Goal: Task Accomplishment & Management: Complete application form

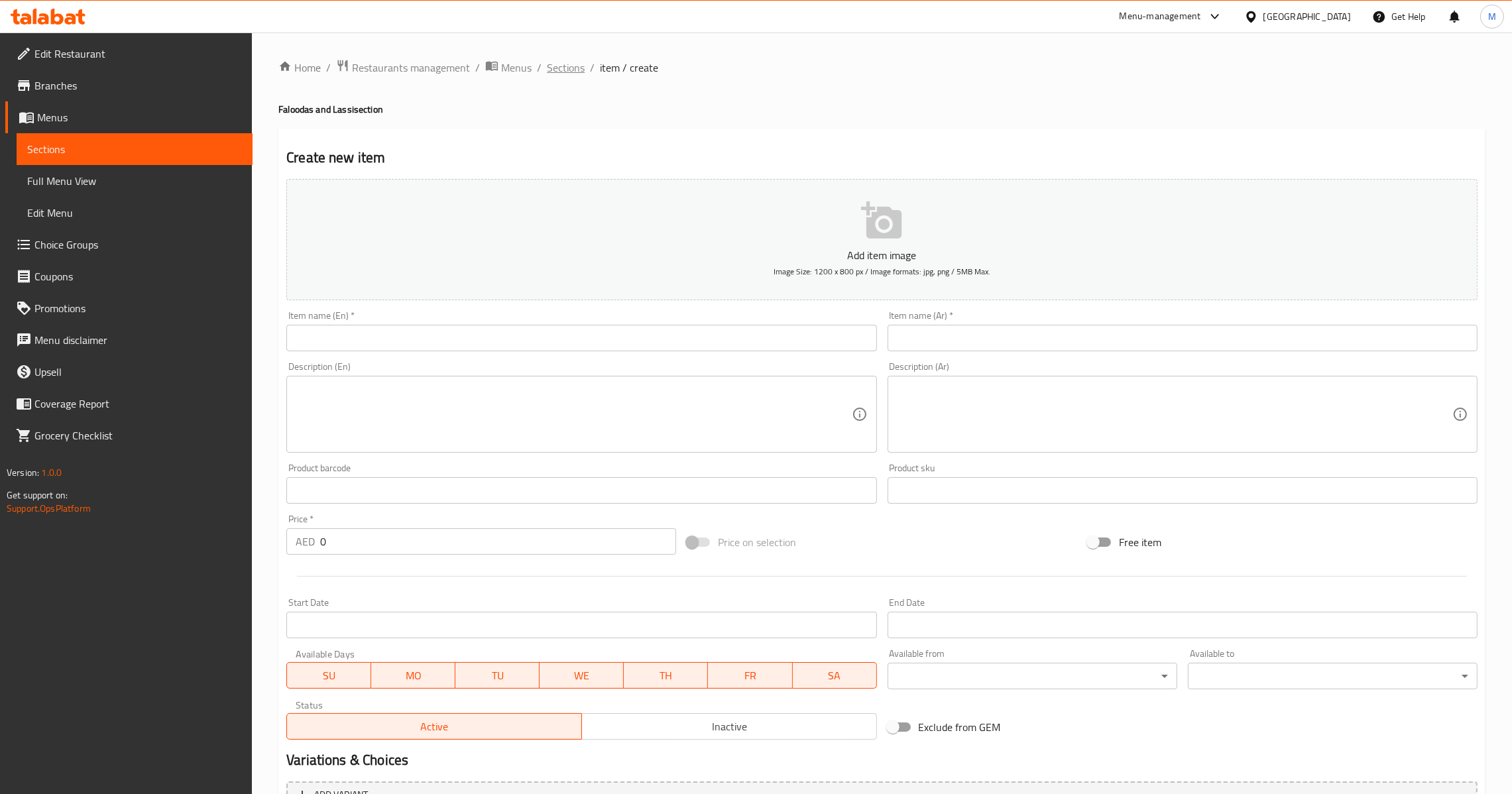
click at [570, 62] on span "Sections" at bounding box center [566, 68] width 38 height 16
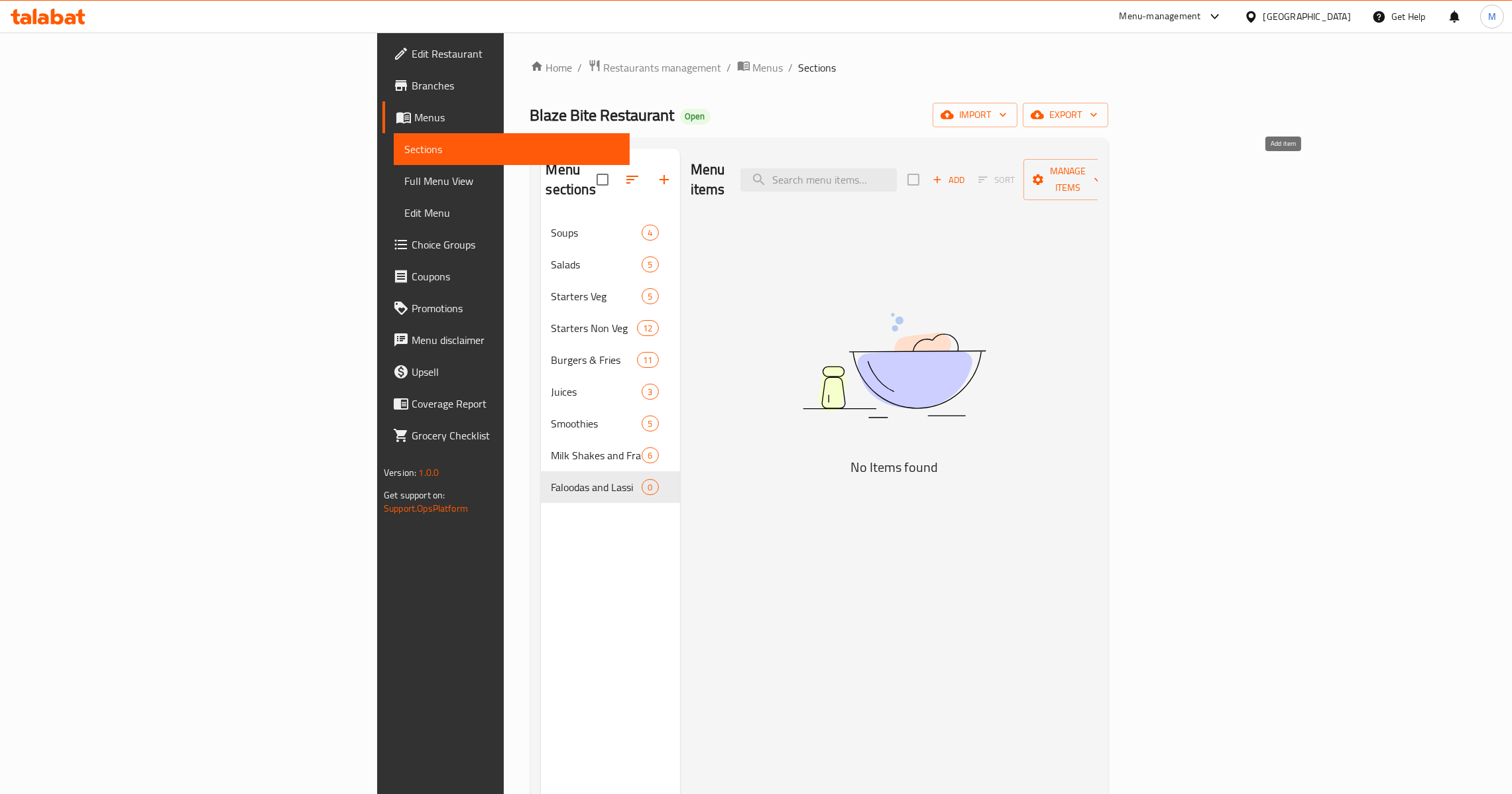
click at [967, 172] on span "Add" at bounding box center [949, 179] width 36 height 15
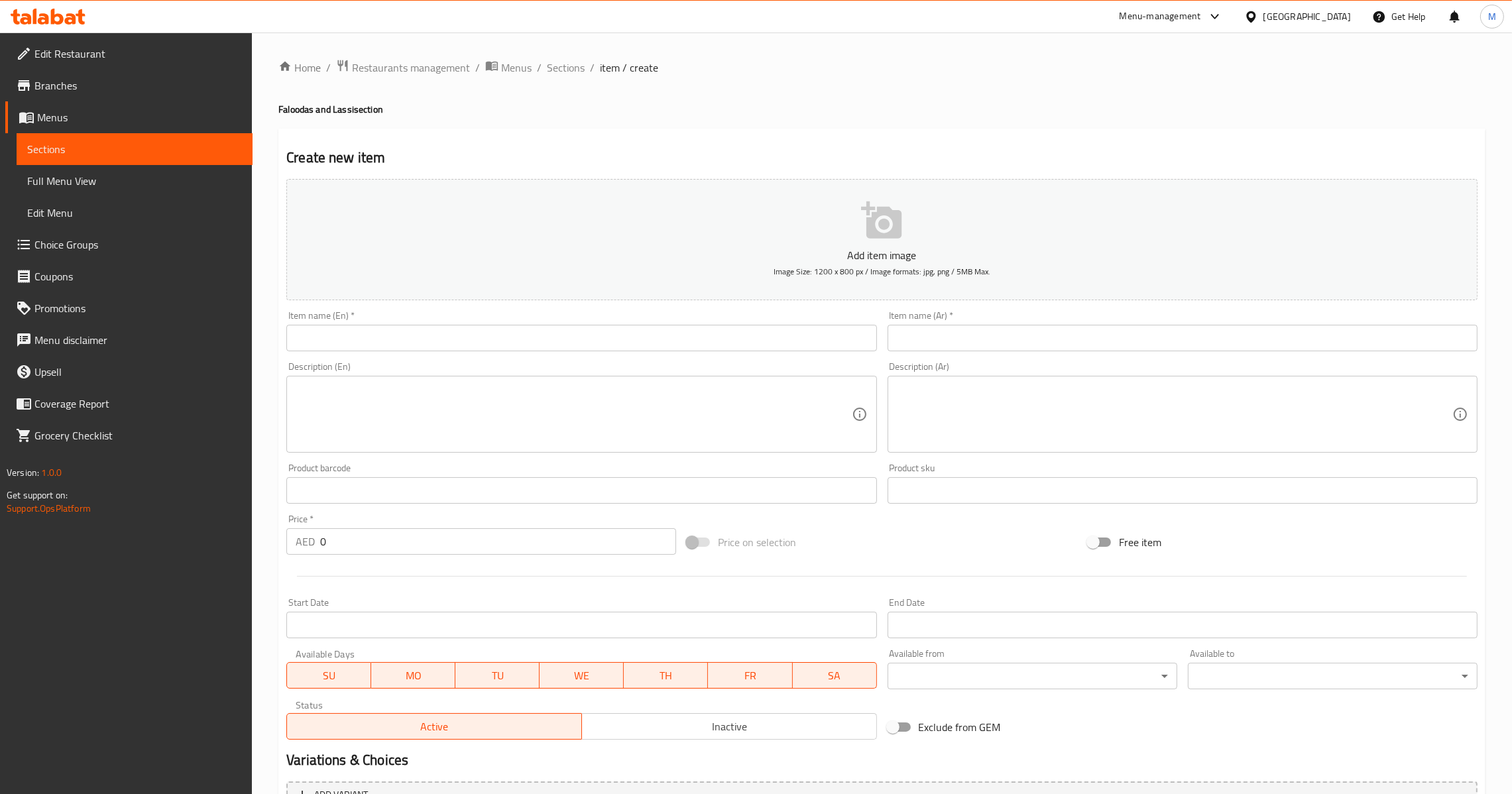
click at [488, 349] on input "text" at bounding box center [581, 338] width 590 height 27
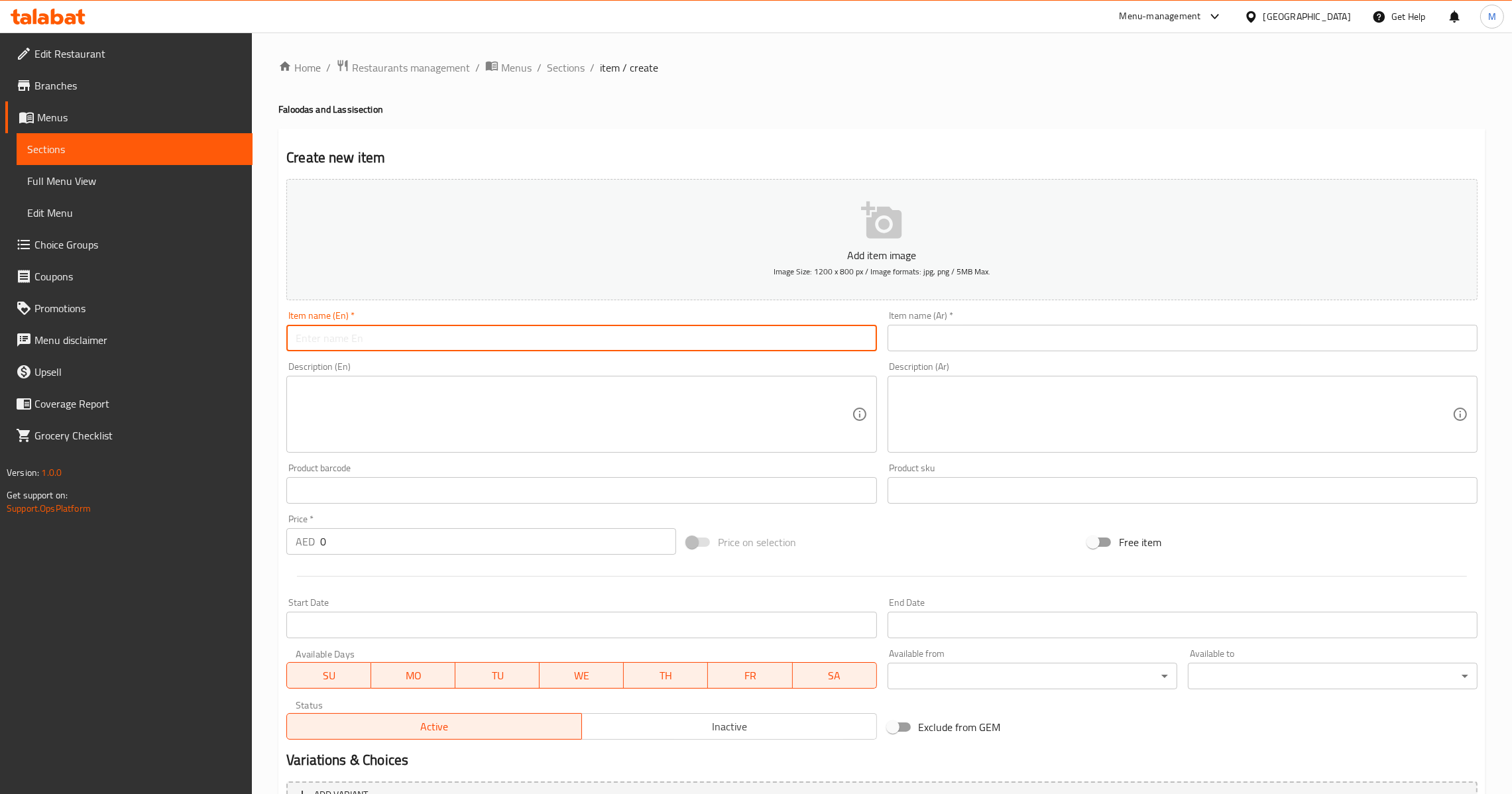
paste input "Special Falooda"
type input "Special Falooda"
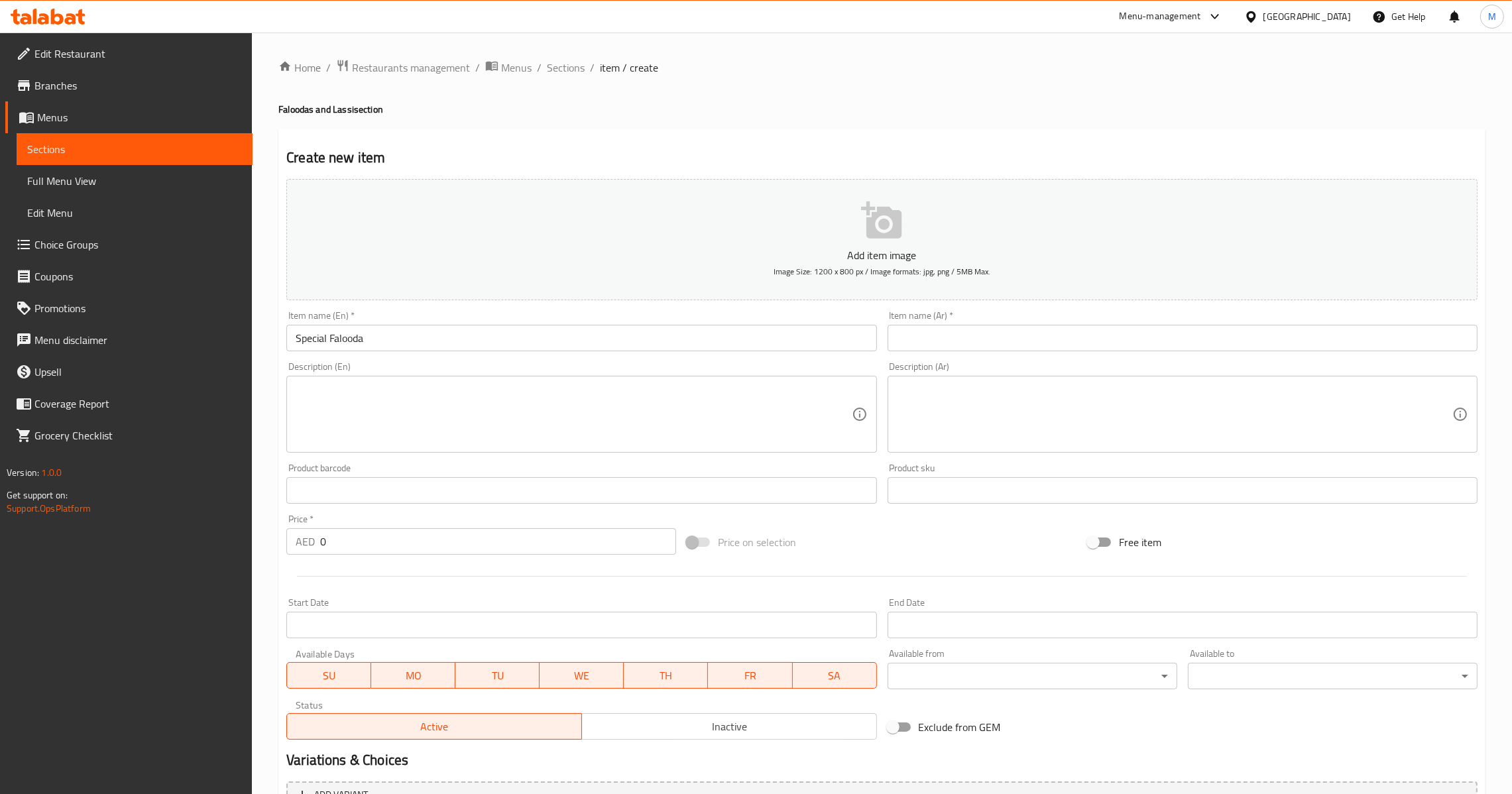
click at [963, 329] on input "text" at bounding box center [1182, 338] width 590 height 27
paste input "فالودا خاصة"
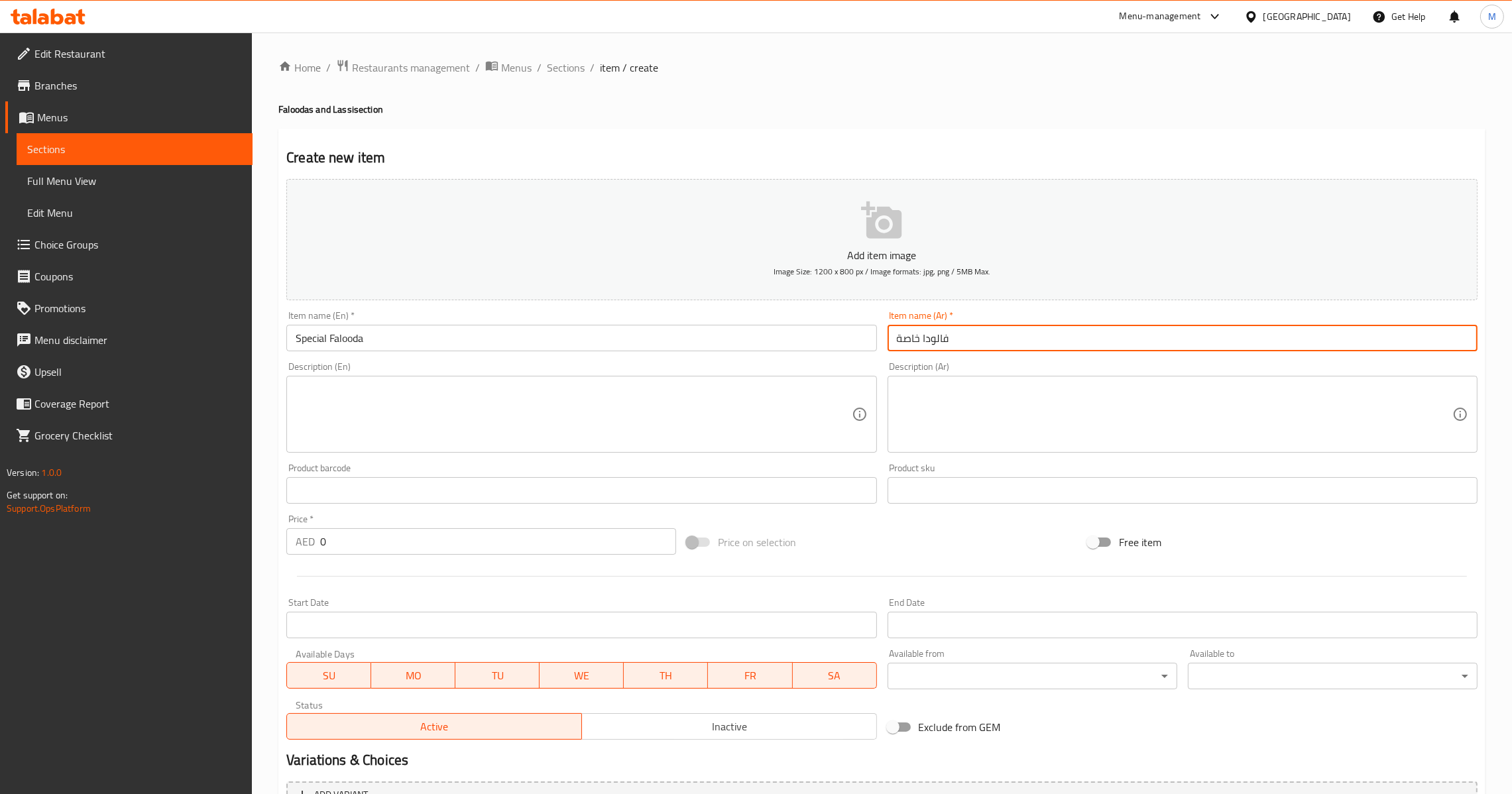
click at [909, 337] on input "فالودا خاصة" at bounding box center [1182, 338] width 590 height 27
type input "فالودا سبيشيال"
click at [360, 542] on input "0" at bounding box center [498, 541] width 356 height 27
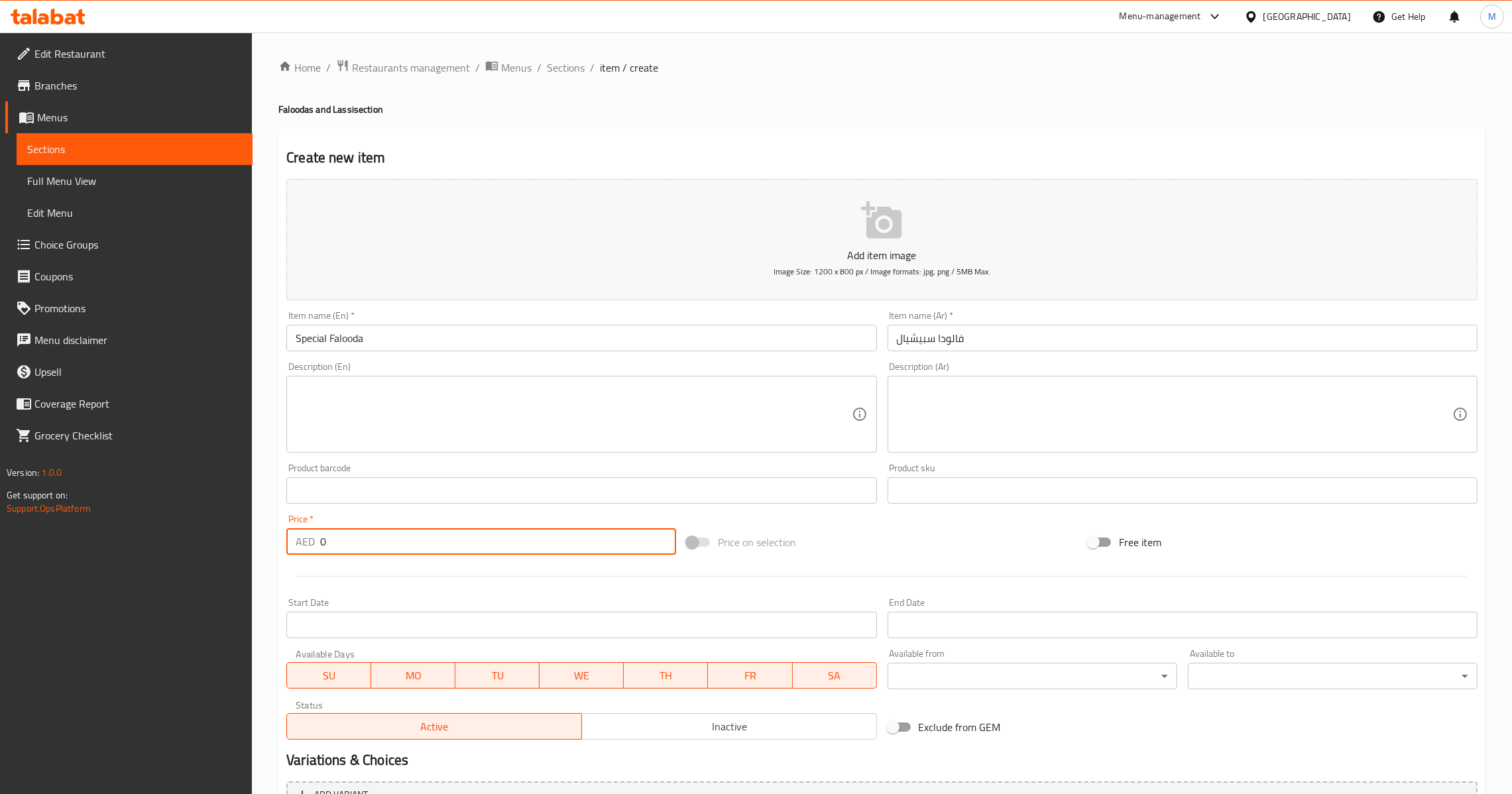
paste input "22.5"
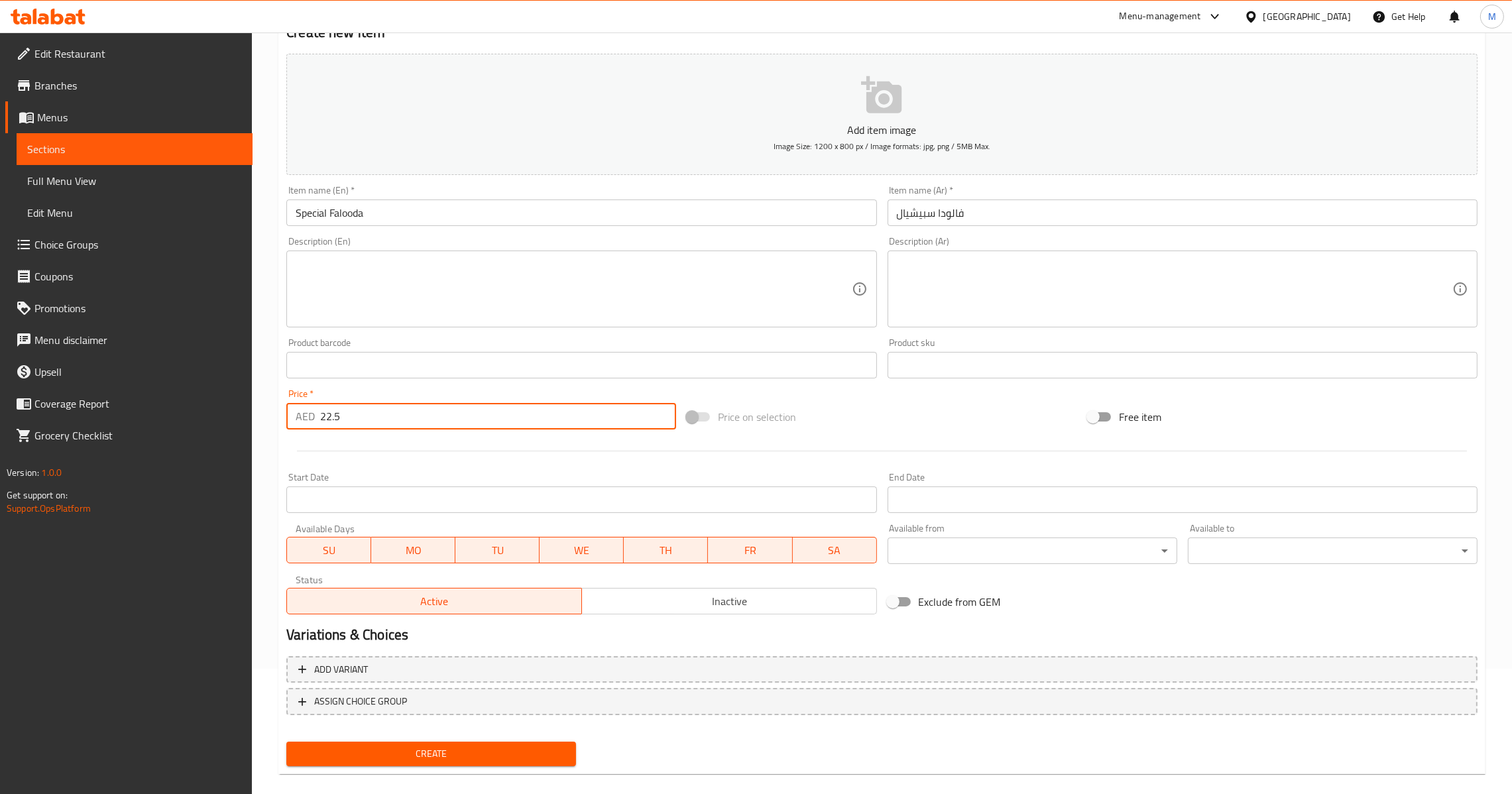
scroll to position [140, 0]
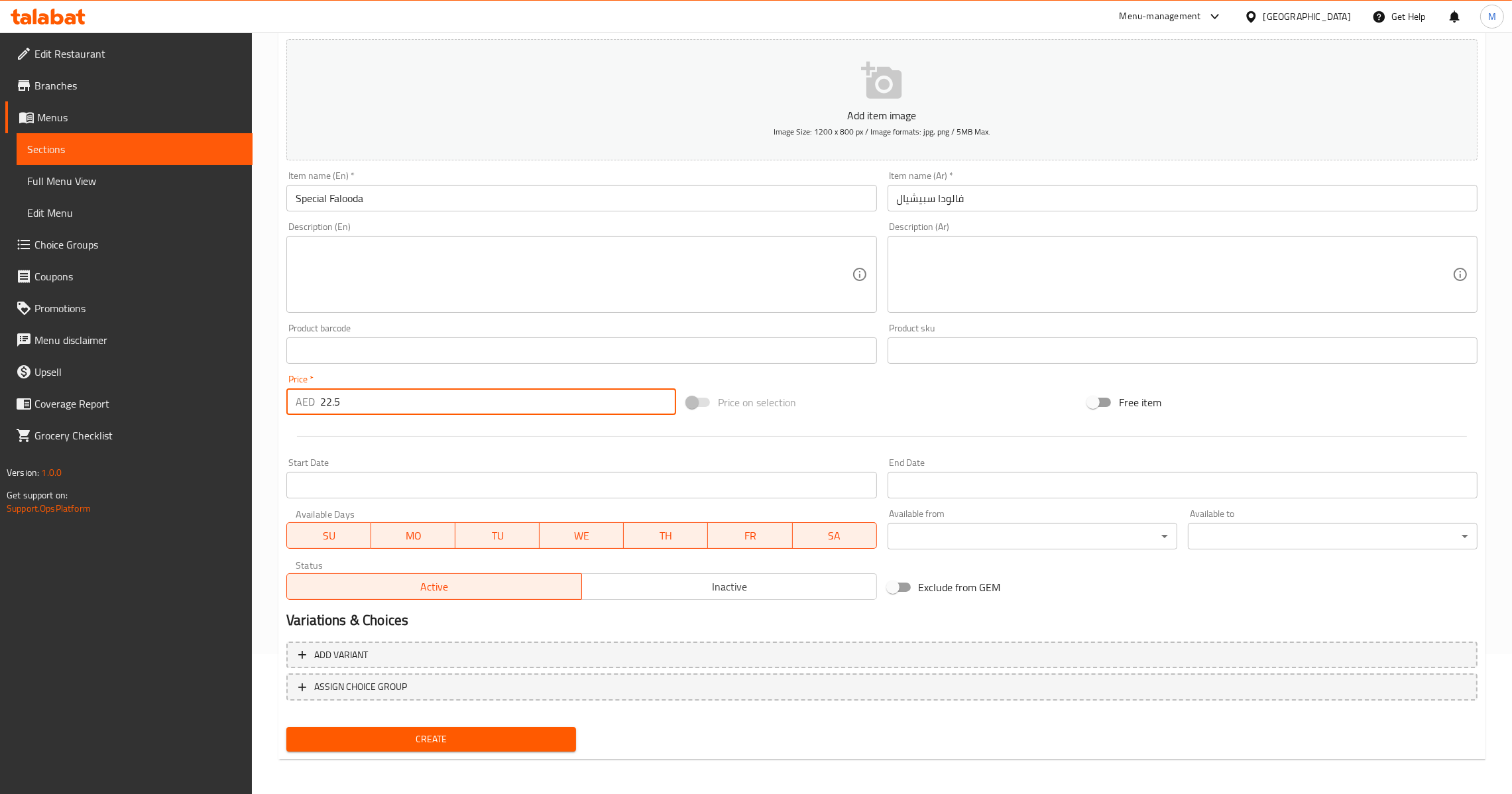
type input "22.5"
click at [437, 747] on button "Create" at bounding box center [431, 739] width 289 height 25
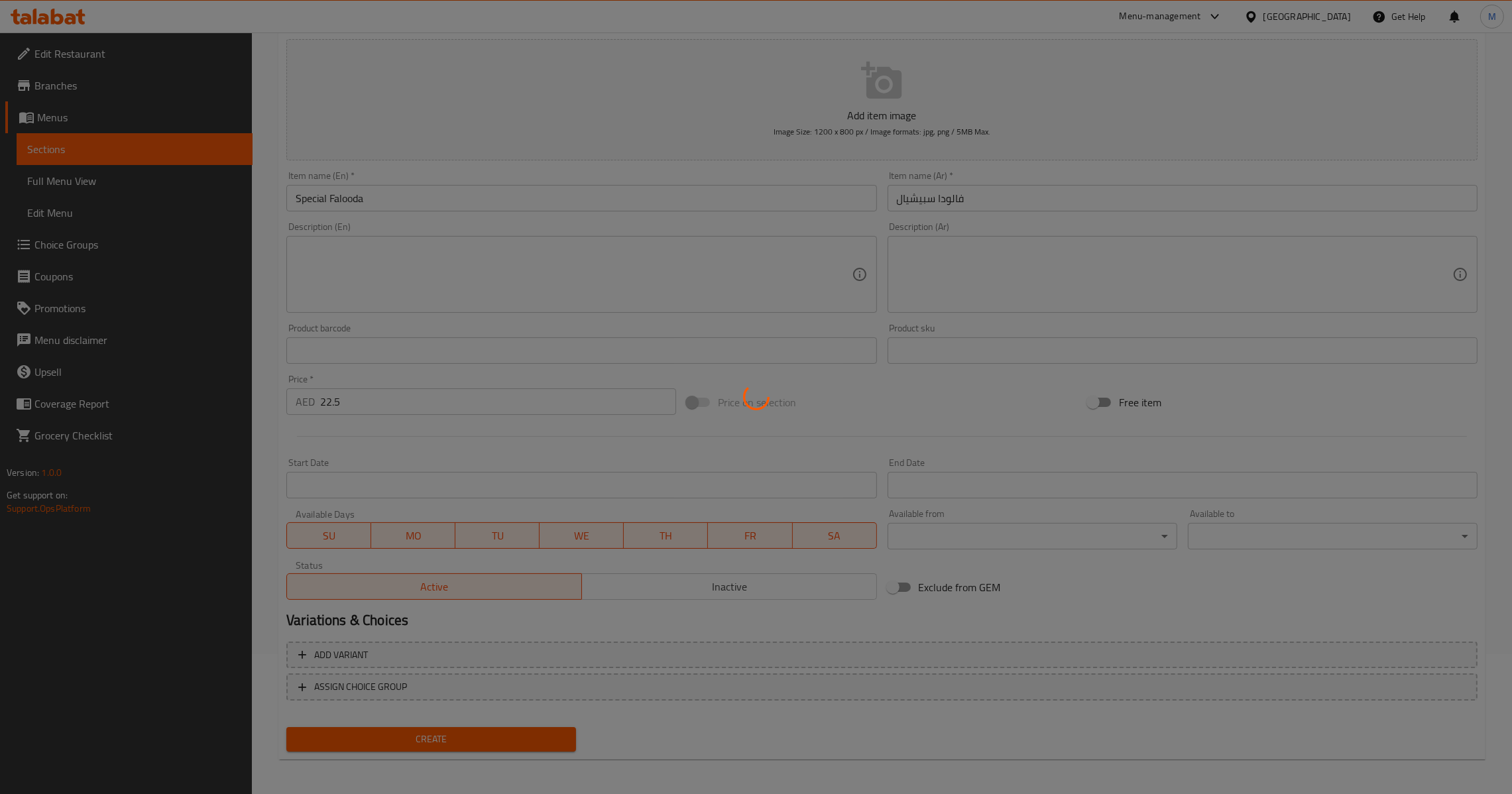
type input "0"
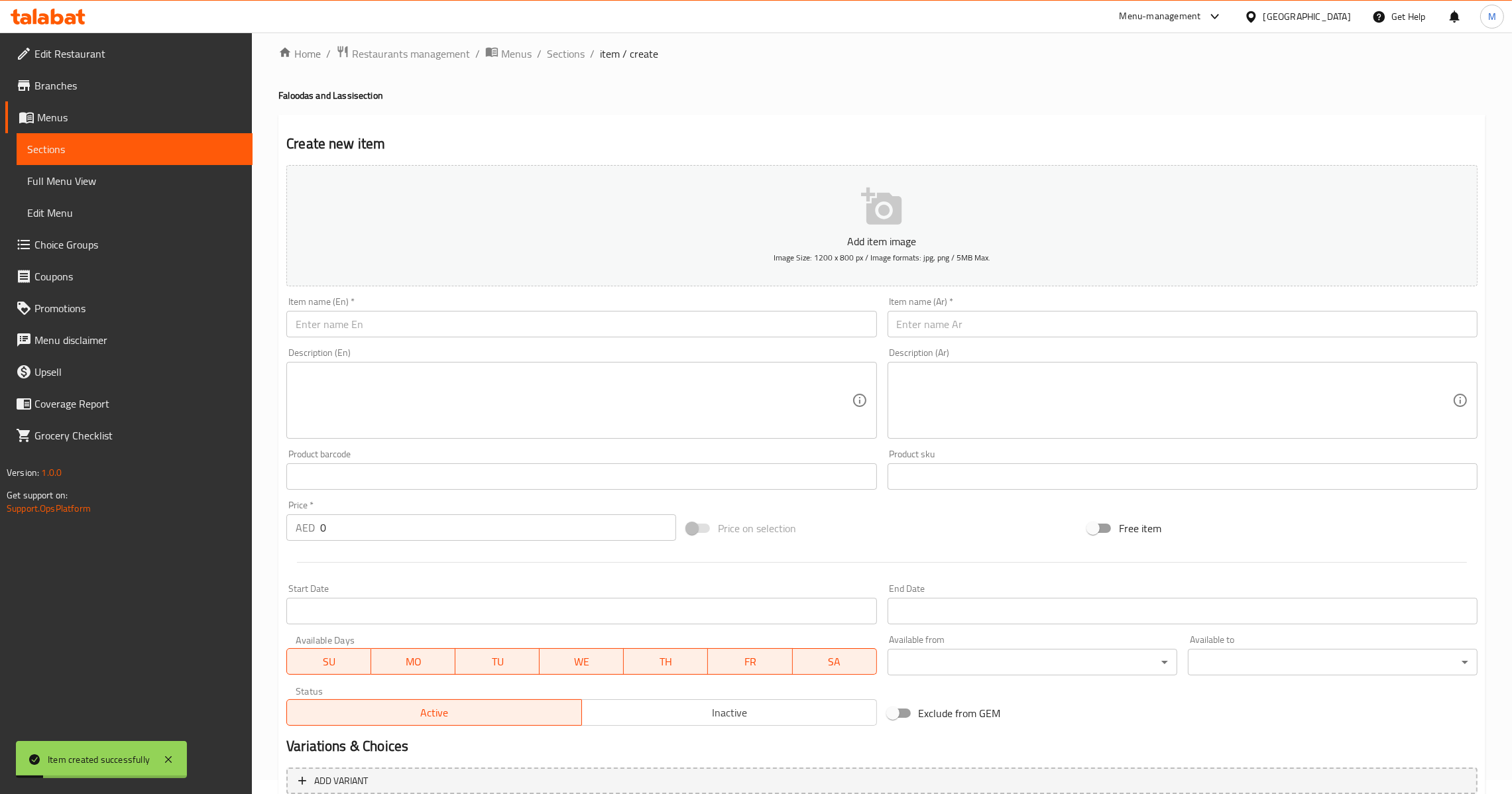
scroll to position [0, 0]
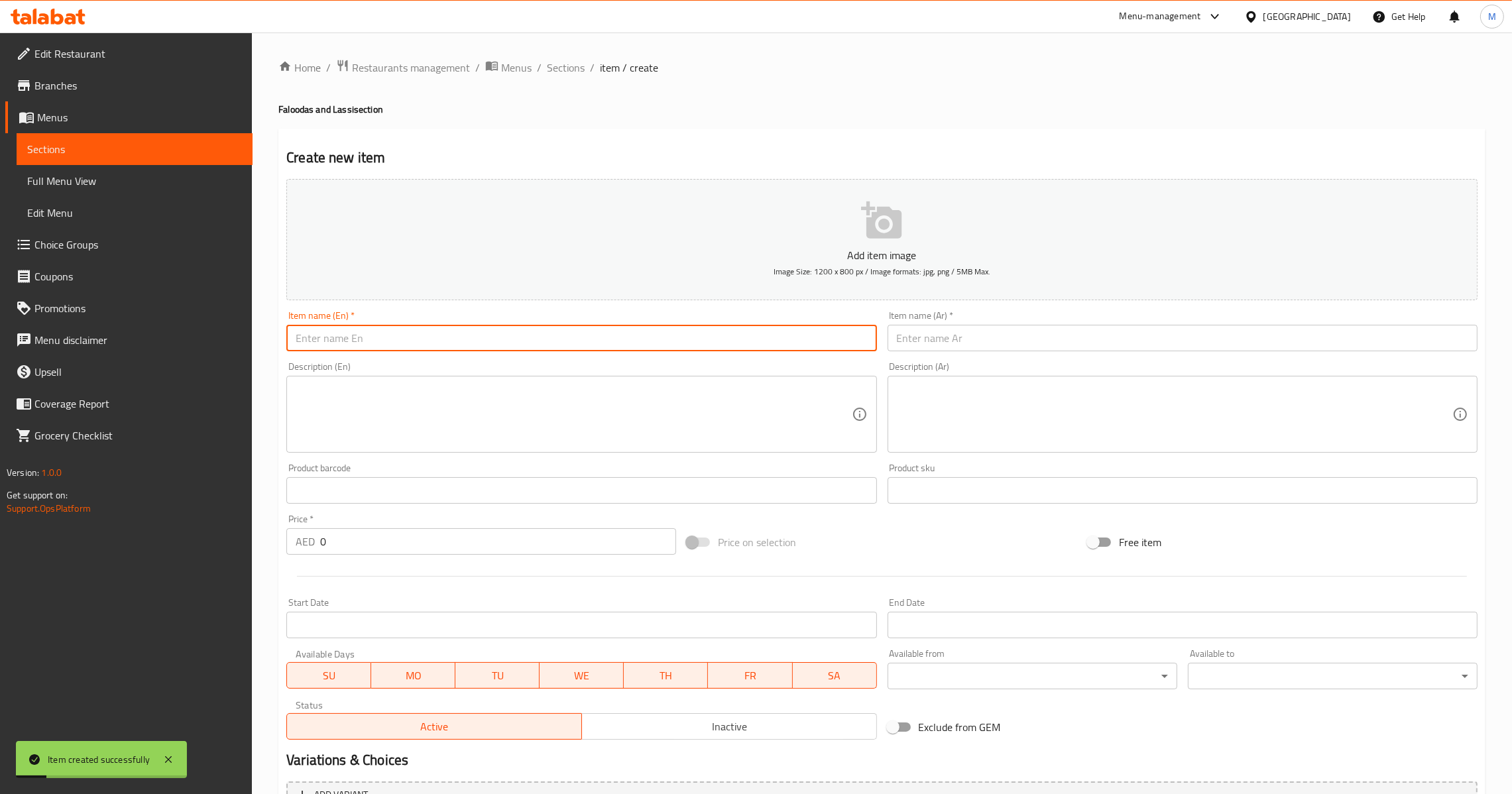
click at [482, 348] on input "text" at bounding box center [581, 338] width 590 height 27
paste input "Gulkand Lassi"
type input "Gulkand Lassi"
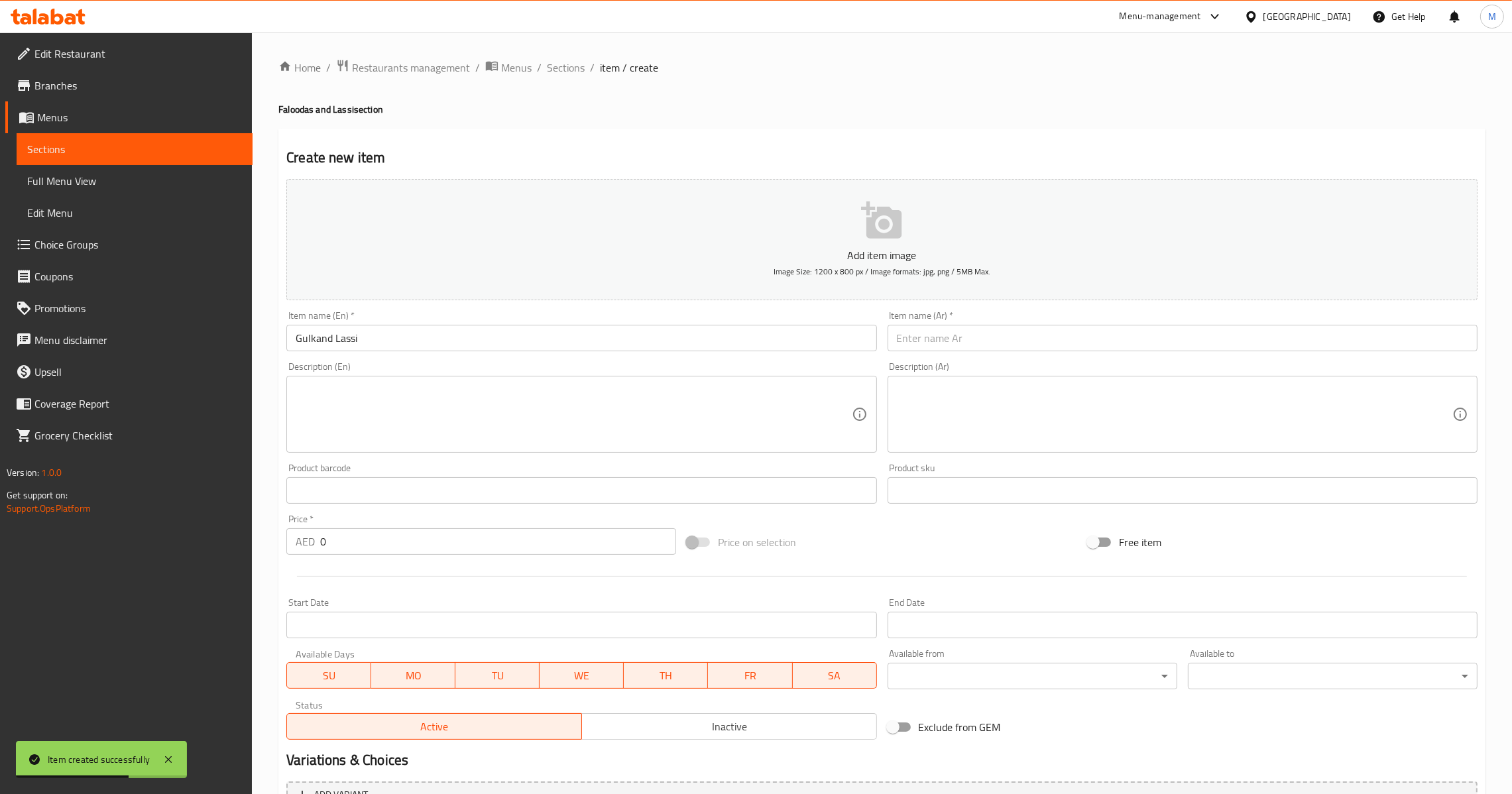
click at [977, 347] on input "text" at bounding box center [1182, 338] width 590 height 27
paste input "جولكاند لاسي"
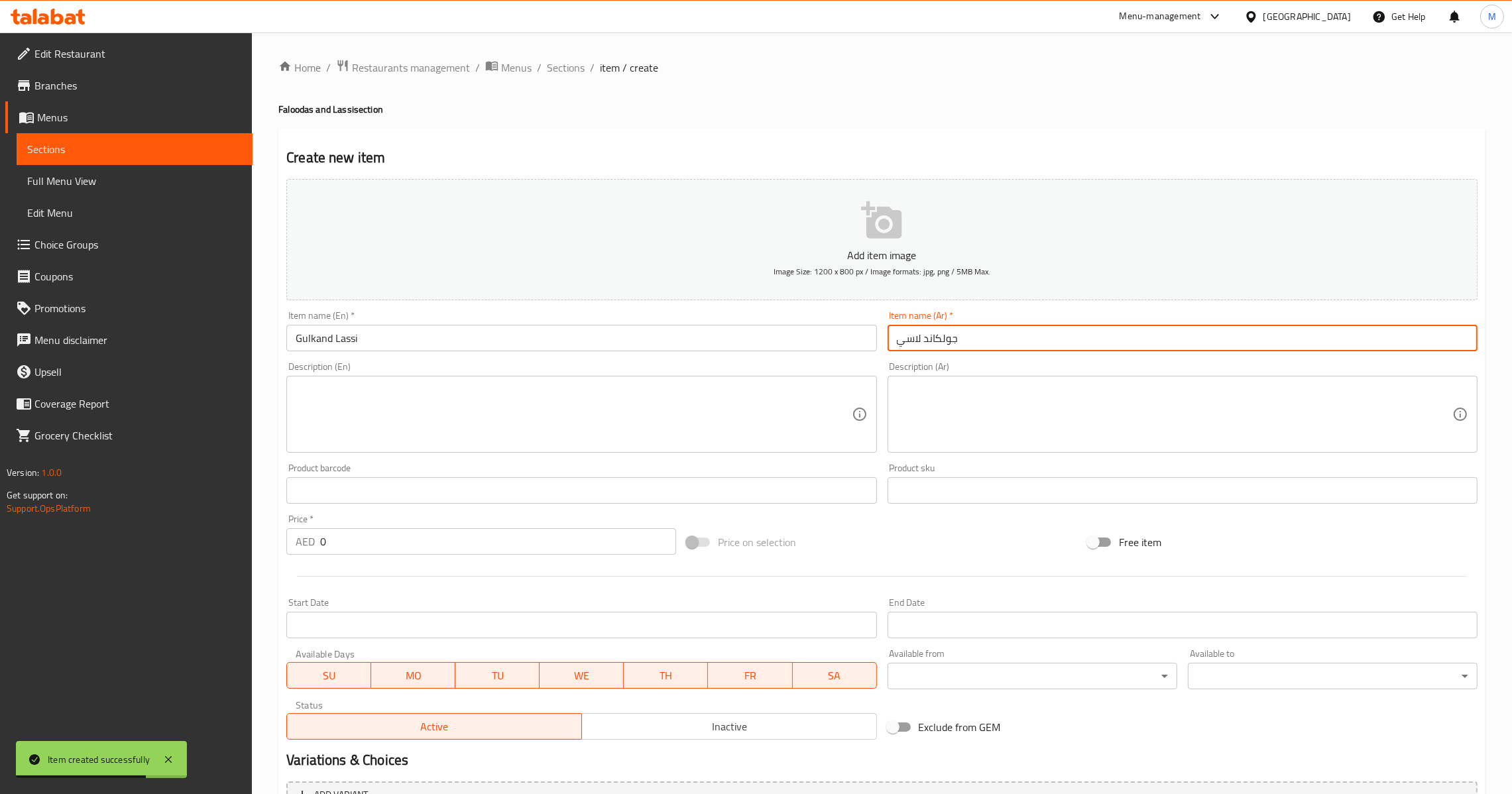
type input "جولكاند لاسي"
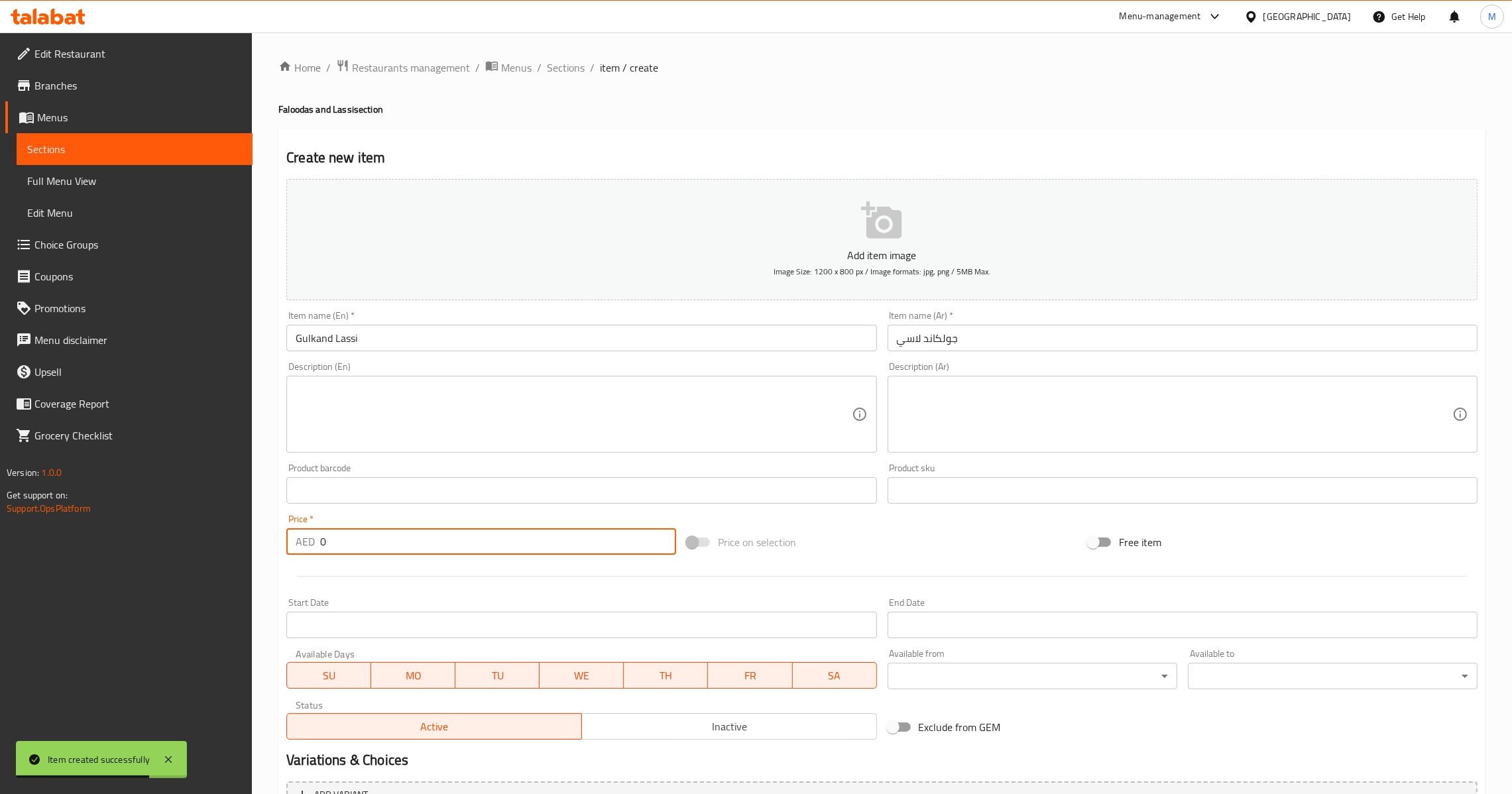
drag, startPoint x: 357, startPoint y: 545, endPoint x: 192, endPoint y: 521, distance: 166.7
click at [192, 521] on div "Edit Restaurant Branches Menus Sections Full Menu View Edit Menu Choice Groups …" at bounding box center [756, 485] width 1512 height 904
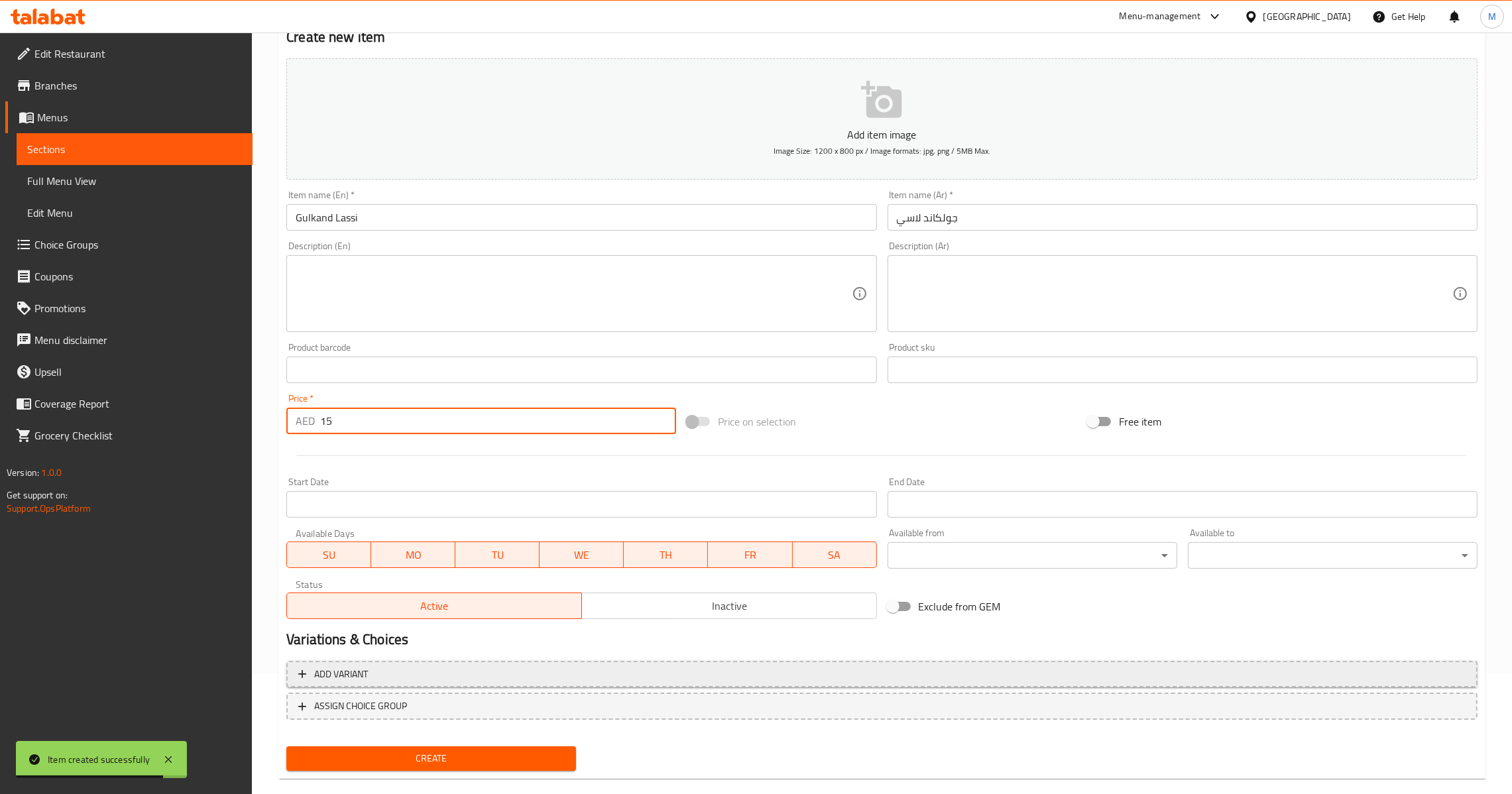
scroll to position [140, 0]
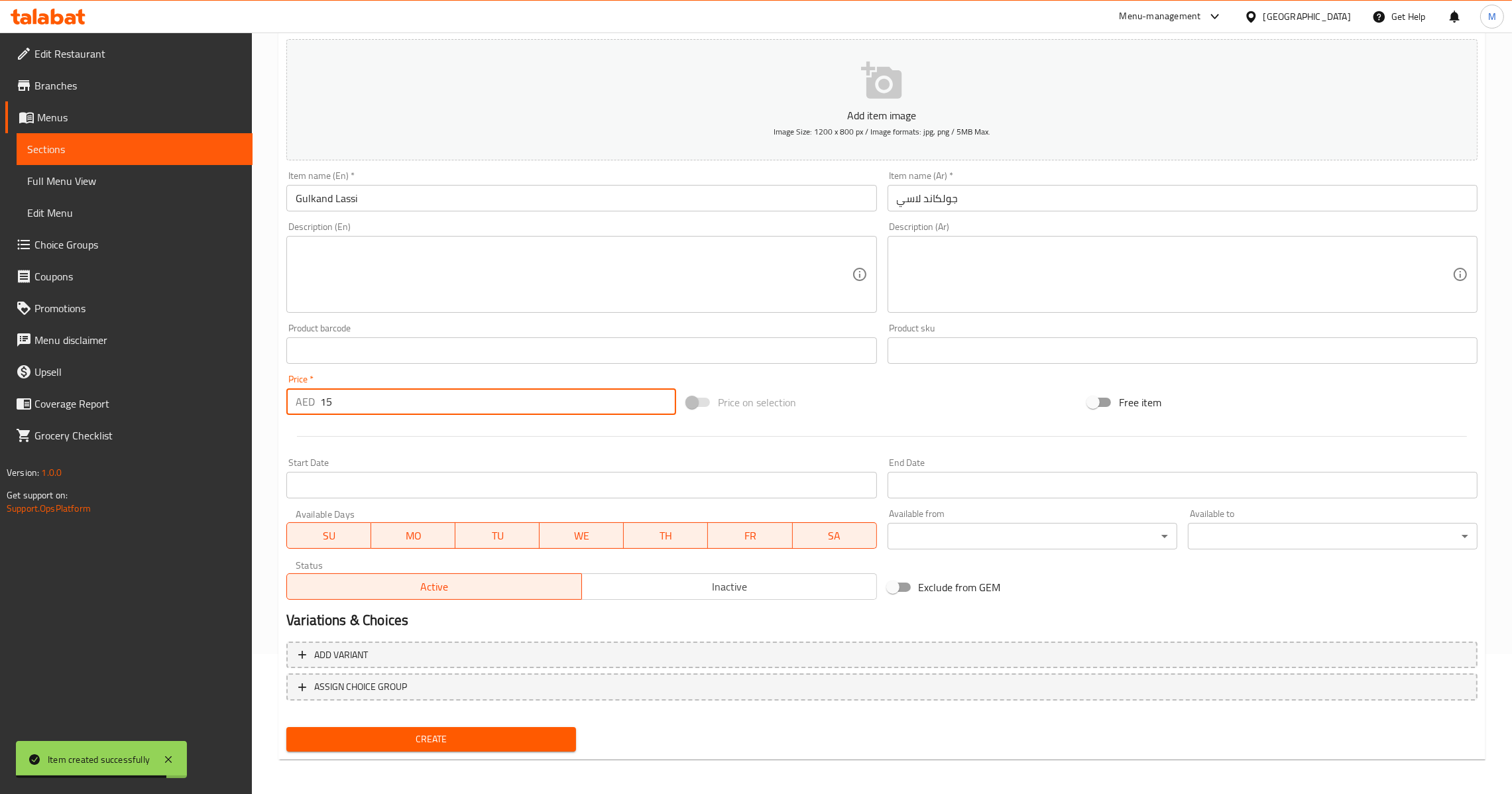
type input "15"
click at [487, 731] on span "Create" at bounding box center [432, 739] width 269 height 17
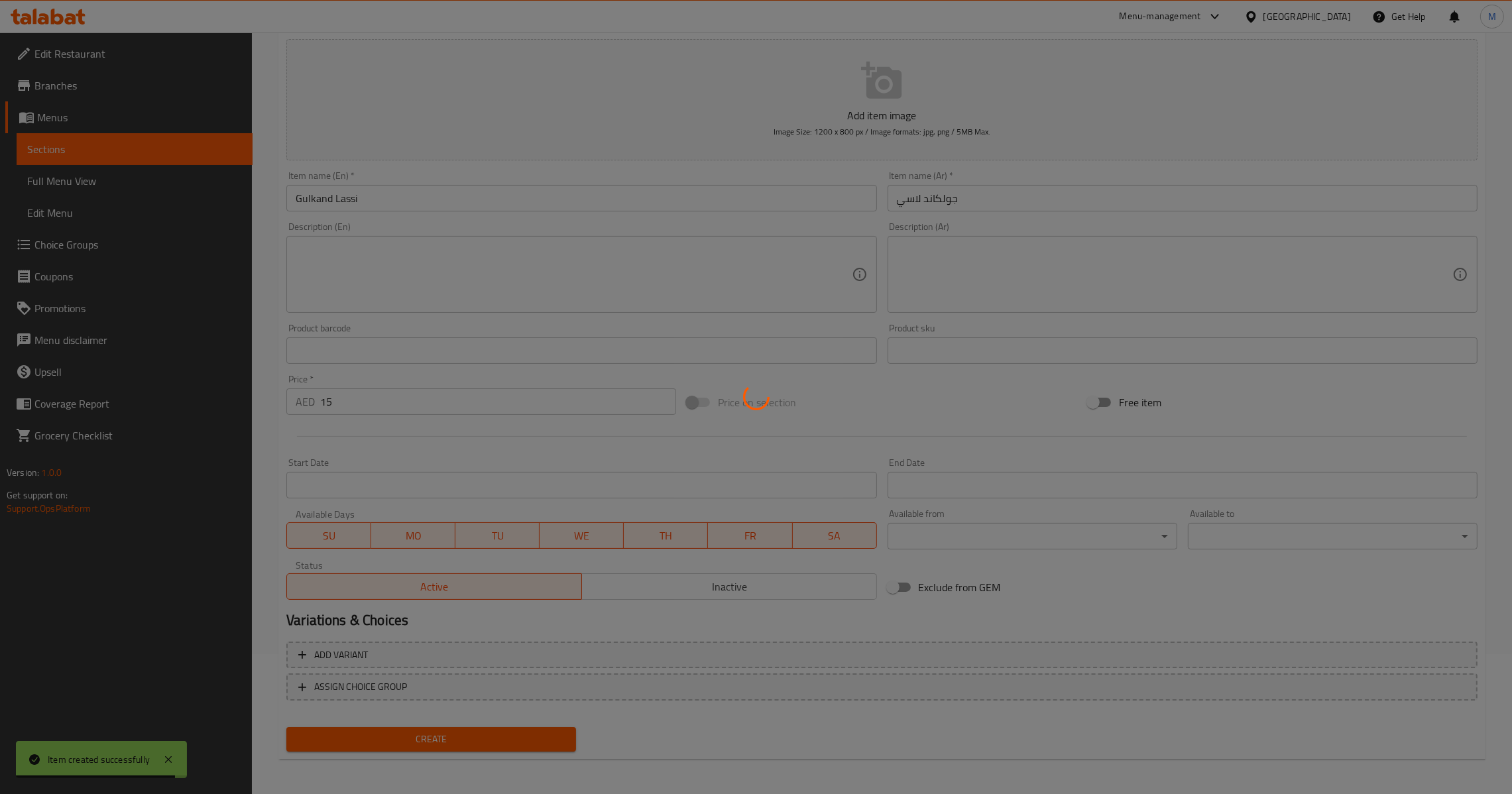
type input "0"
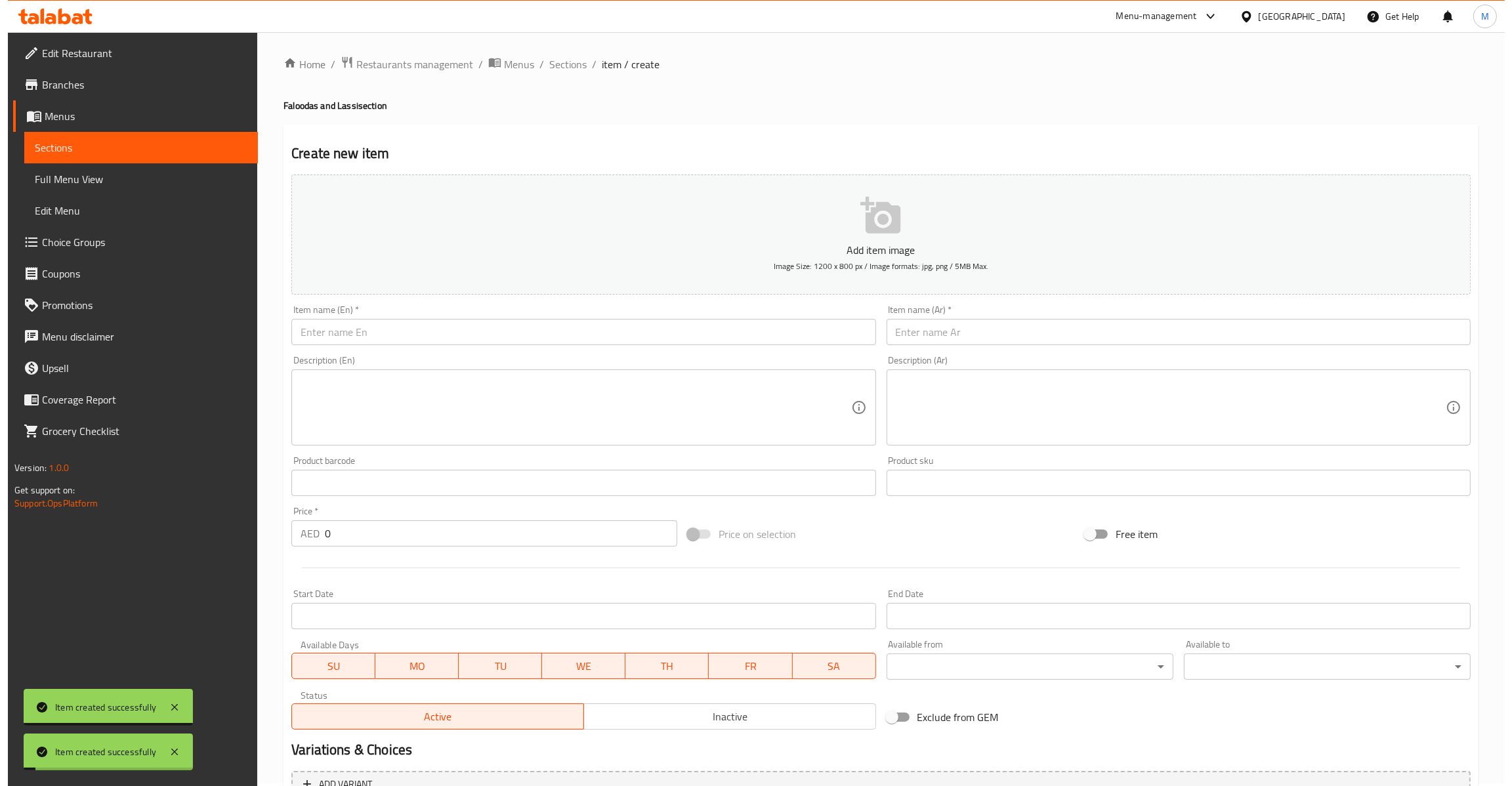
scroll to position [0, 0]
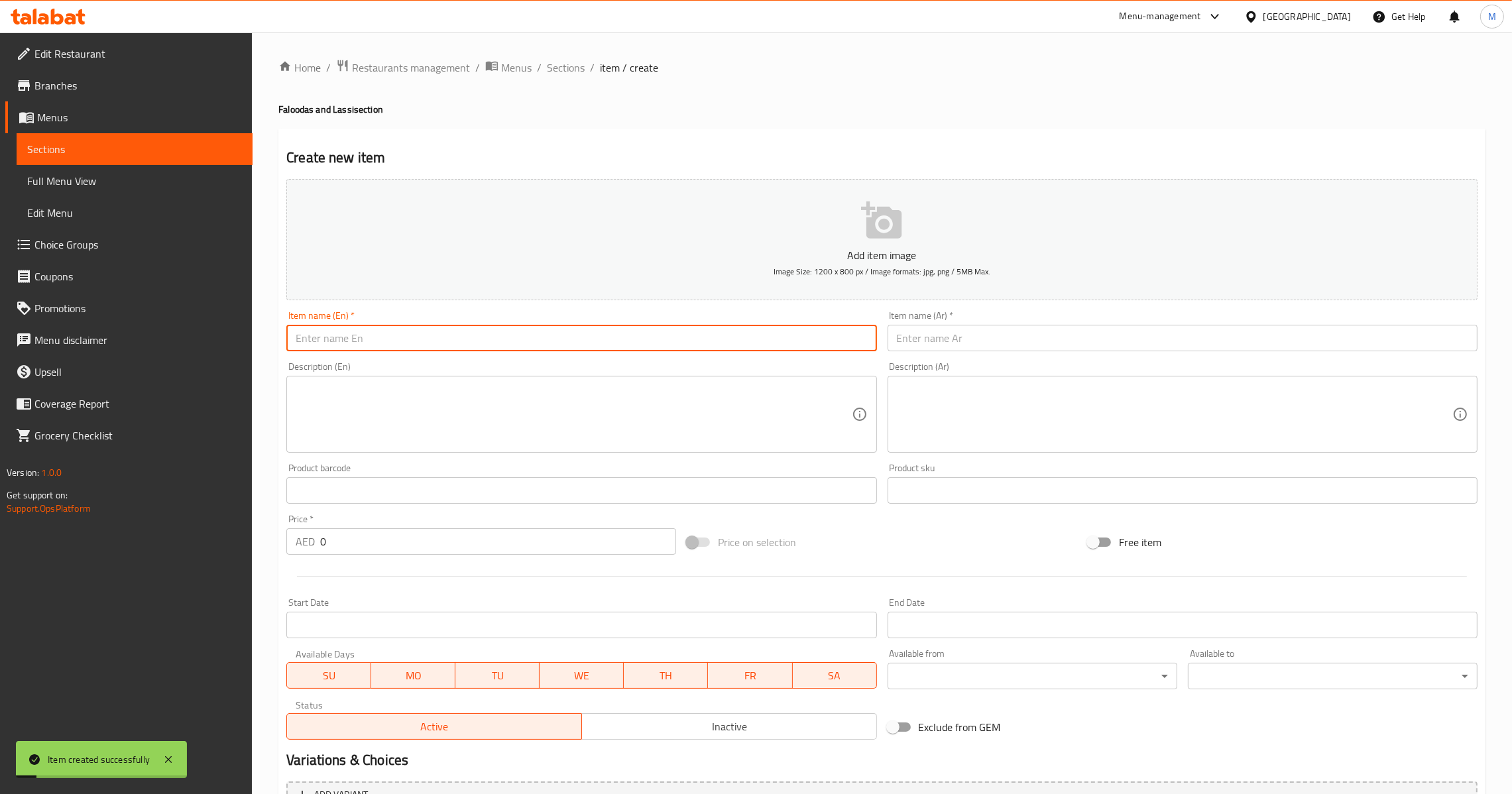
click at [475, 337] on input "text" at bounding box center [581, 338] width 590 height 27
paste input "[PERSON_NAME]"
type input "[PERSON_NAME]"
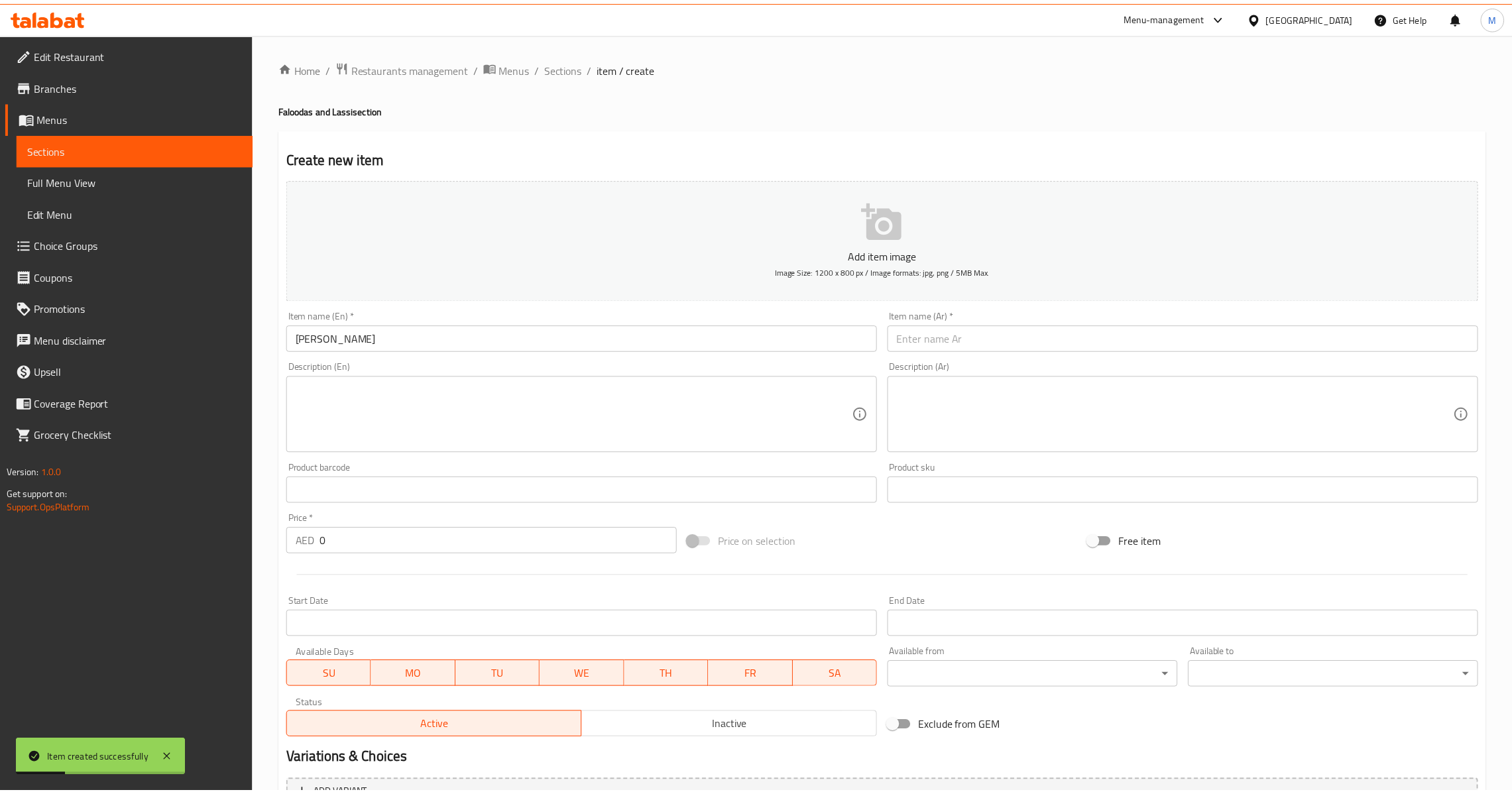
scroll to position [140, 0]
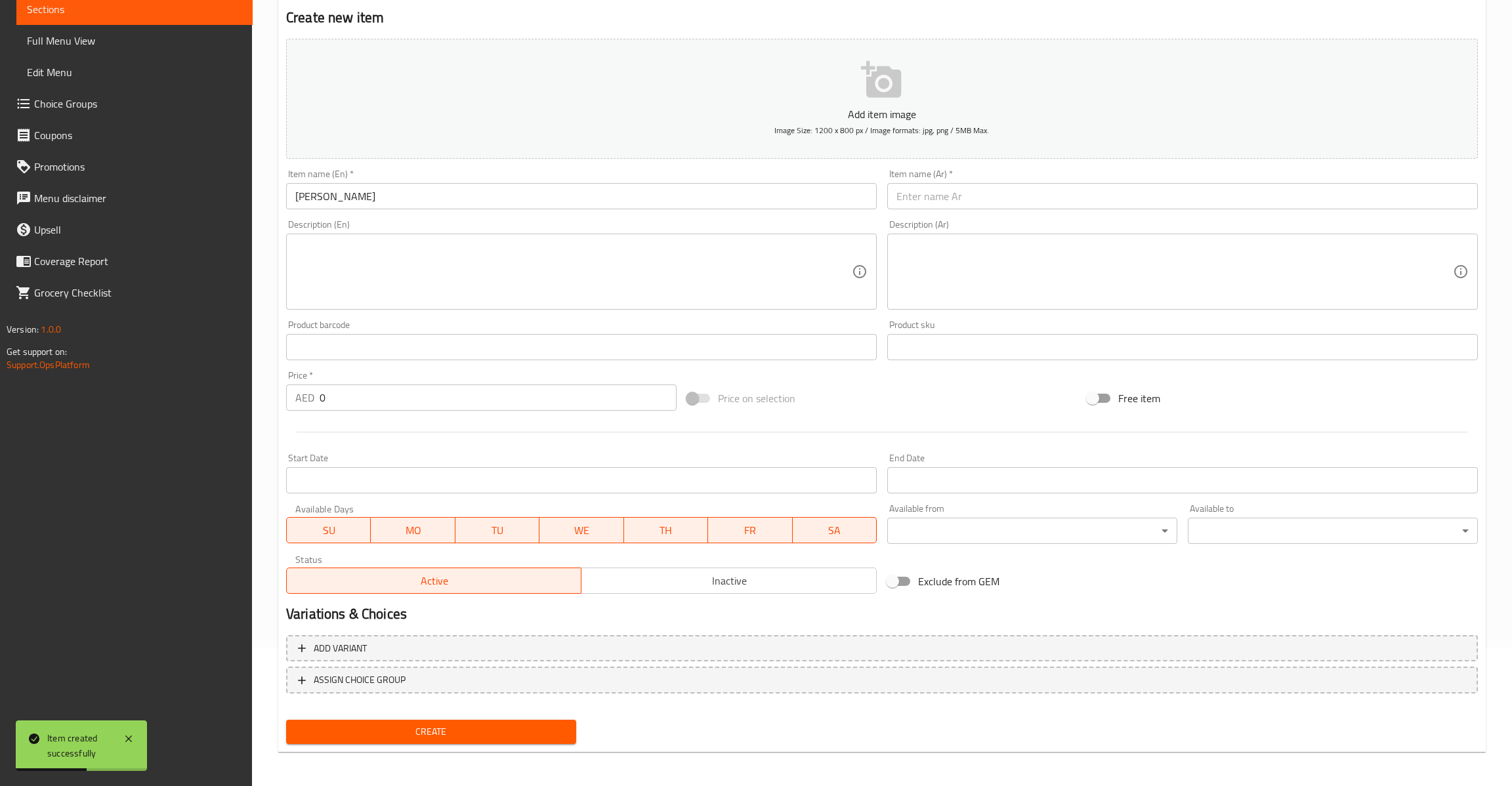
click at [914, 205] on input "text" at bounding box center [1183, 196] width 591 height 27
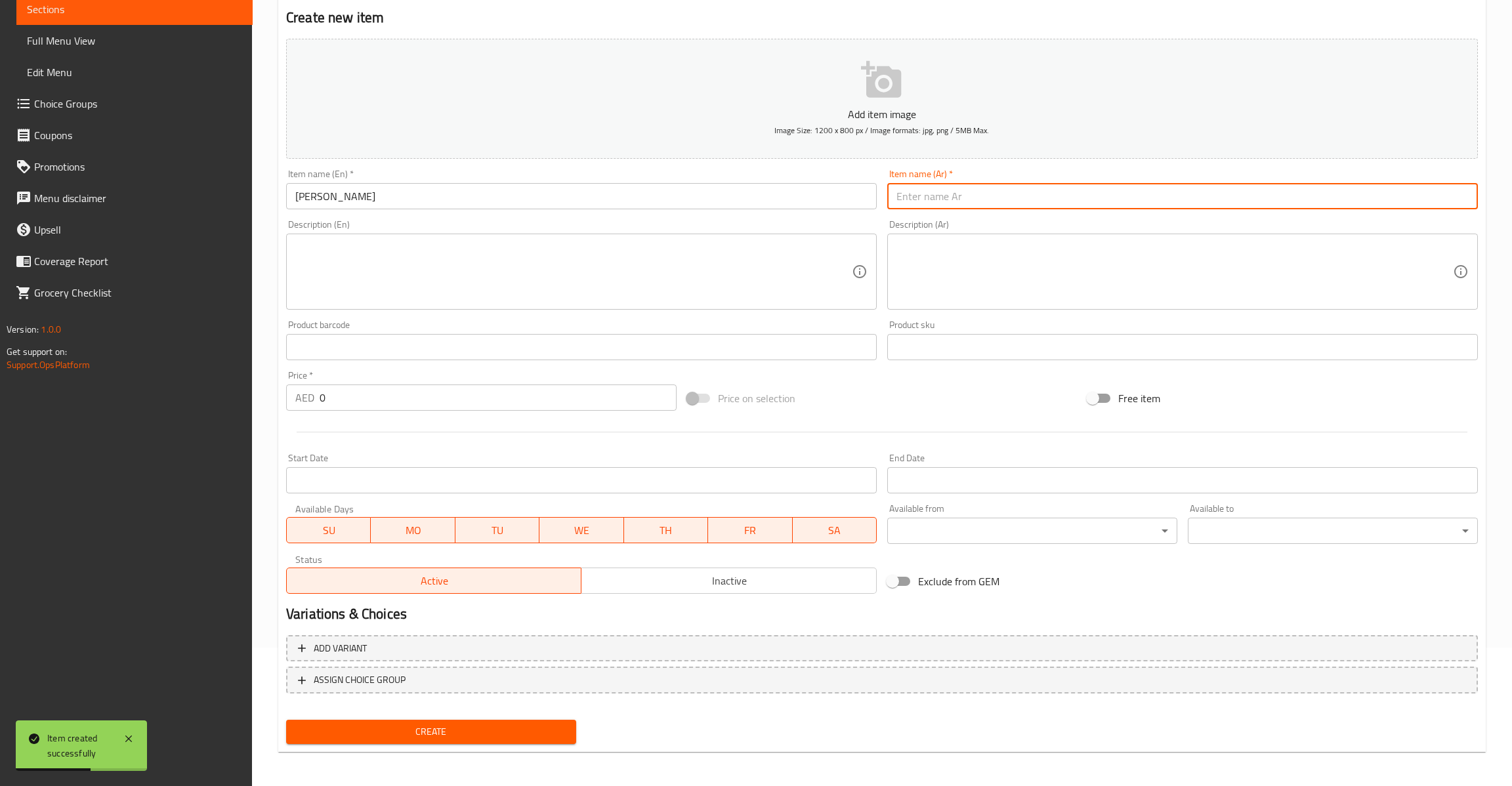
paste input "مانجو لاسي"
type input "مانجو لاسي"
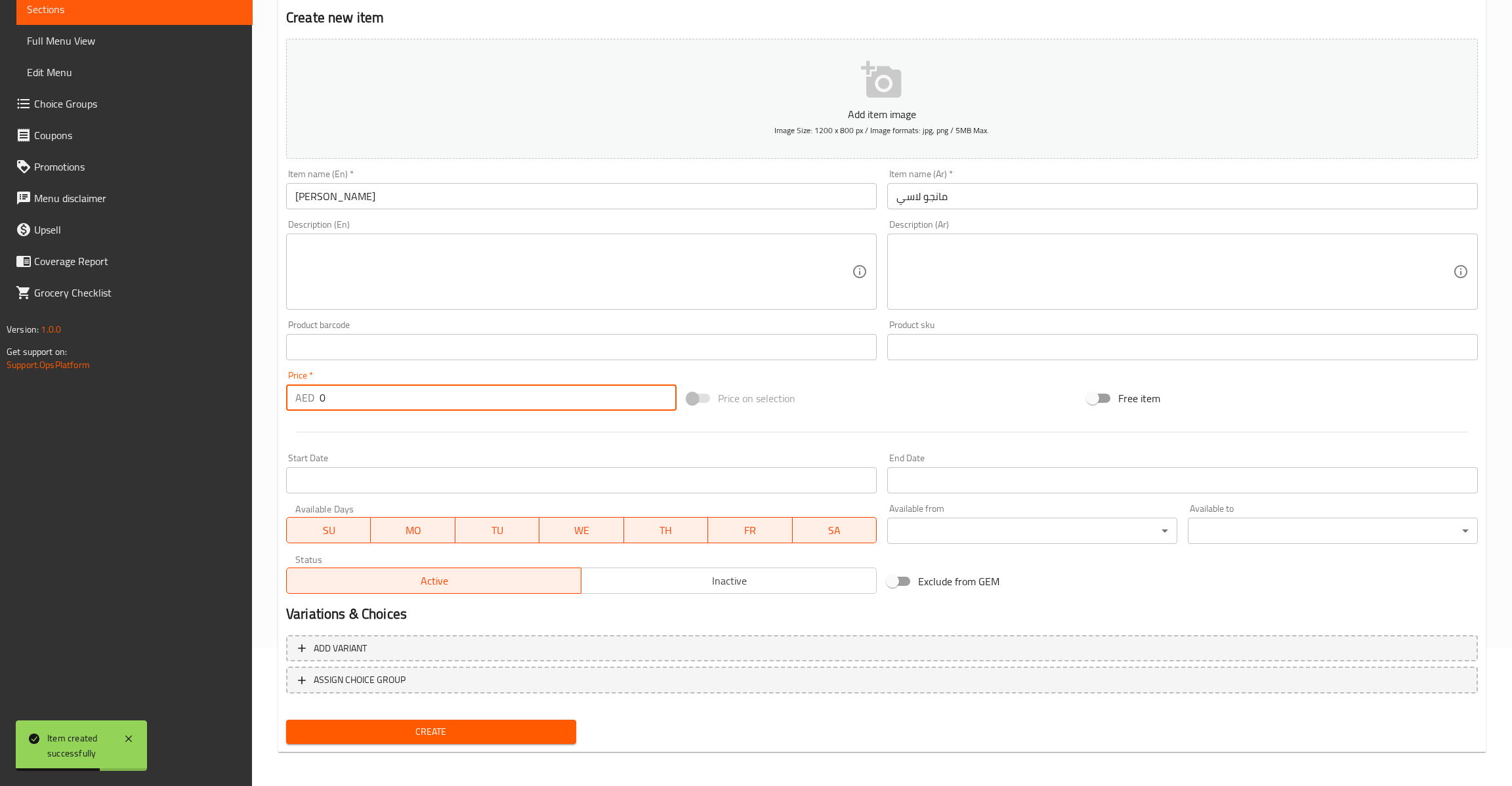
drag, startPoint x: 395, startPoint y: 402, endPoint x: 58, endPoint y: 440, distance: 339.1
click at [58, 440] on div "Edit Restaurant Branches Menus Sections Full Menu View Edit Menu Choice Groups …" at bounding box center [756, 341] width 1512 height 895
type input "15"
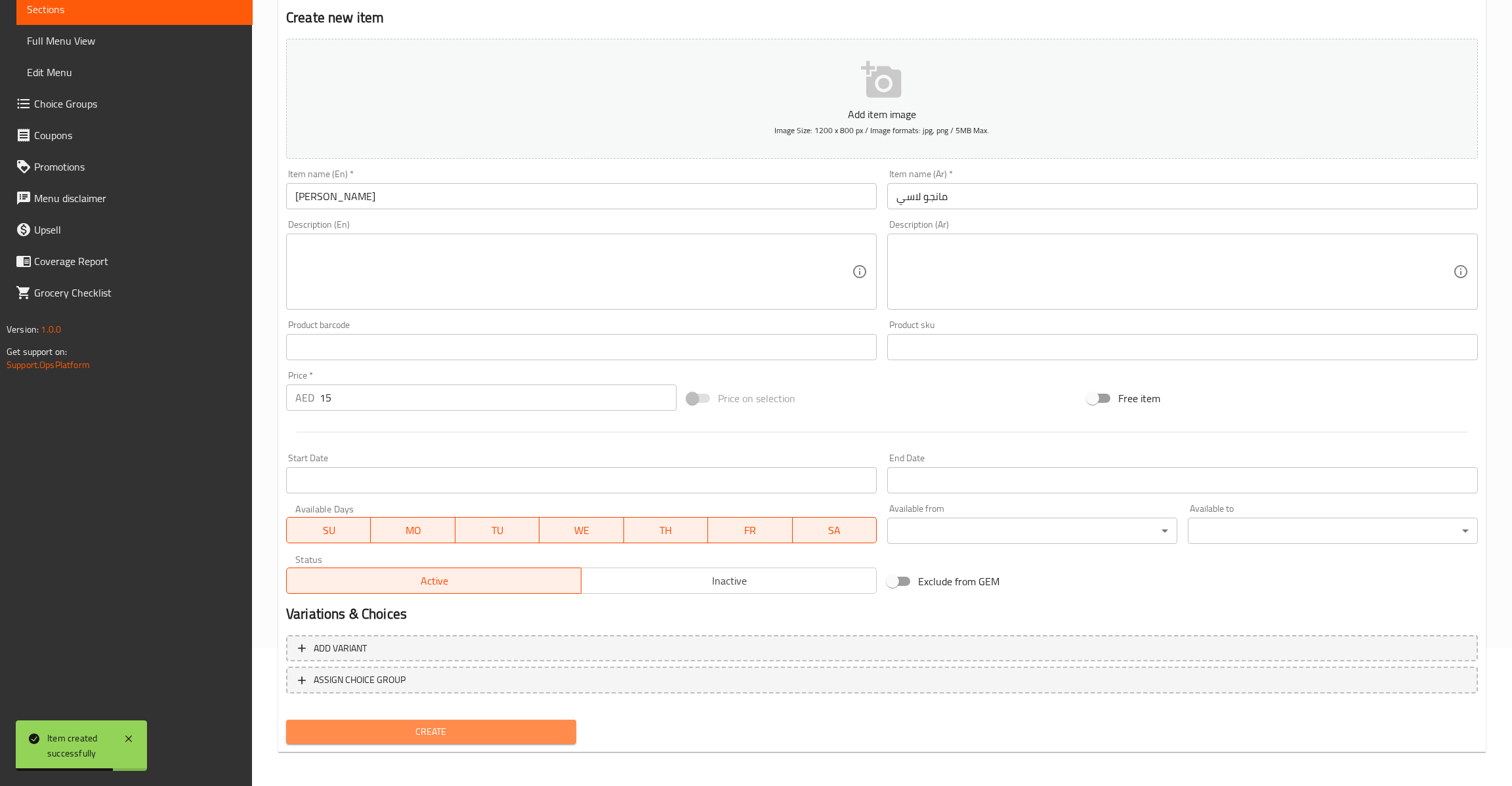
click at [430, 724] on span "Create" at bounding box center [430, 732] width 269 height 17
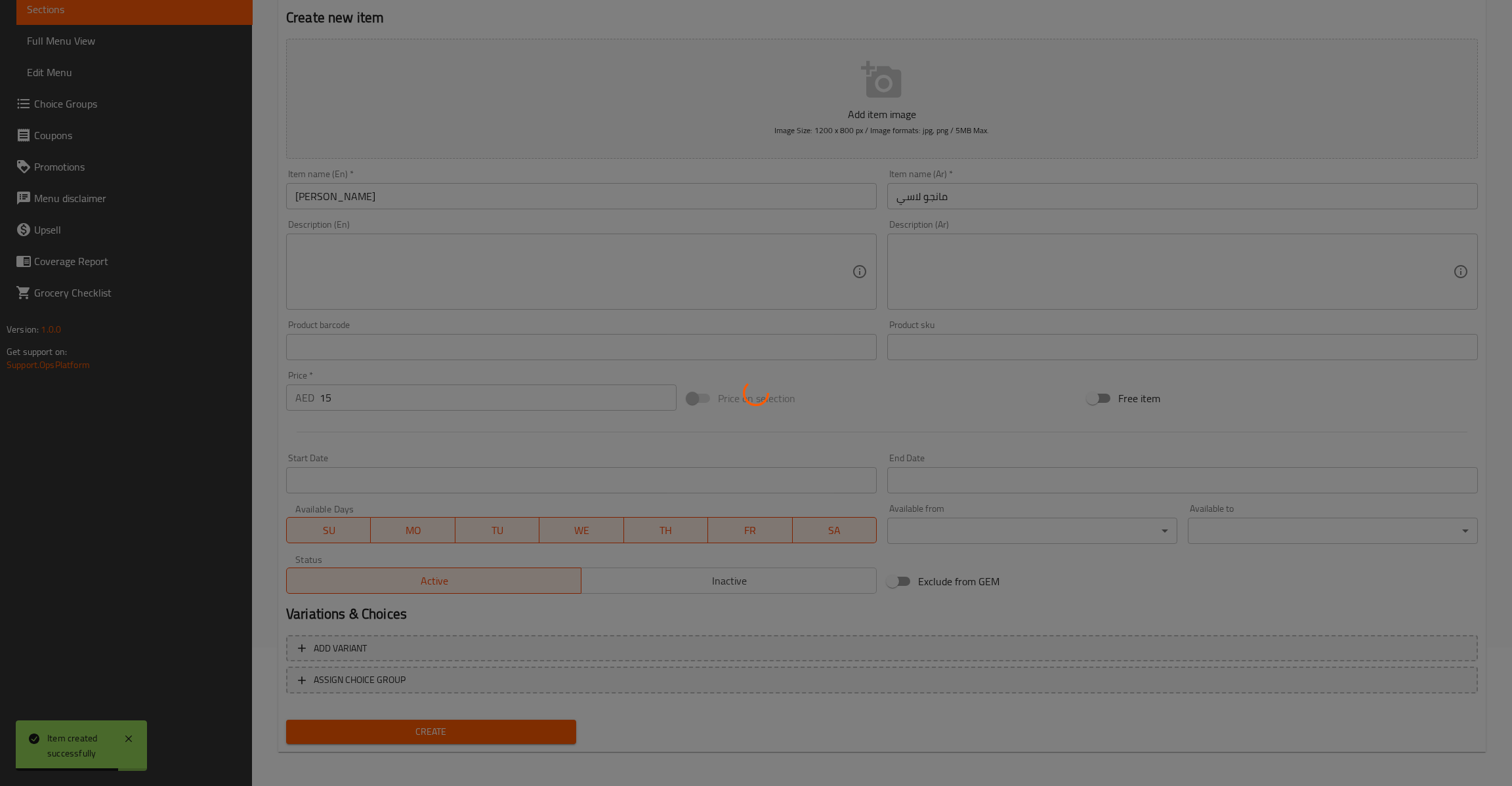
type input "0"
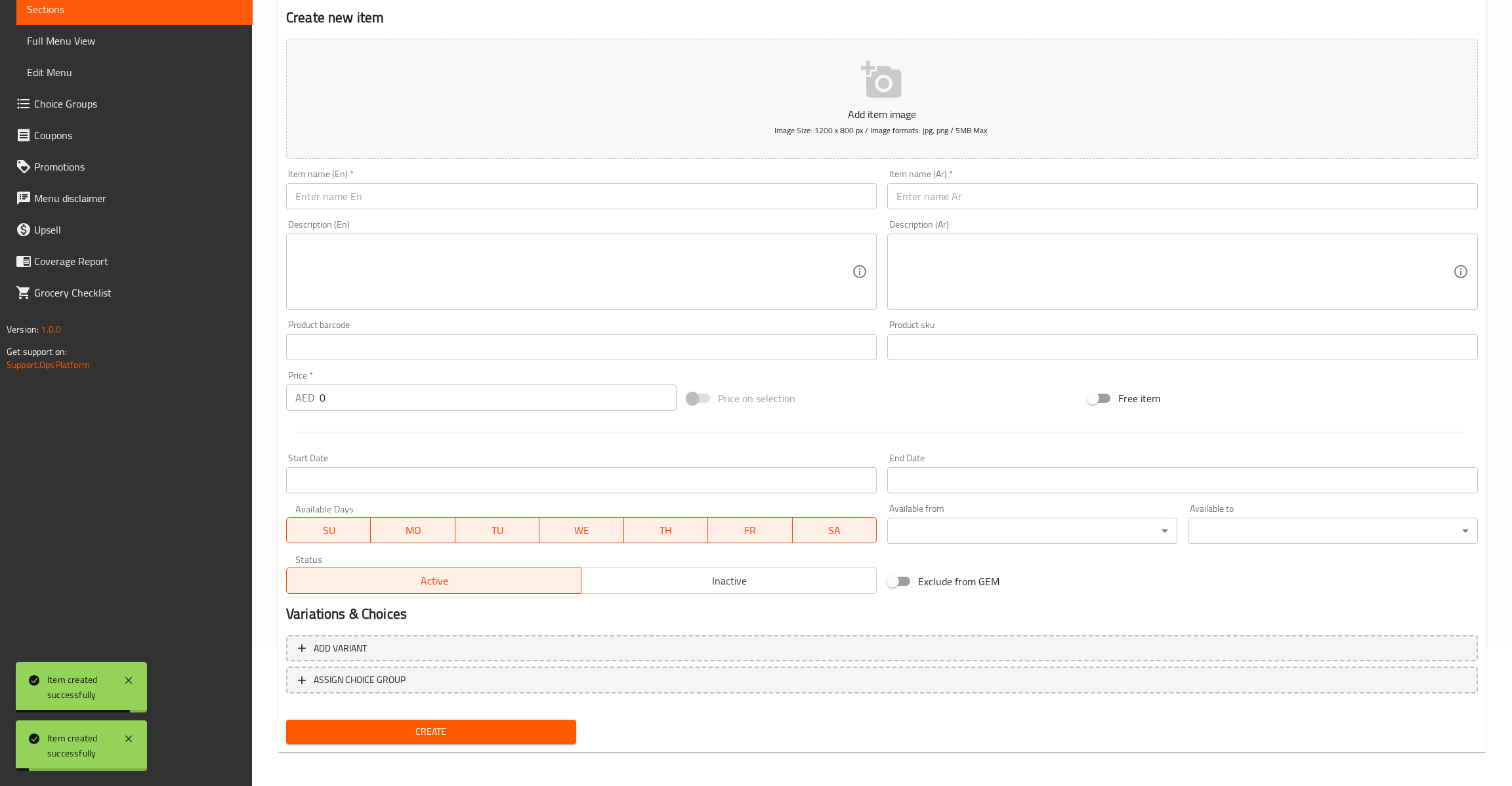
click at [456, 213] on div "Item name (En)   * Item name (En) *" at bounding box center [581, 189] width 601 height 50
click at [457, 208] on input "text" at bounding box center [582, 196] width 591 height 27
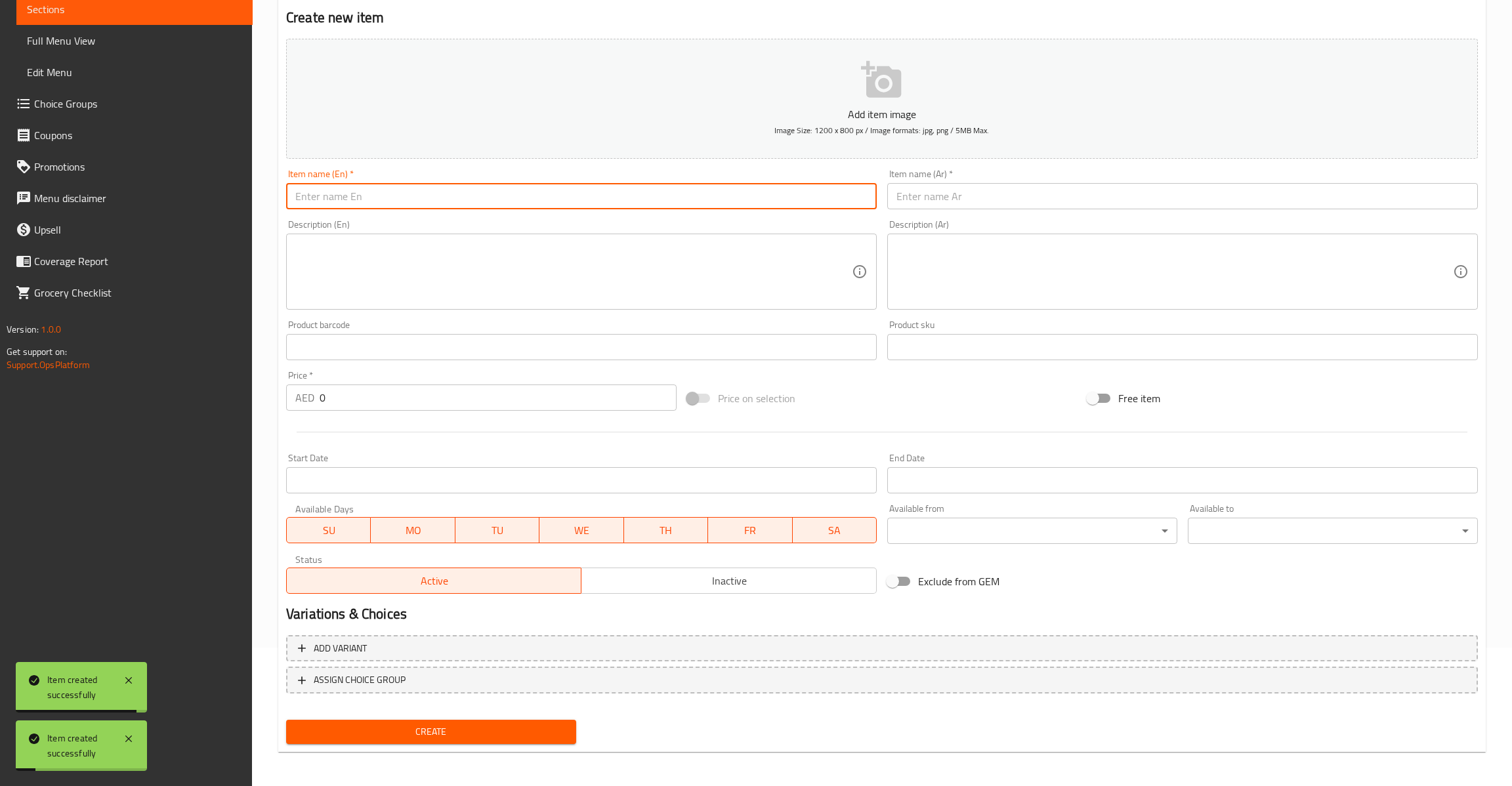
paste input "[PERSON_NAME]"
type input "[PERSON_NAME]"
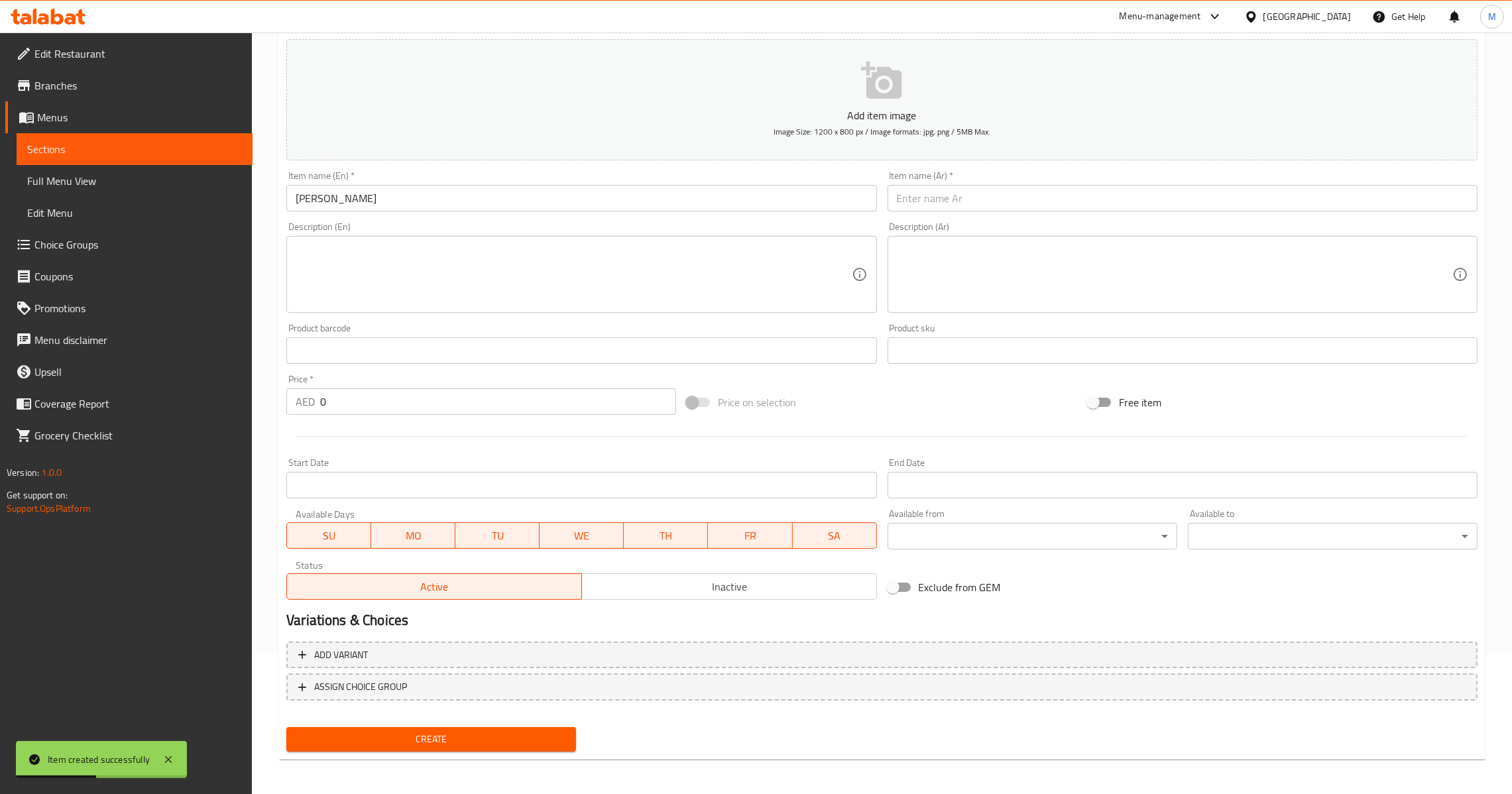
click at [905, 204] on input "text" at bounding box center [1182, 198] width 590 height 27
paste input "بان لاسي"
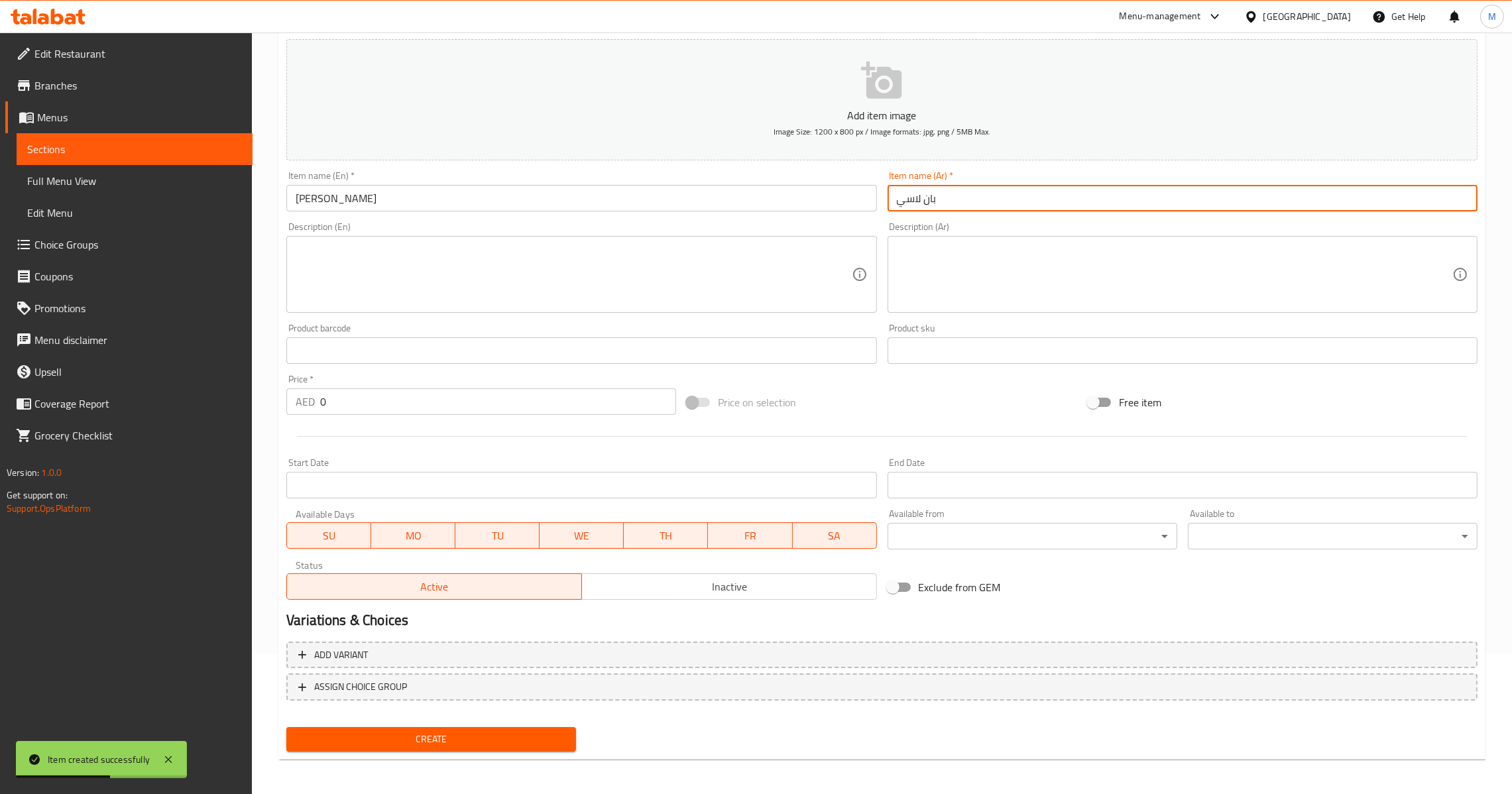
type input "بان لاسي"
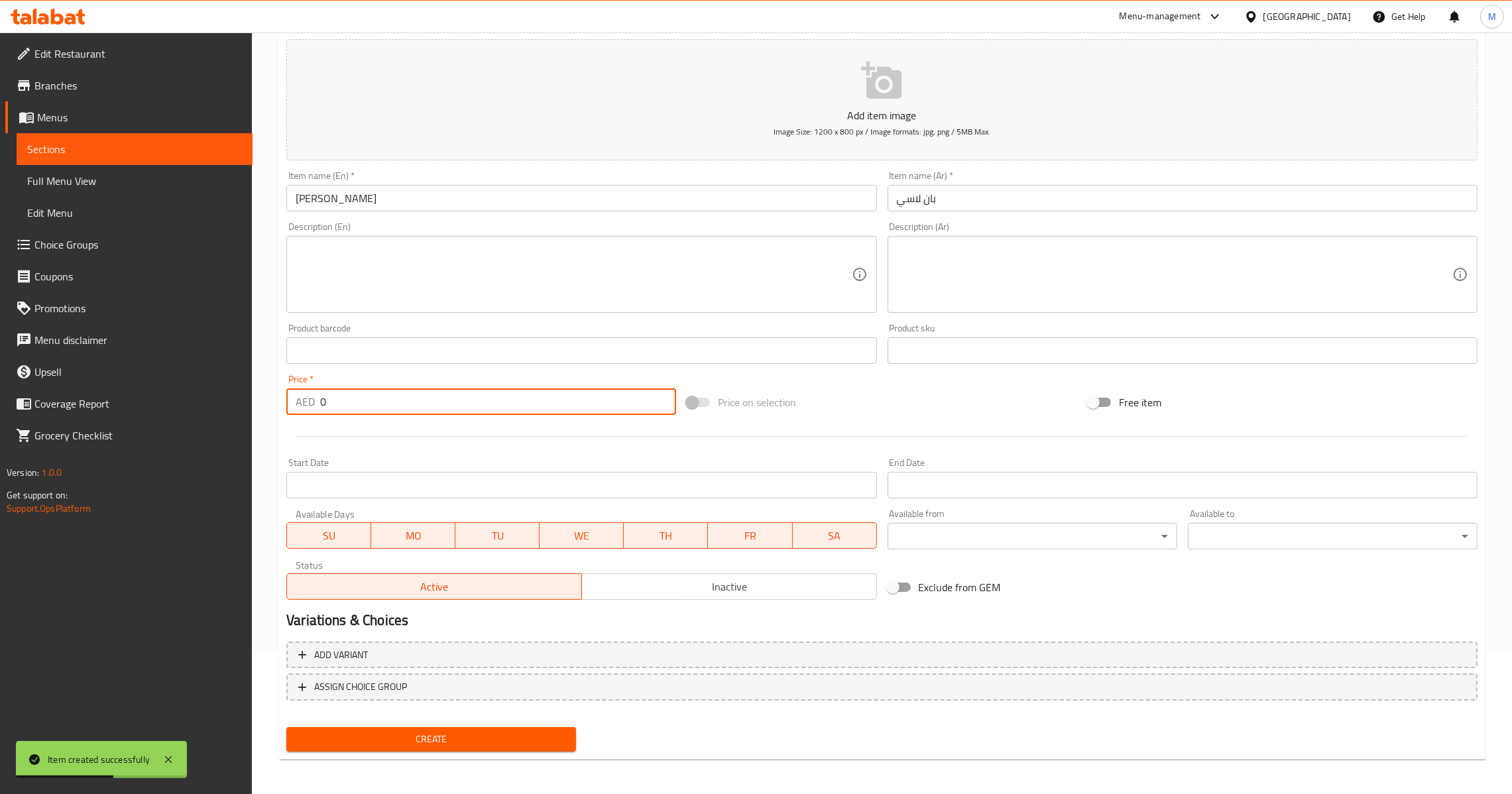
drag, startPoint x: 472, startPoint y: 415, endPoint x: 284, endPoint y: 429, distance: 188.5
click at [316, 415] on div "Price   * AED 0 Price *" at bounding box center [481, 394] width 401 height 51
type input "15"
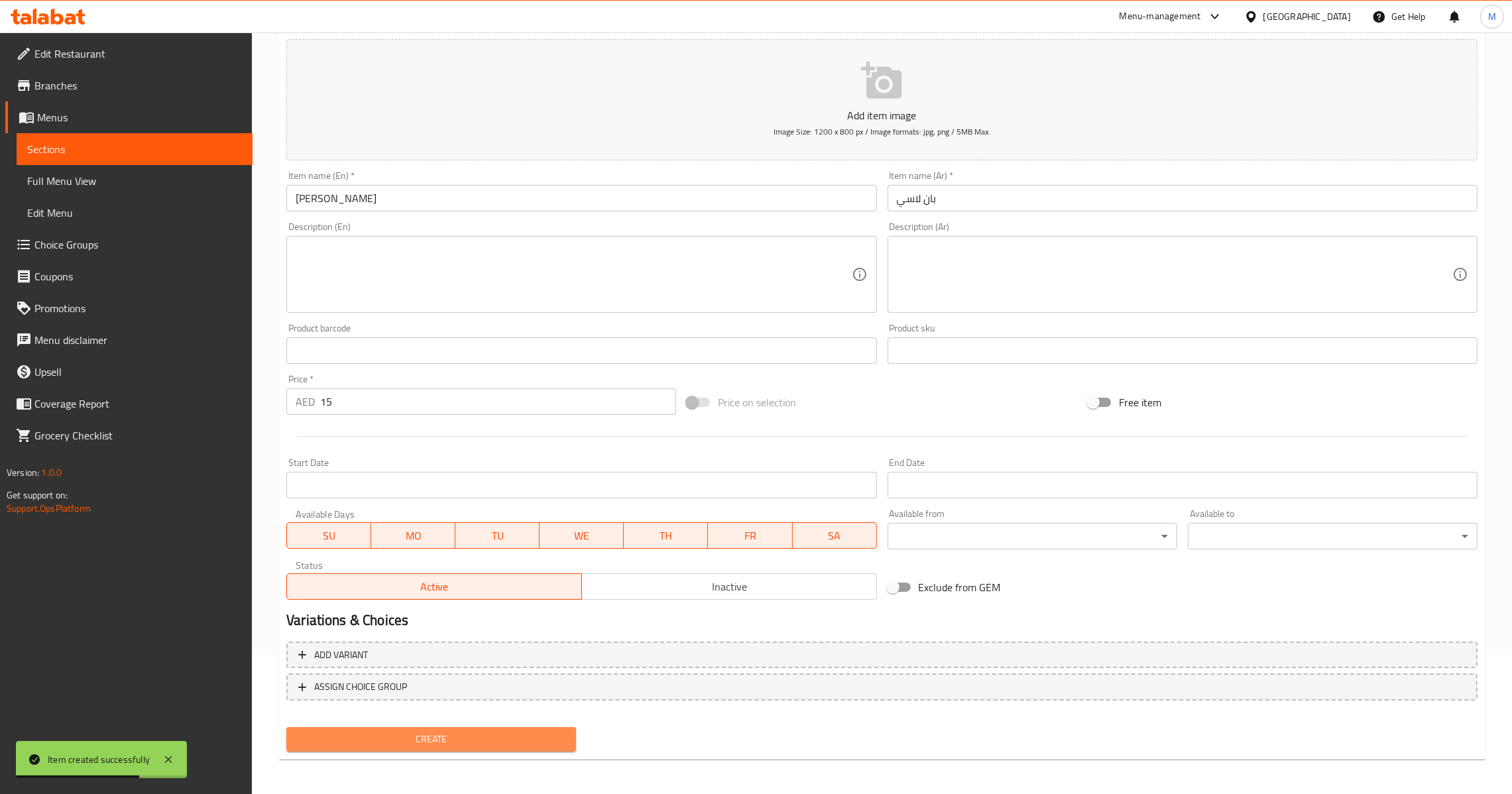
click at [440, 731] on span "Create" at bounding box center [432, 739] width 269 height 17
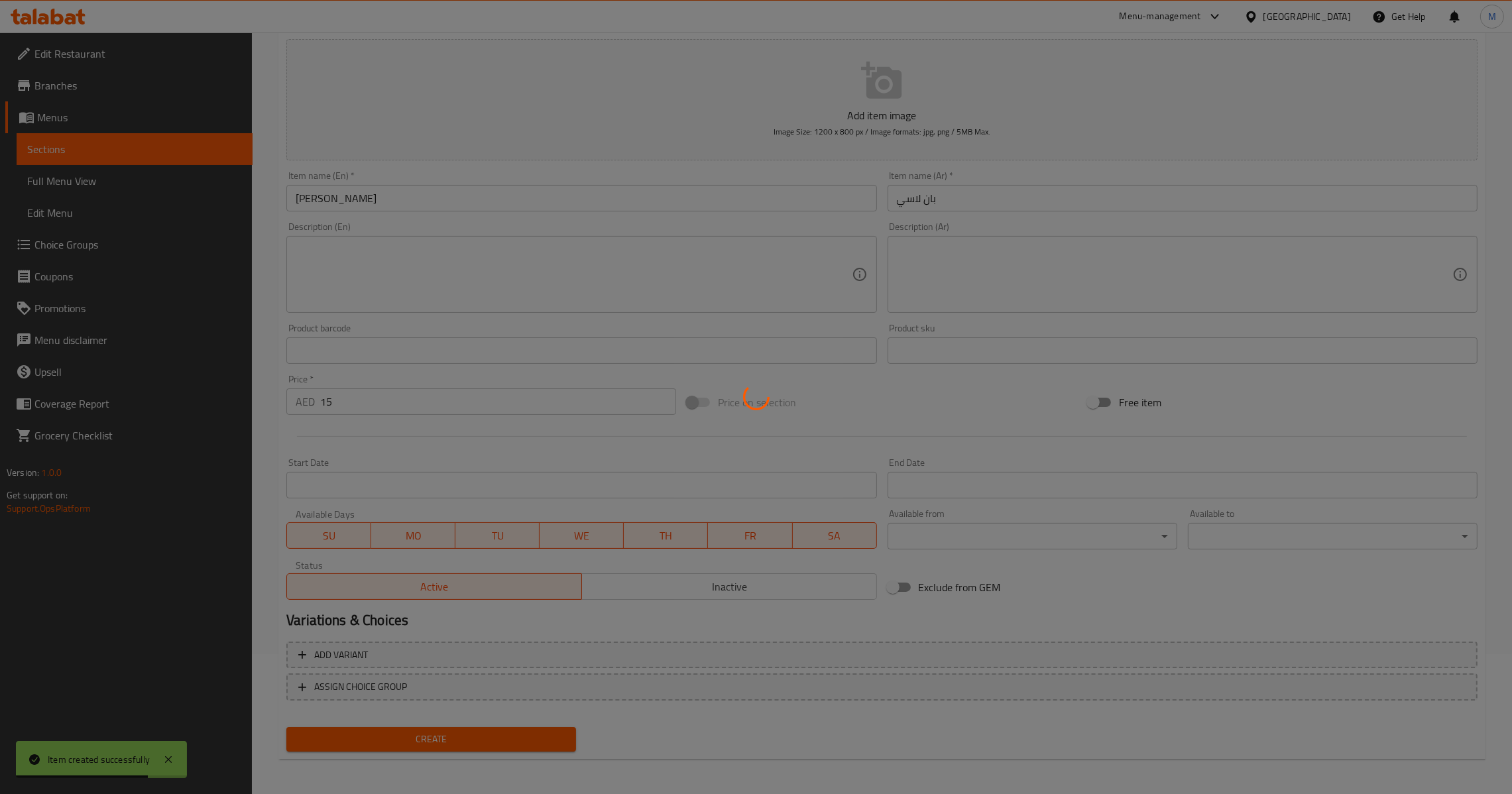
type input "0"
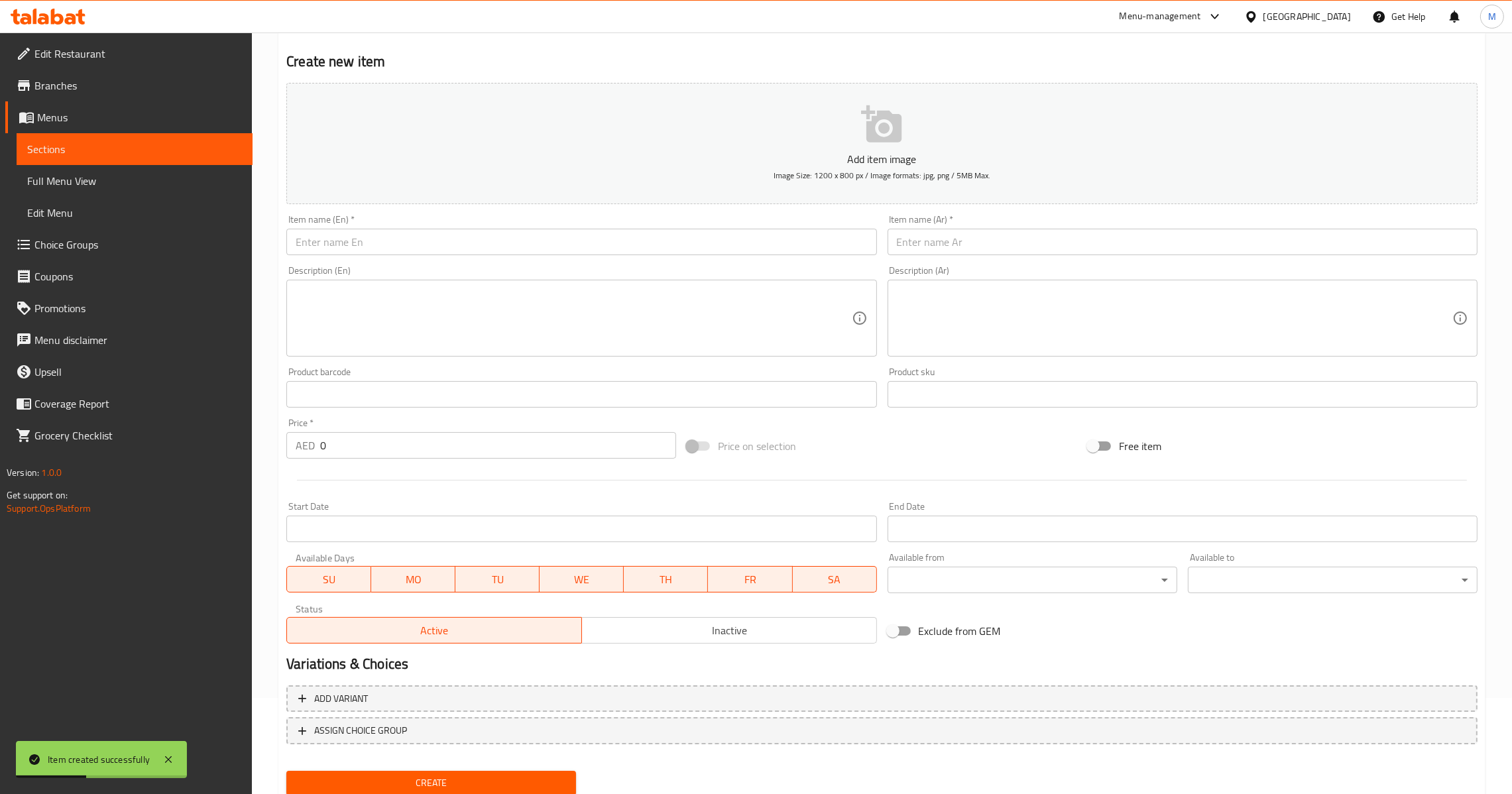
scroll to position [0, 0]
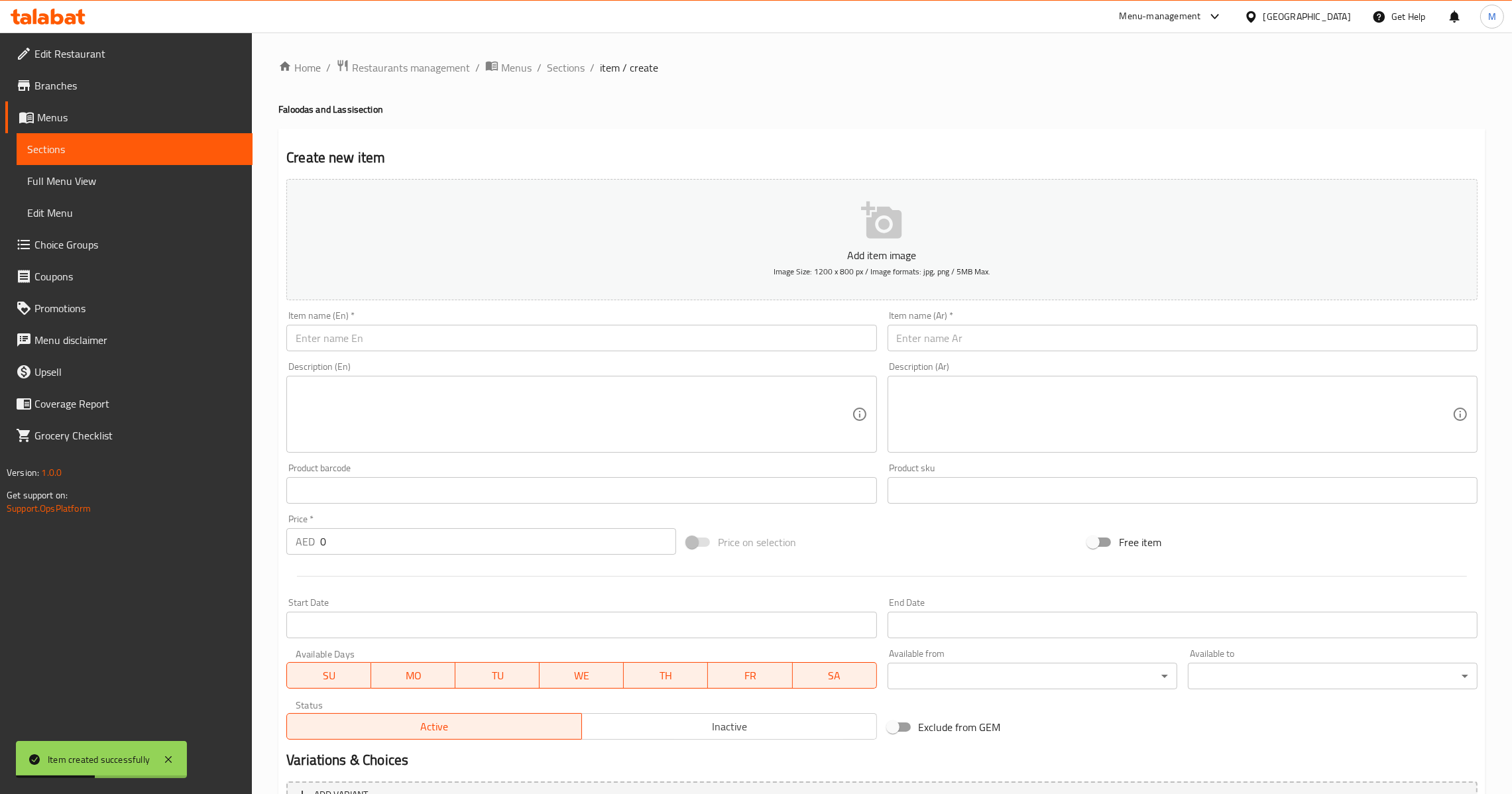
click at [591, 71] on li "/" at bounding box center [592, 68] width 5 height 16
click at [567, 75] on span "Sections" at bounding box center [566, 68] width 38 height 16
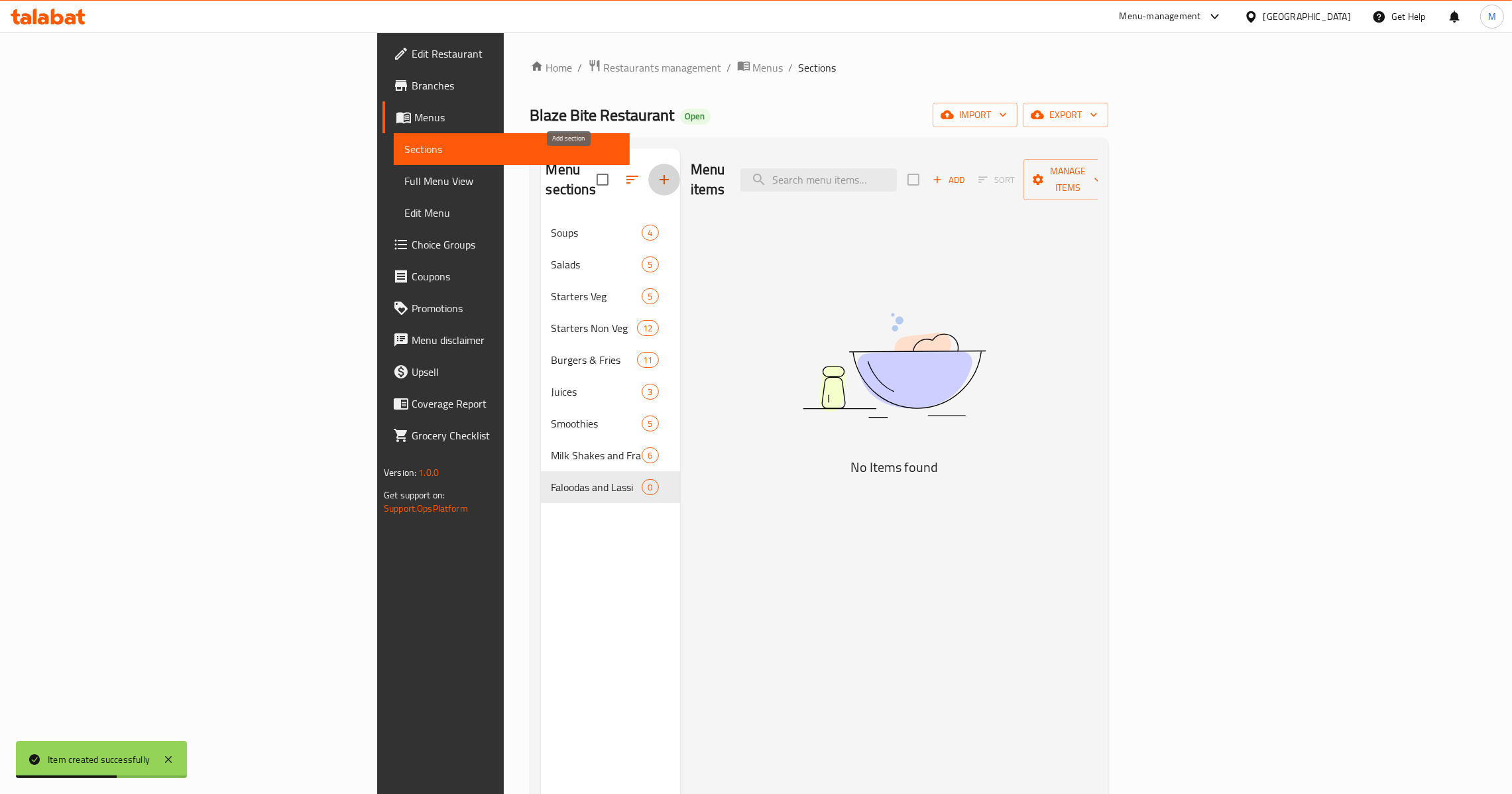
click at [649, 182] on button "button" at bounding box center [664, 180] width 32 height 32
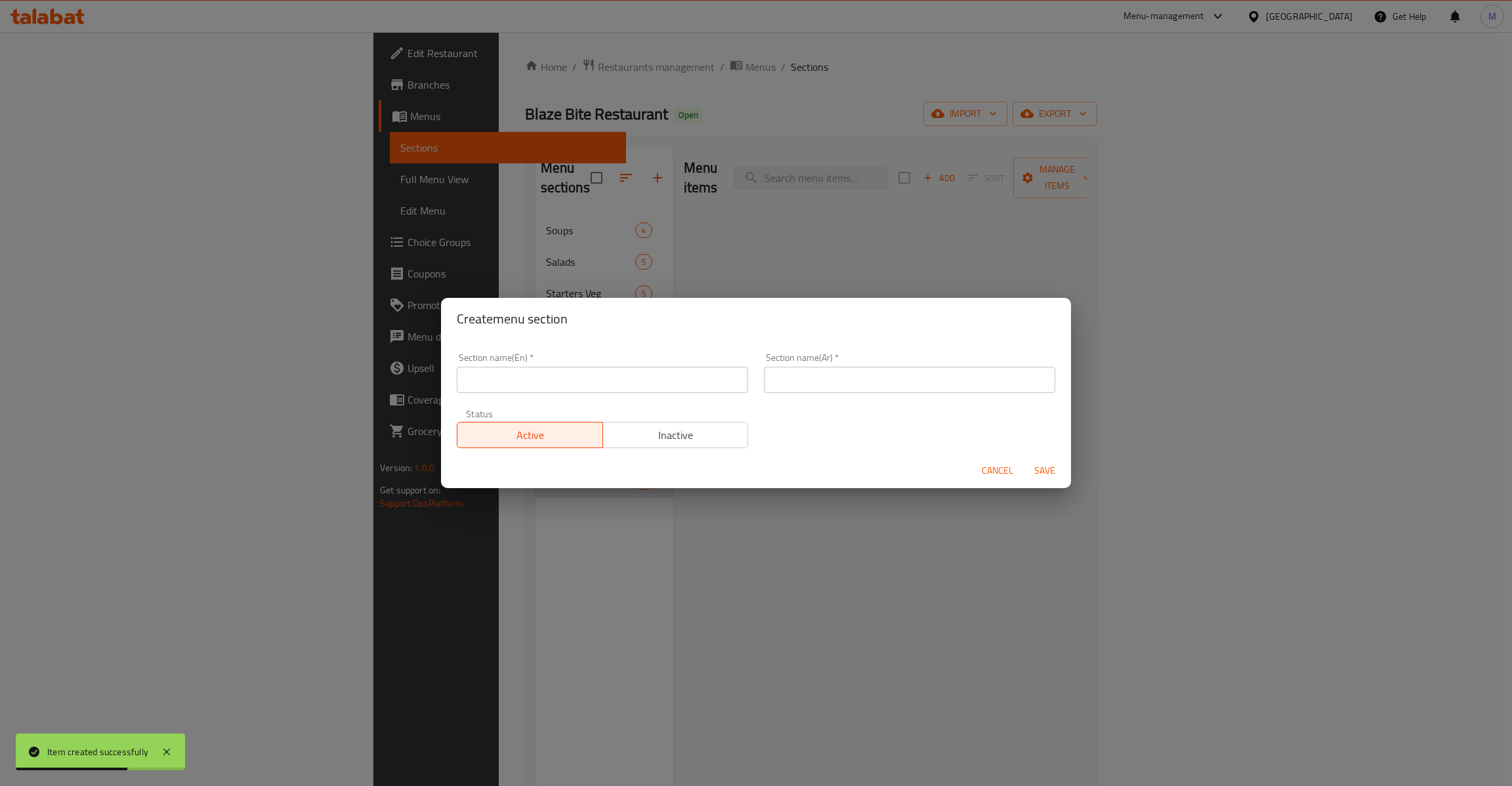
click at [596, 403] on div "Status Active Inactive" at bounding box center [603, 428] width 307 height 55
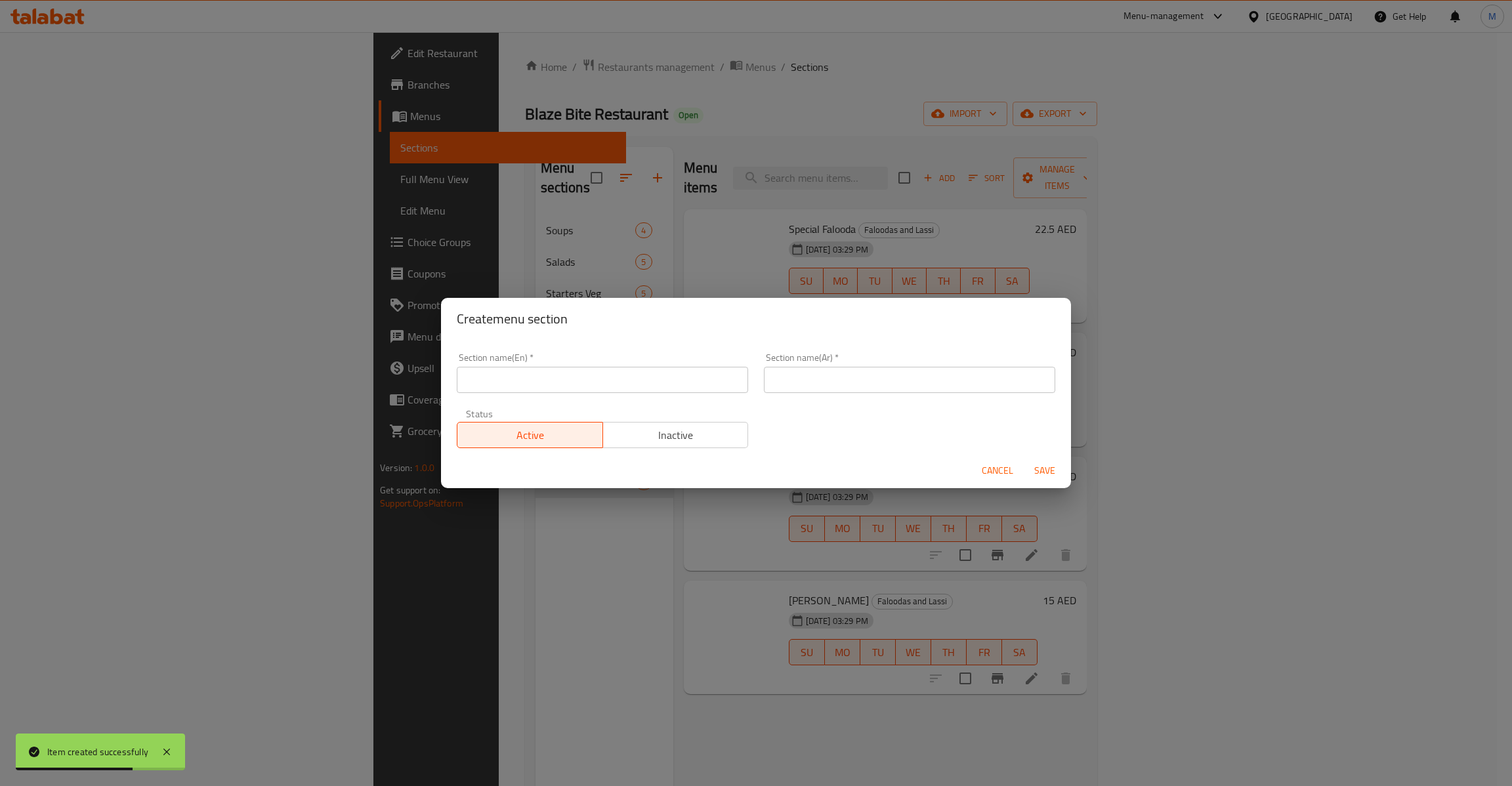
click at [616, 358] on div "Section name(En)   * Section name(En) *" at bounding box center [603, 373] width 292 height 40
paste input "Hot Beverages"
click at [623, 377] on input "Hot Beverages" at bounding box center [603, 380] width 292 height 27
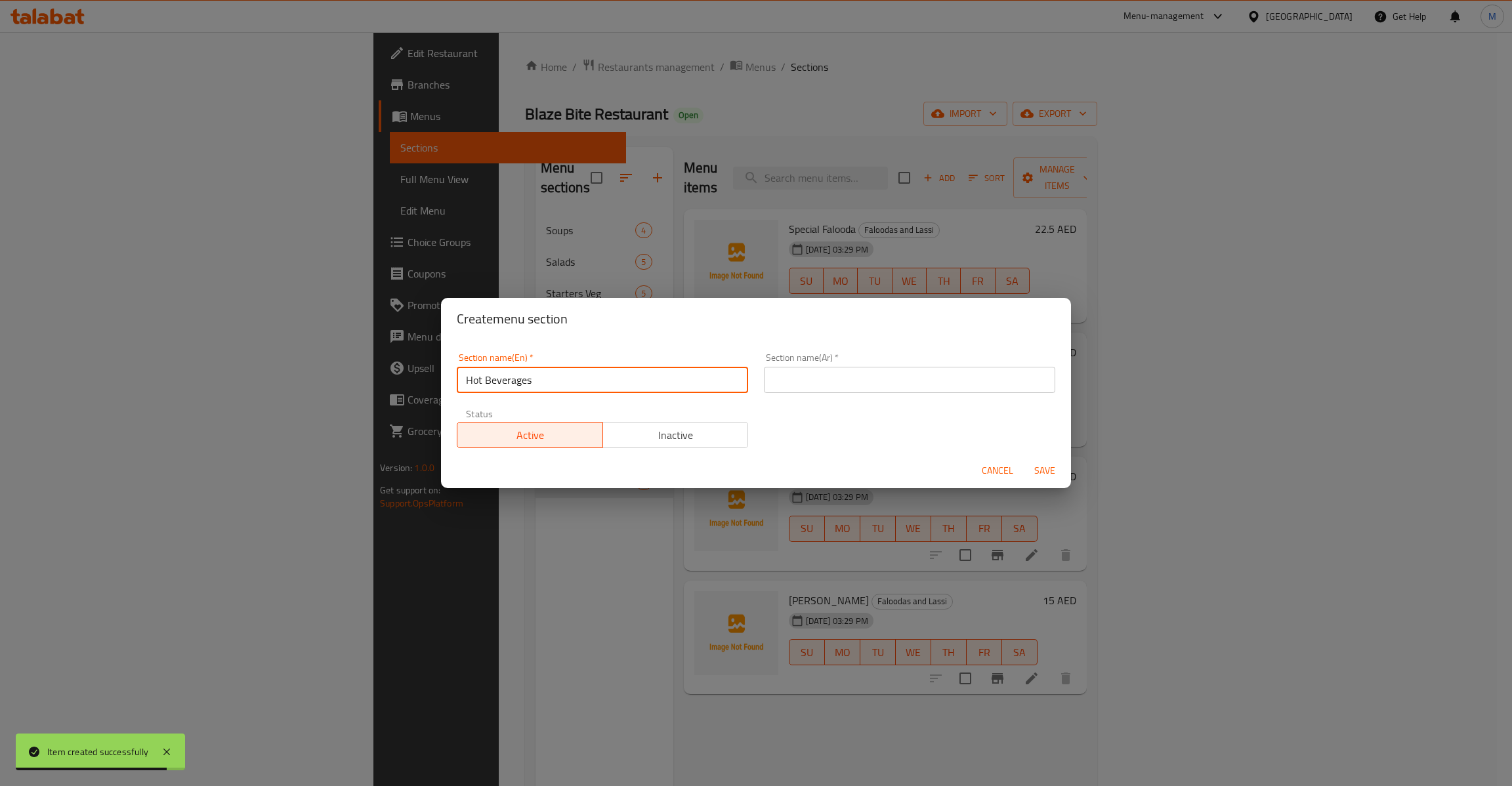
type input "Hot Beverages"
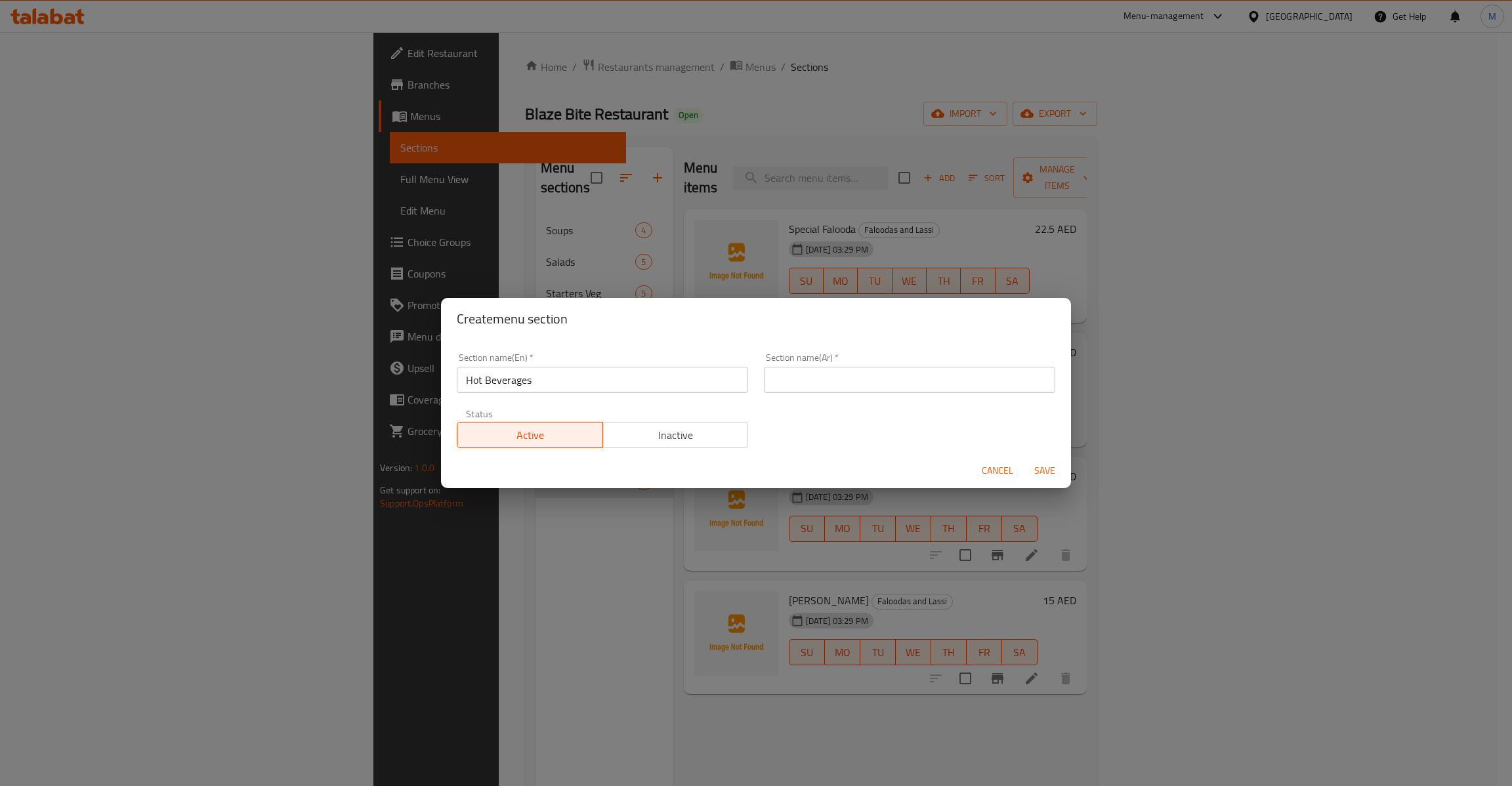
drag, startPoint x: 895, startPoint y: 375, endPoint x: 909, endPoint y: 385, distance: 17.2
click at [895, 377] on input "text" at bounding box center [910, 380] width 292 height 27
paste input "المشروبات الساخنة"
type input "المشروبات الساخنة"
click at [1046, 470] on span "Save" at bounding box center [1045, 471] width 32 height 17
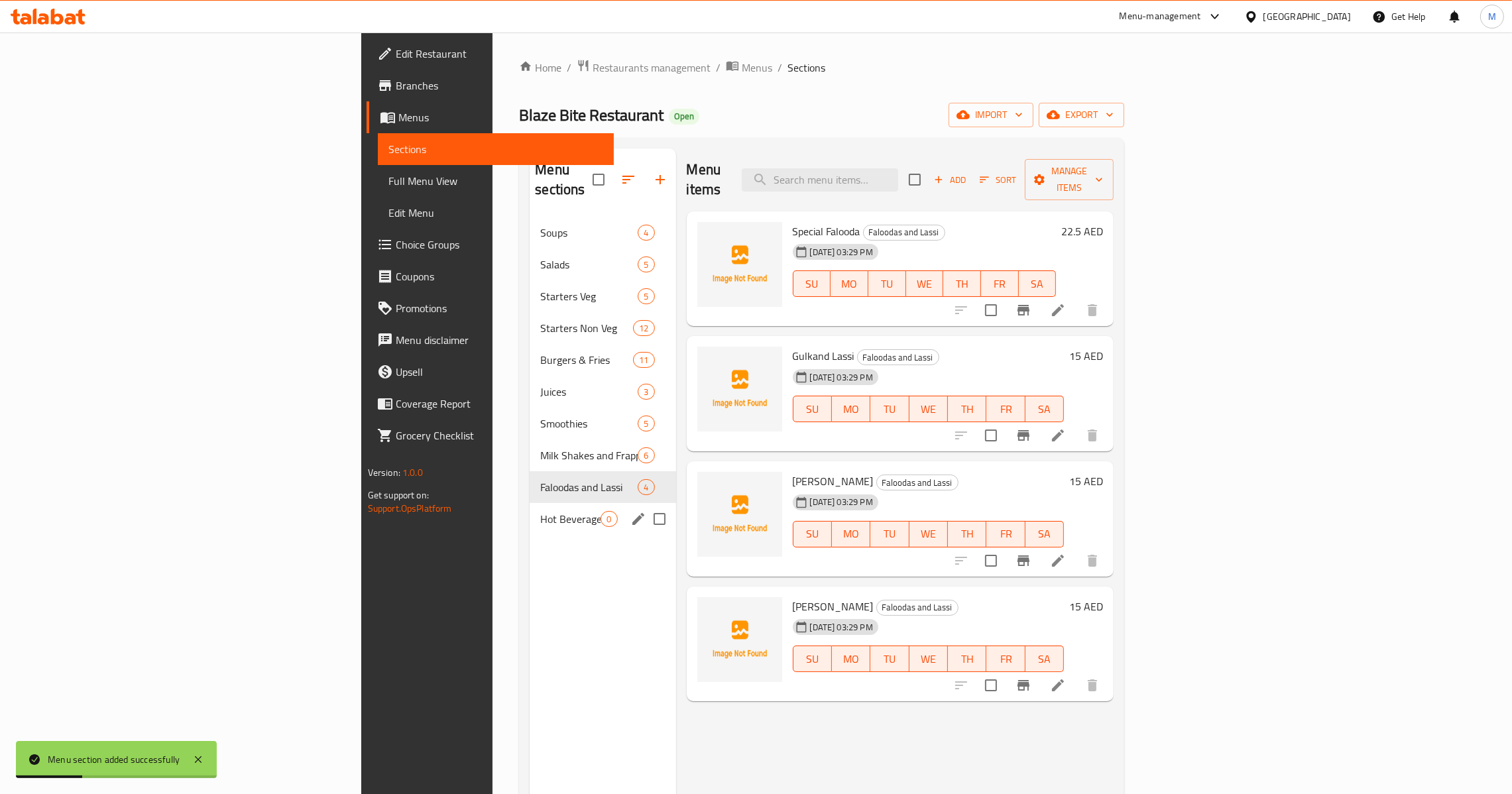
click at [540, 511] on span "Hot Beverages" at bounding box center [570, 519] width 61 height 16
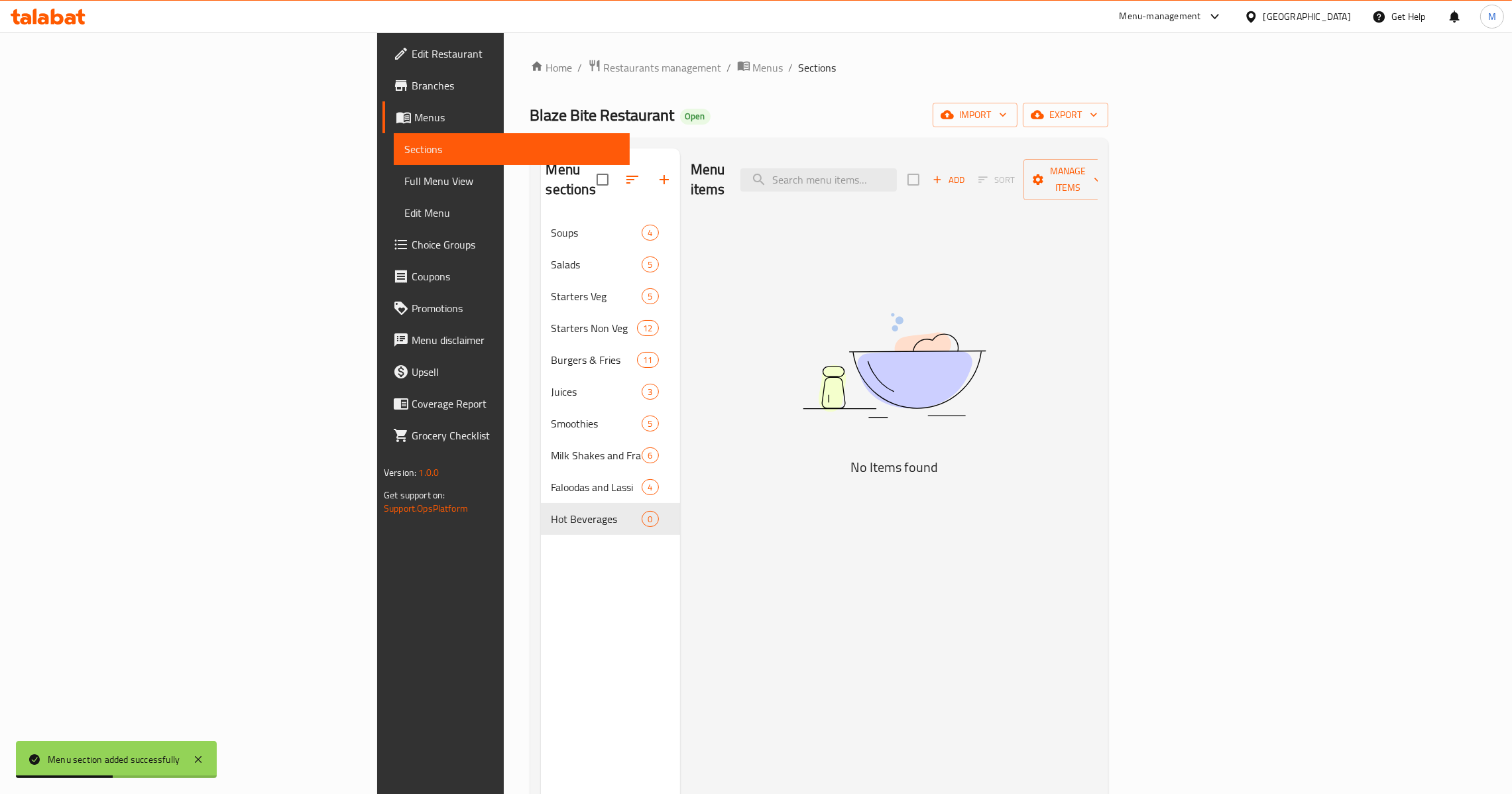
click at [967, 172] on span "Add" at bounding box center [949, 179] width 36 height 15
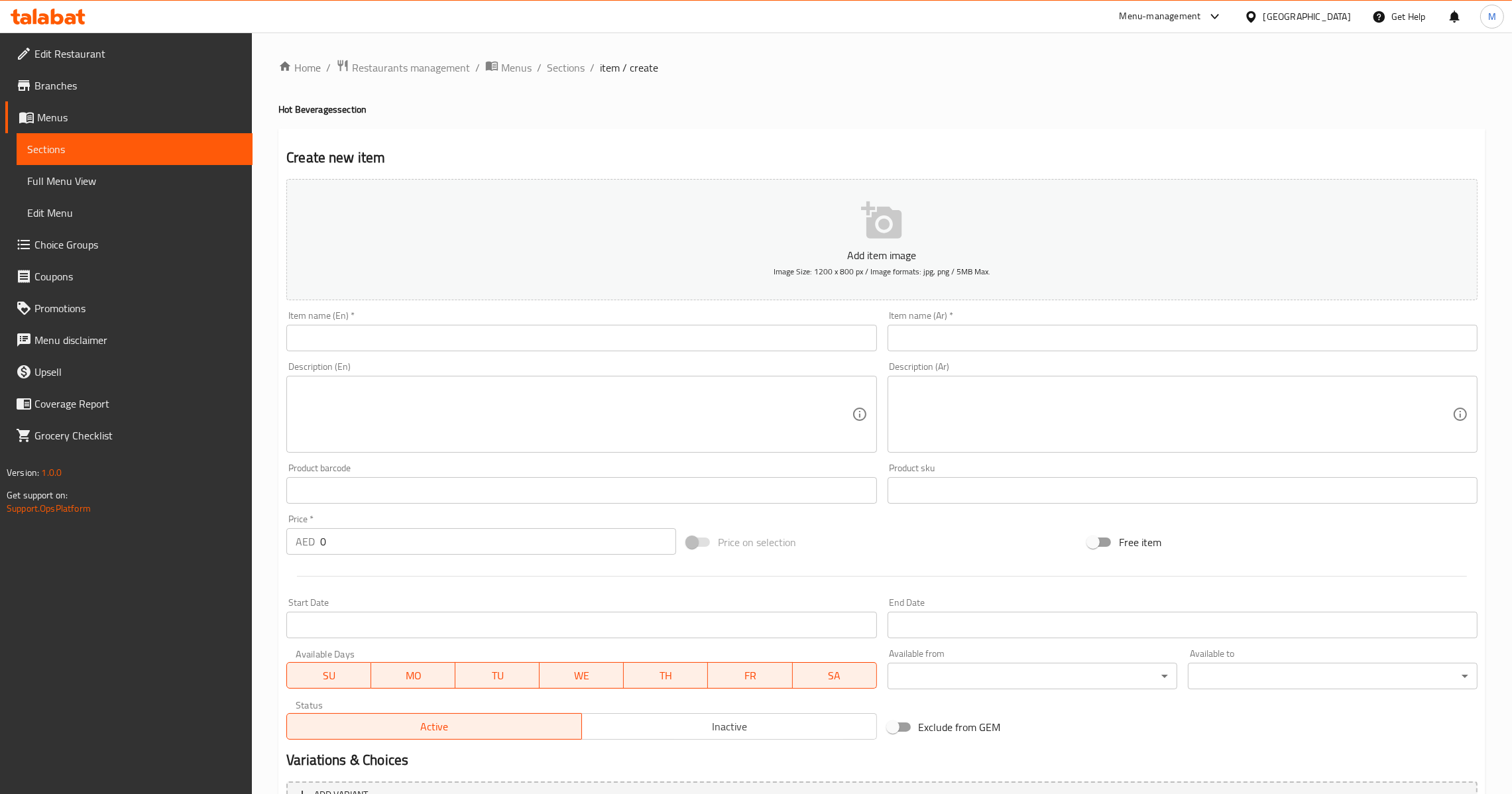
click at [536, 313] on div "Item name (En)   * Item name (En) *" at bounding box center [581, 331] width 590 height 41
click at [536, 321] on div "Item name (En)   * Item name (En) *" at bounding box center [581, 331] width 590 height 41
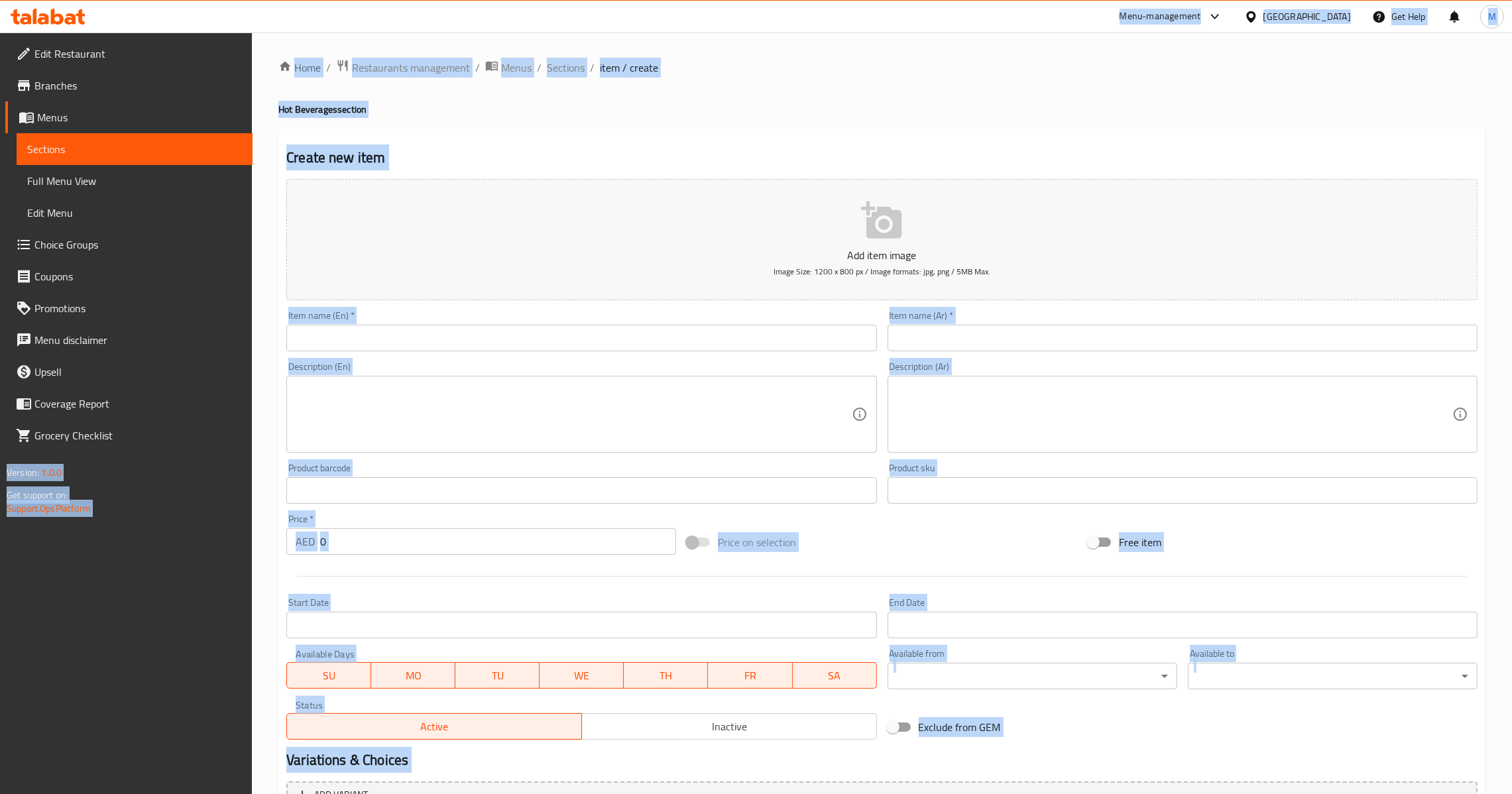
click at [536, 358] on div "Description (En) Description (En)" at bounding box center [582, 408] width 601 height 101
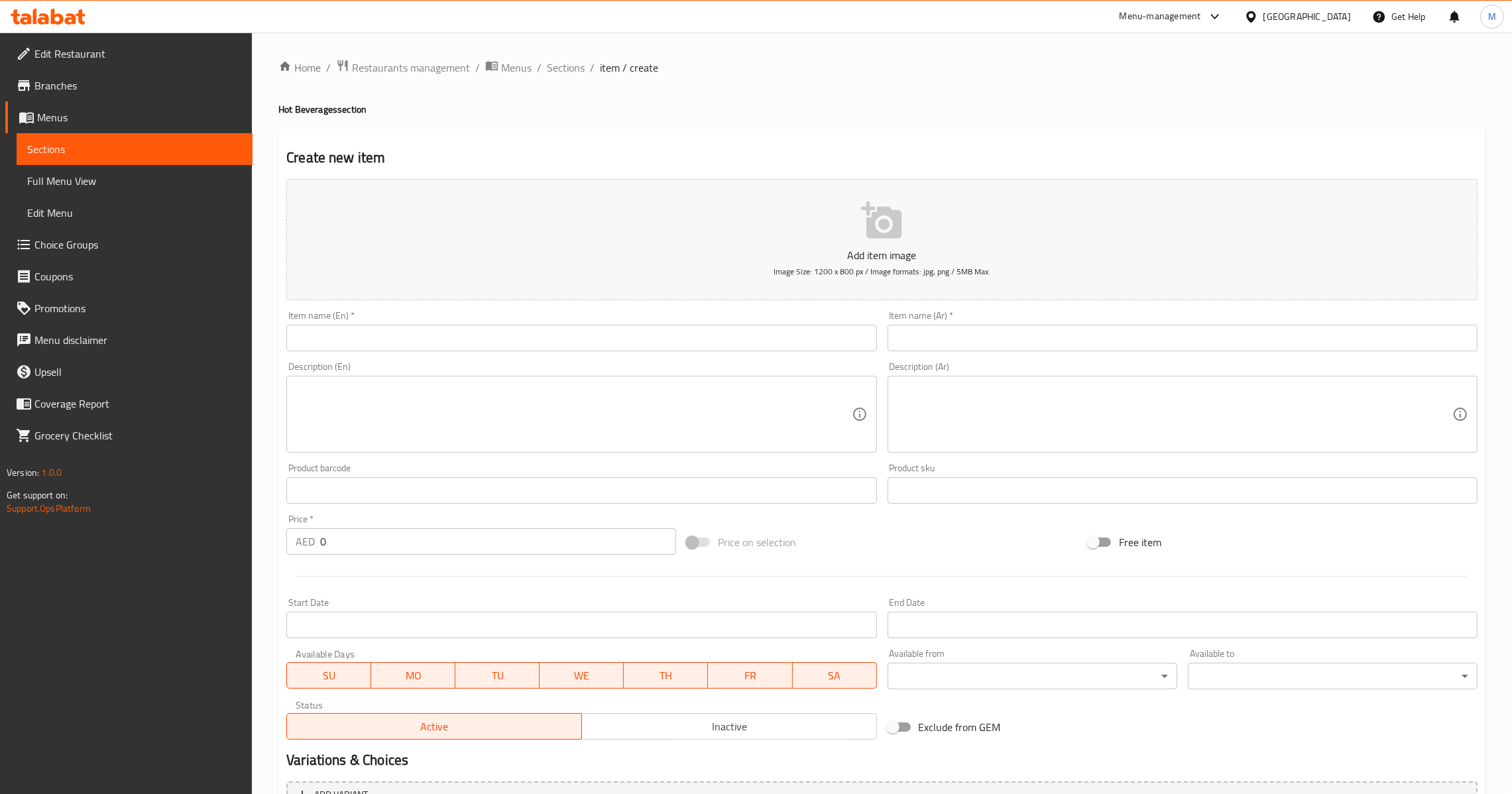
click at [542, 344] on input "text" at bounding box center [581, 338] width 590 height 27
paste input "Fresh Milk Tea"
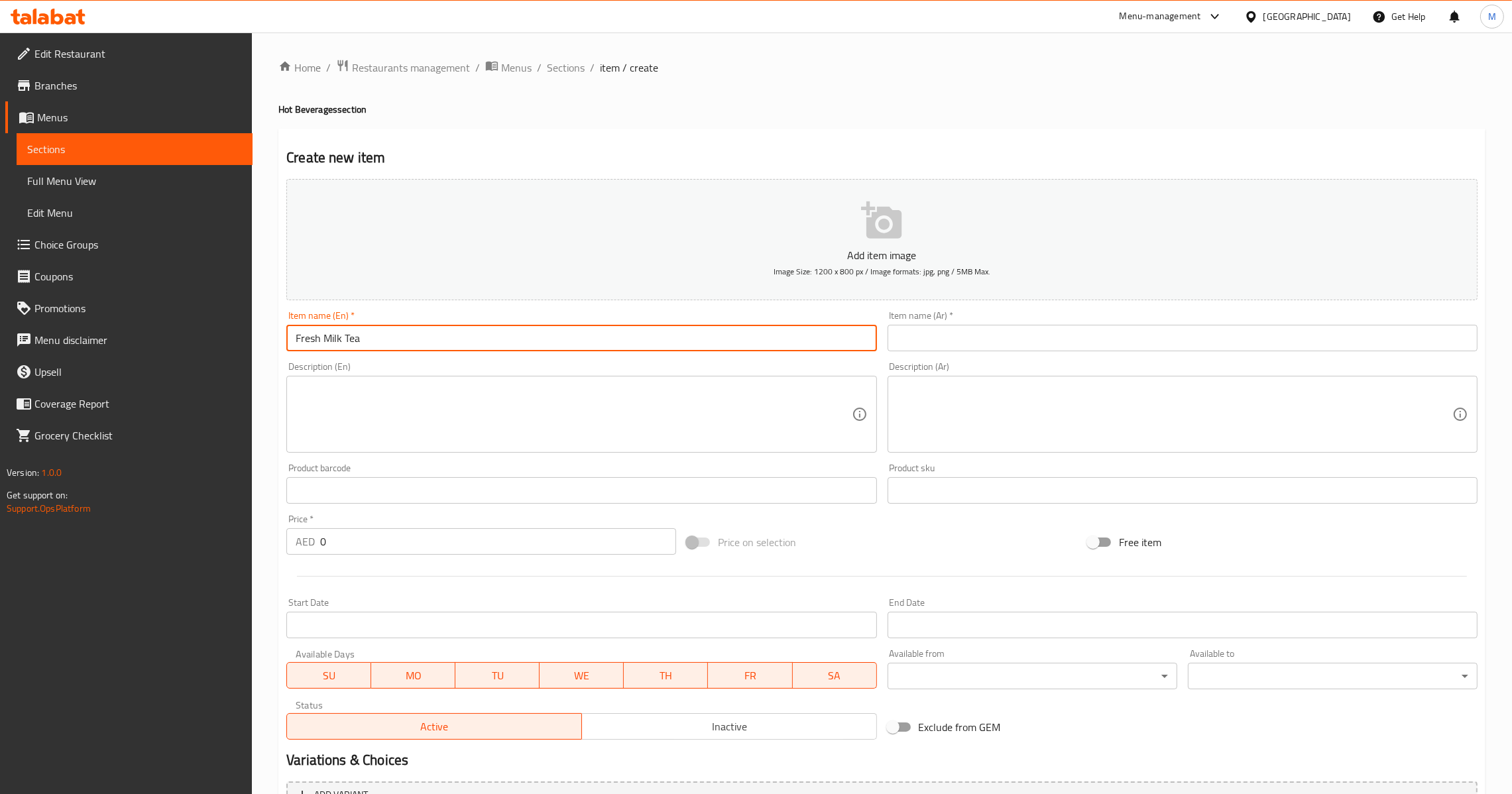
type input "Fresh Milk Tea"
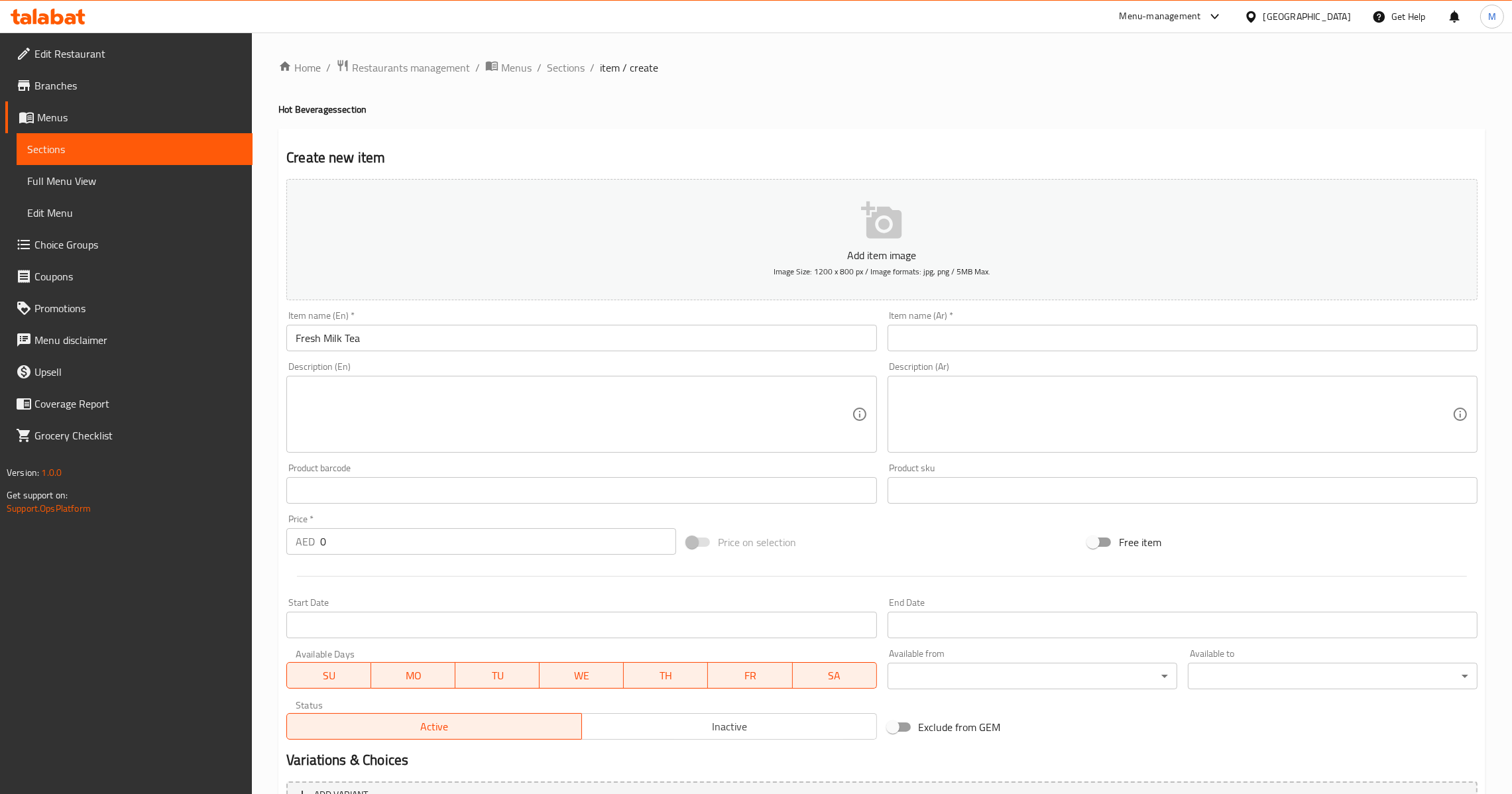
click at [935, 328] on input "text" at bounding box center [1182, 338] width 590 height 27
paste input "شاي الحليب الطازج"
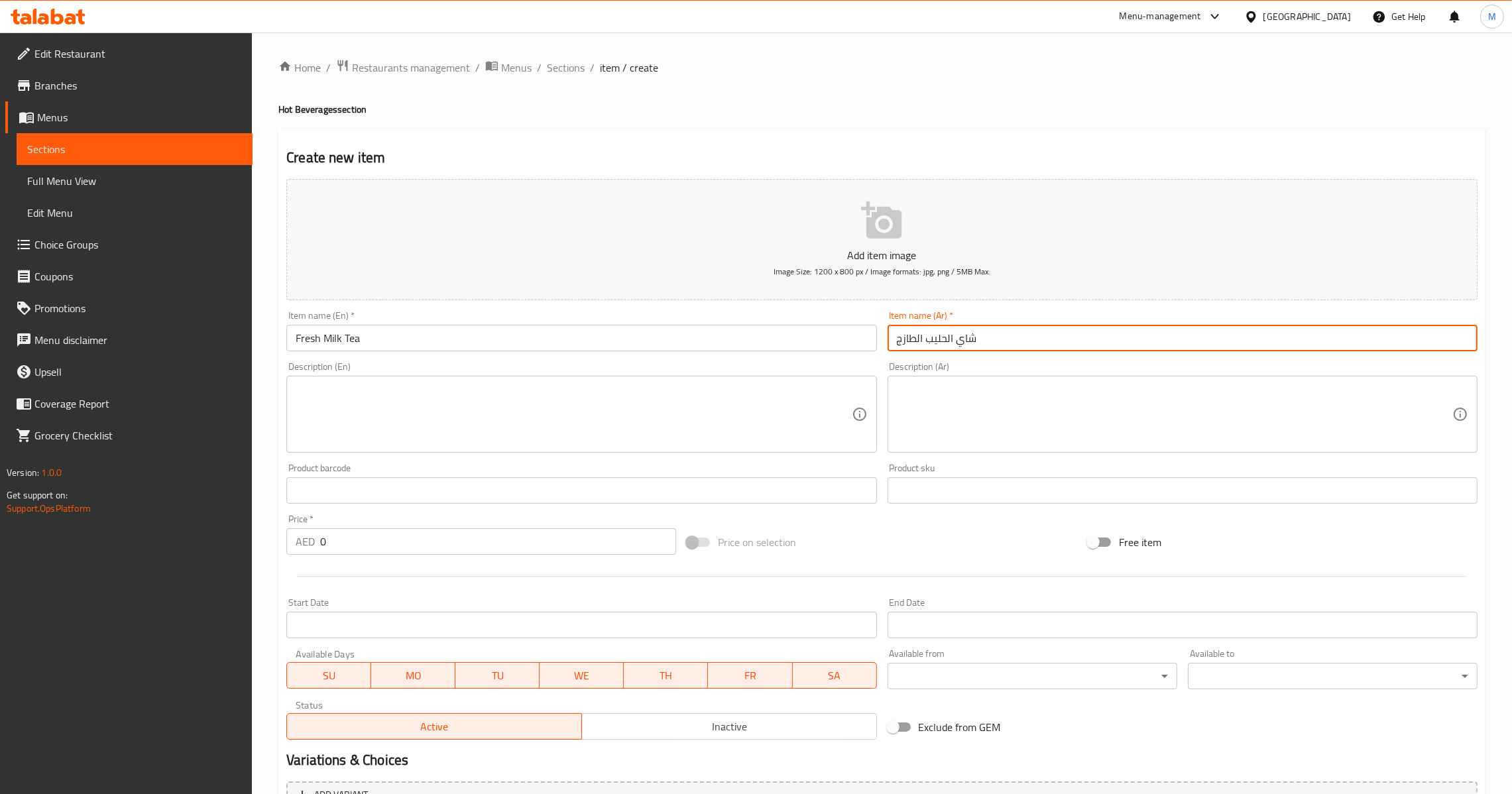
type input "شاي الحليب الطازج"
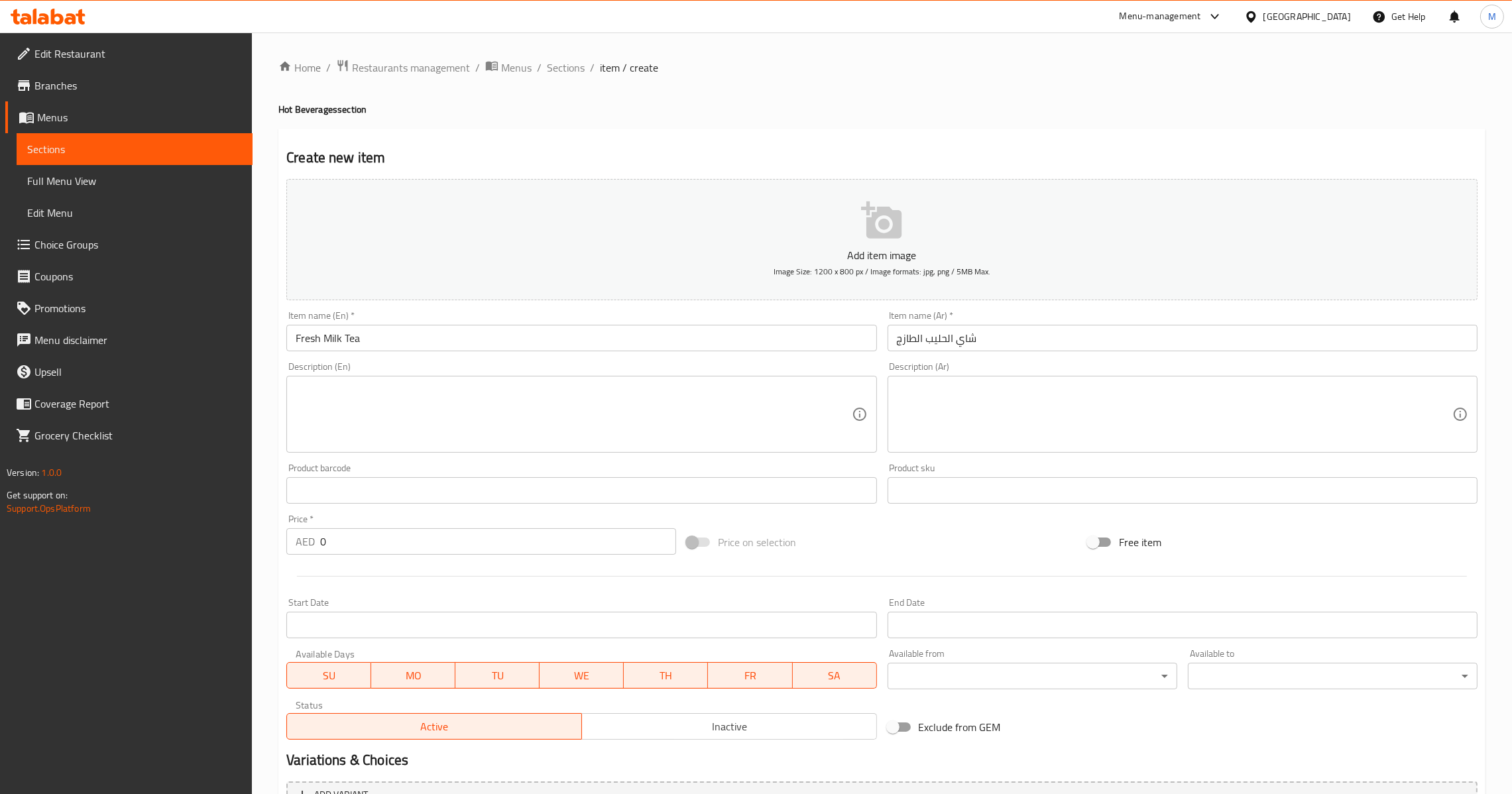
click at [393, 515] on div "Price   * AED 0 Price *" at bounding box center [481, 534] width 390 height 41
click at [396, 533] on input "0" at bounding box center [498, 541] width 356 height 27
paste input "3.75"
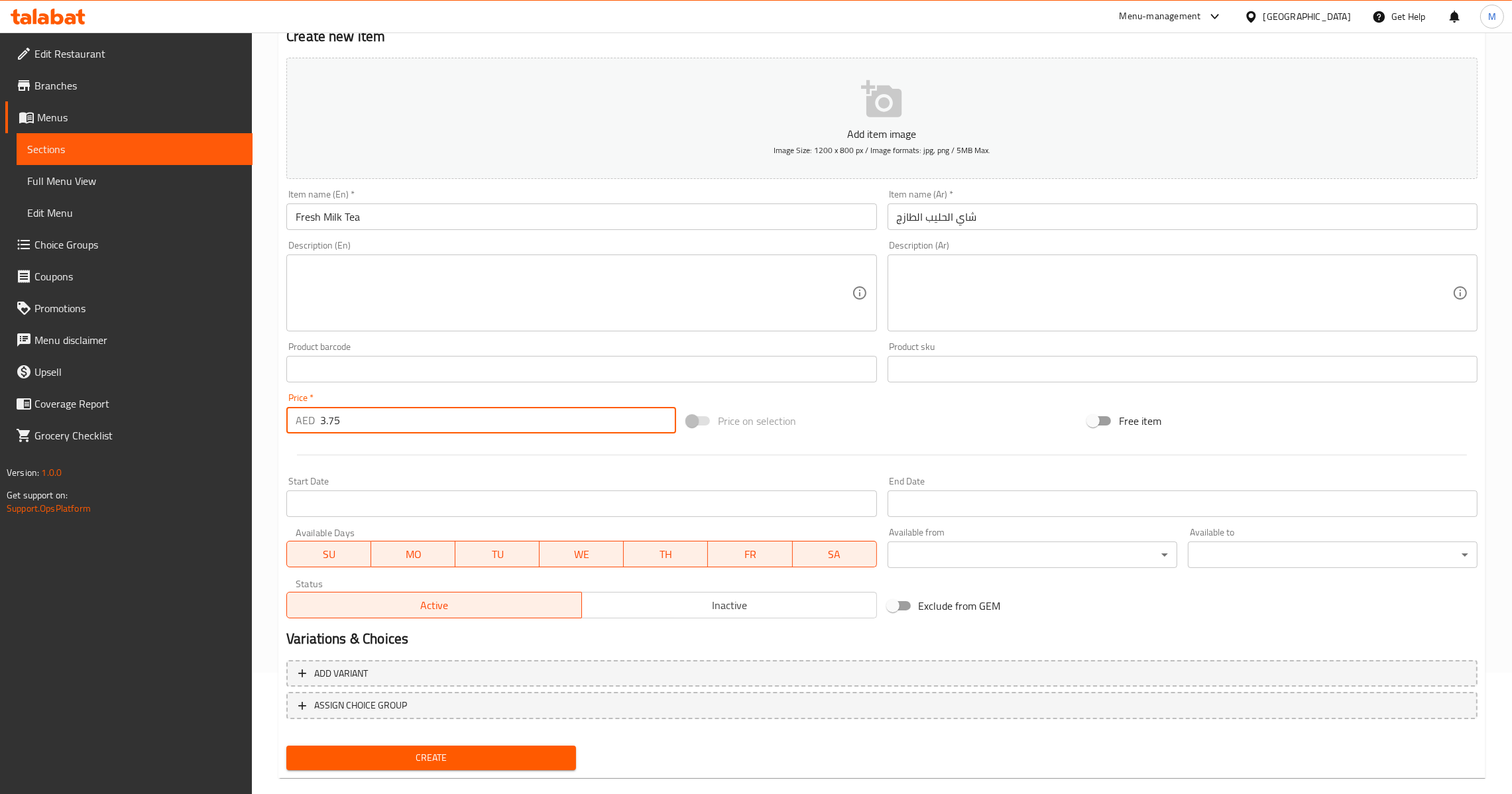
scroll to position [140, 0]
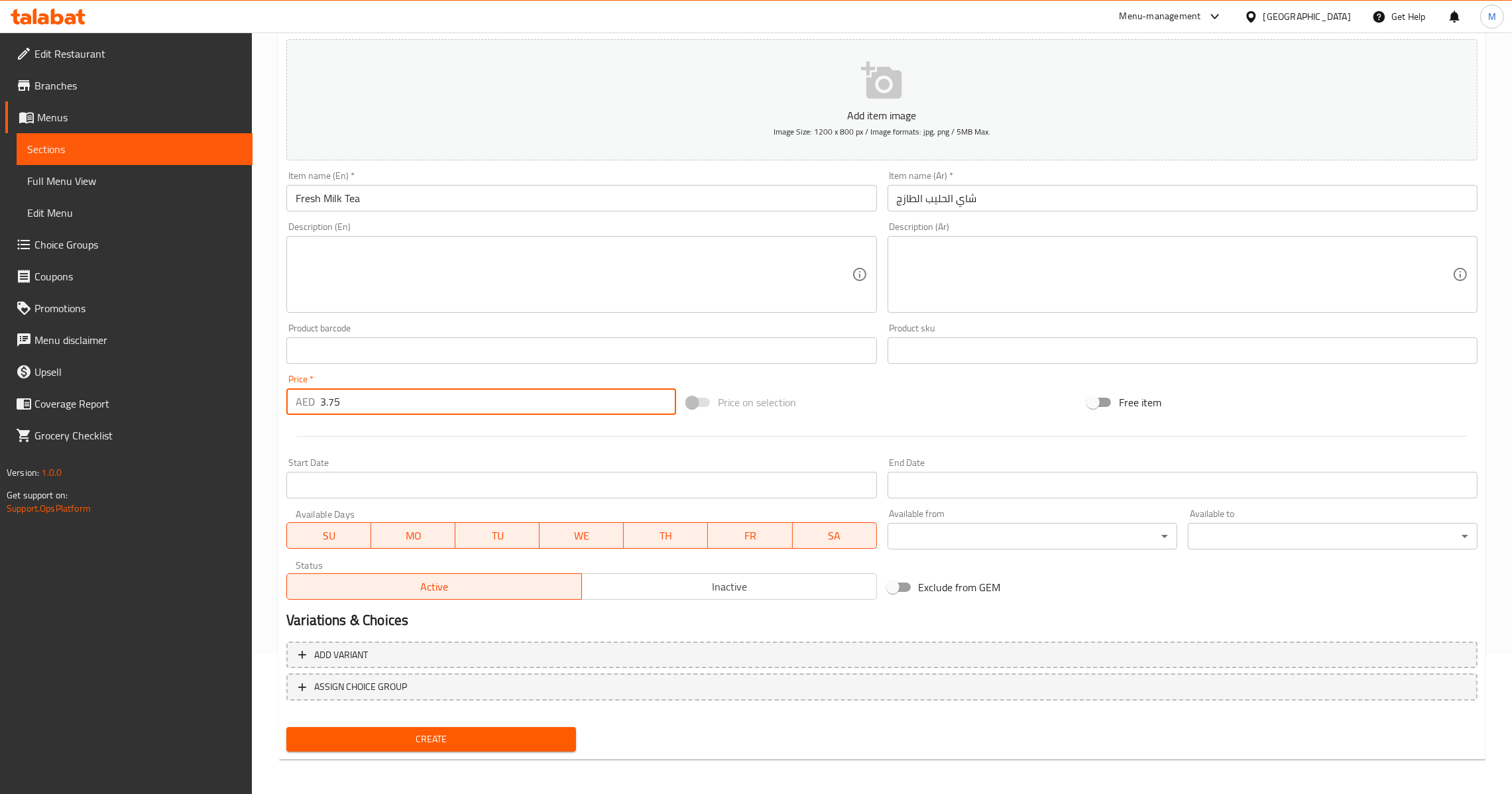
type input "3.75"
click at [454, 739] on span "Create" at bounding box center [432, 739] width 269 height 17
click at [371, 407] on input "0" at bounding box center [498, 402] width 356 height 27
paste input "2.5"
paste input "number"
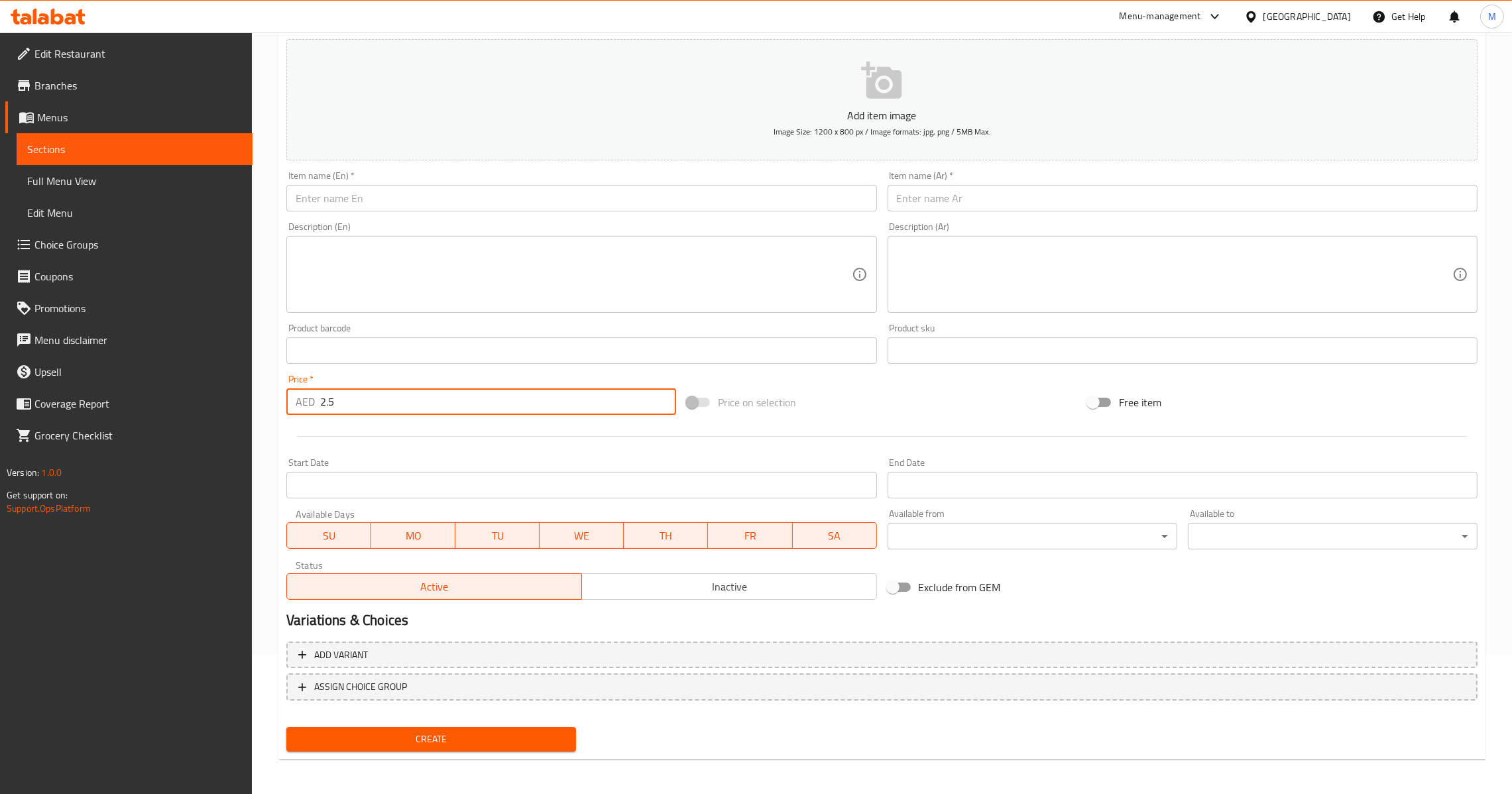
type input "2.5"
click at [450, 206] on input "text" at bounding box center [581, 198] width 590 height 27
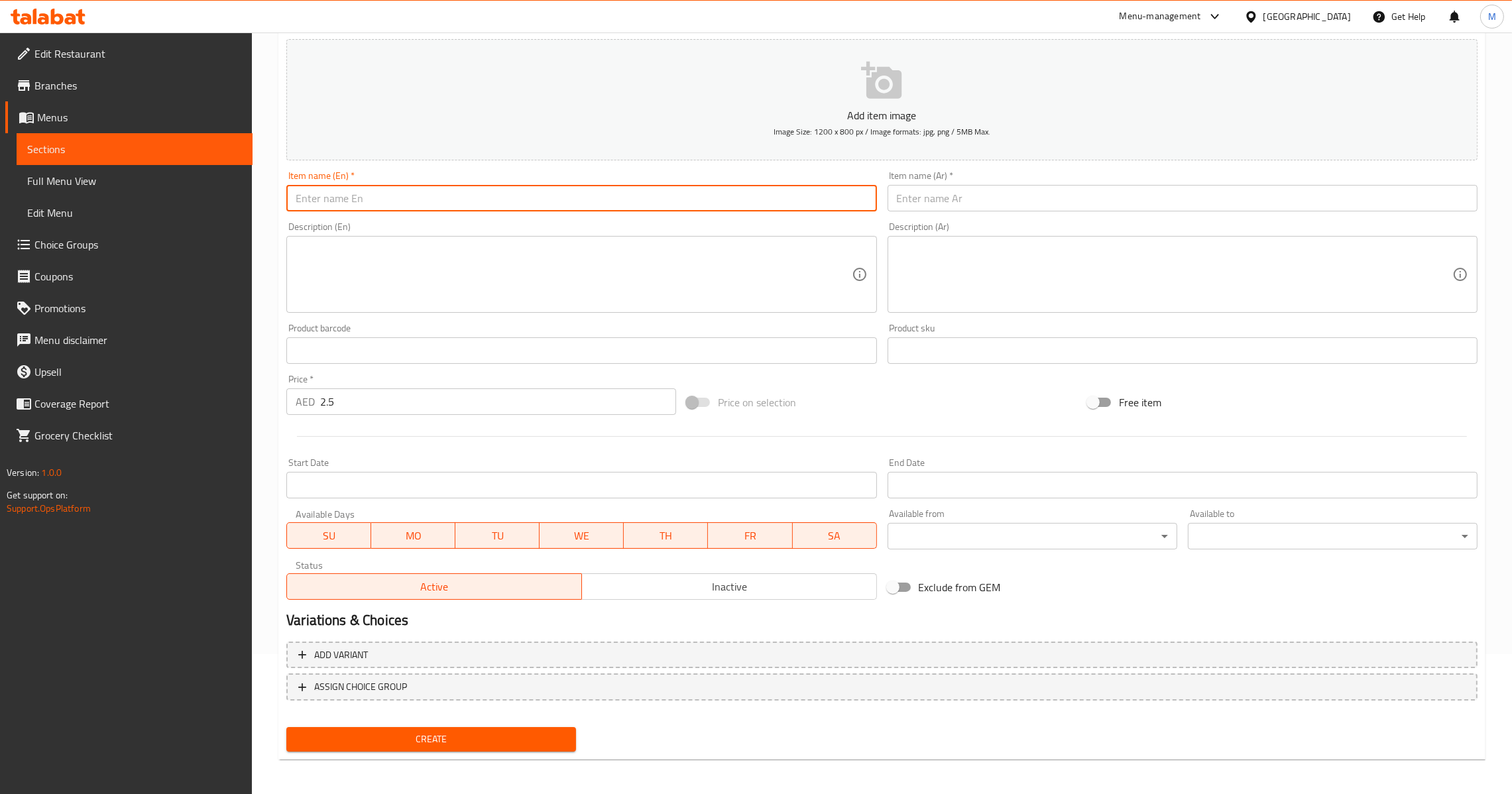
paste input "Karak Tea"
type input "Karak Tea"
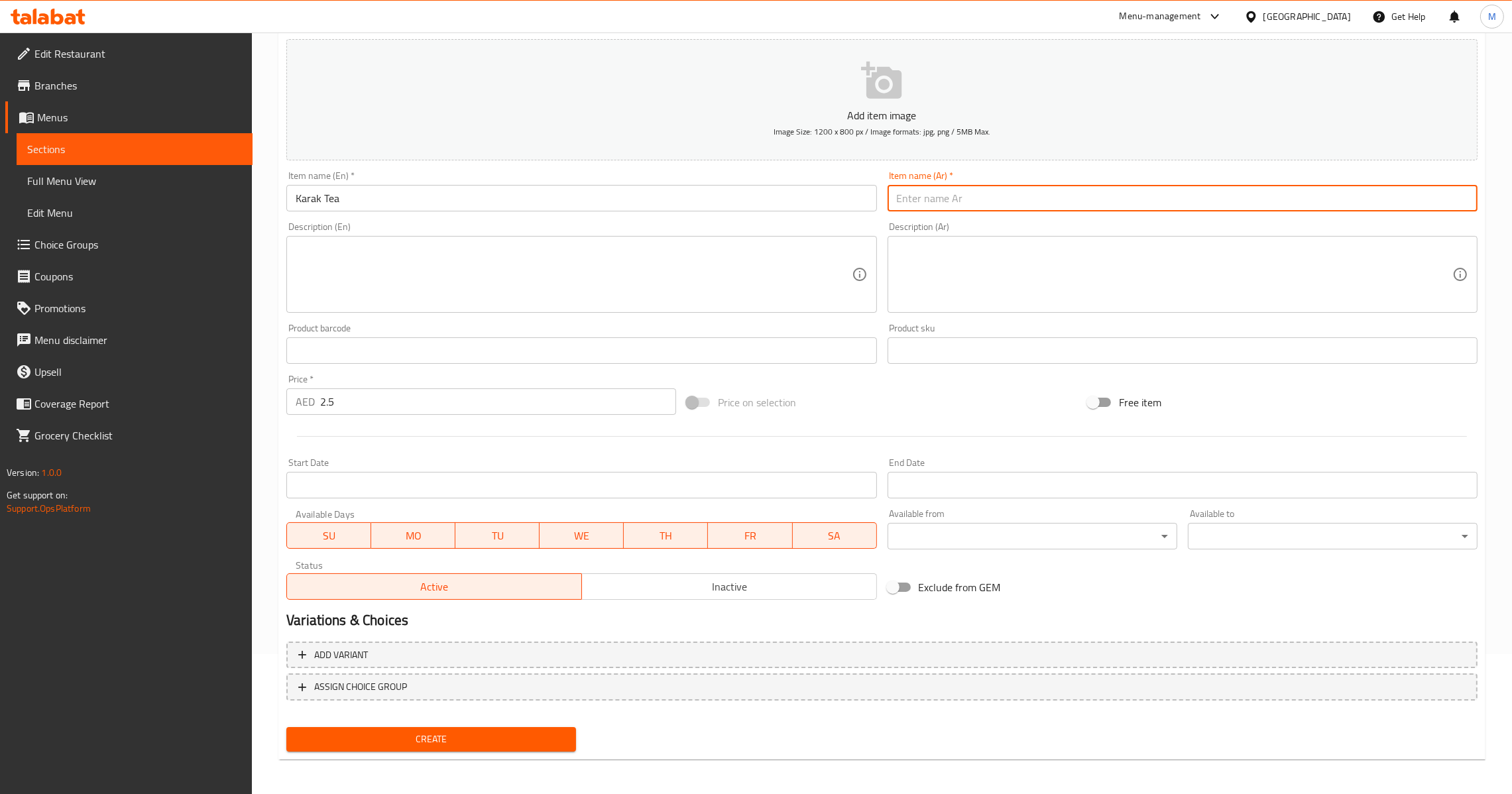
click at [907, 199] on input "text" at bounding box center [1182, 198] width 590 height 27
paste input "شاي الكرك"
click at [915, 203] on input "شاي الكرك" at bounding box center [1182, 198] width 590 height 27
type input "شاي كرك"
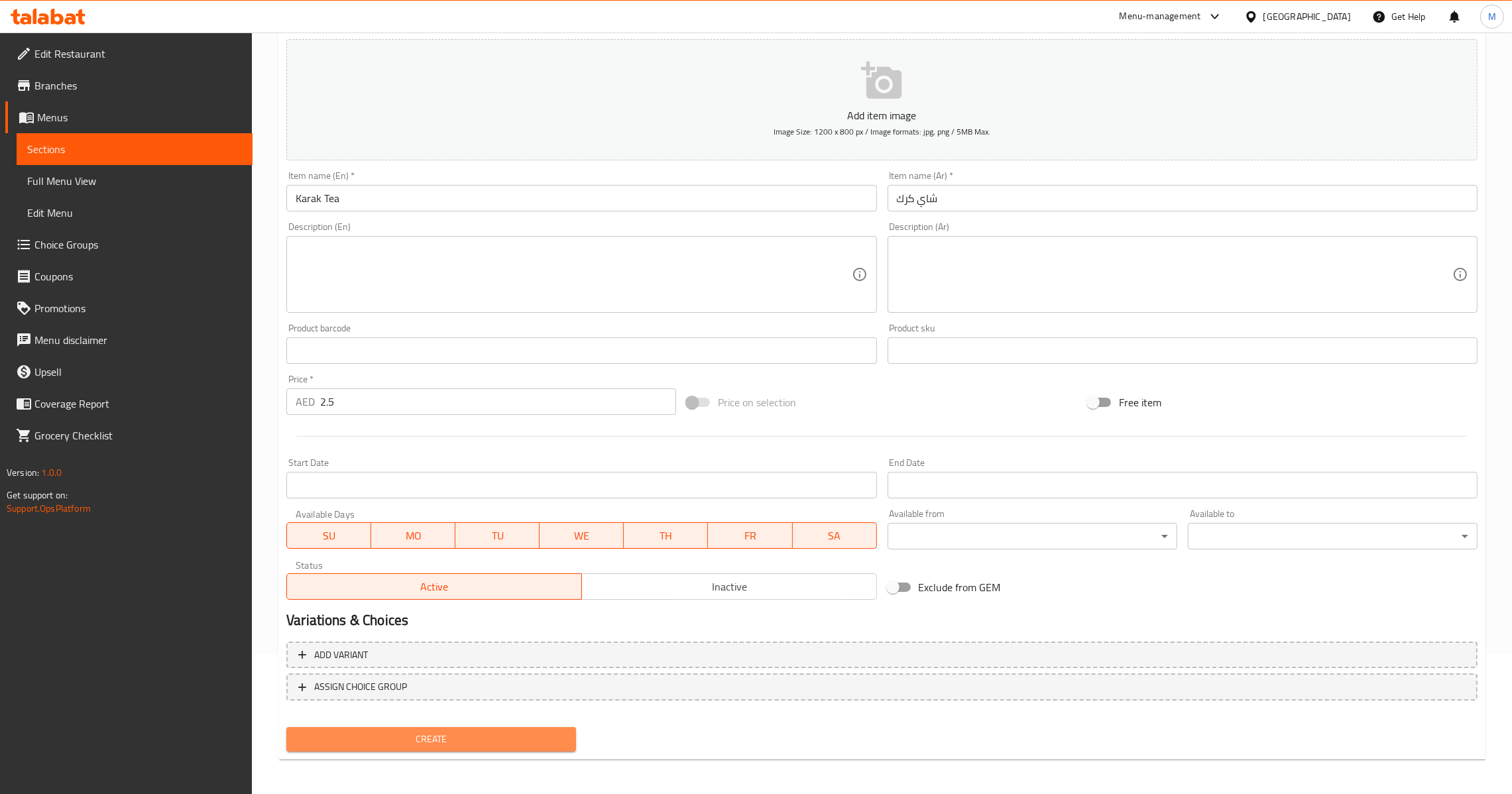
click at [383, 727] on button "Create" at bounding box center [431, 739] width 289 height 25
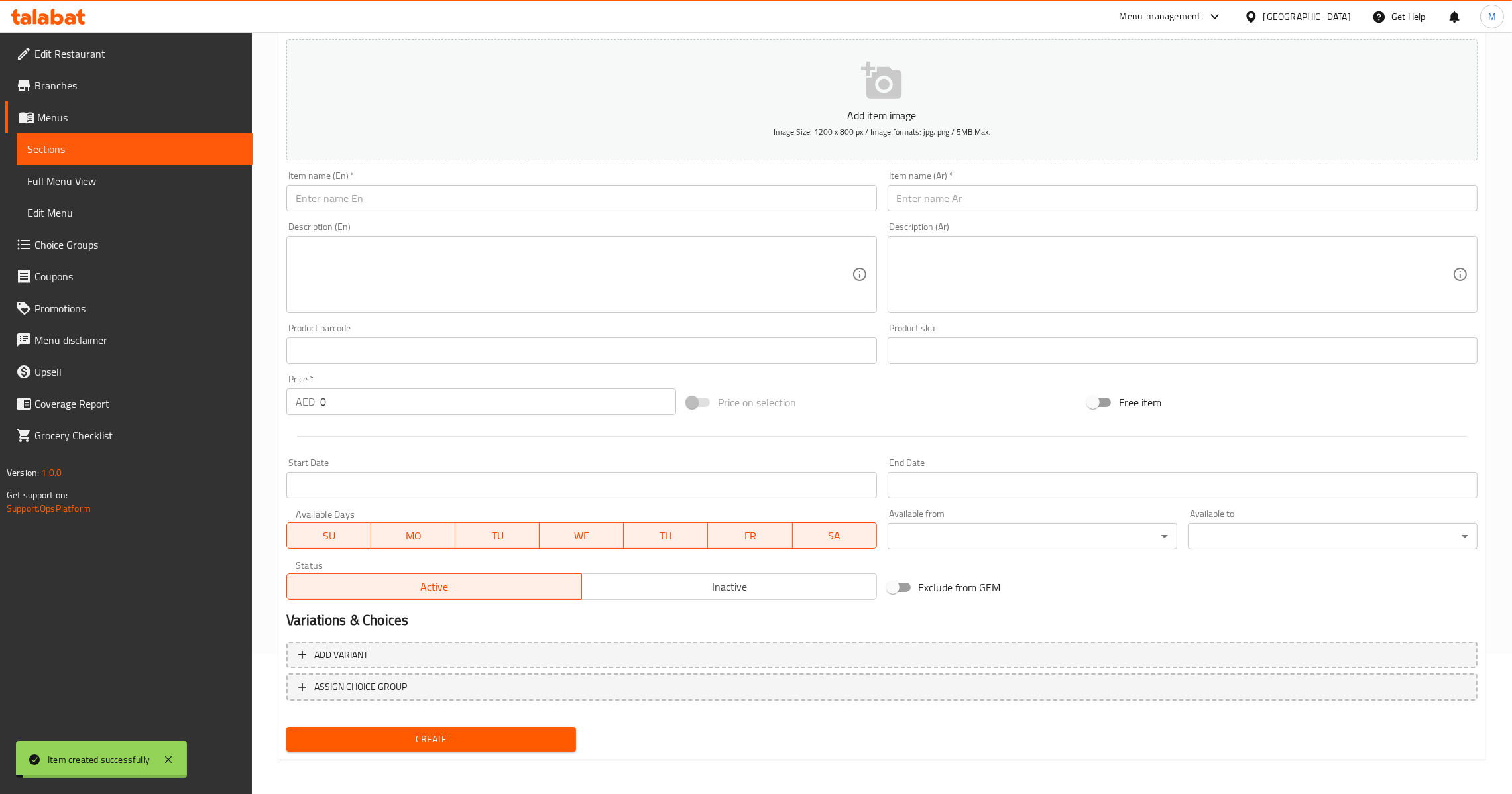
click at [349, 389] on input "0" at bounding box center [498, 402] width 356 height 27
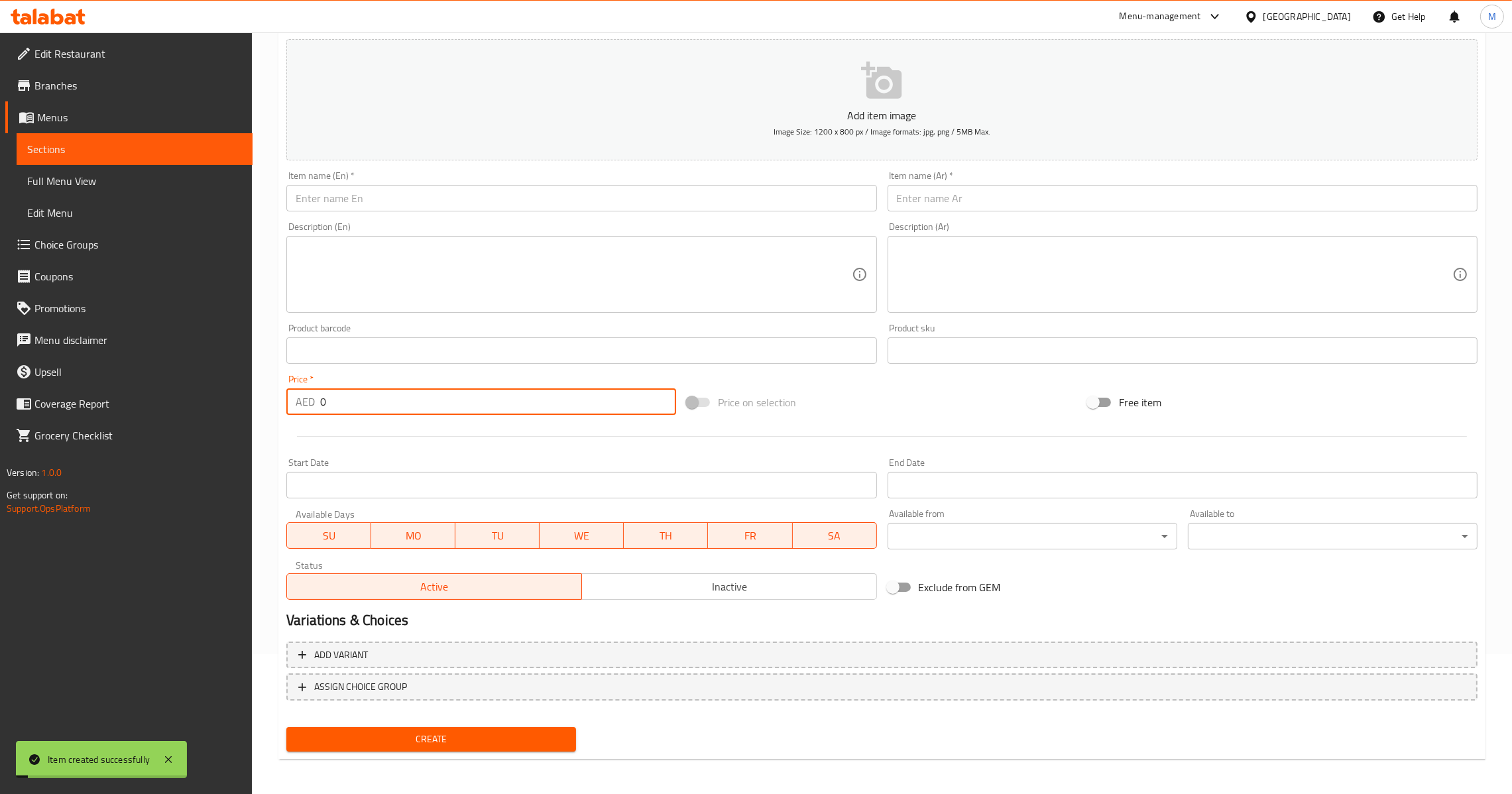
paste input "2.5"
type input "2.5"
drag, startPoint x: 476, startPoint y: 185, endPoint x: 479, endPoint y: 195, distance: 10.4
click at [477, 185] on input "text" at bounding box center [581, 198] width 590 height 27
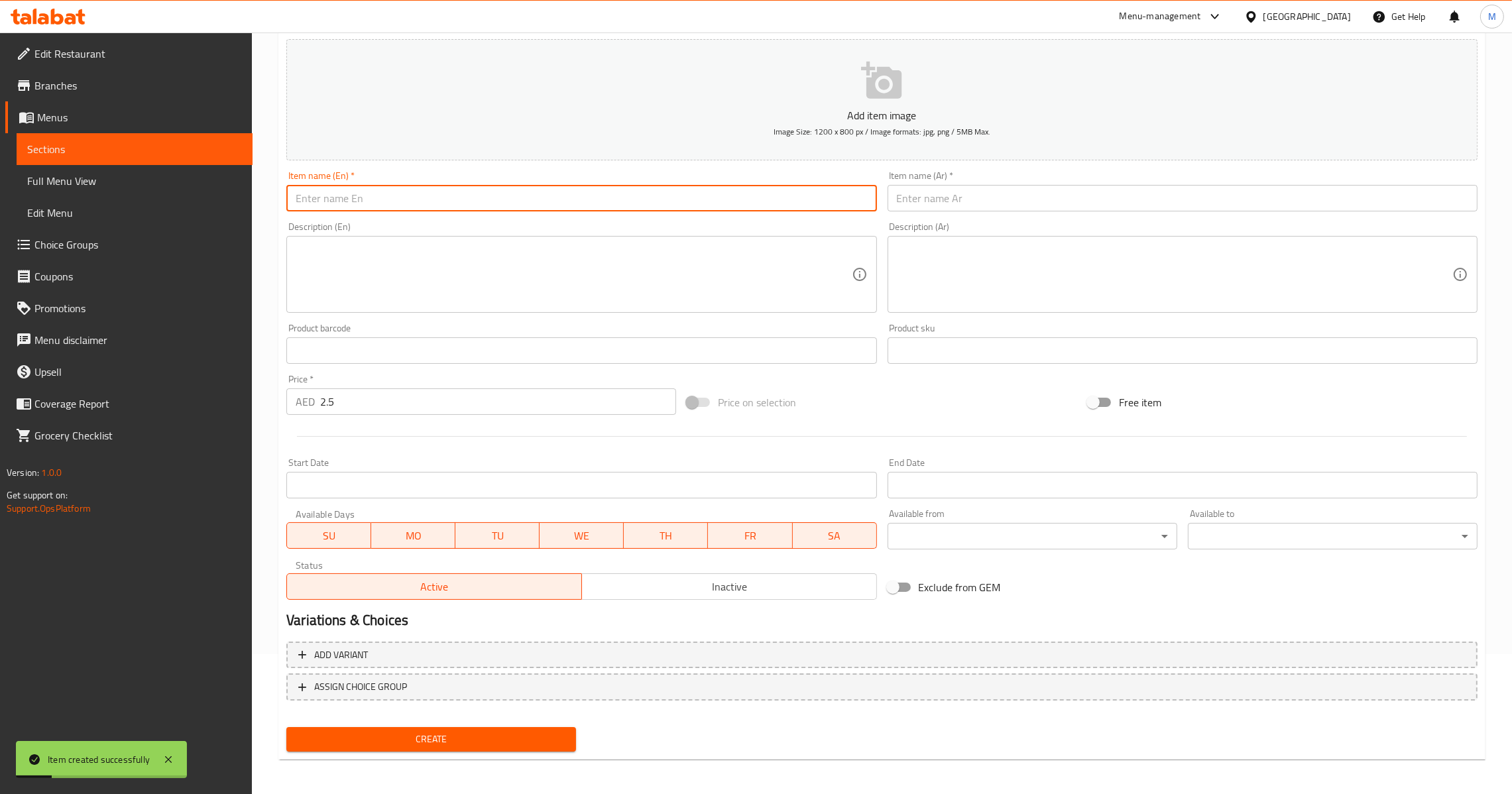
paste input "Sulaimani Tea"
type input "Sulaimani Tea"
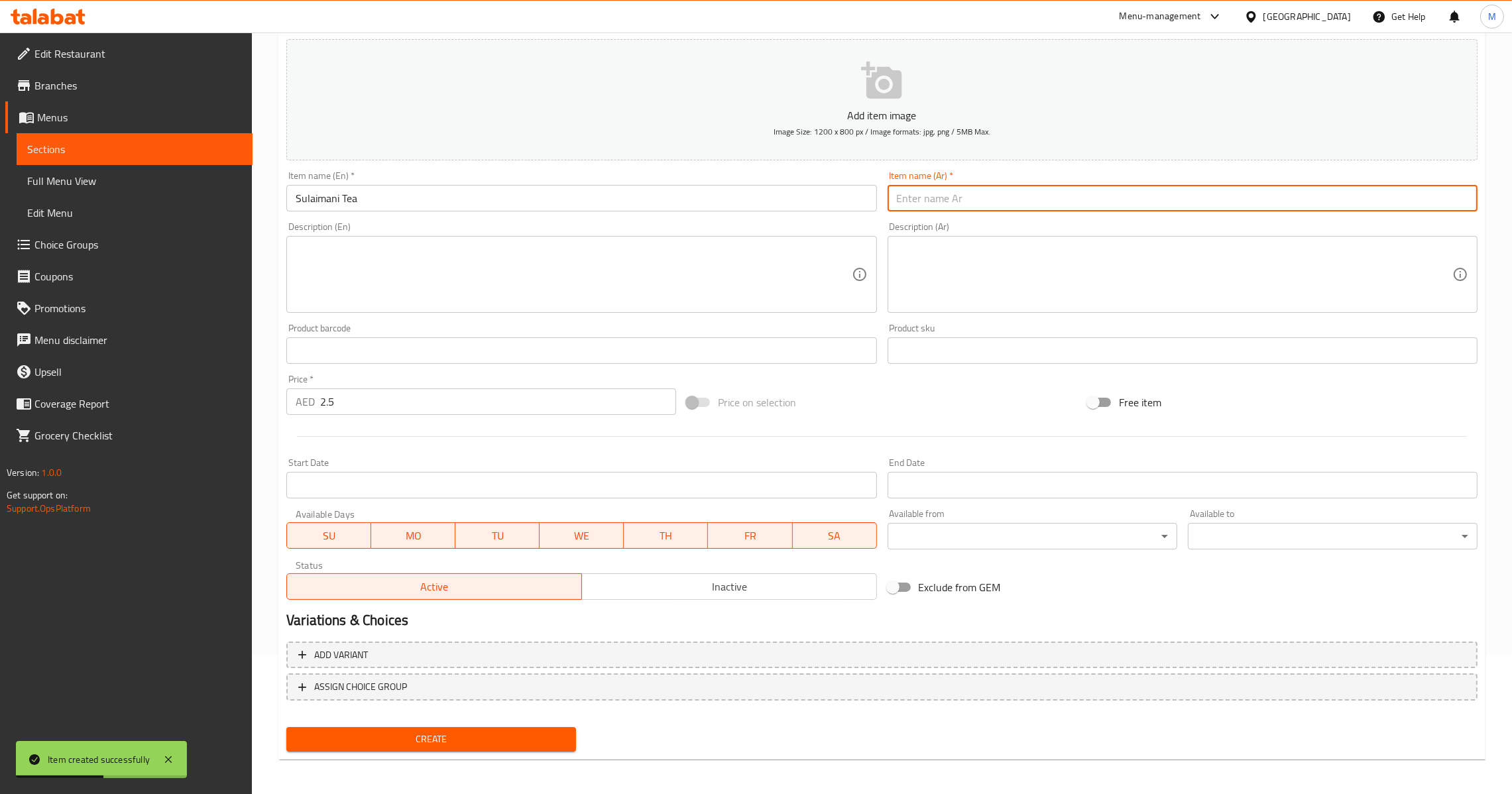
drag, startPoint x: 932, startPoint y: 198, endPoint x: 805, endPoint y: 340, distance: 190.5
click at [934, 198] on input "text" at bounding box center [1182, 198] width 590 height 27
paste input "شاي السليمانية"
type input "شاي السليمانية"
click at [478, 745] on span "Create" at bounding box center [432, 739] width 269 height 17
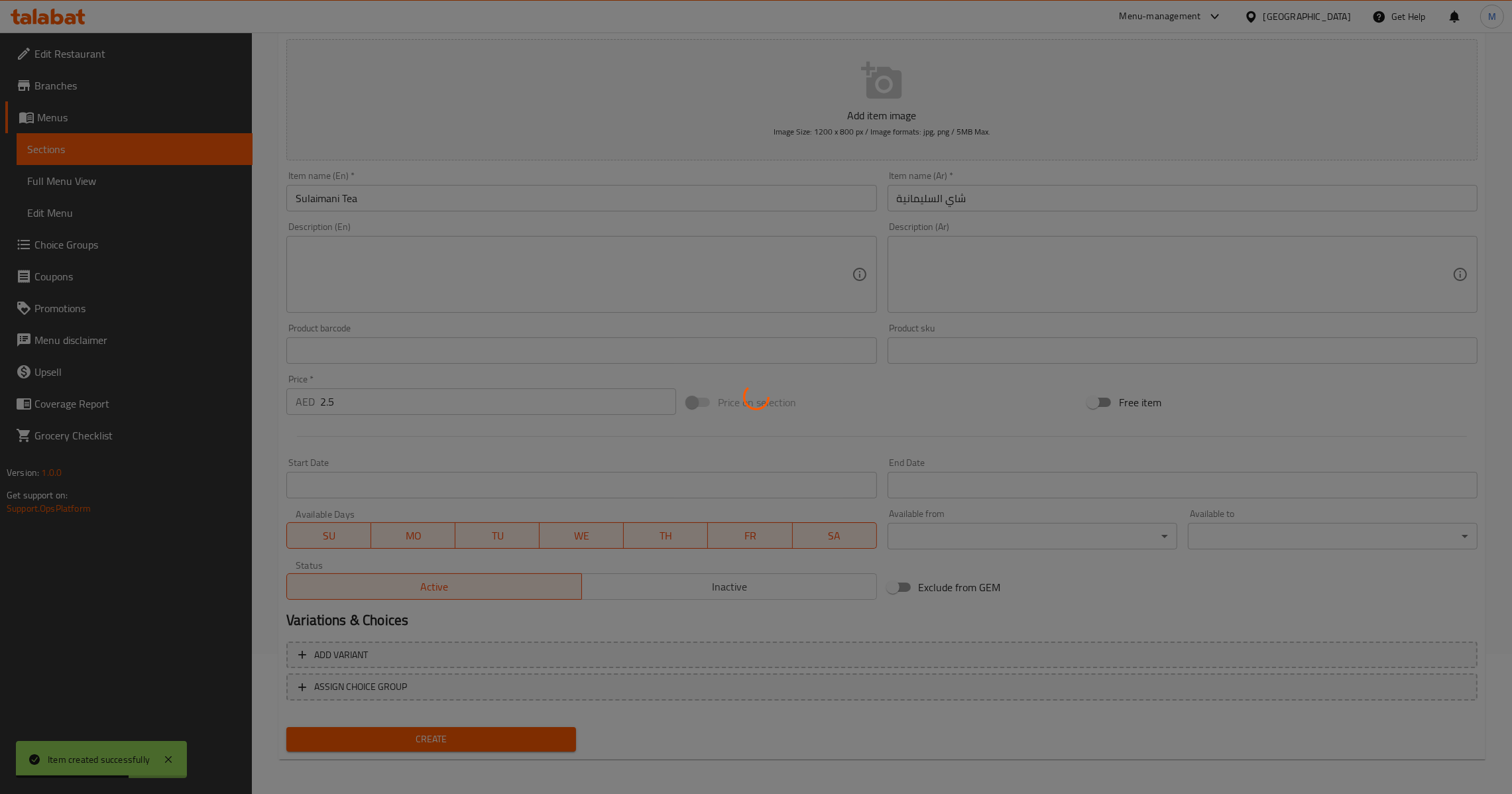
type input "0"
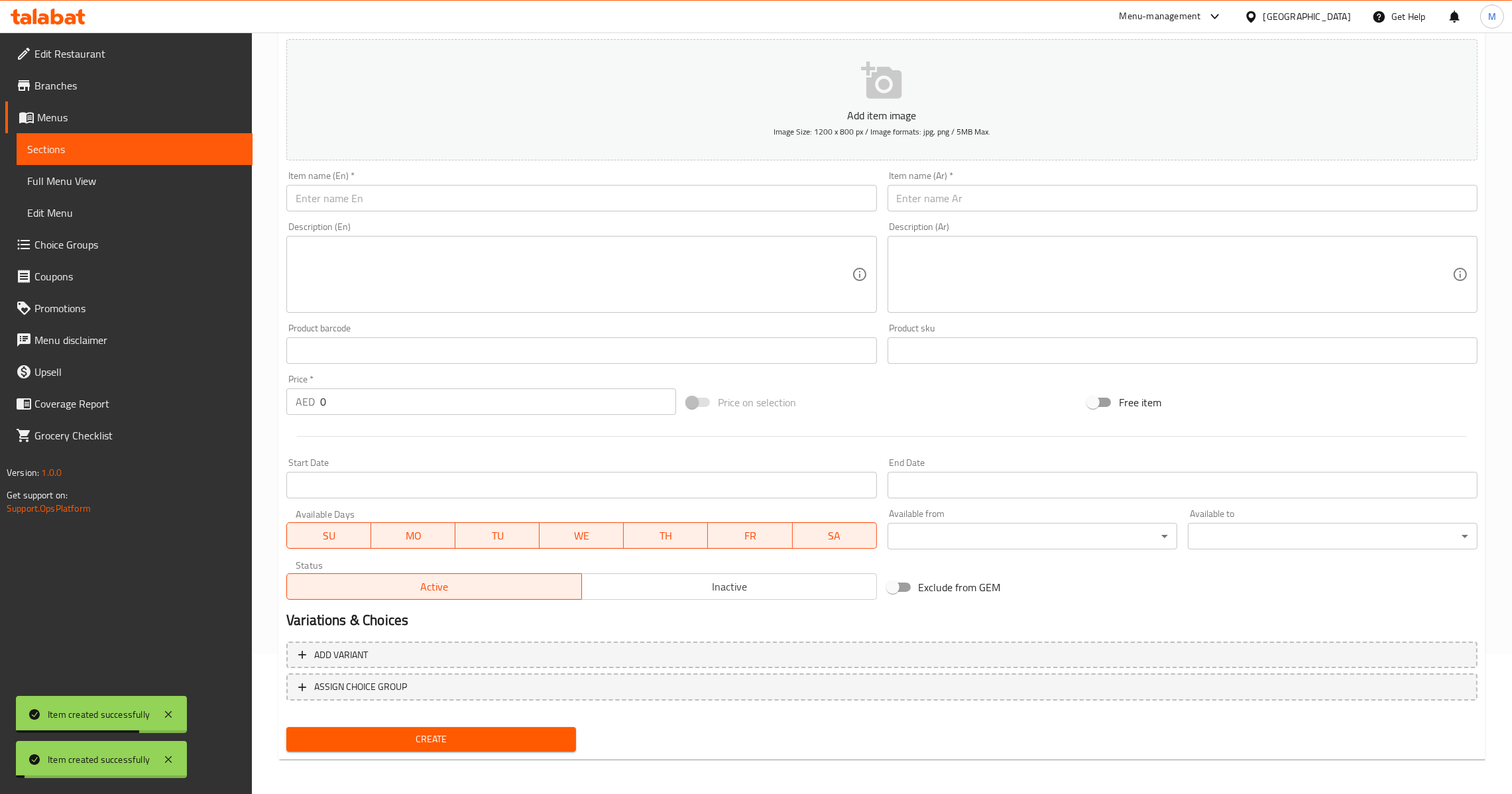
click at [467, 212] on div "Item name (En)   * Item name (En) *" at bounding box center [582, 191] width 601 height 51
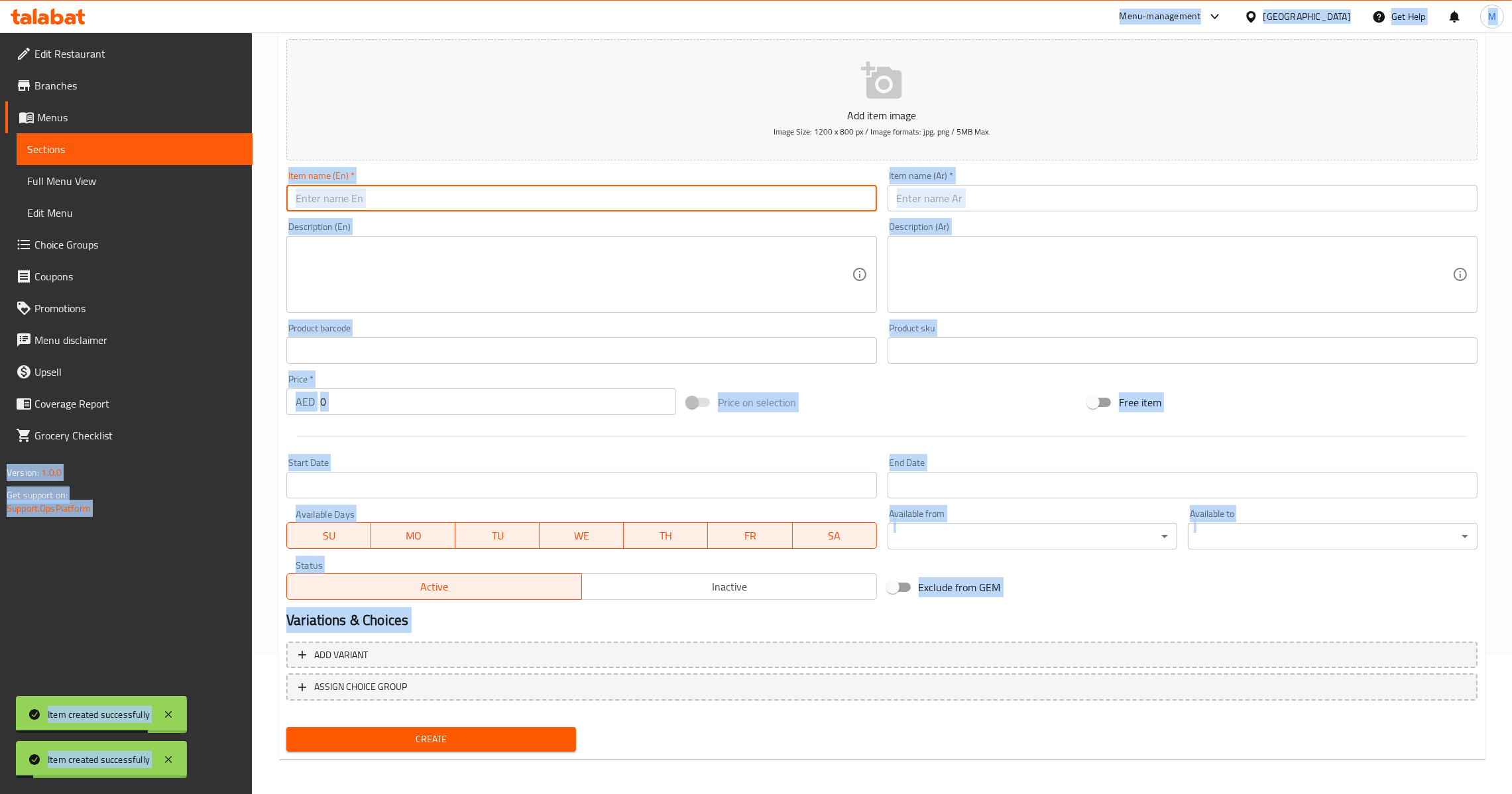
click at [539, 186] on input "text" at bounding box center [581, 198] width 590 height 27
click at [542, 187] on input "text" at bounding box center [581, 198] width 590 height 27
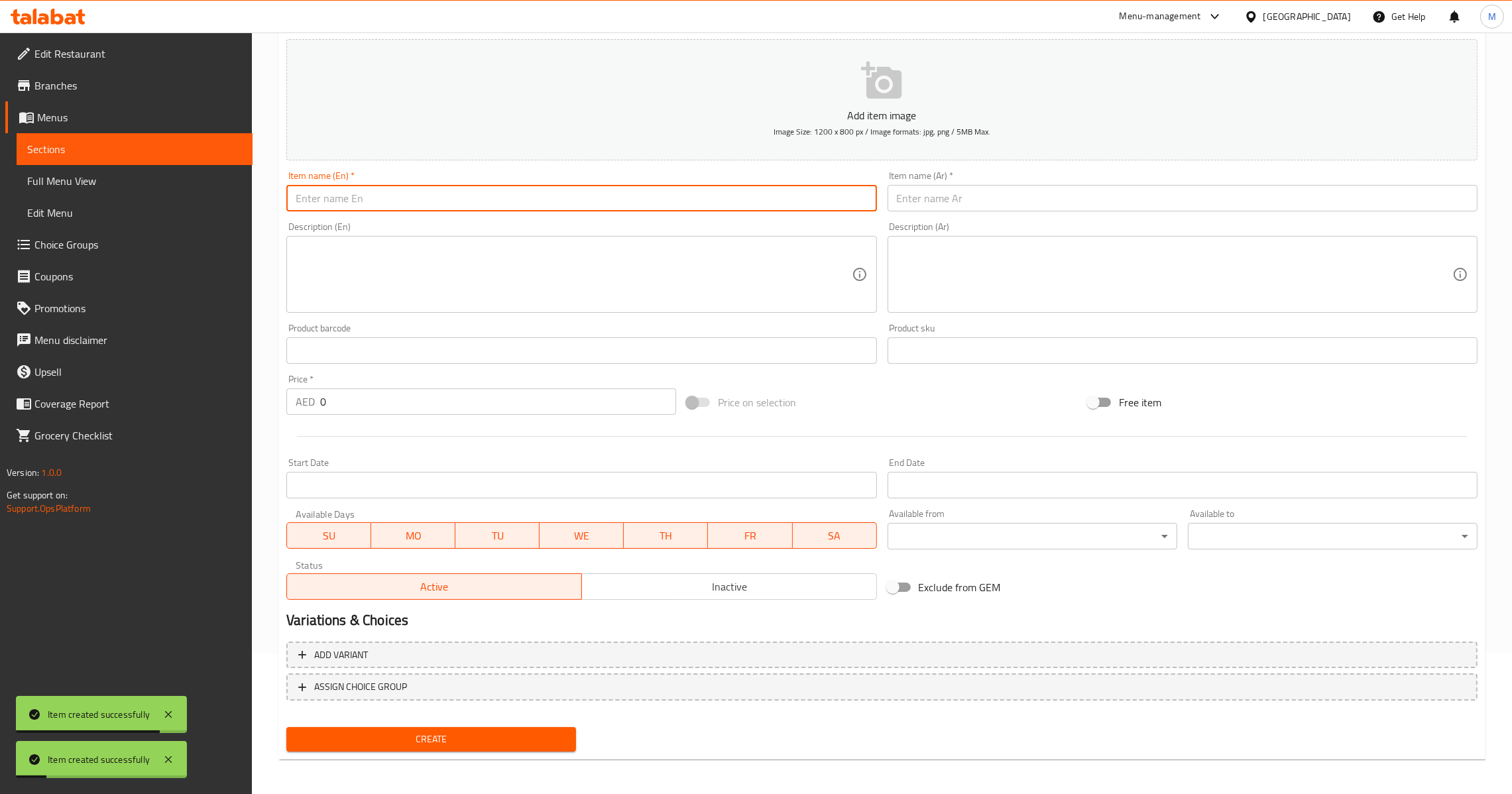
paste input "Espresso"
type input "Espresso"
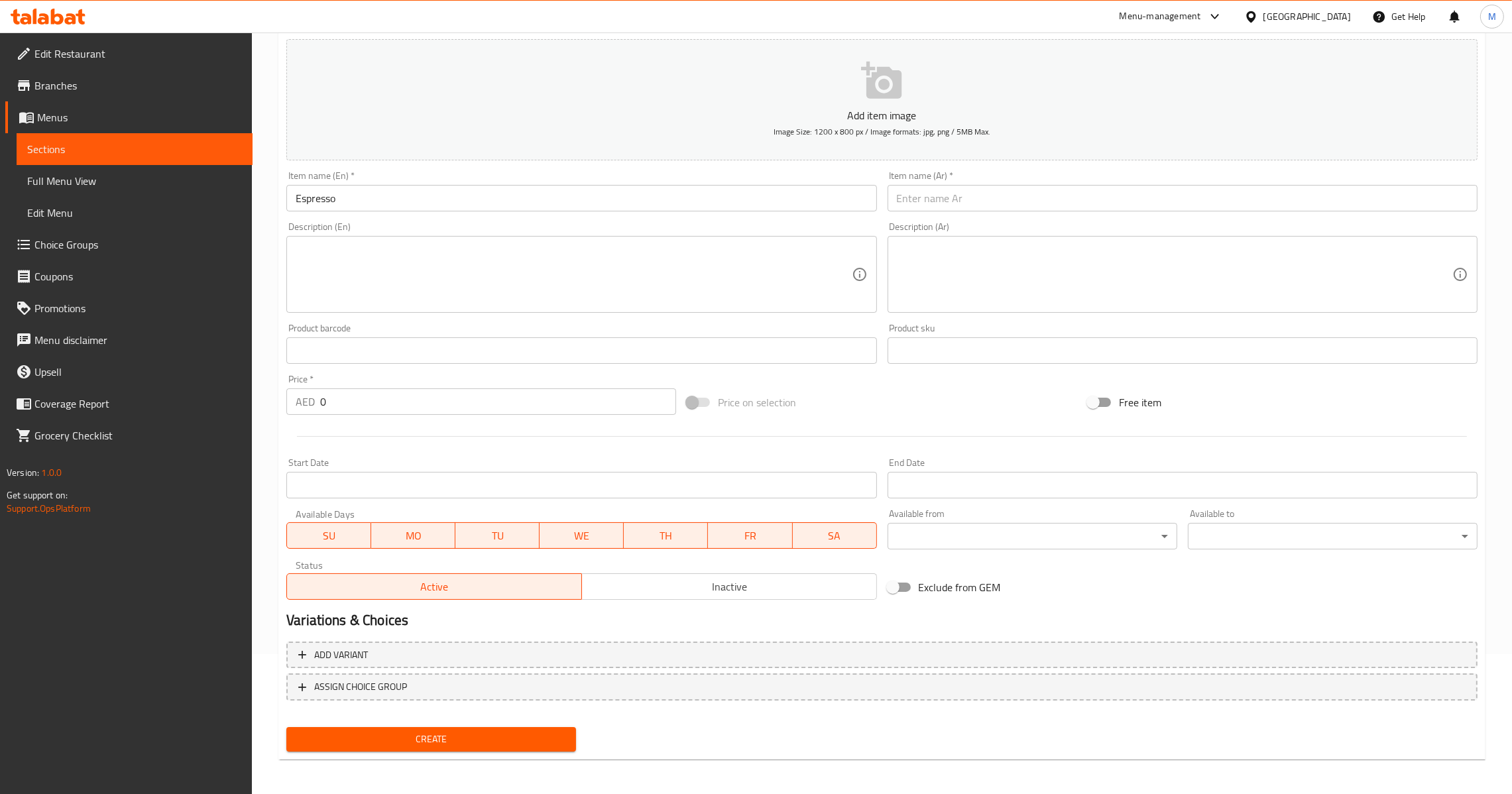
click at [505, 182] on div "Item name (En)   * Espresso Item name (En) *" at bounding box center [581, 191] width 590 height 41
click at [498, 199] on input "Espresso" at bounding box center [581, 198] width 590 height 27
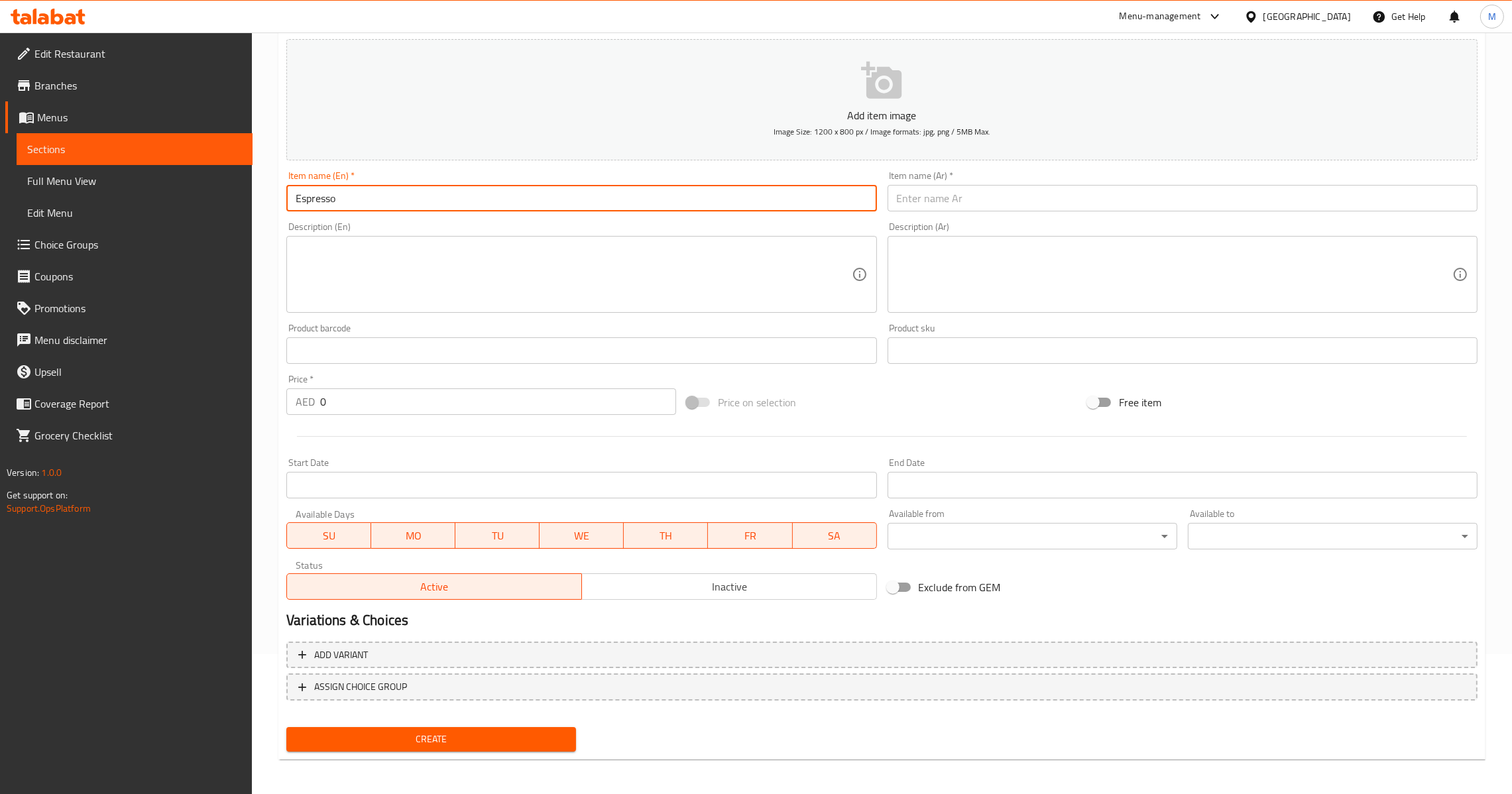
click at [960, 195] on input "text" at bounding box center [1182, 198] width 590 height 27
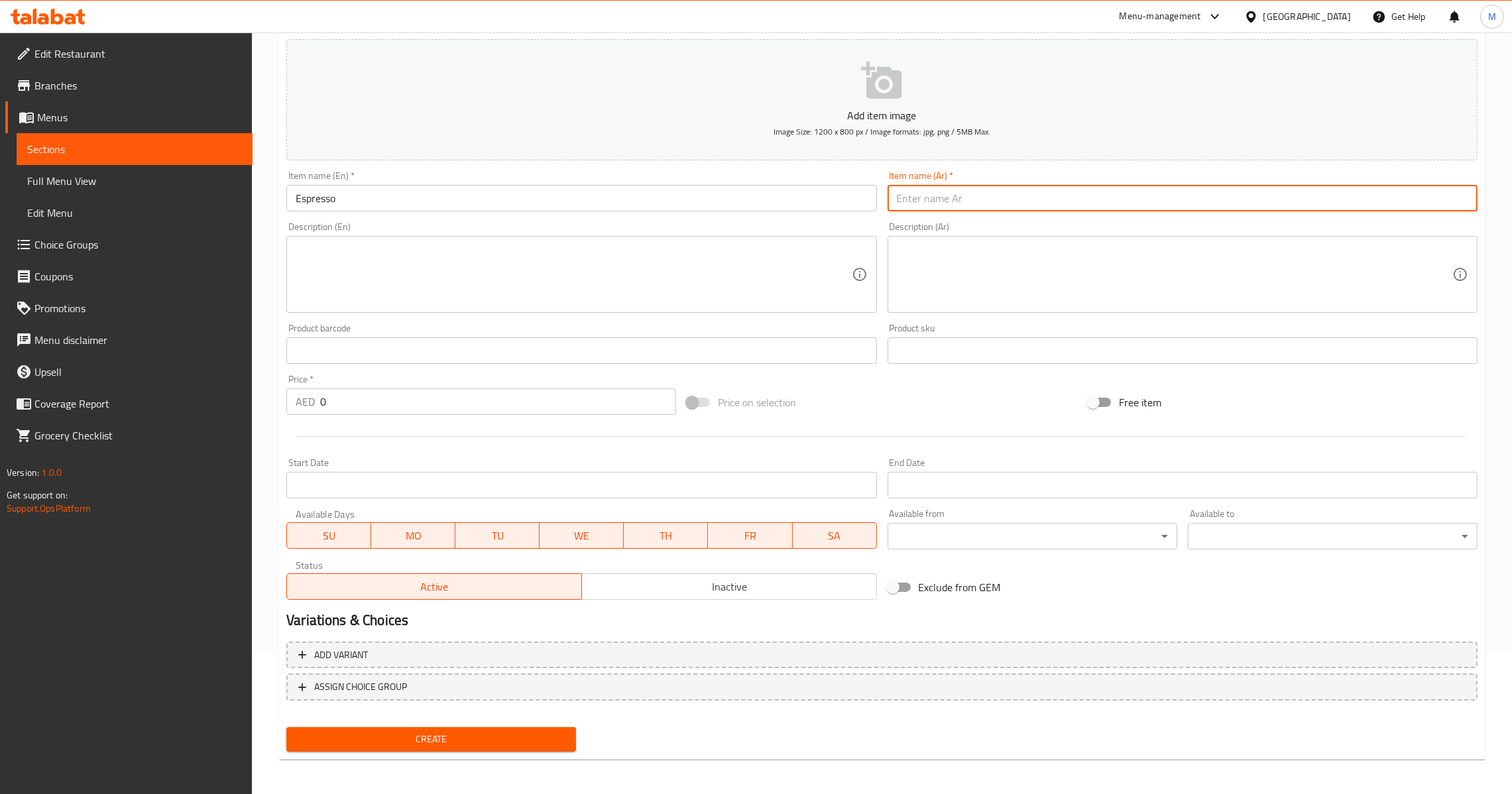
paste input "إسبريسو"
type input "إسبريسو"
click at [411, 402] on input "0" at bounding box center [498, 402] width 356 height 27
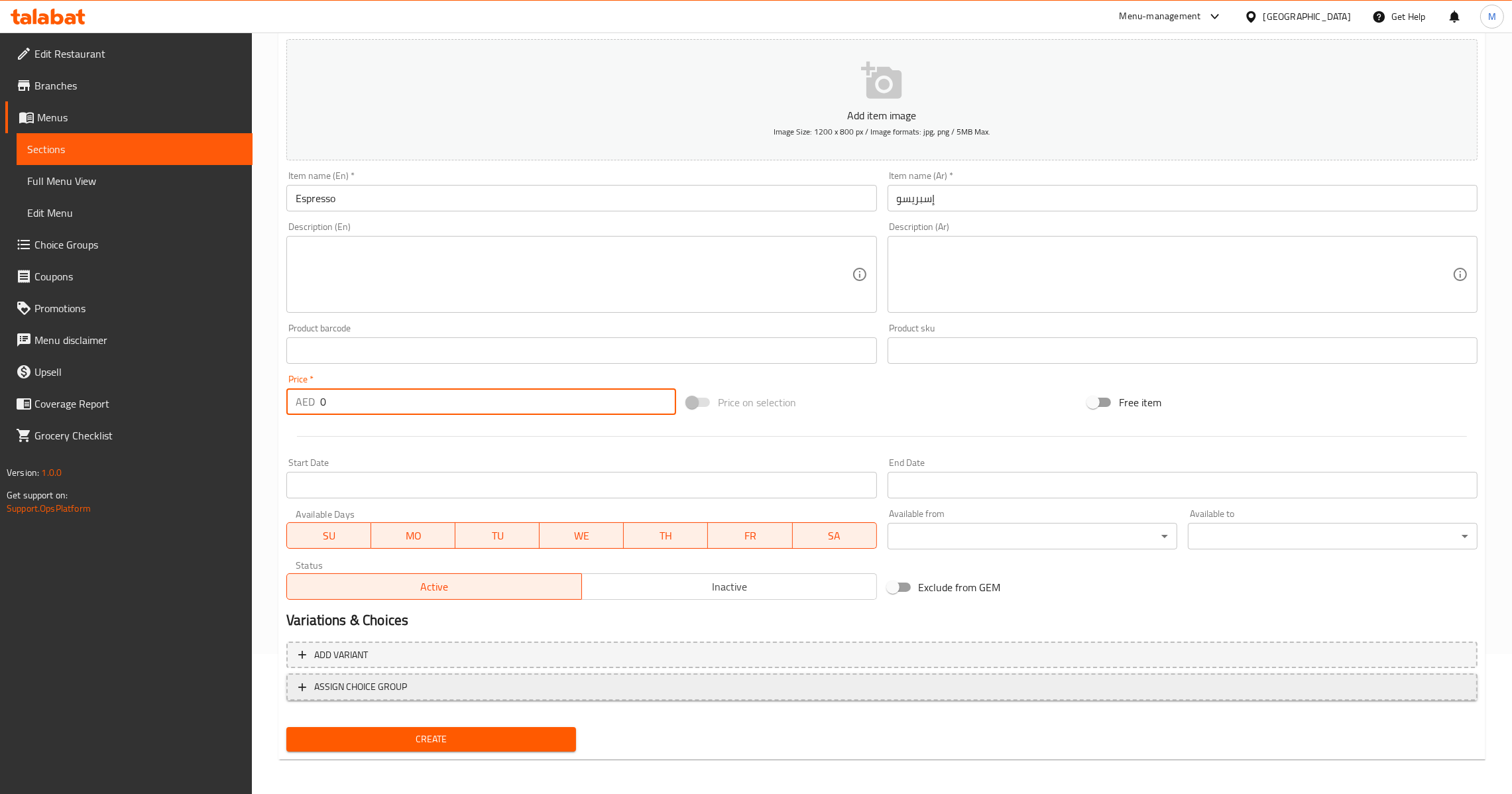
paste input "17.5"
type input "17.5"
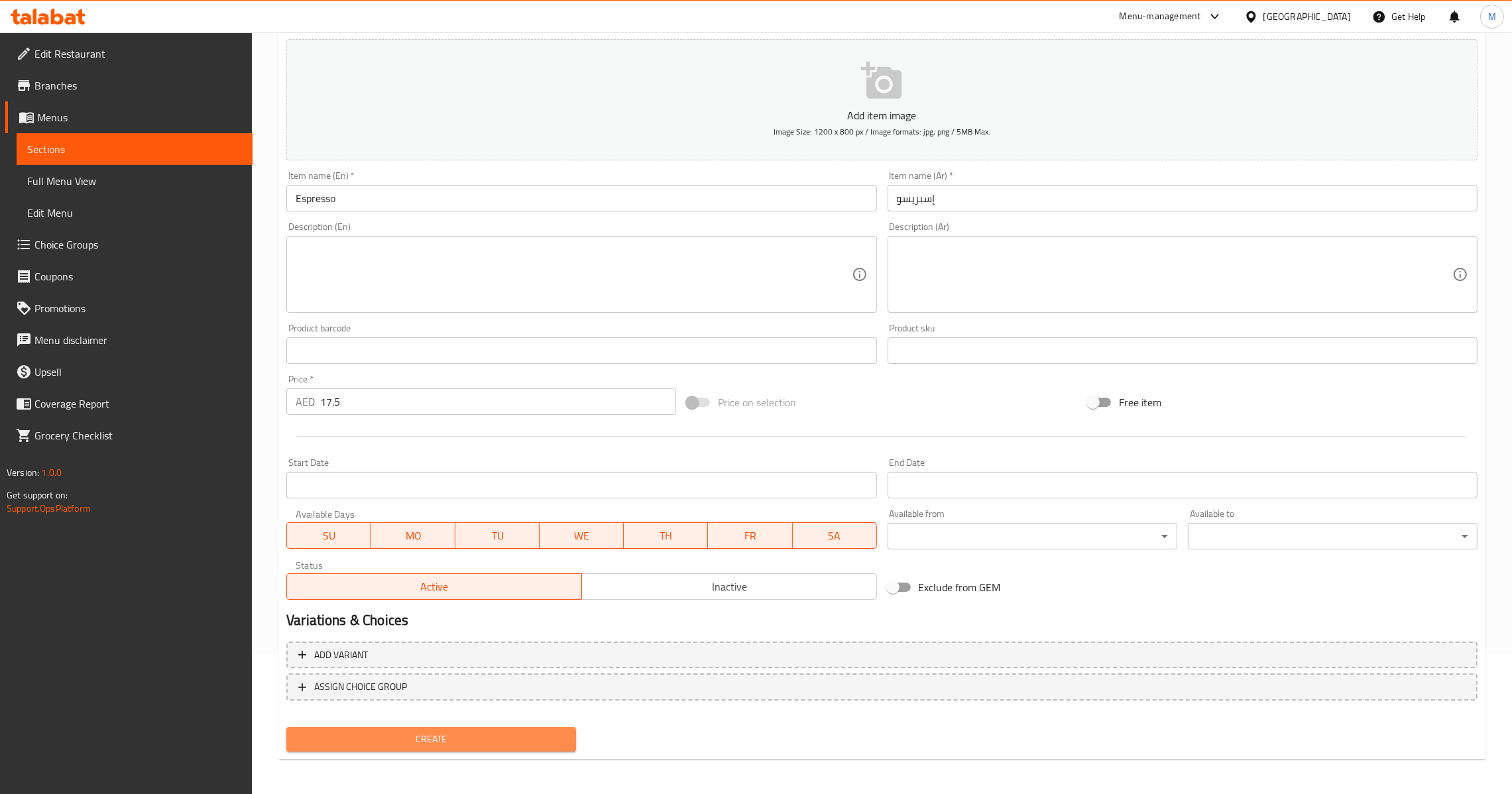
click at [445, 731] on span "Create" at bounding box center [432, 739] width 269 height 17
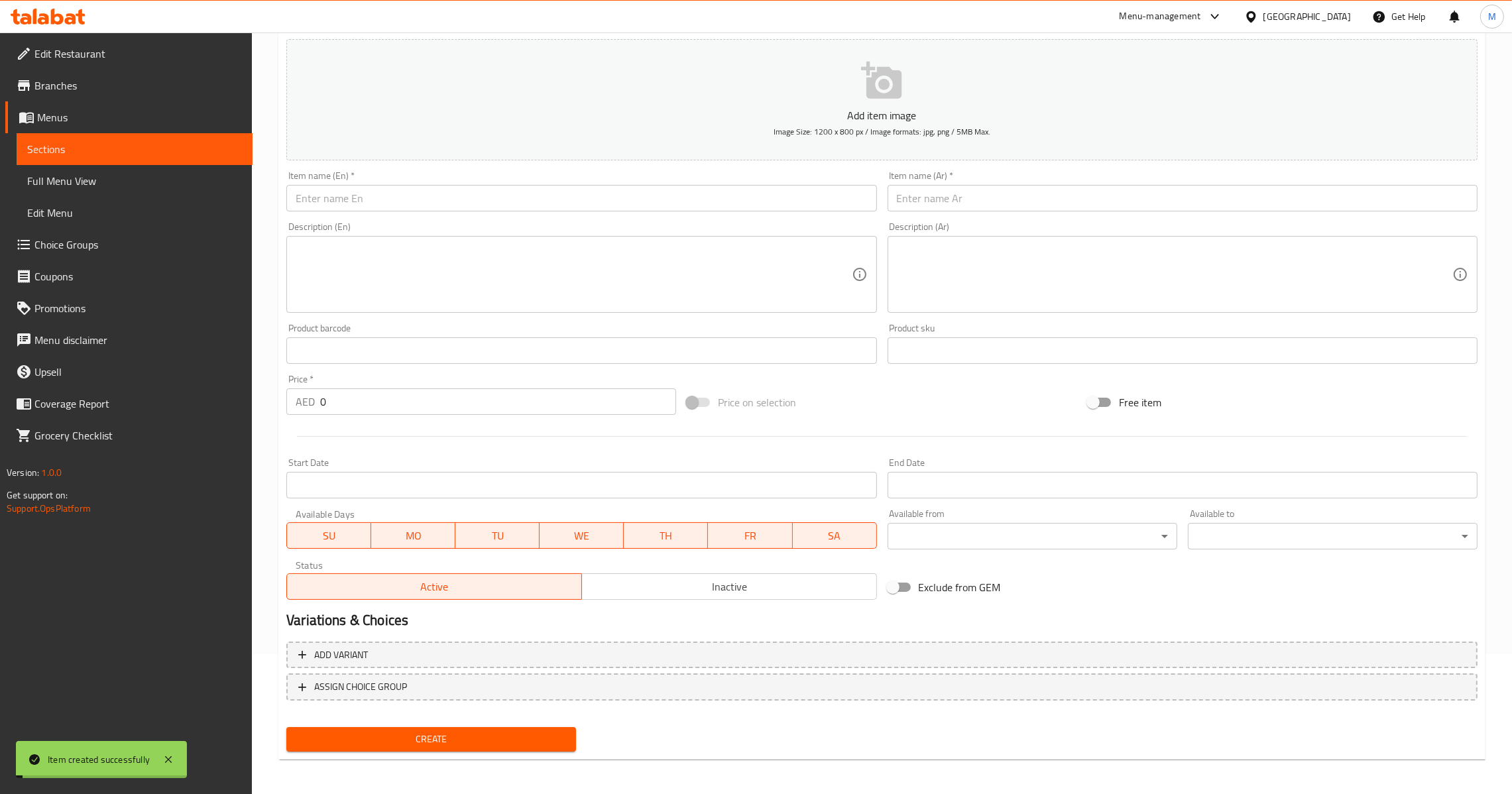
click at [349, 396] on input "0" at bounding box center [498, 402] width 356 height 27
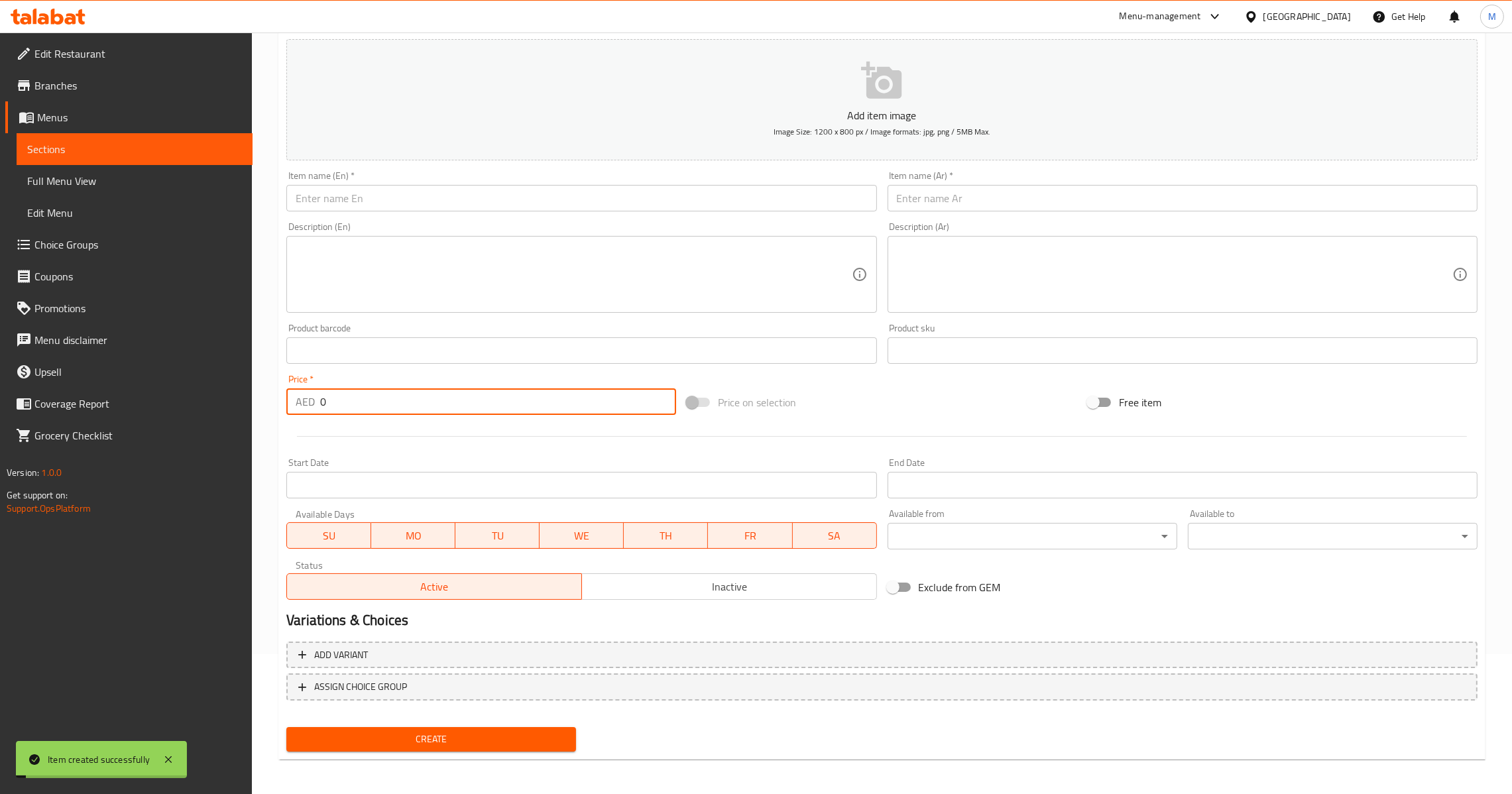
paste input "17.5"
type input "17.5"
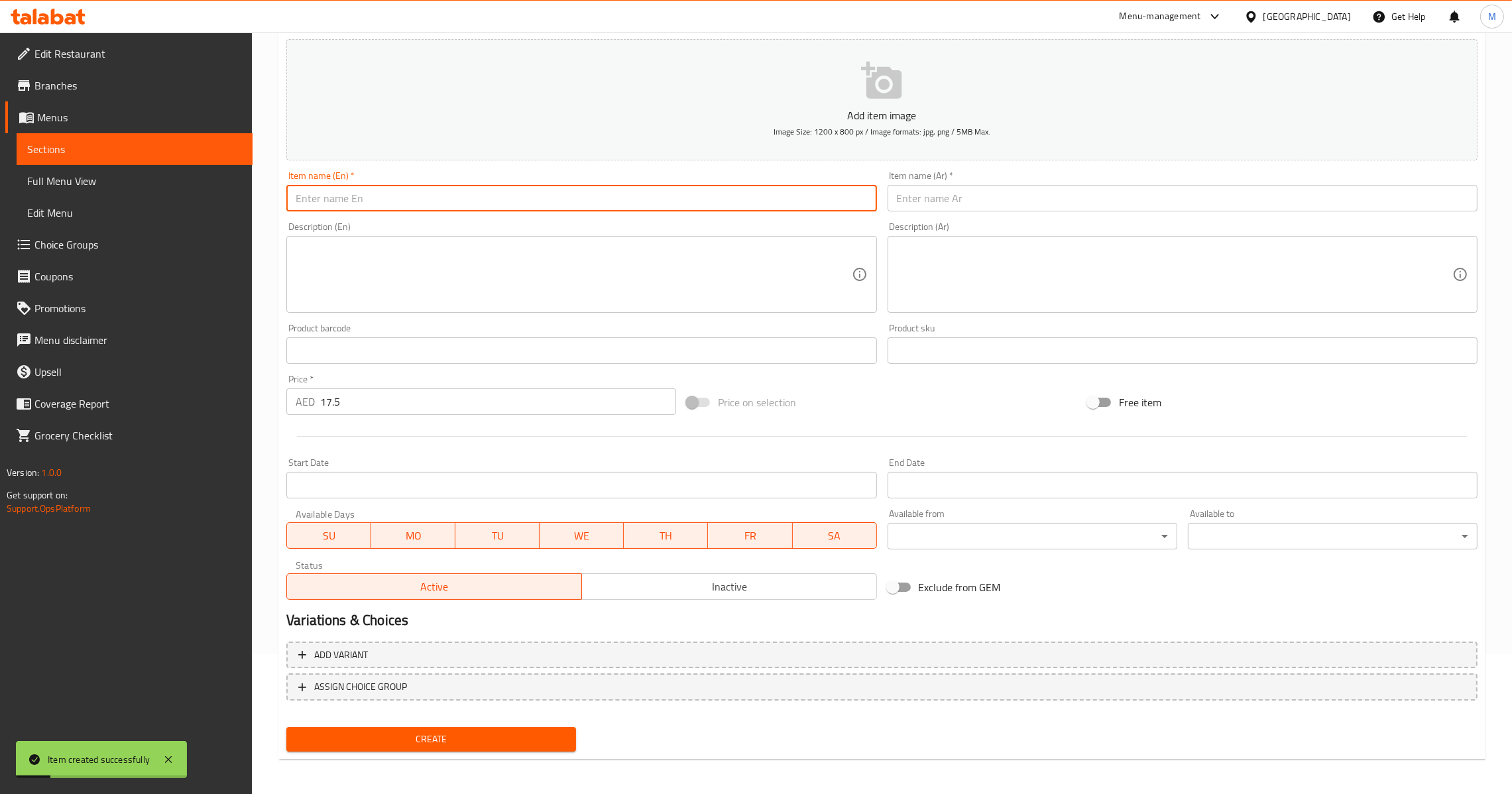
click at [534, 203] on input "text" at bounding box center [581, 198] width 590 height 27
paste input "Americano"
type input "Americano"
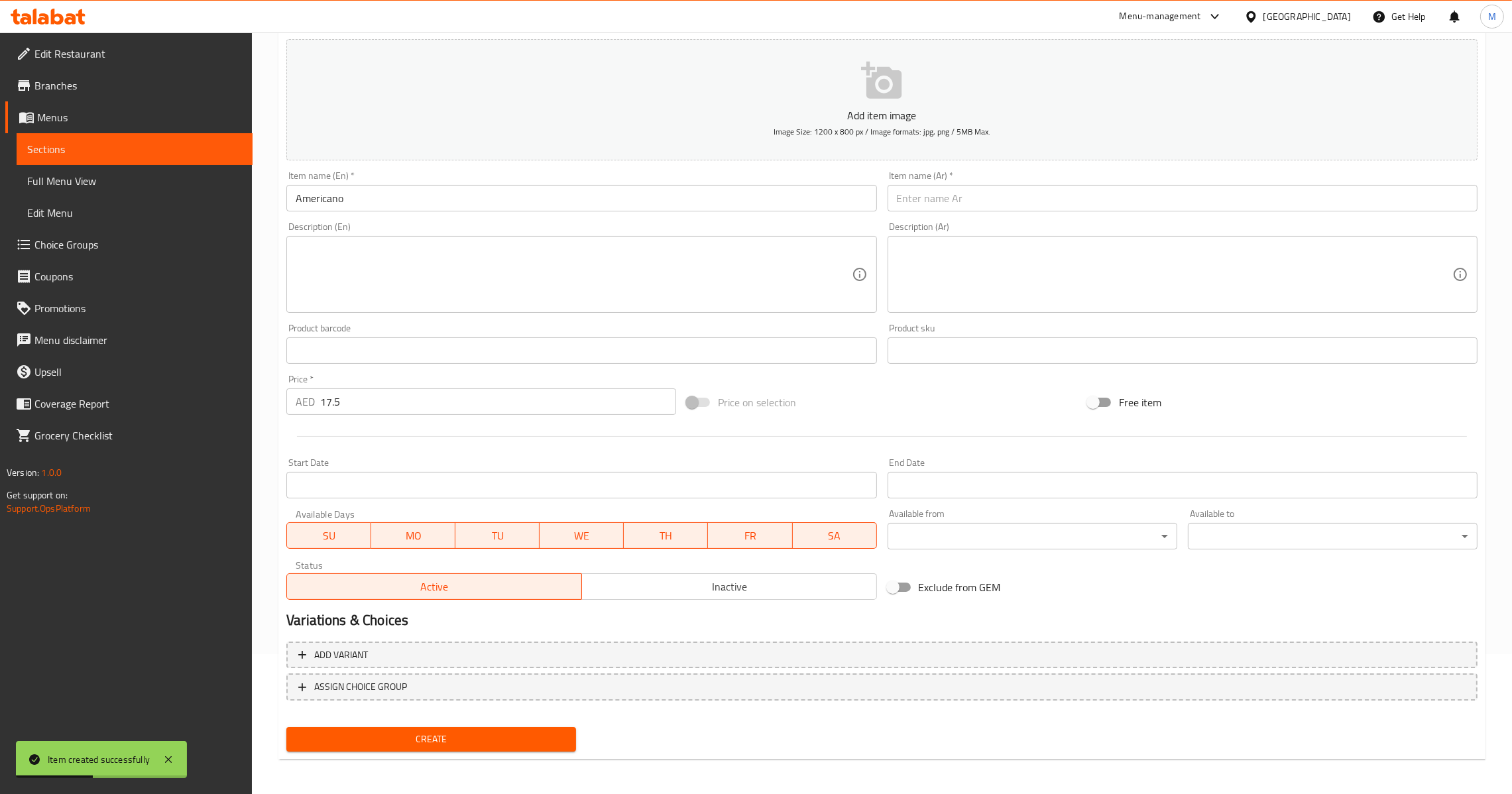
click at [906, 206] on input "text" at bounding box center [1182, 198] width 590 height 27
paste input "أمريكانو"
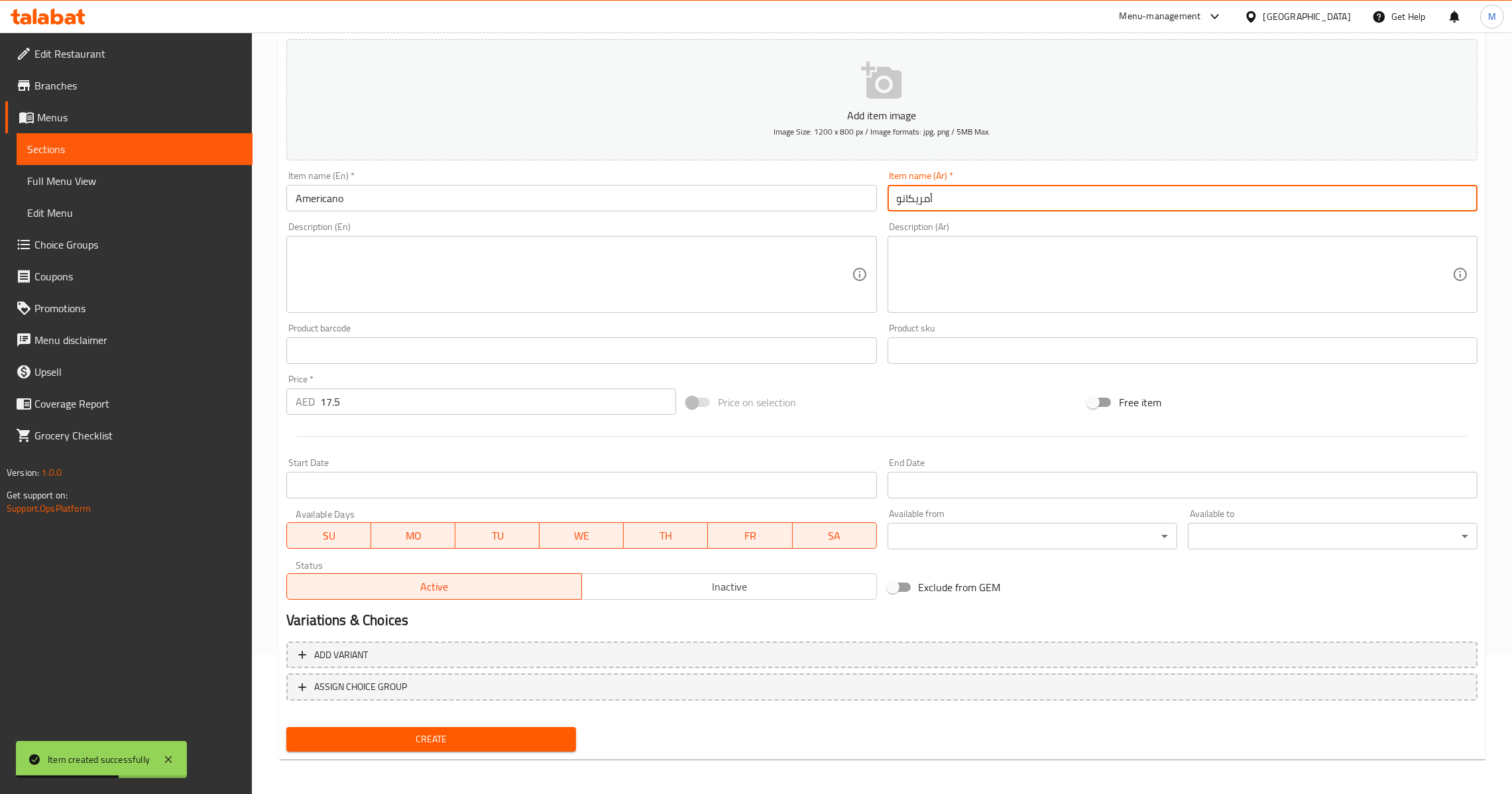
type input "أمريكانو"
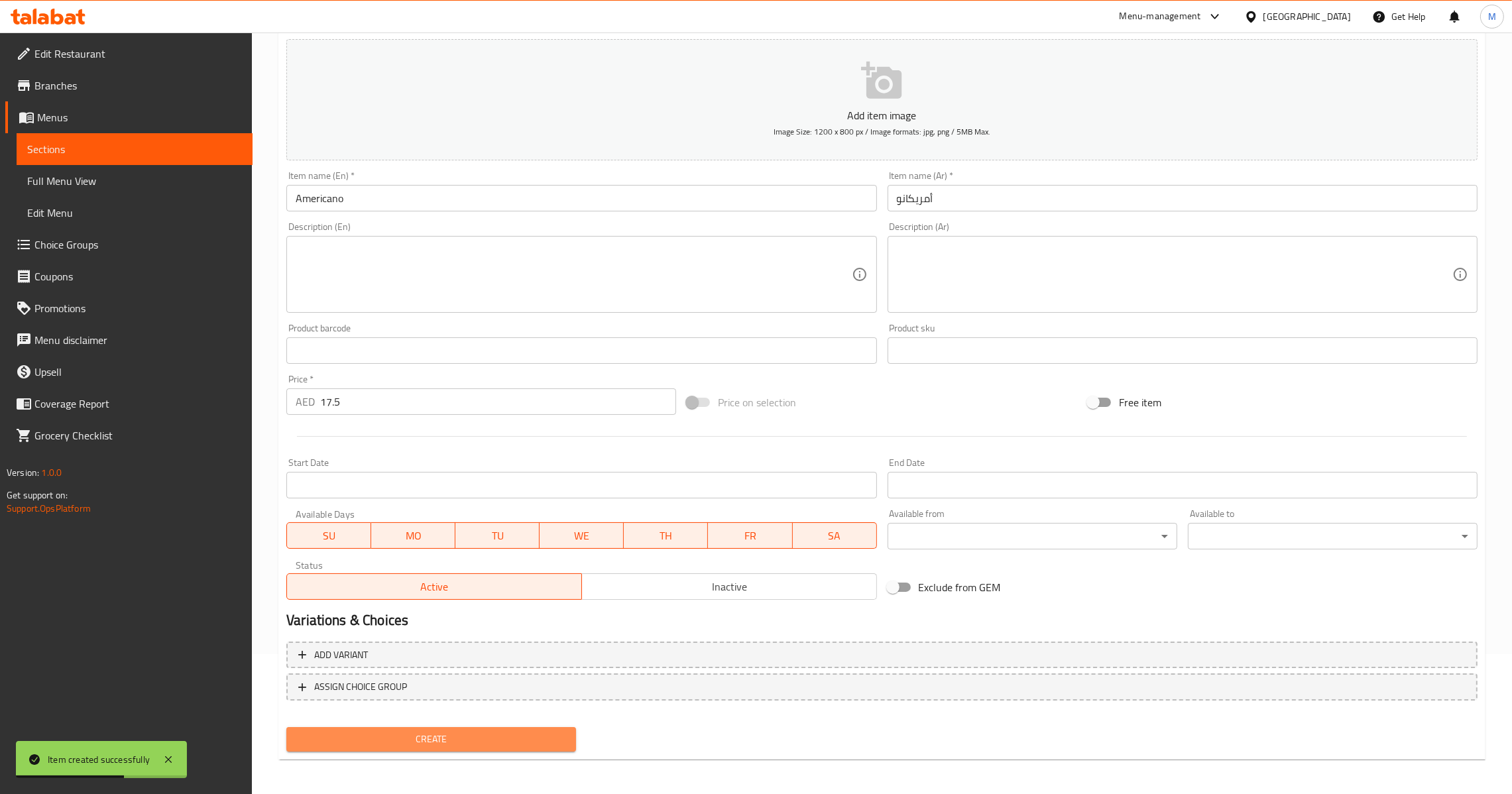
click at [474, 727] on button "Create" at bounding box center [431, 739] width 289 height 25
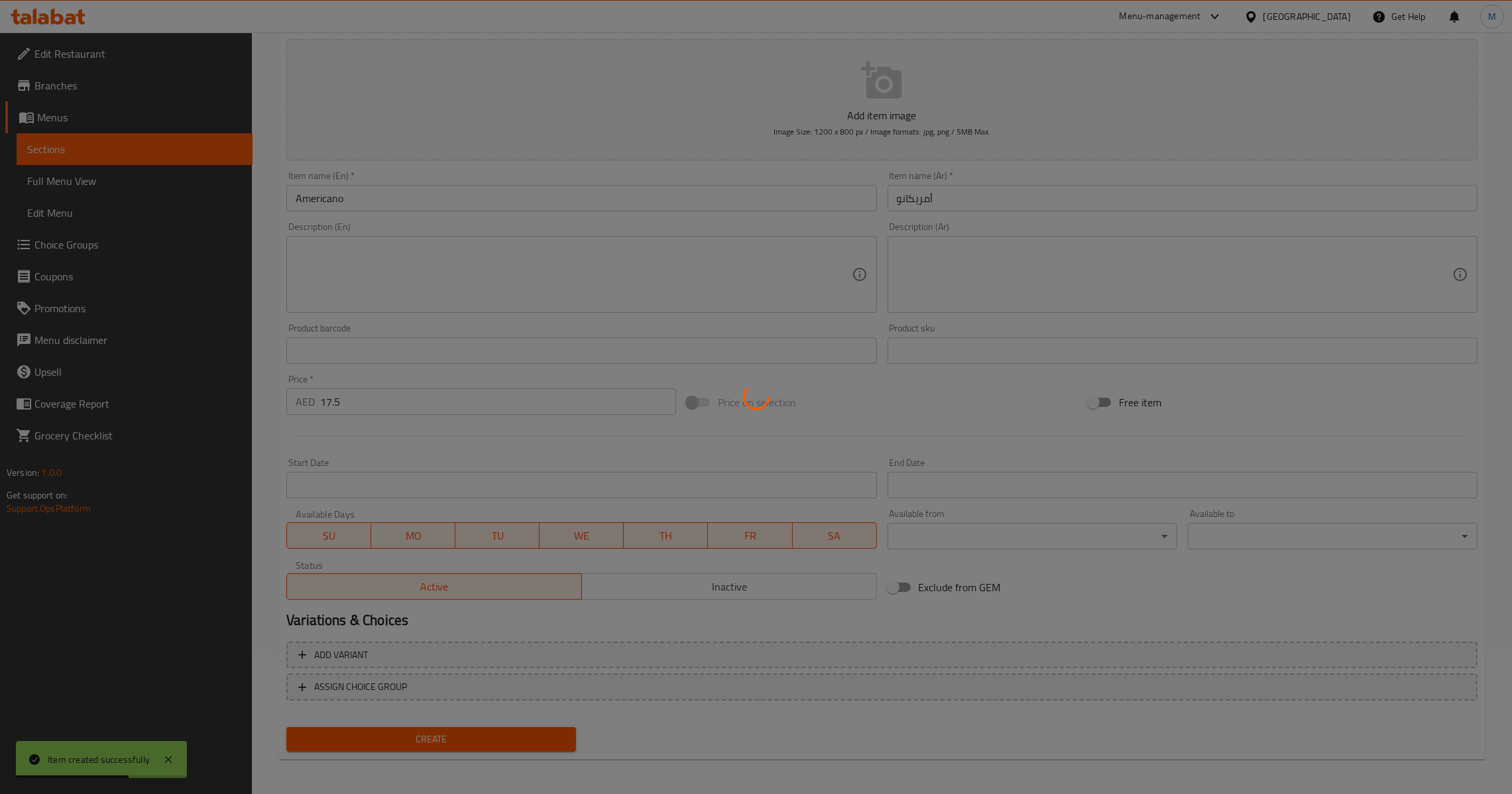
type input "0"
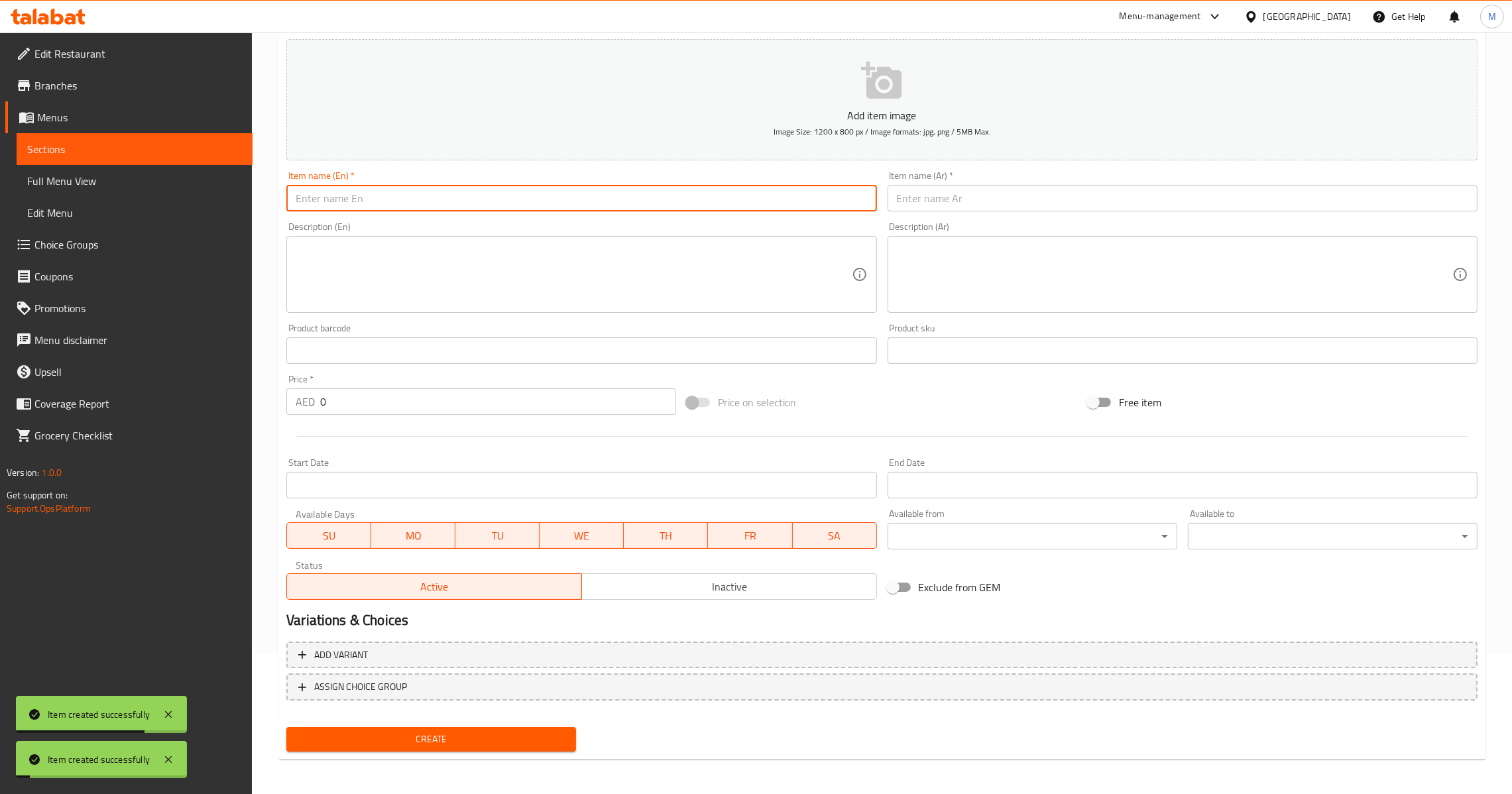
drag, startPoint x: 424, startPoint y: 201, endPoint x: 431, endPoint y: 195, distance: 9.2
click at [431, 195] on input "text" at bounding box center [581, 198] width 590 height 27
paste input "Café Latte"
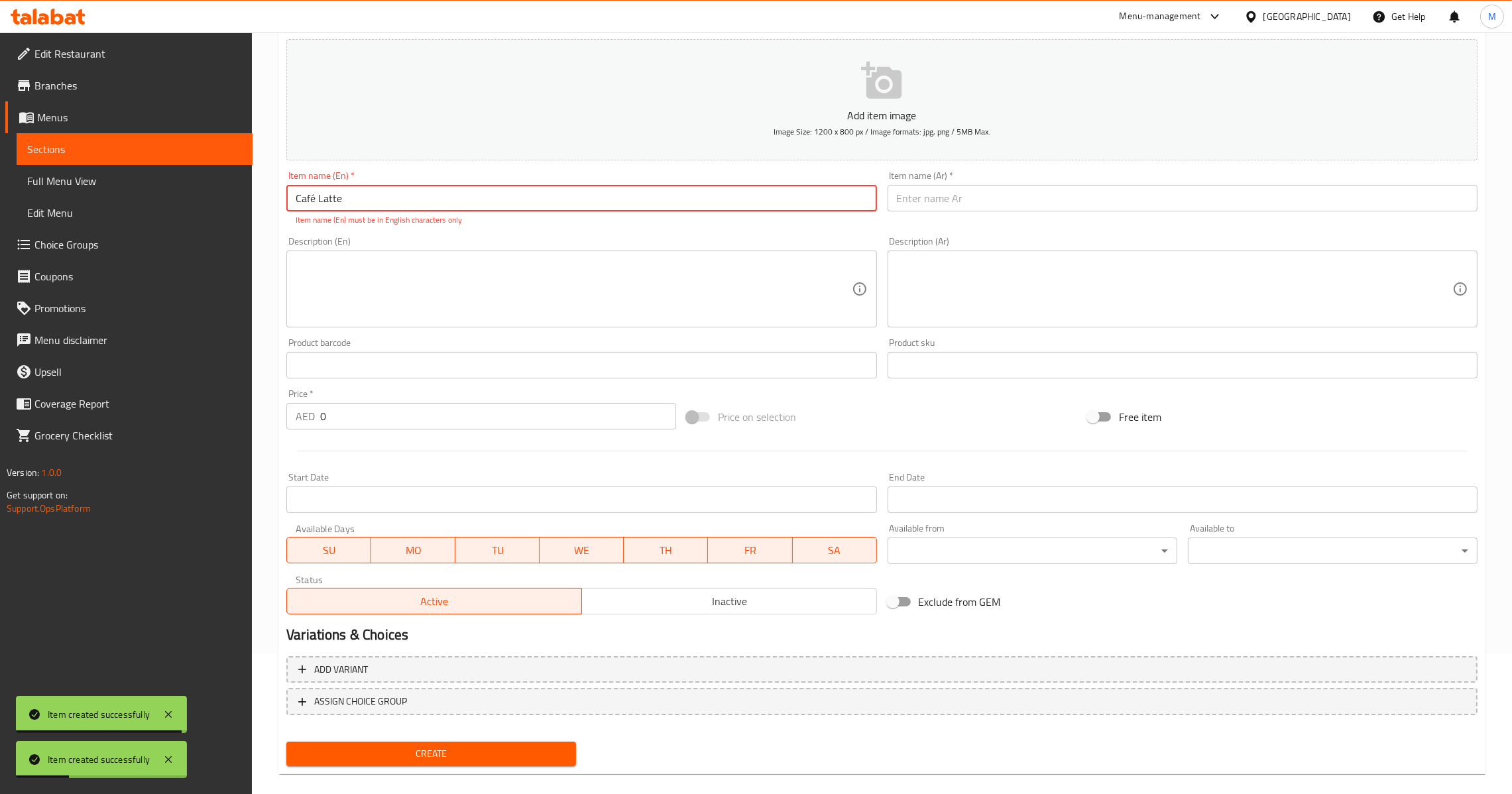
click at [308, 190] on input "Café Latte" at bounding box center [581, 198] width 590 height 27
click at [312, 198] on input "Café Latte" at bounding box center [581, 198] width 590 height 27
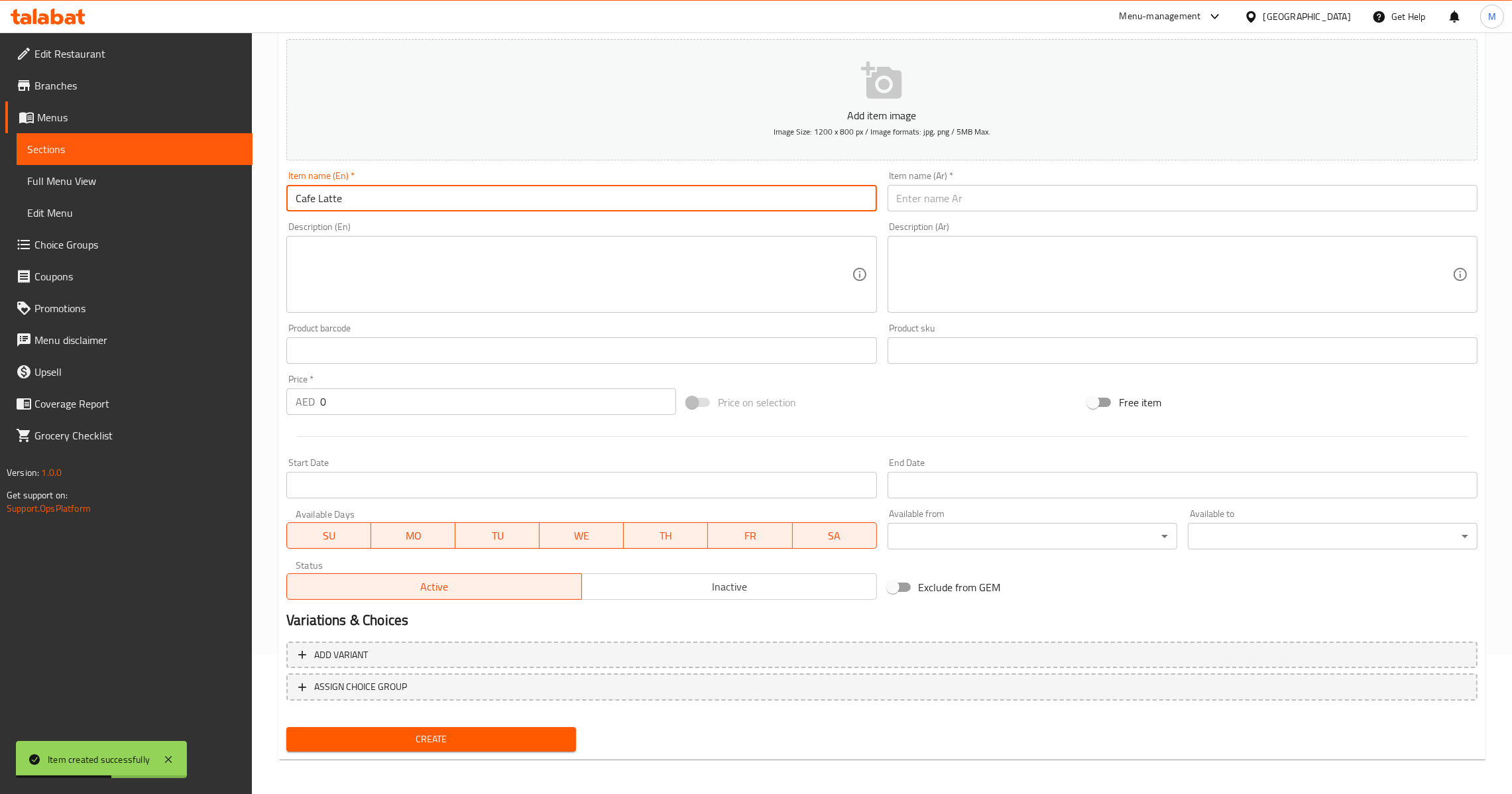
type input "Cafe Latte"
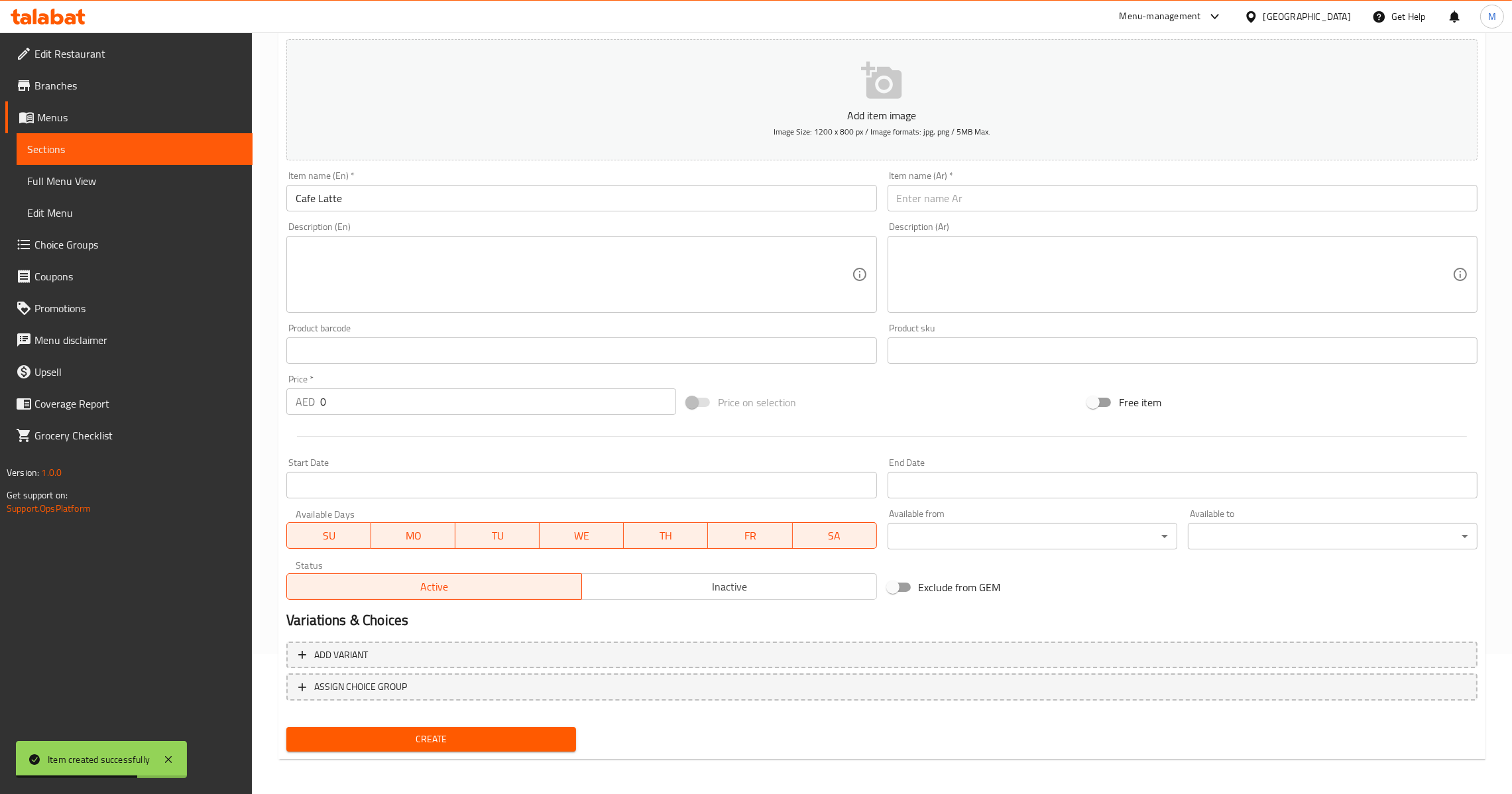
click at [915, 206] on input "text" at bounding box center [1182, 198] width 590 height 27
paste input "كافيه لاتيه"
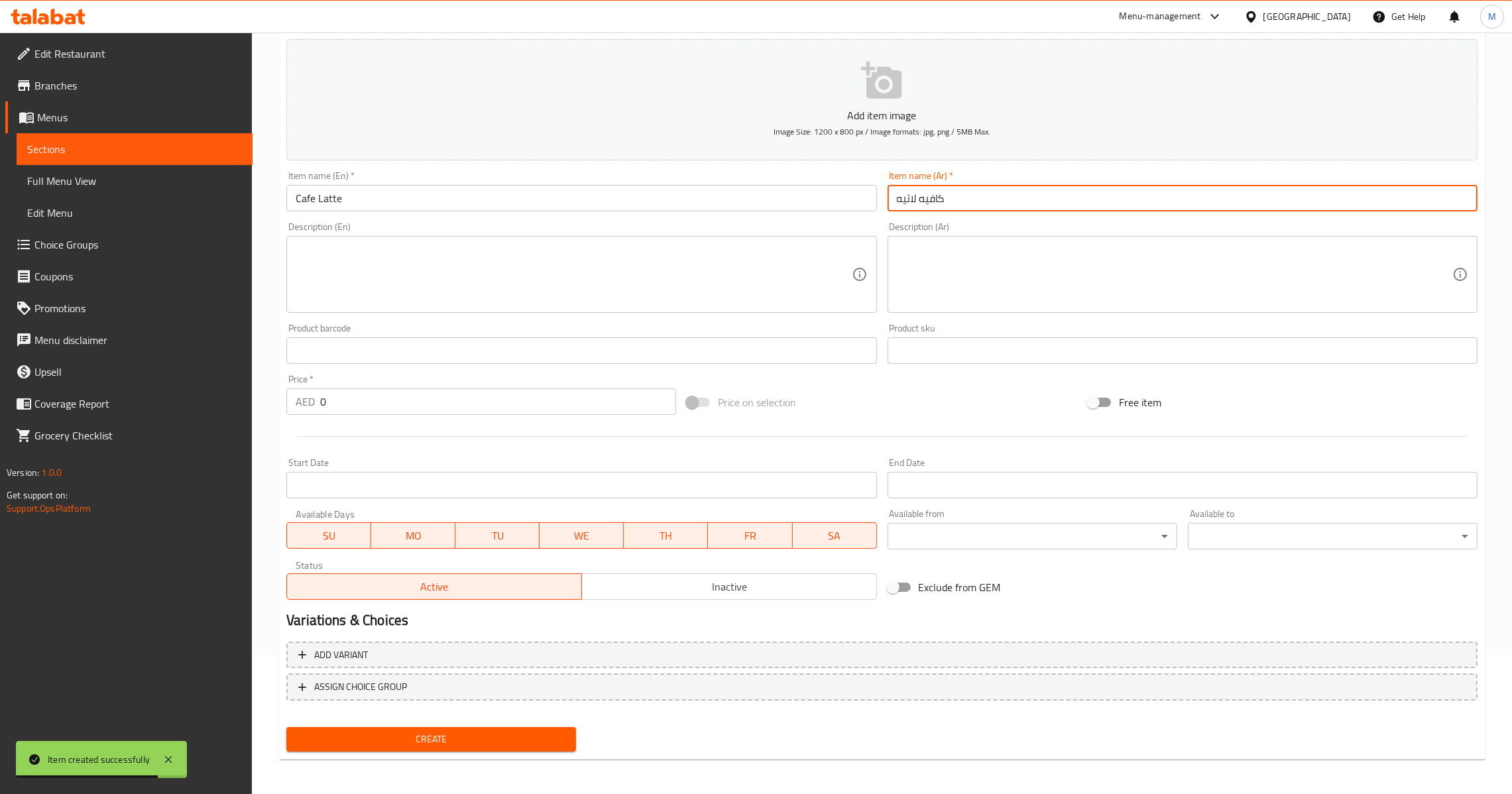
type input "كافيه لاتيه"
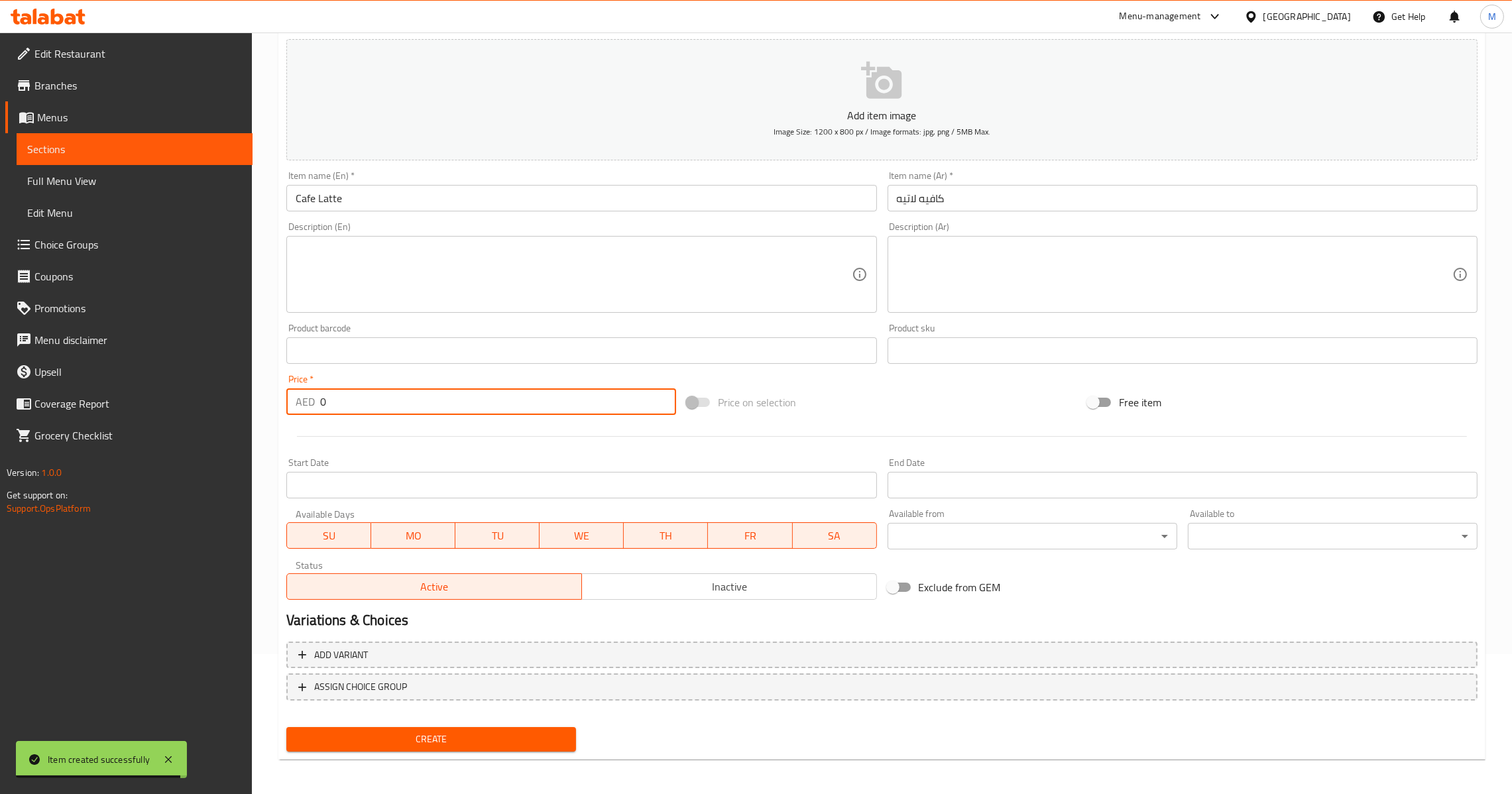
click at [365, 401] on input "0" at bounding box center [498, 402] width 356 height 27
paste input "17.5"
type input "17.5"
click at [473, 743] on button "Create" at bounding box center [431, 739] width 289 height 25
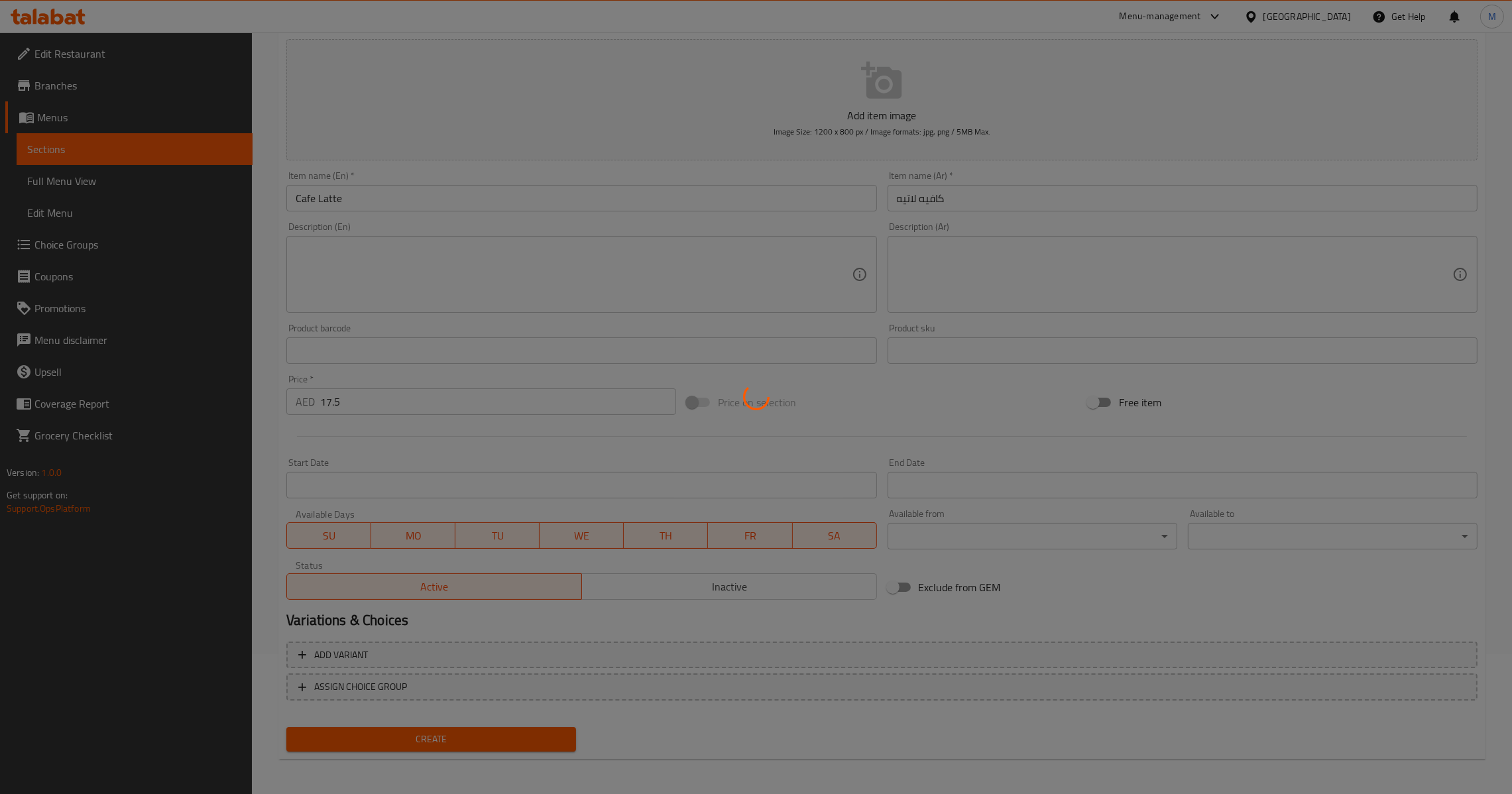
type input "0"
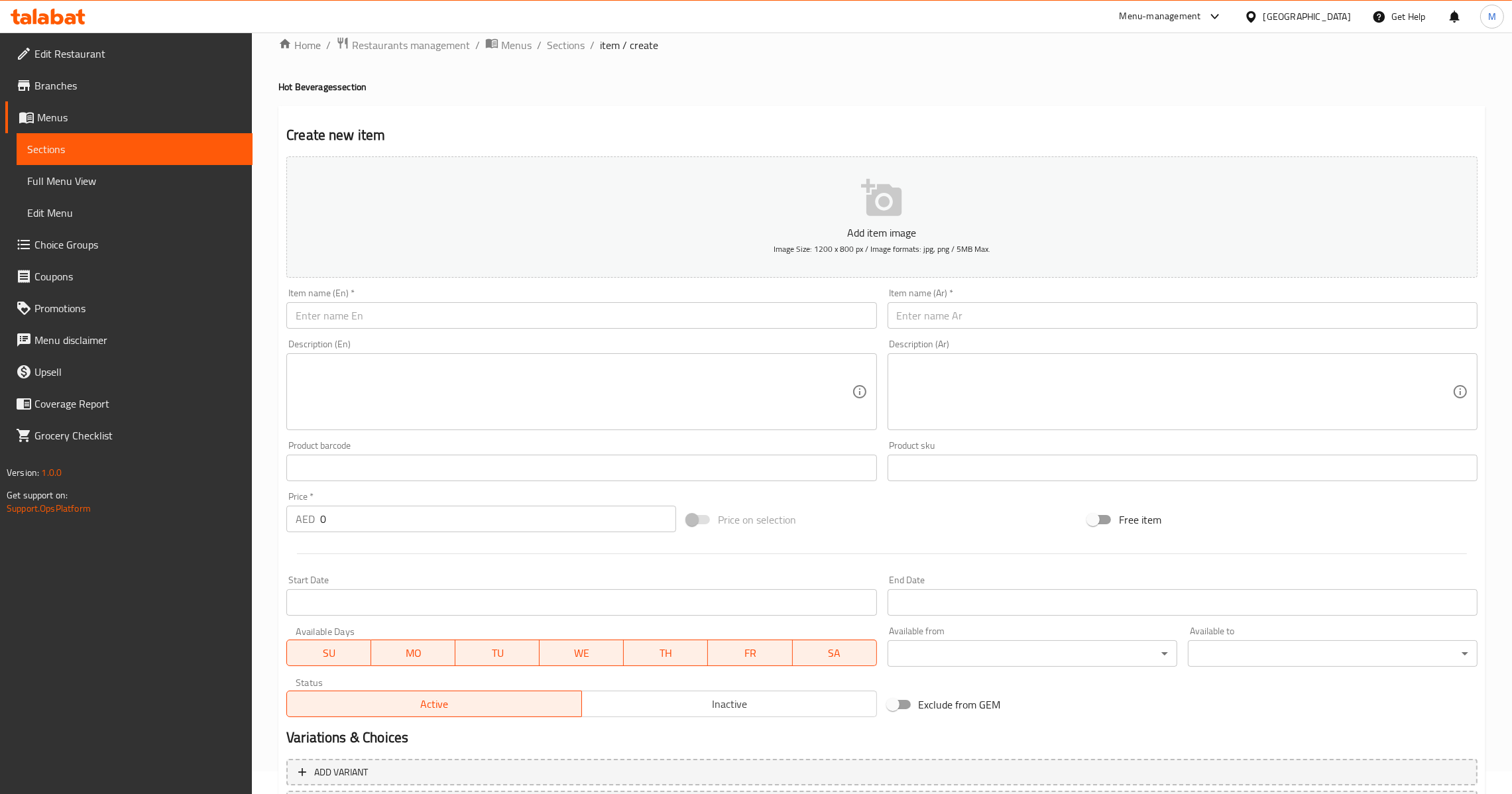
scroll to position [0, 0]
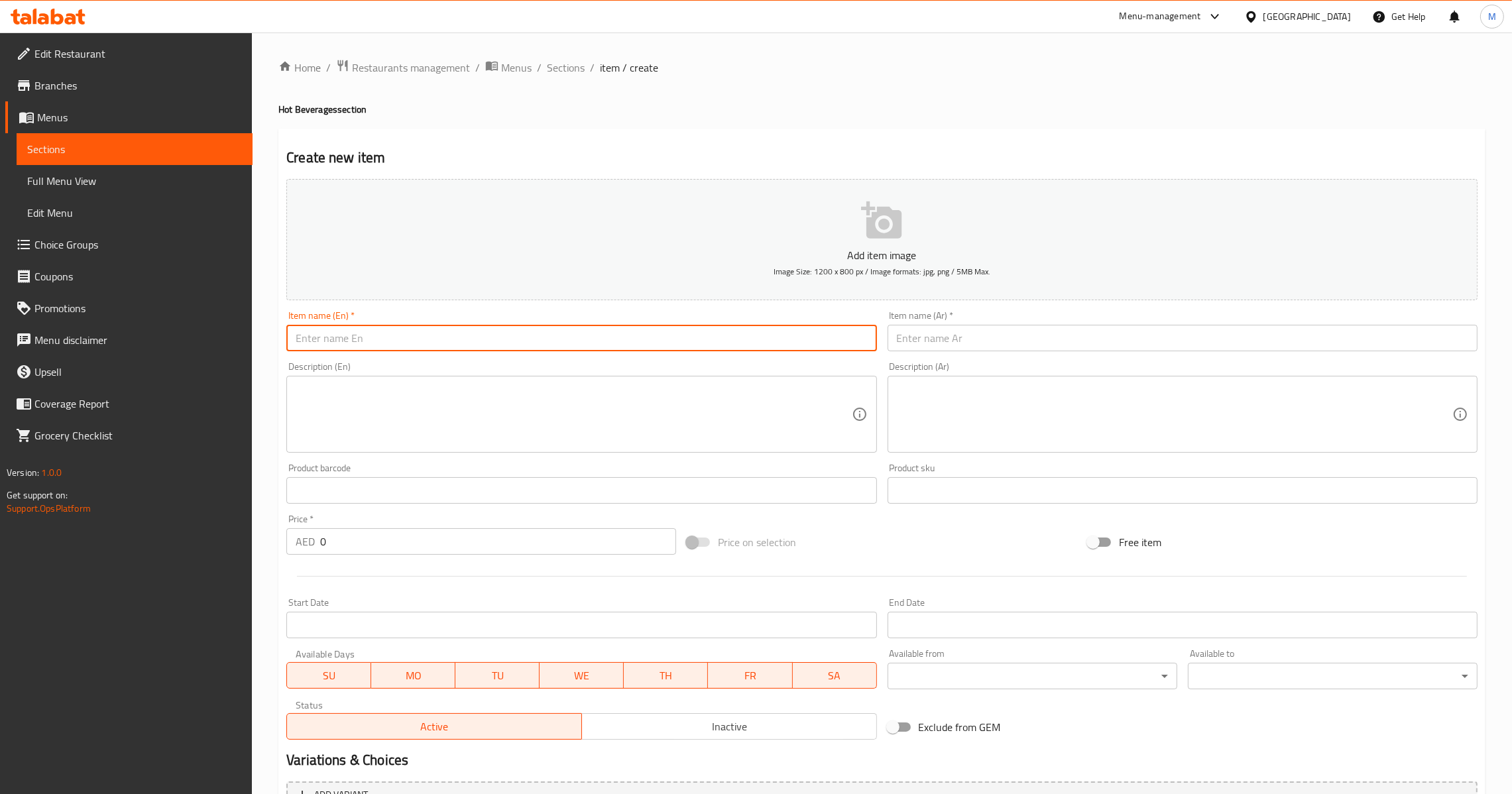
click at [463, 334] on input "text" at bounding box center [581, 338] width 590 height 27
paste input "Cappuccino"
type input "Cappuccino"
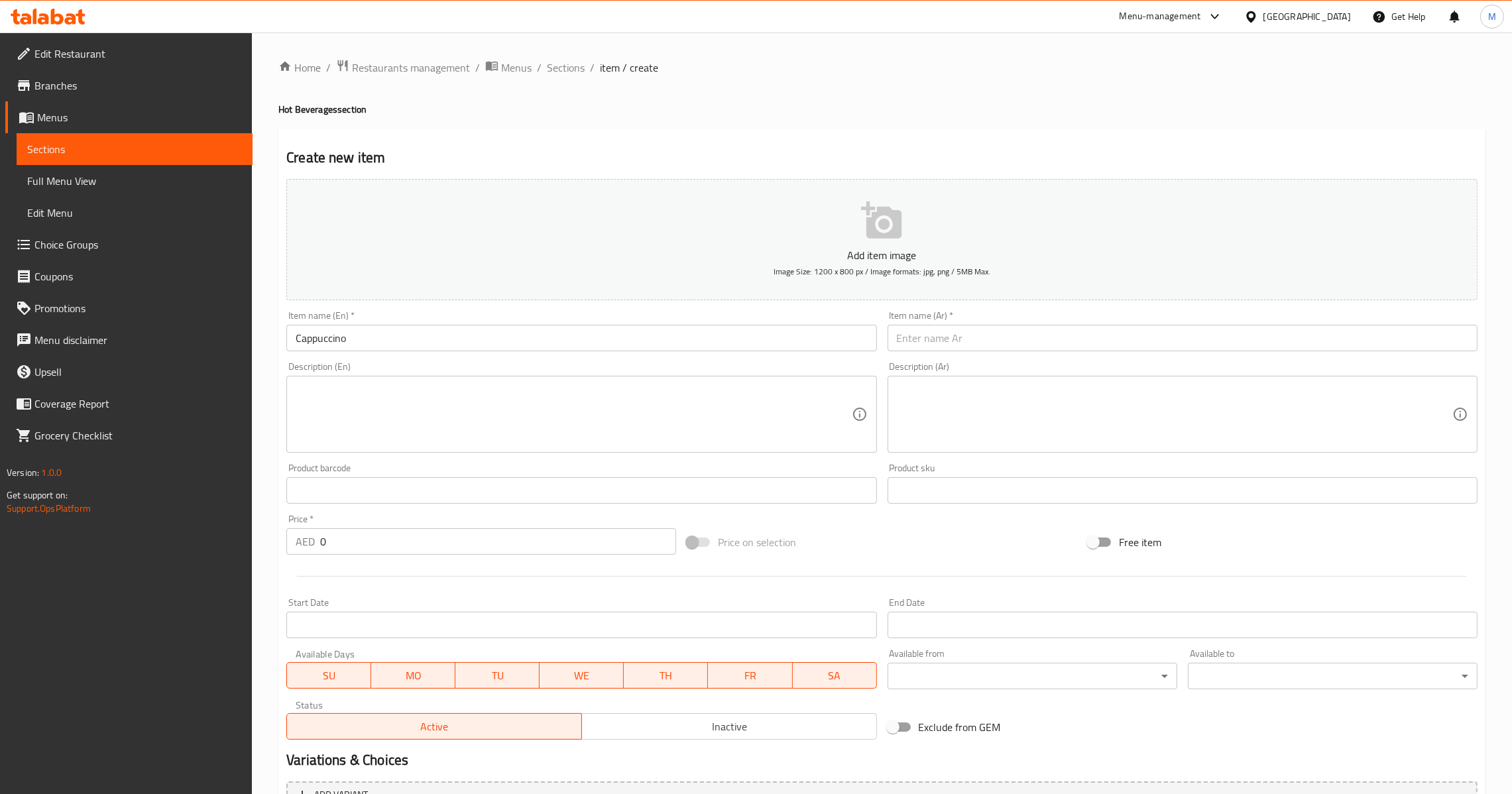
click at [969, 337] on input "text" at bounding box center [1182, 338] width 590 height 27
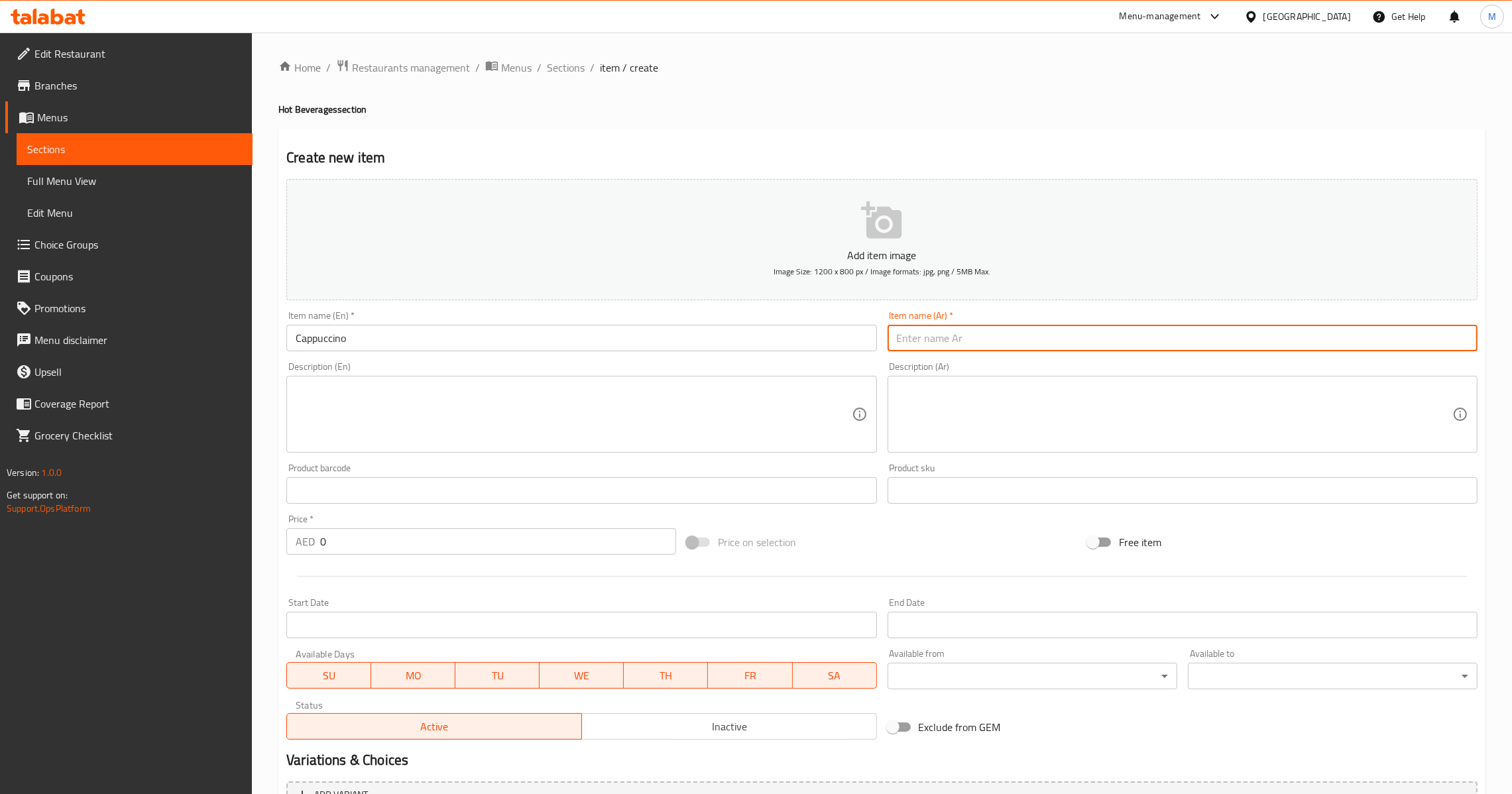
paste input "كابتشينو"
type input "كابتشينو"
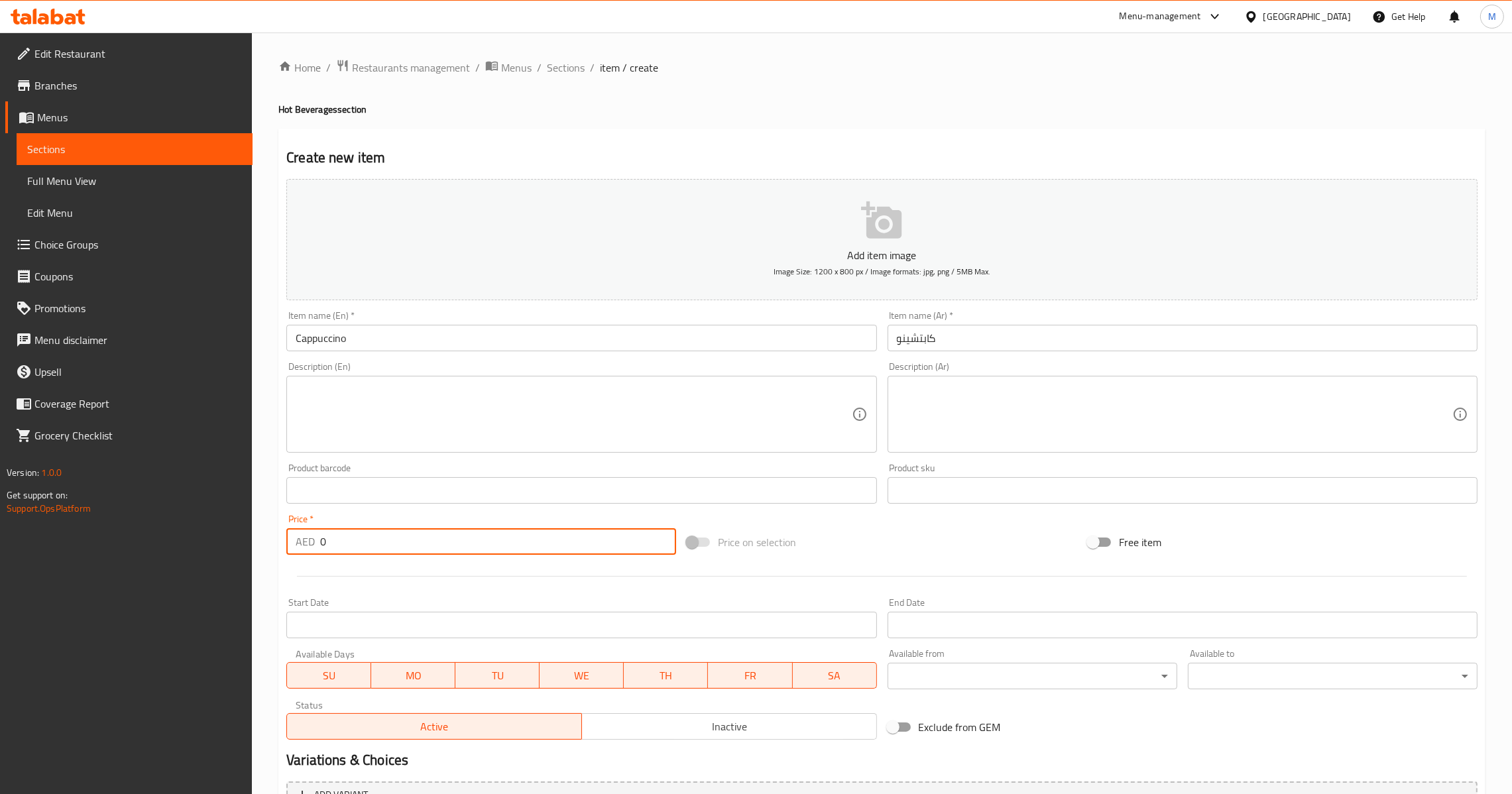
click at [559, 548] on input "0" at bounding box center [498, 541] width 356 height 27
paste input "17.5"
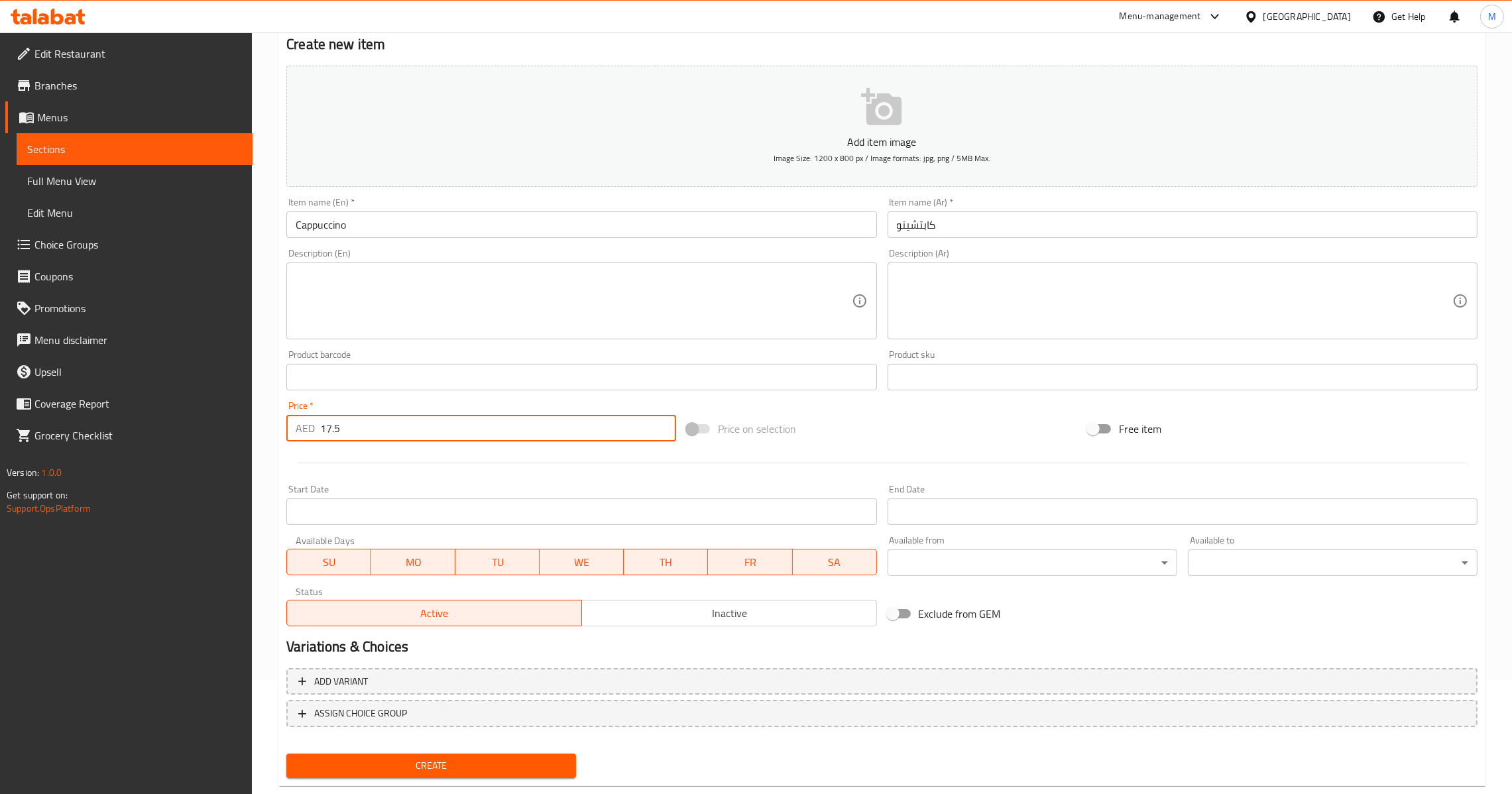
scroll to position [140, 0]
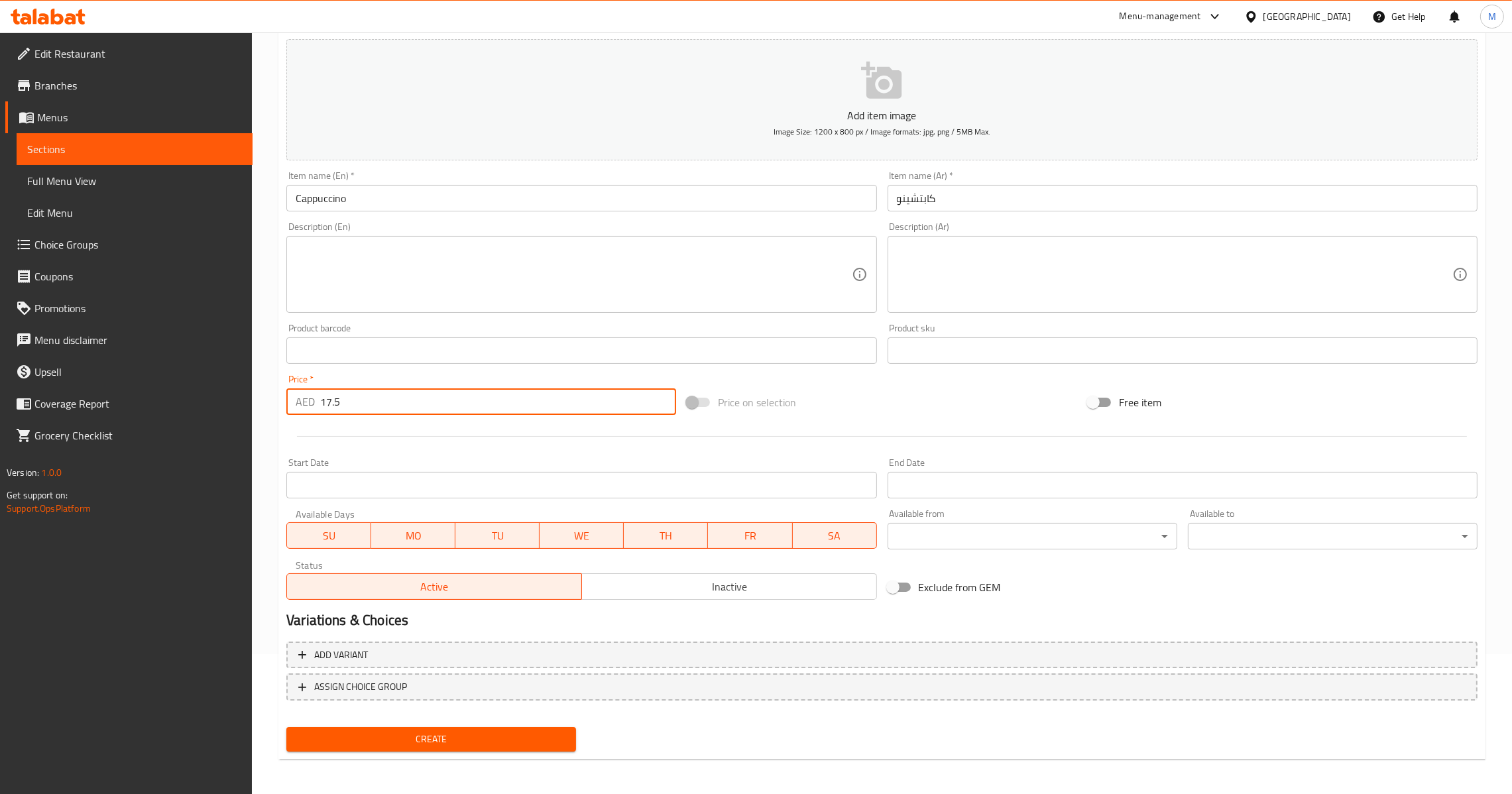
type input "17.5"
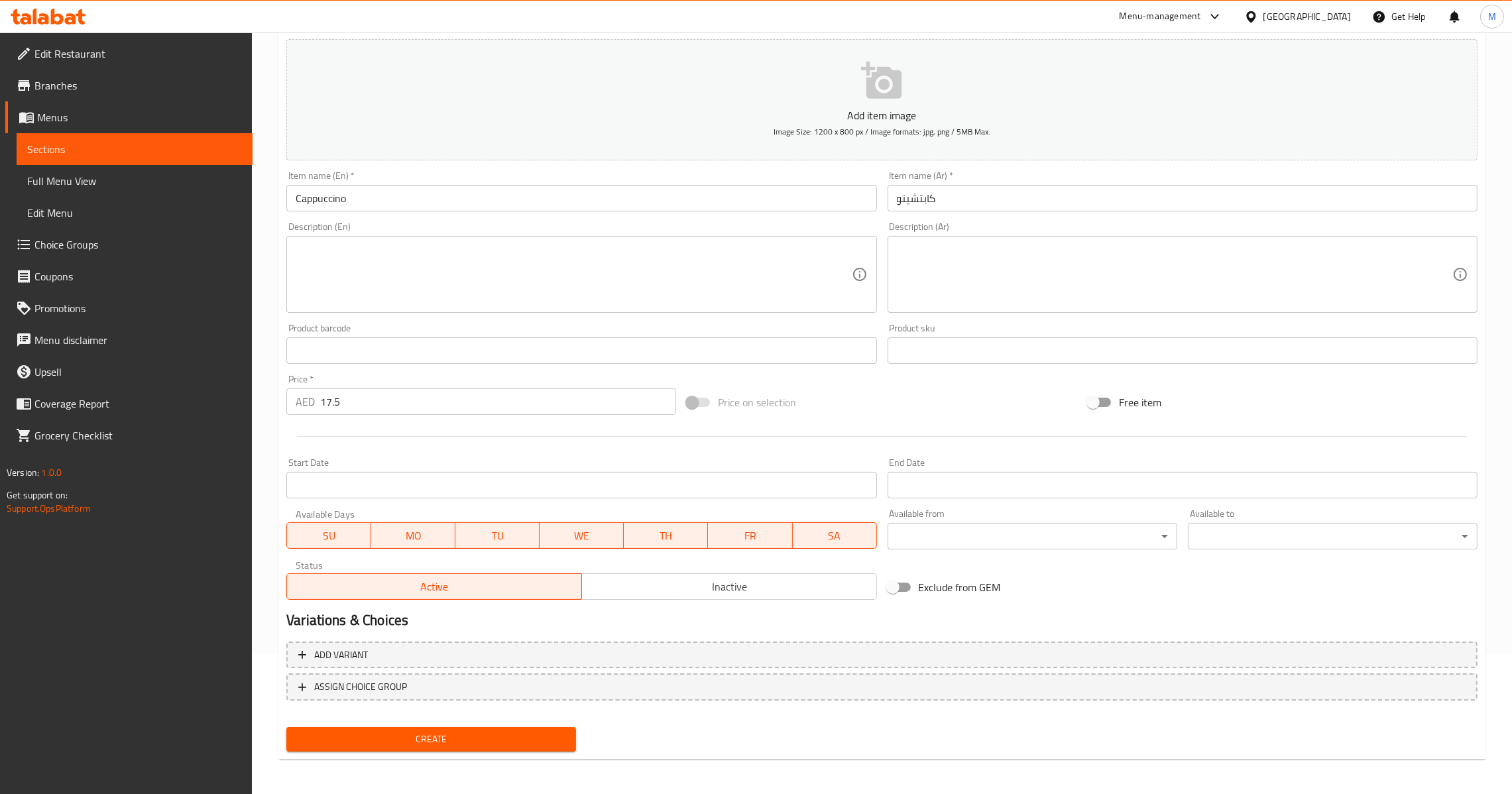
click at [462, 750] on div "Create" at bounding box center [432, 739] width 300 height 35
drag, startPoint x: 463, startPoint y: 714, endPoint x: 477, endPoint y: 746, distance: 34.9
click at [465, 711] on nav at bounding box center [882, 711] width 1192 height 11
click at [477, 746] on button "Create" at bounding box center [431, 739] width 289 height 25
click at [425, 394] on input "0" at bounding box center [498, 402] width 356 height 27
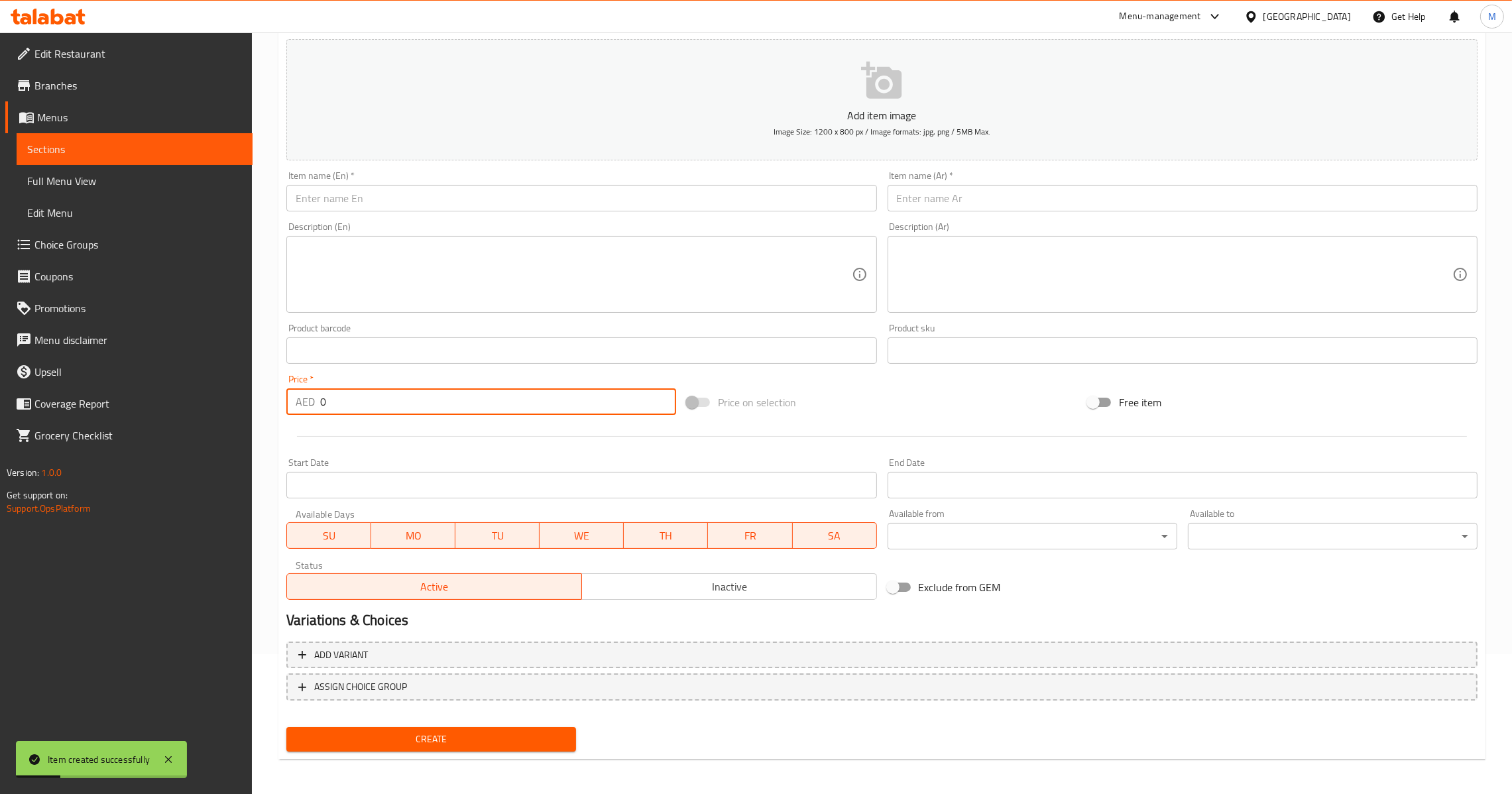
paste input "17.5"
type input "17.5"
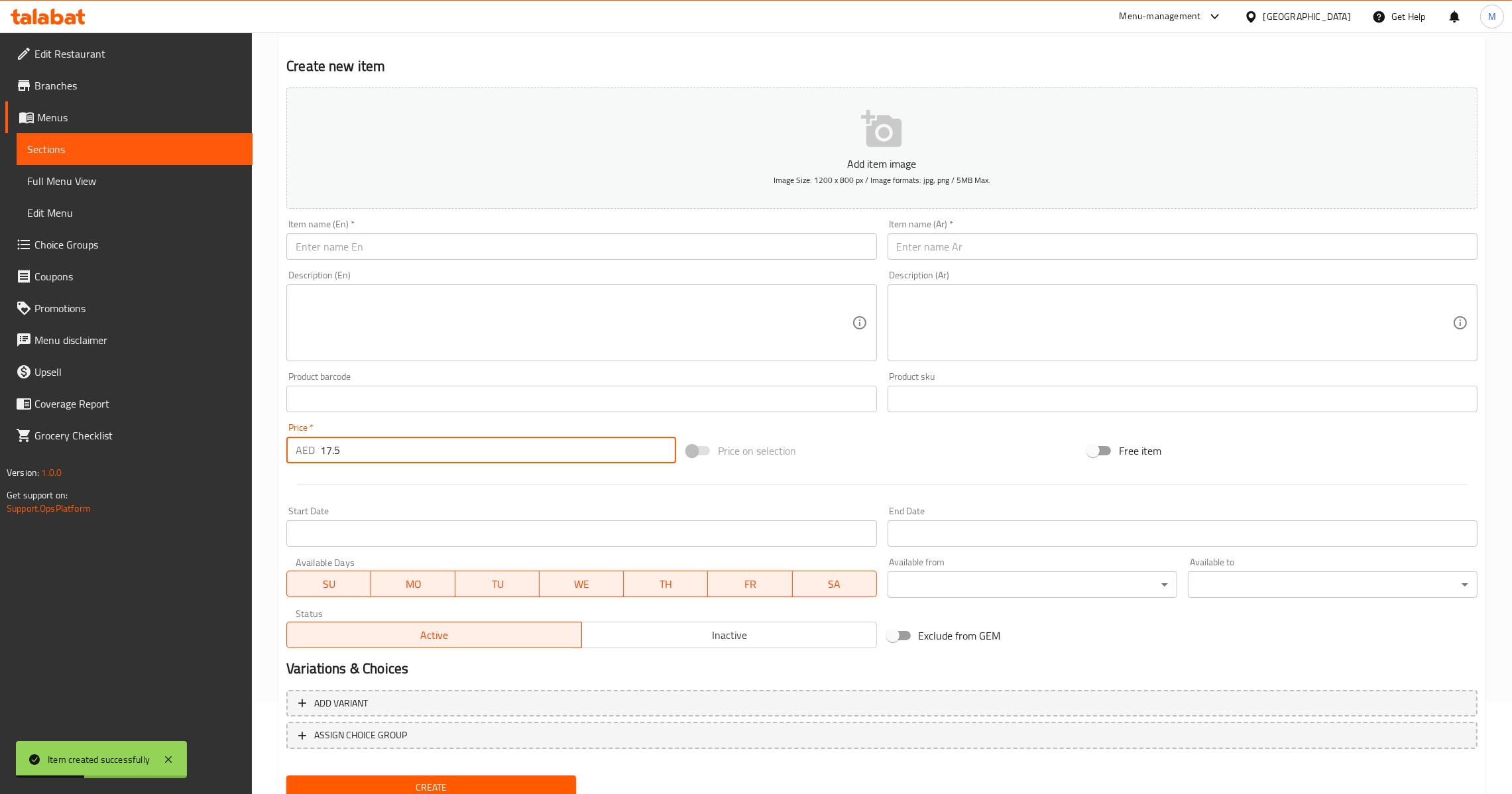
scroll to position [41, 0]
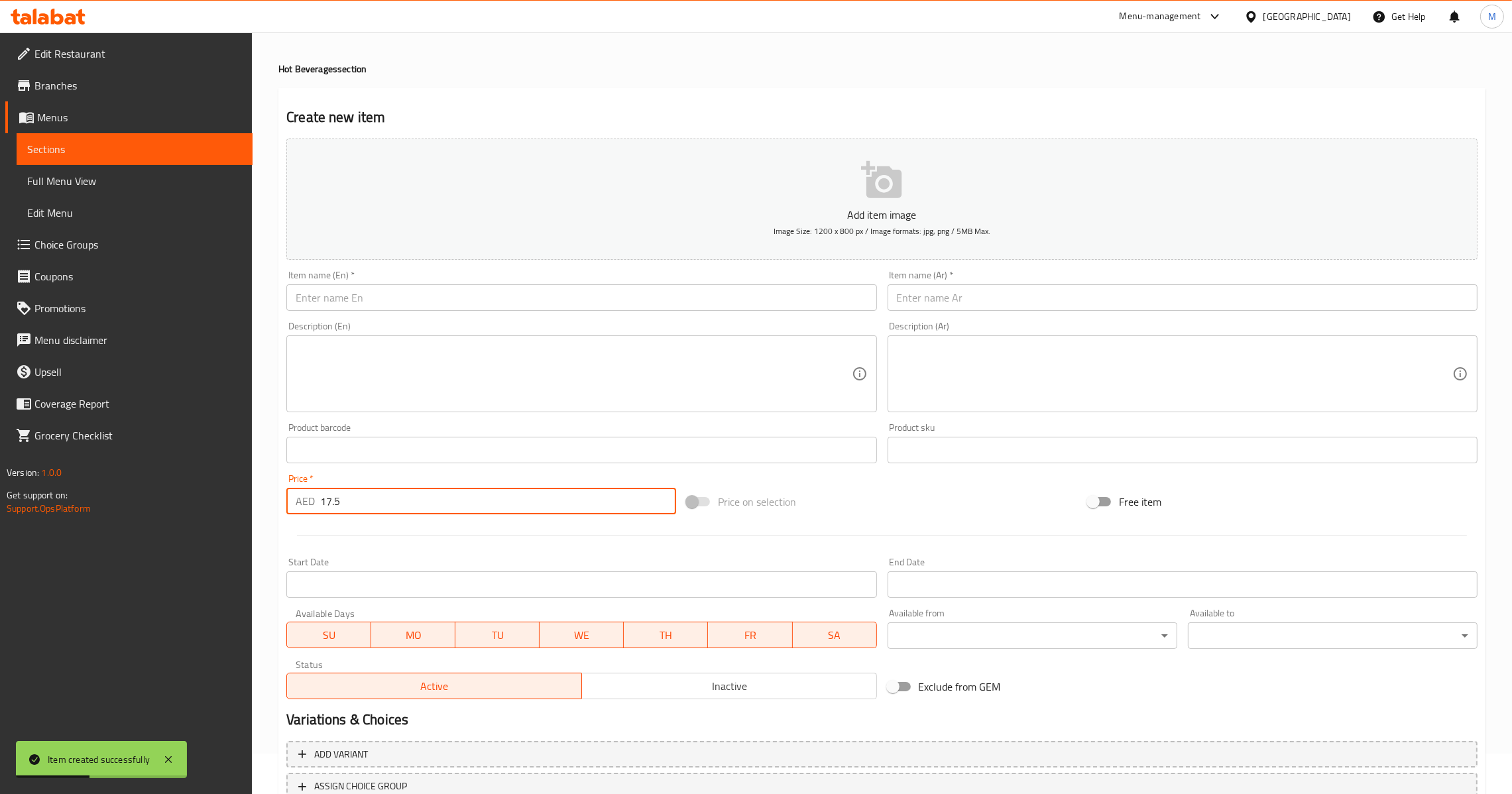
click at [521, 305] on input "text" at bounding box center [581, 298] width 590 height 27
paste input "Spanish Latte"
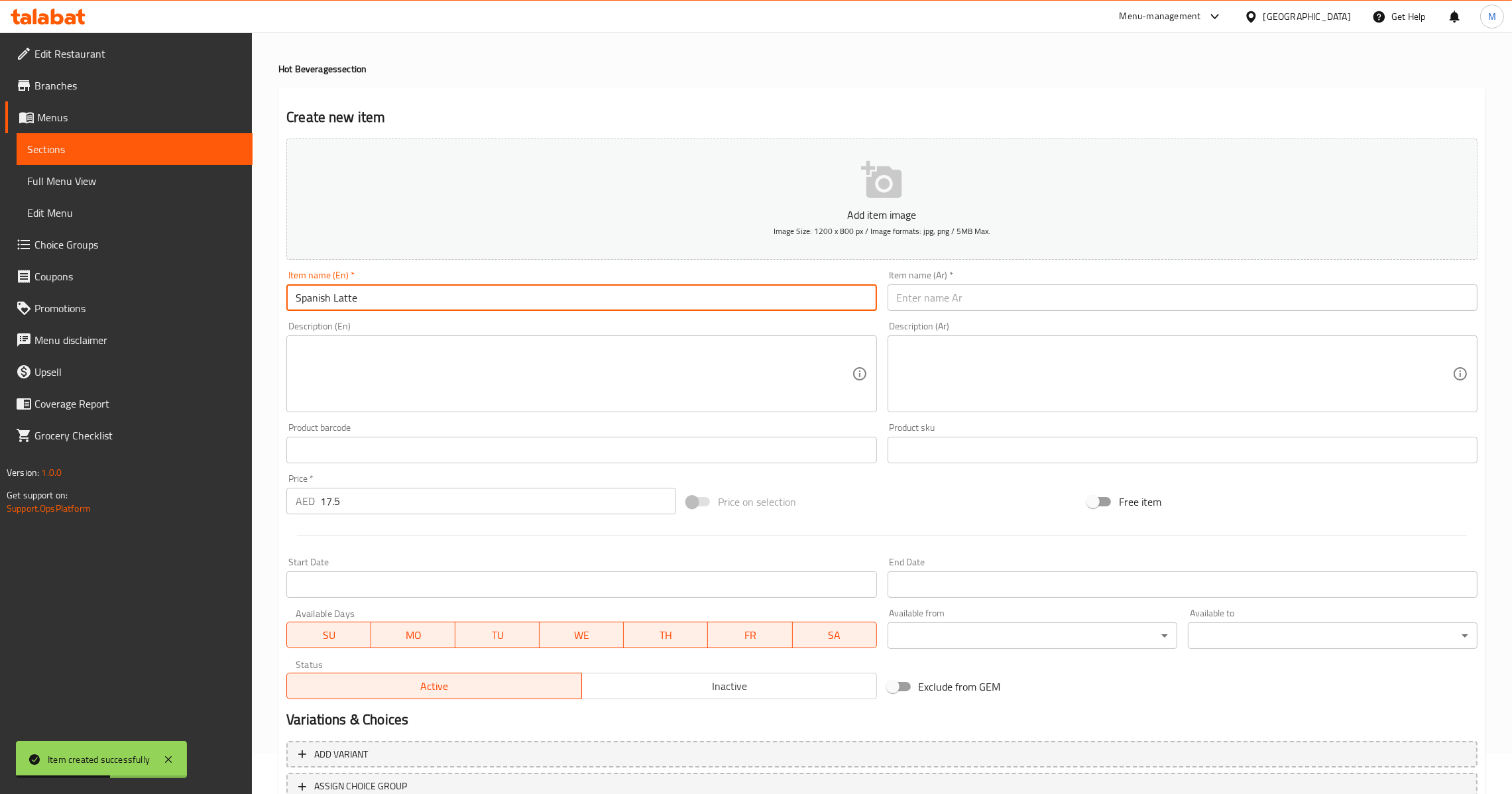
type input "Spanish Latte"
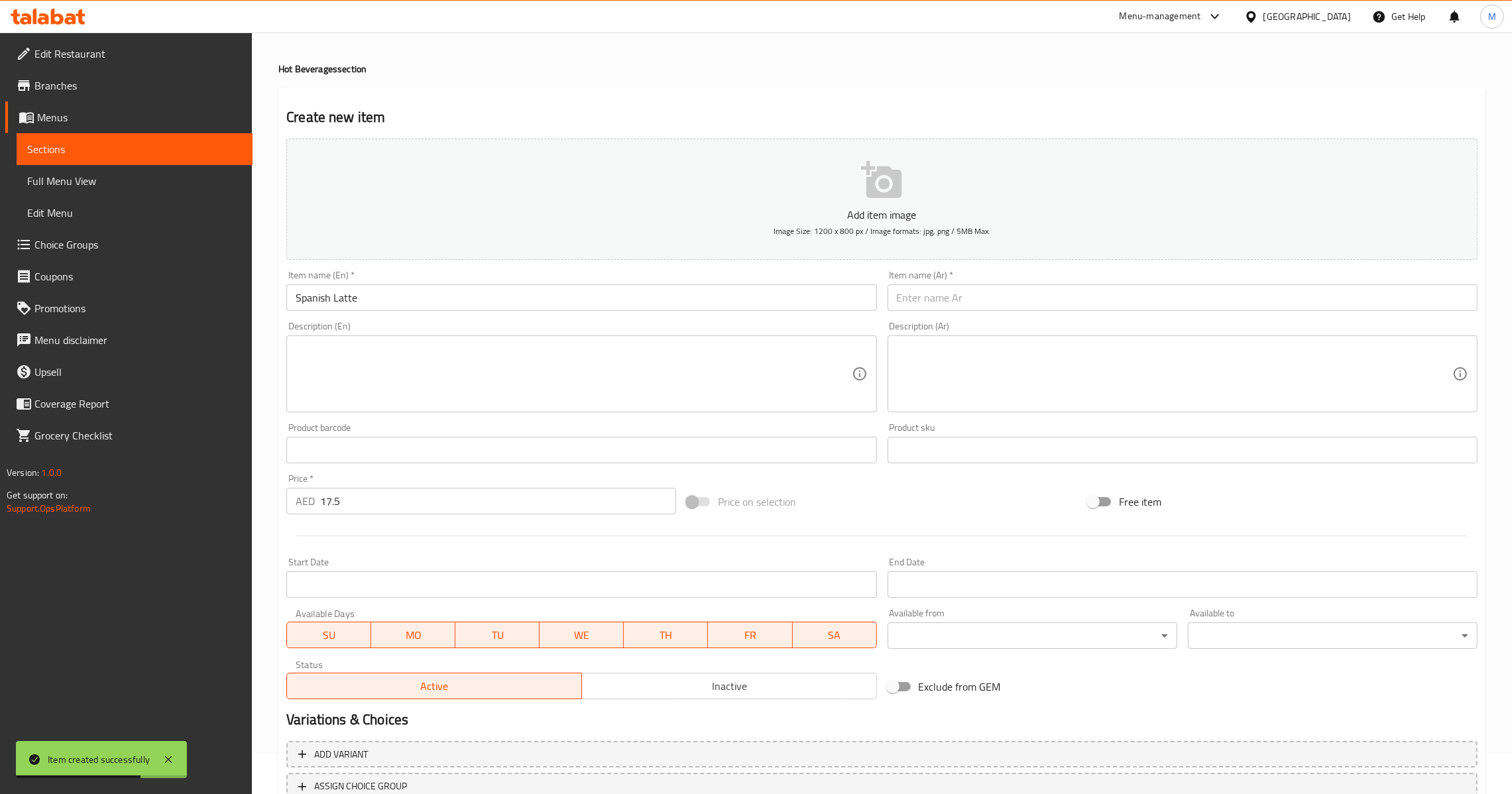
click at [941, 302] on input "text" at bounding box center [1182, 298] width 590 height 27
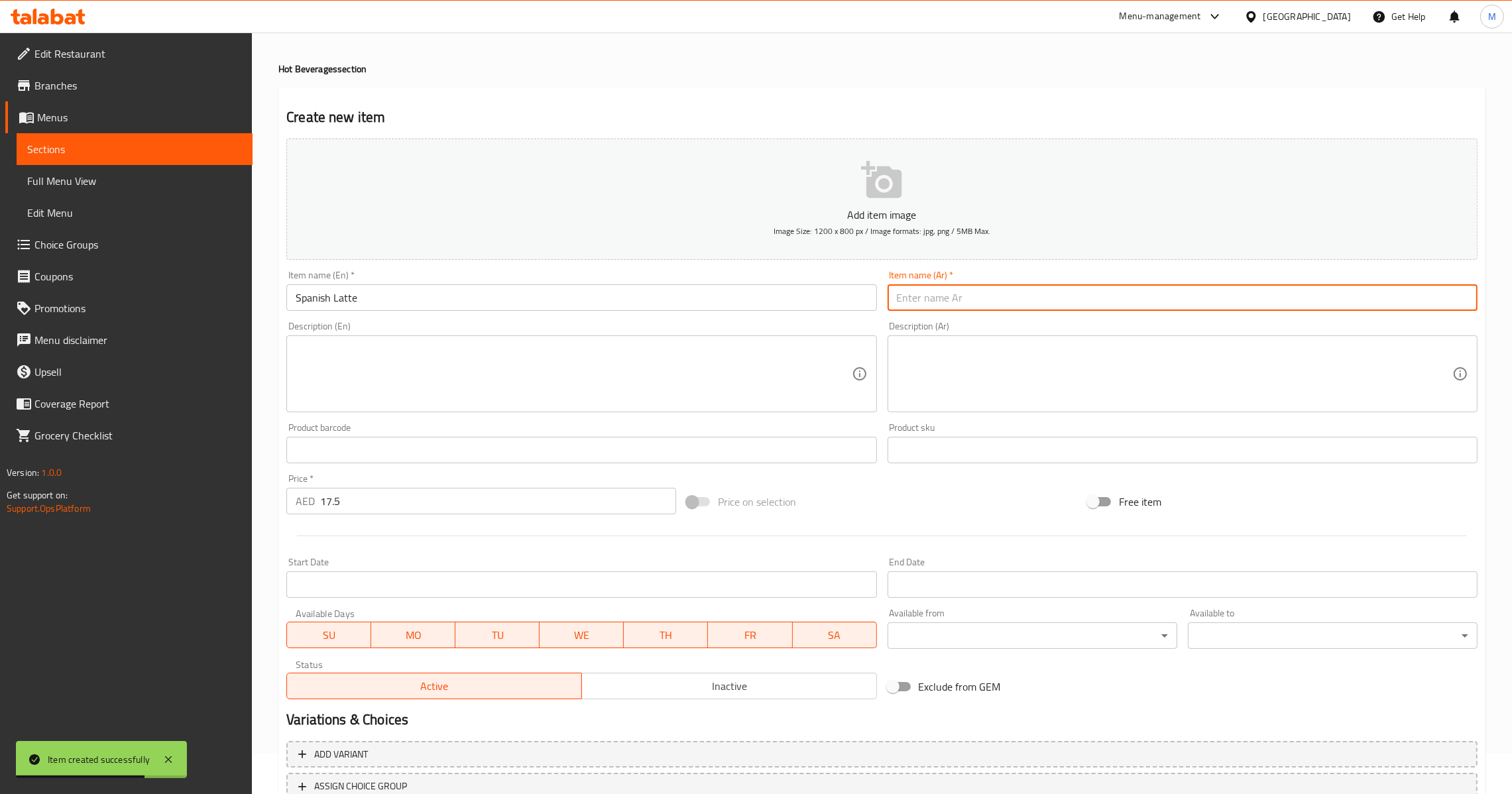
paste input "لاتيه إسباني"
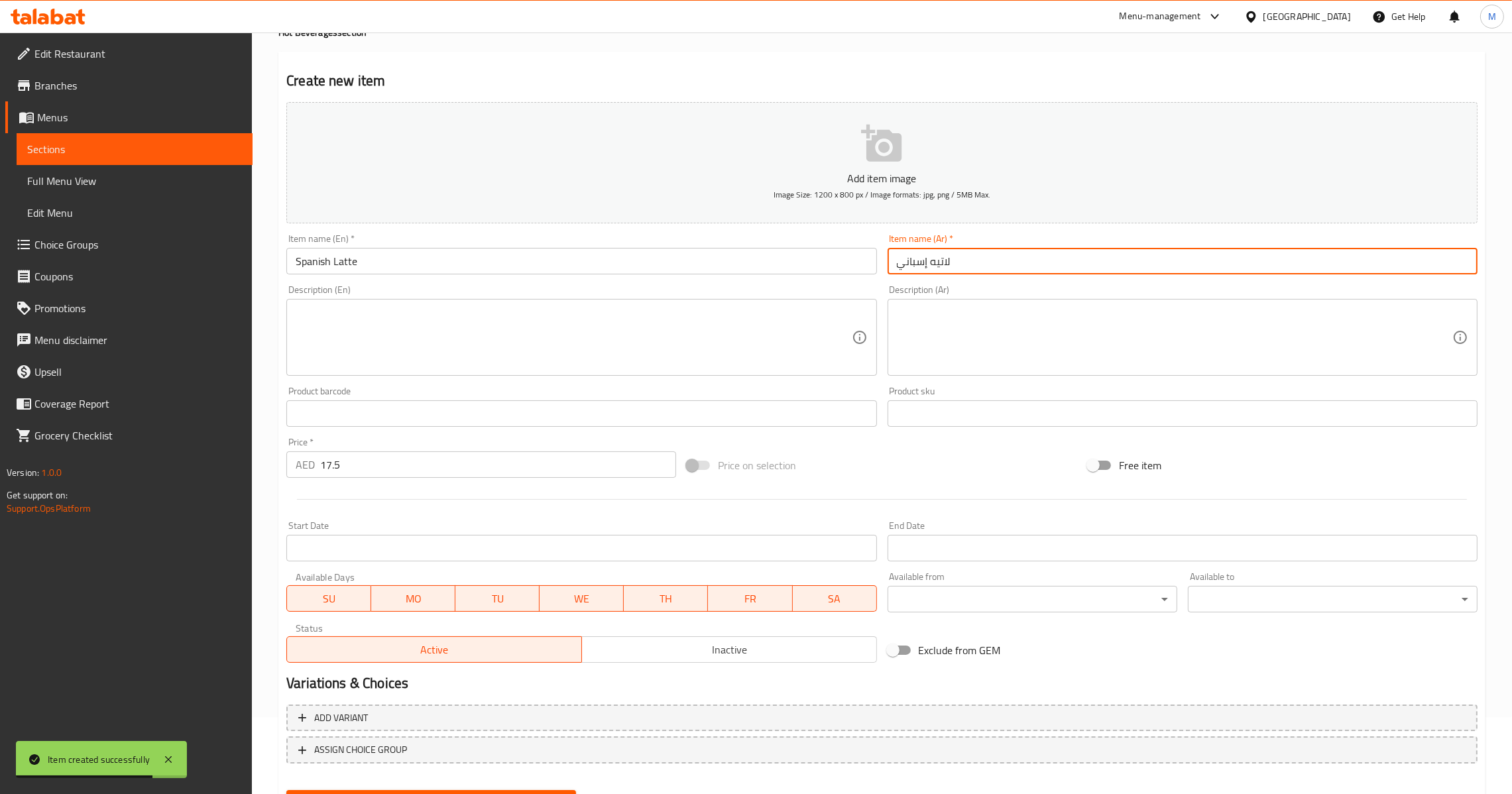
scroll to position [140, 0]
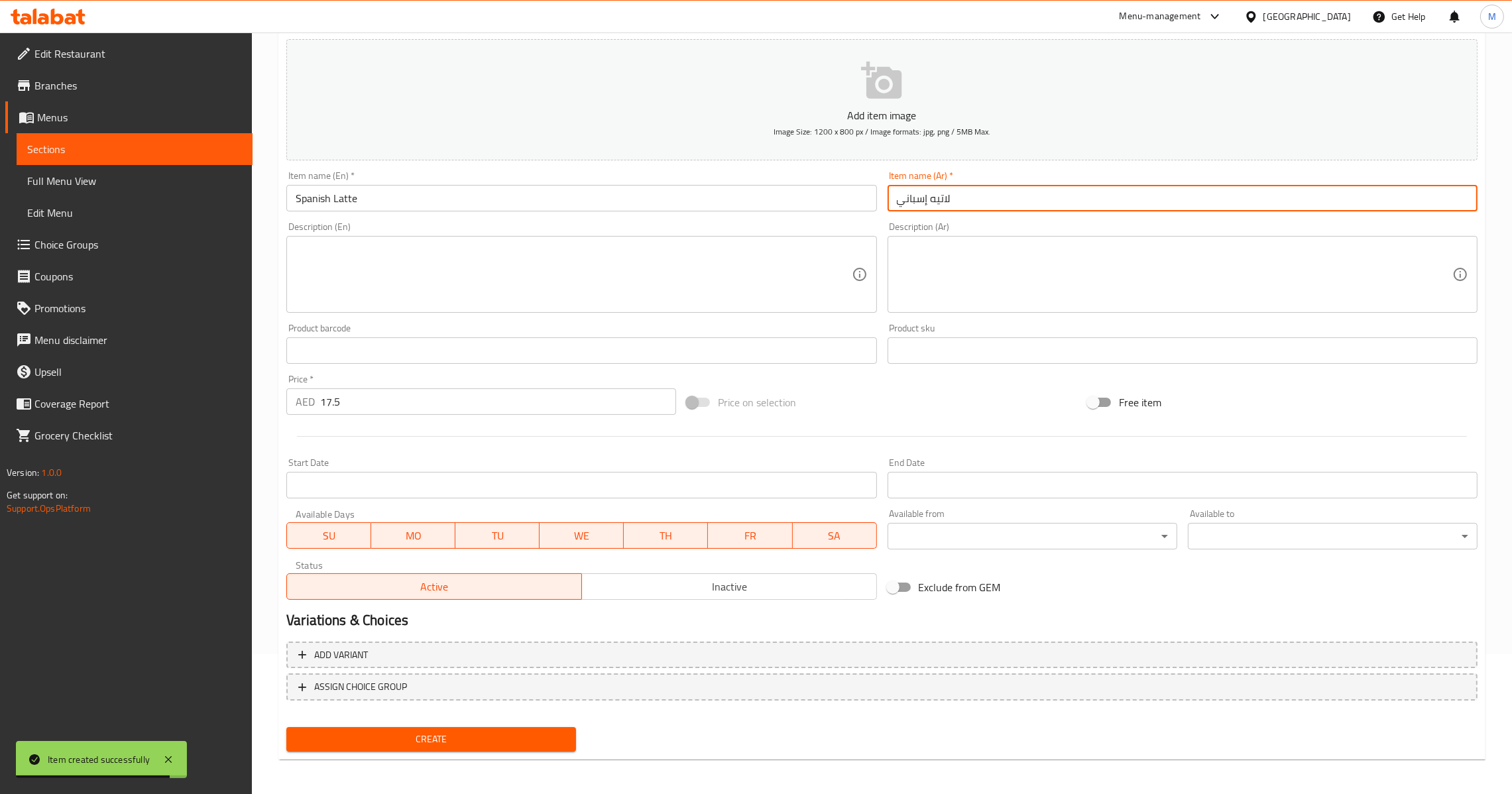
type input "لاتيه إسباني"
click at [456, 736] on span "Create" at bounding box center [432, 739] width 269 height 17
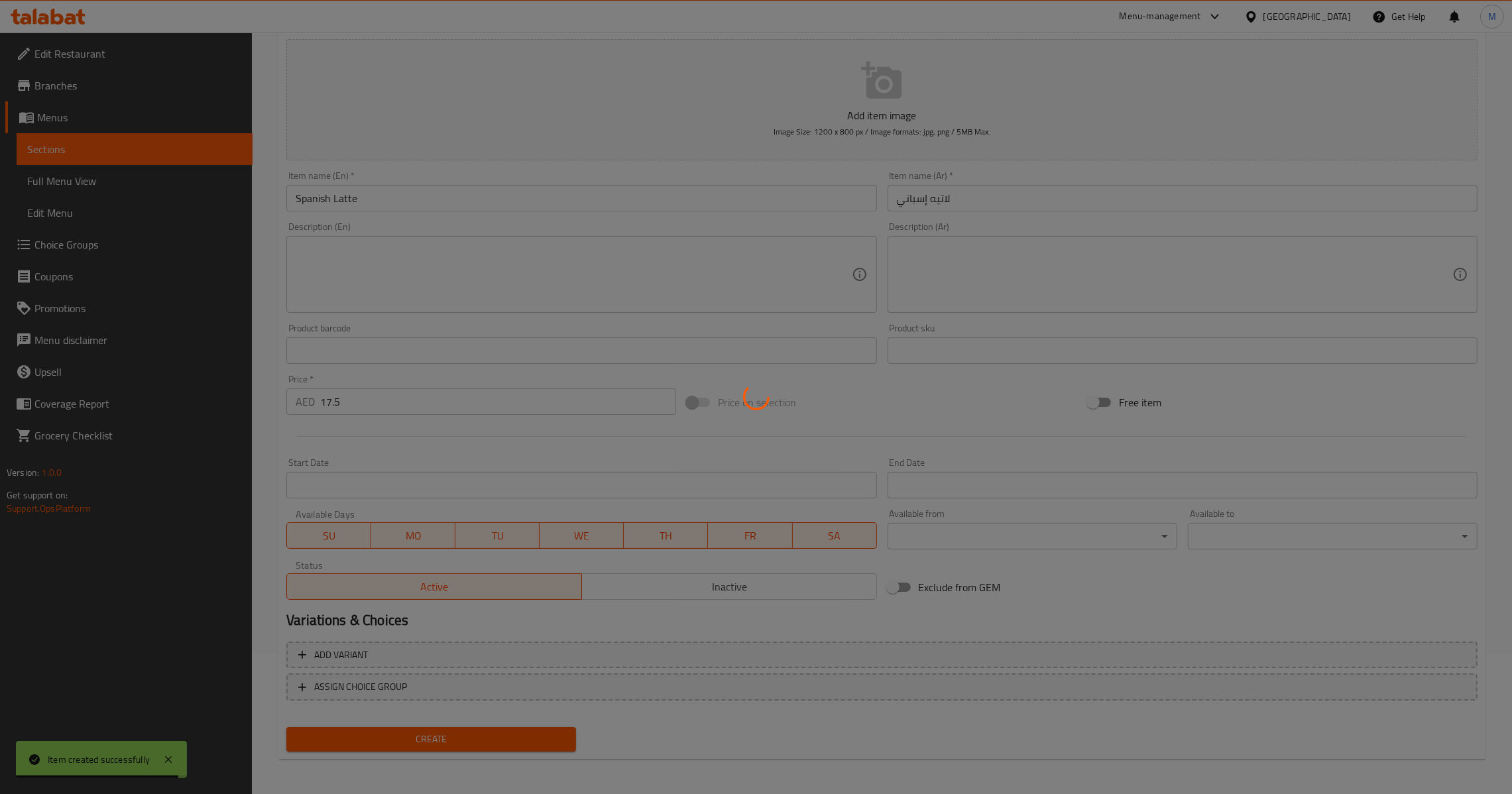
type input "0"
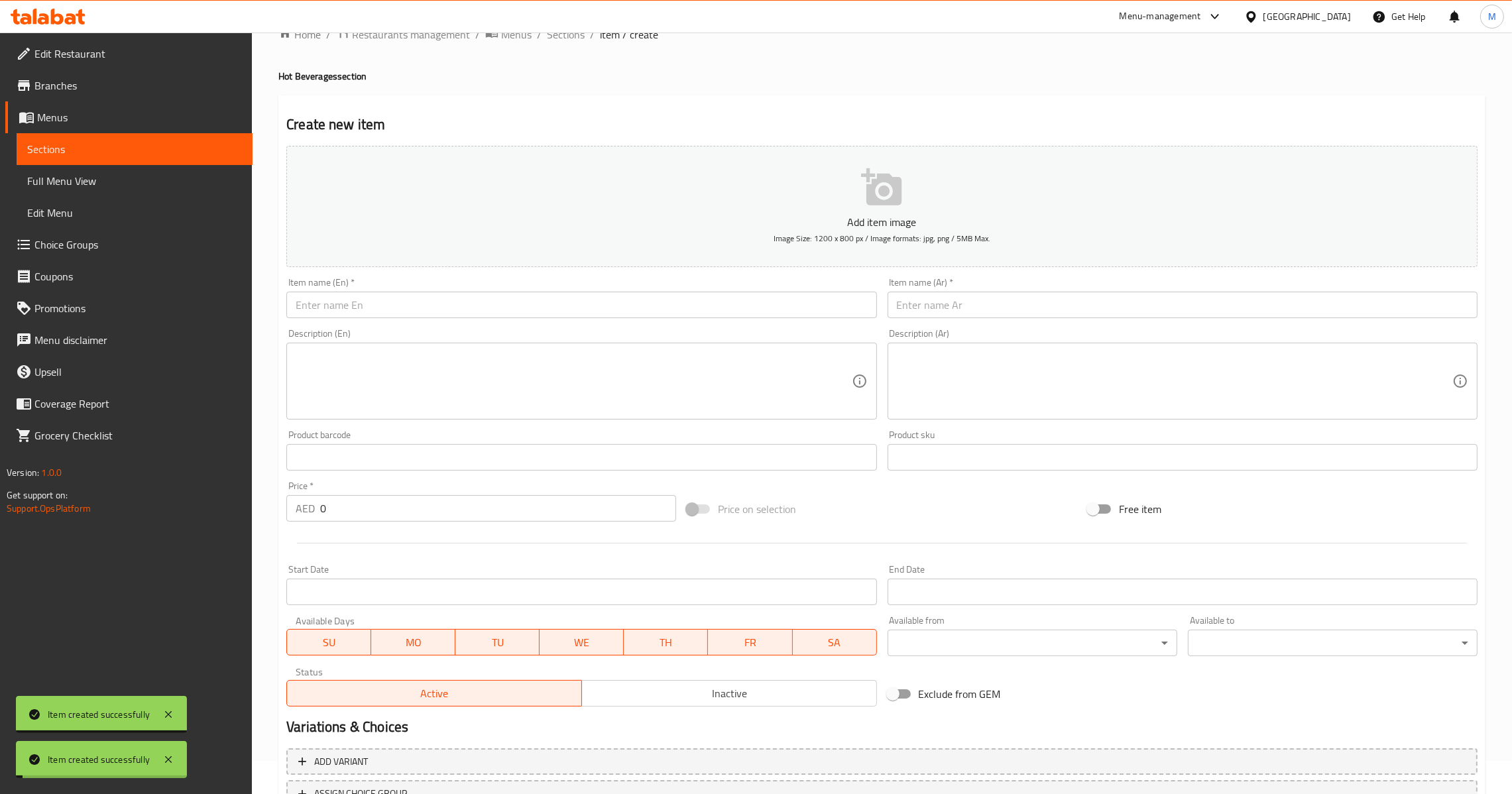
scroll to position [0, 0]
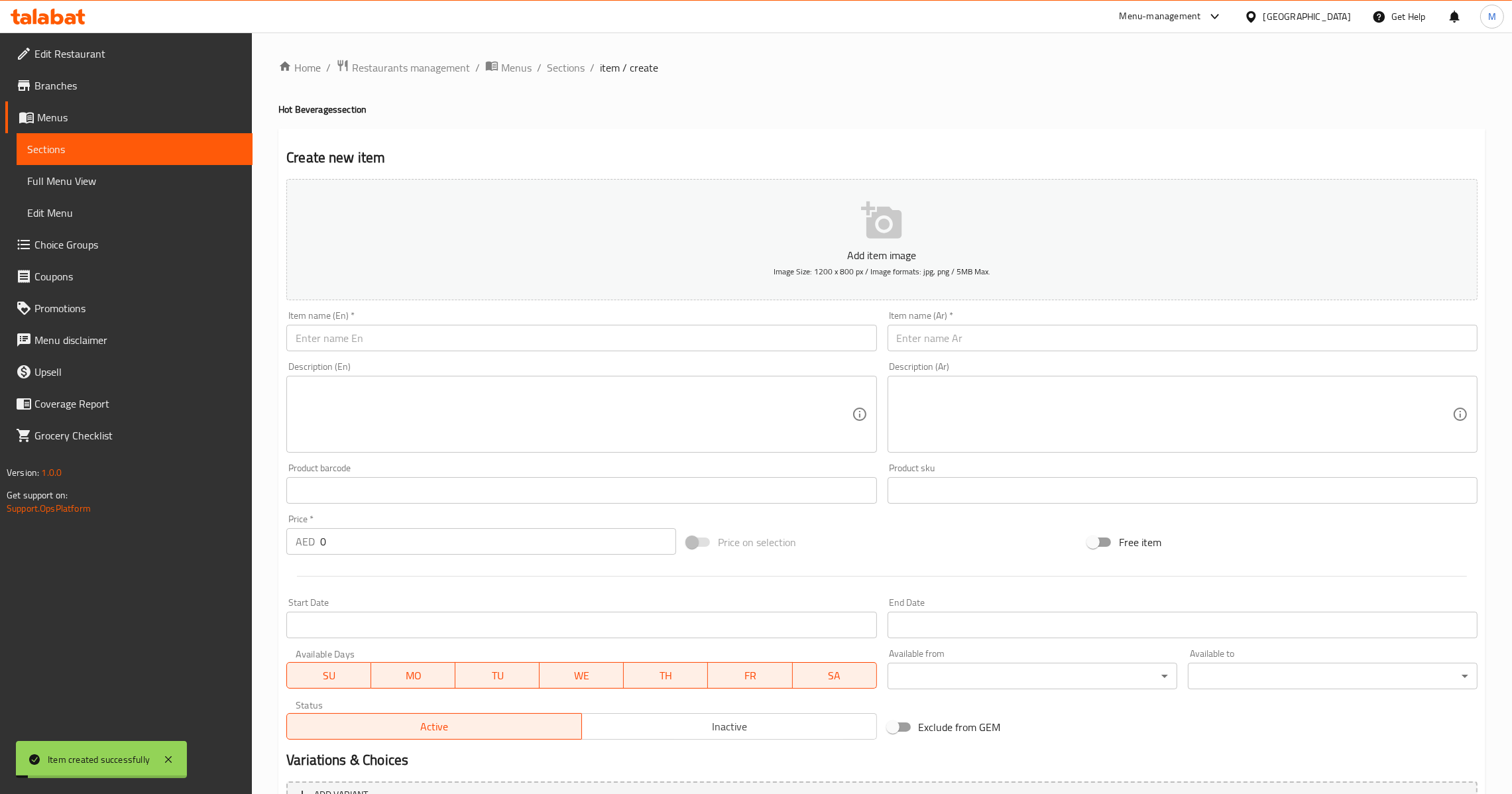
click at [447, 339] on input "text" at bounding box center [581, 338] width 590 height 27
paste input "Flat White"
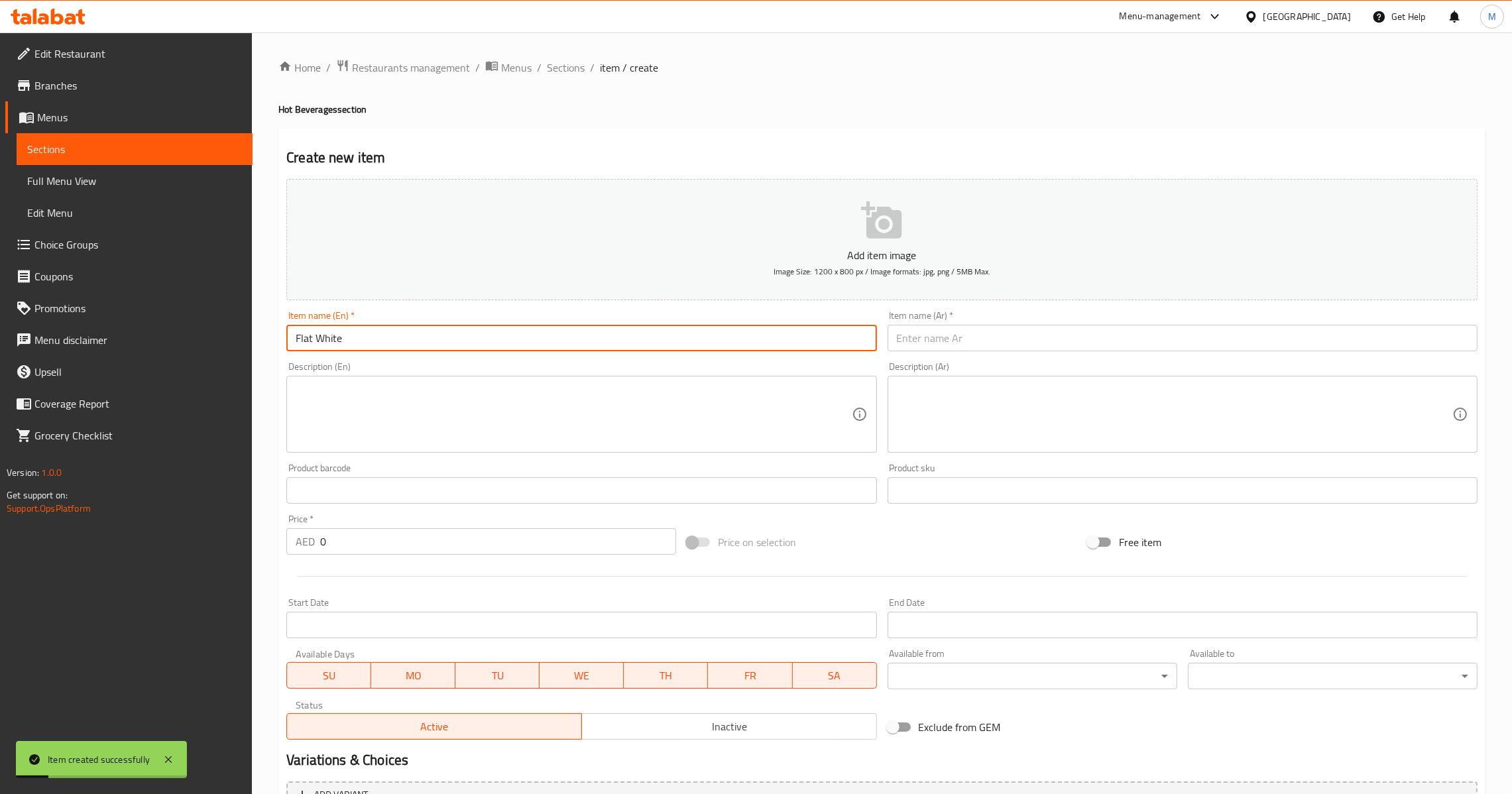
type input "Flat White"
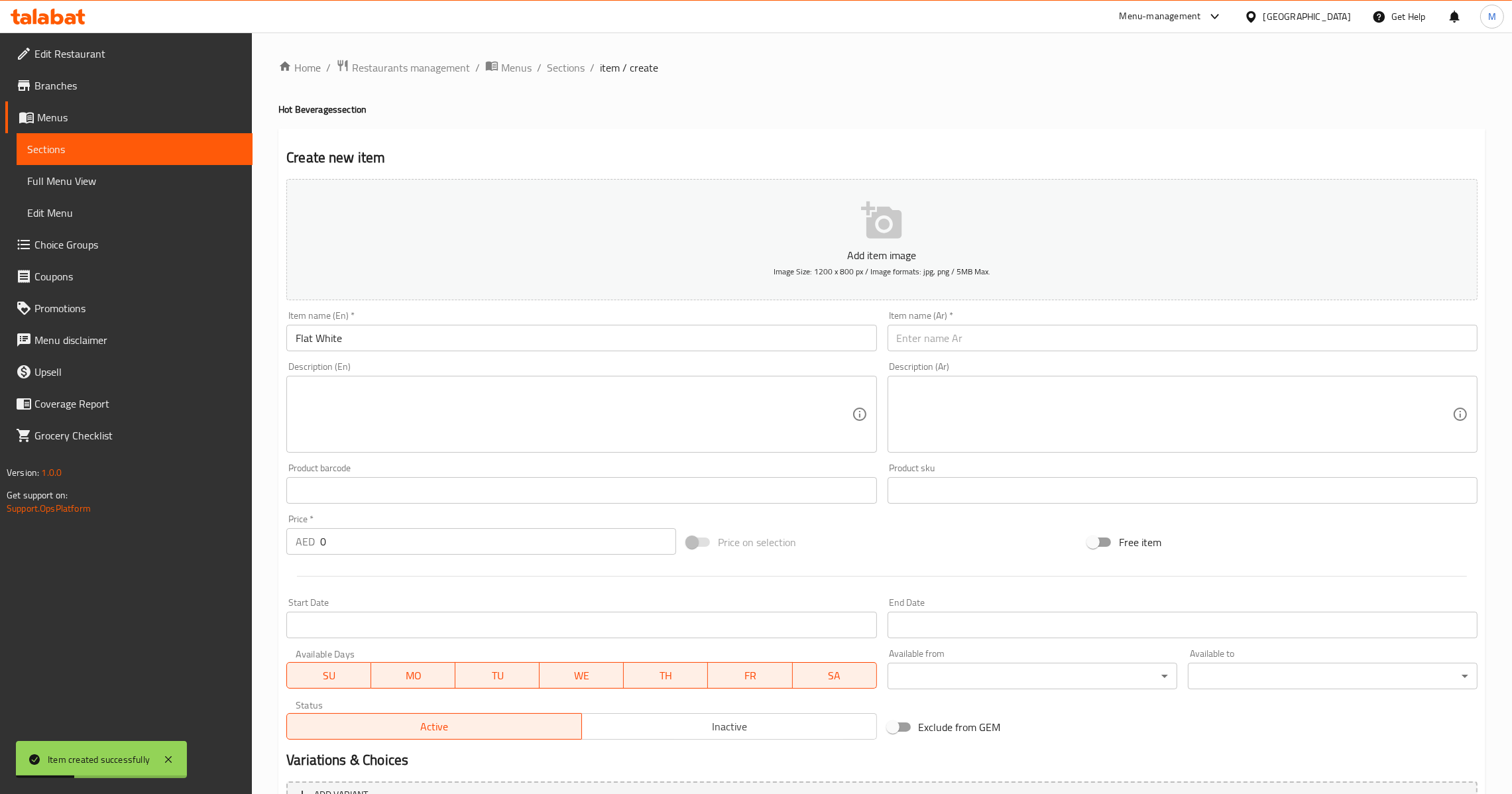
click at [963, 351] on input "text" at bounding box center [1182, 338] width 590 height 27
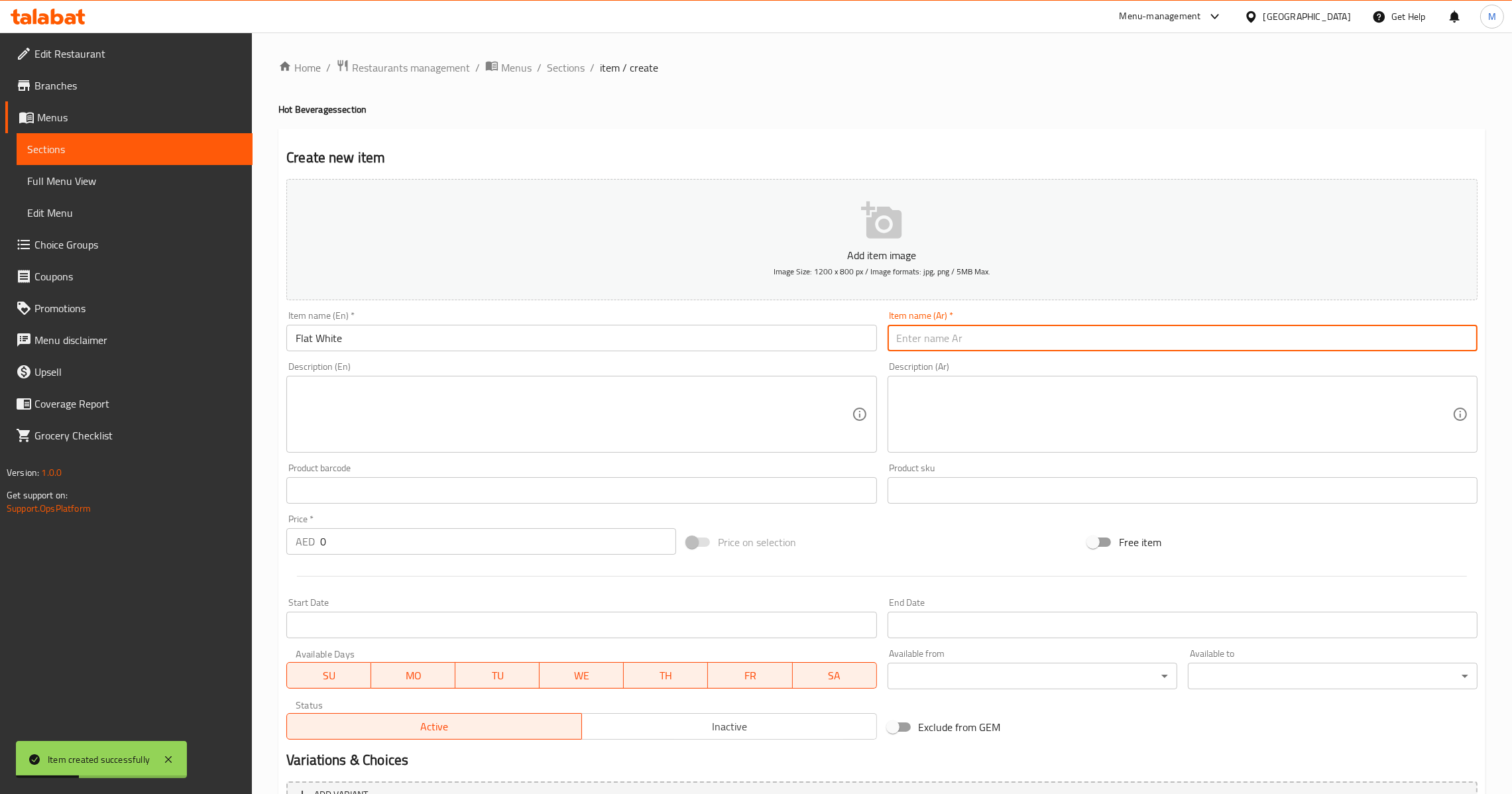
paste input "فلات وايت"
type input "فلات وايت"
click at [397, 537] on input "0" at bounding box center [498, 541] width 356 height 27
paste input "17.5"
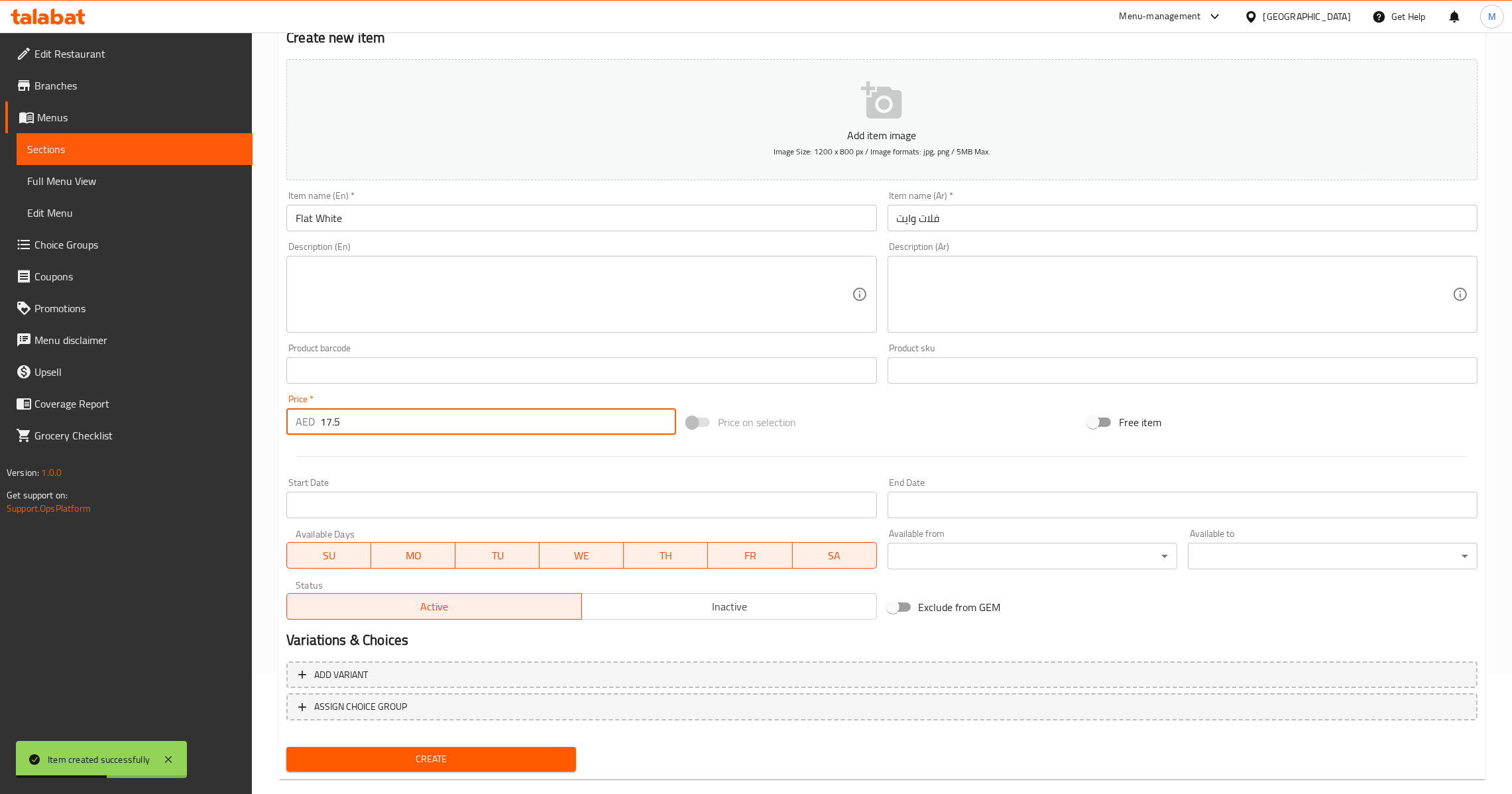
scroll to position [140, 0]
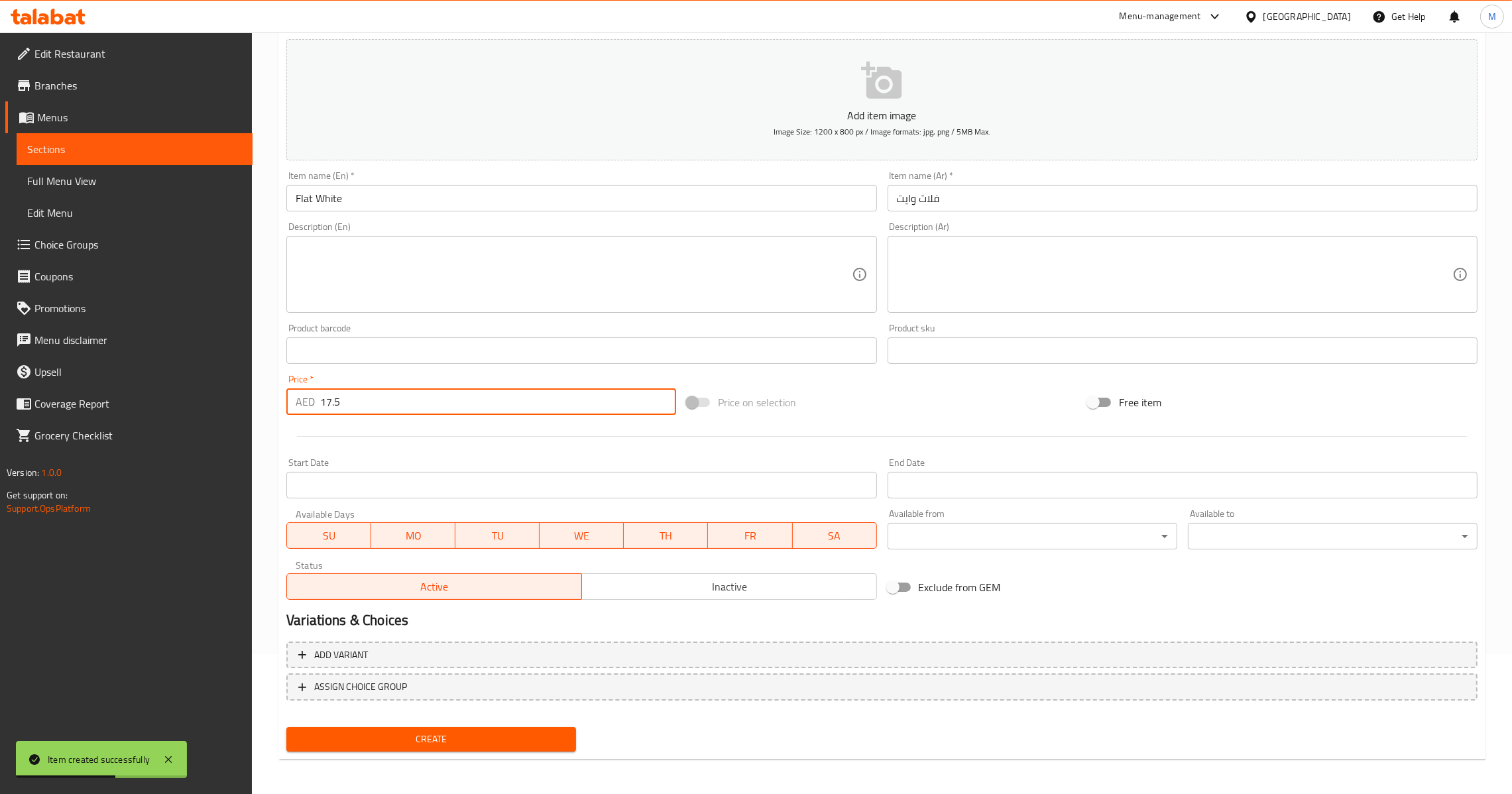
type input "17.5"
click at [469, 746] on button "Create" at bounding box center [431, 739] width 289 height 25
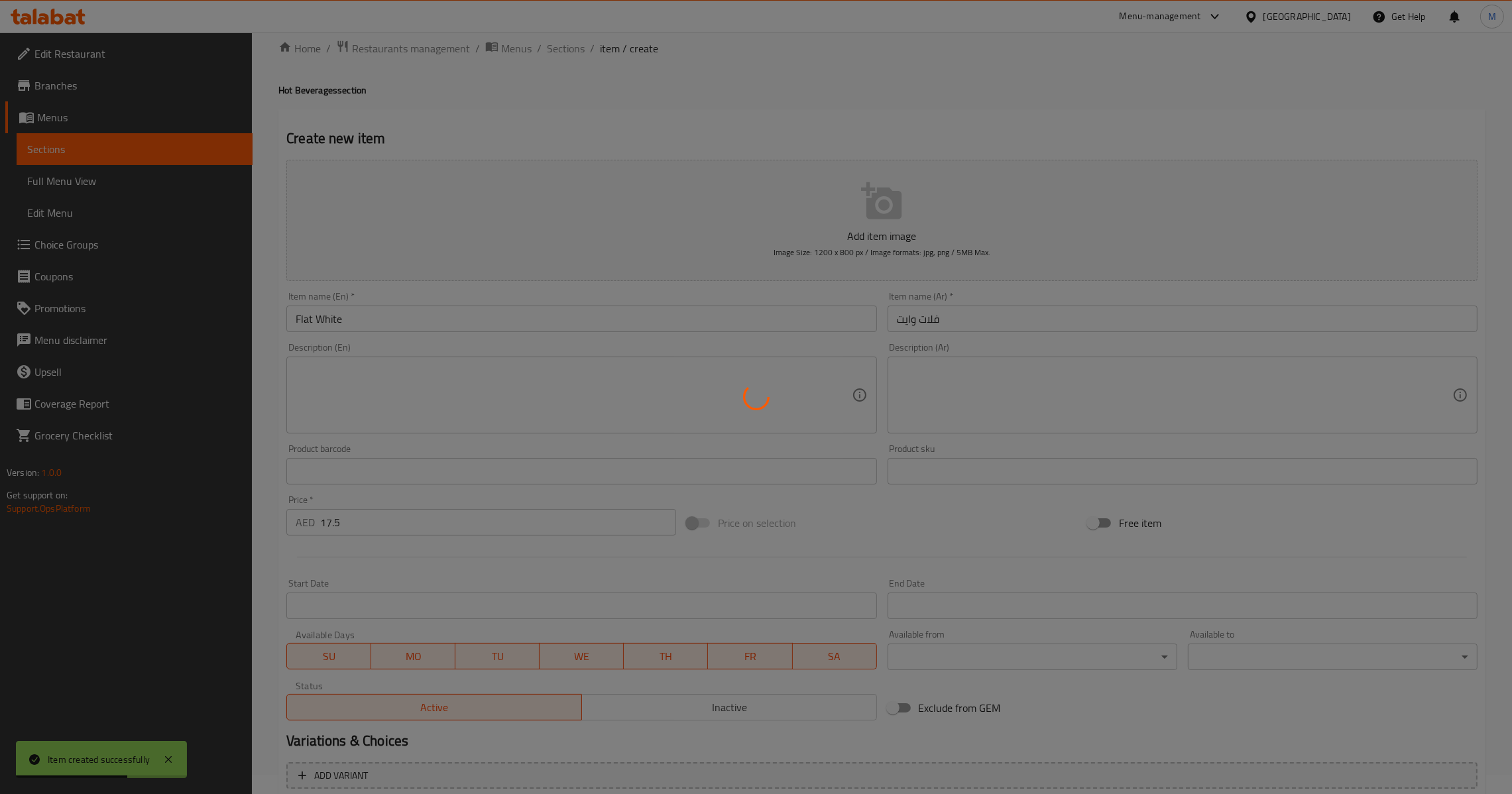
scroll to position [0, 0]
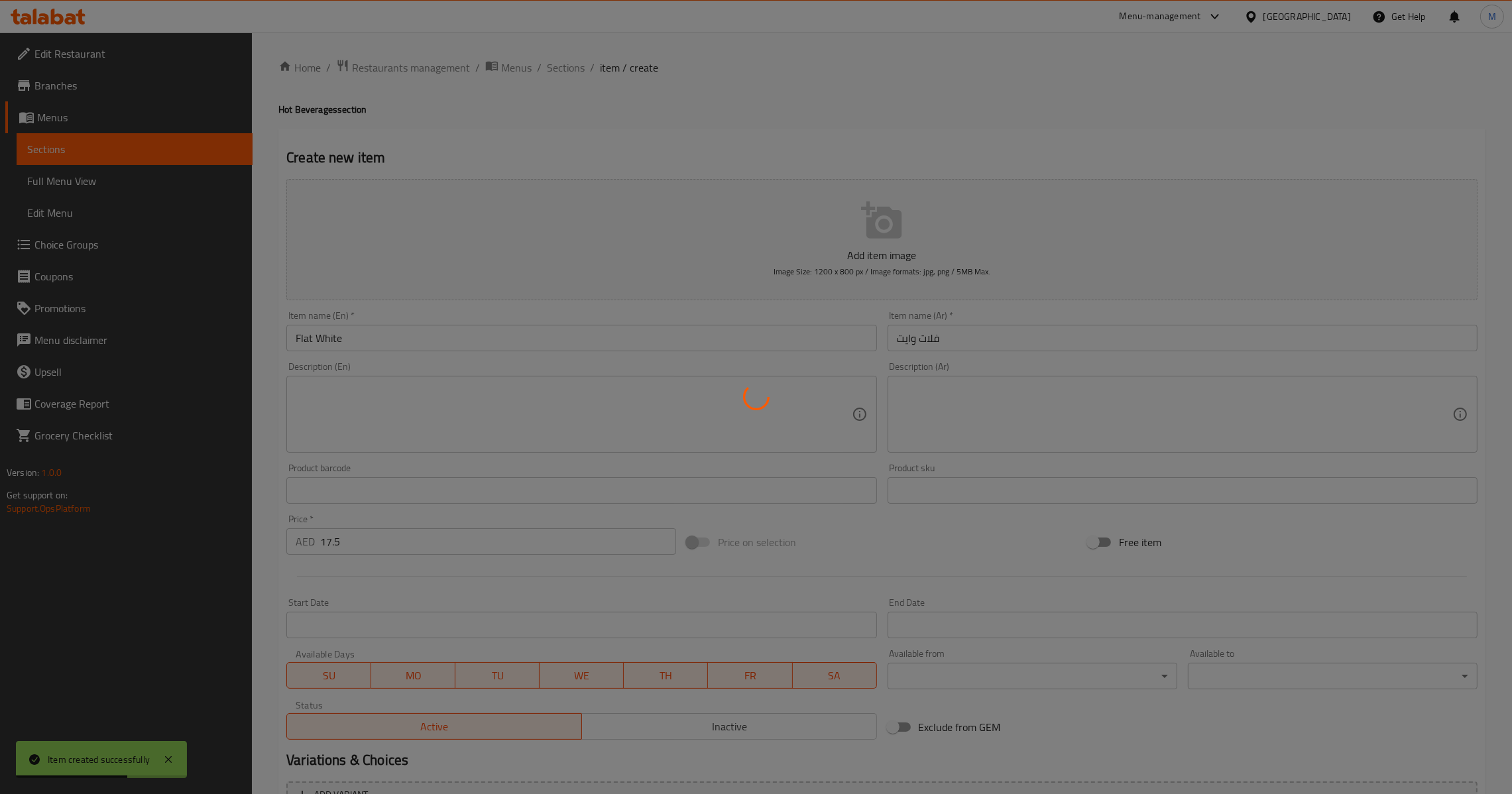
type input "0"
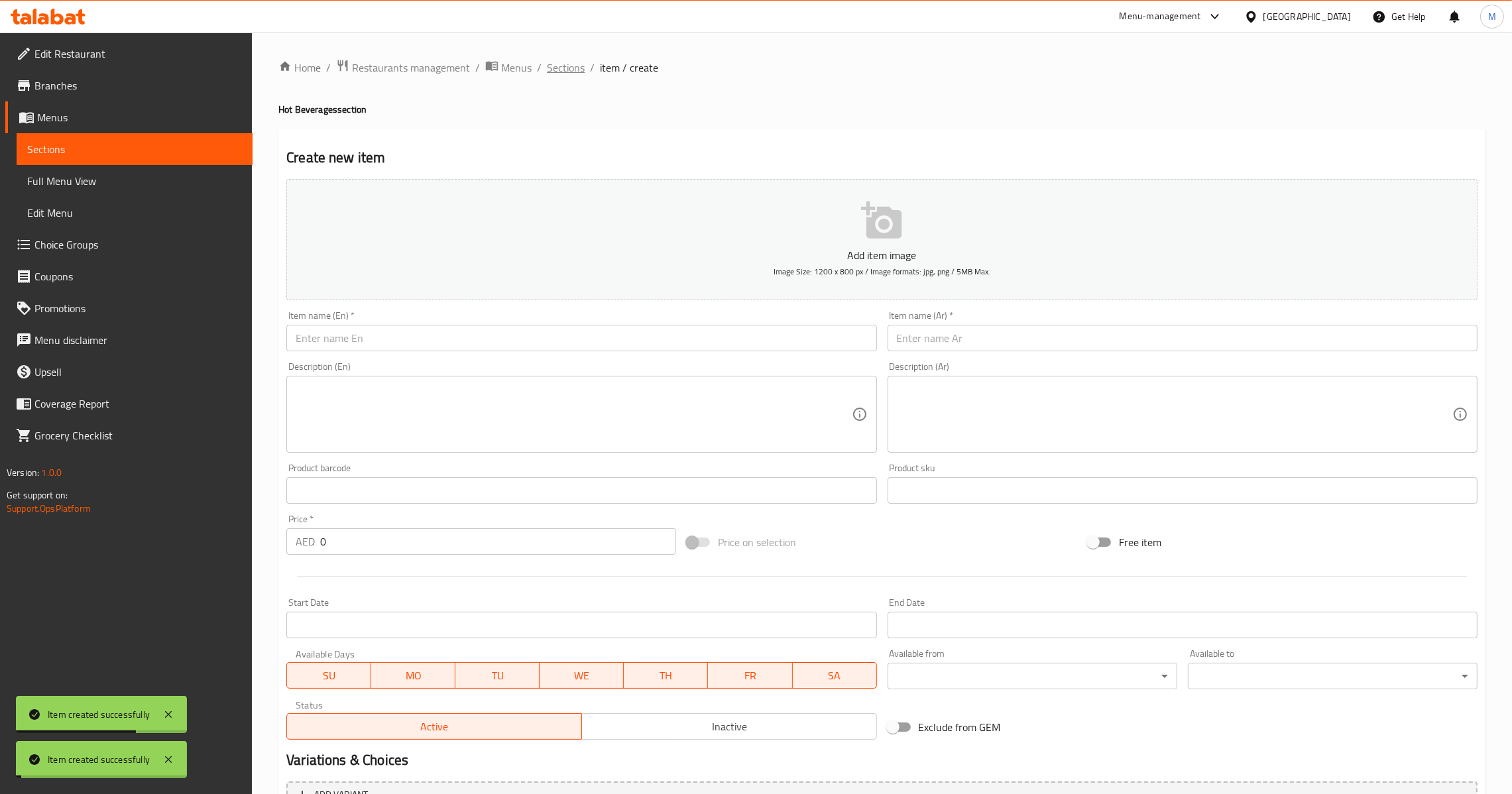
click at [563, 69] on span "Sections" at bounding box center [566, 68] width 38 height 16
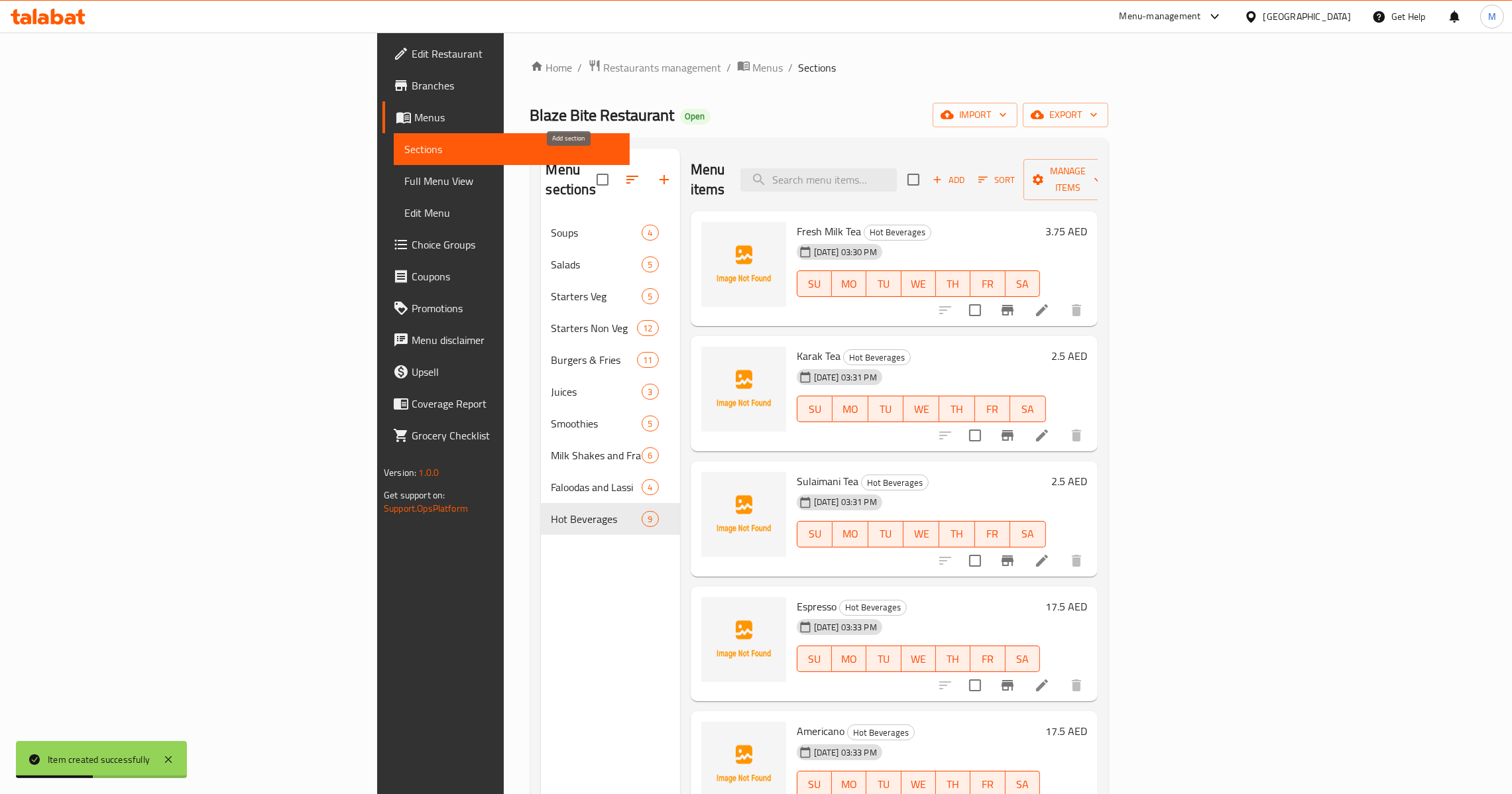
click at [649, 164] on button "button" at bounding box center [664, 180] width 32 height 32
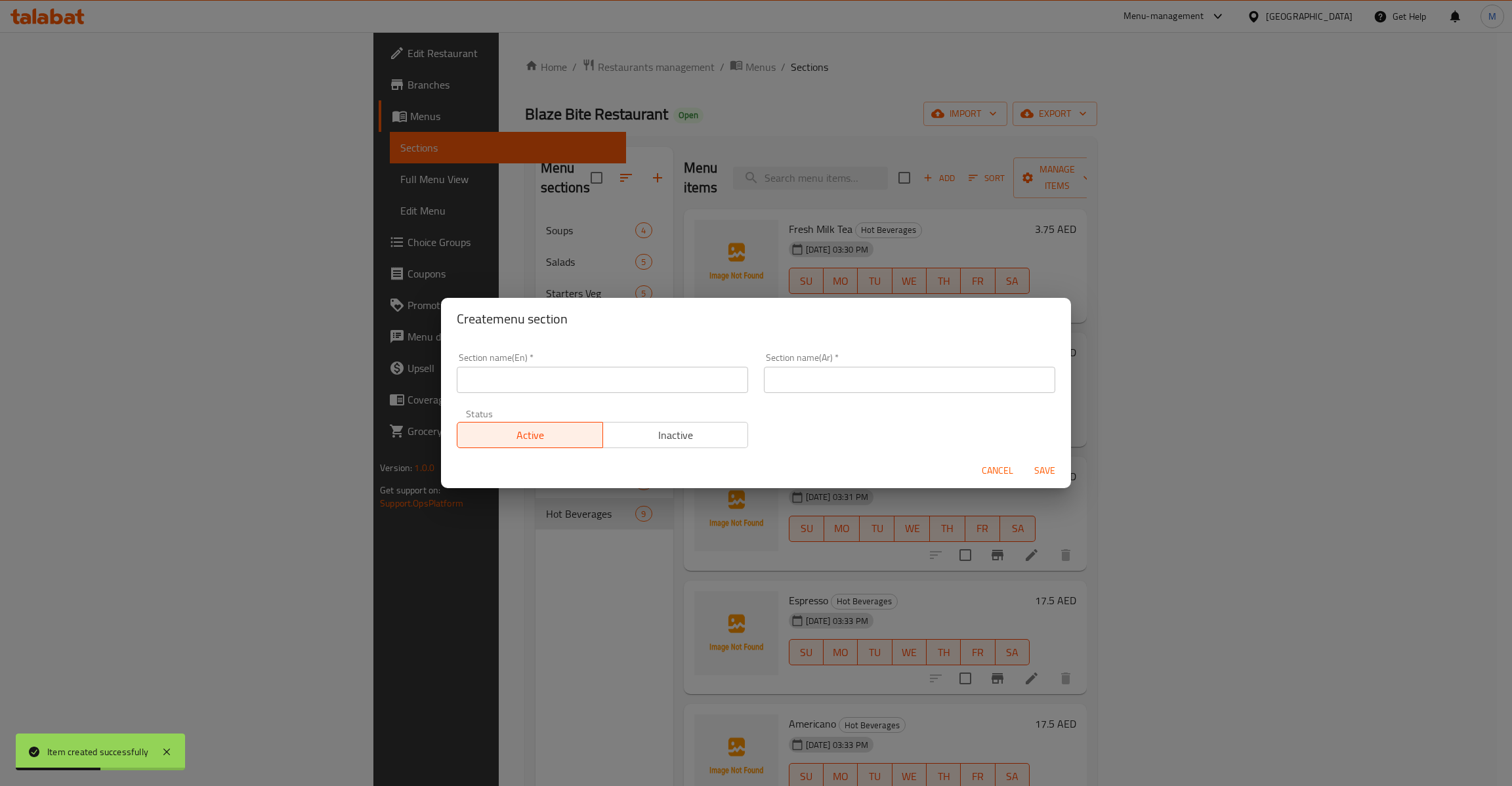
click at [590, 380] on input "text" at bounding box center [603, 380] width 292 height 27
paste input "Cold Beverages"
type input "Cold Beverages"
drag, startPoint x: 873, startPoint y: 374, endPoint x: 892, endPoint y: 389, distance: 24.2
click at [874, 375] on input "text" at bounding box center [910, 380] width 292 height 27
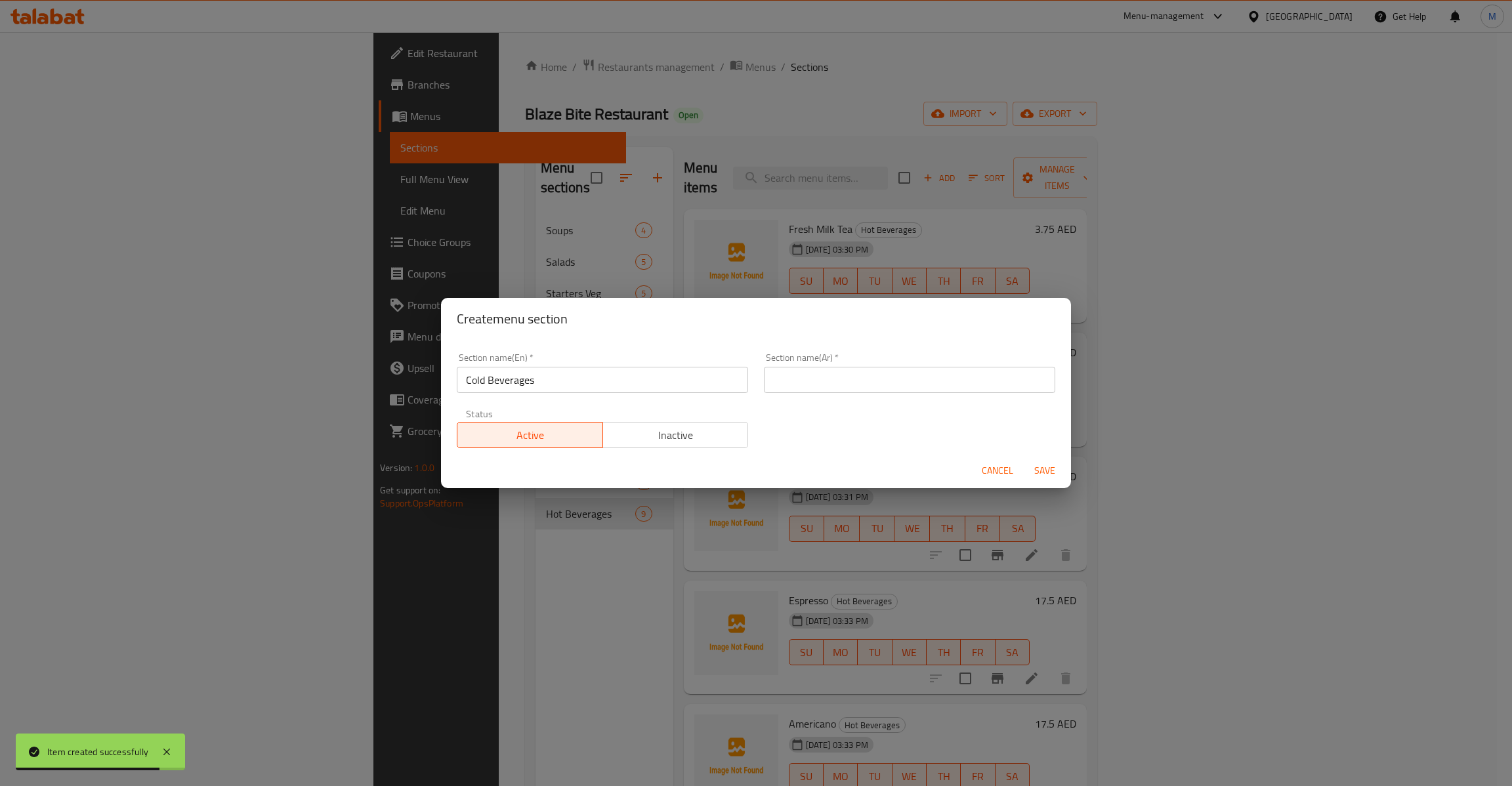
paste input "المشروبات الباردة"
type input "المشروبات الباردة"
click at [1055, 471] on span "Save" at bounding box center [1045, 471] width 32 height 17
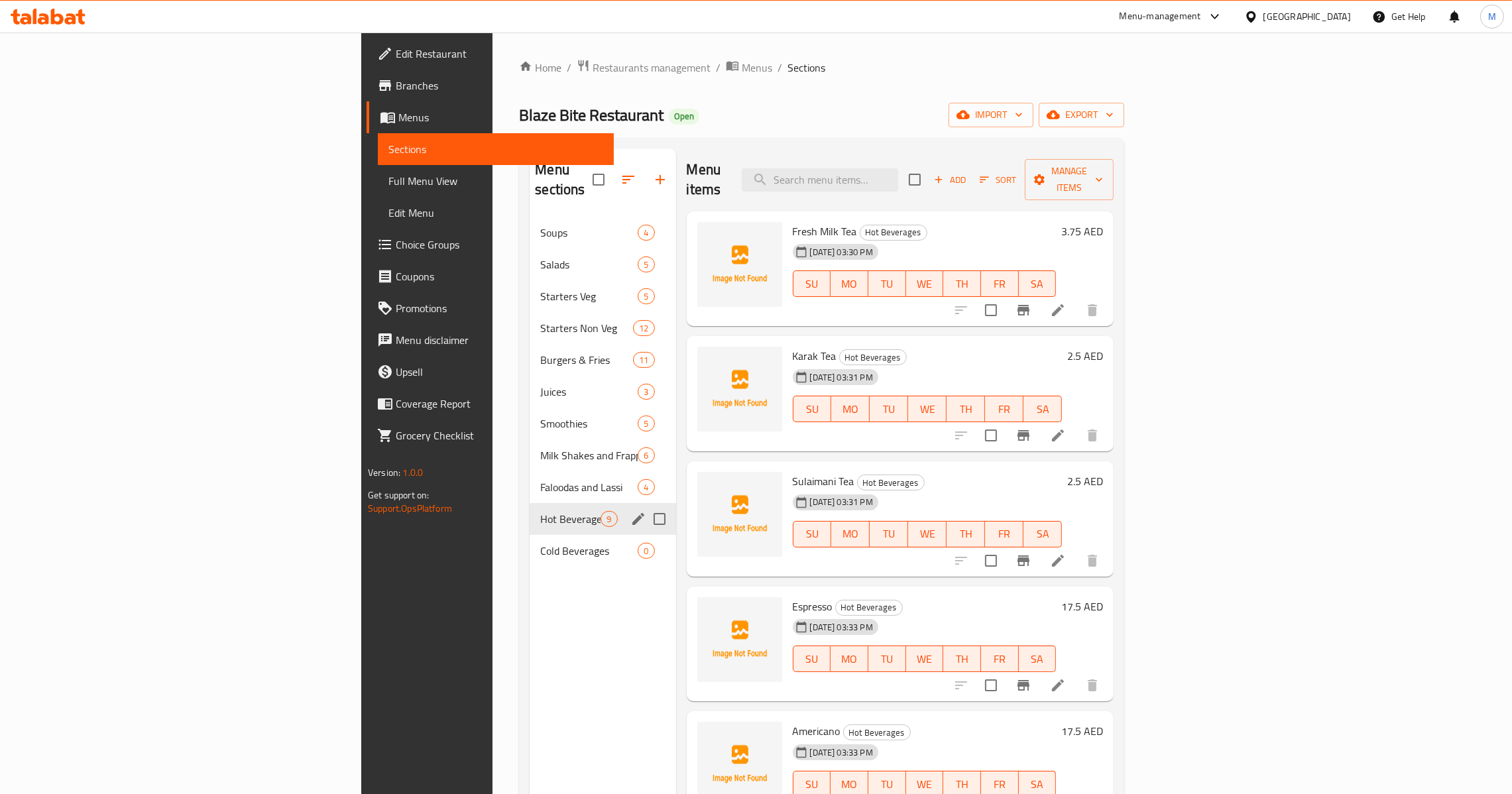
click at [540, 543] on span "Cold Beverages" at bounding box center [589, 551] width 97 height 16
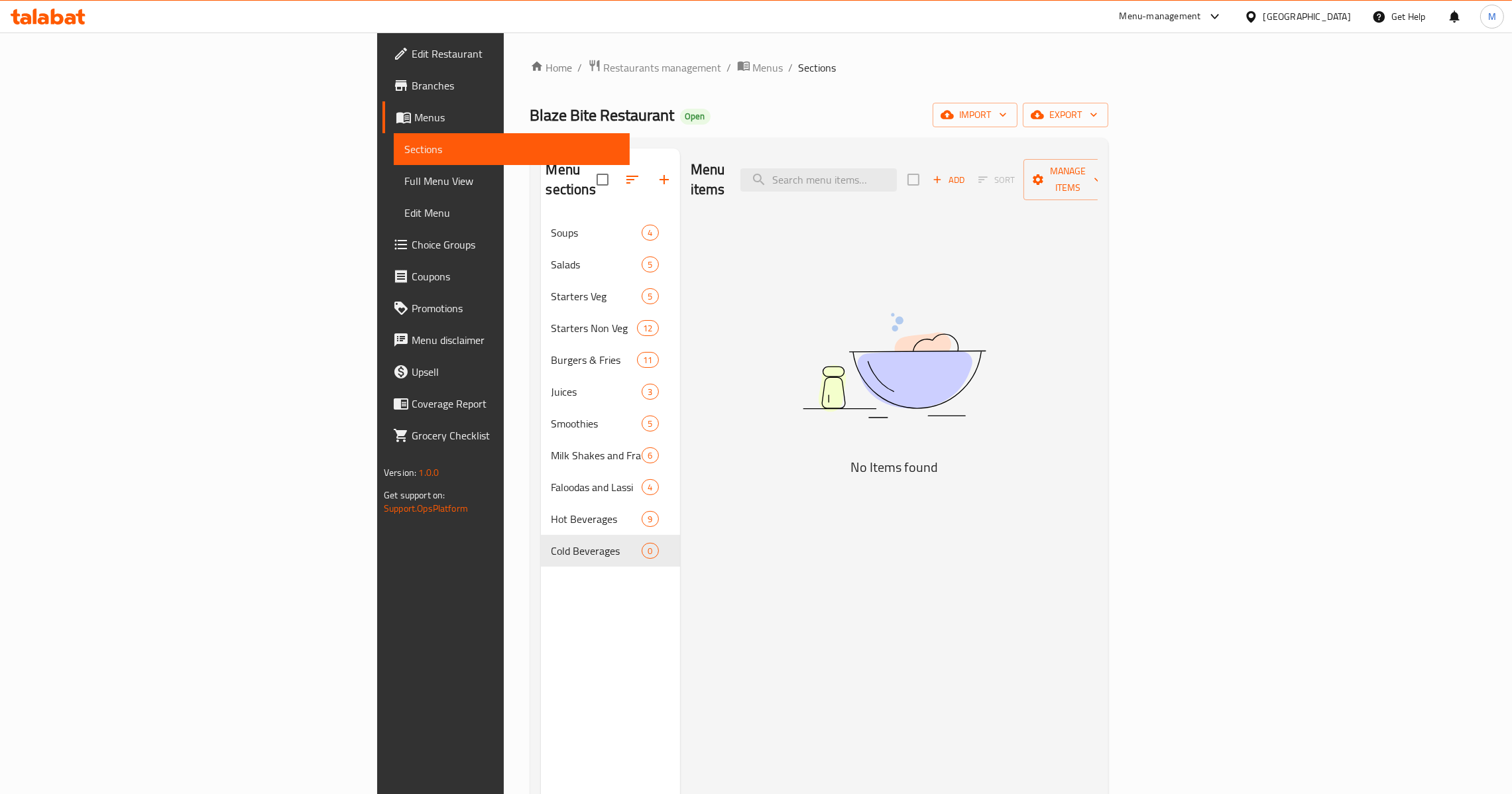
click at [970, 179] on button "Add" at bounding box center [948, 180] width 43 height 21
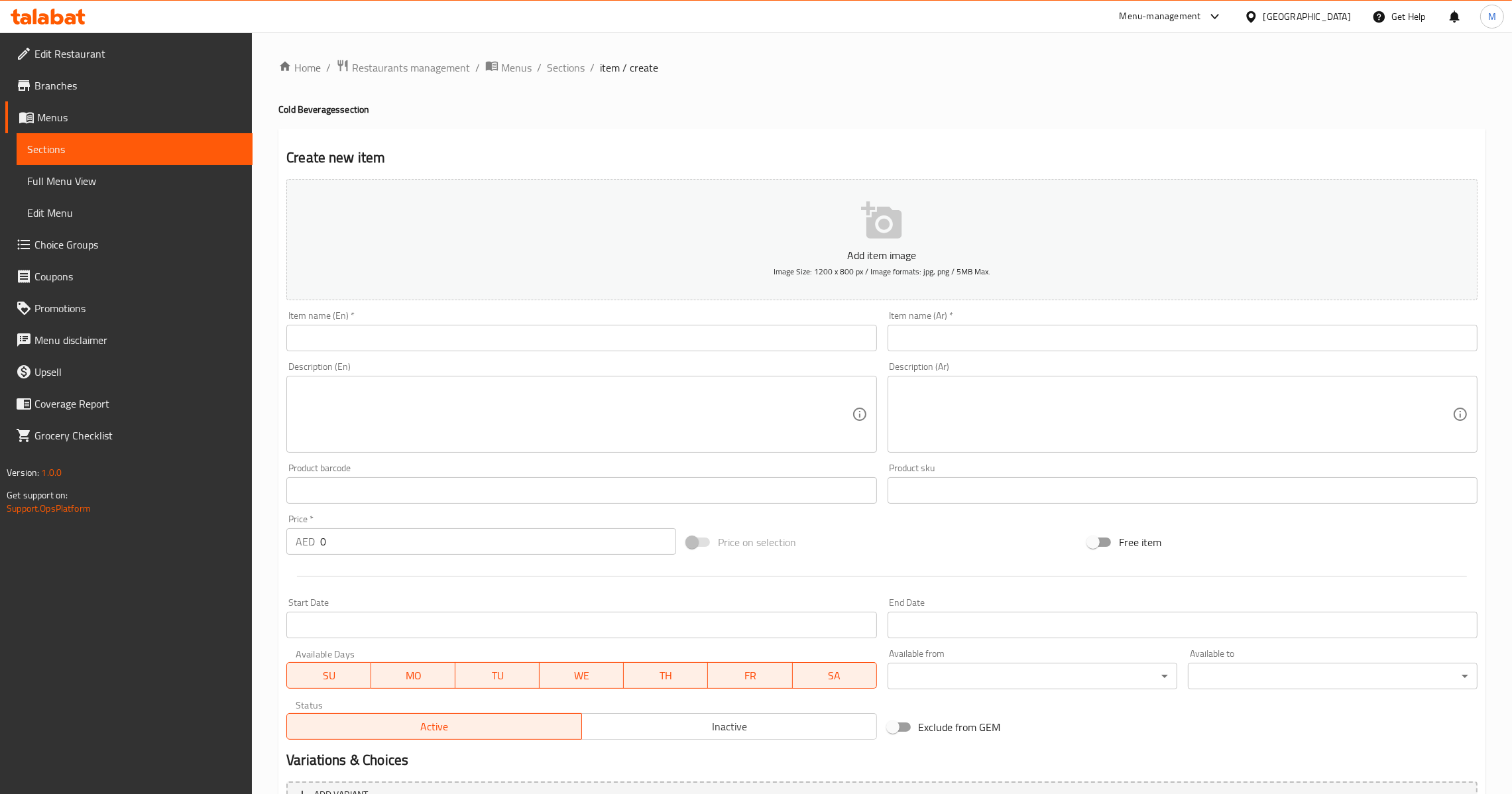
click at [609, 352] on div "Item name (En)   * Item name (En) *" at bounding box center [582, 330] width 601 height 51
click at [623, 342] on input "text" at bounding box center [581, 338] width 590 height 27
paste input "Iced Caramel Mocha"
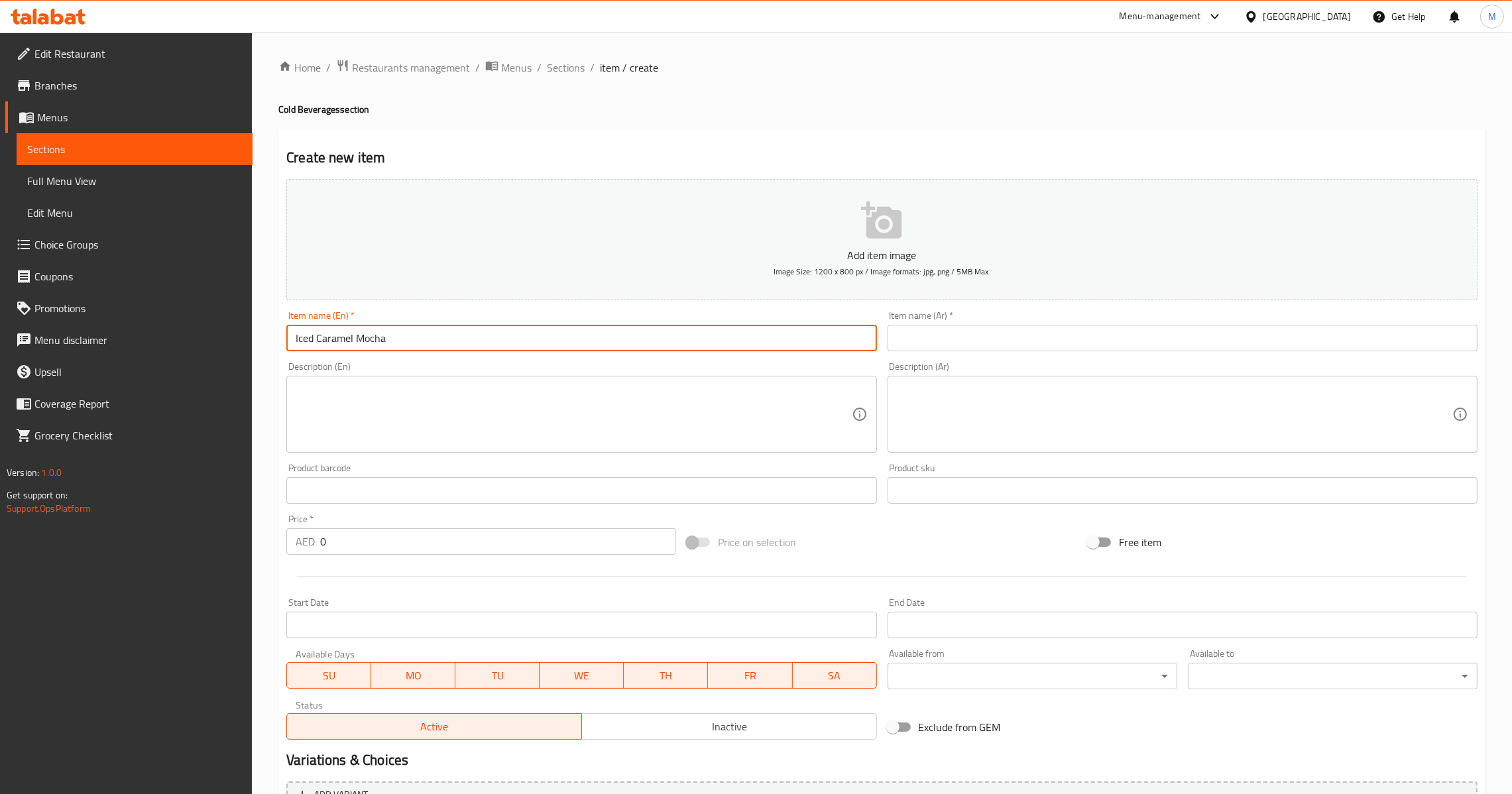
type input "Iced Caramel Mocha"
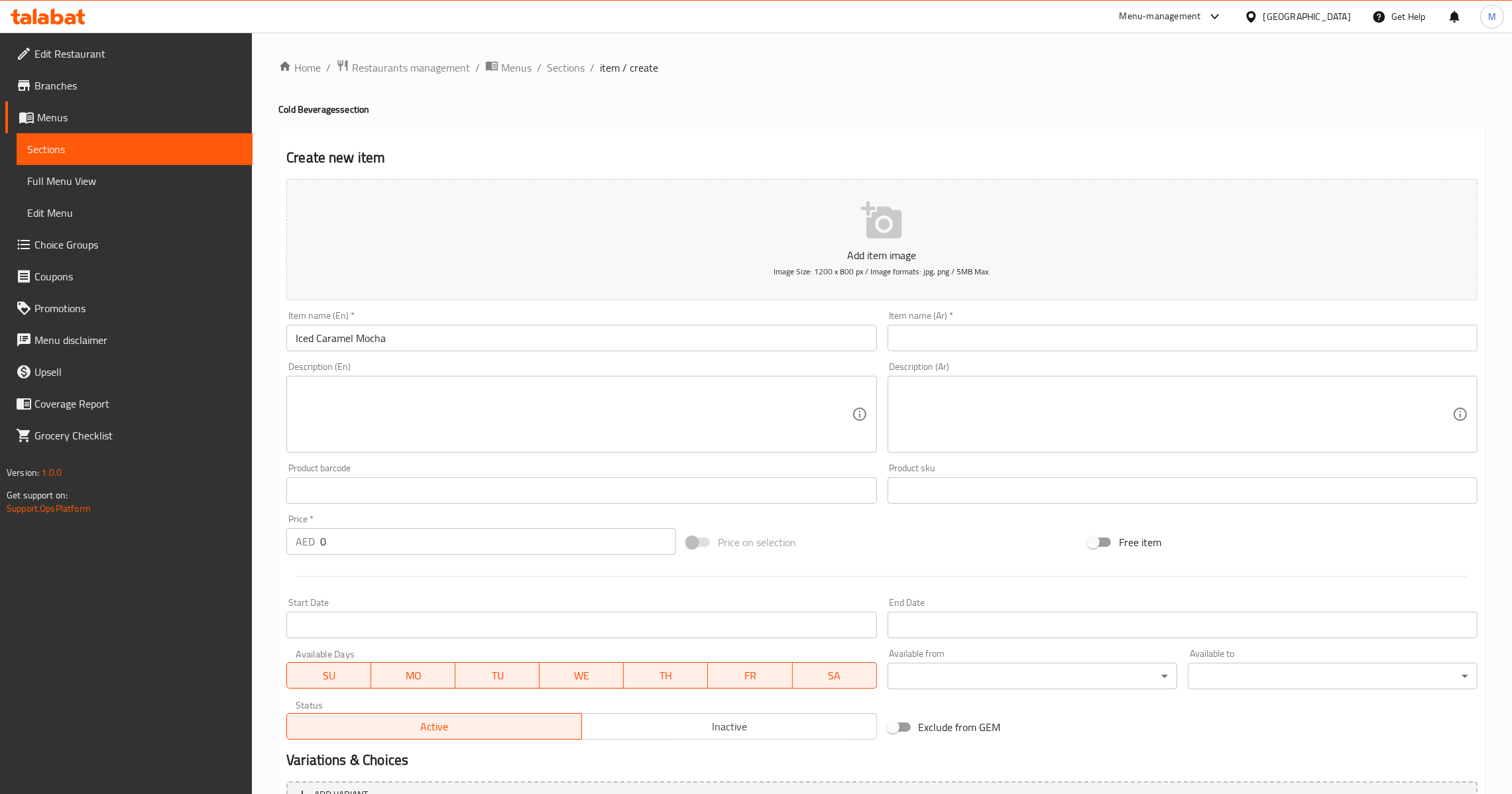
click at [975, 341] on input "text" at bounding box center [1182, 338] width 590 height 27
paste input "موكا الكراميل المثلج"
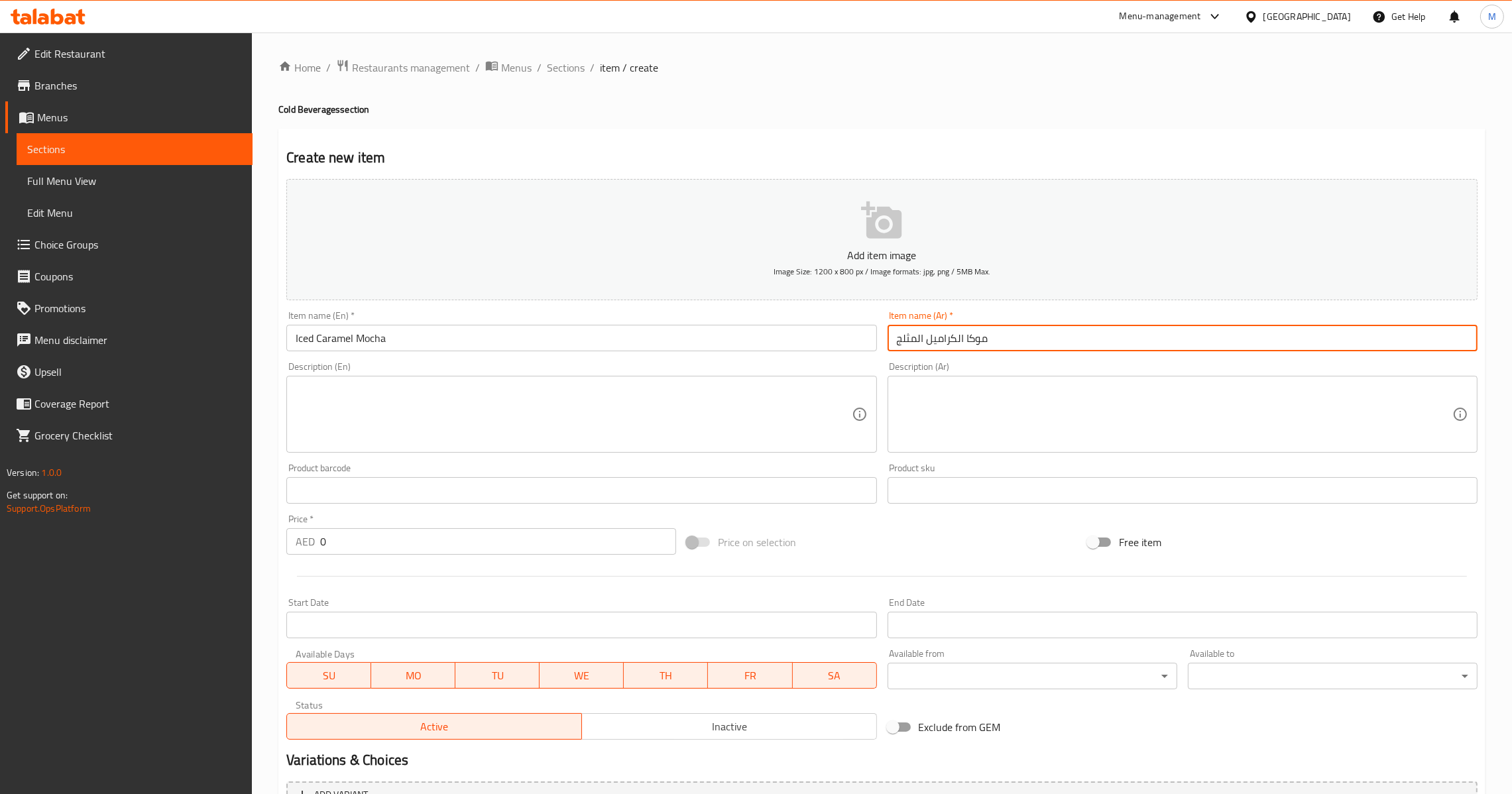
type input "موكا الكراميل المثلج"
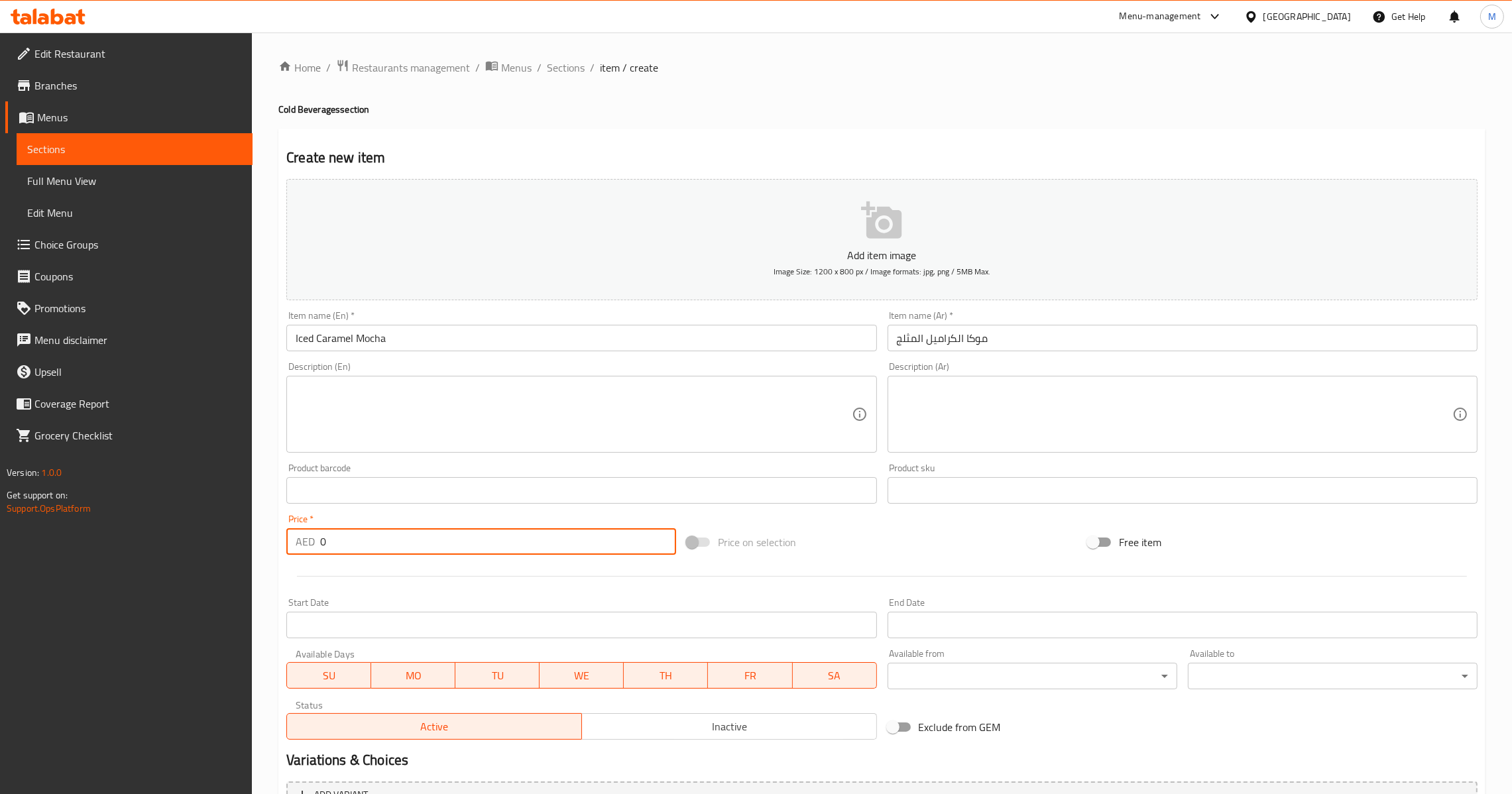
click at [375, 534] on input "0" at bounding box center [498, 541] width 356 height 27
paste input "18.75"
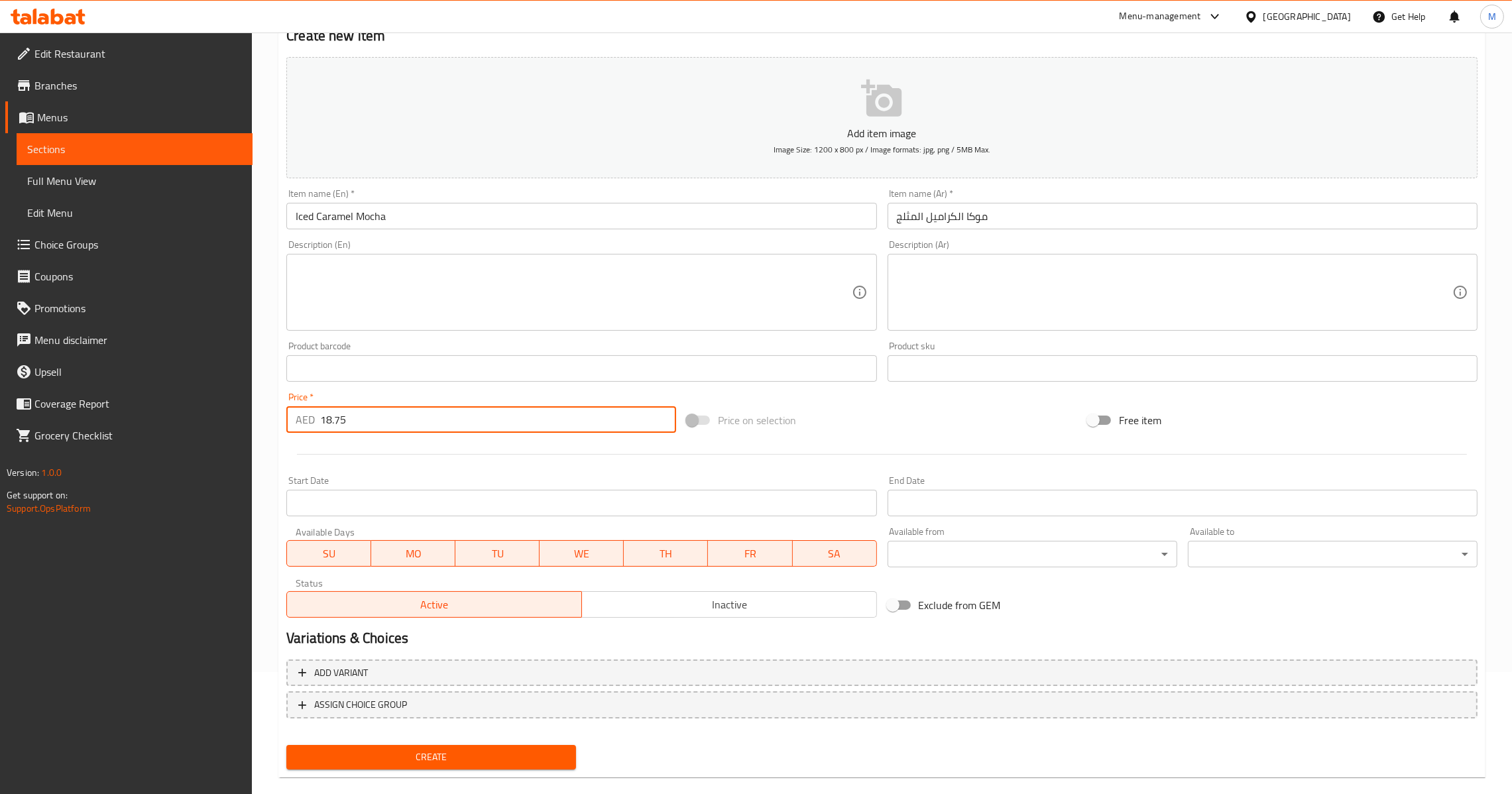
scroll to position [140, 0]
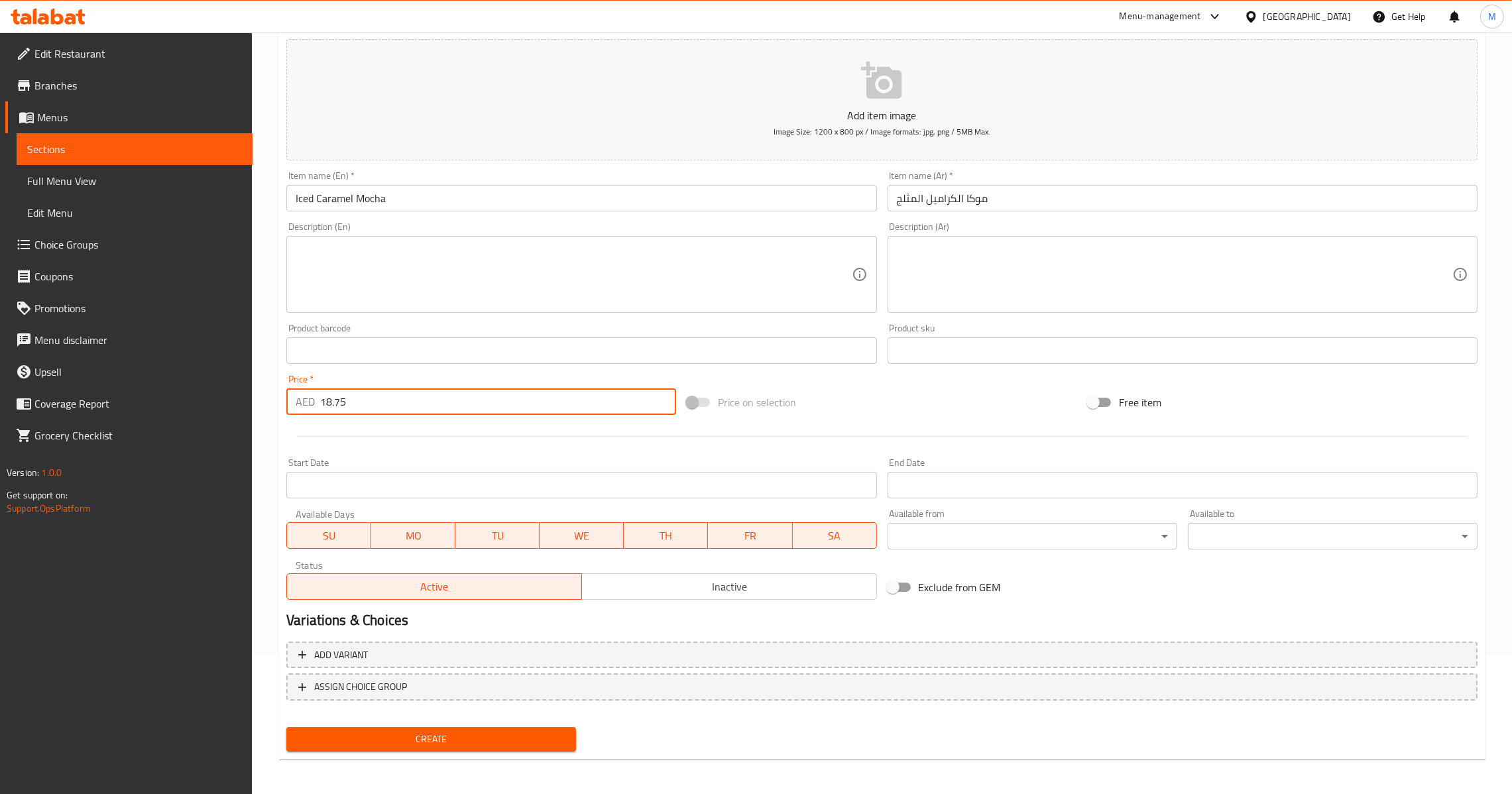
type input "18.75"
click at [461, 736] on span "Create" at bounding box center [432, 739] width 269 height 17
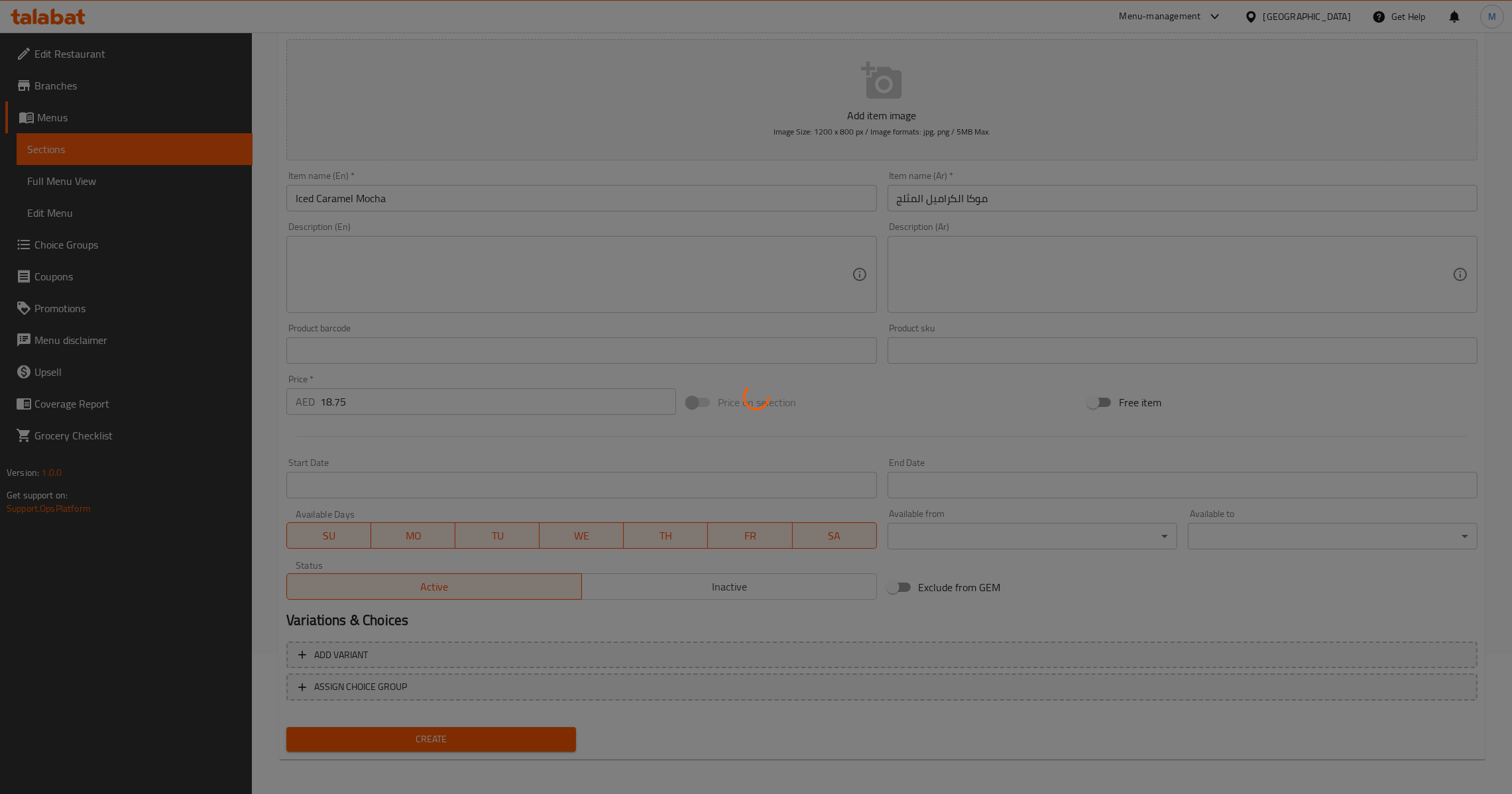
type input "0"
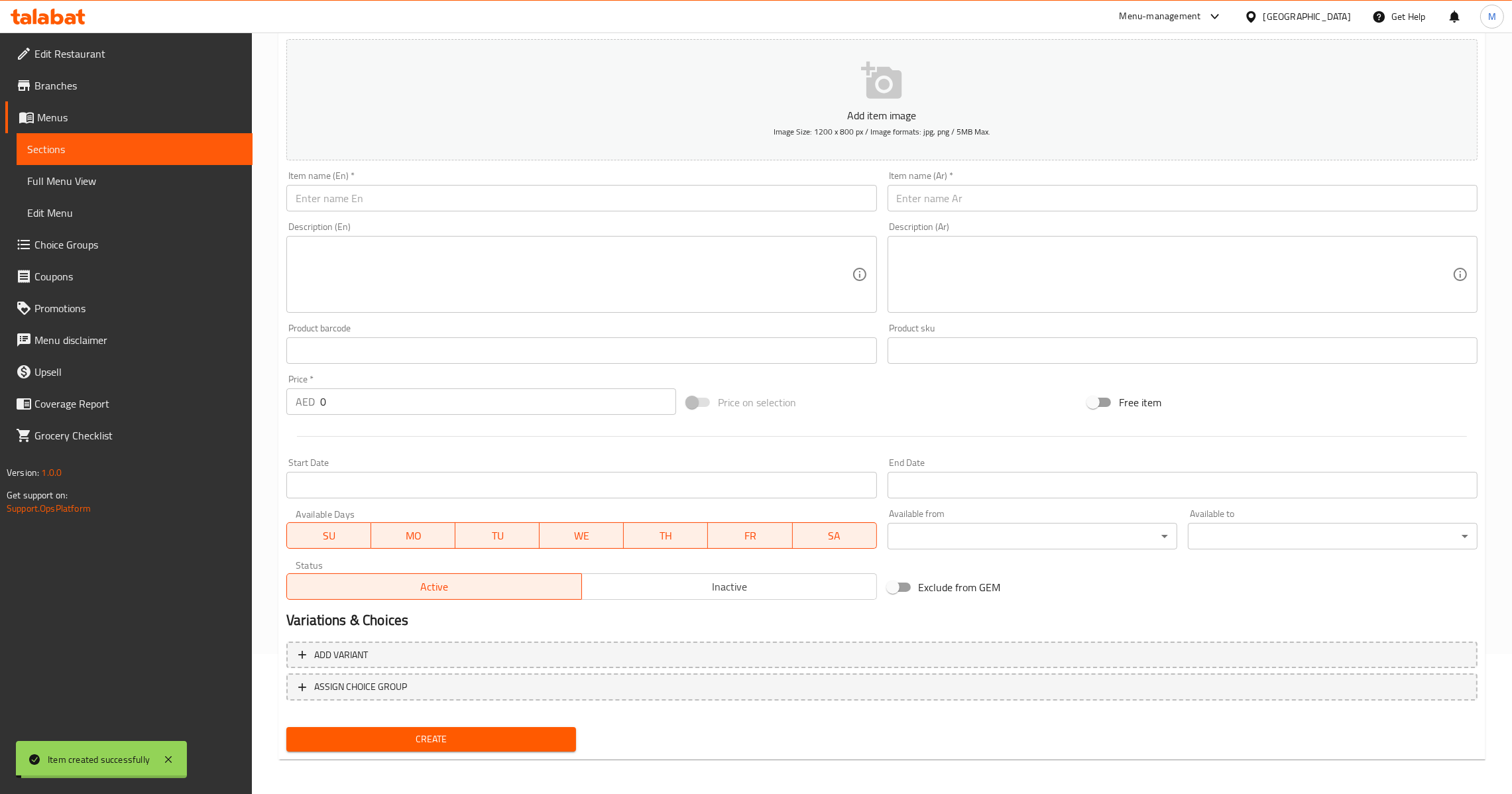
click at [371, 410] on input "0" at bounding box center [498, 402] width 356 height 27
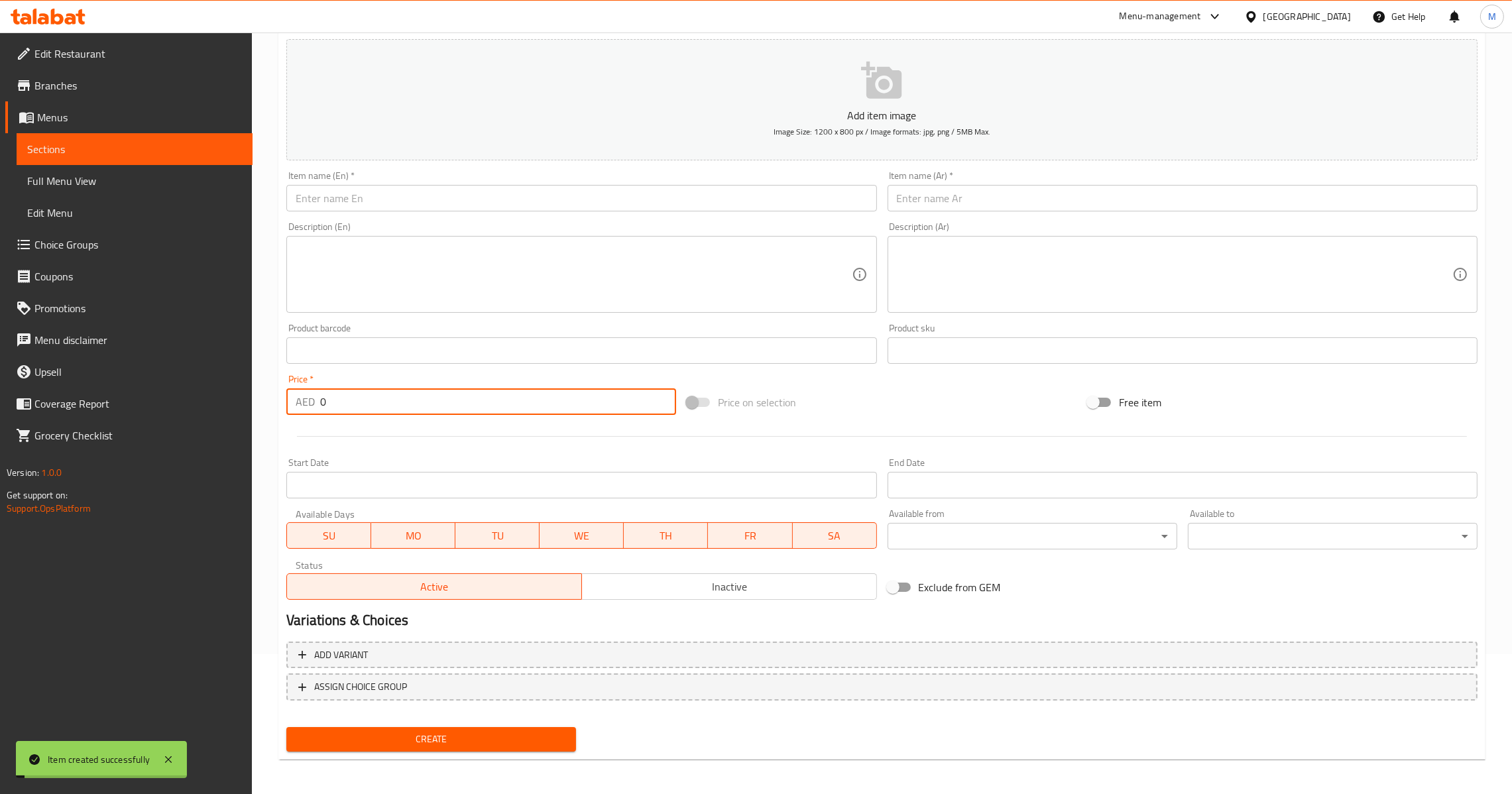
paste input "18.75"
type input "18.75"
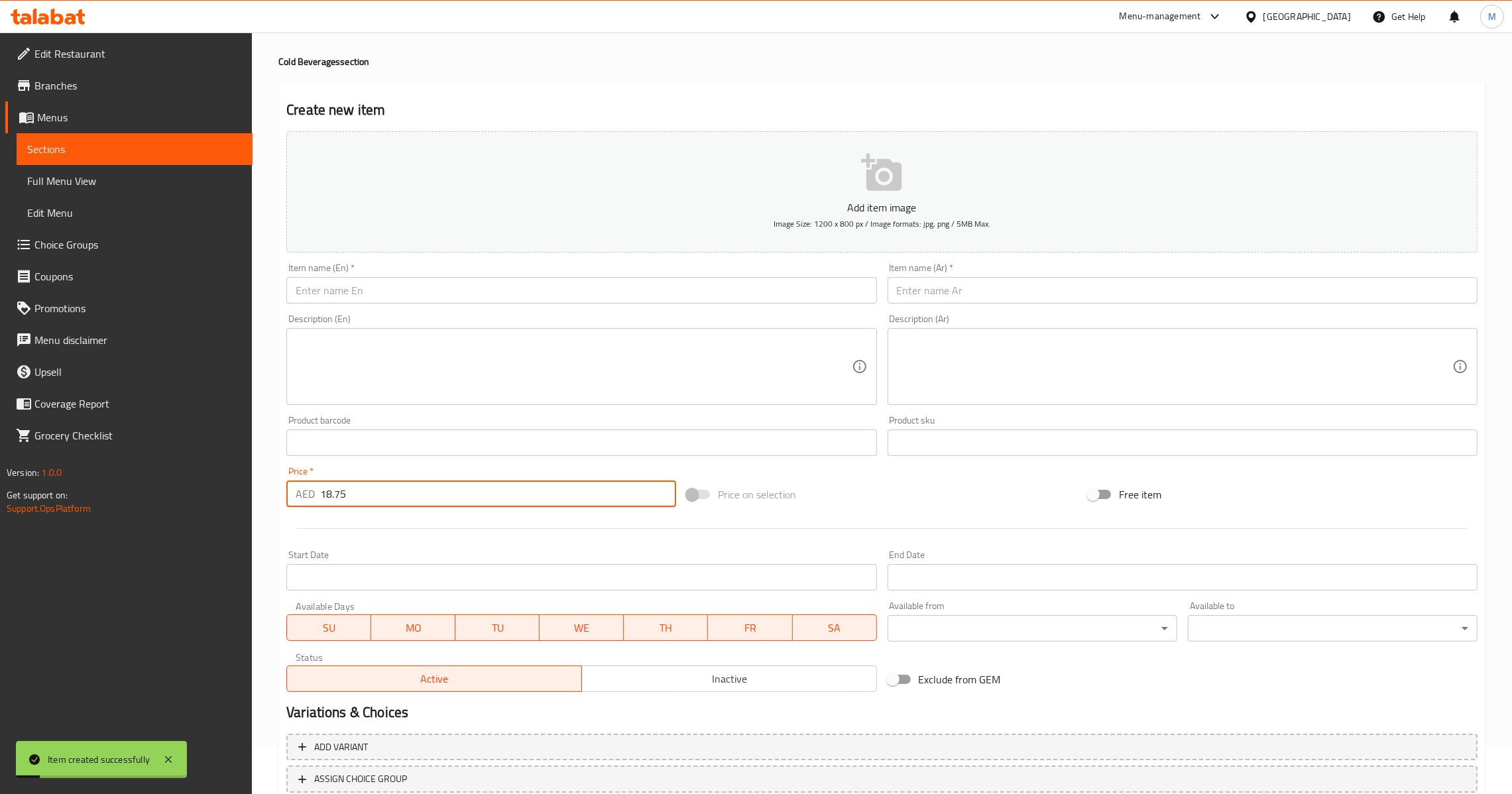
scroll to position [41, 0]
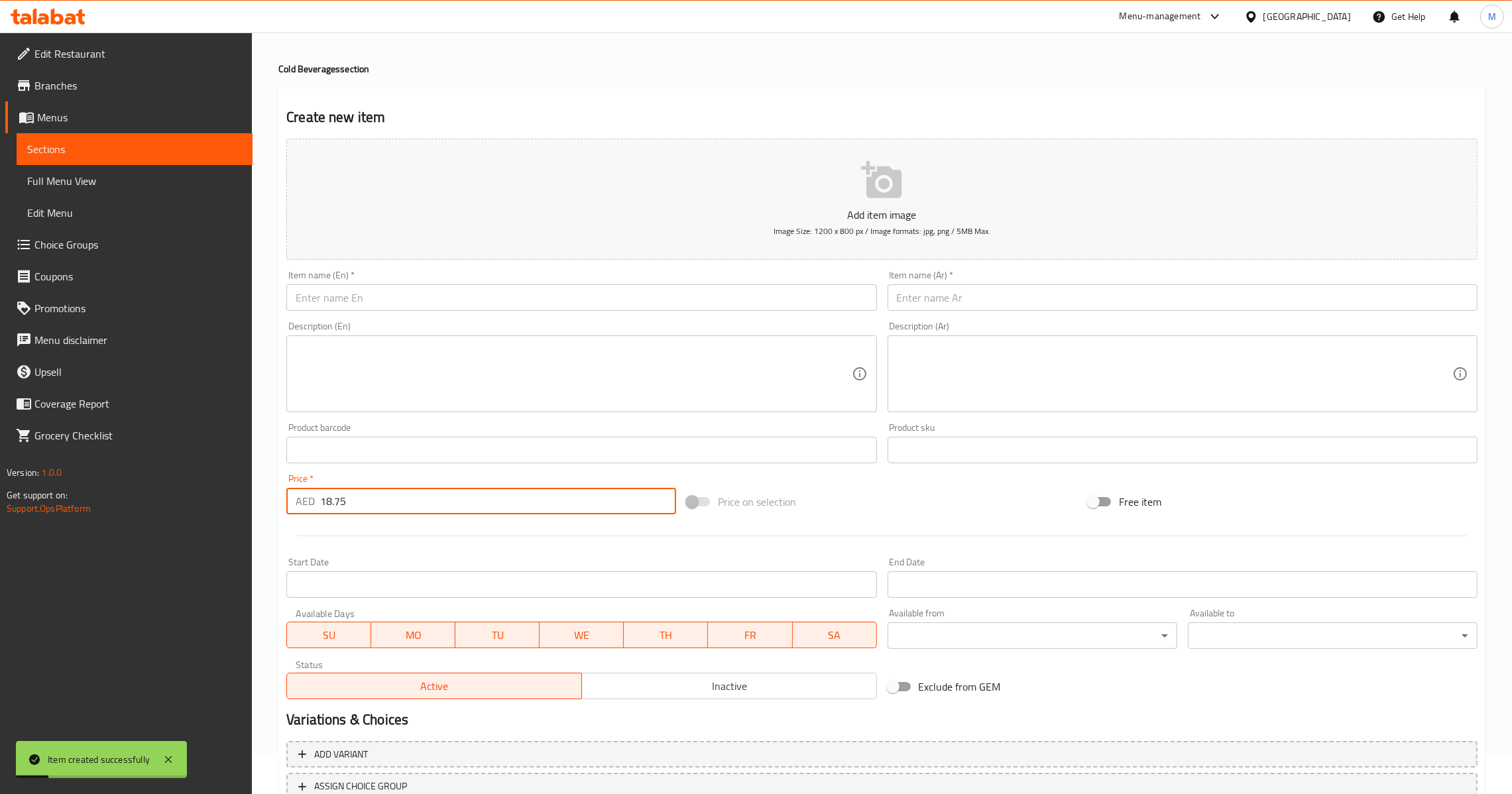
click at [423, 271] on div "Item name (En)   * Item name (En) *" at bounding box center [581, 291] width 590 height 41
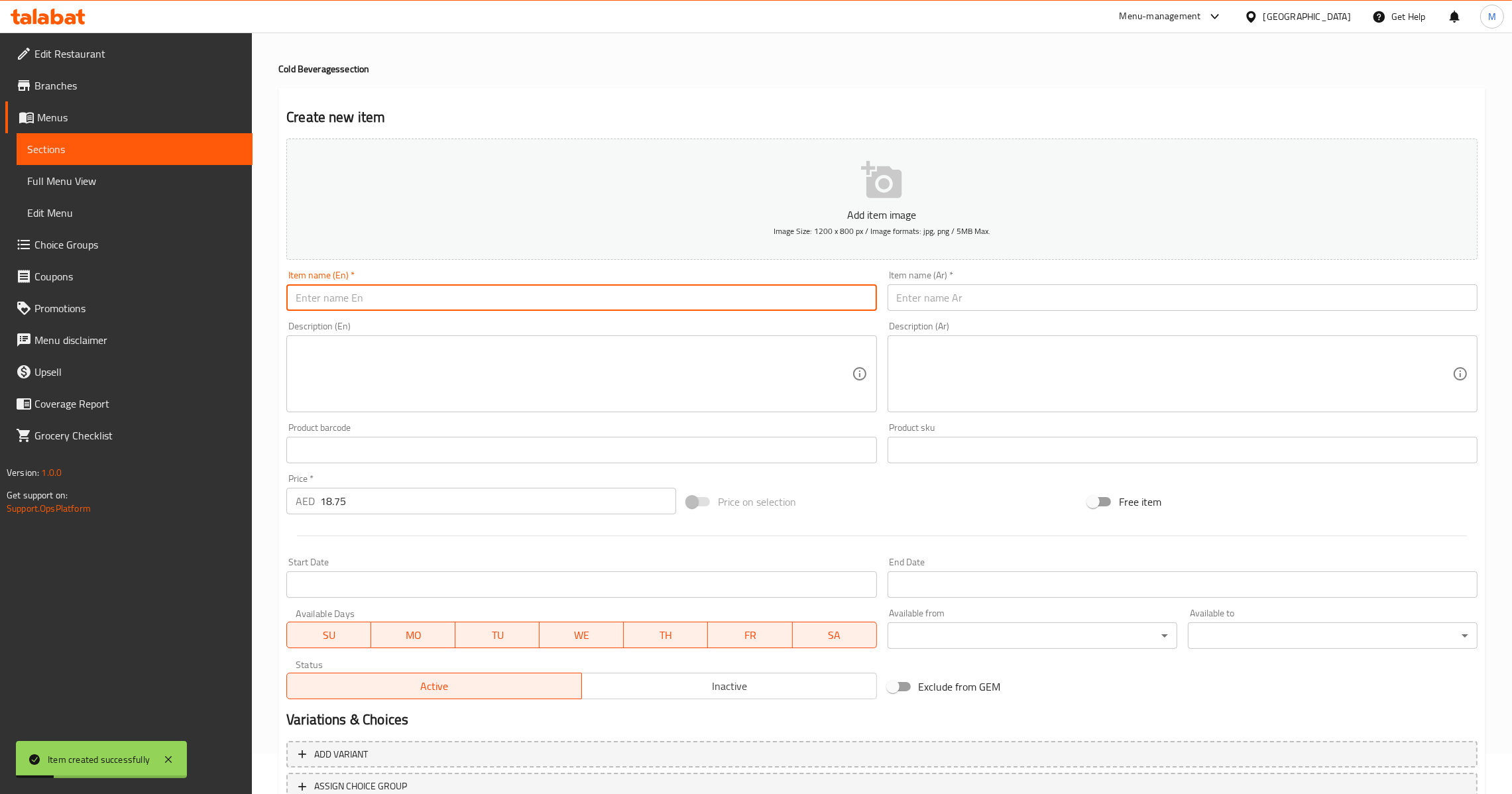
paste input "Iced Caramel Machiato"
drag, startPoint x: 427, startPoint y: 306, endPoint x: 478, endPoint y: 298, distance: 51.6
click at [427, 306] on input "text" at bounding box center [581, 298] width 590 height 27
type input "Iced Caramel Machiato"
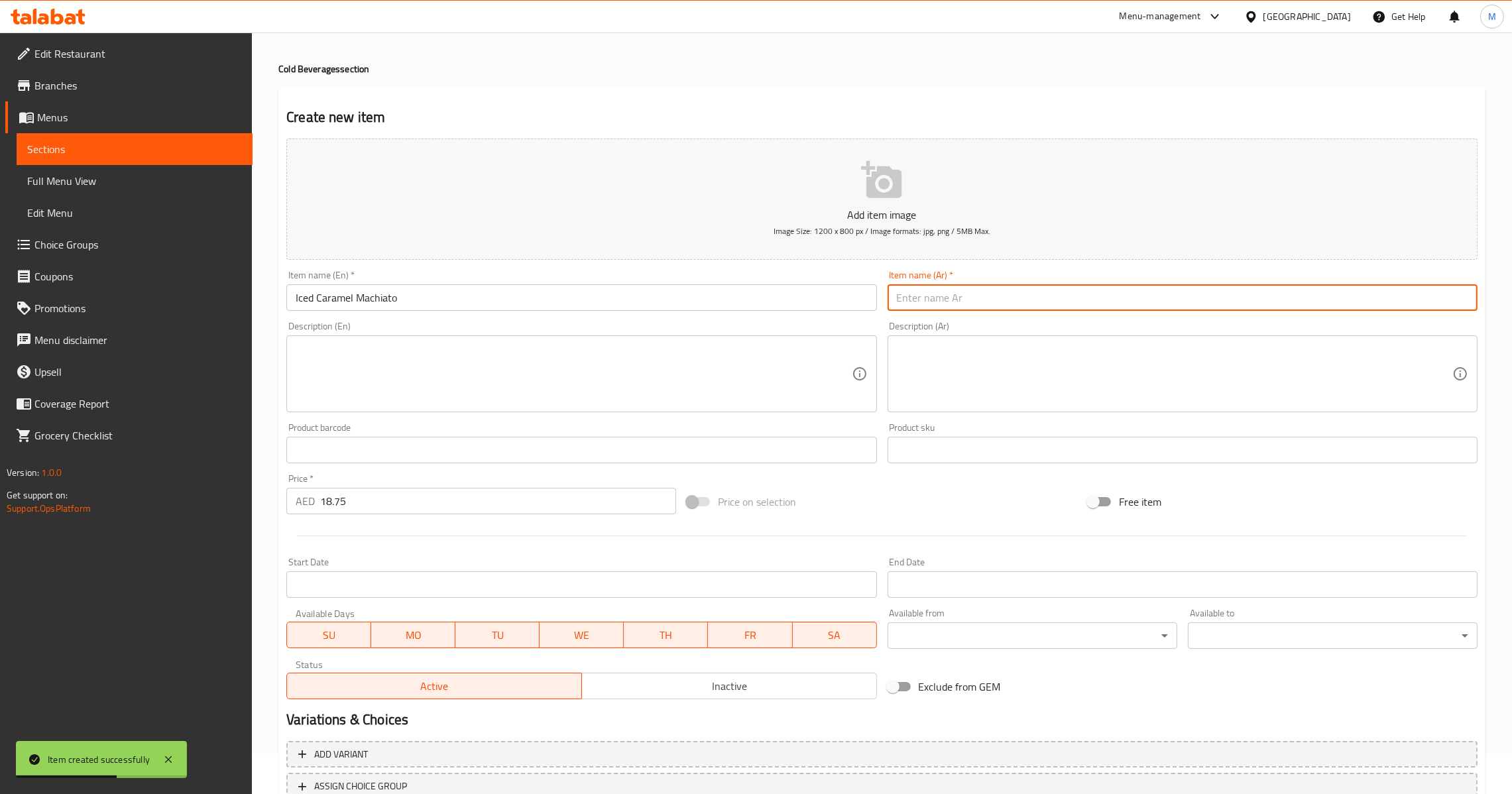
click at [988, 290] on input "text" at bounding box center [1182, 298] width 590 height 27
paste input "[PERSON_NAME] مثلج"
click at [934, 297] on input "[PERSON_NAME] مثلج" at bounding box center [1182, 298] width 590 height 27
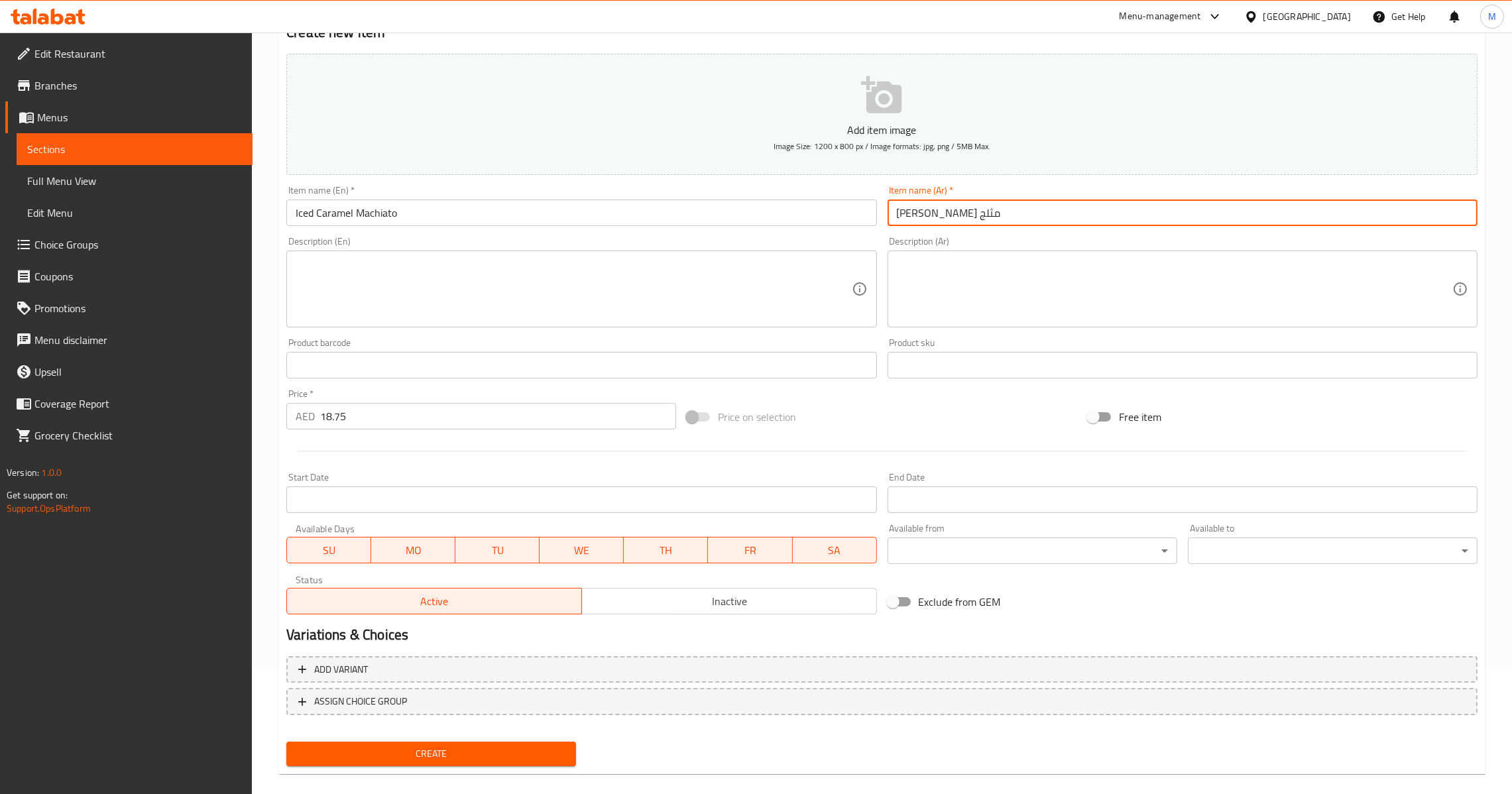
scroll to position [140, 0]
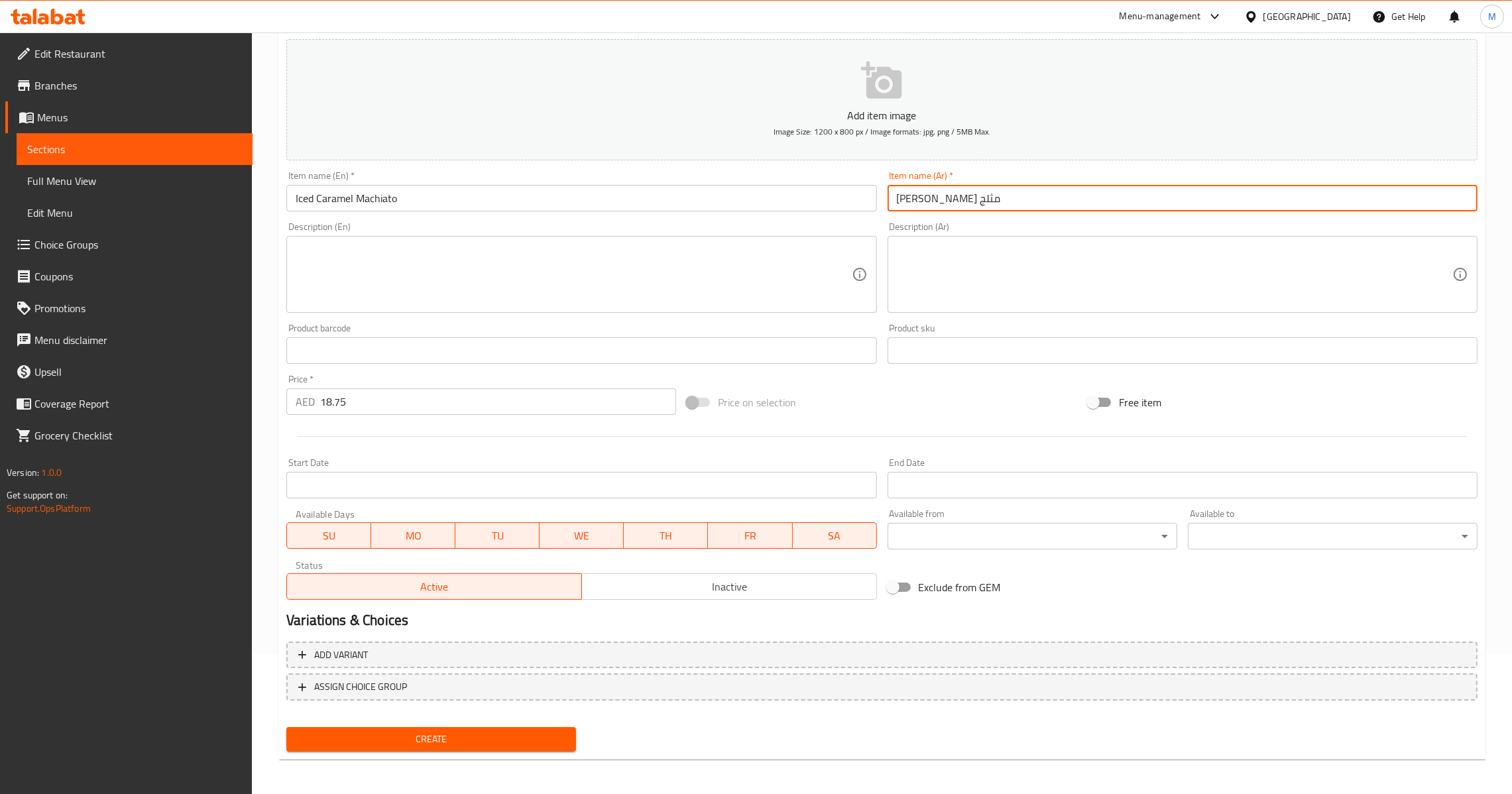
type input "[PERSON_NAME] مثلج"
click at [454, 722] on div "Create" at bounding box center [432, 739] width 300 height 35
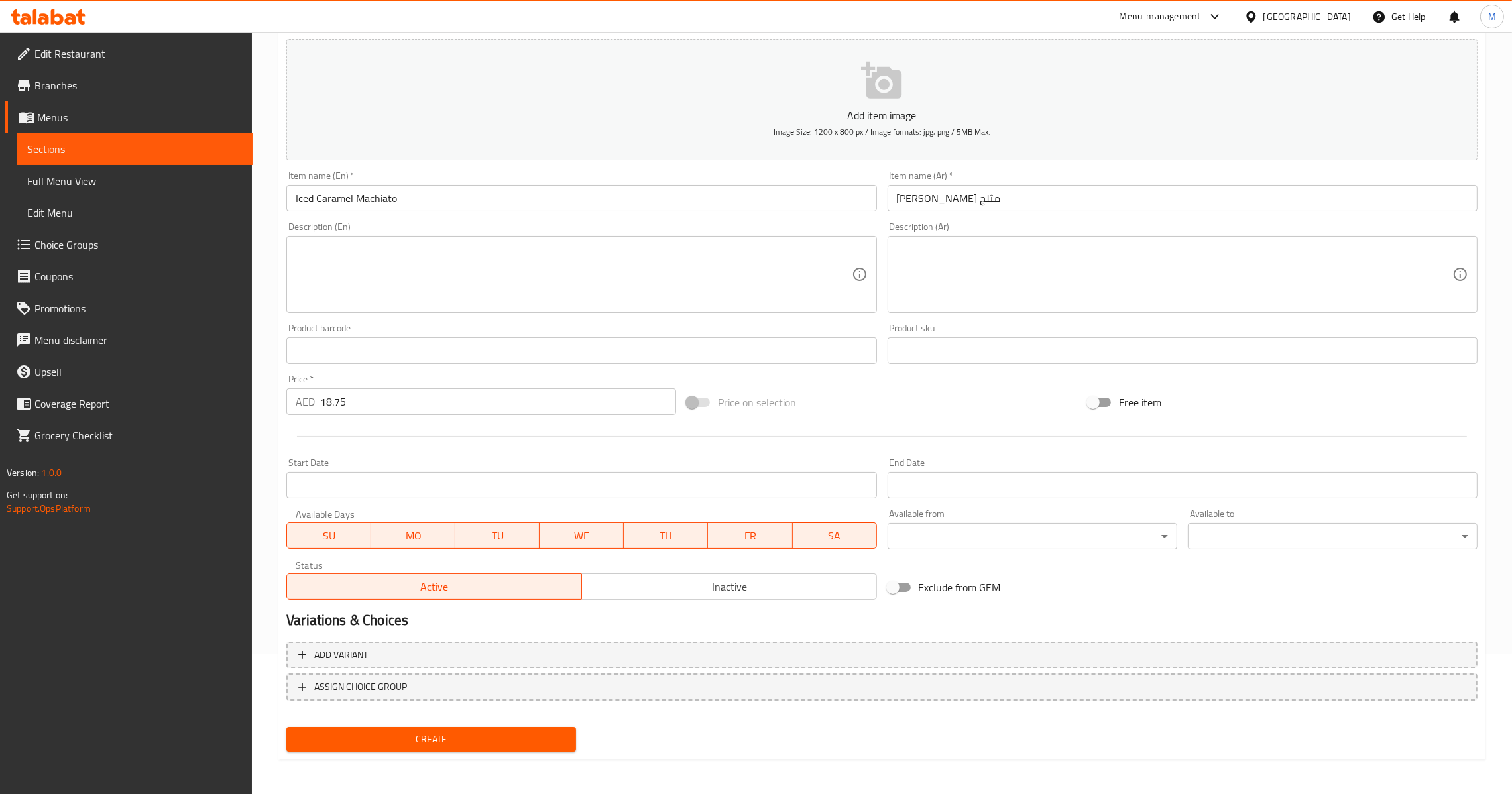
click at [451, 743] on span "Create" at bounding box center [432, 739] width 269 height 17
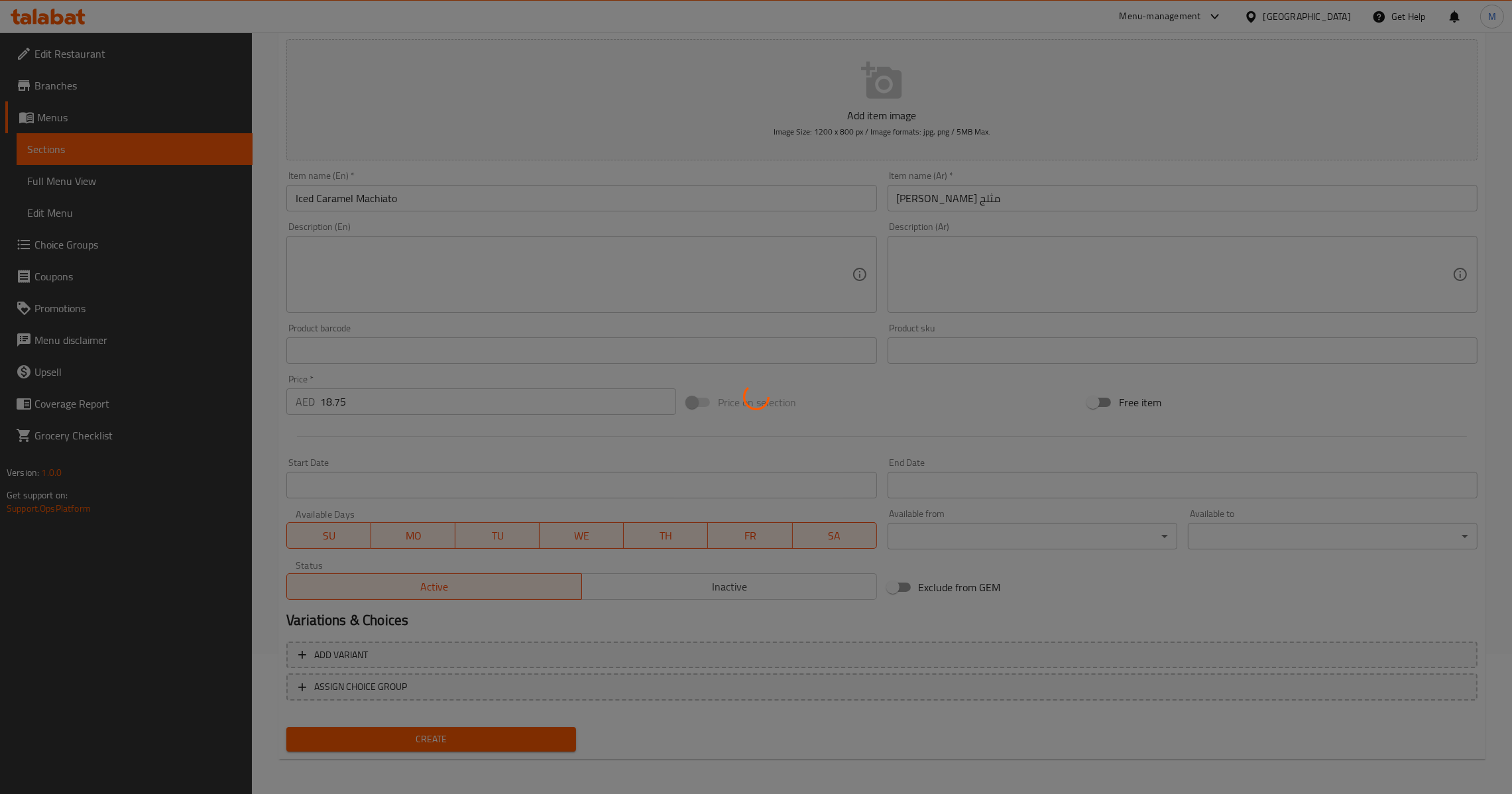
type input "0"
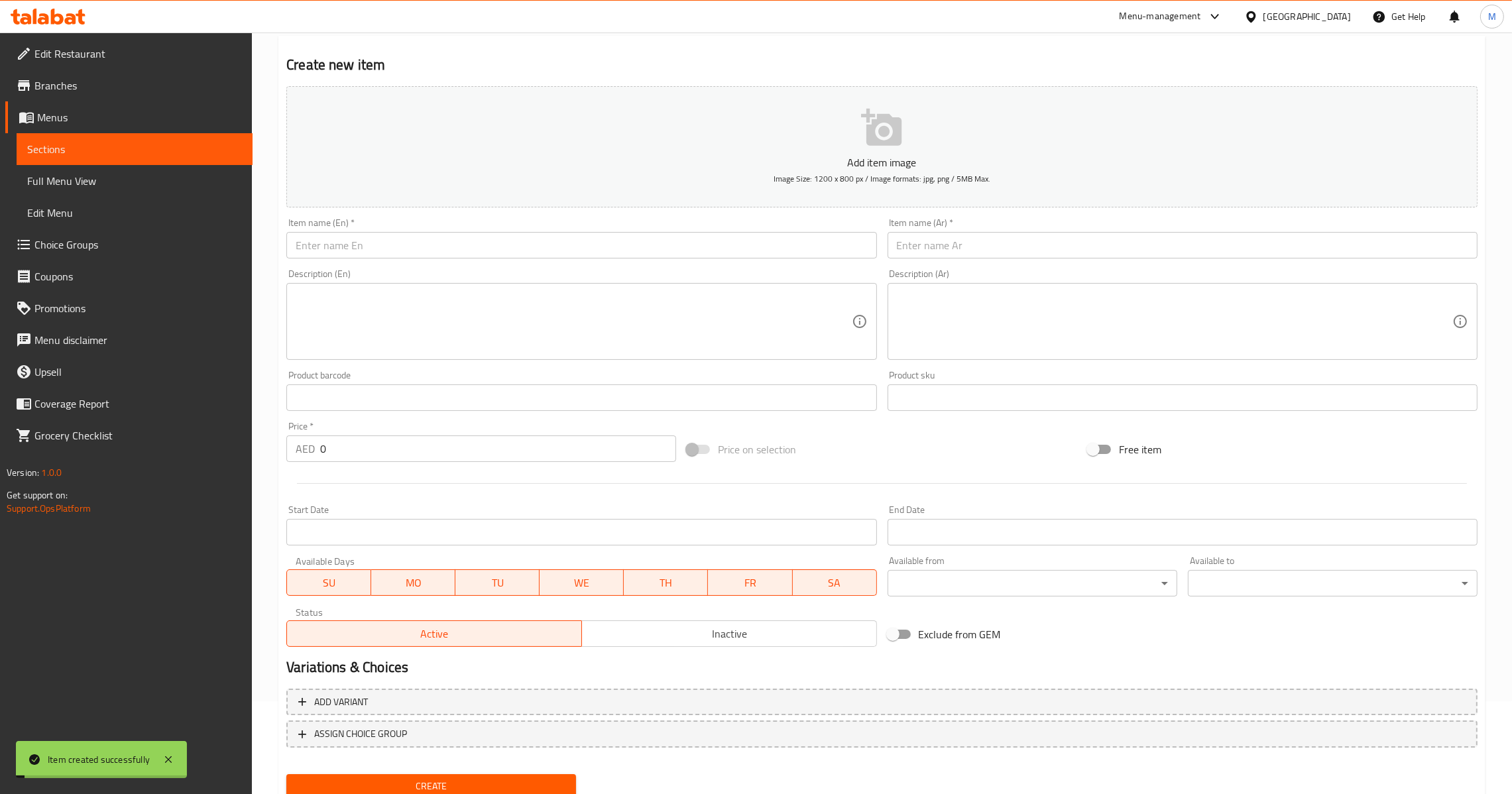
scroll to position [0, 0]
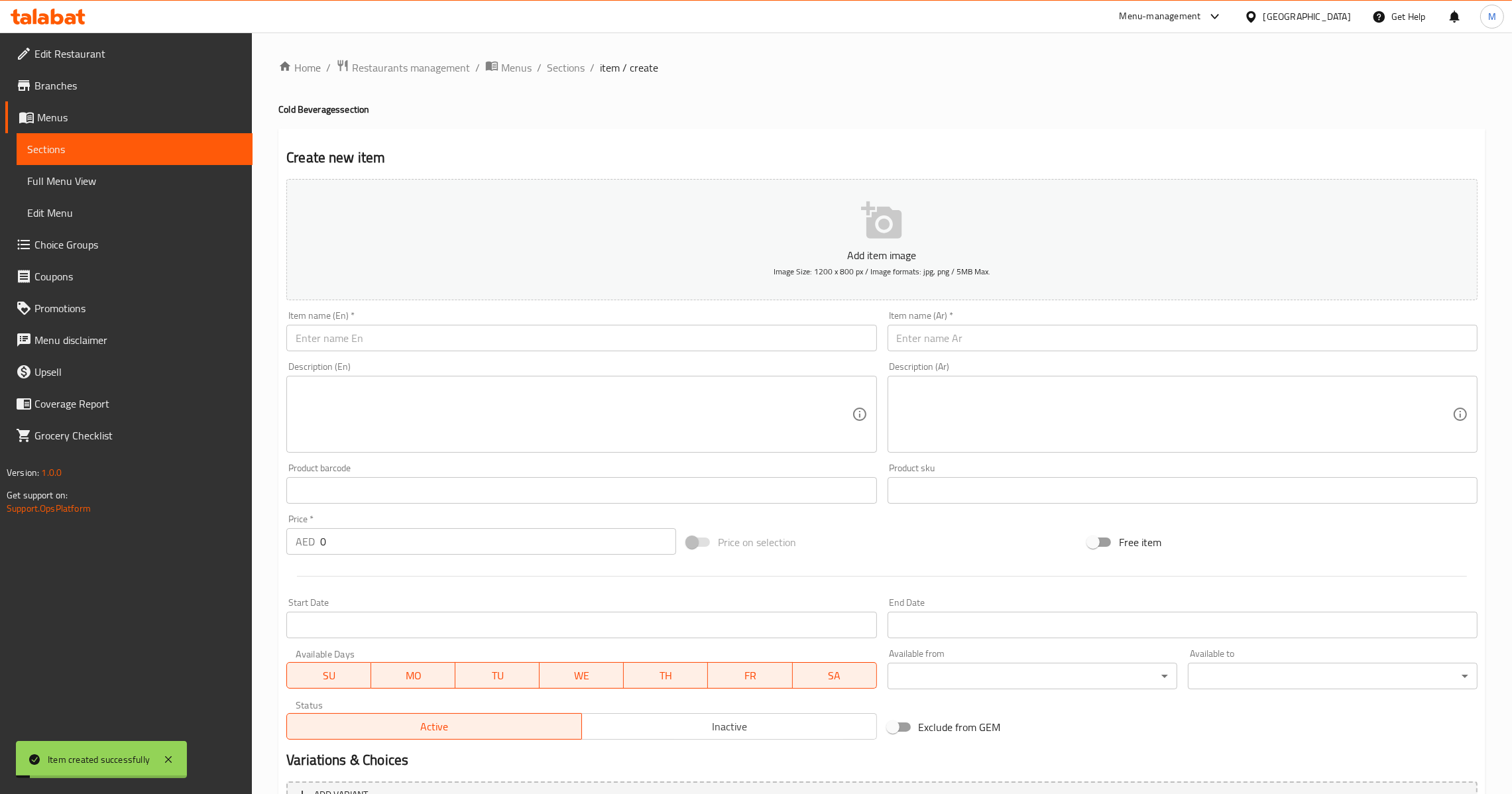
drag, startPoint x: 503, startPoint y: 336, endPoint x: 543, endPoint y: 330, distance: 40.4
click at [503, 336] on input "text" at bounding box center [581, 338] width 590 height 27
paste input "Iced Cappuccino"
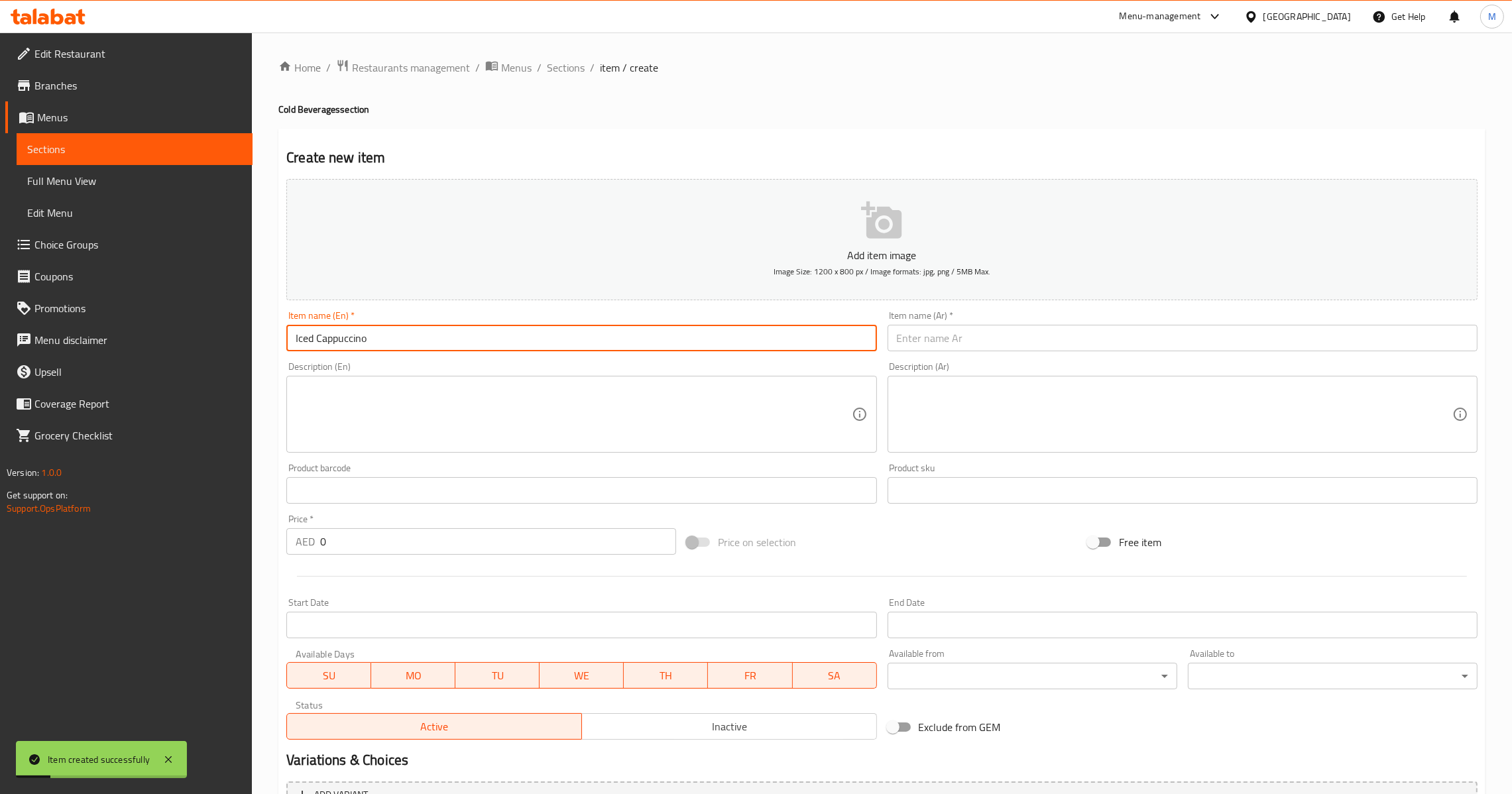
type input "Iced Cappuccino"
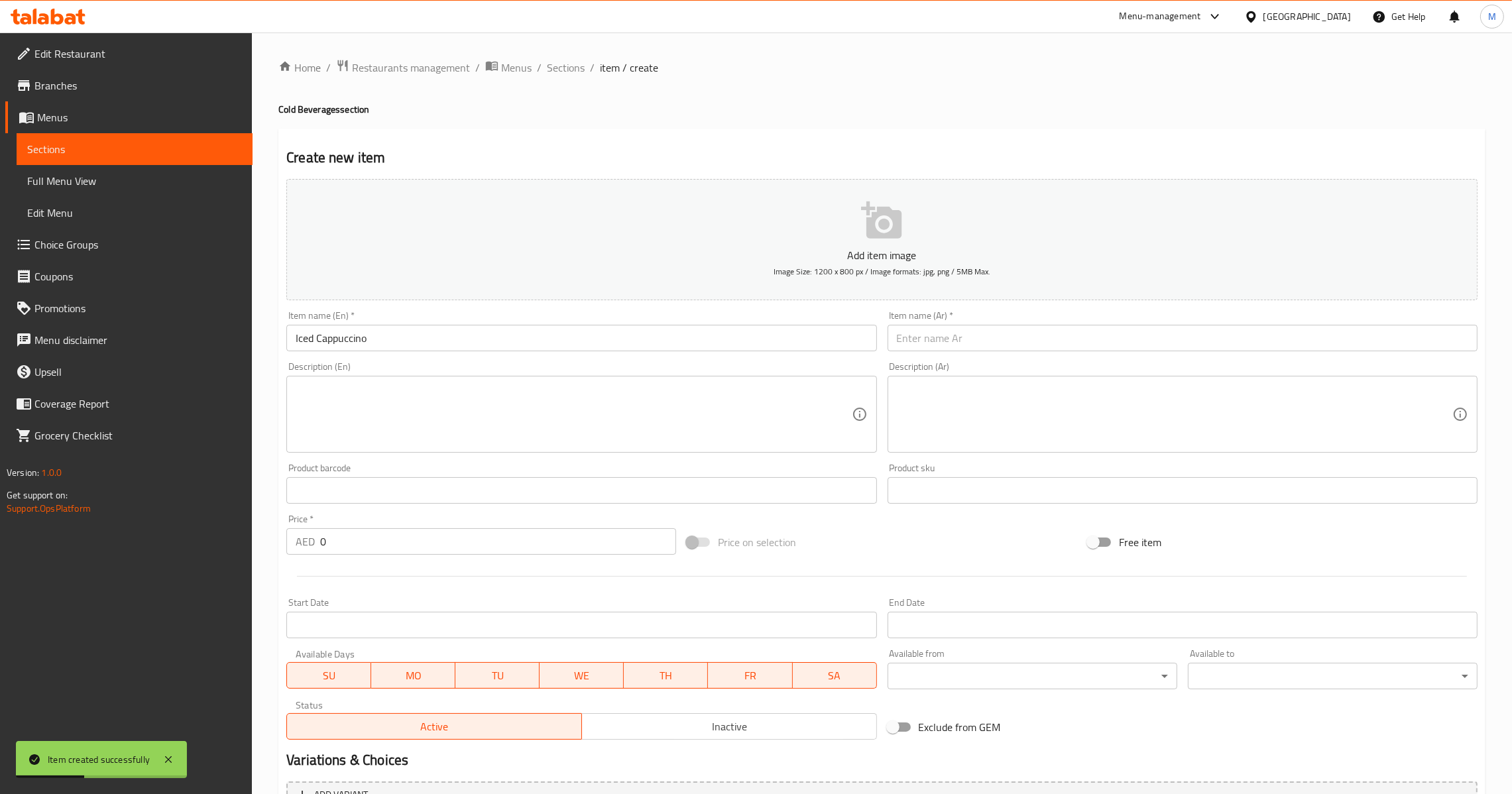
drag, startPoint x: 945, startPoint y: 311, endPoint x: 945, endPoint y: 347, distance: 36.0
click at [945, 323] on div "Item name (Ar)   * Item name (Ar) *" at bounding box center [1182, 331] width 590 height 41
drag, startPoint x: 945, startPoint y: 347, endPoint x: 881, endPoint y: 390, distance: 77.1
click at [945, 347] on input "text" at bounding box center [1182, 338] width 590 height 27
paste input "كابتشينو مثلج"
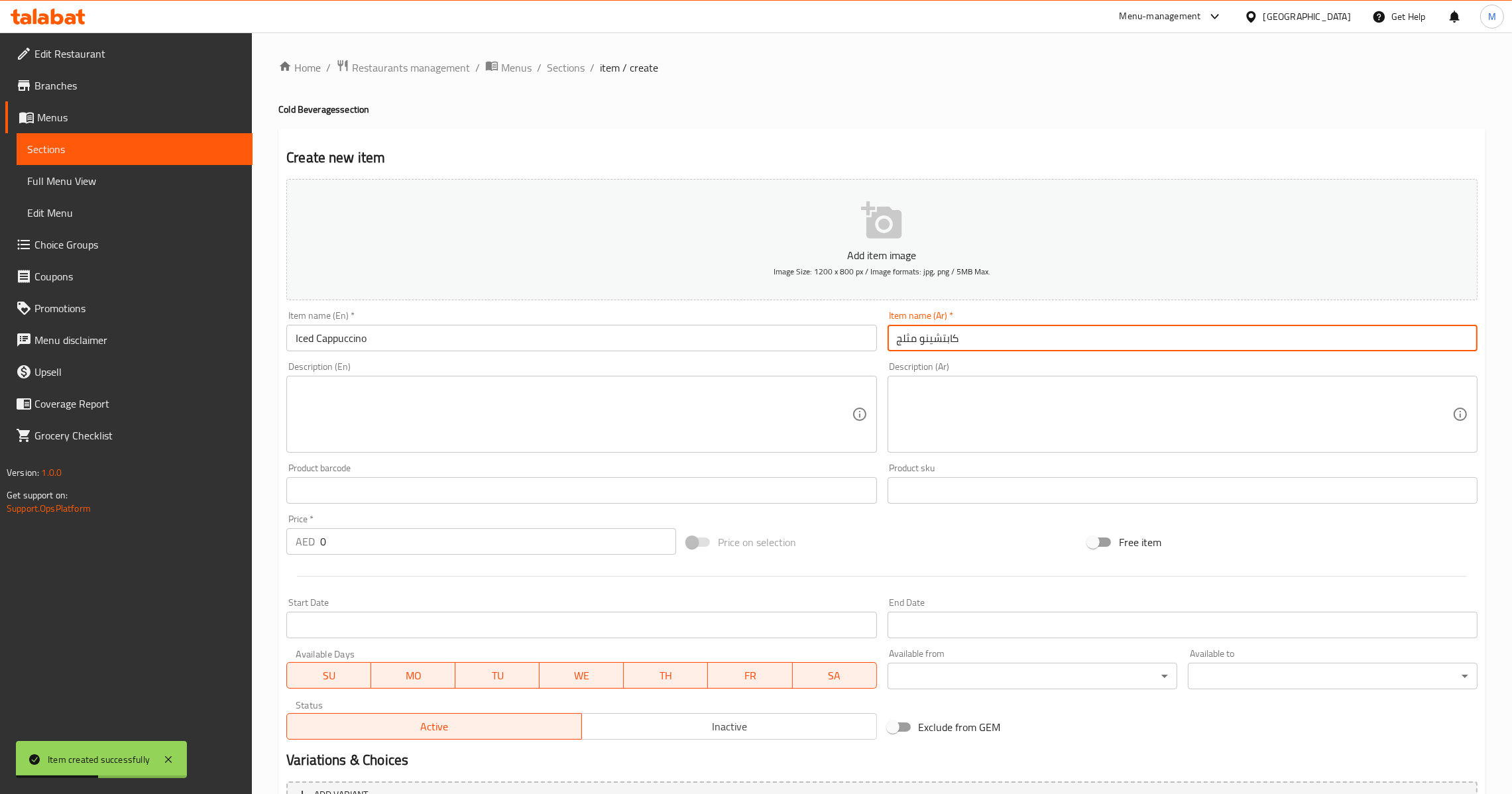
type input "كابتشينو مثلج"
click at [384, 498] on input "text" at bounding box center [581, 491] width 590 height 27
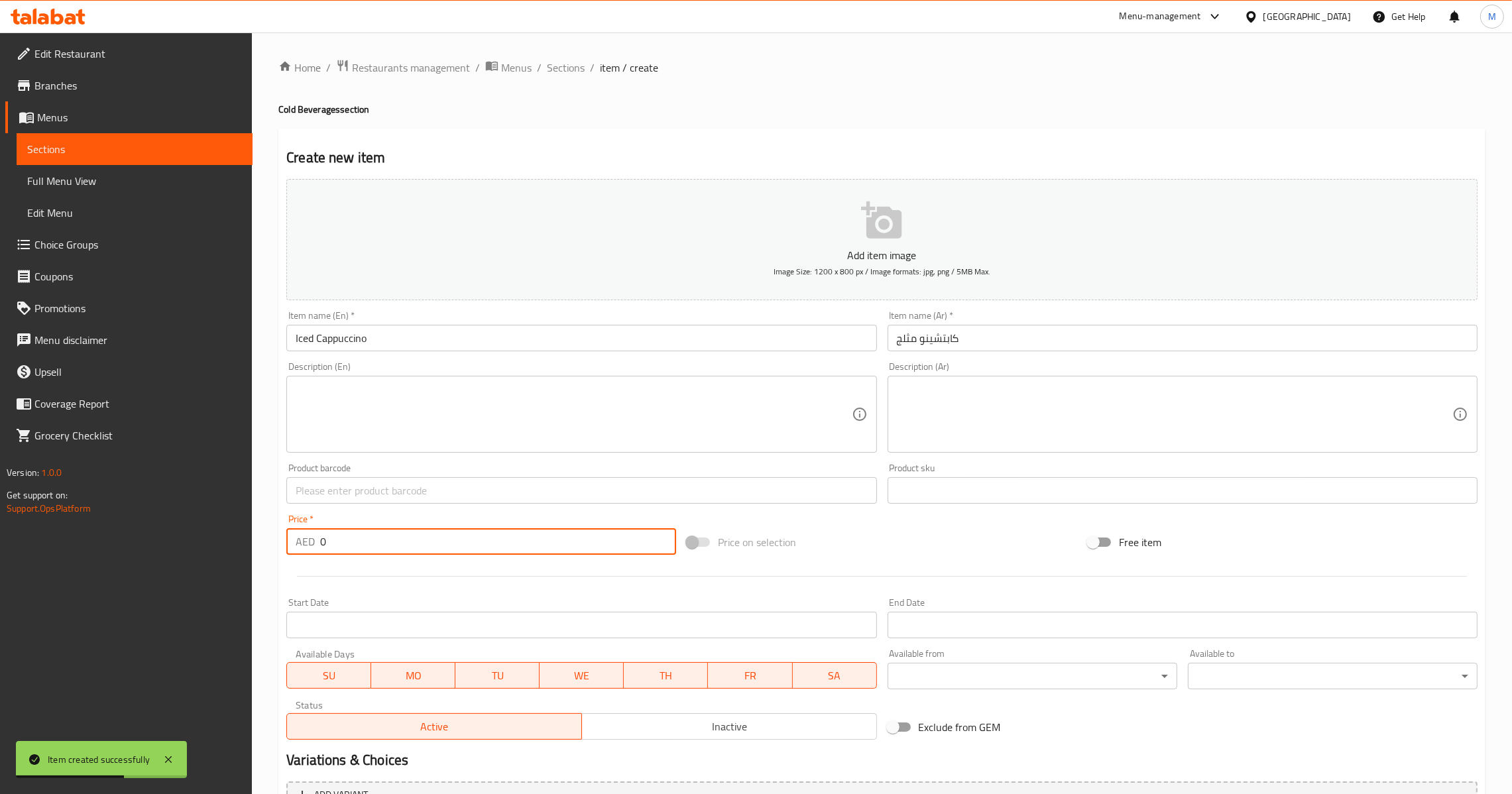
click at [377, 552] on input "0" at bounding box center [498, 541] width 356 height 27
paste input "18.75"
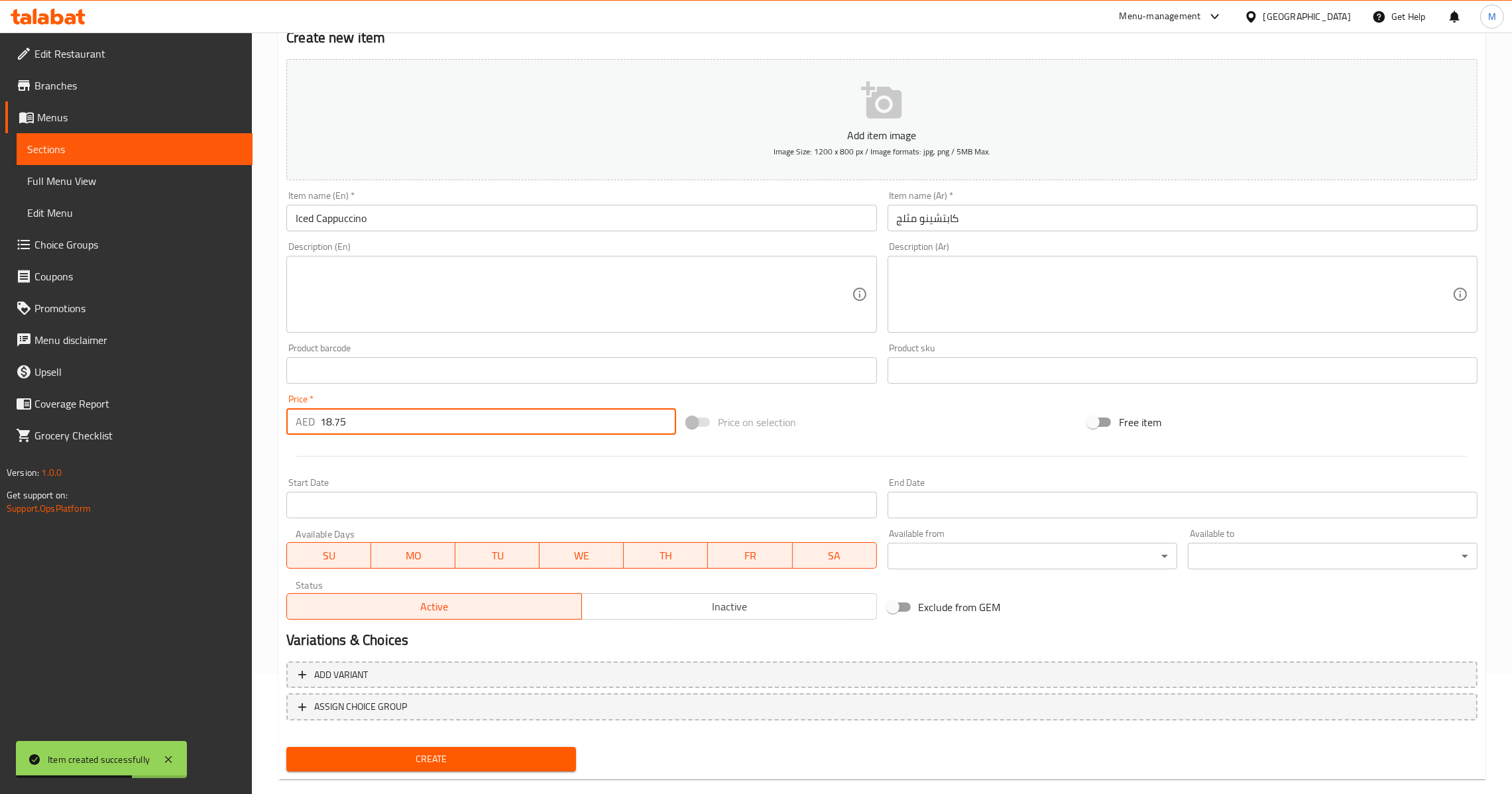
scroll to position [140, 0]
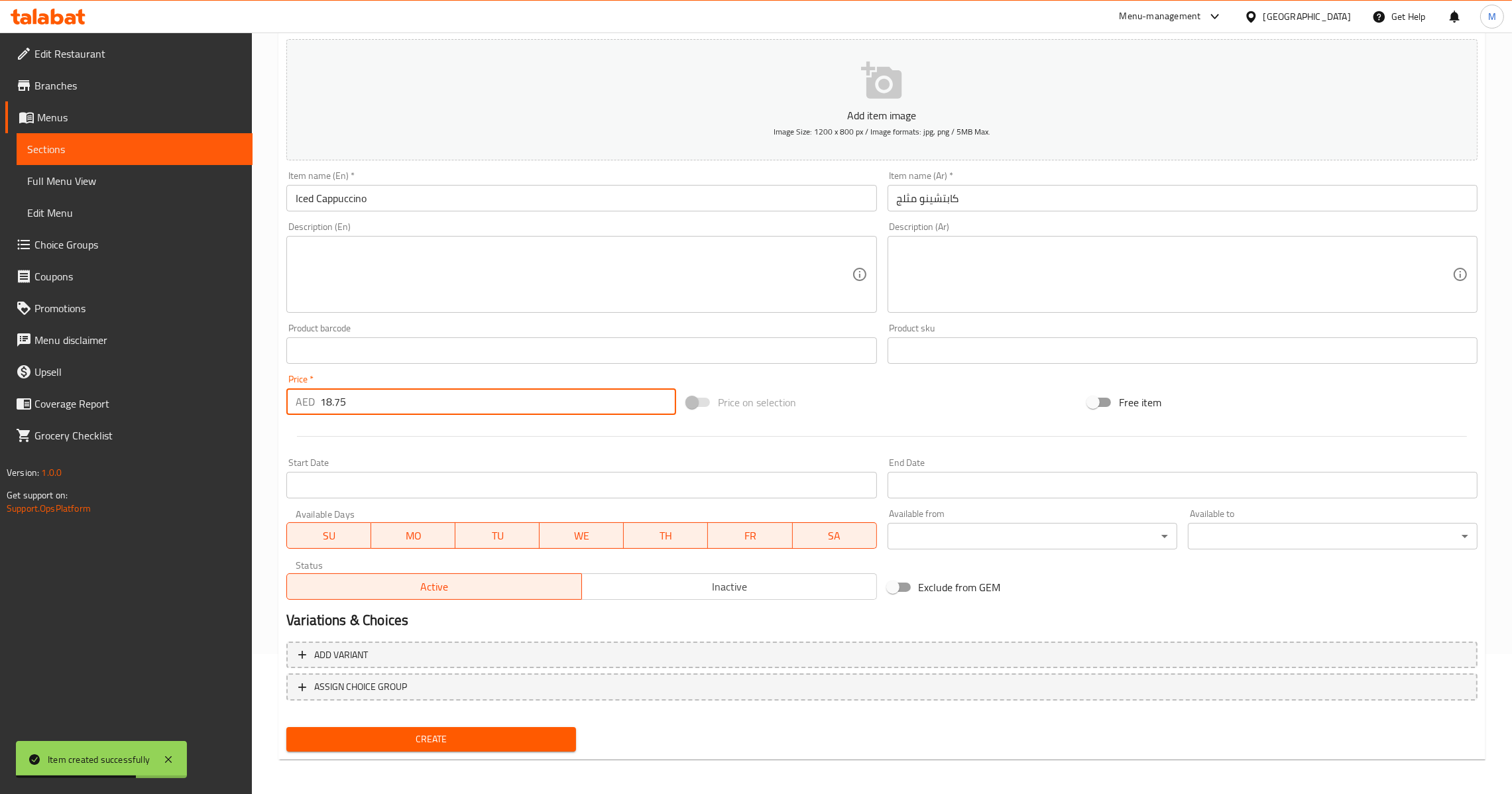
type input "18.75"
click at [437, 732] on span "Create" at bounding box center [432, 739] width 269 height 17
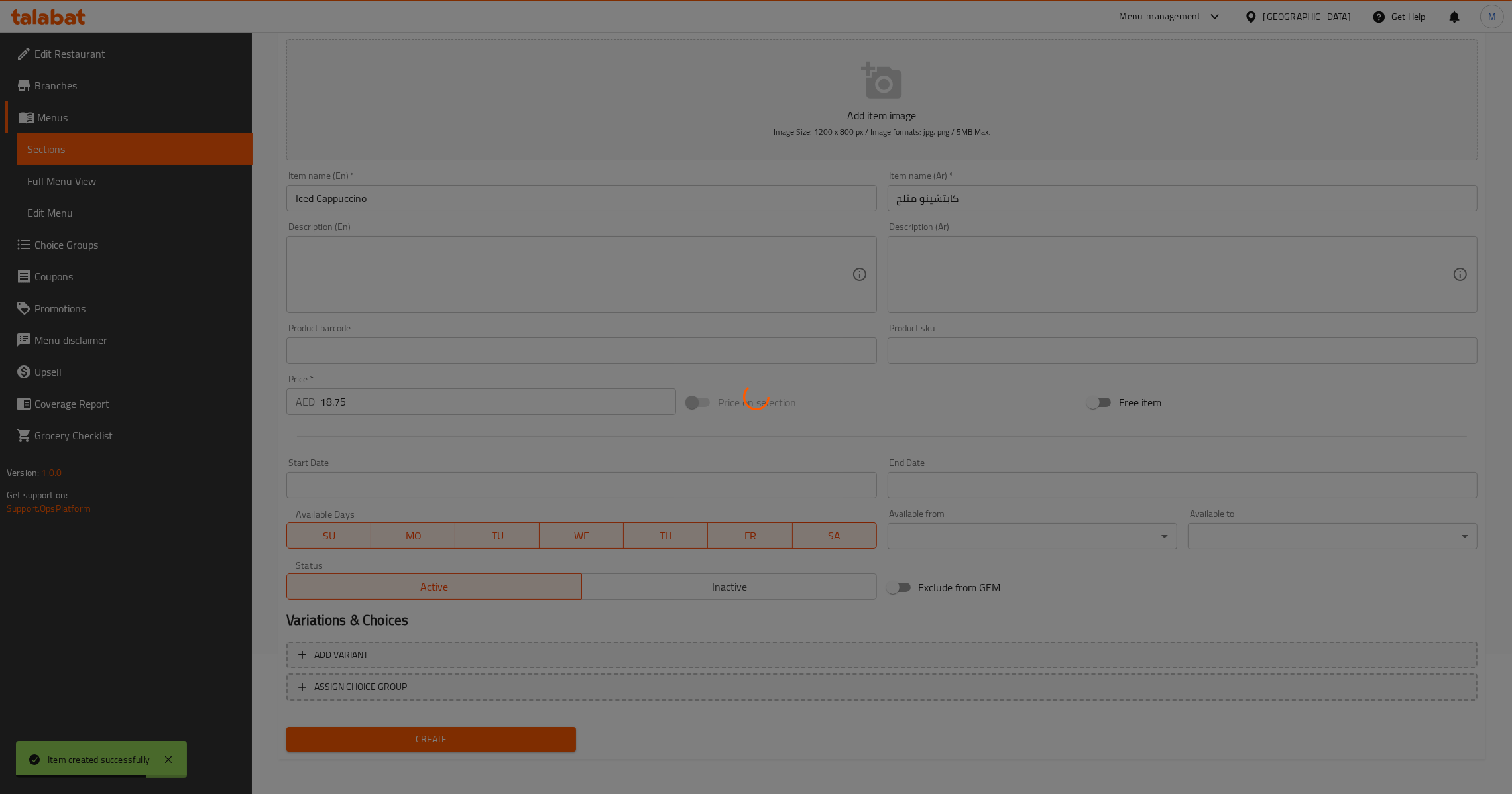
type input "0"
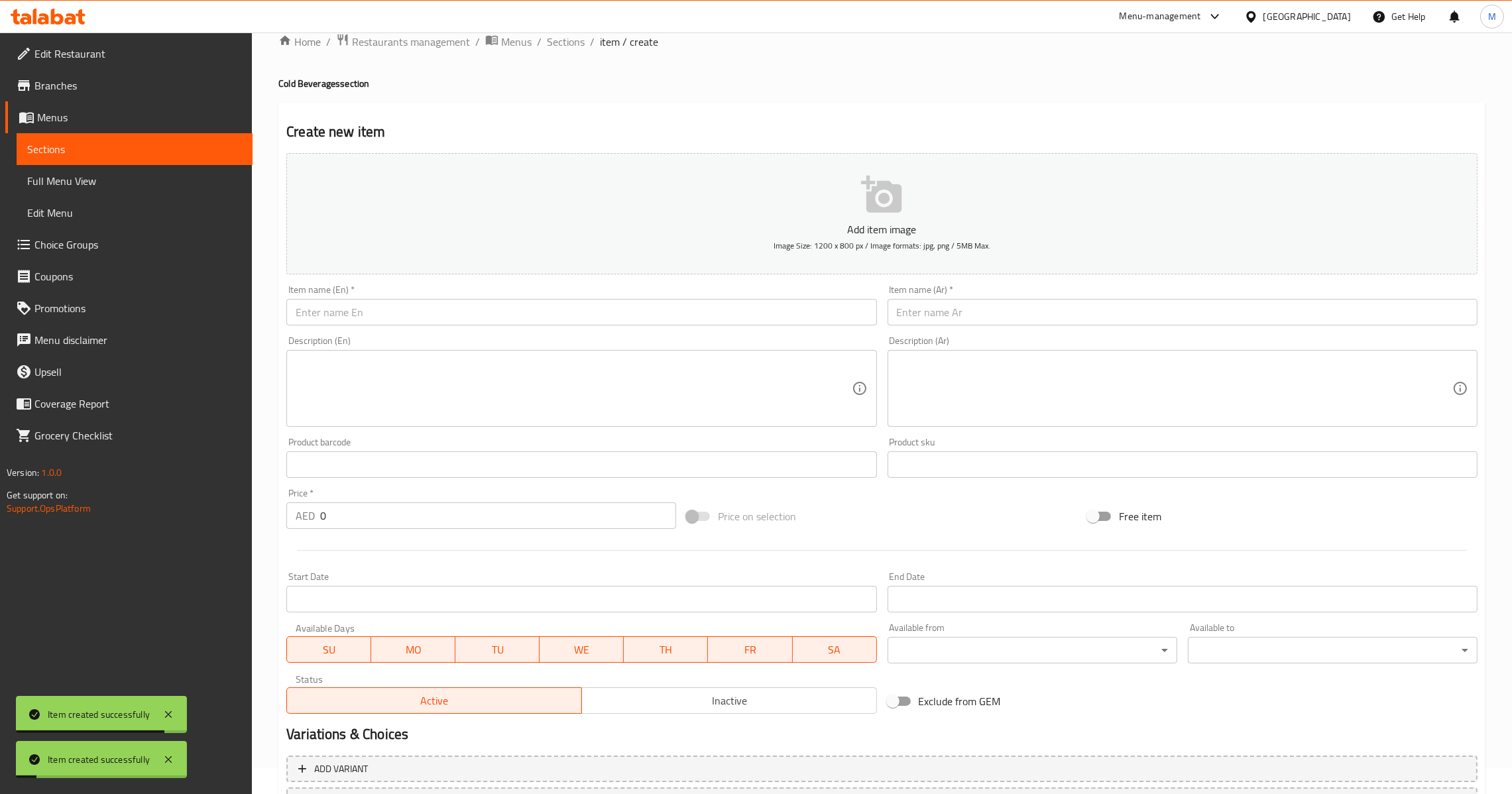
scroll to position [0, 0]
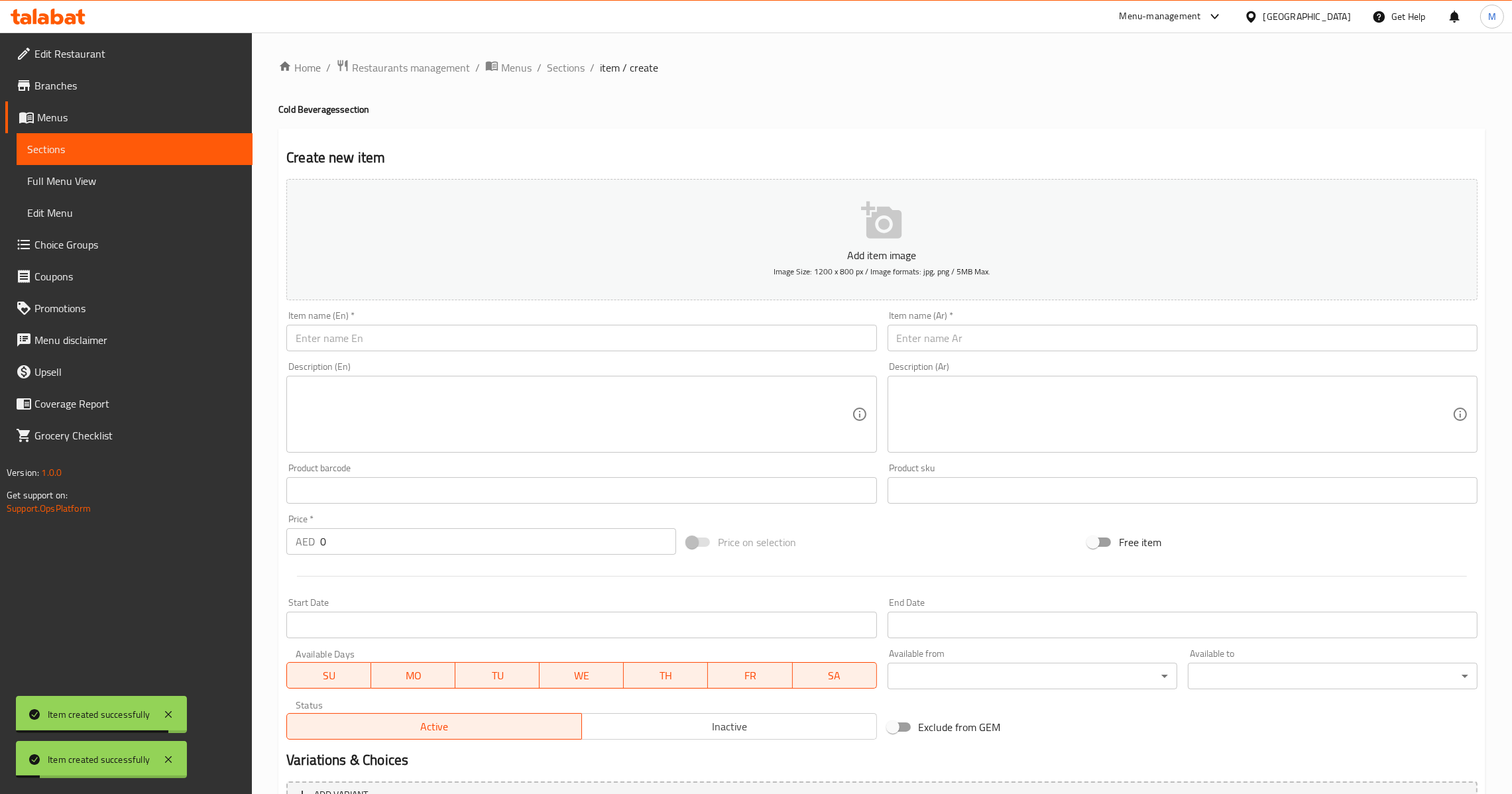
click at [505, 360] on div "Description (En) Description (En)" at bounding box center [582, 408] width 601 height 101
drag, startPoint x: 529, startPoint y: 343, endPoint x: 543, endPoint y: 338, distance: 14.9
click at [529, 343] on input "text" at bounding box center [581, 338] width 590 height 27
paste input "Iced Americano"
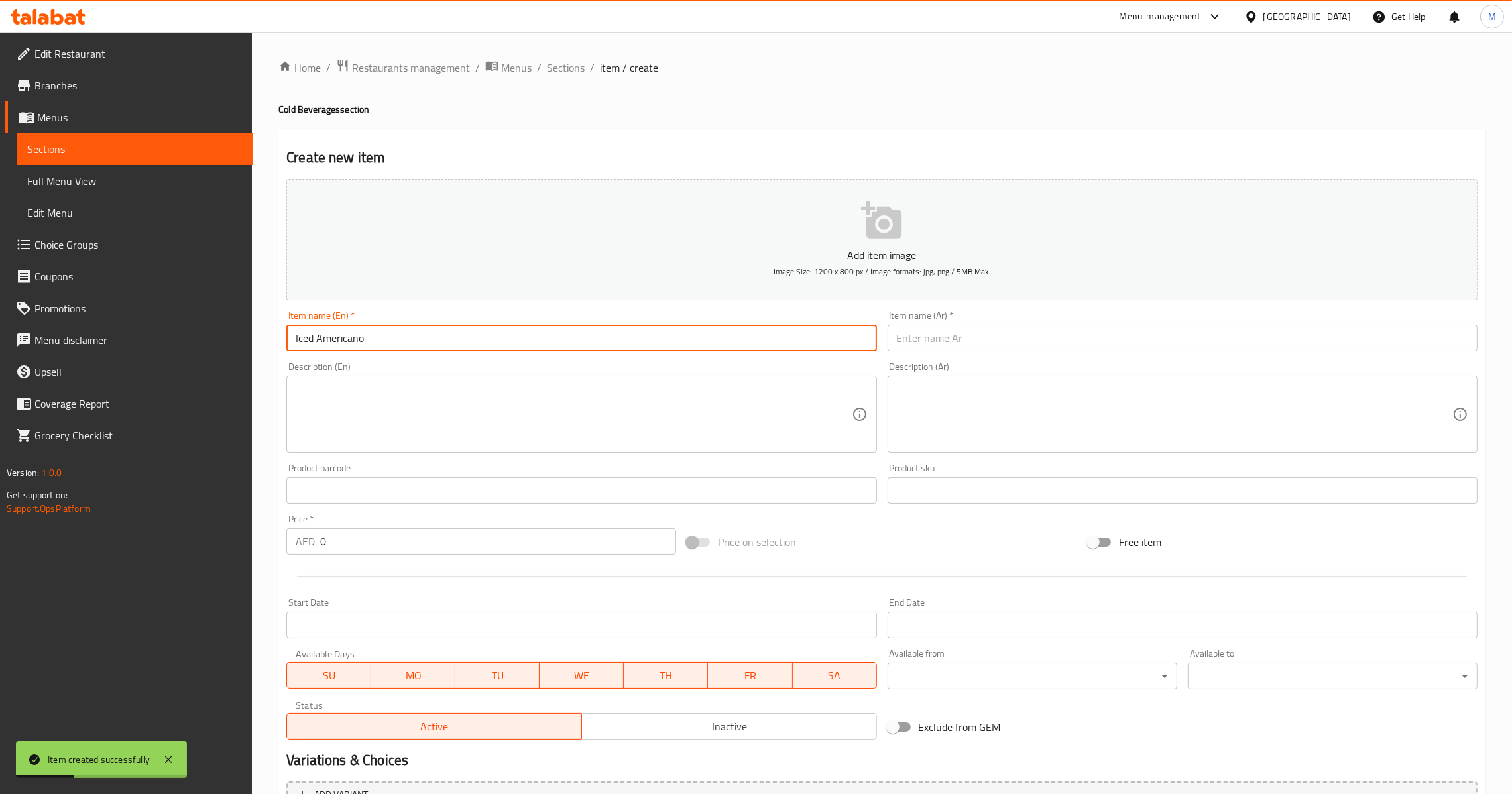
type input "Iced Americano"
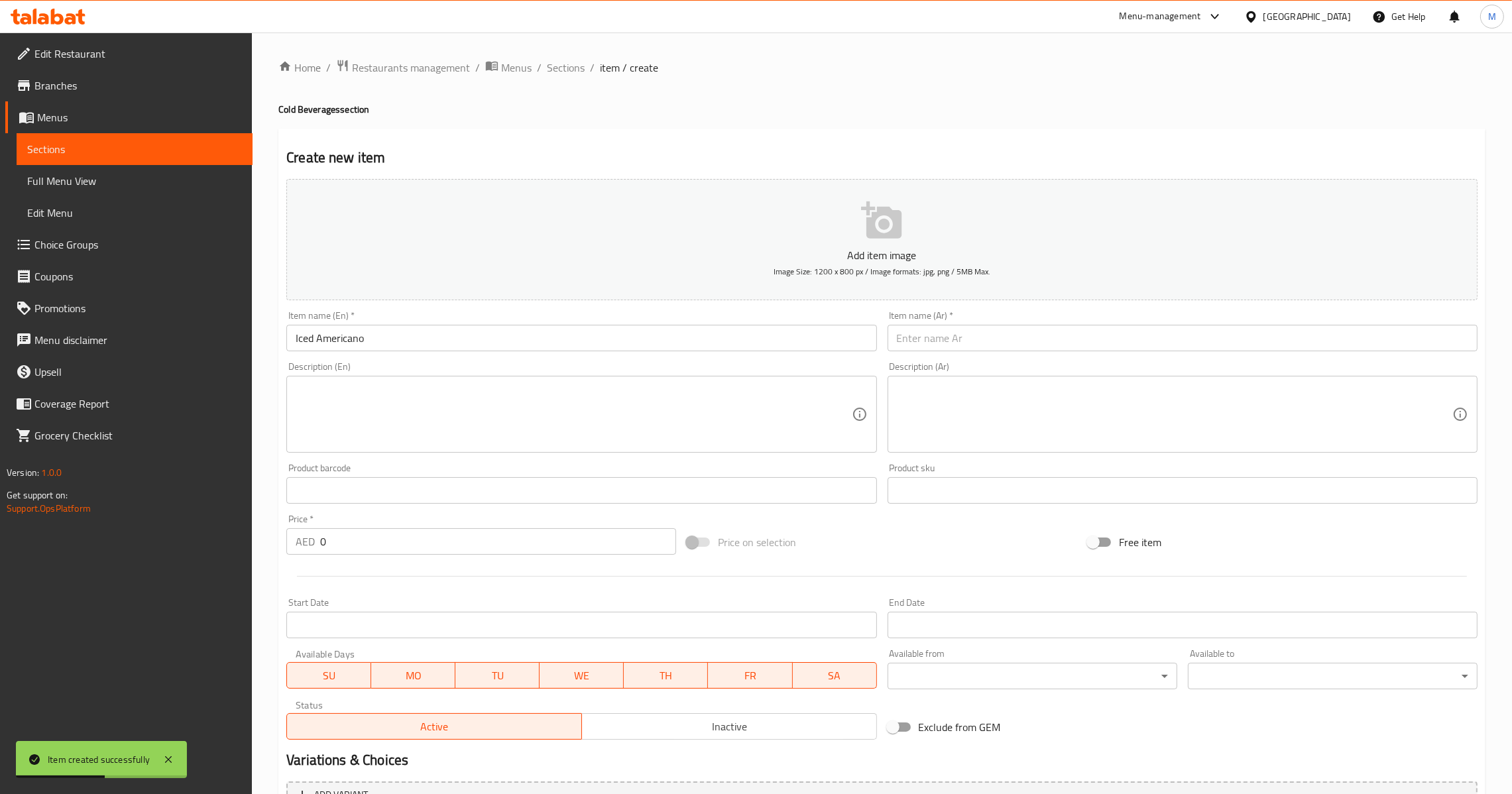
click at [965, 349] on input "text" at bounding box center [1182, 338] width 590 height 27
paste input "أمريكانو مثلج"
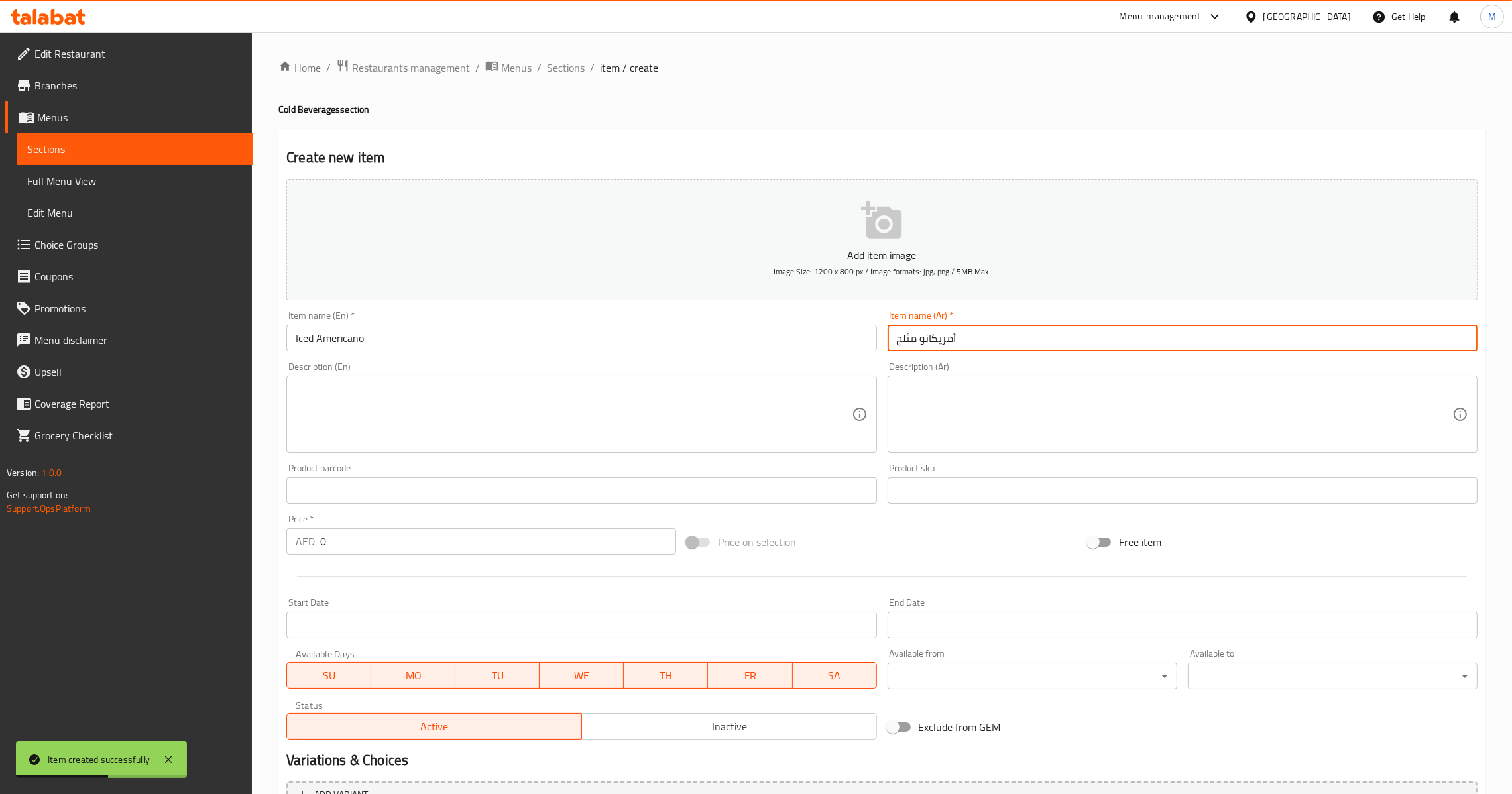
type input "أمريكانو مثلج"
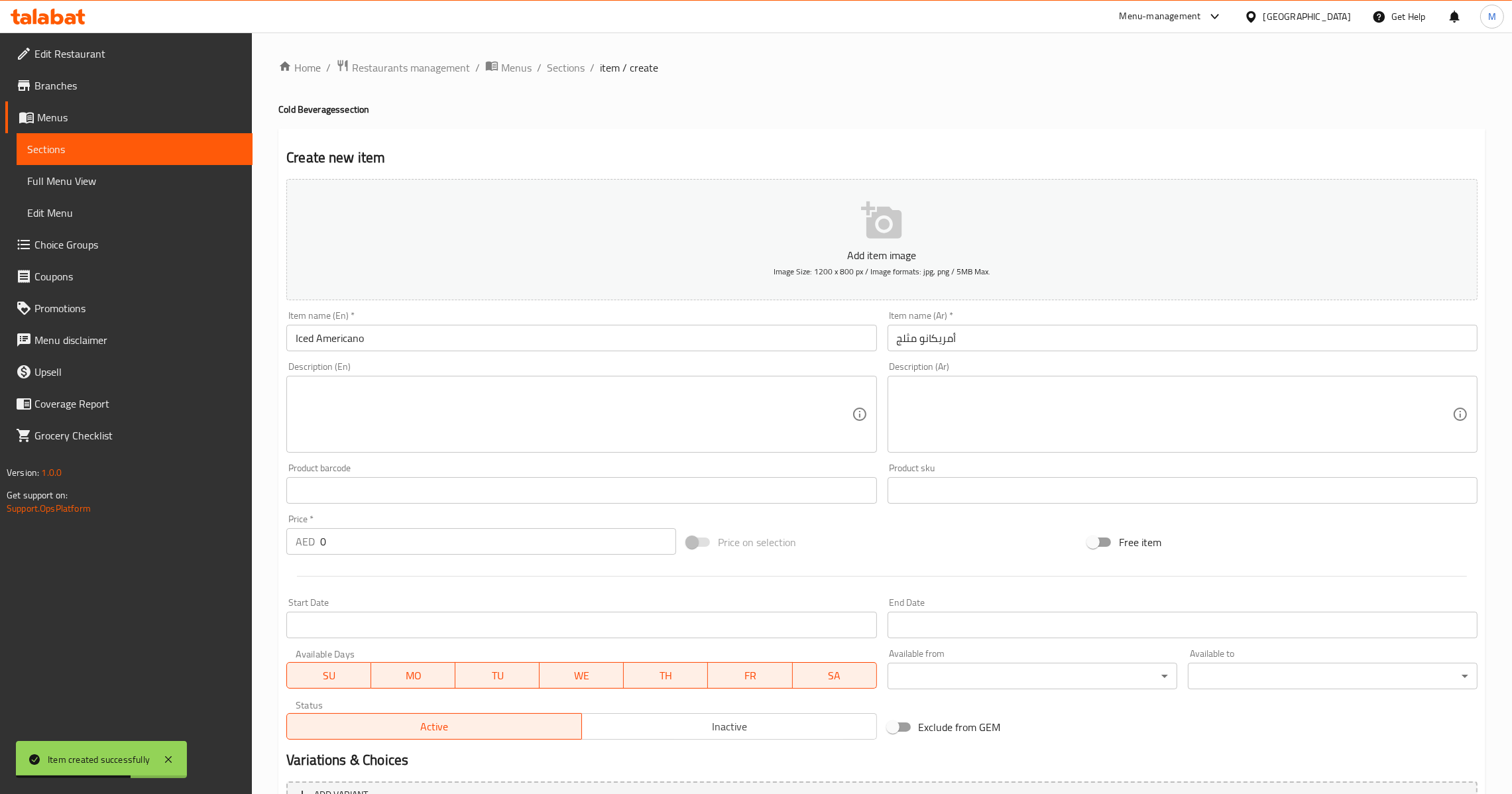
click at [401, 554] on div "Price   * AED 0 Price *" at bounding box center [481, 534] width 401 height 51
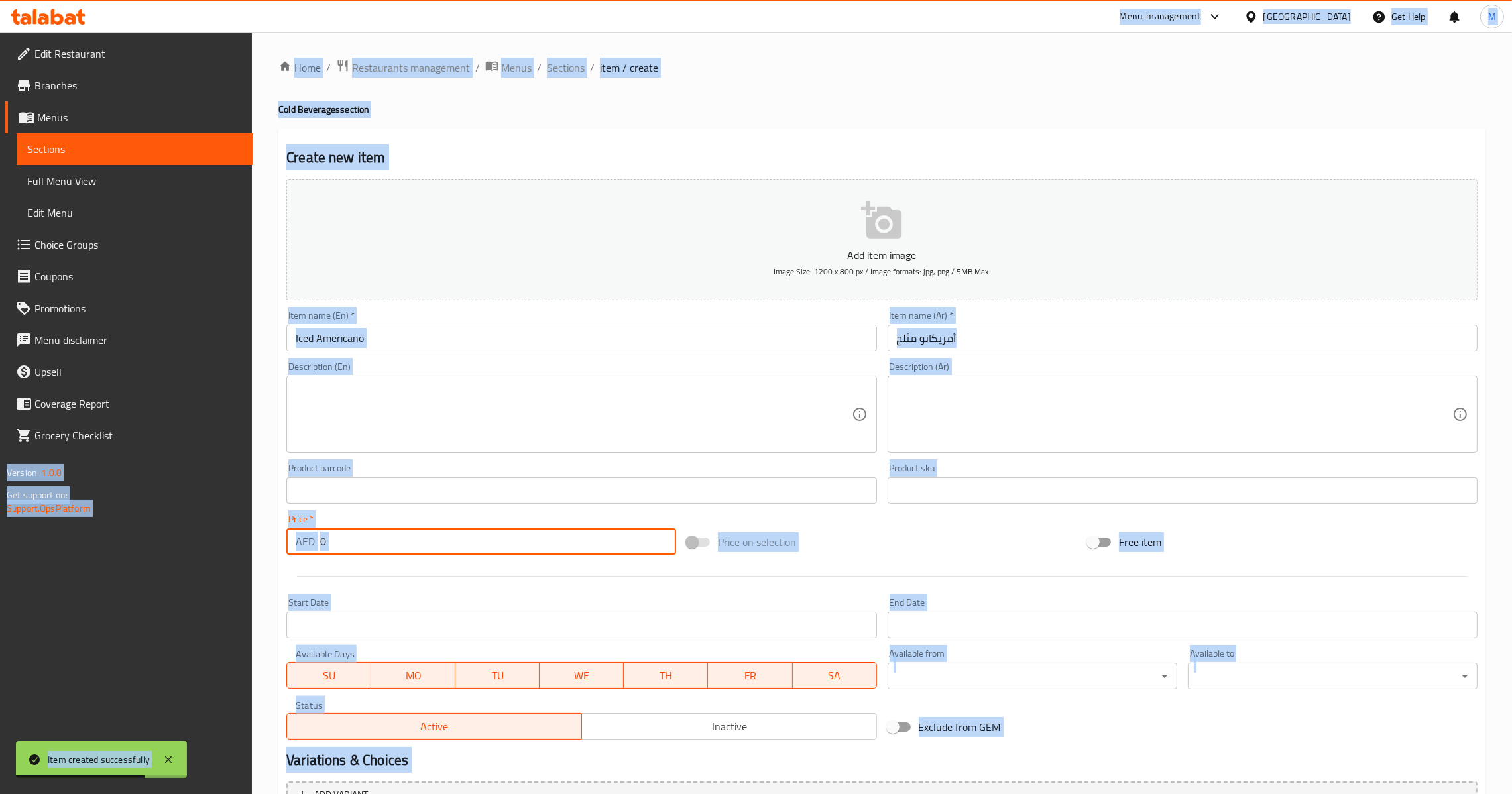
click at [409, 542] on input "0" at bounding box center [498, 541] width 356 height 27
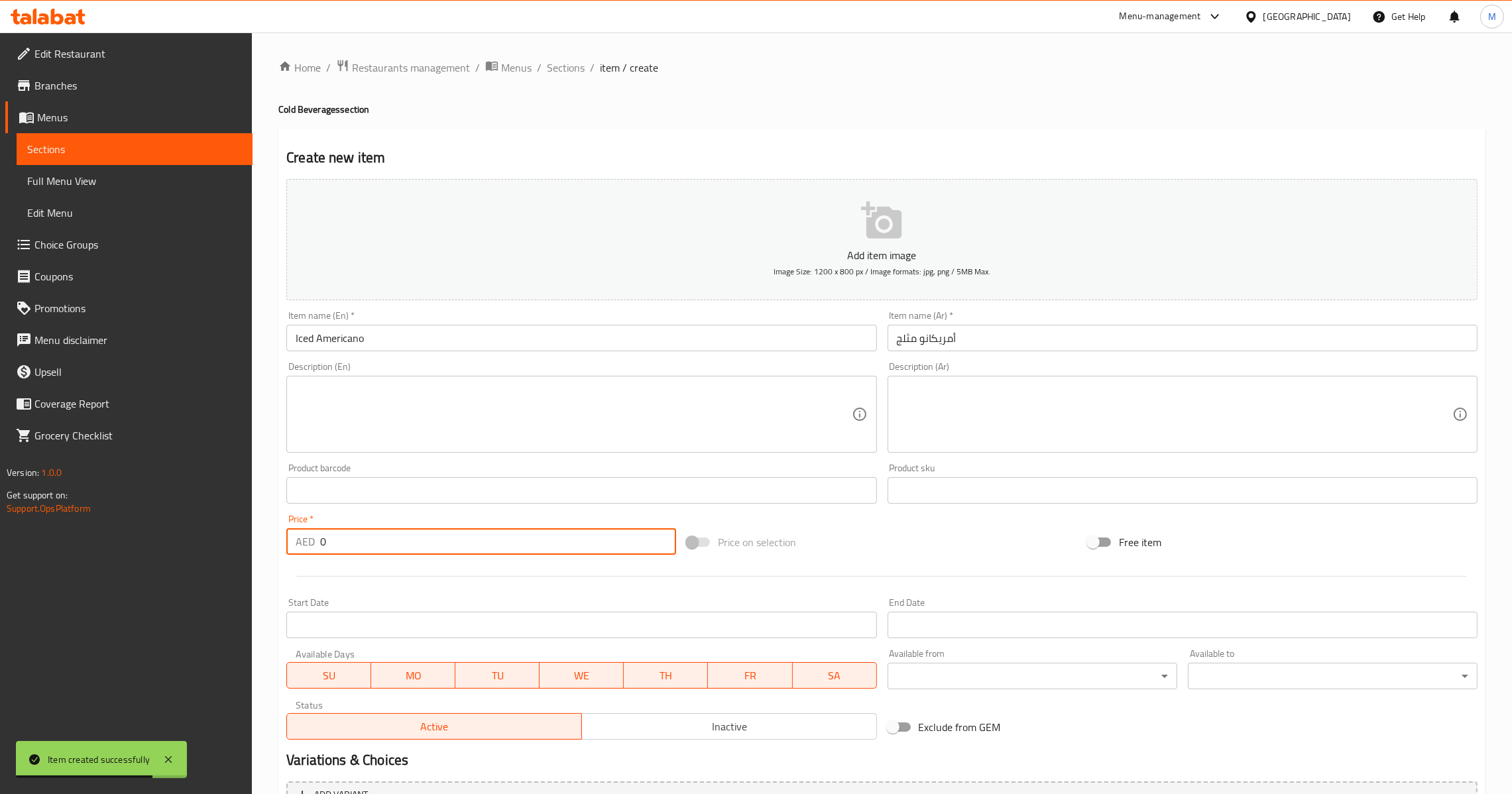
paste input "18.75"
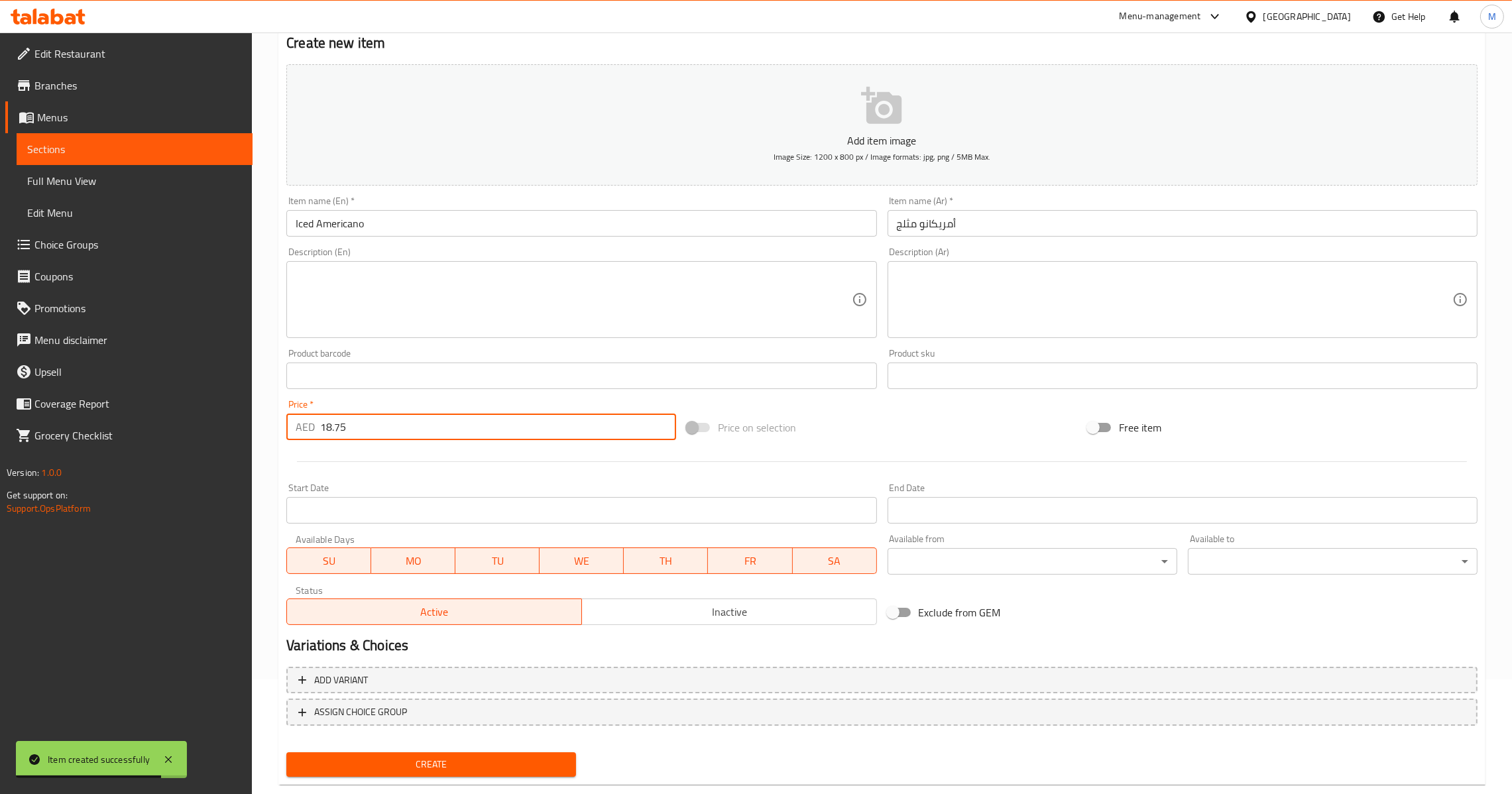
scroll to position [140, 0]
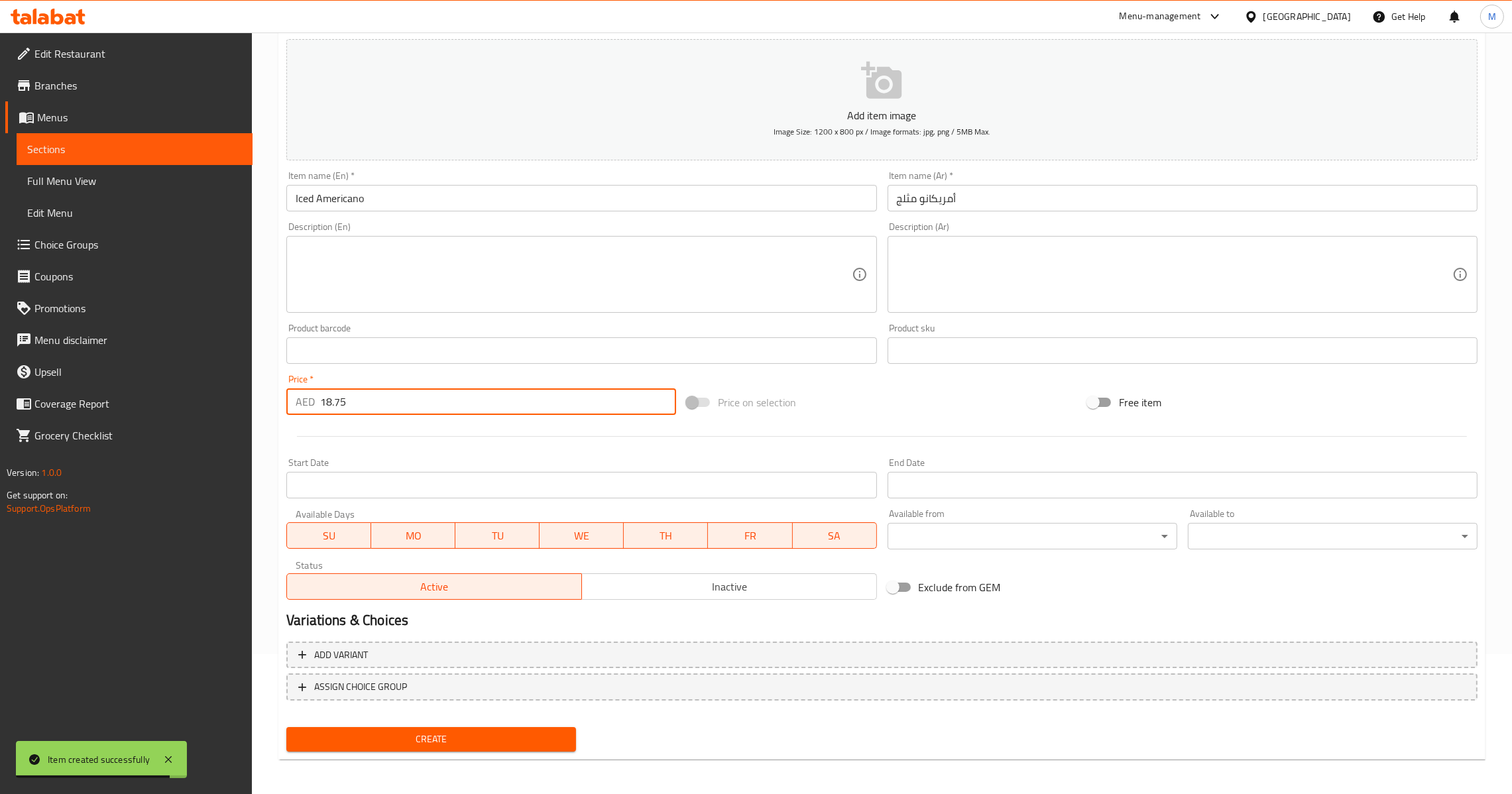
type input "18.75"
click at [452, 731] on span "Create" at bounding box center [432, 739] width 269 height 17
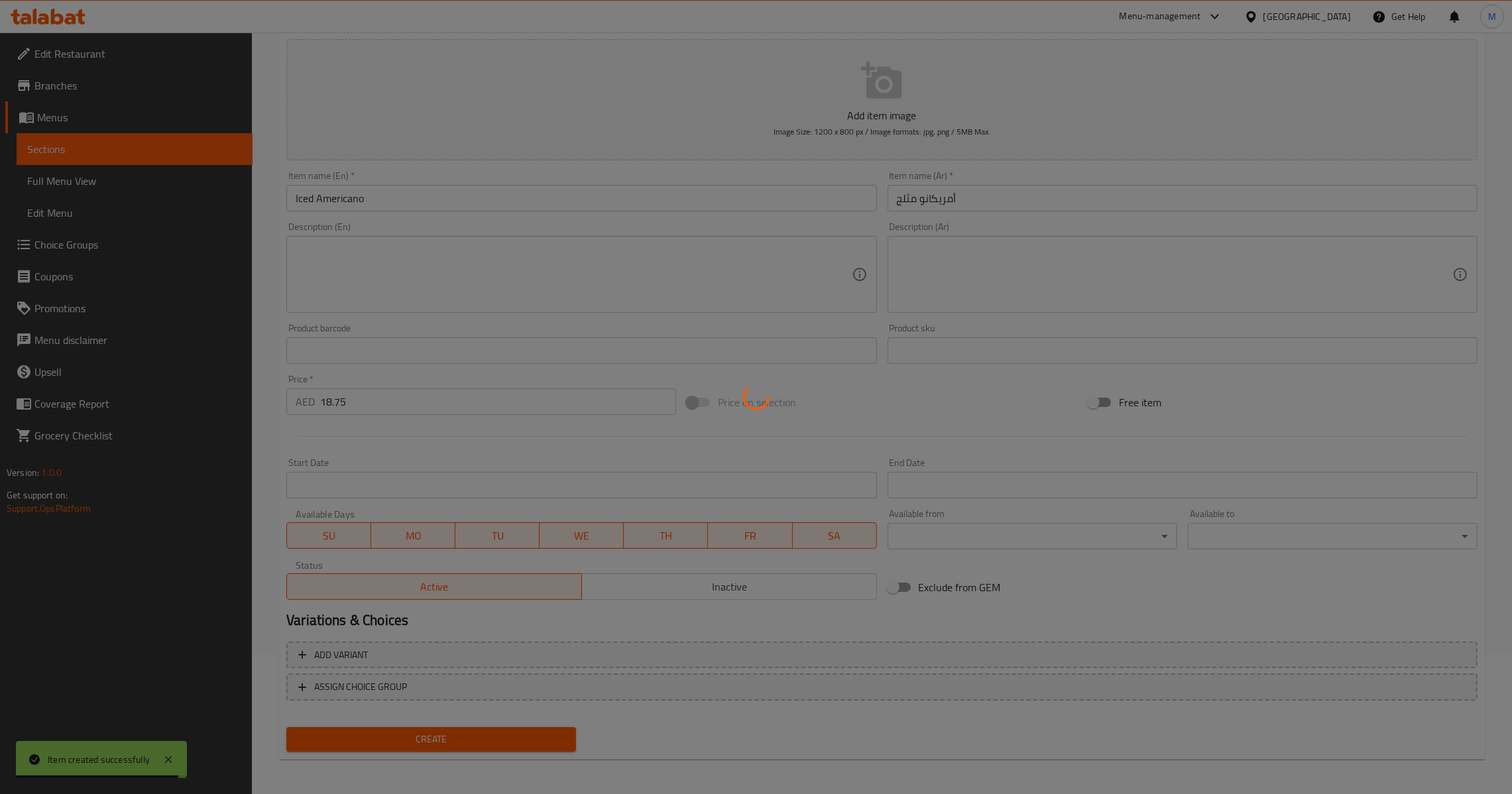
type input "0"
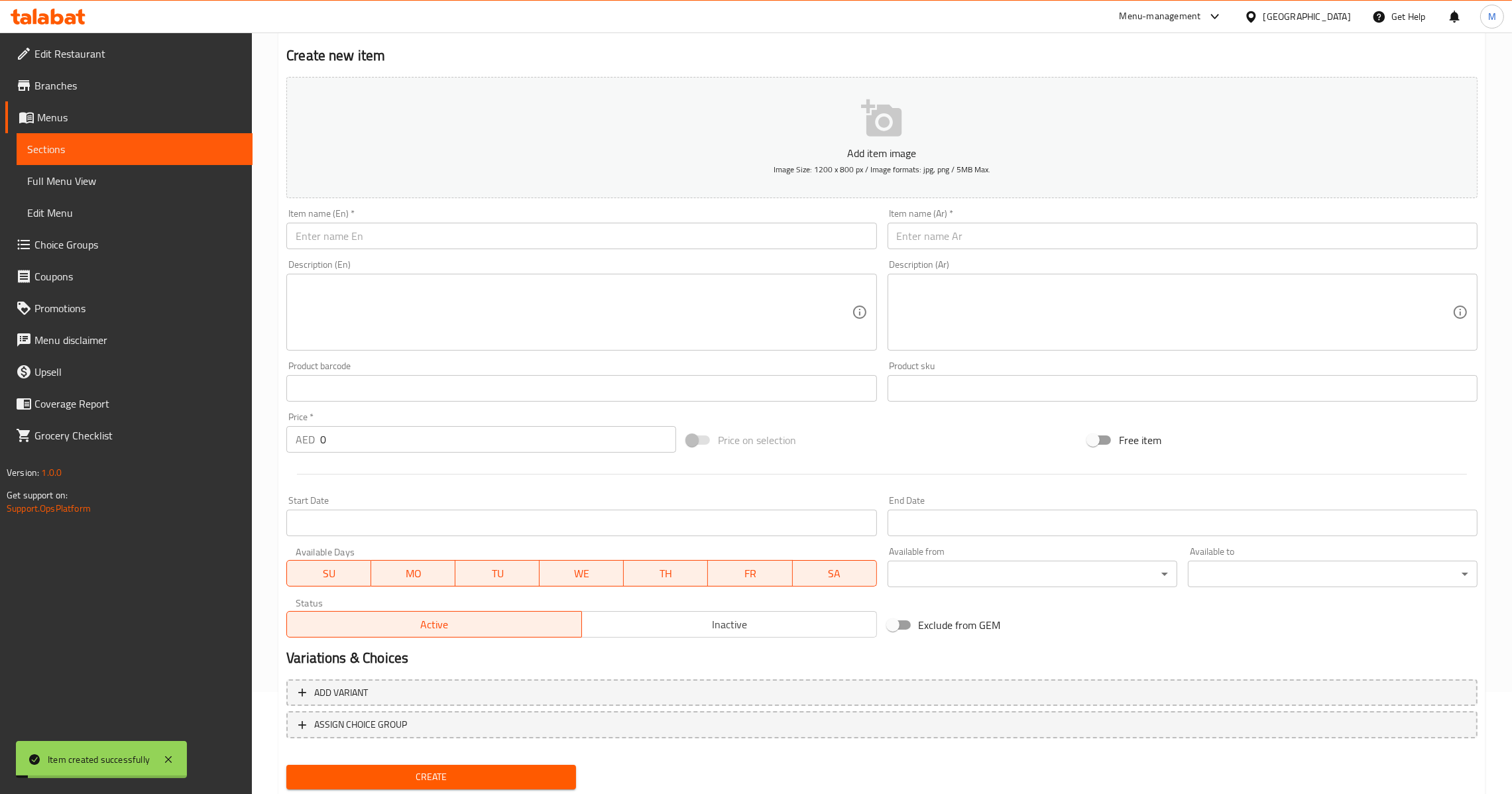
scroll to position [0, 0]
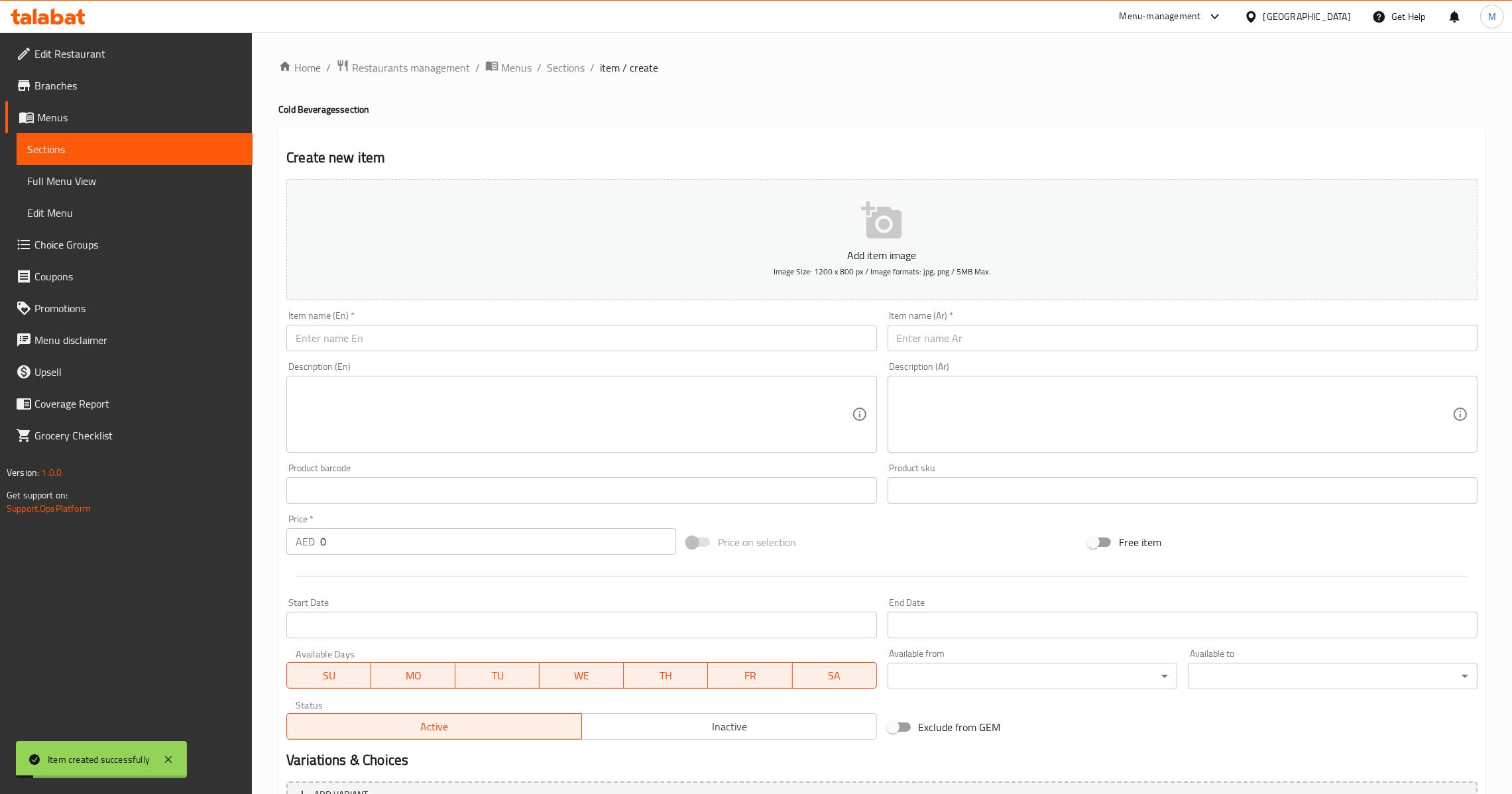
drag, startPoint x: 590, startPoint y: 336, endPoint x: 637, endPoint y: 301, distance: 58.6
click at [590, 336] on input "text" at bounding box center [581, 338] width 590 height 27
paste input "Iced Tea"
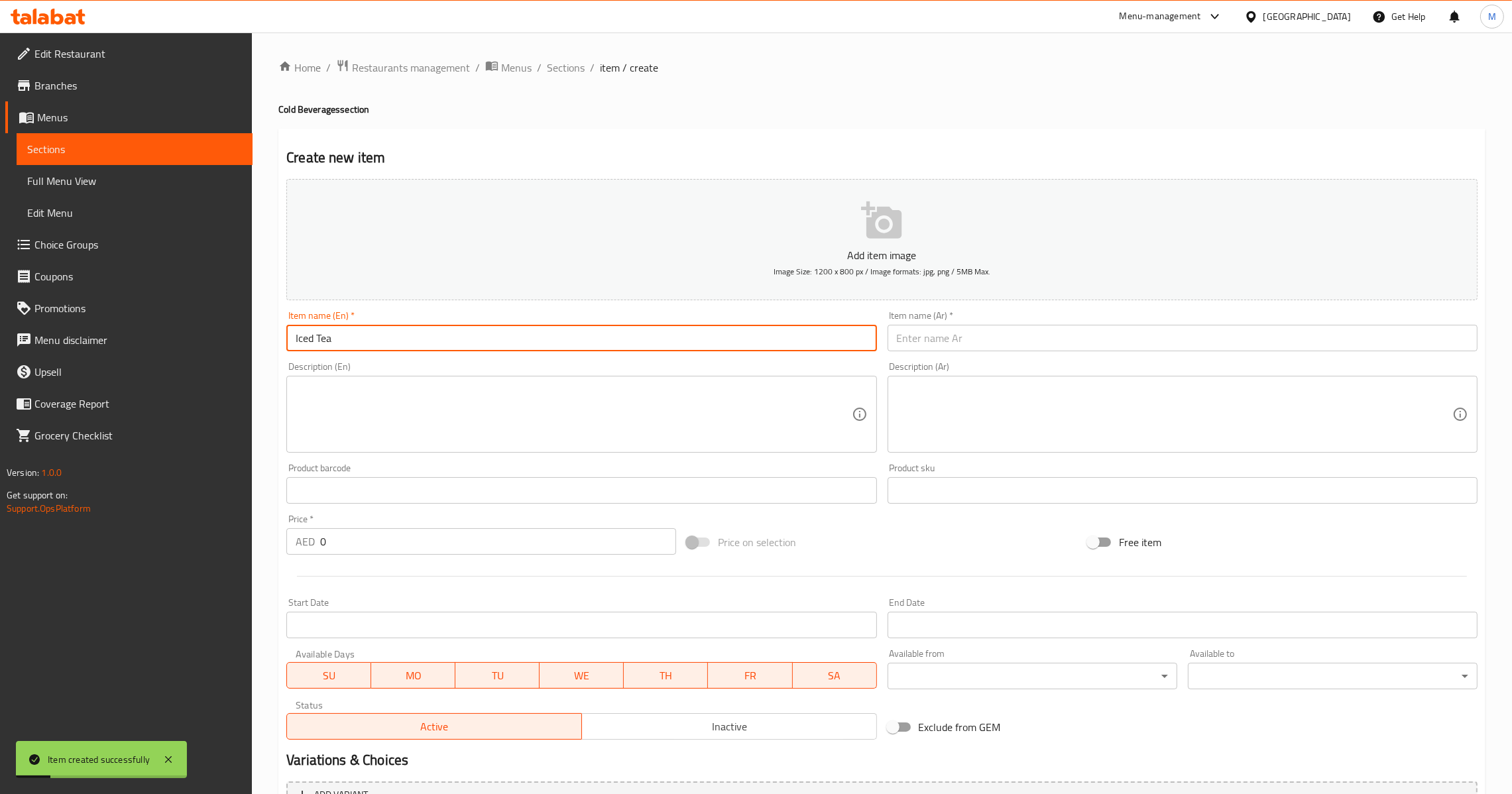
type input "Iced Tea"
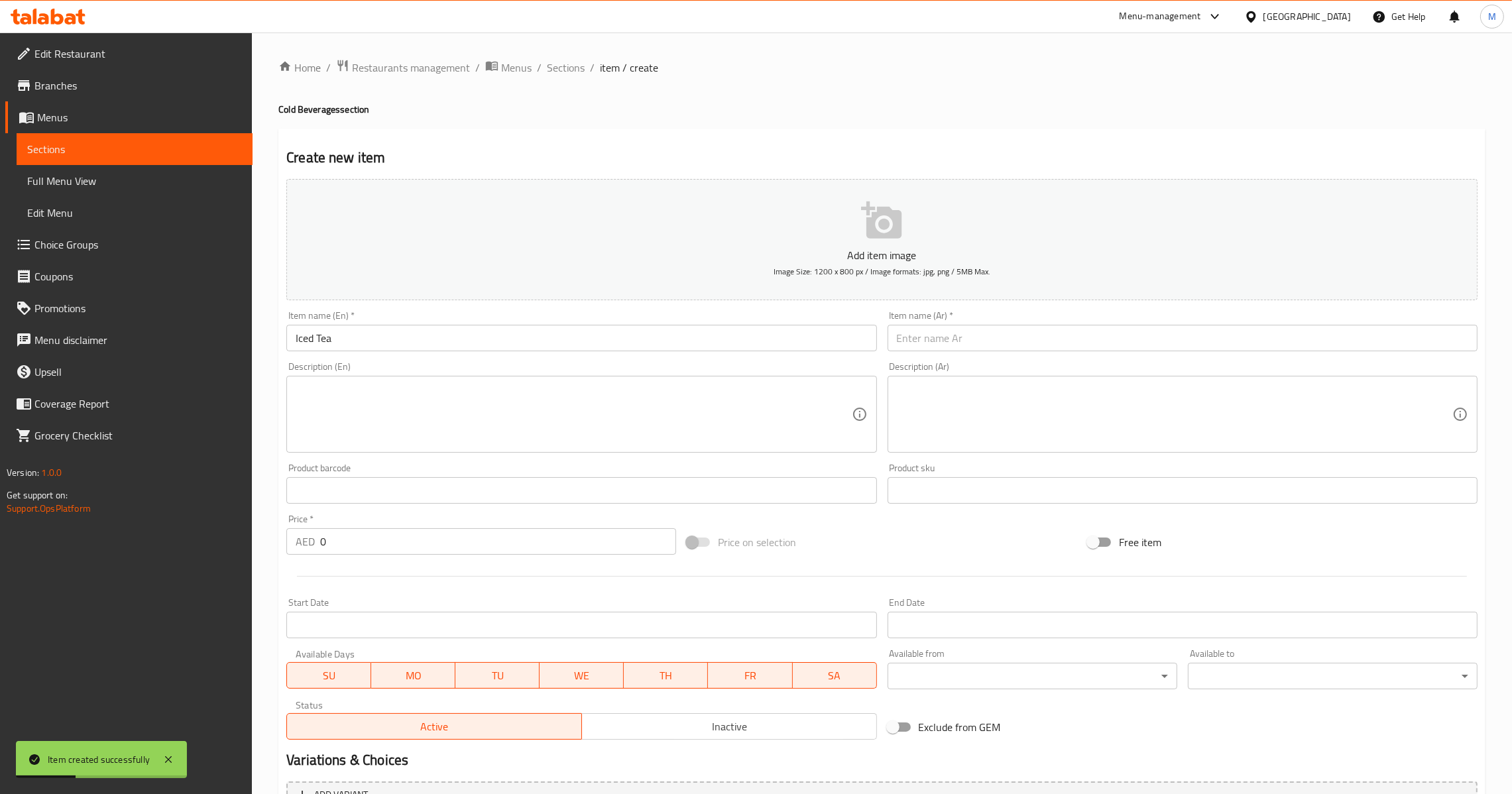
click at [931, 350] on input "text" at bounding box center [1182, 338] width 590 height 27
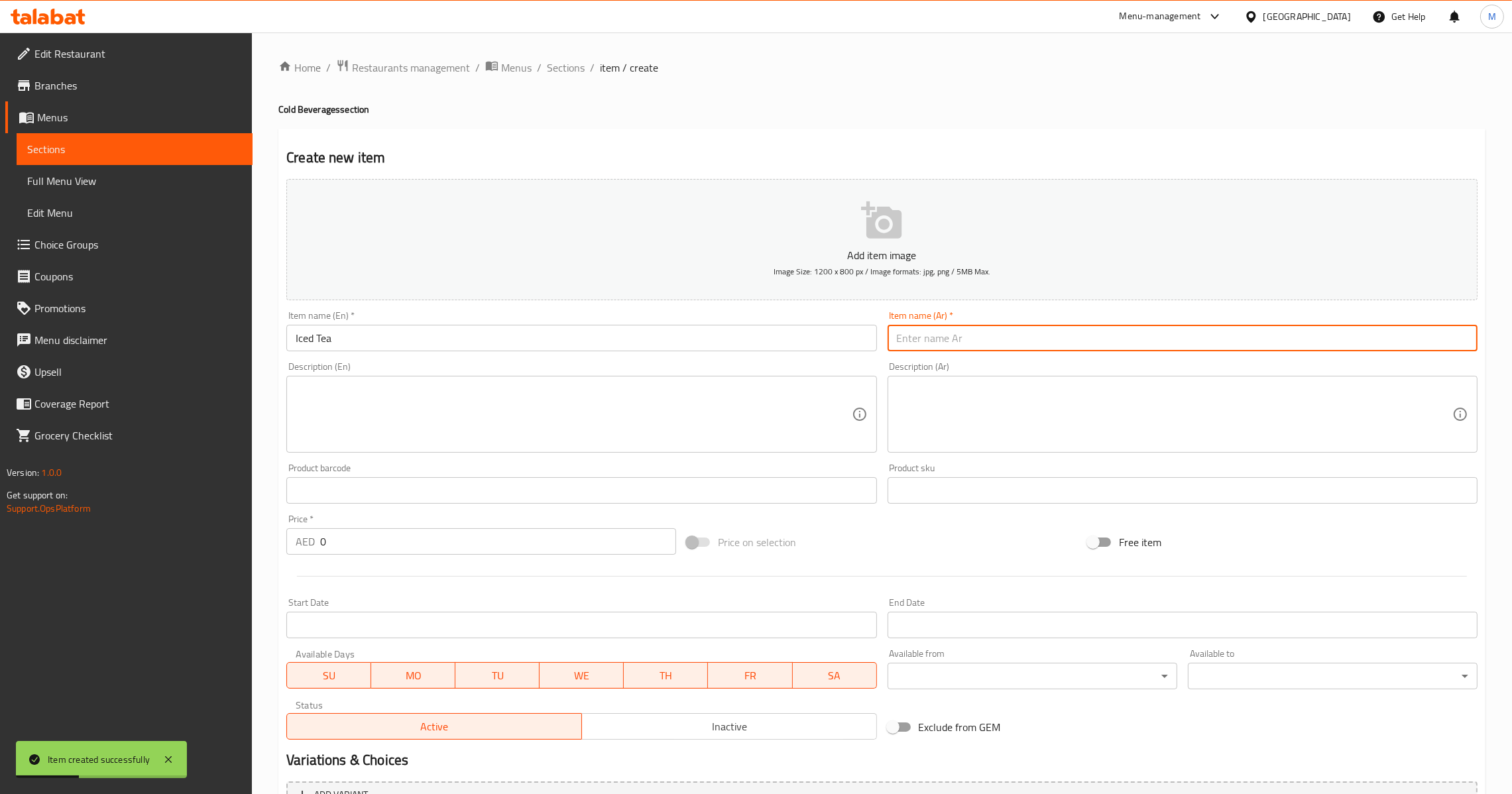
paste input "شاي مثلج"
type input "شاي مثلج"
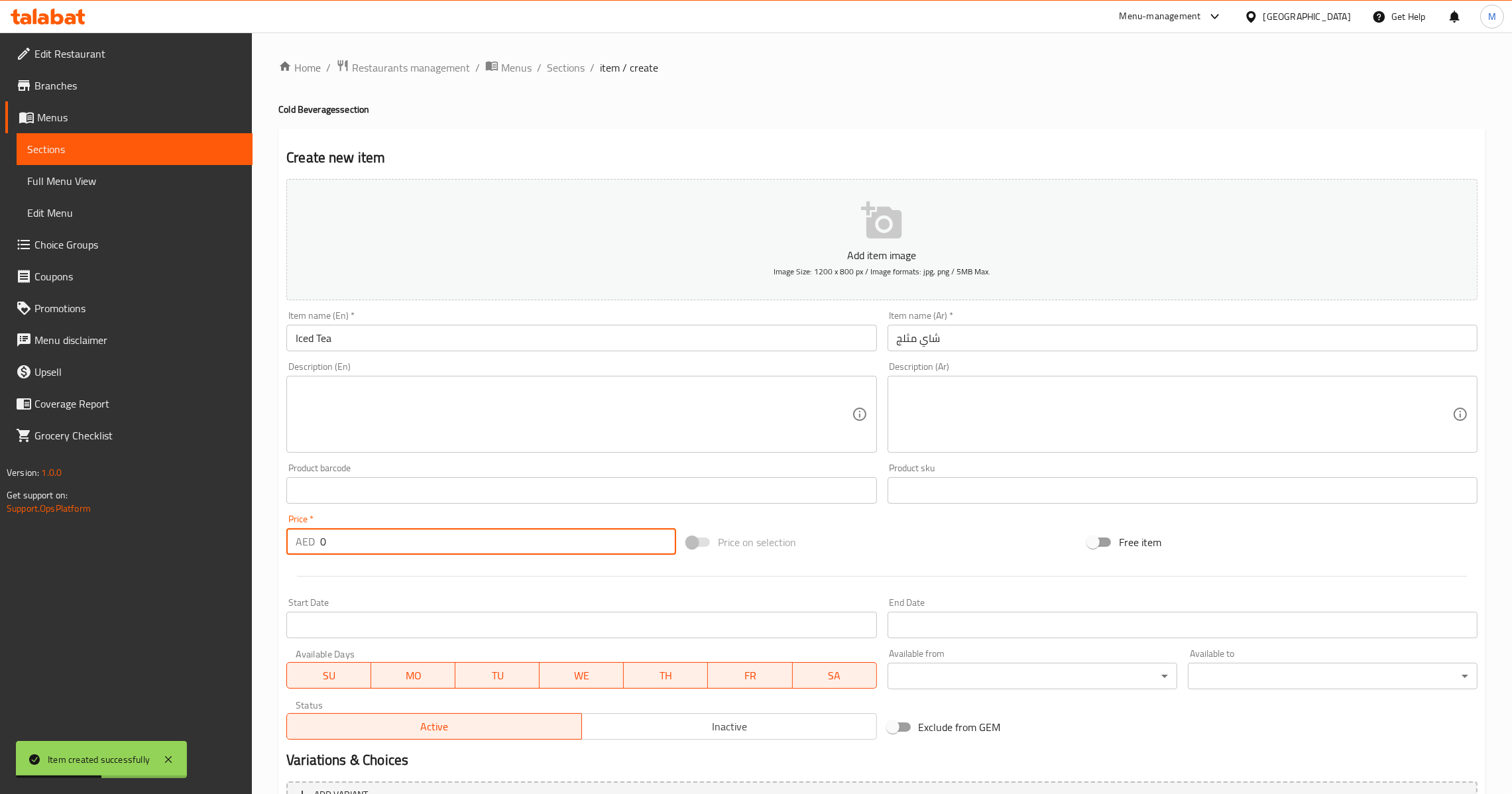
click at [391, 531] on input "0" at bounding box center [498, 541] width 356 height 27
paste input "18.75"
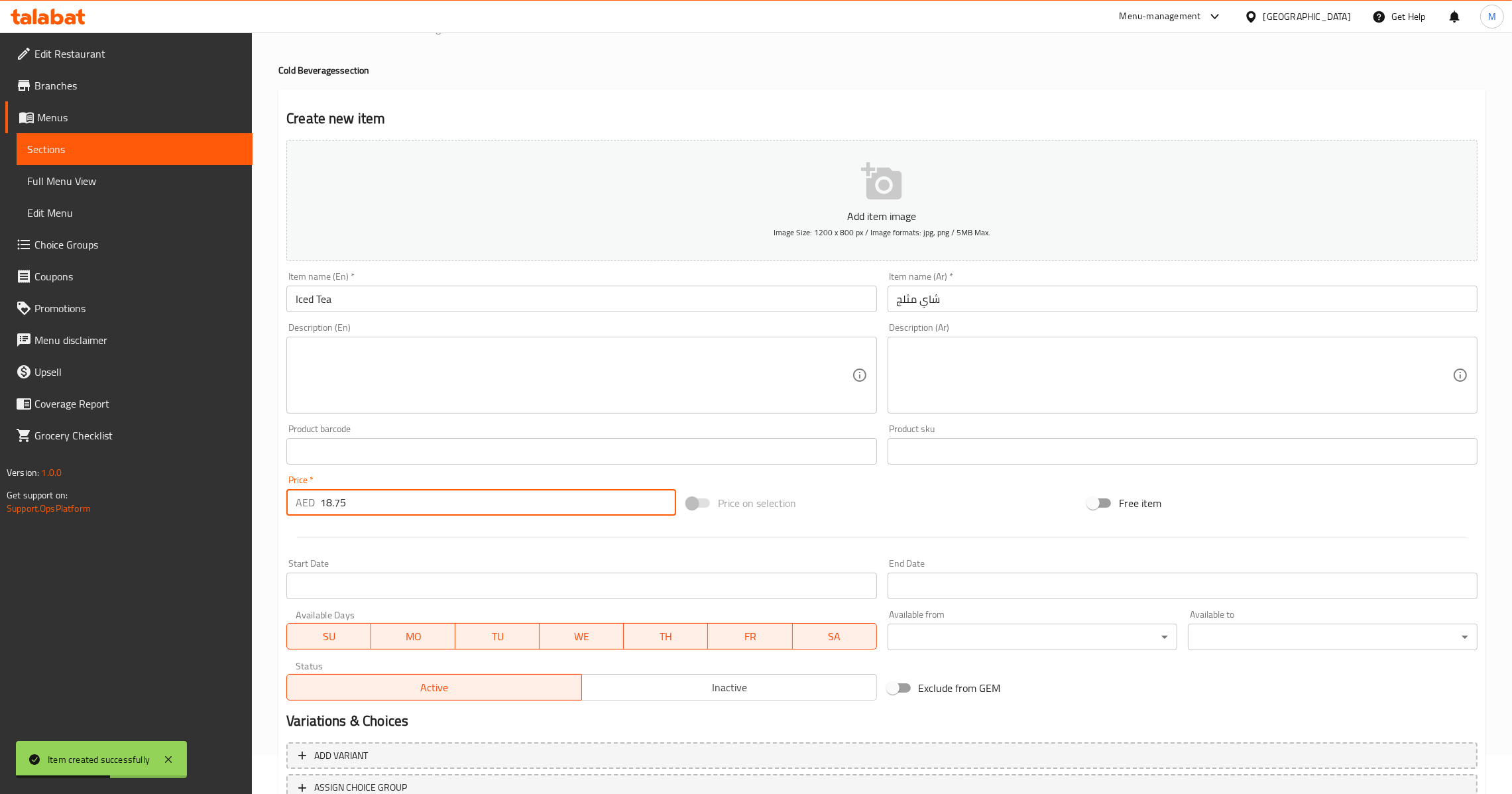
scroll to position [140, 0]
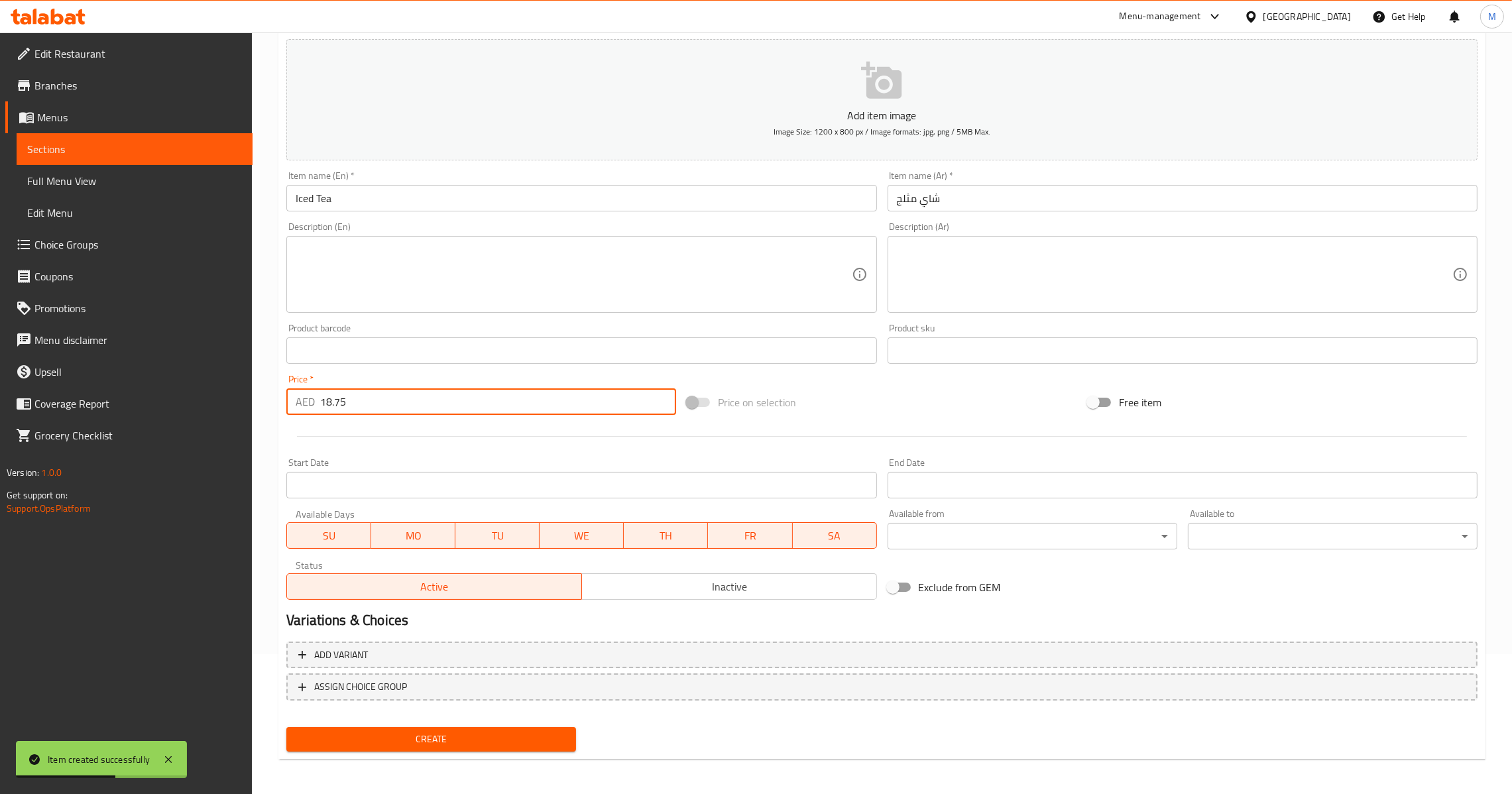
type input "18.75"
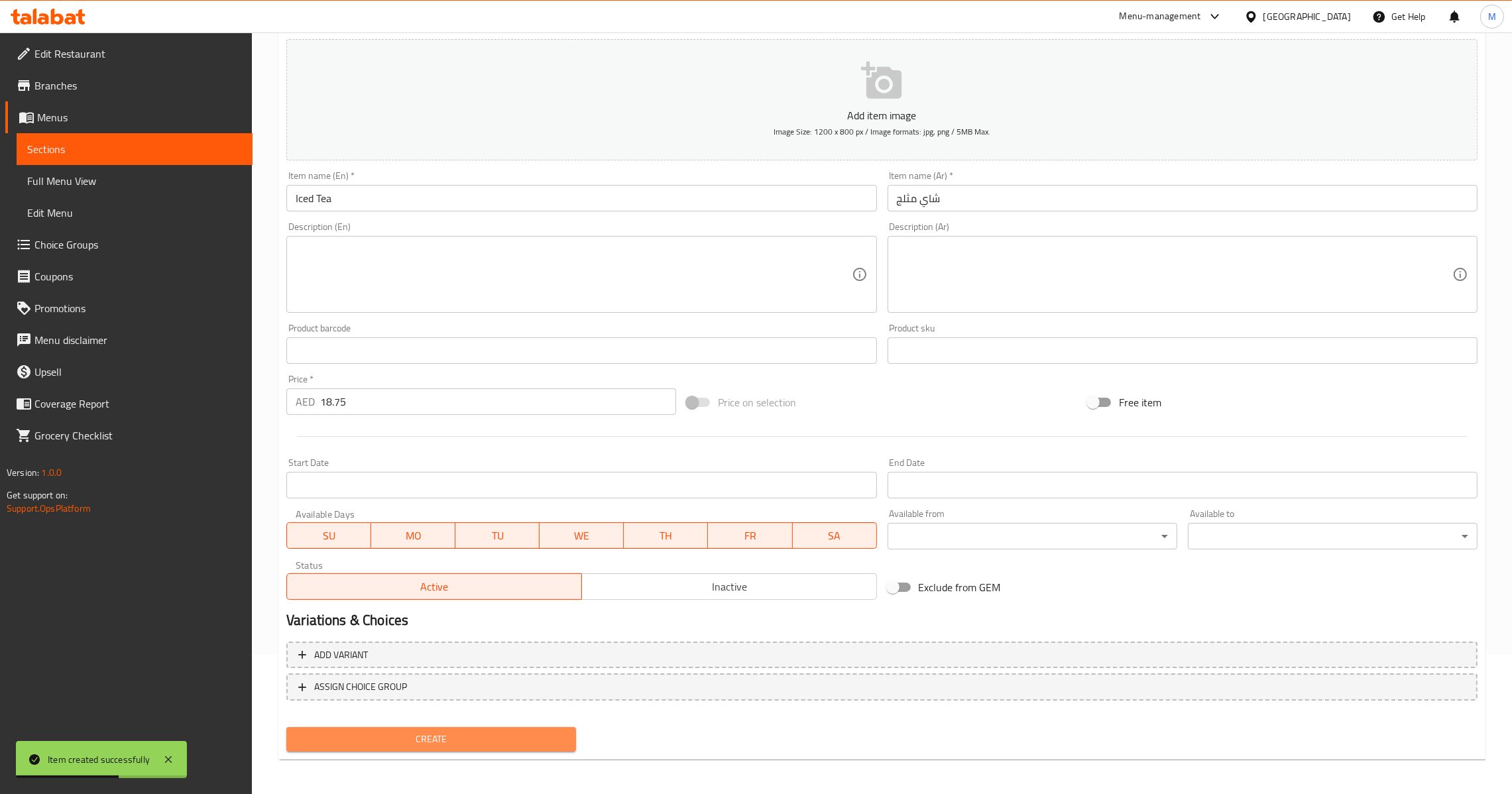
click at [467, 742] on span "Create" at bounding box center [432, 739] width 269 height 17
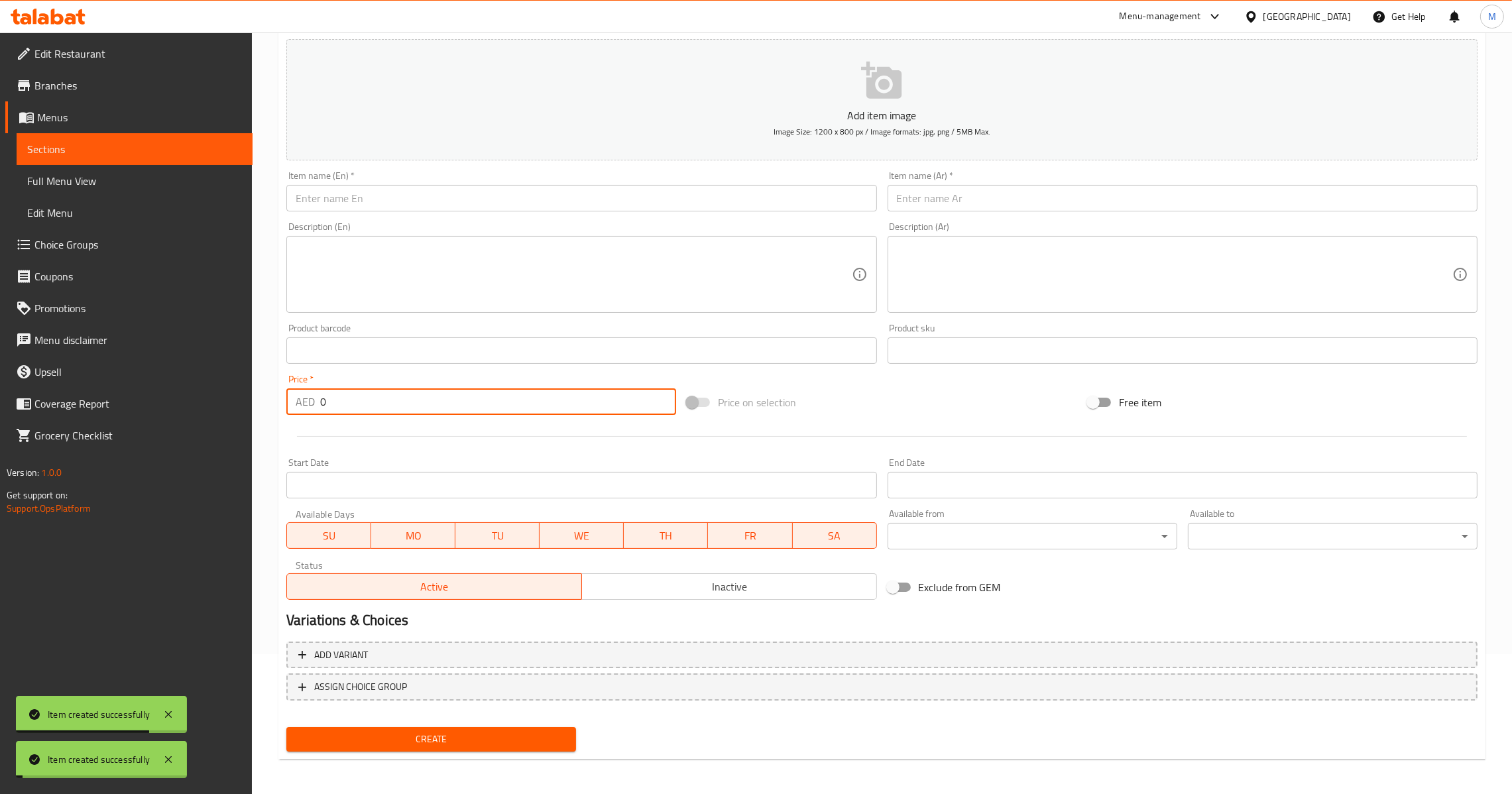
click at [376, 403] on input "0" at bounding box center [498, 402] width 356 height 27
paste input "18.75"
type input "18.75"
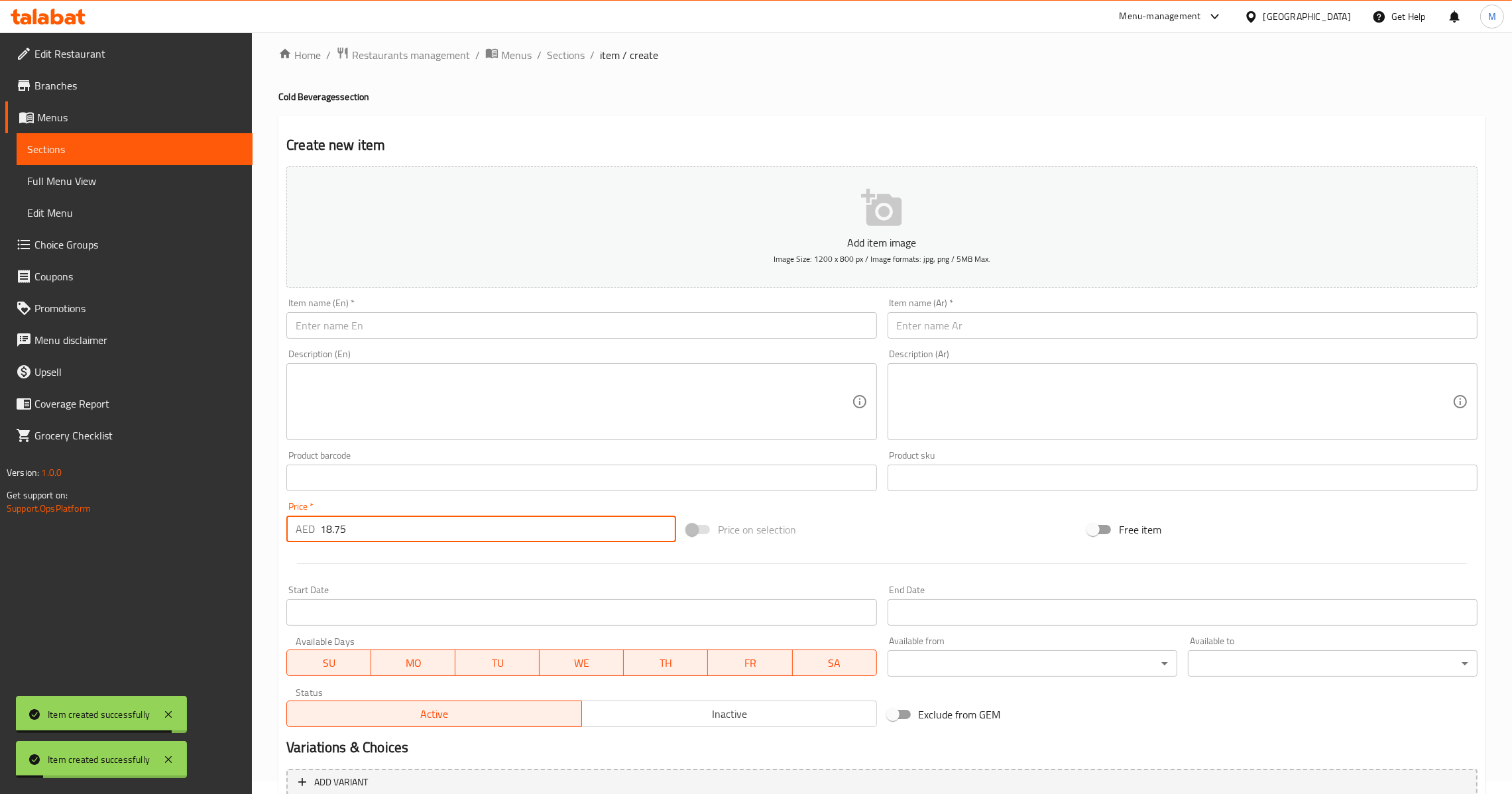
scroll to position [0, 0]
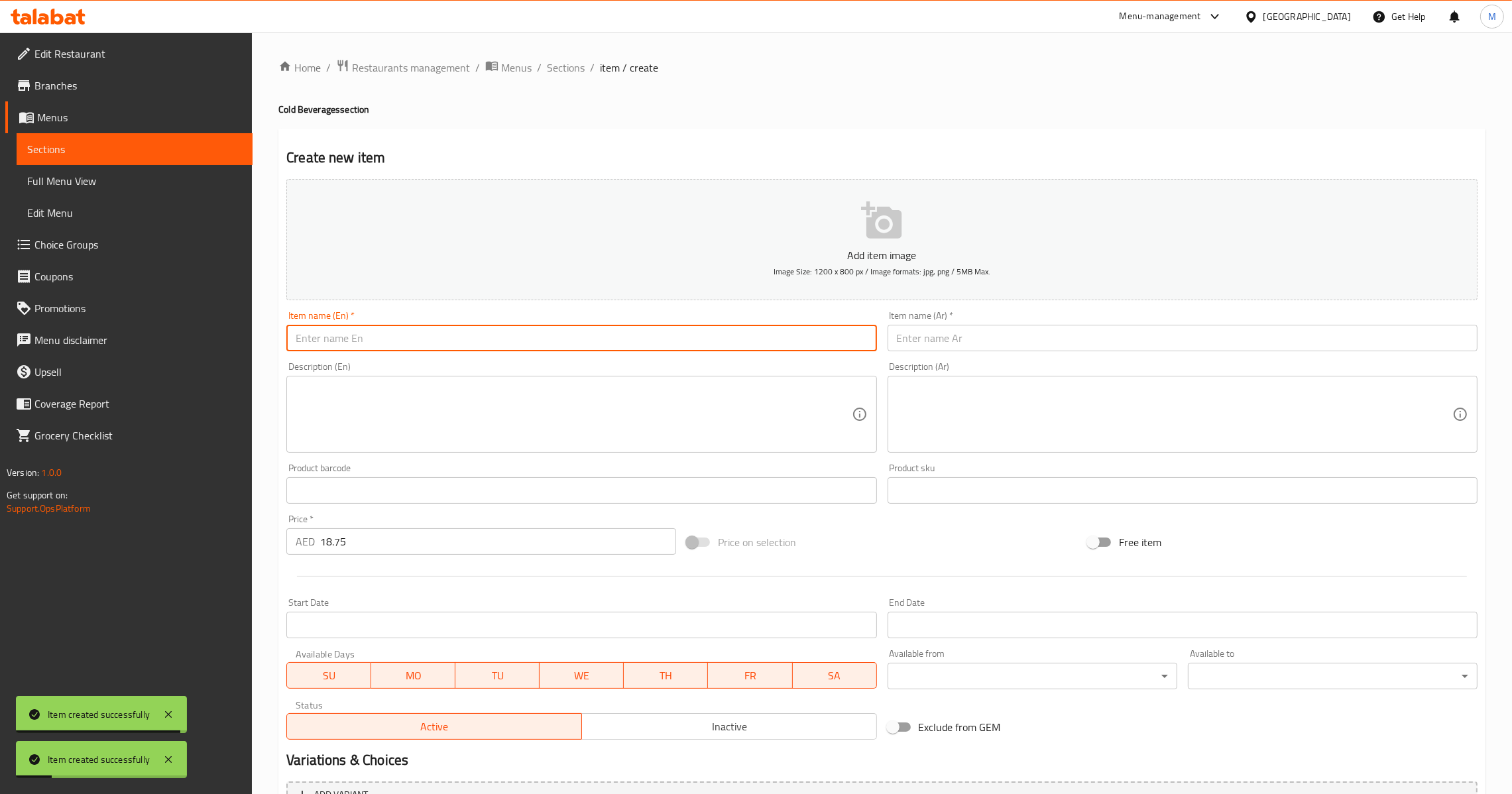
click at [493, 346] on input "text" at bounding box center [581, 338] width 590 height 27
paste input "Iced Café Latte"
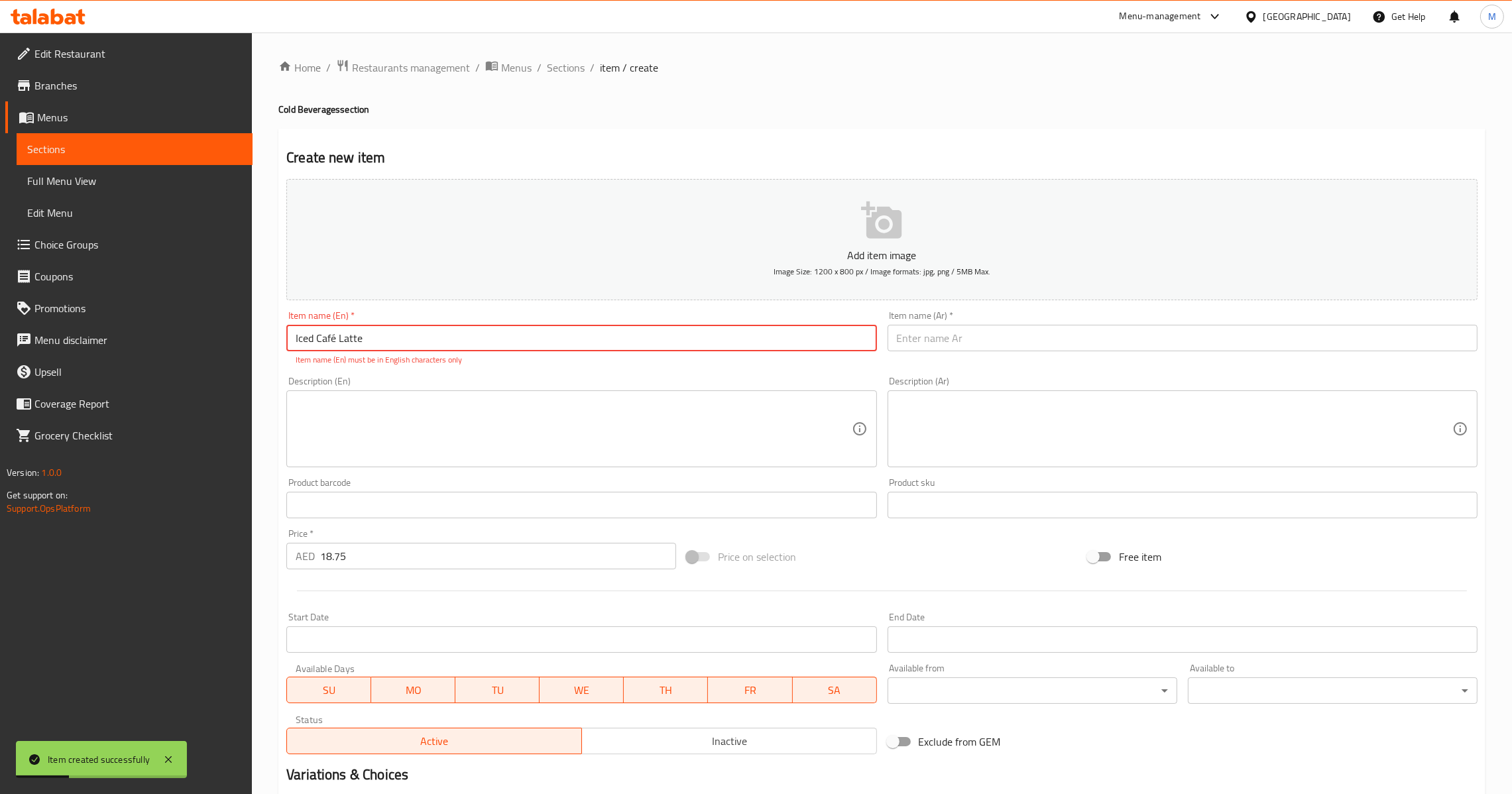
click at [336, 338] on input "Iced Café Latte" at bounding box center [581, 338] width 590 height 27
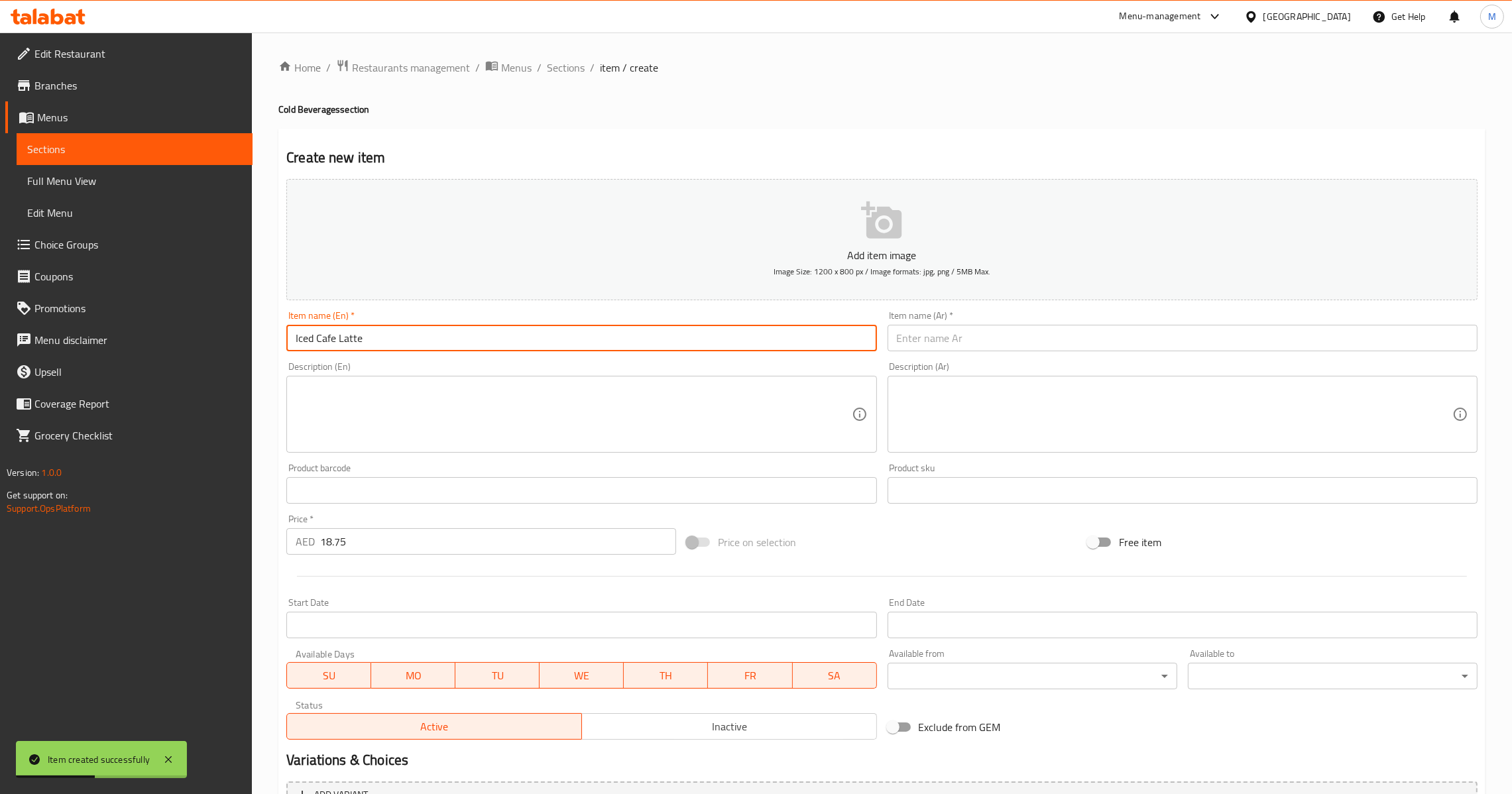
type input "Iced Cafe Latte"
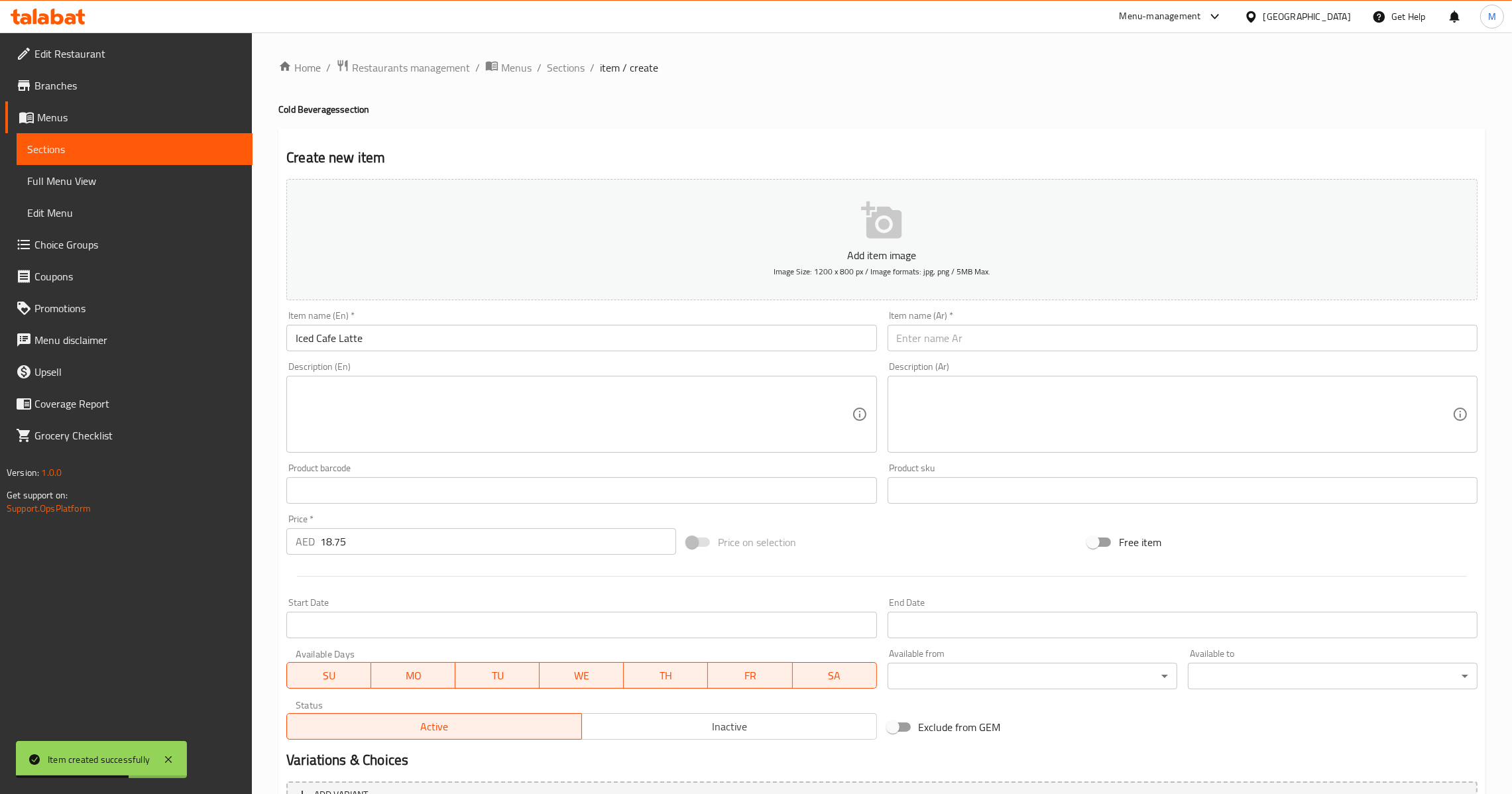
click at [1007, 340] on input "text" at bounding box center [1182, 338] width 590 height 27
paste input "لاتيه مثلج"
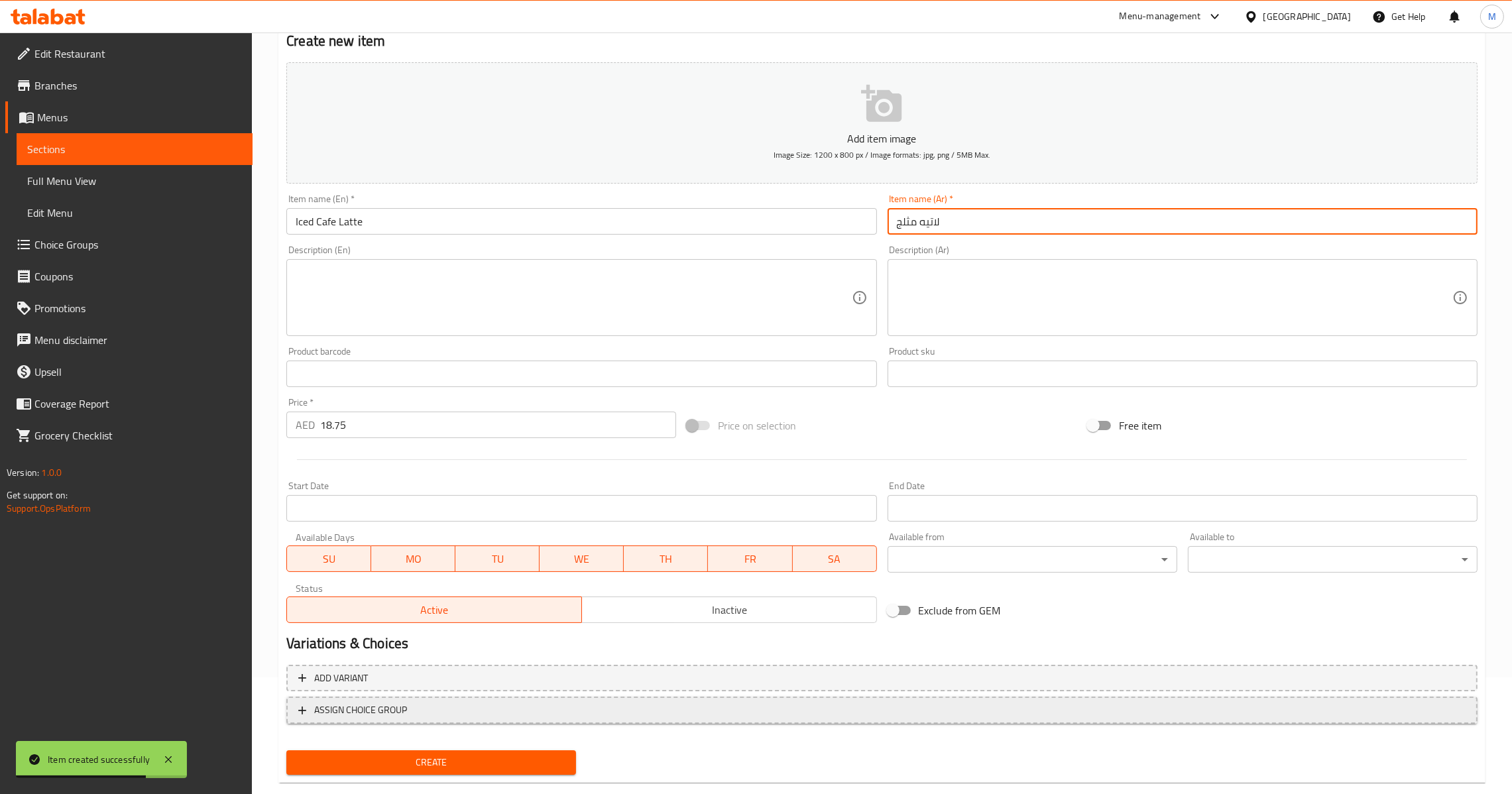
scroll to position [140, 0]
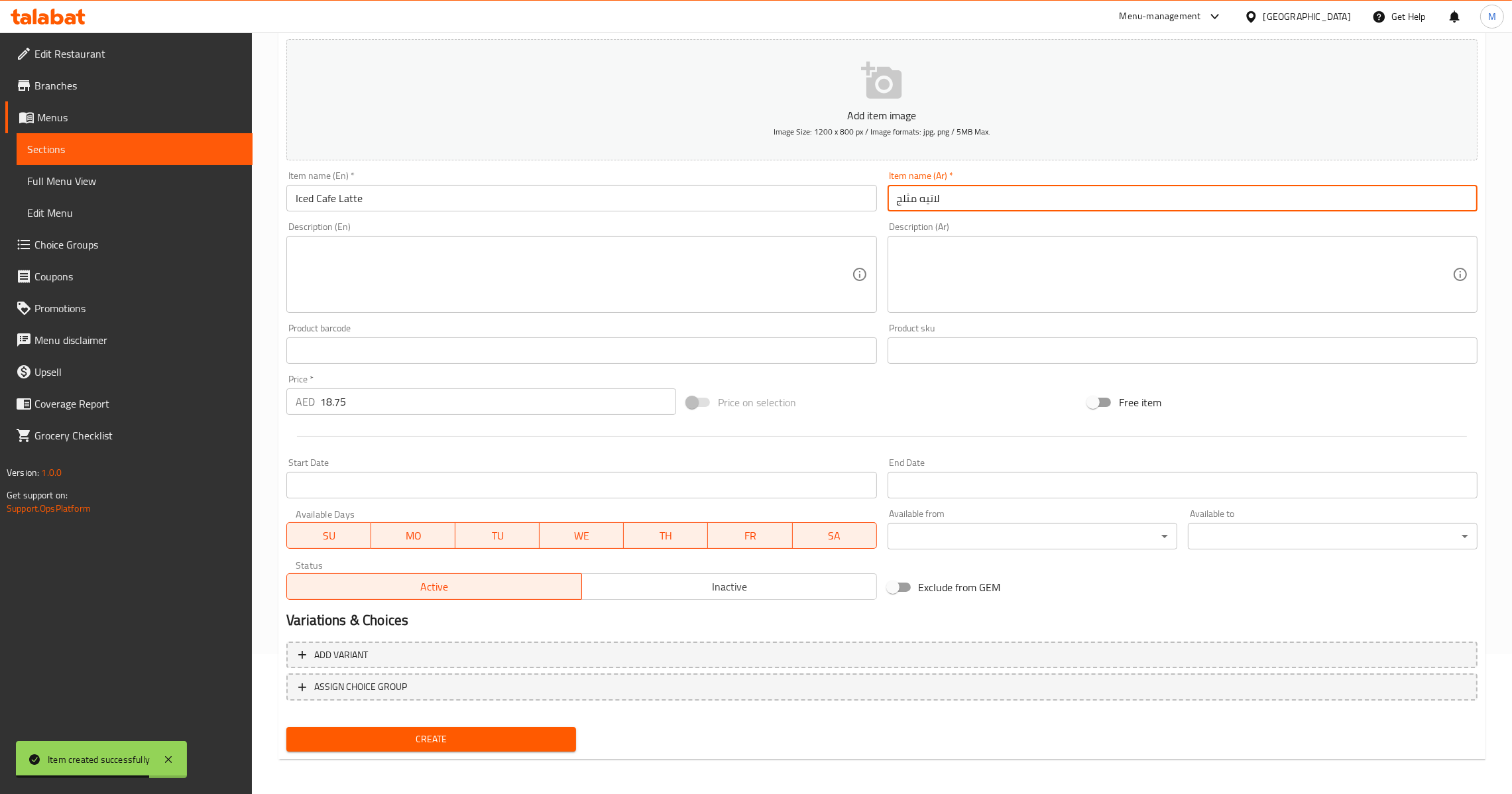
type input "لاتيه مثلج"
click at [423, 750] on div "Create" at bounding box center [432, 739] width 300 height 35
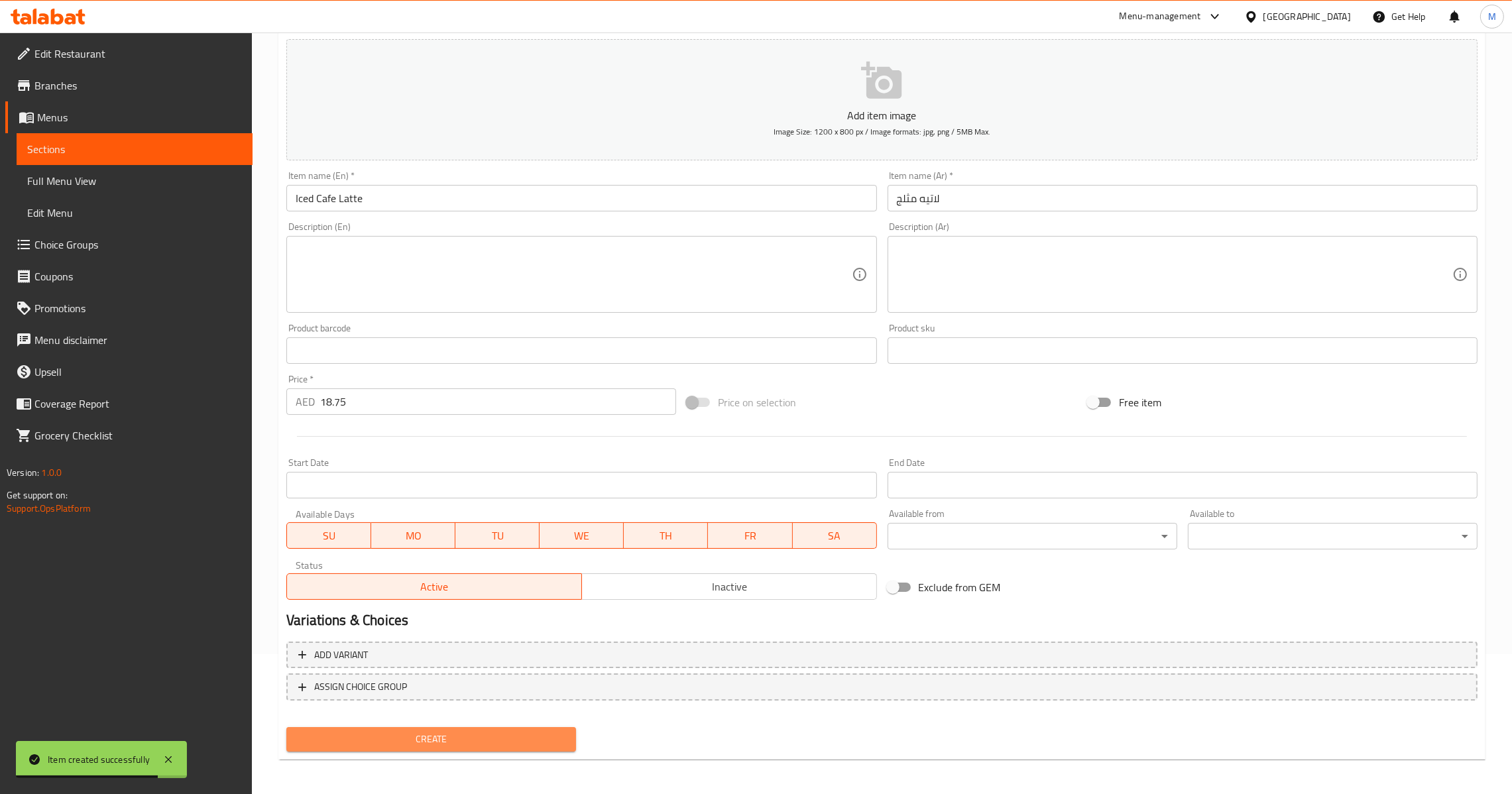
click at [436, 727] on button "Create" at bounding box center [431, 739] width 289 height 25
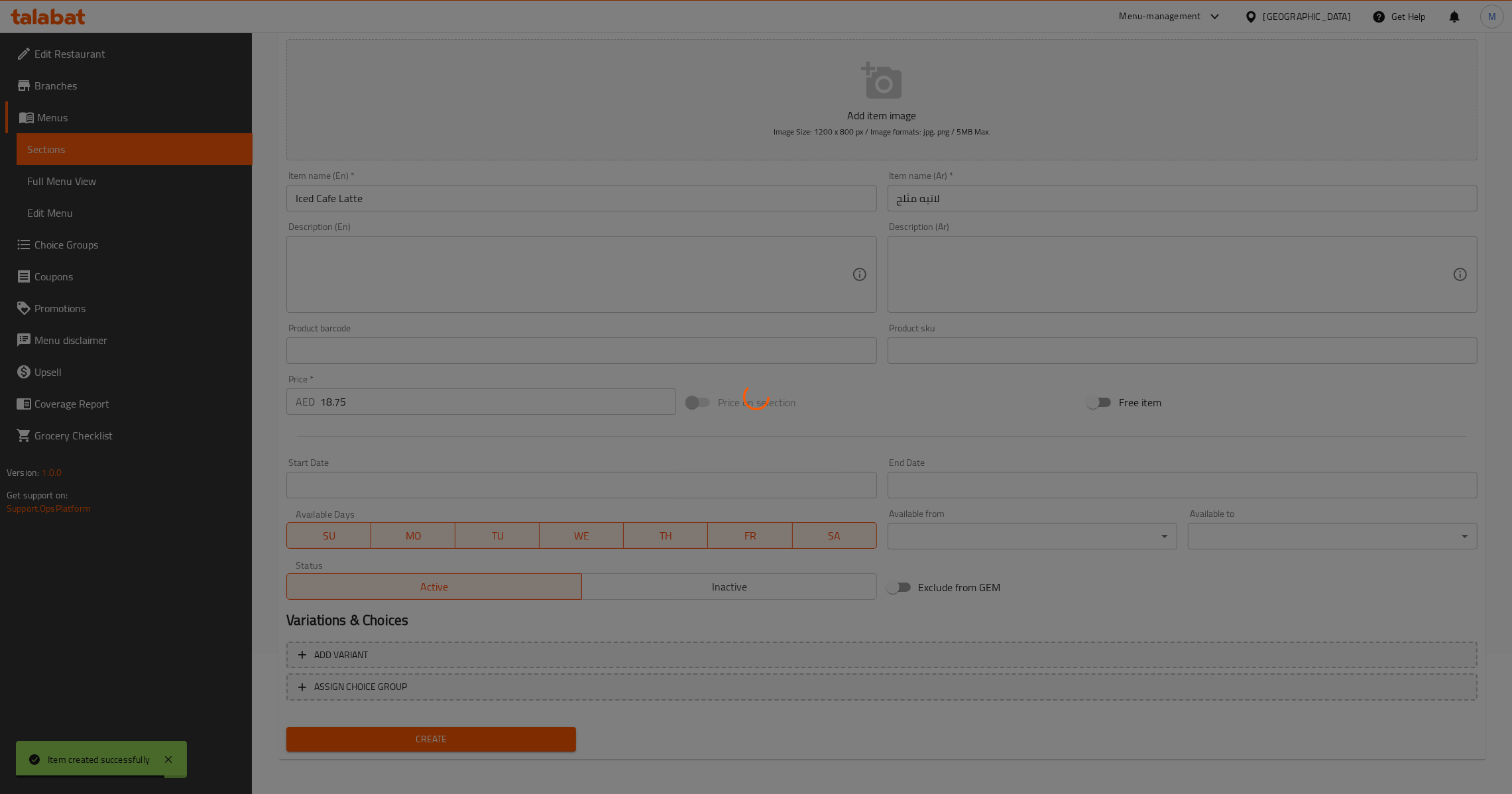
type input "0"
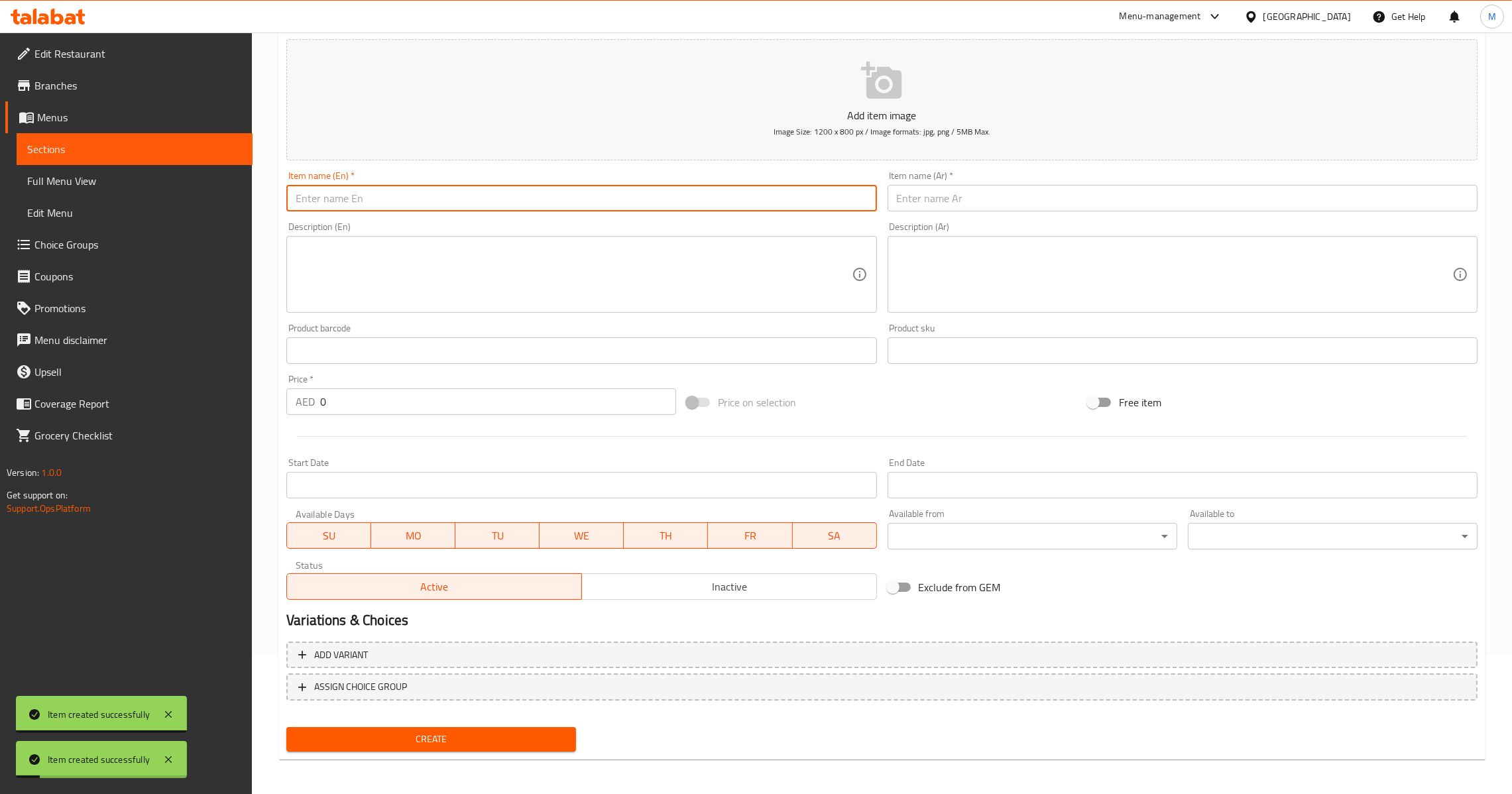
click at [389, 206] on input "text" at bounding box center [581, 198] width 590 height 27
paste input "Iced Chocolate"
type input "Iced Chocolate"
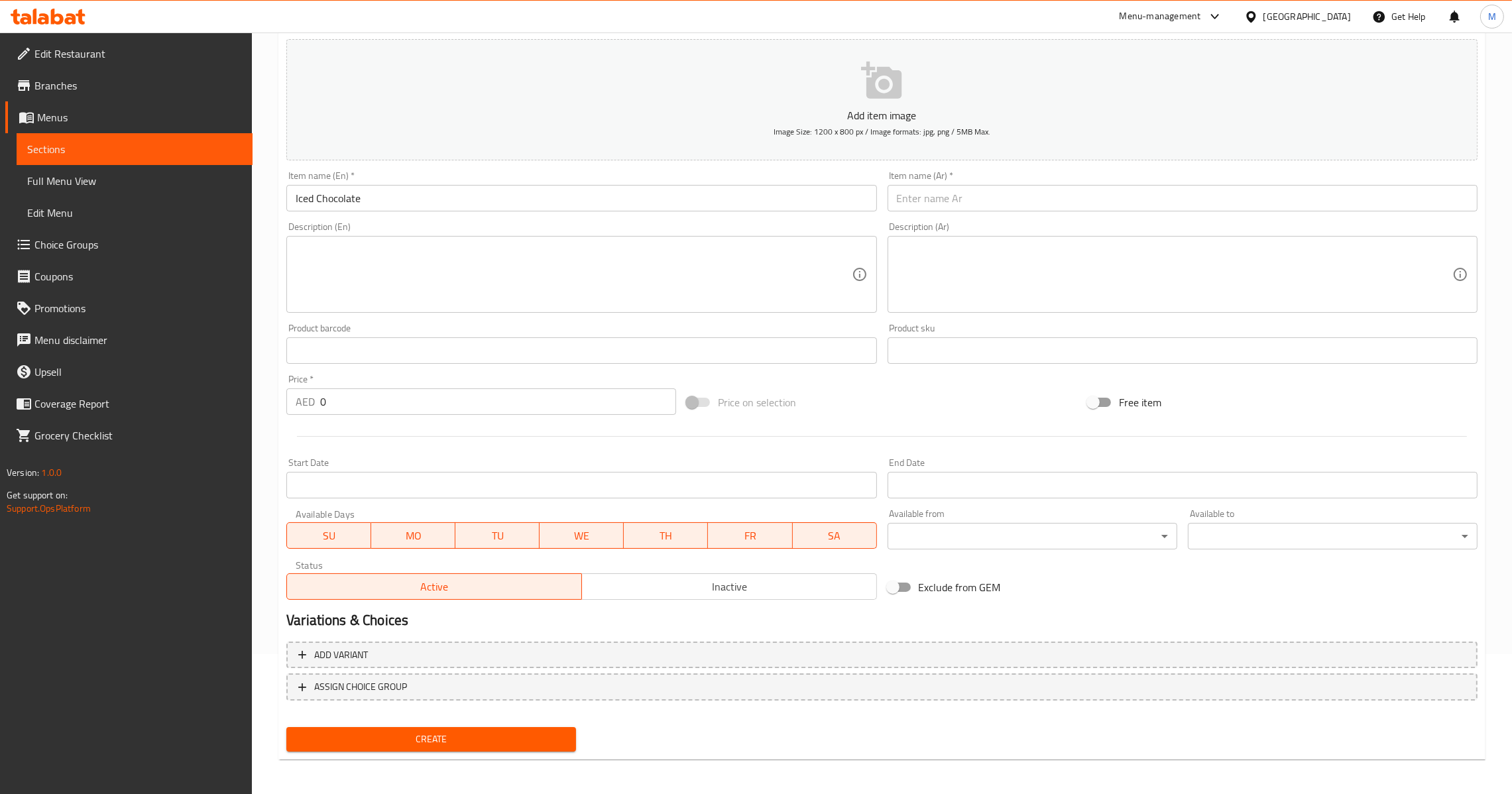
click at [946, 198] on input "text" at bounding box center [1182, 198] width 590 height 27
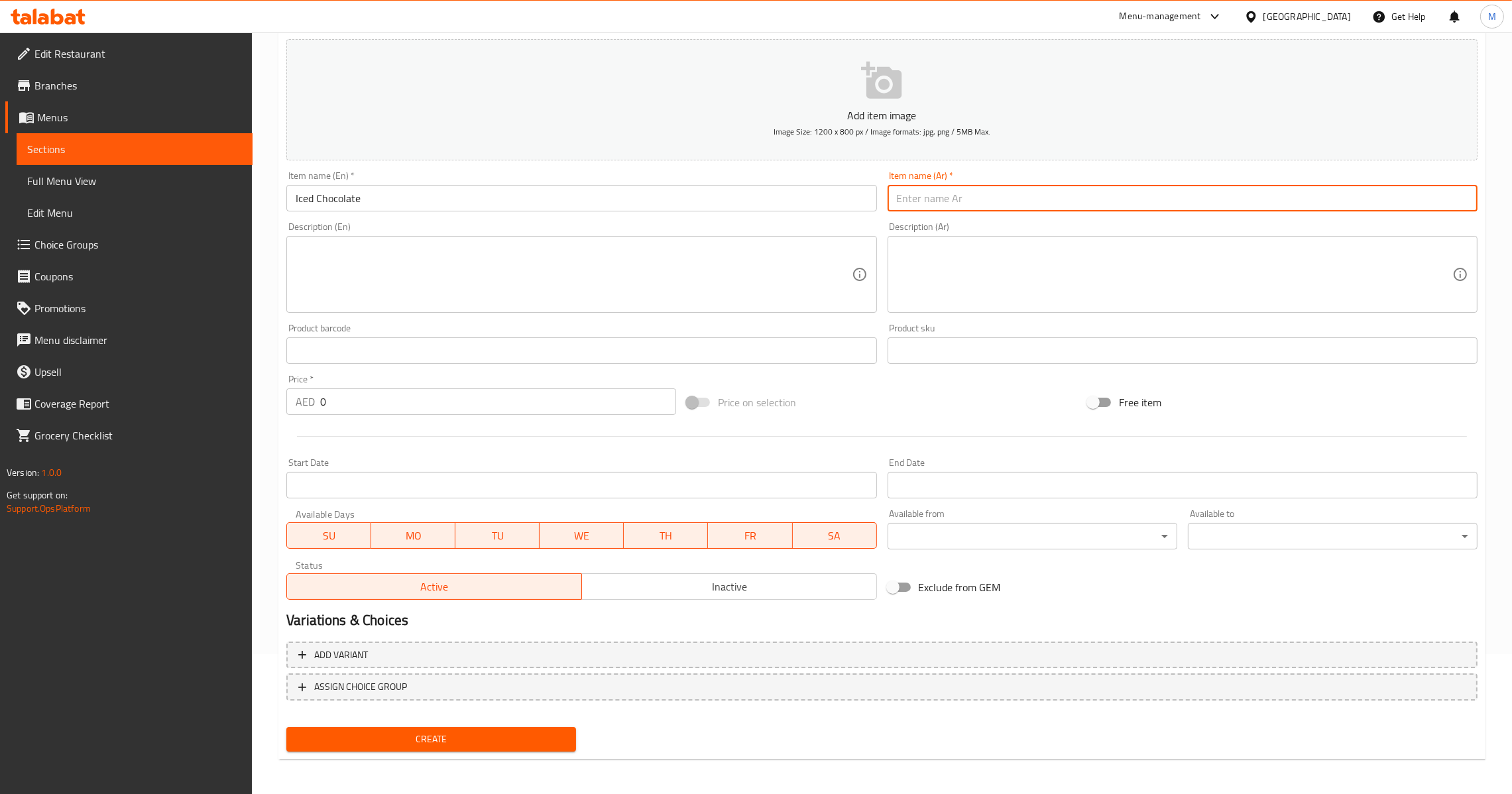
paste input "الشوكولاتة المثلجة"
type input "الشوكولاتة المثلجة"
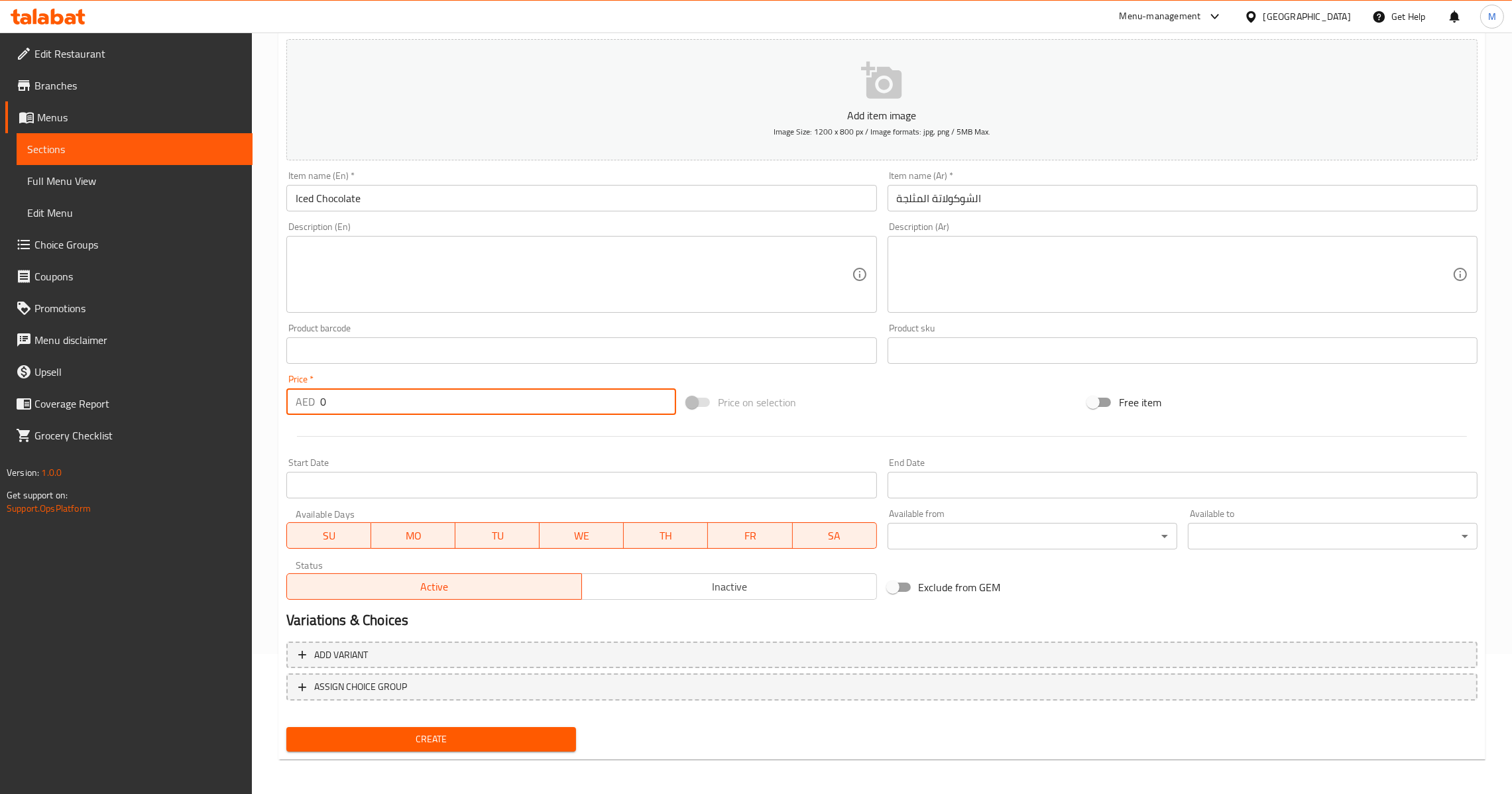
click at [380, 409] on input "0" at bounding box center [498, 402] width 356 height 27
paste input "18.75"
type input "18.75"
click at [415, 743] on span "Create" at bounding box center [432, 739] width 269 height 17
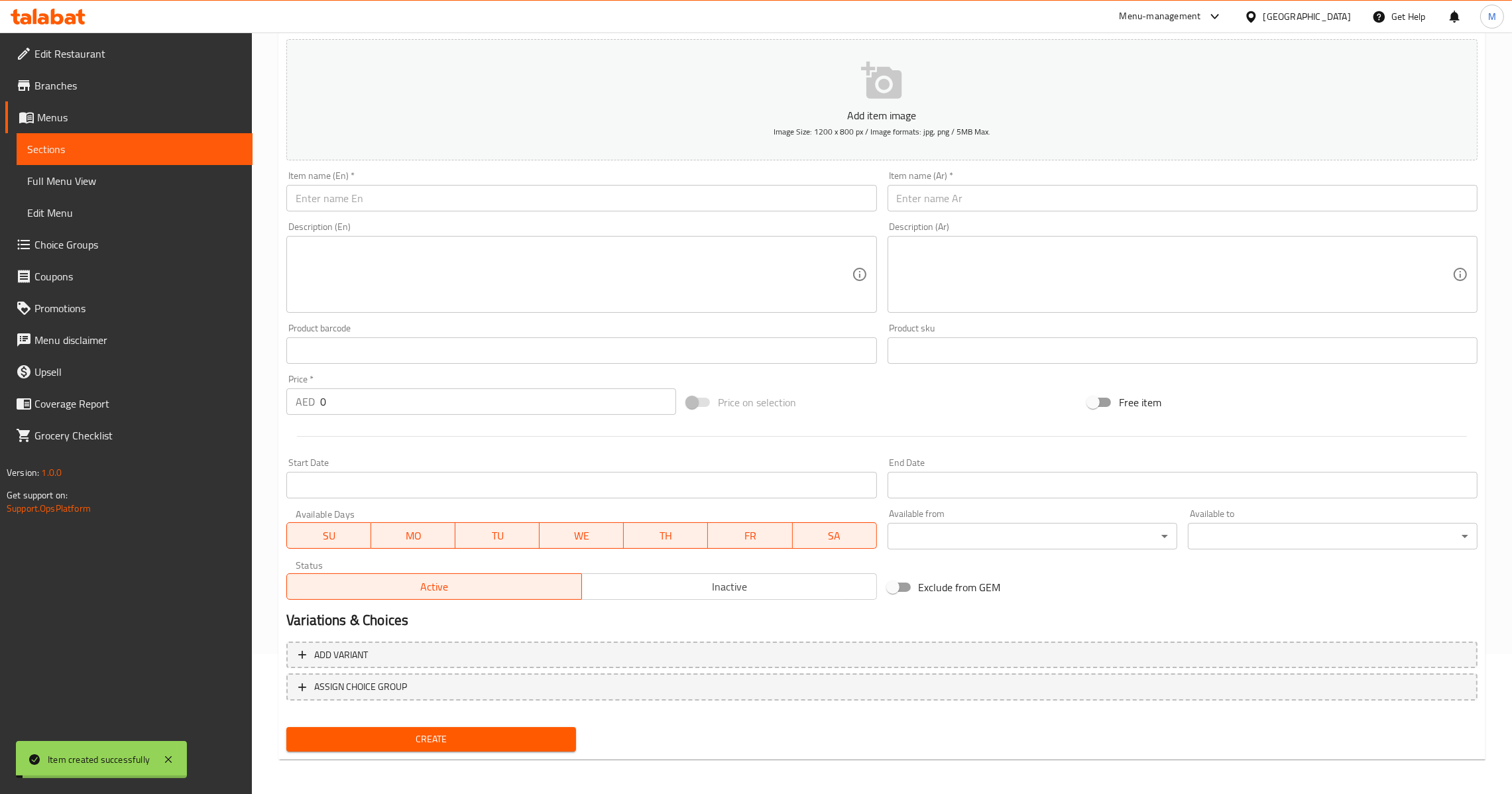
click at [355, 407] on input "0" at bounding box center [498, 402] width 356 height 27
paste input "18.75"
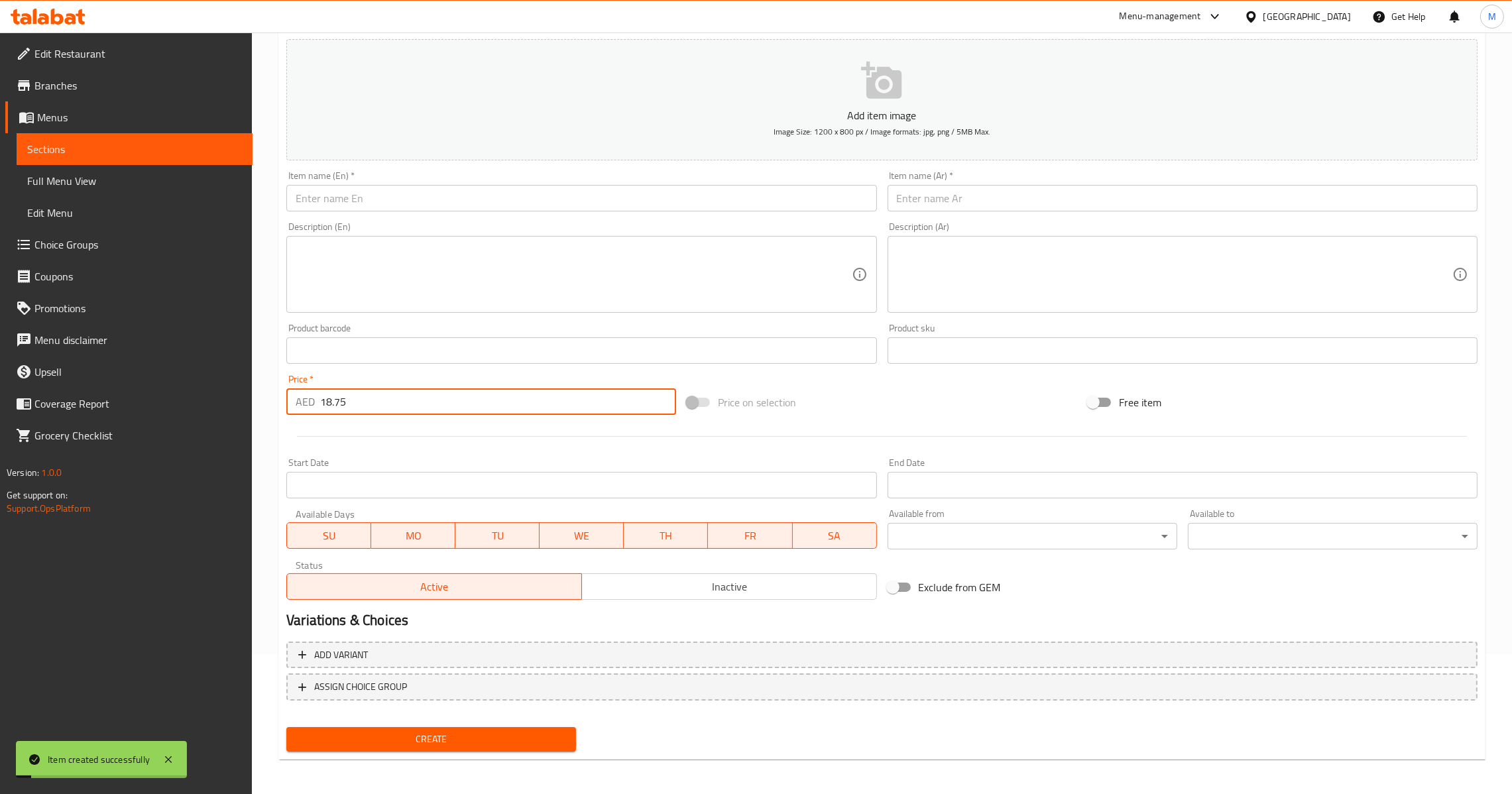
type input "18.75"
click at [498, 198] on input "text" at bounding box center [581, 198] width 590 height 27
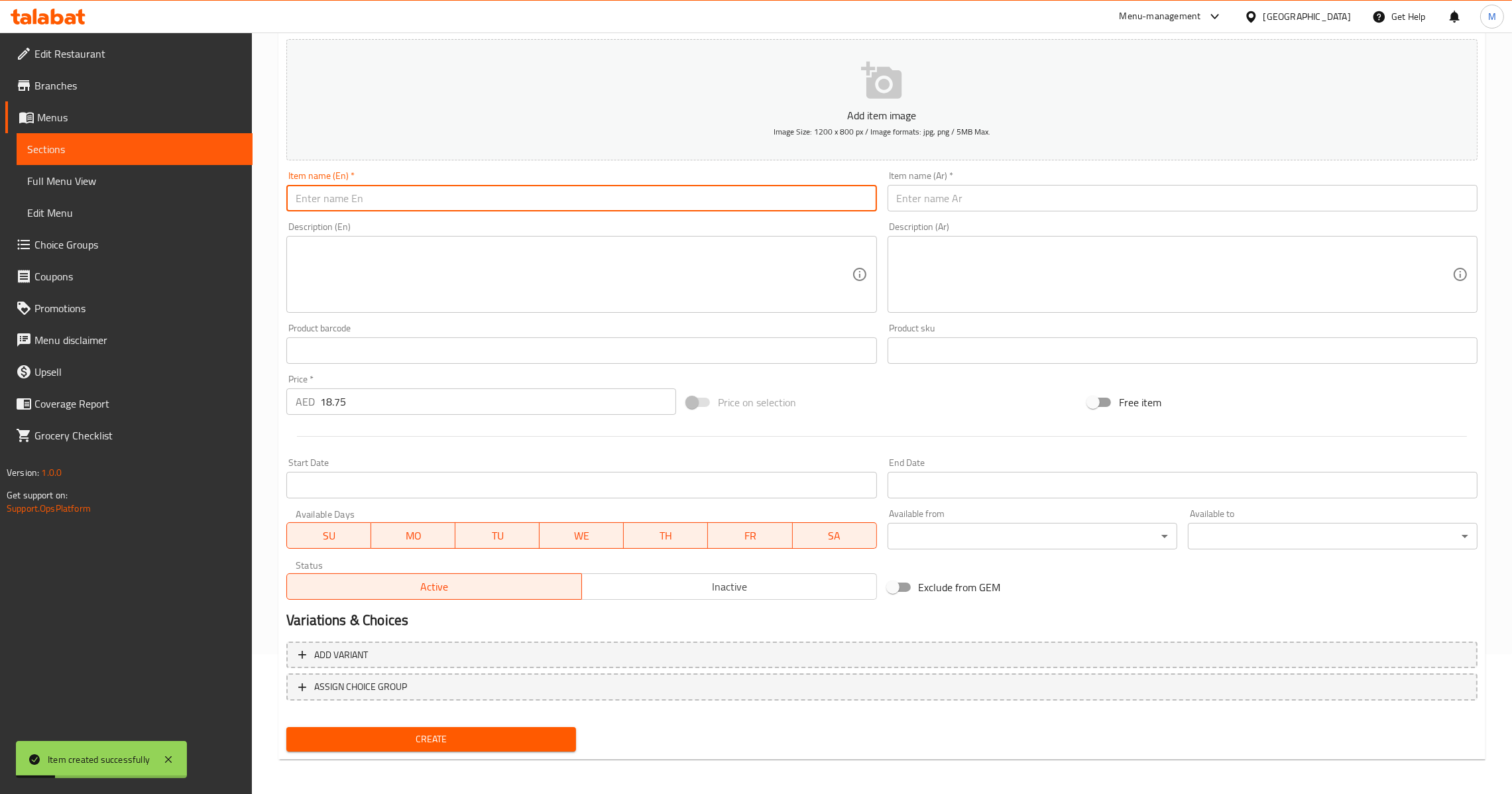
paste input "Iced Mocha"
type input "Iced Mocha"
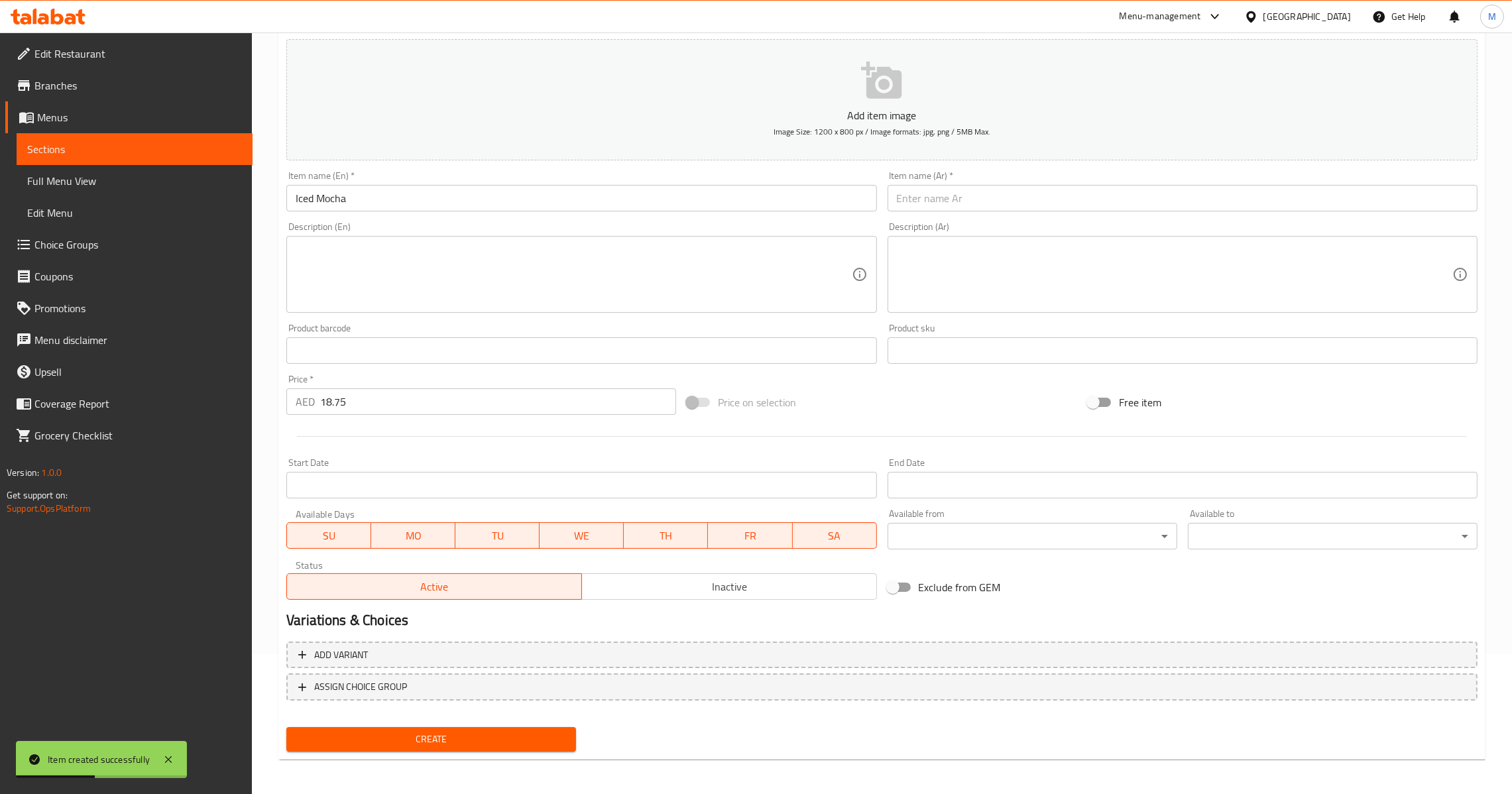
drag, startPoint x: 917, startPoint y: 197, endPoint x: 890, endPoint y: 254, distance: 63.1
click at [917, 197] on input "text" at bounding box center [1182, 198] width 590 height 27
paste input "موكا مثلجة"
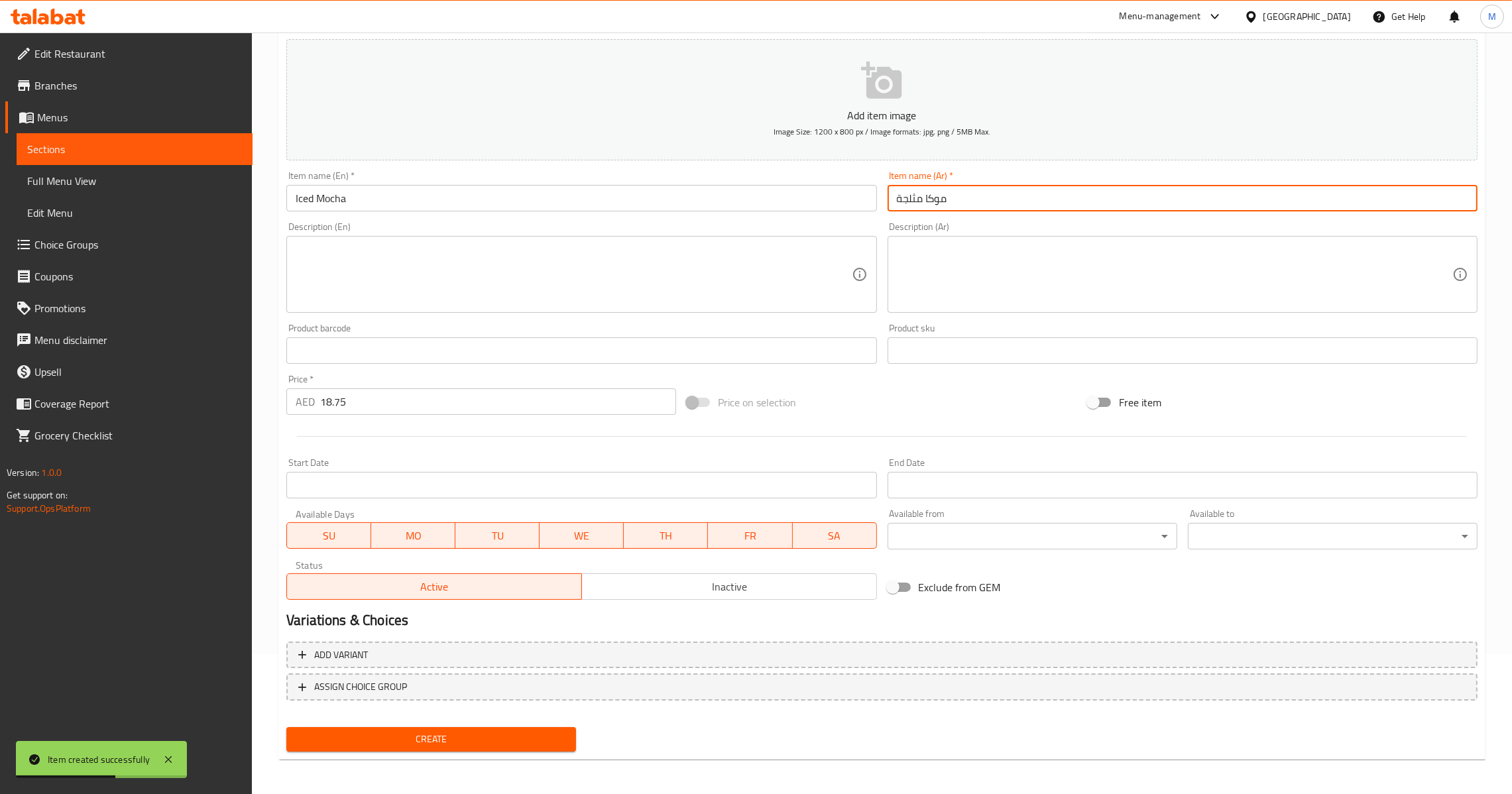
type input "موكا مثلجة"
click at [451, 731] on span "Create" at bounding box center [432, 739] width 269 height 17
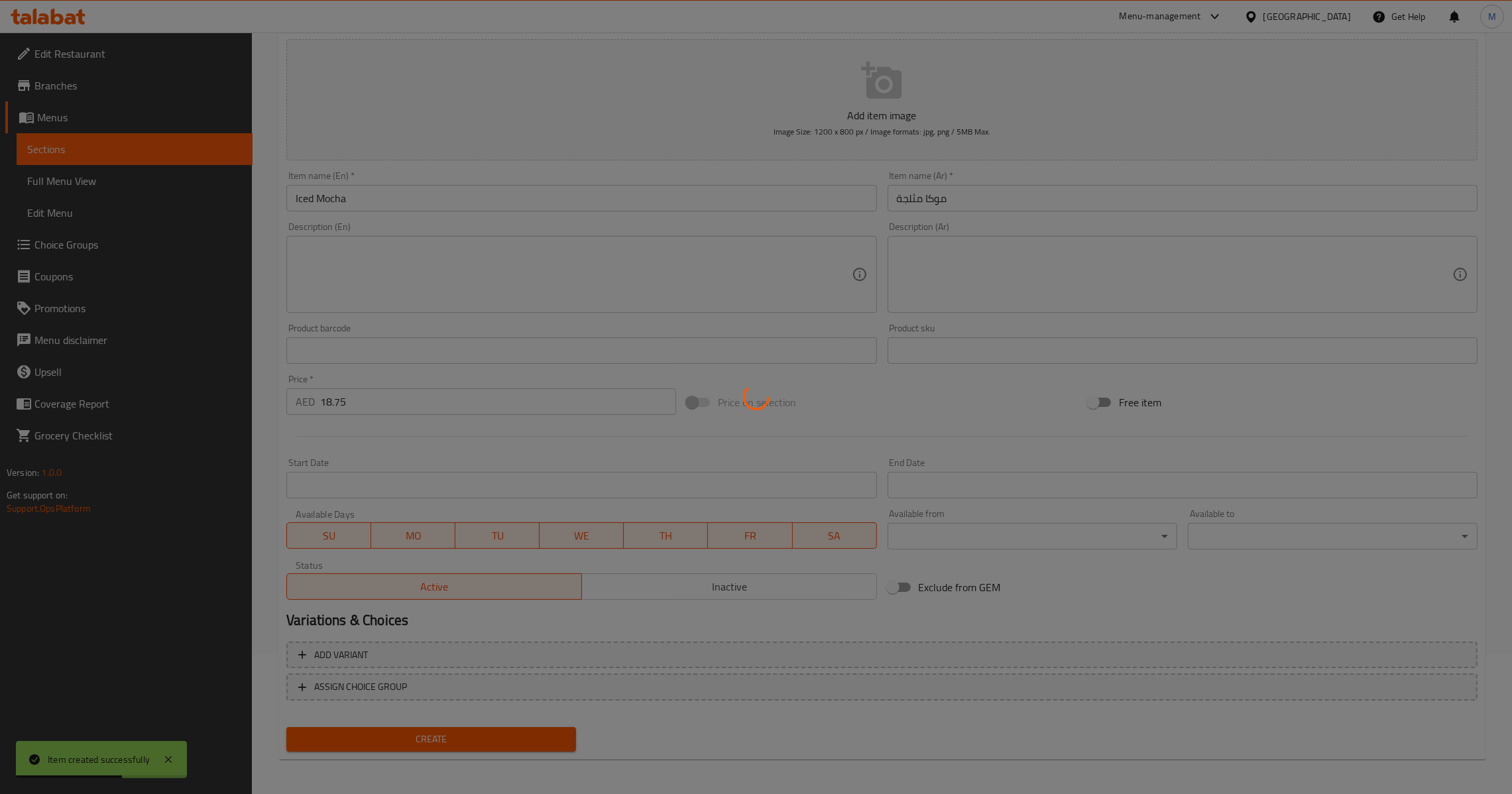
type input "0"
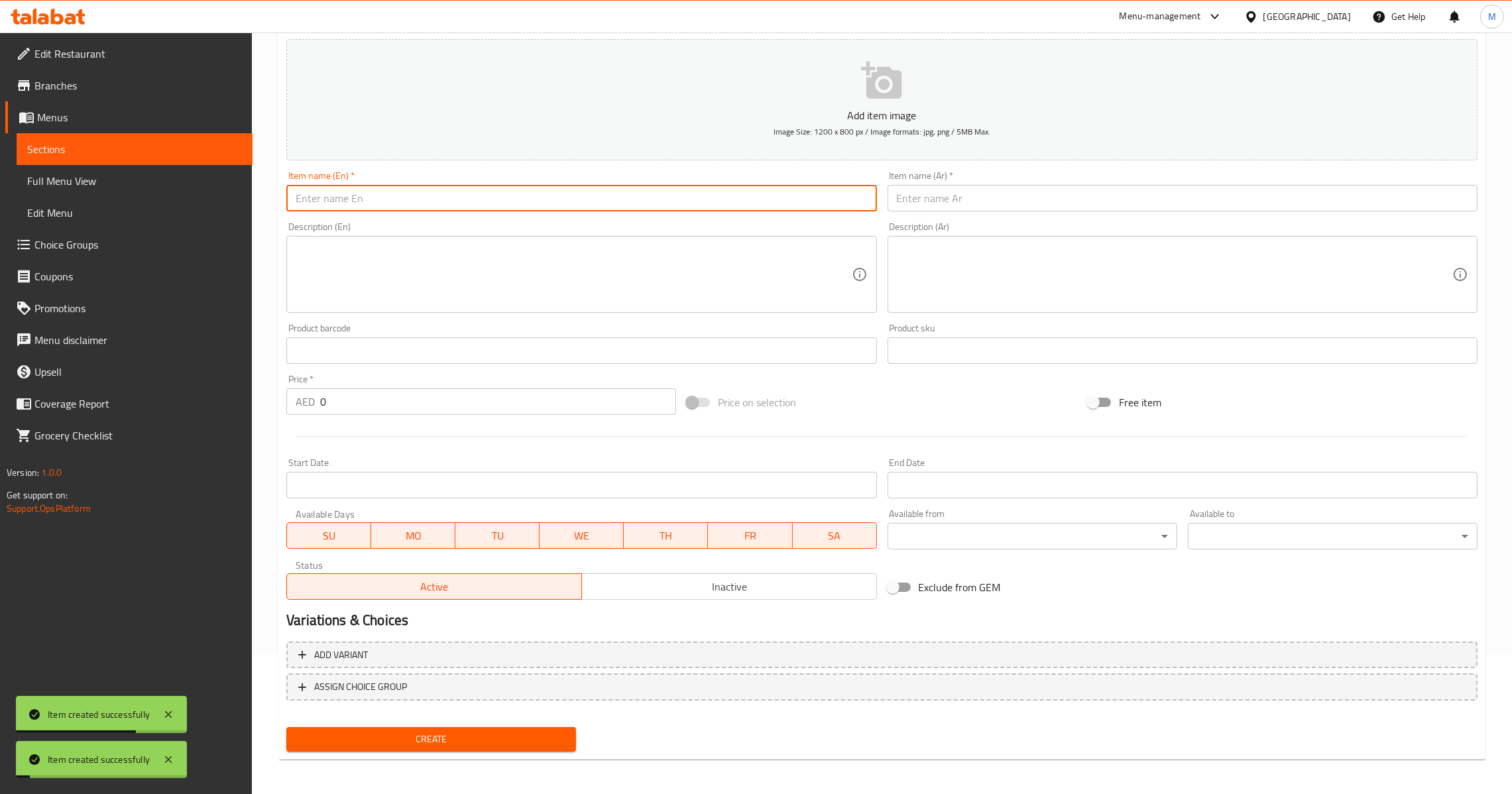
click at [598, 206] on input "text" at bounding box center [581, 198] width 590 height 27
paste input "Iced Spanish Latte"
type input "Iced Spanish Latte"
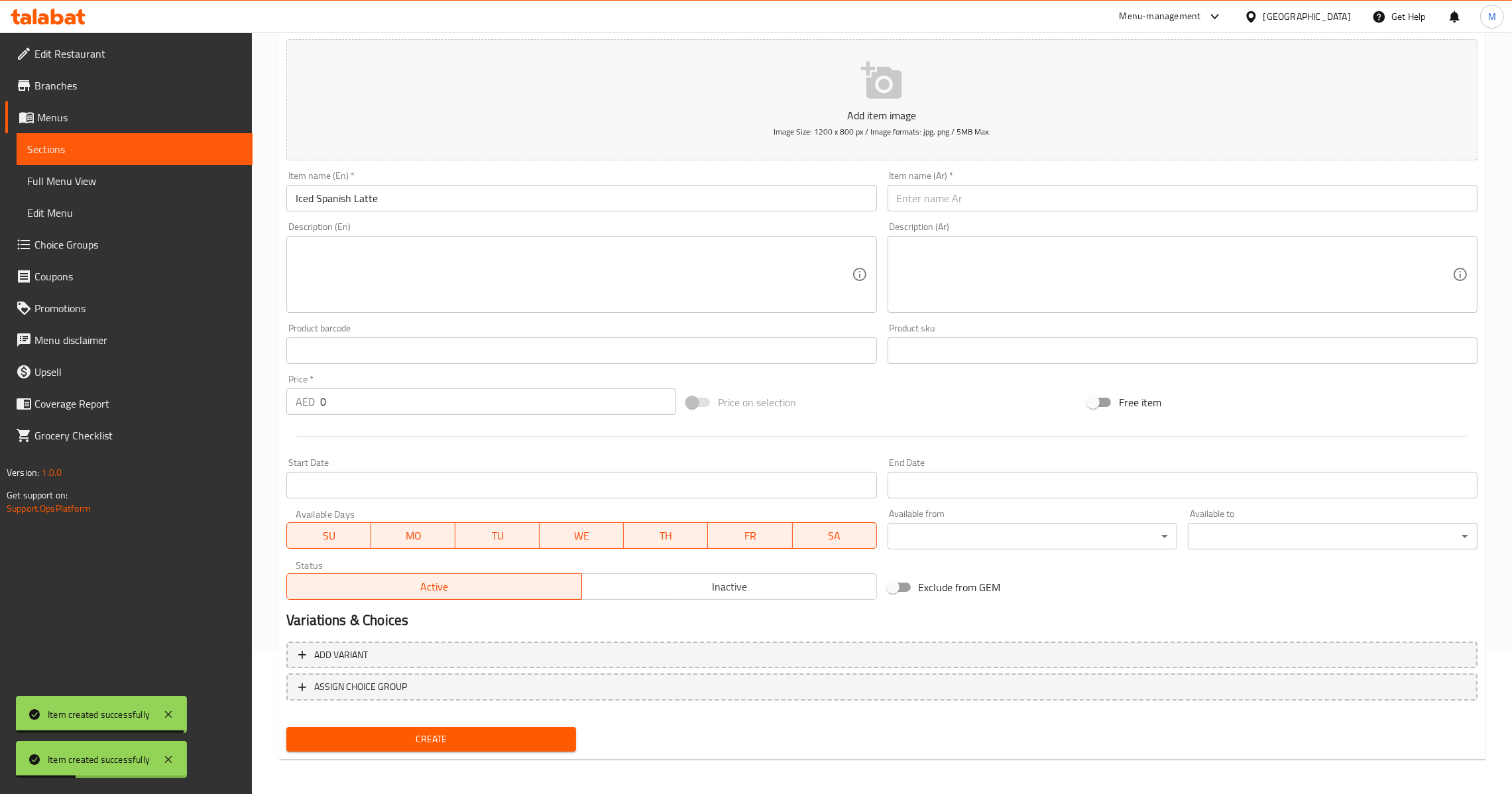
drag, startPoint x: 909, startPoint y: 198, endPoint x: 880, endPoint y: 225, distance: 39.6
click at [909, 198] on input "text" at bounding box center [1182, 198] width 590 height 27
paste input "لاتيه إسباني مثلج"
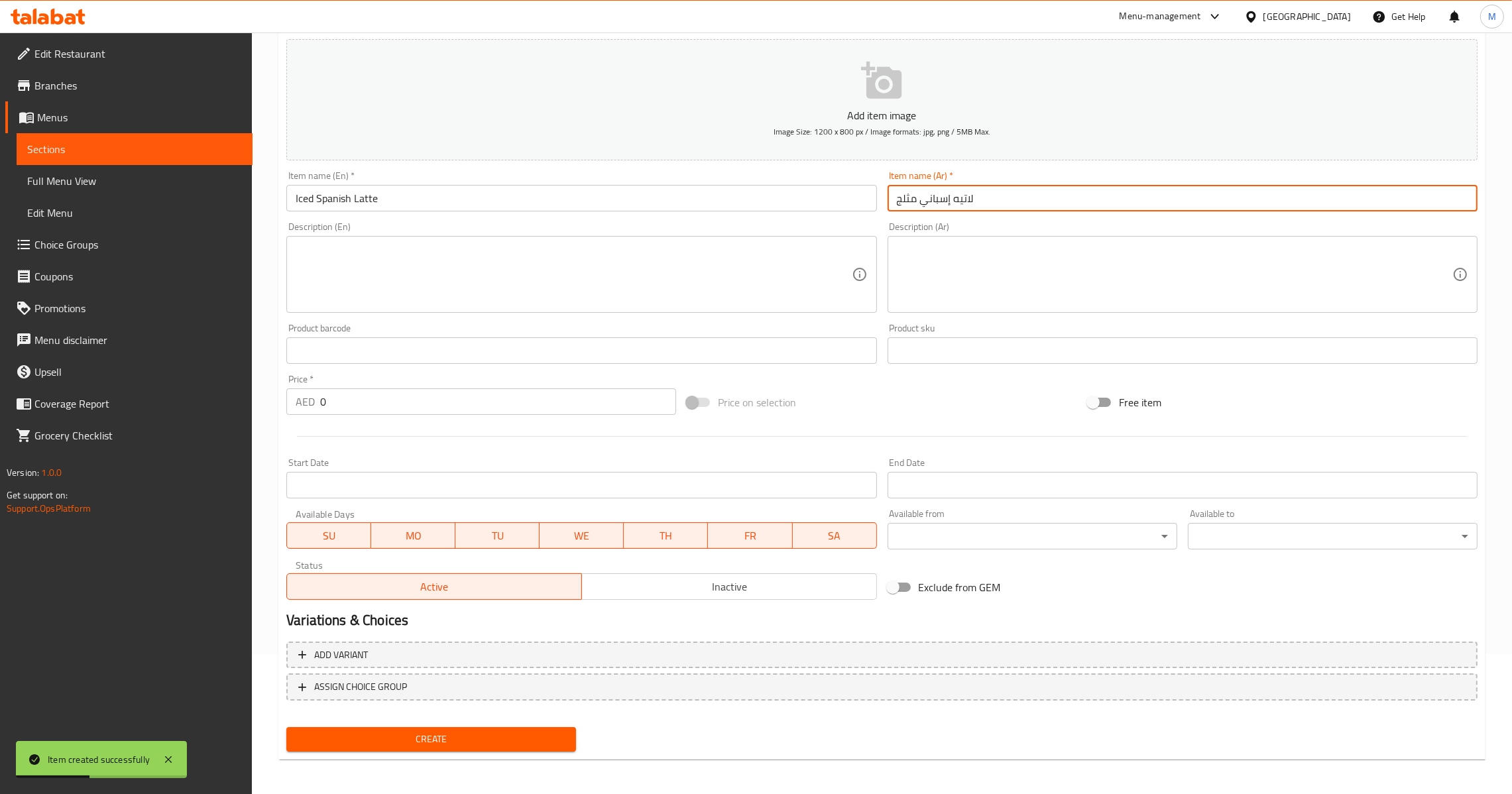
type input "لاتيه إسباني مثلج"
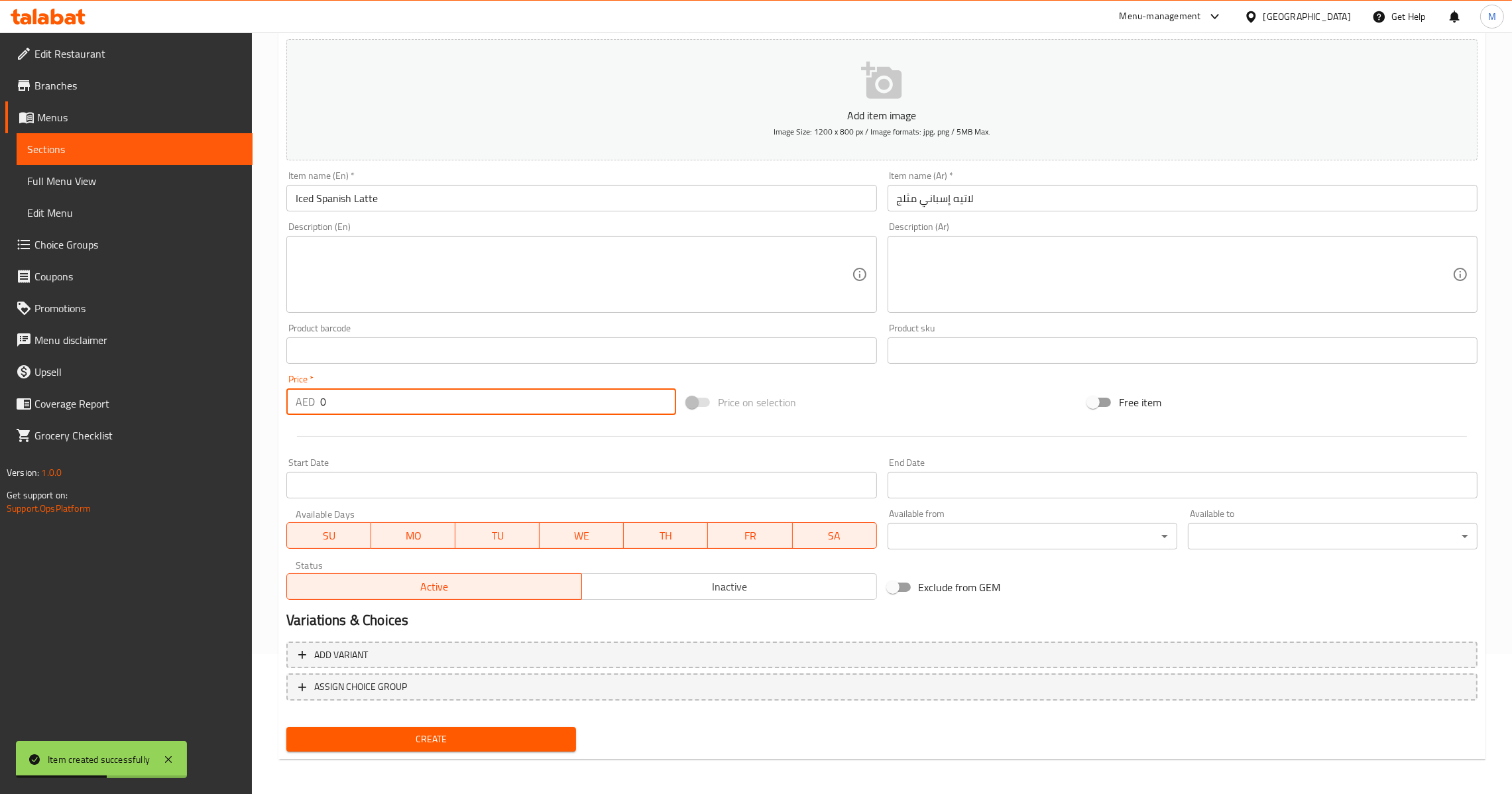
click at [361, 401] on input "0" at bounding box center [498, 402] width 356 height 27
paste input "18.75"
type input "18.75"
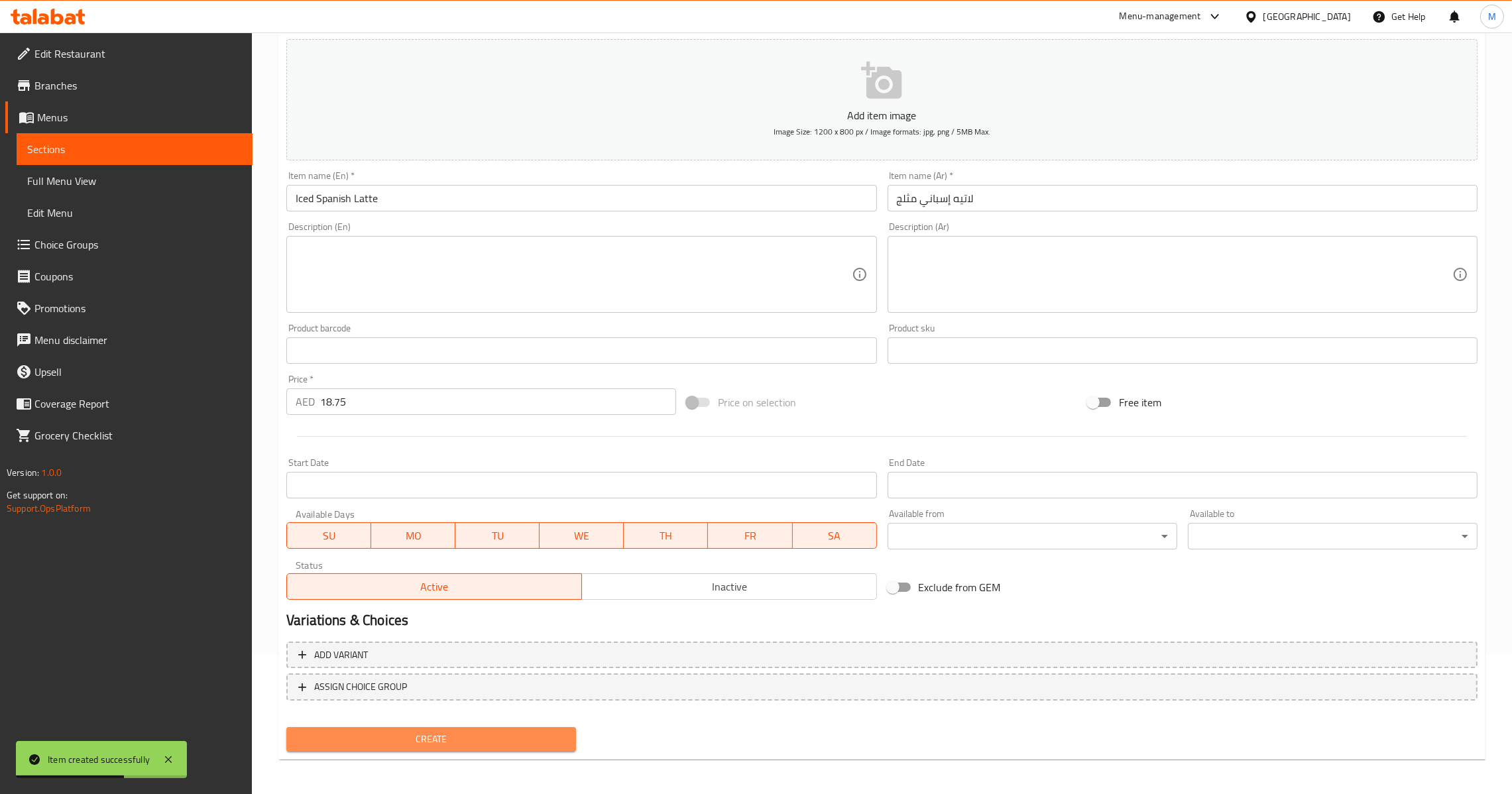
click at [431, 732] on span "Create" at bounding box center [432, 739] width 269 height 17
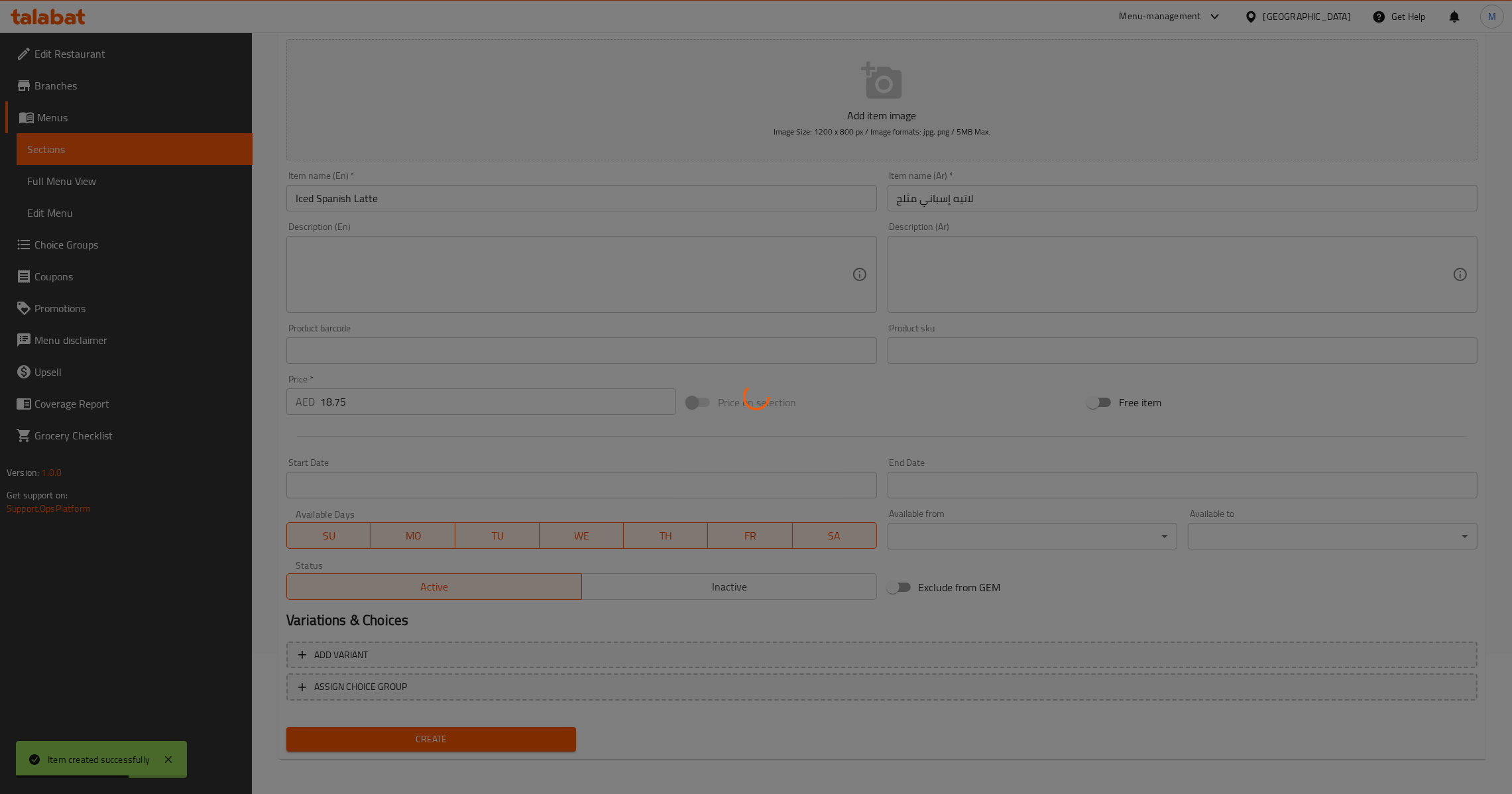
type input "0"
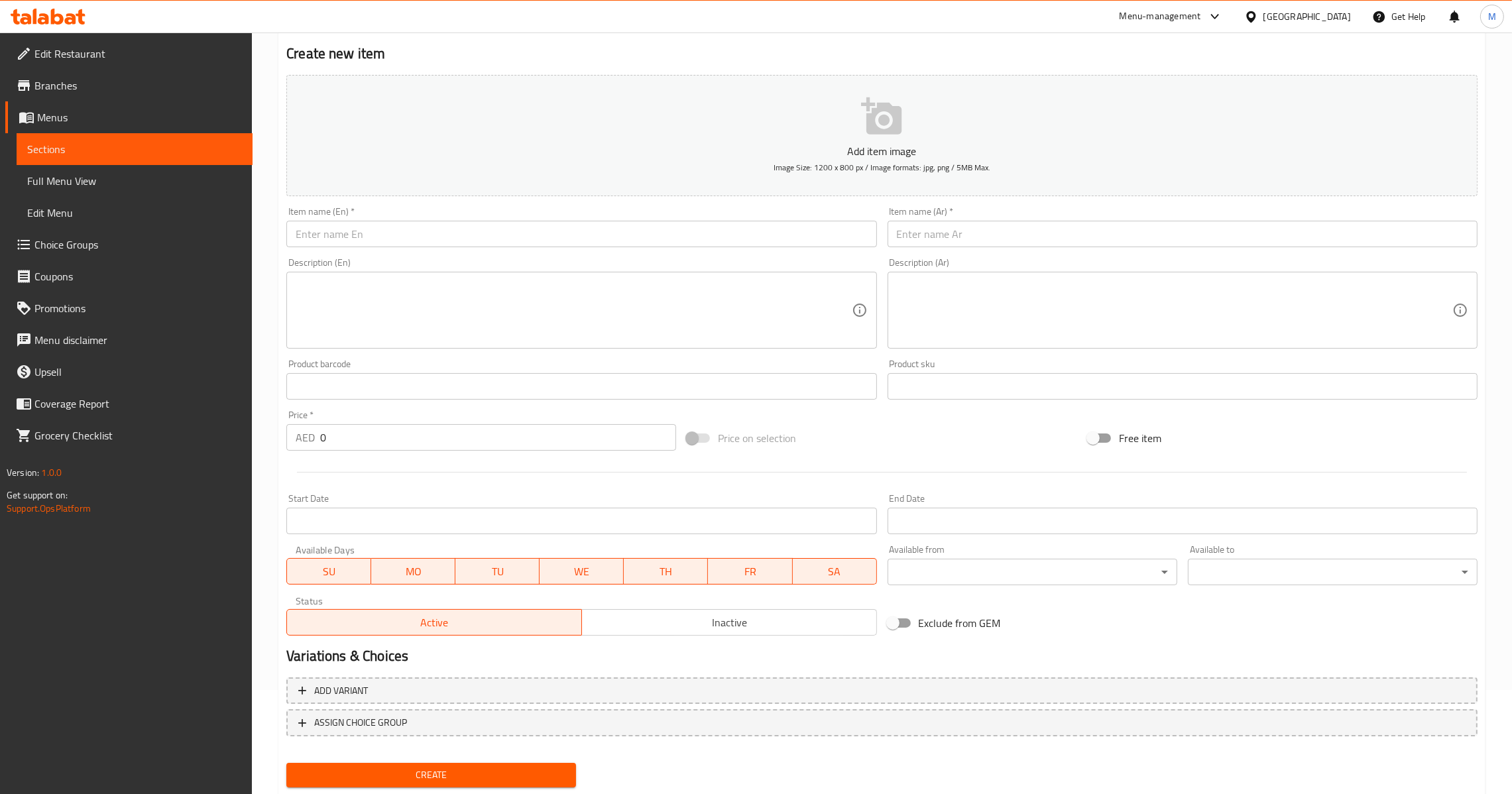
scroll to position [0, 0]
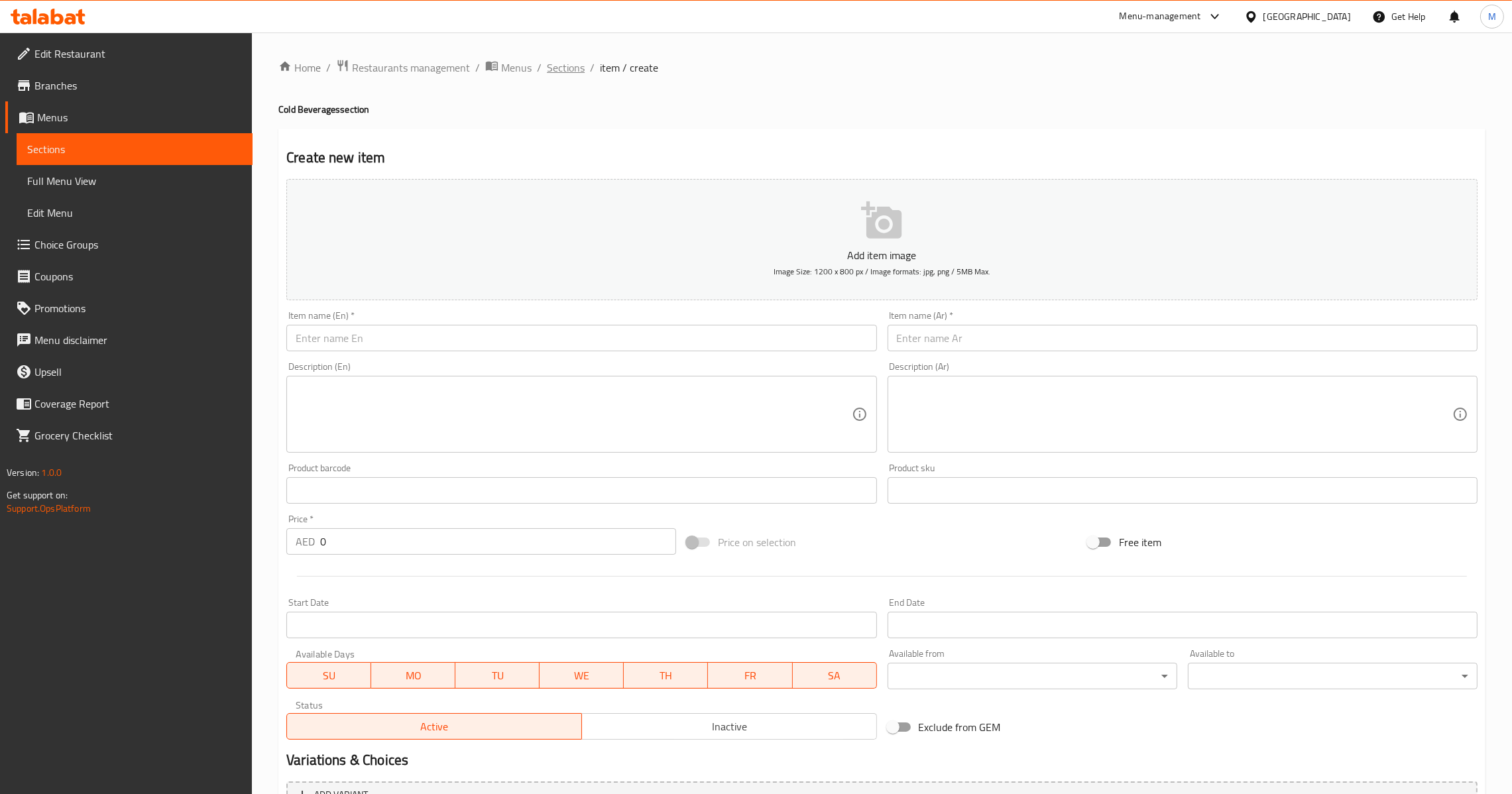
click at [558, 68] on span "Sections" at bounding box center [566, 68] width 38 height 16
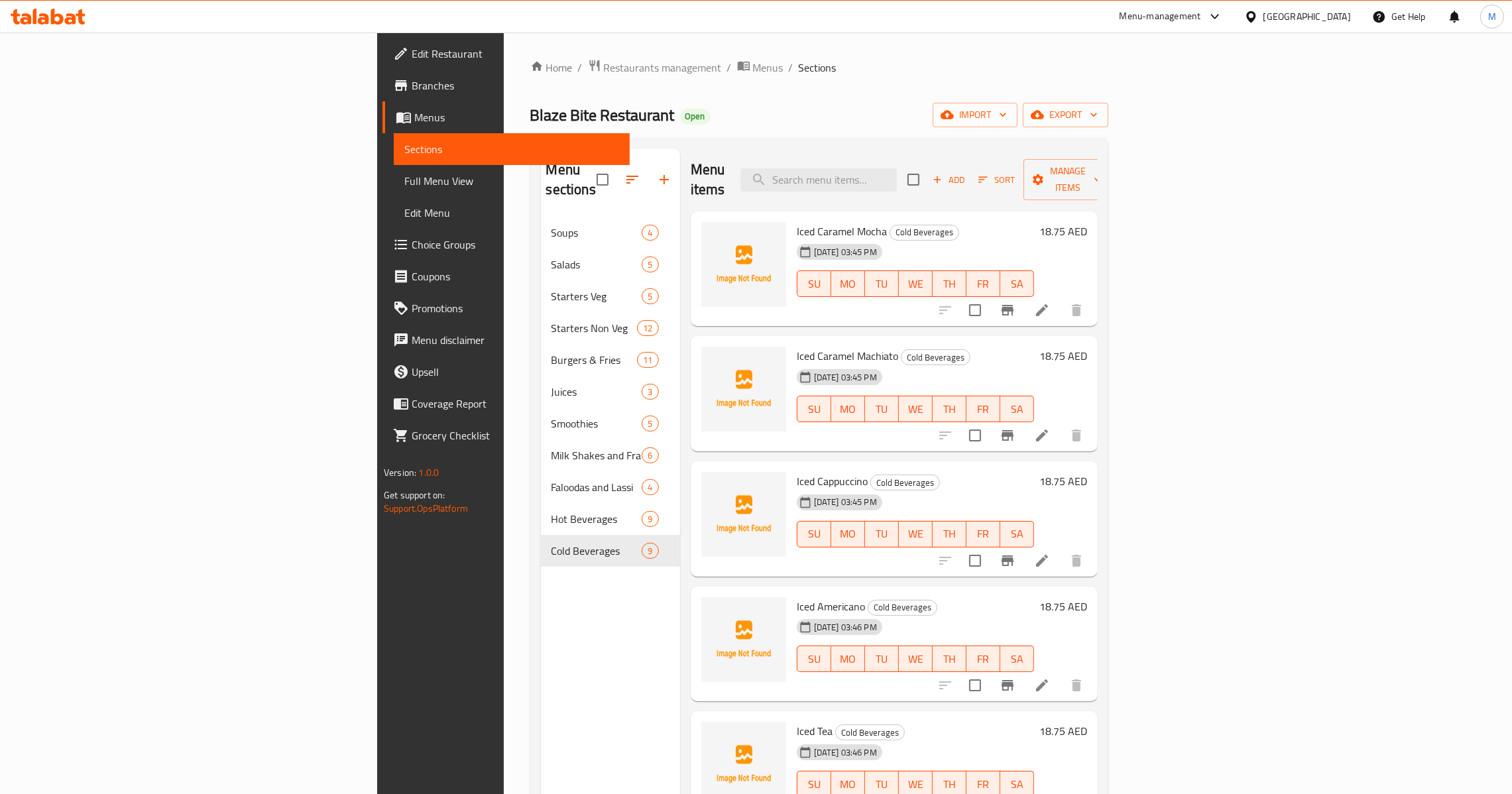
click at [657, 174] on icon "button" at bounding box center [664, 180] width 16 height 16
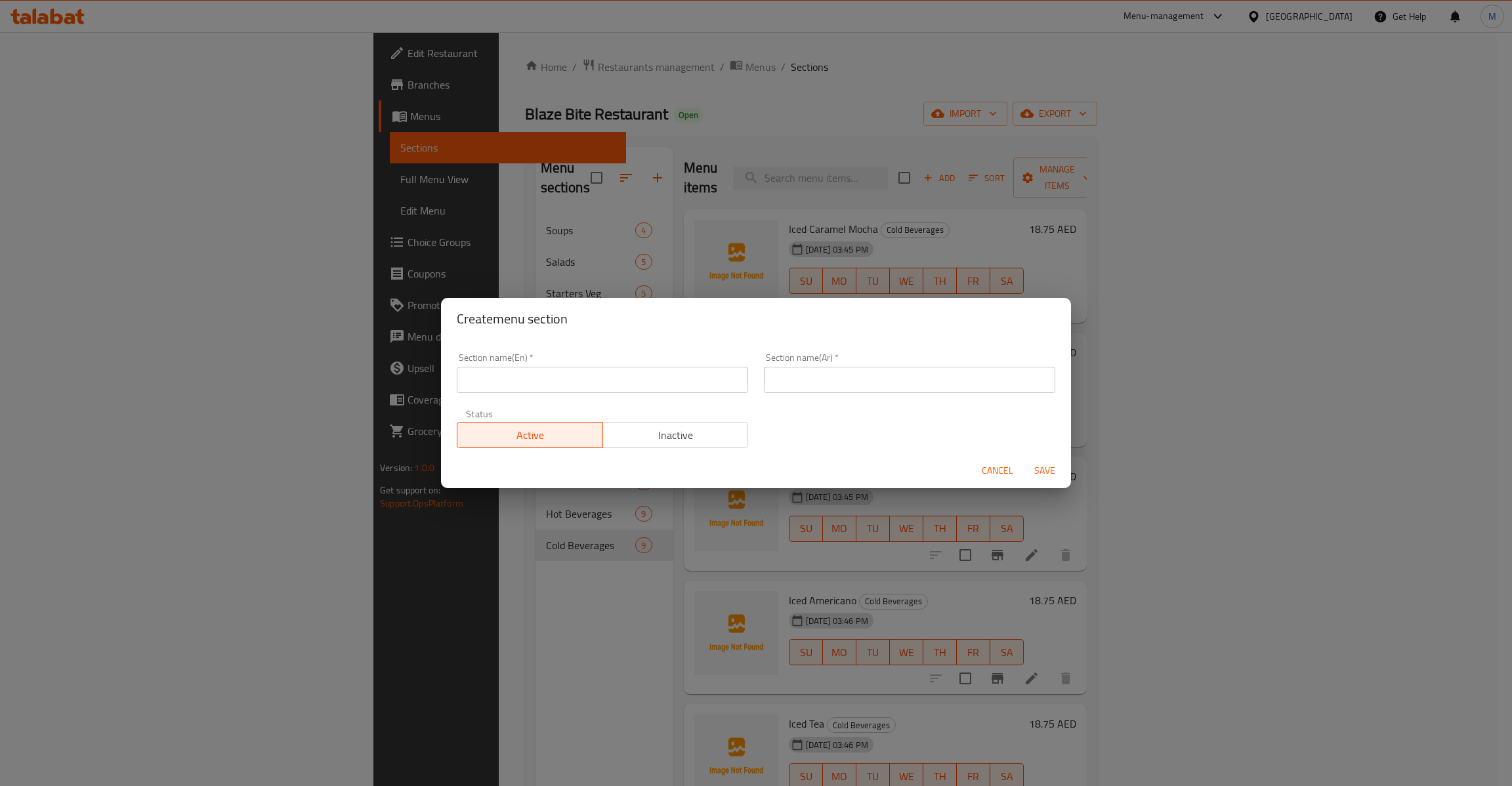
click at [534, 373] on input "text" at bounding box center [603, 380] width 292 height 27
paste input "Water & Soft Drinks"
type input "Water & Soft Drinks"
click at [845, 377] on input "text" at bounding box center [910, 380] width 292 height 27
paste input "المياه والمشروبات الغازية"
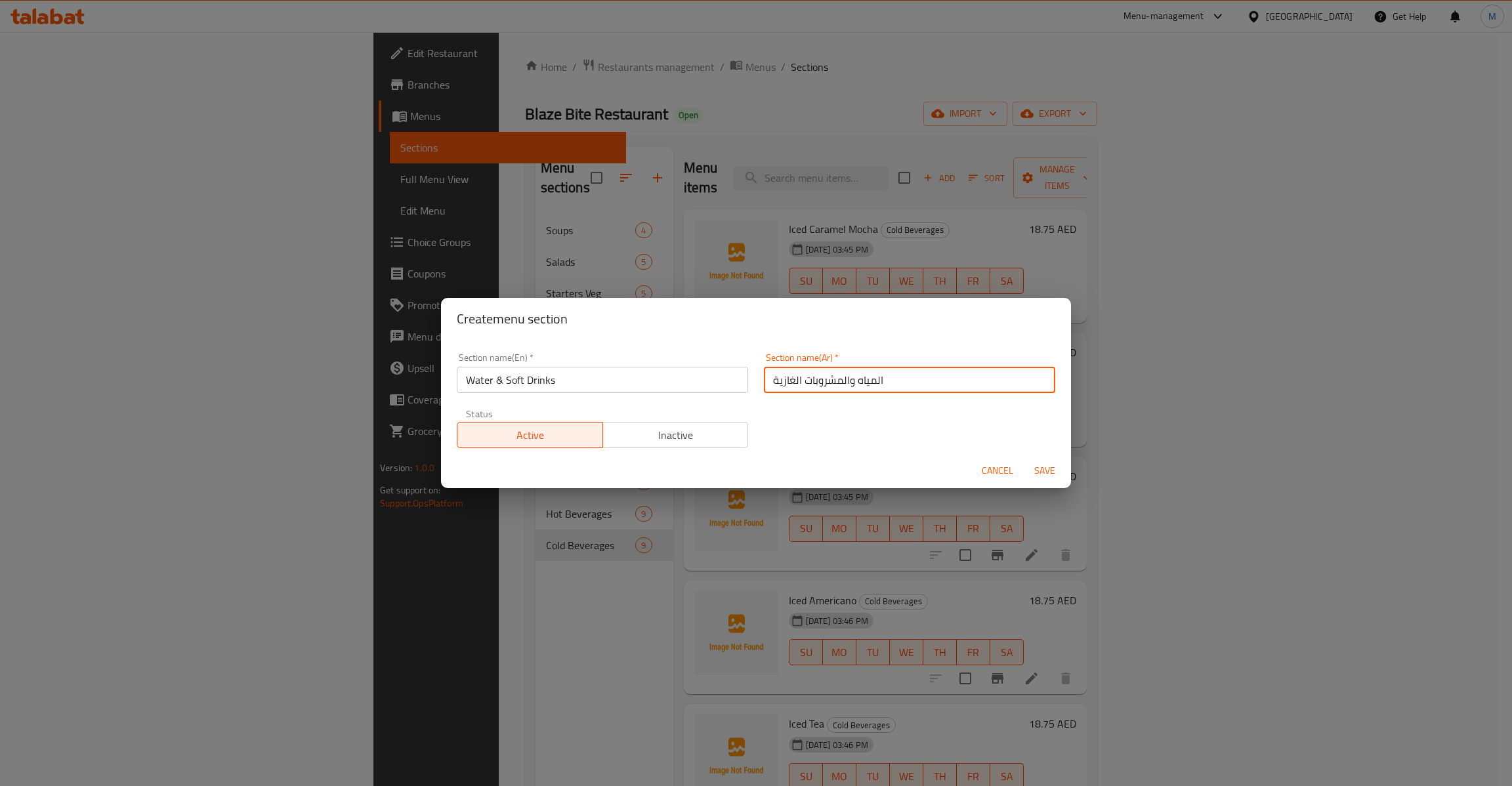
type input "المياه والمشروبات الغازية"
click at [1042, 468] on span "Save" at bounding box center [1045, 471] width 32 height 17
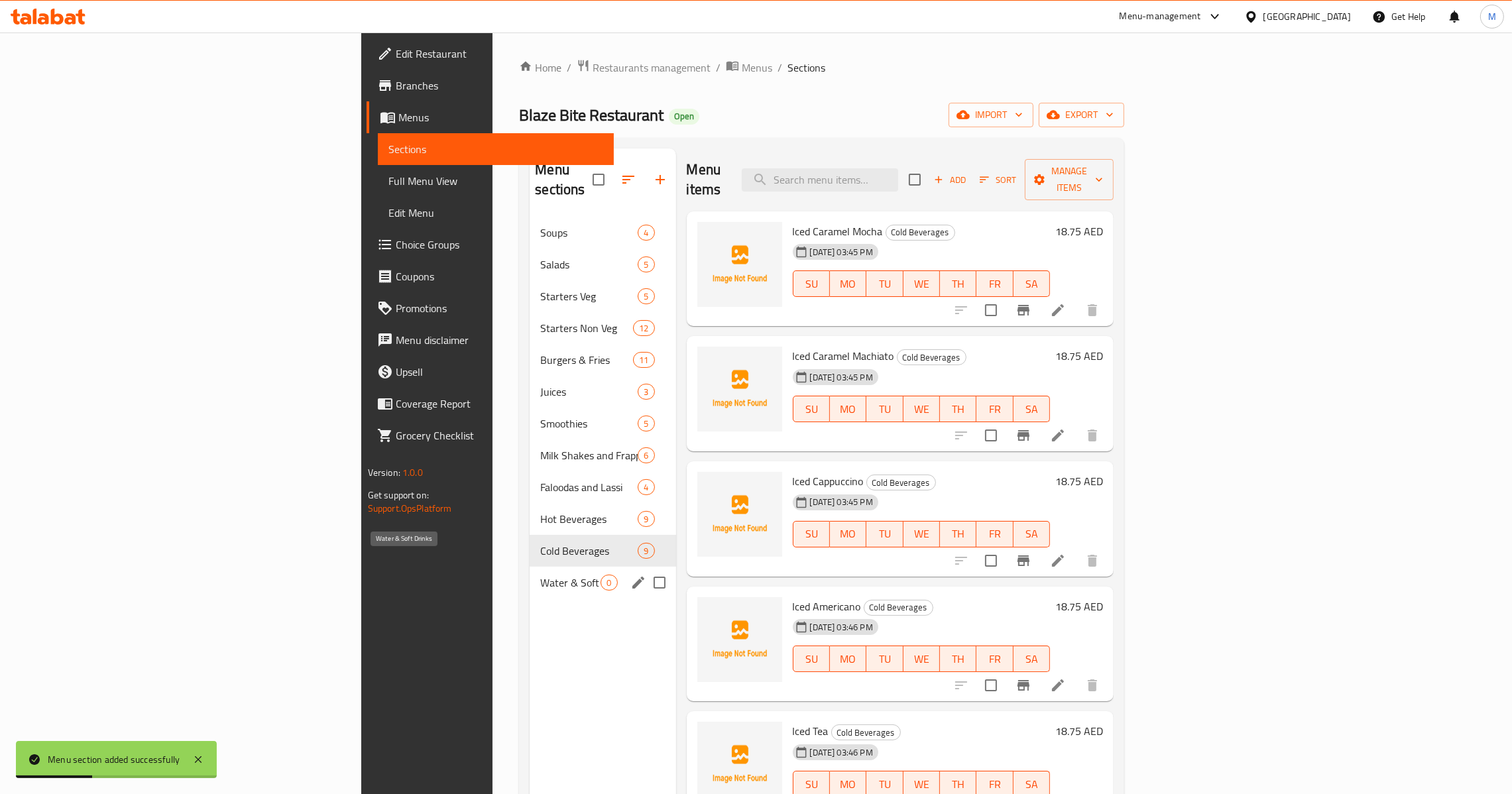
click at [540, 575] on span "Water & Soft Drinks" at bounding box center [570, 583] width 61 height 16
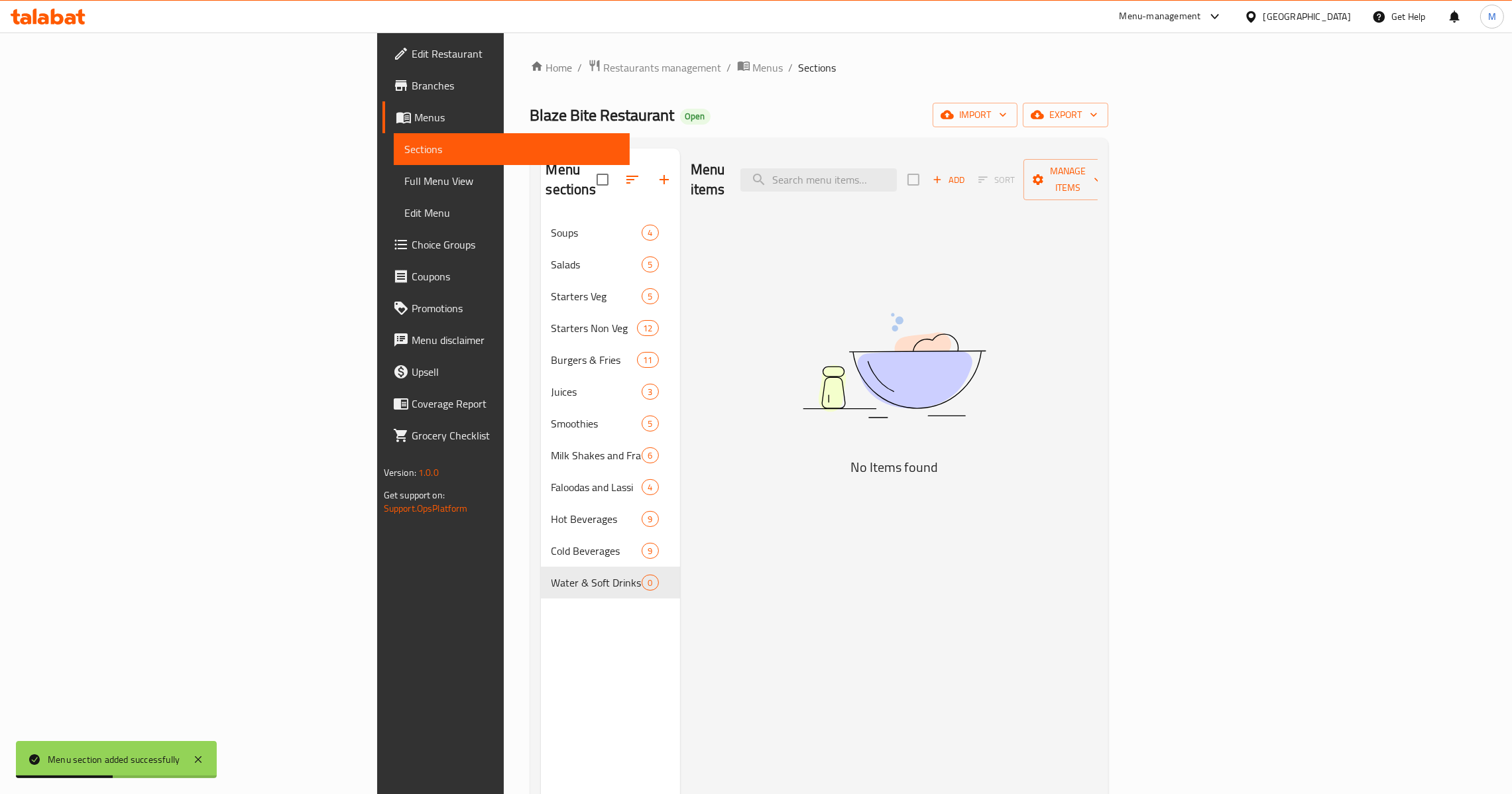
click at [1112, 159] on div "Add Sort Manage items" at bounding box center [1010, 179] width 205 height 41
click at [967, 172] on span "Add" at bounding box center [949, 179] width 36 height 15
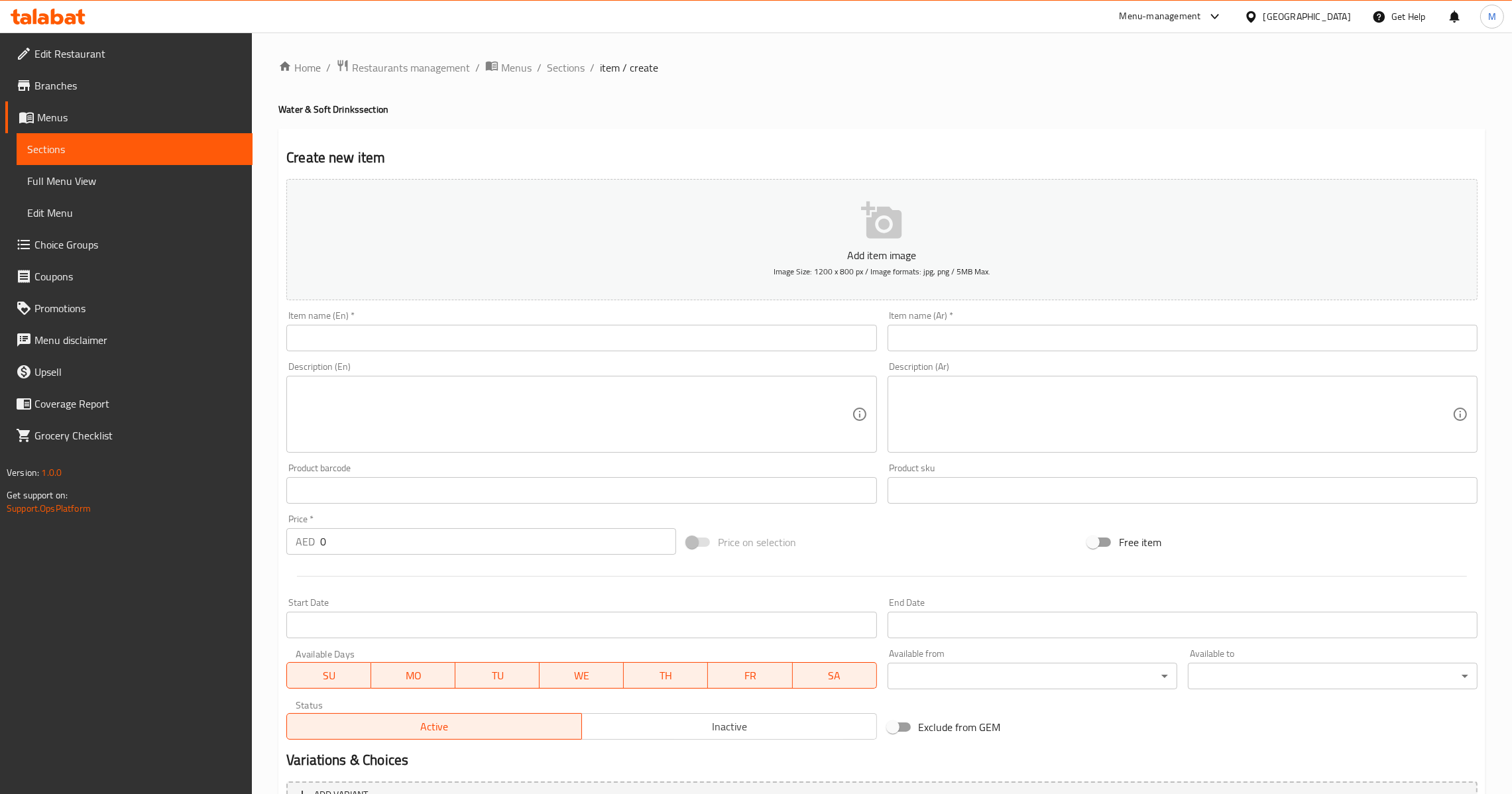
drag, startPoint x: 510, startPoint y: 339, endPoint x: 517, endPoint y: 339, distance: 7.0
click at [510, 339] on input "text" at bounding box center [581, 338] width 590 height 27
paste input "Still Water"
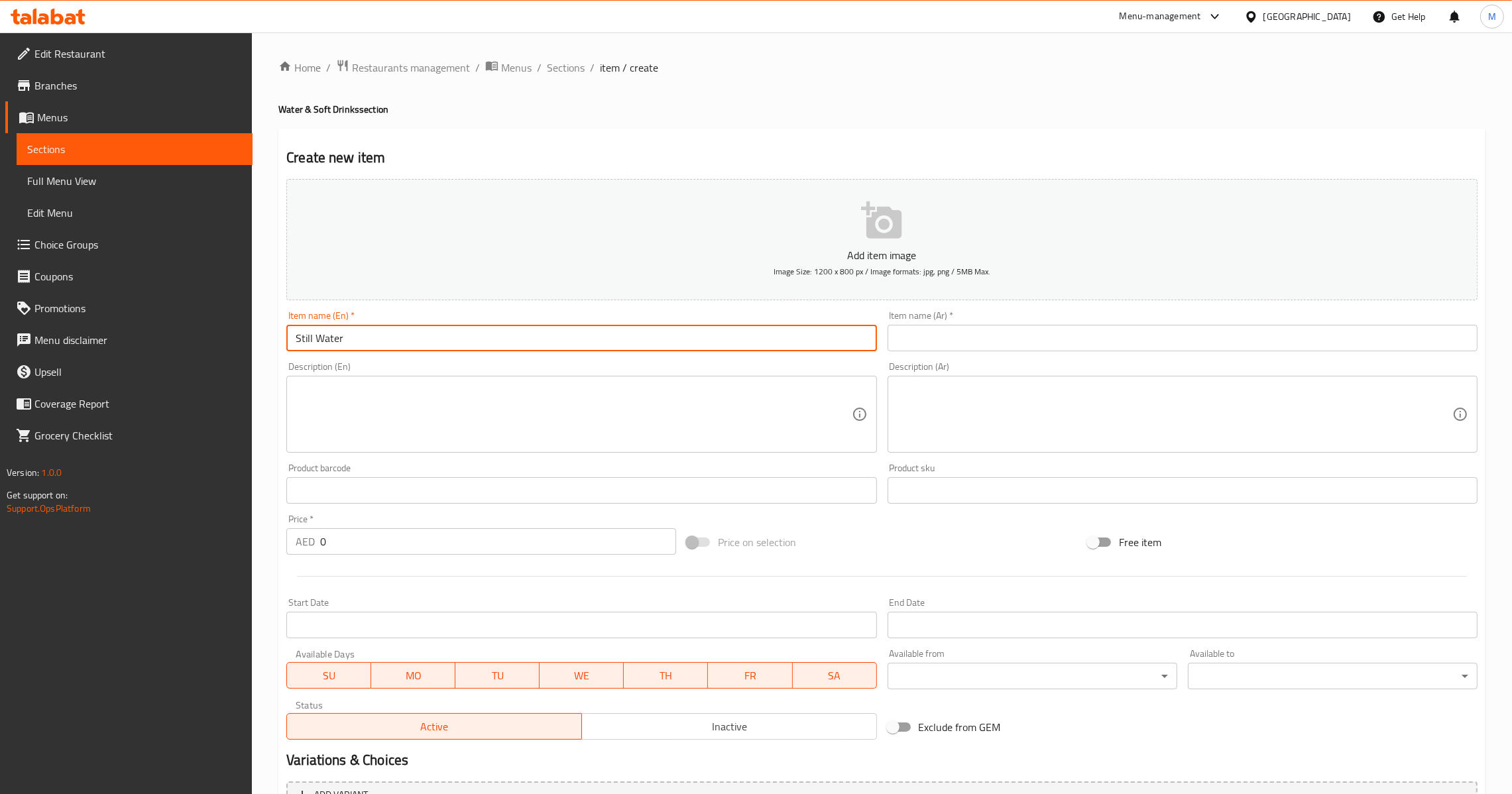
type input "Still Water"
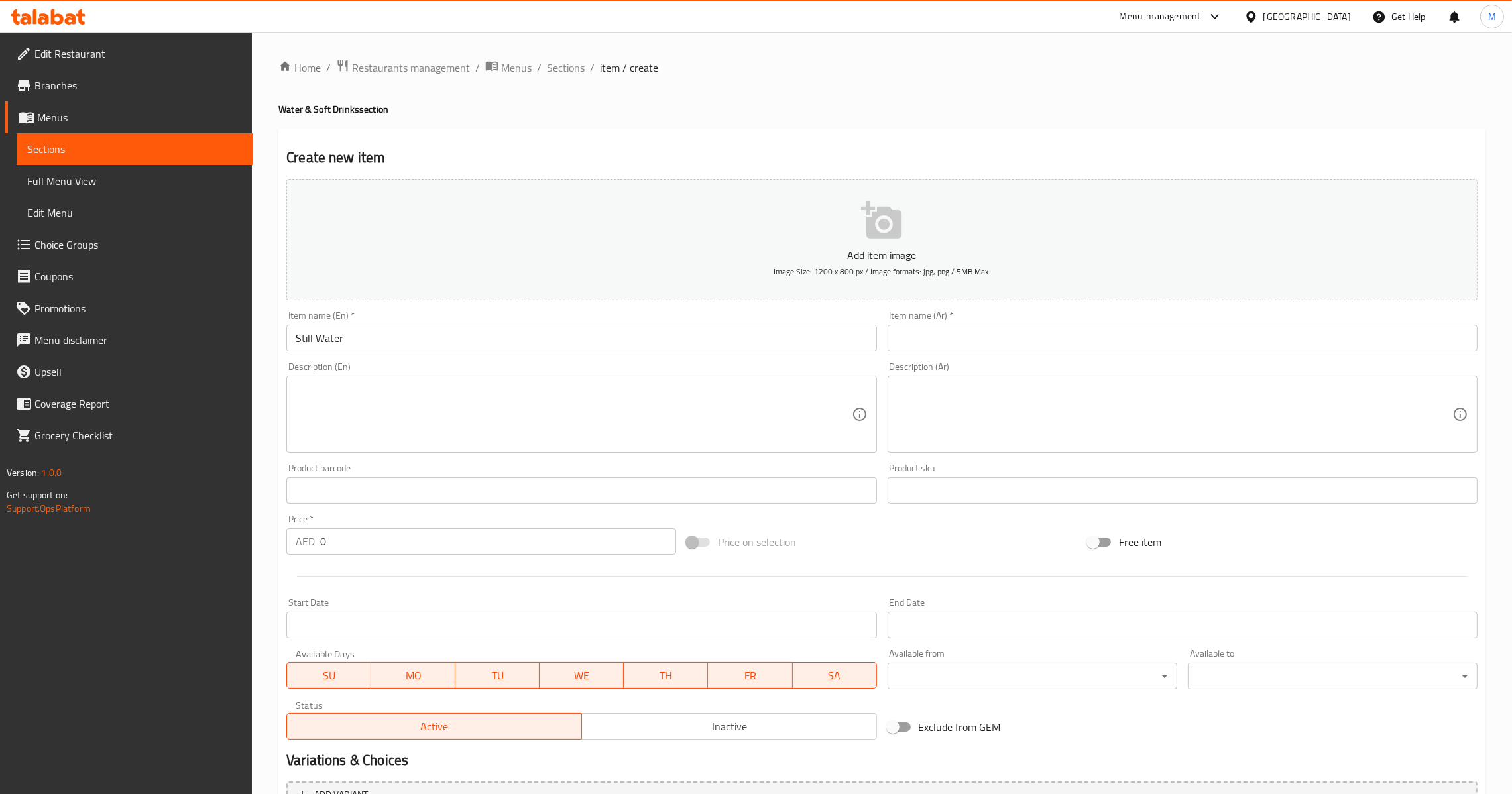
click at [973, 349] on input "text" at bounding box center [1182, 338] width 590 height 27
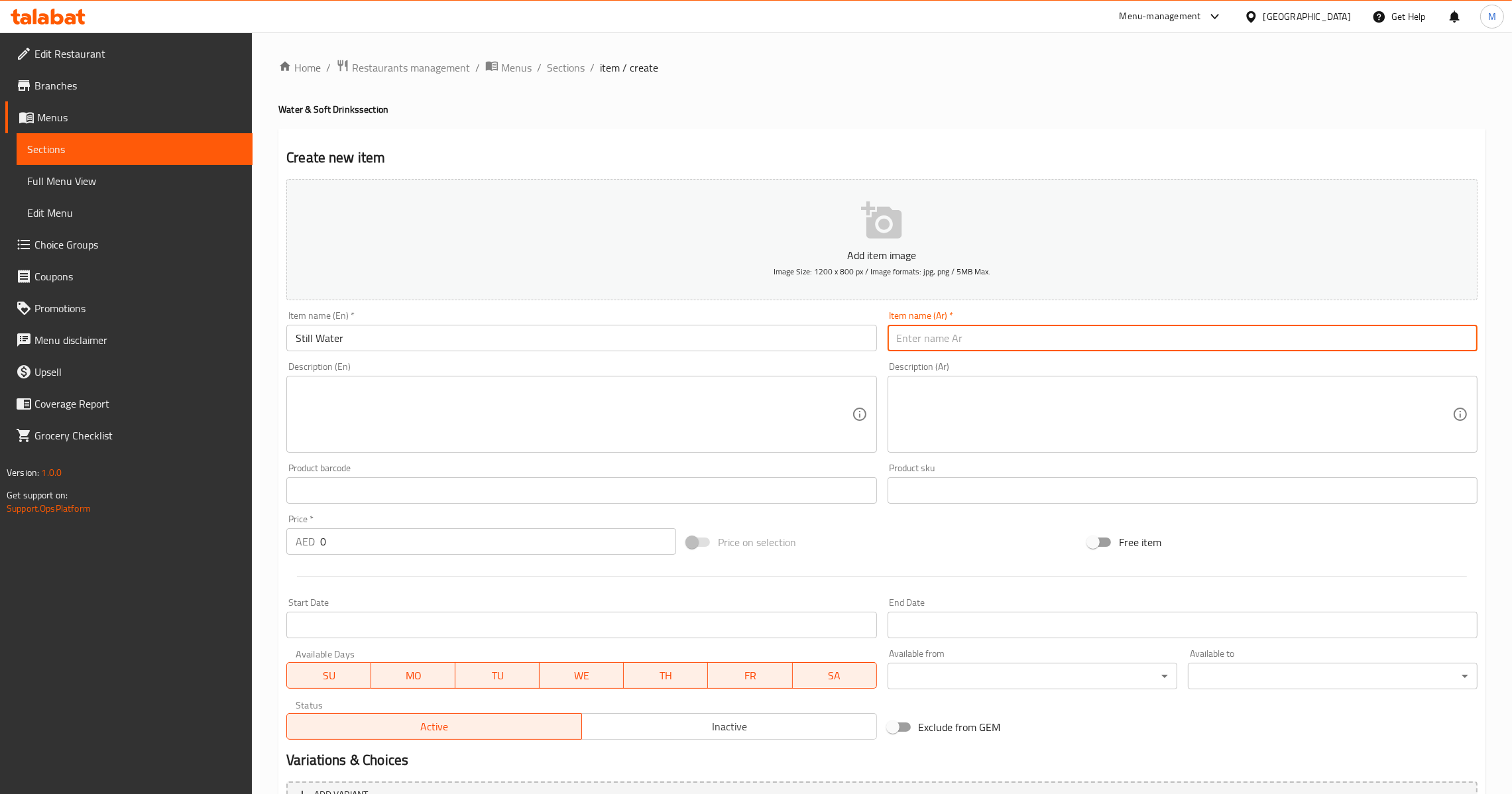
click at [758, 341] on input "Still Water" at bounding box center [581, 338] width 590 height 27
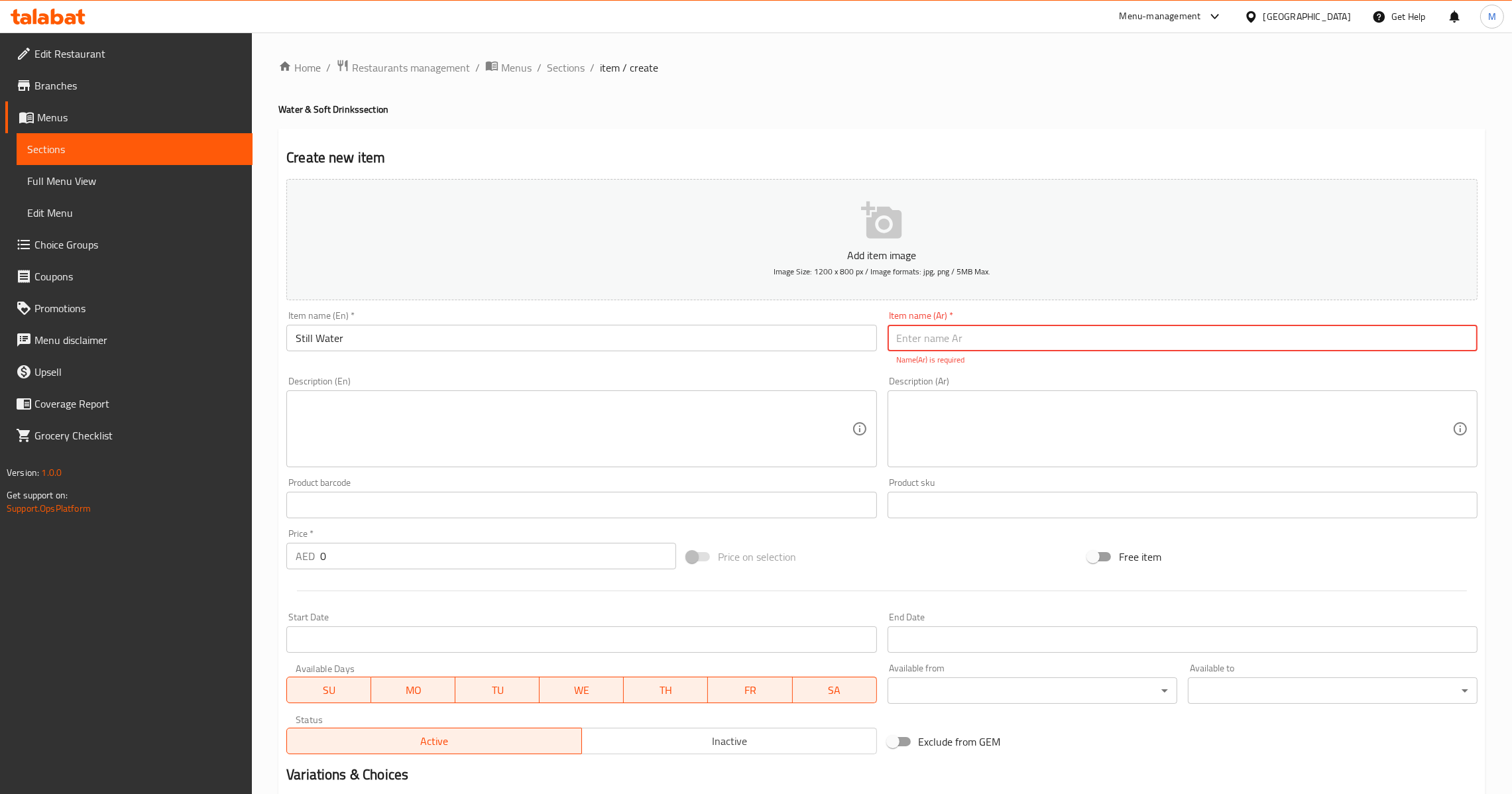
click at [980, 333] on input "text" at bounding box center [1182, 338] width 590 height 27
paste input "مياه معدنية"
type input "مياه معدنية"
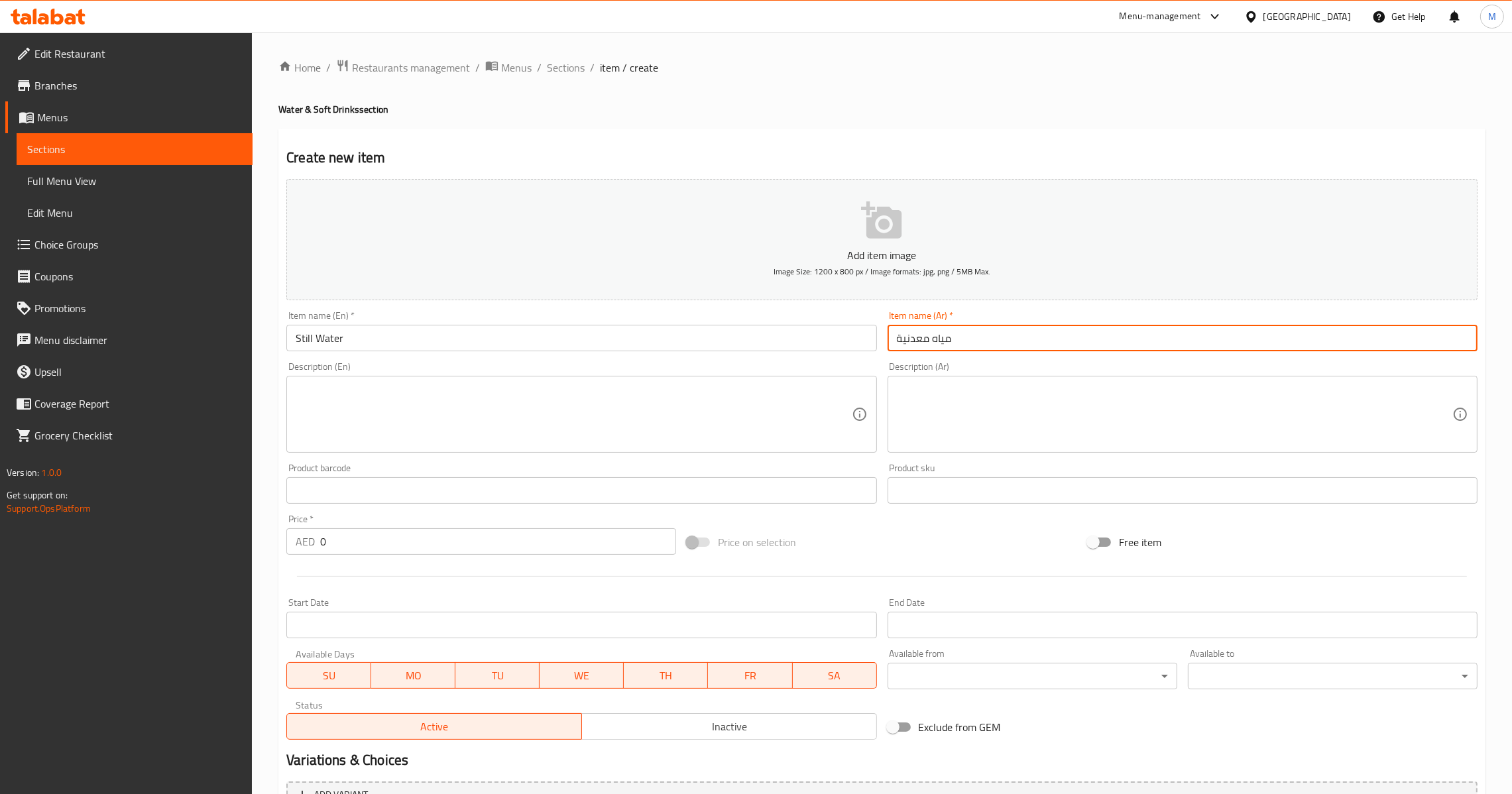
click at [343, 548] on input "0" at bounding box center [498, 541] width 356 height 27
paste input "2.5"
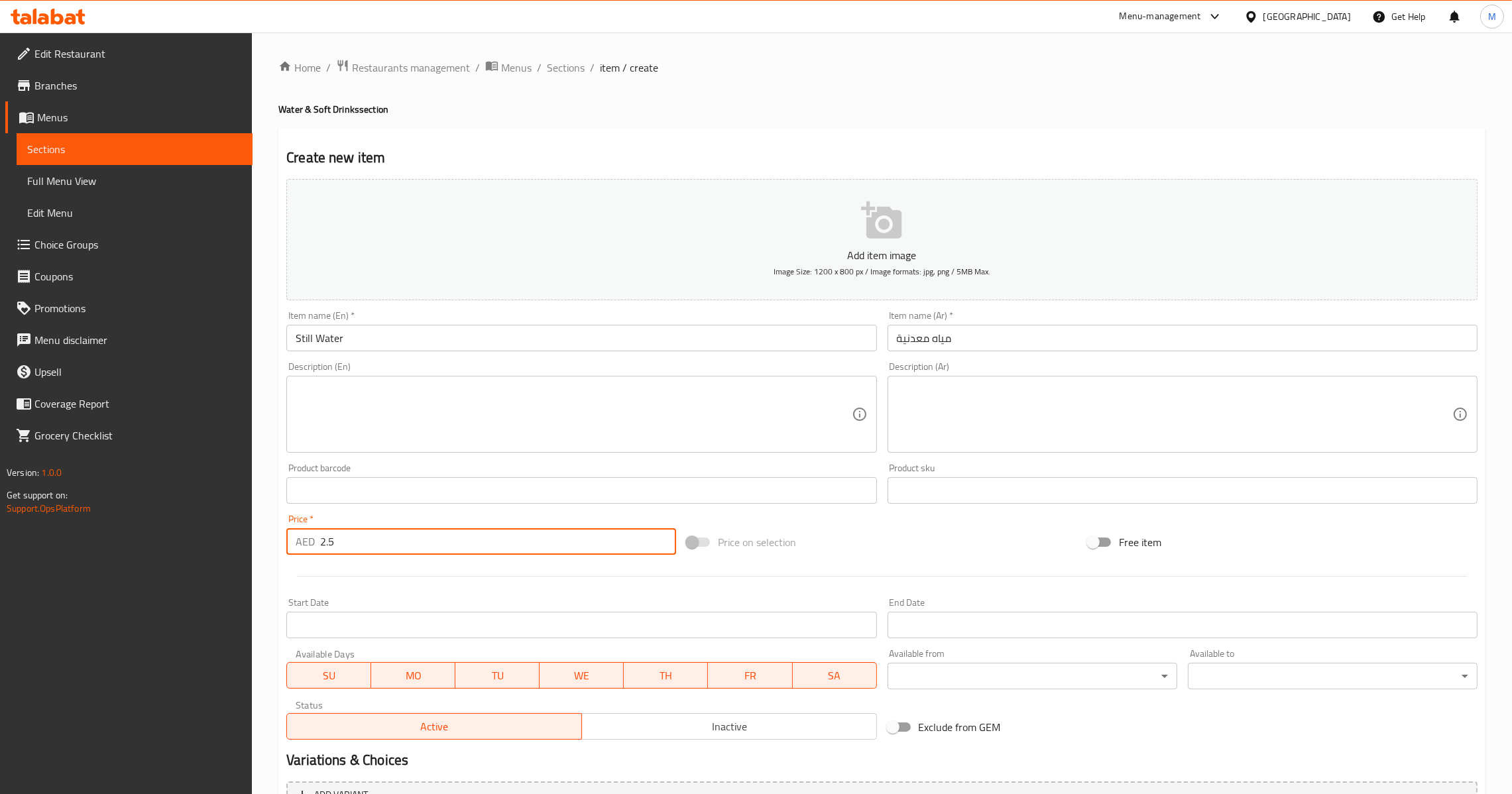
type input "2.5"
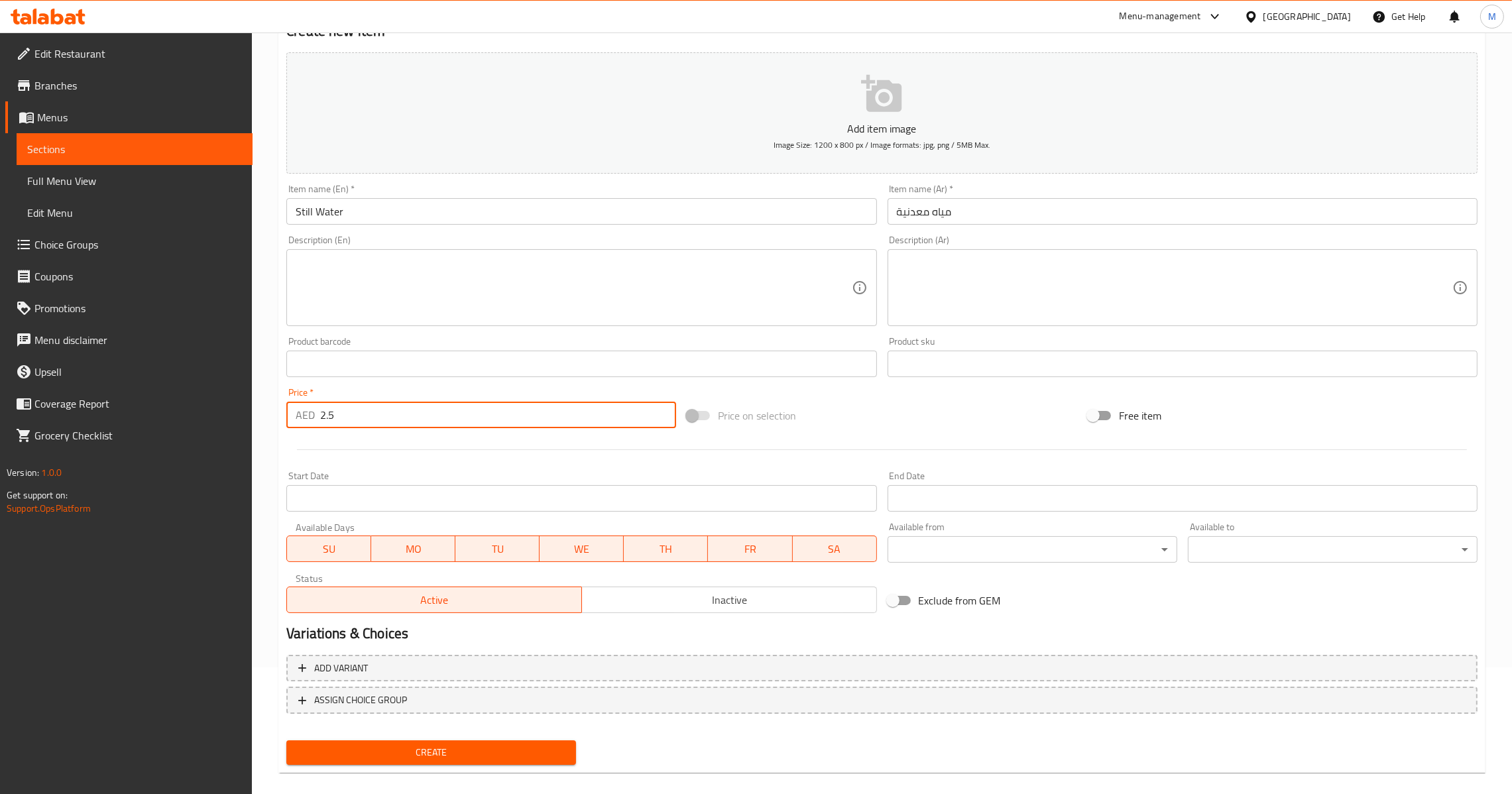
scroll to position [140, 0]
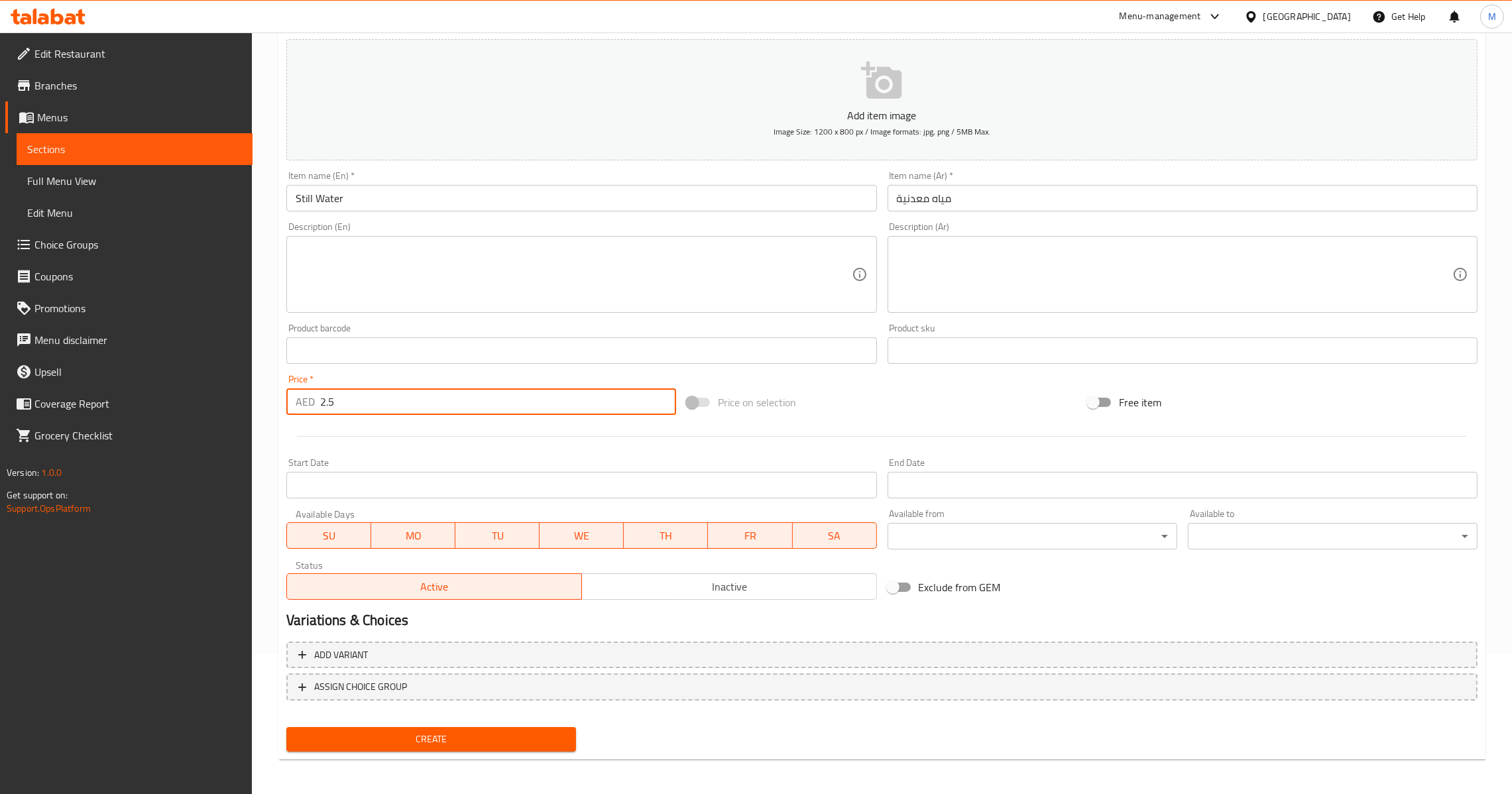
click at [458, 727] on button "Create" at bounding box center [431, 739] width 289 height 25
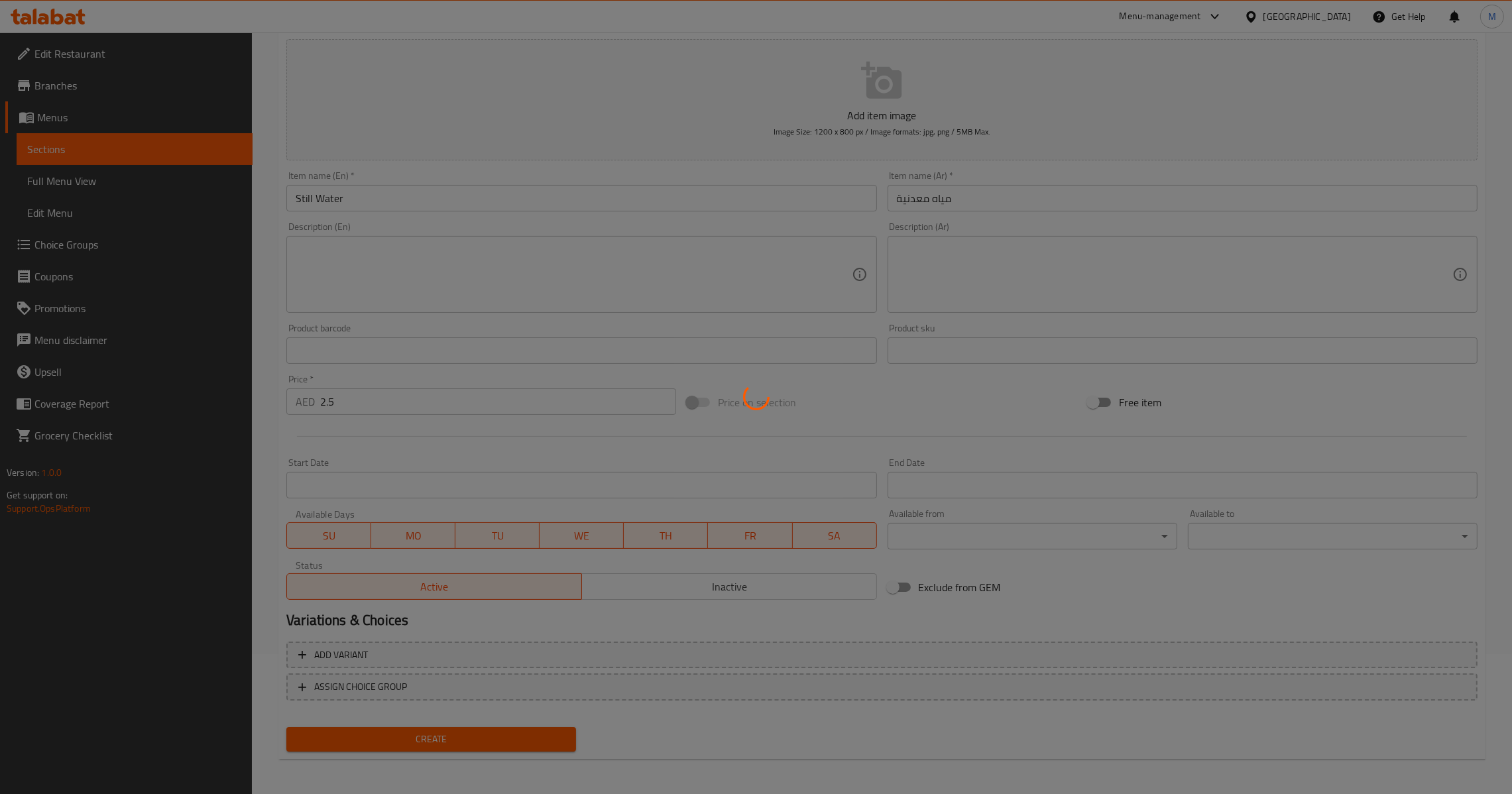
type input "0"
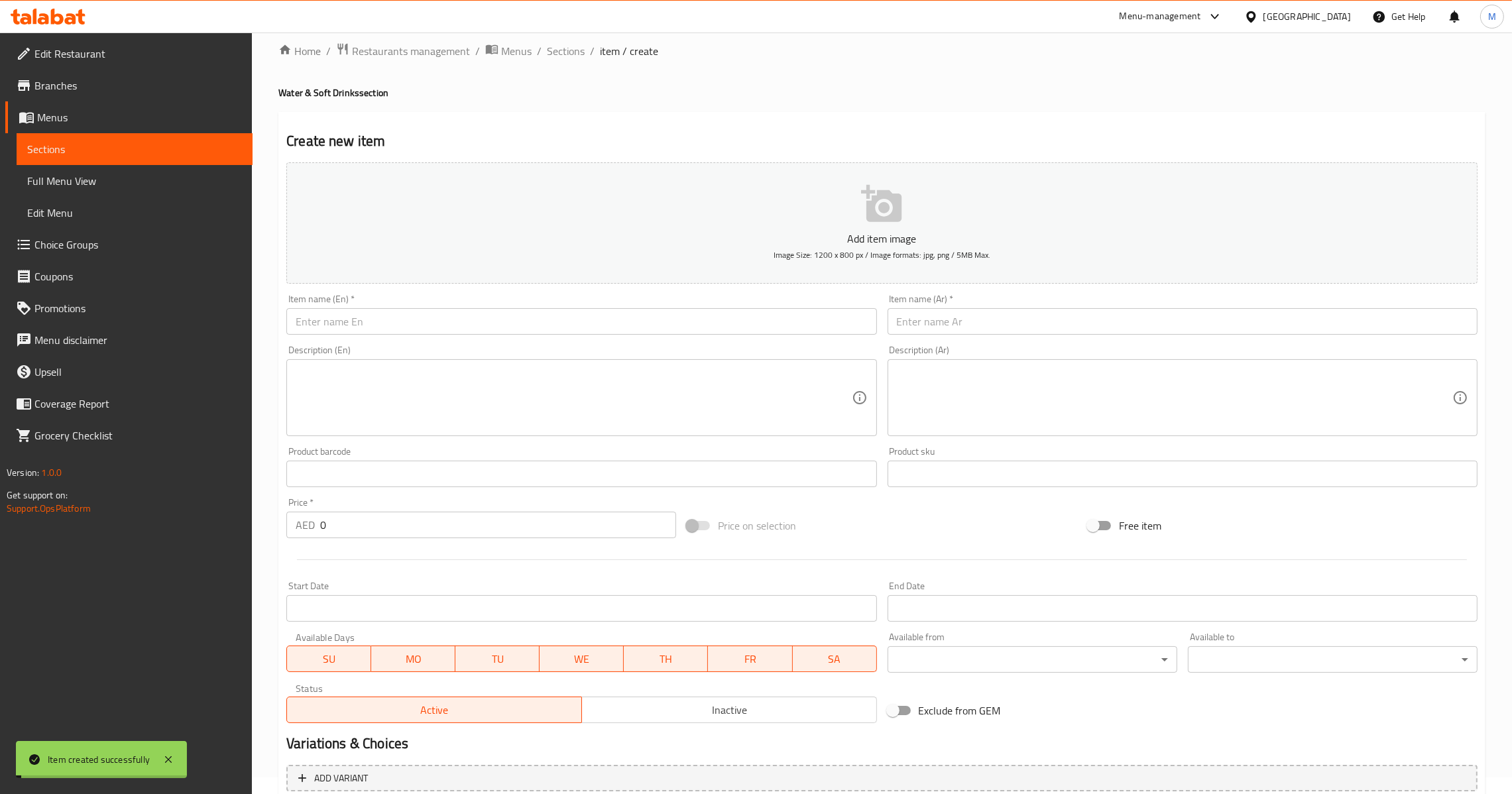
scroll to position [0, 0]
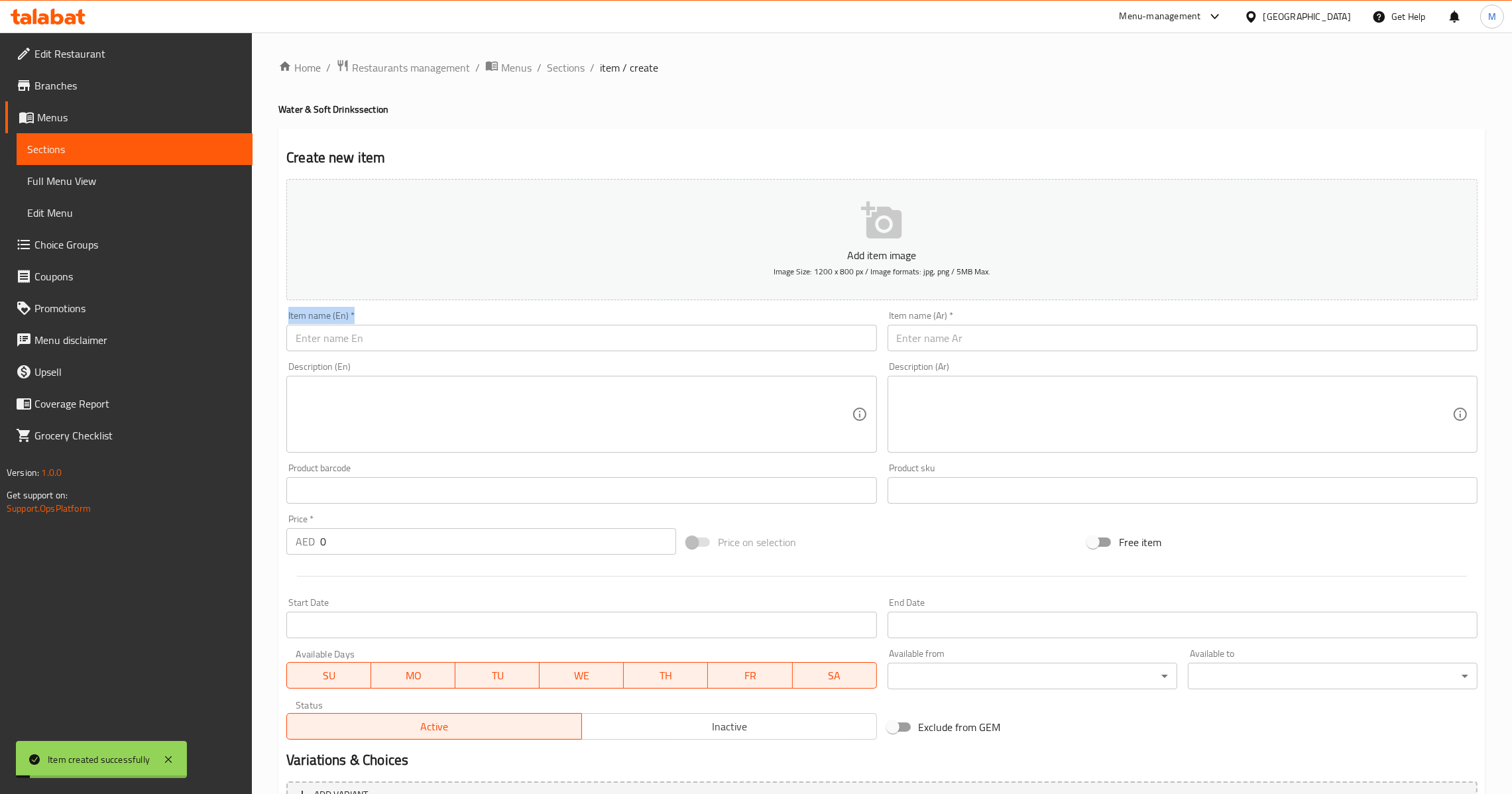
drag, startPoint x: 503, startPoint y: 308, endPoint x: 503, endPoint y: 321, distance: 13.0
click at [503, 317] on div "Item name (En)   * Item name (En) *" at bounding box center [582, 330] width 601 height 51
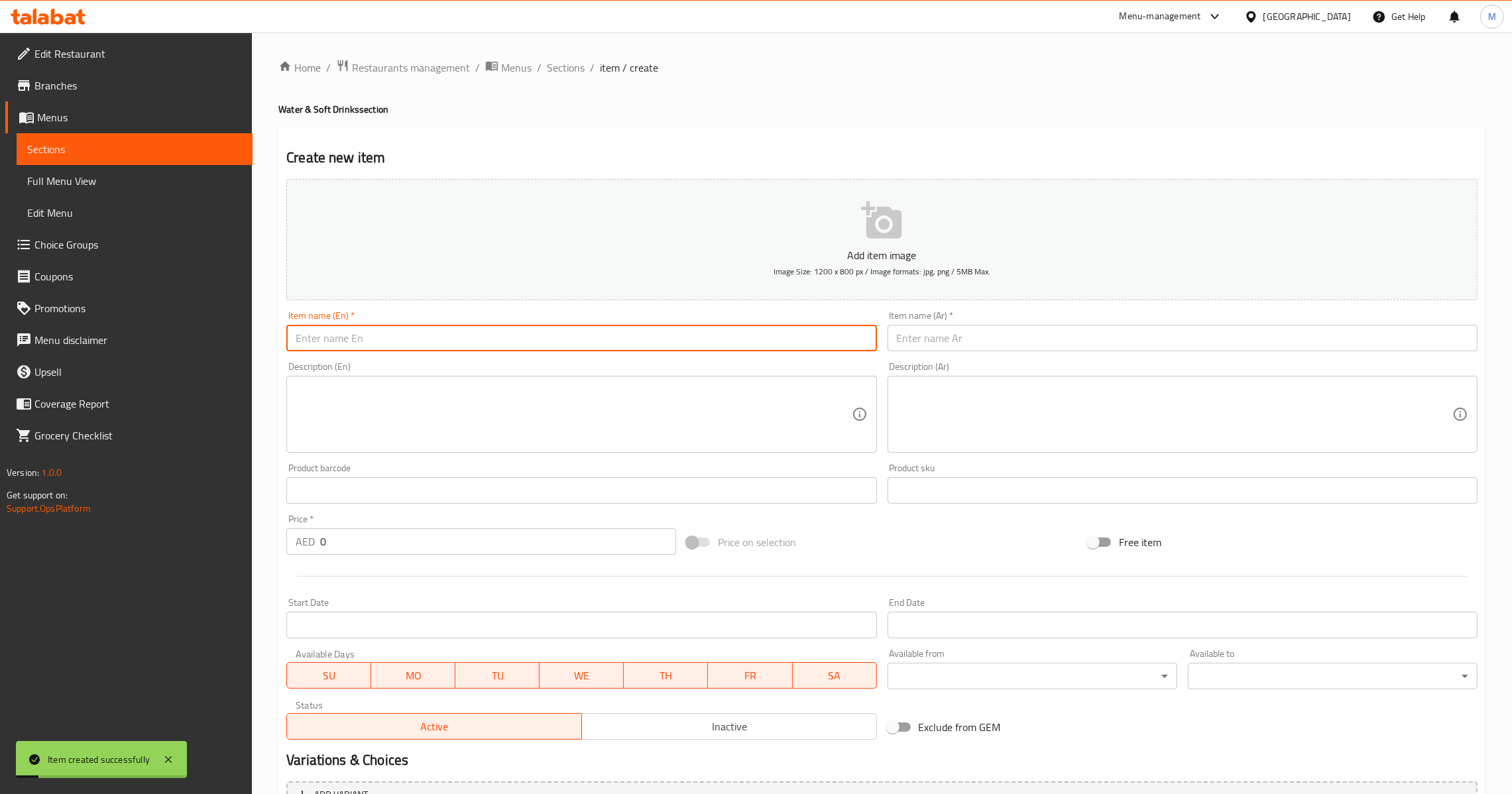
click at [503, 335] on input "text" at bounding box center [581, 338] width 590 height 27
paste input "Soft Drinks"
type input "Soft Drinks"
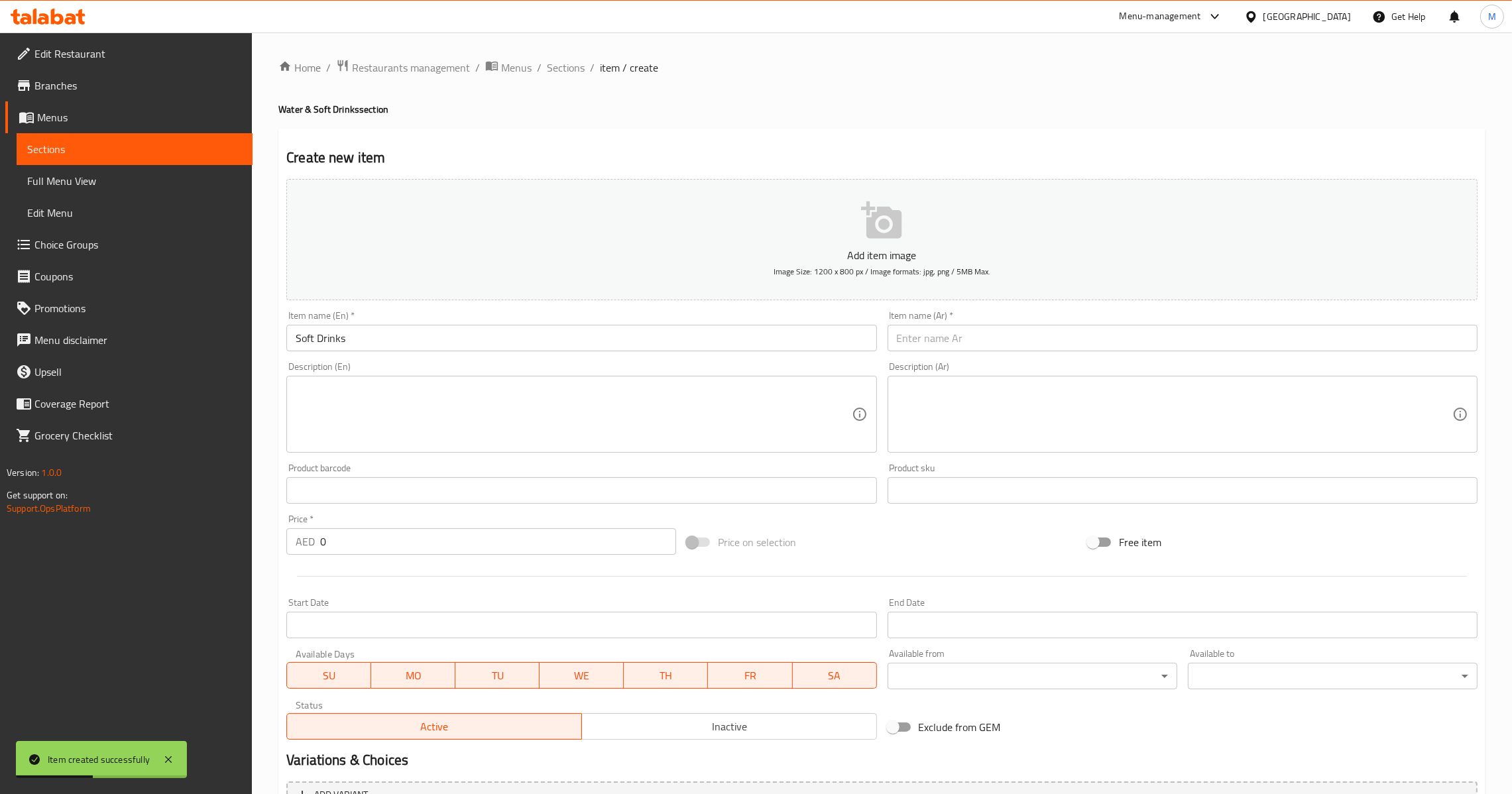
click at [1029, 348] on input "text" at bounding box center [1182, 338] width 590 height 27
paste input "المشروبات الغازية"
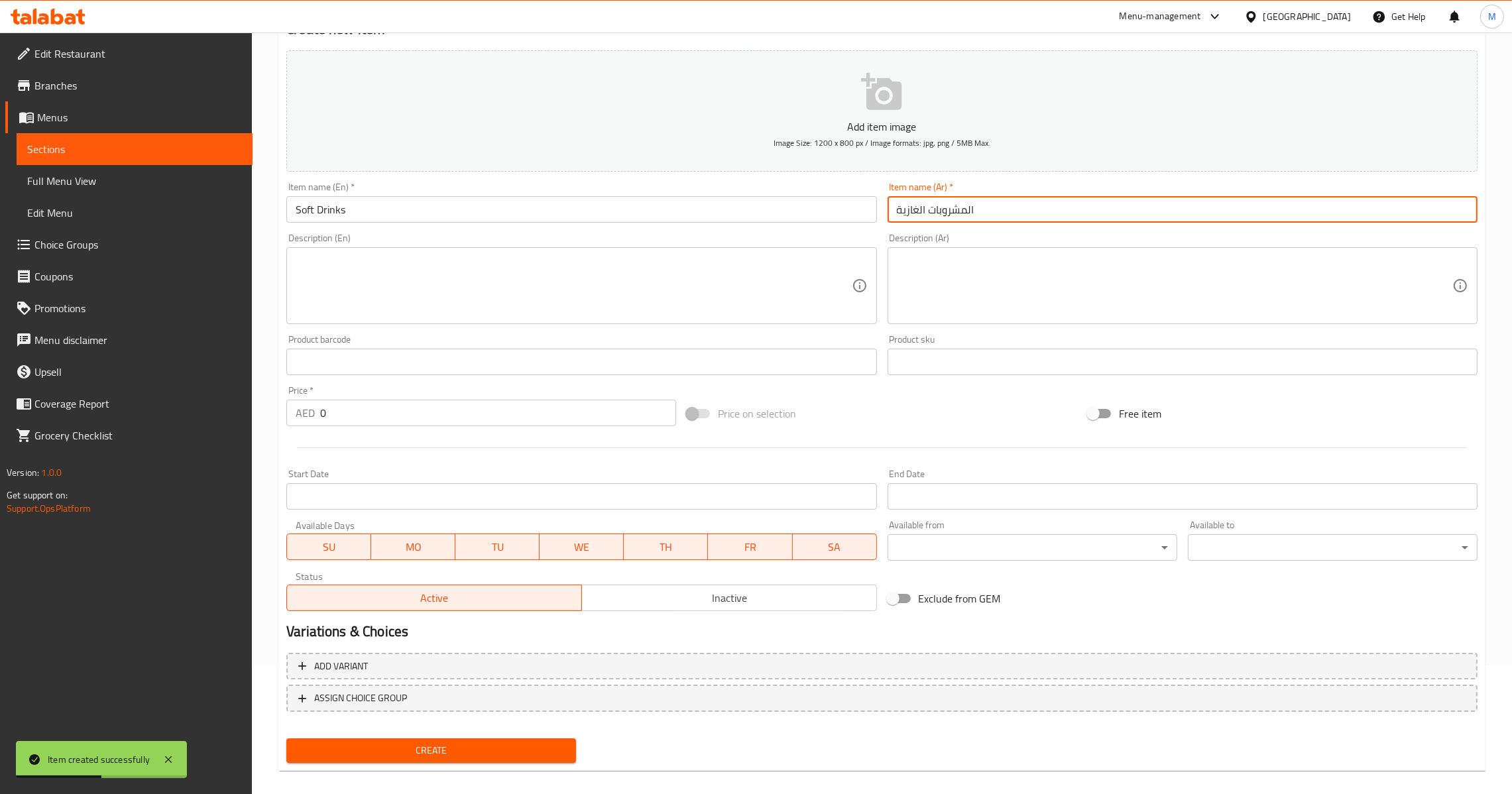
scroll to position [140, 0]
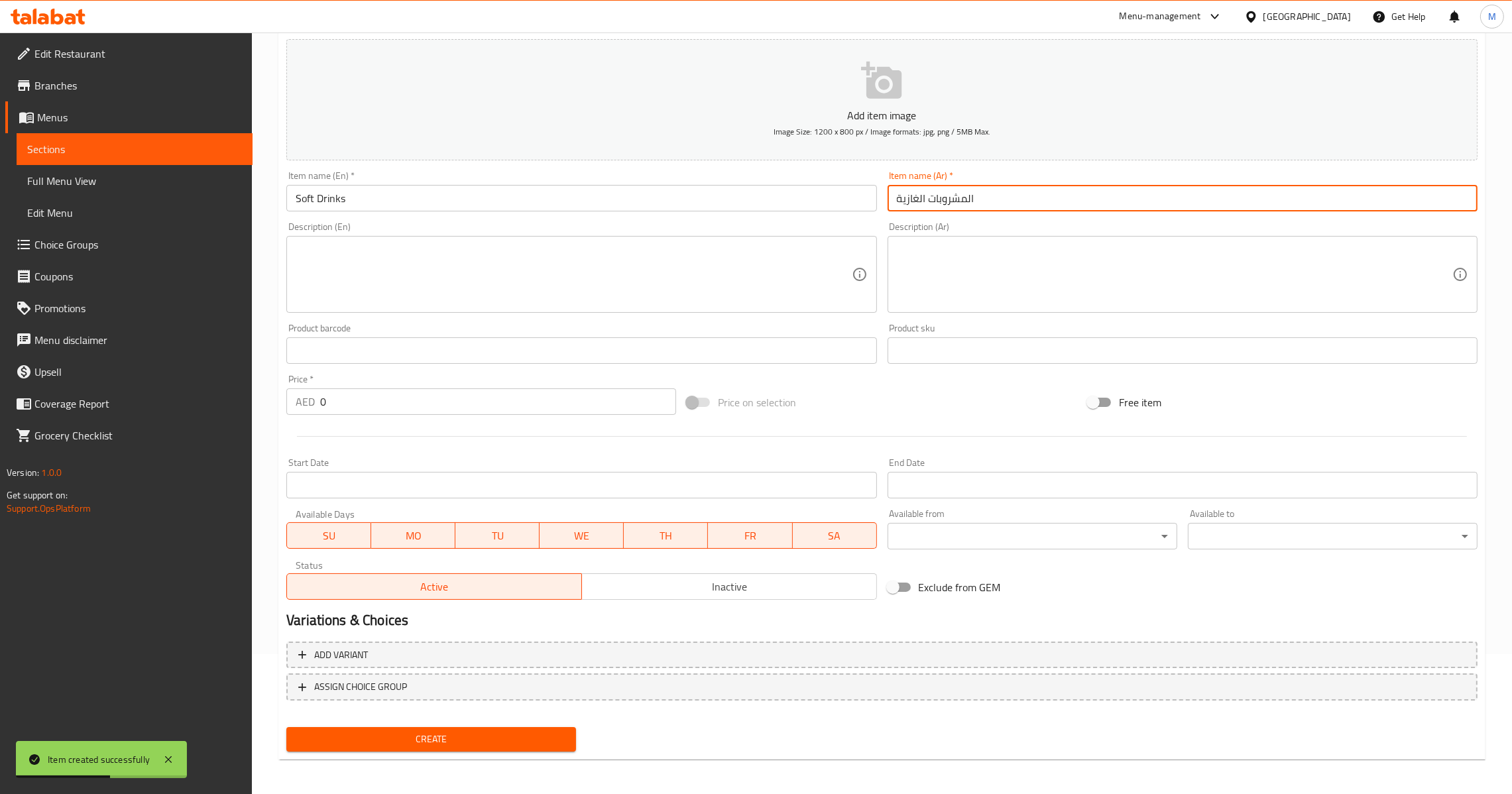
type input "المشروبات الغازية"
click at [339, 414] on div "Price   * AED 0 Price *" at bounding box center [481, 394] width 401 height 51
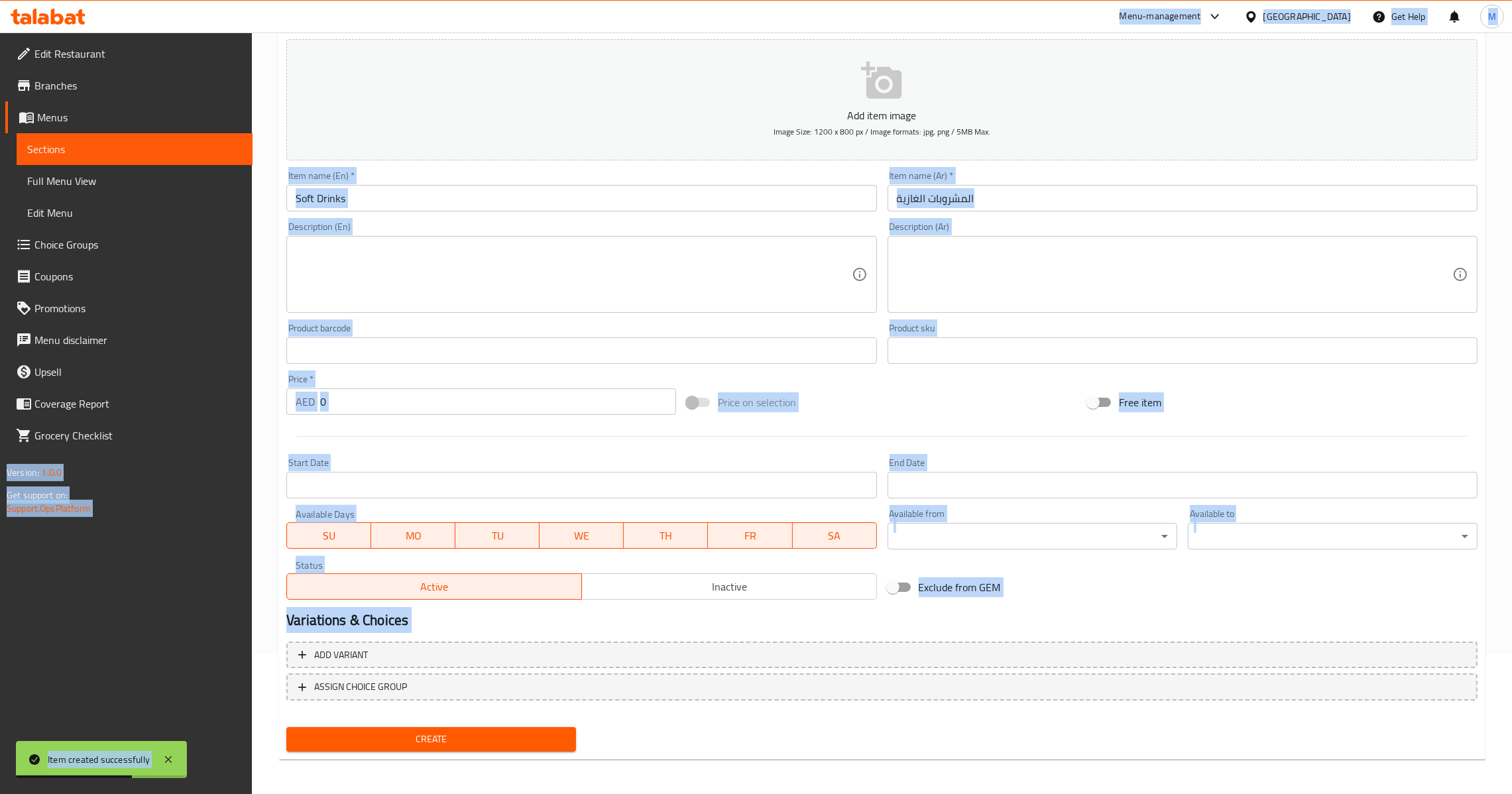
click at [339, 414] on input "0" at bounding box center [498, 402] width 356 height 27
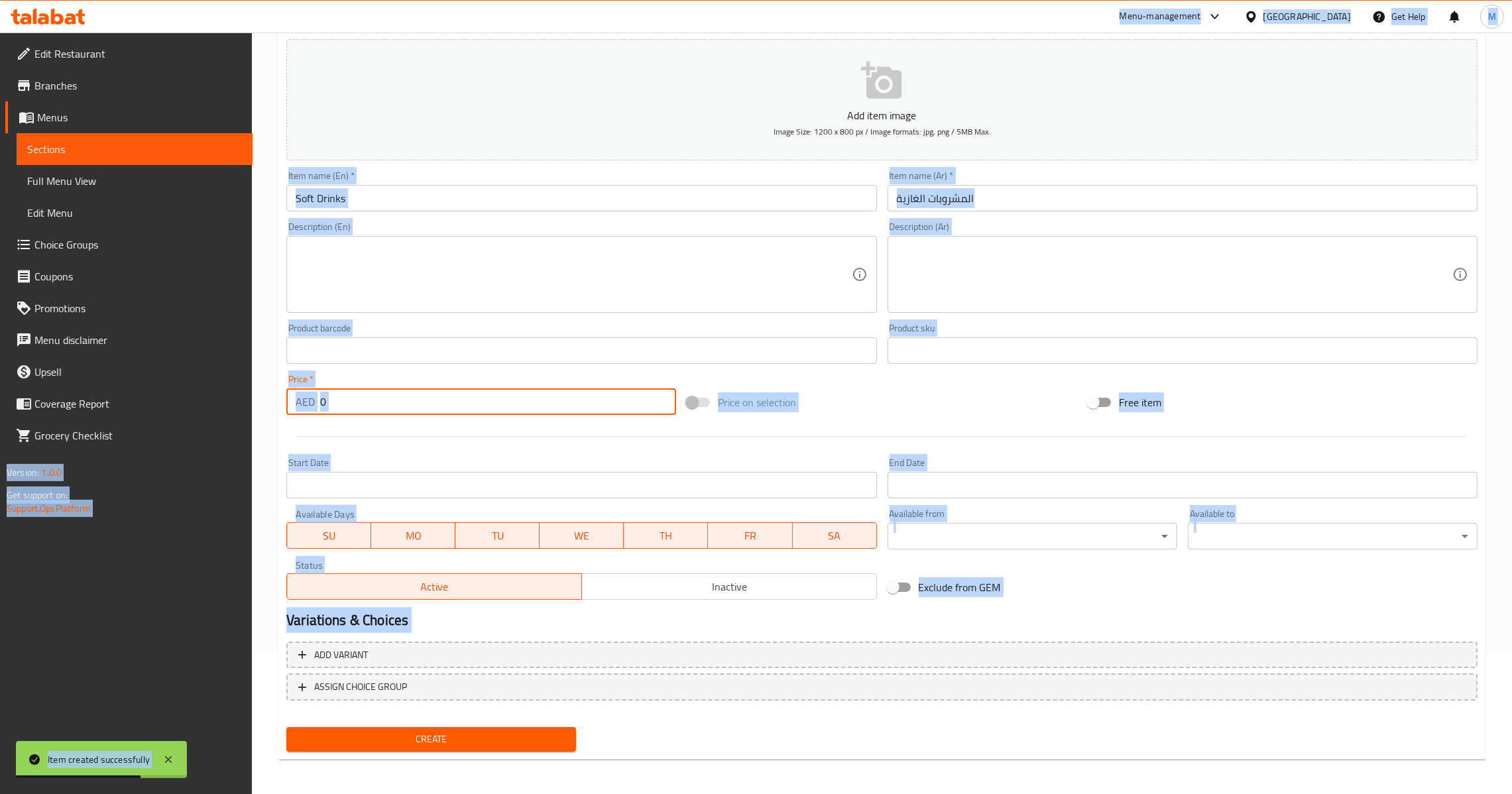
click at [341, 404] on input "0" at bounding box center [498, 402] width 356 height 27
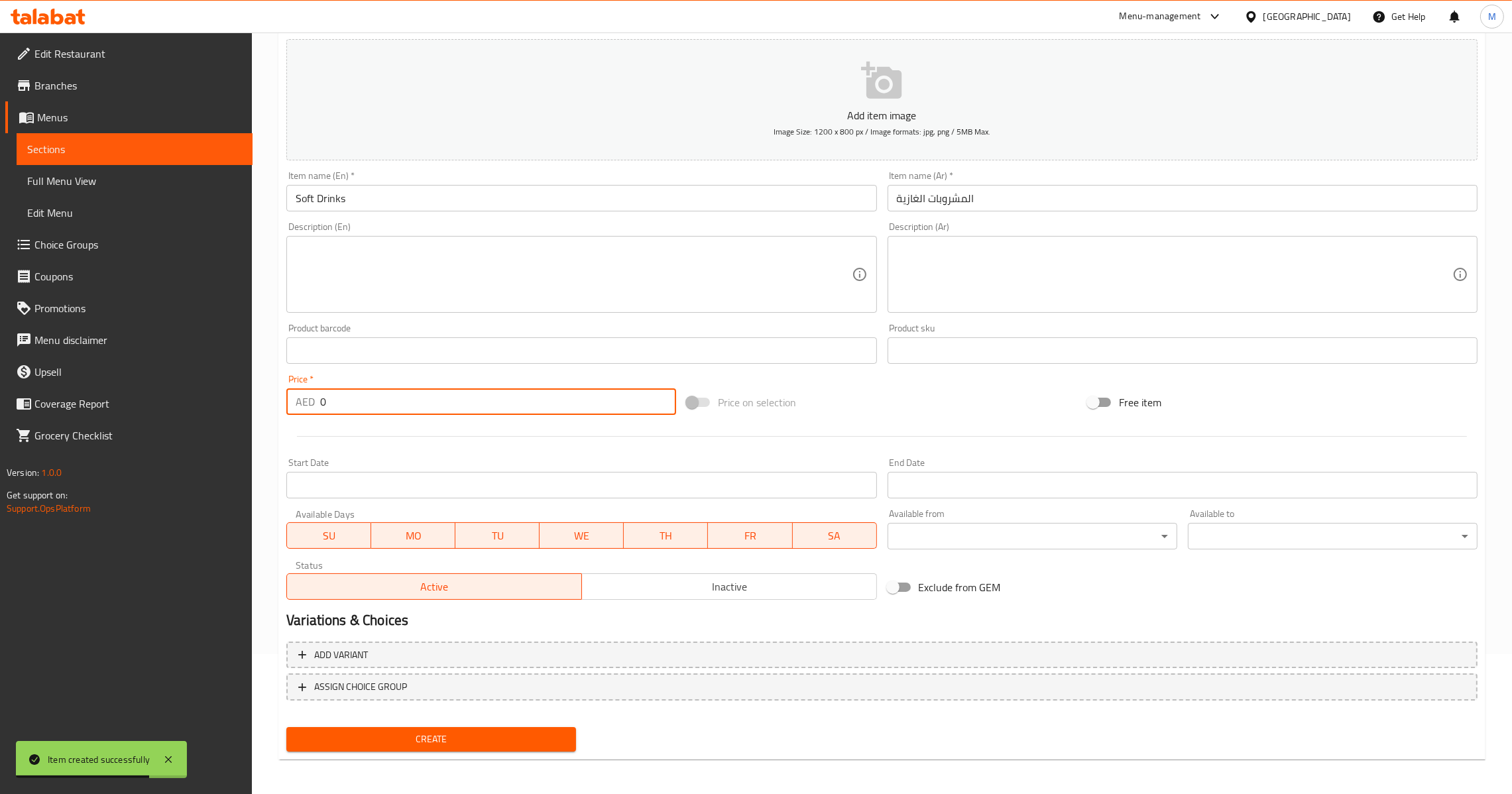
paste input "5"
type input "5"
click at [421, 727] on button "Create" at bounding box center [431, 739] width 289 height 25
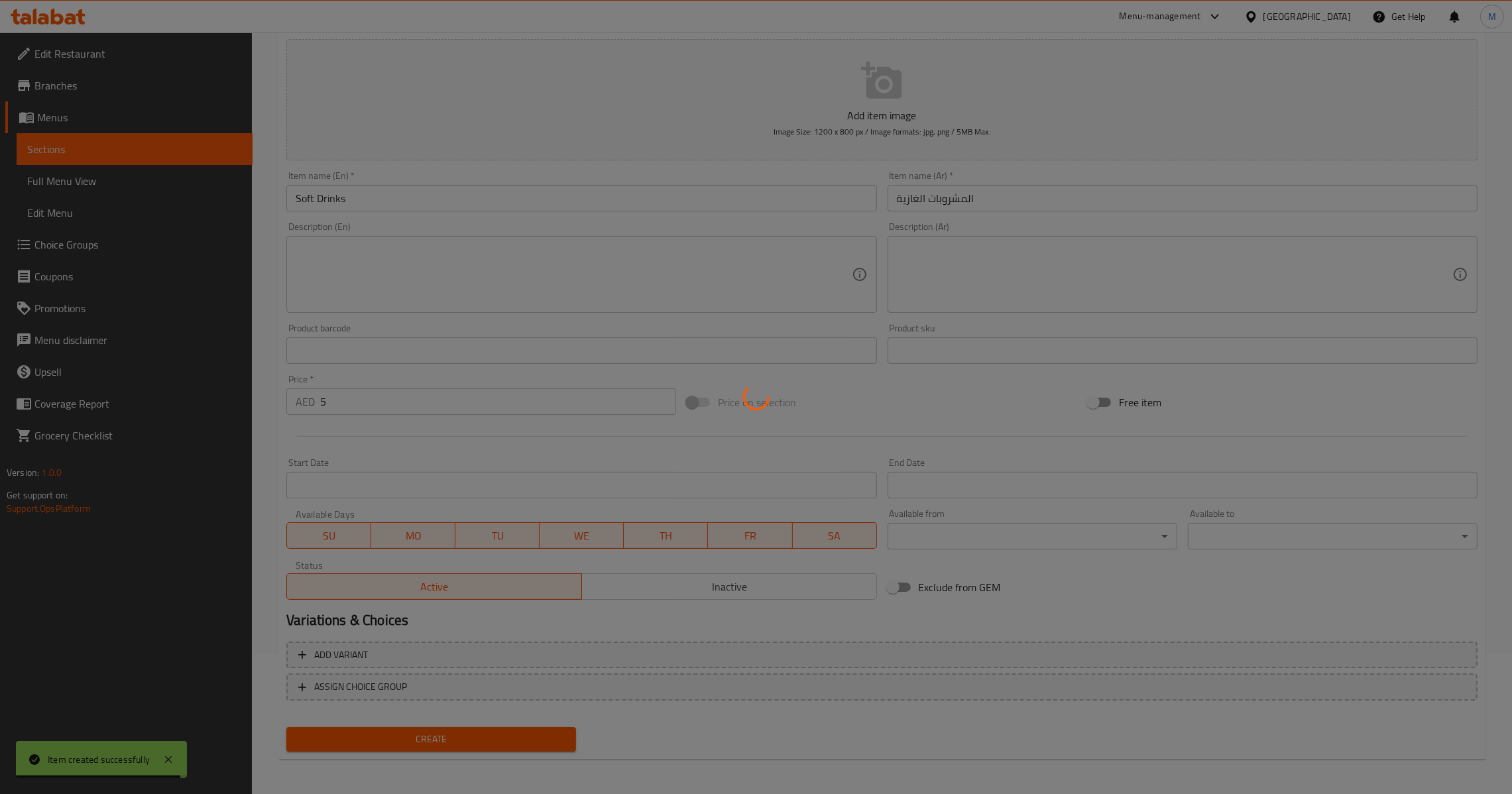
type input "0"
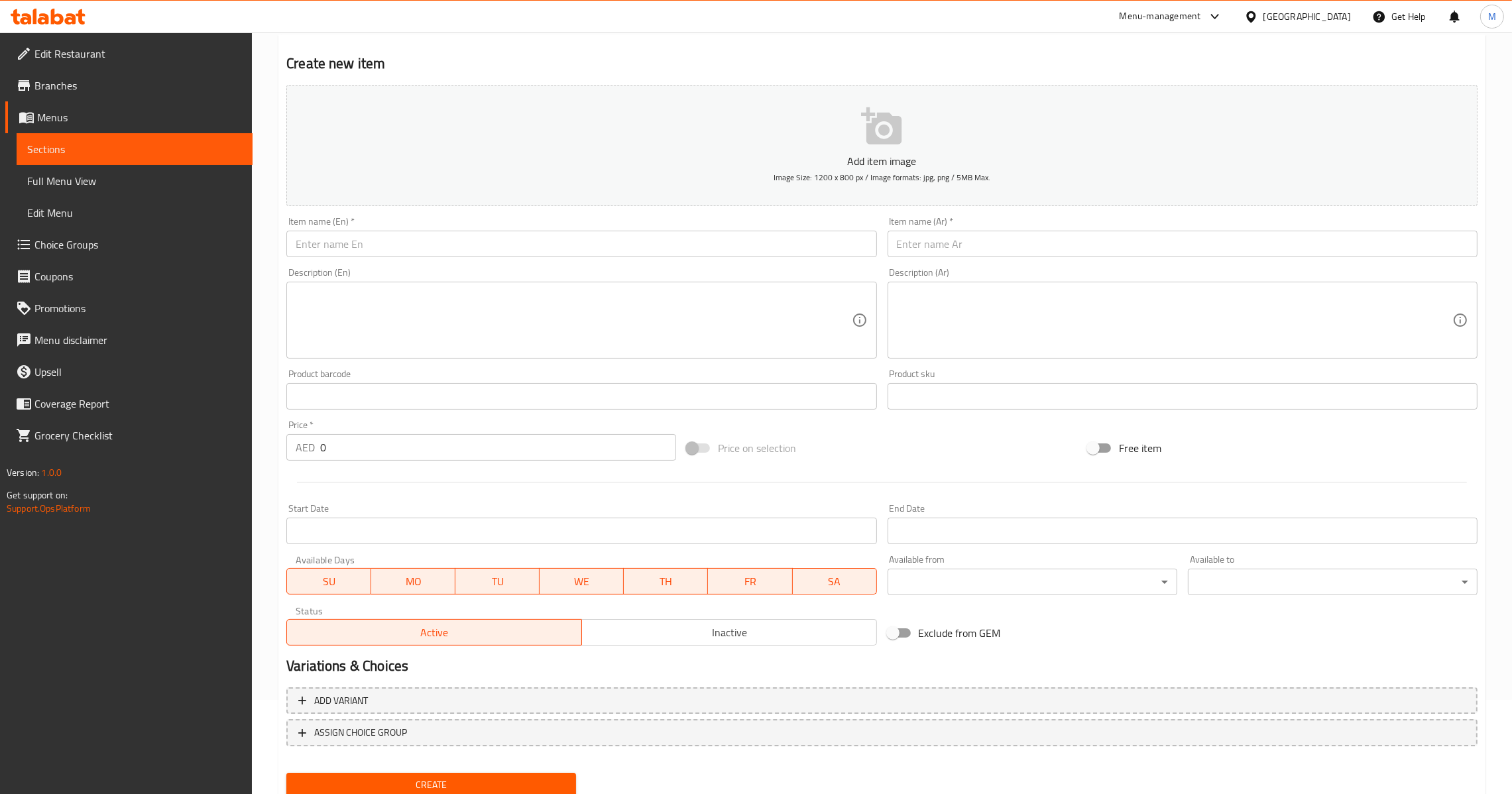
scroll to position [0, 0]
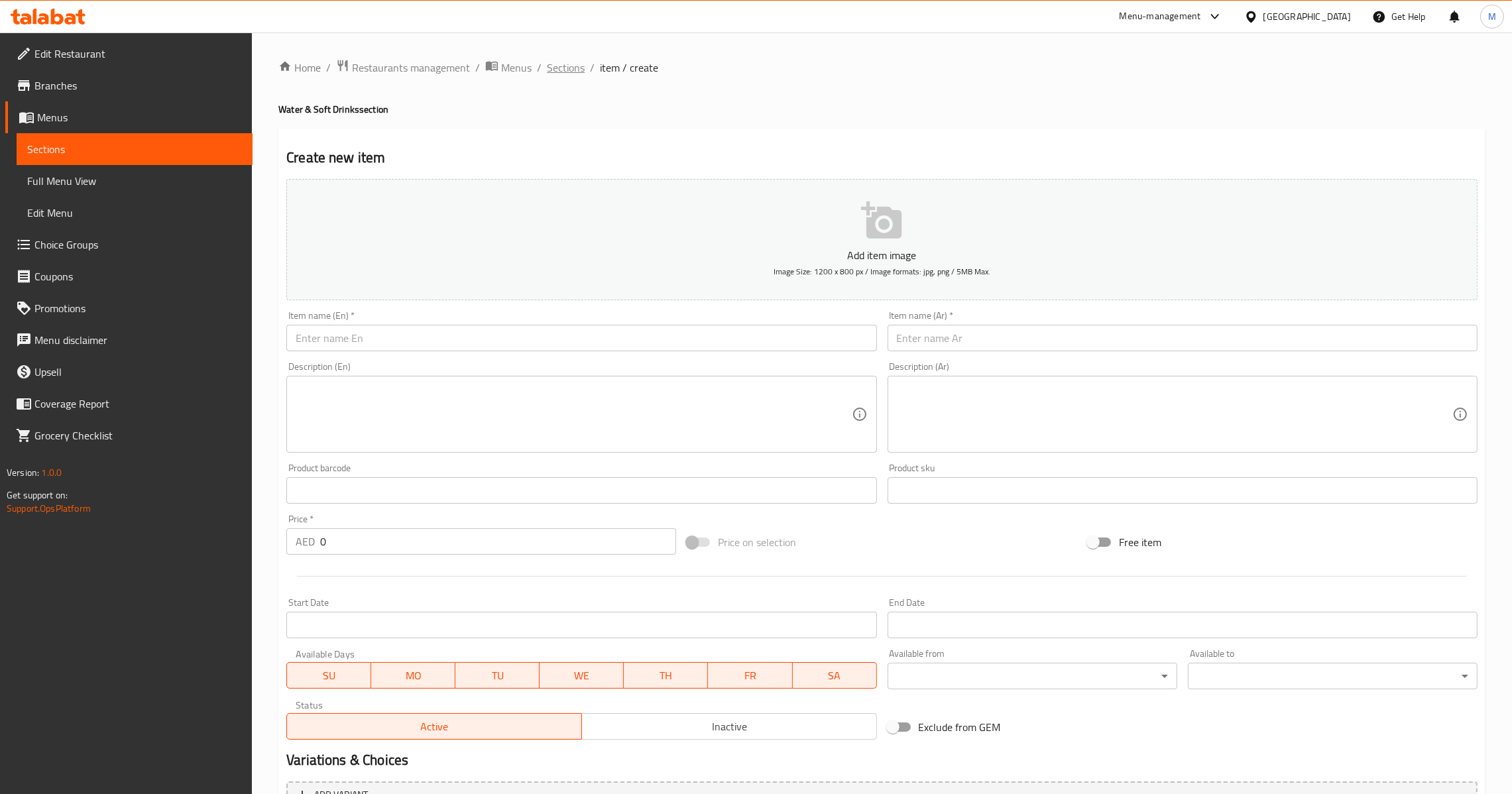
click at [572, 70] on span "Sections" at bounding box center [566, 68] width 38 height 16
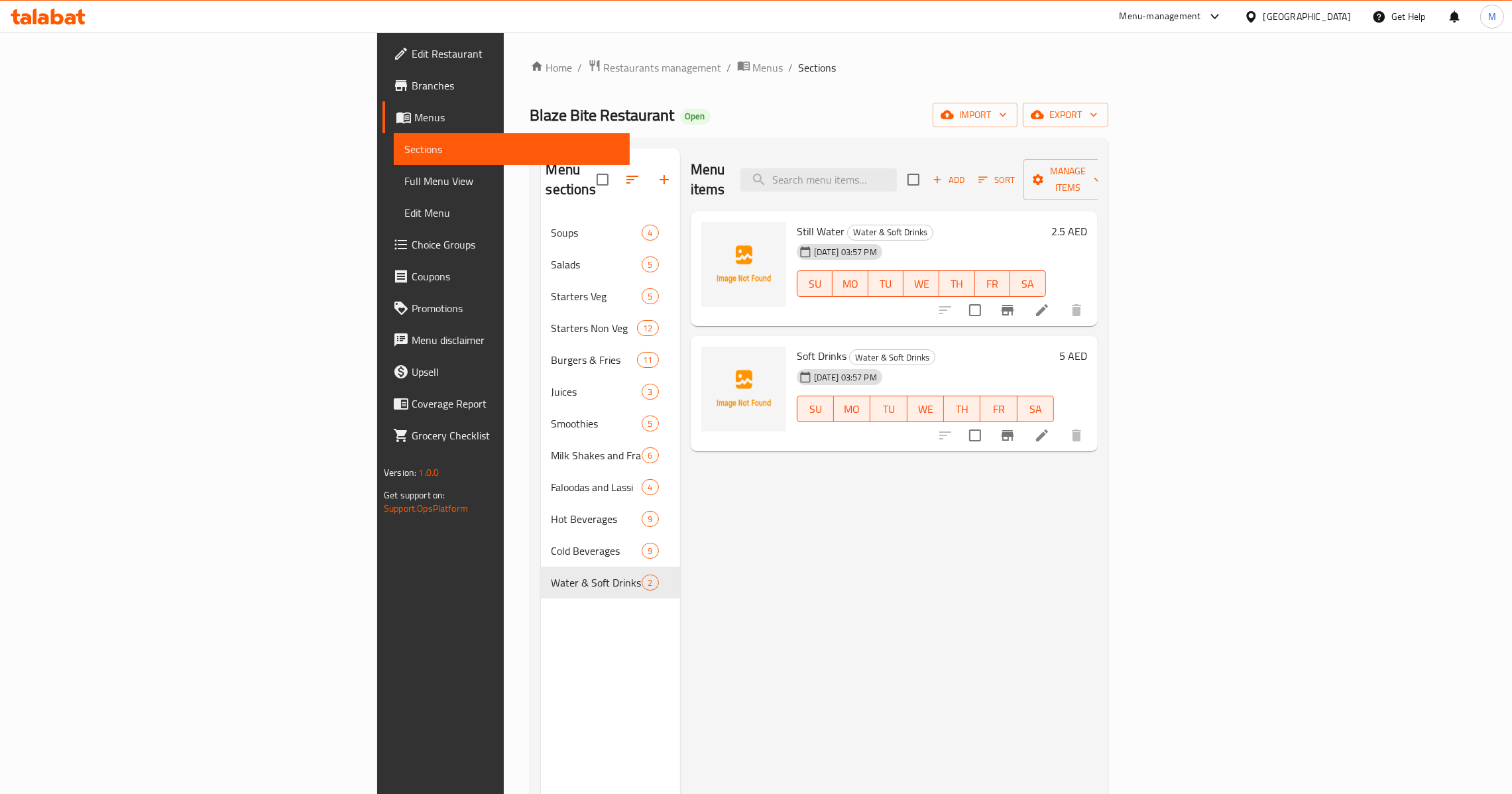
click at [657, 172] on icon "button" at bounding box center [664, 180] width 16 height 16
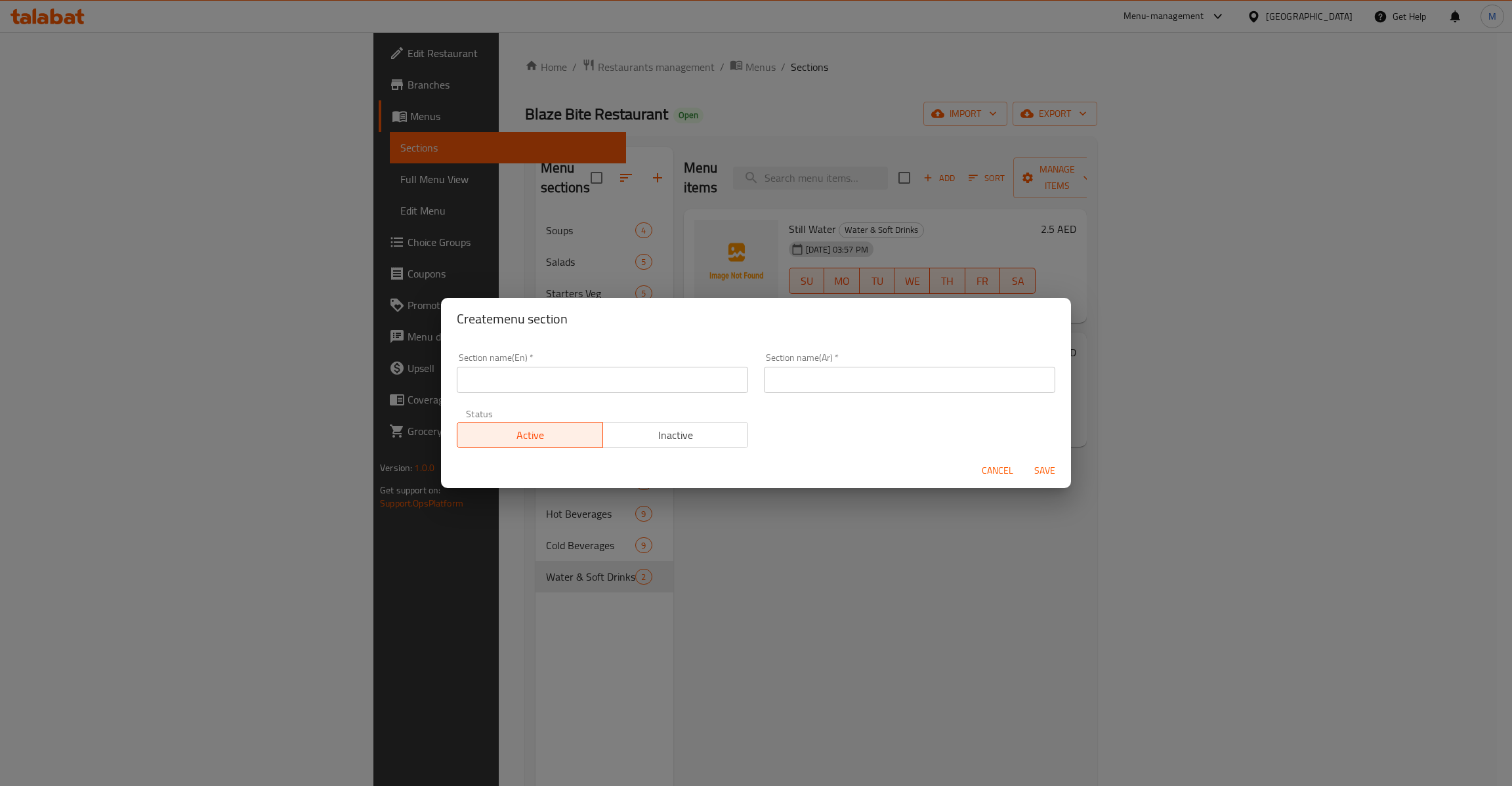
click at [560, 358] on div "Section name(En)   * Section name(En) *" at bounding box center [603, 373] width 292 height 40
click at [566, 389] on input "text" at bounding box center [603, 380] width 292 height 27
paste input "Pastas"
type input "Pastas"
drag, startPoint x: 888, startPoint y: 369, endPoint x: 866, endPoint y: 393, distance: 32.6
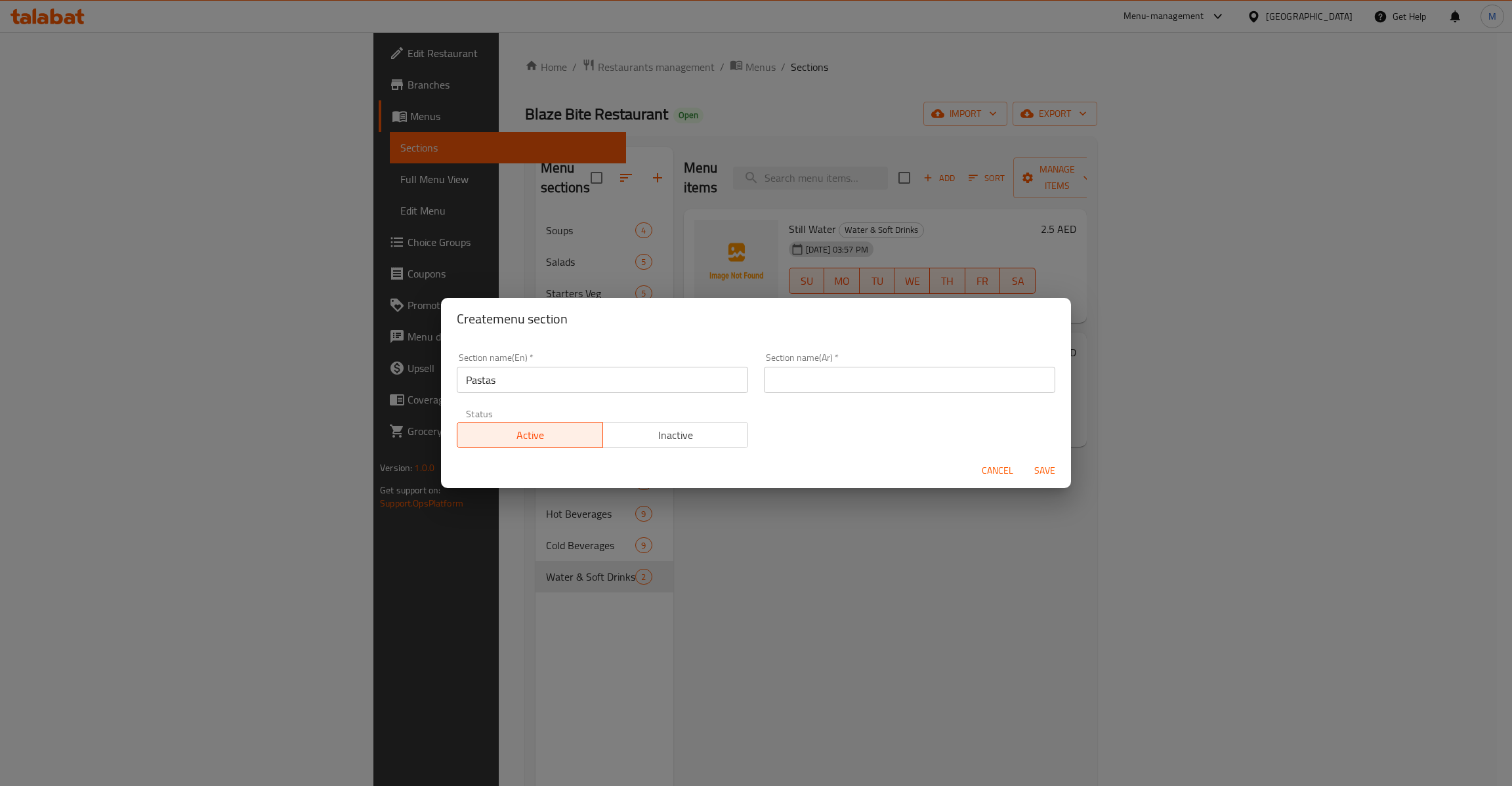
click at [888, 369] on input "text" at bounding box center [910, 380] width 292 height 27
paste input "المعكرونة"
click at [795, 382] on input "المعكرونة" at bounding box center [910, 380] width 292 height 27
click at [791, 381] on input "المعكرونة" at bounding box center [910, 380] width 292 height 27
type input "المكرونات"
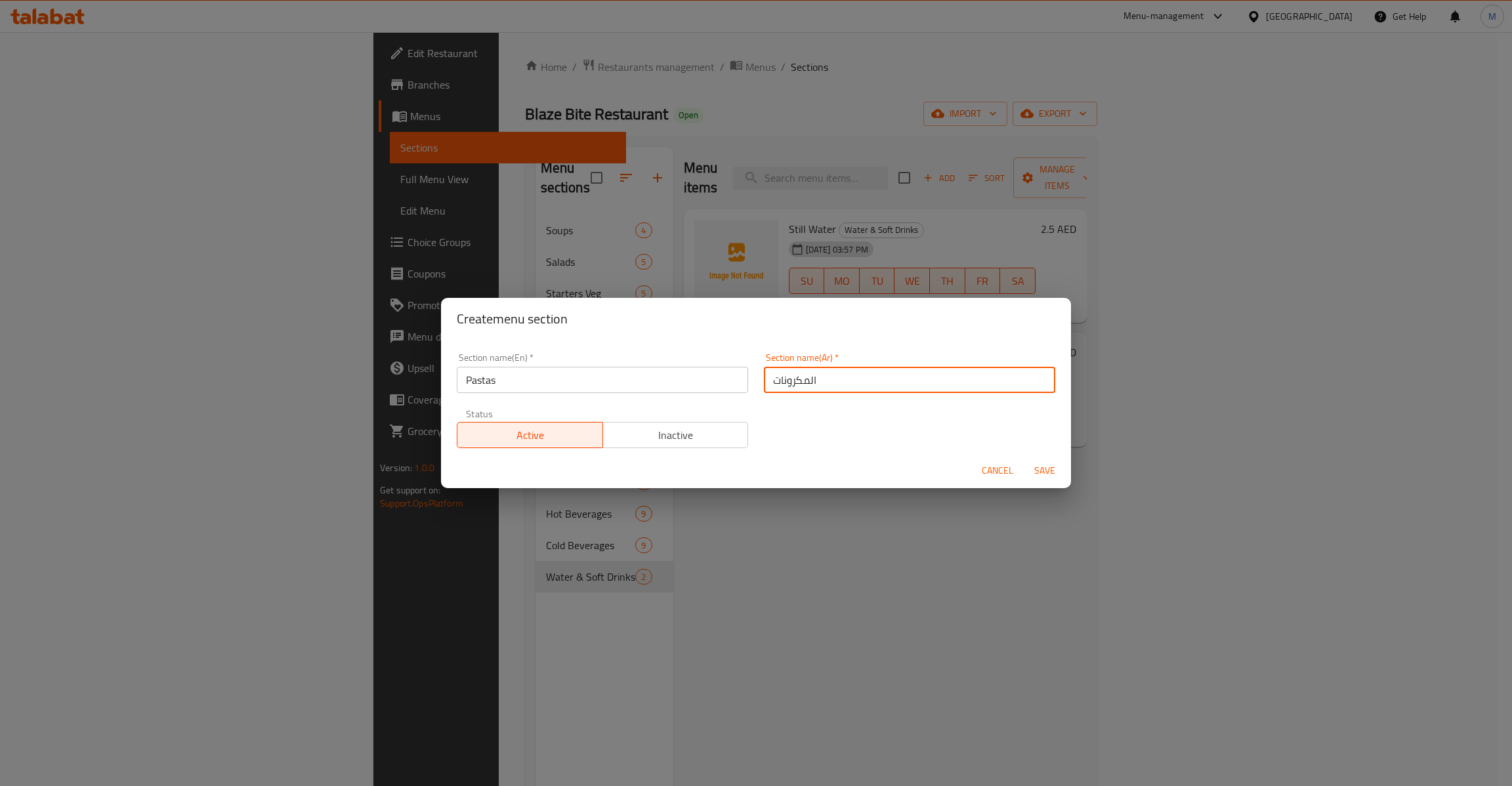
click at [1034, 481] on button "Save" at bounding box center [1045, 471] width 42 height 25
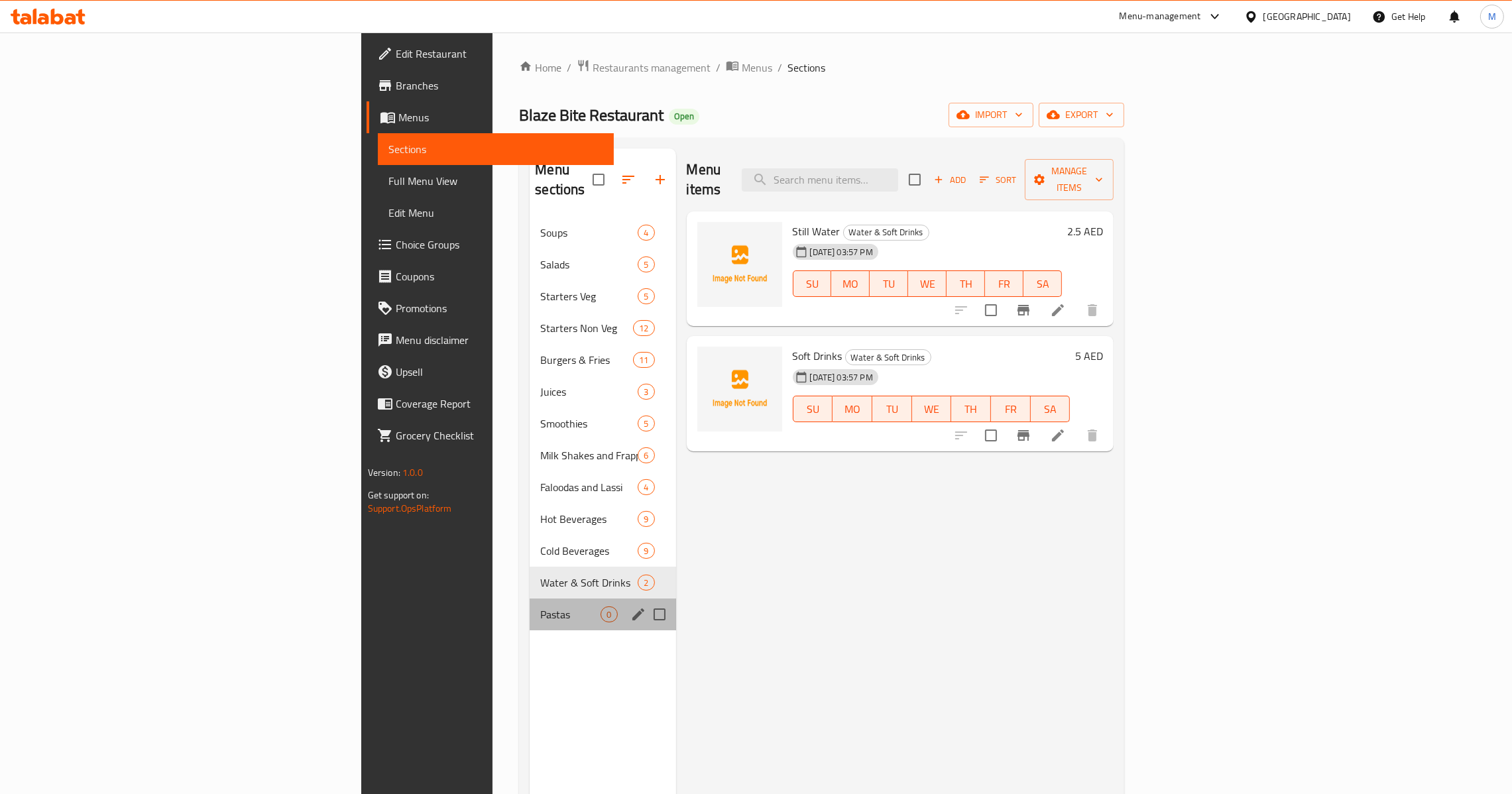
click at [529, 606] on div "Pastas 0" at bounding box center [602, 615] width 146 height 32
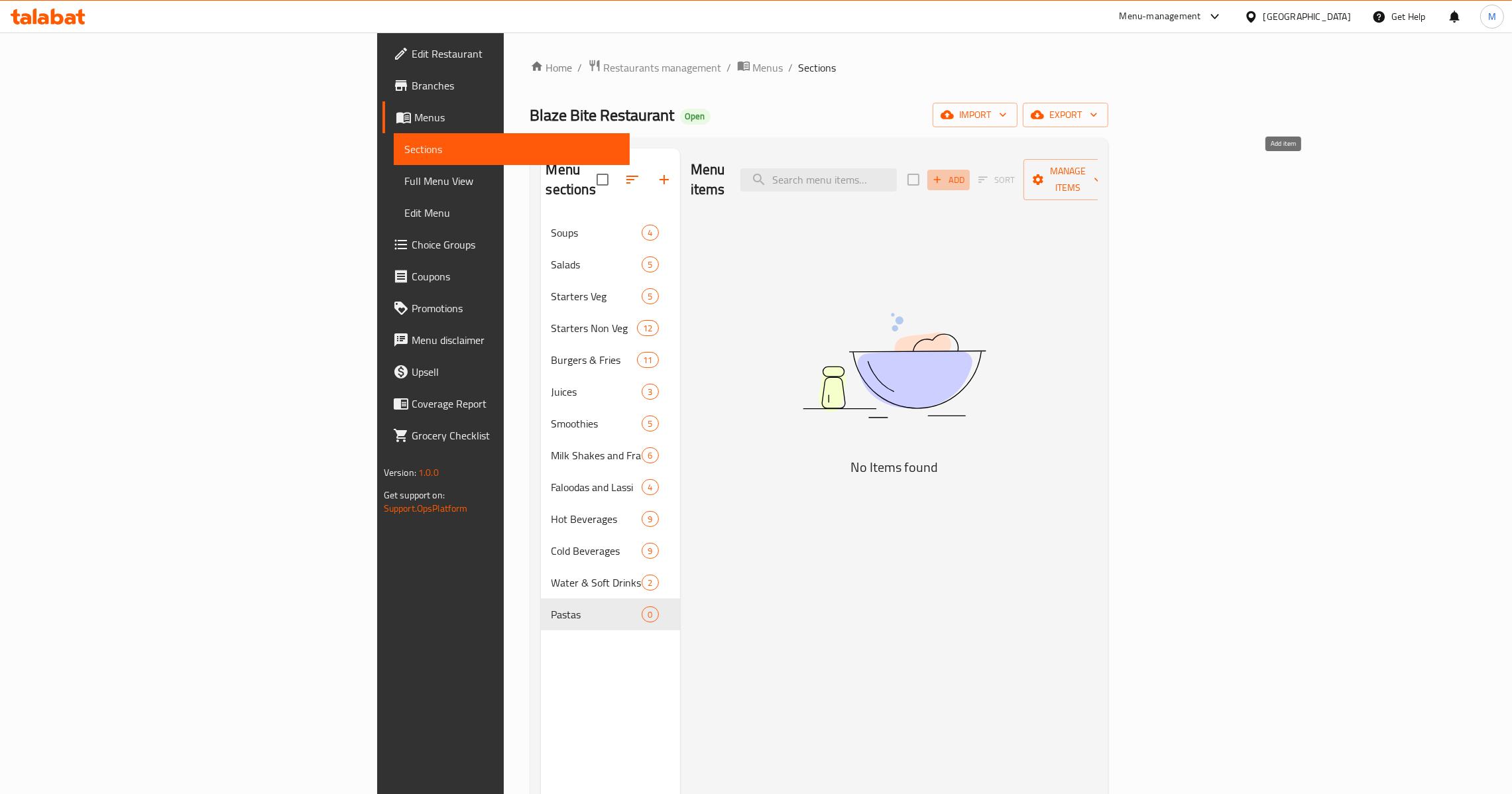
click at [967, 172] on span "Add" at bounding box center [949, 179] width 36 height 15
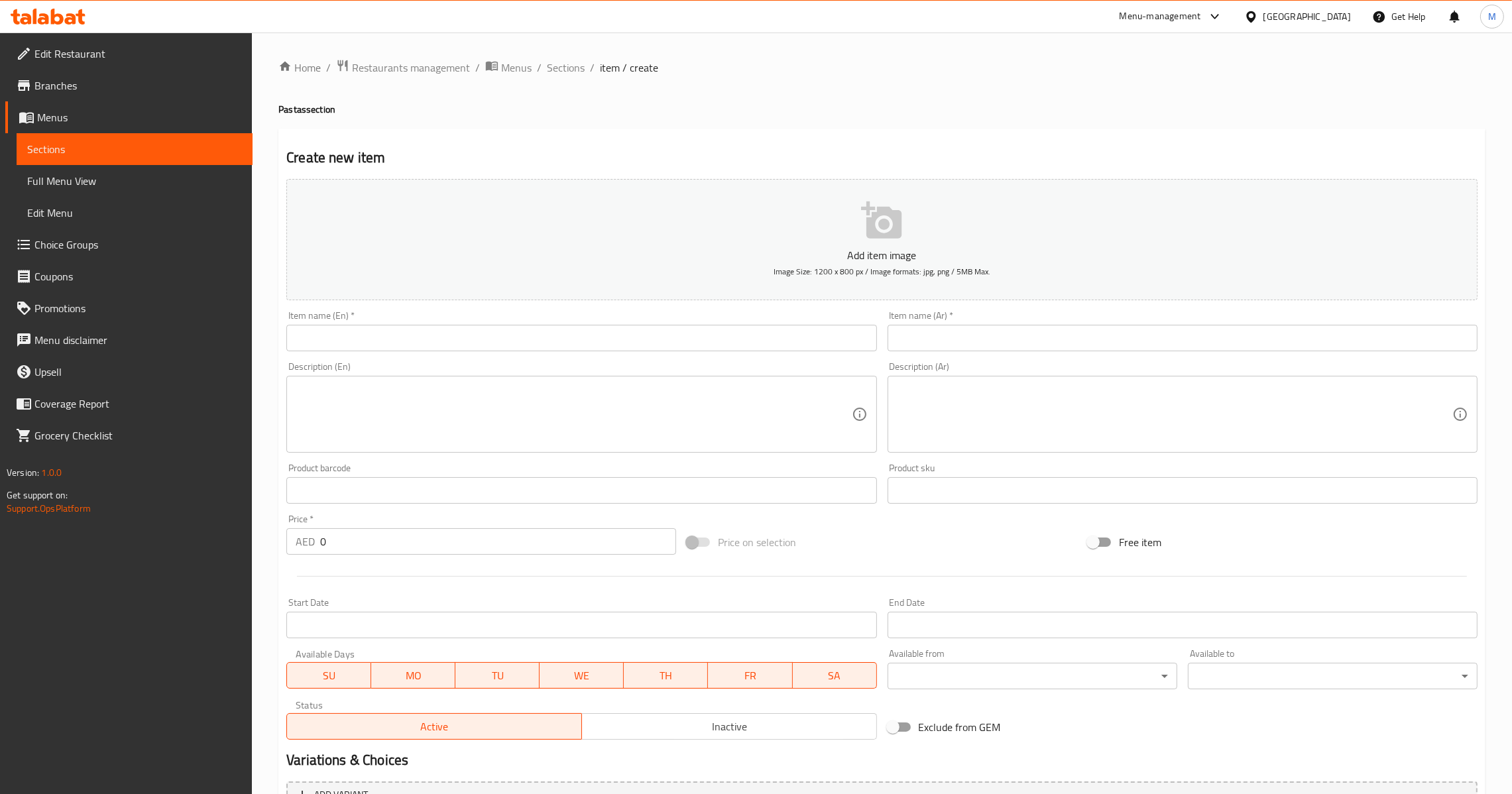
click at [477, 334] on input "text" at bounding box center [581, 338] width 590 height 27
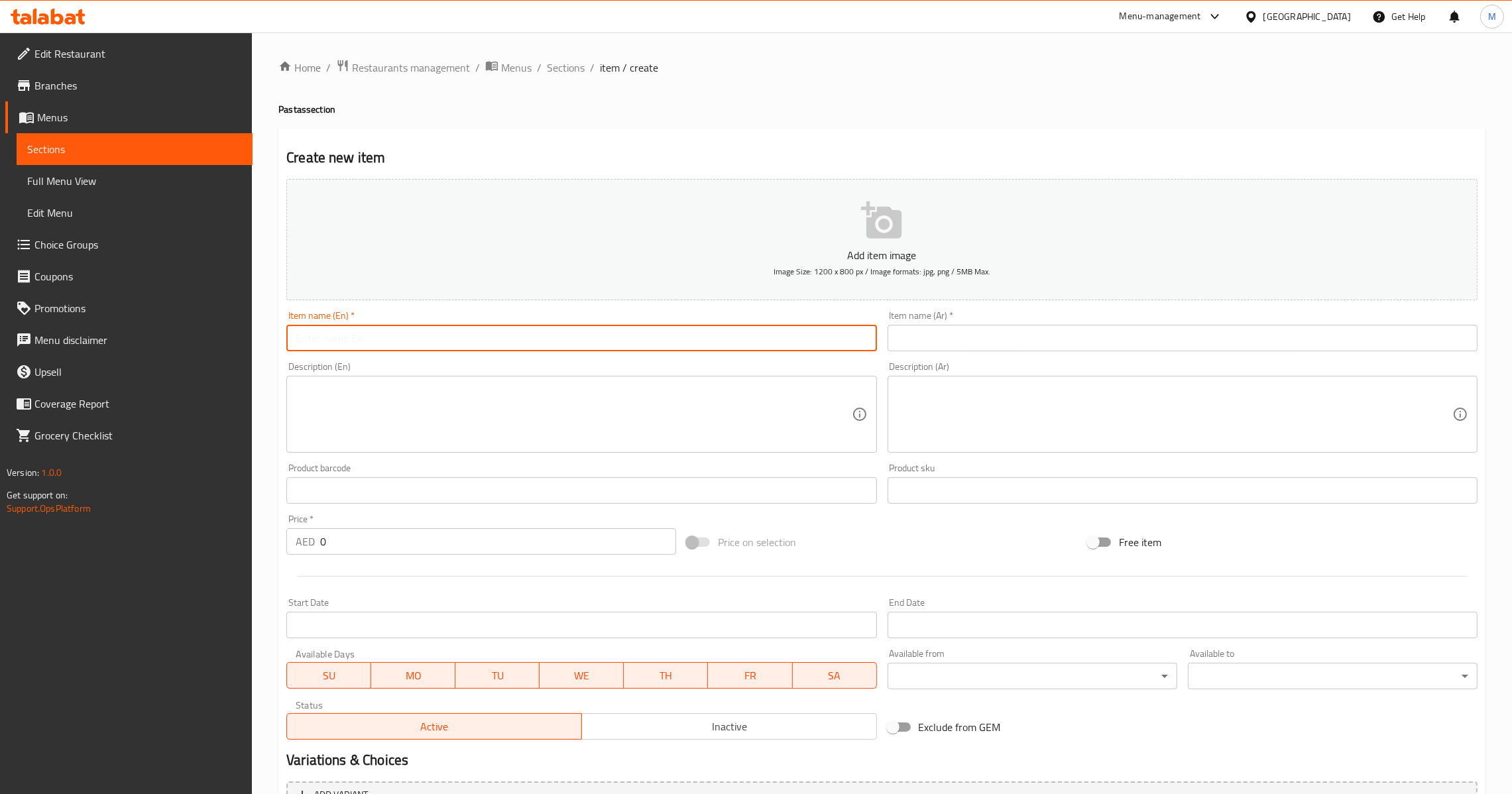
paste input "Penne Alfreado Veg/Chicken"
drag, startPoint x: 365, startPoint y: 338, endPoint x: 472, endPoint y: 339, distance: 107.0
click at [472, 339] on input "Penne Alfreado Veg/Chicken" at bounding box center [581, 338] width 590 height 27
type input "Penne Alfreado"
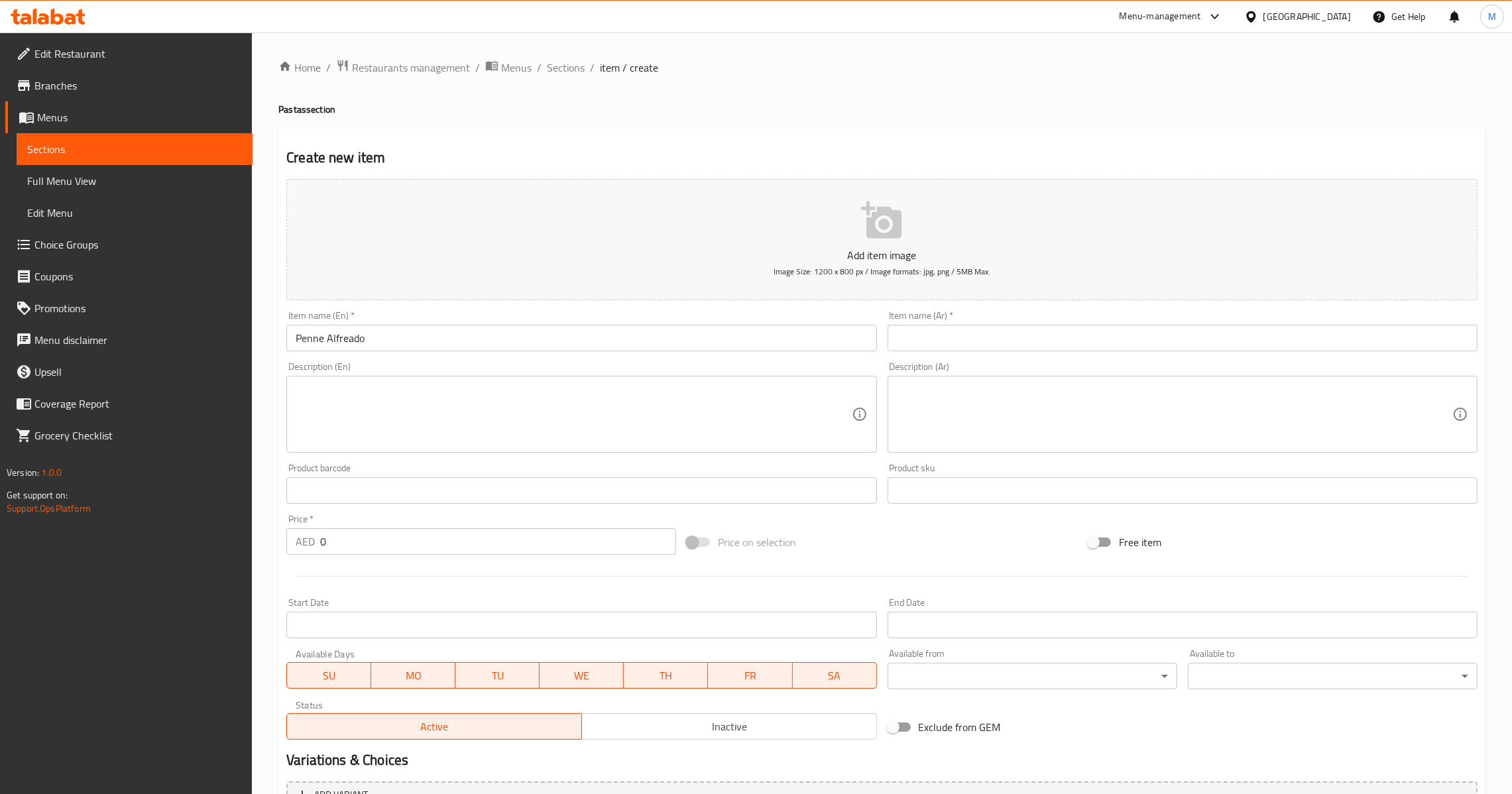
click at [945, 325] on input "text" at bounding box center [1182, 338] width 590 height 27
paste input "[PERSON_NAME]"
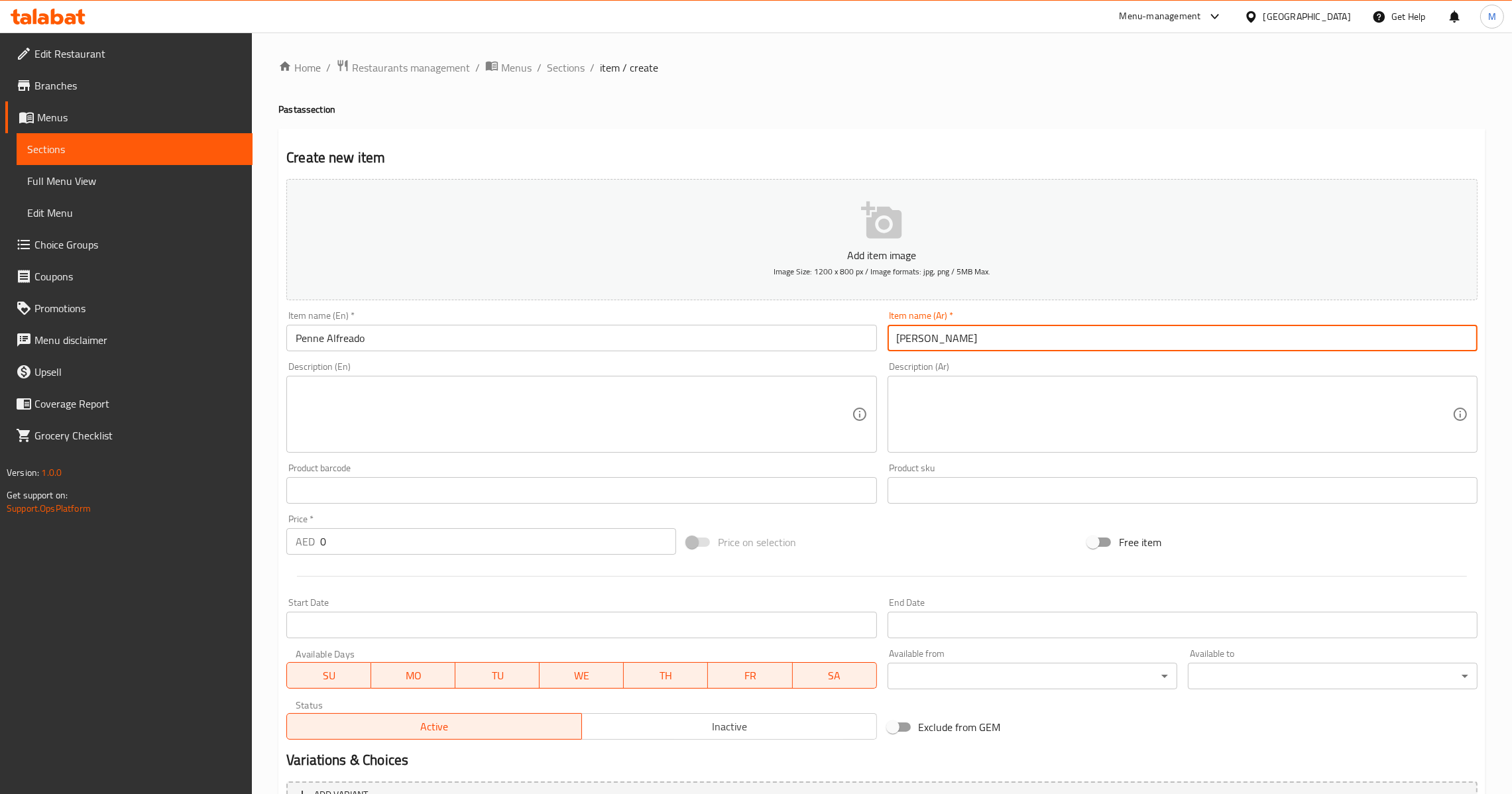
type input "[PERSON_NAME]"
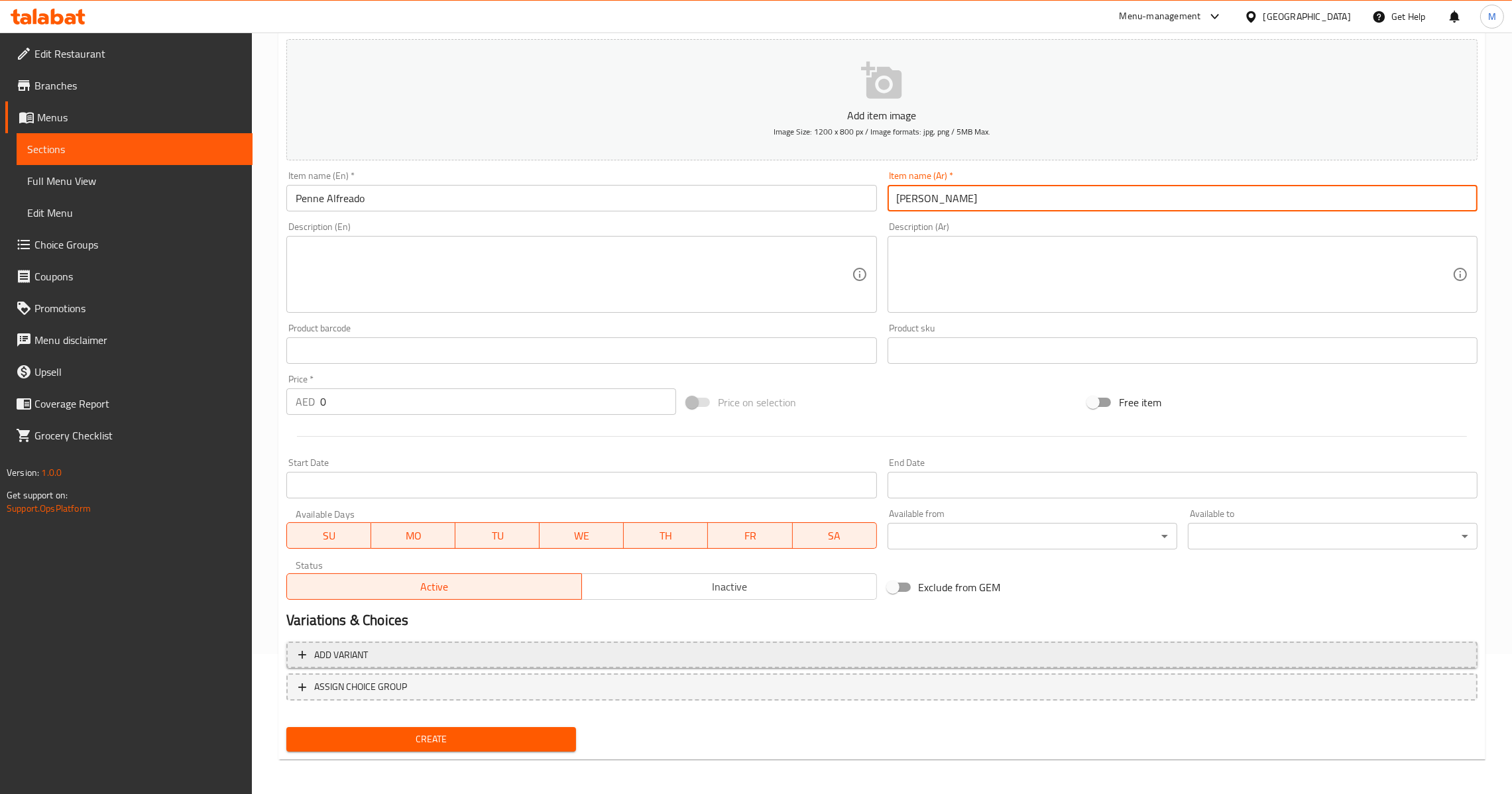
click at [873, 659] on span "Add variant" at bounding box center [882, 655] width 1168 height 17
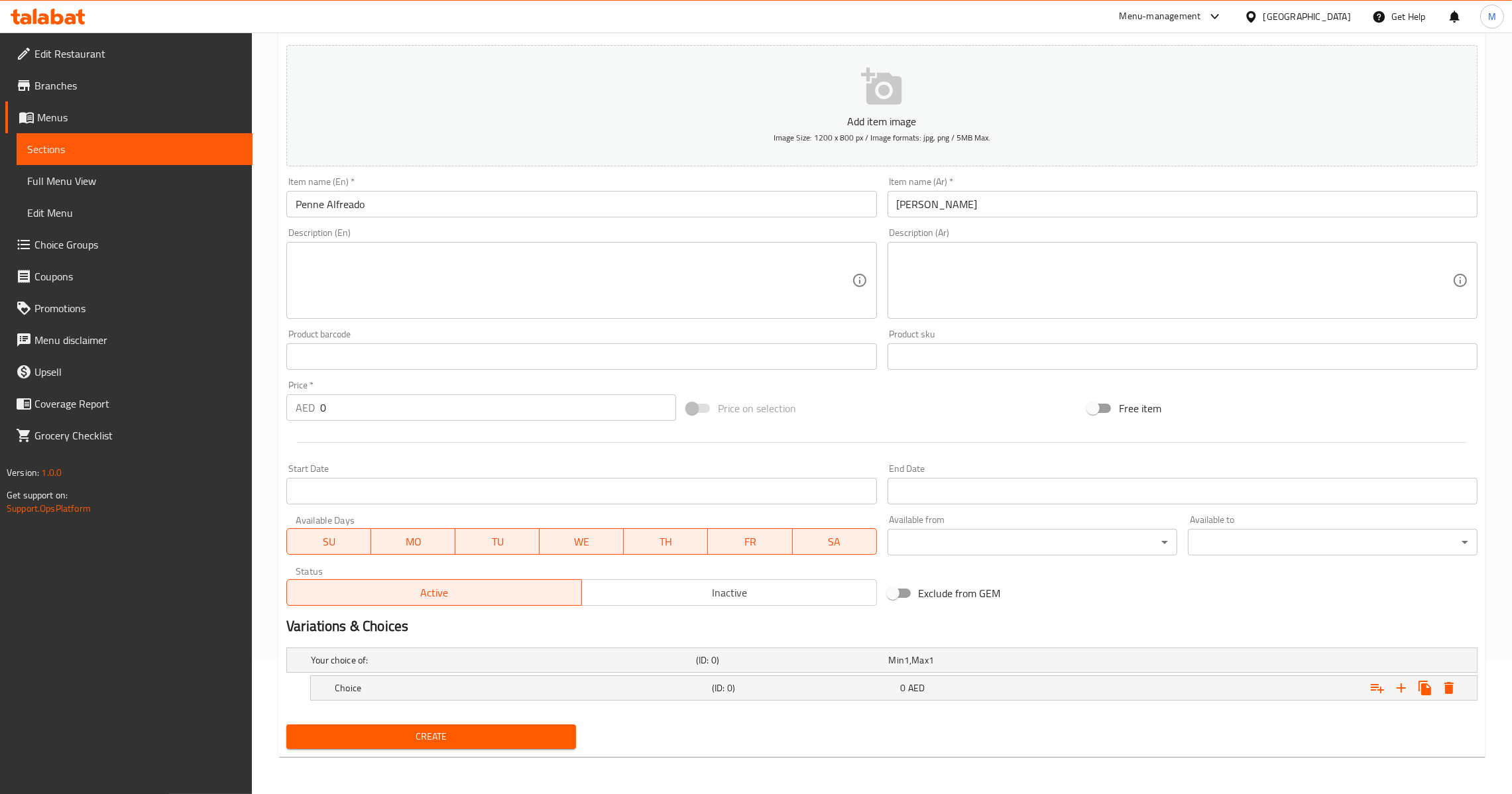
scroll to position [132, 0]
click at [1396, 683] on icon "Expand" at bounding box center [1402, 690] width 16 height 16
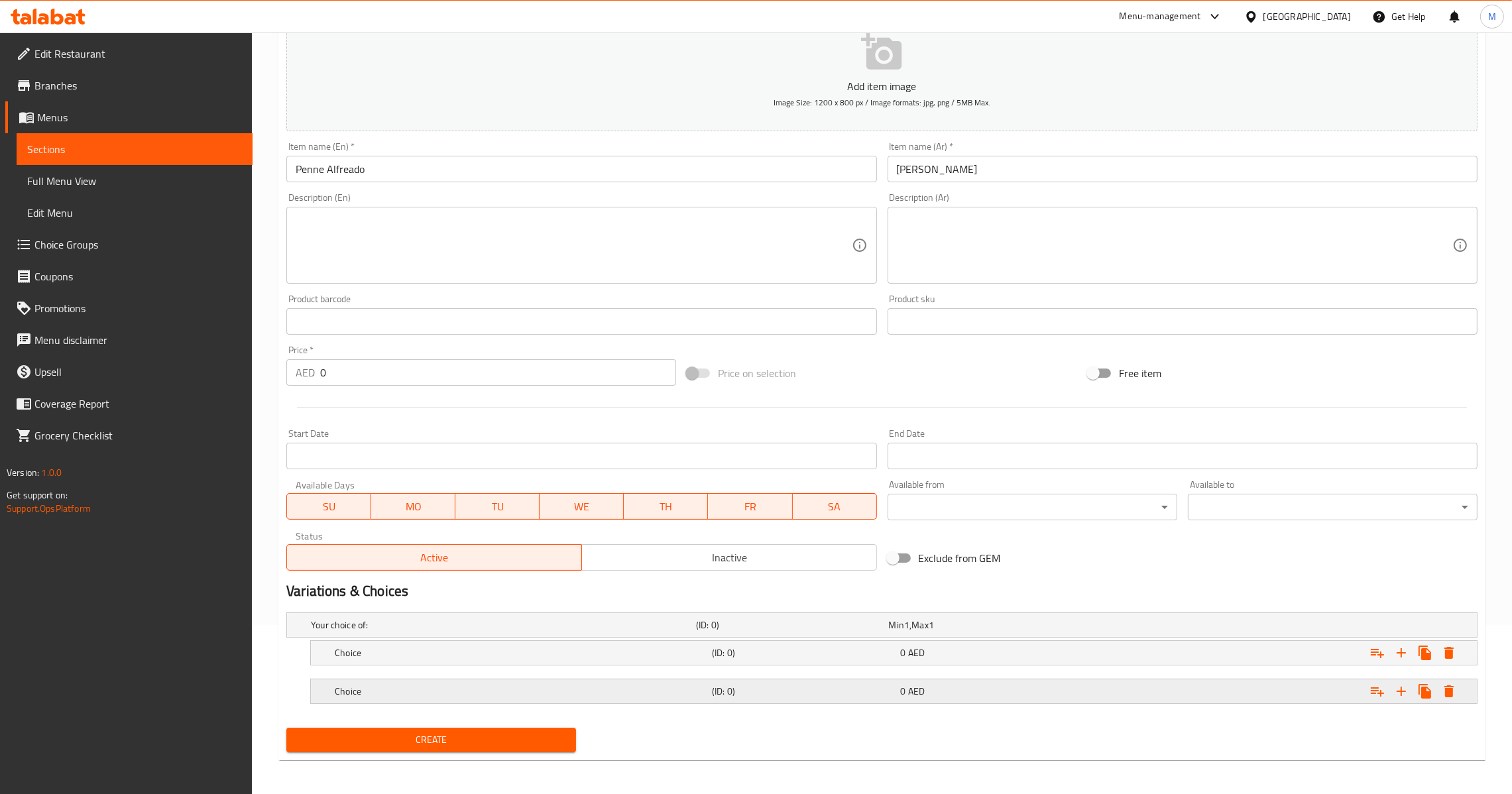
scroll to position [172, 0]
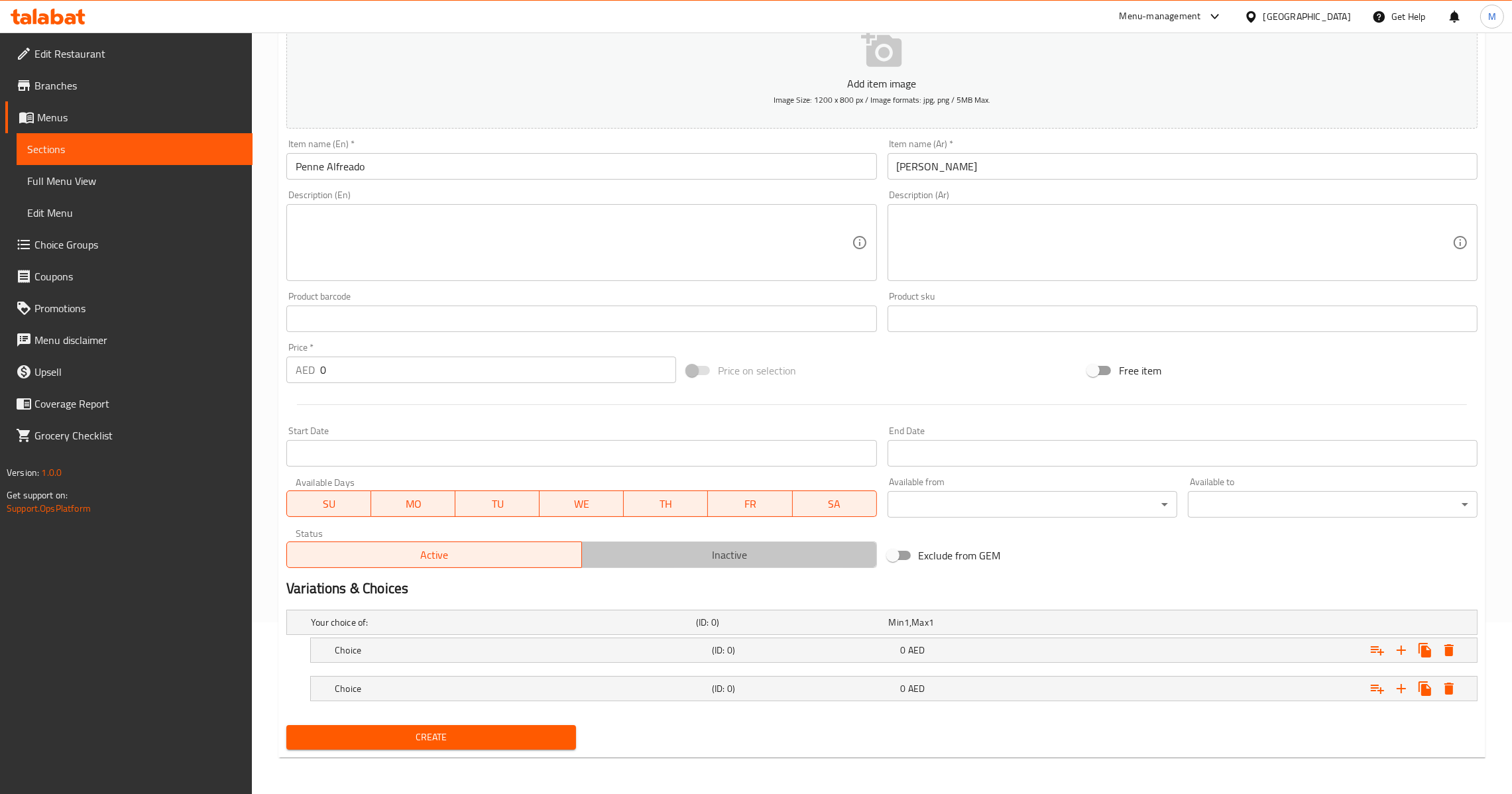
click at [607, 552] on span "Inactive" at bounding box center [729, 554] width 284 height 19
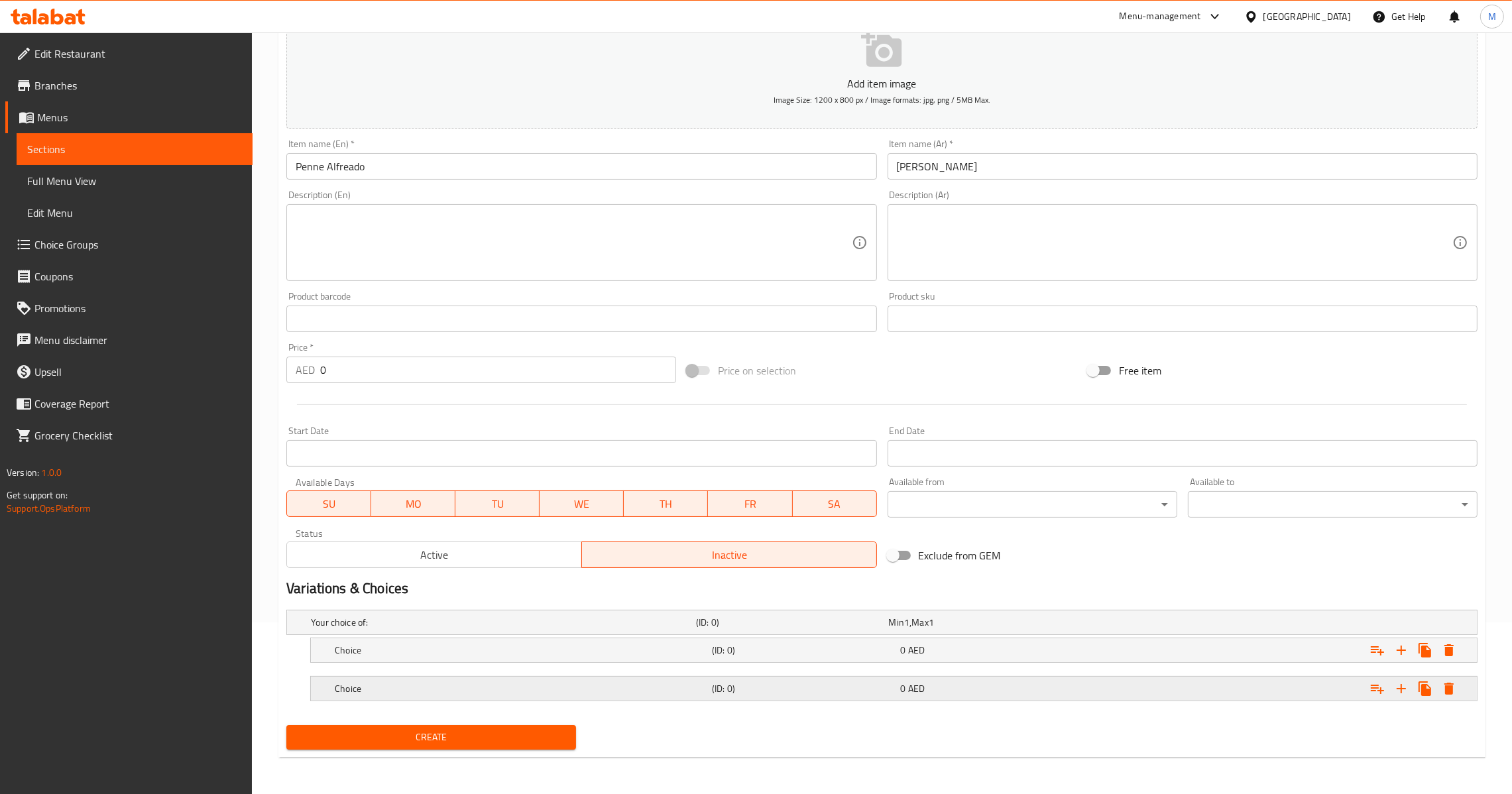
click at [435, 683] on h5 "Choice" at bounding box center [521, 689] width 372 height 13
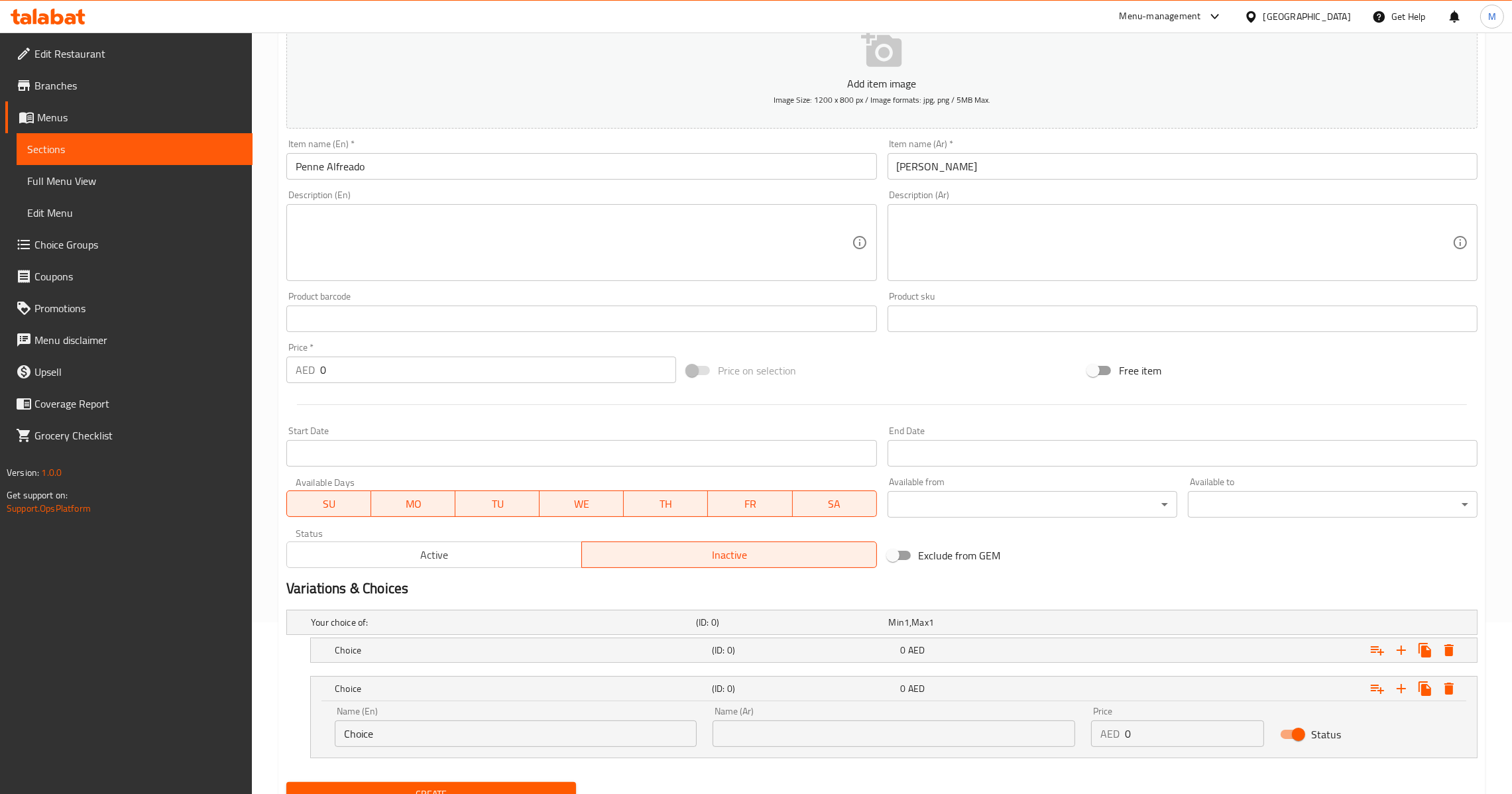
click at [437, 633] on div "Your choice of: (ID: 0) Min 1 , Max 1" at bounding box center [886, 622] width 1156 height 29
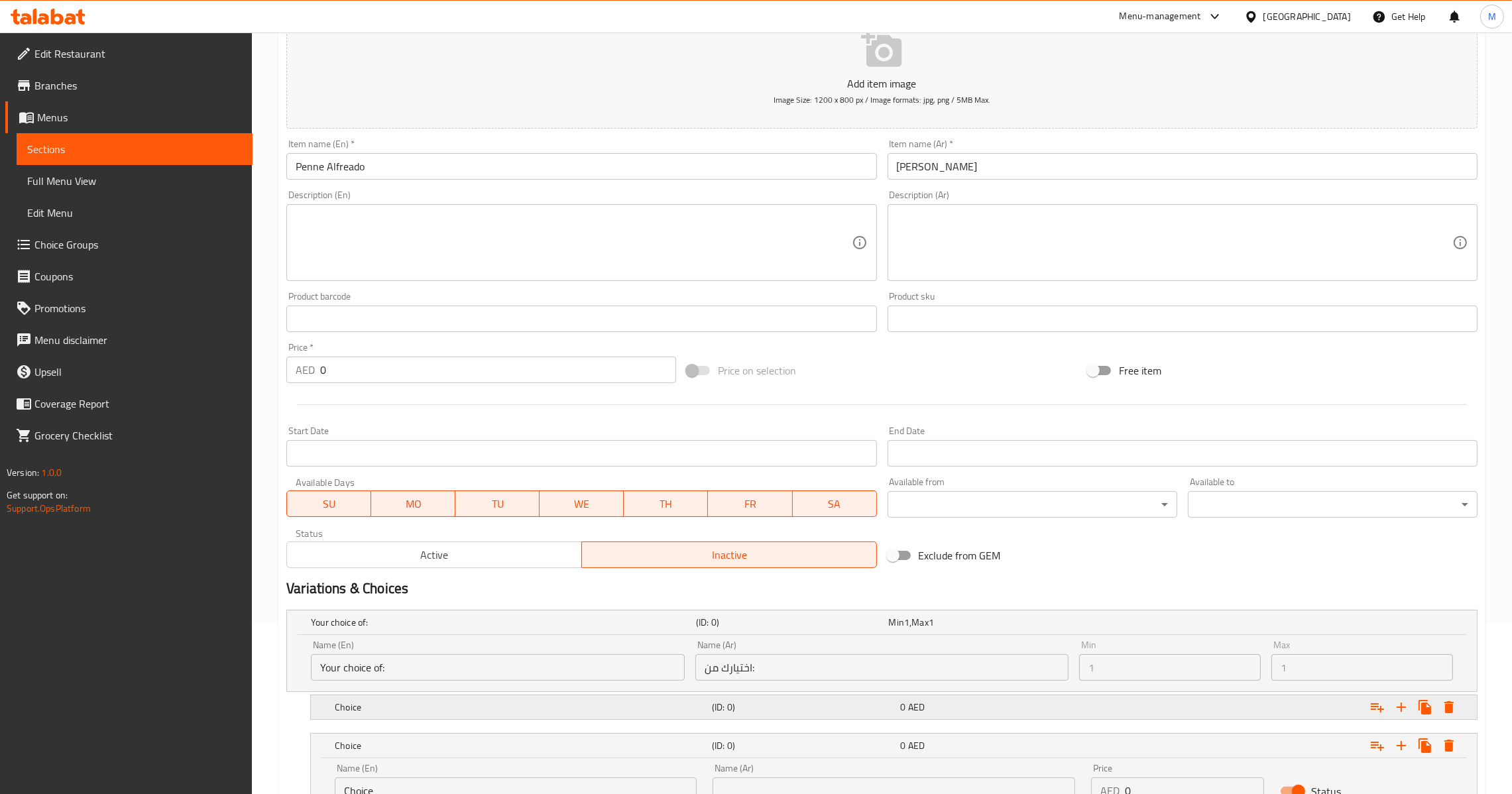
click at [433, 717] on div "Choice (ID: 0) 0 AED" at bounding box center [898, 706] width 1132 height 29
click at [482, 624] on h5 "Your choice of:" at bounding box center [501, 622] width 380 height 13
drag, startPoint x: 448, startPoint y: 687, endPoint x: 278, endPoint y: 695, distance: 170.2
click at [278, 695] on div "Home / Restaurants management / Menus / Sections / item / create Pastas section…" at bounding box center [881, 385] width 1260 height 1049
type input "Veg"
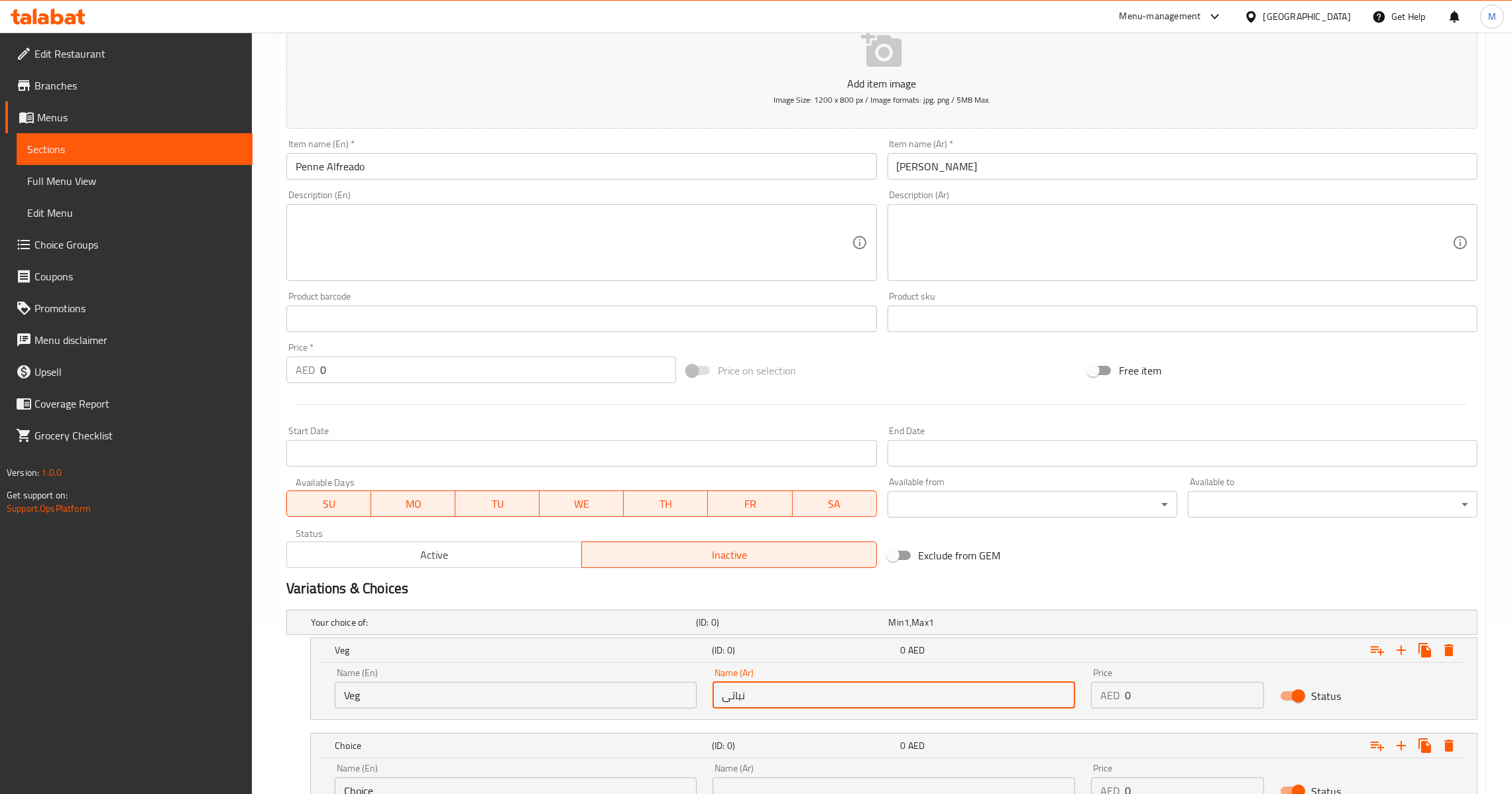
type input "نباتى"
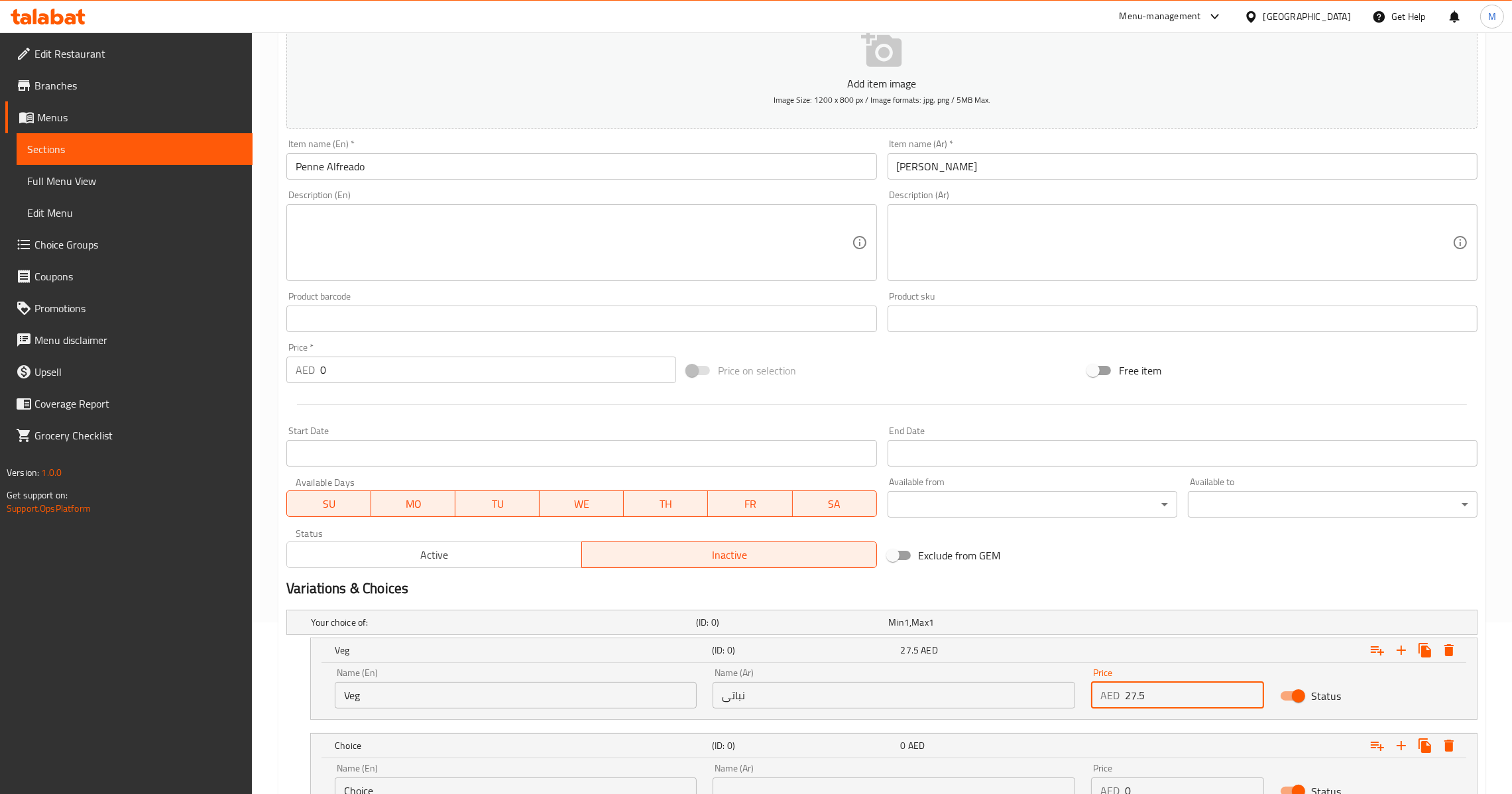
type input "27.5"
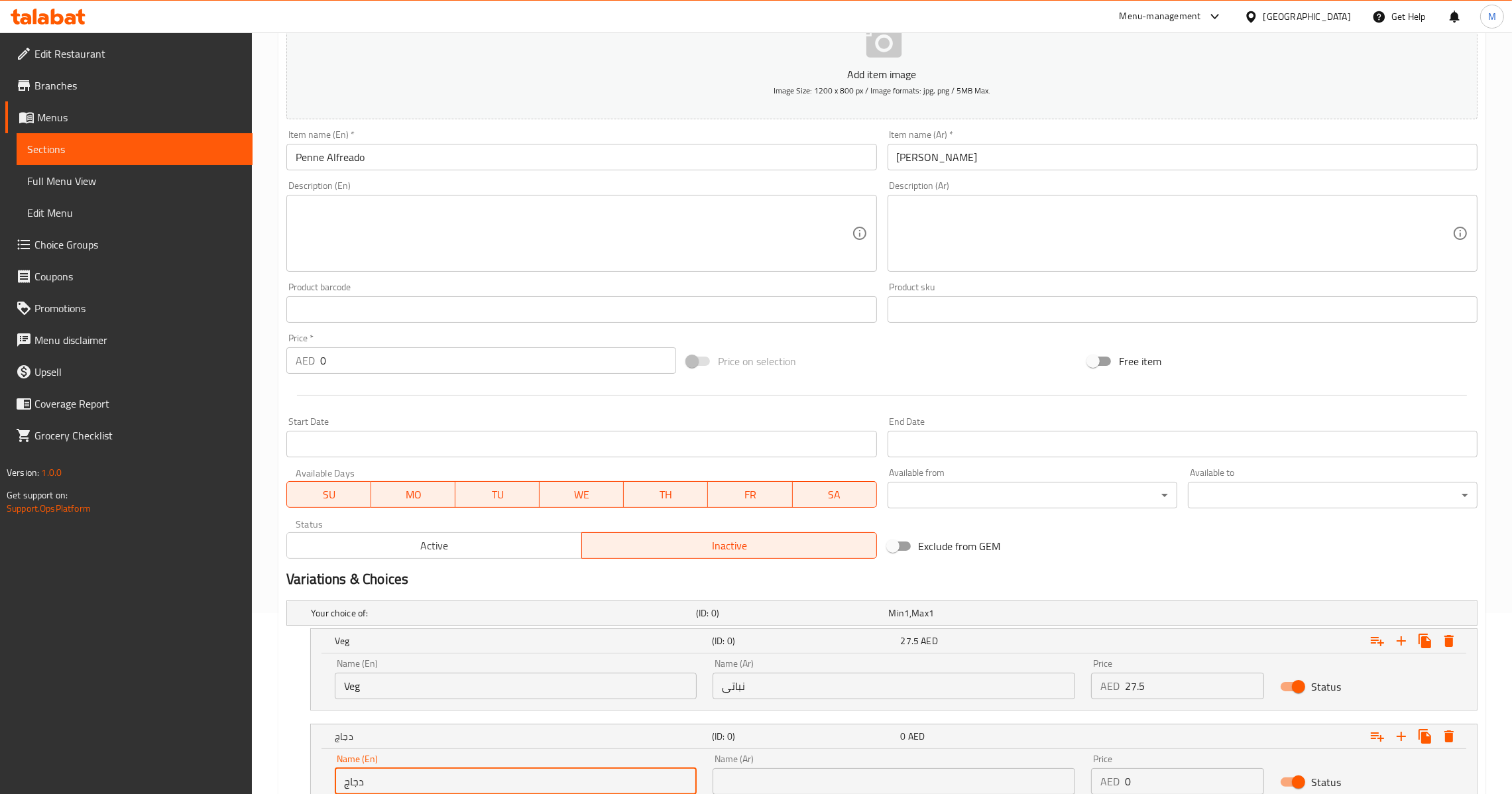
type input "دجاج"
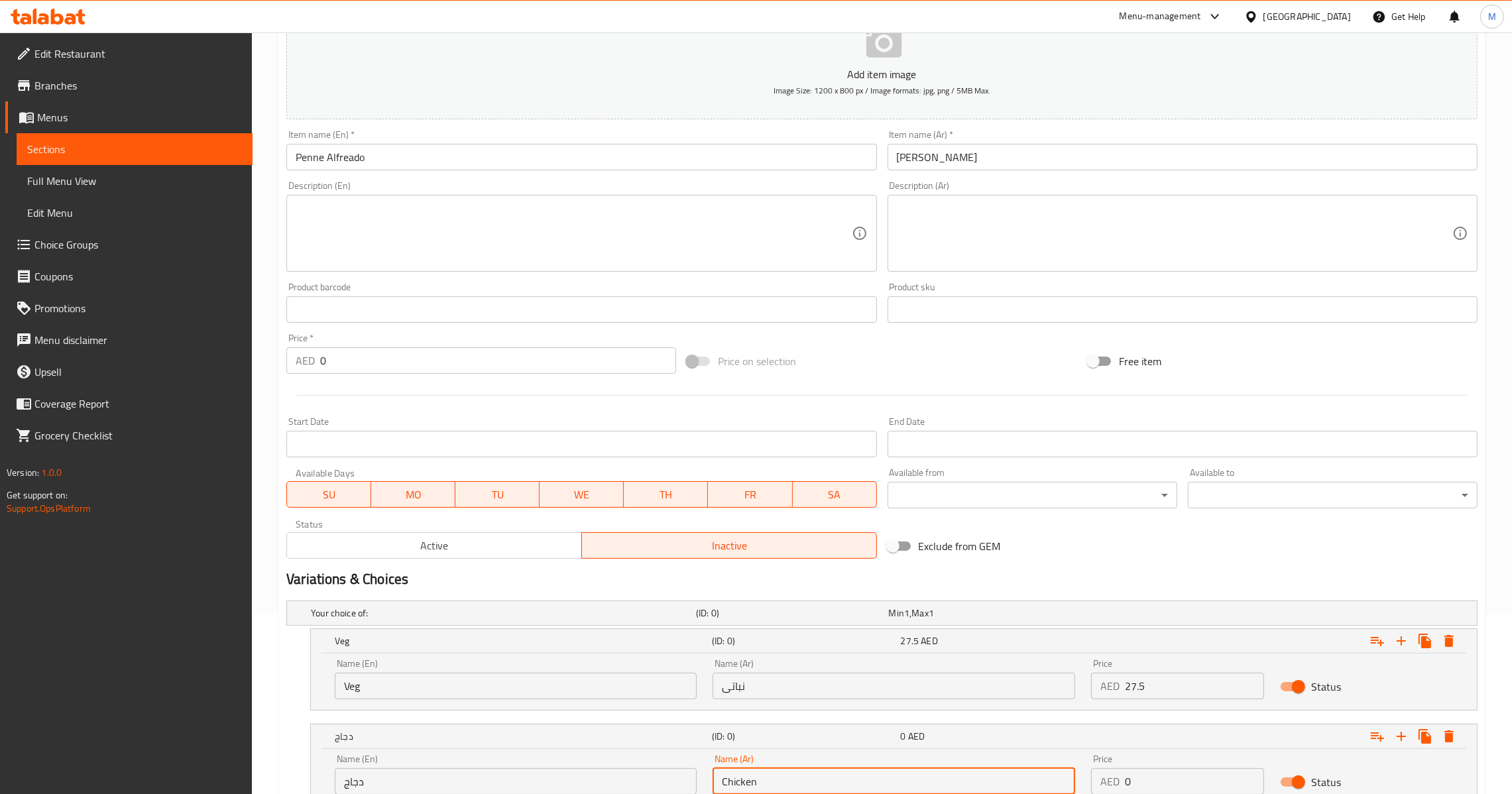
type input "Chicken"
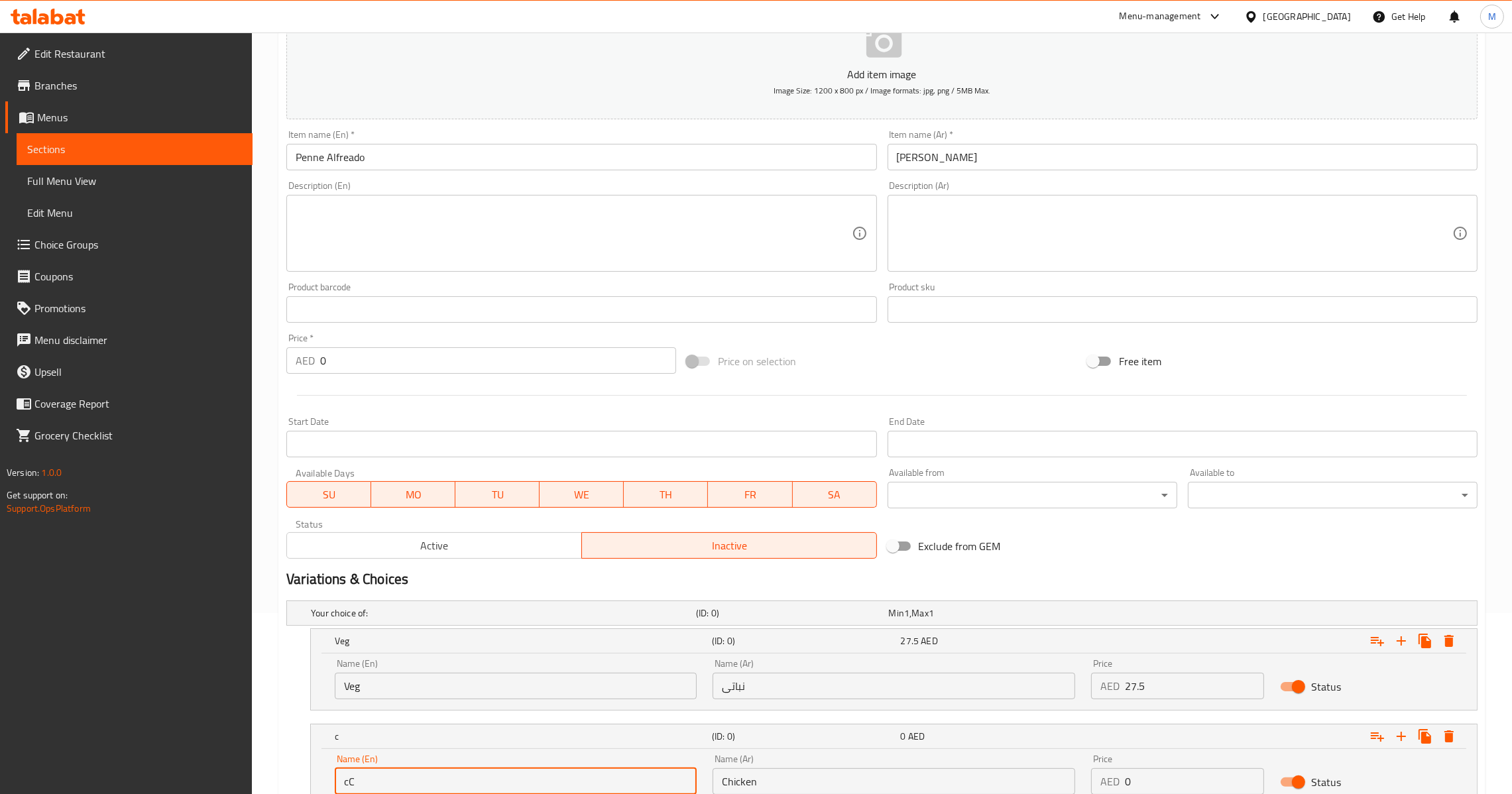
type input "c"
type input "Chicken"
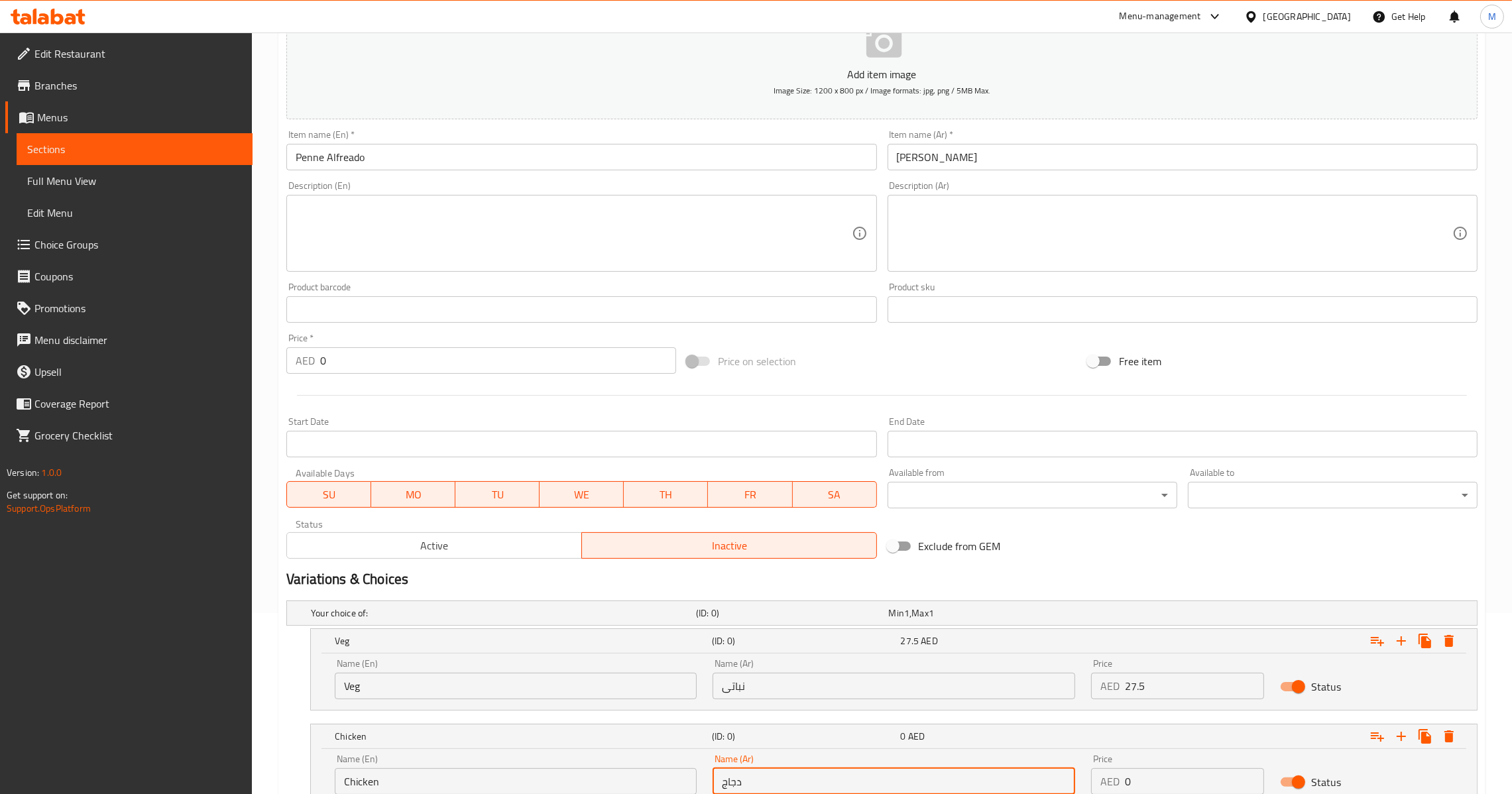
type input "دجاج"
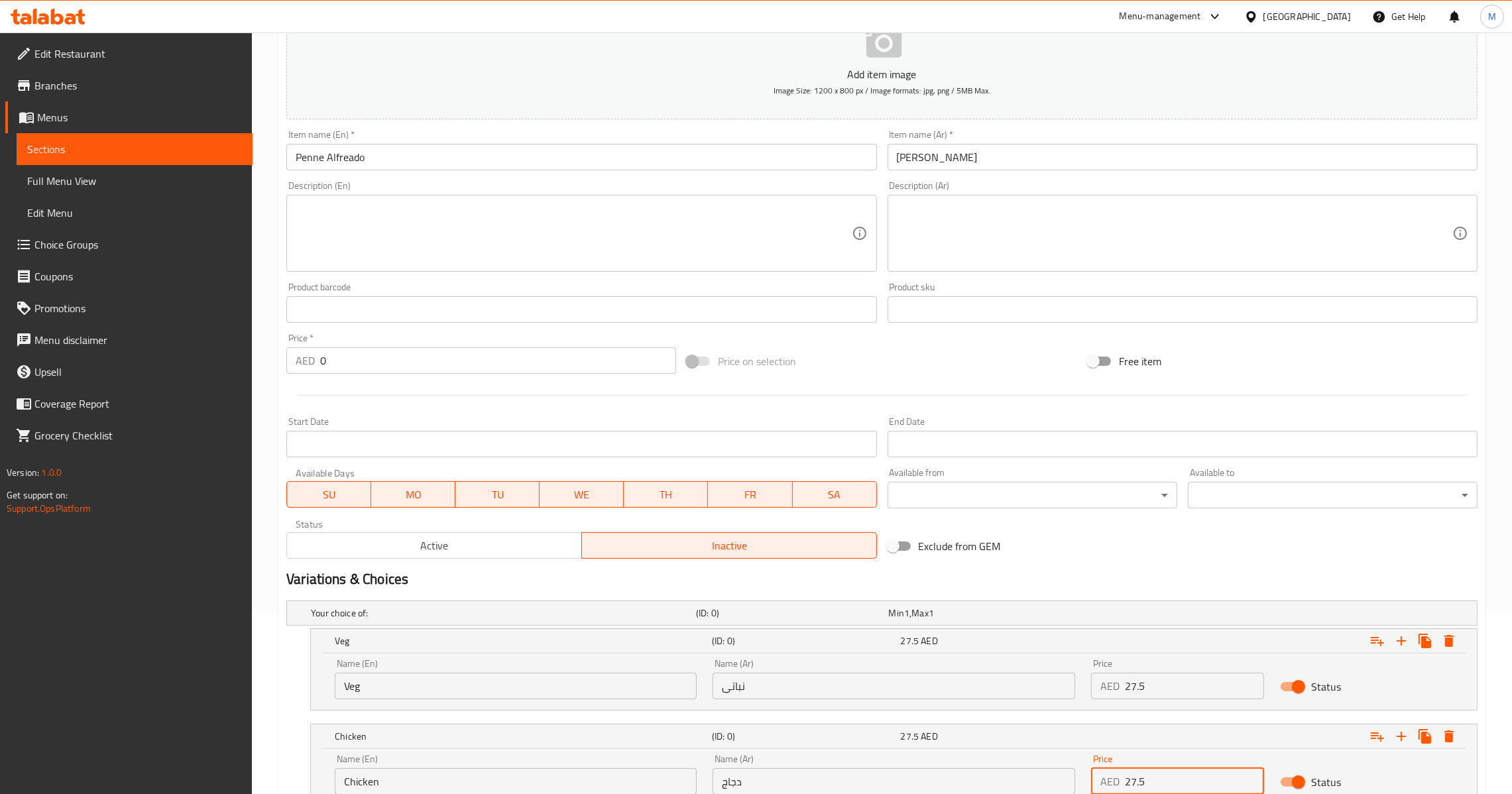
type input "27.5"
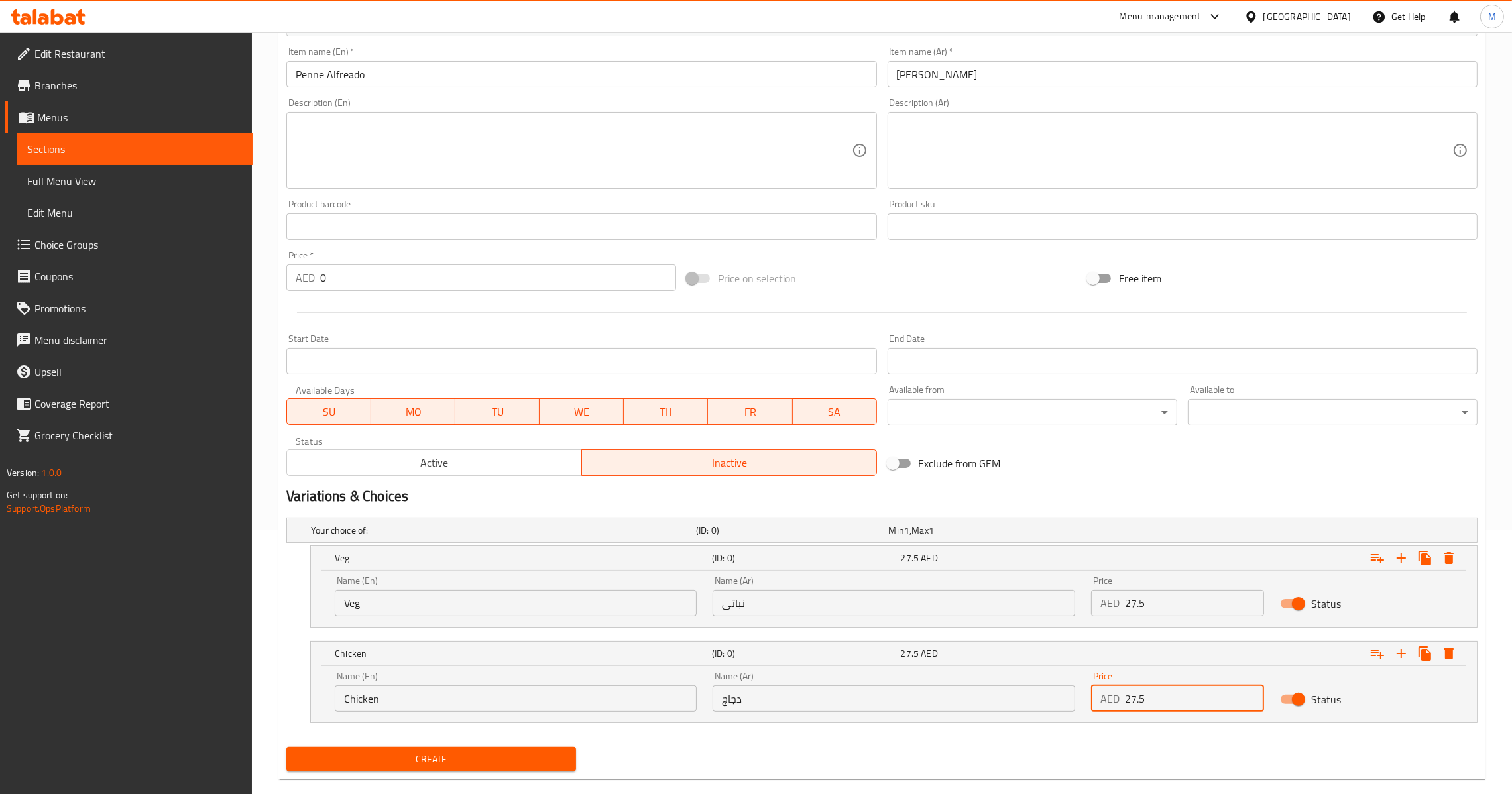
scroll to position [286, 0]
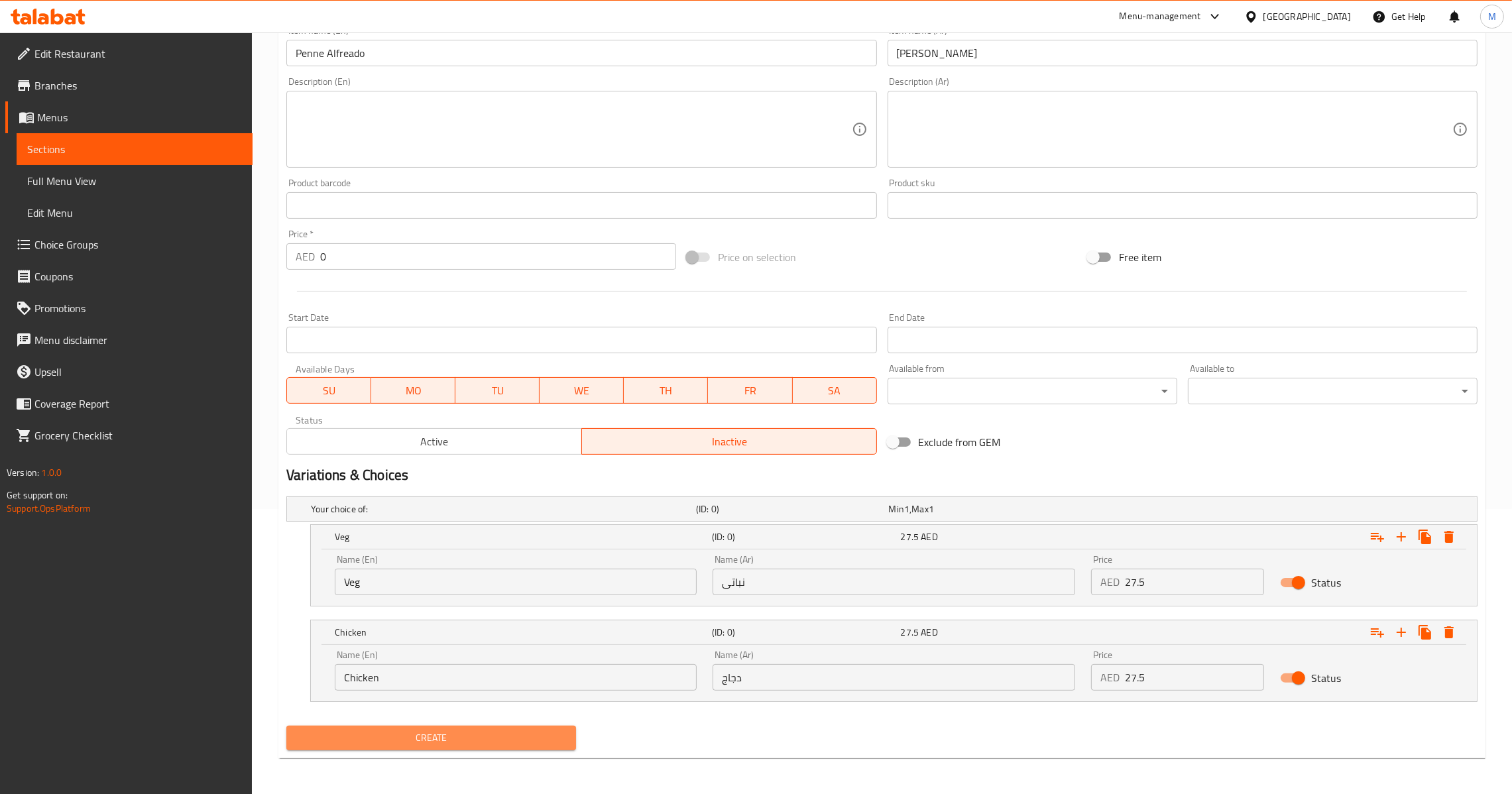
click at [503, 731] on span "Create" at bounding box center [432, 738] width 269 height 17
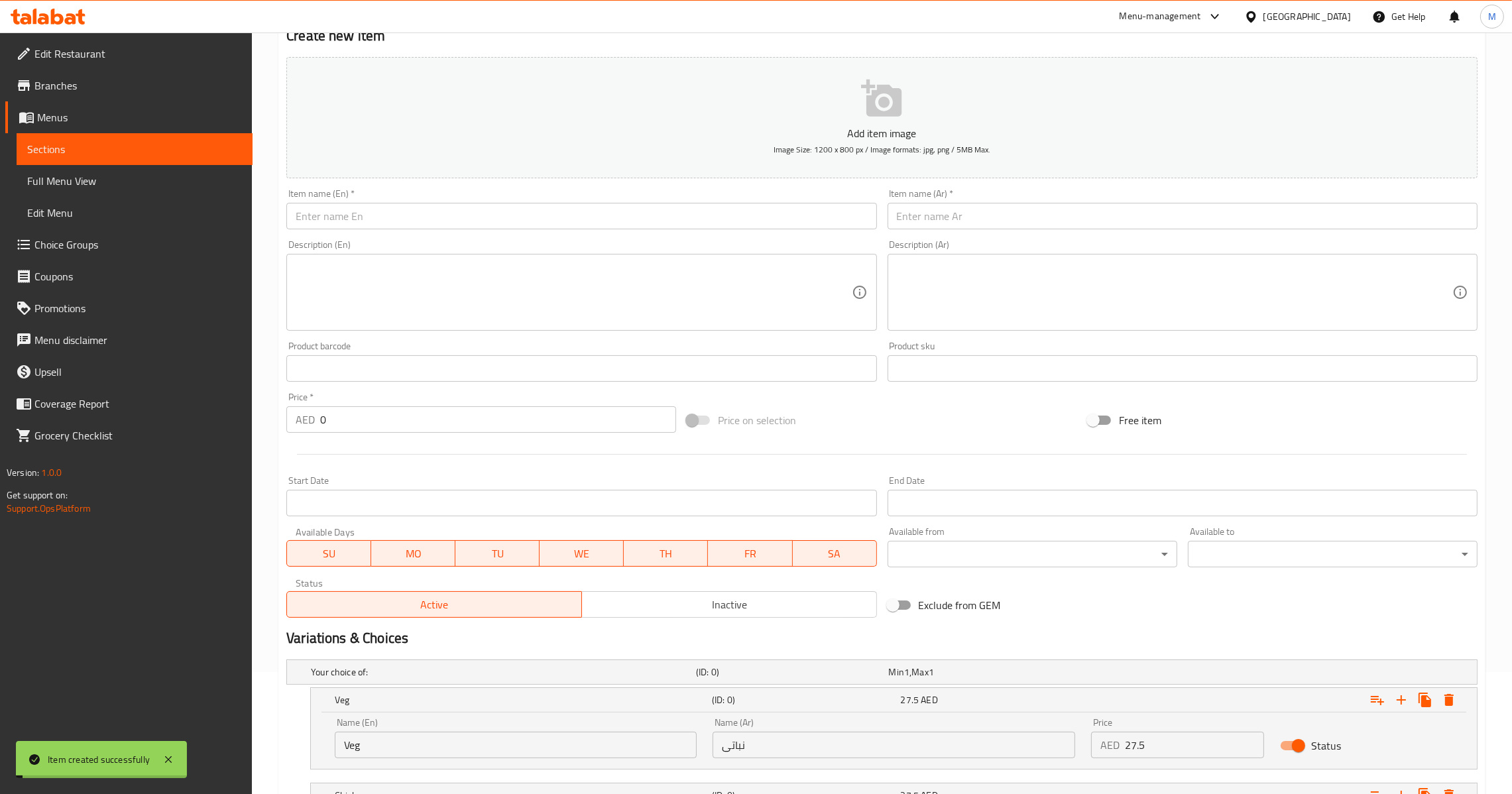
scroll to position [87, 0]
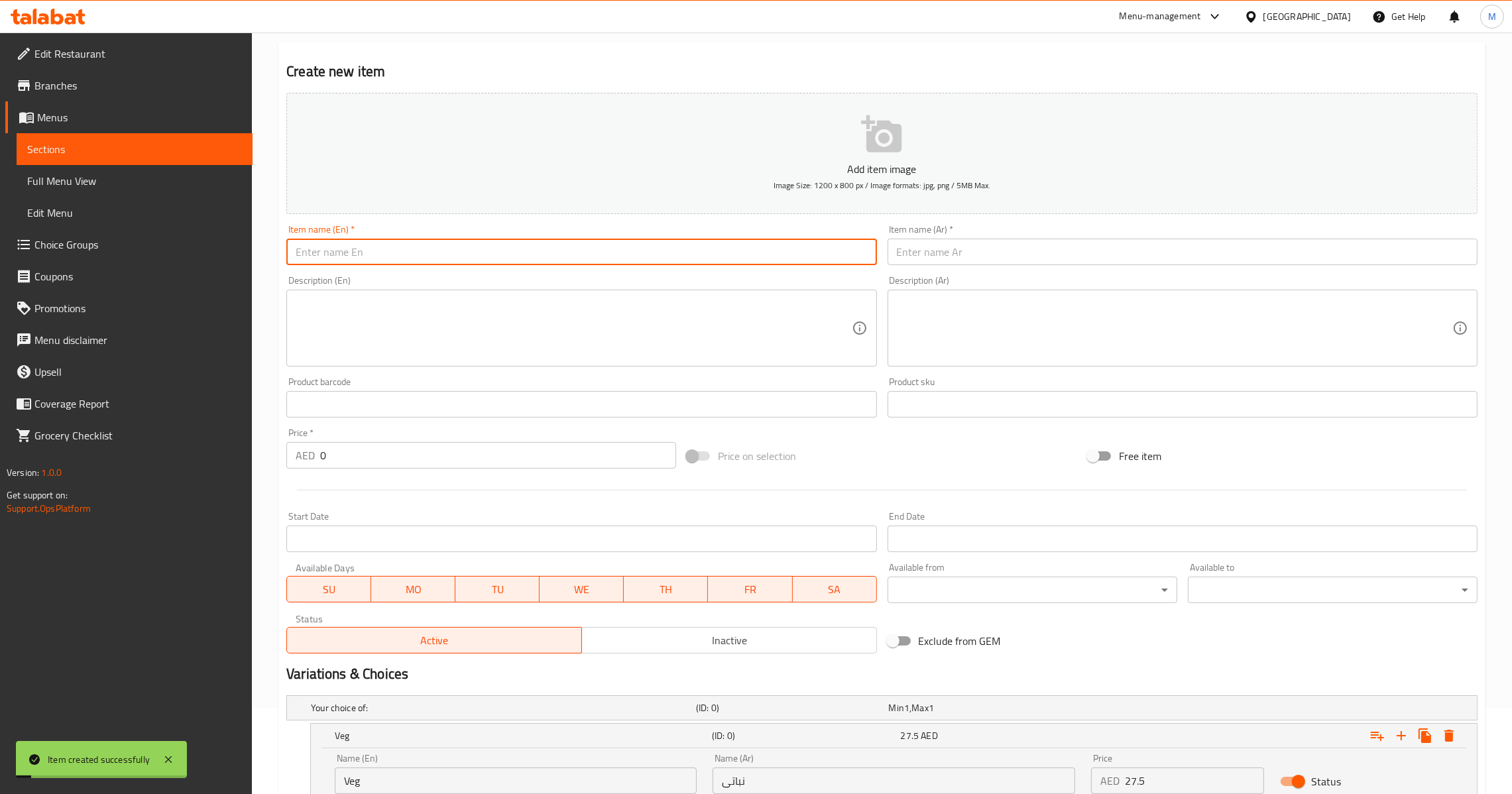
click at [479, 251] on input "text" at bounding box center [581, 252] width 590 height 27
paste input "Red Sauce Pasta Veg/Chicken"
click at [352, 251] on input "Red Sauce Pasta Veg/Chicken" at bounding box center [581, 252] width 590 height 27
click at [377, 254] on input "Red Sauce Pasta Veg/Chicken" at bounding box center [581, 252] width 590 height 27
drag, startPoint x: 377, startPoint y: 254, endPoint x: 511, endPoint y: 286, distance: 137.8
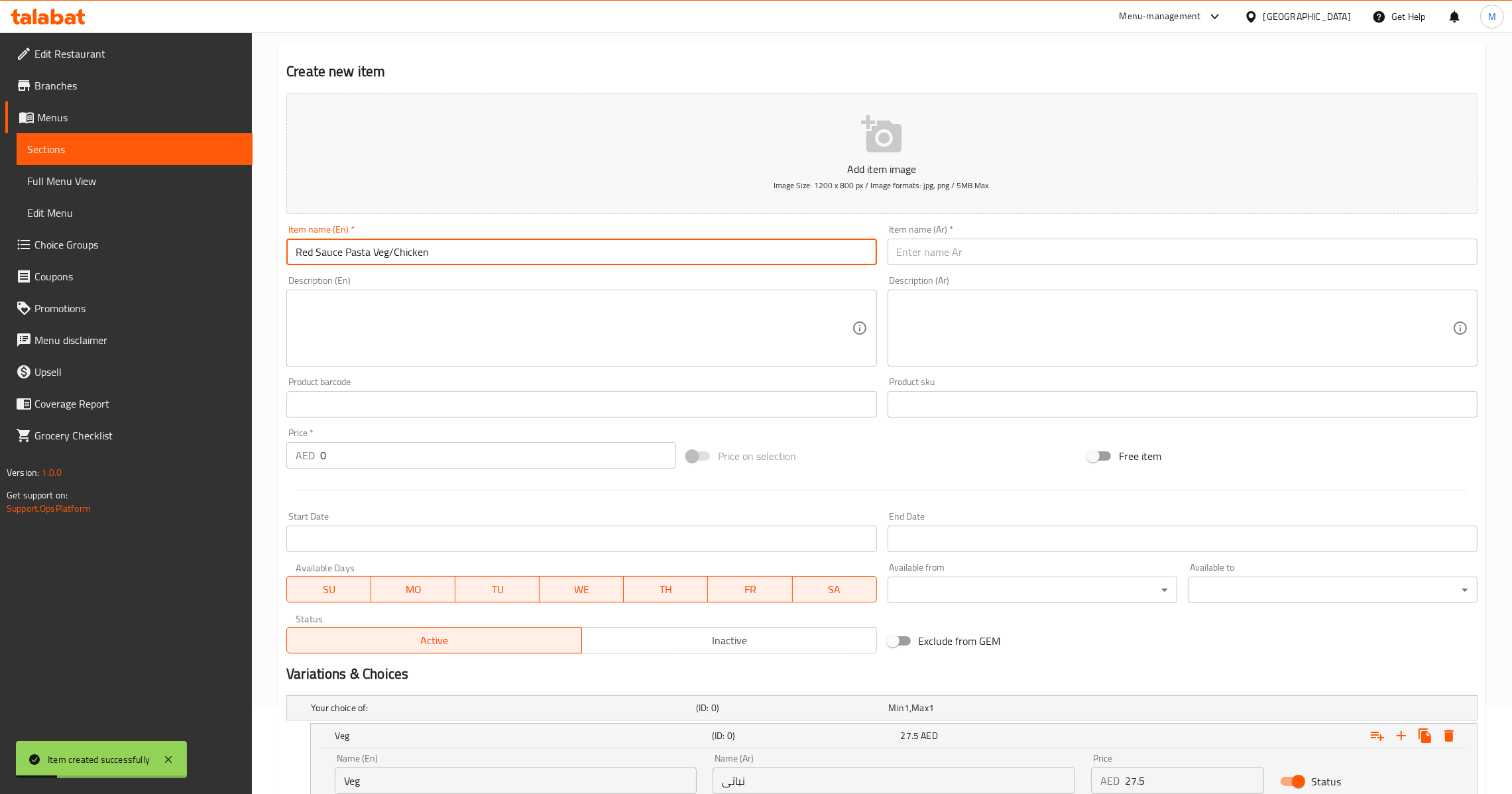
click at [511, 286] on div "Add item image Image Size: 1200 x 800 px / Image formats: jpg, png / 5MB Max. I…" at bounding box center [882, 373] width 1202 height 571
type input "Red Sauce Pasta"
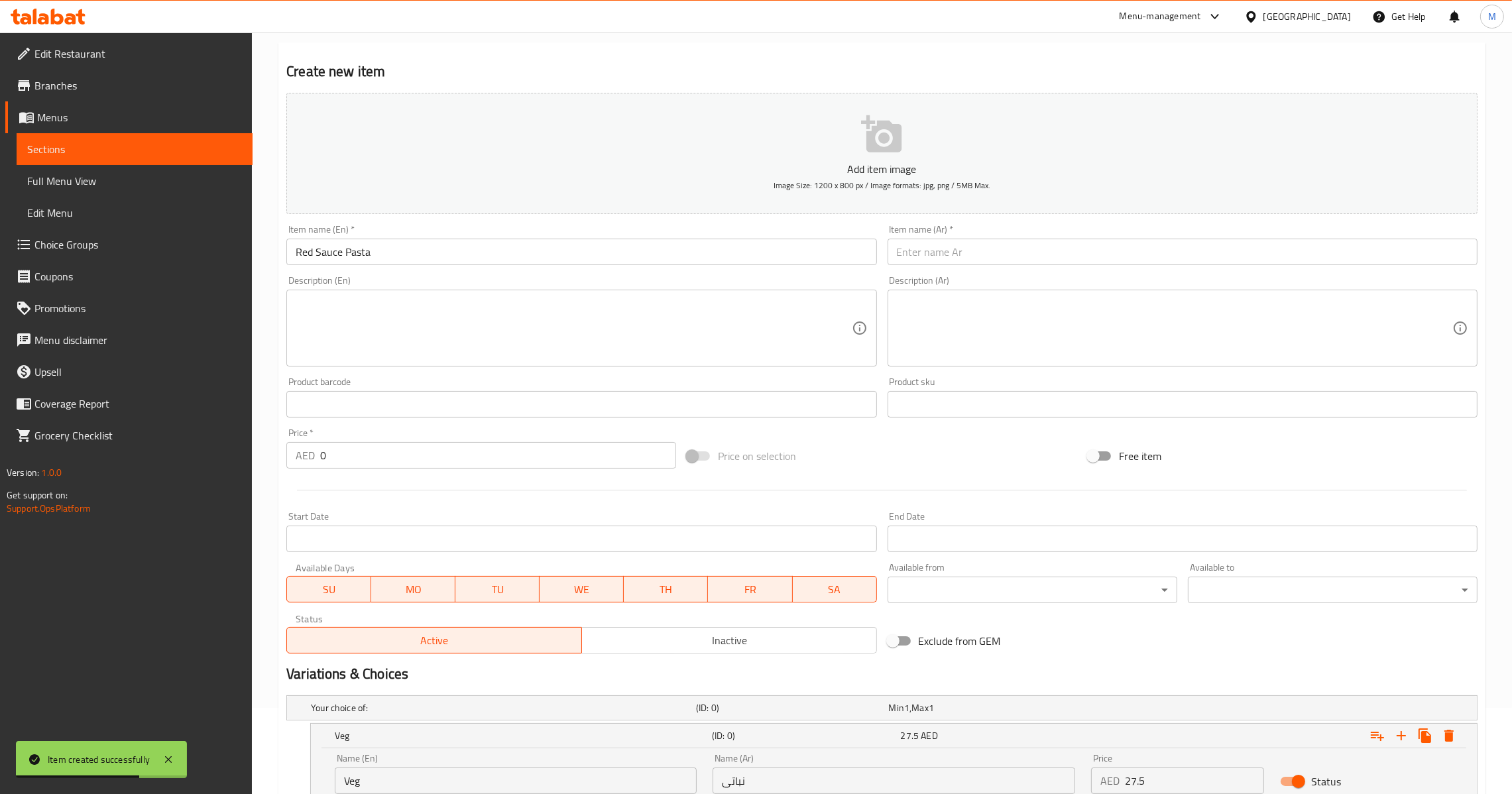
click at [932, 243] on input "text" at bounding box center [1182, 252] width 590 height 27
paste input "معكرونة بالصلصة الحمراء"
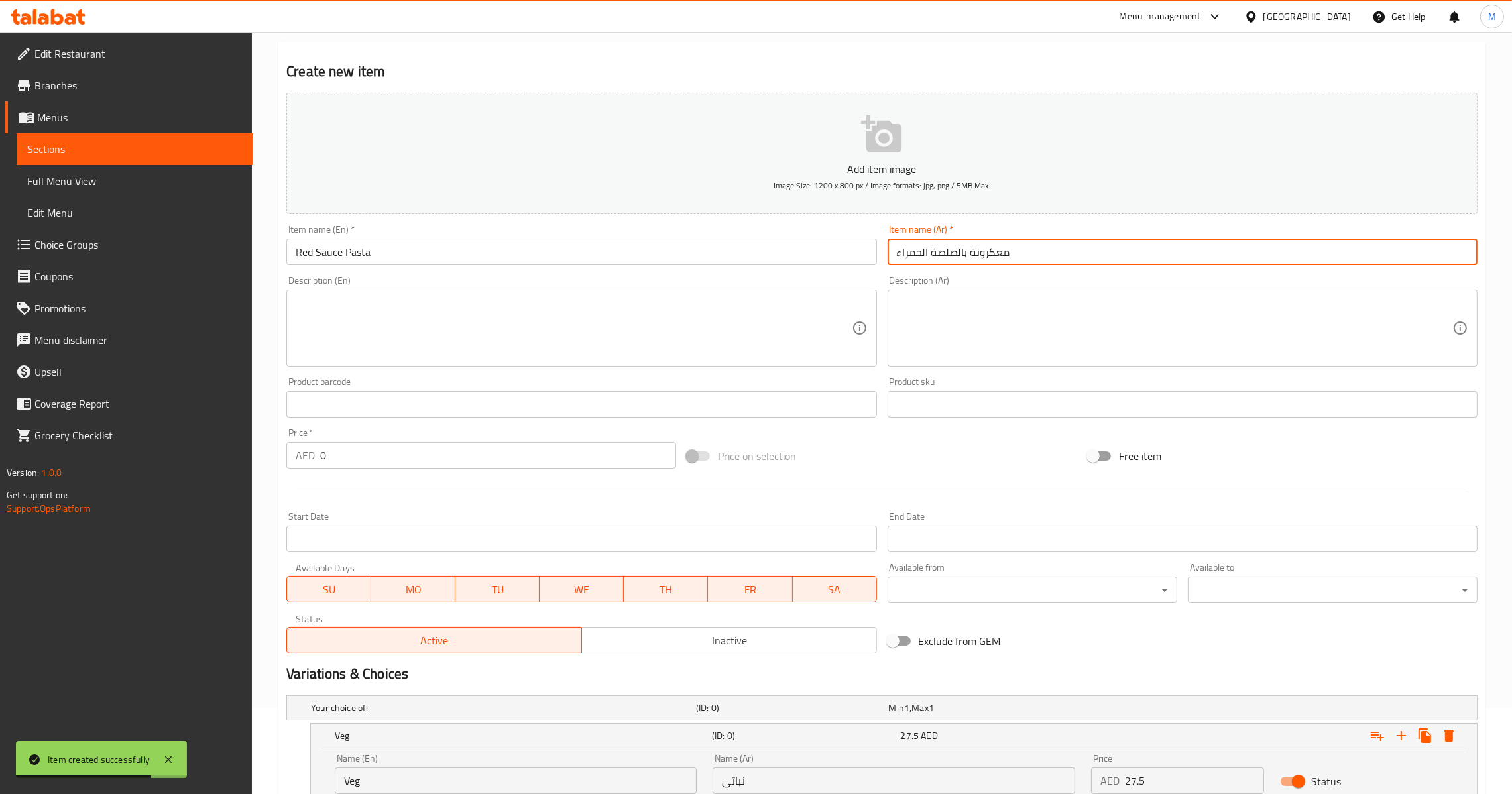
click at [997, 246] on input "معكرونة بالصلصة الحمراء" at bounding box center [1182, 252] width 590 height 27
click at [998, 253] on input "مكرونة بالصلصة الحمراء" at bounding box center [1182, 252] width 590 height 27
type input "مكرونة بالصلصة الحمراء"
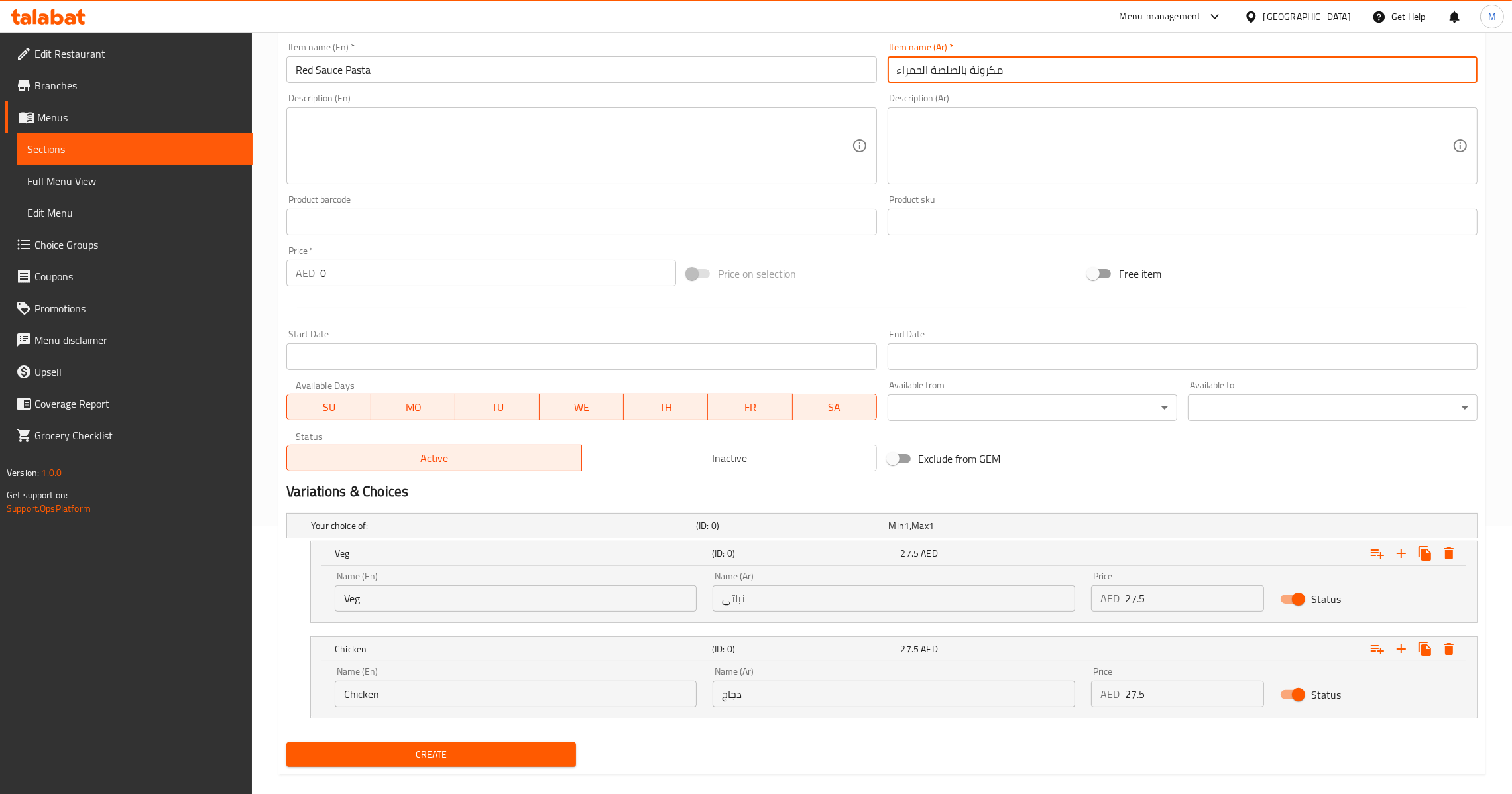
scroll to position [286, 0]
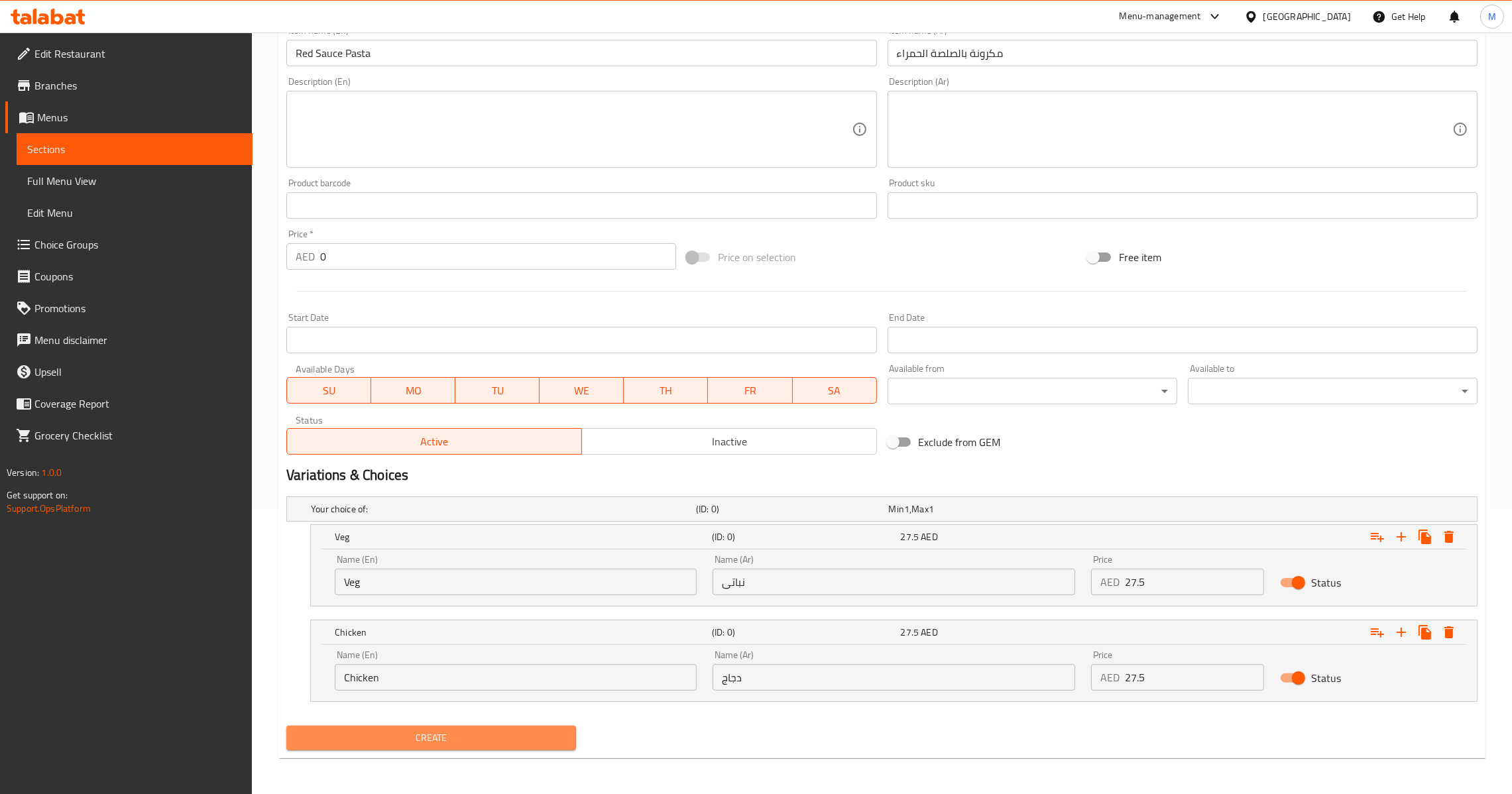
click at [456, 735] on span "Create" at bounding box center [432, 738] width 269 height 17
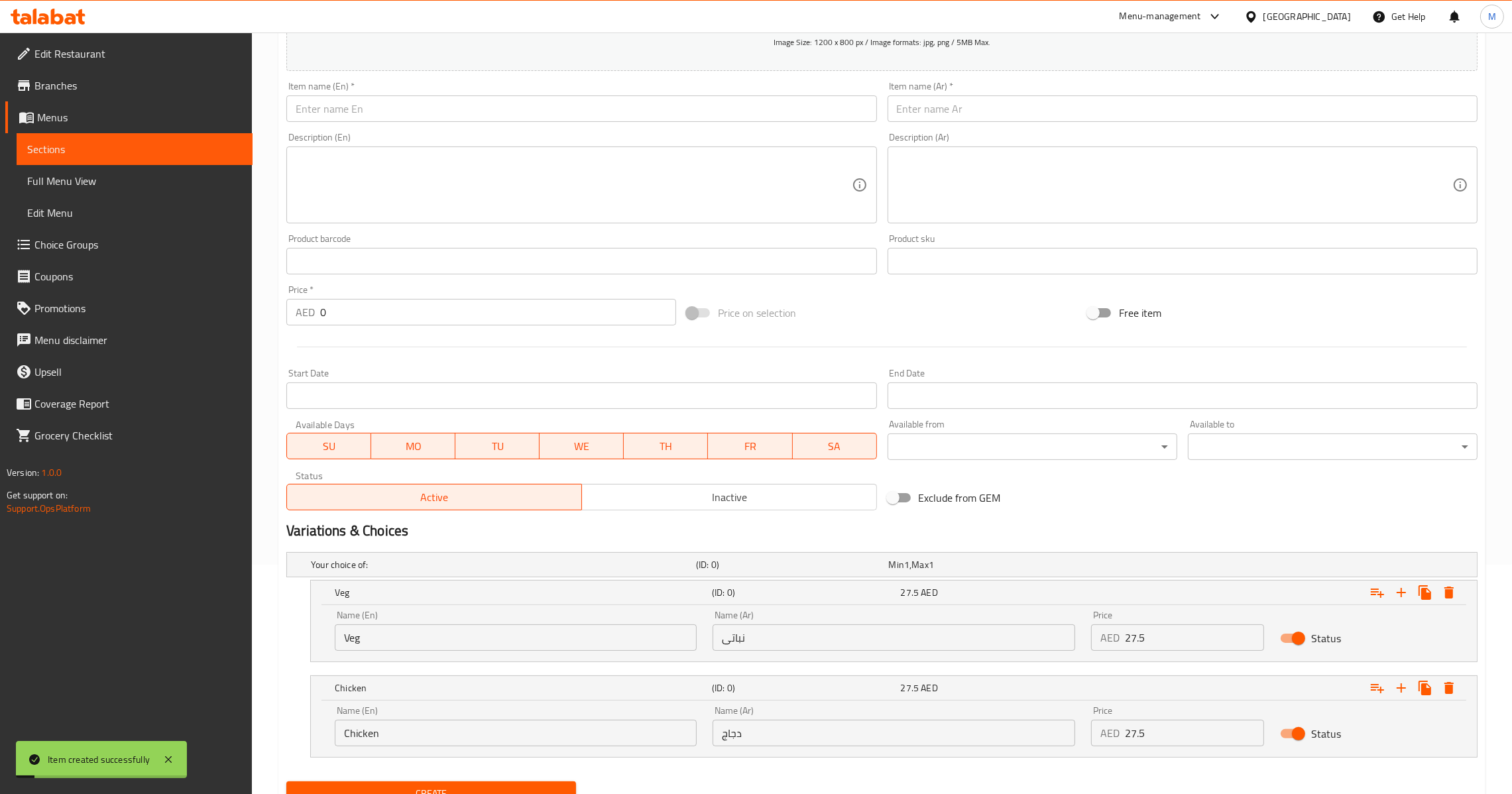
scroll to position [0, 0]
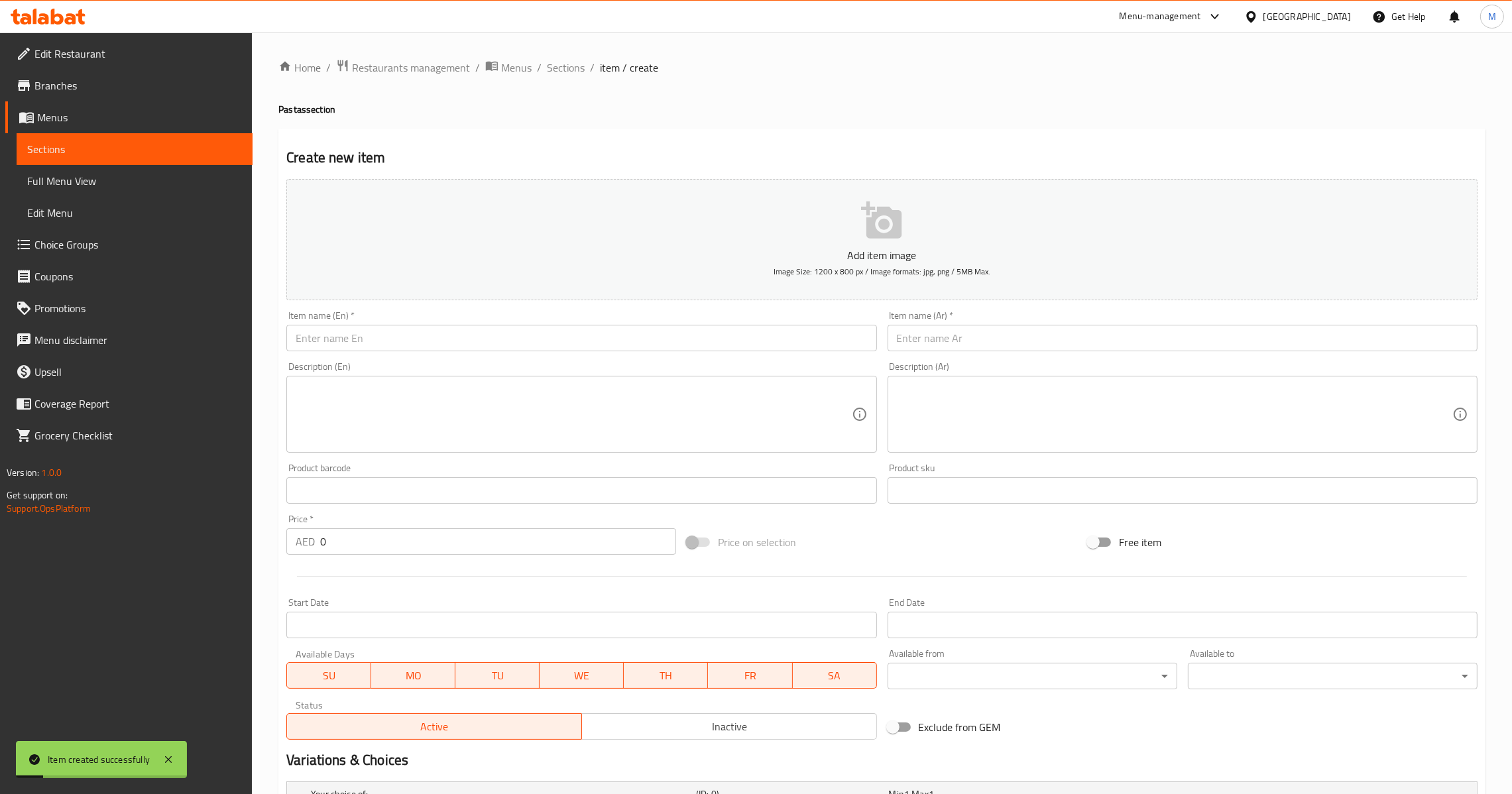
click at [491, 334] on input "text" at bounding box center [581, 338] width 590 height 27
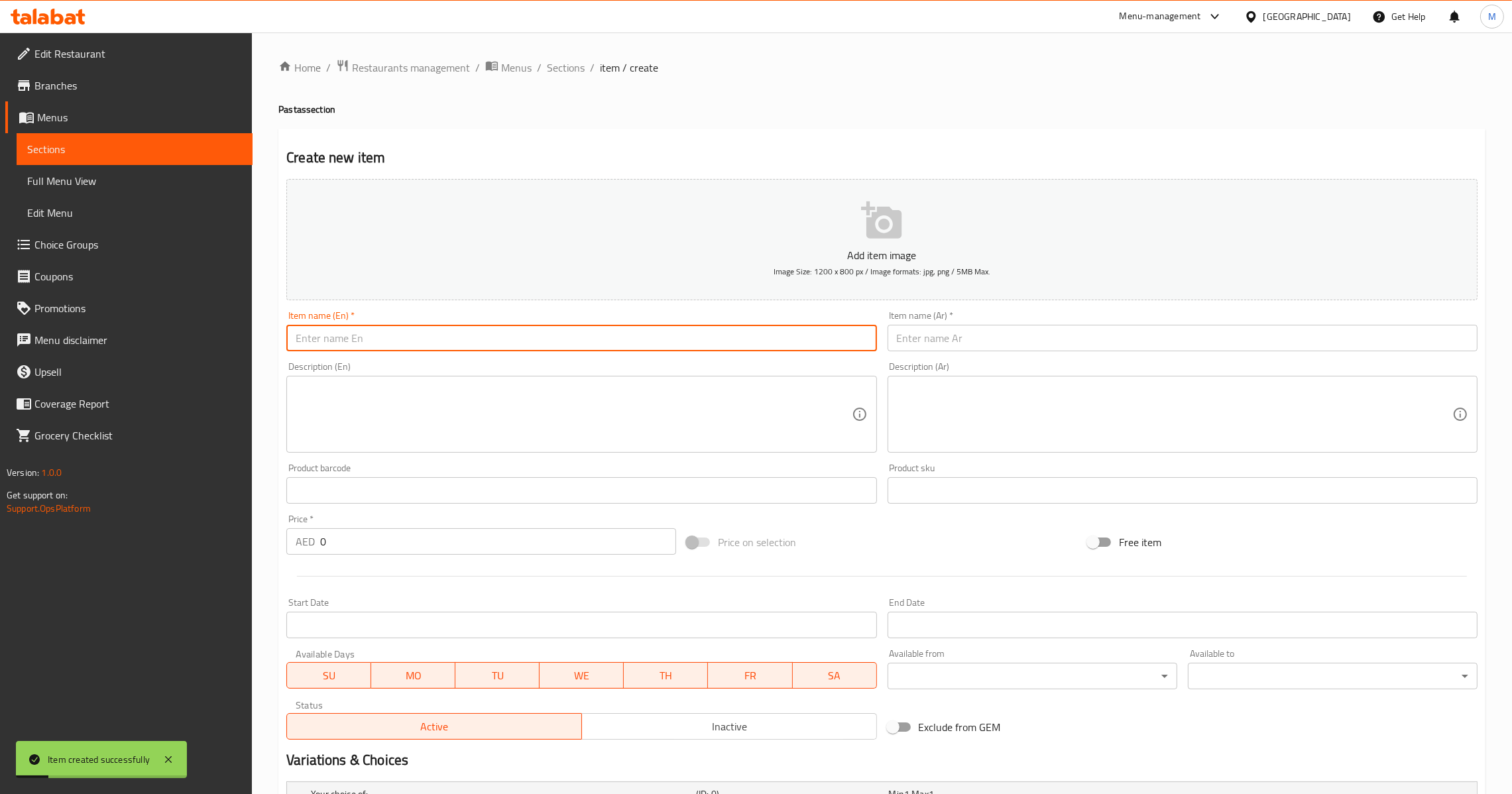
paste input "Pink Sauce Pasta Veg/Chicken"
click at [377, 345] on input "Pink Sauce Pasta Veg/Chicken" at bounding box center [581, 338] width 590 height 27
drag, startPoint x: 377, startPoint y: 345, endPoint x: 467, endPoint y: 345, distance: 90.0
click at [465, 345] on input "Pink Sauce Pasta Veg/Chicken" at bounding box center [581, 338] width 590 height 27
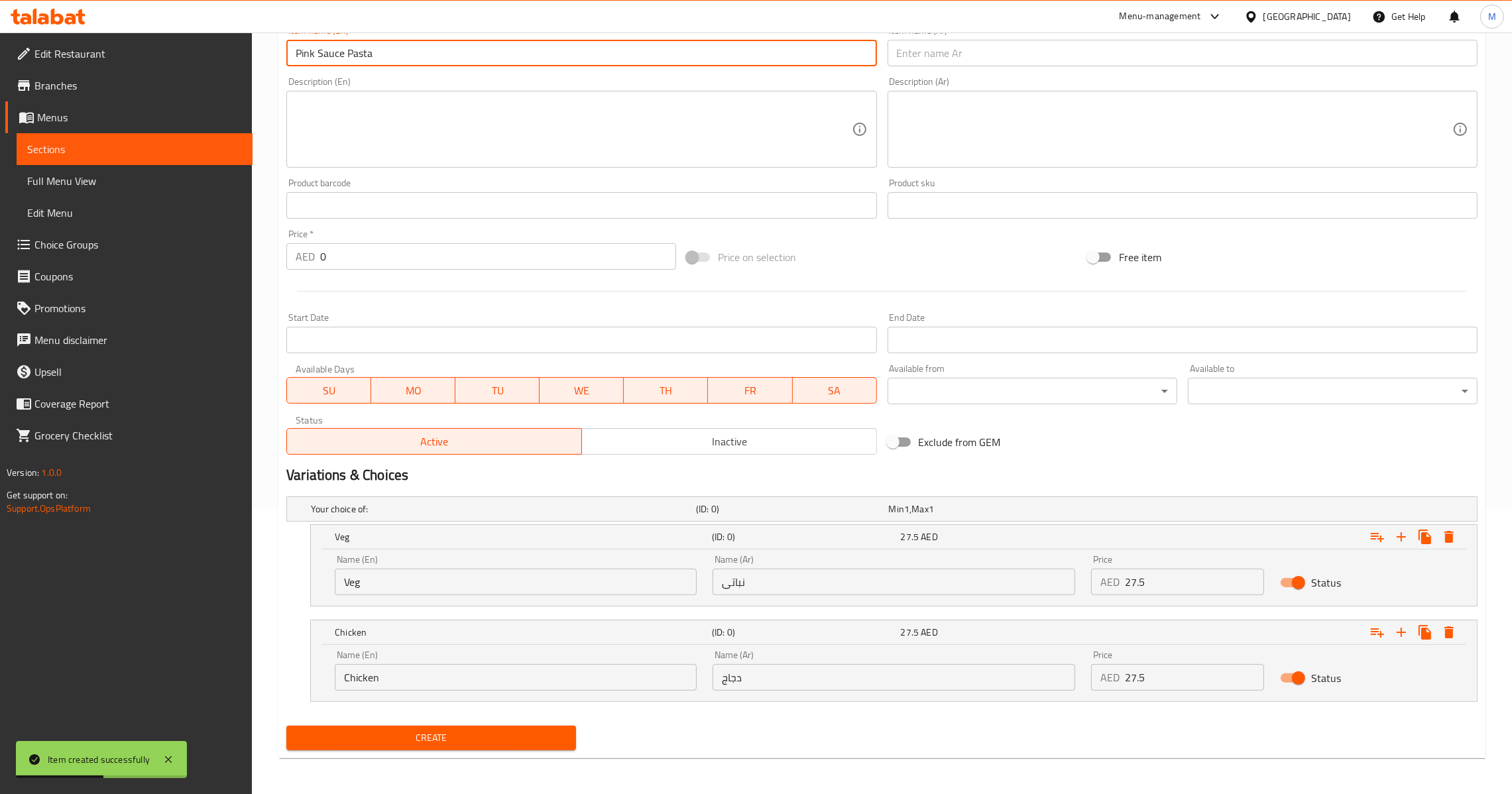
type input "Pink Sauce Pasta"
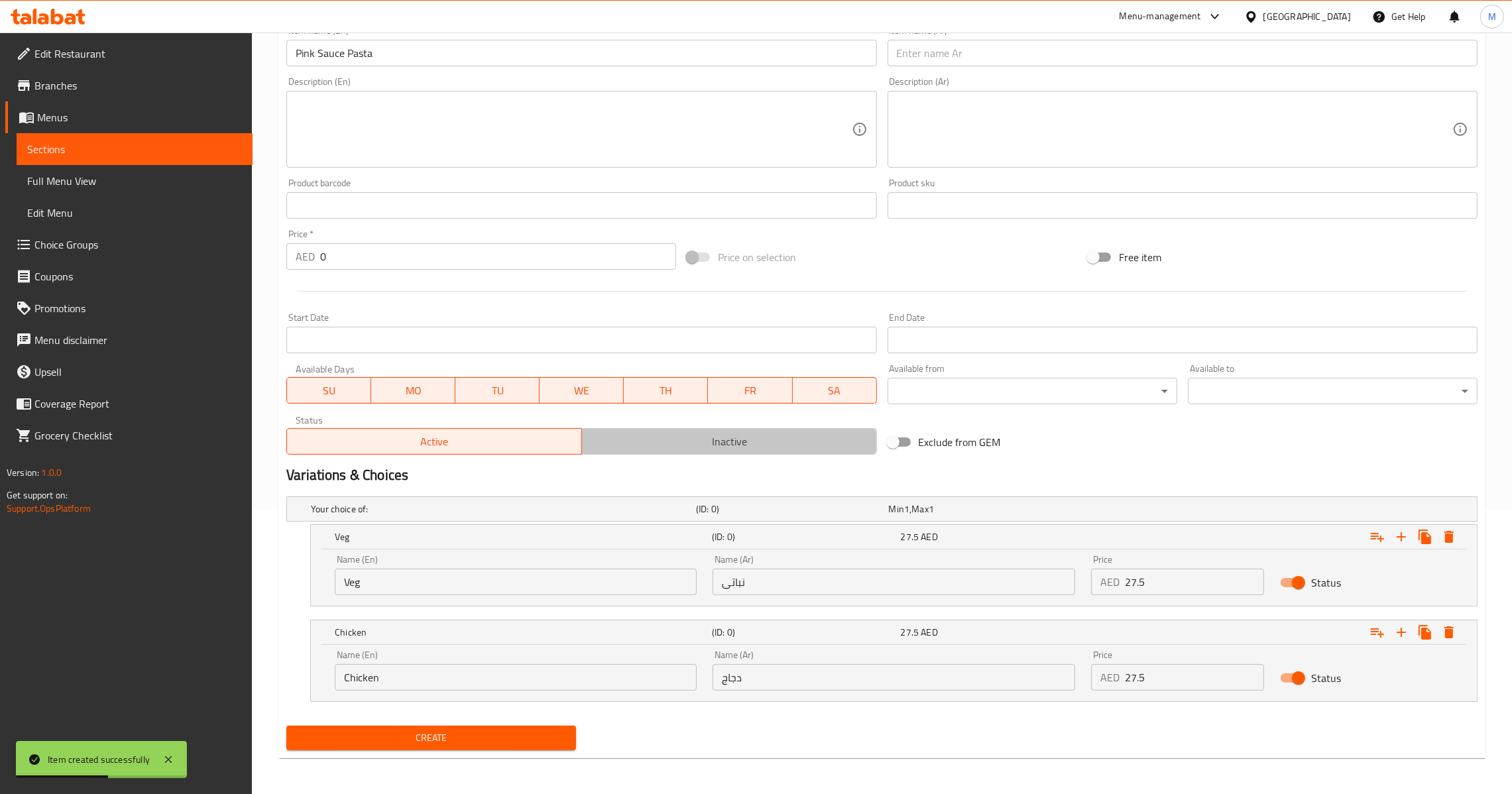
click at [659, 448] on span "Inactive" at bounding box center [729, 442] width 284 height 19
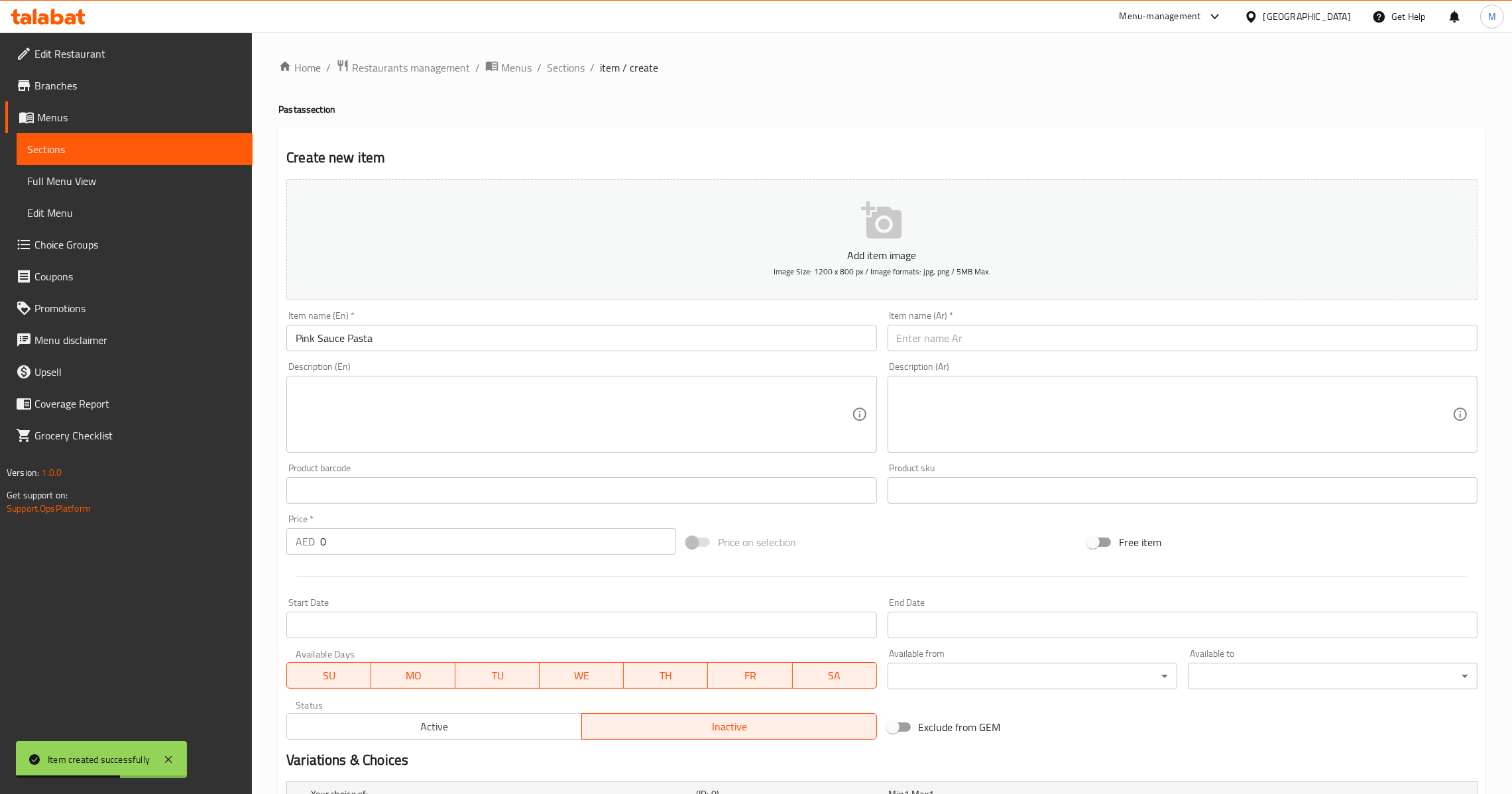
type button "1"
click at [574, 334] on input "Pink Sauce Pasta" at bounding box center [581, 338] width 590 height 27
click at [1038, 331] on div "Item name (Ar)   * Item name (Ar) *" at bounding box center [1182, 331] width 590 height 41
click at [1038, 333] on input "text" at bounding box center [1182, 338] width 590 height 27
paste input "معكرونة بالصلصة الوردية"
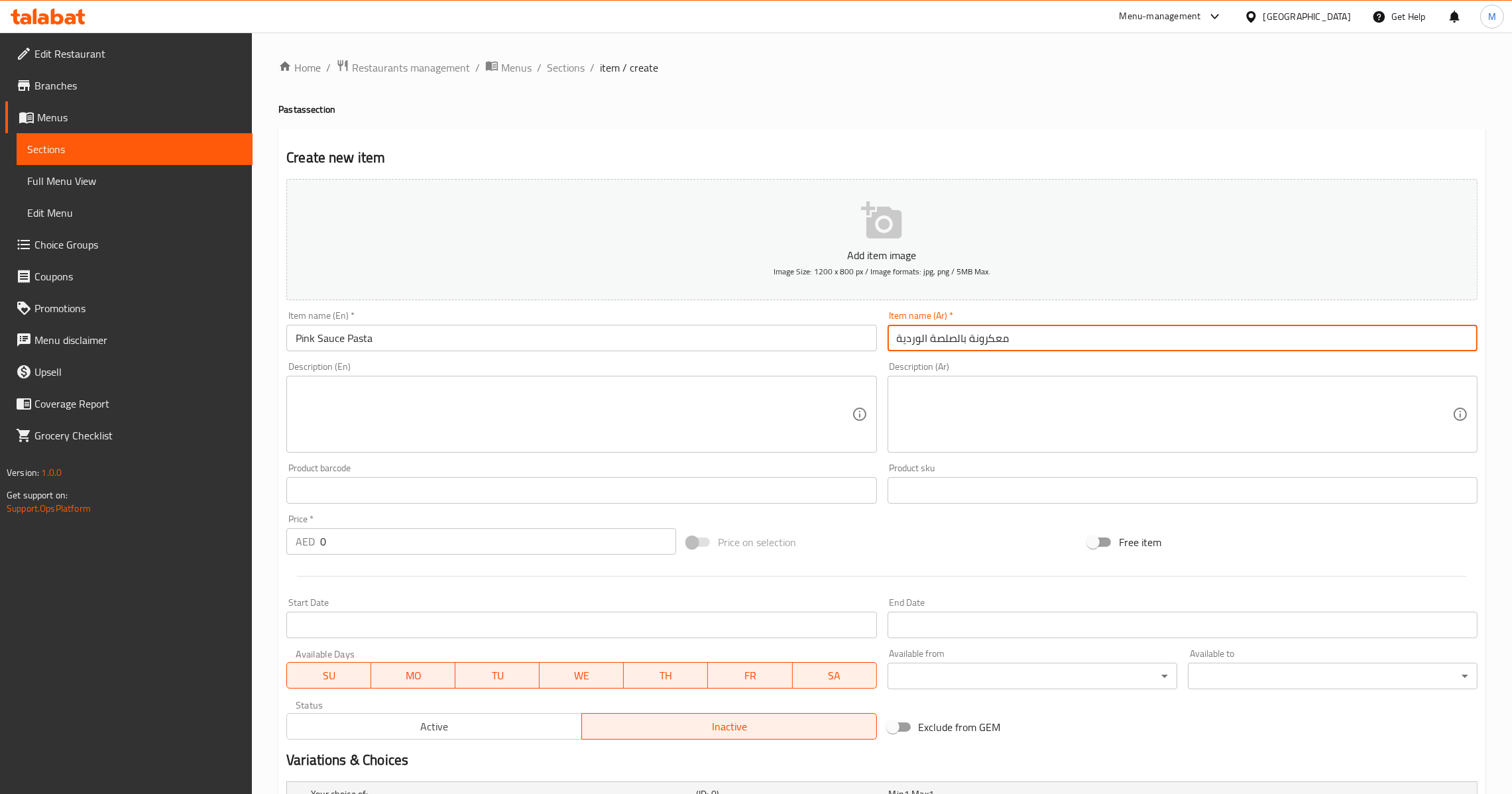
click at [997, 343] on input "معكرونة بالصلصة الوردية" at bounding box center [1182, 338] width 590 height 27
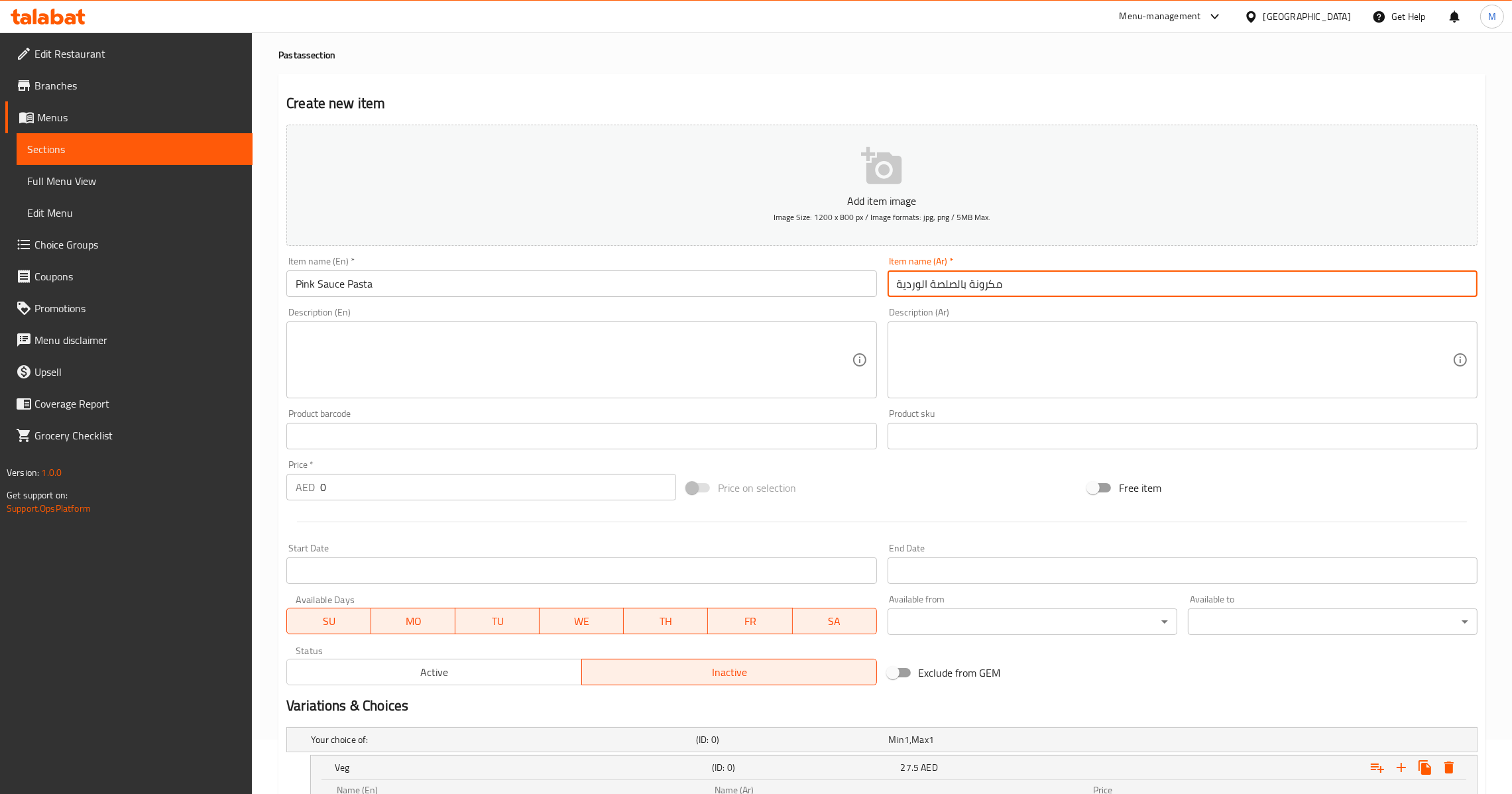
scroll to position [286, 0]
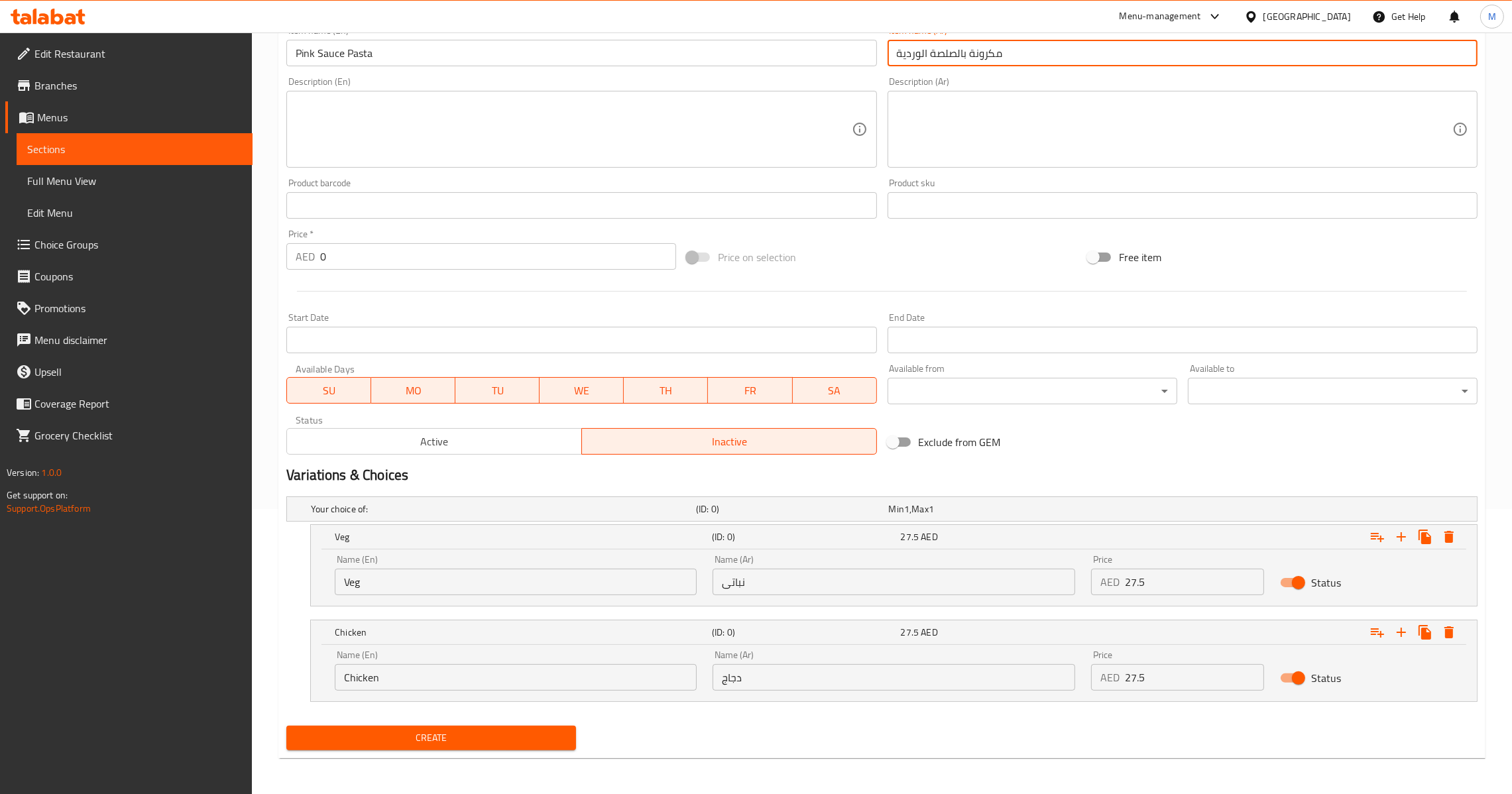
type input "مكرونة بالصلصة الوردية"
click at [527, 744] on span "Create" at bounding box center [432, 738] width 269 height 17
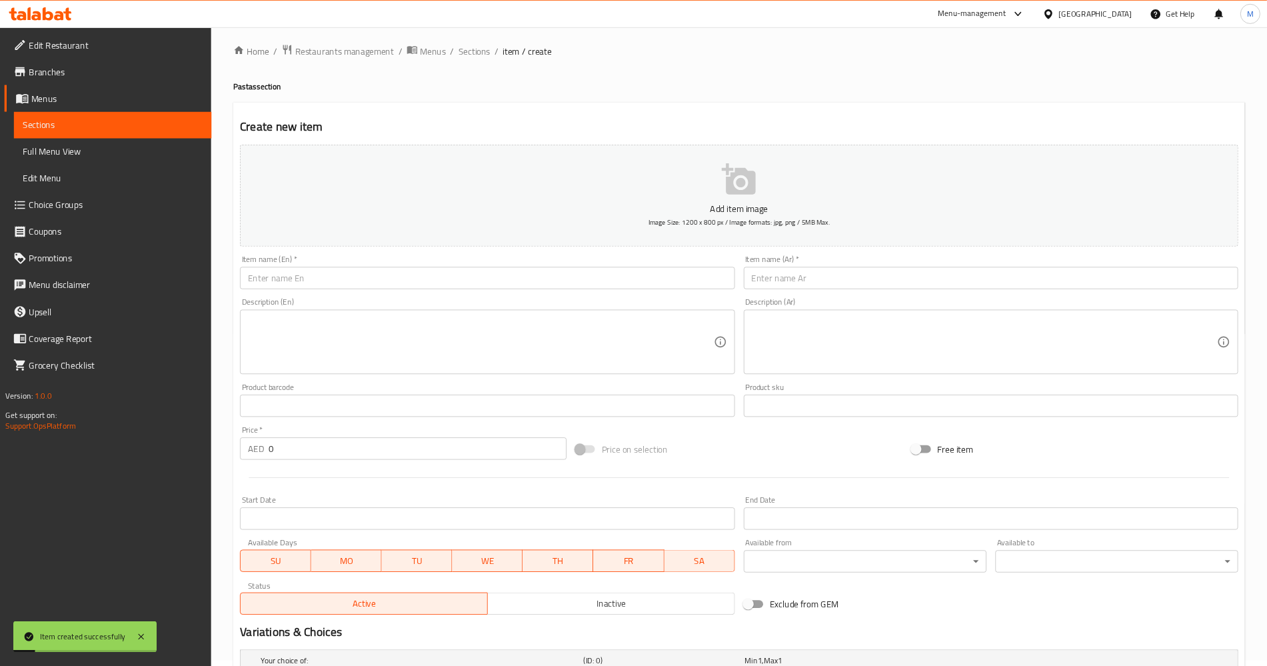
scroll to position [0, 0]
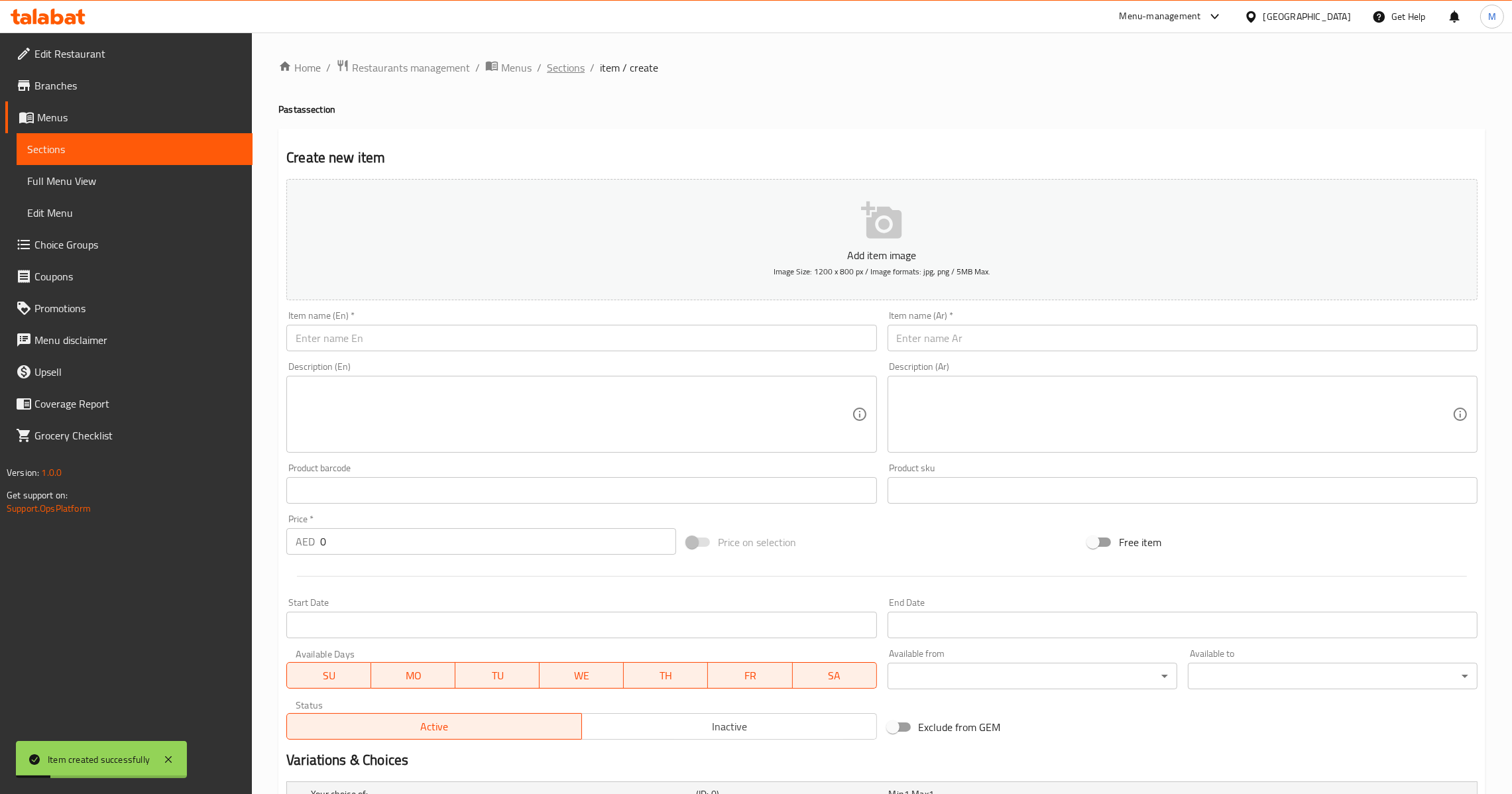
click at [553, 76] on span "Sections" at bounding box center [566, 68] width 38 height 16
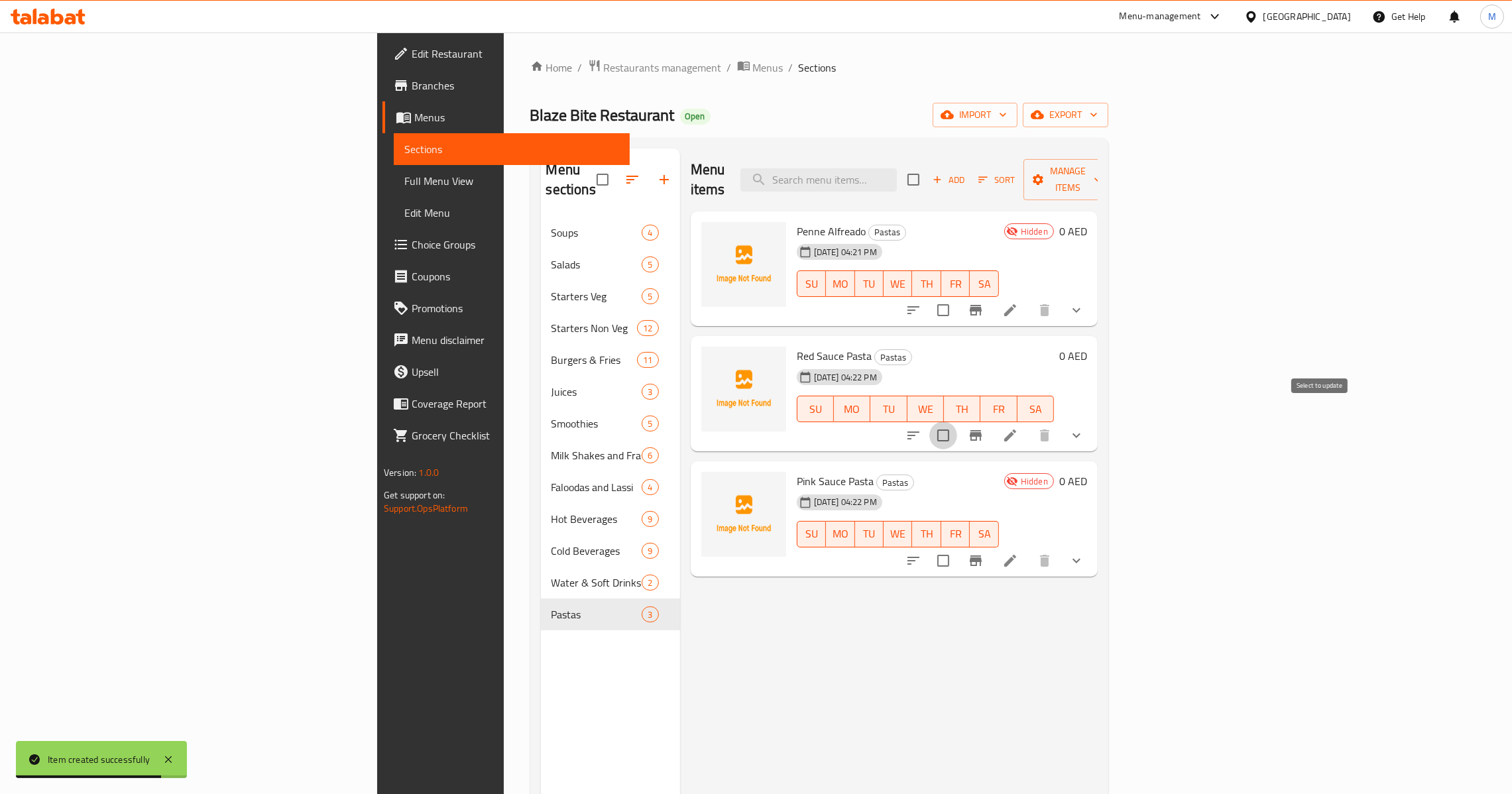
click at [957, 422] on input "checkbox" at bounding box center [943, 436] width 28 height 28
click at [1102, 175] on span "Manage items" at bounding box center [1068, 179] width 68 height 33
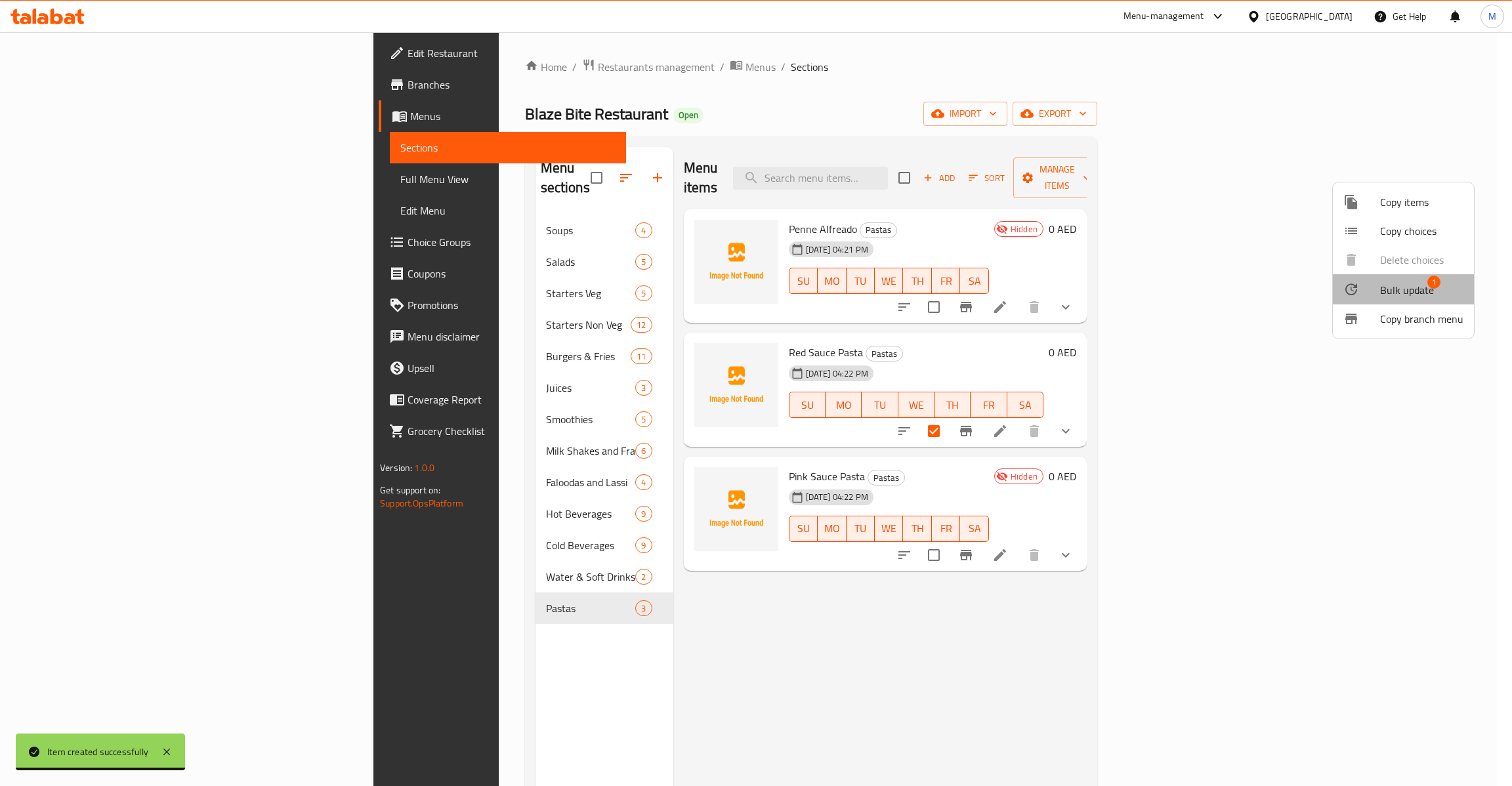
click at [1415, 283] on span "Bulk update" at bounding box center [1407, 291] width 54 height 16
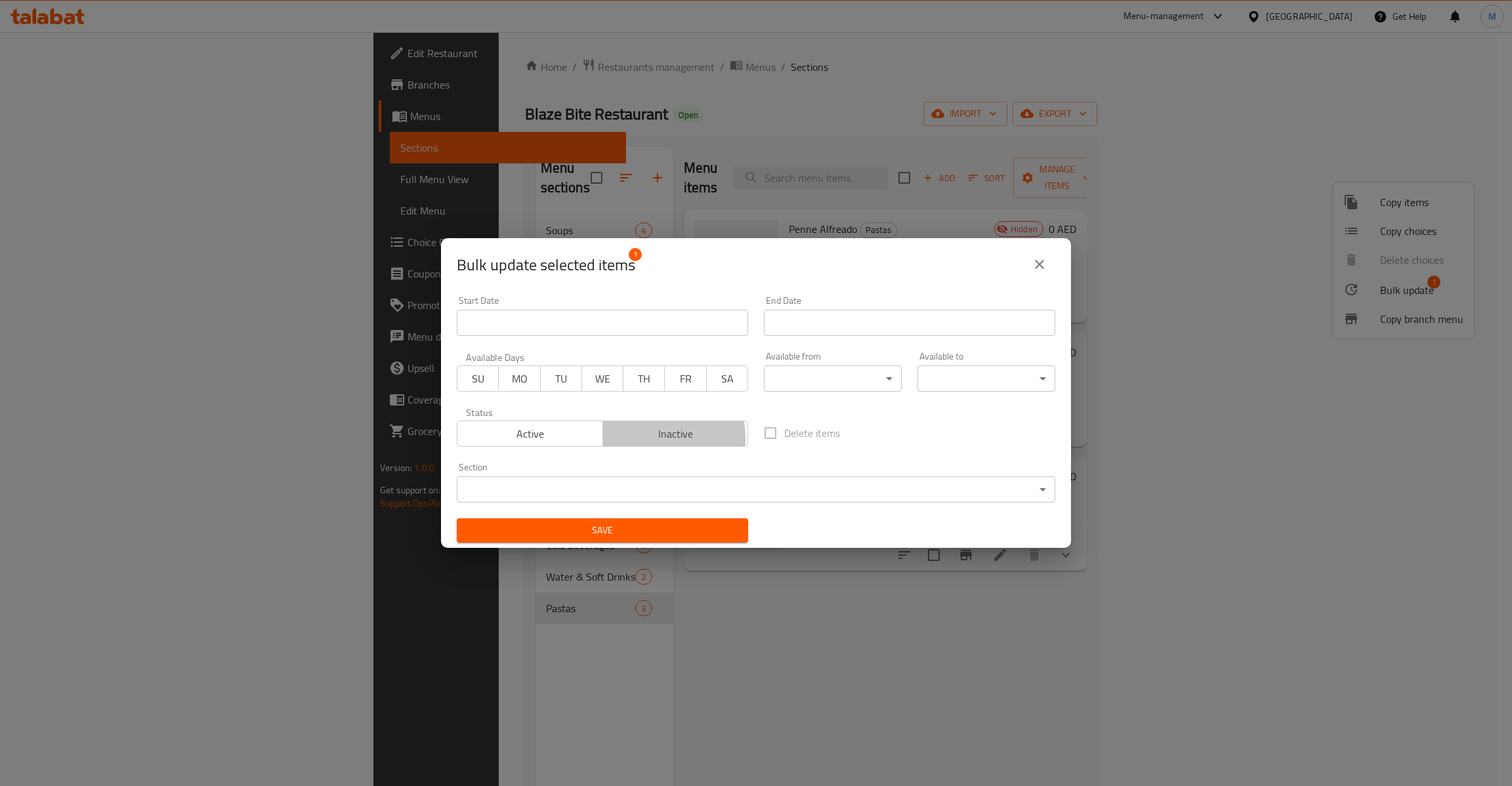
click at [636, 439] on span "Inactive" at bounding box center [676, 433] width 135 height 19
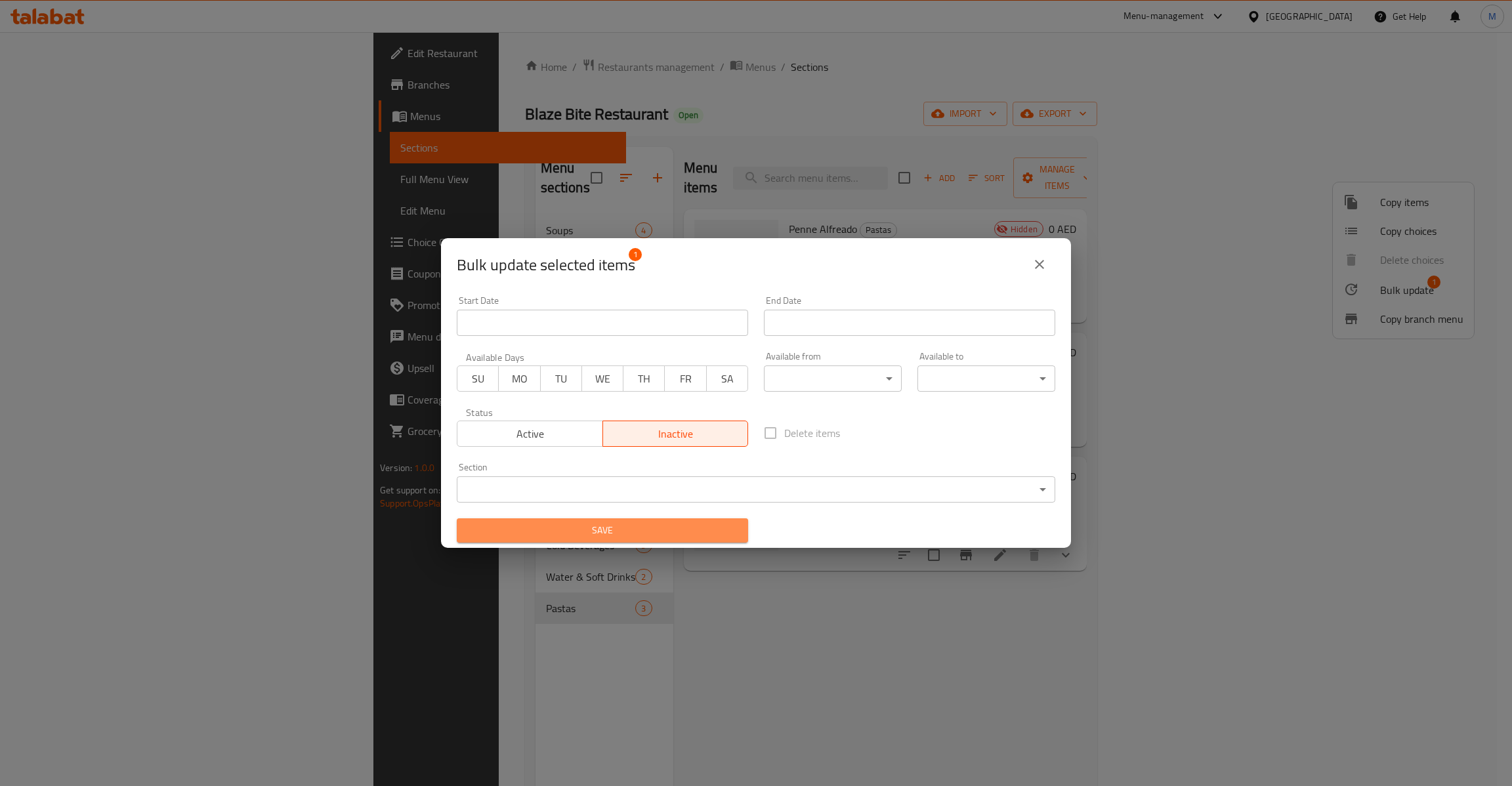
click at [671, 537] on span "Save" at bounding box center [602, 530] width 271 height 17
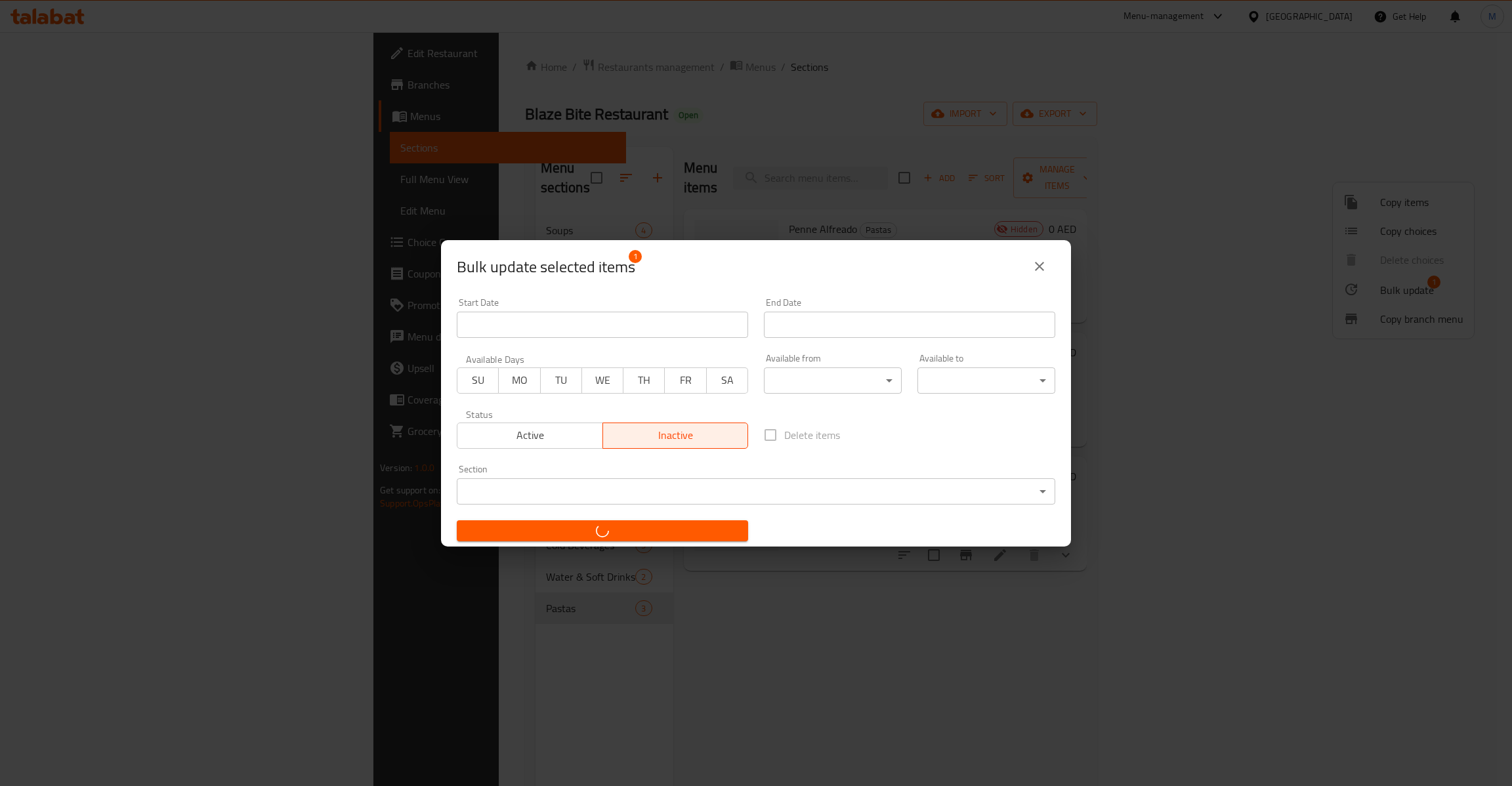
checkbox input "false"
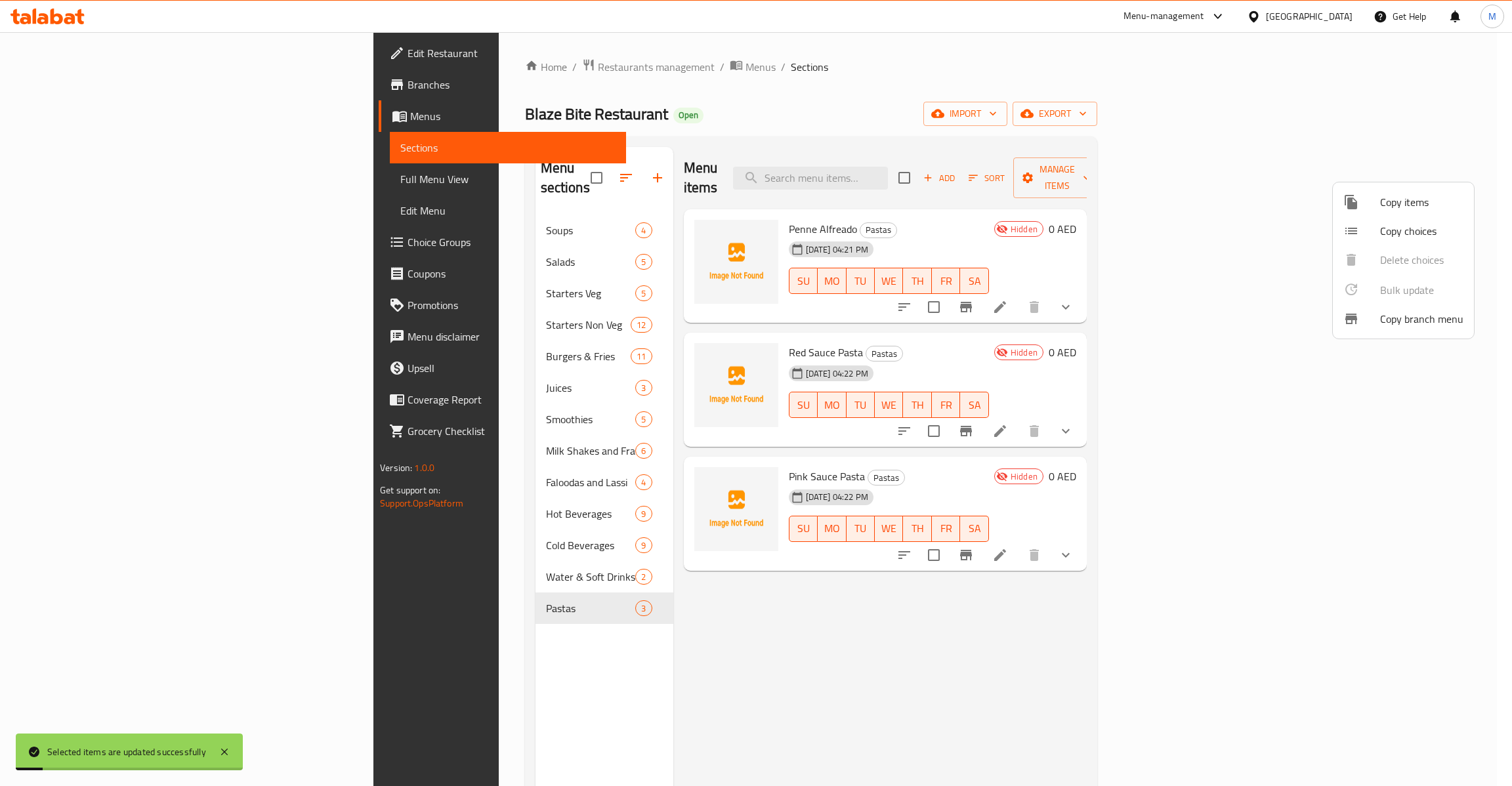
click at [1278, 156] on div at bounding box center [756, 393] width 1512 height 786
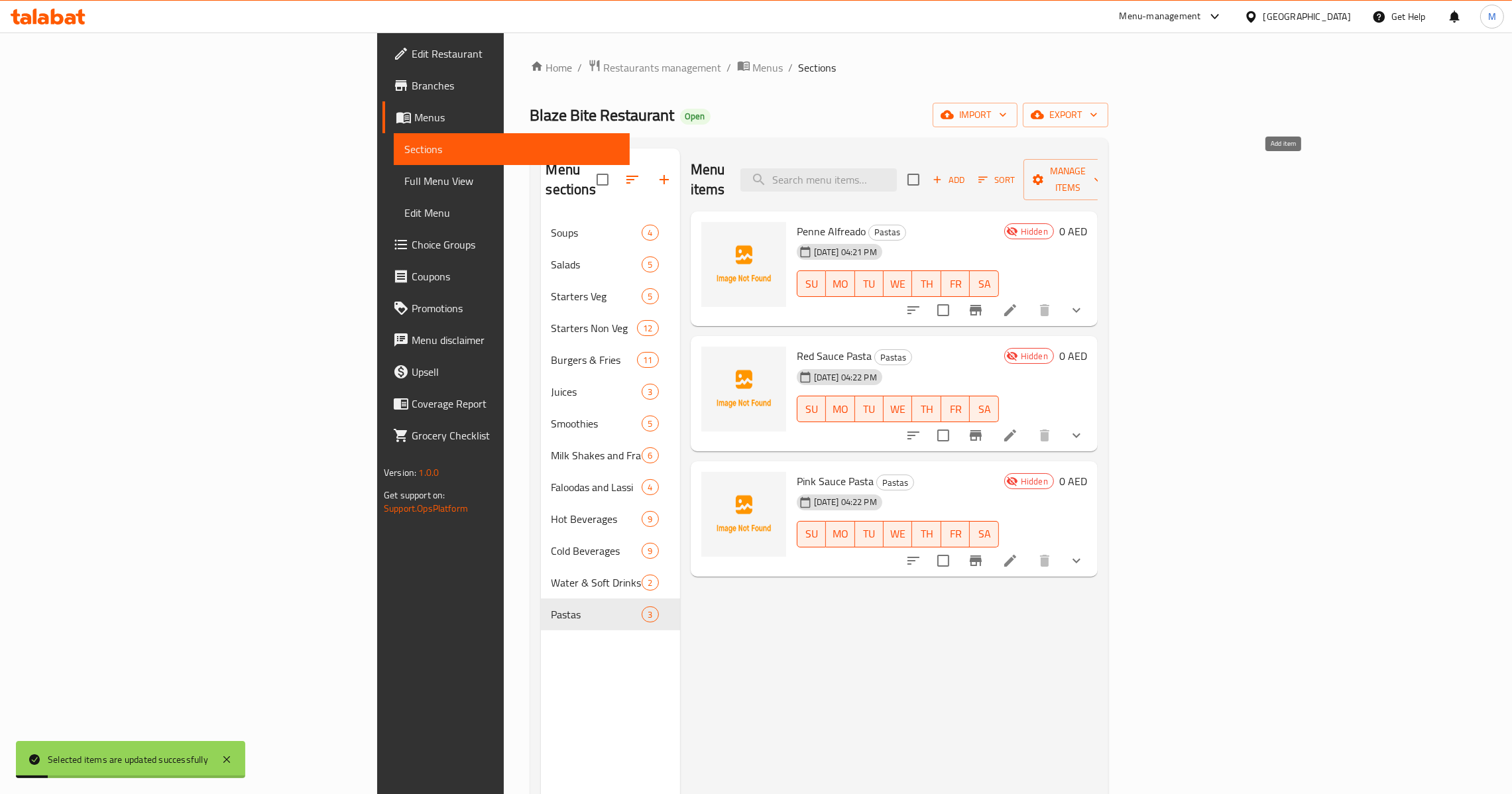
click at [967, 172] on span "Add" at bounding box center [949, 179] width 36 height 15
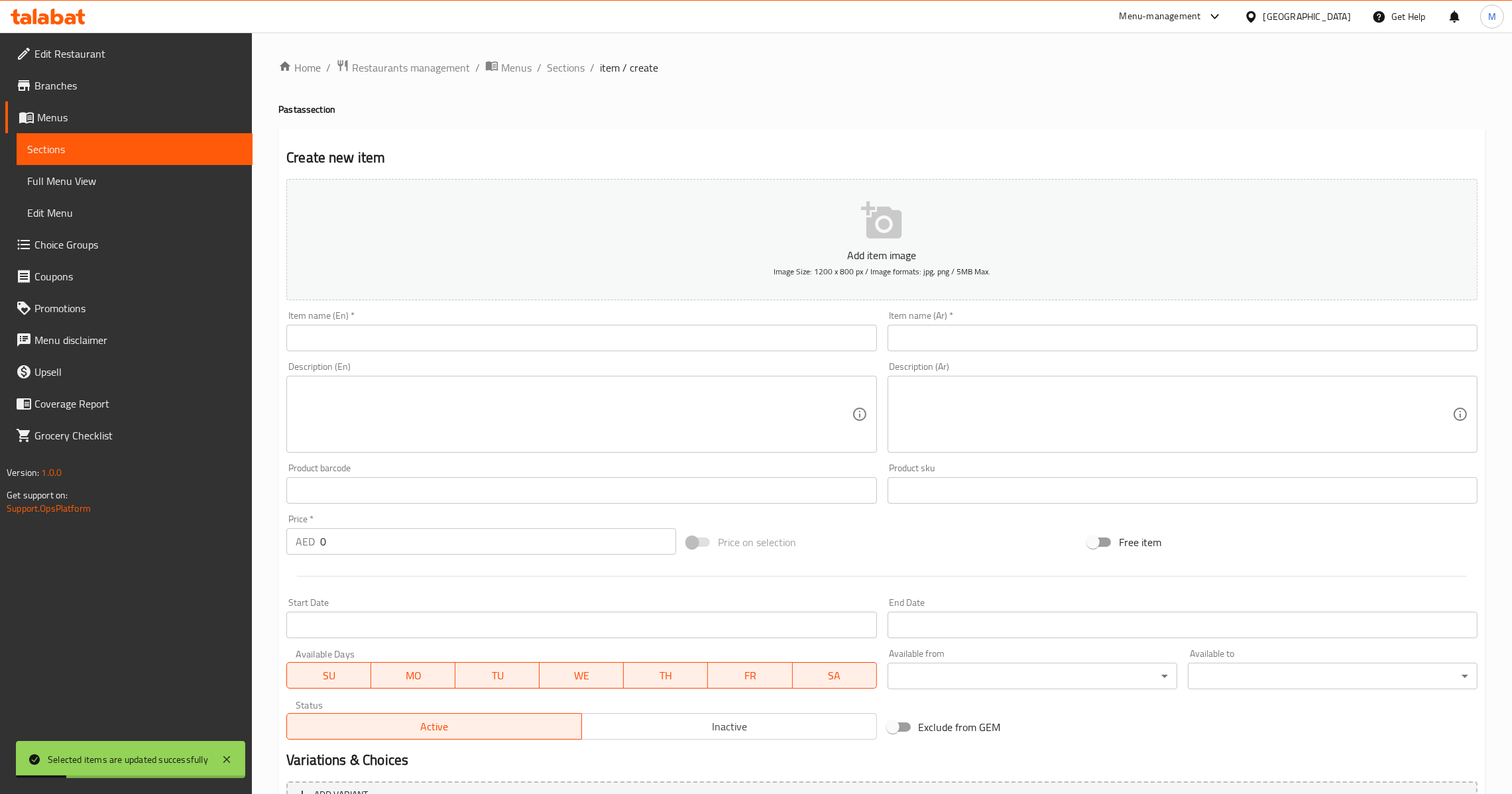
paste input "Spaghetti with Red Sauce"
click at [575, 345] on input "text" at bounding box center [581, 338] width 590 height 27
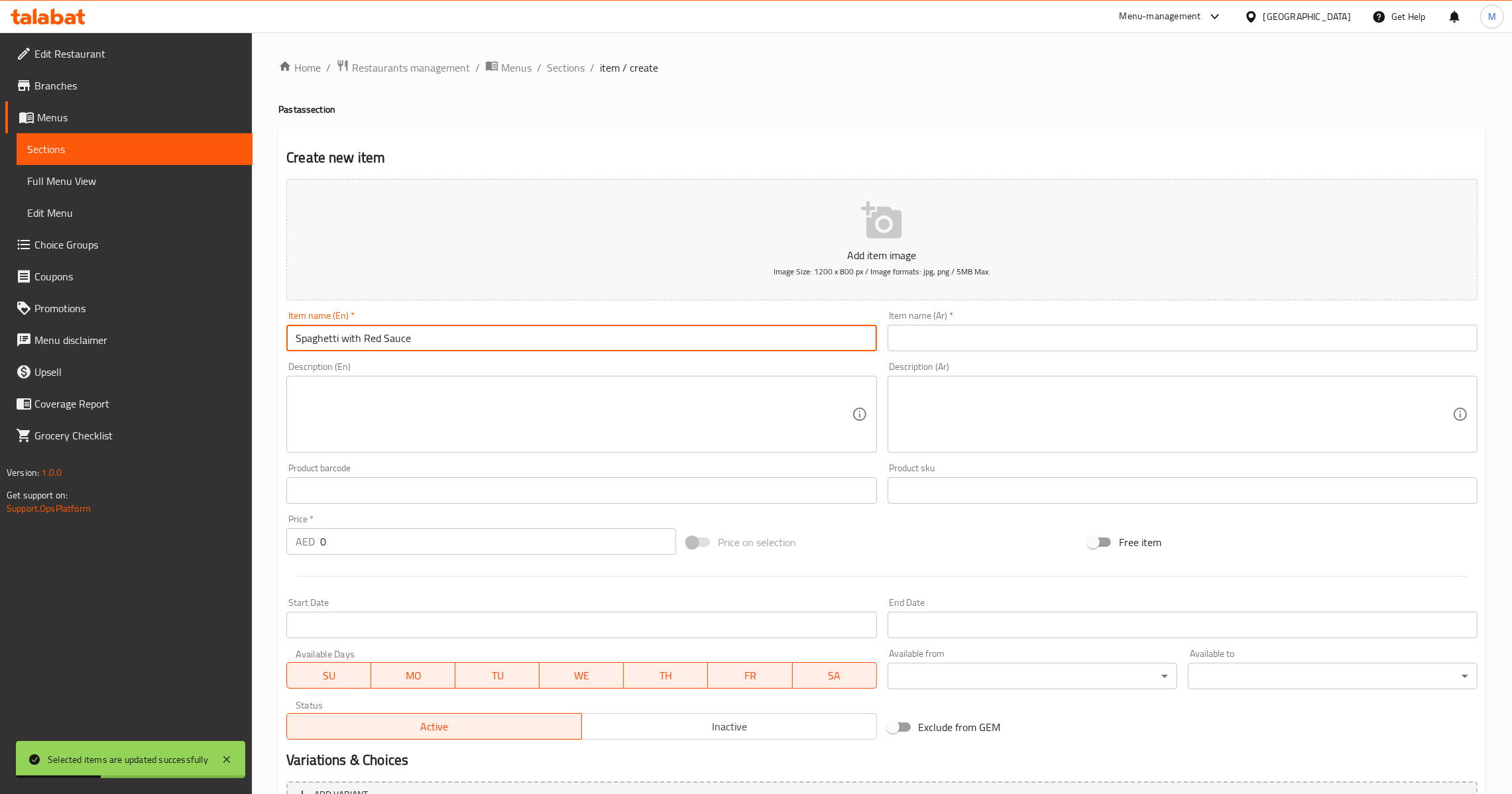
type input "Spaghetti with Red Sauce"
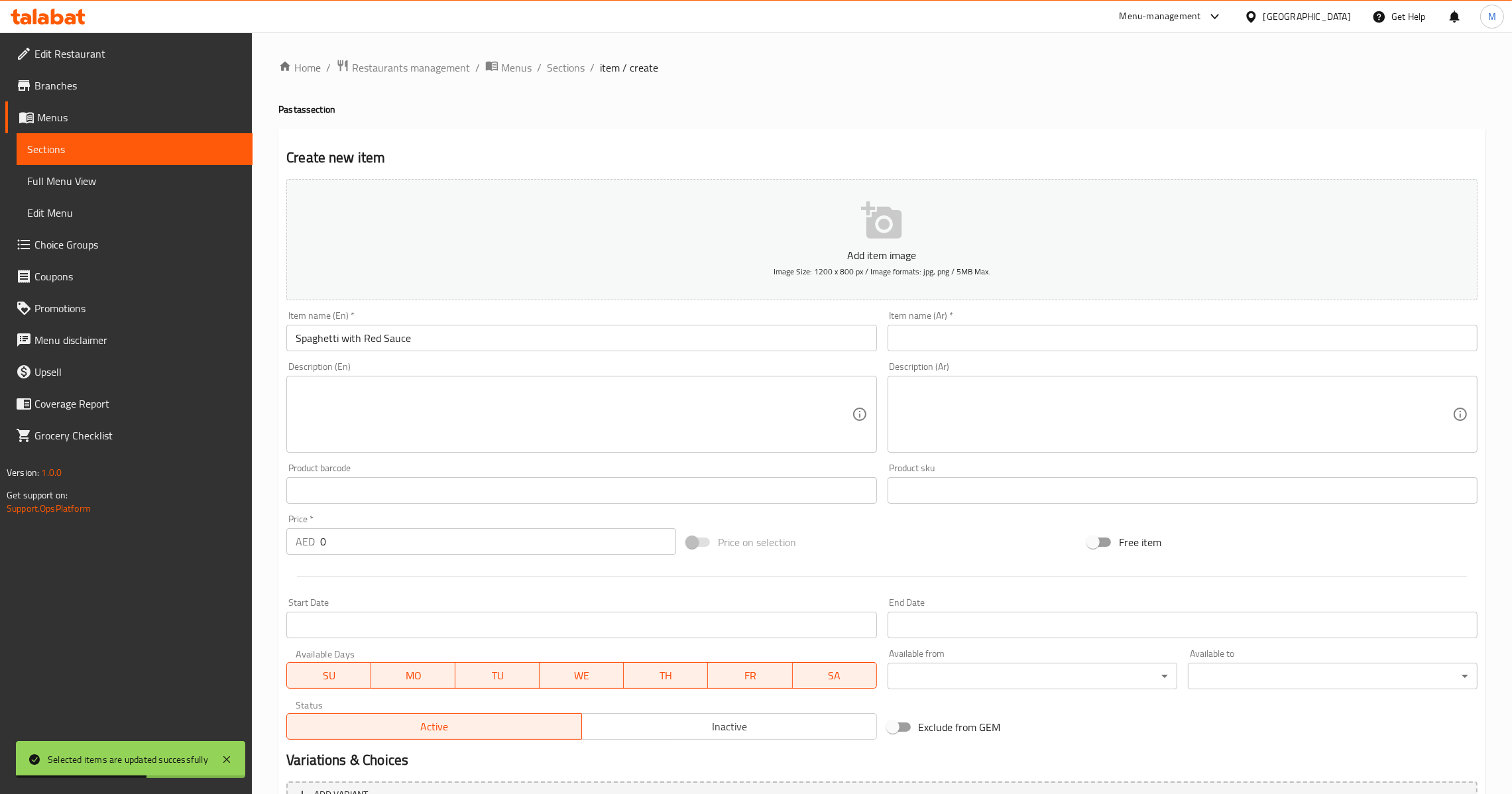
drag, startPoint x: 994, startPoint y: 332, endPoint x: 912, endPoint y: 349, distance: 83.7
click at [994, 332] on input "text" at bounding box center [1182, 338] width 590 height 27
paste input "سباغيتي مع صلصة حمراء"
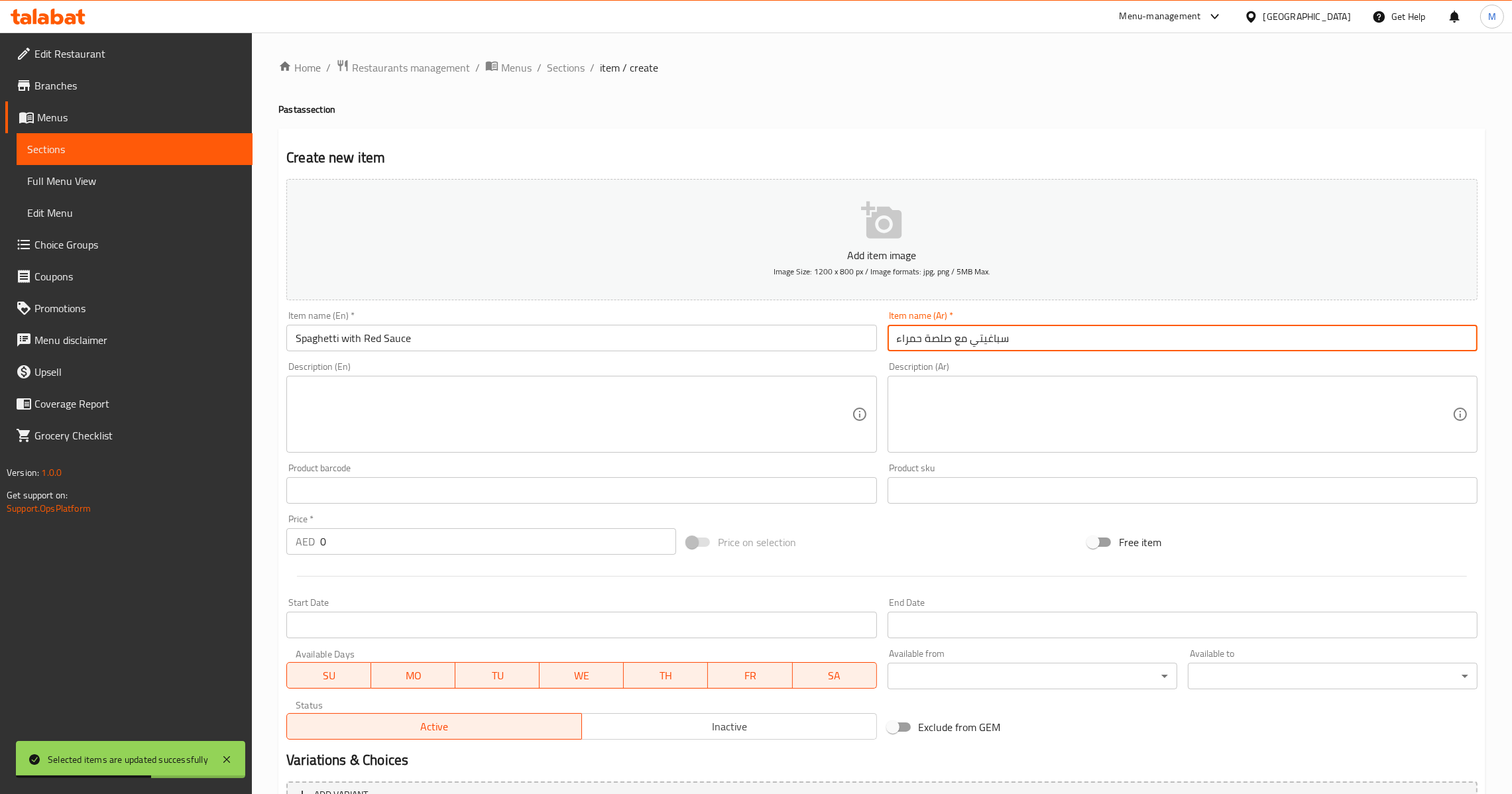
type input "سباغيتي مع صلصة حمراء"
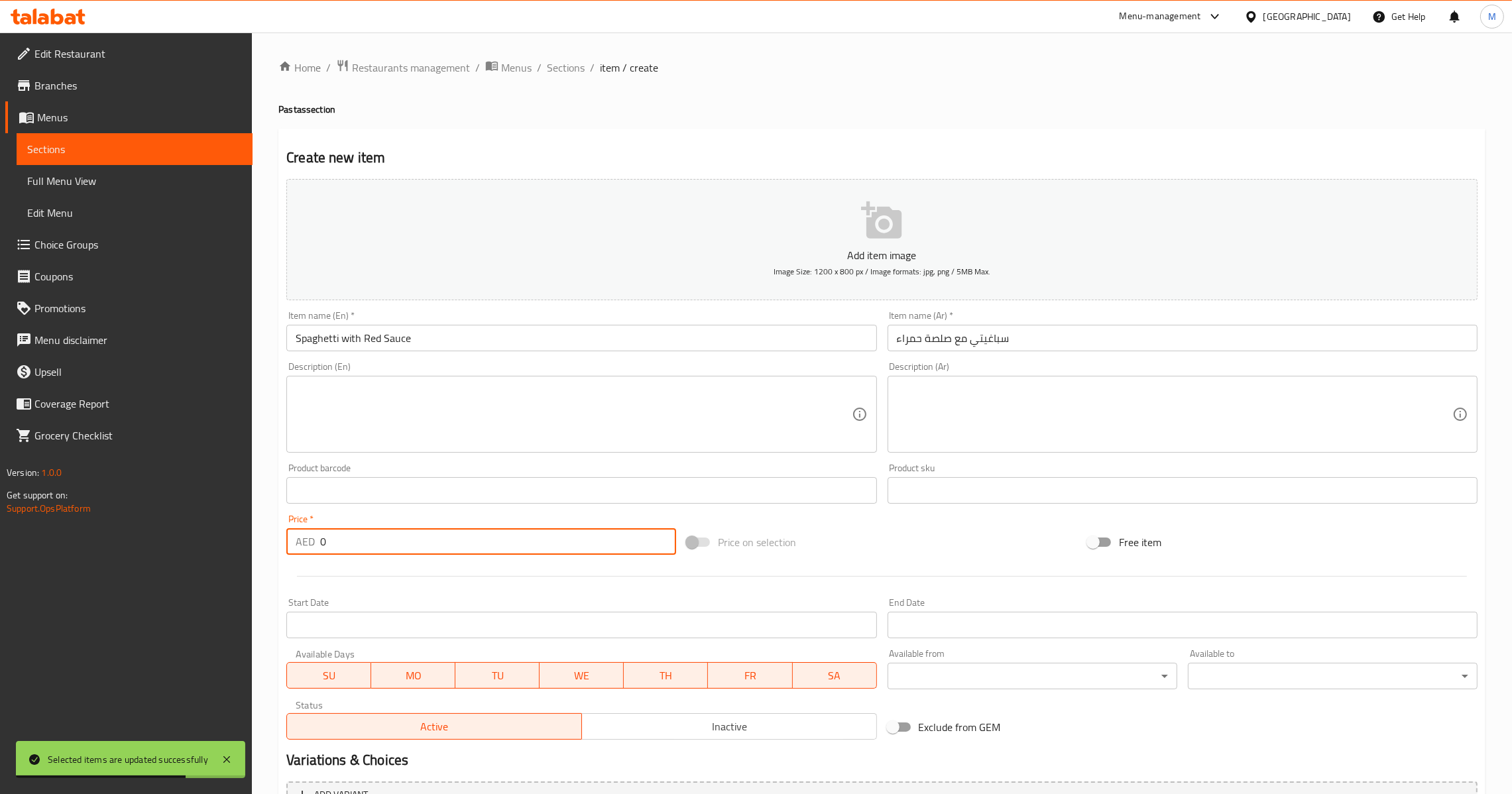
click at [435, 551] on input "0" at bounding box center [498, 541] width 356 height 27
paste input "27.5"
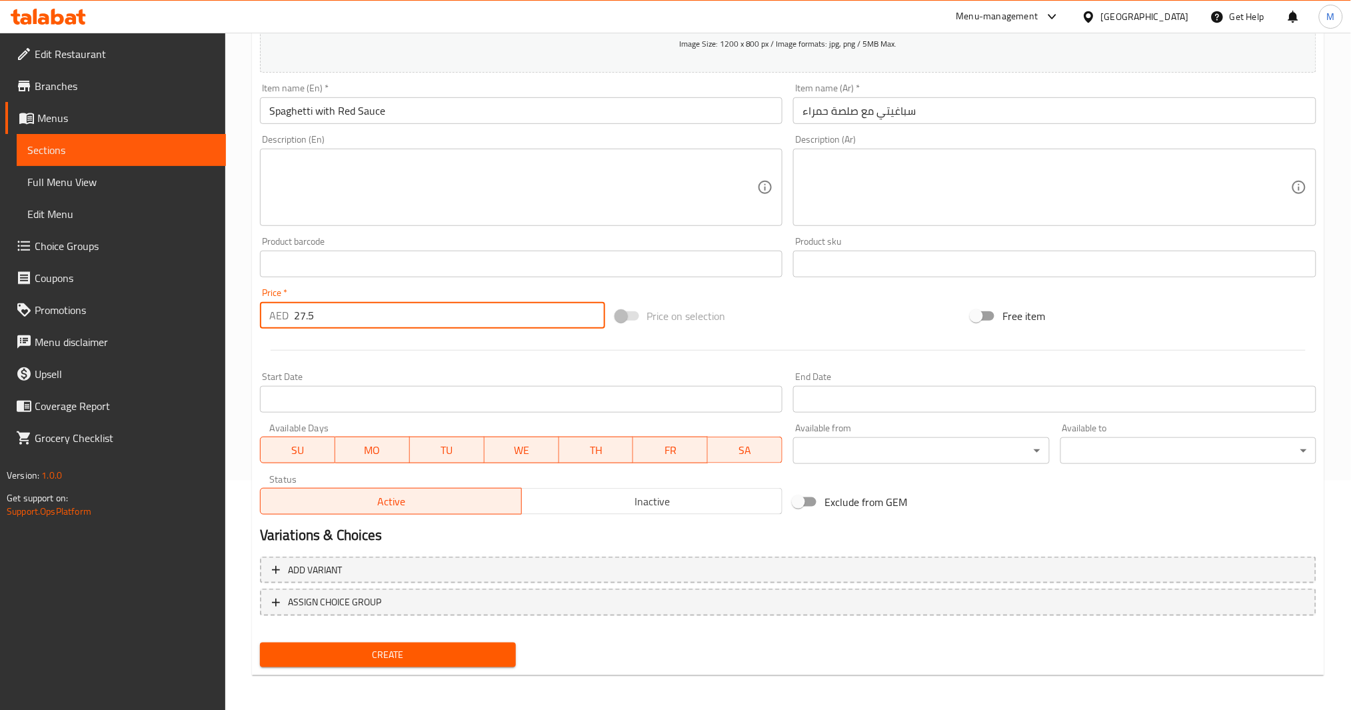
type input "27.5"
click at [428, 660] on button "Create" at bounding box center [388, 654] width 256 height 25
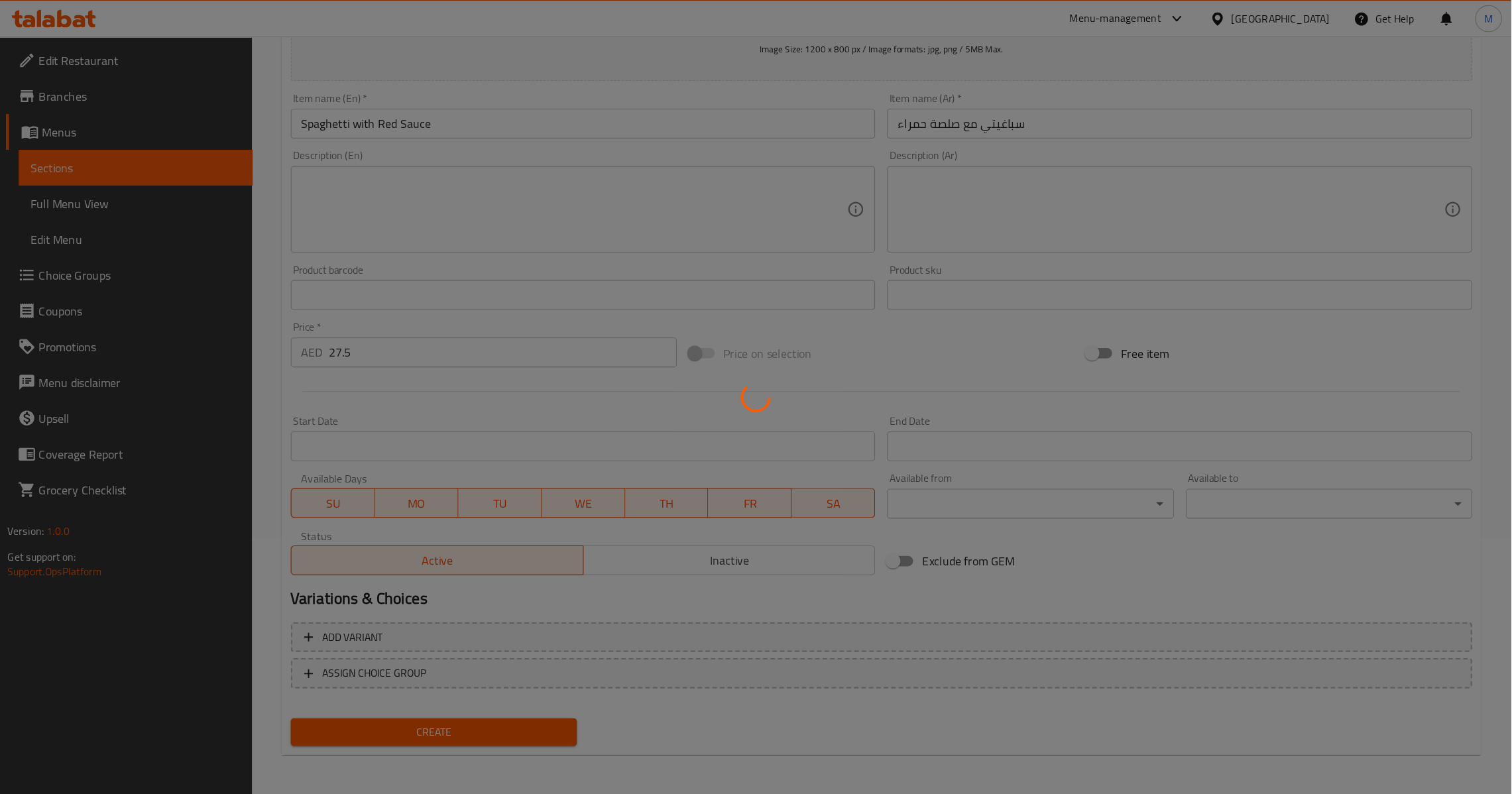
scroll to position [140, 0]
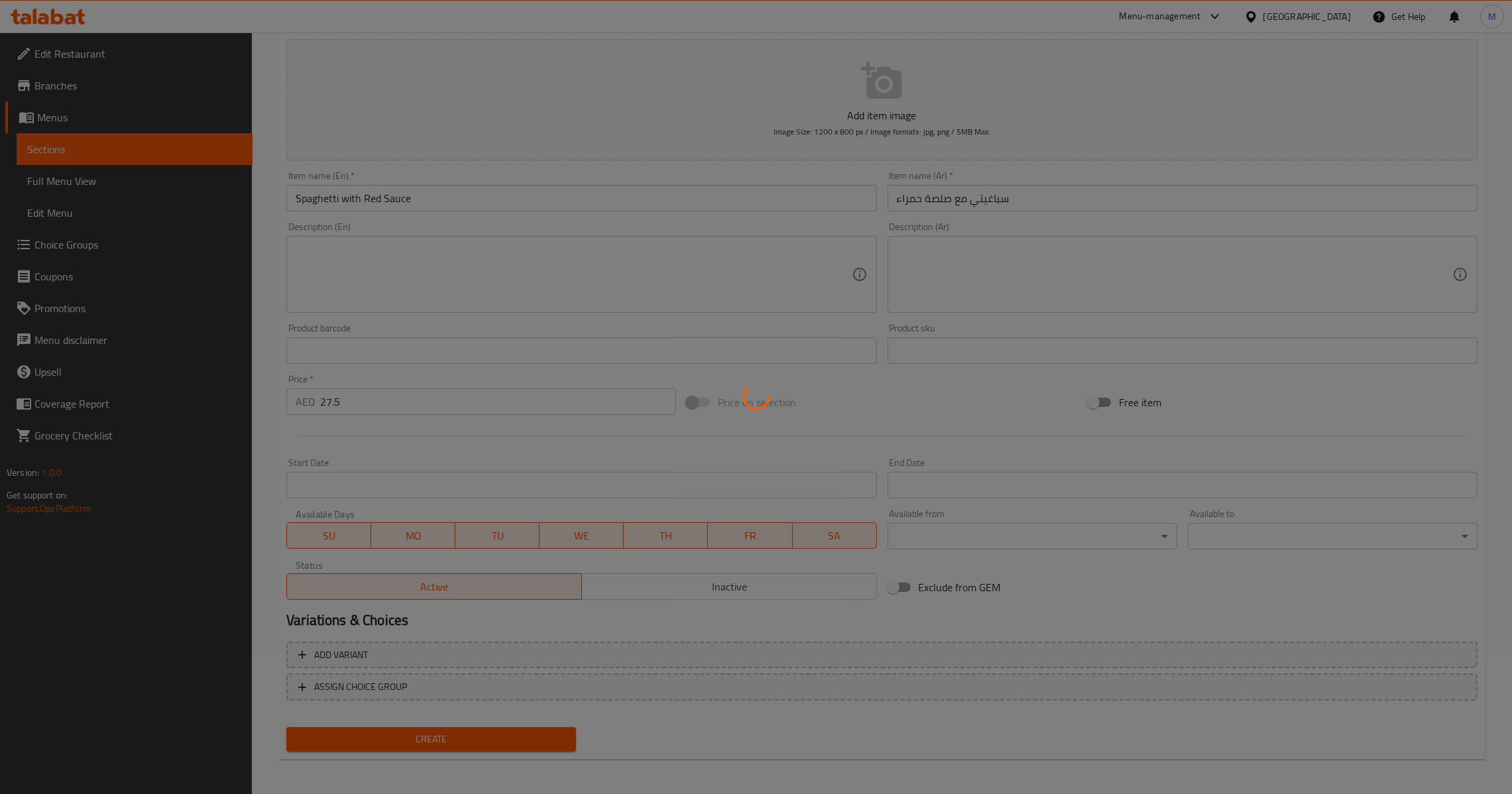
type input "0"
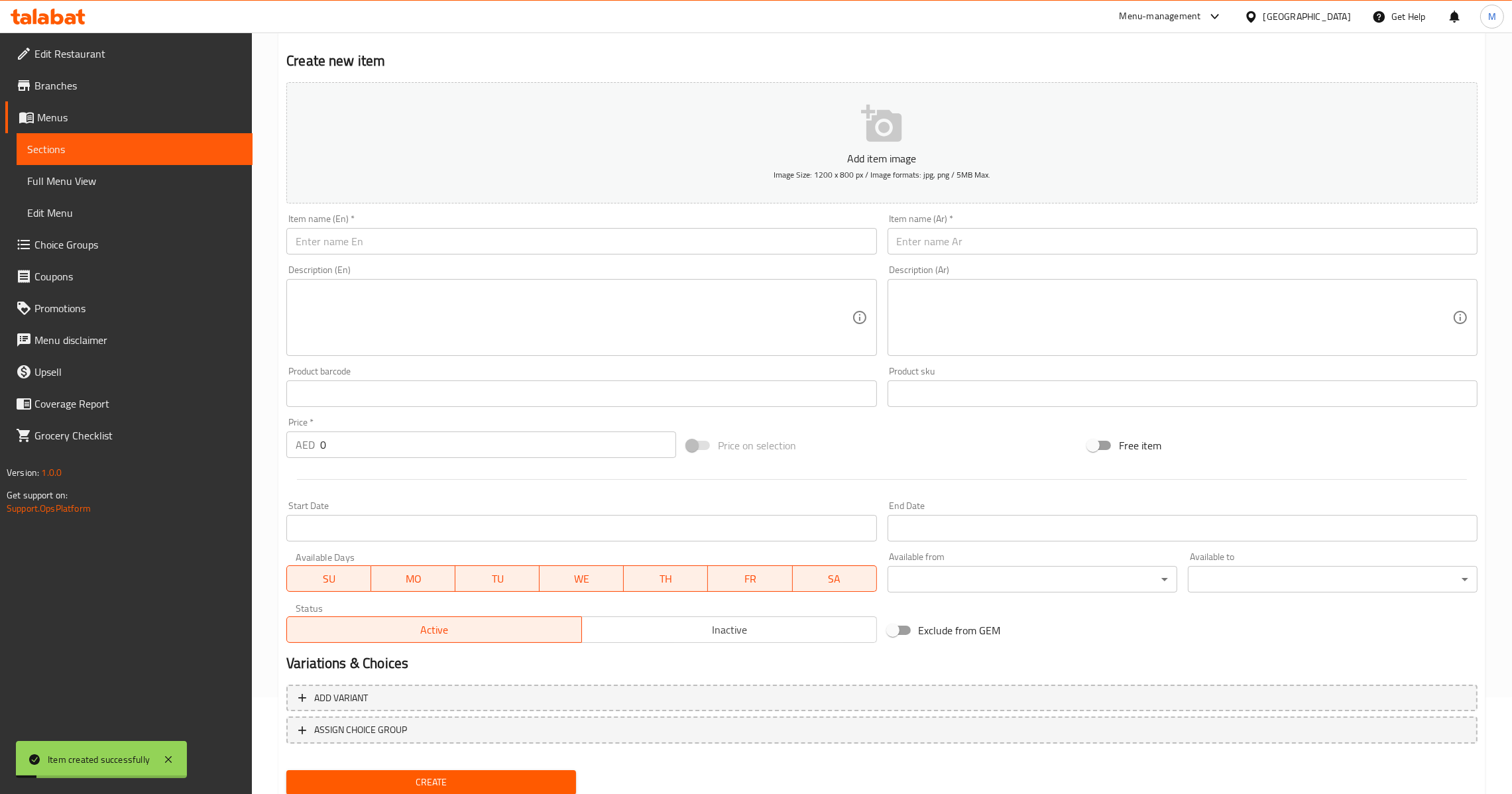
scroll to position [0, 0]
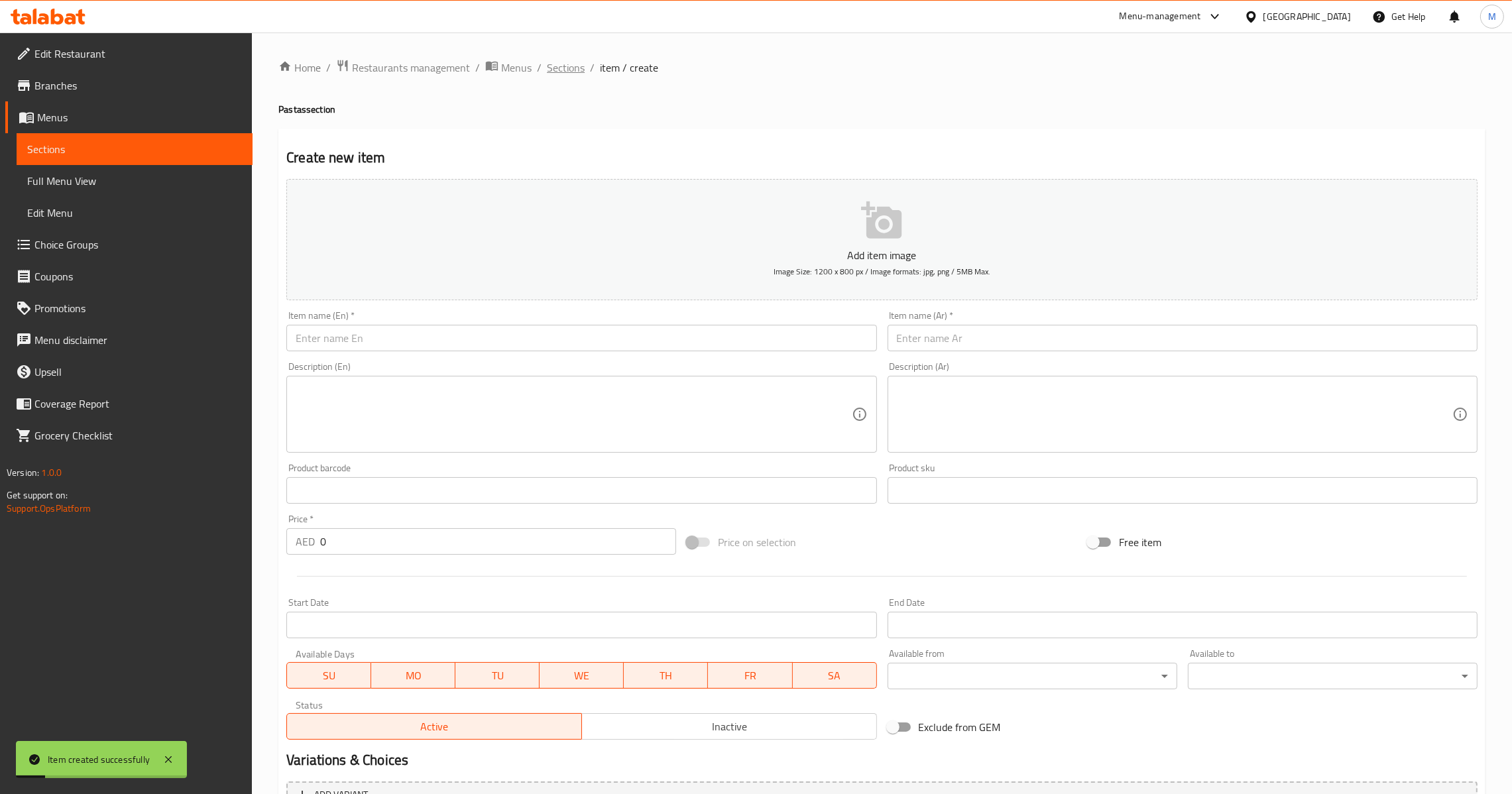
click at [567, 67] on span "Sections" at bounding box center [566, 68] width 38 height 16
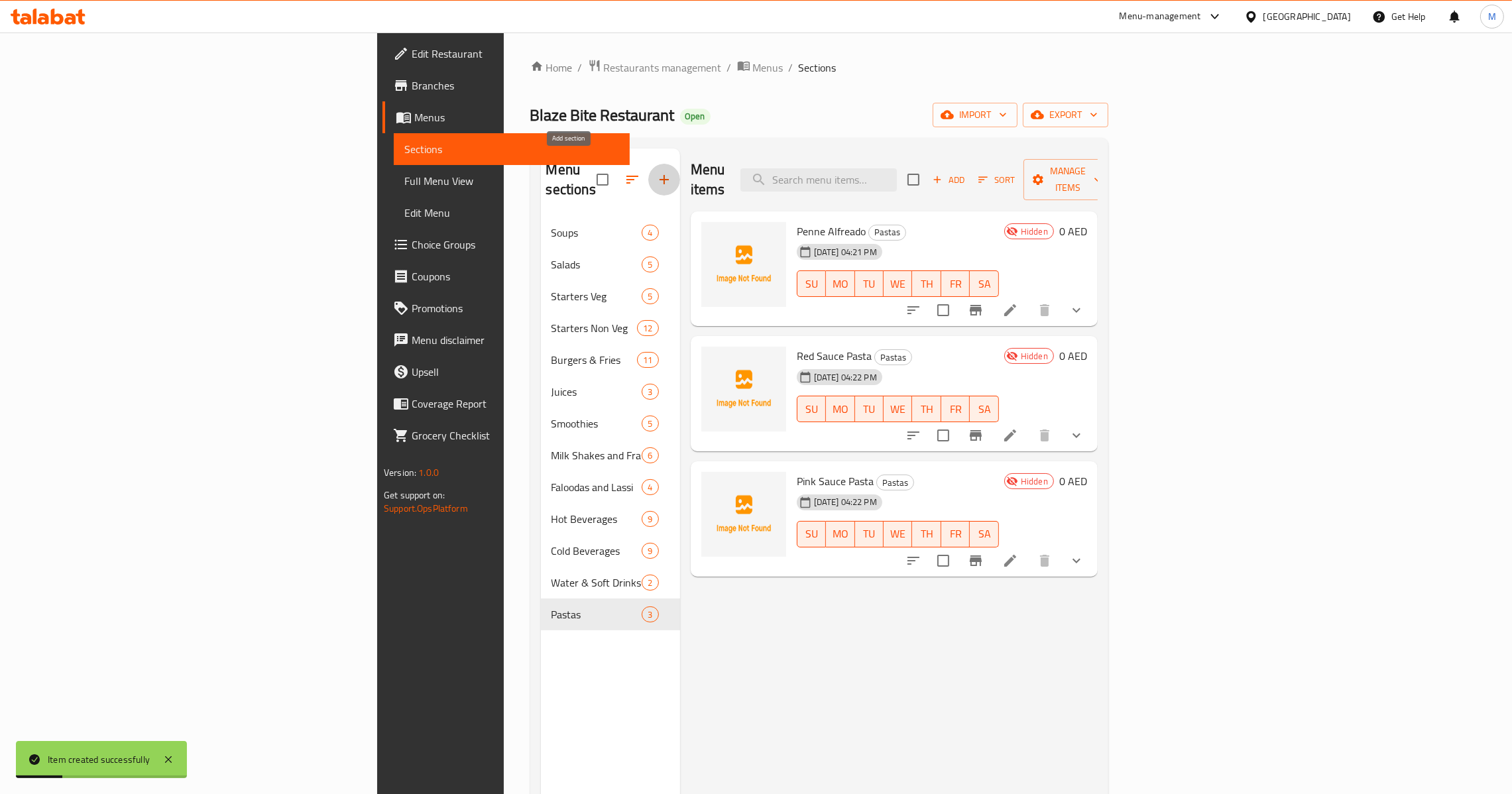
click at [649, 182] on button "button" at bounding box center [664, 180] width 32 height 32
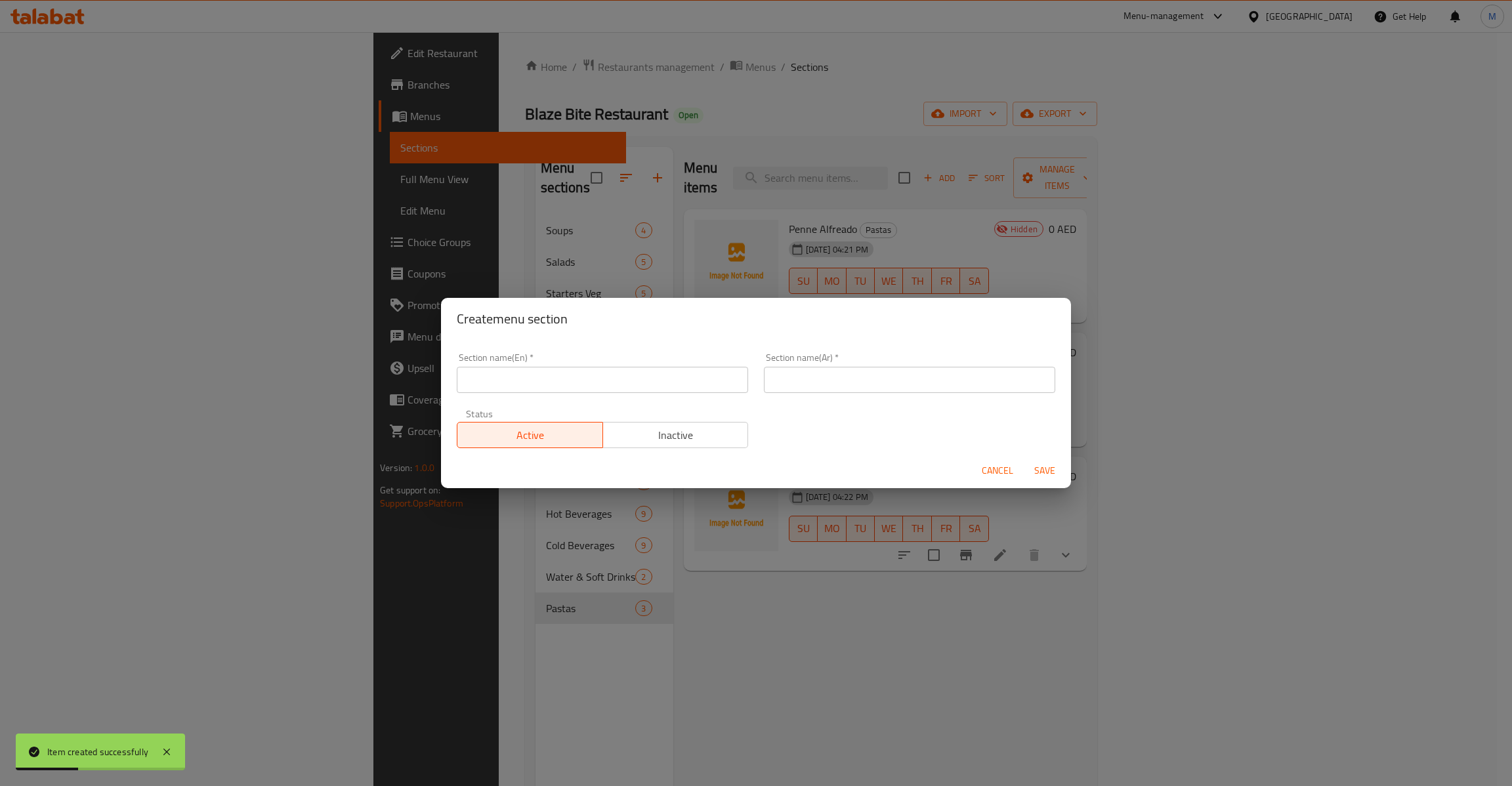
drag, startPoint x: 597, startPoint y: 312, endPoint x: 597, endPoint y: 340, distance: 28.0
click at [597, 316] on h2 "Create menu section" at bounding box center [756, 318] width 599 height 21
click at [597, 369] on input "text" at bounding box center [603, 380] width 292 height 27
paste input "Chats and Snacks"
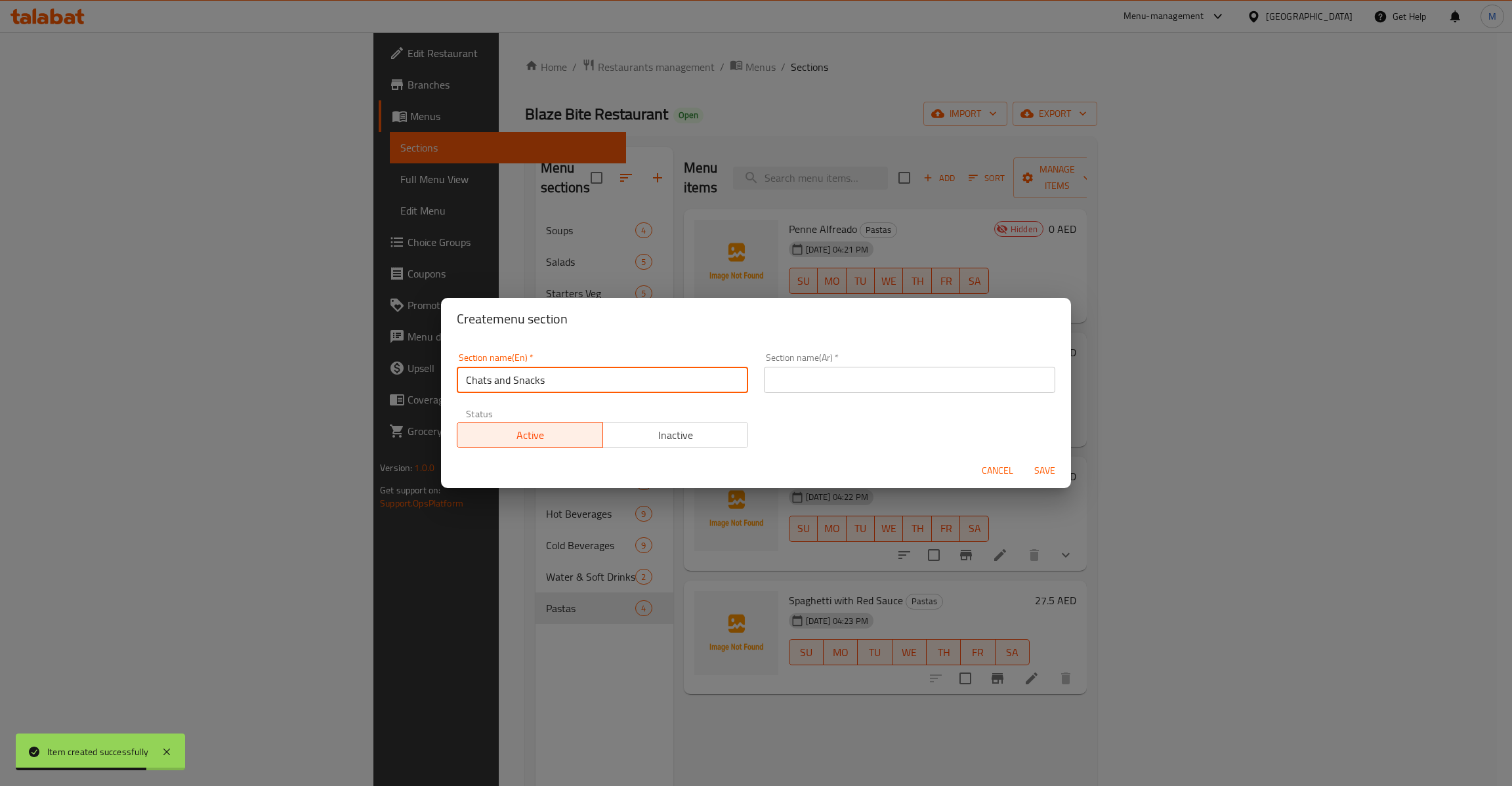
type input "Chats and Snacks"
click at [835, 385] on input "text" at bounding box center [910, 380] width 292 height 27
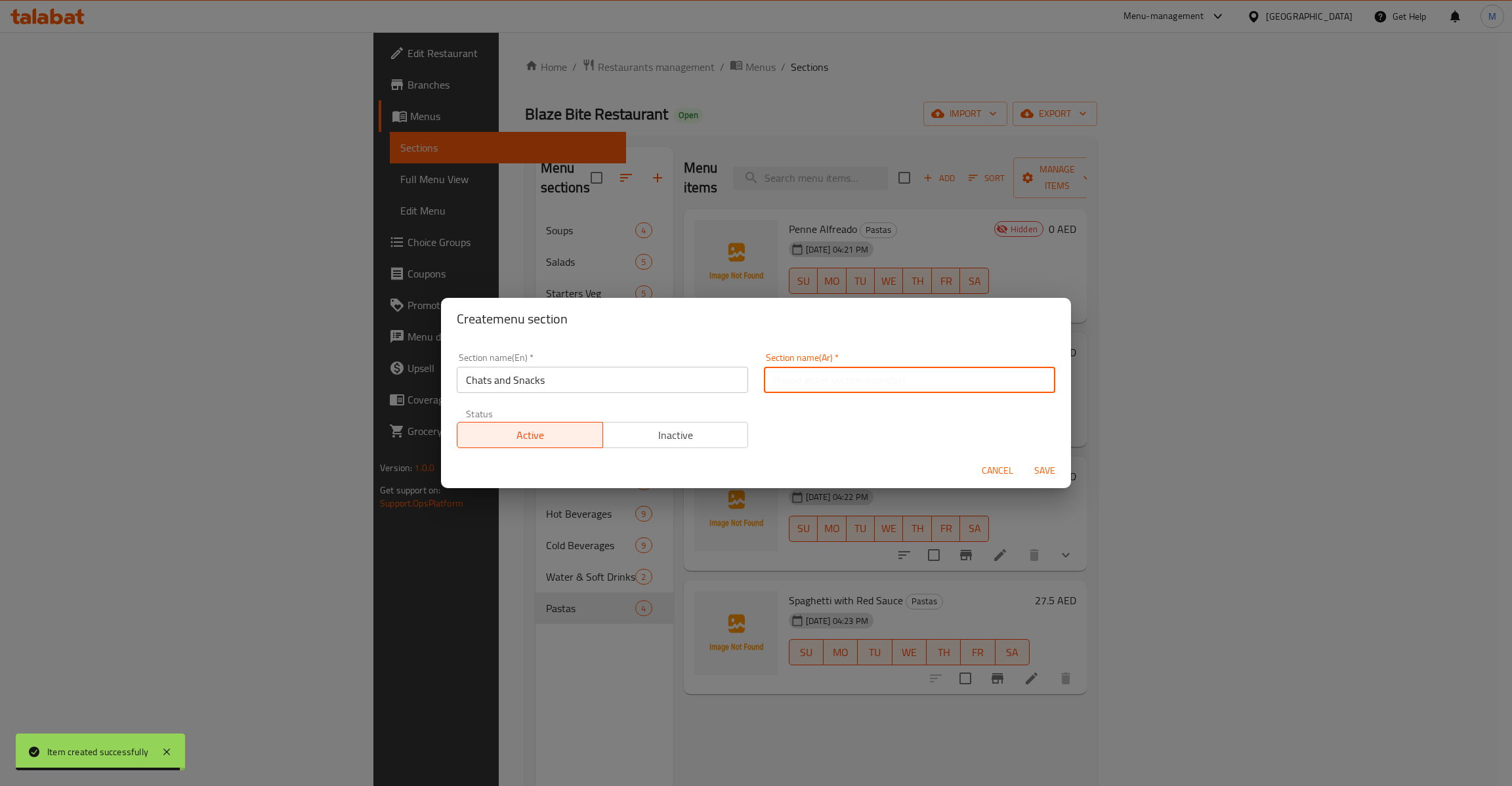
type input "a"
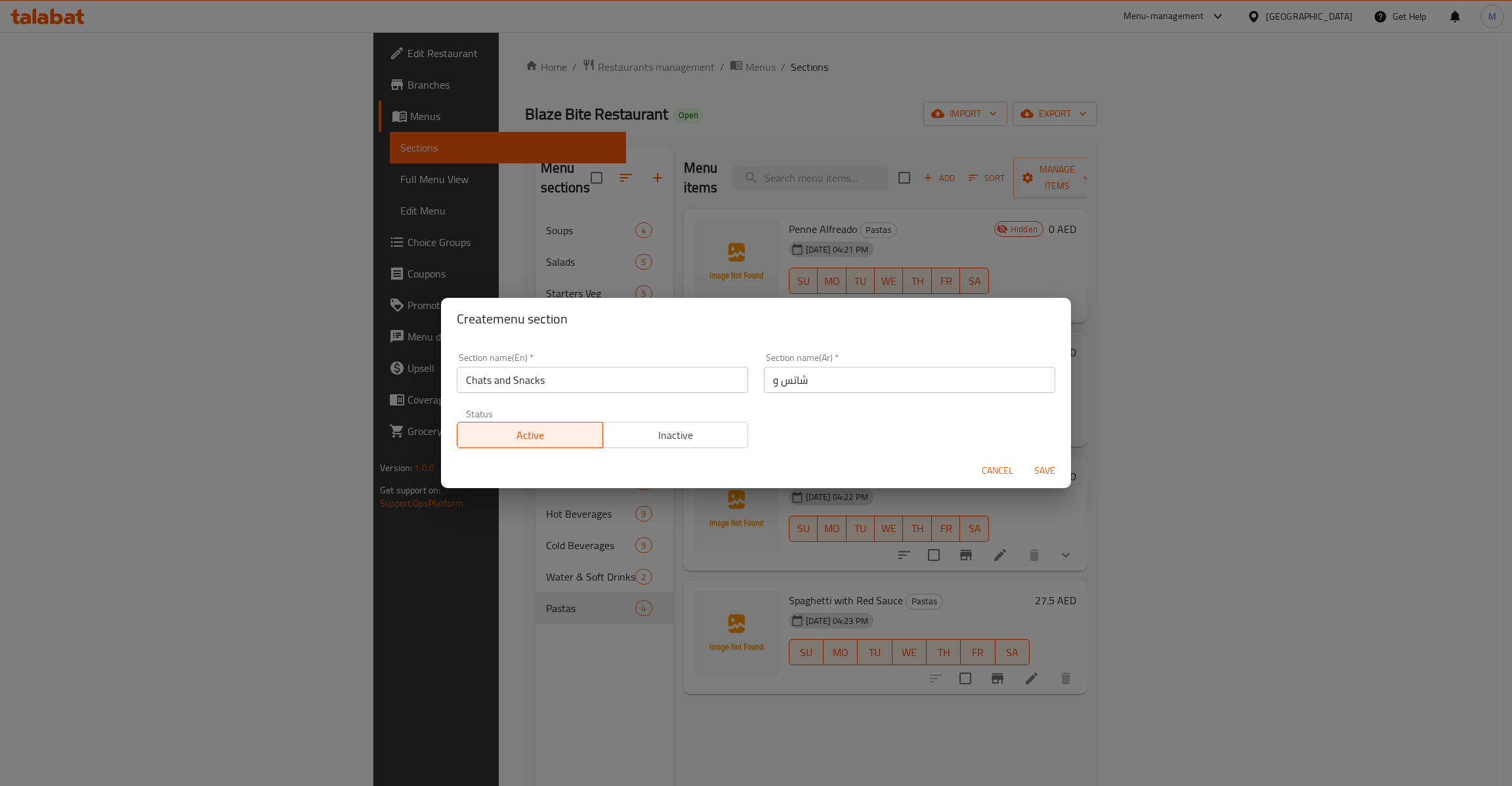
drag, startPoint x: 585, startPoint y: 380, endPoint x: 601, endPoint y: 377, distance: 16.3
click at [585, 380] on input "Chats and Snacks" at bounding box center [603, 380] width 292 height 27
click at [835, 373] on input "شاتس و" at bounding box center [910, 380] width 292 height 27
paste input "وجبات الخفيفة"
type input "شاتس و وجبات الخفيفة"
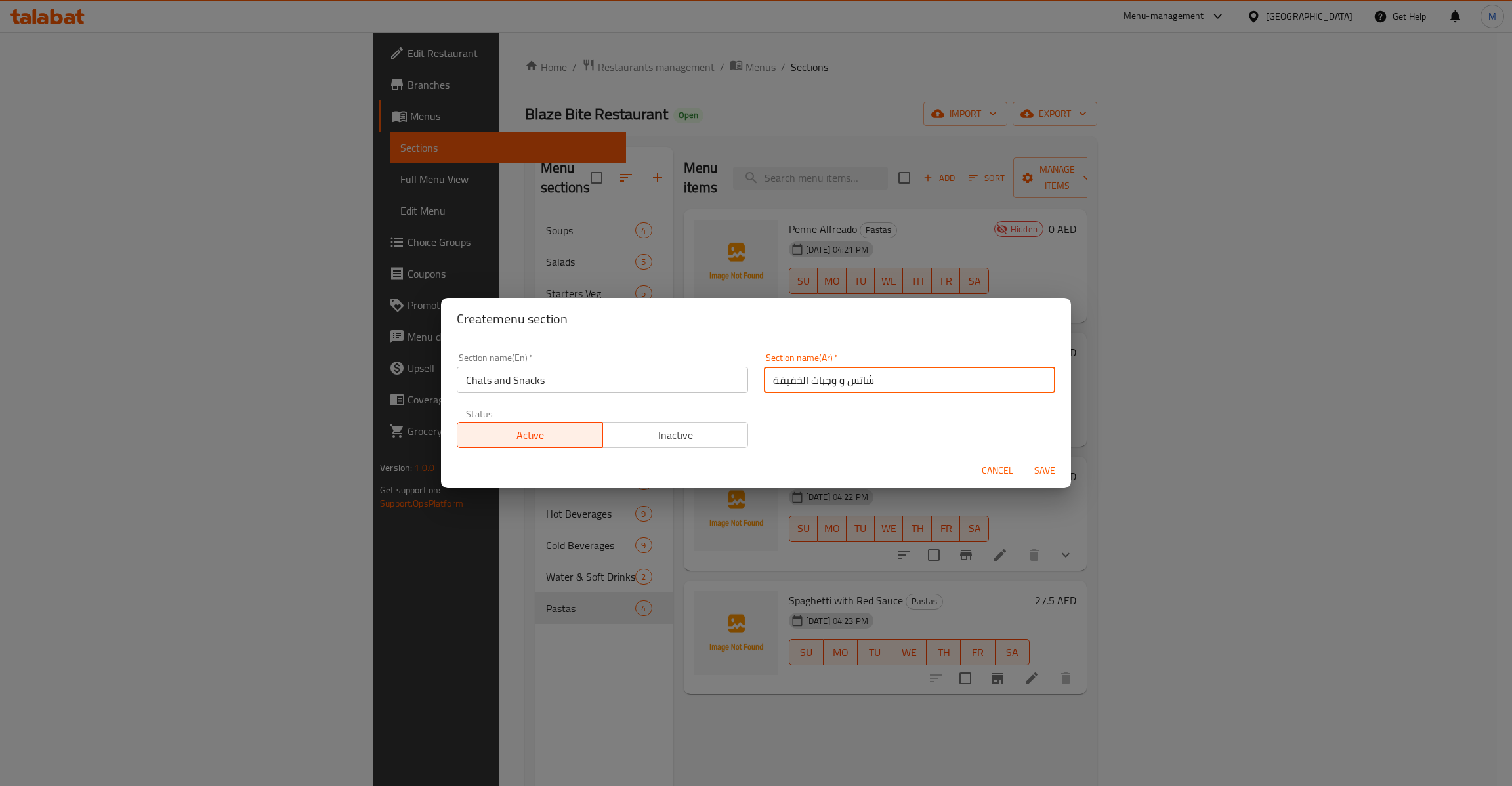
click at [1041, 464] on span "Save" at bounding box center [1045, 471] width 32 height 17
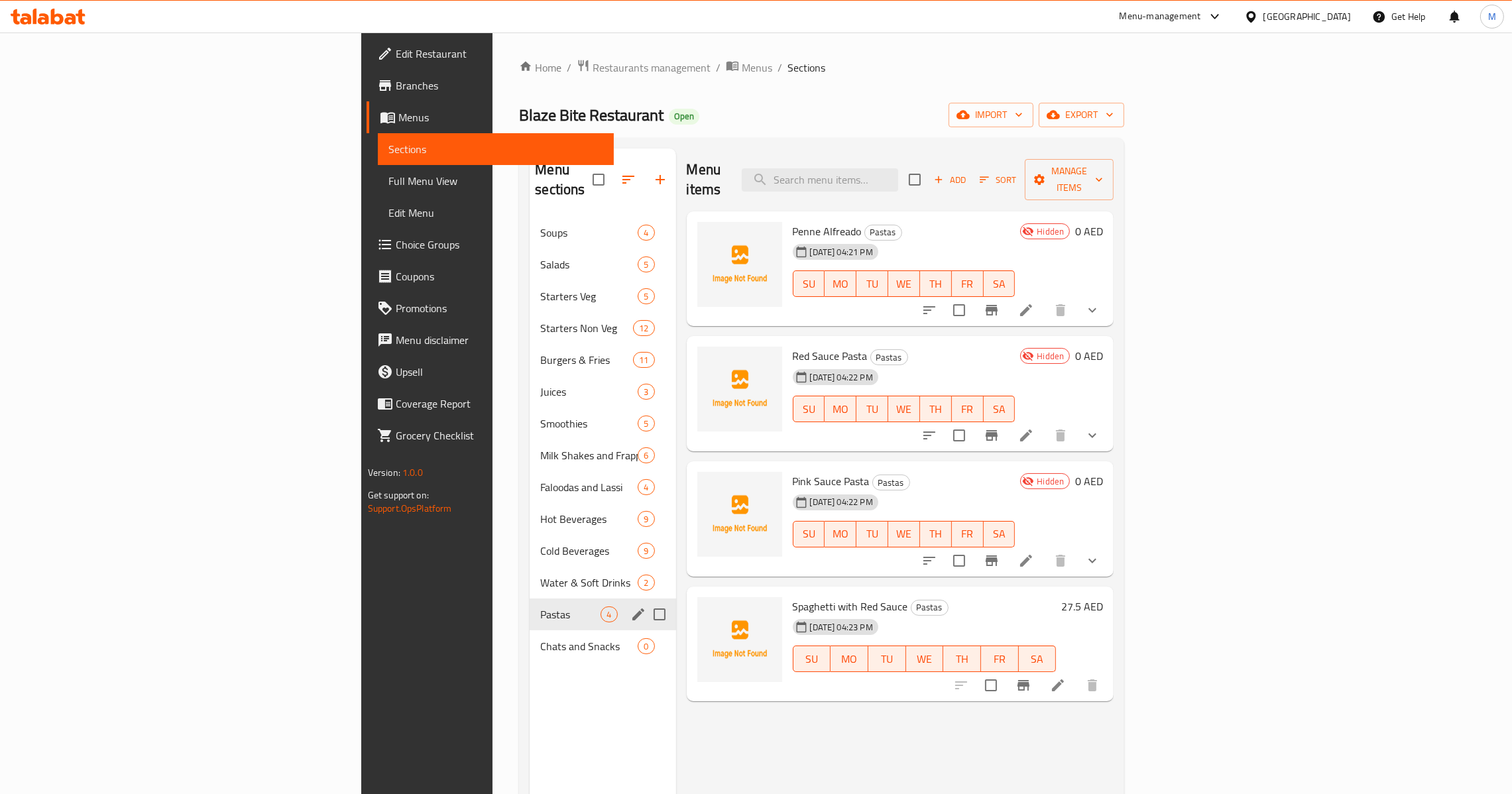
click at [529, 641] on div "Chats and Snacks 0" at bounding box center [602, 647] width 146 height 32
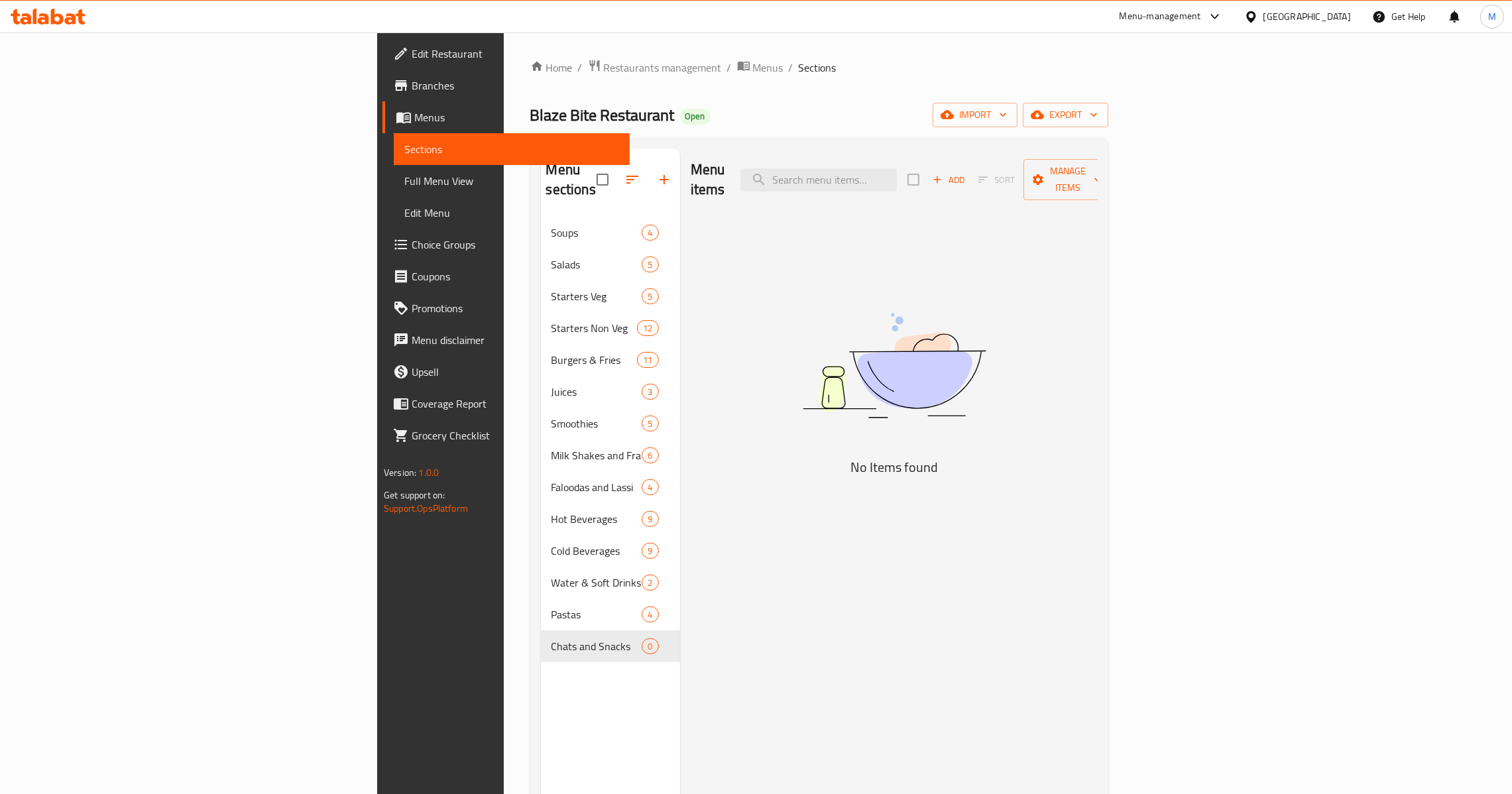
click at [967, 172] on span "Add" at bounding box center [949, 179] width 36 height 15
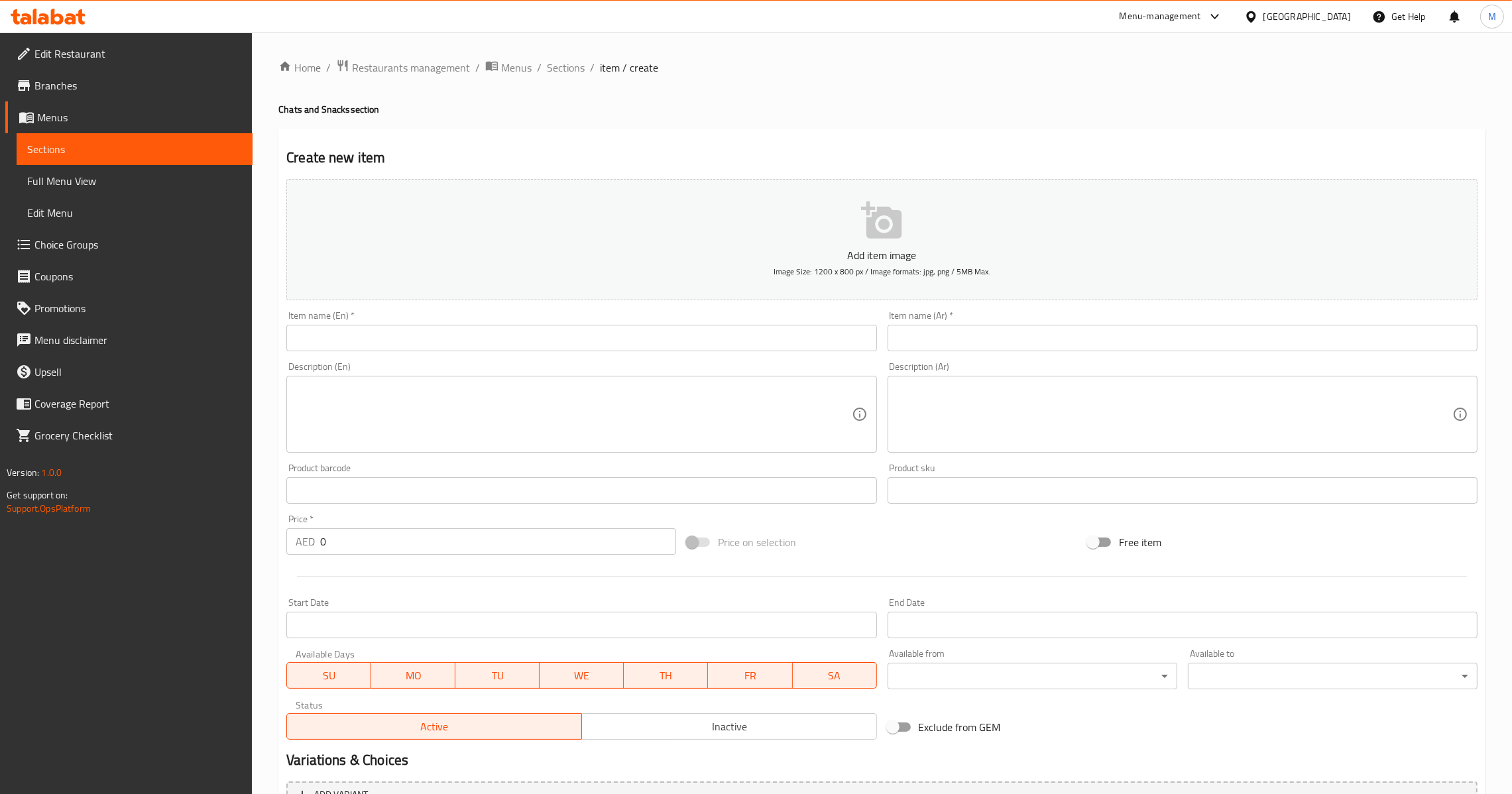
drag, startPoint x: 603, startPoint y: 317, endPoint x: 613, endPoint y: 361, distance: 45.1
click at [611, 347] on div "Item name (En)   * Item name (En) *" at bounding box center [581, 331] width 590 height 41
click at [613, 361] on div "Description (En) Description (En)" at bounding box center [582, 408] width 601 height 101
click at [647, 345] on input "text" at bounding box center [581, 338] width 590 height 27
paste input "Punjabi Samosa (2 pcs)"
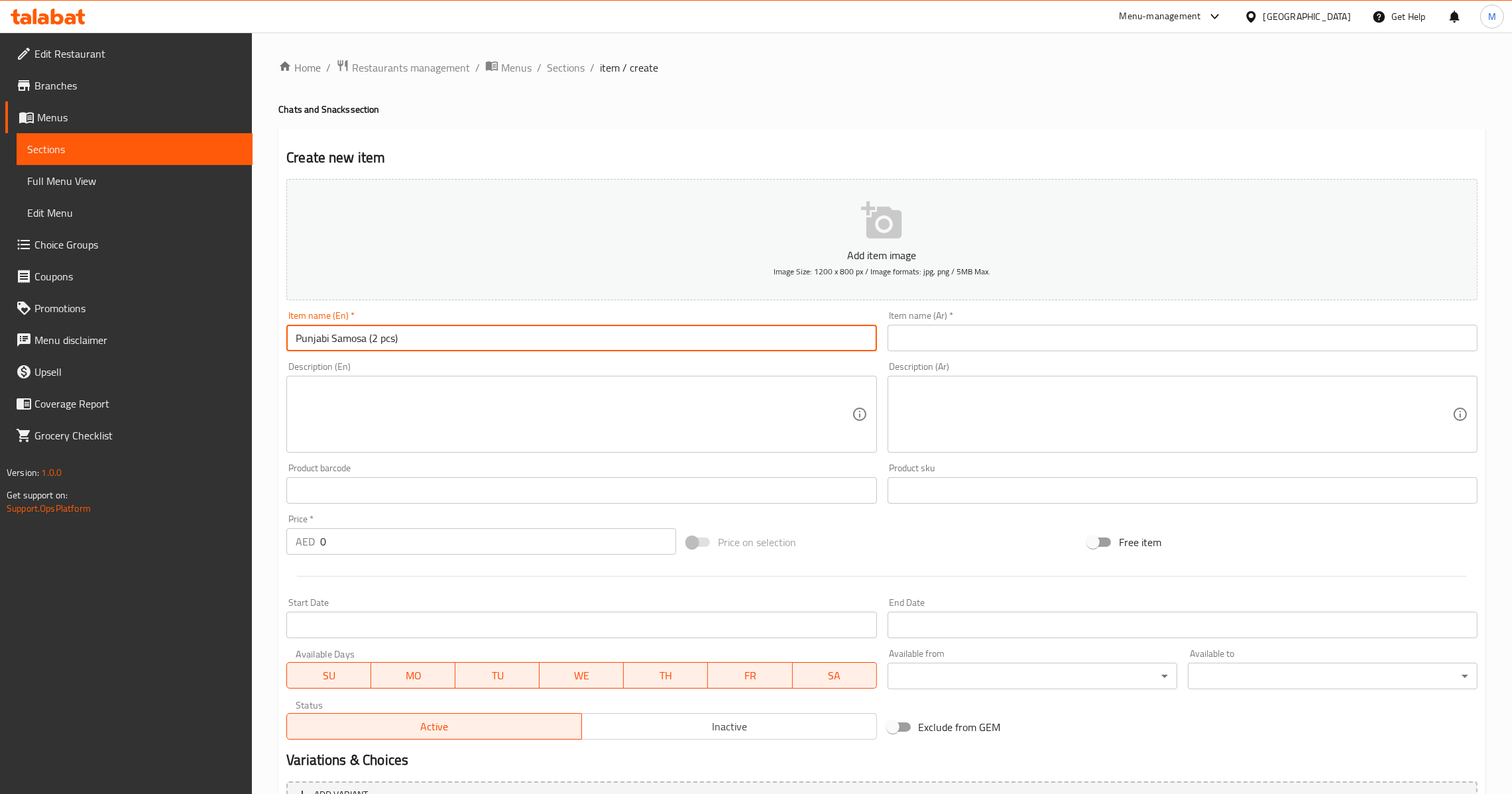
type input "Punjabi Samosa (2 pcs)"
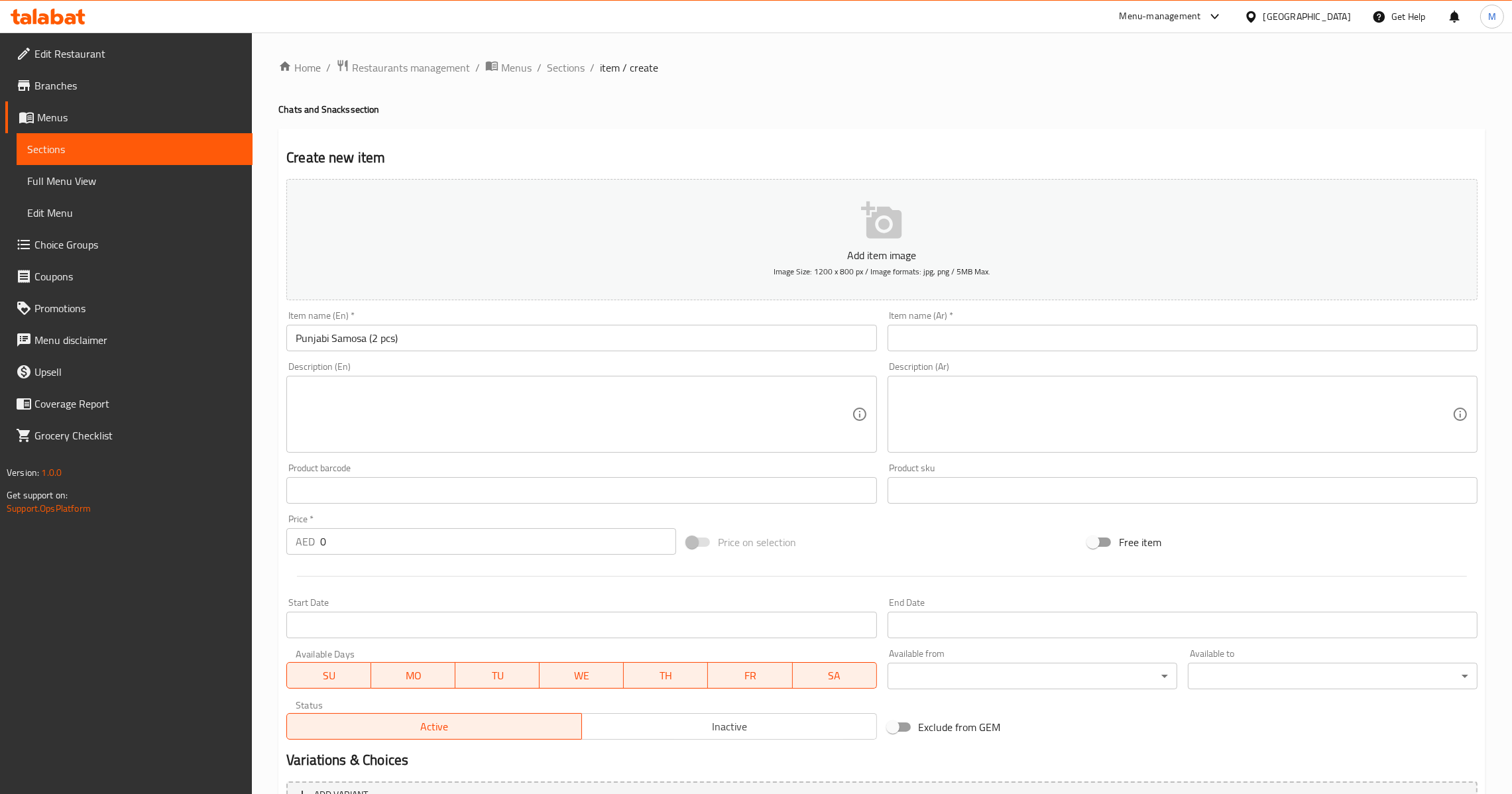
click at [1040, 358] on div "Description (Ar) Description (Ar)" at bounding box center [1183, 408] width 601 height 101
click at [1051, 340] on input "text" at bounding box center [1182, 338] width 590 height 27
paste input "سمبوسة بنجابية (قطعتين)"
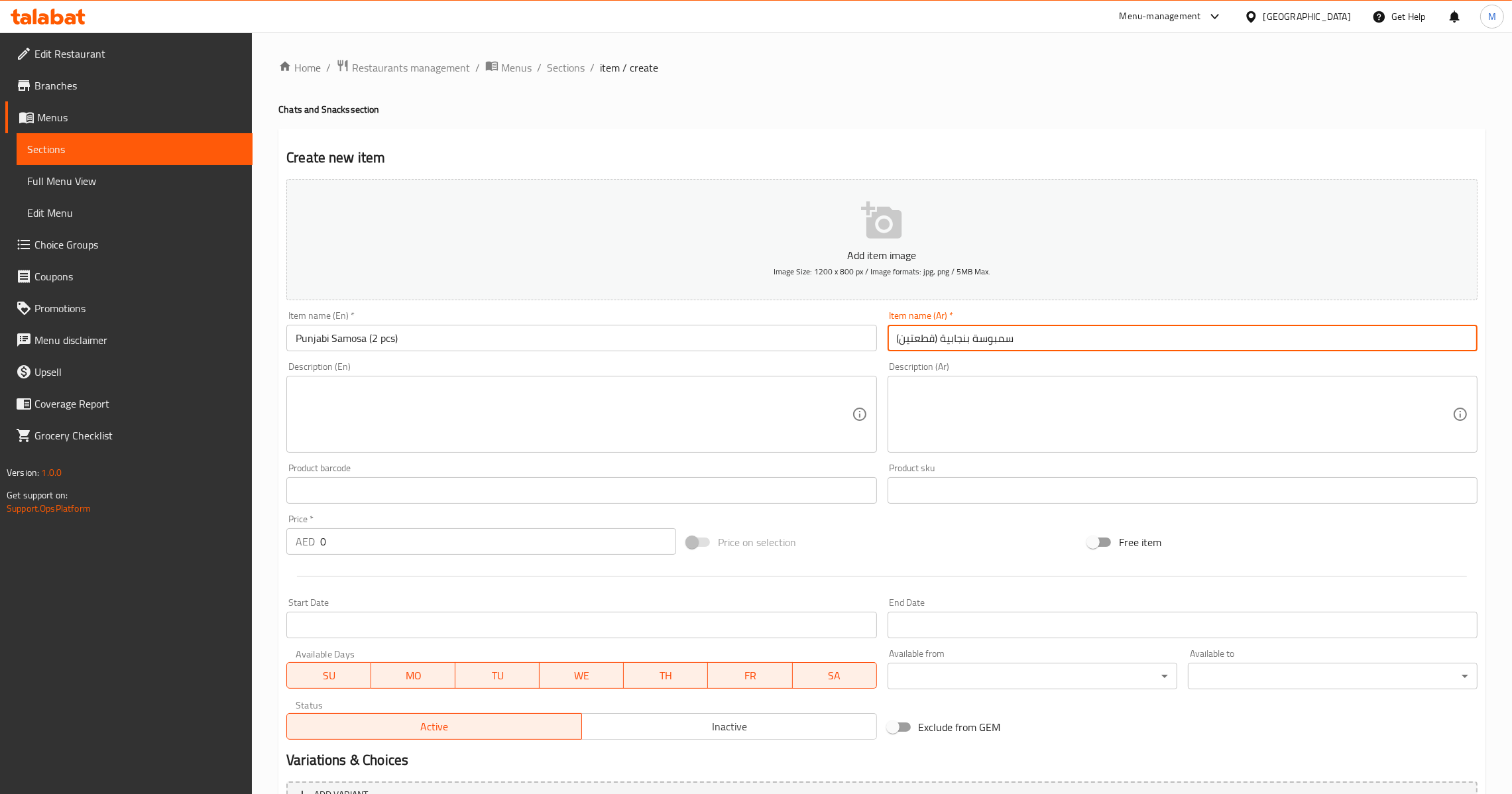
type input "سمبوسة بنجابية (قطعتين)"
click at [759, 333] on input "Punjabi Samosa (2 pcs)" at bounding box center [581, 338] width 590 height 27
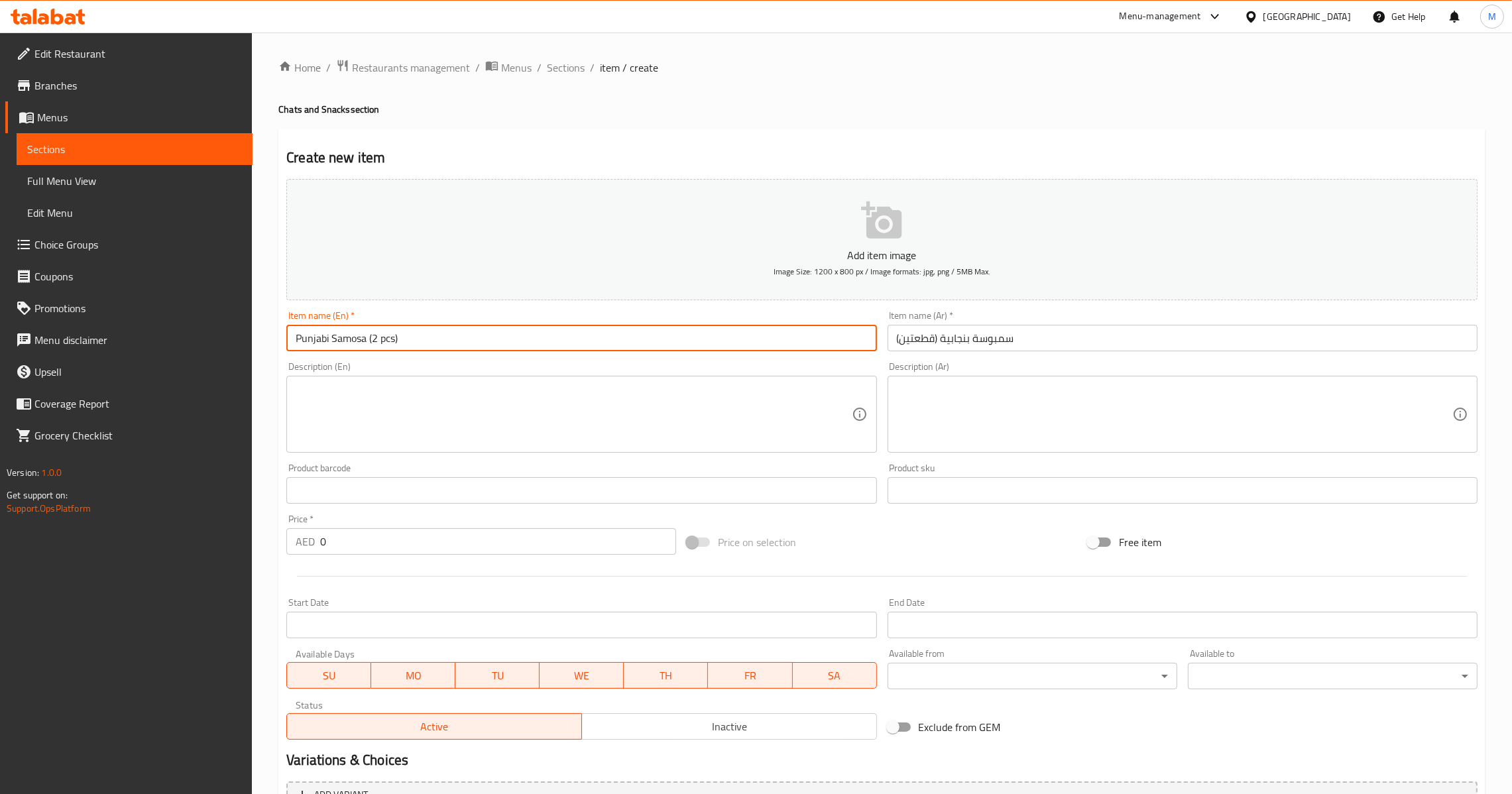
type input "Punjabi Samosa (2 Pcs)"
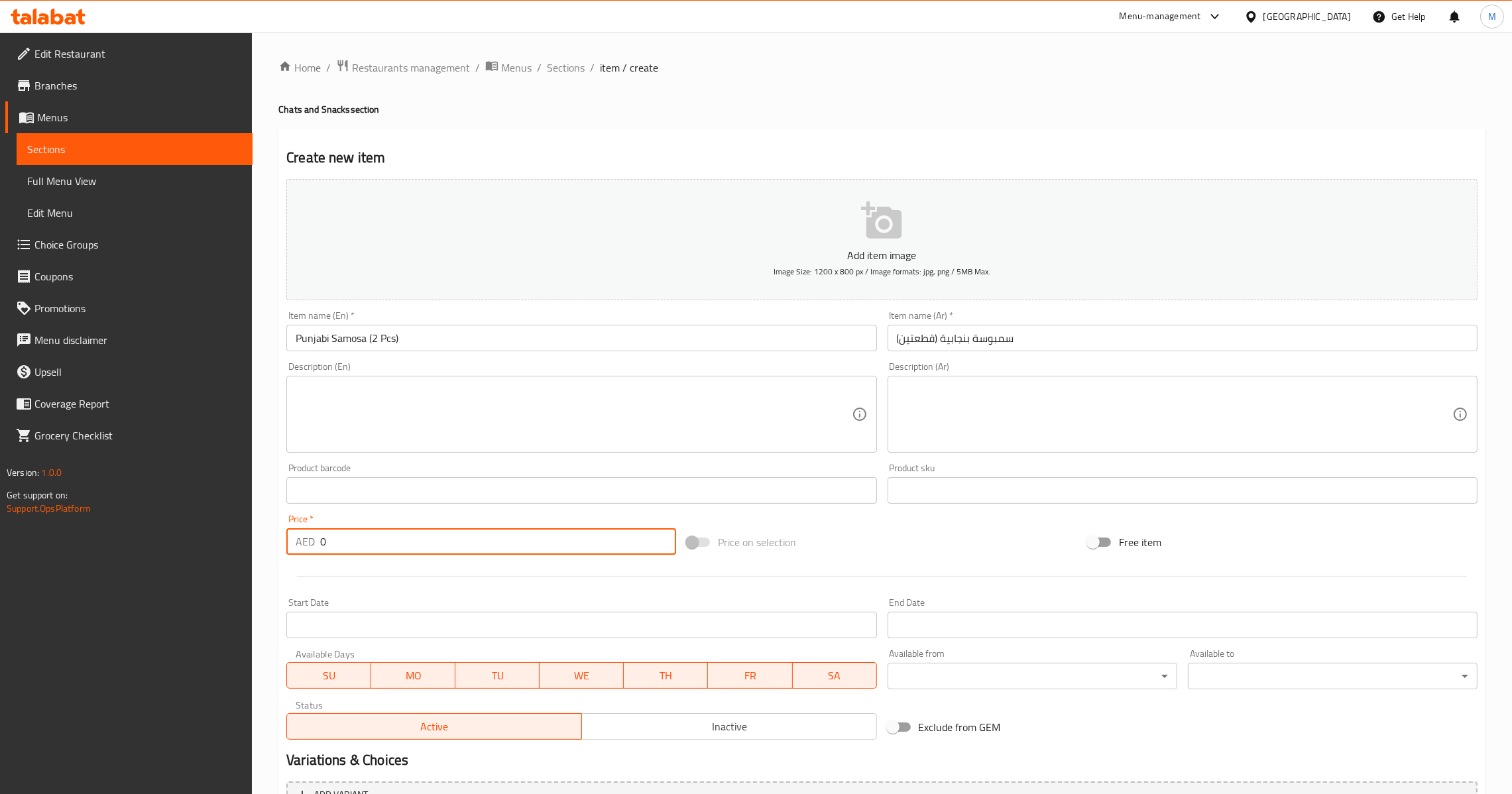
click at [363, 544] on input "0" at bounding box center [498, 541] width 356 height 27
paste input "7.5"
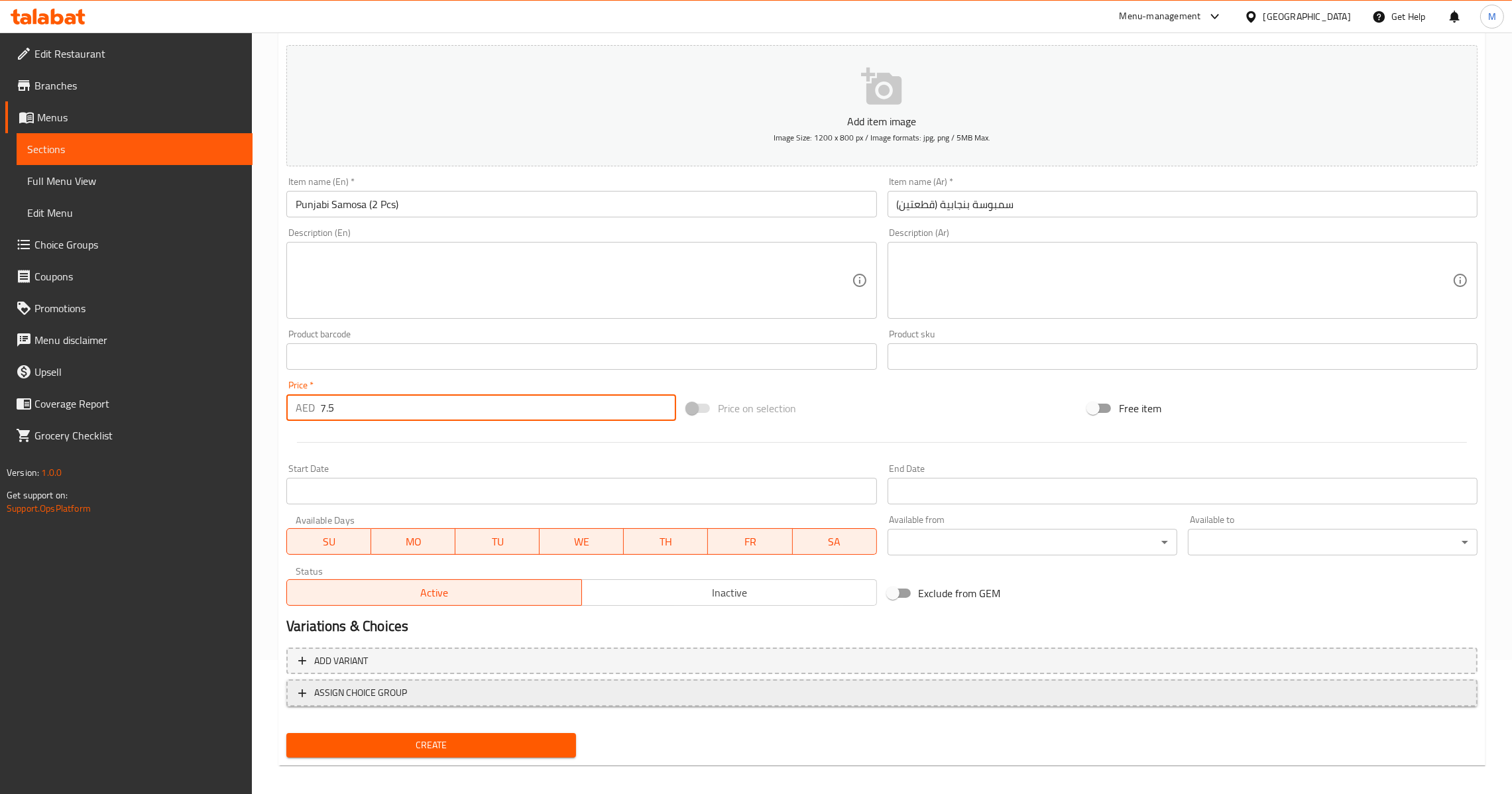
scroll to position [140, 0]
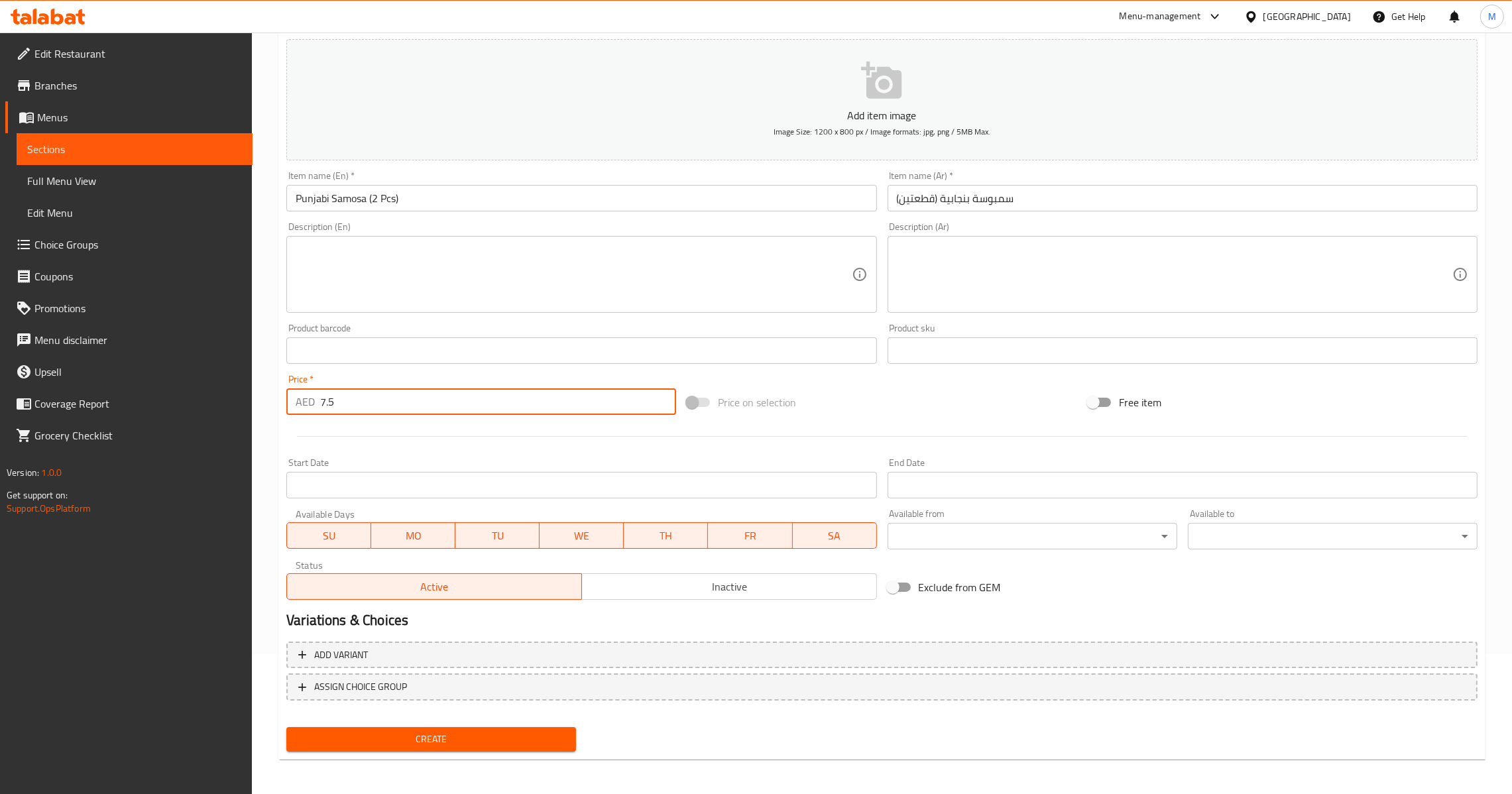
type input "7.5"
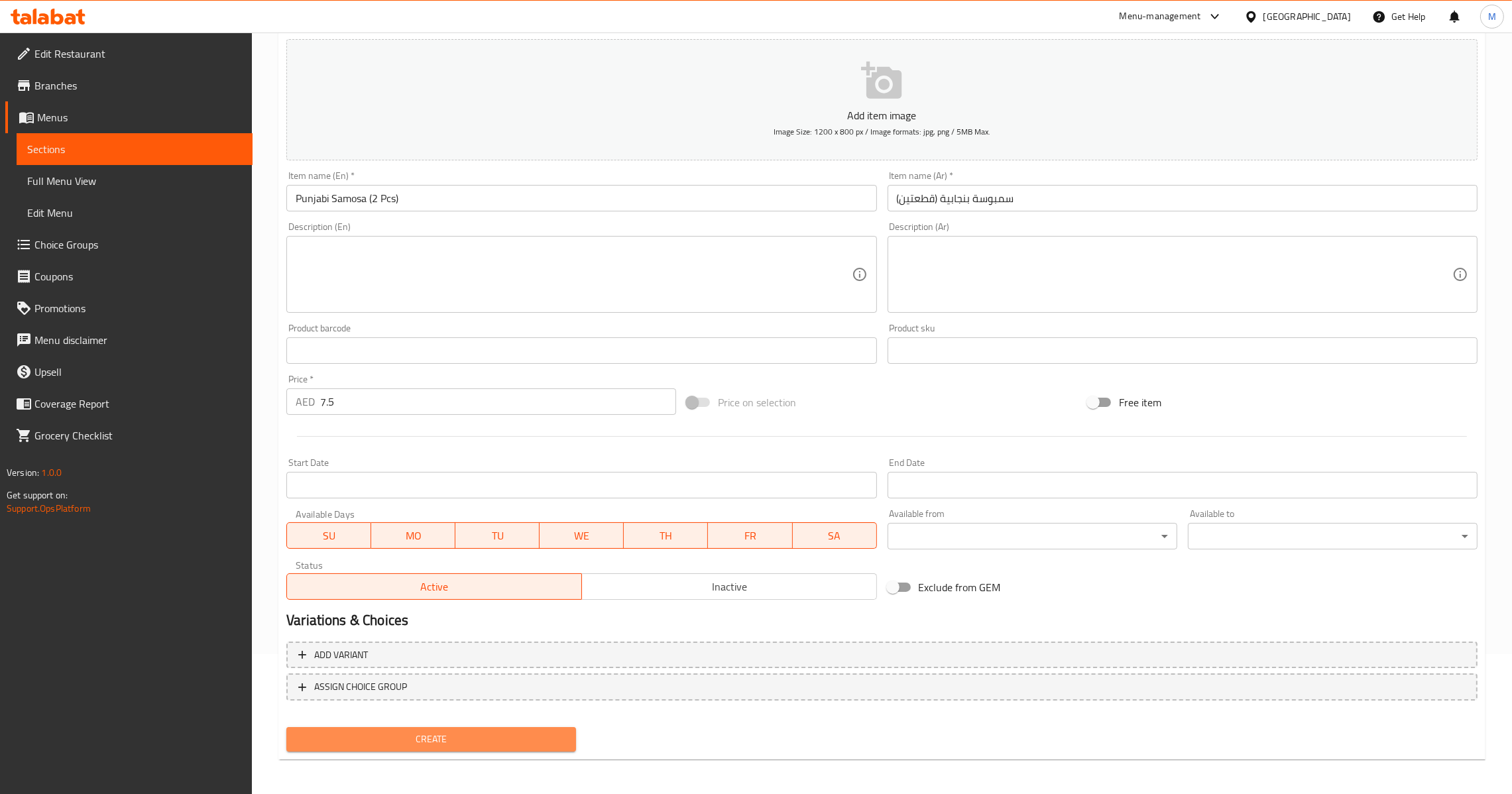
click at [436, 740] on span "Create" at bounding box center [432, 739] width 269 height 17
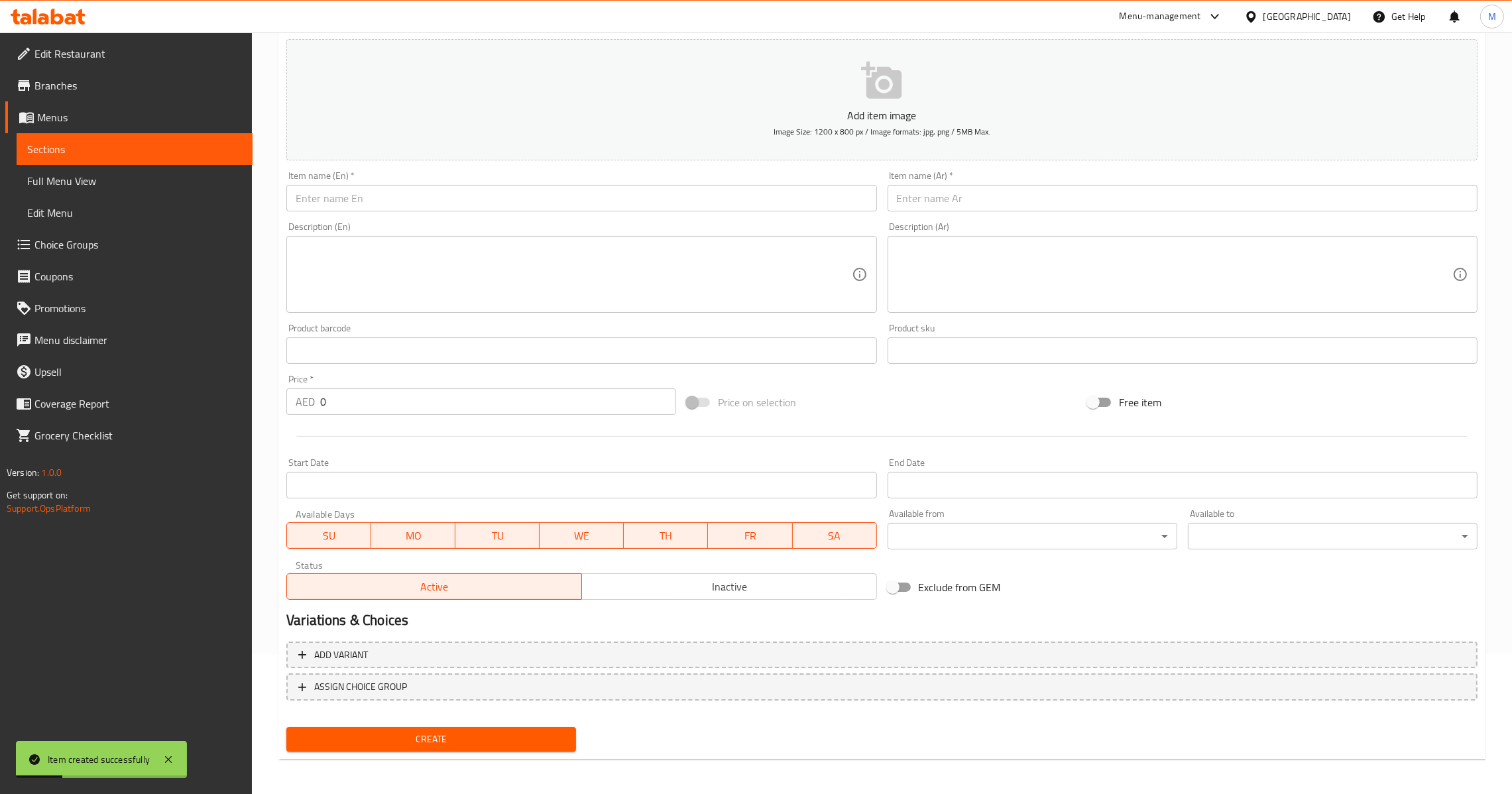
click at [480, 201] on input "text" at bounding box center [581, 198] width 590 height 27
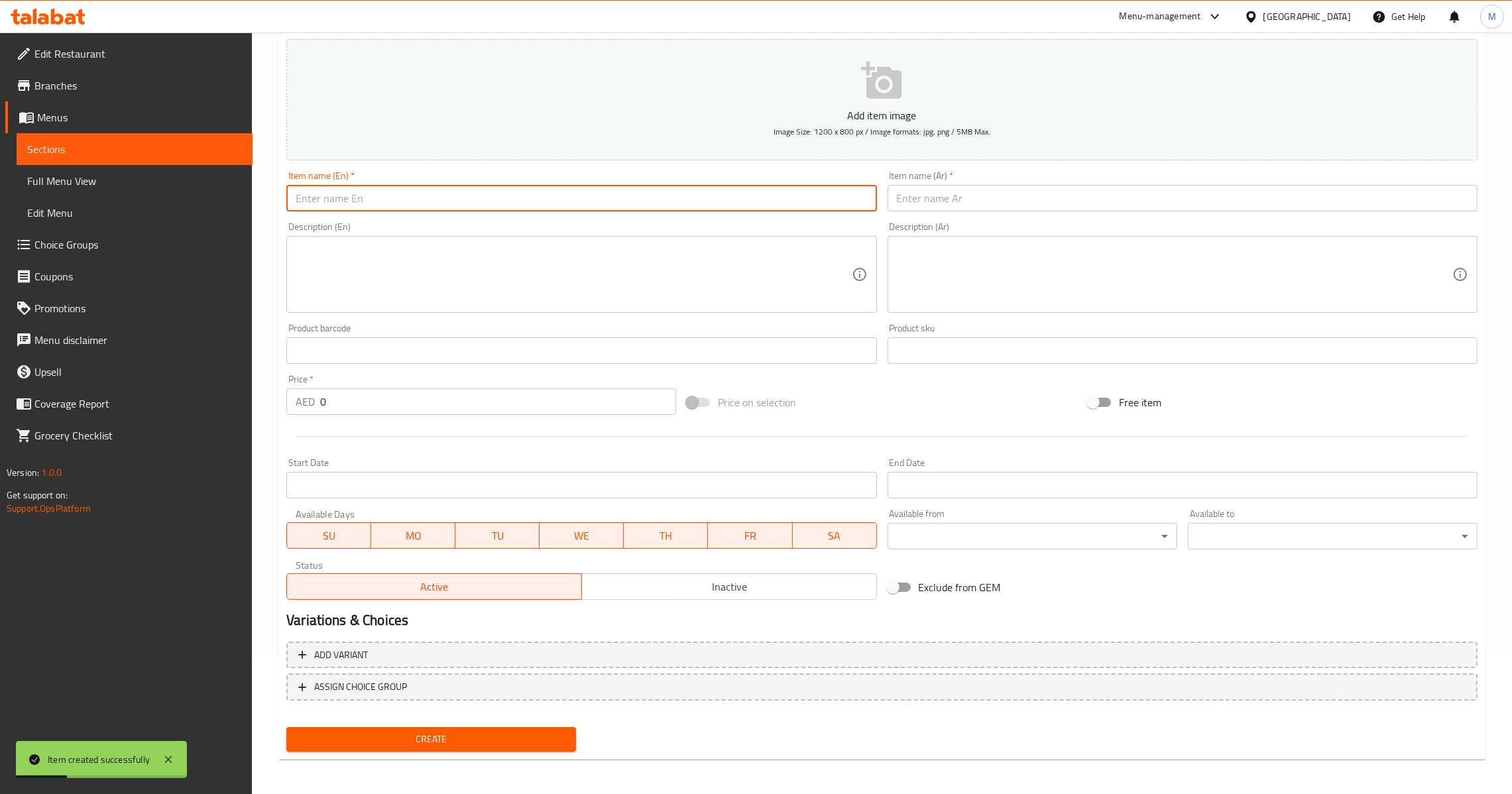
paste input "Pani Poori"
click at [527, 201] on input "Pani Poori" at bounding box center [581, 198] width 590 height 27
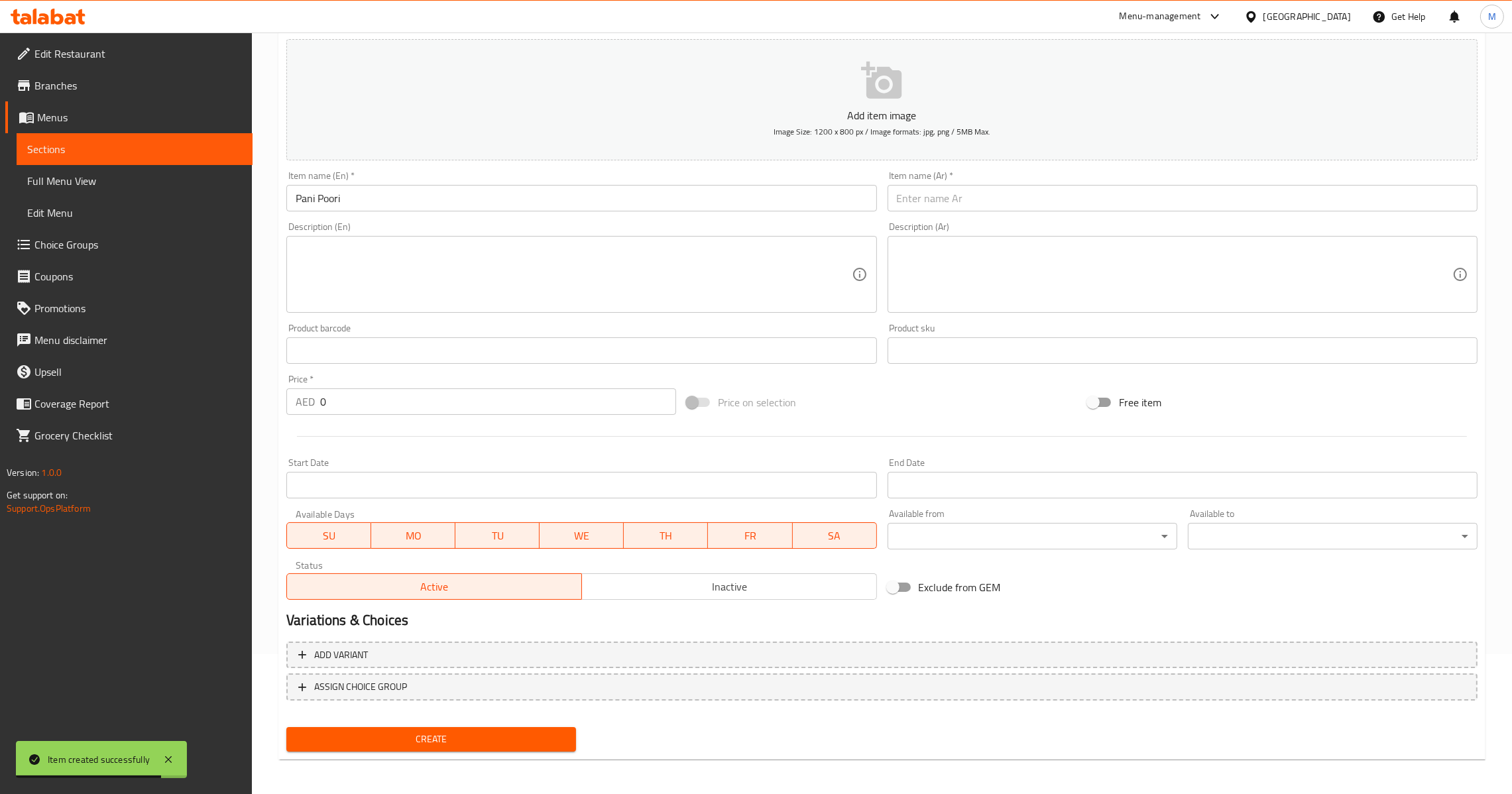
drag, startPoint x: 966, startPoint y: 220, endPoint x: 985, endPoint y: 195, distance: 31.4
click at [969, 218] on div "Description (Ar) Description (Ar)" at bounding box center [1183, 268] width 601 height 101
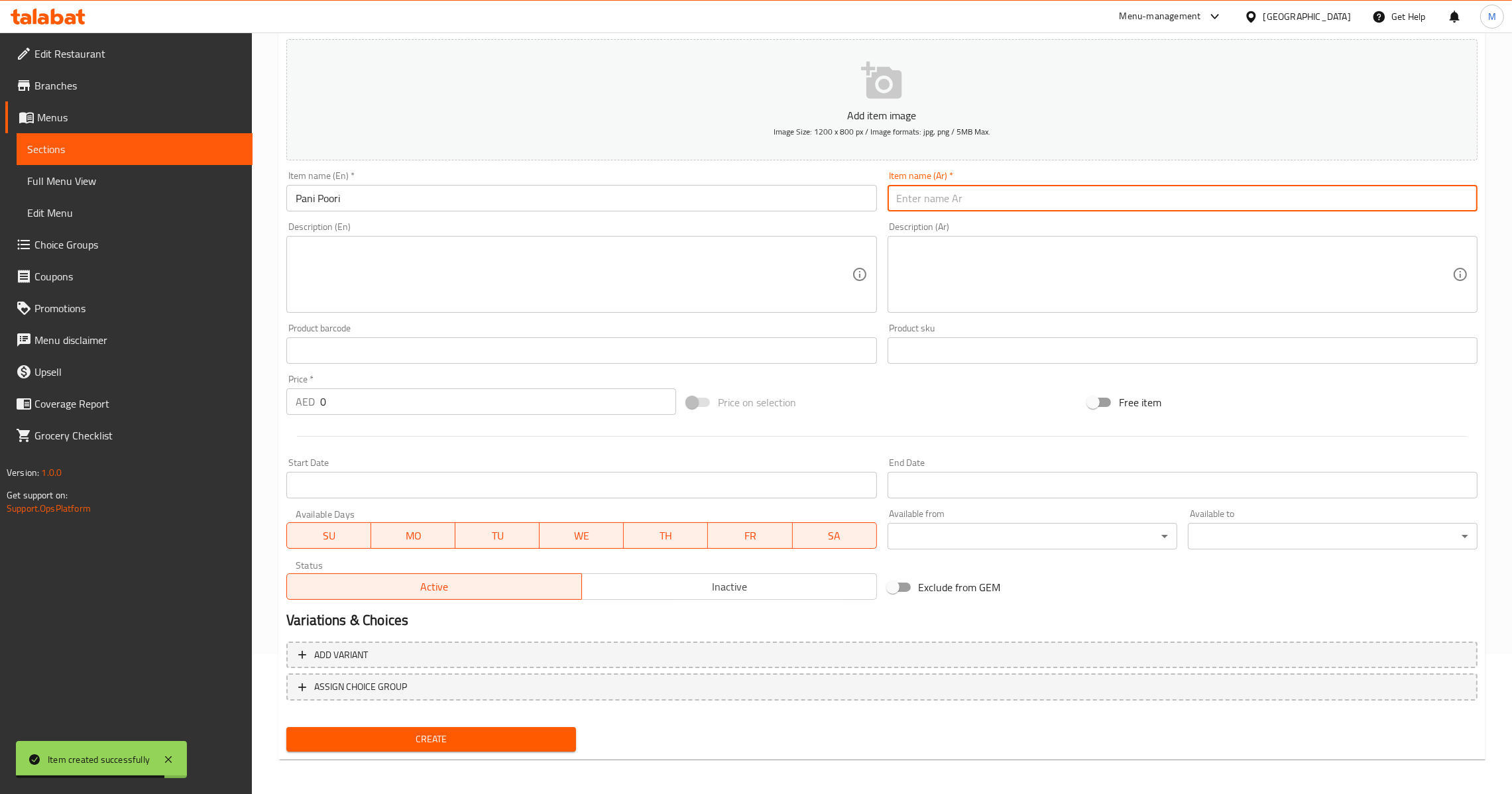
click at [985, 195] on input "text" at bounding box center [1182, 198] width 590 height 27
paste input "باني بوري"
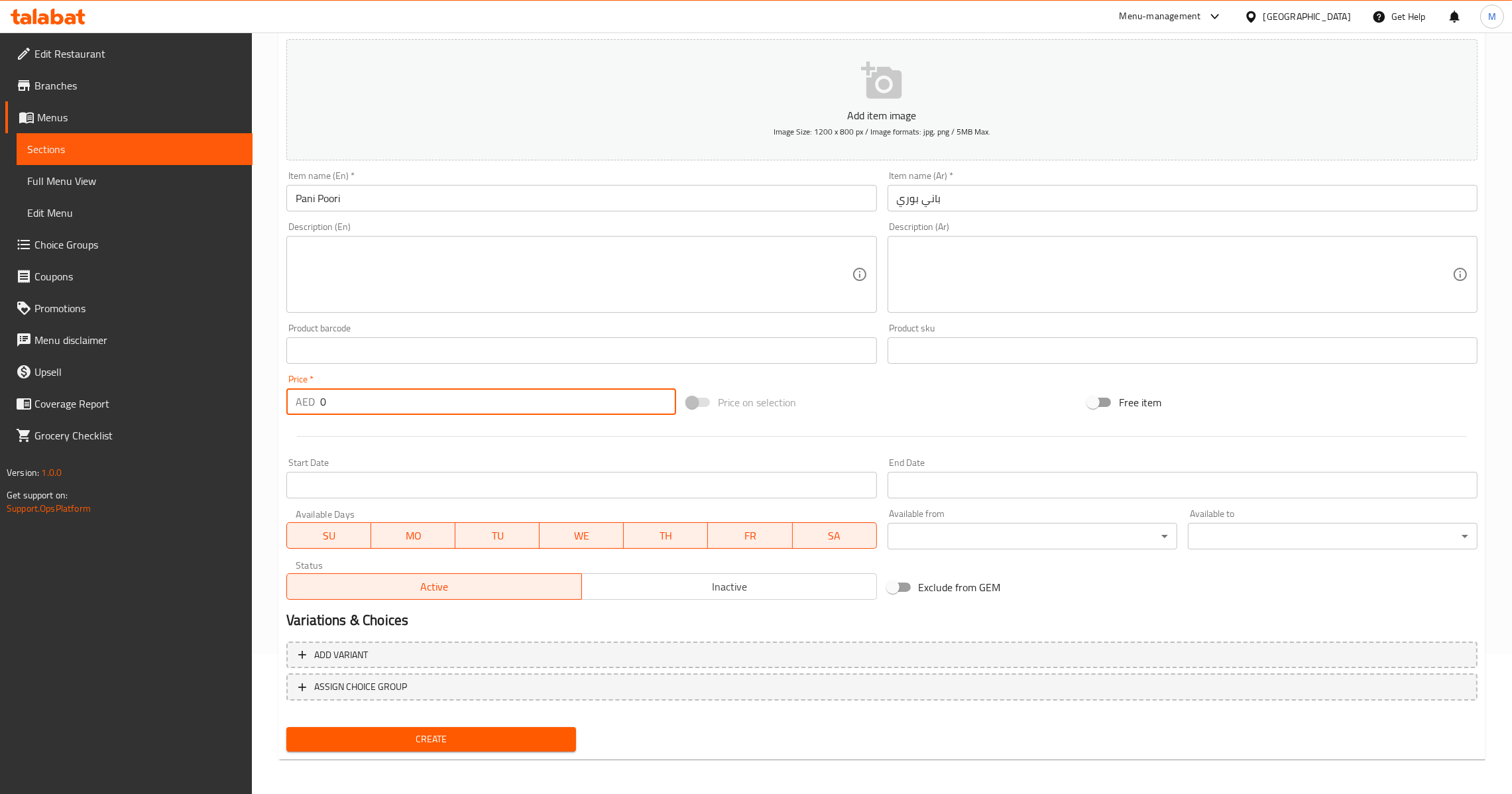
click at [357, 389] on input "0" at bounding box center [498, 402] width 356 height 27
paste input "12.5"
click at [444, 727] on button "Create" at bounding box center [431, 739] width 289 height 25
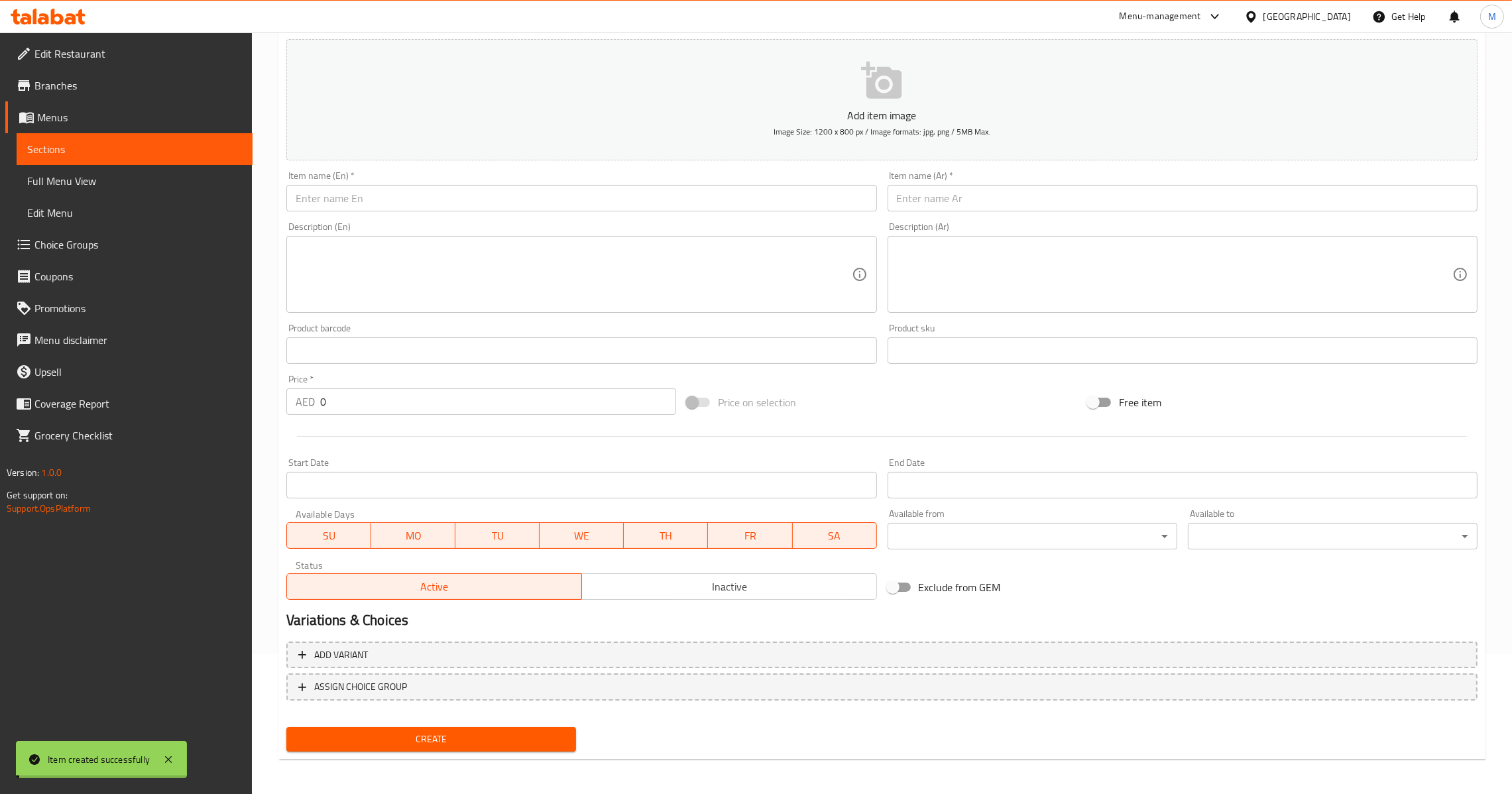
click at [356, 401] on input "0" at bounding box center [498, 402] width 356 height 27
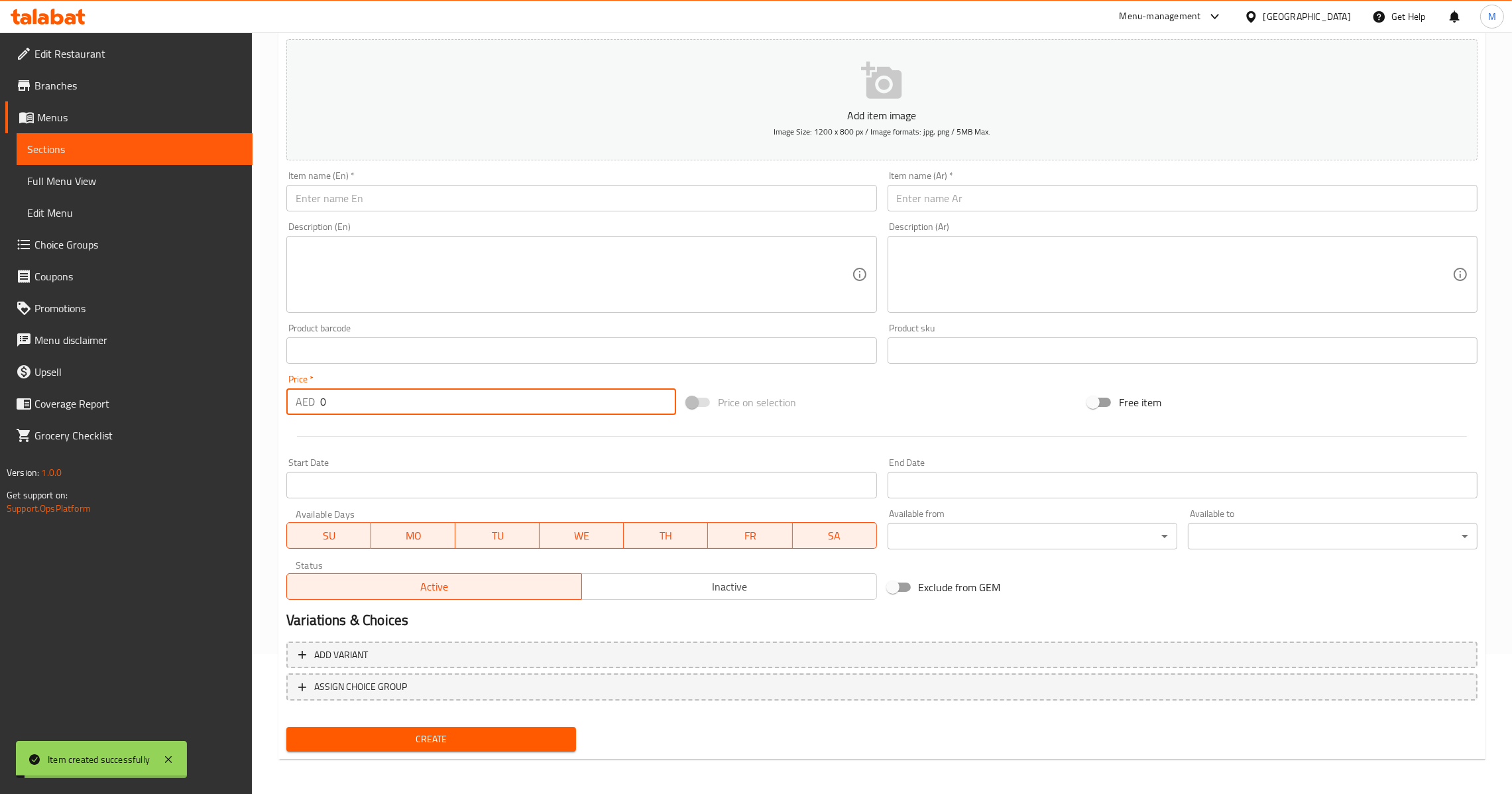
paste input "12.5"
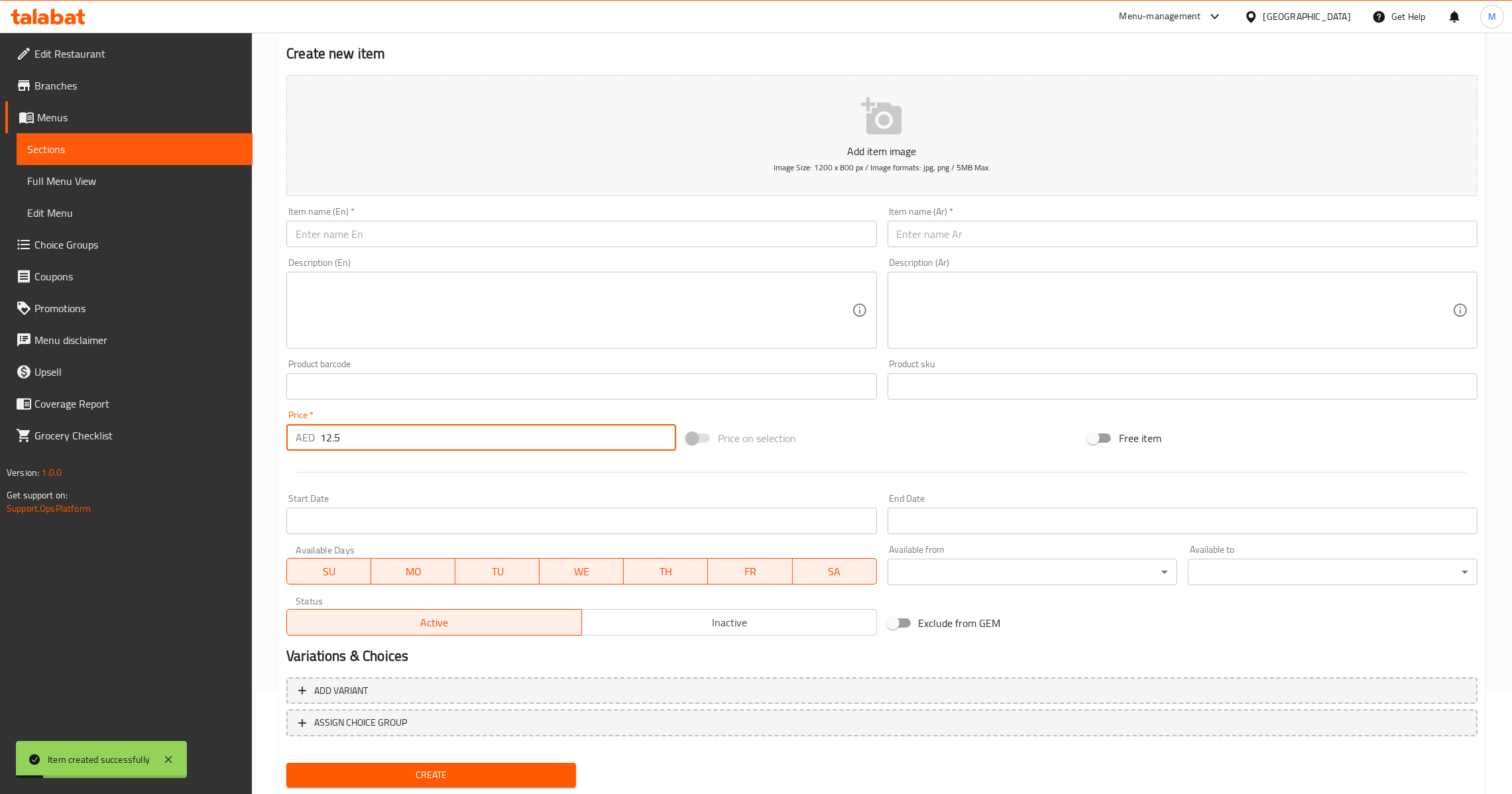
scroll to position [0, 0]
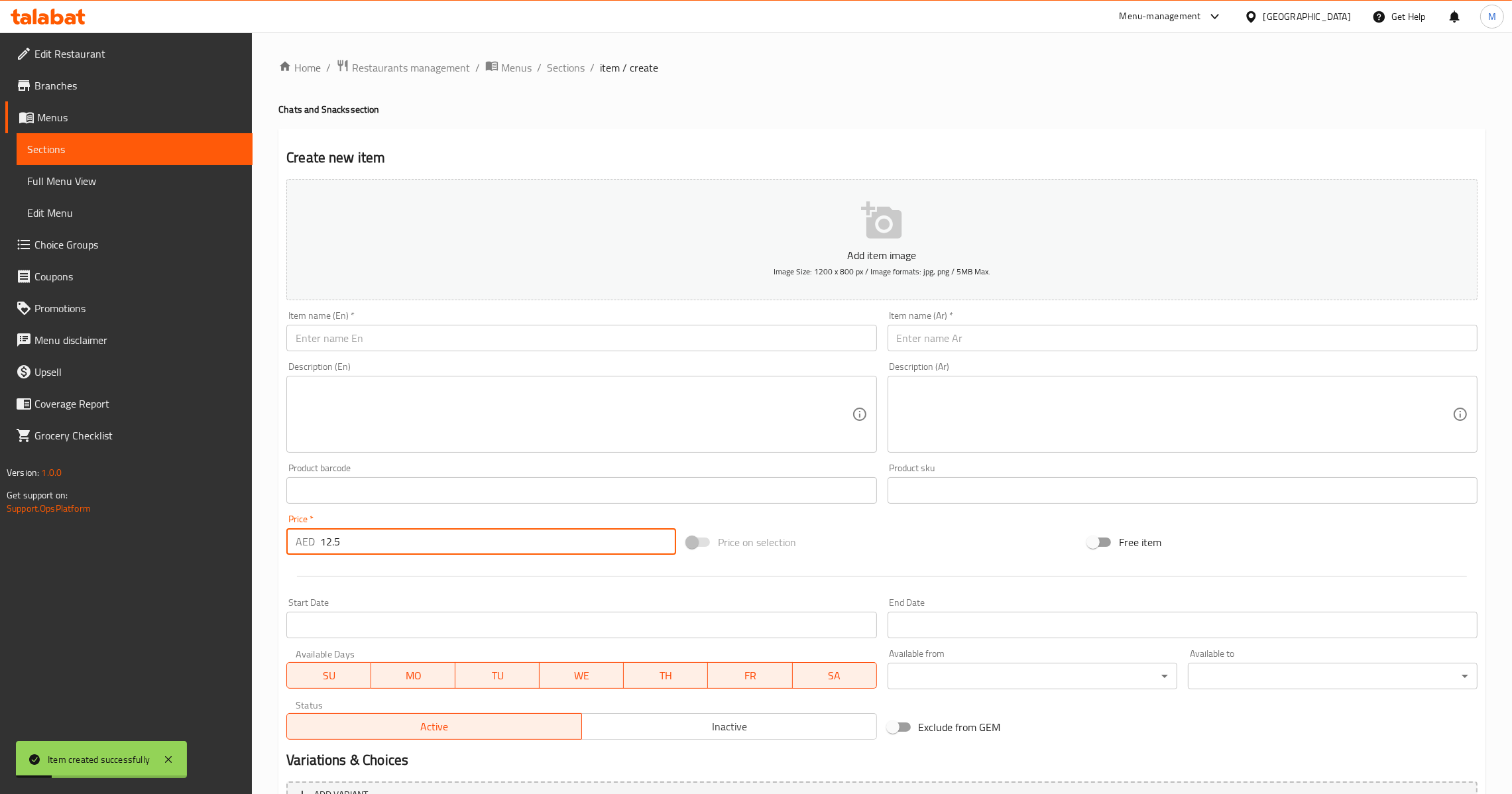
drag, startPoint x: 622, startPoint y: 333, endPoint x: 722, endPoint y: 298, distance: 105.9
click at [622, 333] on input "text" at bounding box center [581, 338] width 590 height 27
paste input "[PERSON_NAME]"
click at [687, 335] on input "[PERSON_NAME]" at bounding box center [581, 338] width 590 height 27
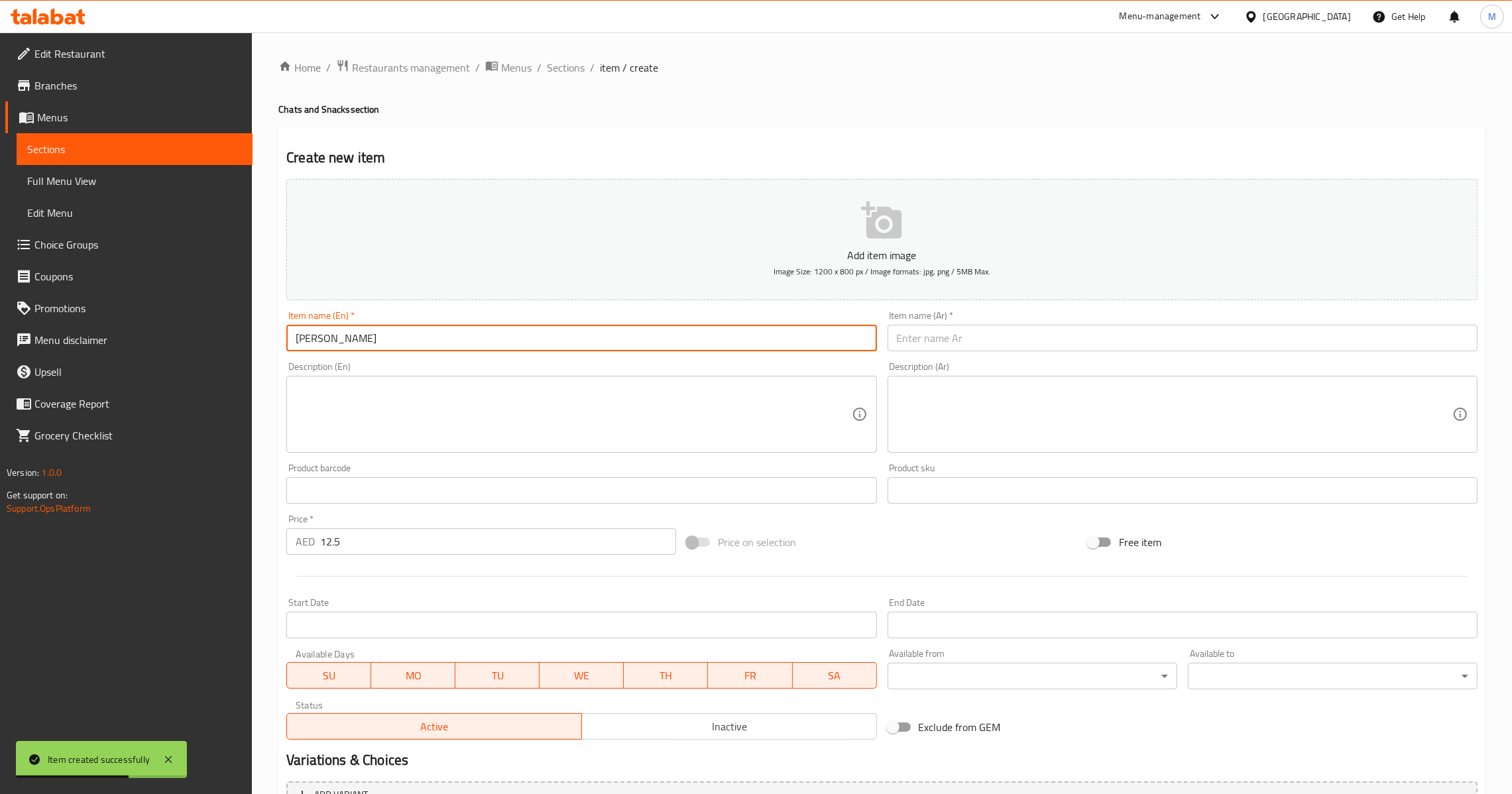
click at [986, 331] on input "text" at bounding box center [1182, 338] width 590 height 27
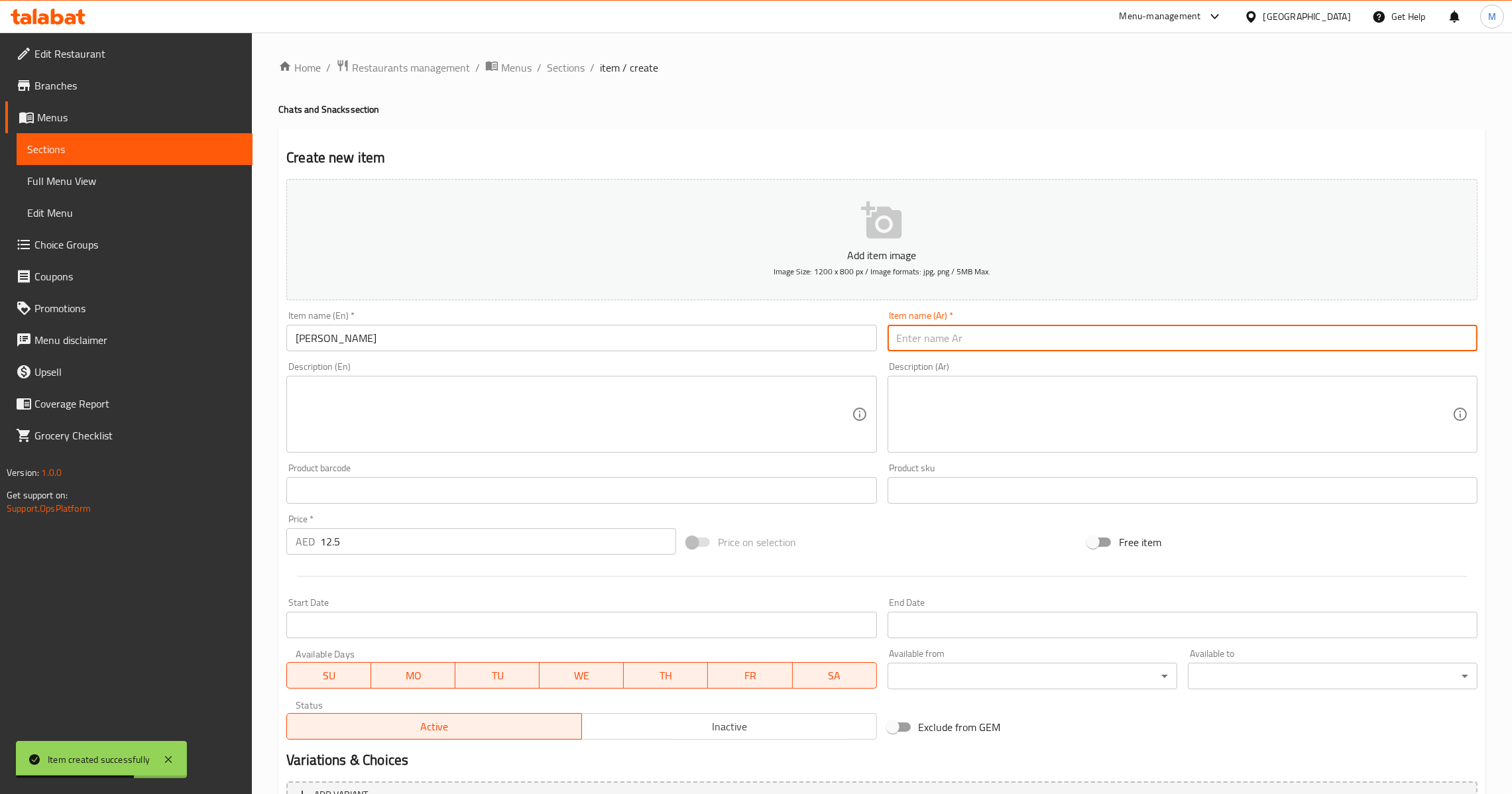
paste input "[PERSON_NAME]"
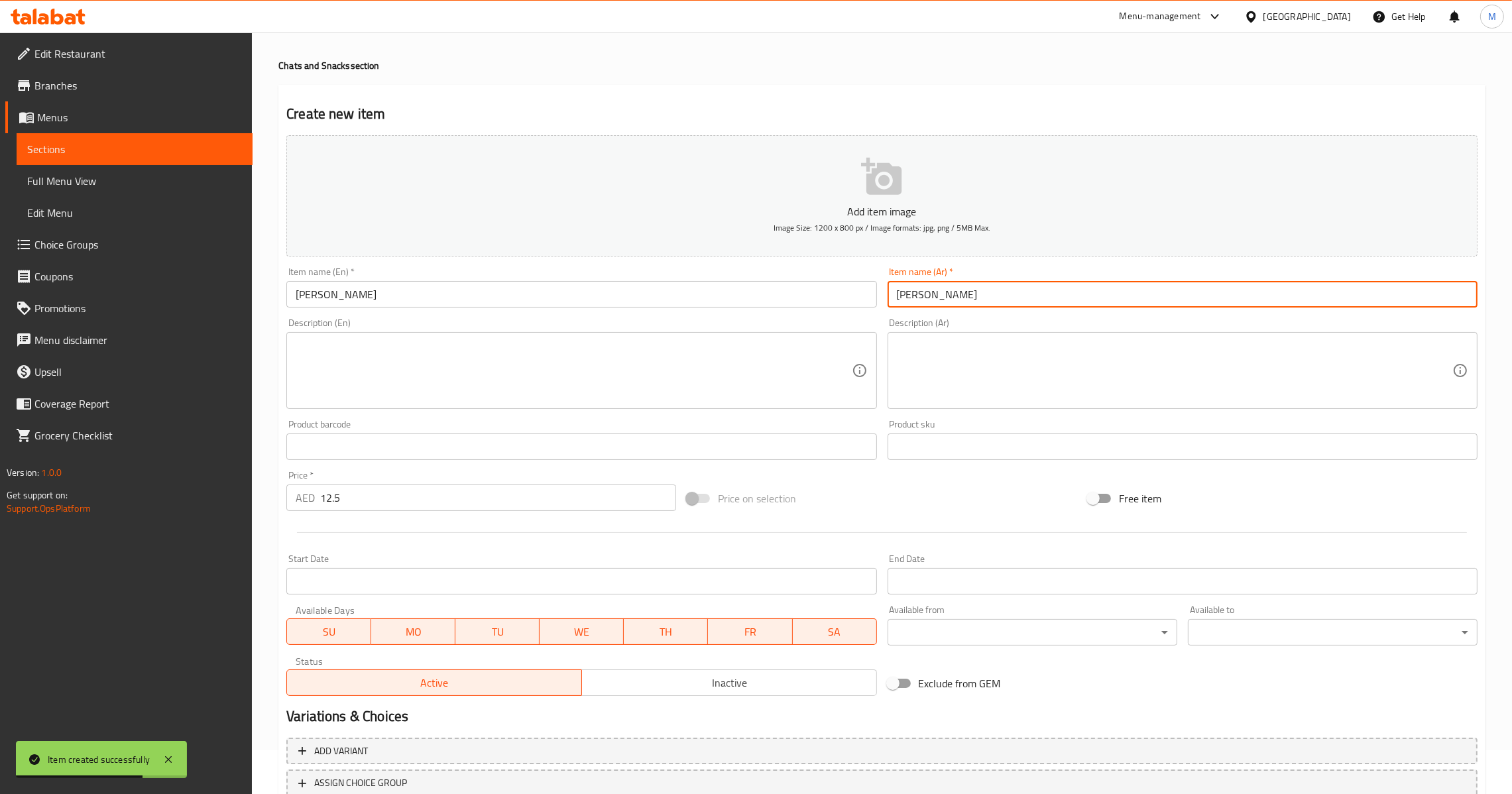
scroll to position [140, 0]
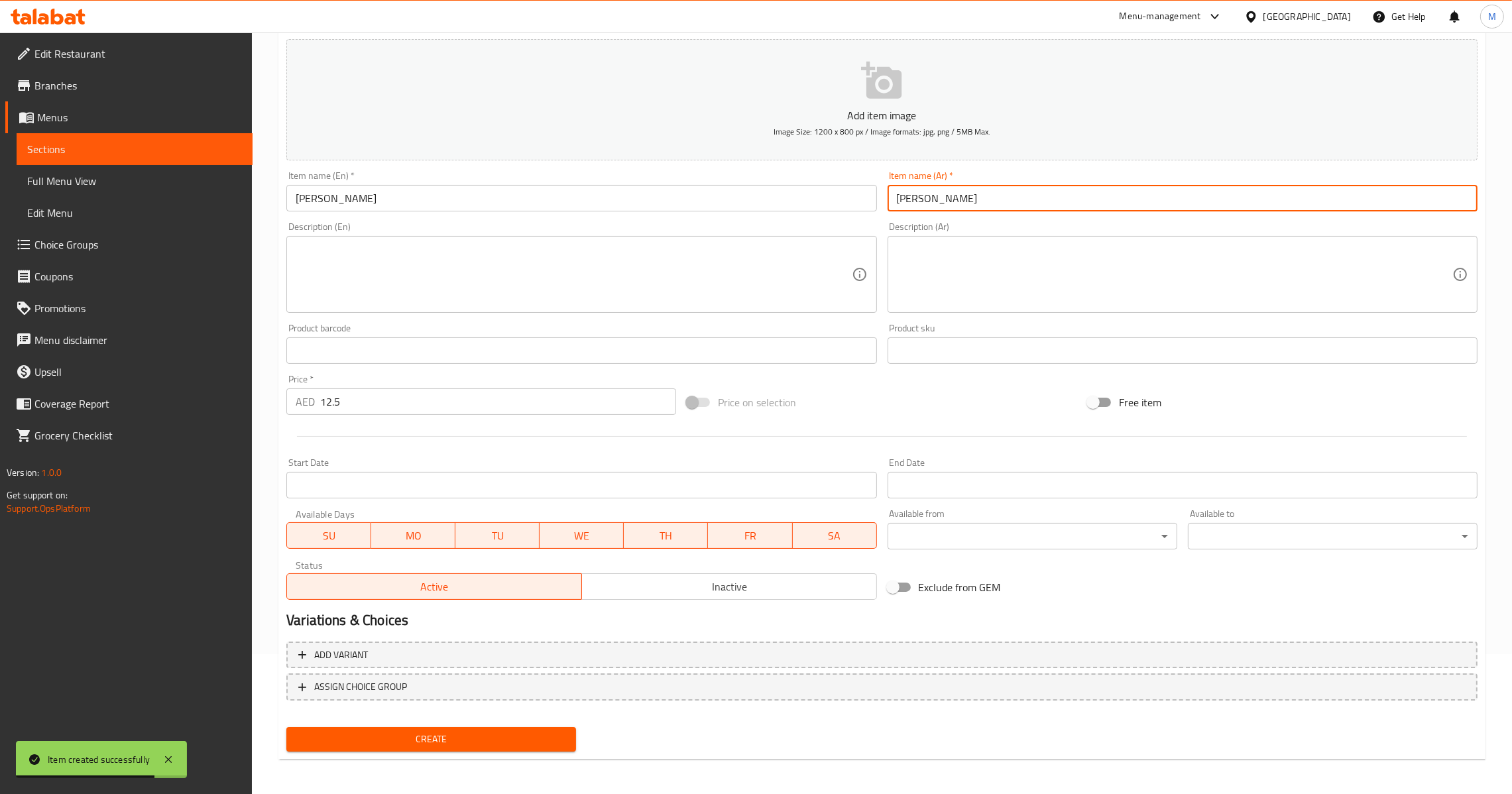
click at [371, 429] on div at bounding box center [882, 437] width 1202 height 33
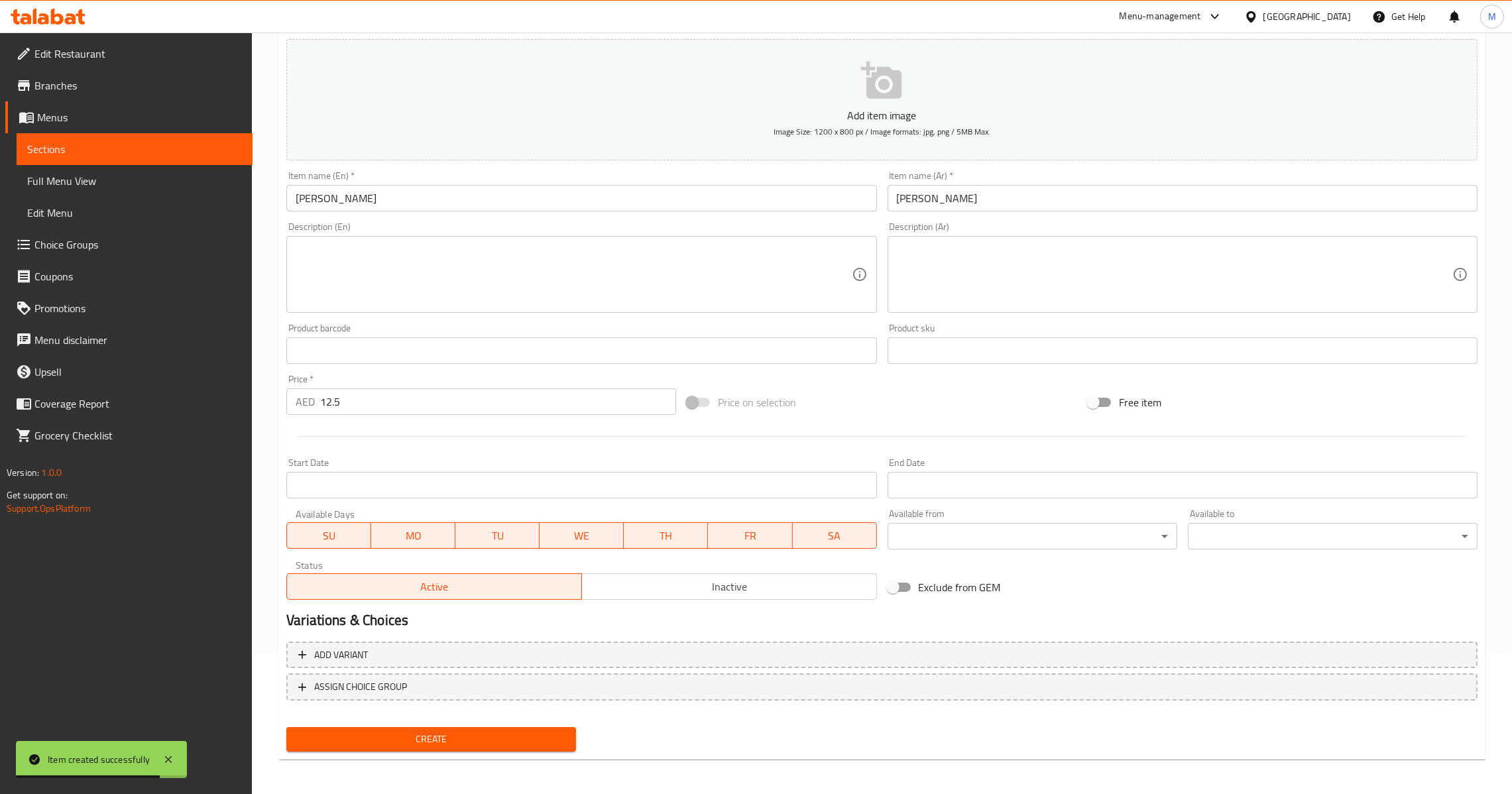
click at [399, 389] on input "12.5" at bounding box center [498, 402] width 356 height 27
click at [433, 727] on button "Create" at bounding box center [431, 739] width 289 height 25
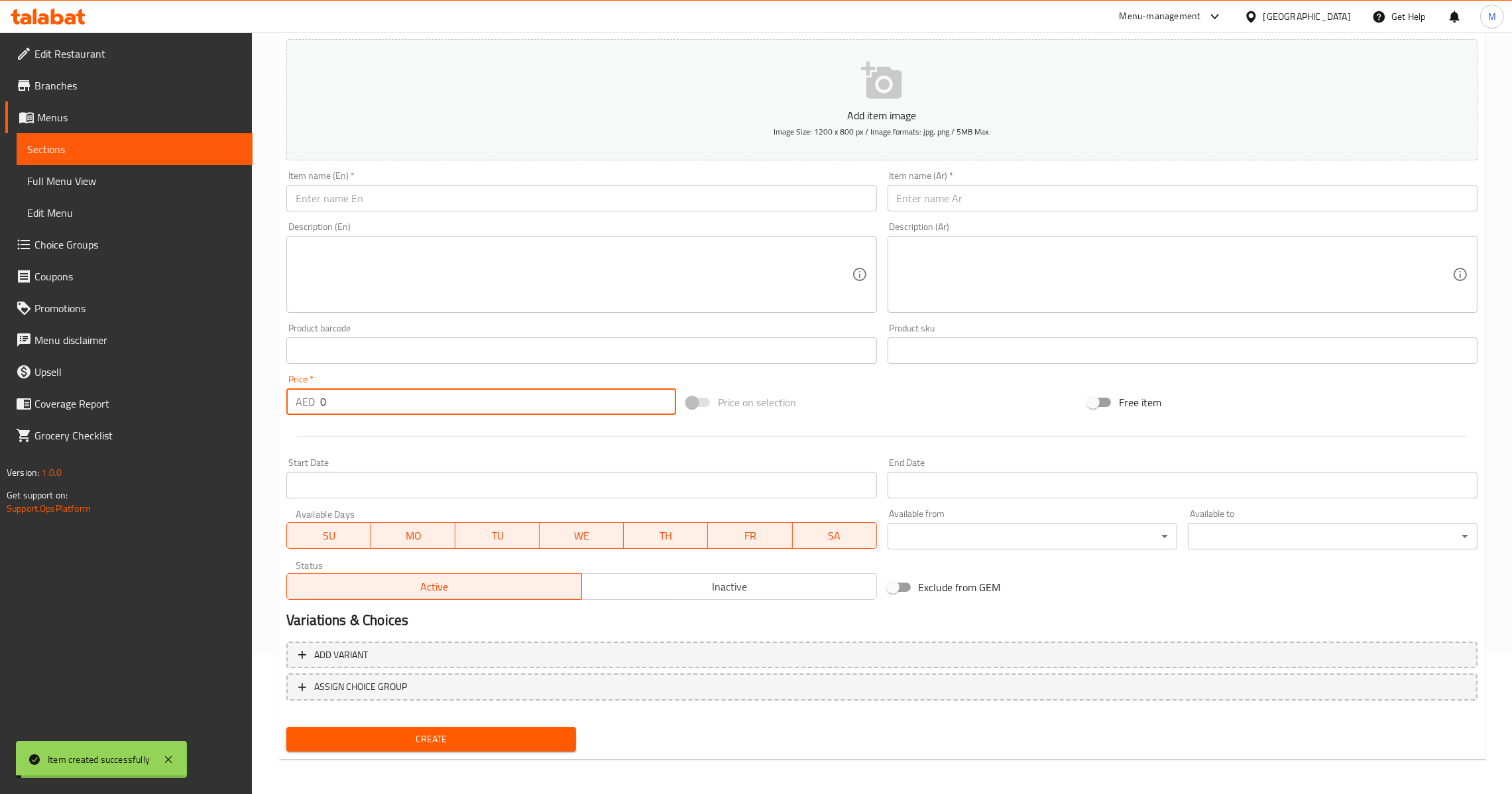
click at [373, 395] on input "0" at bounding box center [498, 402] width 356 height 27
paste input "12.5"
paste input "number"
click at [1045, 192] on input "text" at bounding box center [1182, 198] width 590 height 27
paste
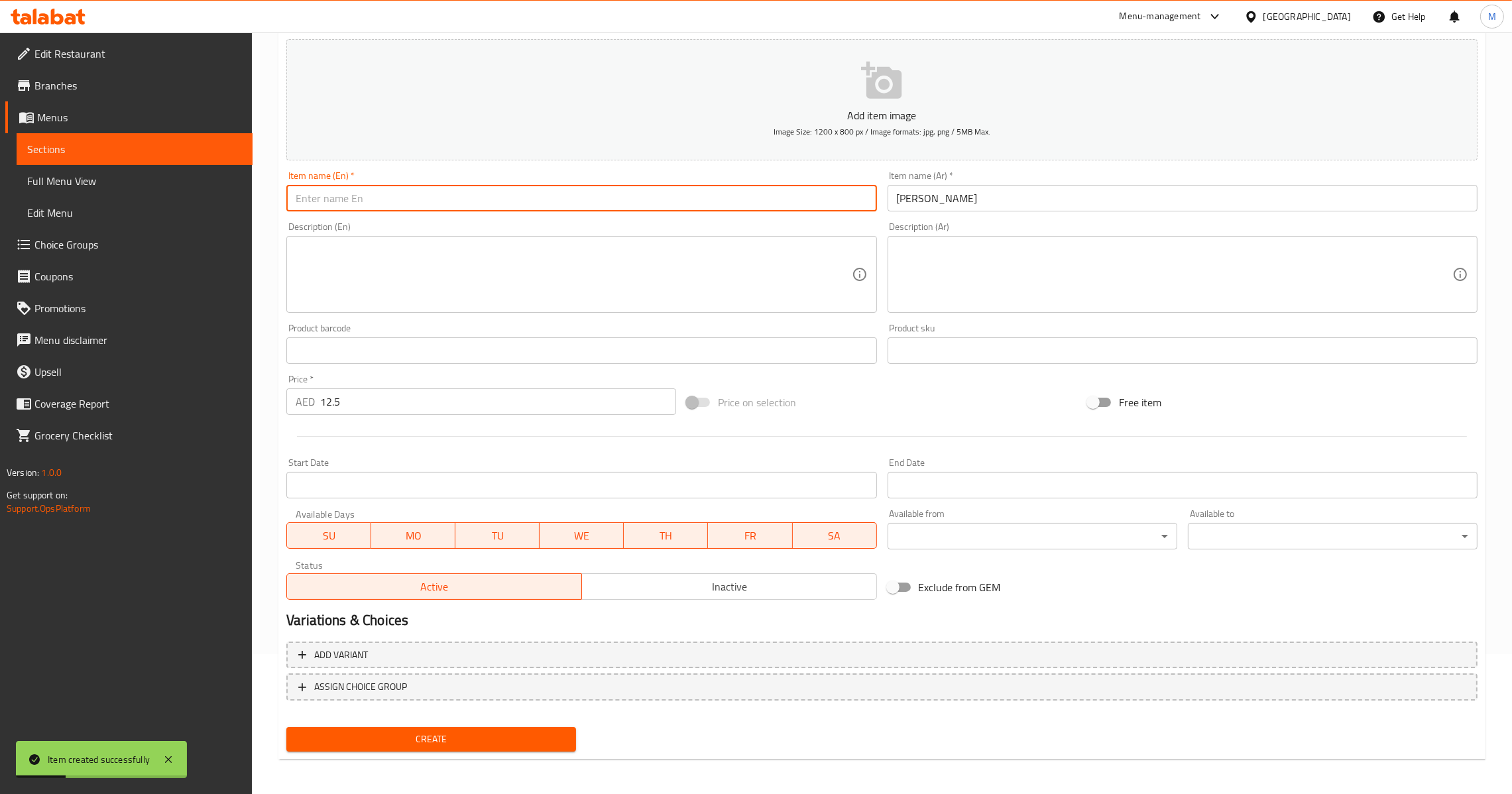
click at [694, 198] on input "text" at bounding box center [581, 198] width 590 height 27
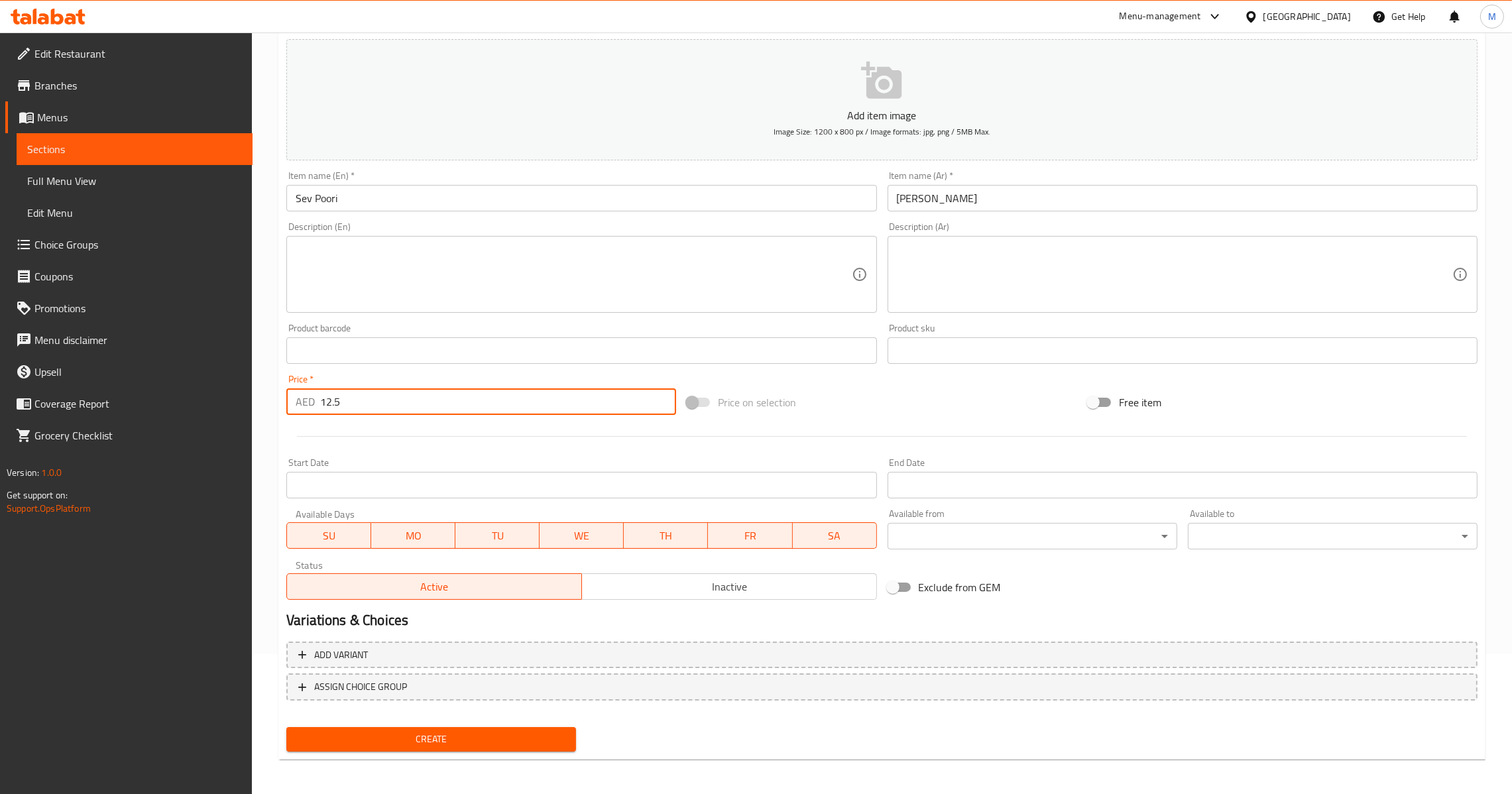
click at [403, 393] on input "12.5" at bounding box center [498, 402] width 356 height 27
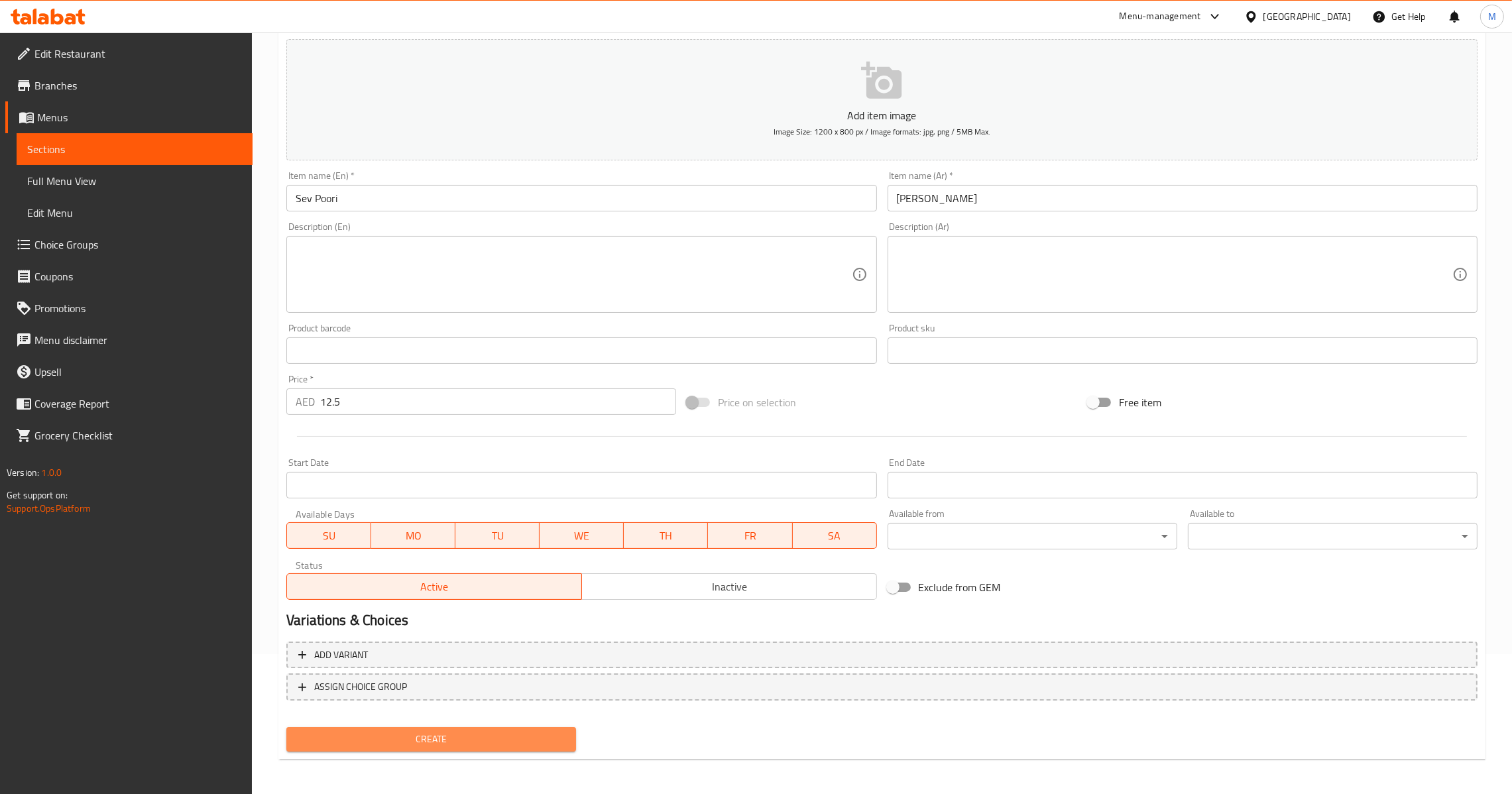
click at [487, 731] on span "Create" at bounding box center [432, 739] width 269 height 17
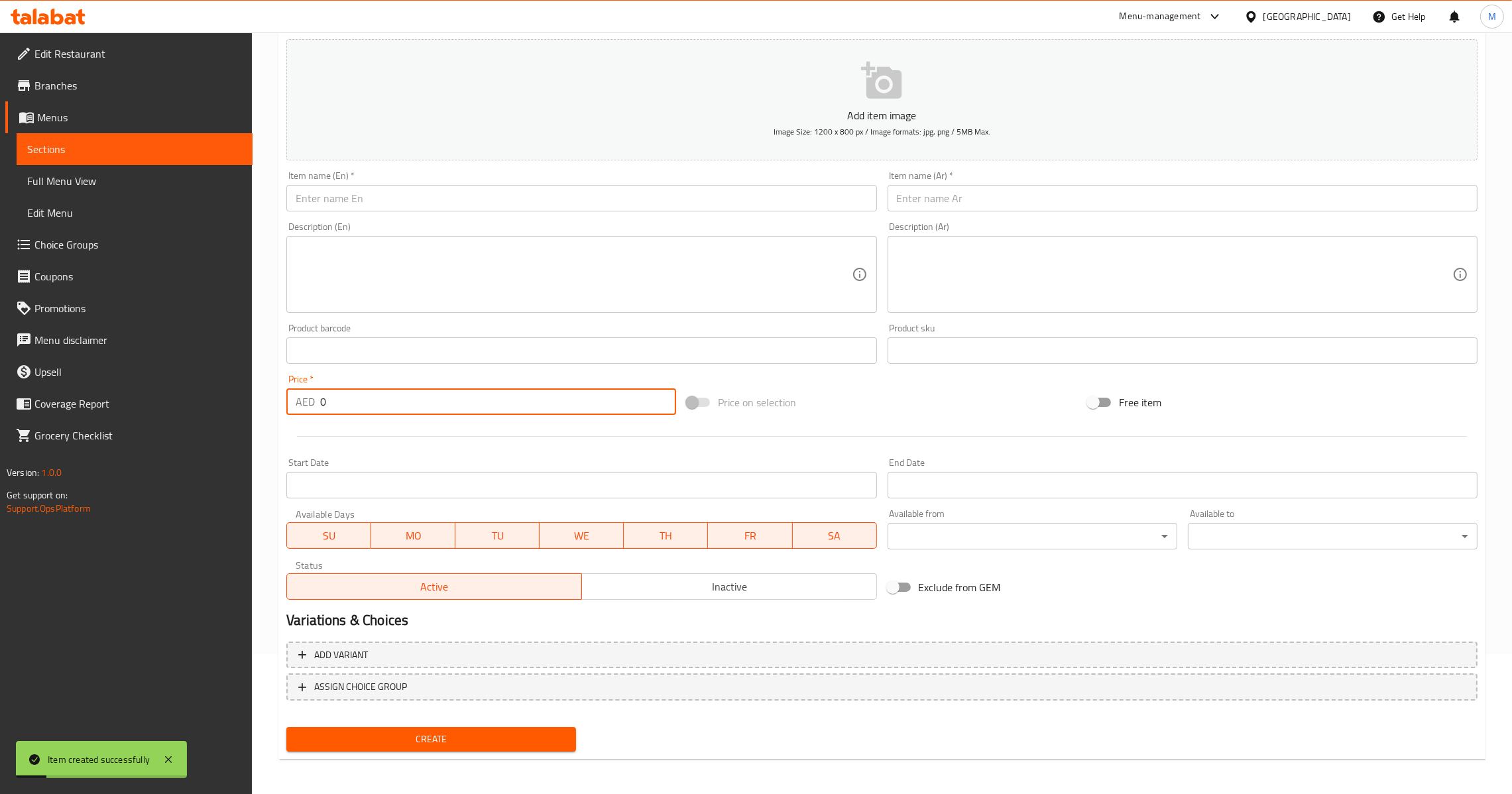
click at [375, 396] on input "0" at bounding box center [498, 402] width 356 height 27
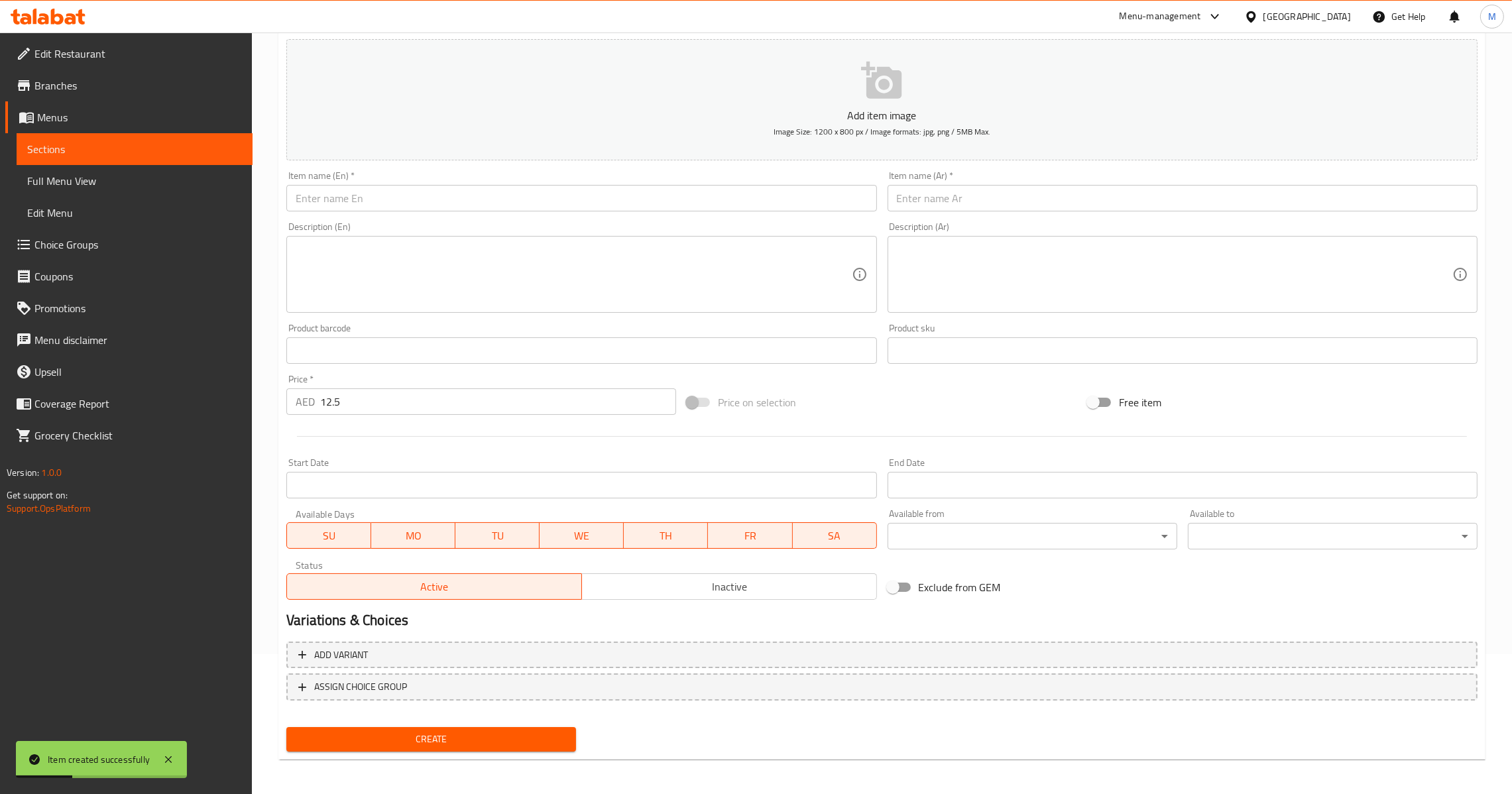
click at [487, 214] on div "Item name (En)   * Item name (En) *" at bounding box center [582, 191] width 601 height 51
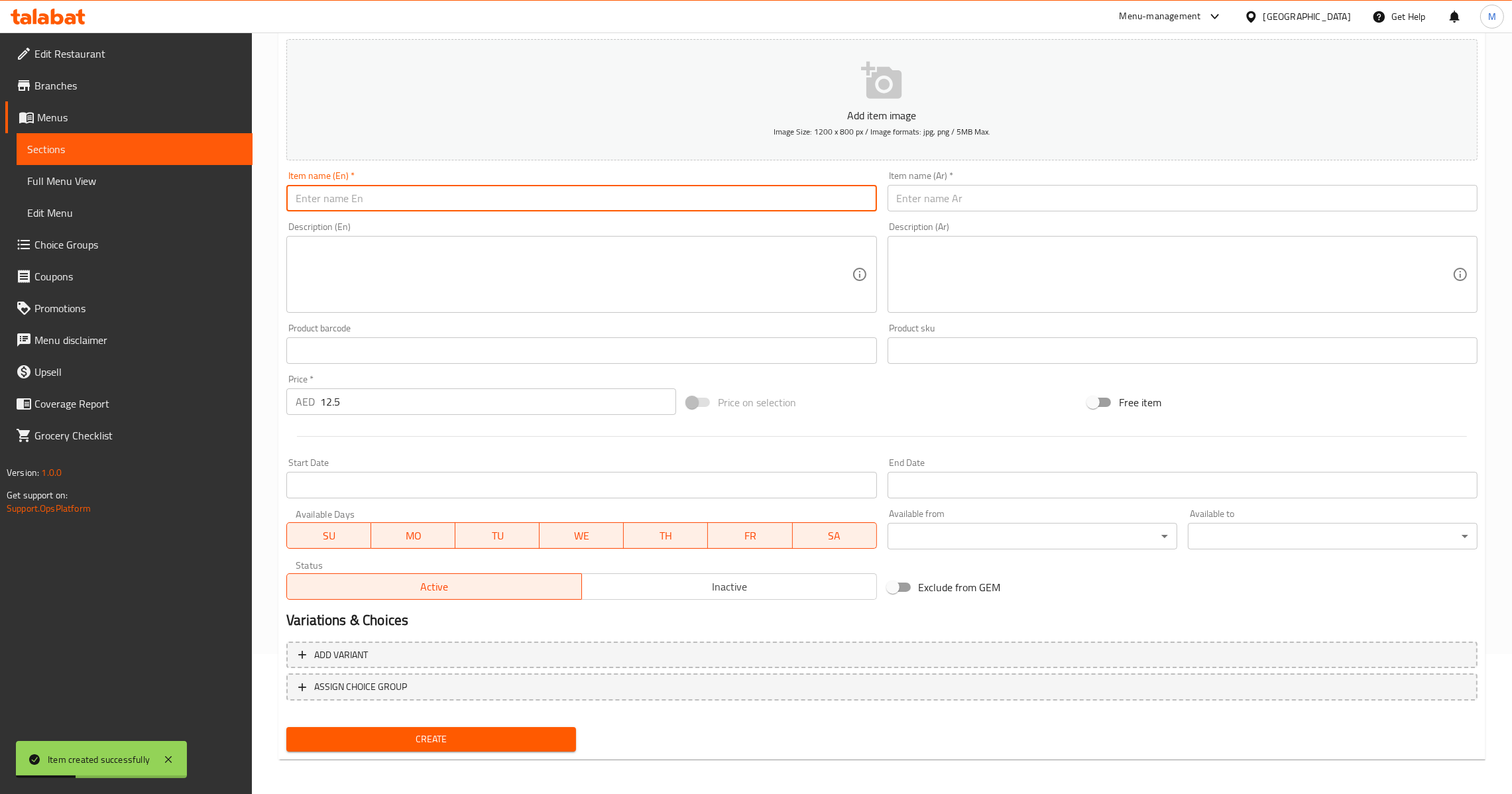
click at [525, 194] on input "text" at bounding box center [581, 198] width 590 height 27
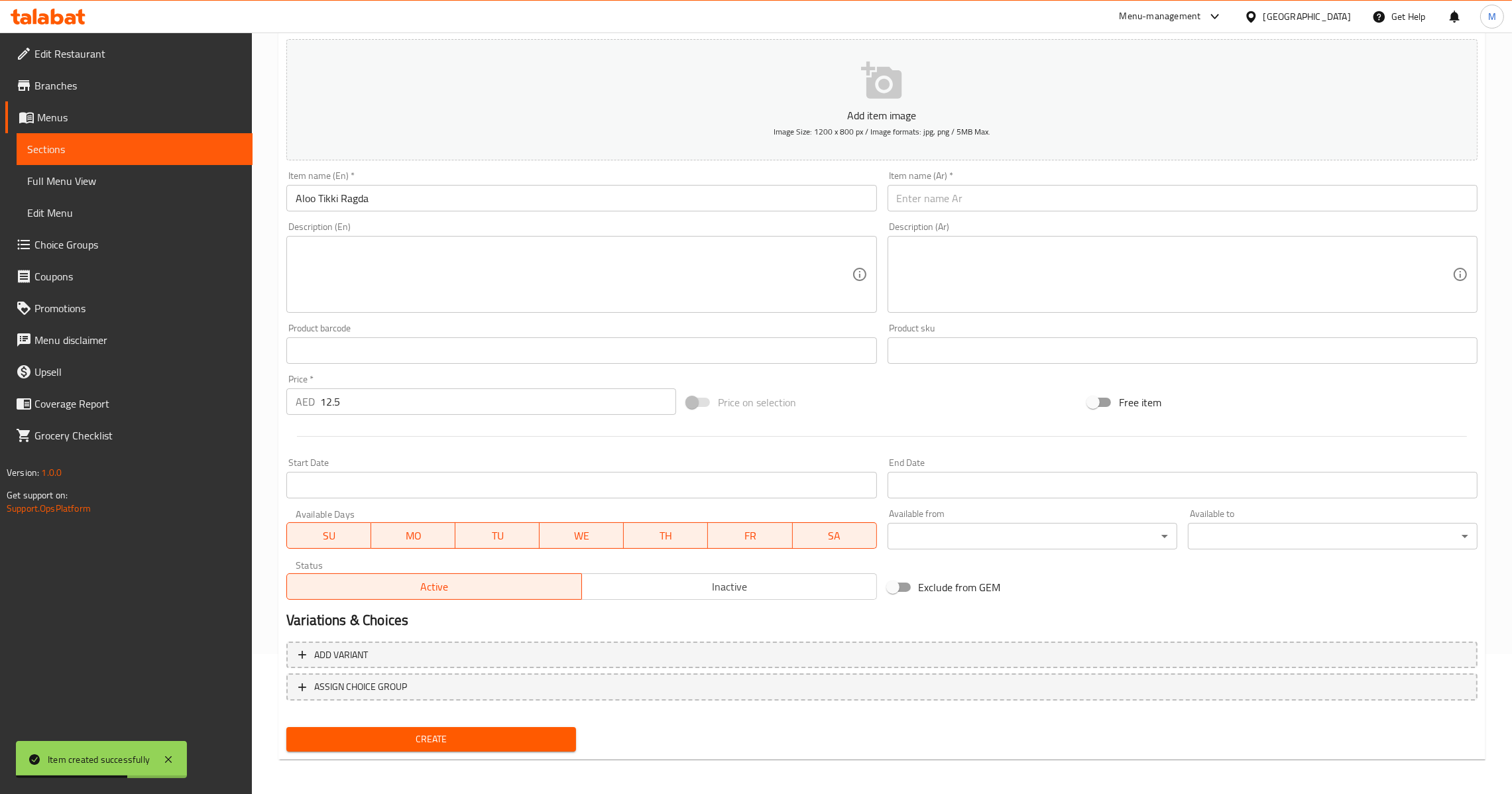
click at [977, 195] on input "text" at bounding box center [1182, 198] width 590 height 27
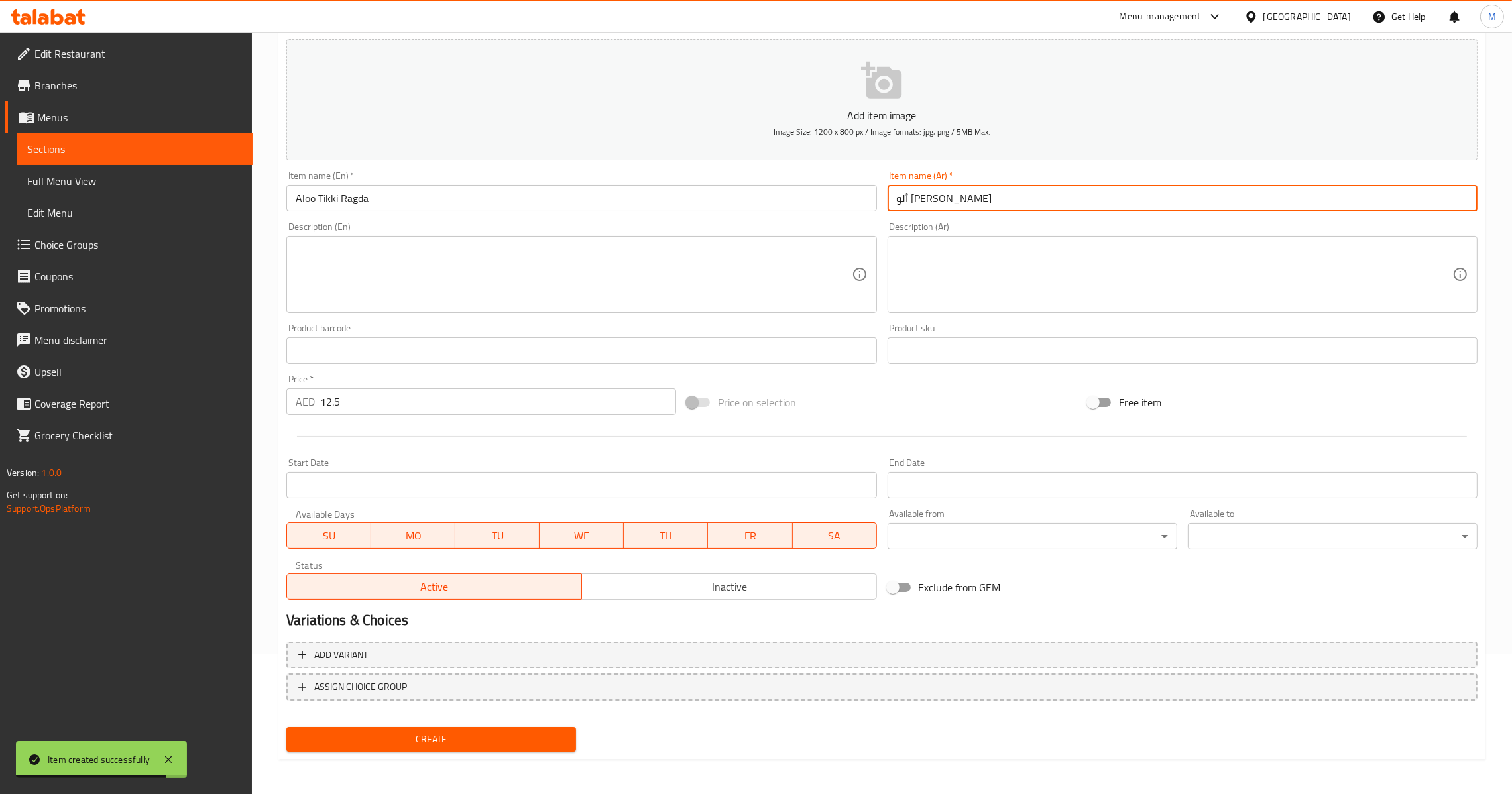
click at [459, 745] on span "Create" at bounding box center [432, 739] width 269 height 17
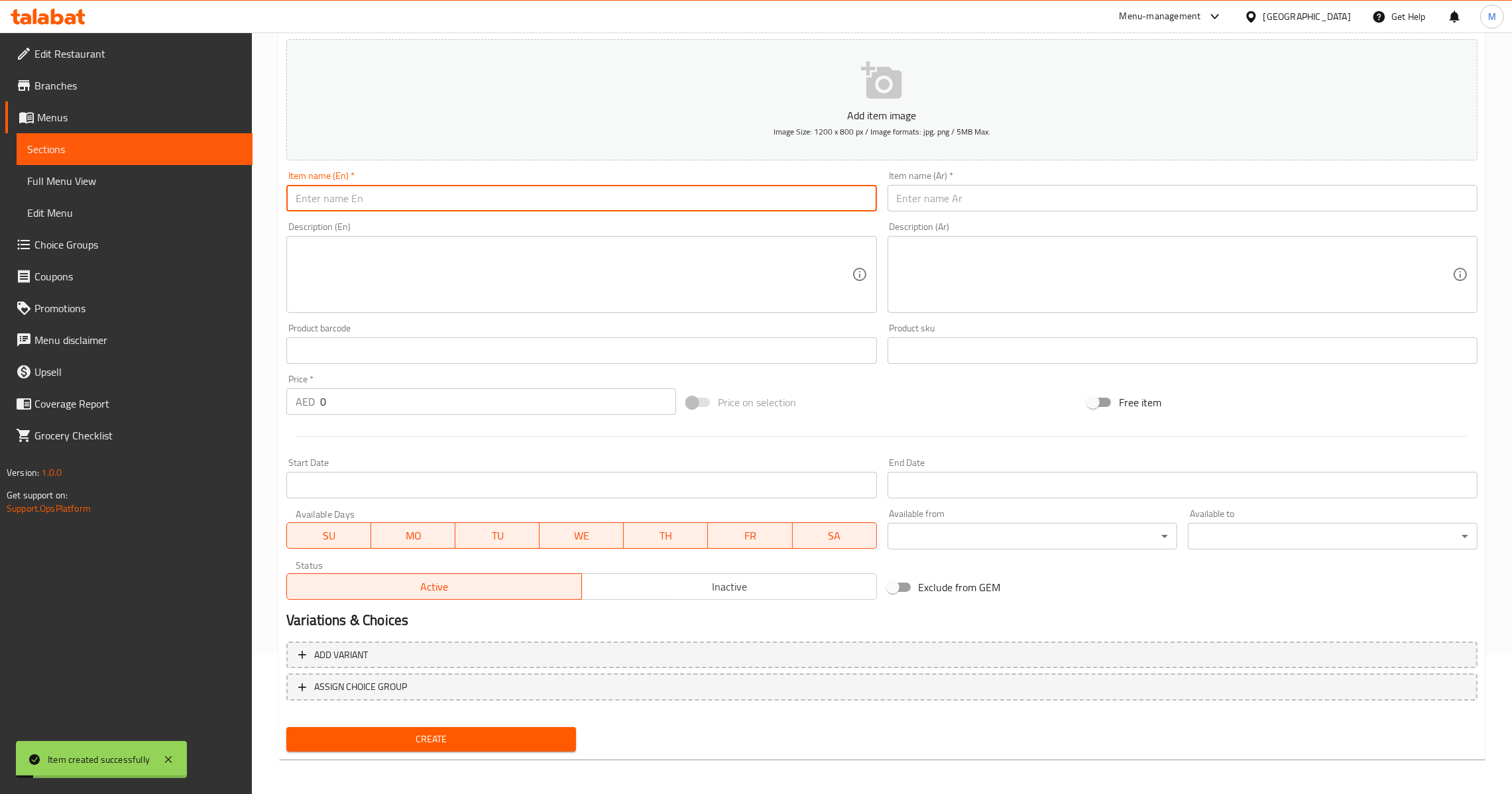
click at [635, 188] on input "text" at bounding box center [581, 198] width 590 height 27
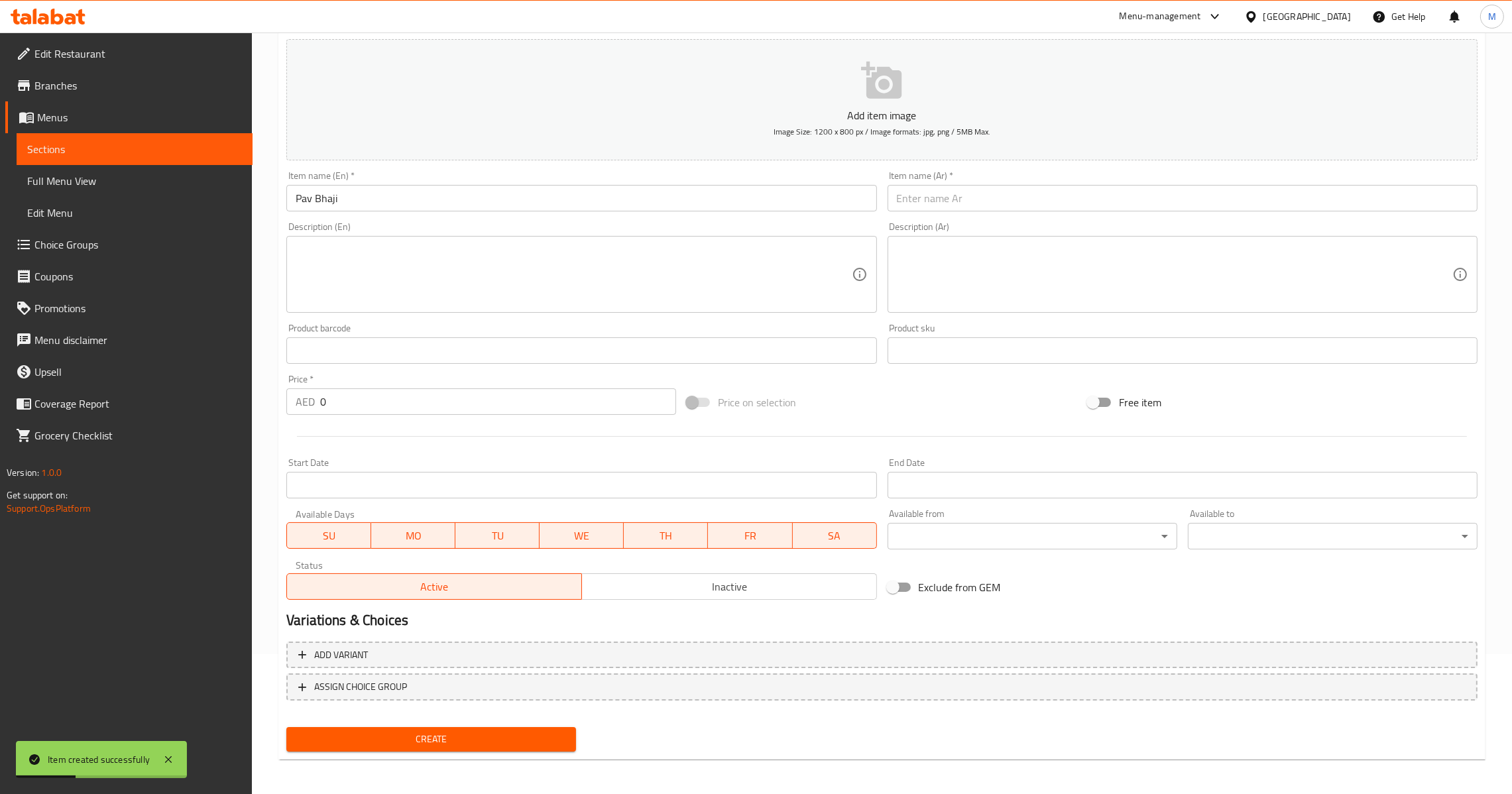
click at [460, 194] on input "Pav Bhaji" at bounding box center [581, 198] width 590 height 27
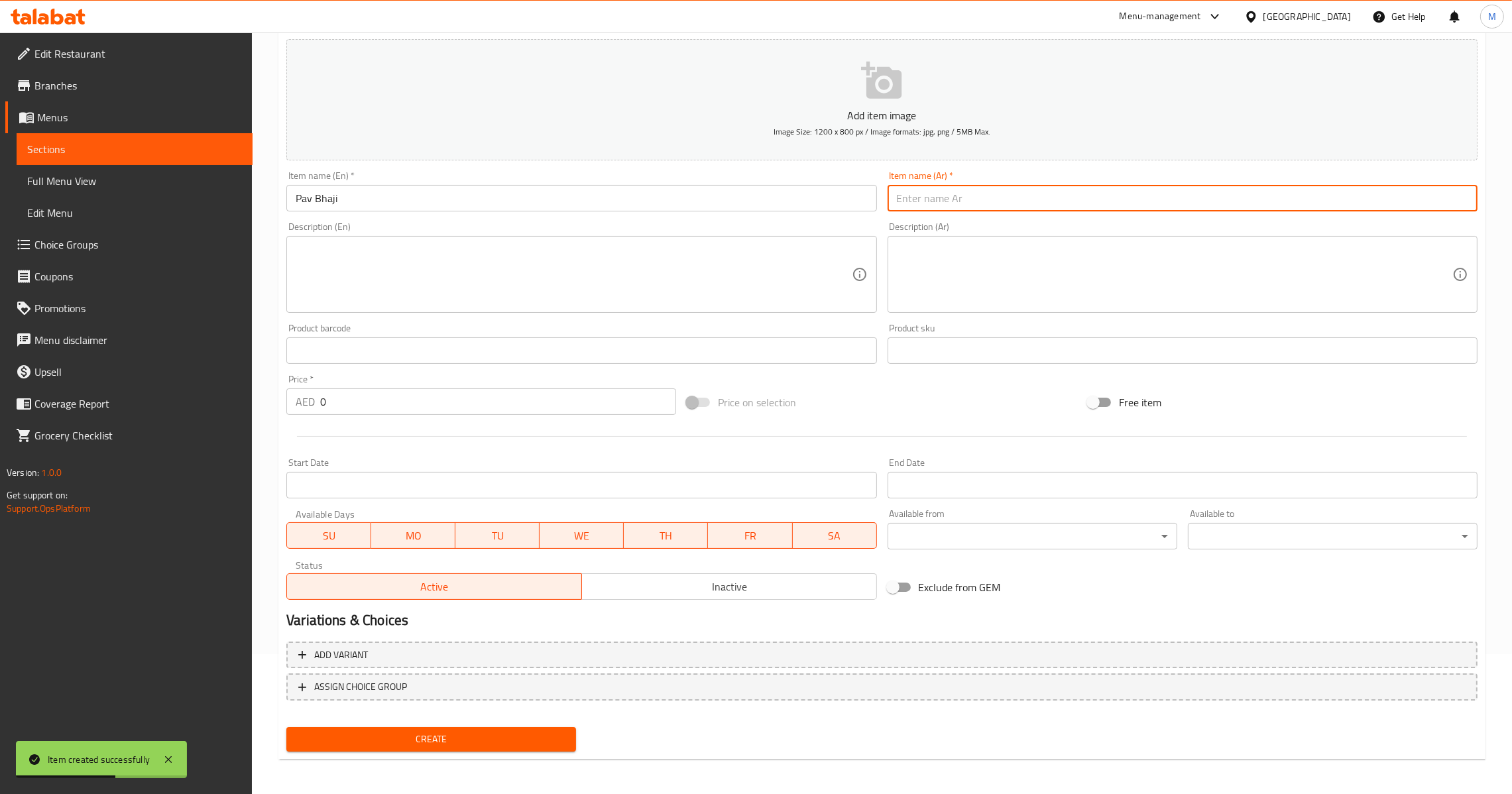
click at [985, 201] on input "text" at bounding box center [1182, 198] width 590 height 27
click at [570, 205] on input "Pav Bhaji" at bounding box center [581, 198] width 590 height 27
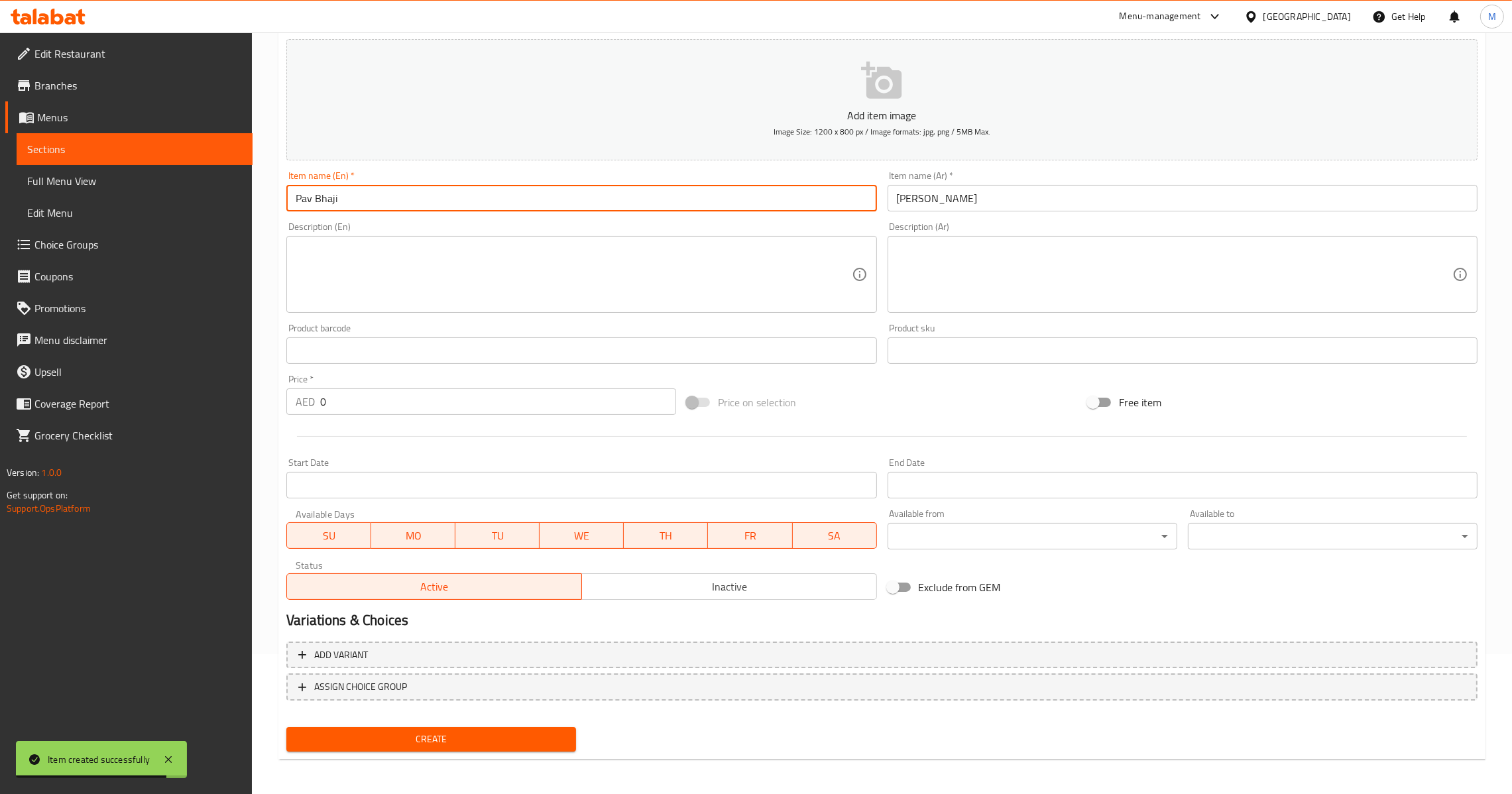
click at [423, 378] on div "Price   * AED 0 Price *" at bounding box center [481, 395] width 390 height 41
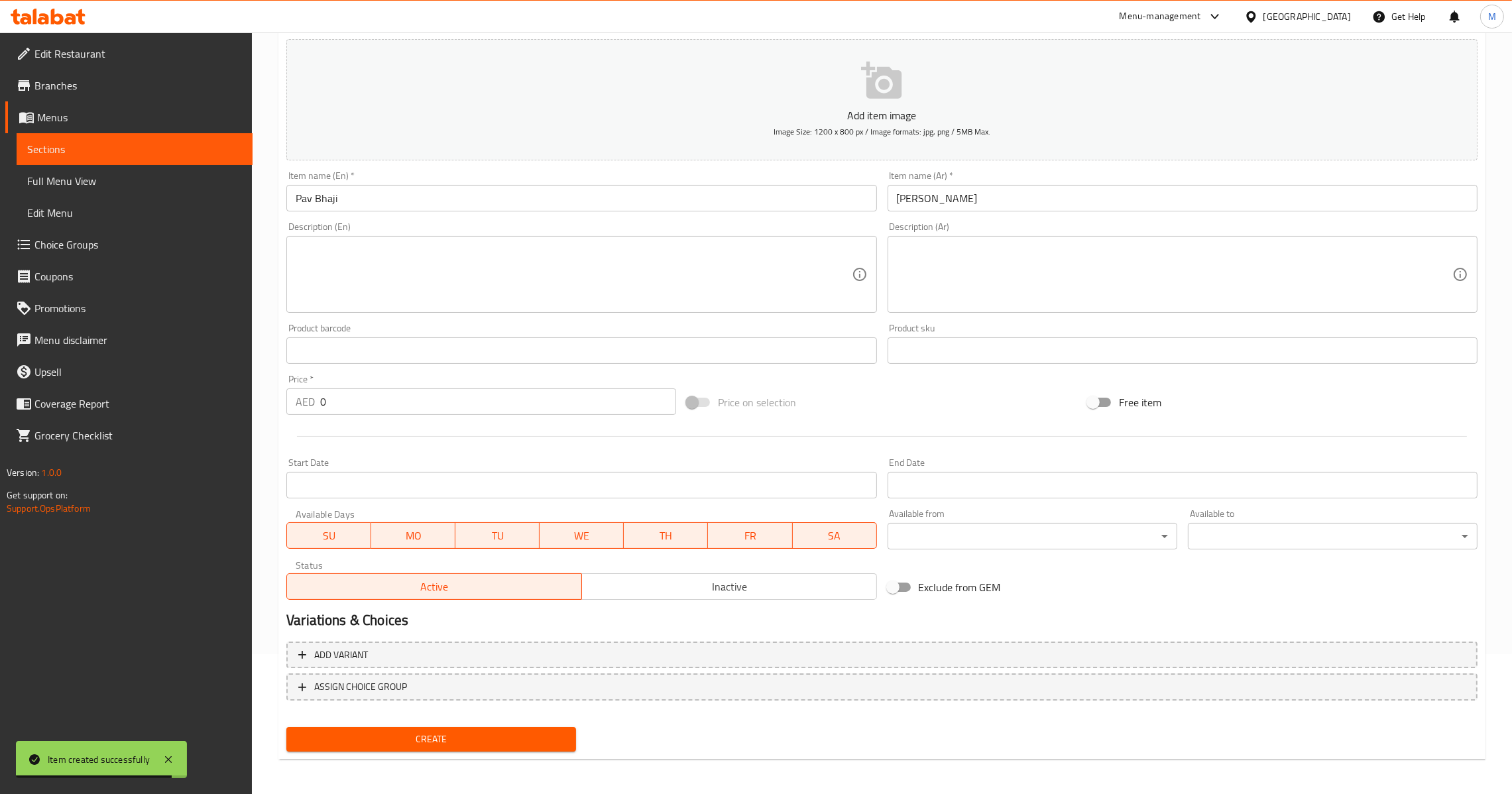
click at [420, 441] on div at bounding box center [882, 437] width 1202 height 33
click at [444, 385] on div "Price   * AED 0 Price *" at bounding box center [481, 395] width 390 height 41
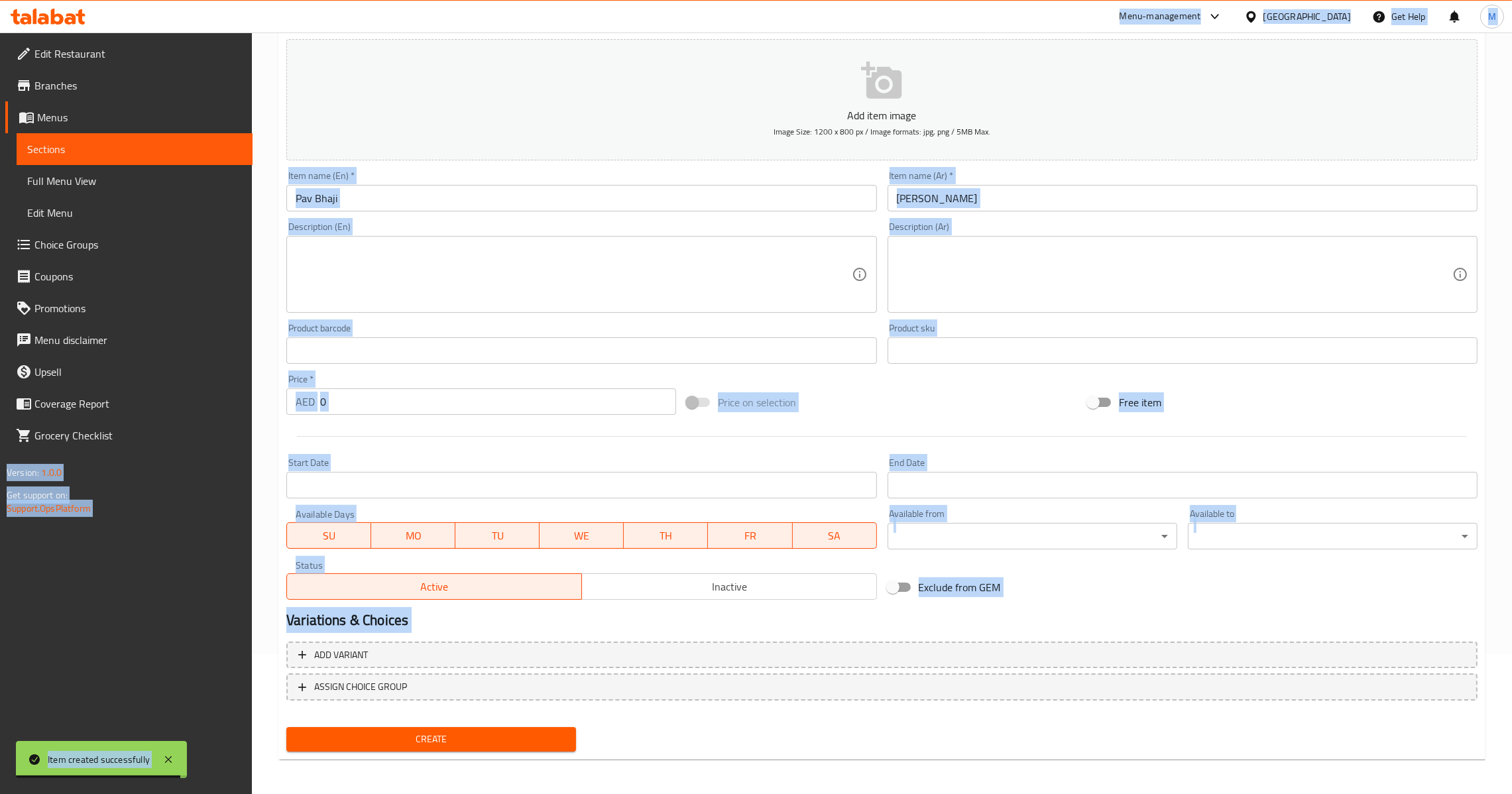
click at [444, 415] on div "Price   * AED 0 Price *" at bounding box center [481, 394] width 401 height 51
click at [457, 395] on input "0" at bounding box center [498, 402] width 356 height 27
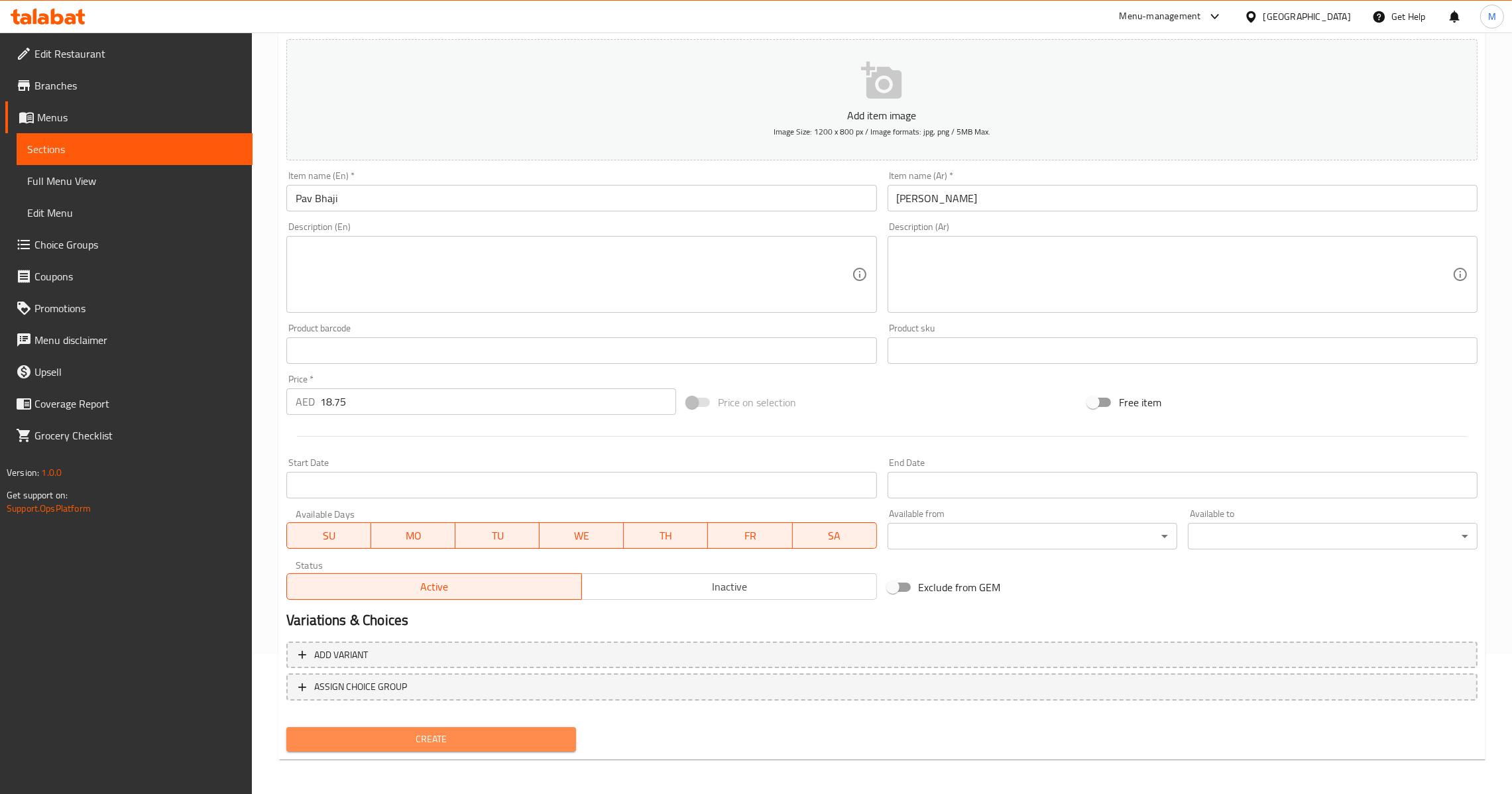
click at [447, 744] on span "Create" at bounding box center [432, 739] width 269 height 17
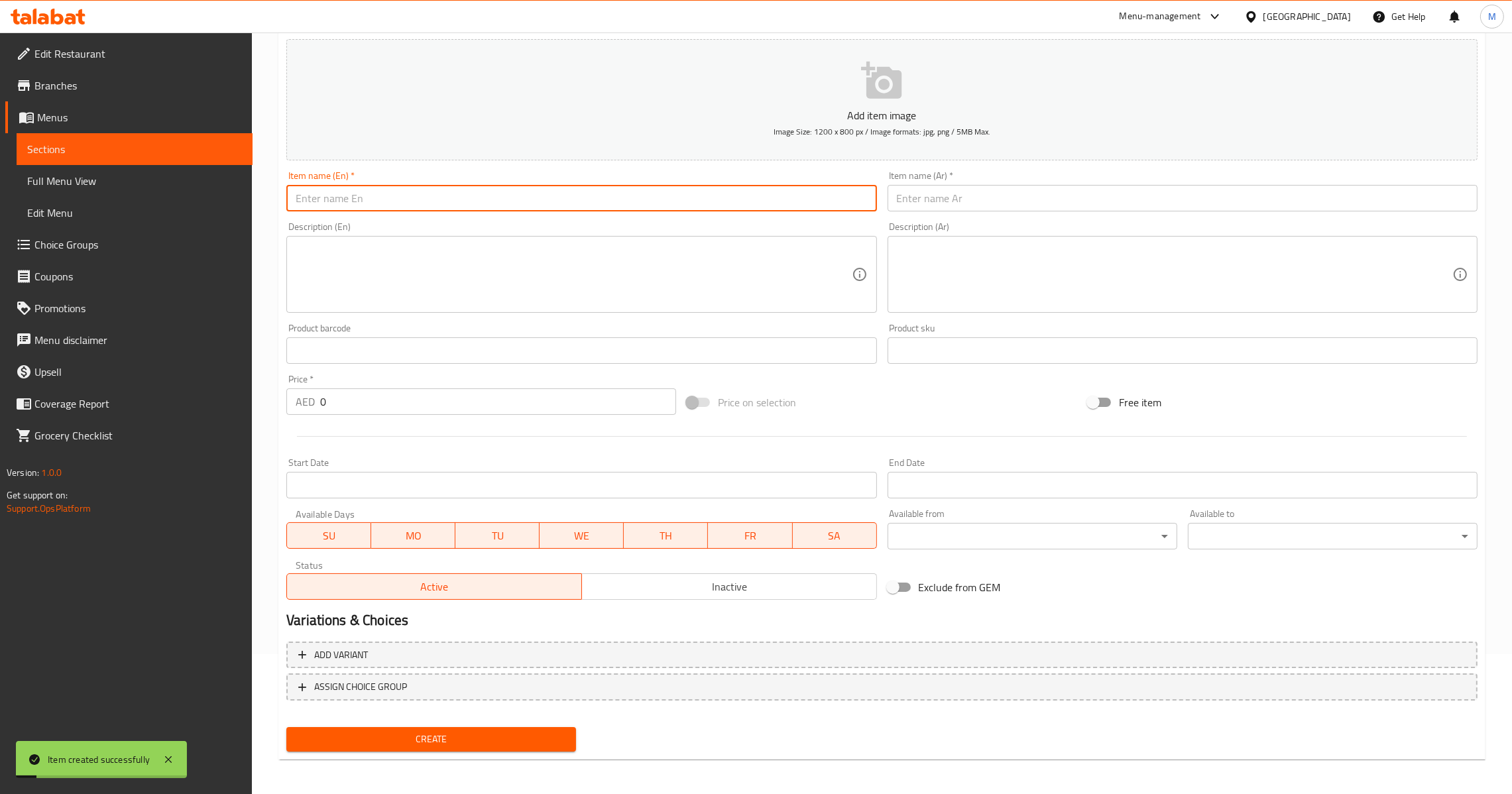
click at [567, 201] on input "text" at bounding box center [581, 198] width 590 height 27
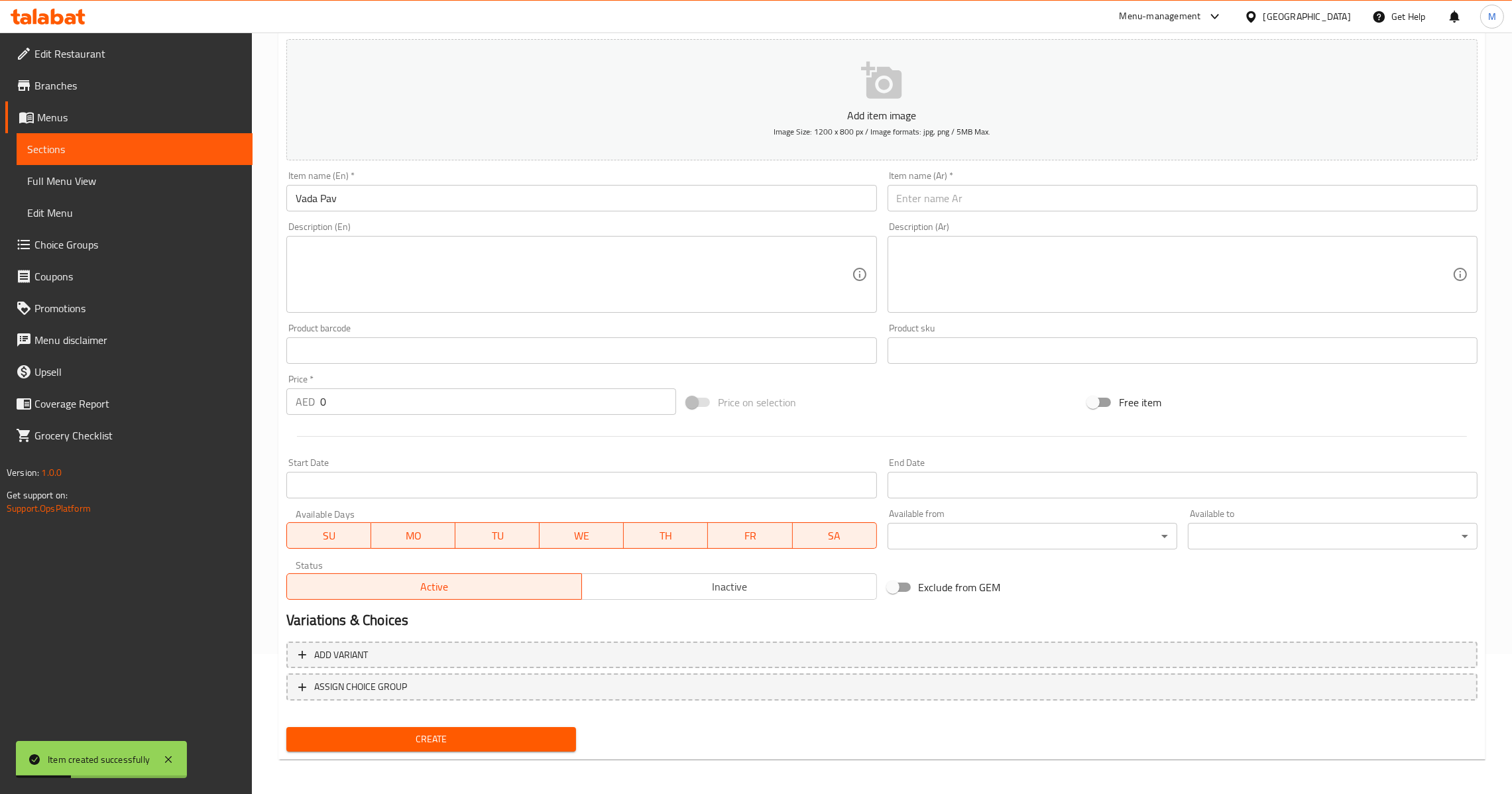
drag, startPoint x: 688, startPoint y: 154, endPoint x: 694, endPoint y: 194, distance: 40.4
click at [694, 194] on div "Add item image Image Size: 1200 x 800 px / Image formats: jpg, png / 5MB Max. I…" at bounding box center [882, 319] width 1202 height 571
click at [694, 195] on input "Vada Pav" at bounding box center [581, 198] width 590 height 27
click at [997, 205] on input "text" at bounding box center [1182, 198] width 590 height 27
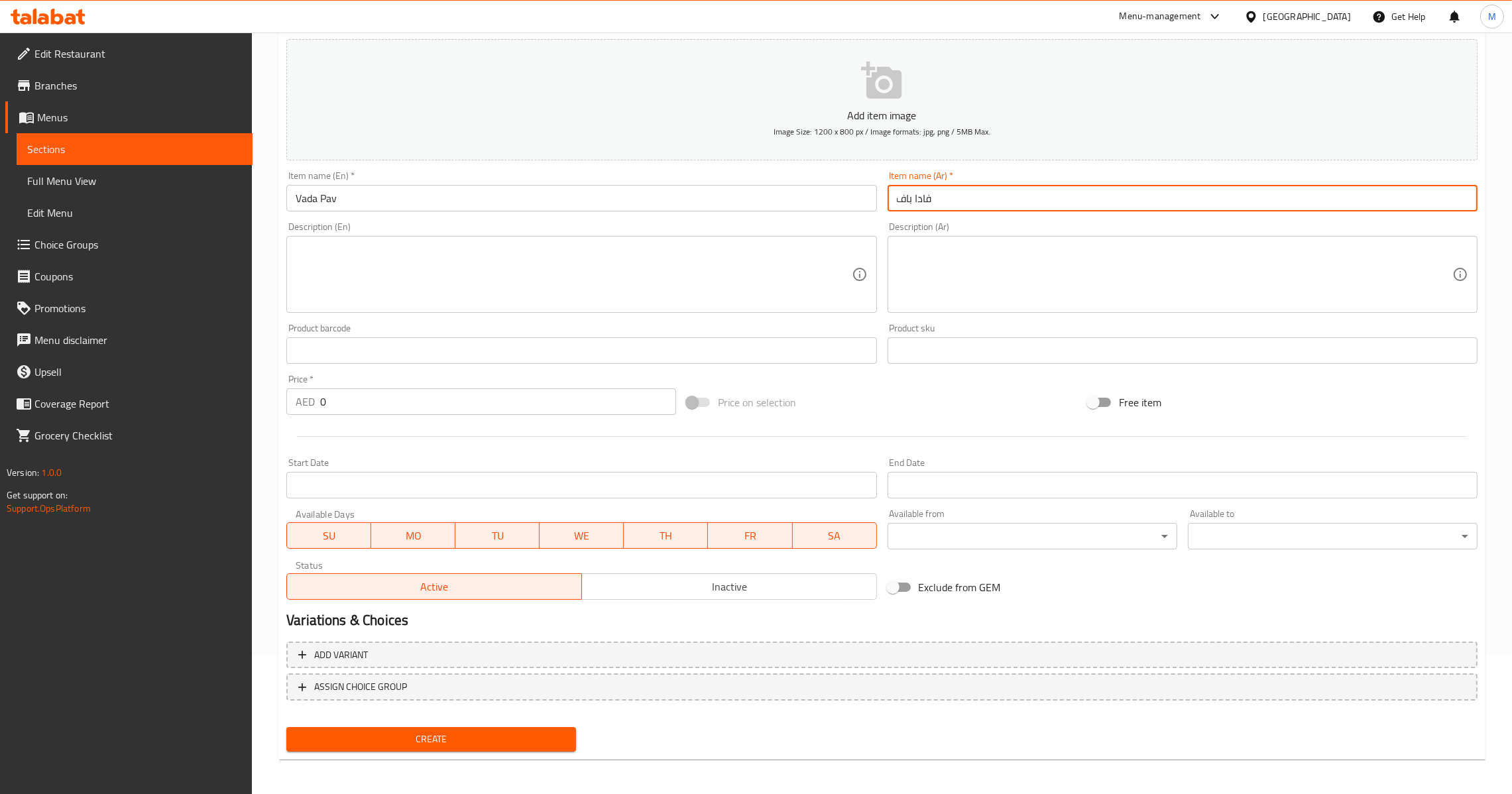
click at [353, 416] on div "Price   * AED 0 Price *" at bounding box center [481, 394] width 401 height 51
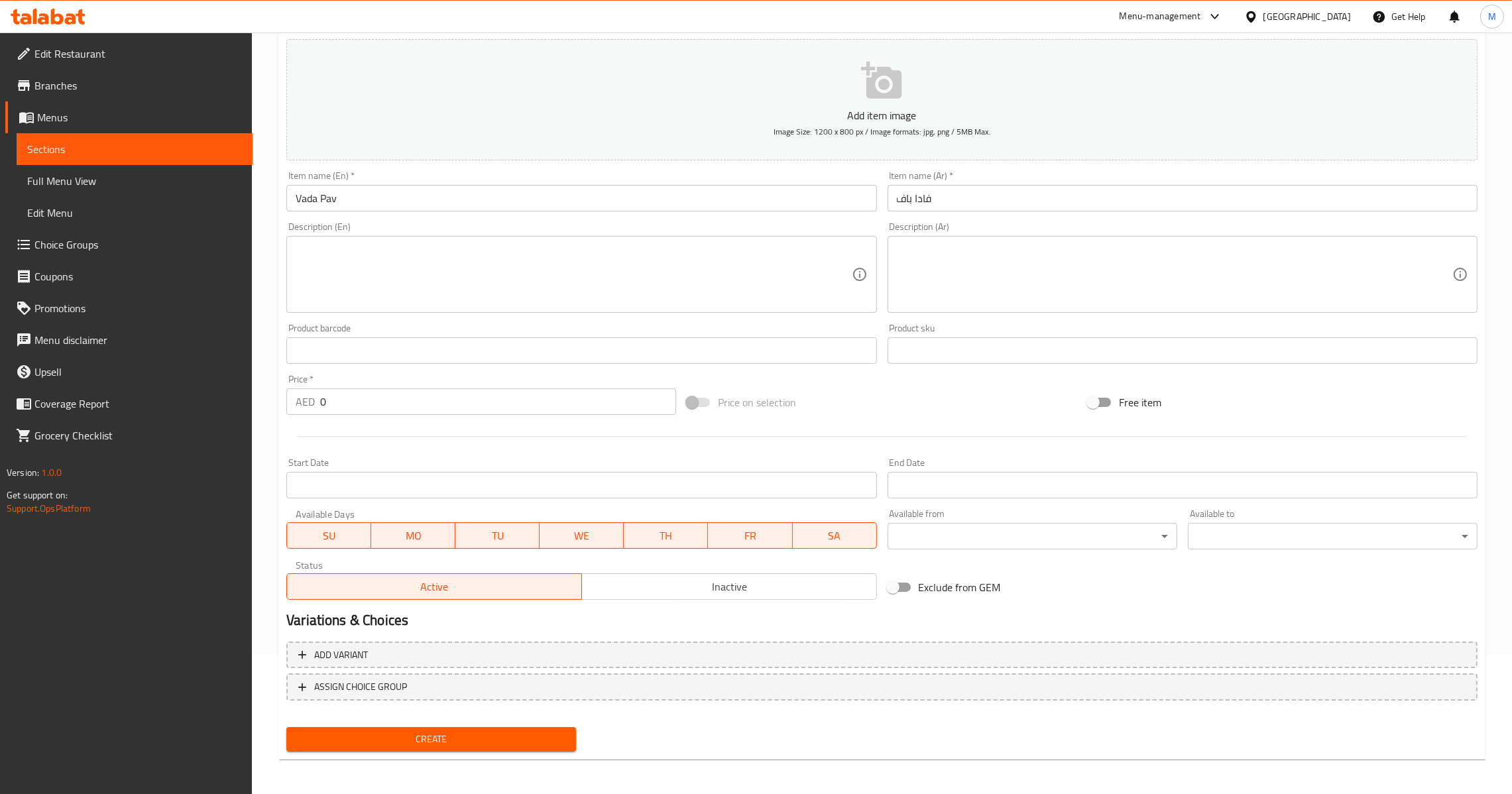
click at [379, 387] on div "Price   * AED 0 Price *" at bounding box center [481, 395] width 390 height 41
click at [437, 739] on span "Create" at bounding box center [432, 739] width 269 height 17
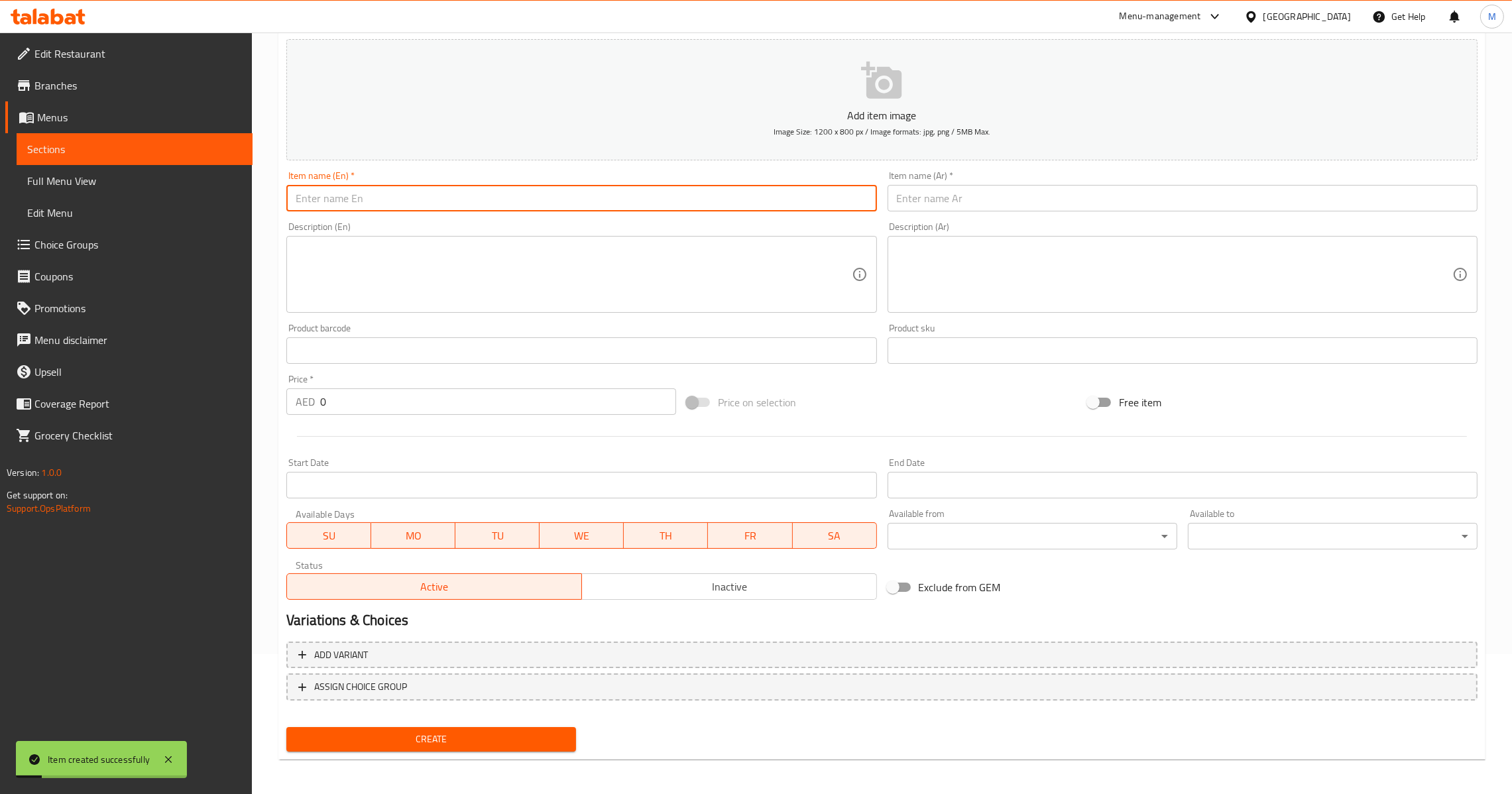
click at [603, 190] on input "text" at bounding box center [581, 198] width 590 height 27
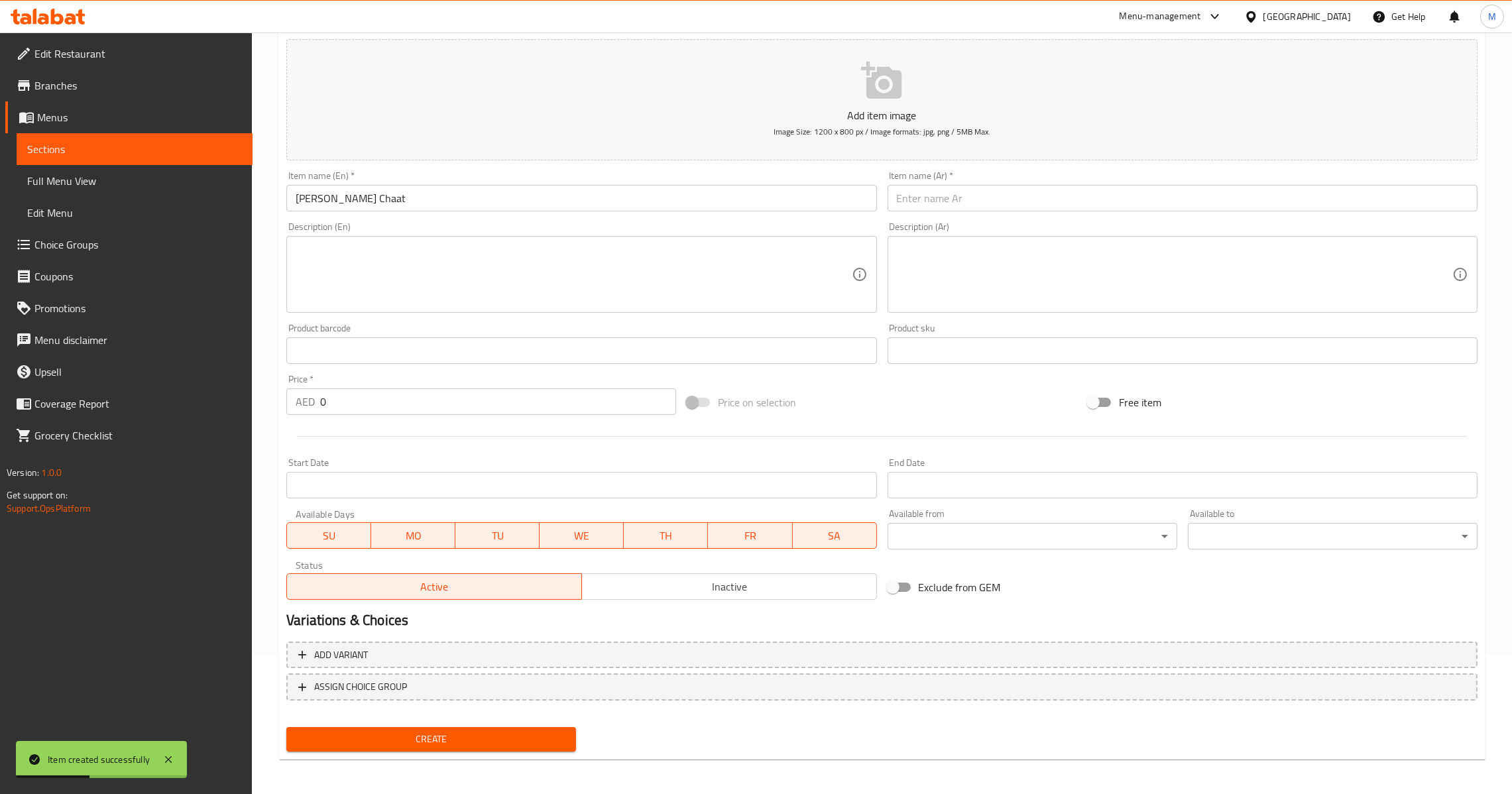
drag, startPoint x: 708, startPoint y: 178, endPoint x: 708, endPoint y: 195, distance: 17.0
click at [707, 182] on div "Item name (En)   * [PERSON_NAME] Item name (En) *" at bounding box center [581, 191] width 590 height 41
drag, startPoint x: 708, startPoint y: 195, endPoint x: 838, endPoint y: 131, distance: 144.9
click at [708, 195] on input "[PERSON_NAME] Chaat" at bounding box center [581, 198] width 590 height 27
click at [985, 220] on div "Description (Ar) Description (Ar)" at bounding box center [1183, 268] width 601 height 101
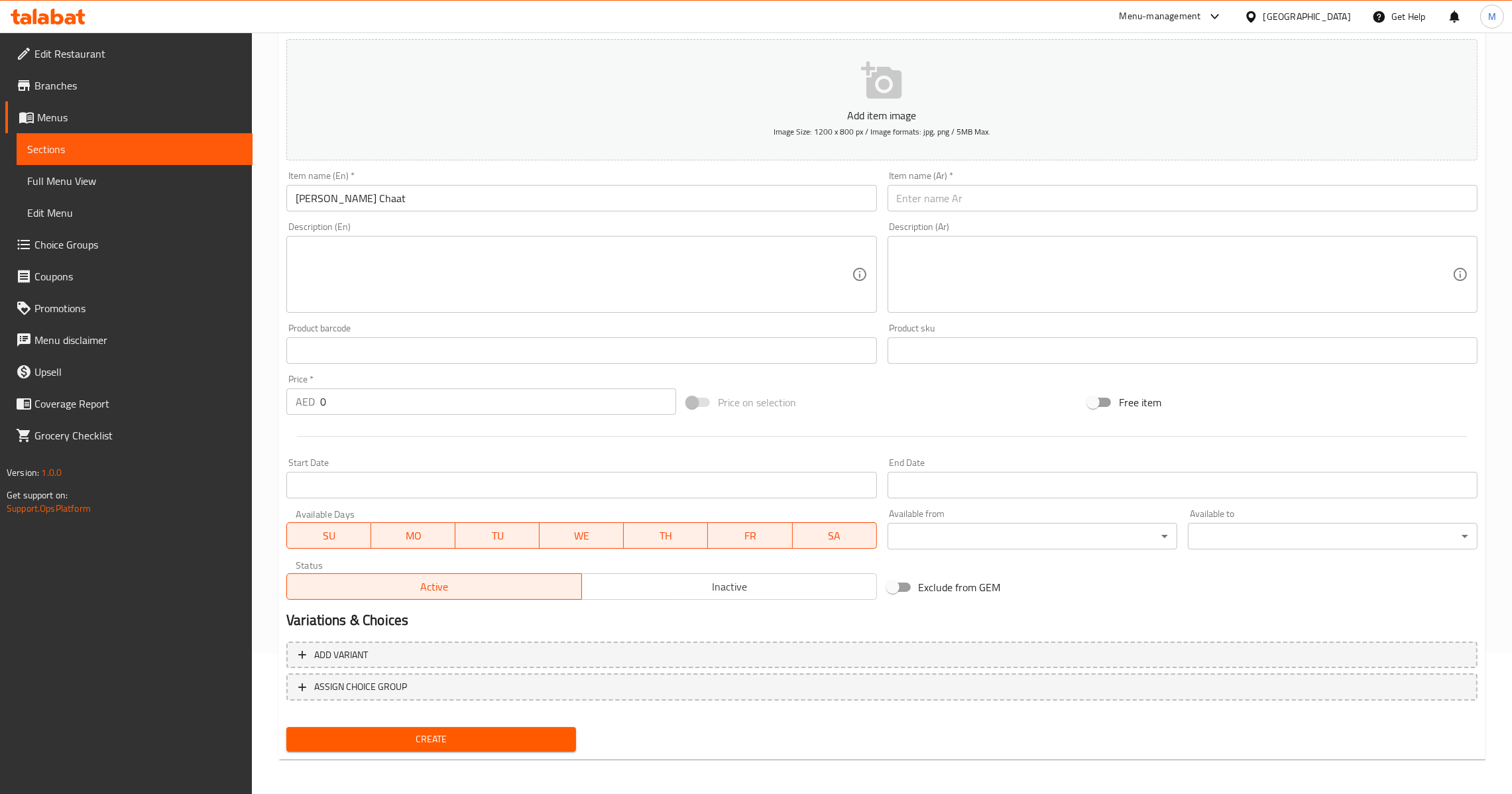
click at [981, 233] on div "Description (Ar) Description (Ar)" at bounding box center [1182, 267] width 590 height 91
click at [981, 208] on input "text" at bounding box center [1182, 198] width 590 height 27
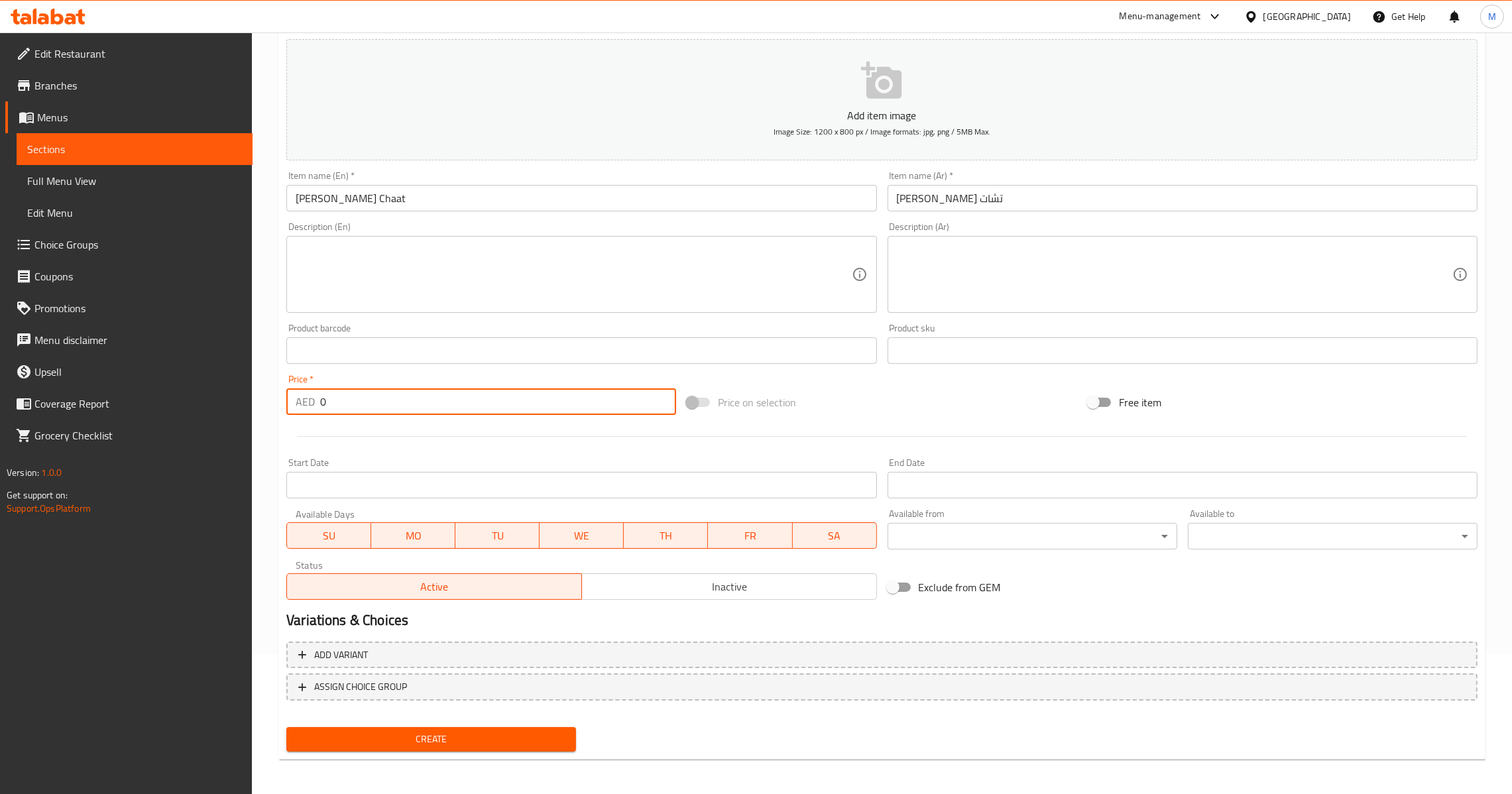
click at [371, 402] on input "0" at bounding box center [498, 402] width 356 height 27
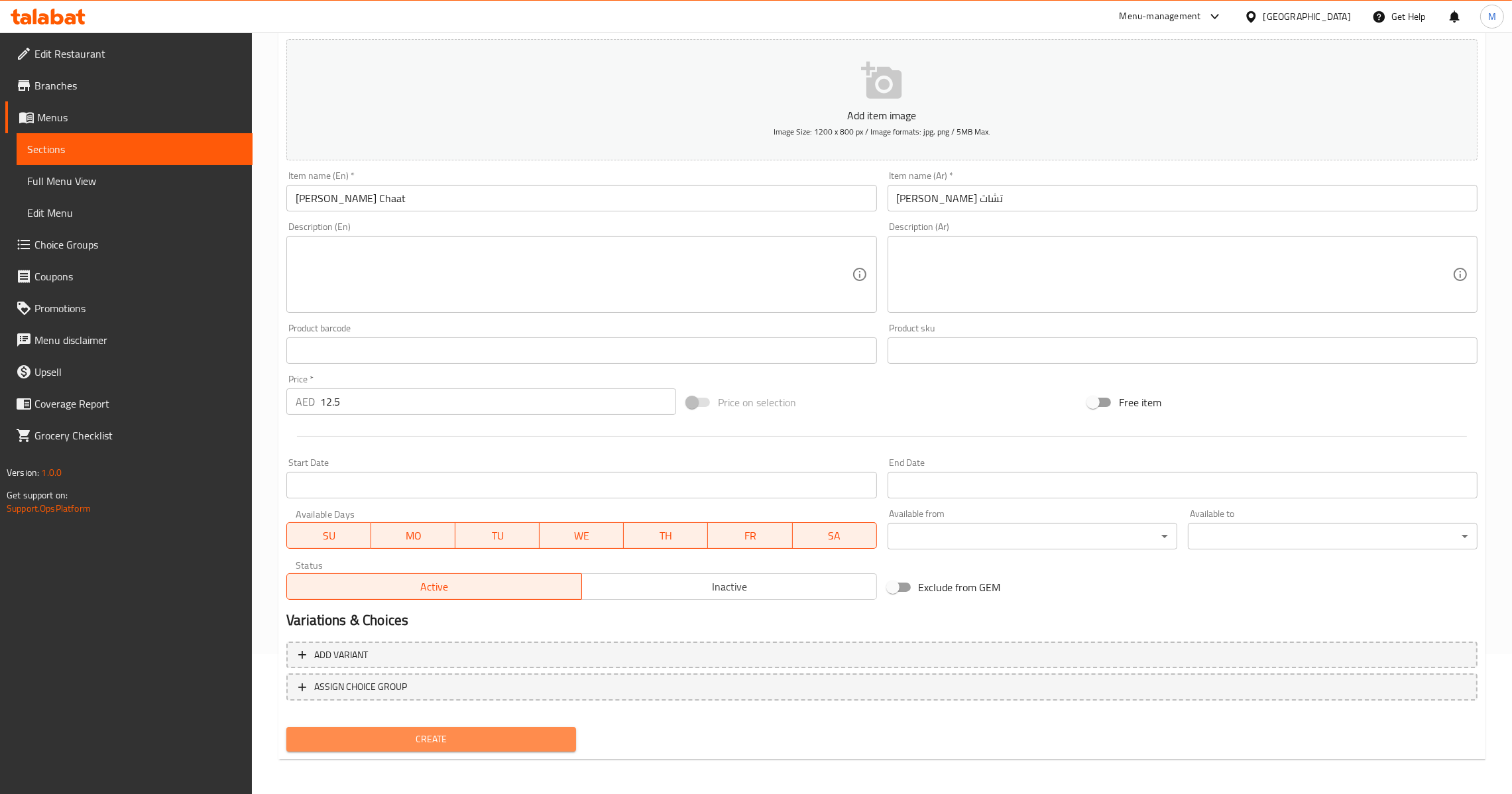
click at [431, 731] on span "Create" at bounding box center [432, 739] width 269 height 17
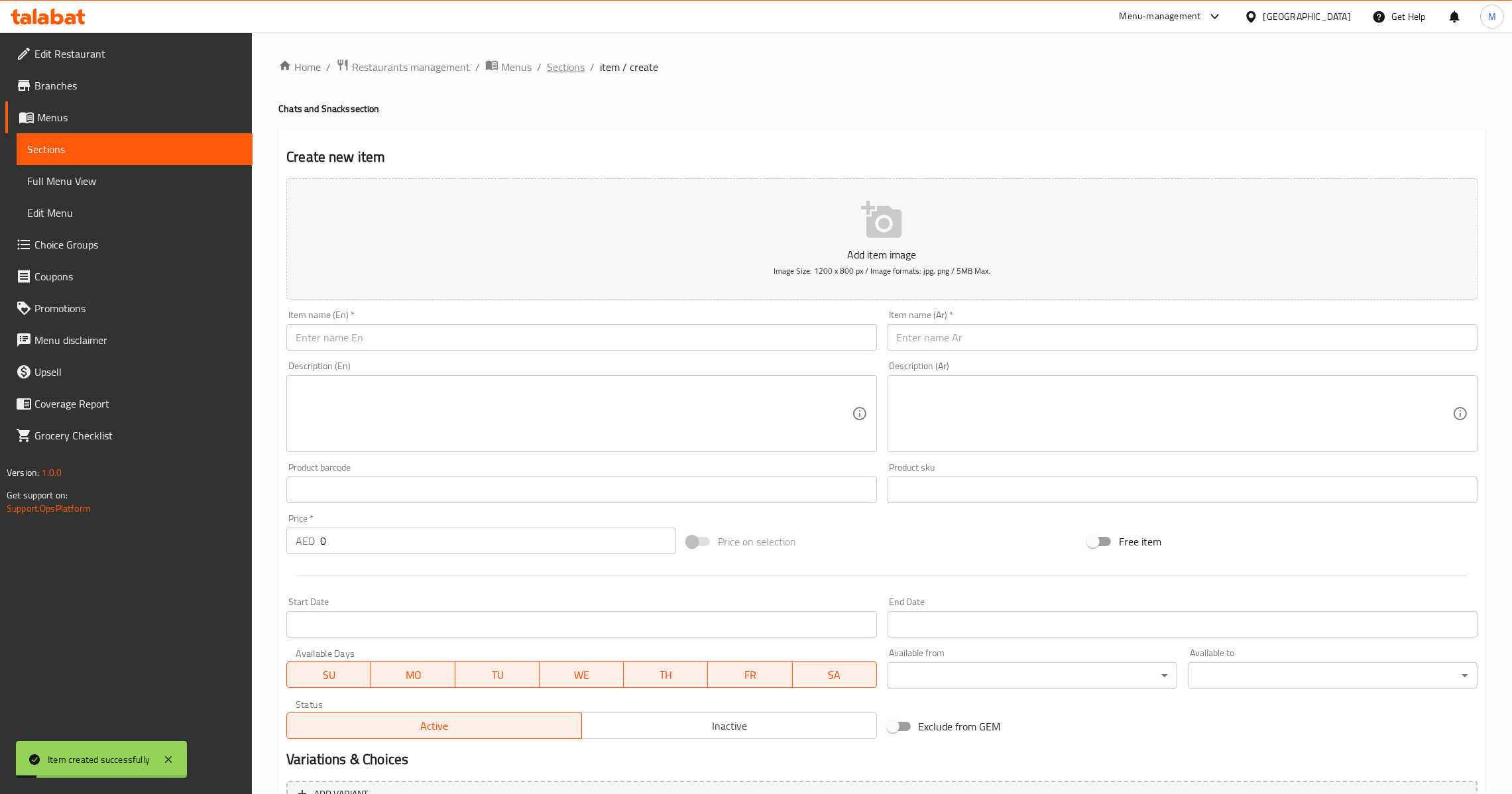
scroll to position [0, 0]
click at [563, 73] on span "Sections" at bounding box center [566, 68] width 38 height 16
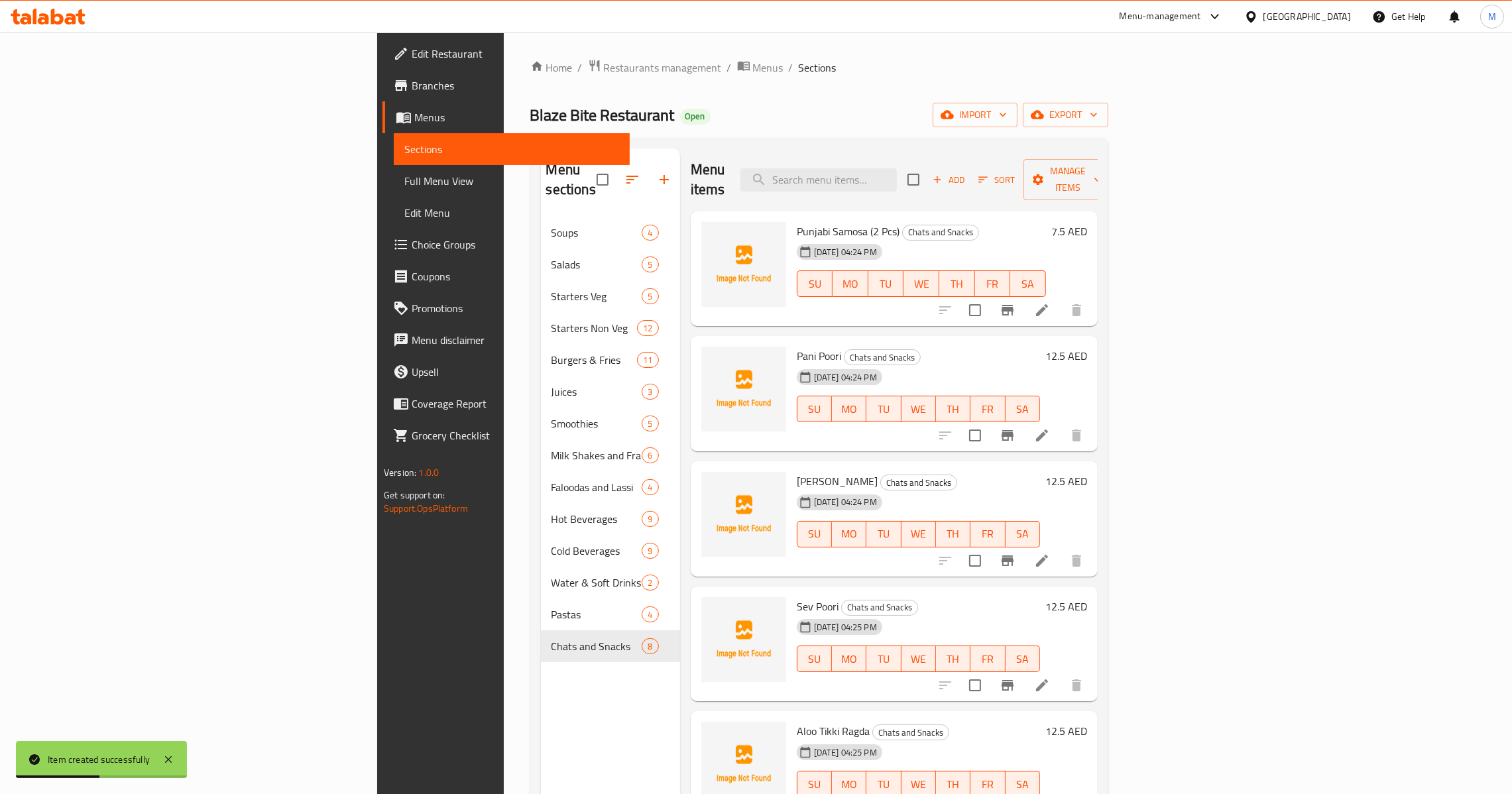
click at [660, 175] on icon "button" at bounding box center [663, 179] width 9 height 9
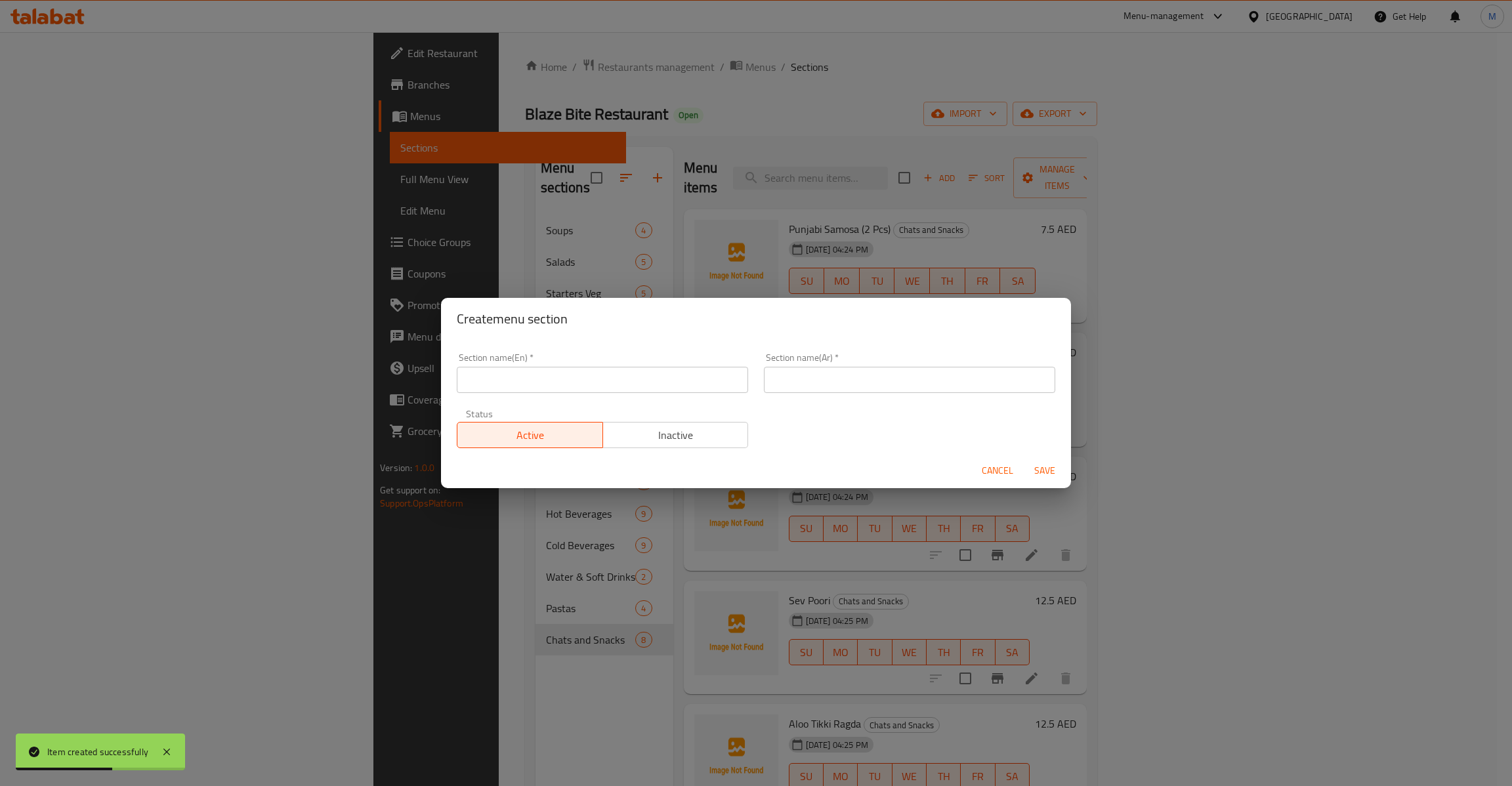
click at [565, 380] on input "text" at bounding box center [603, 380] width 292 height 27
click at [806, 388] on input "text" at bounding box center [910, 380] width 292 height 27
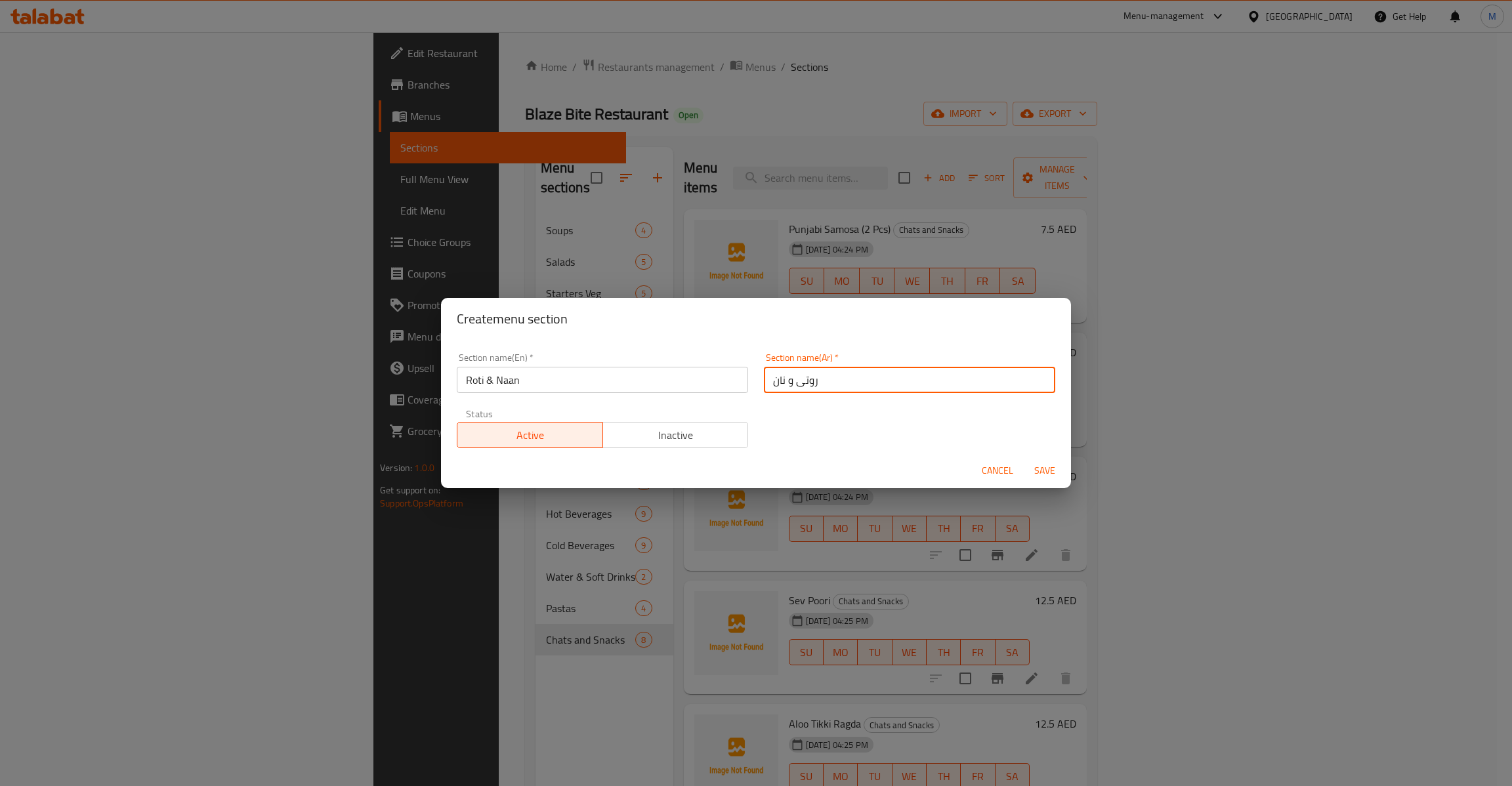
click at [647, 374] on input "Roti & Naan" at bounding box center [603, 380] width 292 height 27
click at [1038, 459] on button "Save" at bounding box center [1045, 471] width 42 height 25
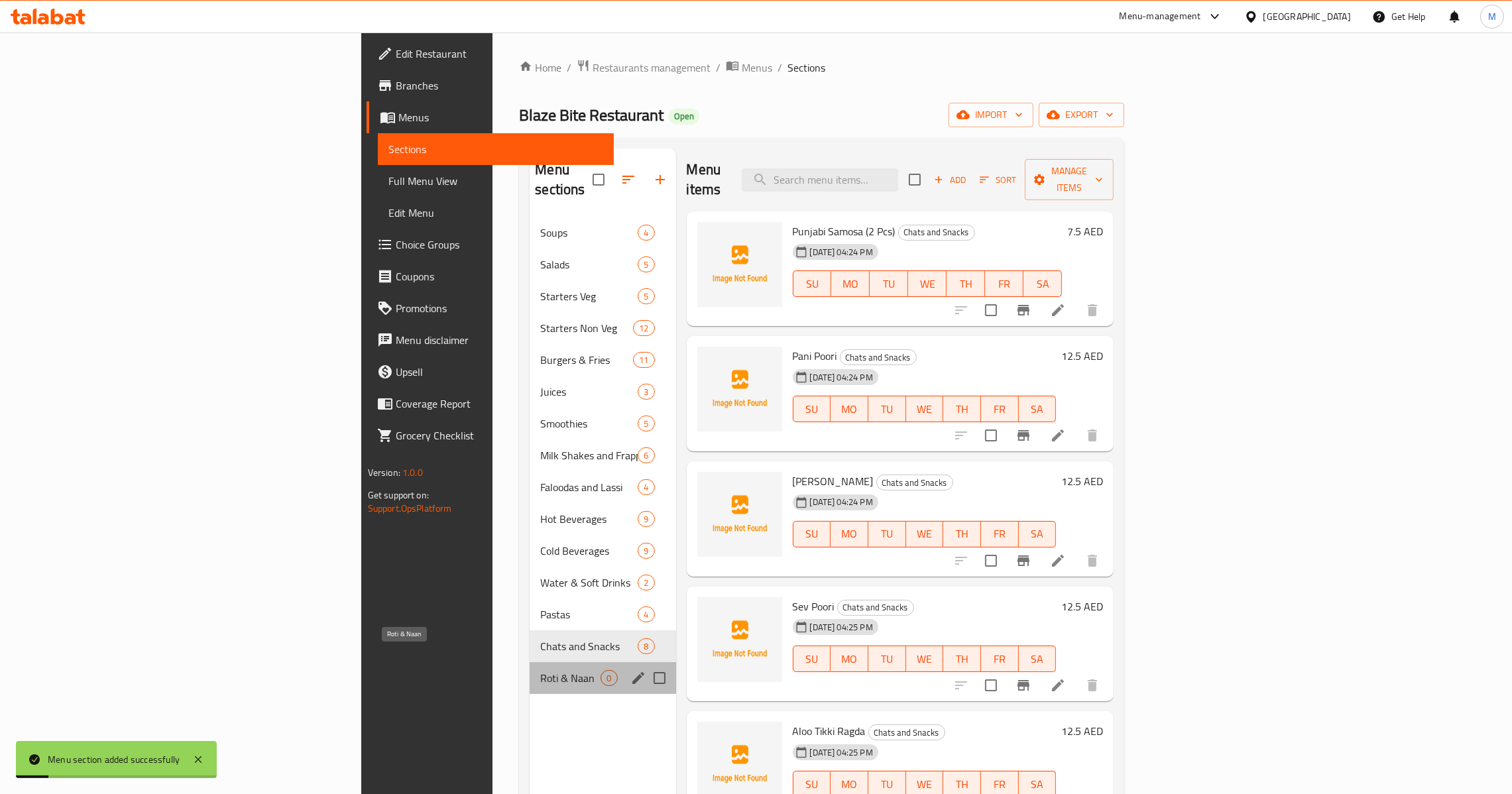
click at [540, 671] on span "Roti & Naan" at bounding box center [570, 679] width 61 height 16
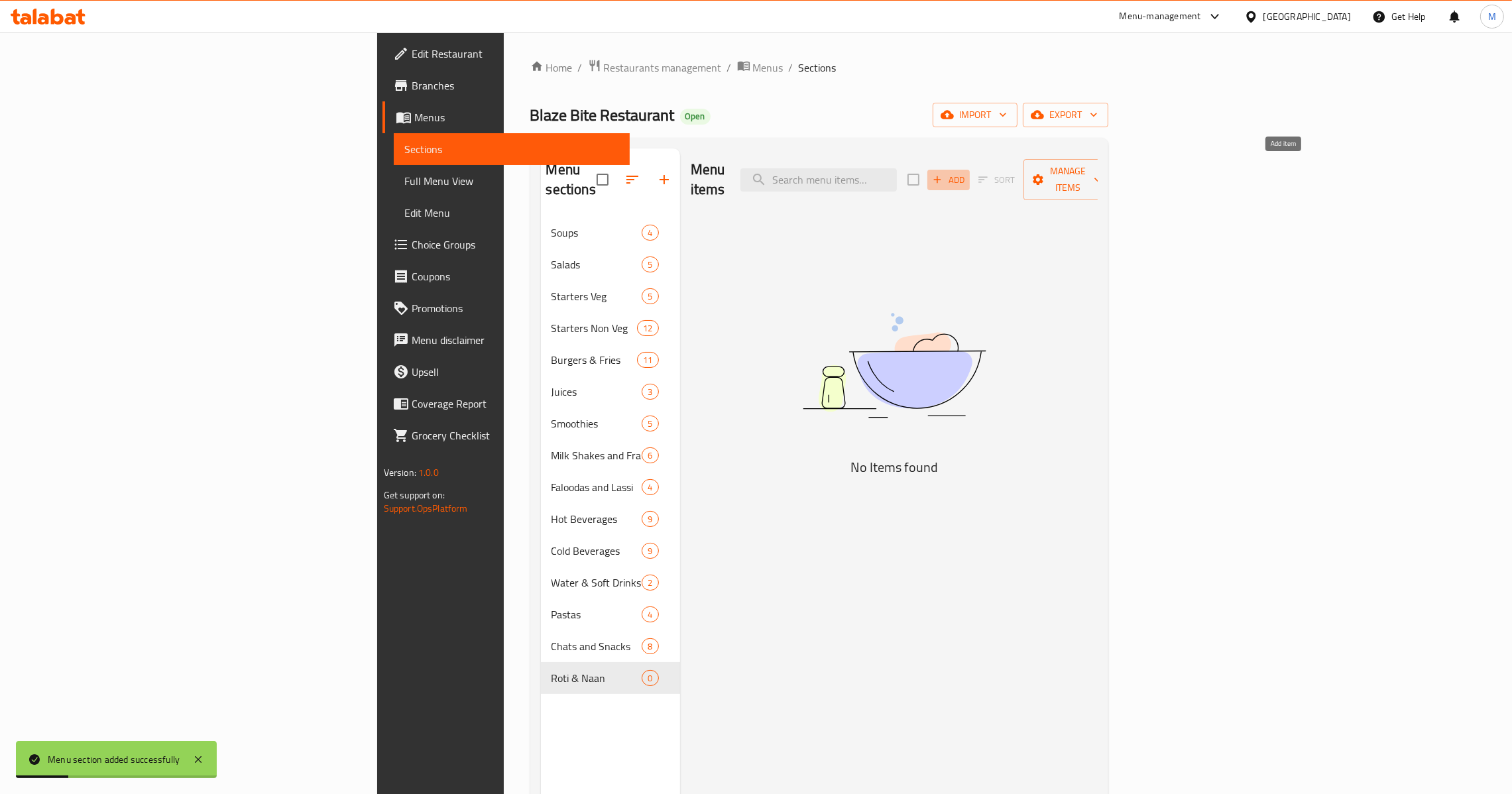
click at [970, 170] on button "Add" at bounding box center [948, 180] width 43 height 21
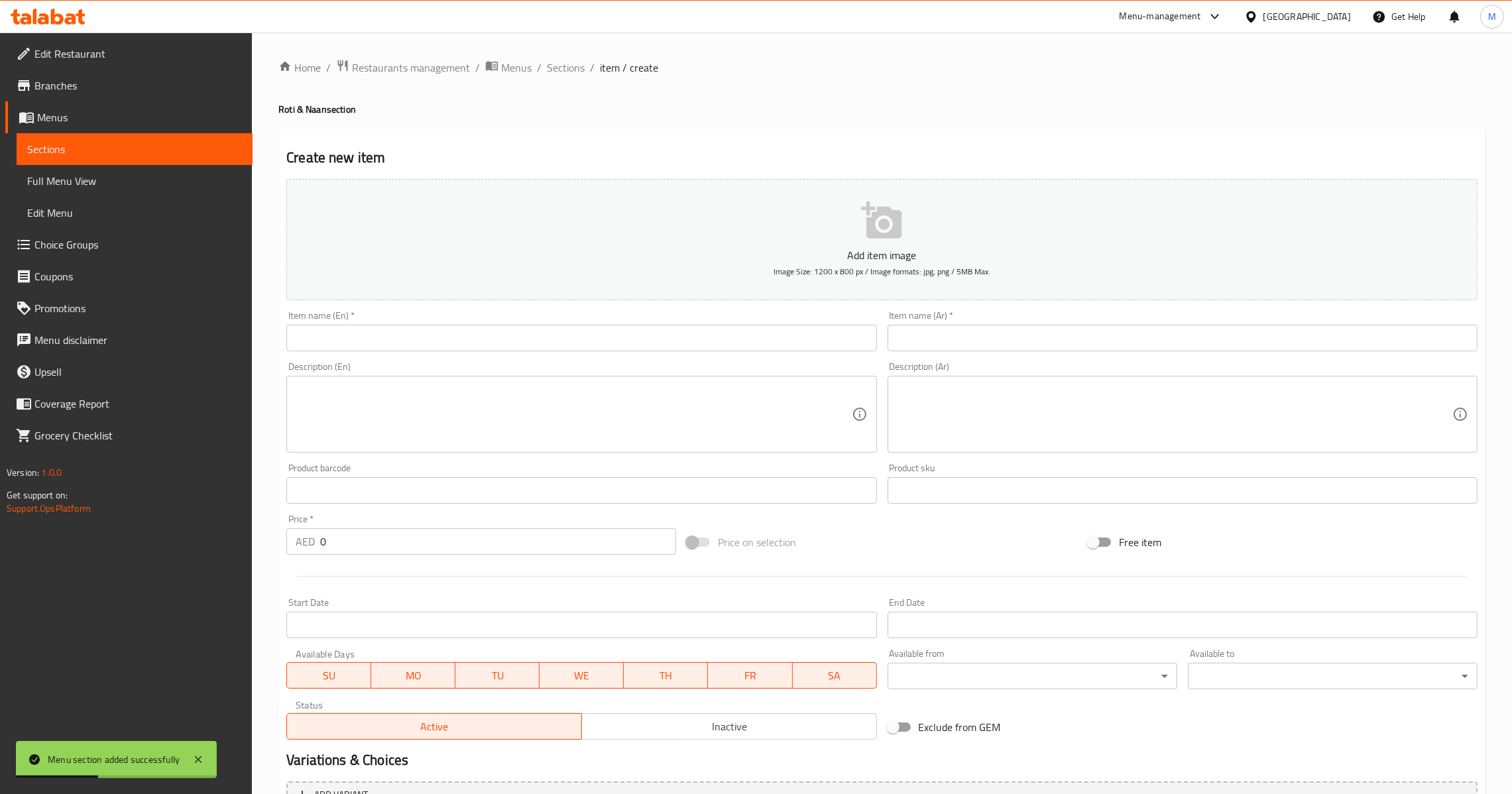
click at [641, 353] on div "Item name (En)   * Item name (En) *" at bounding box center [582, 330] width 601 height 51
click at [662, 326] on input "text" at bounding box center [581, 338] width 590 height 27
click at [1000, 329] on div "Item name (Ar)   * Item name (Ar) *" at bounding box center [1182, 331] width 590 height 41
click at [1000, 340] on input "تندوري روتي" at bounding box center [1182, 338] width 590 height 27
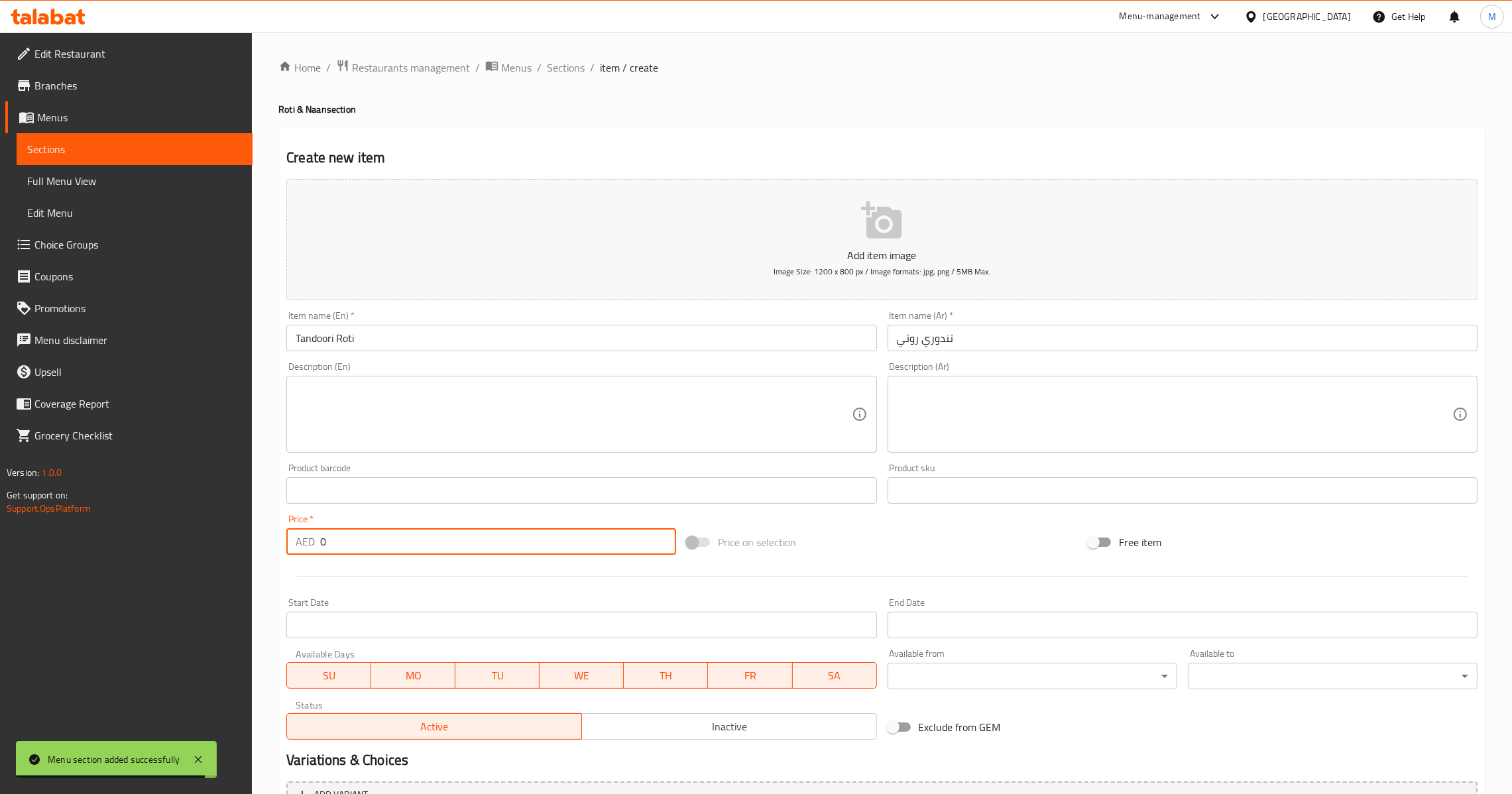
click at [376, 543] on input "0" at bounding box center [498, 541] width 356 height 27
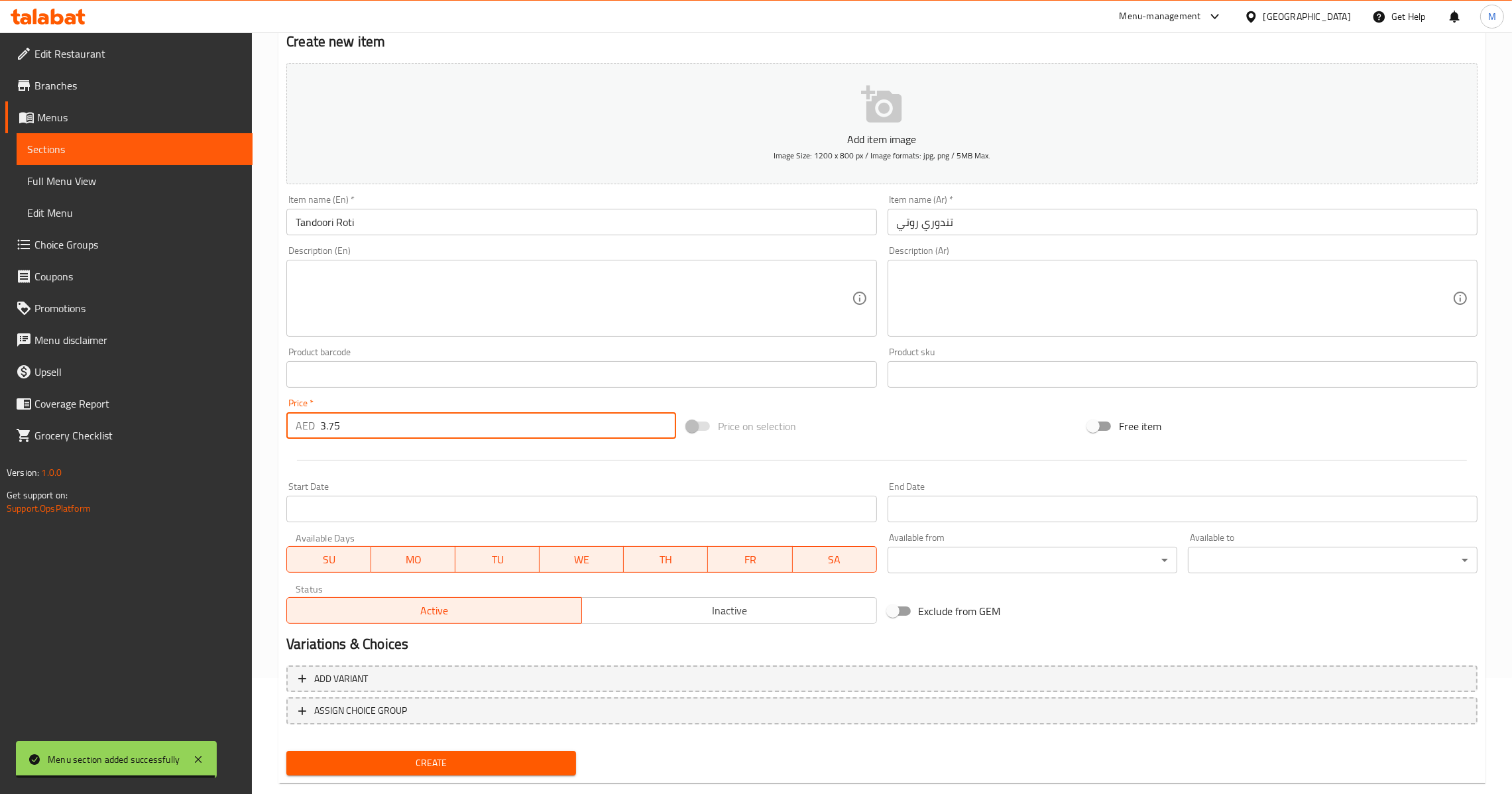
scroll to position [140, 0]
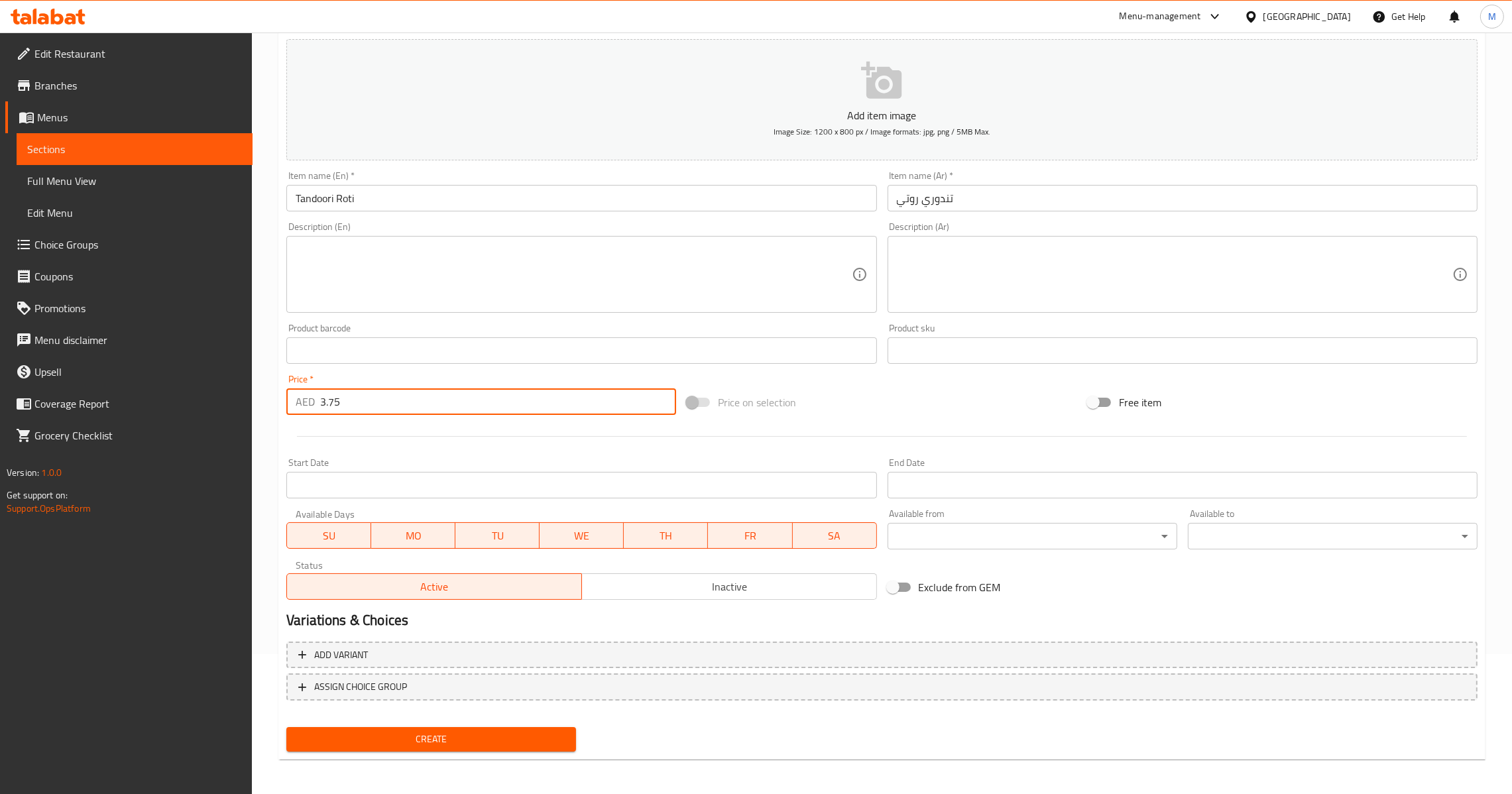
click at [437, 736] on span "Create" at bounding box center [432, 739] width 269 height 17
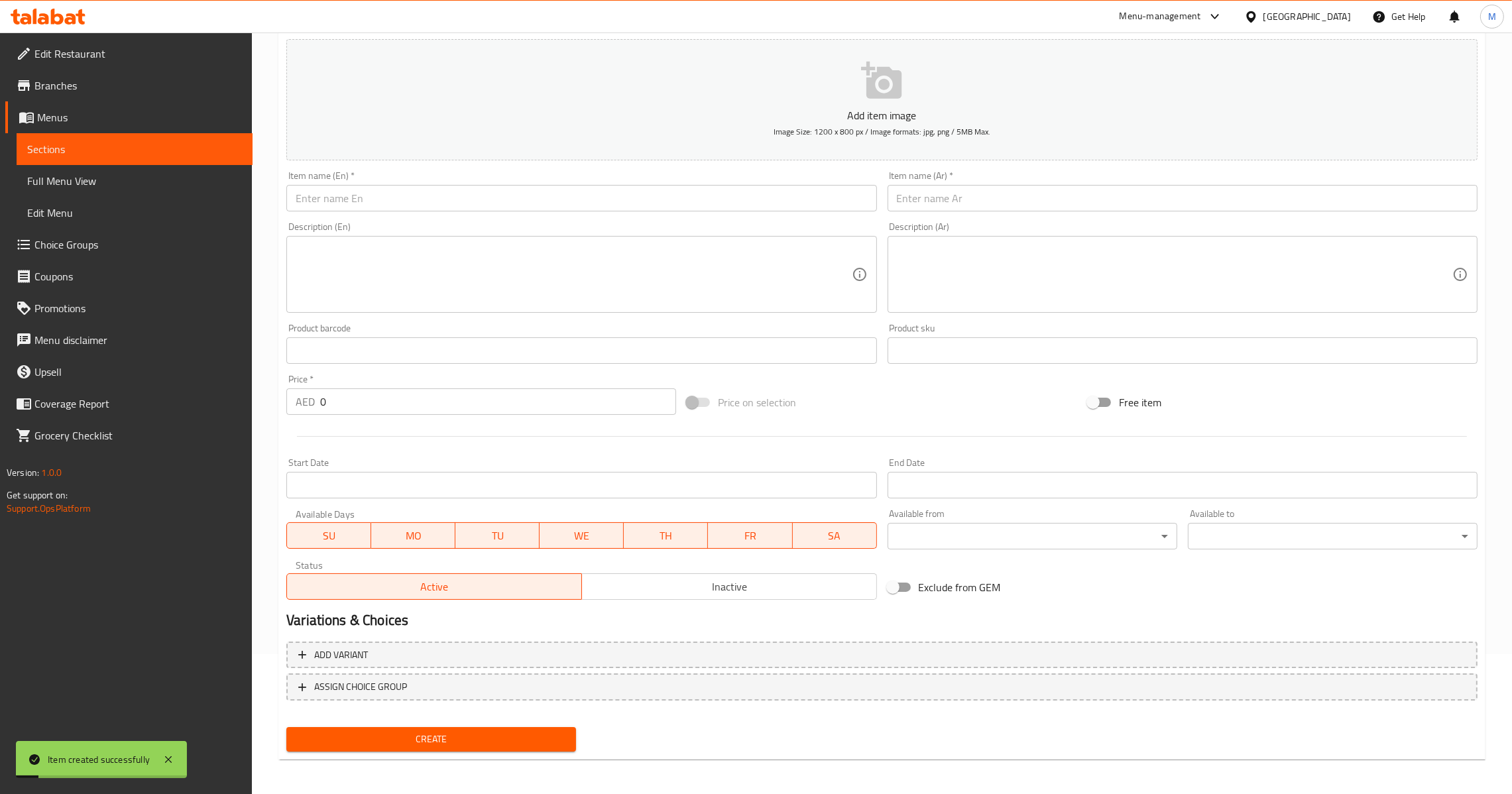
click at [367, 389] on input "0" at bounding box center [498, 402] width 356 height 27
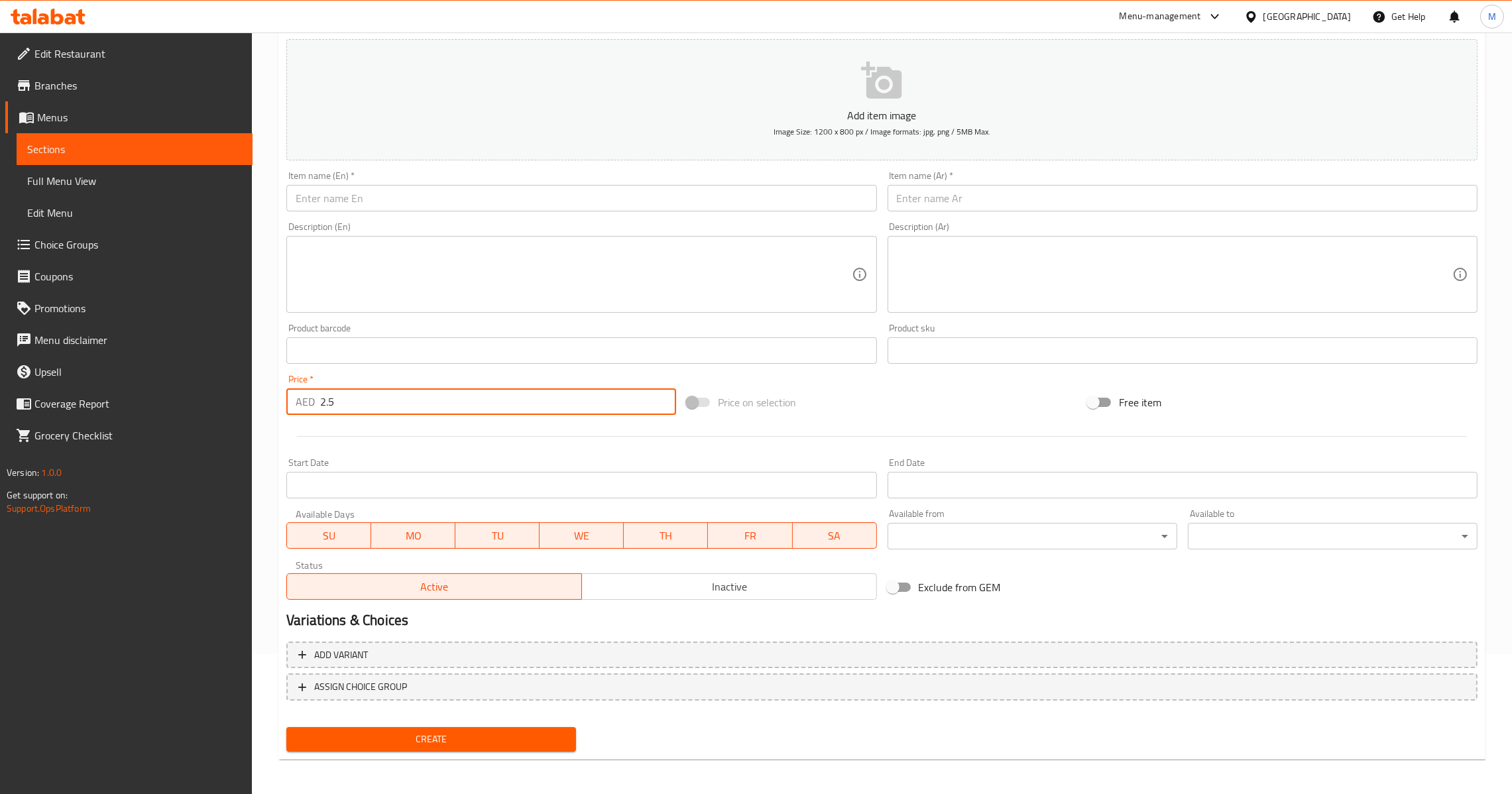
click at [435, 207] on input "text" at bounding box center [581, 198] width 590 height 27
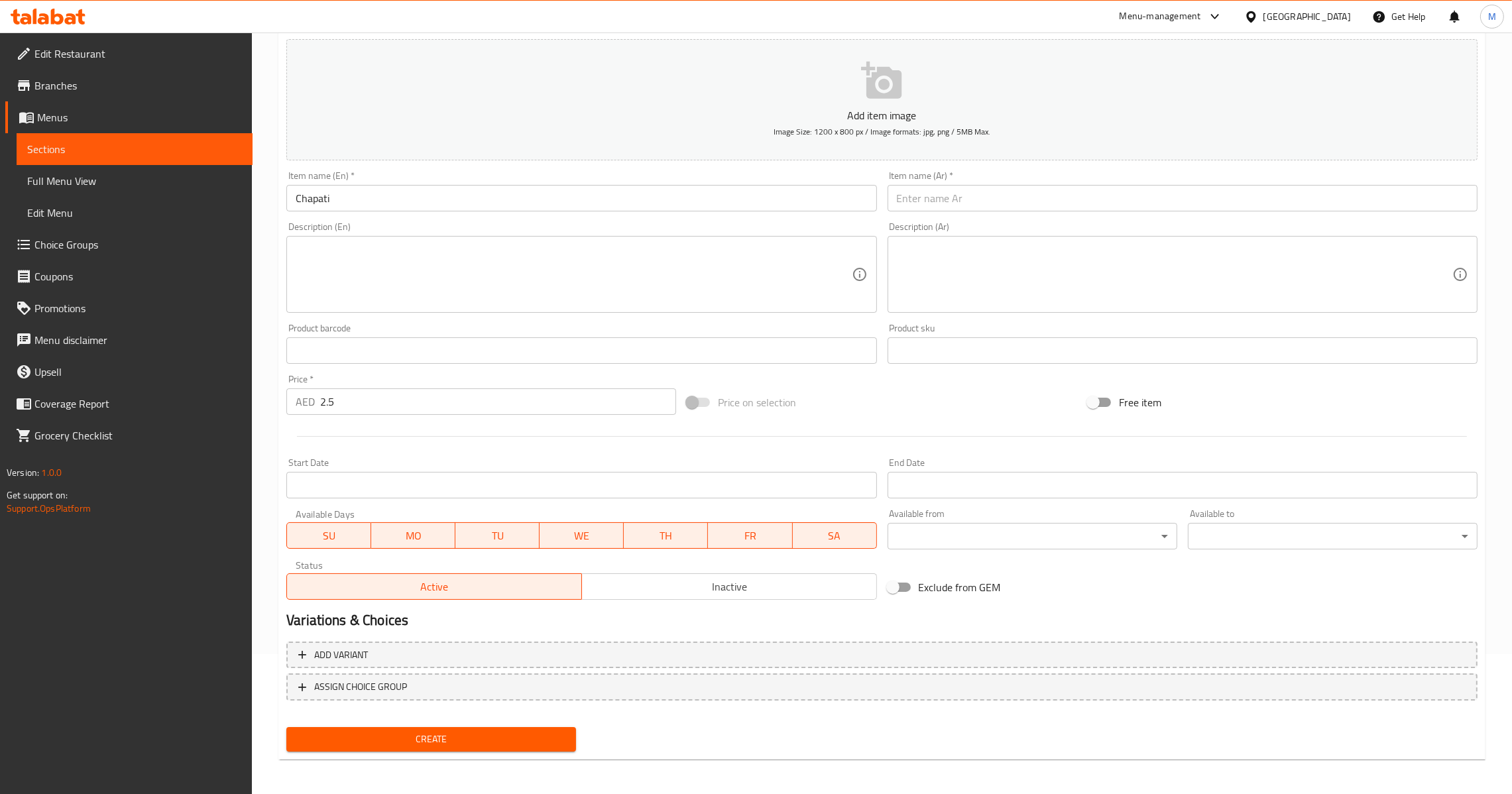
click at [594, 187] on input "Chapati" at bounding box center [581, 198] width 590 height 27
click at [917, 198] on input "text" at bounding box center [1182, 198] width 590 height 27
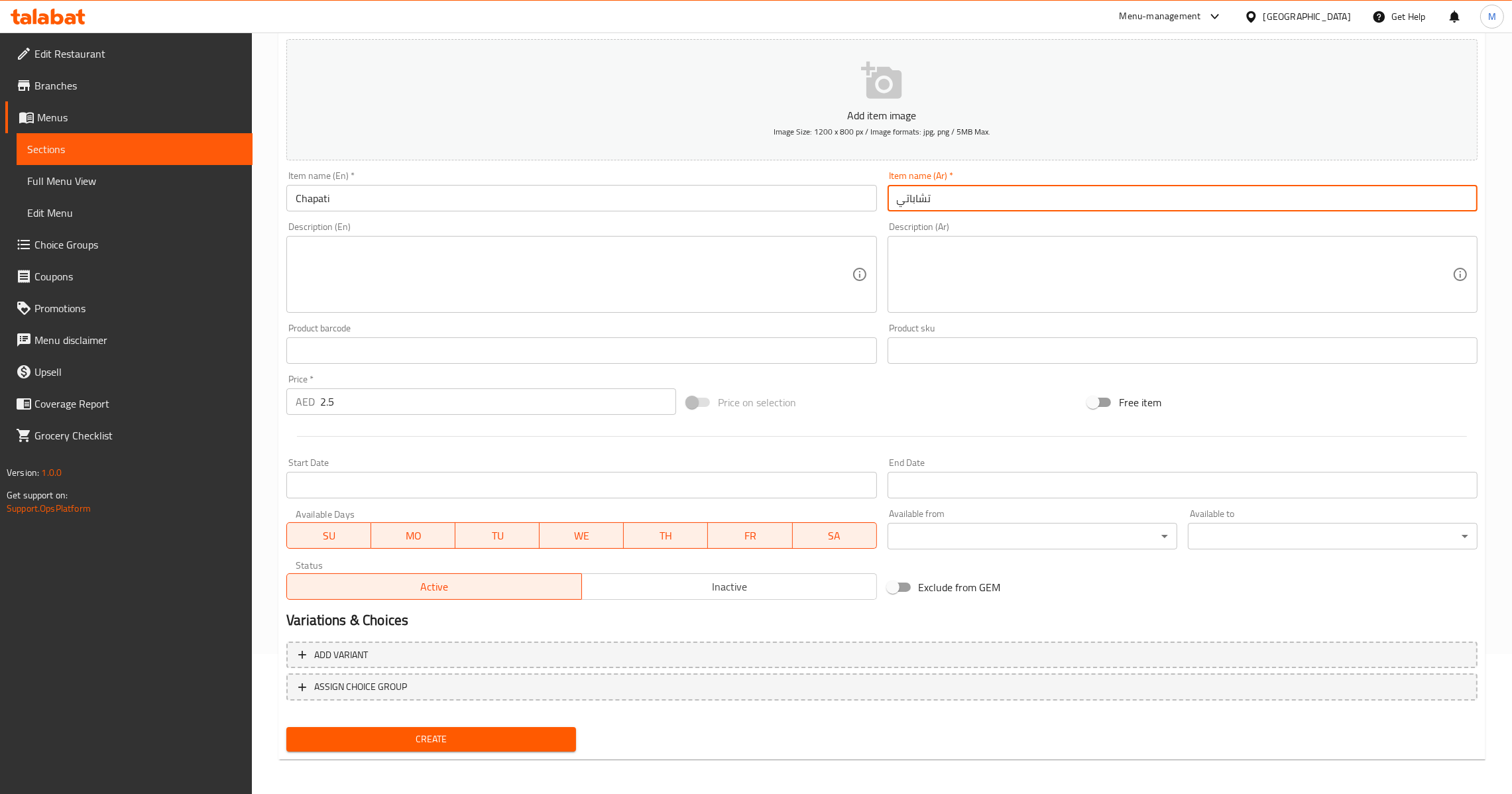
click at [436, 714] on div "Add variant ASSIGN CHOICE GROUP" at bounding box center [882, 680] width 1202 height 87
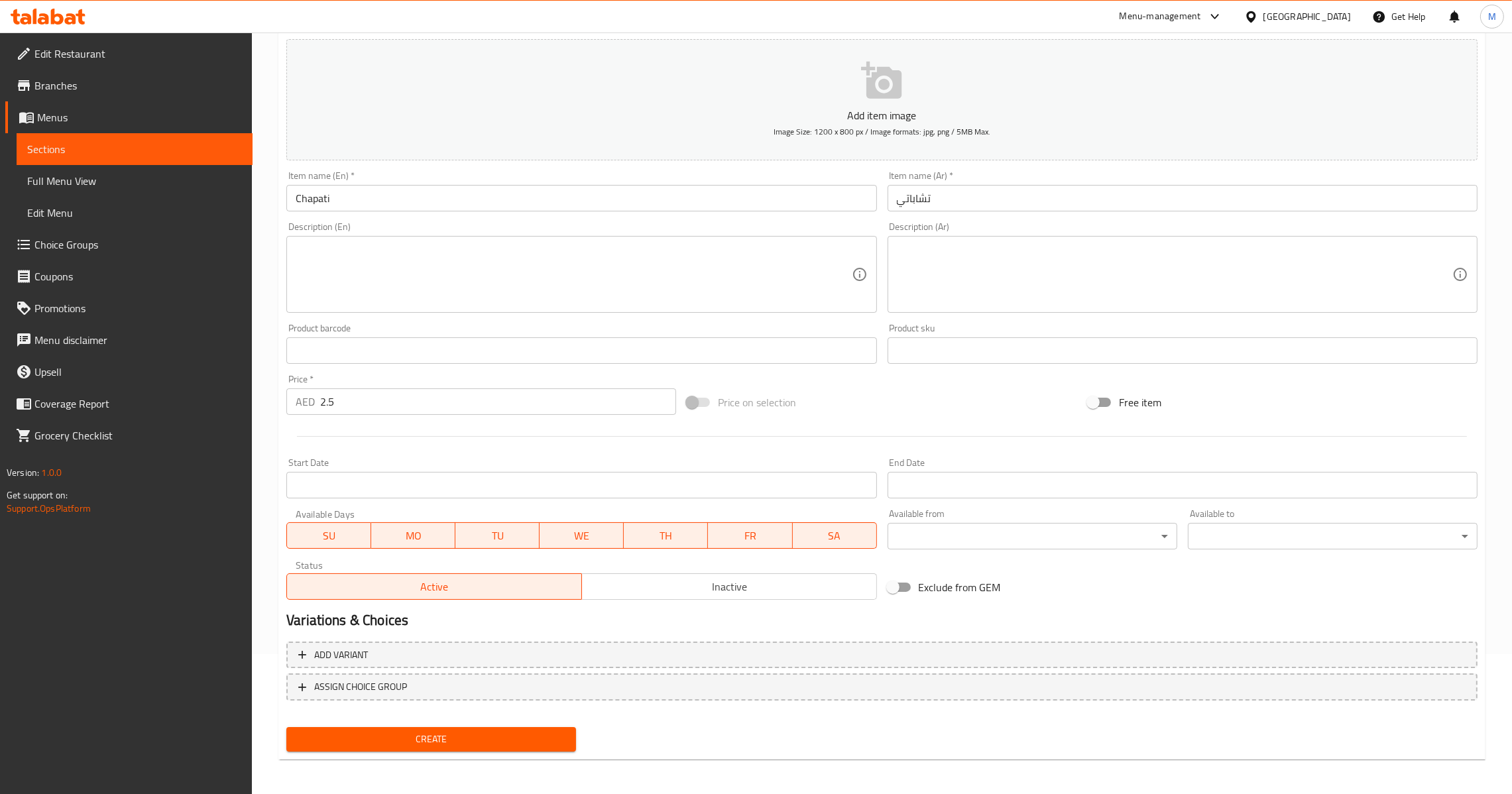
click at [436, 737] on span "Create" at bounding box center [432, 739] width 269 height 17
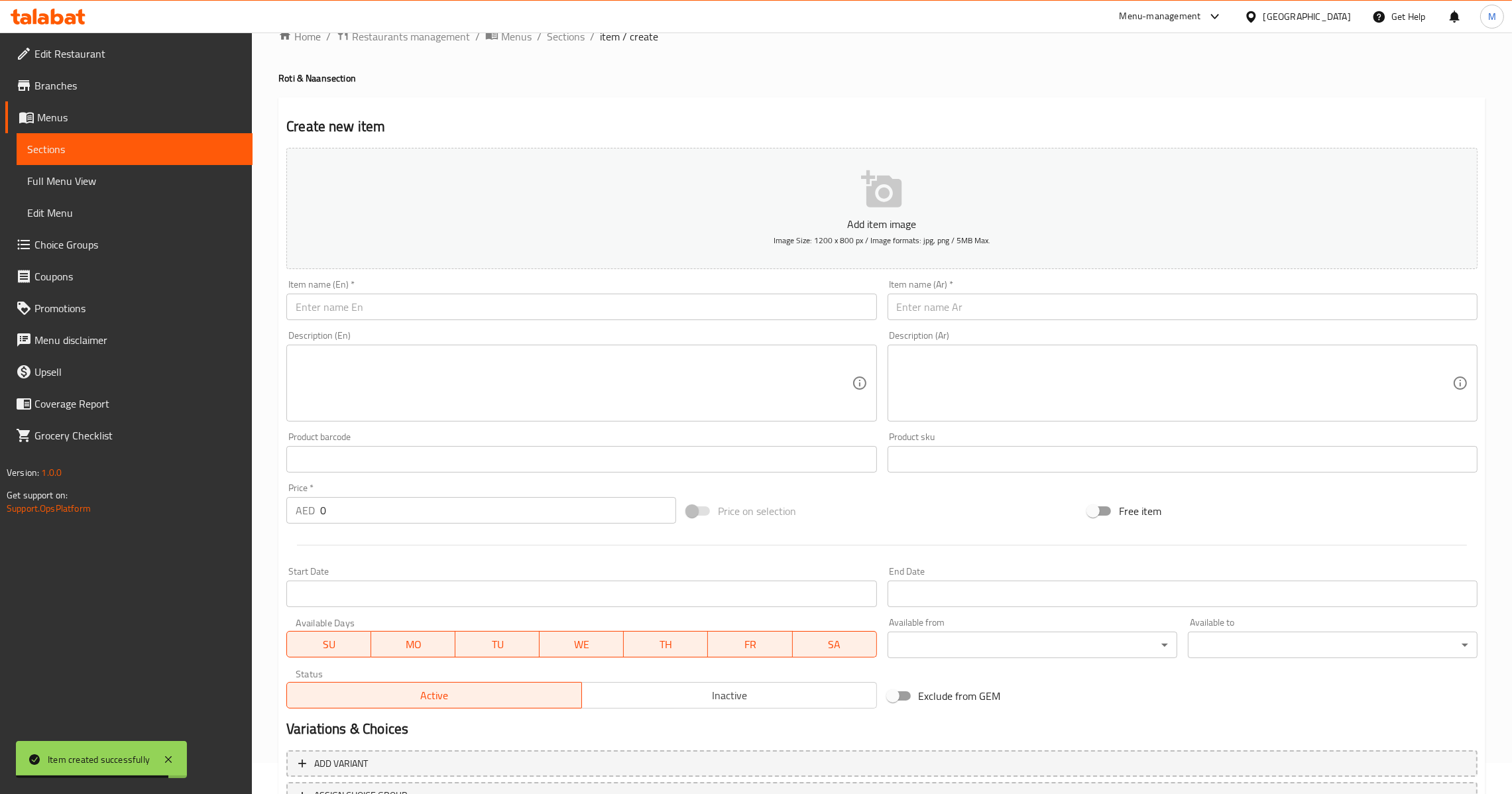
scroll to position [0, 0]
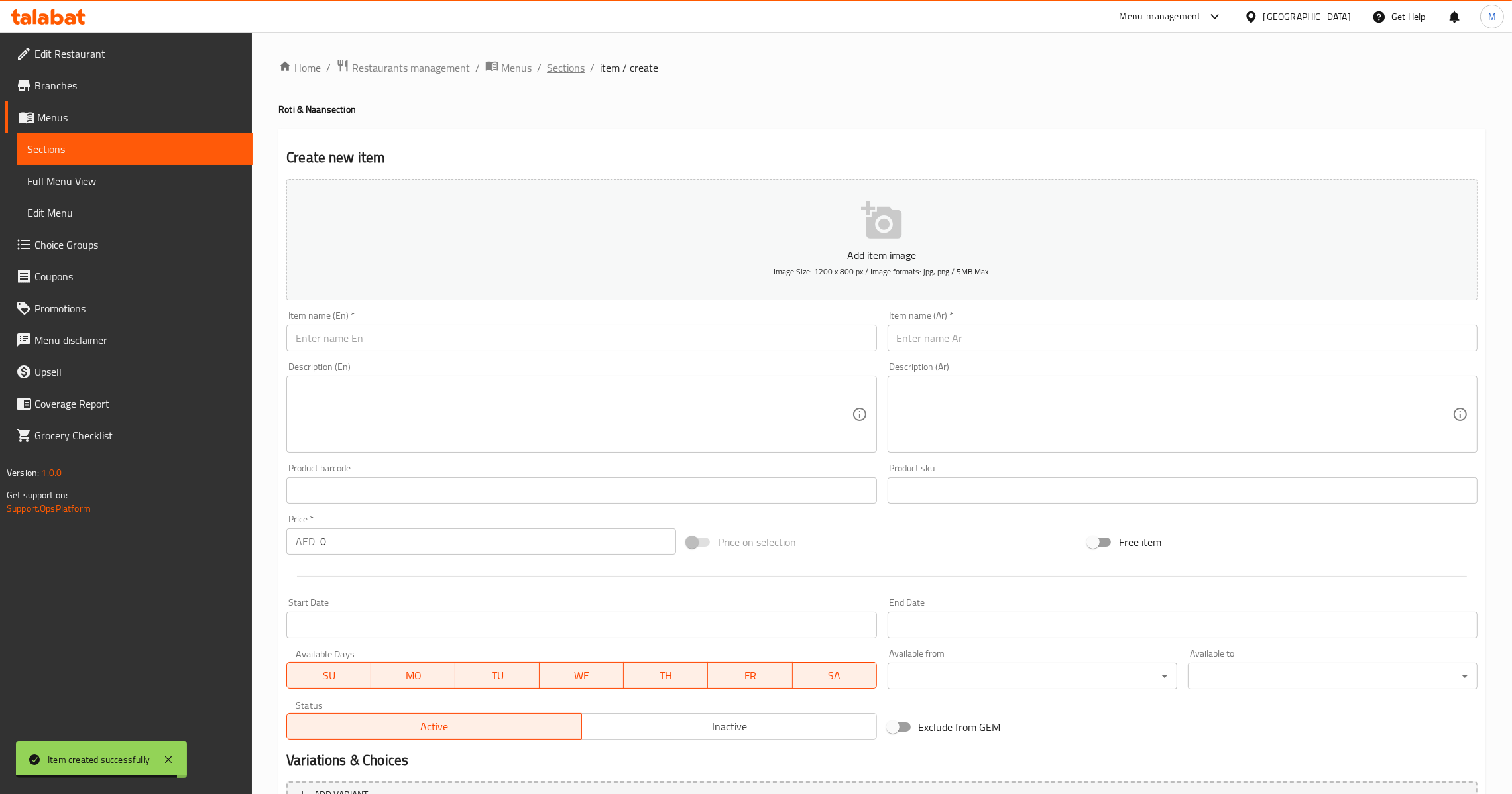
click at [553, 74] on span "Sections" at bounding box center [566, 68] width 38 height 16
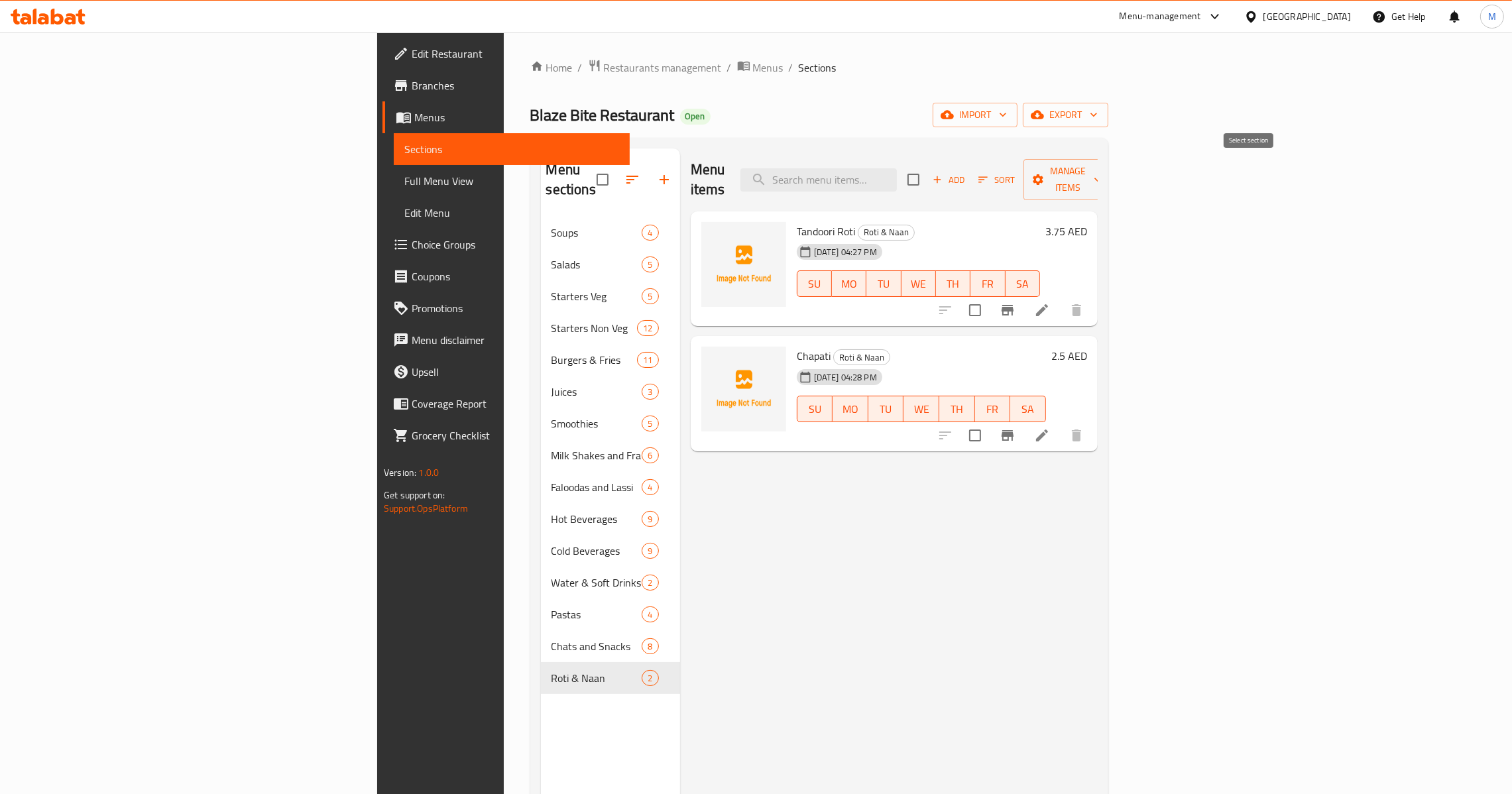
click at [927, 171] on input "checkbox" at bounding box center [913, 180] width 28 height 28
click at [967, 172] on span "Add" at bounding box center [949, 179] width 36 height 15
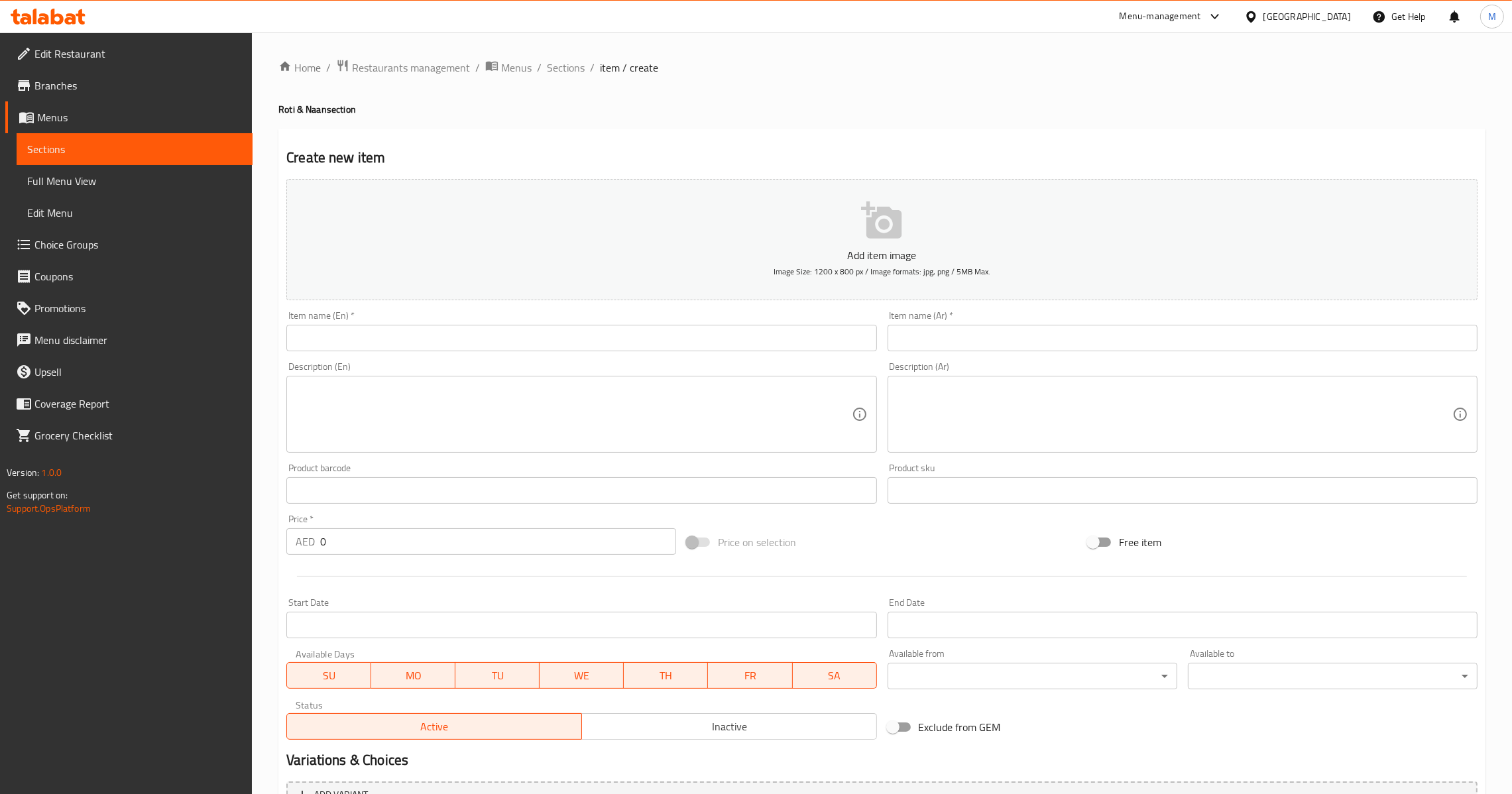
click at [622, 316] on div "Item name (En)   * Item name (En) *" at bounding box center [581, 331] width 590 height 41
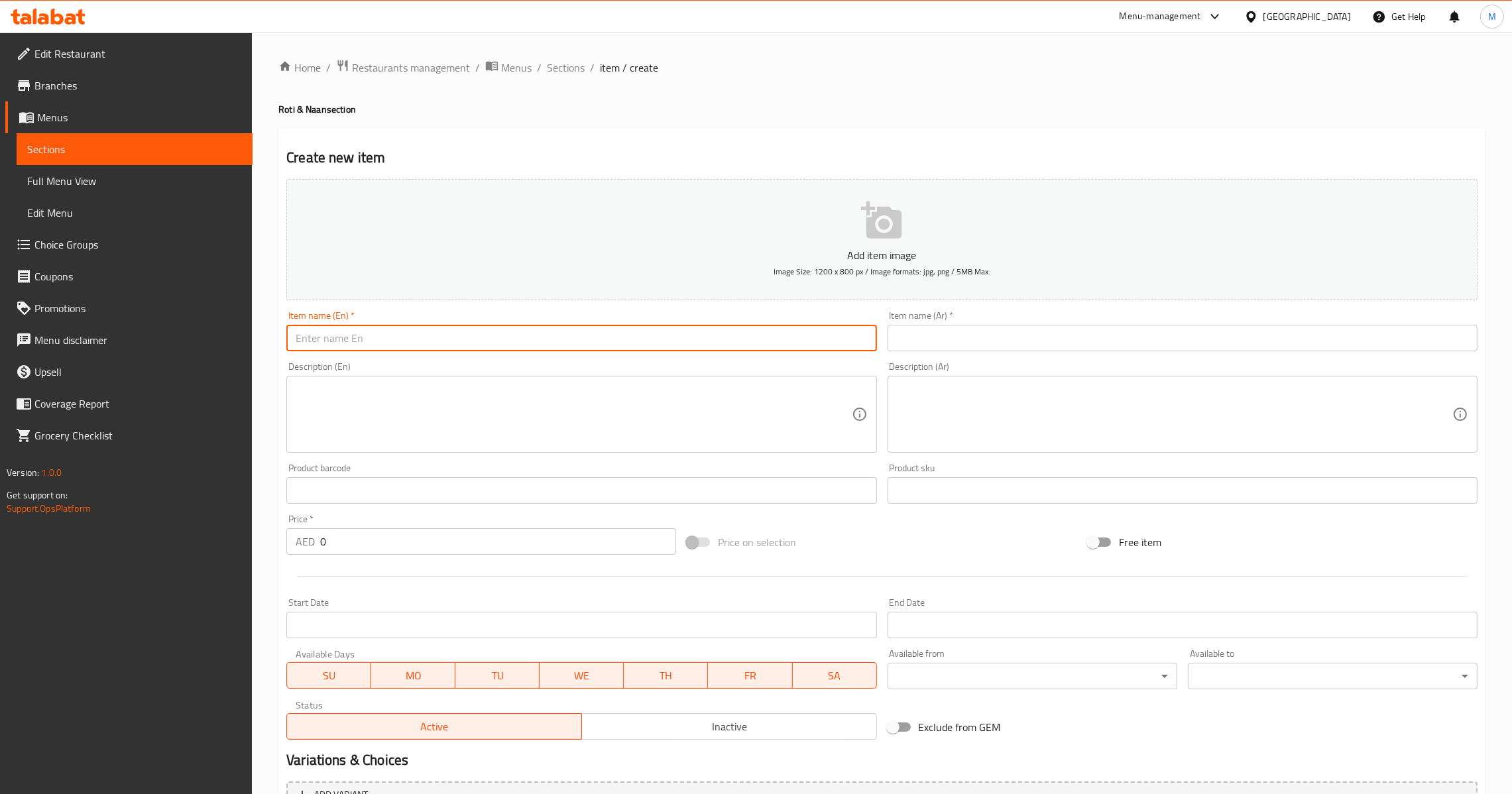
click at [647, 349] on input "text" at bounding box center [581, 338] width 590 height 27
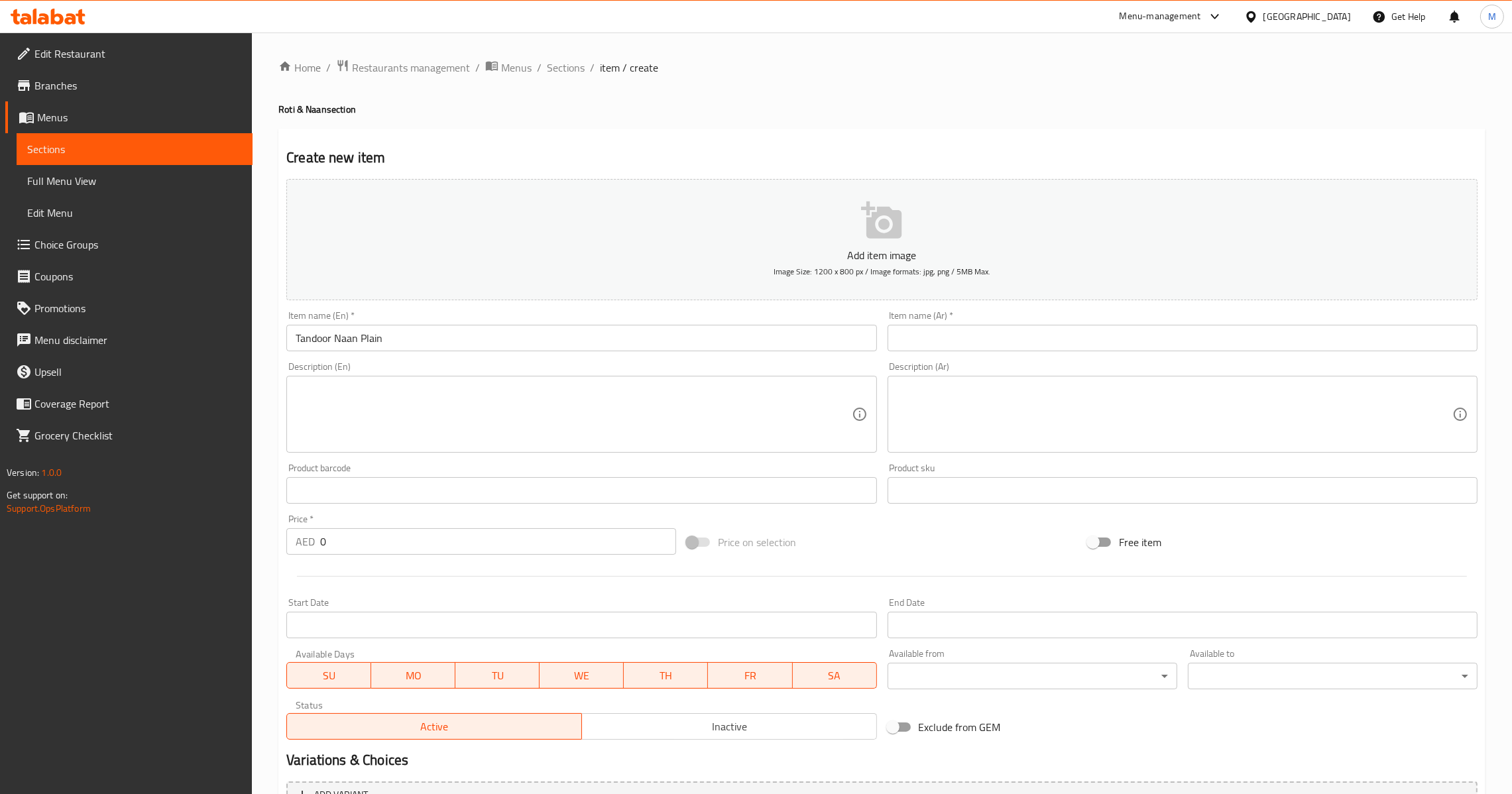
click at [984, 321] on div "Item name (Ar)   * Item name (Ar) *" at bounding box center [1182, 331] width 590 height 41
click at [983, 323] on div "Item name (Ar)   * Item name (Ar) *" at bounding box center [1182, 331] width 590 height 41
click at [976, 327] on input "text" at bounding box center [1182, 338] width 590 height 27
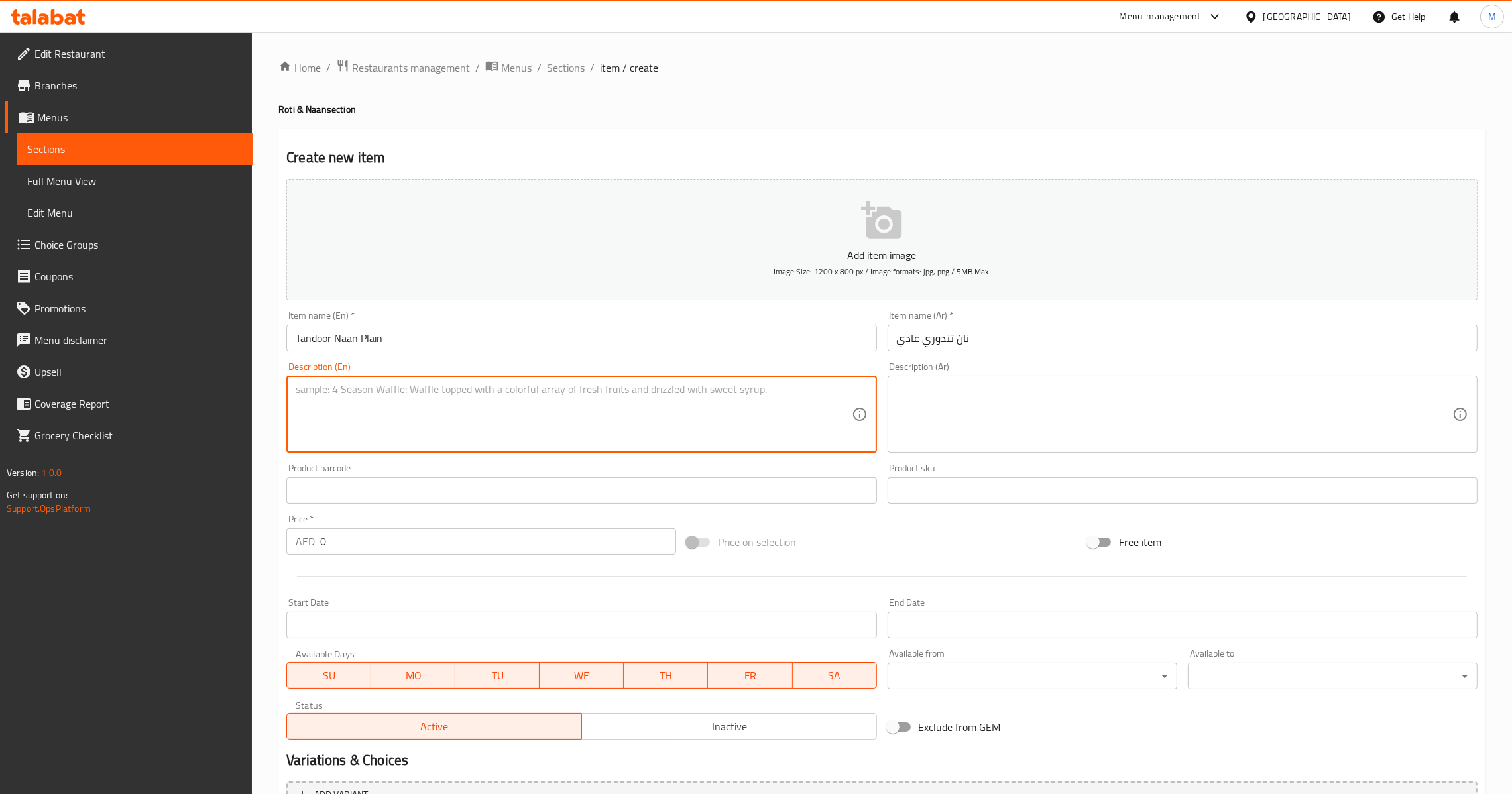
click at [419, 542] on input "0" at bounding box center [498, 541] width 356 height 27
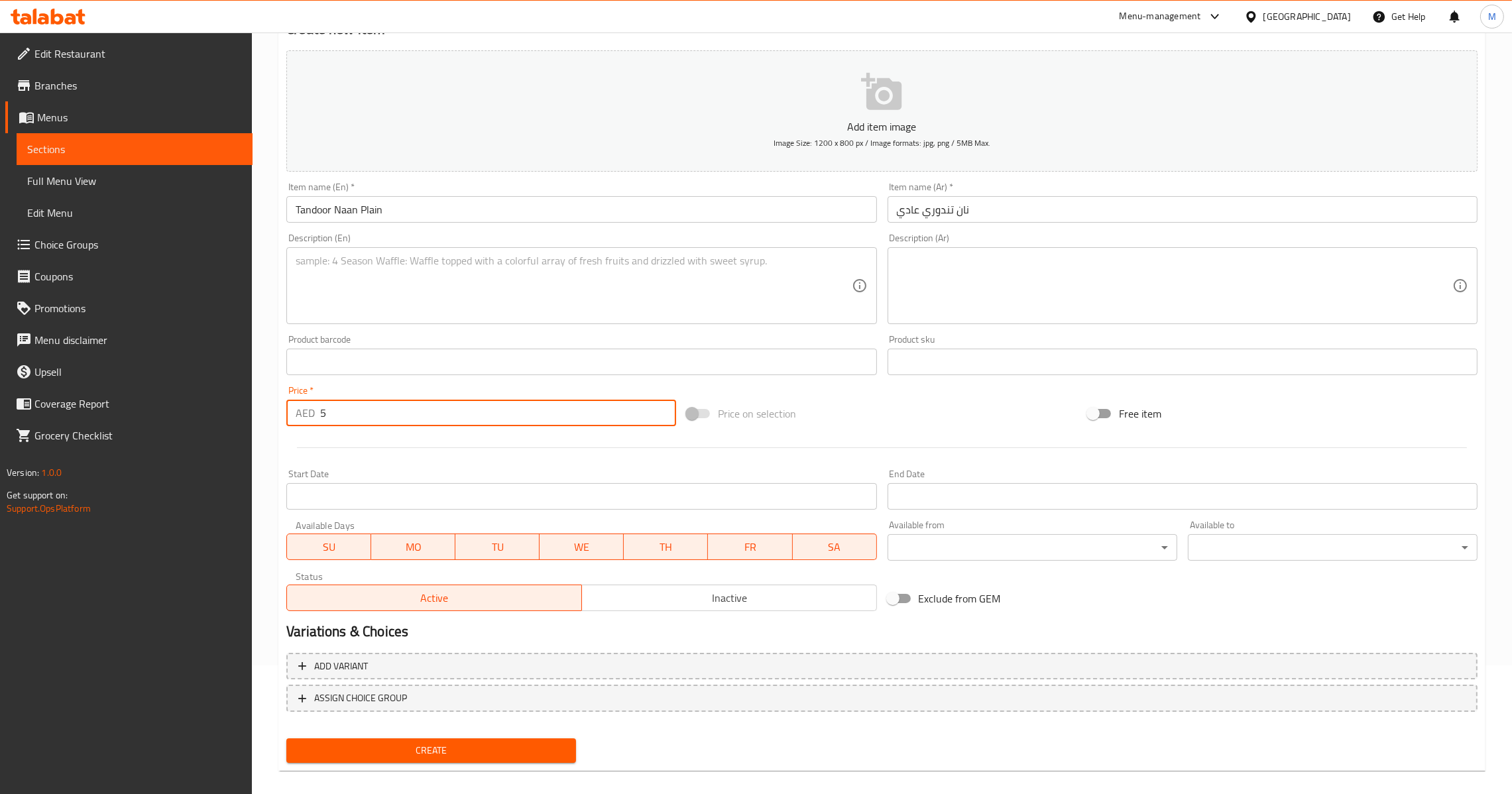
scroll to position [140, 0]
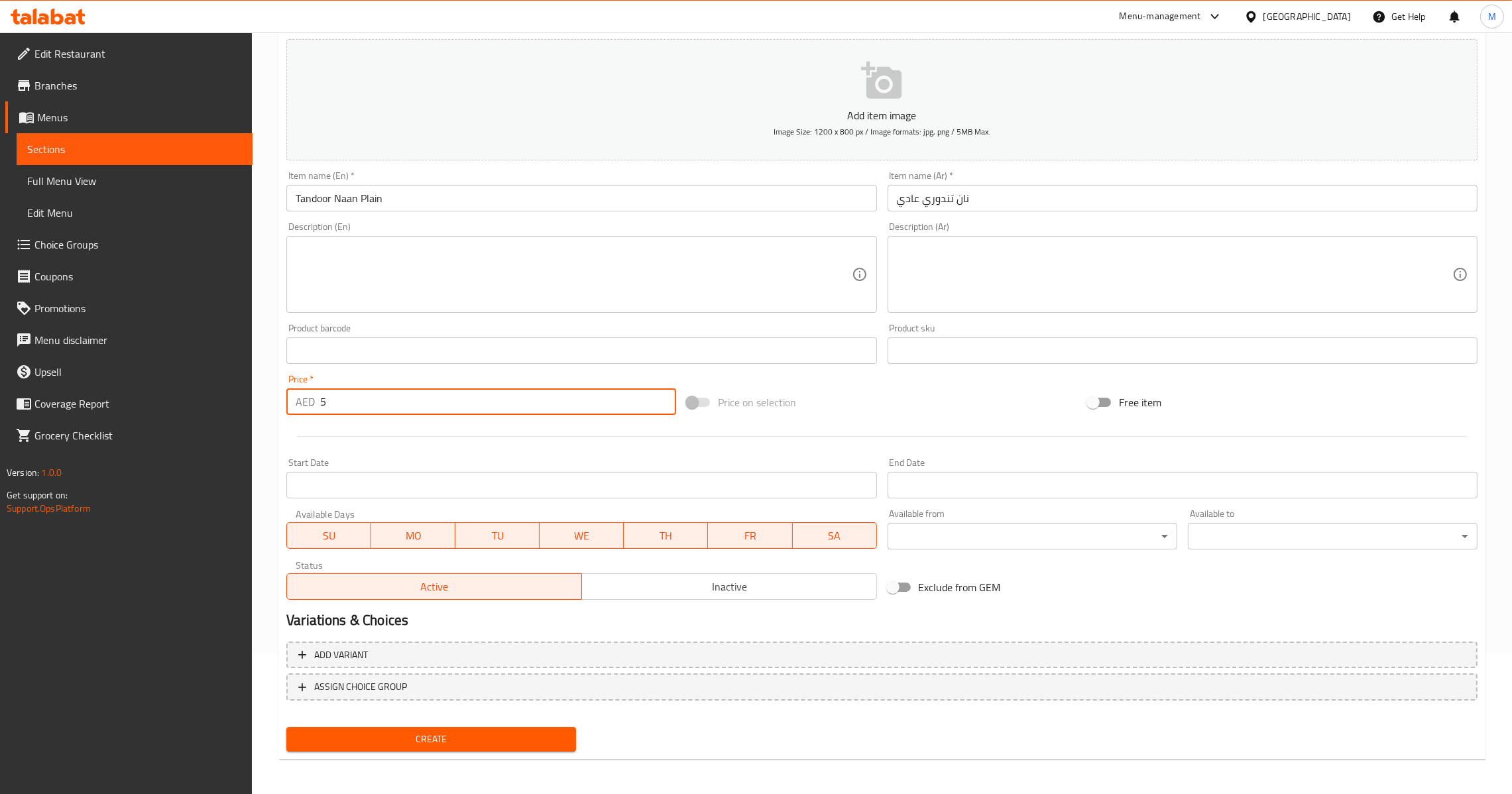
click at [452, 746] on button "Create" at bounding box center [431, 739] width 289 height 25
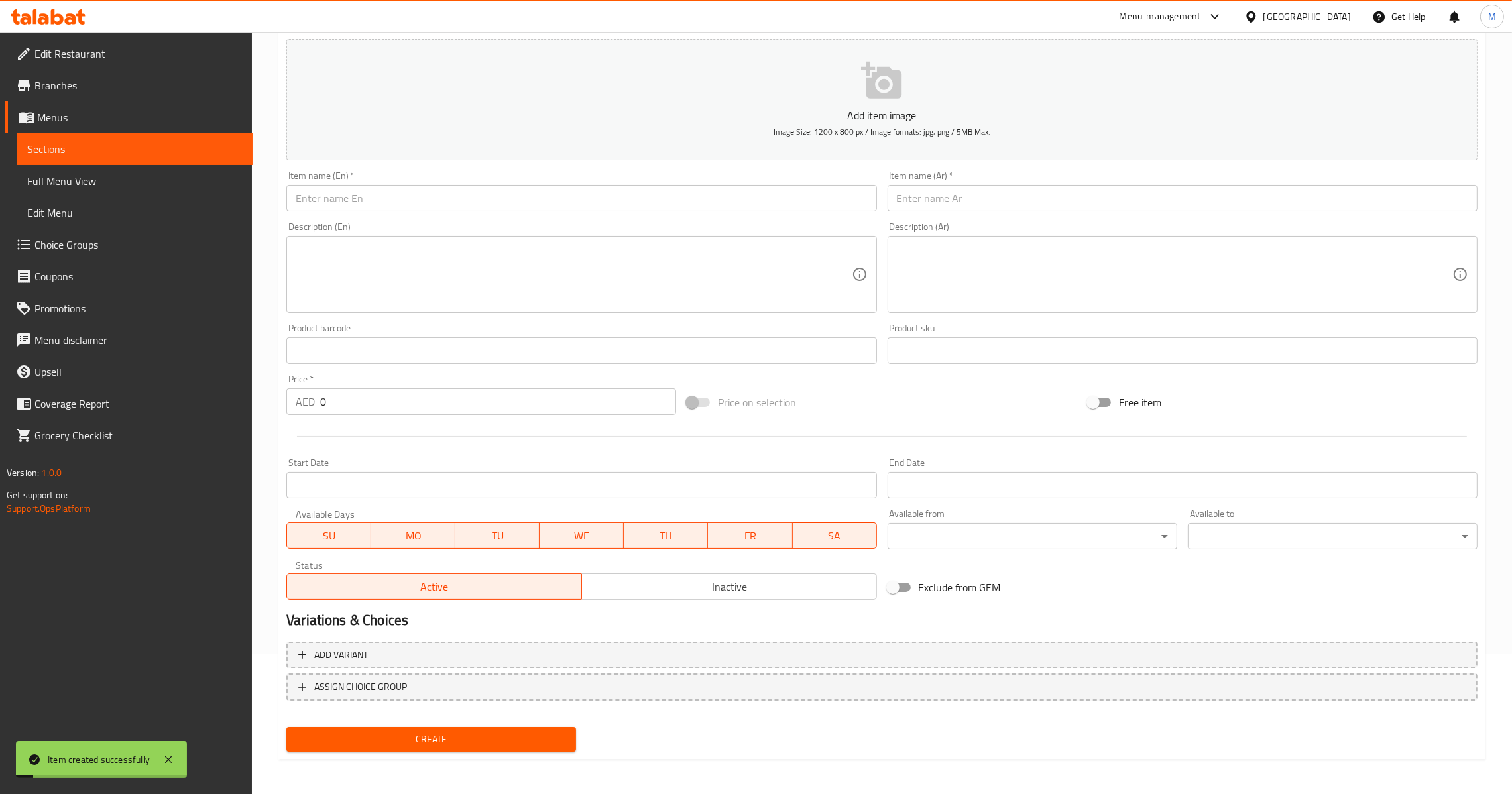
click at [507, 187] on input "text" at bounding box center [581, 198] width 590 height 27
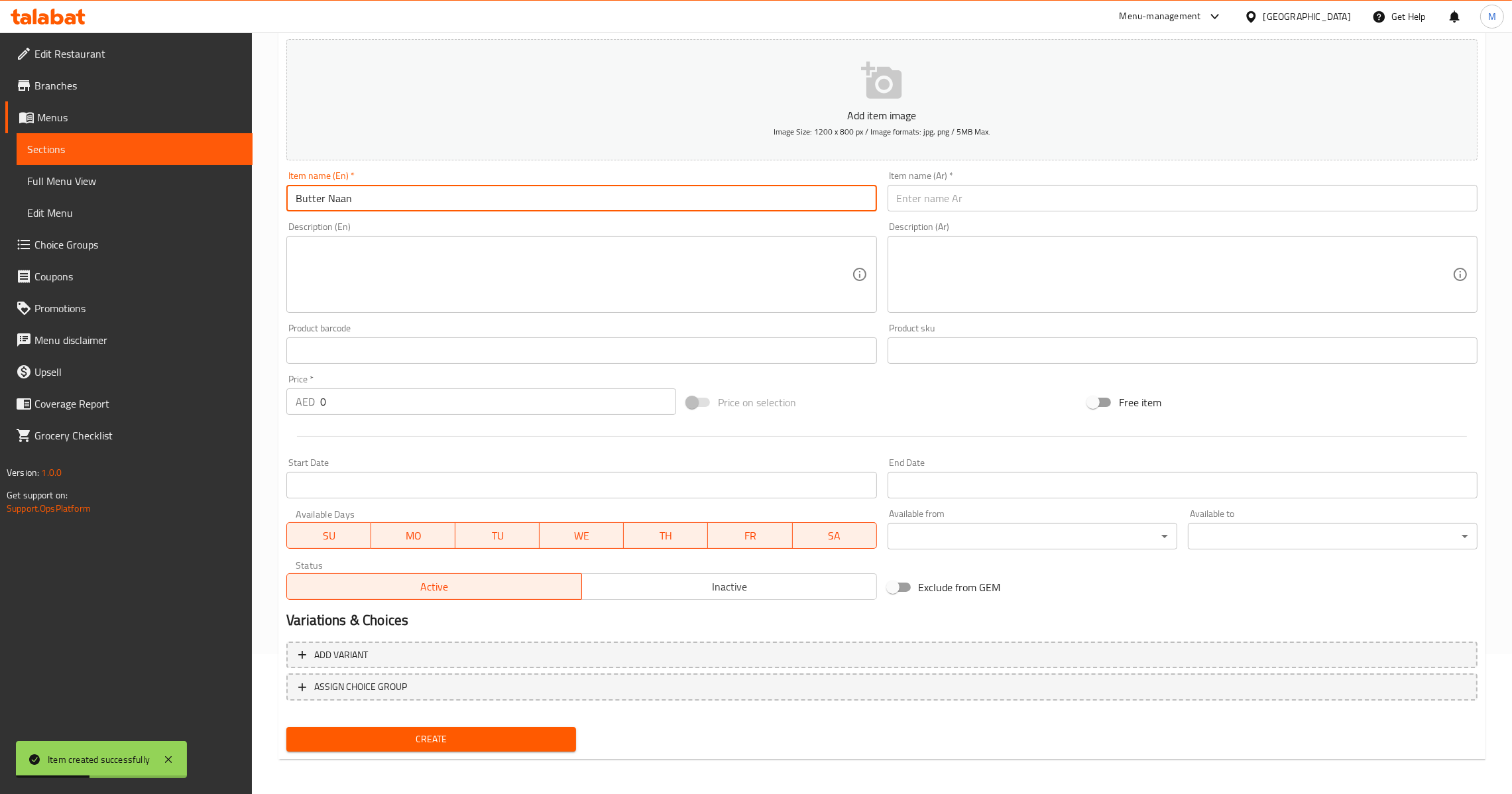
click at [926, 194] on input "text" at bounding box center [1182, 198] width 590 height 27
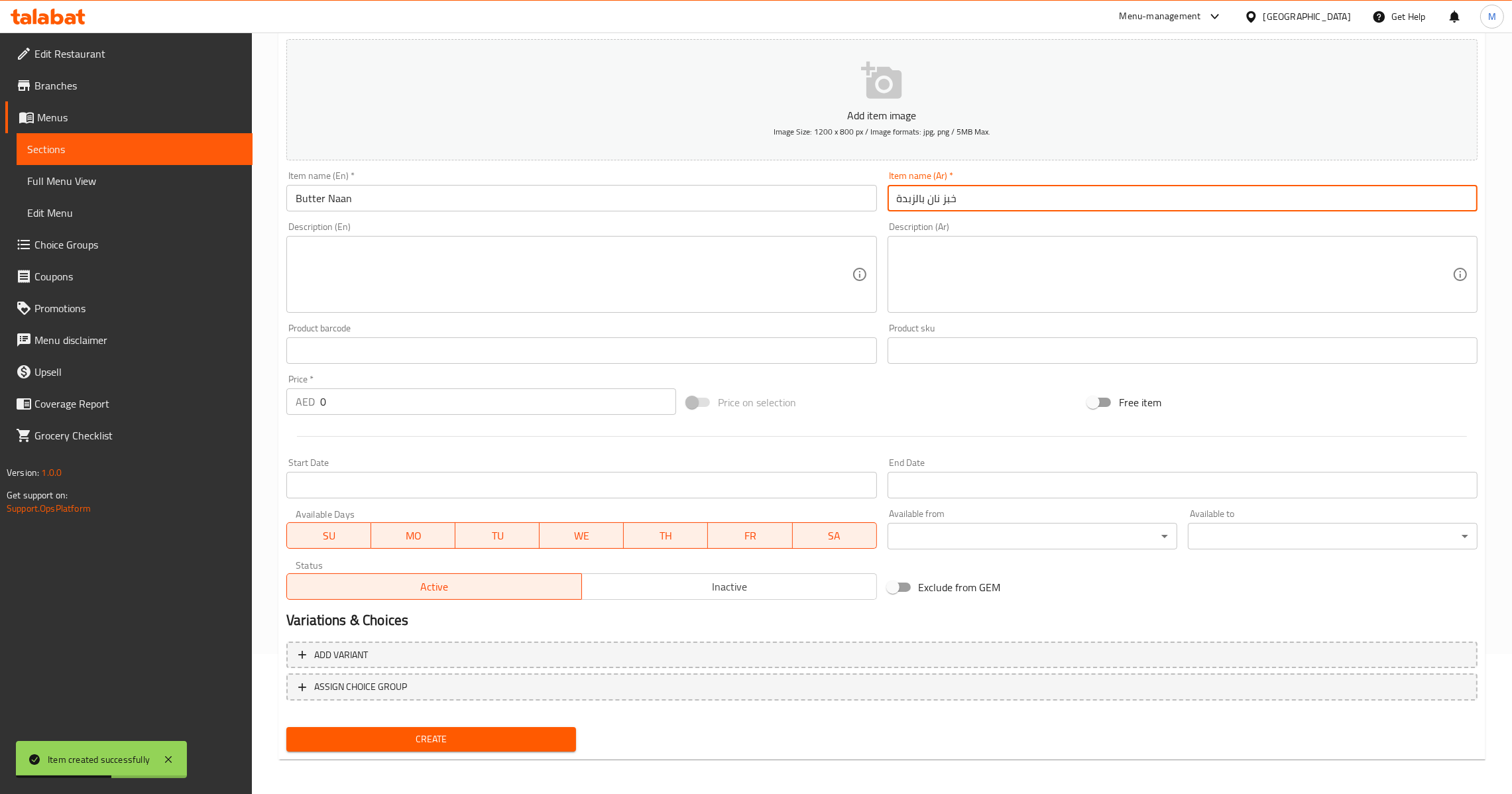
click at [368, 395] on input "0" at bounding box center [498, 402] width 356 height 27
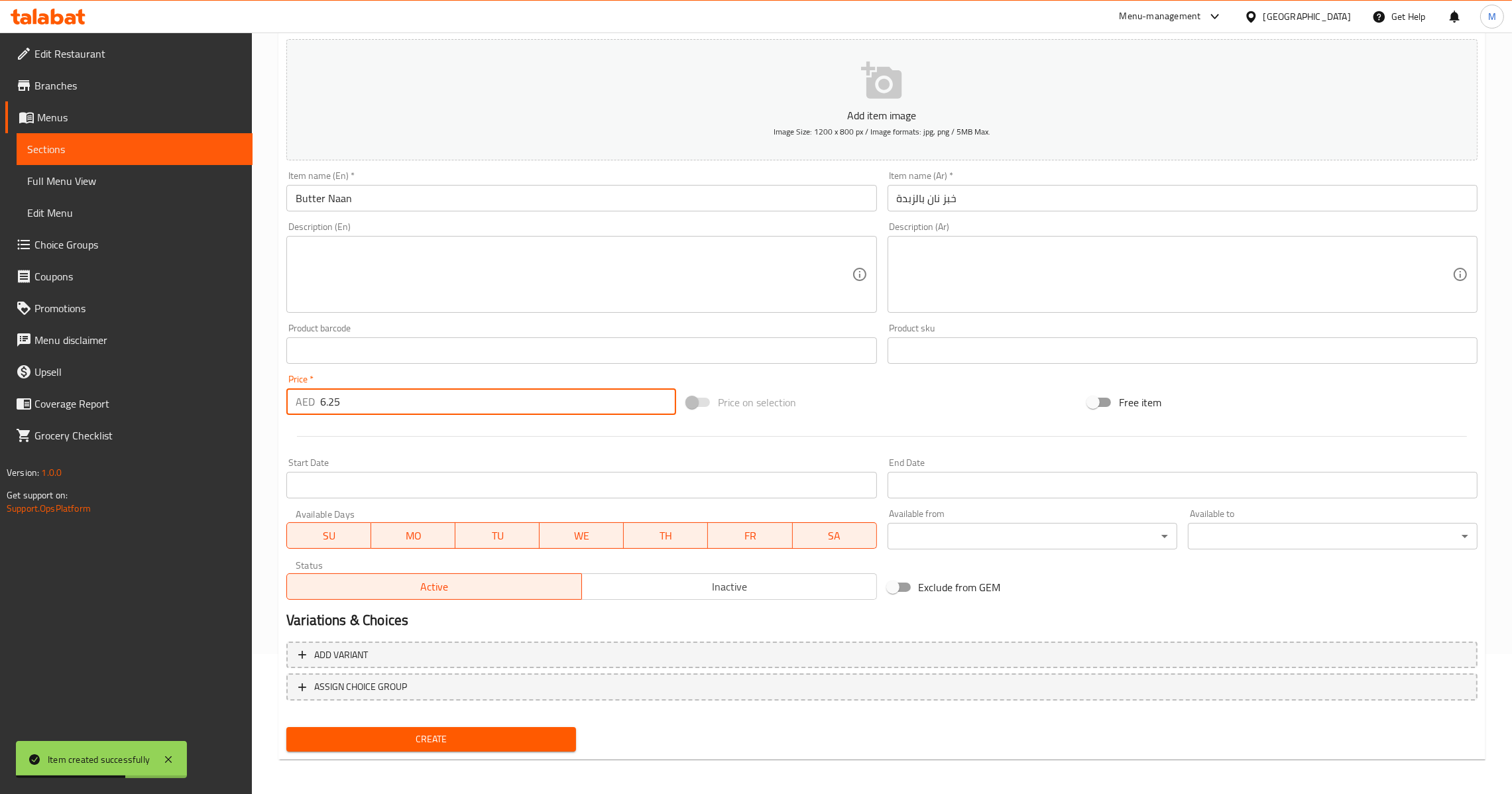
click at [449, 728] on button "Create" at bounding box center [431, 739] width 289 height 25
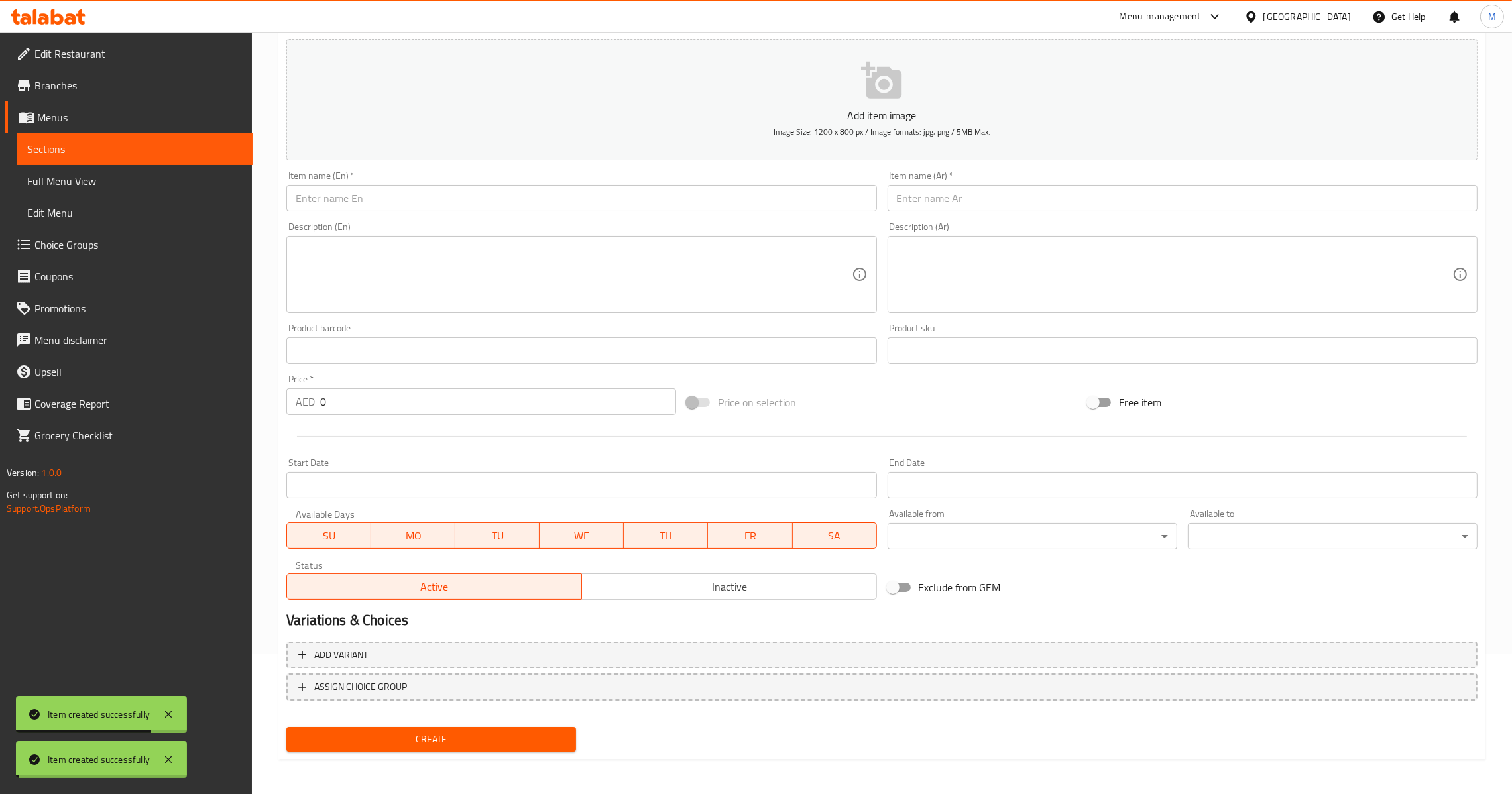
click at [352, 394] on input "0" at bounding box center [498, 402] width 356 height 27
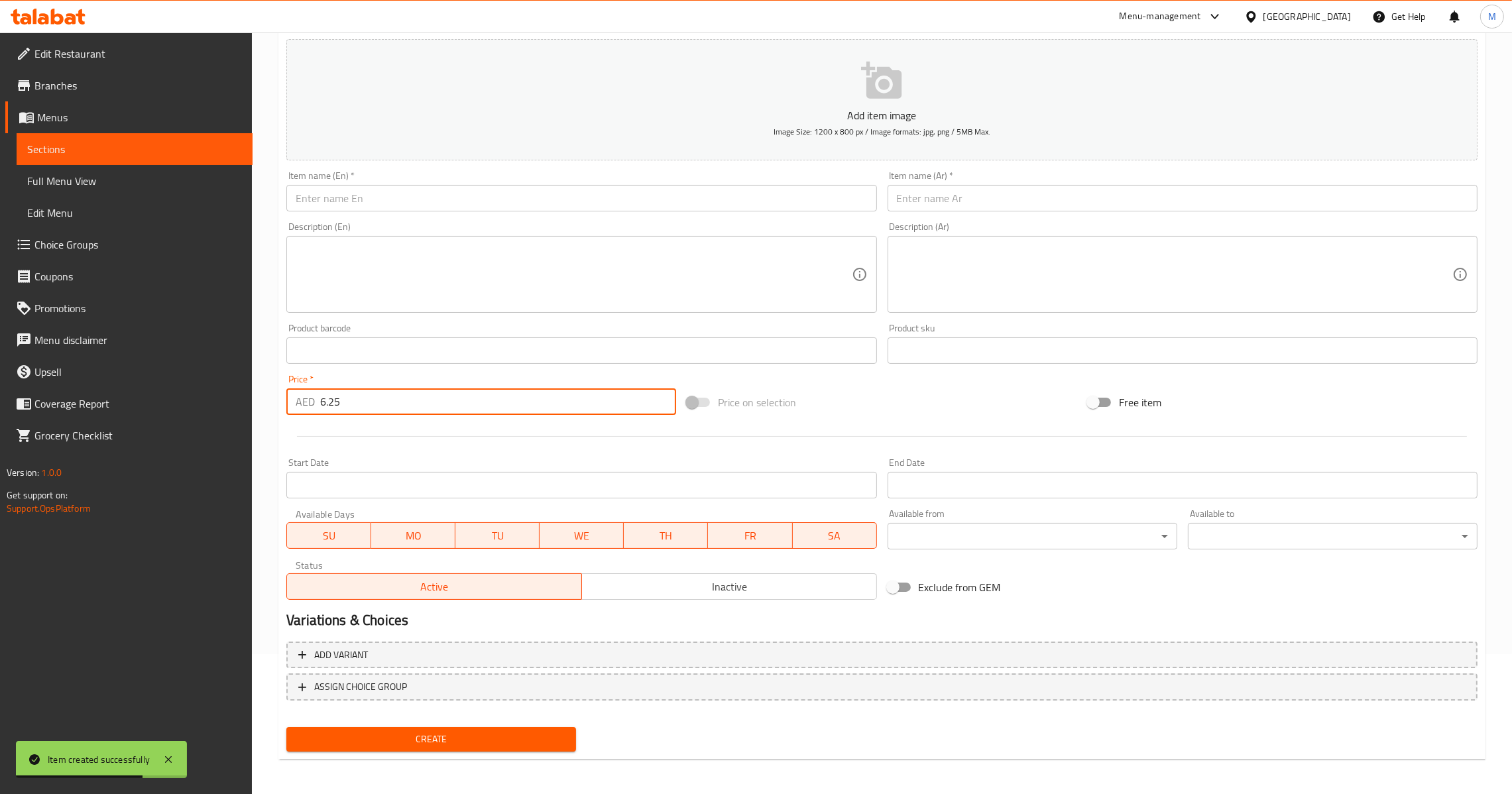
click at [547, 191] on input "text" at bounding box center [581, 198] width 590 height 27
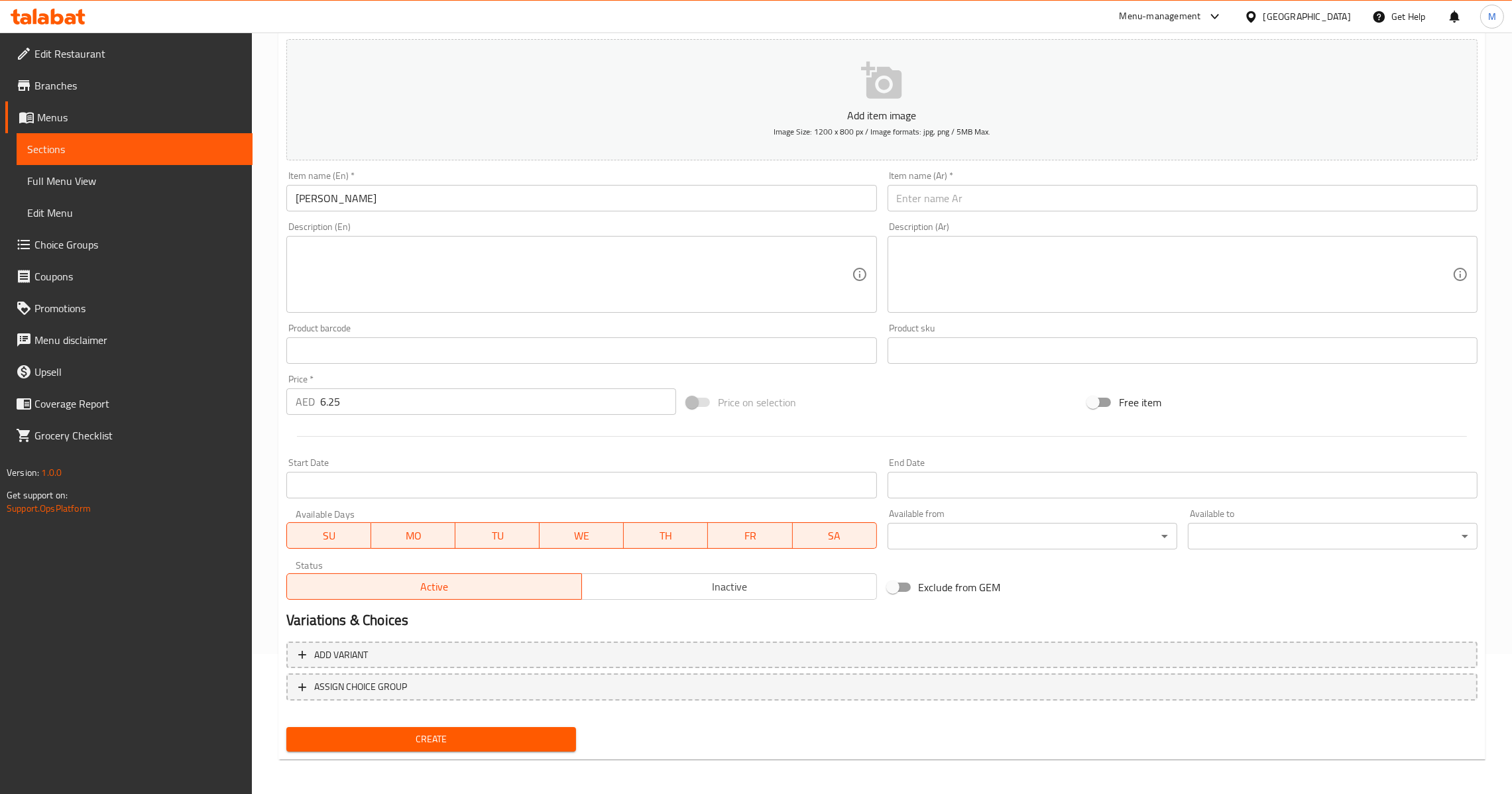
click at [949, 213] on div "Item name (Ar)   * Item name (Ar) *" at bounding box center [1183, 191] width 601 height 51
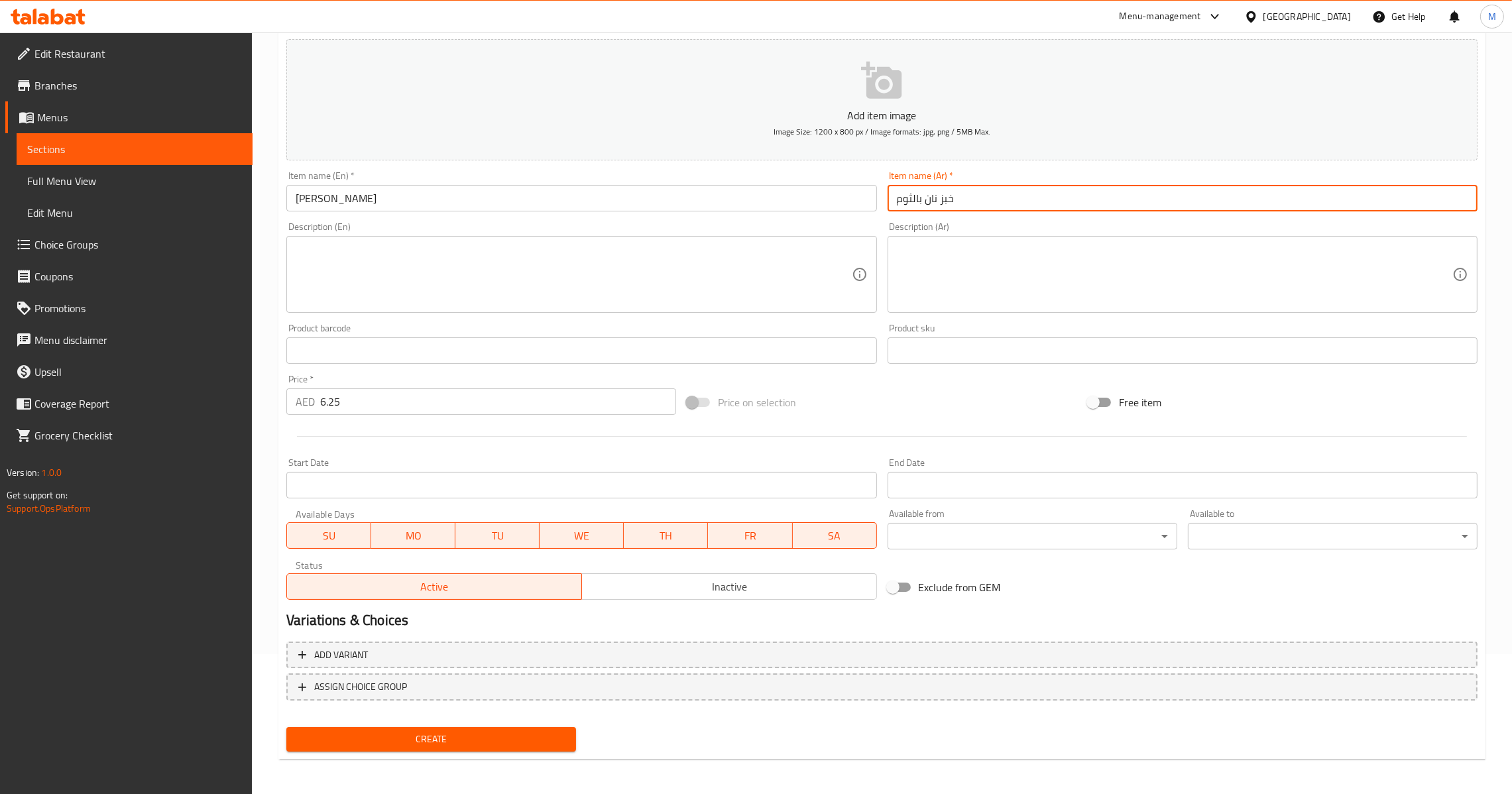
click at [950, 210] on input "خبز نان بالثوم" at bounding box center [1182, 198] width 590 height 27
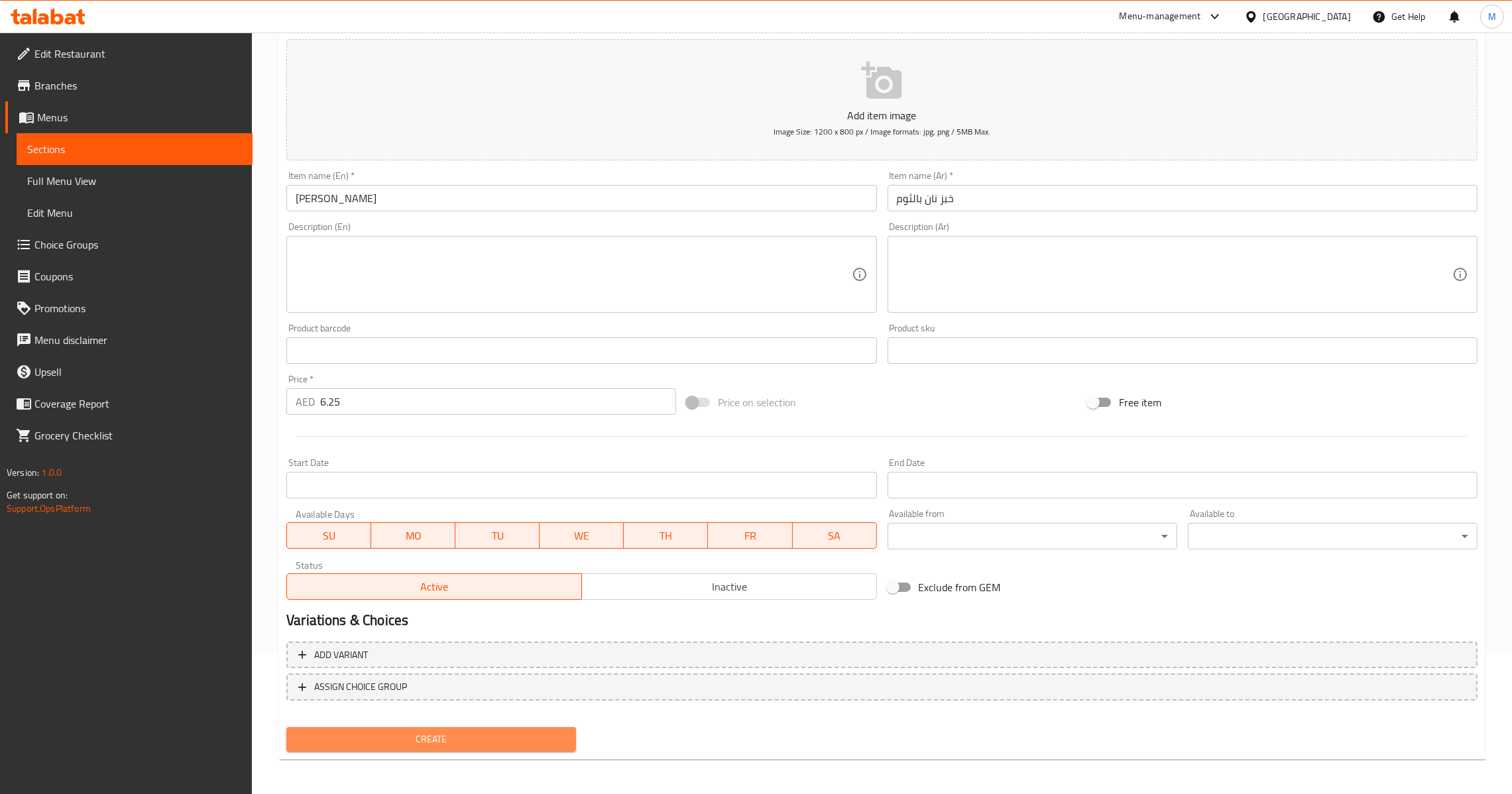
click at [461, 731] on span "Create" at bounding box center [432, 739] width 269 height 17
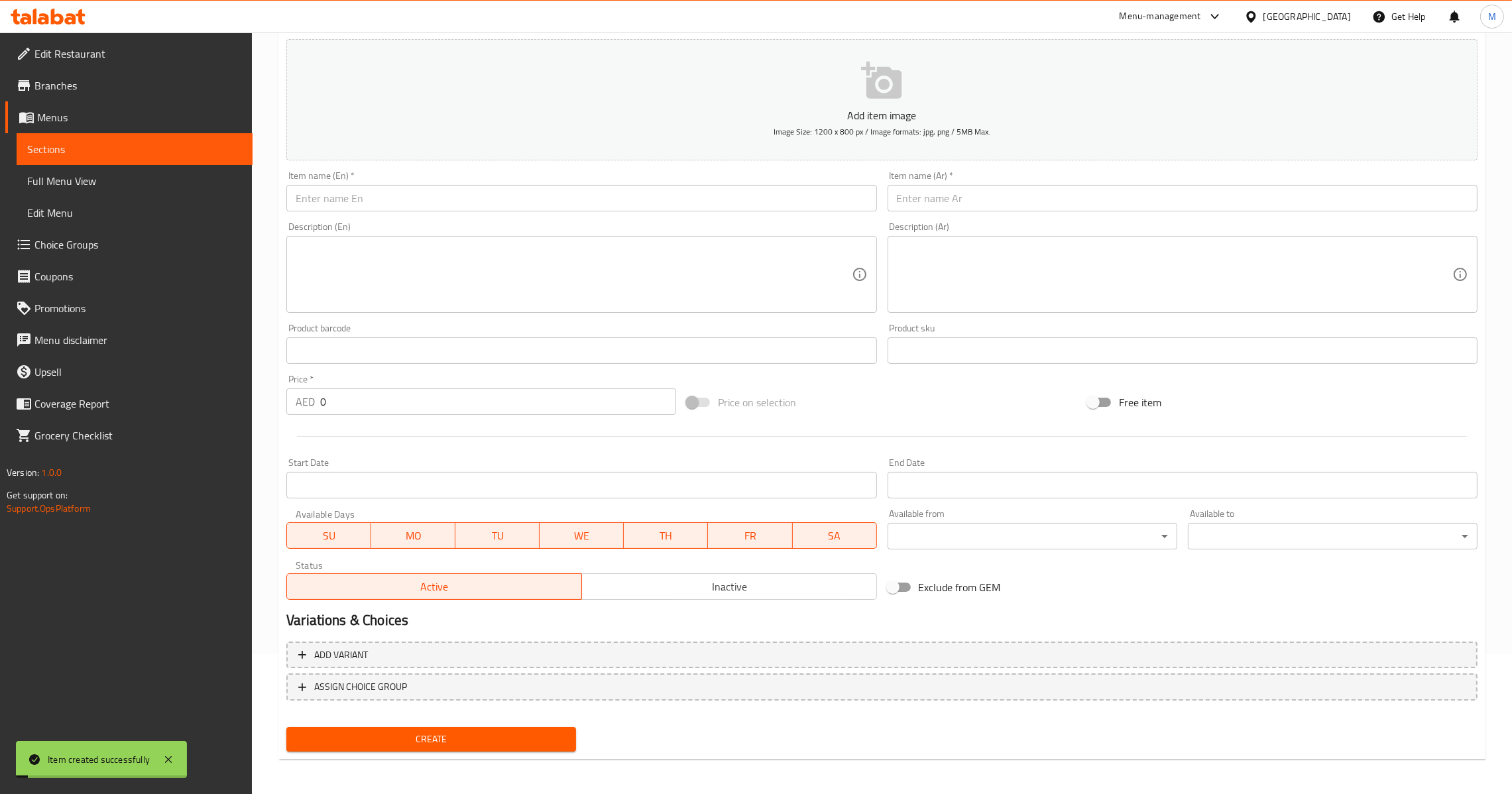
drag, startPoint x: 537, startPoint y: 195, endPoint x: 551, endPoint y: 194, distance: 14.0
click at [538, 195] on input "text" at bounding box center [581, 198] width 590 height 27
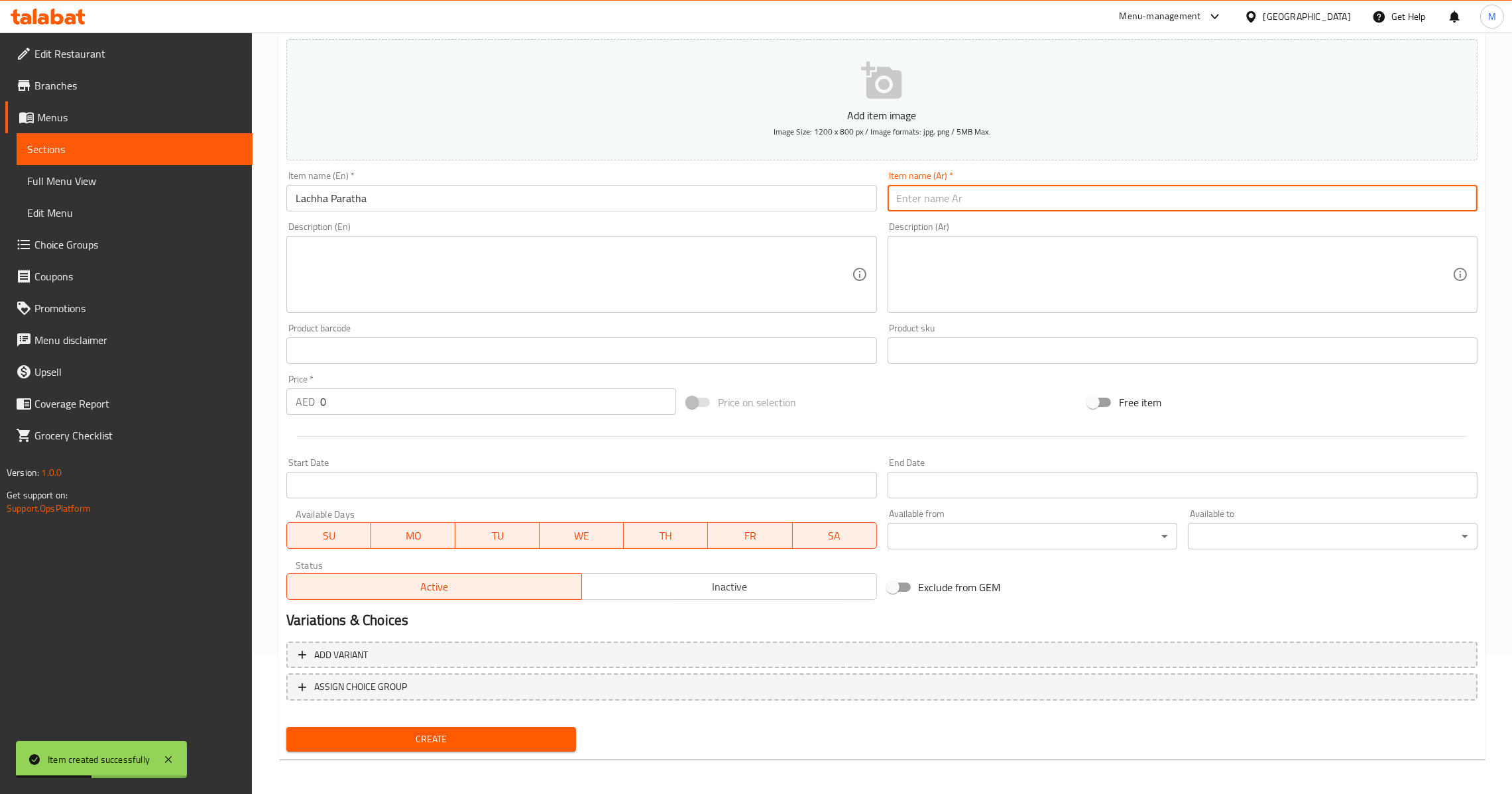
click at [905, 191] on input "text" at bounding box center [1182, 198] width 590 height 27
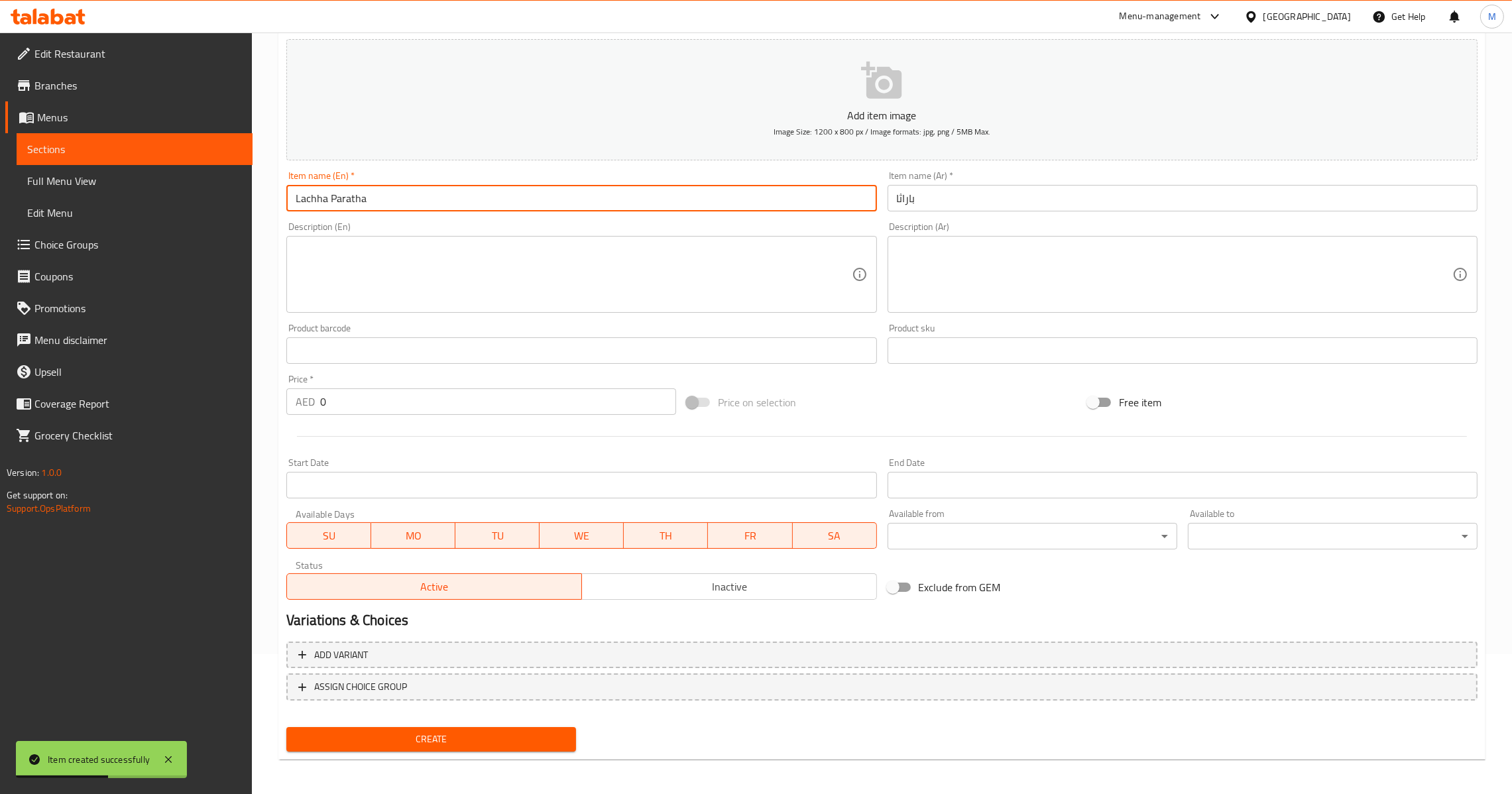
click at [540, 186] on input "Lachha Paratha" at bounding box center [581, 198] width 590 height 27
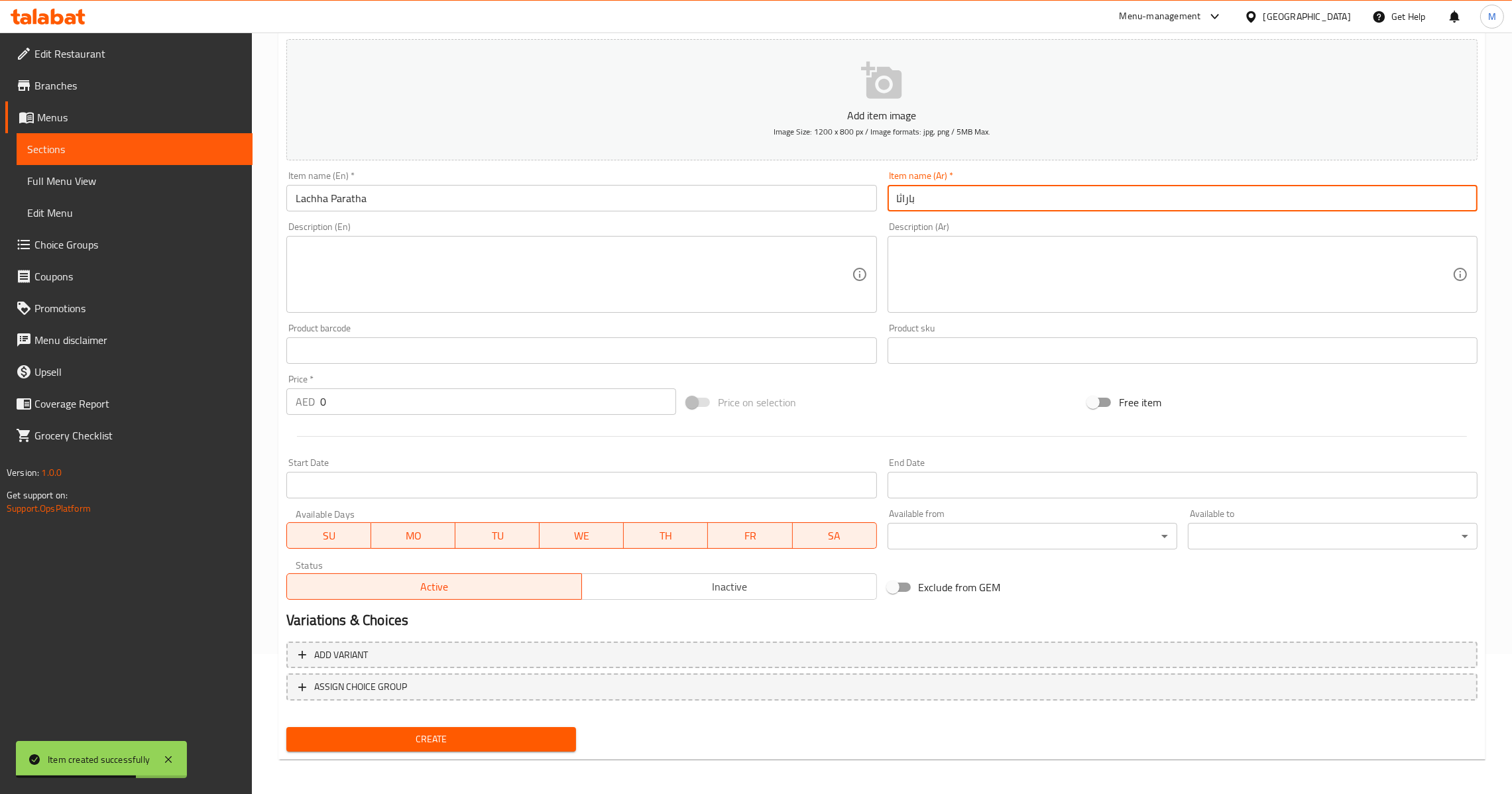
click at [1039, 194] on input "باراثا" at bounding box center [1182, 198] width 590 height 27
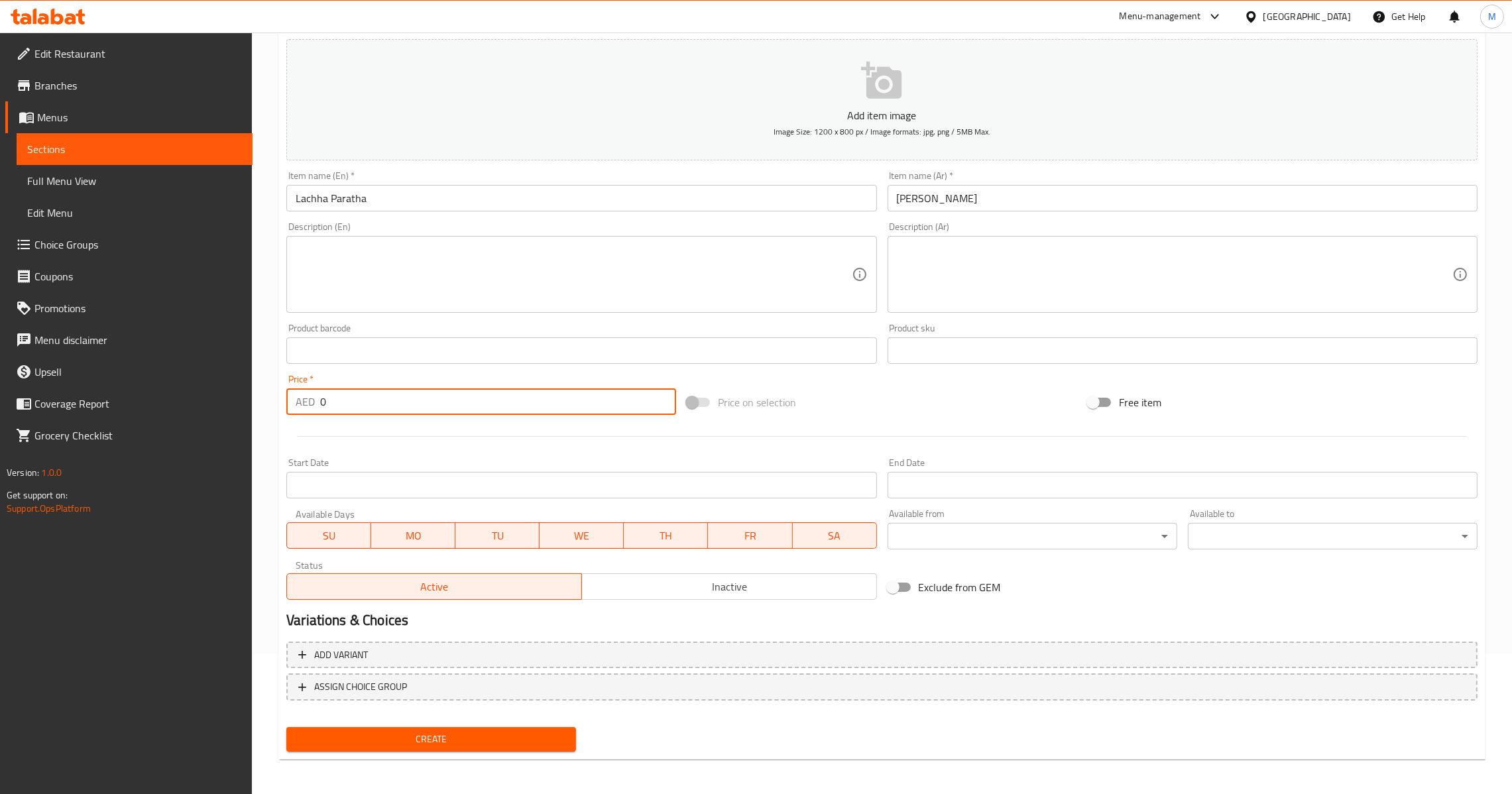
click at [381, 414] on input "0" at bounding box center [498, 402] width 356 height 27
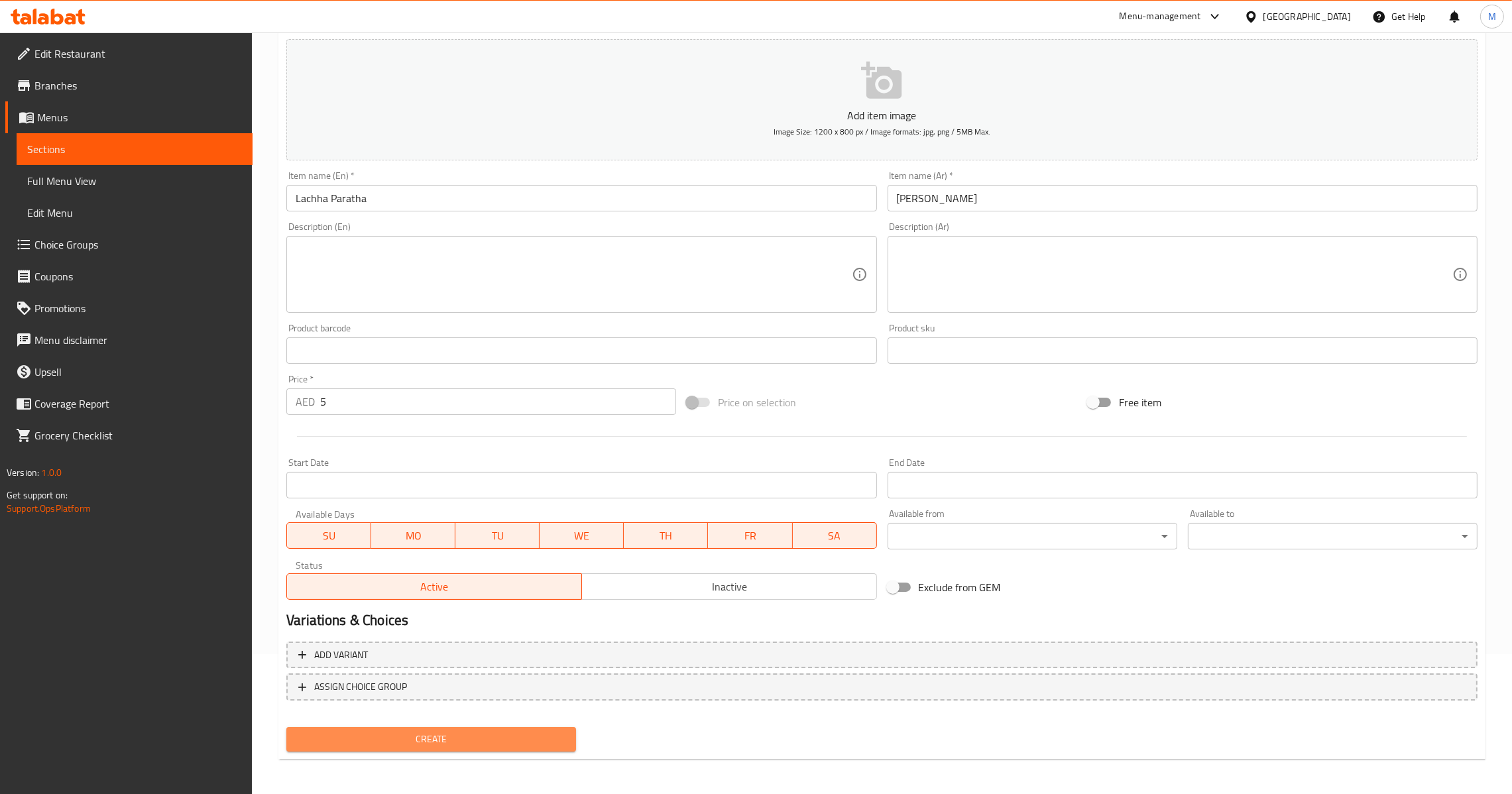
click at [441, 742] on span "Create" at bounding box center [432, 739] width 269 height 17
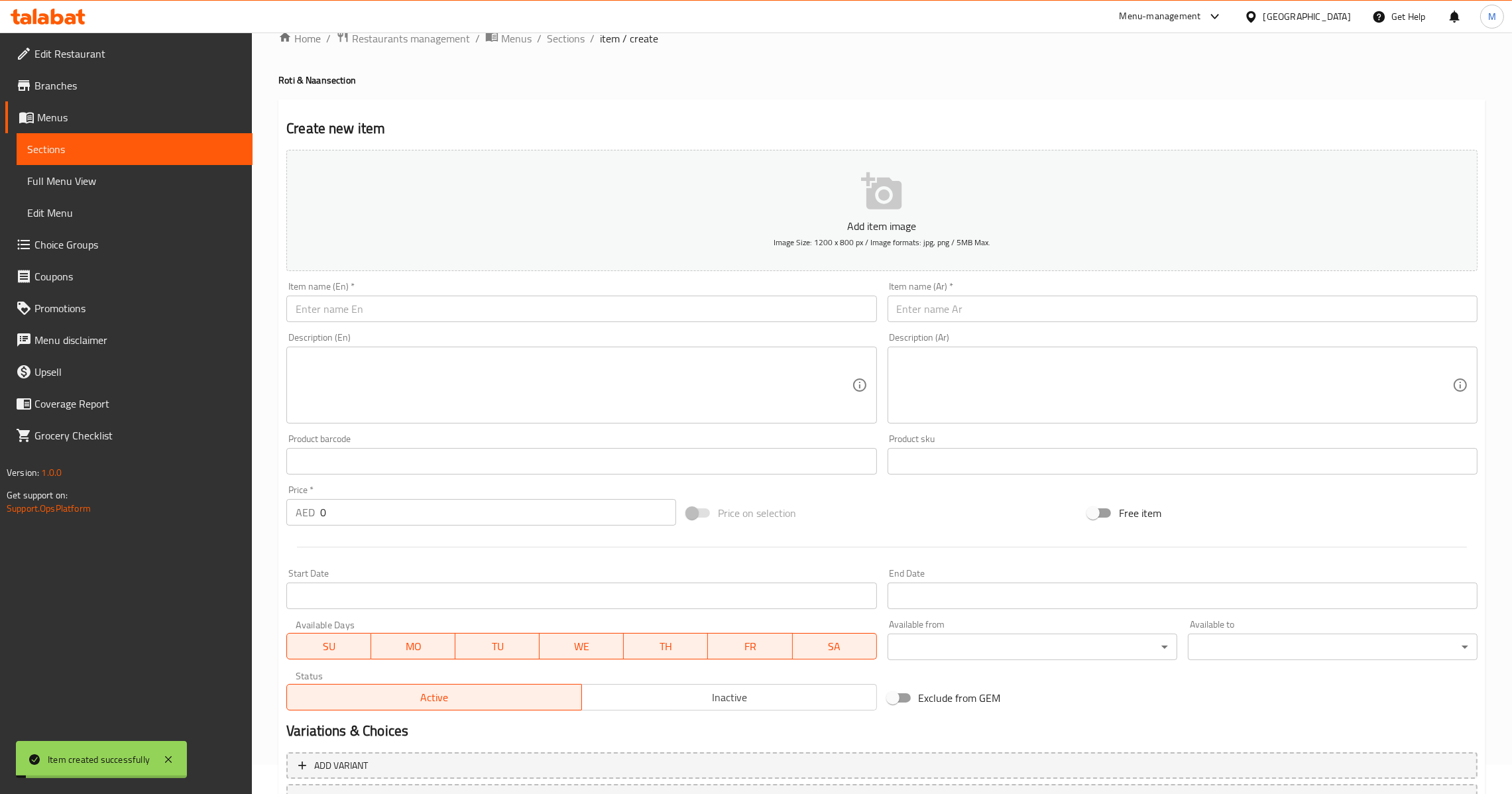
scroll to position [0, 0]
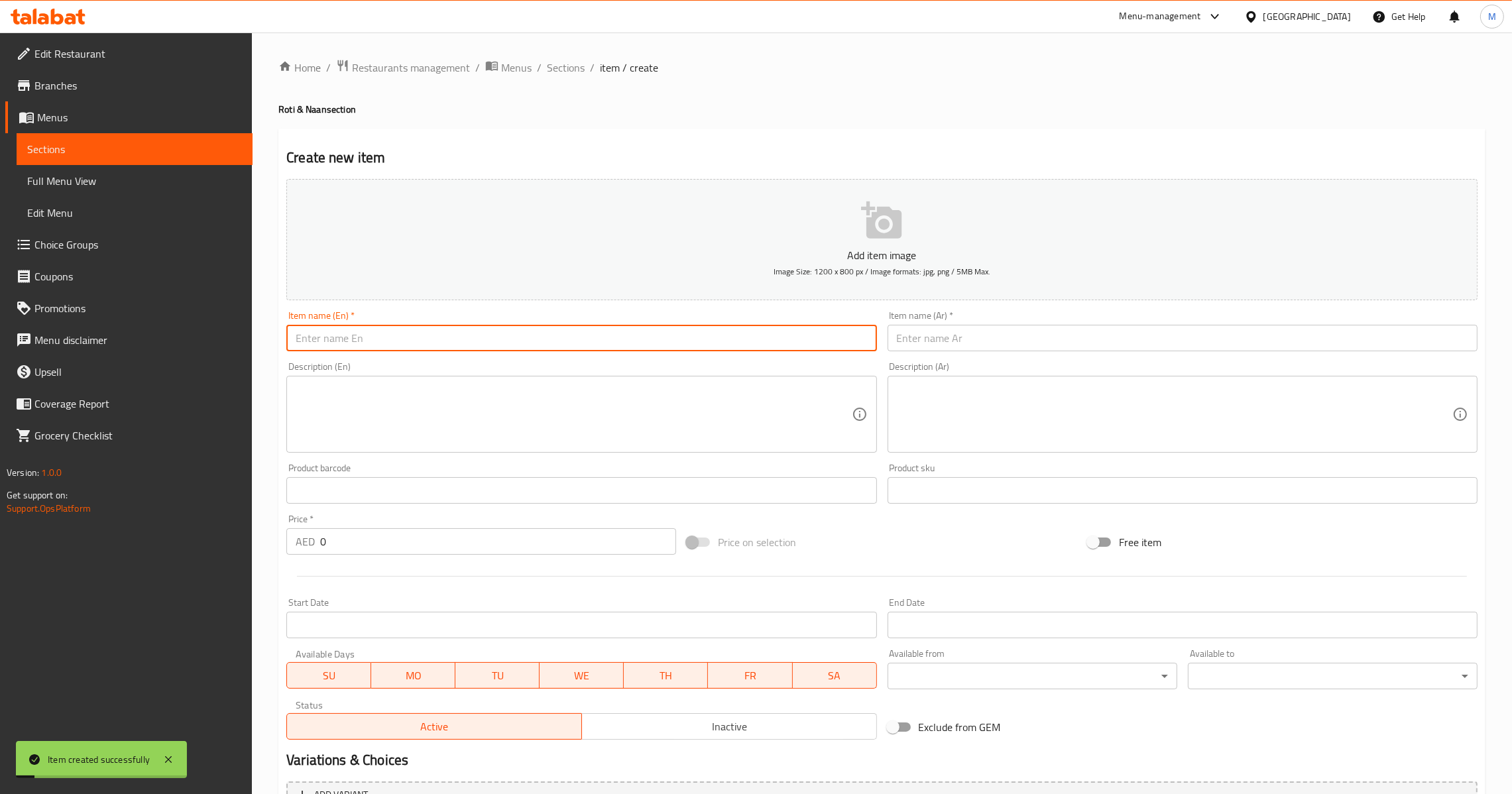
click at [542, 348] on input "text" at bounding box center [581, 338] width 590 height 27
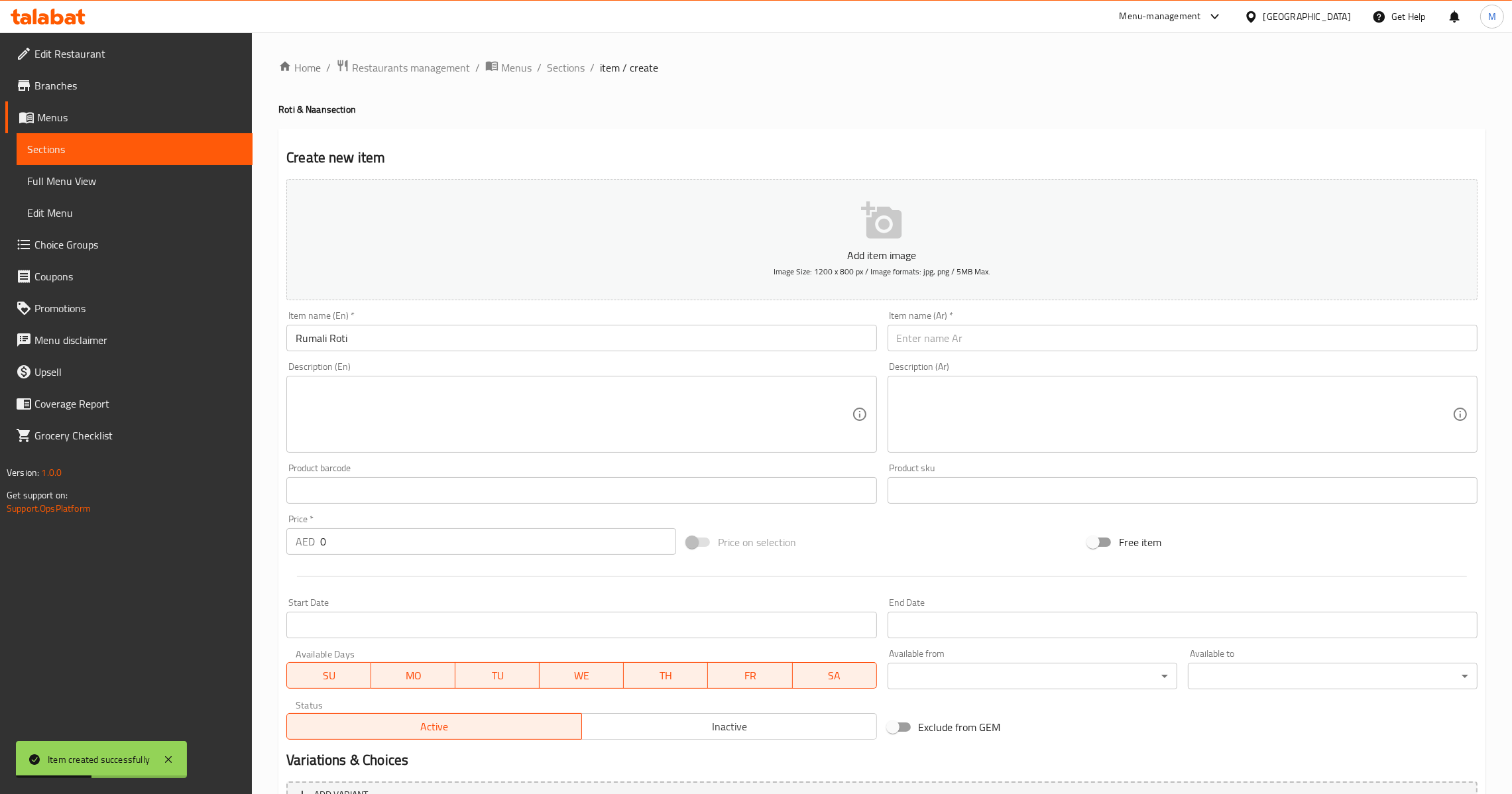
click at [1013, 351] on input "text" at bounding box center [1182, 338] width 590 height 27
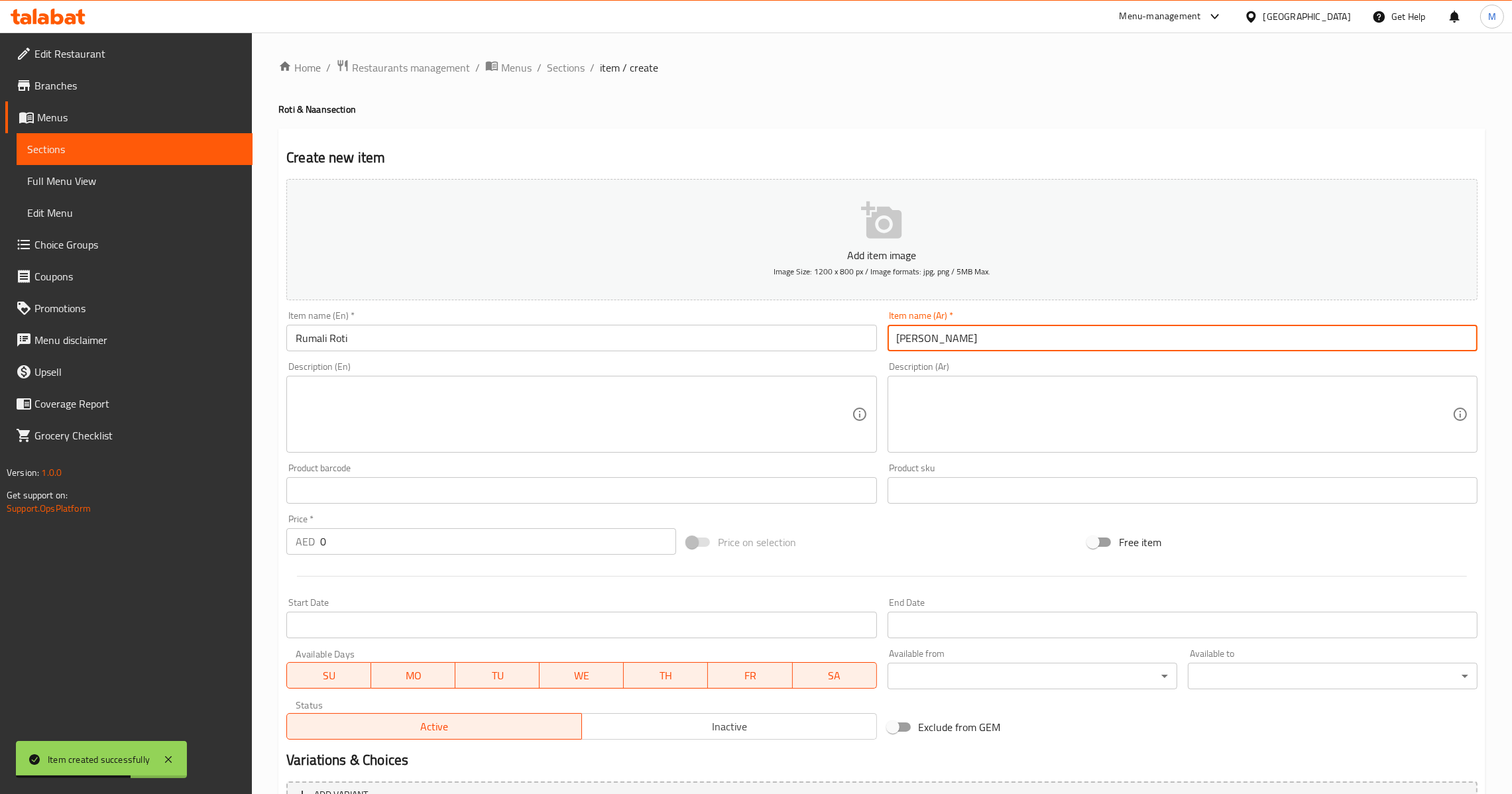
click at [475, 545] on input "0" at bounding box center [498, 541] width 356 height 27
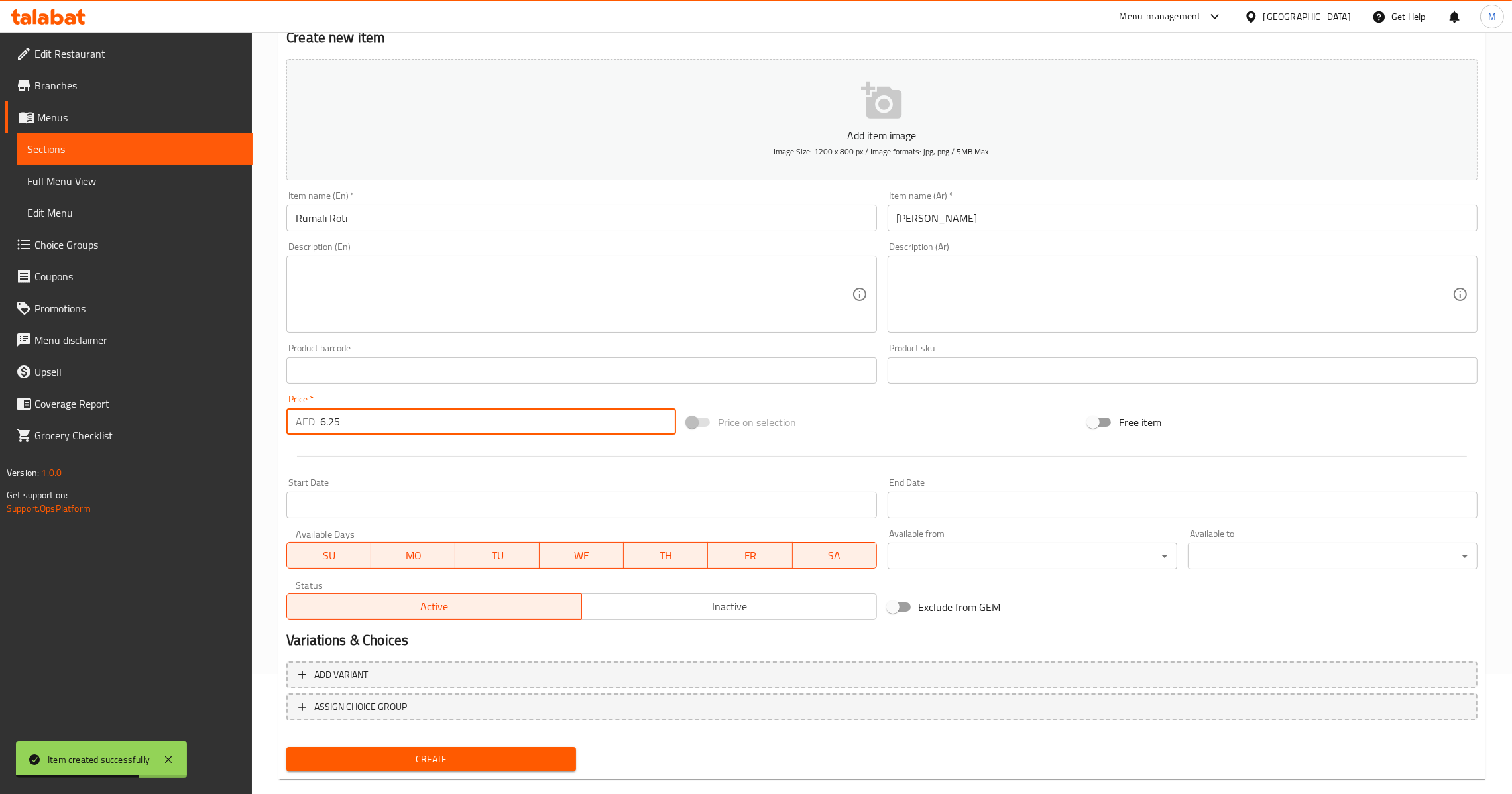
scroll to position [140, 0]
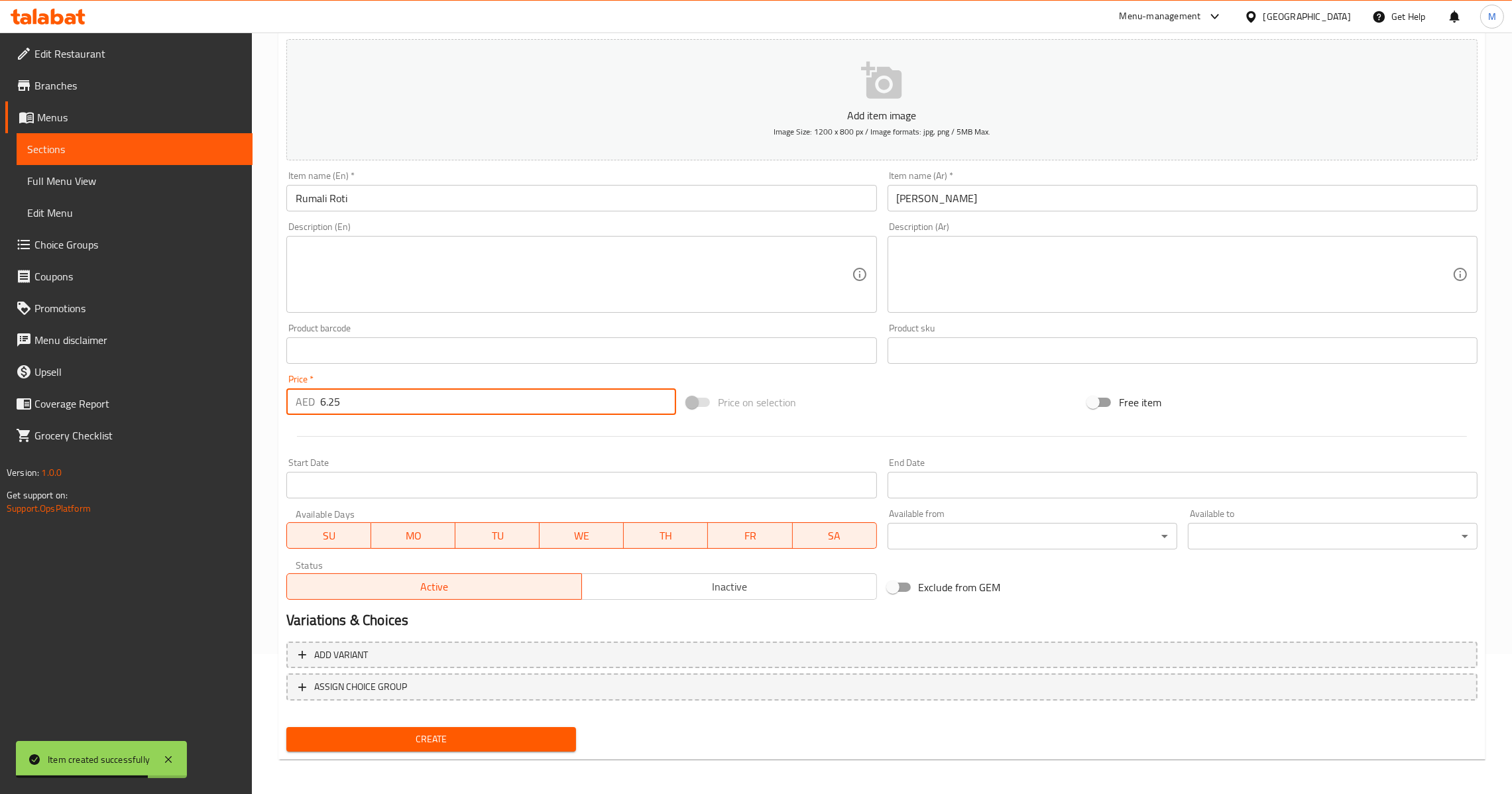
click at [417, 732] on div "Create" at bounding box center [432, 739] width 300 height 35
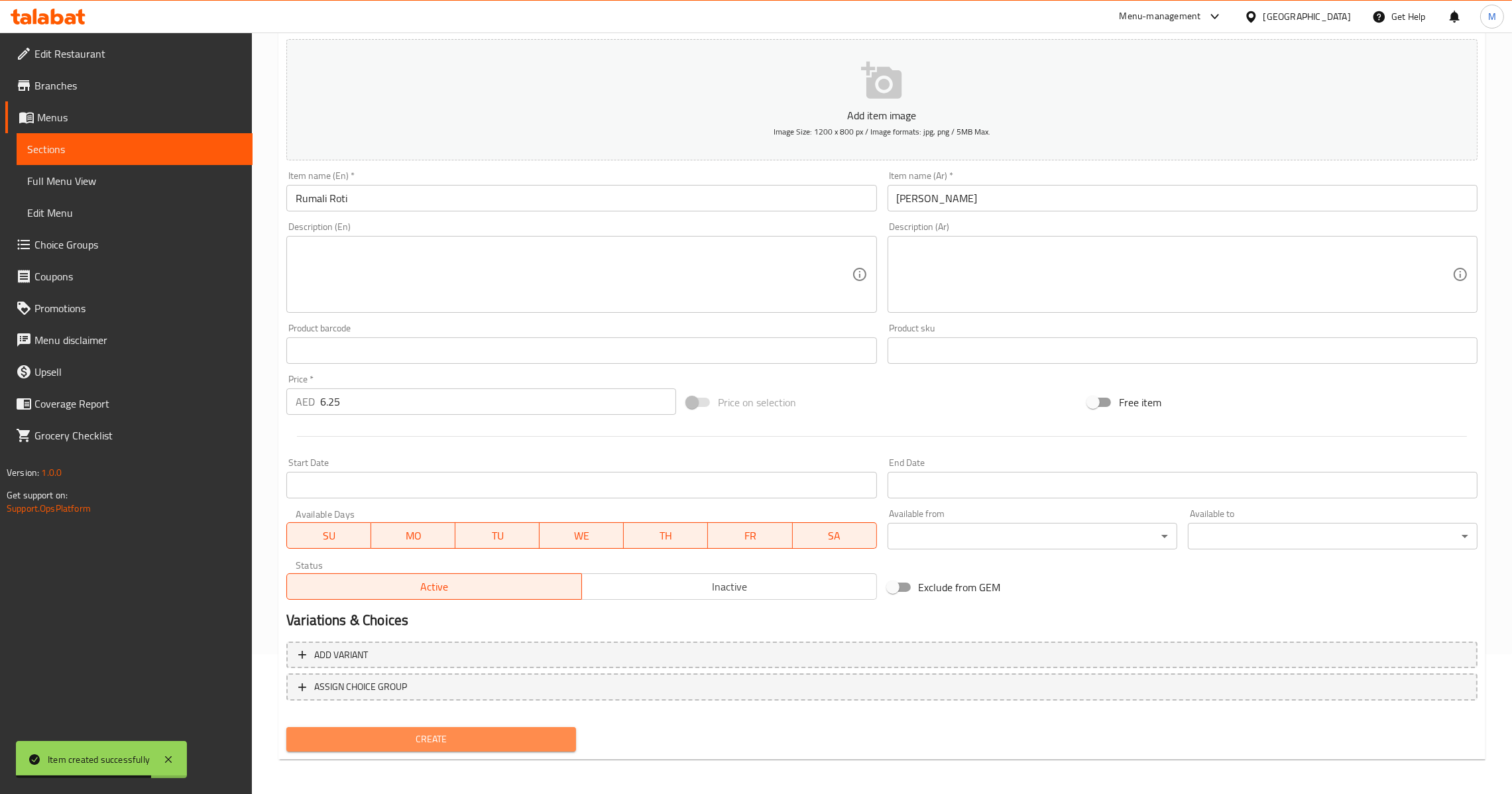
click at [417, 734] on span "Create" at bounding box center [432, 739] width 269 height 17
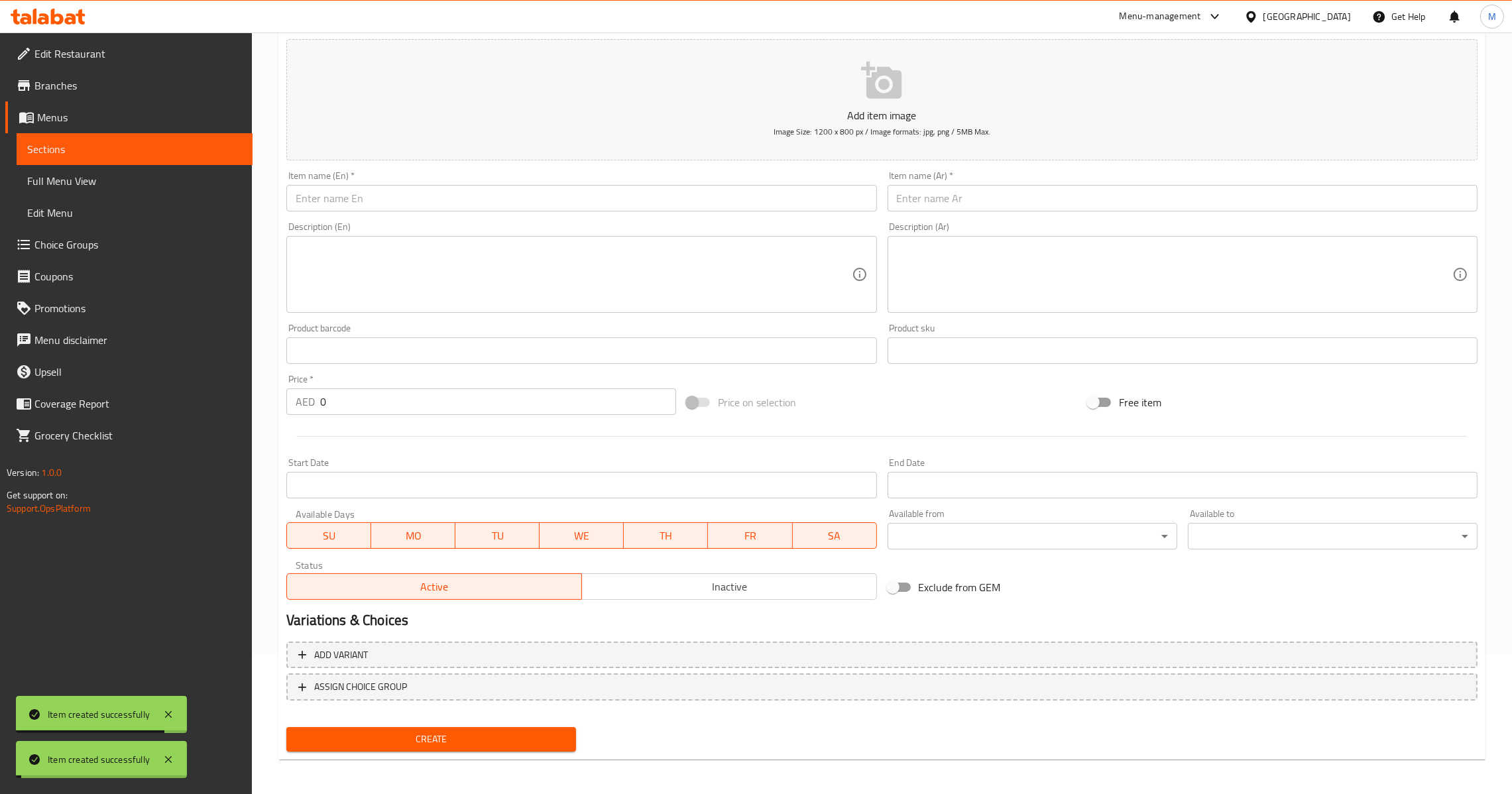
click at [368, 417] on div "Price   * AED 0 Price *" at bounding box center [481, 394] width 401 height 51
click at [369, 399] on input "0" at bounding box center [498, 402] width 356 height 27
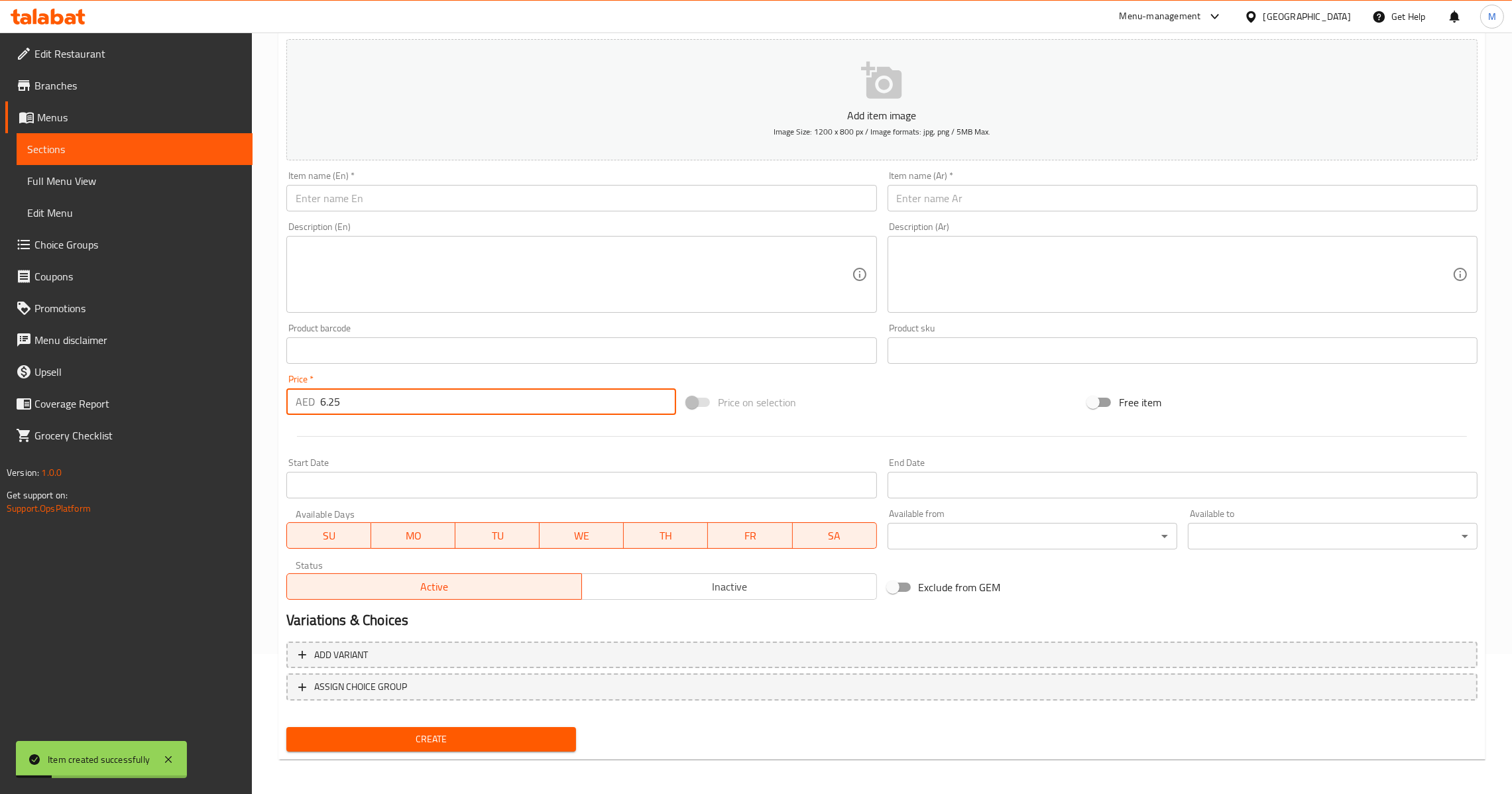
drag, startPoint x: 500, startPoint y: 194, endPoint x: 533, endPoint y: 185, distance: 34.2
click at [500, 194] on input "text" at bounding box center [581, 198] width 590 height 27
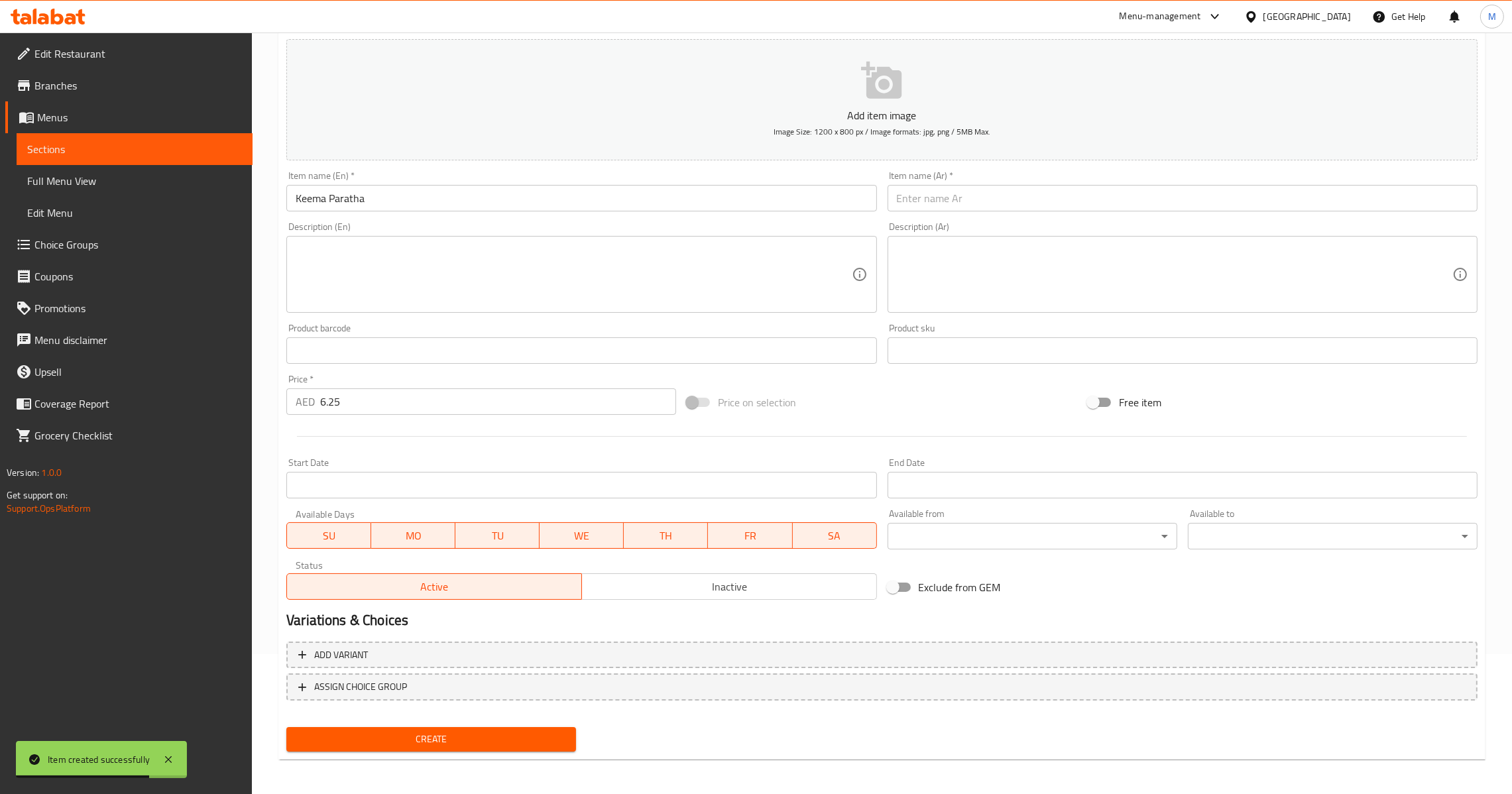
click at [456, 194] on input "Keema Paratha" at bounding box center [581, 198] width 590 height 27
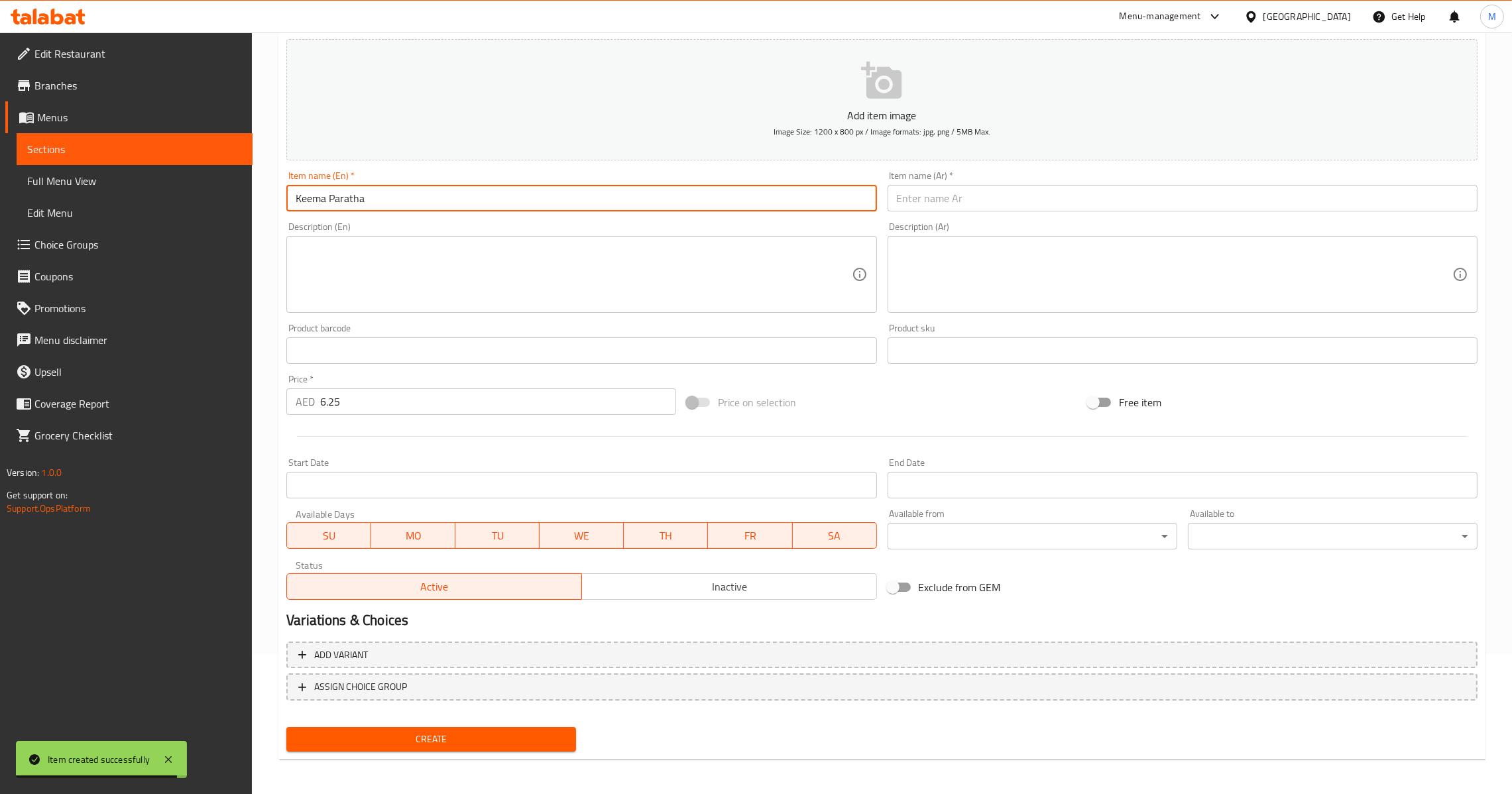
click at [990, 207] on input "text" at bounding box center [1182, 198] width 590 height 27
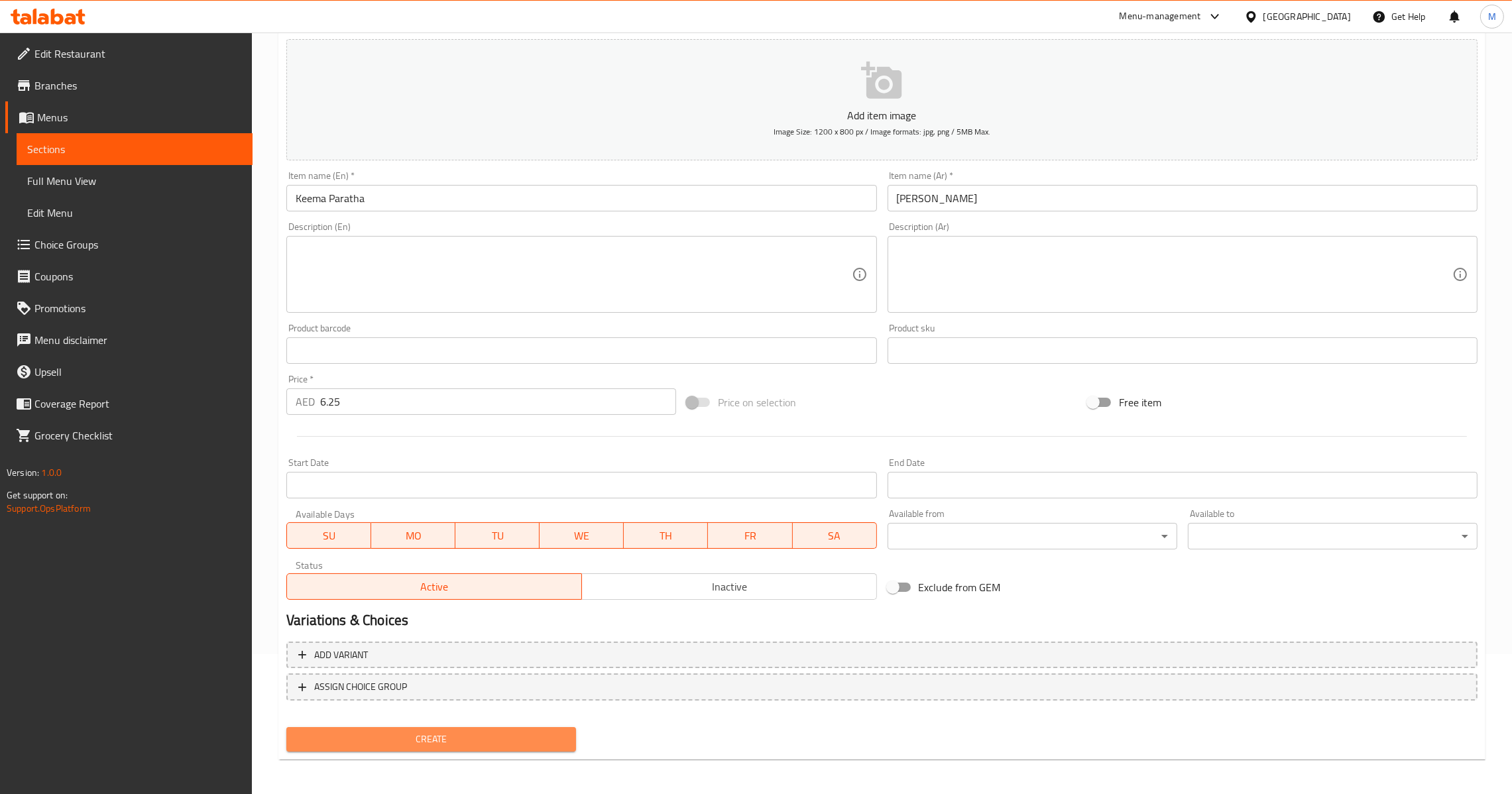
click at [415, 736] on span "Create" at bounding box center [432, 739] width 269 height 17
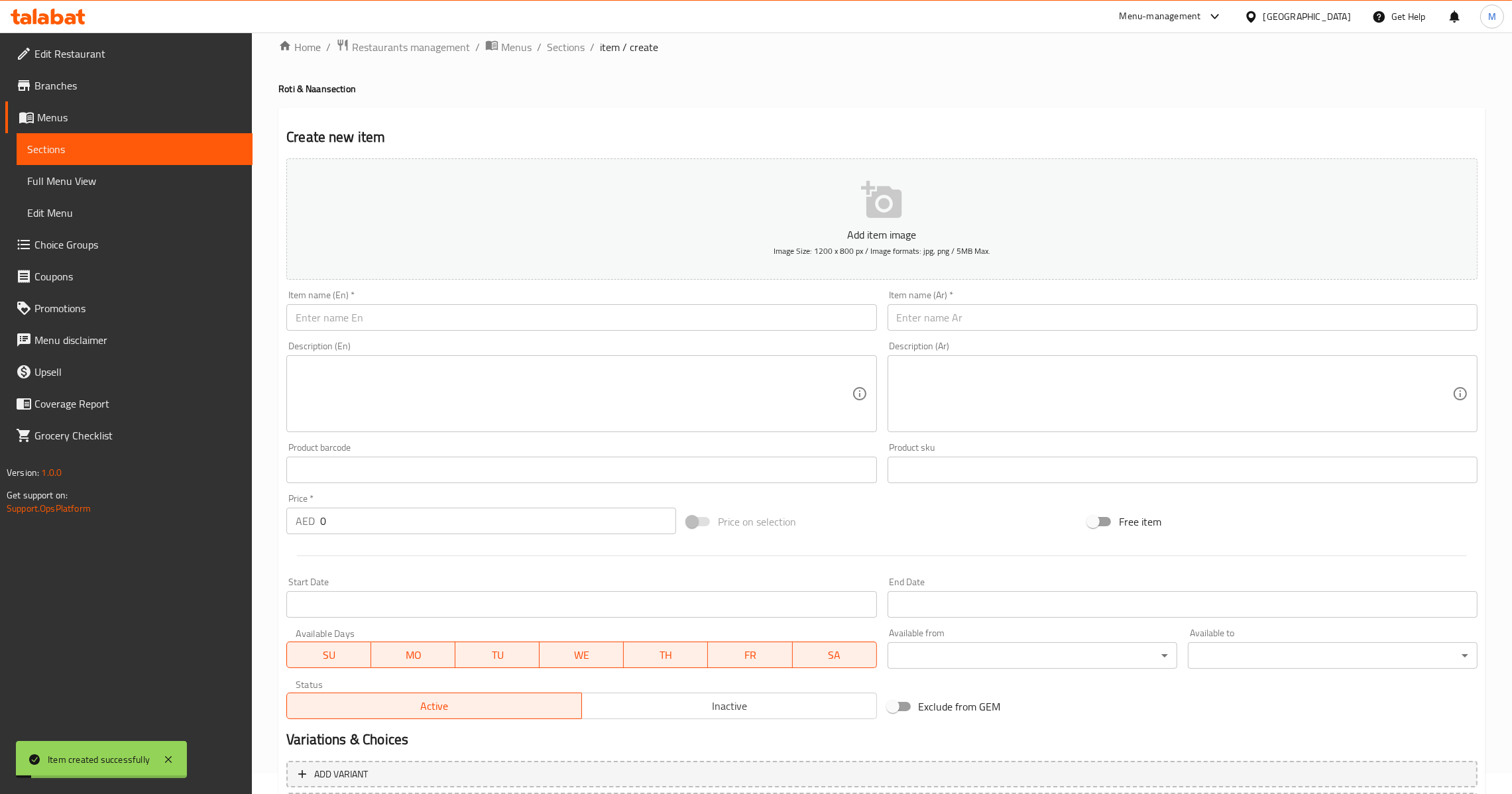
scroll to position [0, 0]
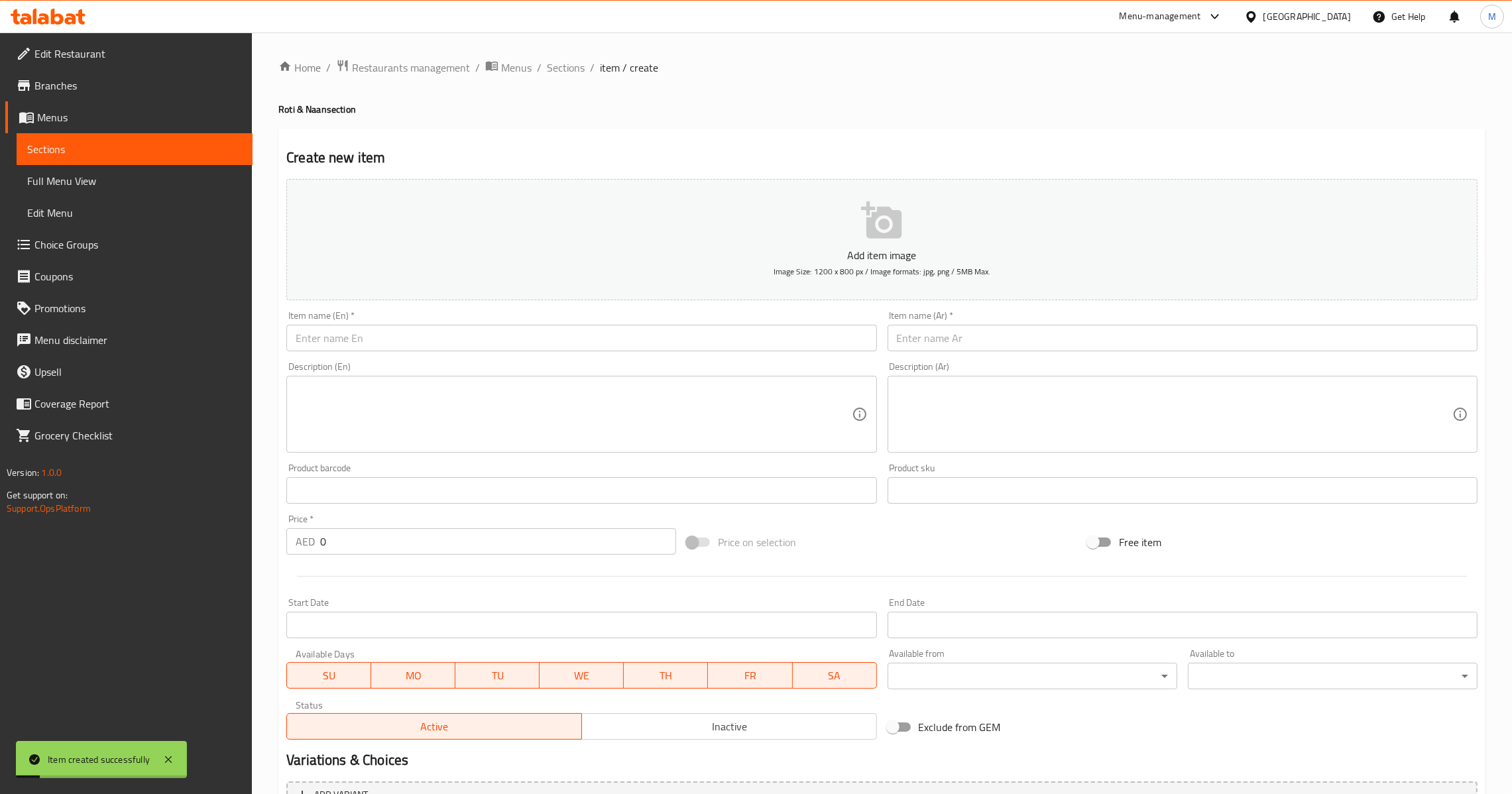
click at [575, 79] on div "Home / Restaurants management / Menus / Sections / item / create Roti & Naan se…" at bounding box center [882, 485] width 1208 height 852
click at [576, 60] on span "Sections" at bounding box center [566, 68] width 38 height 16
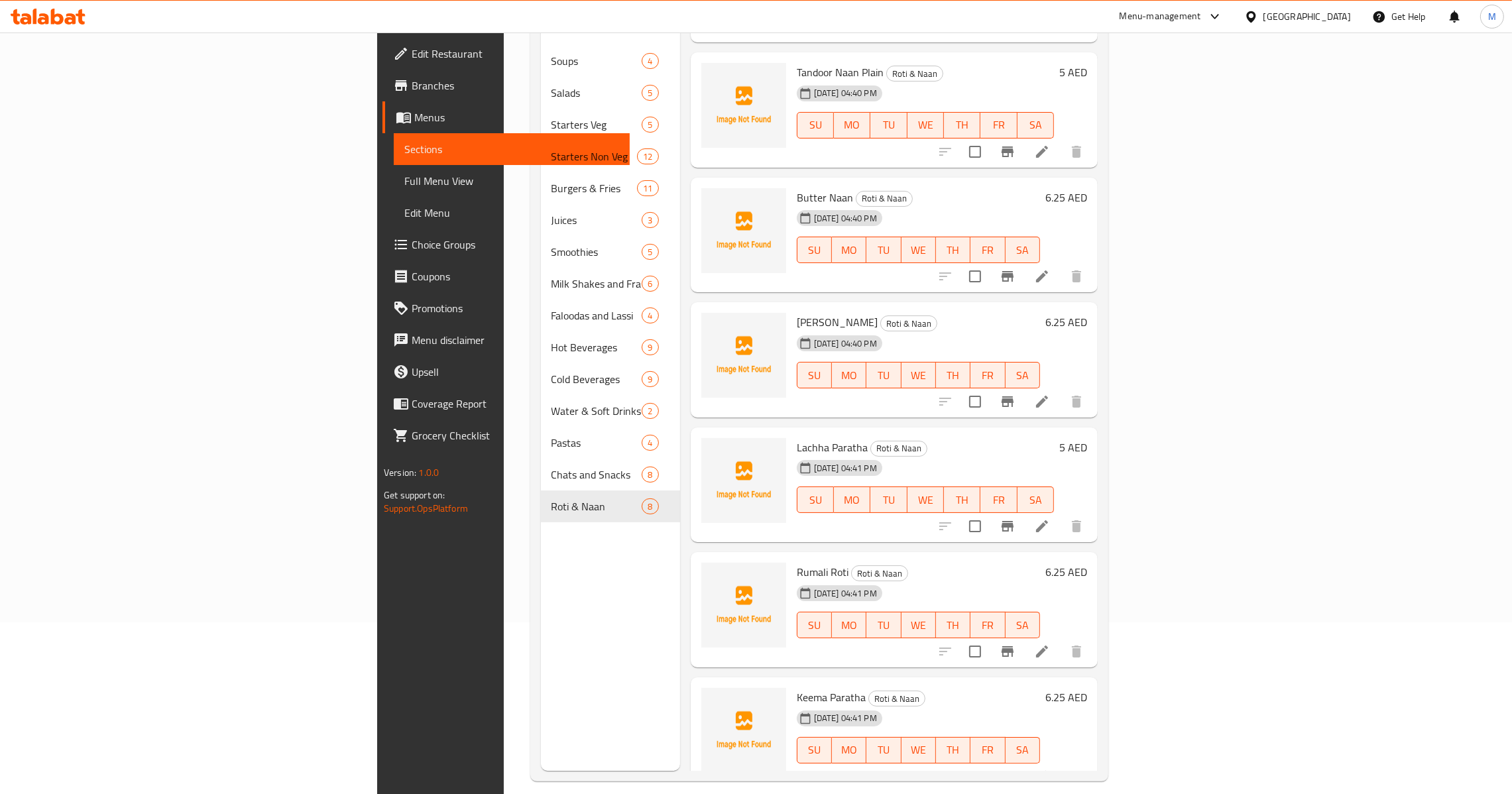
scroll to position [187, 0]
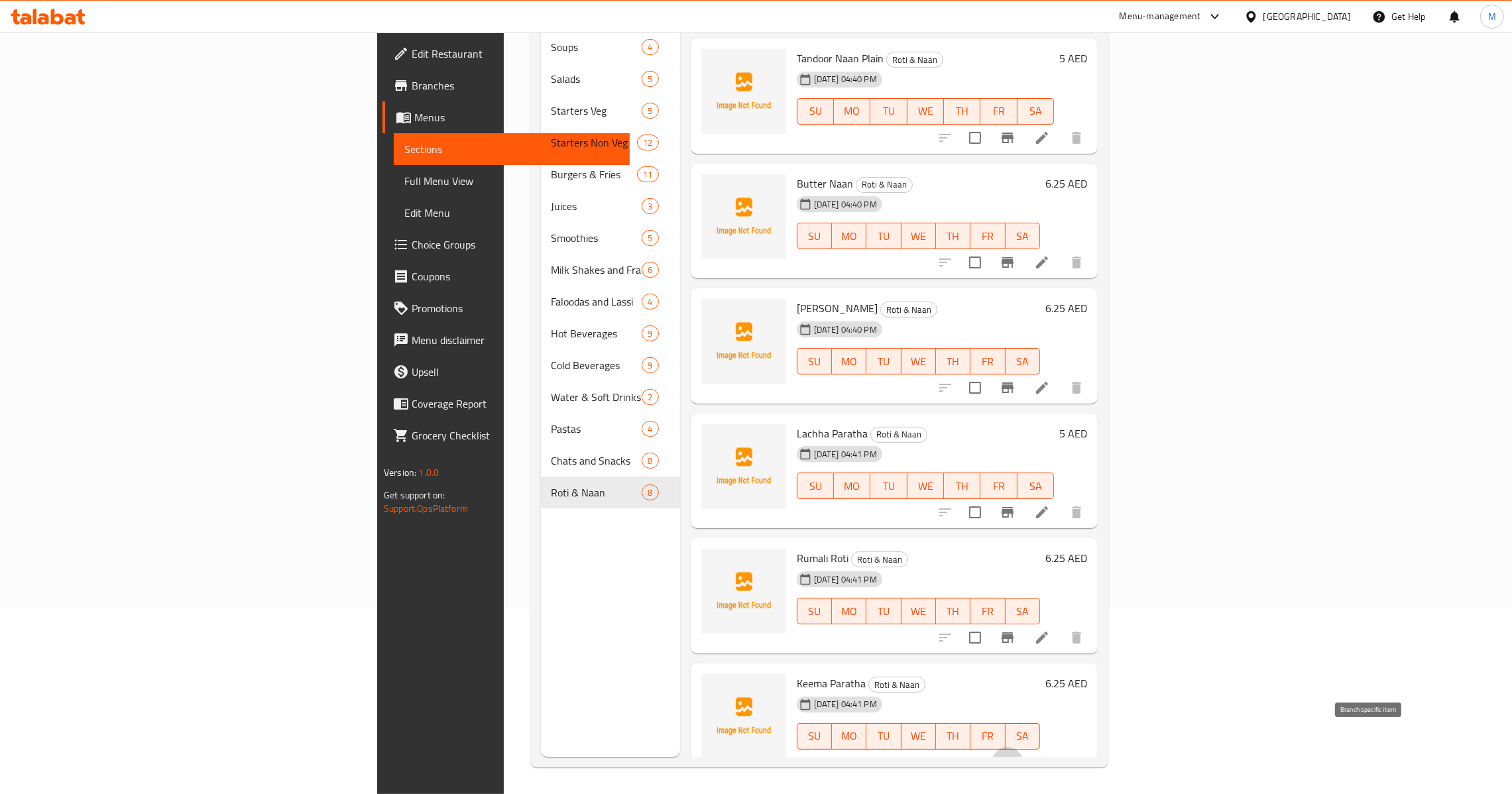
click at [1016, 755] on icon "Branch-specific-item" at bounding box center [1008, 763] width 16 height 16
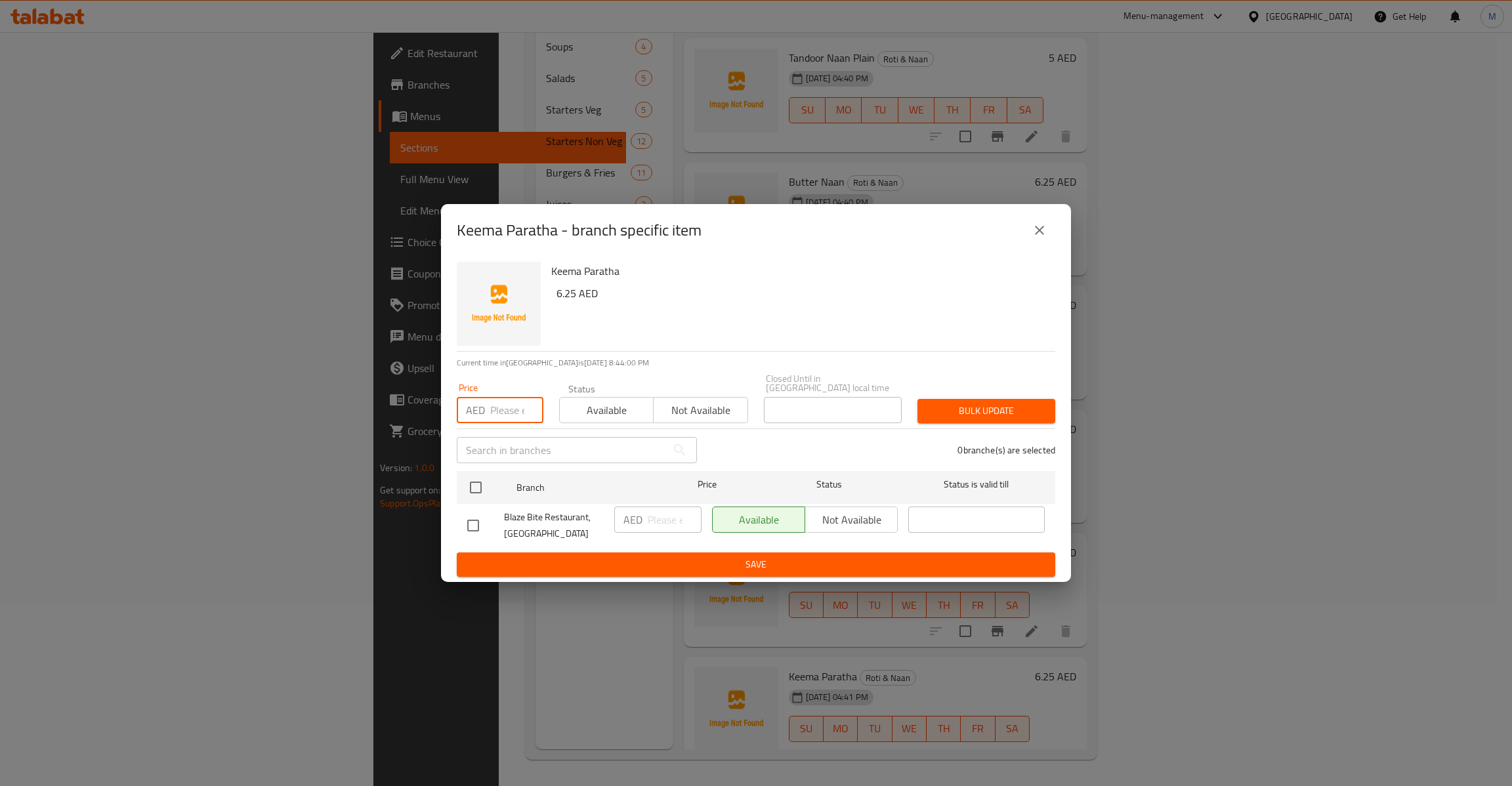
click at [491, 413] on input "number" at bounding box center [517, 410] width 53 height 27
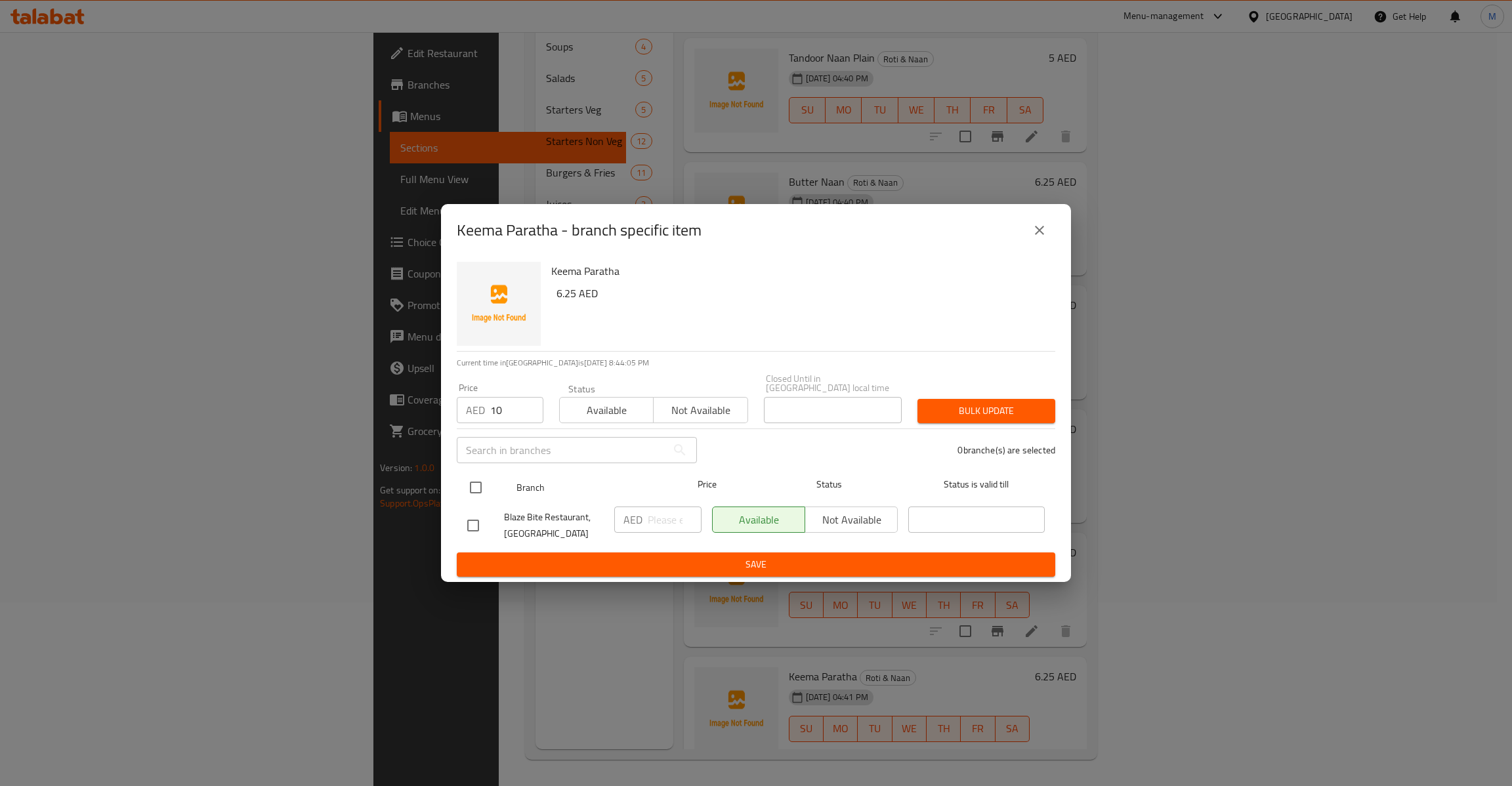
click at [465, 481] on input "checkbox" at bounding box center [476, 488] width 28 height 28
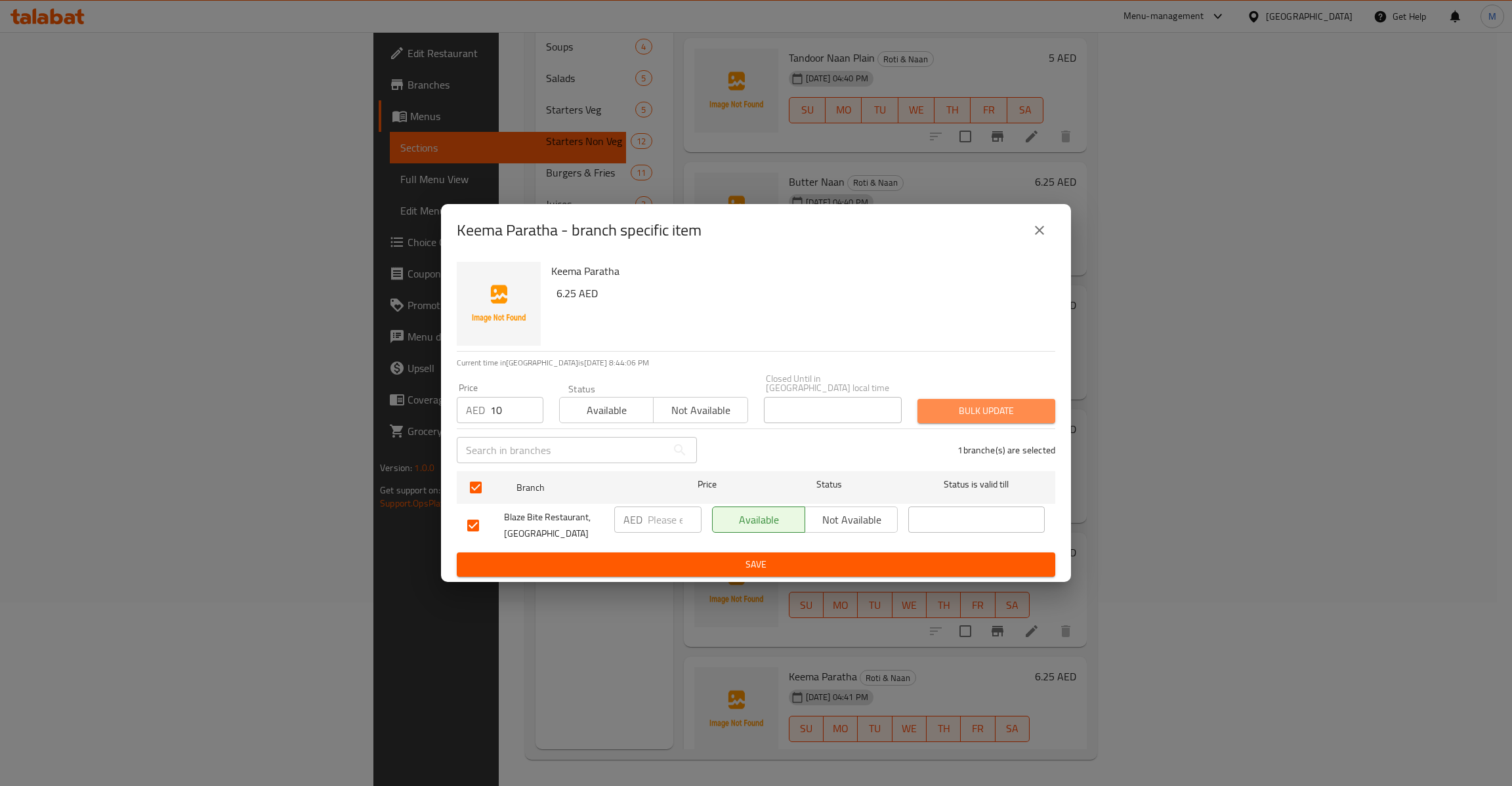
click at [968, 419] on span "Bulk update" at bounding box center [986, 411] width 117 height 17
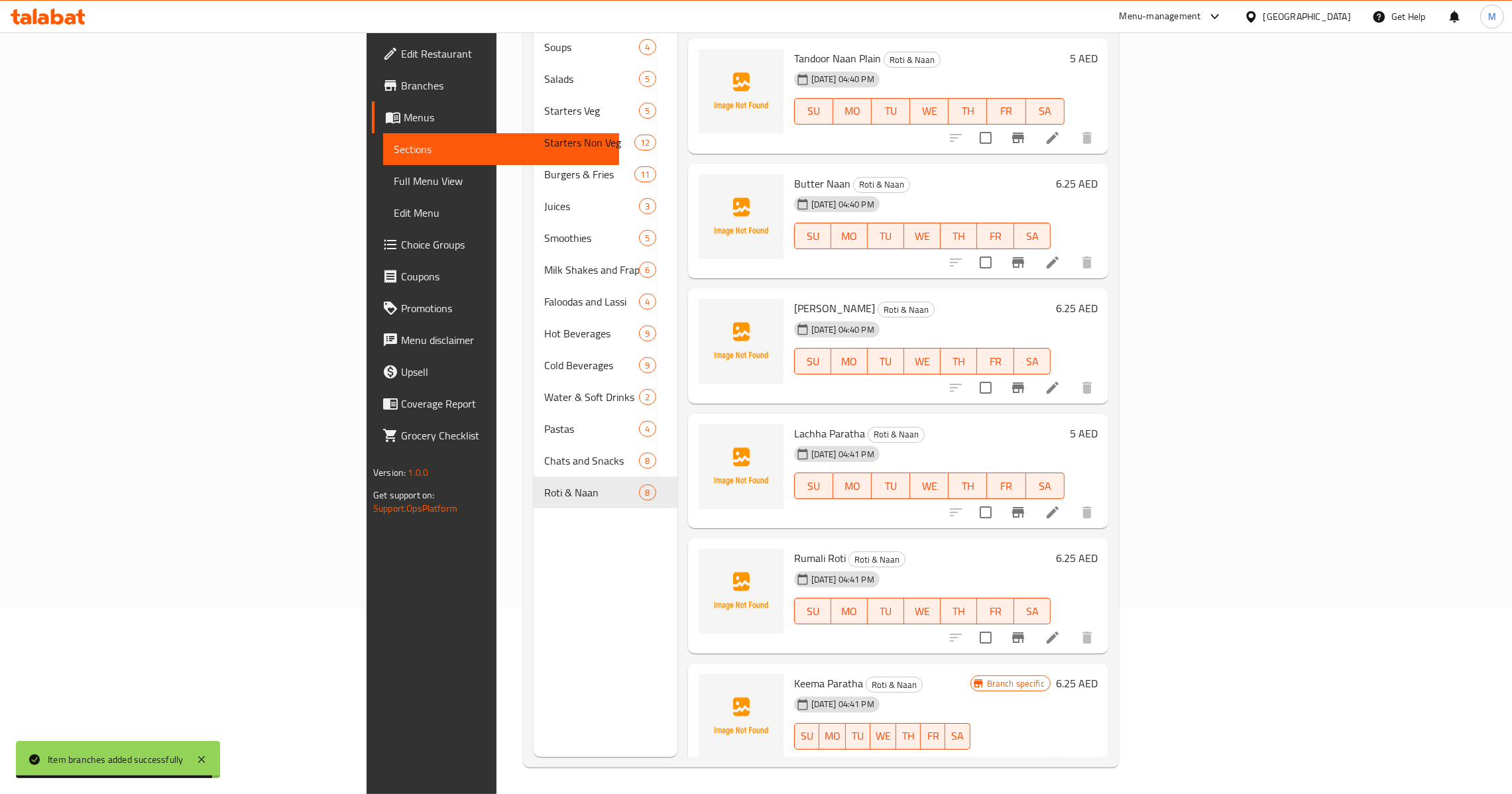
click at [1098, 675] on h6 "6.25 AED" at bounding box center [1077, 684] width 42 height 19
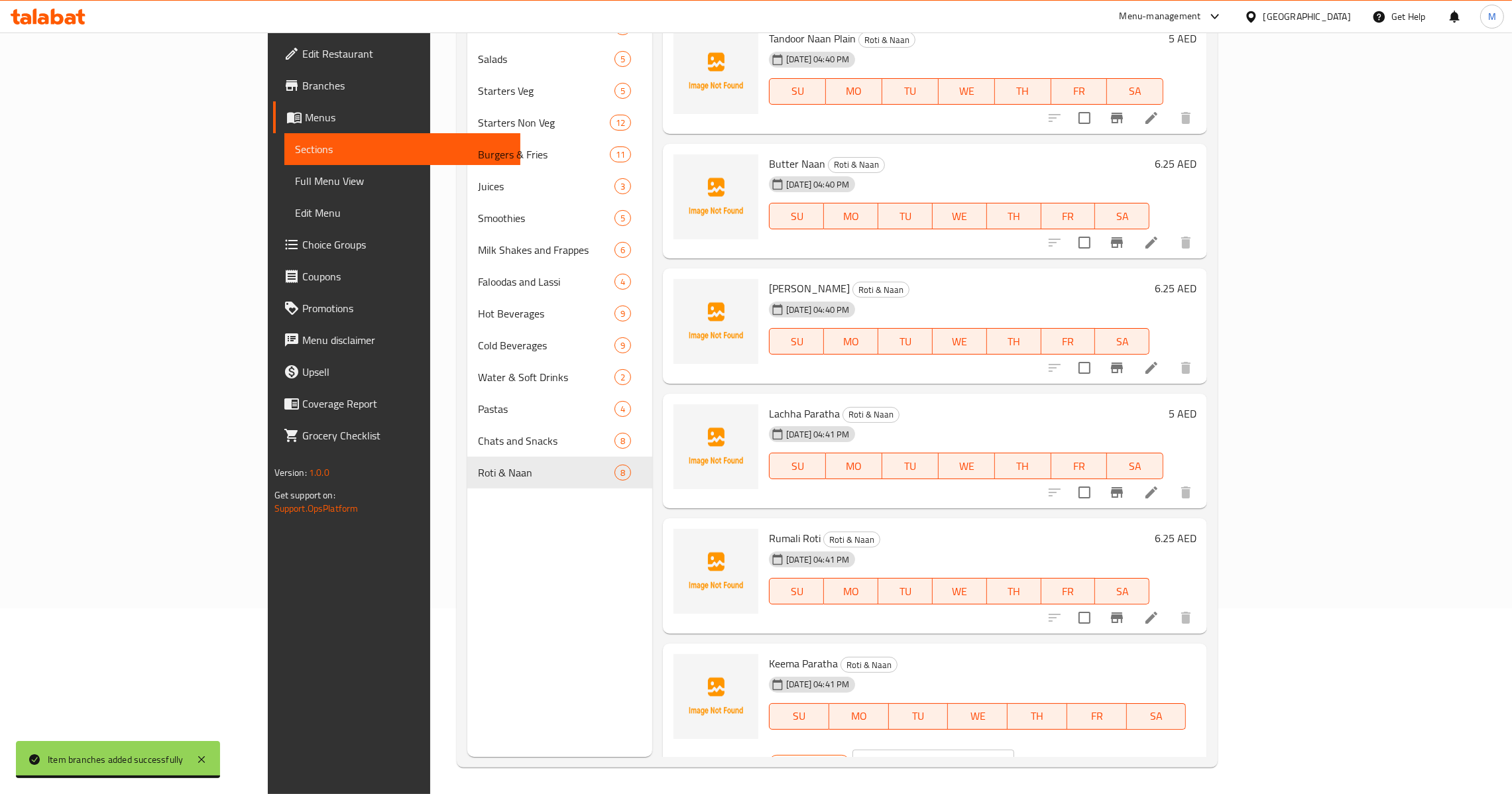
click at [1015, 750] on input "6.25" at bounding box center [950, 763] width 128 height 27
drag, startPoint x: 1295, startPoint y: 676, endPoint x: 1214, endPoint y: 675, distance: 81.0
click at [1094, 748] on div "Branch specific AED 6.25 ​" at bounding box center [931, 762] width 325 height 29
click at [1067, 756] on icon "ok" at bounding box center [1060, 762] width 13 height 13
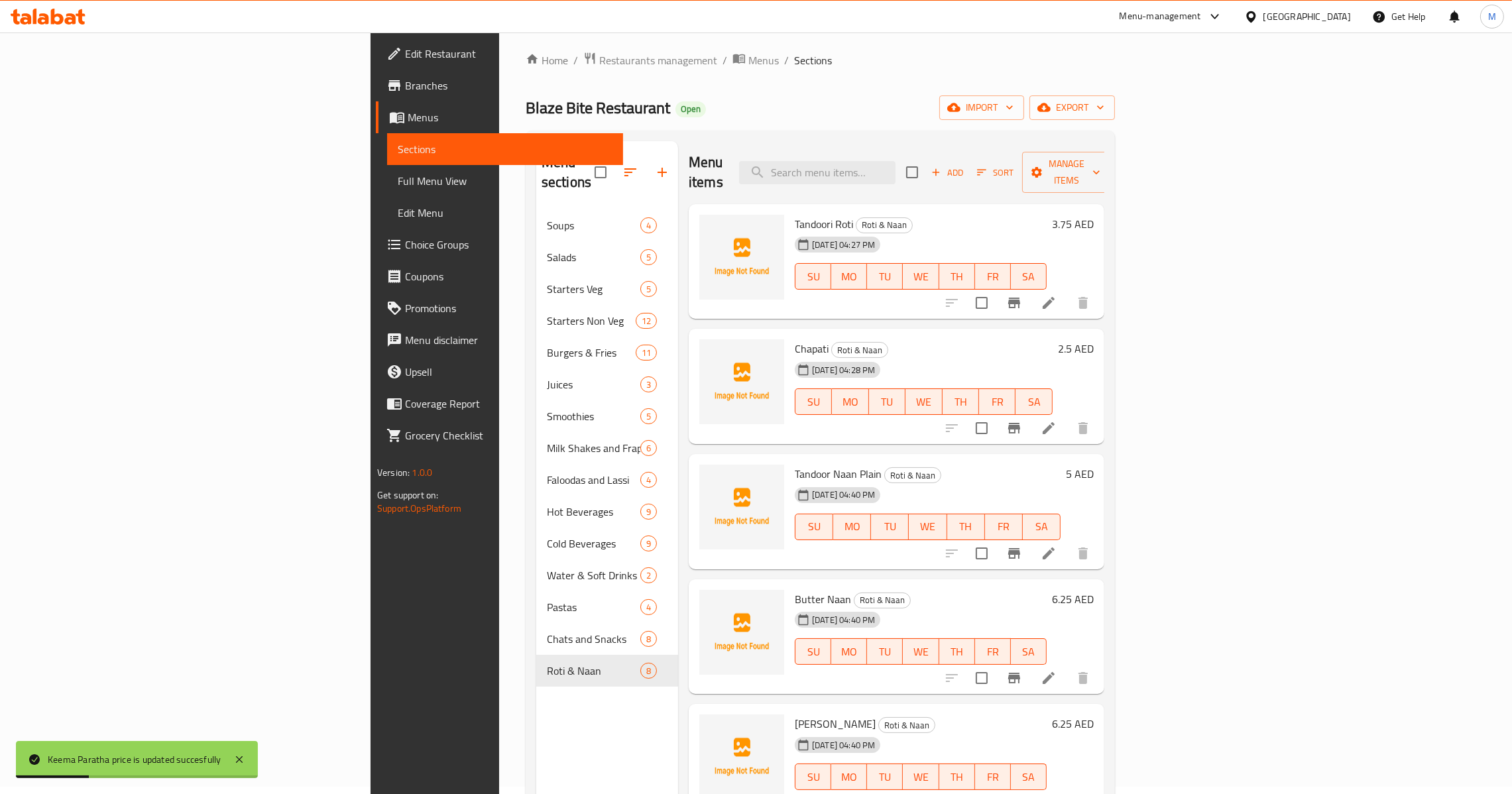
scroll to position [0, 0]
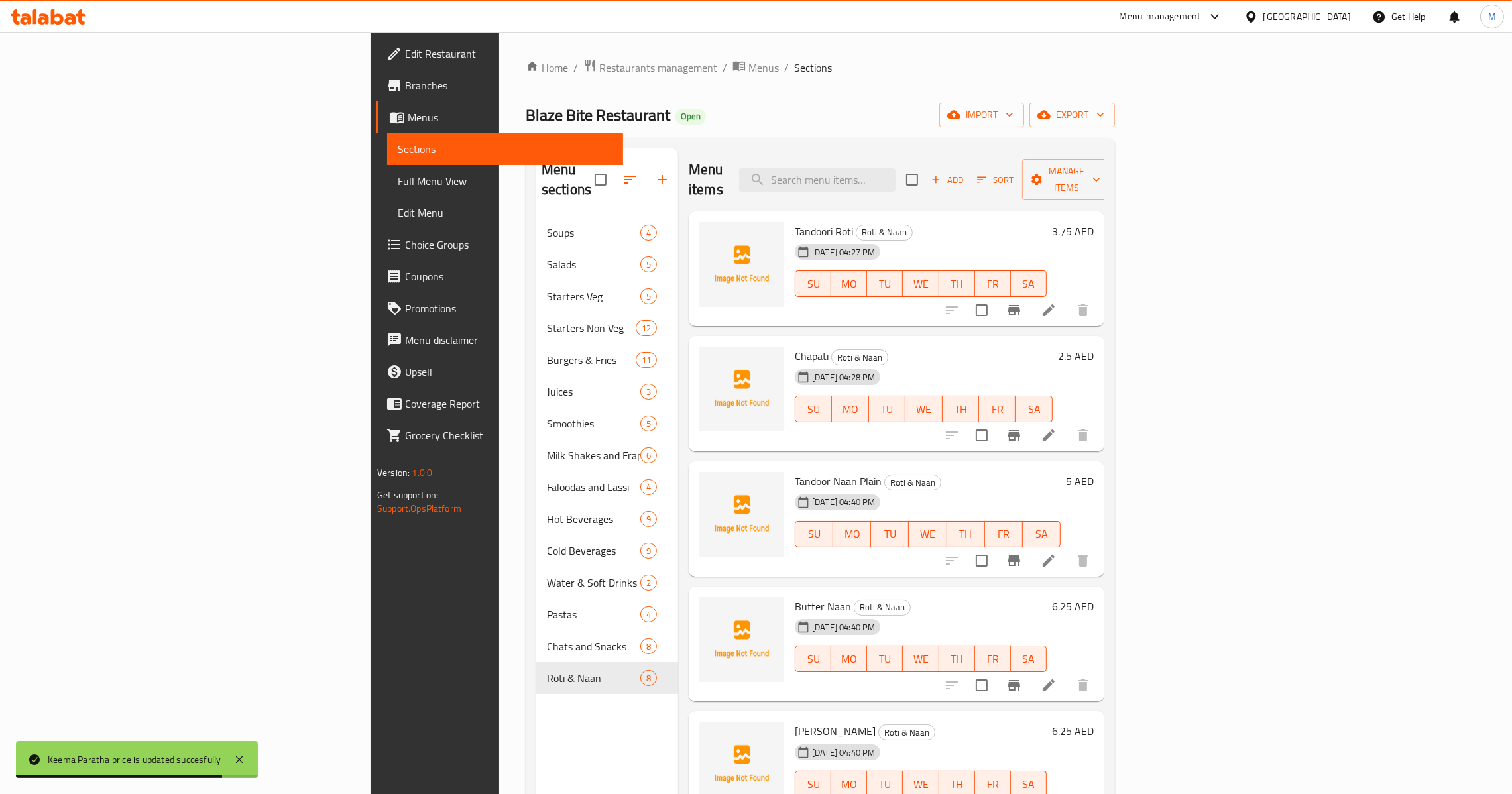
drag, startPoint x: 1269, startPoint y: 150, endPoint x: 1270, endPoint y: 158, distance: 8.1
click at [1104, 152] on div "Menu items Add Sort Manage items" at bounding box center [896, 179] width 416 height 63
click at [965, 172] on span "Add" at bounding box center [947, 179] width 36 height 15
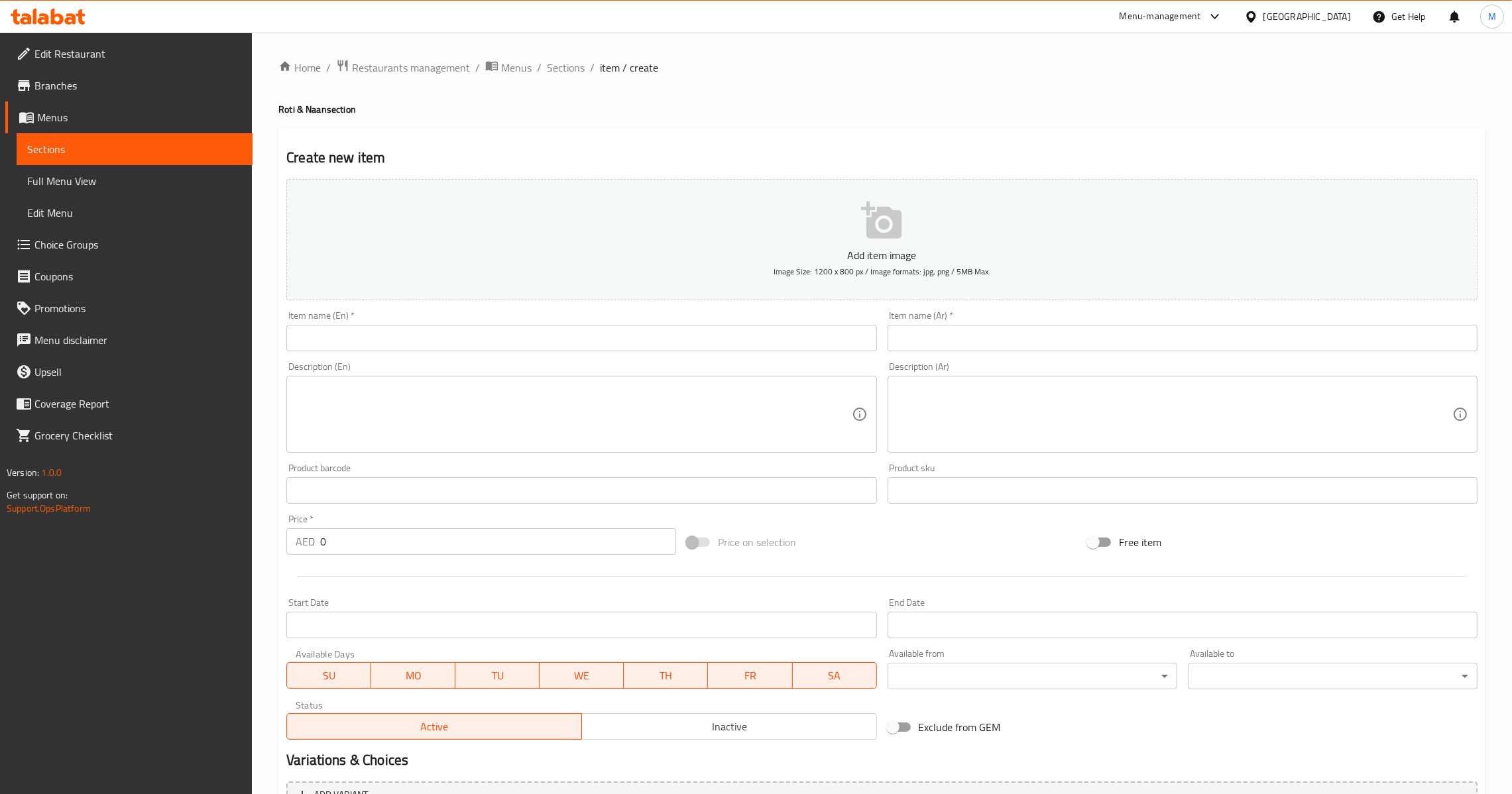
click at [567, 341] on input "text" at bounding box center [581, 338] width 590 height 27
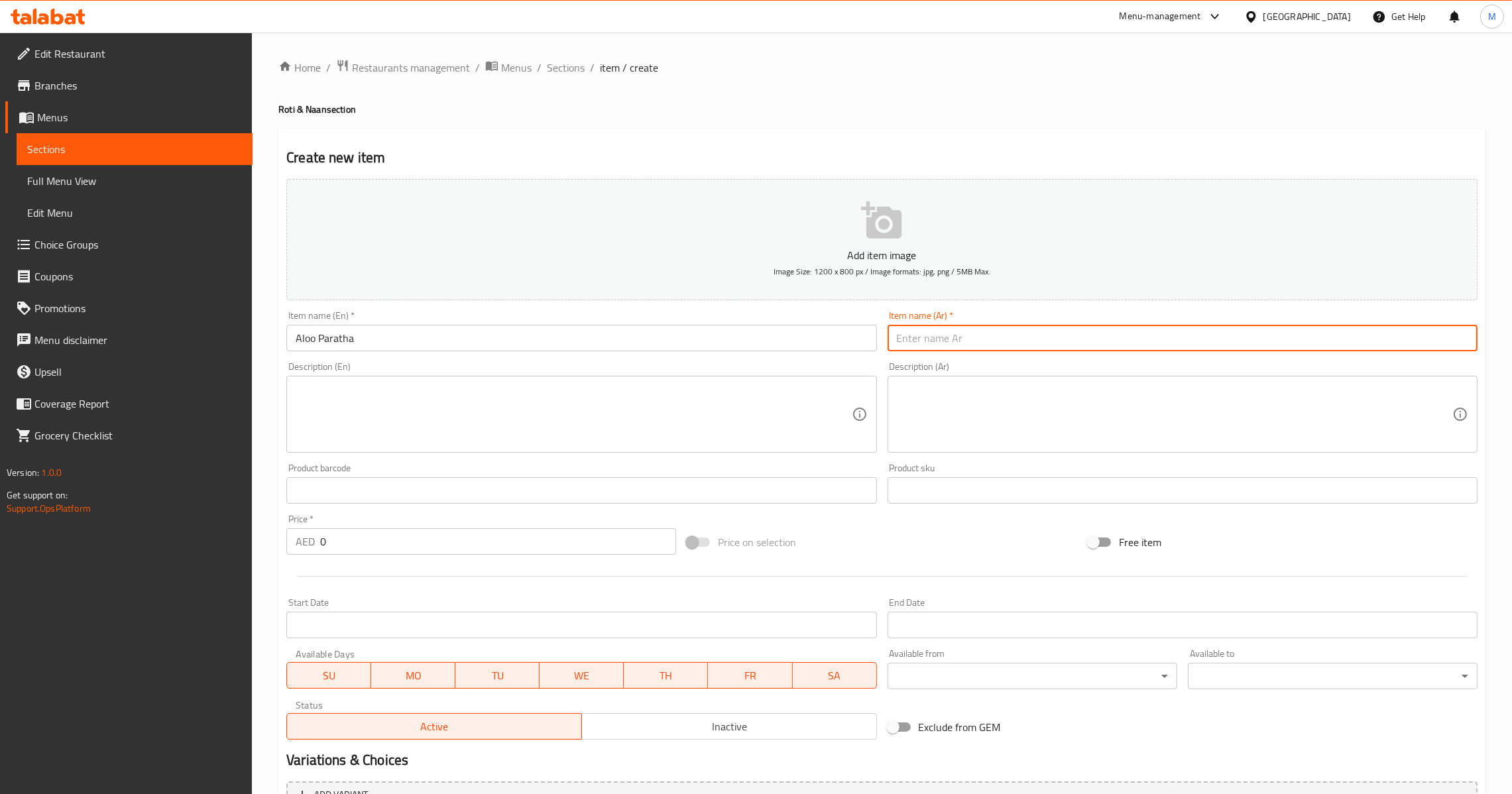
click at [971, 337] on input "text" at bounding box center [1182, 338] width 590 height 27
click at [403, 539] on input "0" at bounding box center [498, 541] width 356 height 27
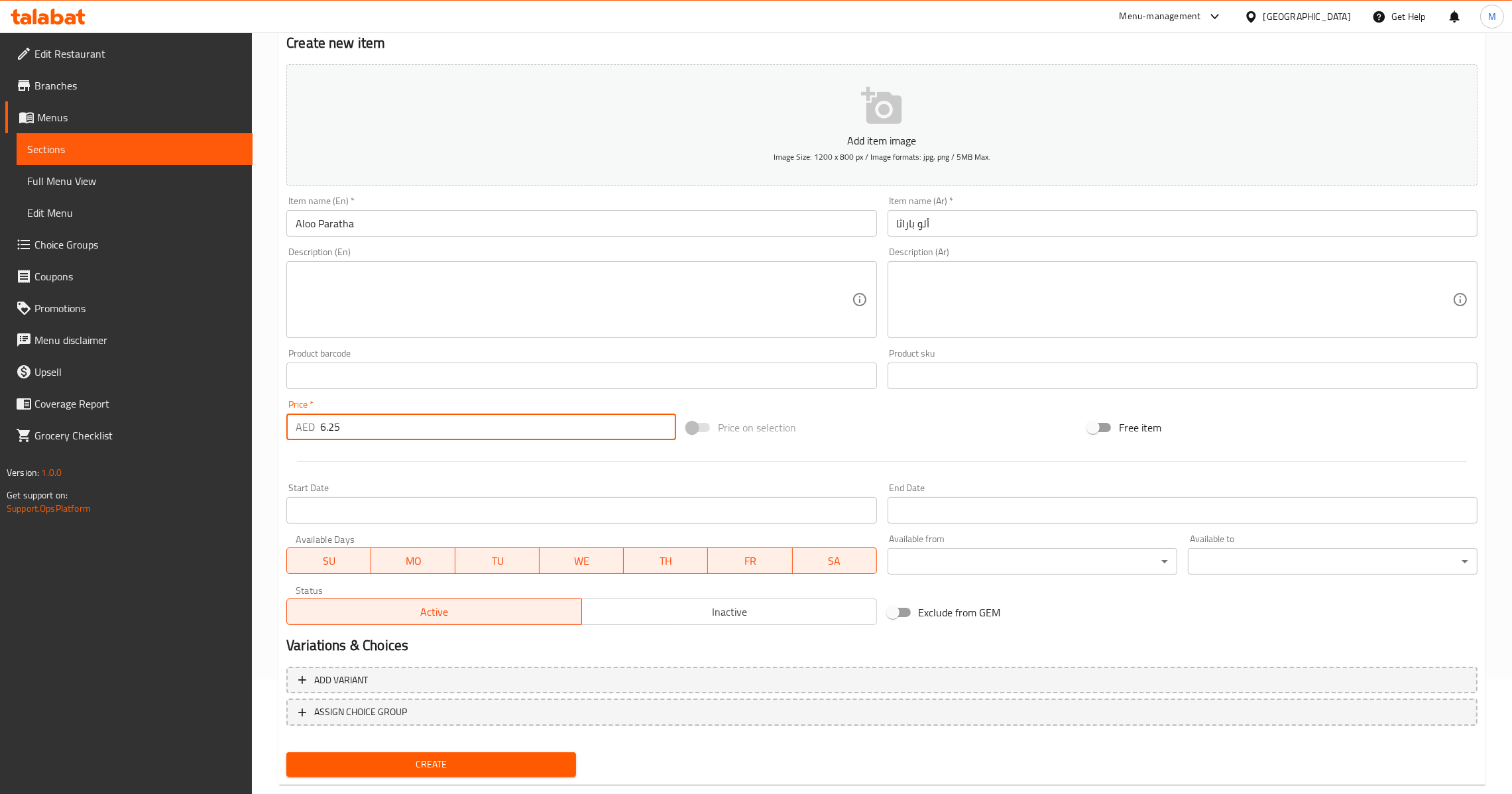
scroll to position [140, 0]
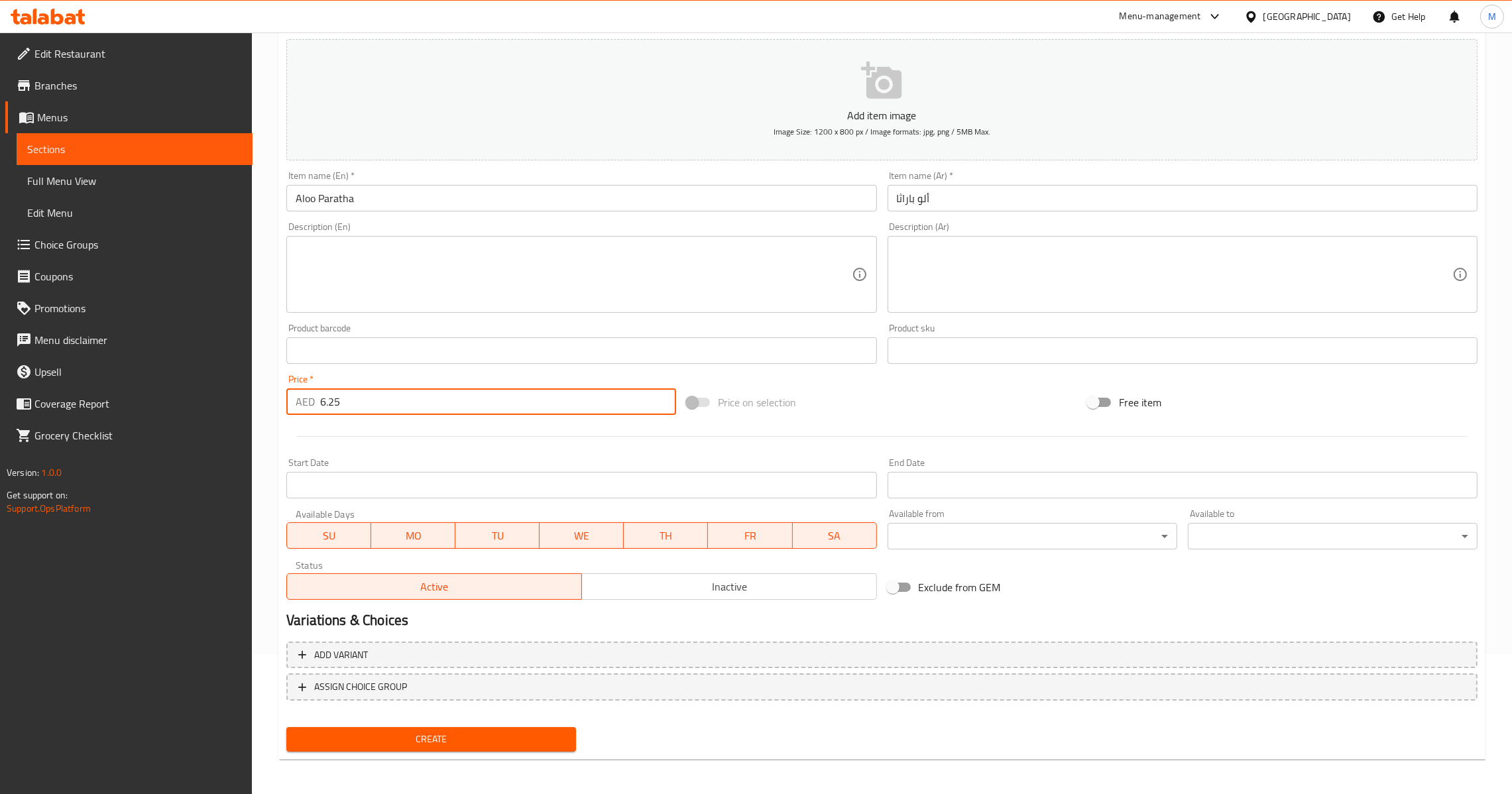
click at [441, 734] on span "Create" at bounding box center [432, 739] width 269 height 17
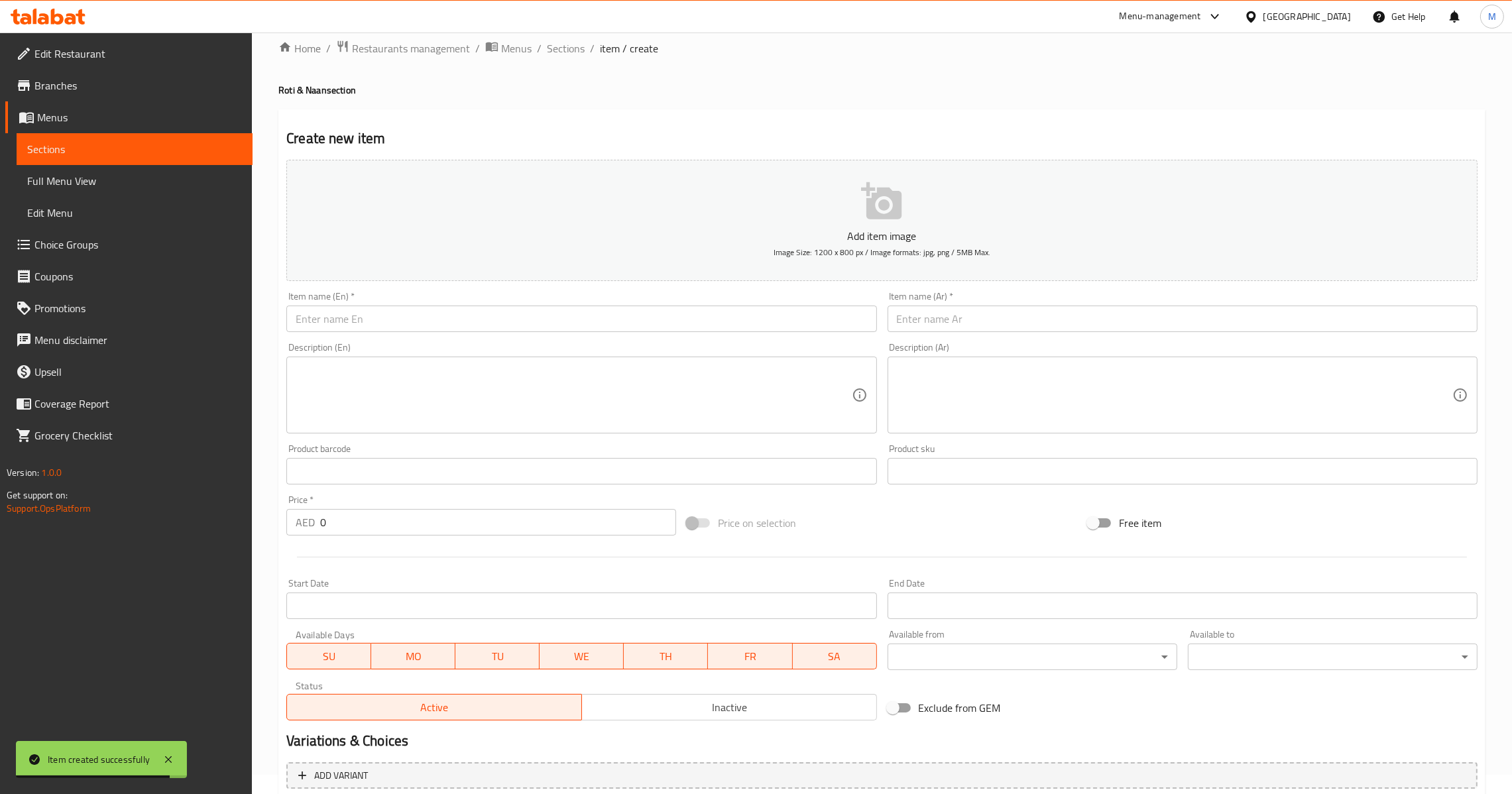
scroll to position [0, 0]
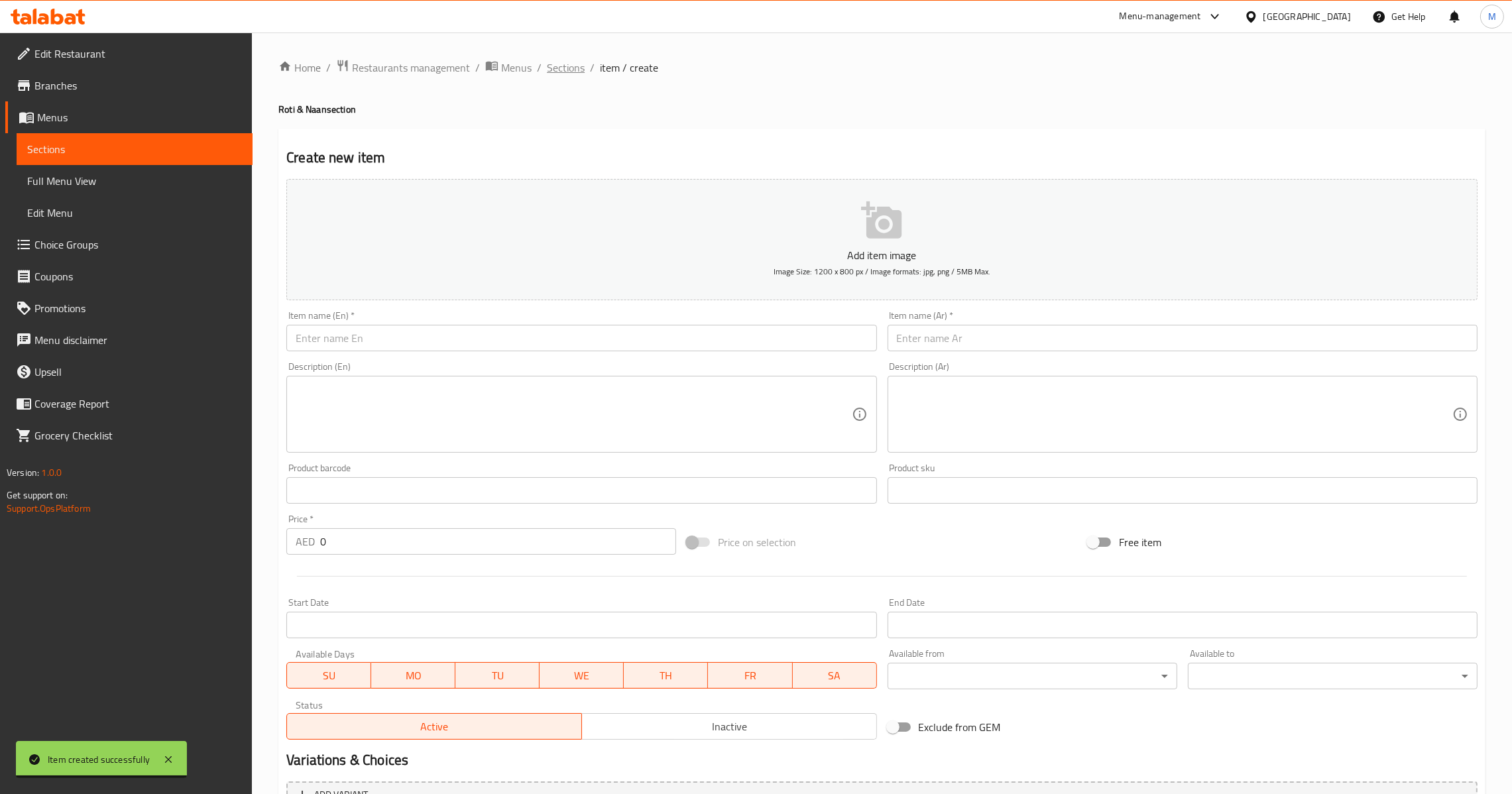
click at [571, 71] on span "Sections" at bounding box center [566, 68] width 38 height 16
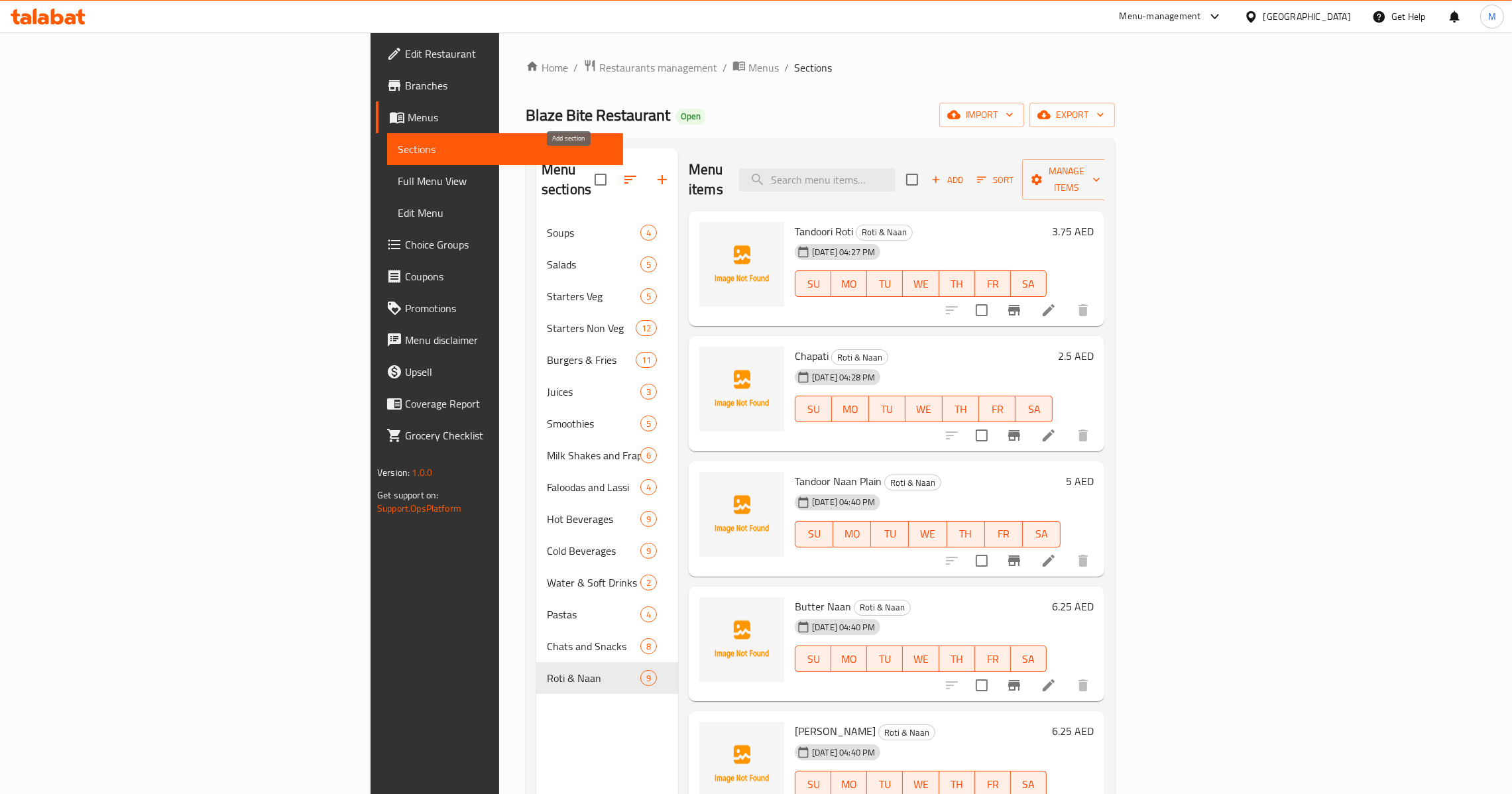
click at [655, 177] on icon "button" at bounding box center [662, 180] width 16 height 16
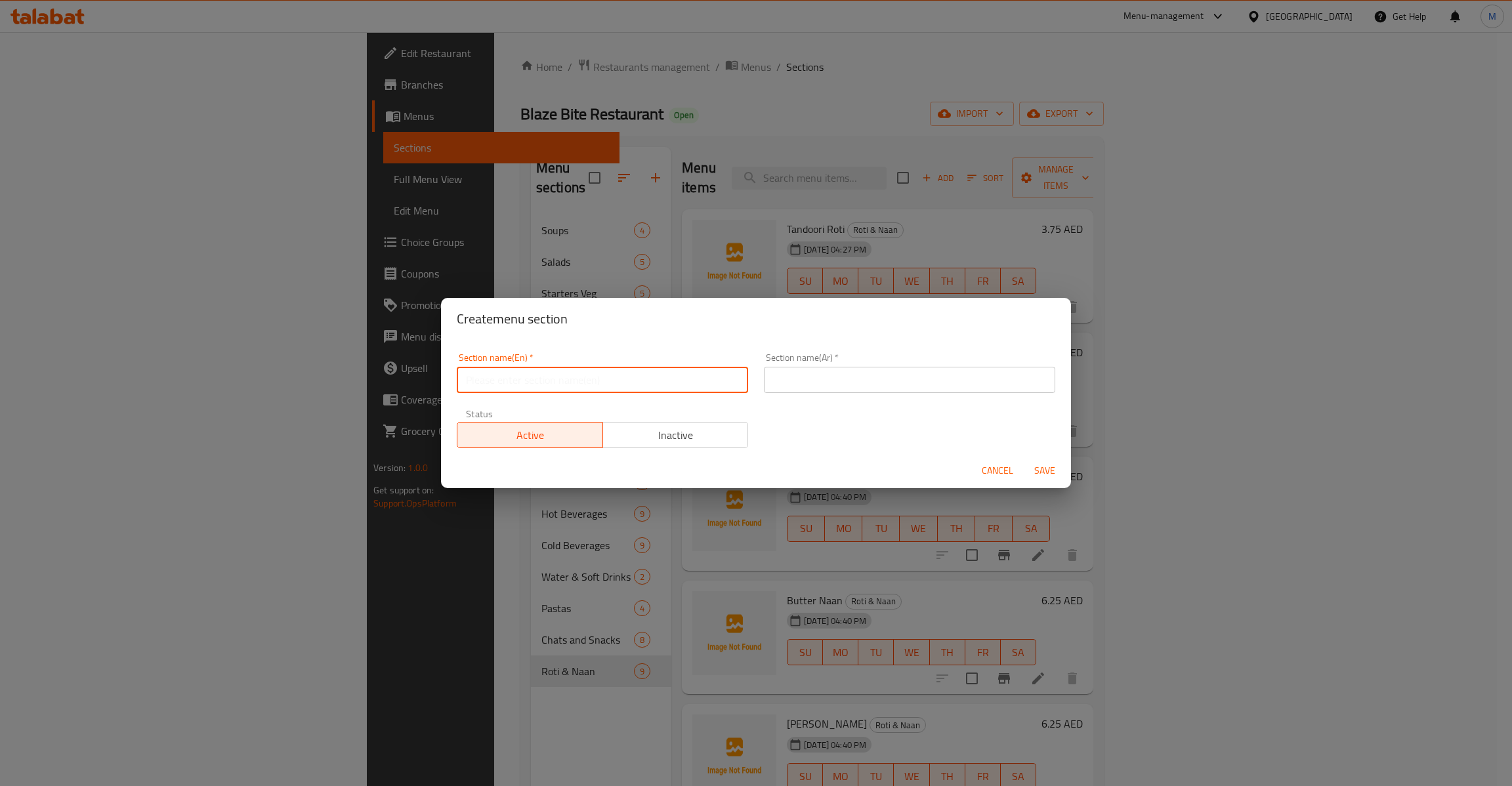
drag, startPoint x: 525, startPoint y: 374, endPoint x: 535, endPoint y: 373, distance: 10.0
click at [528, 373] on input "text" at bounding box center [603, 380] width 292 height 27
click at [885, 374] on input "text" at bounding box center [910, 380] width 292 height 27
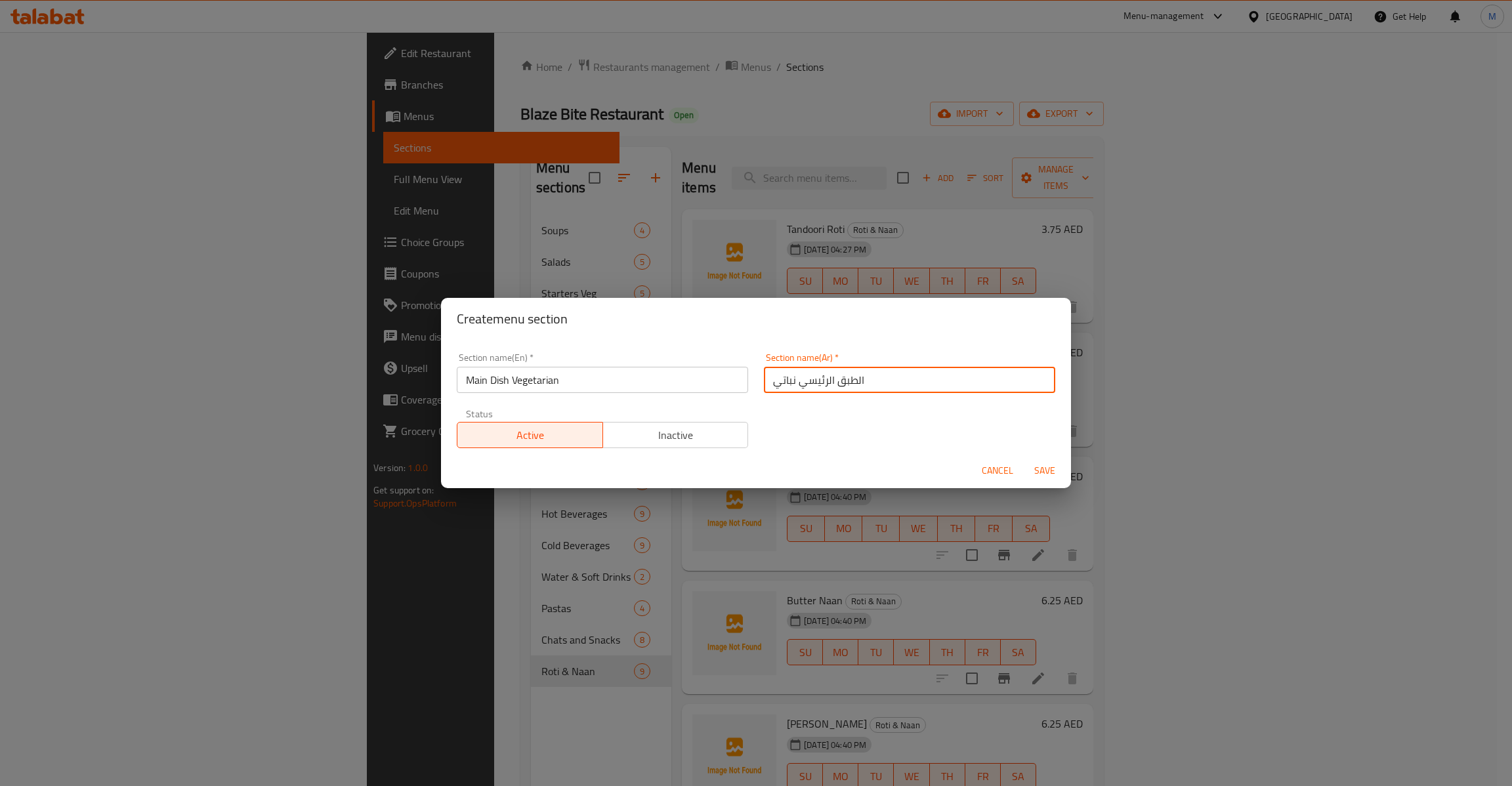
click at [1055, 474] on span "Save" at bounding box center [1045, 471] width 32 height 17
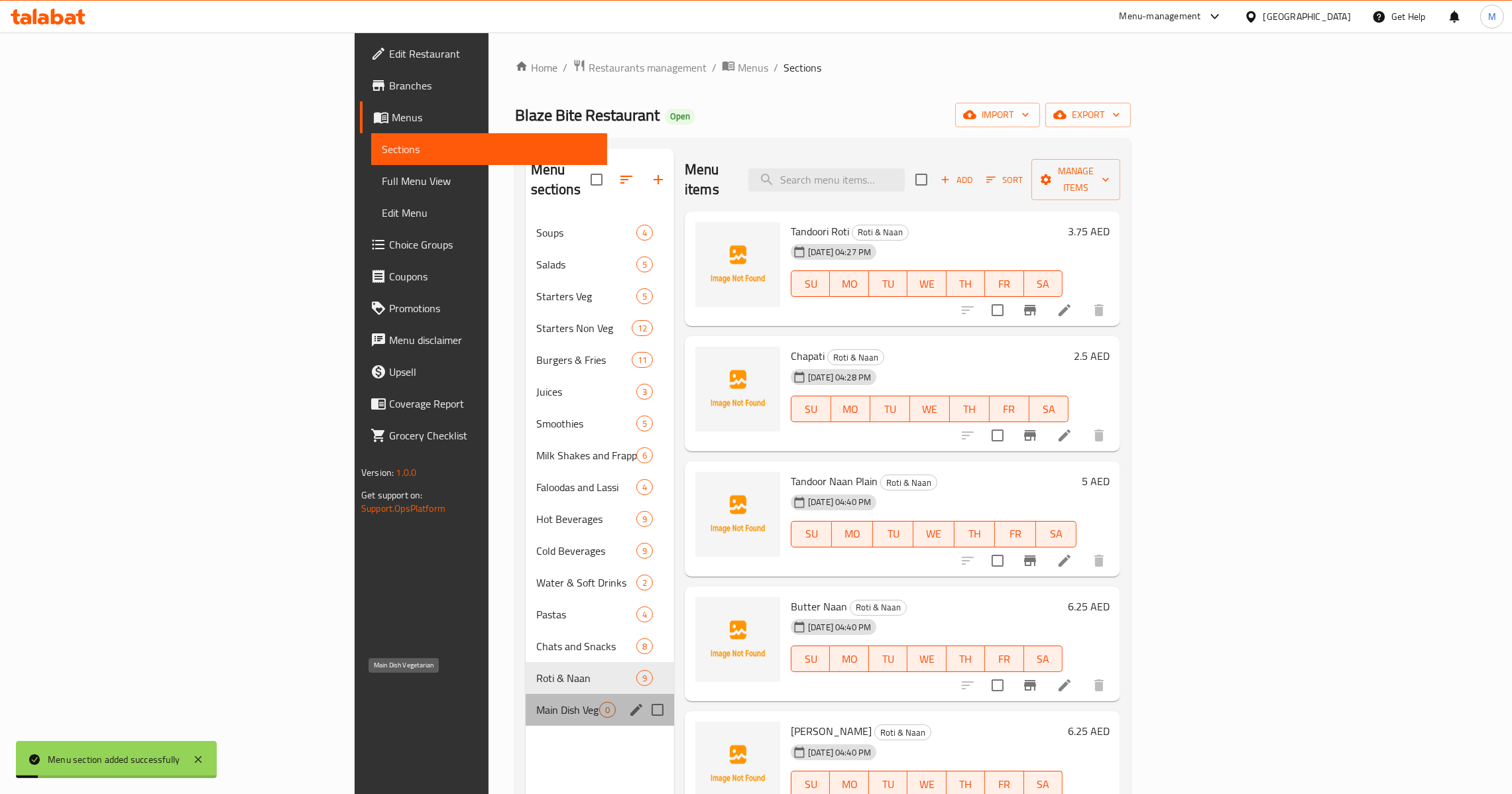
click at [536, 702] on span "Main Dish Vegetarian" at bounding box center [567, 710] width 63 height 16
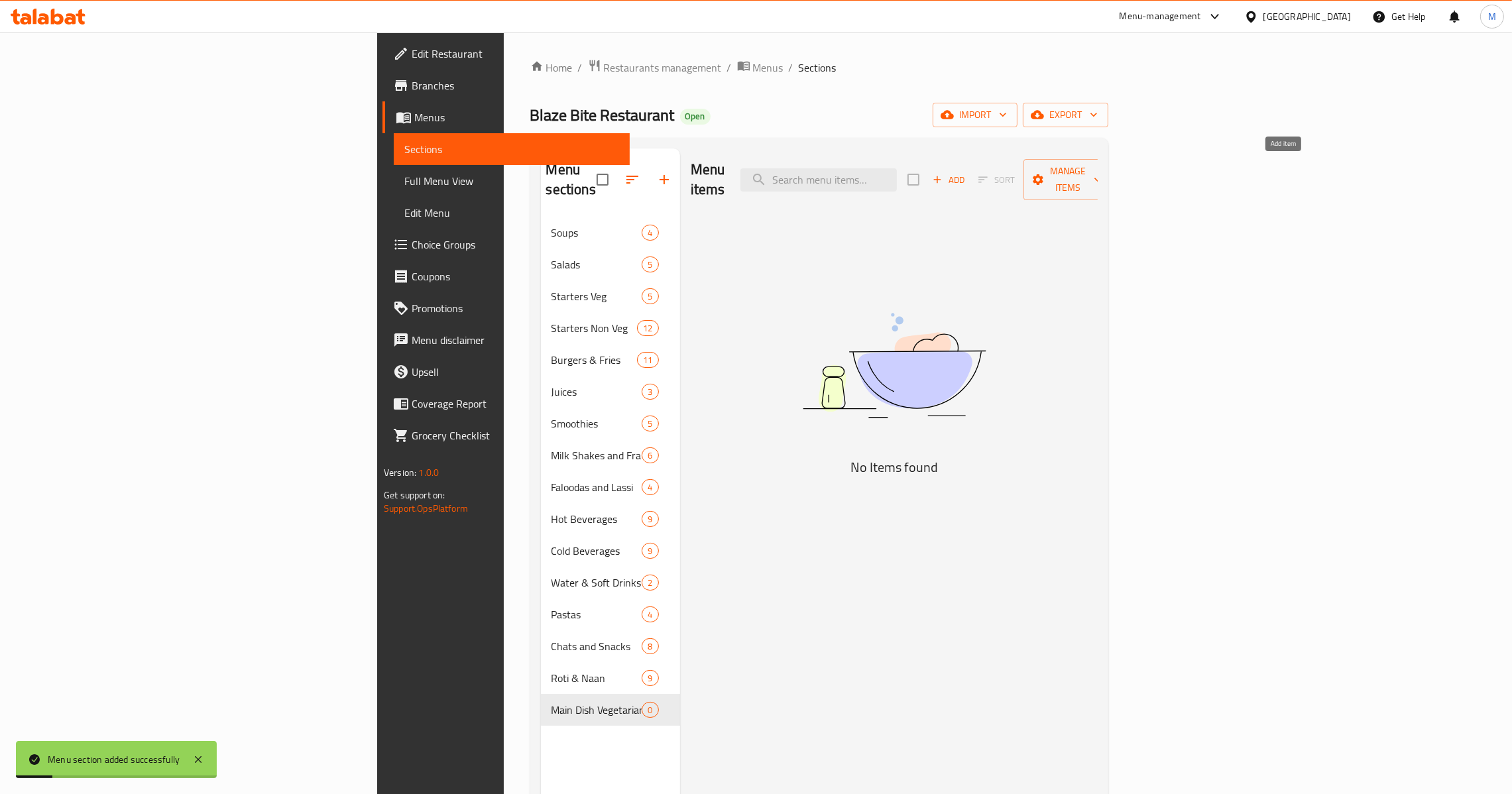
click at [967, 174] on span "Add" at bounding box center [949, 179] width 36 height 15
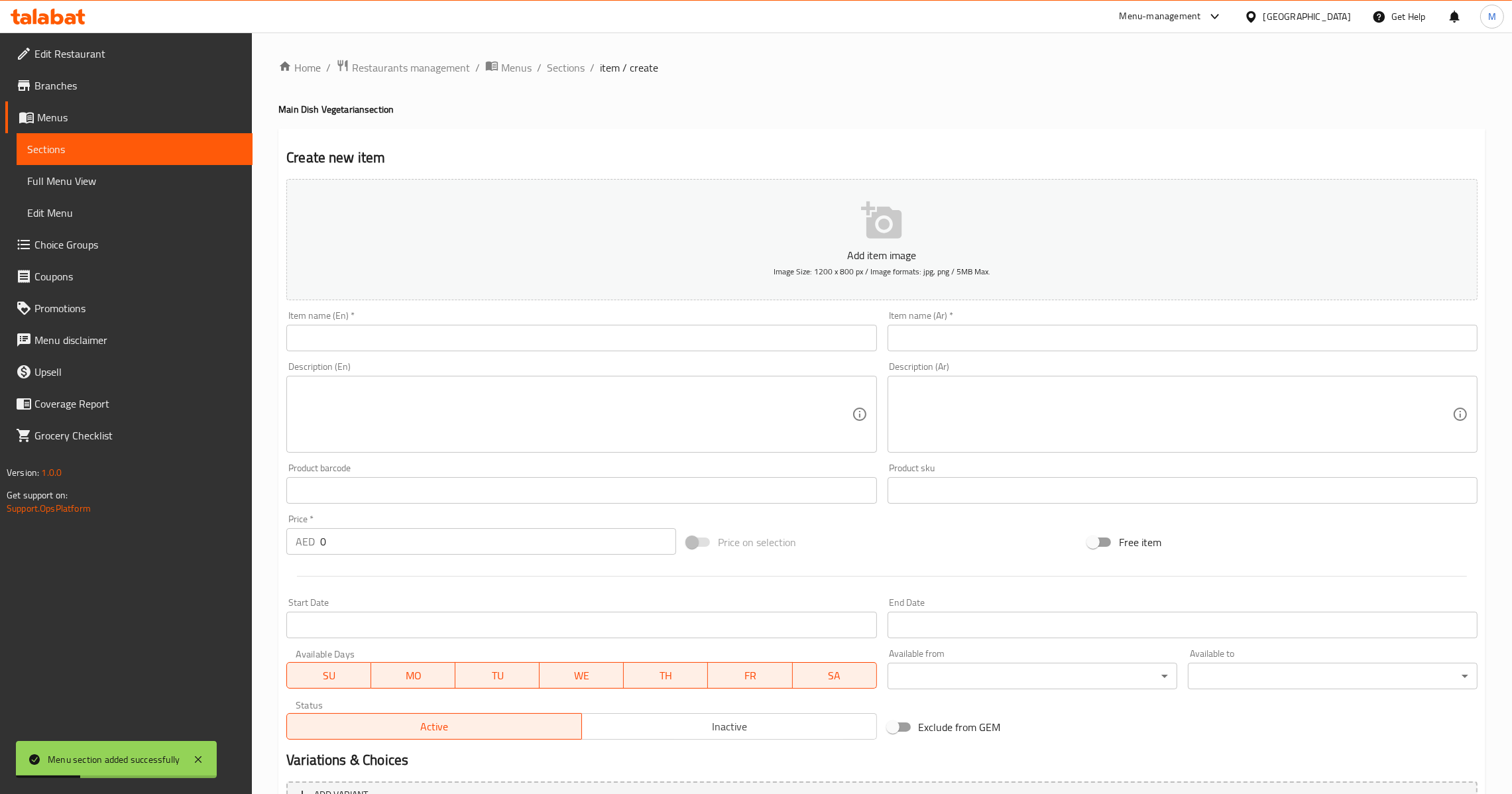
click at [416, 353] on div "Item name (En)   * Item name (En) *" at bounding box center [582, 330] width 601 height 51
click at [429, 344] on input "text" at bounding box center [581, 338] width 590 height 27
drag, startPoint x: 988, startPoint y: 325, endPoint x: 981, endPoint y: 345, distance: 21.2
click at [988, 325] on input "text" at bounding box center [1182, 338] width 590 height 27
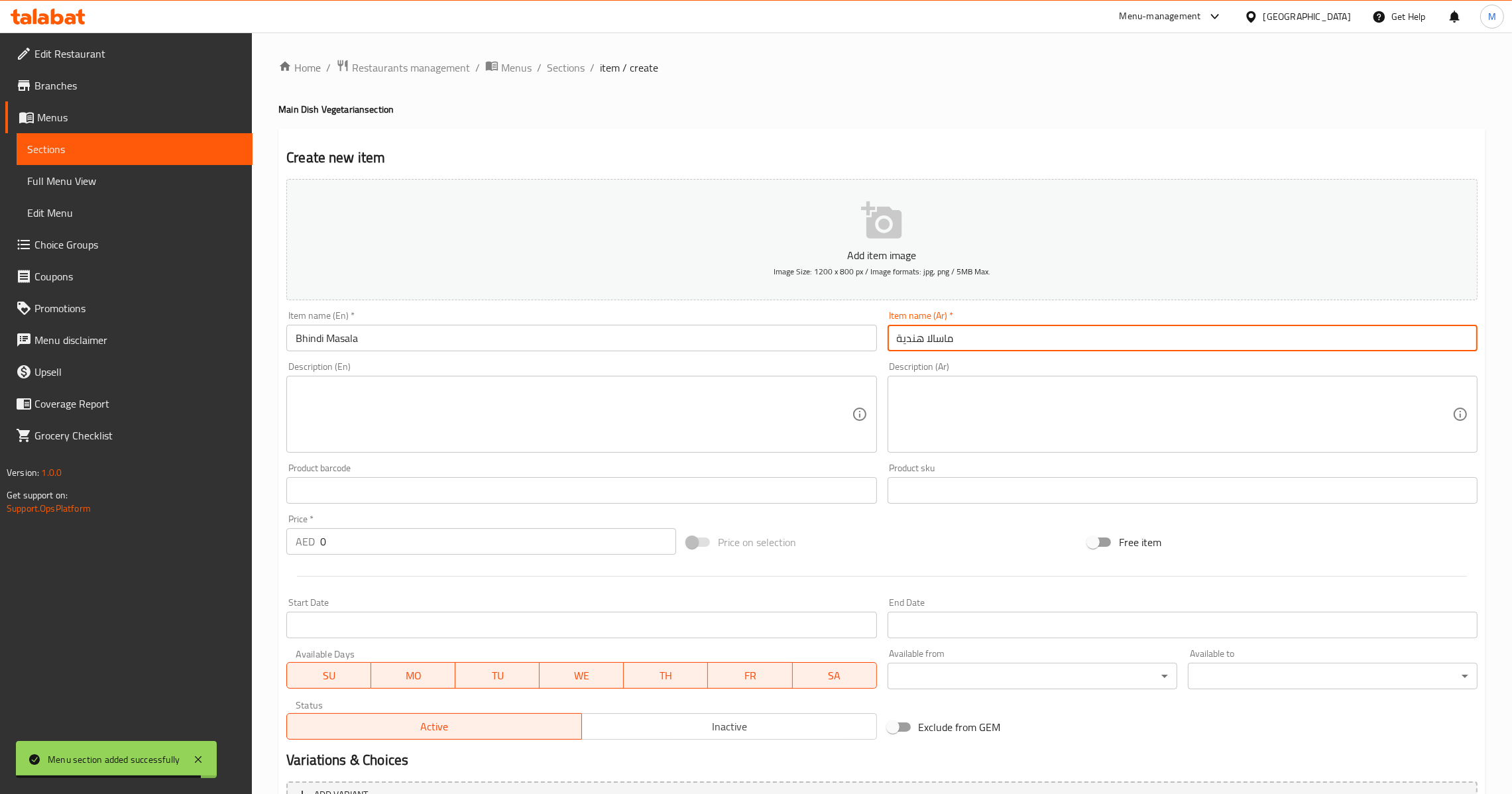
click at [466, 548] on input "0" at bounding box center [498, 541] width 356 height 27
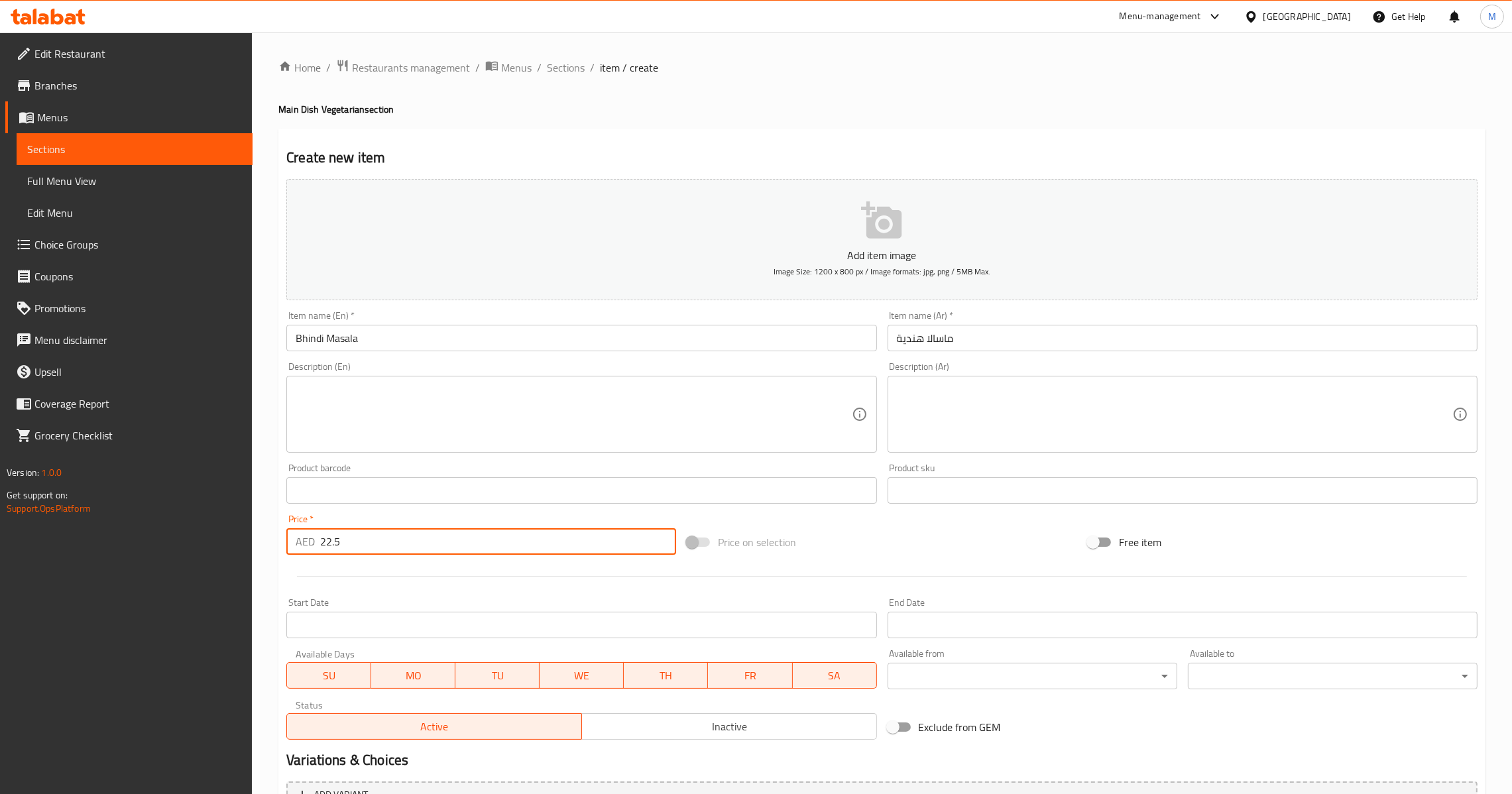
click at [413, 338] on input "Bhindi Masala" at bounding box center [581, 338] width 590 height 27
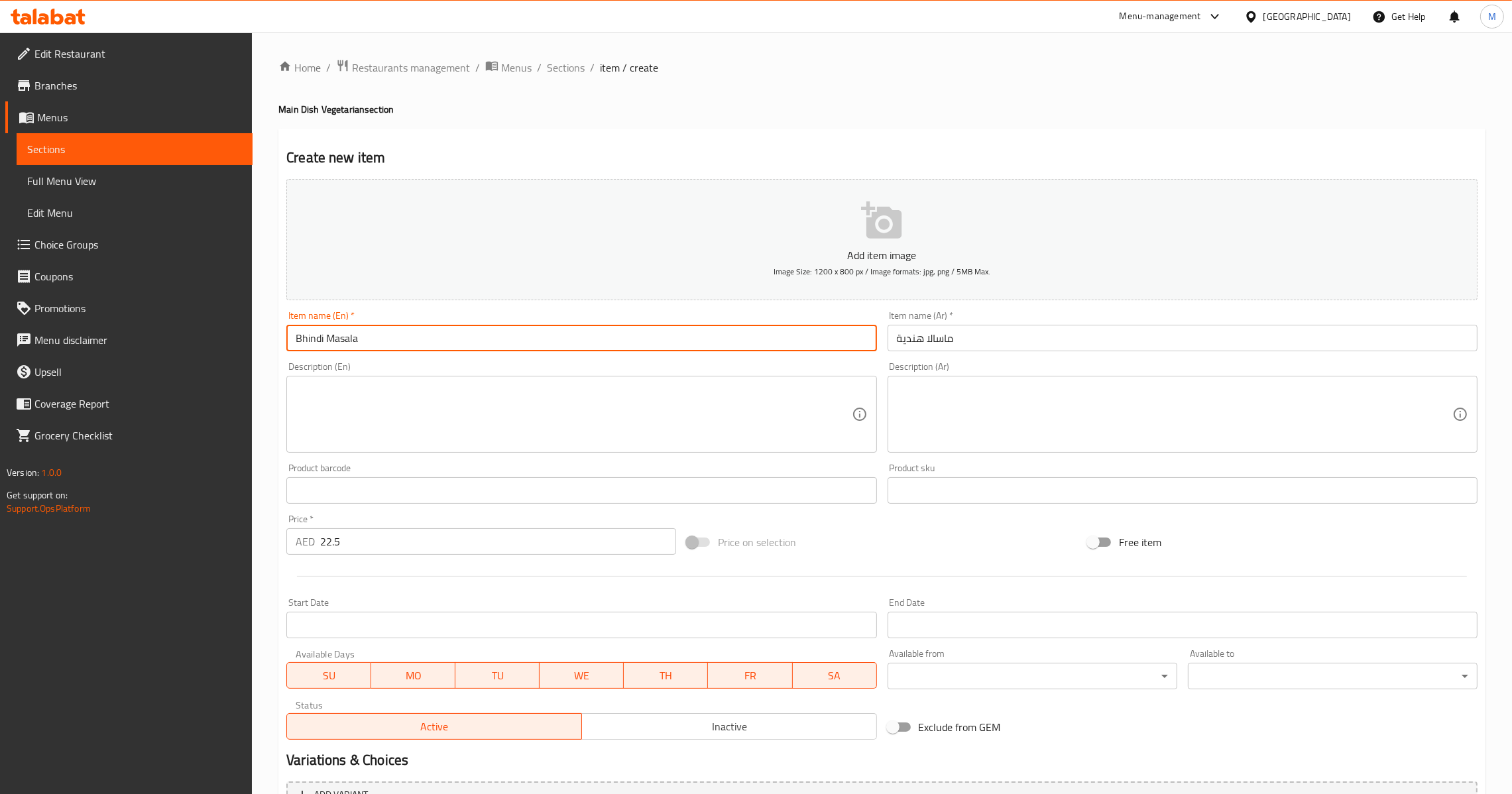
click at [981, 337] on input "ماسالا هندية" at bounding box center [1182, 338] width 590 height 27
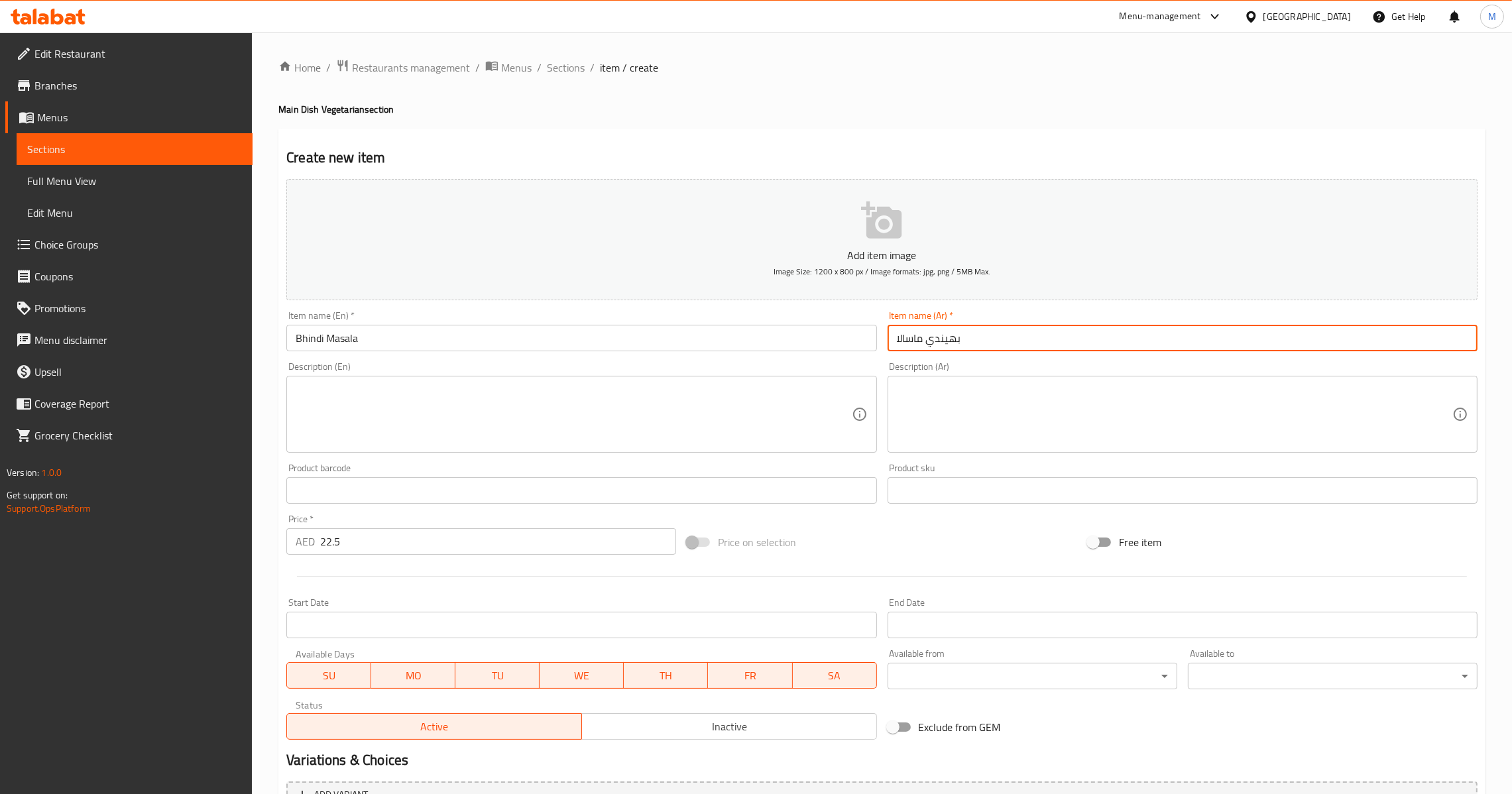
click at [479, 547] on input "22.5" at bounding box center [498, 541] width 356 height 27
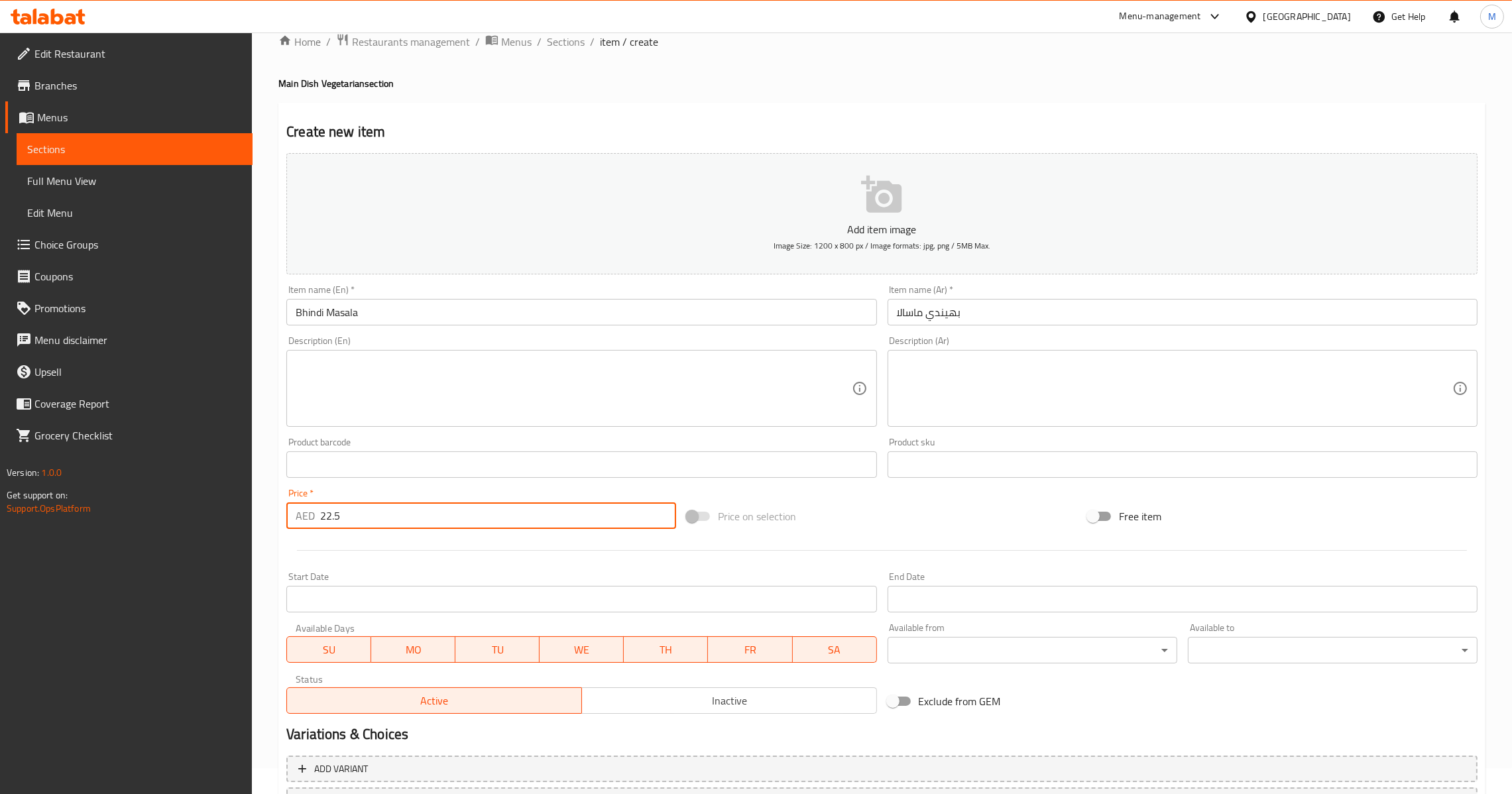
scroll to position [140, 0]
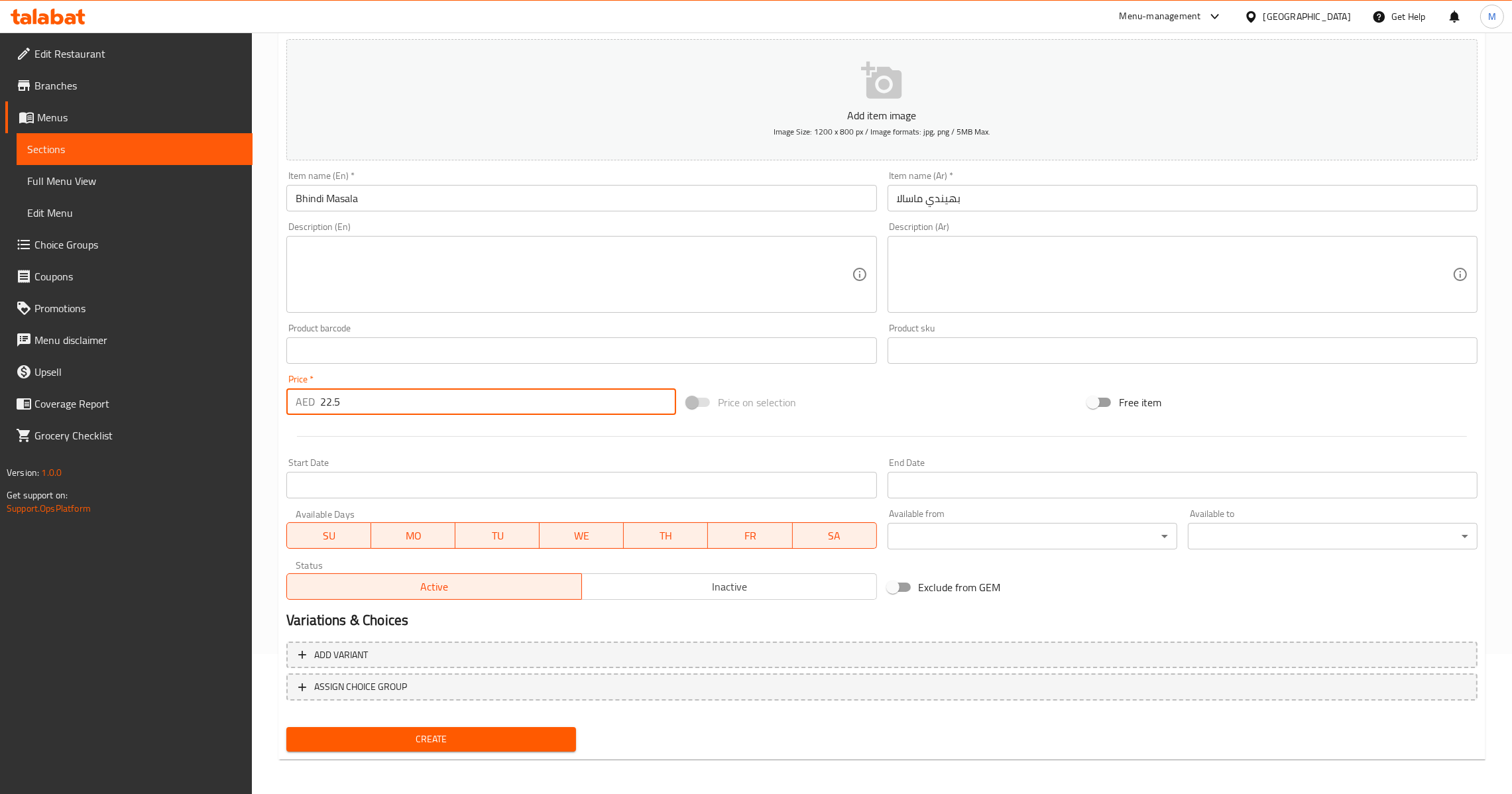
click at [452, 735] on span "Create" at bounding box center [432, 739] width 269 height 17
click at [432, 400] on input "0" at bounding box center [498, 402] width 356 height 27
click at [563, 188] on input "text" at bounding box center [581, 198] width 590 height 27
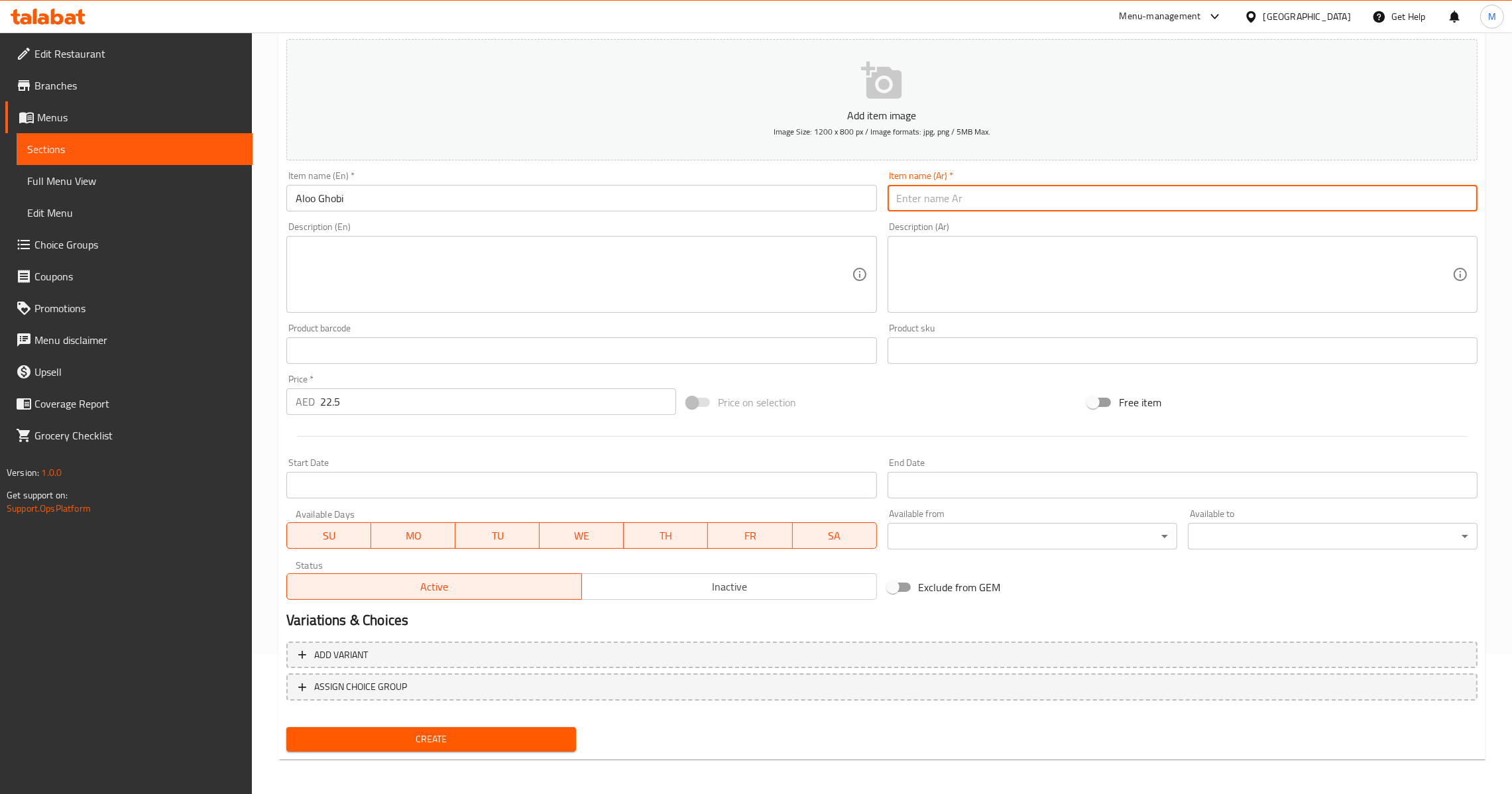
click at [905, 208] on input "text" at bounding box center [1182, 198] width 590 height 27
drag, startPoint x: 459, startPoint y: 416, endPoint x: 470, endPoint y: 409, distance: 13.0
click at [460, 416] on div "Price   * AED 22.5 Price *" at bounding box center [481, 394] width 401 height 51
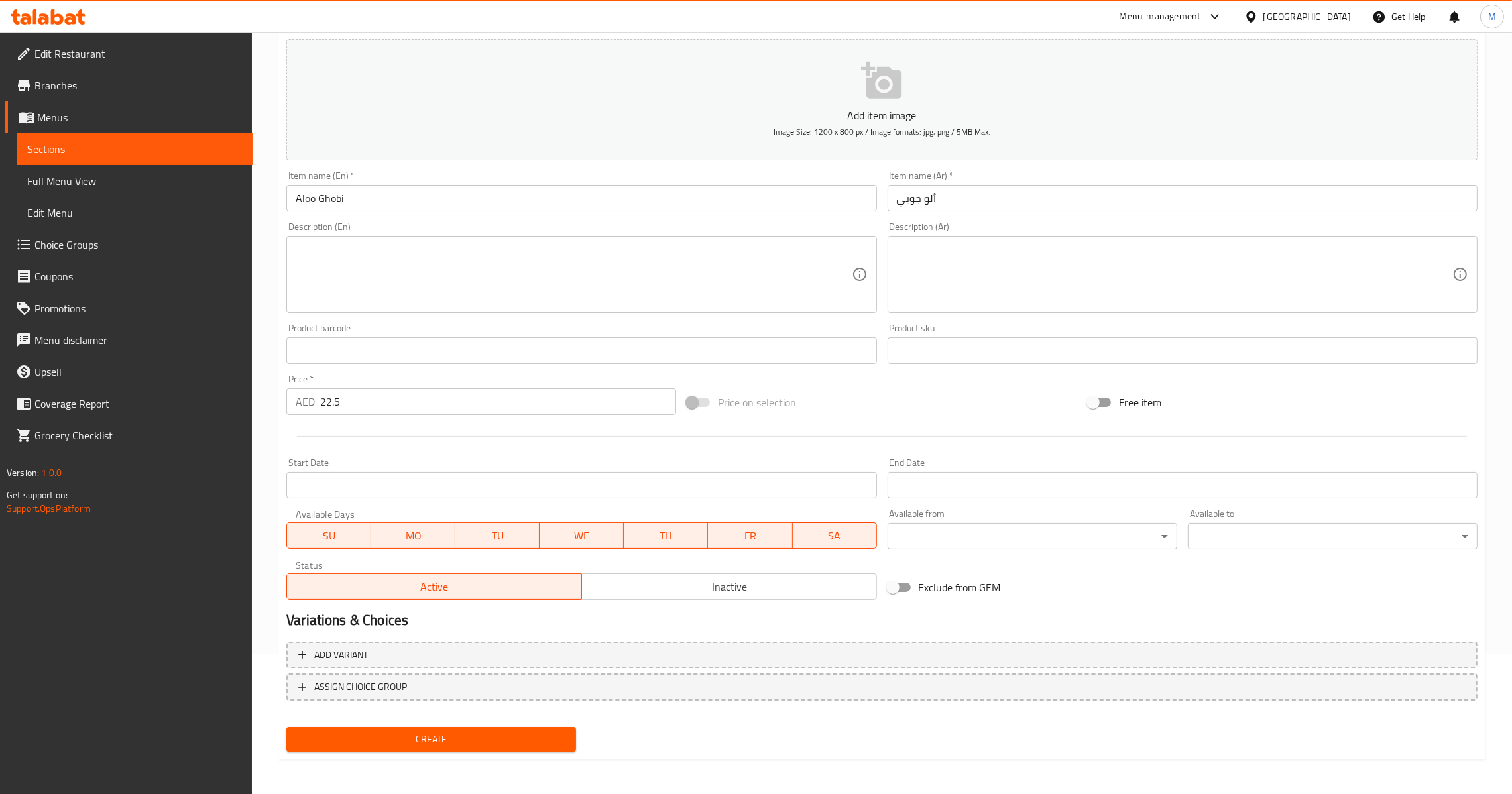
click at [474, 405] on input "22.5" at bounding box center [498, 402] width 356 height 27
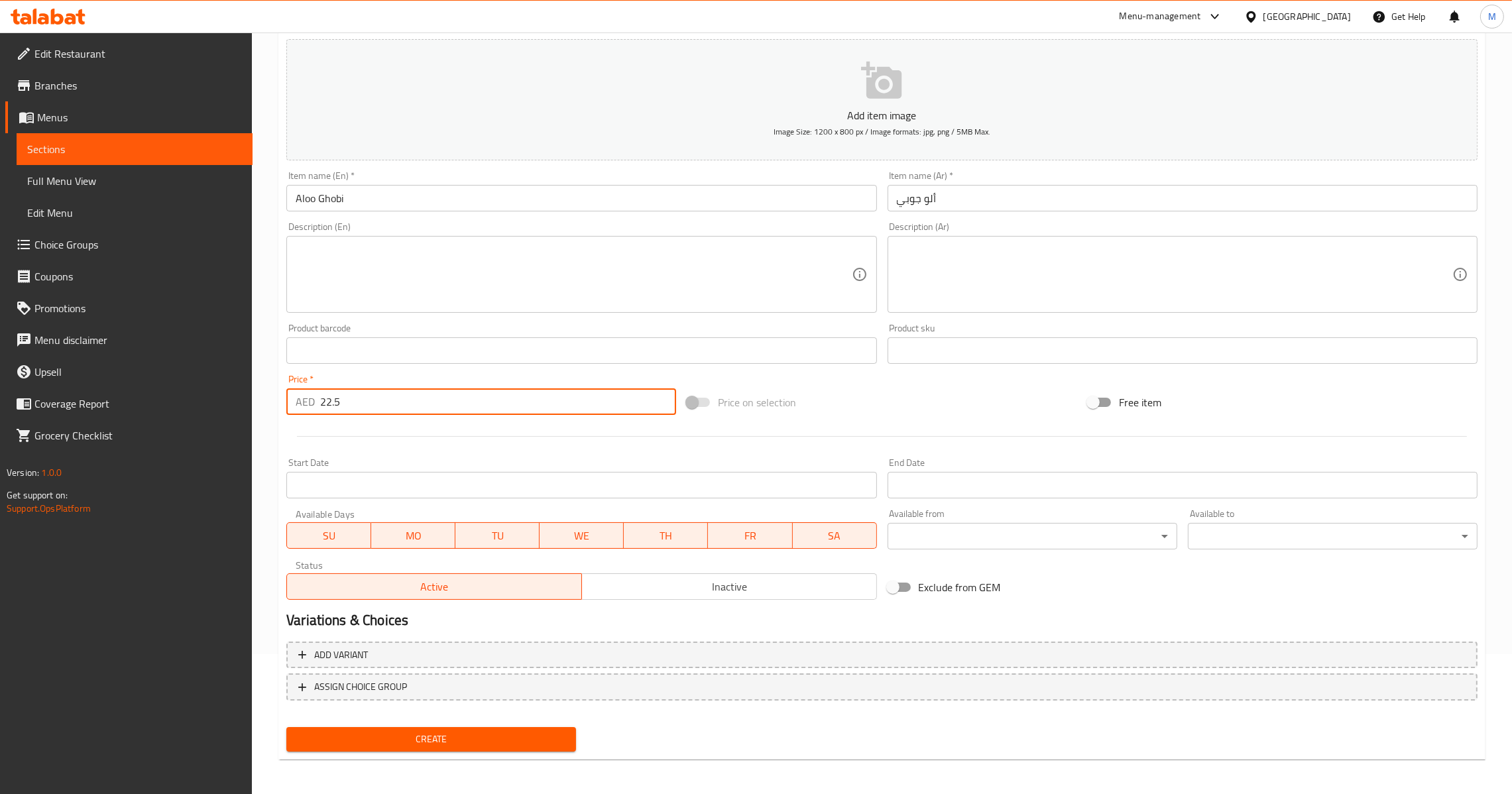
click at [436, 746] on button "Create" at bounding box center [431, 739] width 289 height 25
click at [383, 405] on input "0" at bounding box center [498, 402] width 356 height 27
click at [555, 182] on div "Item name (En)   * Item name (En) *" at bounding box center [581, 191] width 590 height 41
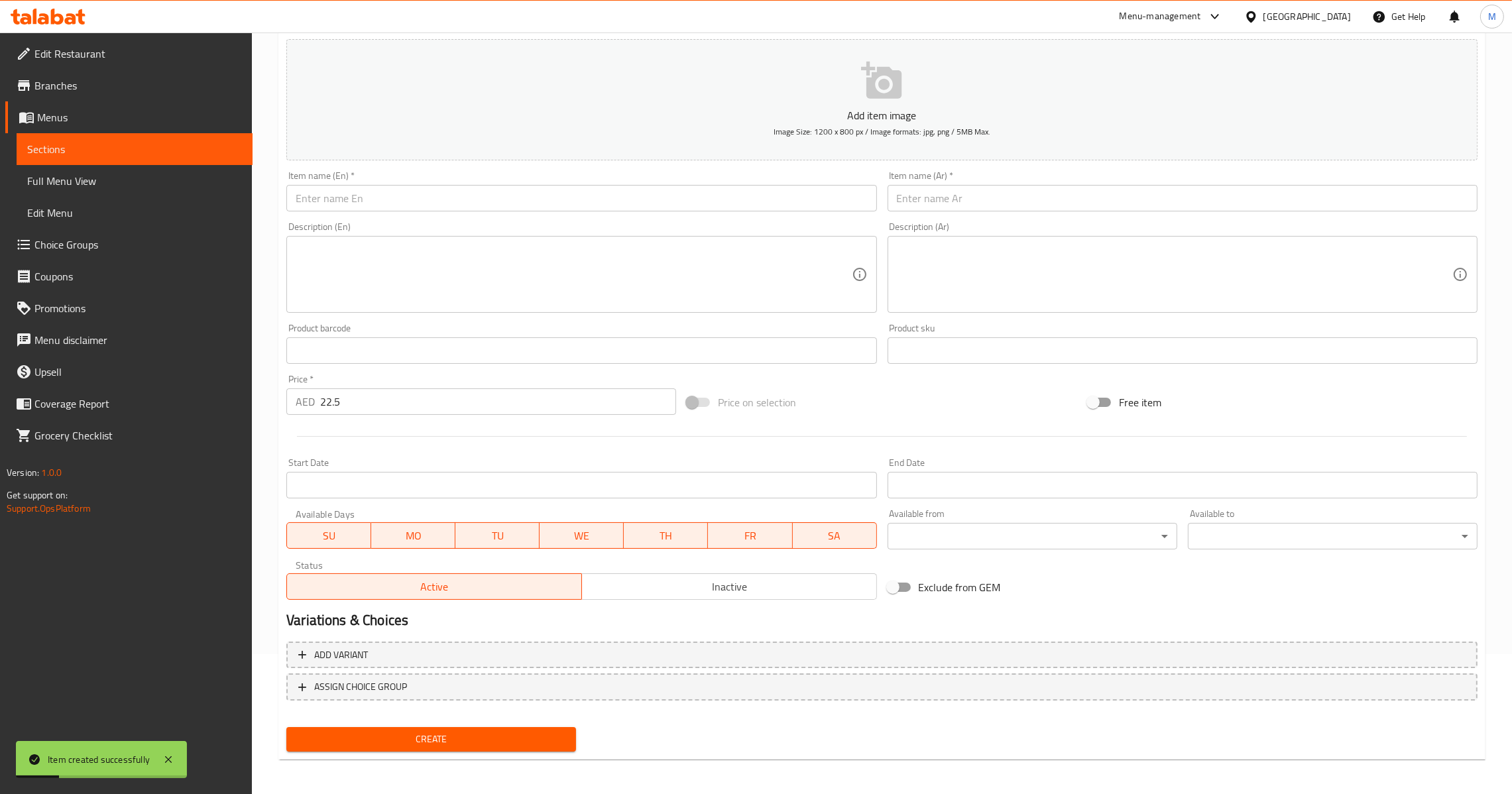
click at [557, 203] on input "text" at bounding box center [581, 198] width 590 height 27
click at [371, 193] on input "Mutter [PERSON_NAME]" at bounding box center [581, 198] width 590 height 27
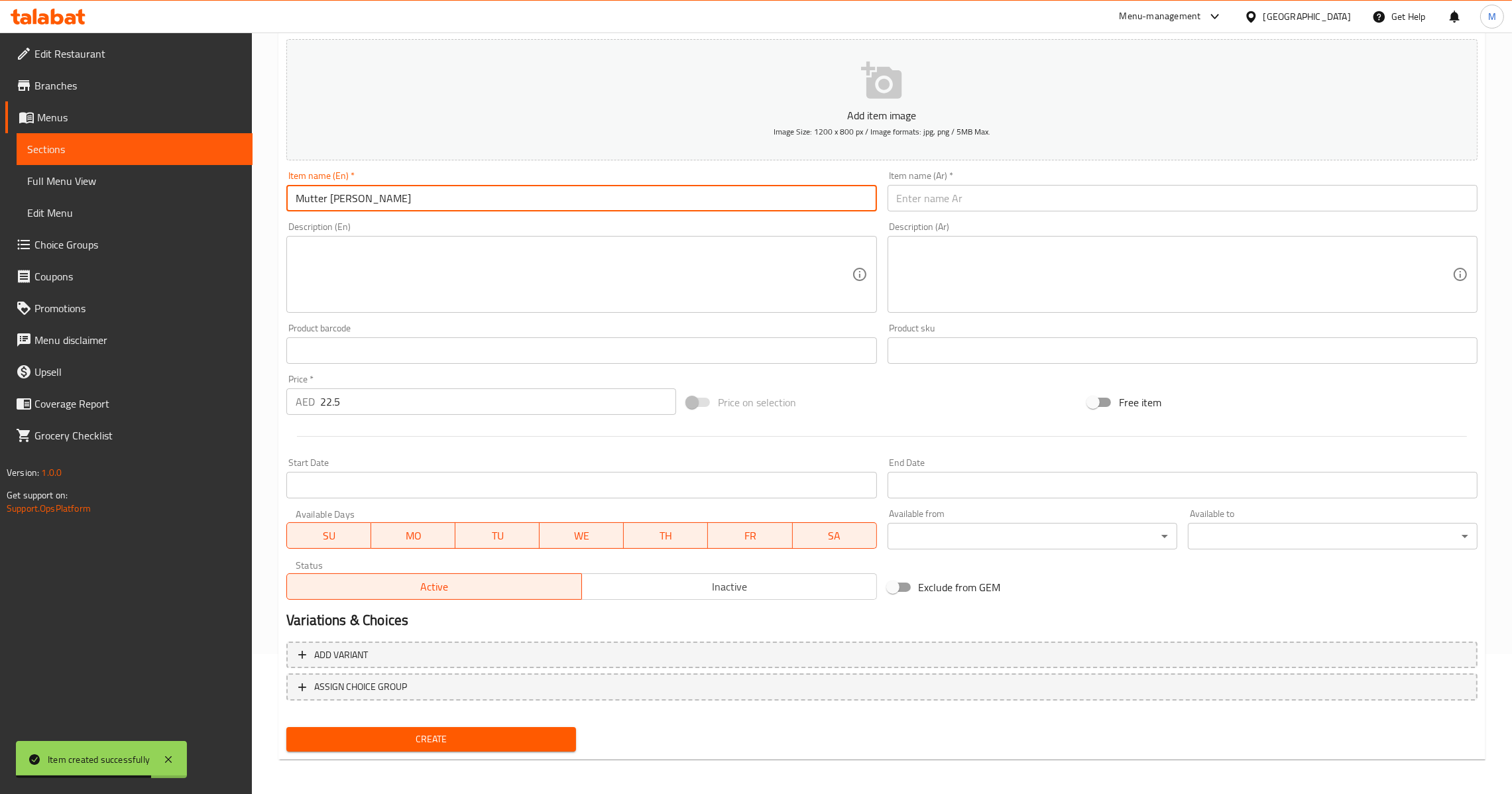
click at [1029, 202] on input "text" at bounding box center [1182, 198] width 590 height 27
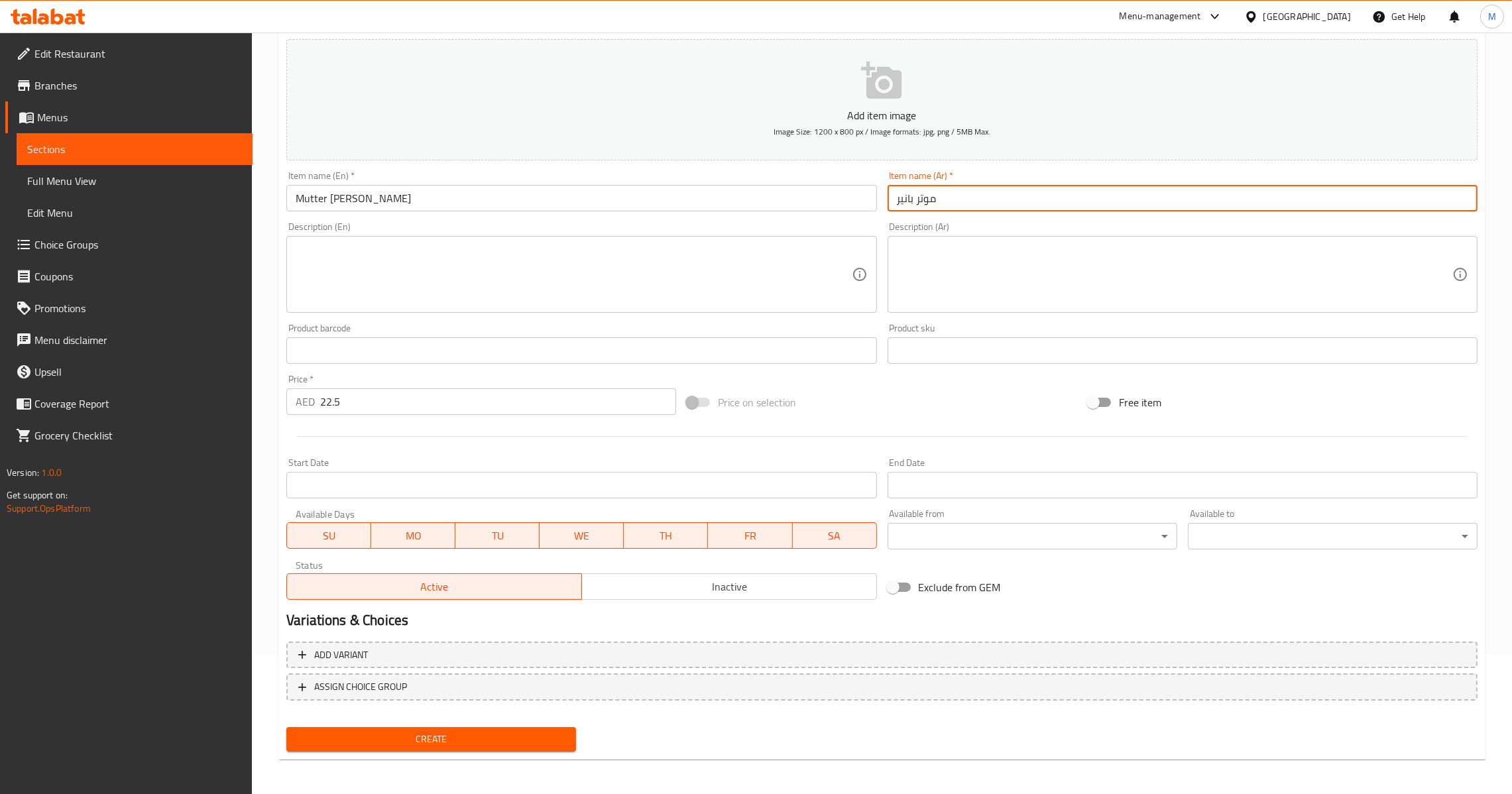
click at [439, 738] on span "Create" at bounding box center [432, 739] width 269 height 17
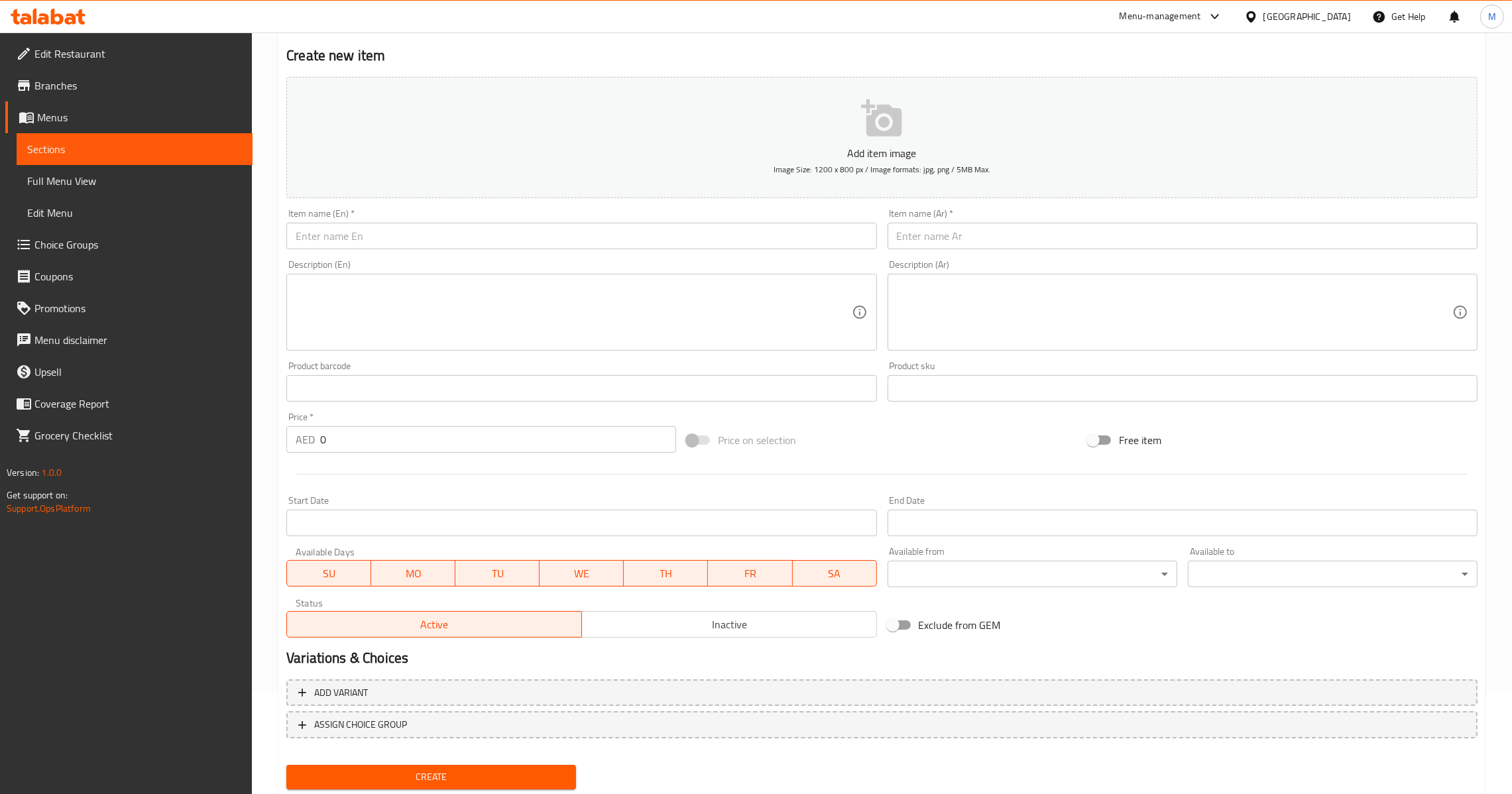
scroll to position [0, 0]
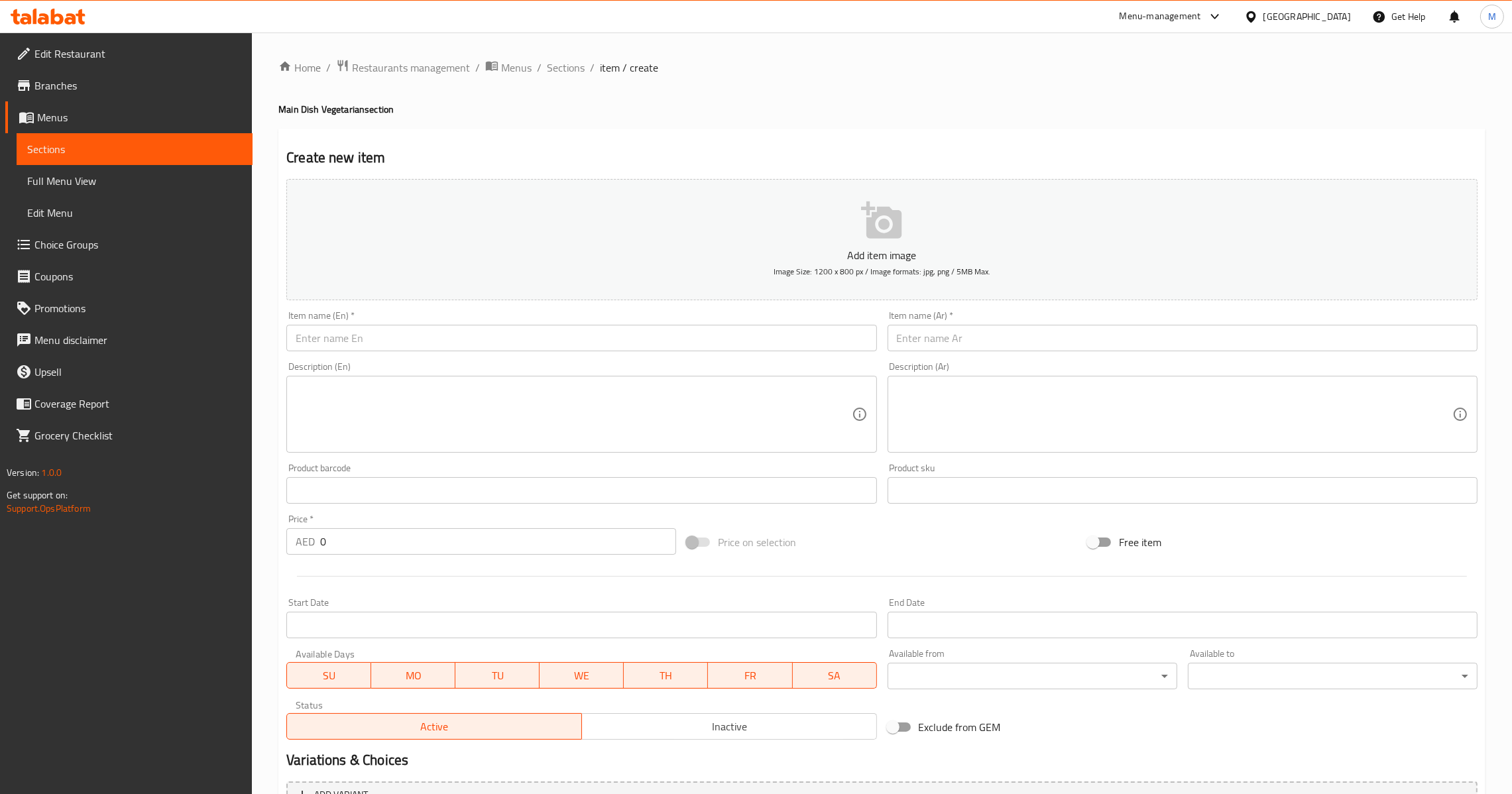
click at [450, 319] on div "Item name (En)   * Item name (En) *" at bounding box center [581, 331] width 590 height 41
click at [485, 334] on input "text" at bounding box center [581, 338] width 590 height 27
click at [973, 347] on input "text" at bounding box center [1182, 338] width 590 height 27
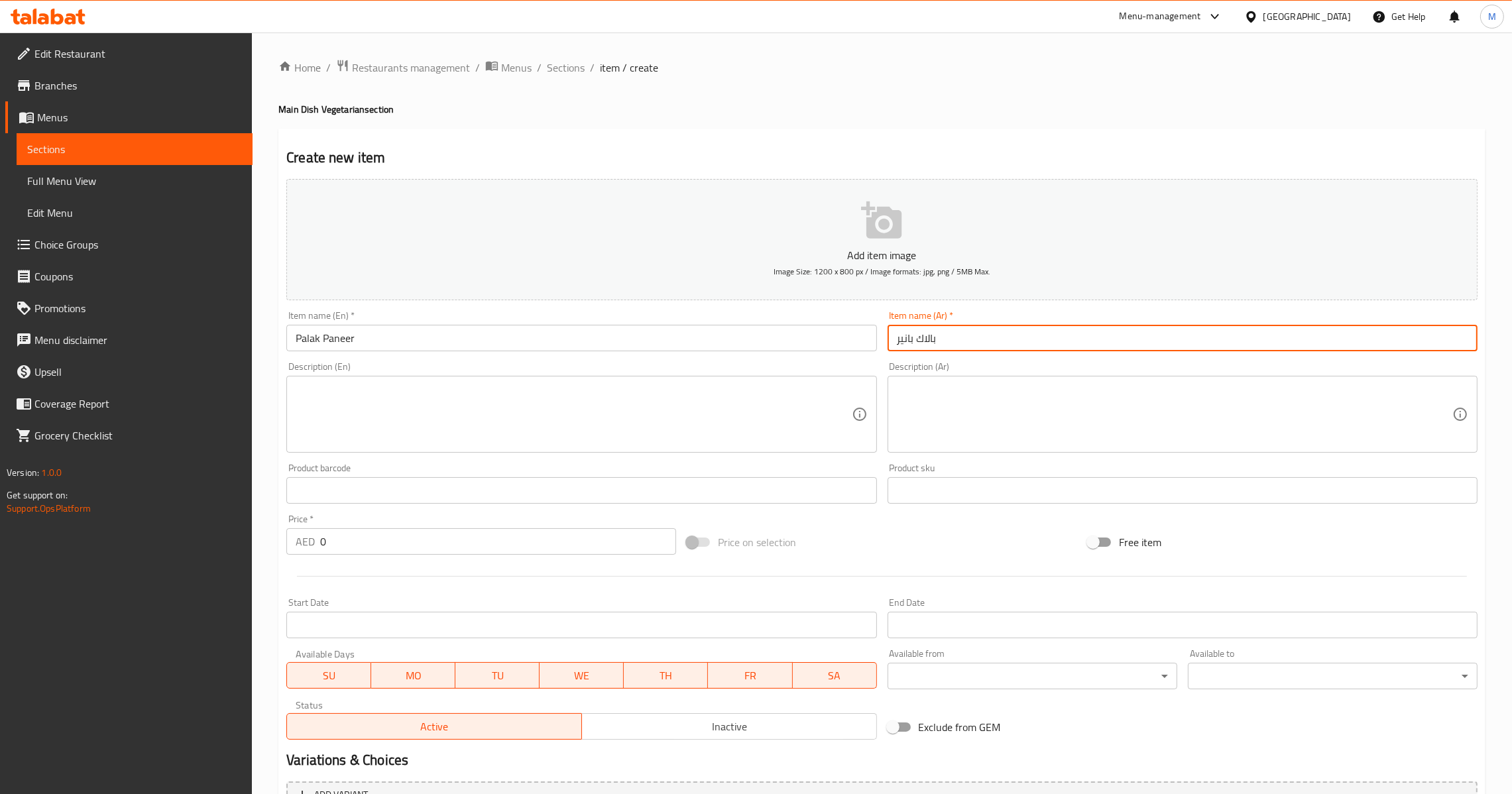
click at [405, 488] on input "text" at bounding box center [581, 491] width 590 height 27
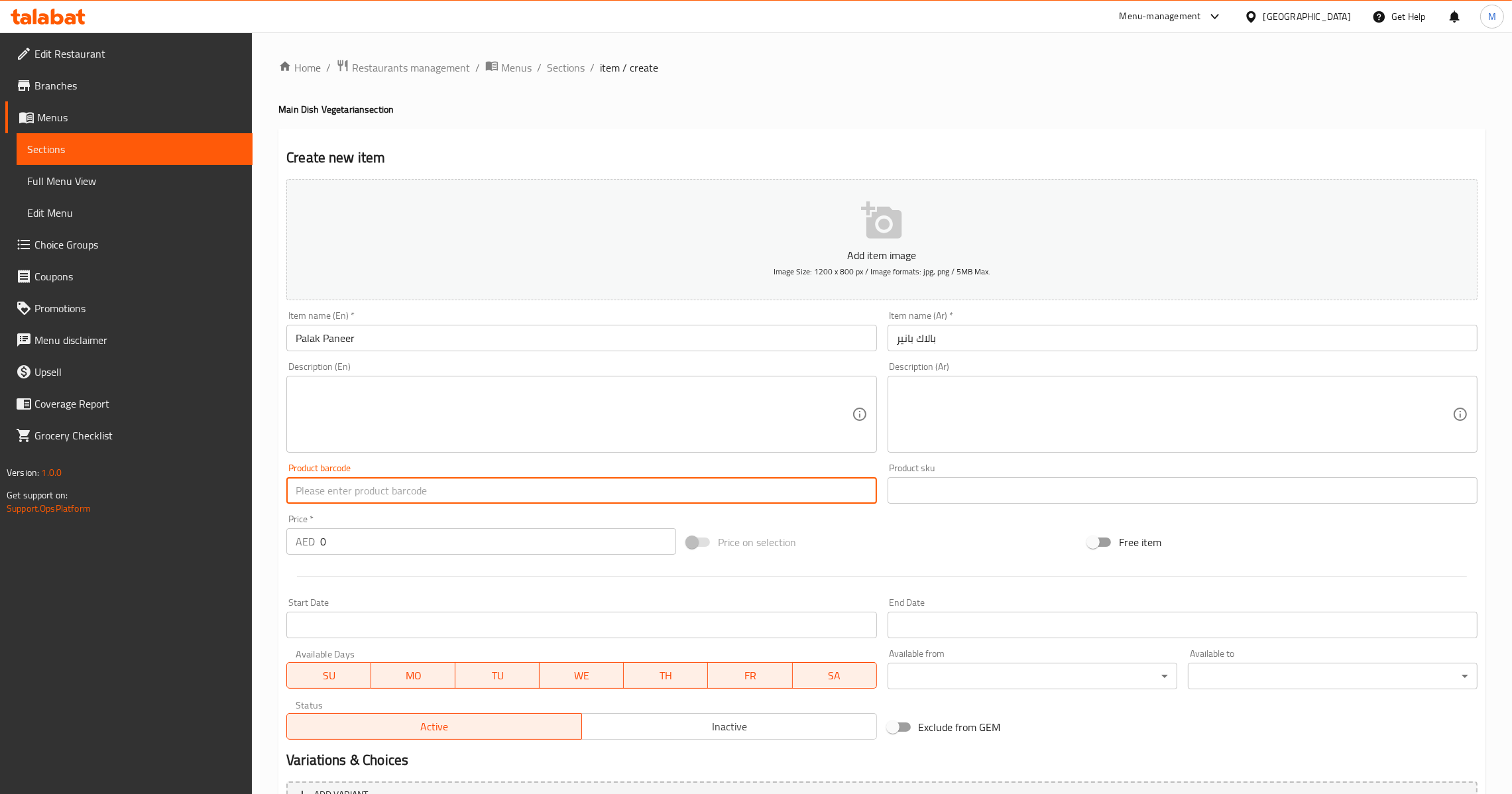
click at [391, 547] on input "0" at bounding box center [498, 541] width 356 height 27
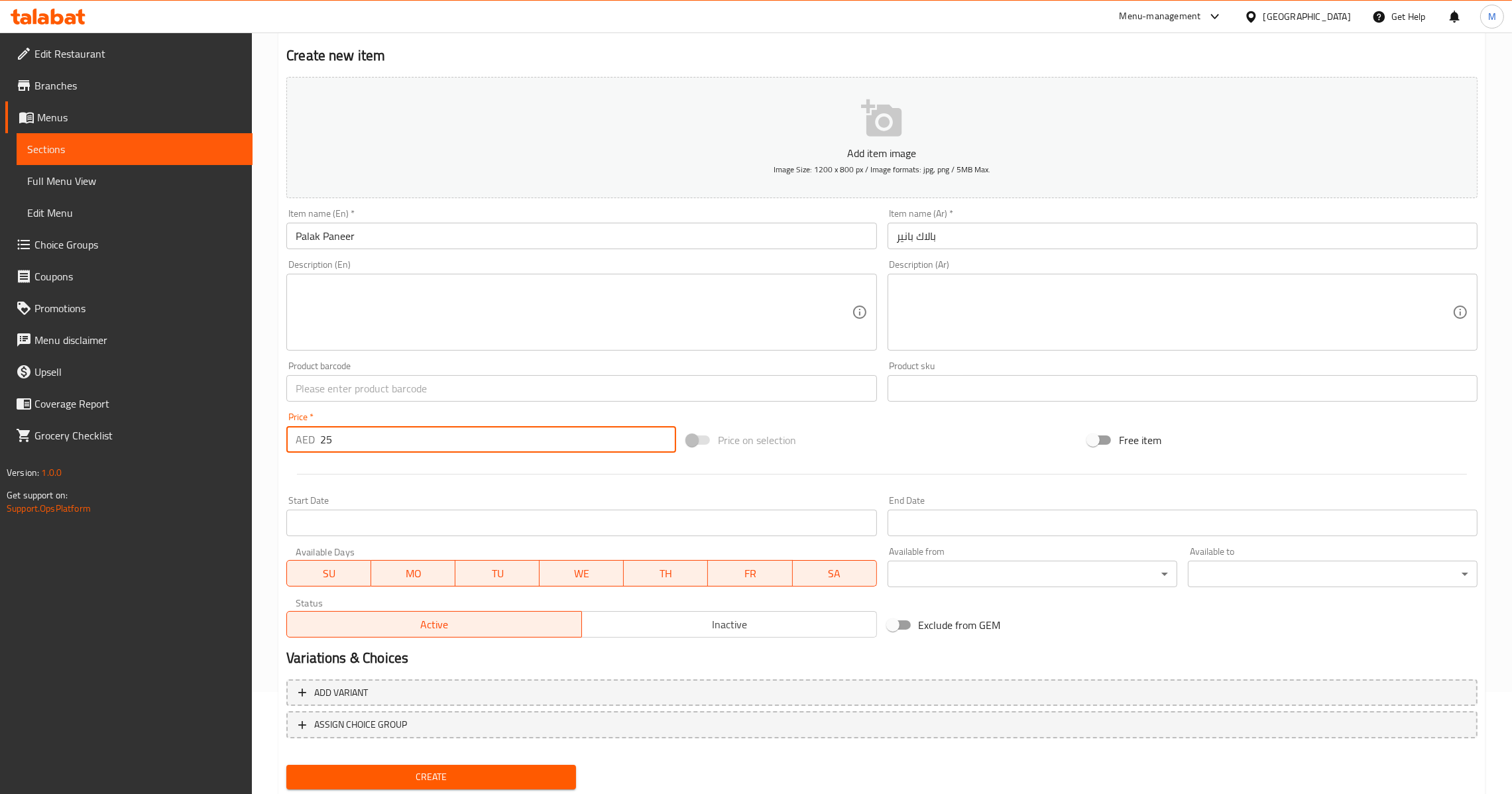
scroll to position [140, 0]
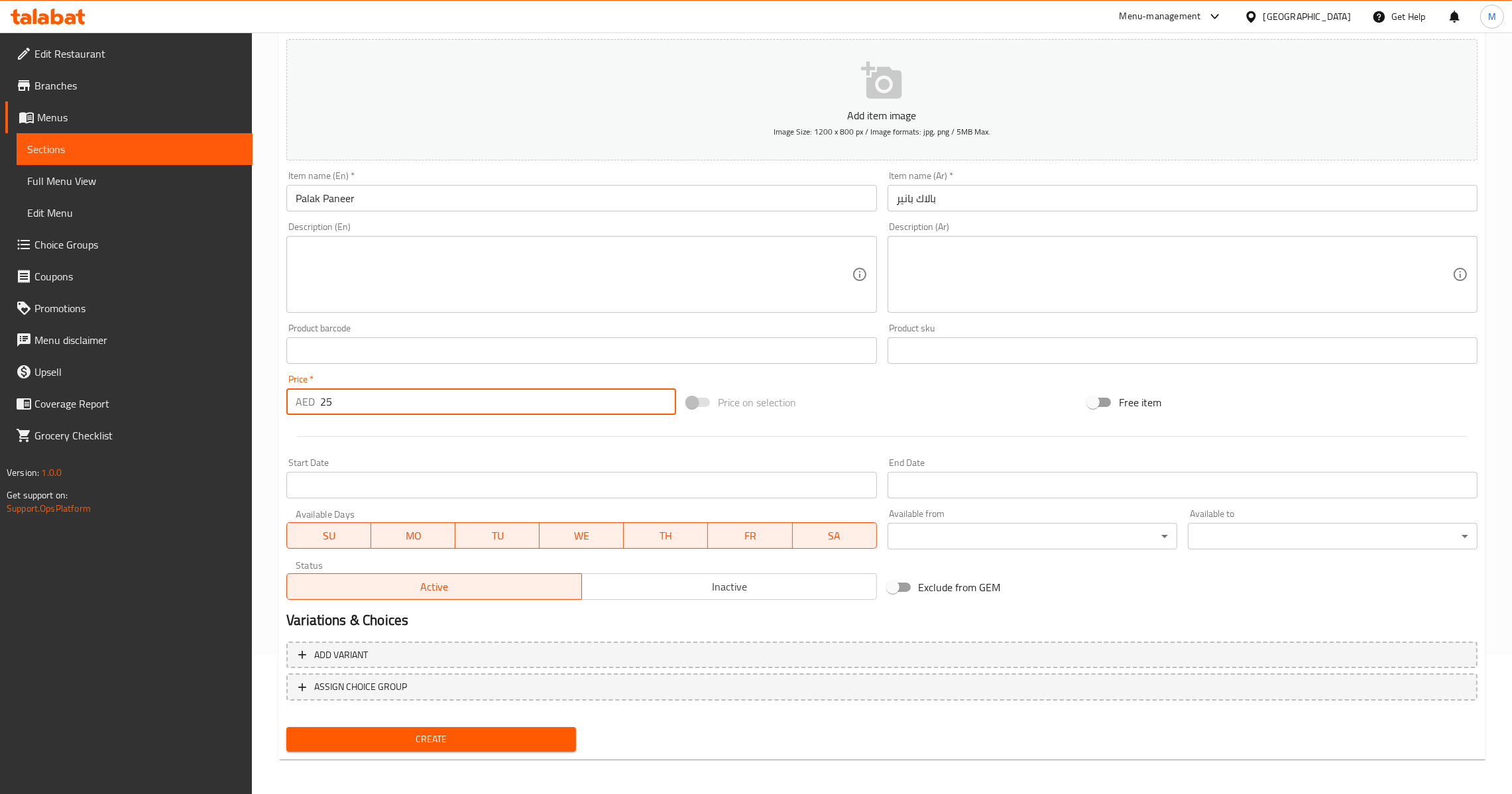
click at [423, 731] on span "Create" at bounding box center [432, 739] width 269 height 17
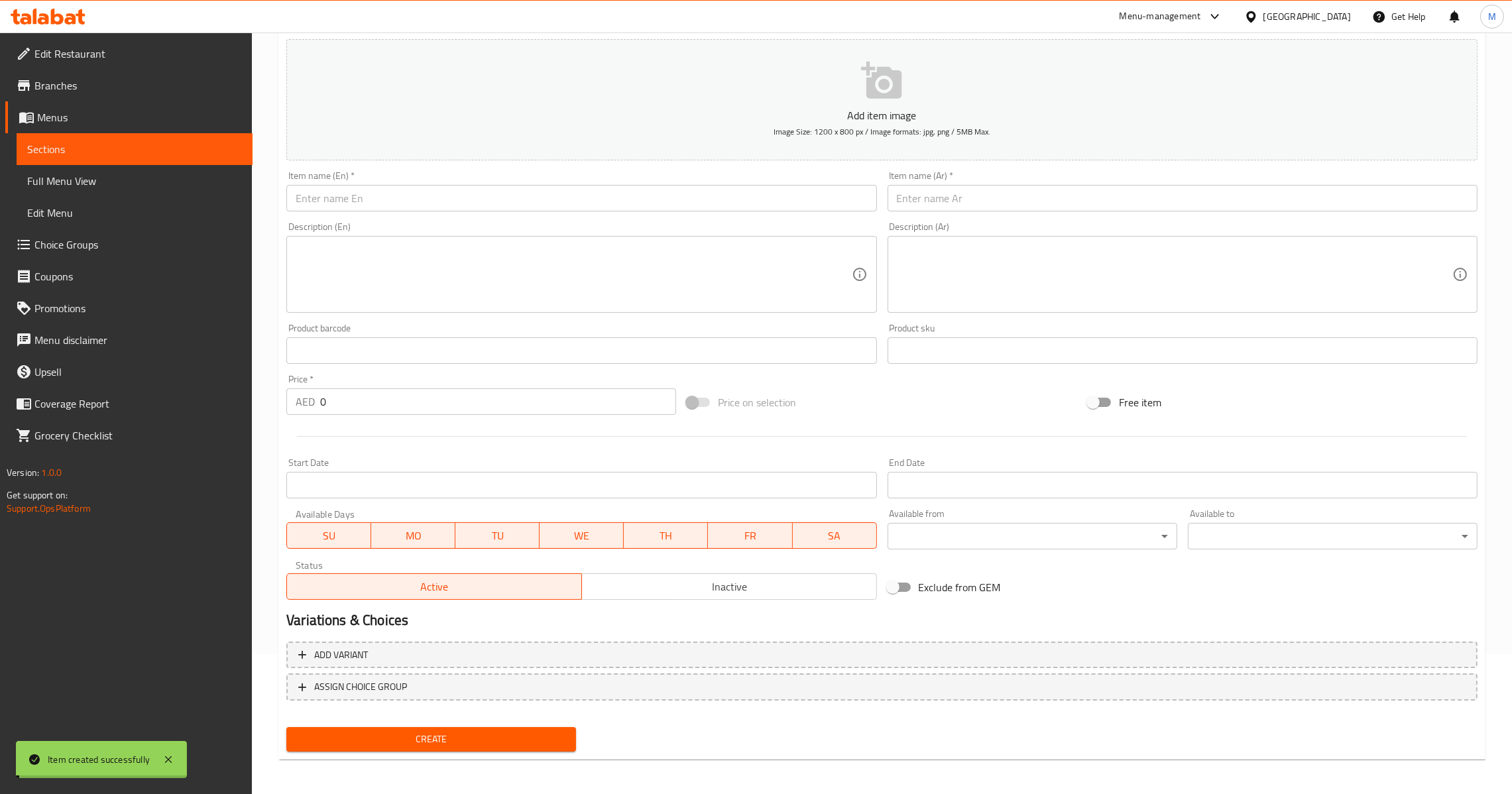
click at [357, 401] on input "0" at bounding box center [498, 402] width 356 height 27
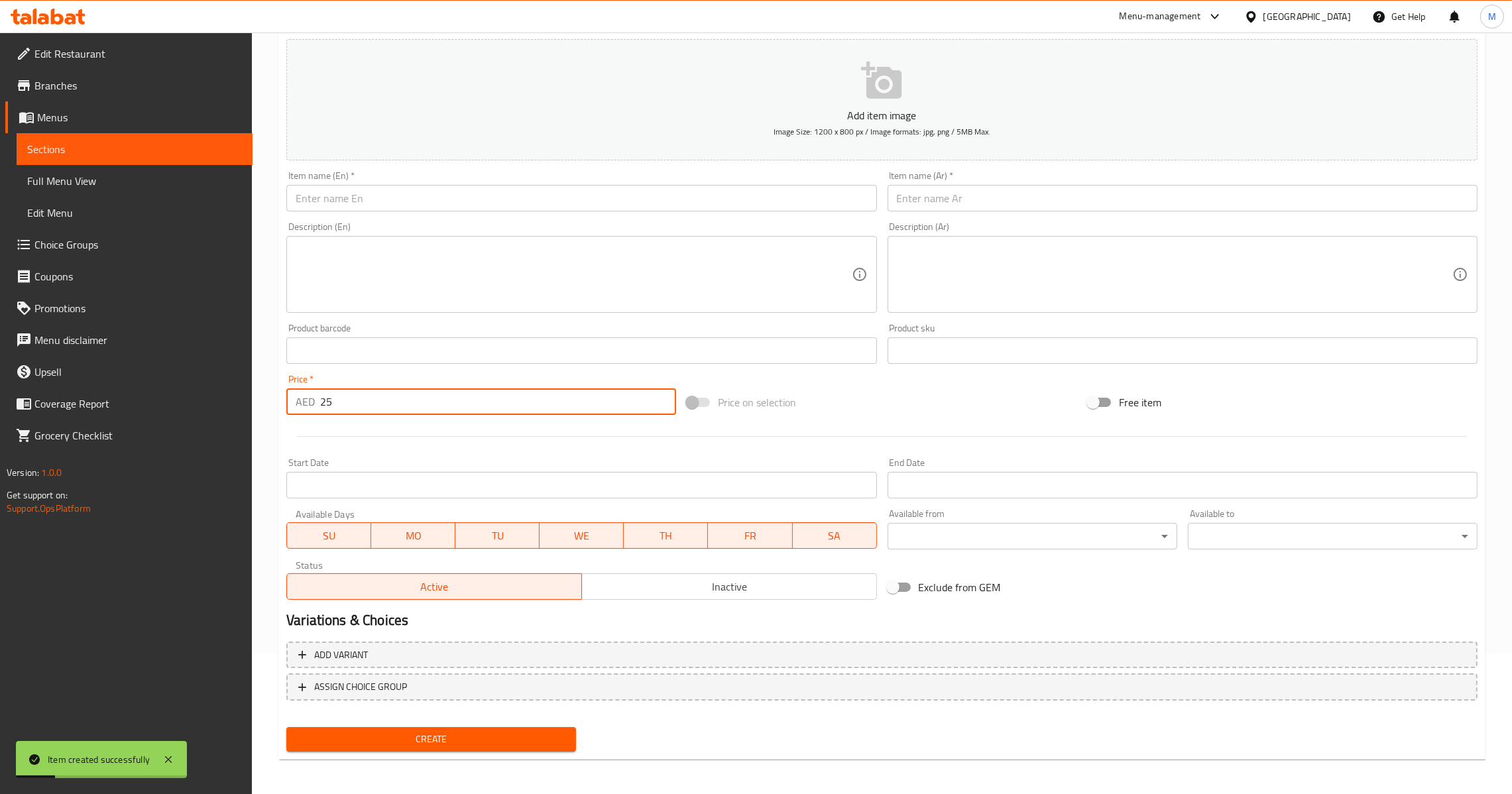
click at [656, 221] on div "Description (En) Description (En)" at bounding box center [582, 268] width 601 height 101
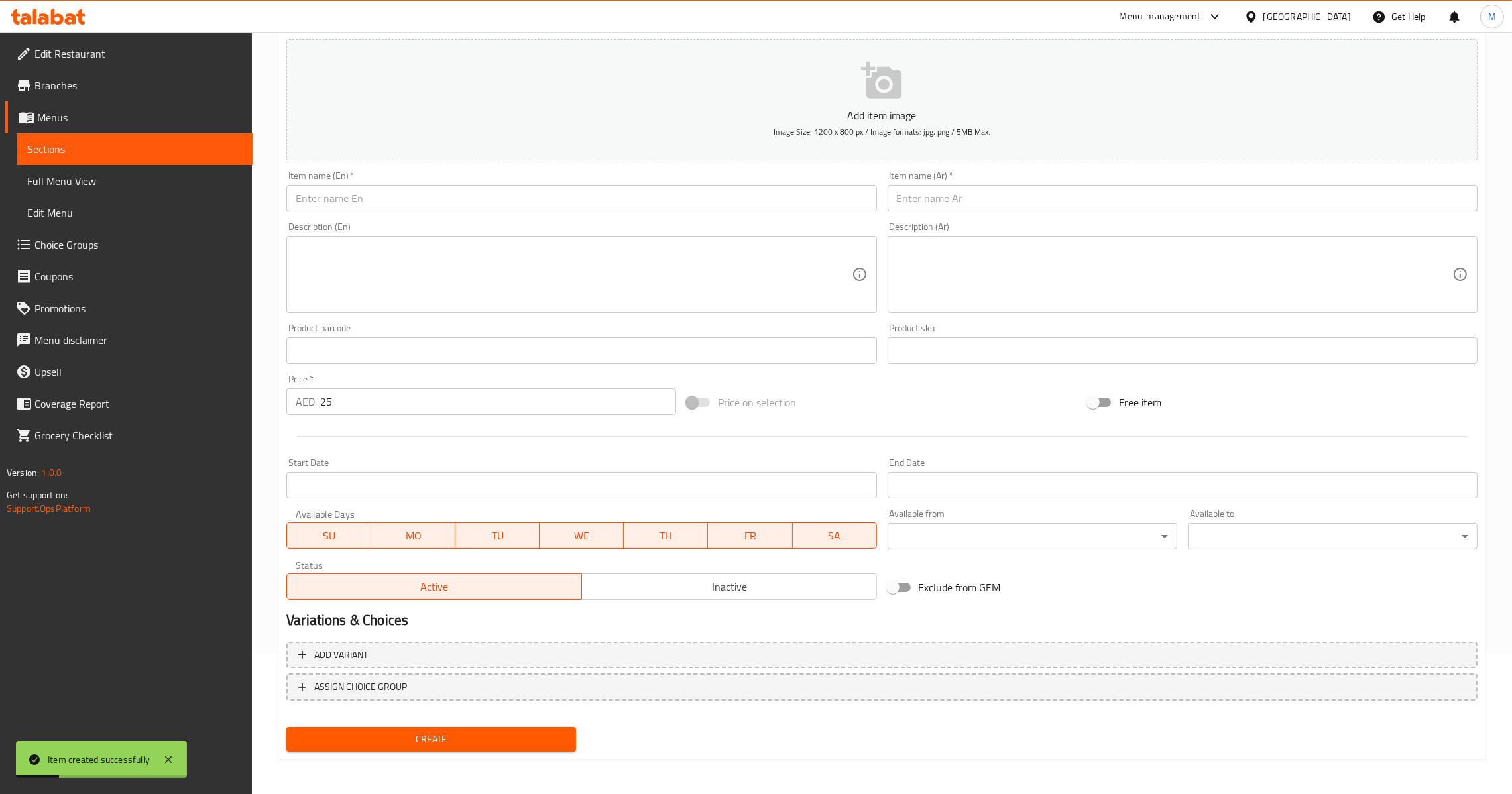
drag, startPoint x: 684, startPoint y: 202, endPoint x: 832, endPoint y: 128, distance: 165.5
click at [684, 202] on input "text" at bounding box center [581, 198] width 590 height 27
click at [929, 194] on input "text" at bounding box center [1182, 198] width 590 height 27
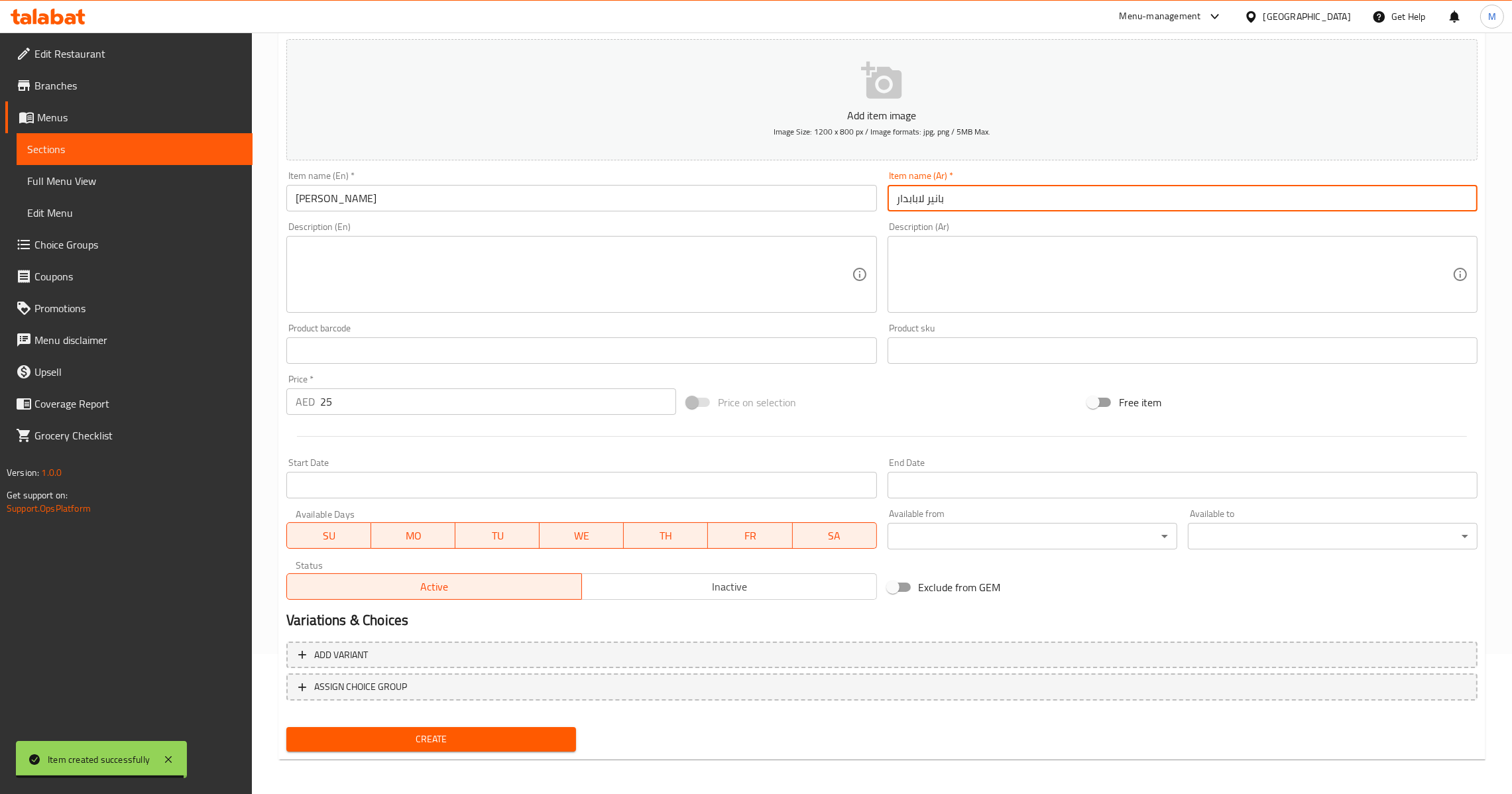
click at [488, 742] on span "Create" at bounding box center [432, 739] width 269 height 17
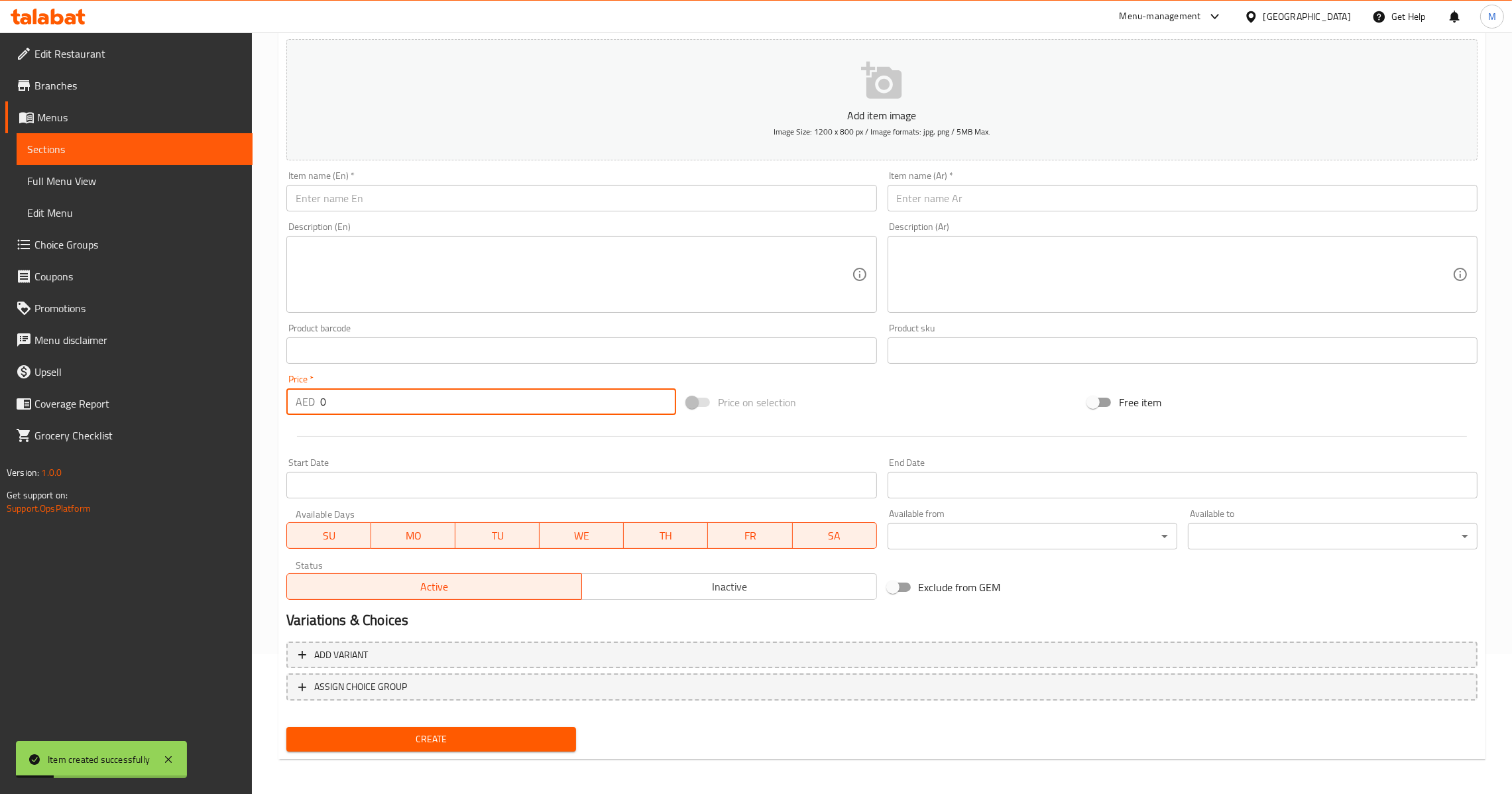
drag, startPoint x: 368, startPoint y: 387, endPoint x: 293, endPoint y: 410, distance: 78.4
click at [293, 410] on div "Price   * AED 0 Price *" at bounding box center [481, 395] width 390 height 41
drag, startPoint x: 344, startPoint y: 406, endPoint x: 280, endPoint y: 421, distance: 65.7
click at [280, 421] on div "Create new item Add item image Image Size: 1200 x 800 px / Image formats: jpg, …" at bounding box center [882, 375] width 1208 height 772
click at [525, 202] on input "text" at bounding box center [581, 198] width 590 height 27
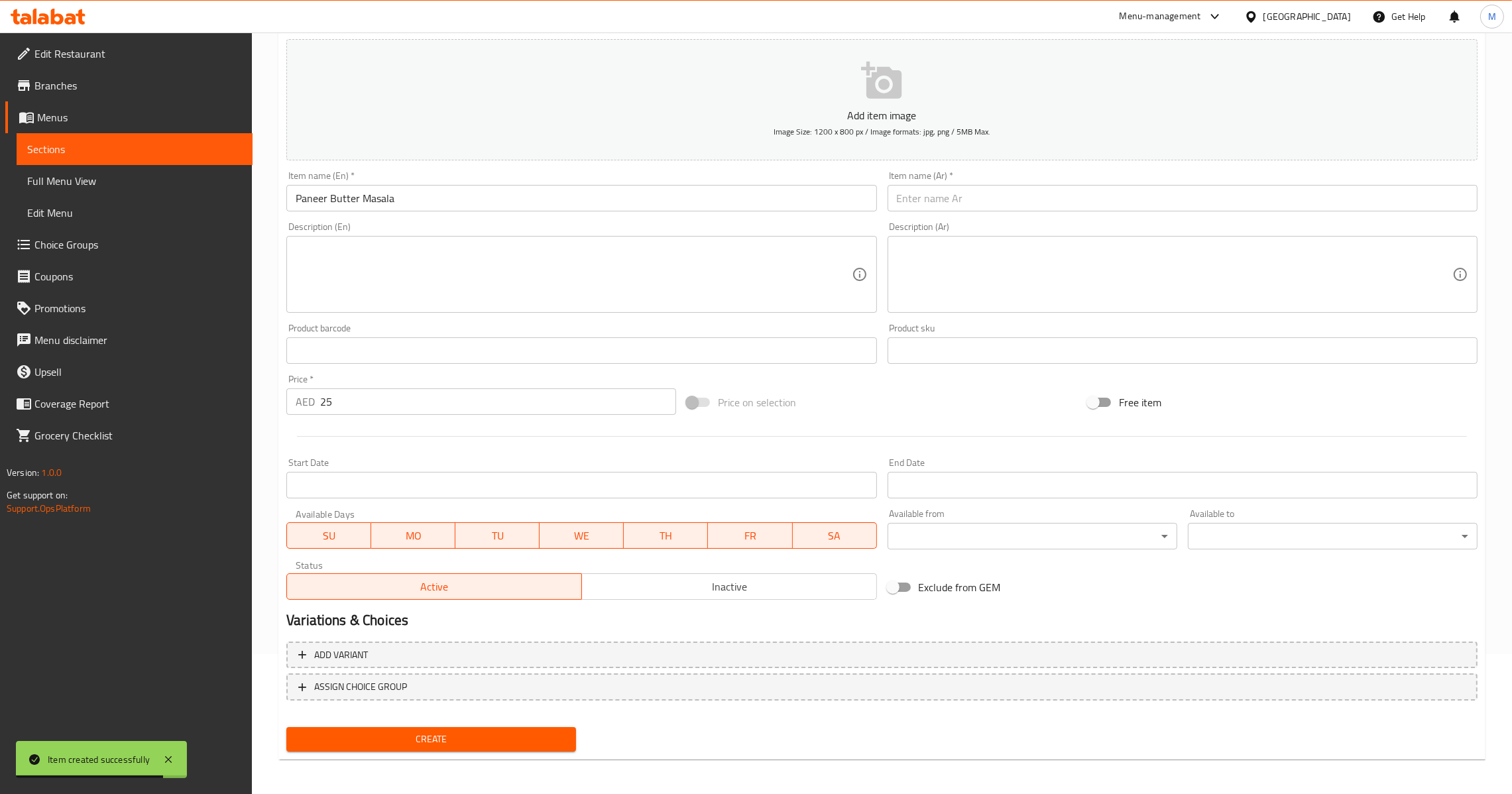
click at [904, 205] on input "text" at bounding box center [1182, 198] width 590 height 27
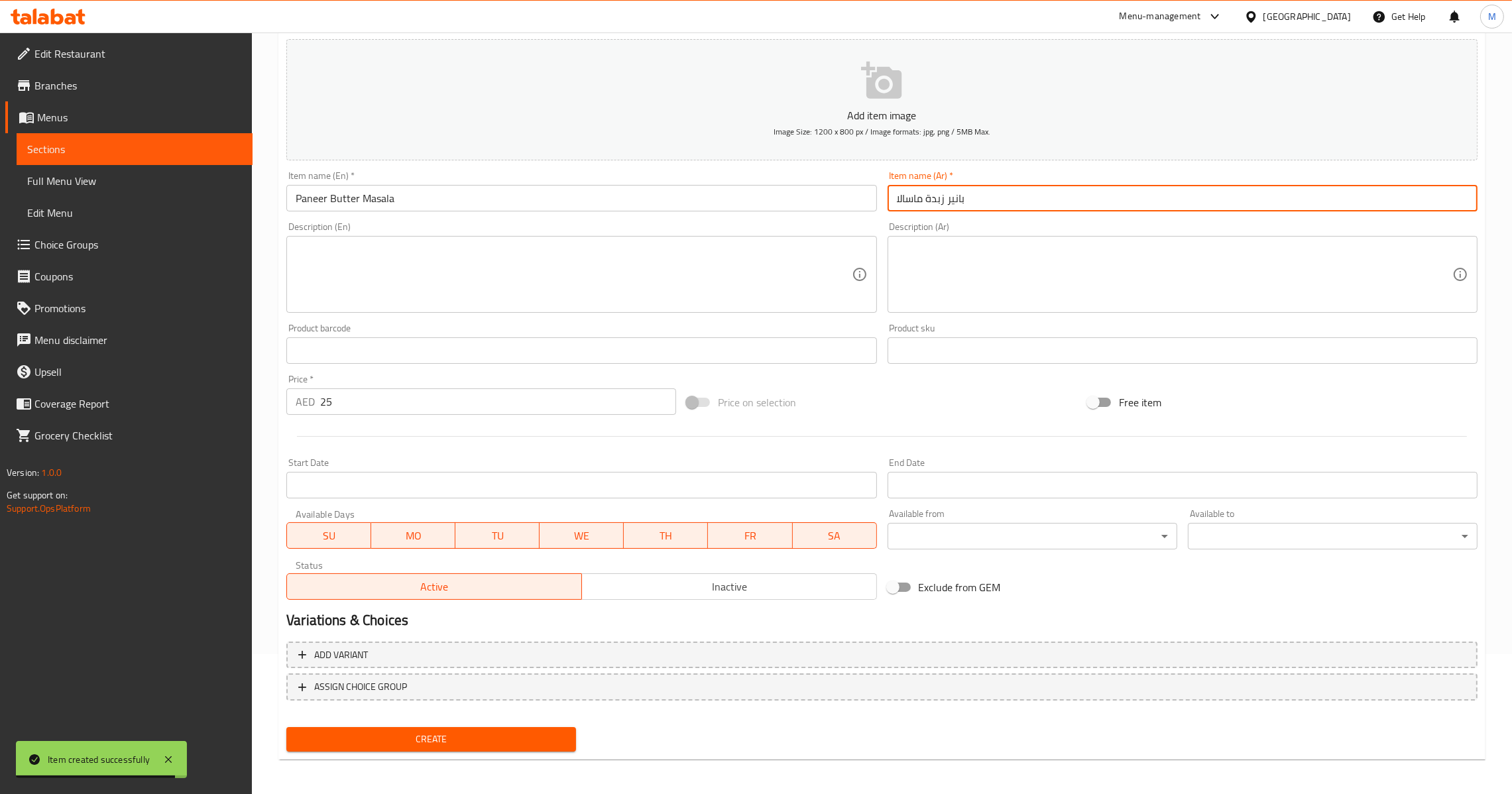
click at [448, 752] on div "Create" at bounding box center [432, 739] width 300 height 35
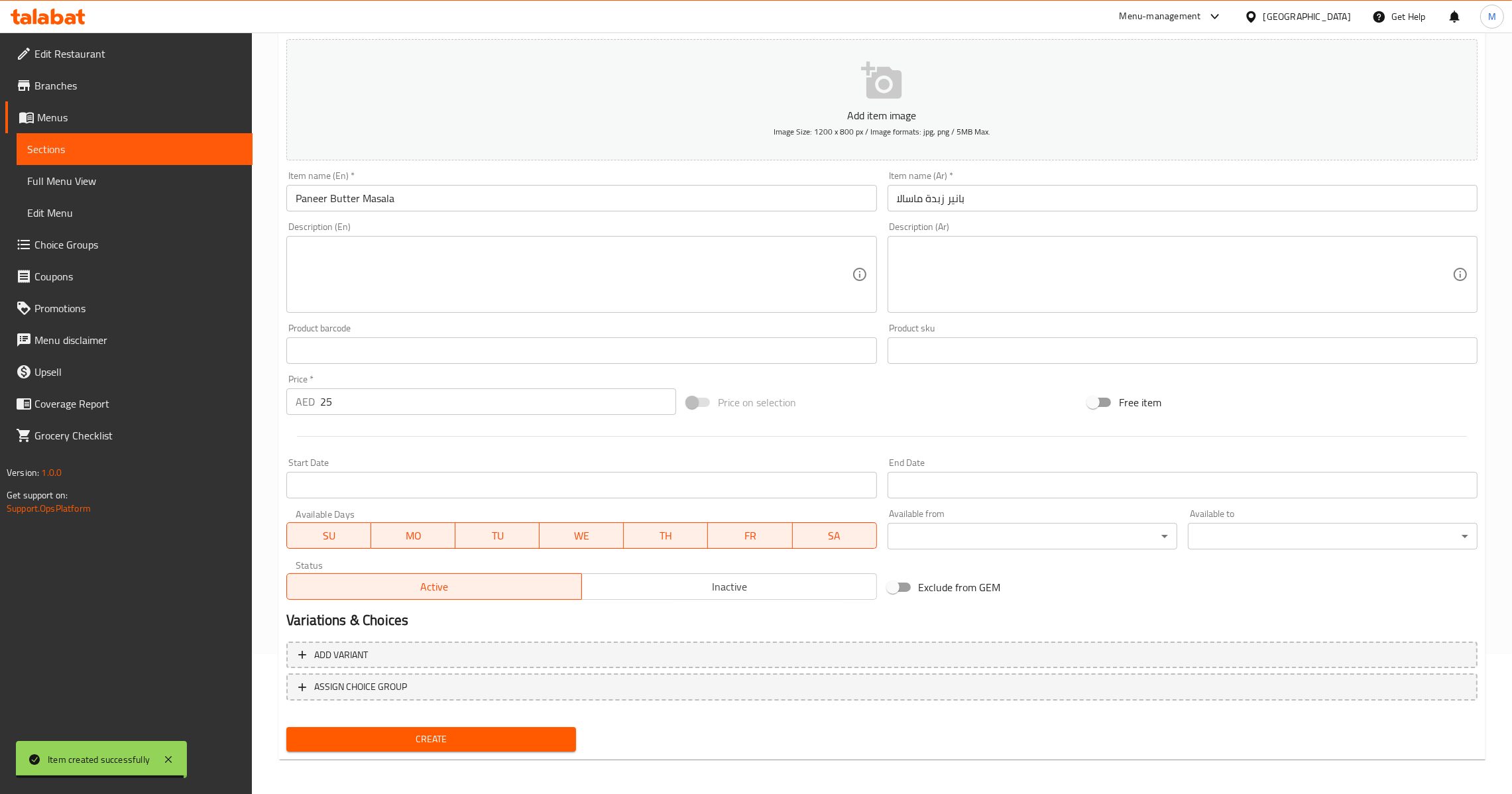
click at [470, 744] on span "Create" at bounding box center [432, 739] width 269 height 17
click at [529, 198] on input "text" at bounding box center [581, 198] width 590 height 27
click at [976, 201] on input "text" at bounding box center [1182, 198] width 590 height 27
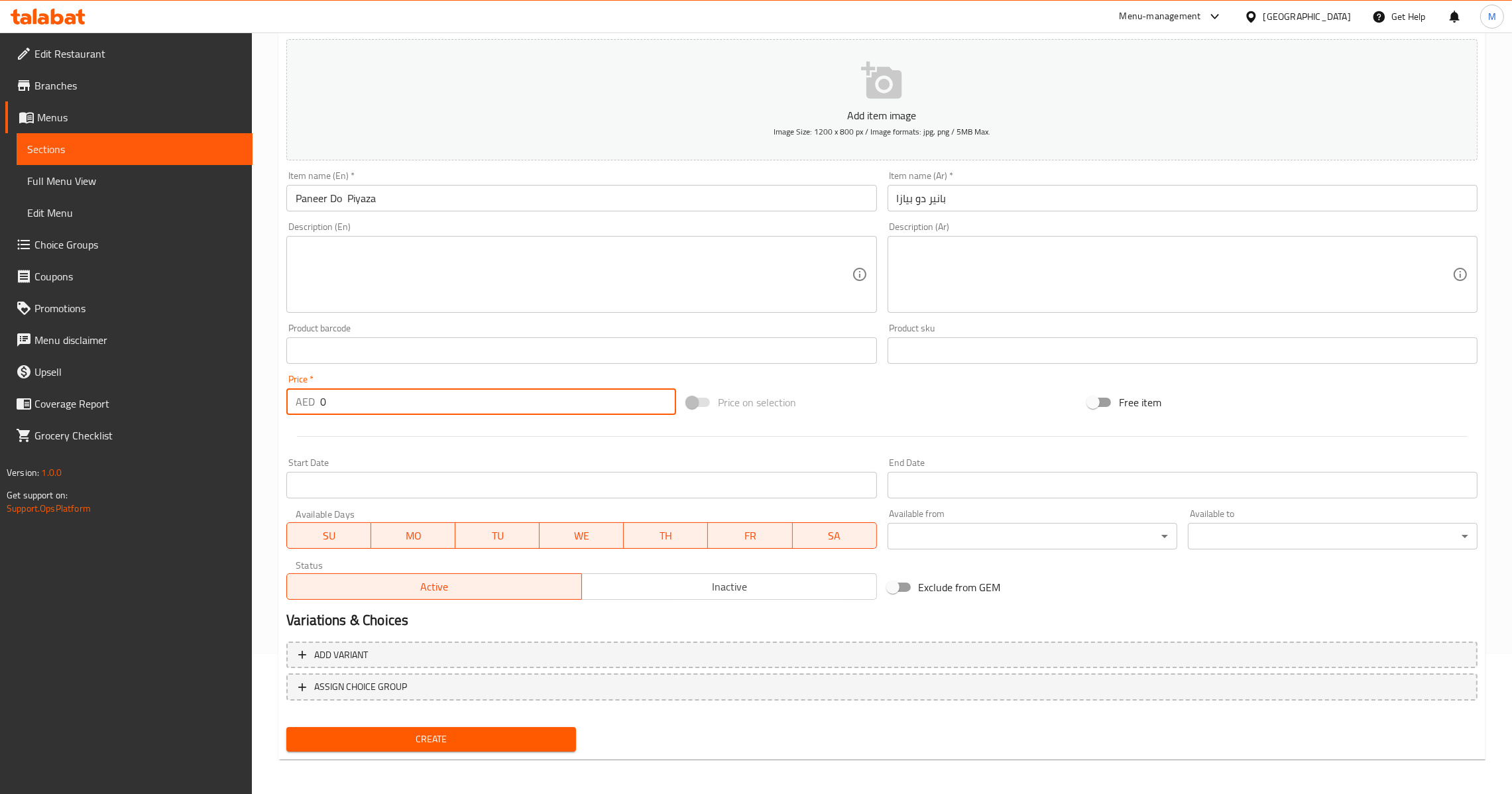
drag, startPoint x: 368, startPoint y: 403, endPoint x: 266, endPoint y: 432, distance: 106.0
click at [284, 415] on div "Price   * AED 0 Price *" at bounding box center [481, 394] width 401 height 51
click at [407, 732] on span "Create" at bounding box center [432, 739] width 269 height 17
drag, startPoint x: 367, startPoint y: 401, endPoint x: 260, endPoint y: 411, distance: 107.5
click at [260, 411] on div "Home / Restaurants management / Menus / Sections / item / create Main Dish Vege…" at bounding box center [881, 344] width 1260 height 904
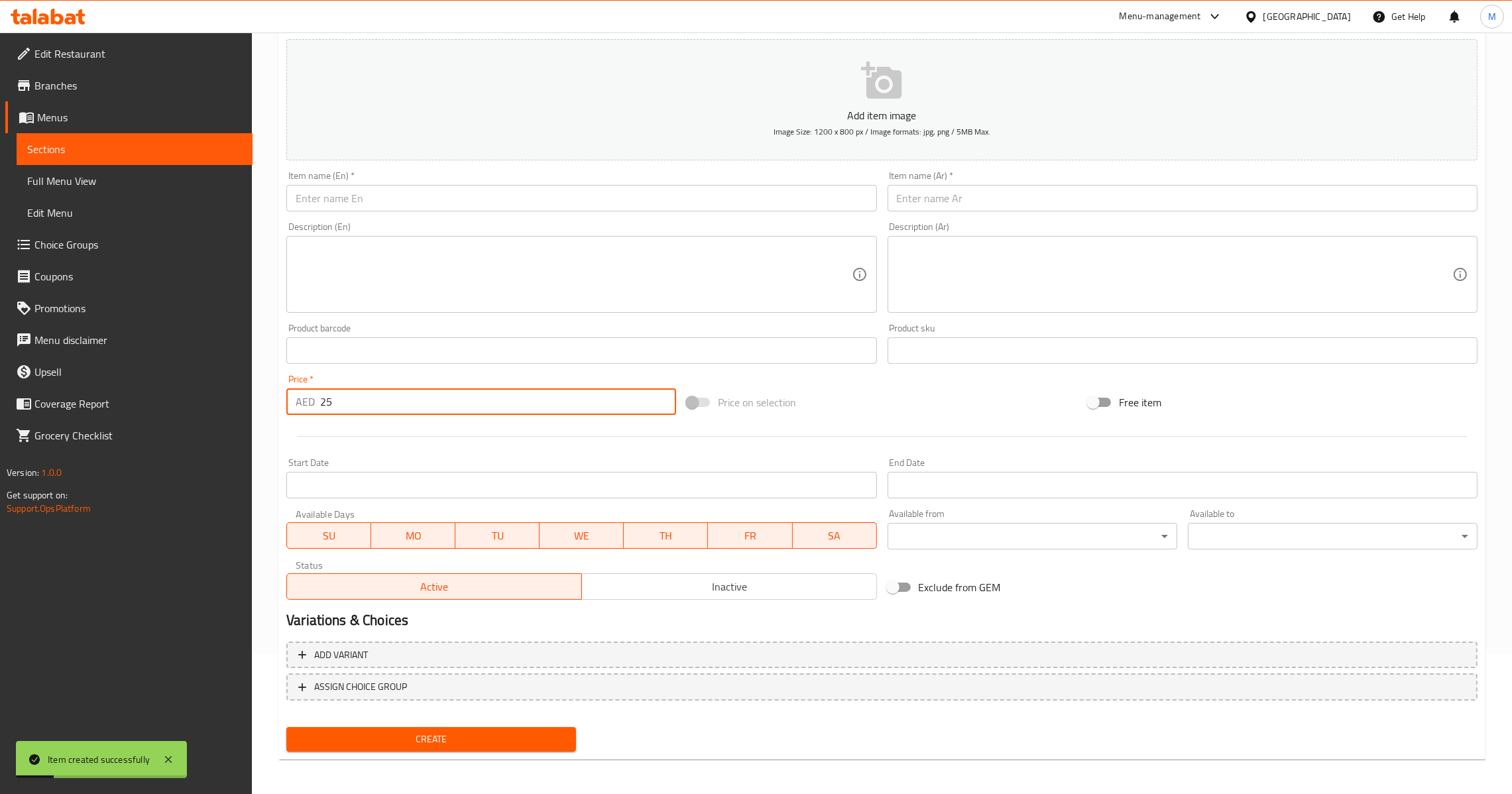
click at [551, 203] on input "text" at bounding box center [581, 198] width 590 height 27
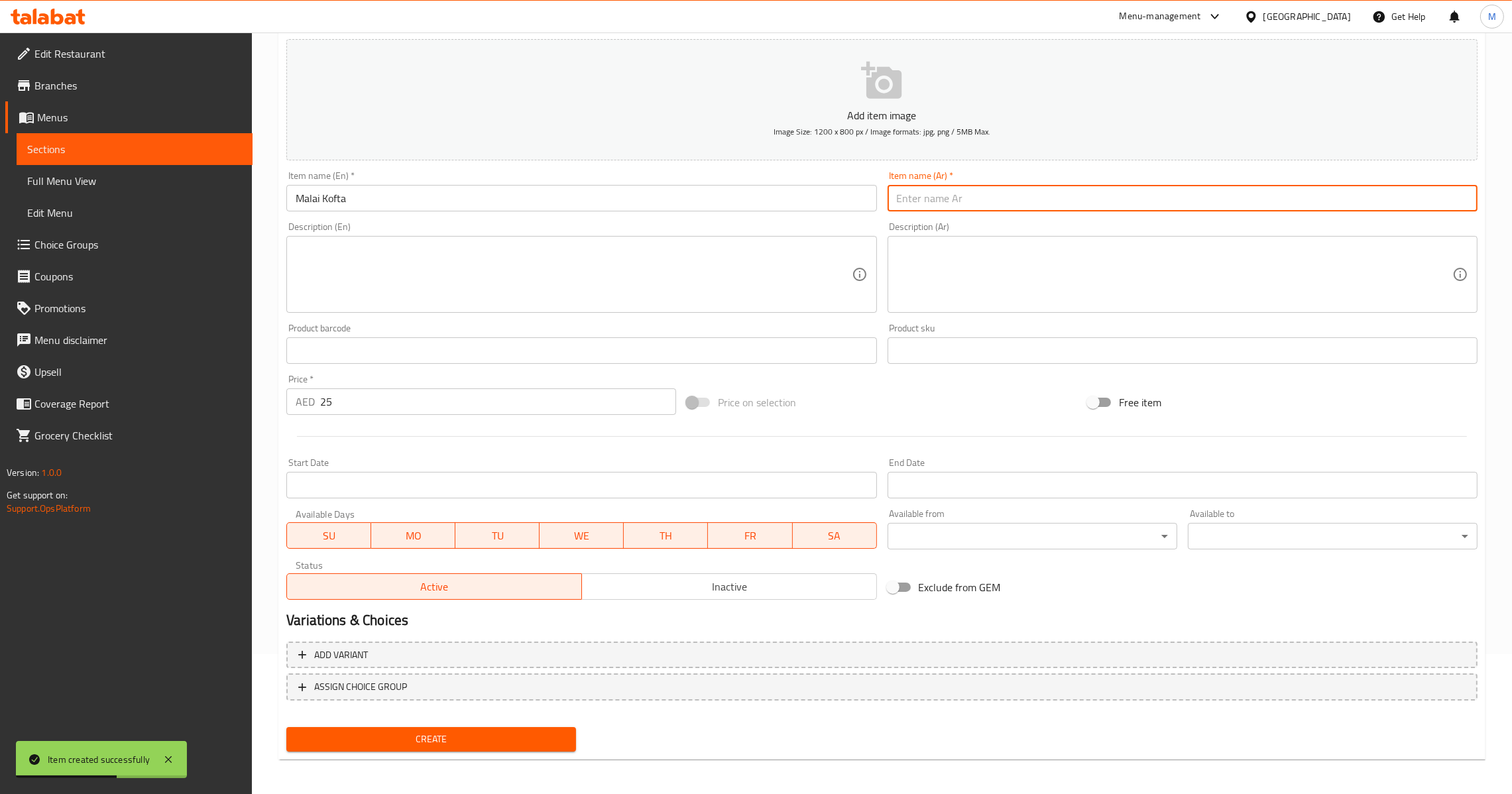
click at [925, 201] on input "text" at bounding box center [1182, 198] width 590 height 27
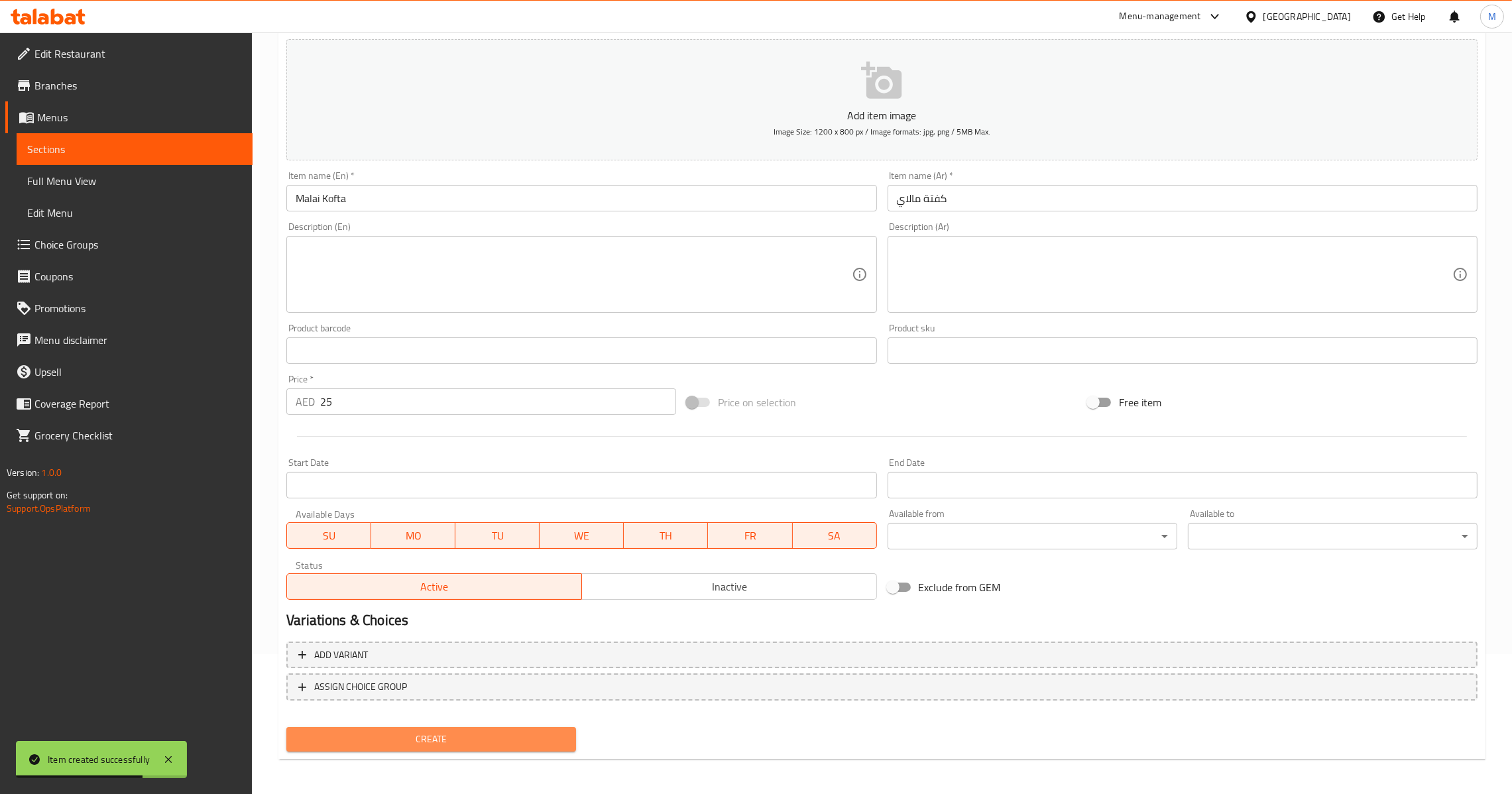
click at [420, 731] on span "Create" at bounding box center [432, 739] width 269 height 17
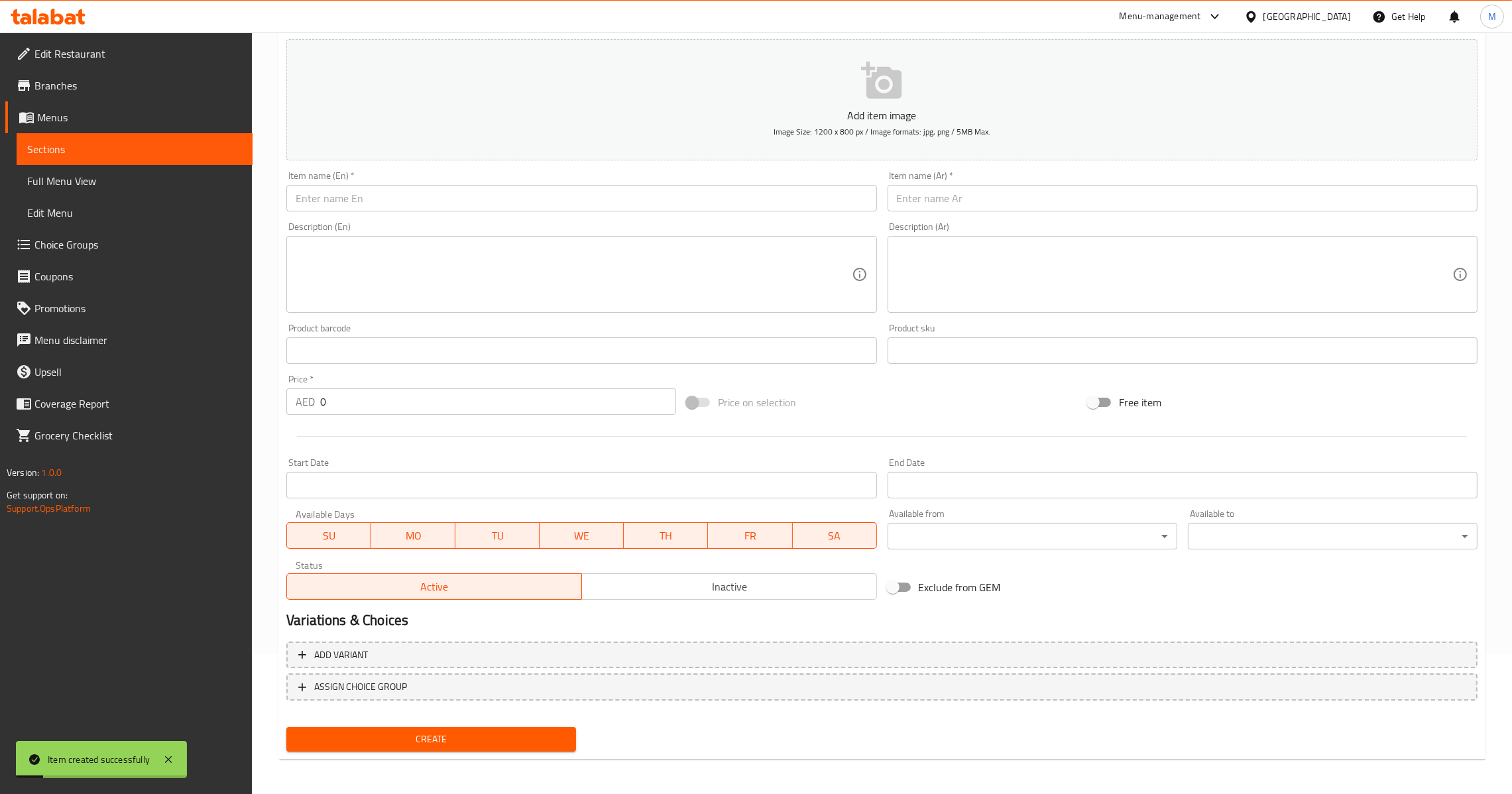
click at [559, 202] on input "text" at bounding box center [581, 198] width 590 height 27
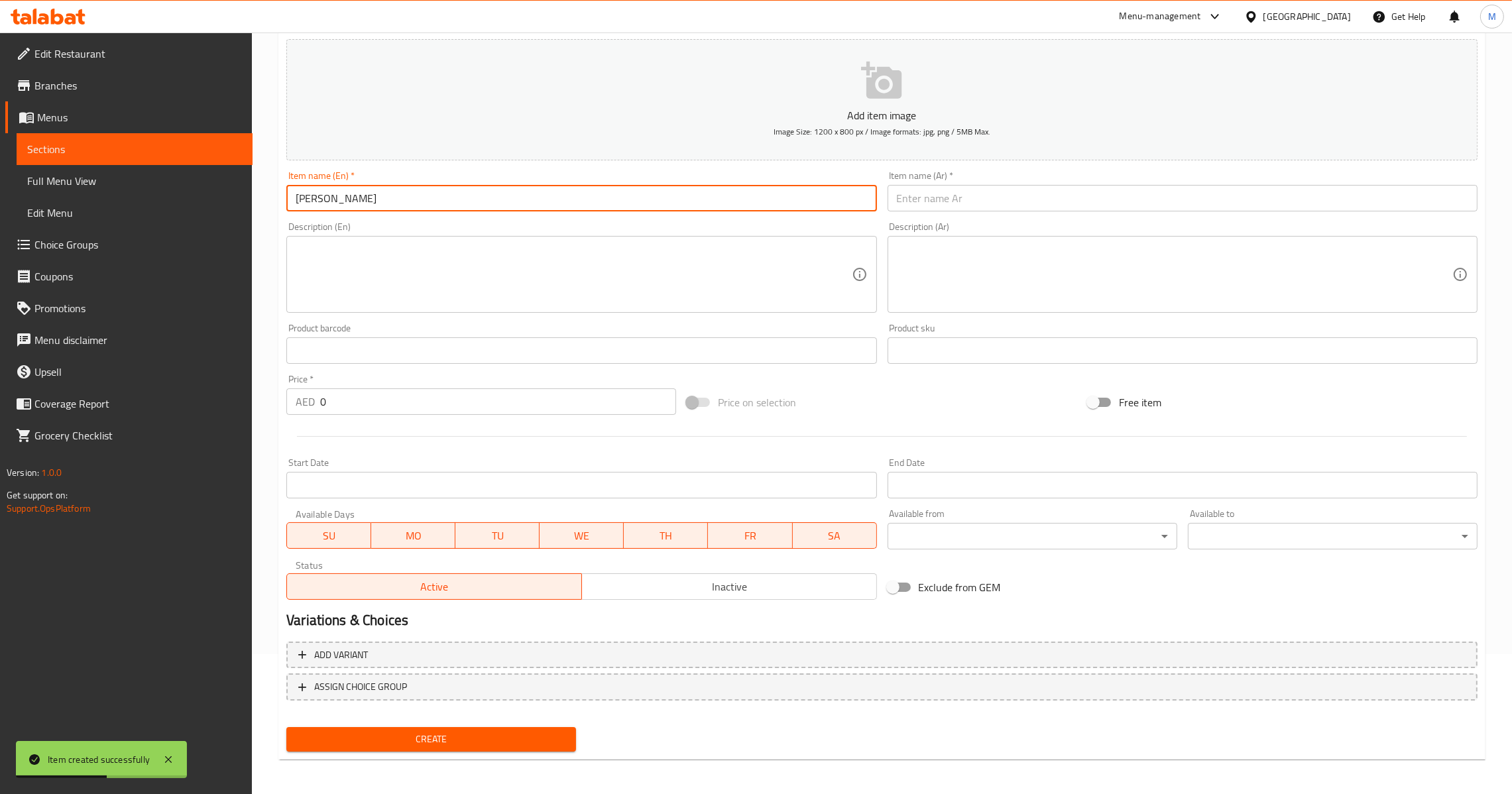
click at [950, 203] on input "text" at bounding box center [1182, 198] width 590 height 27
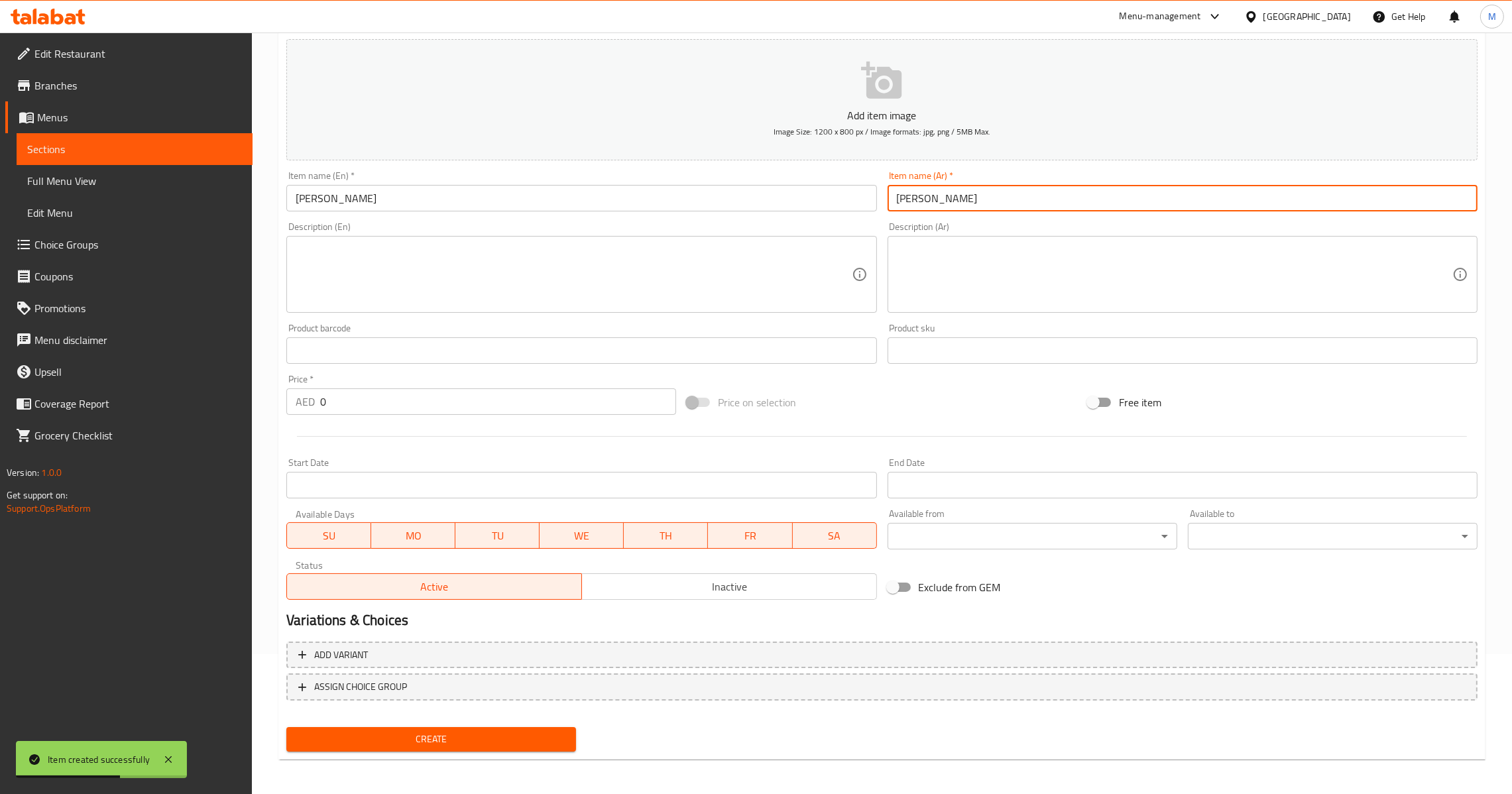
drag, startPoint x: 399, startPoint y: 405, endPoint x: 232, endPoint y: 425, distance: 168.2
click at [232, 425] on div "Edit Restaurant Branches Menus Sections Full Menu View Edit Menu Choice Groups …" at bounding box center [756, 344] width 1512 height 904
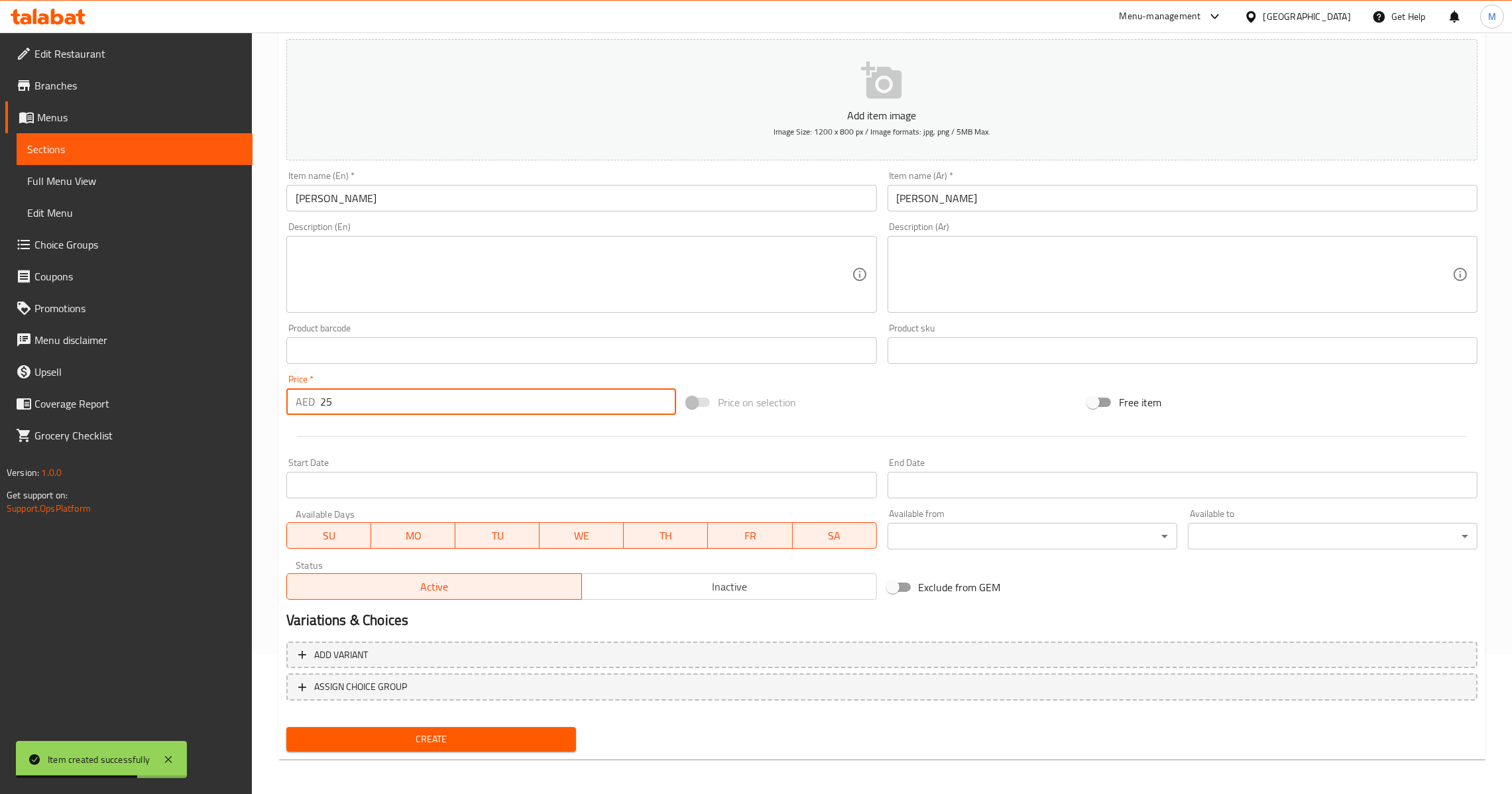
click at [576, 194] on input "[PERSON_NAME]" at bounding box center [581, 198] width 590 height 27
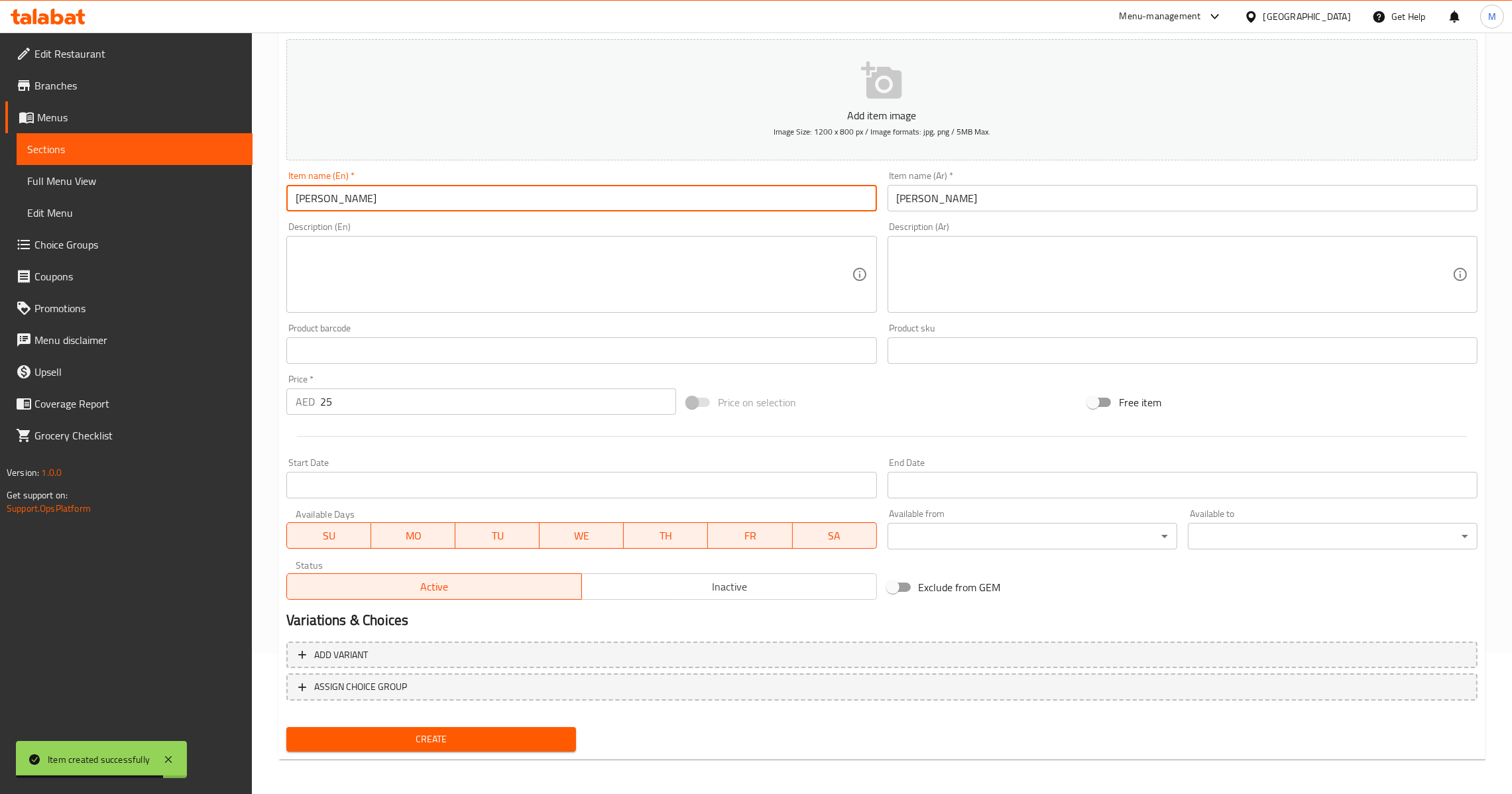
click at [992, 190] on input "[PERSON_NAME]" at bounding box center [1182, 198] width 590 height 27
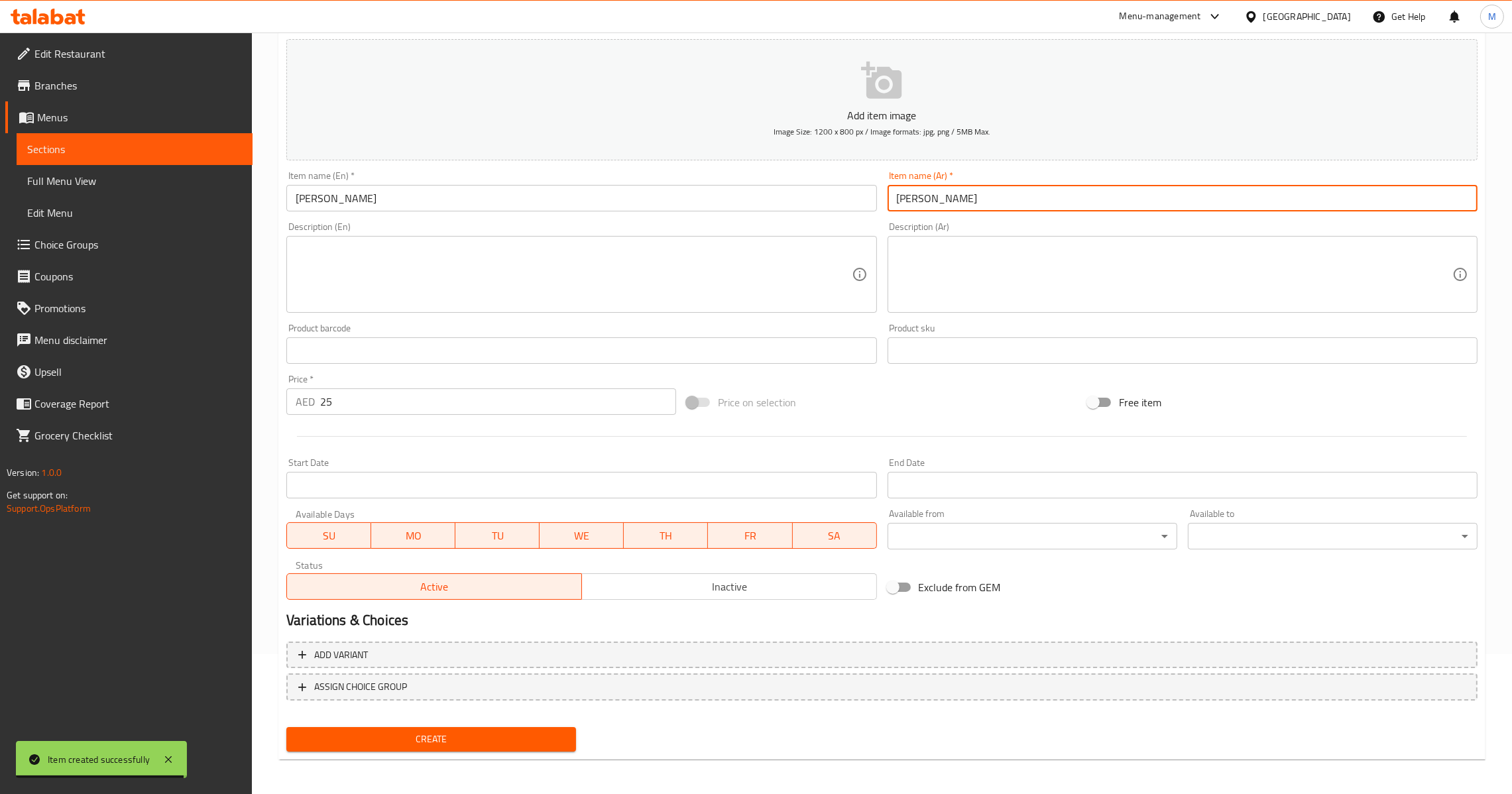
click at [453, 740] on span "Create" at bounding box center [432, 739] width 269 height 17
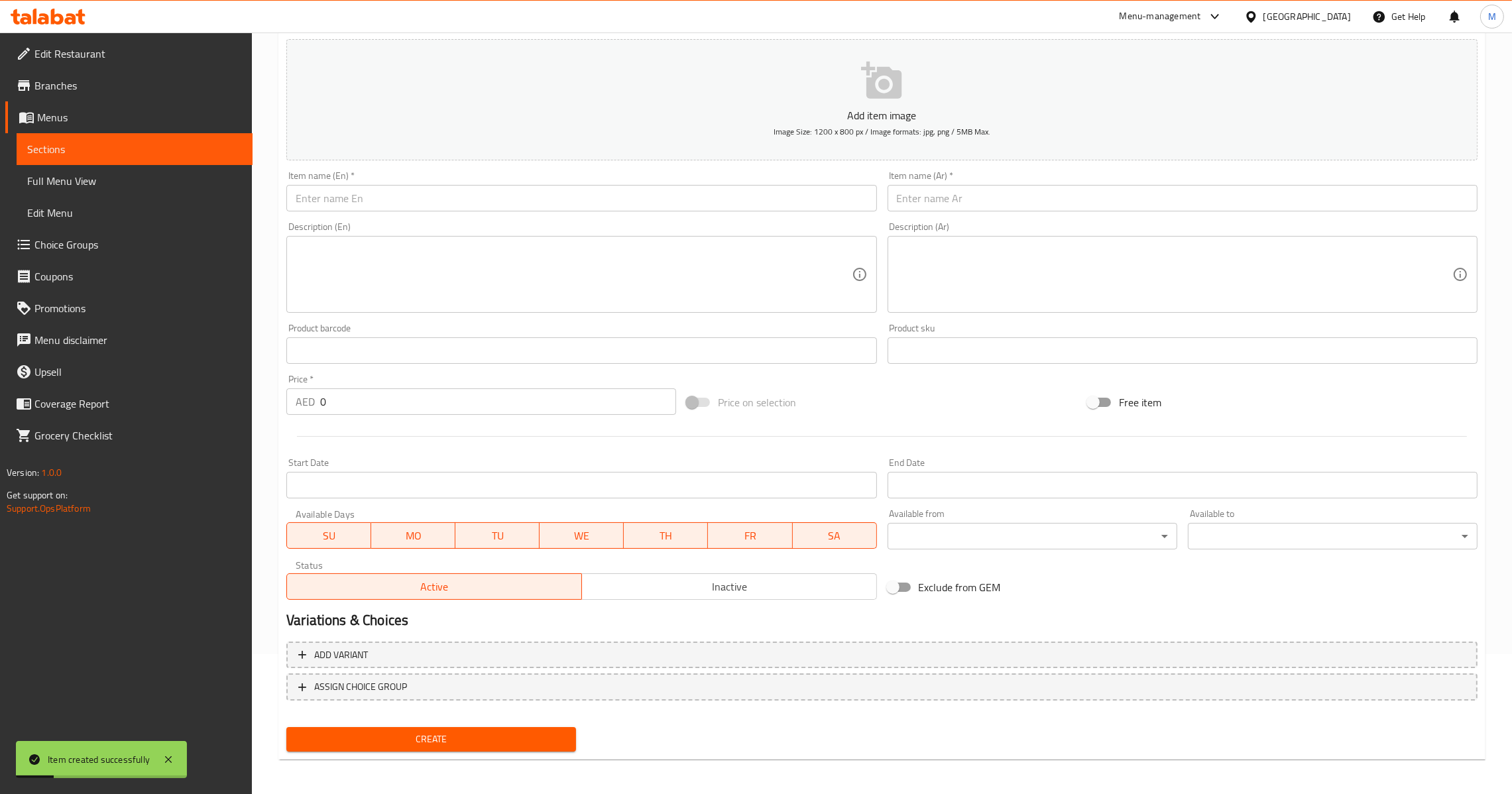
click at [613, 183] on div "Item name (En)   * Item name (En) *" at bounding box center [581, 191] width 590 height 41
click at [612, 207] on input "text" at bounding box center [581, 198] width 590 height 27
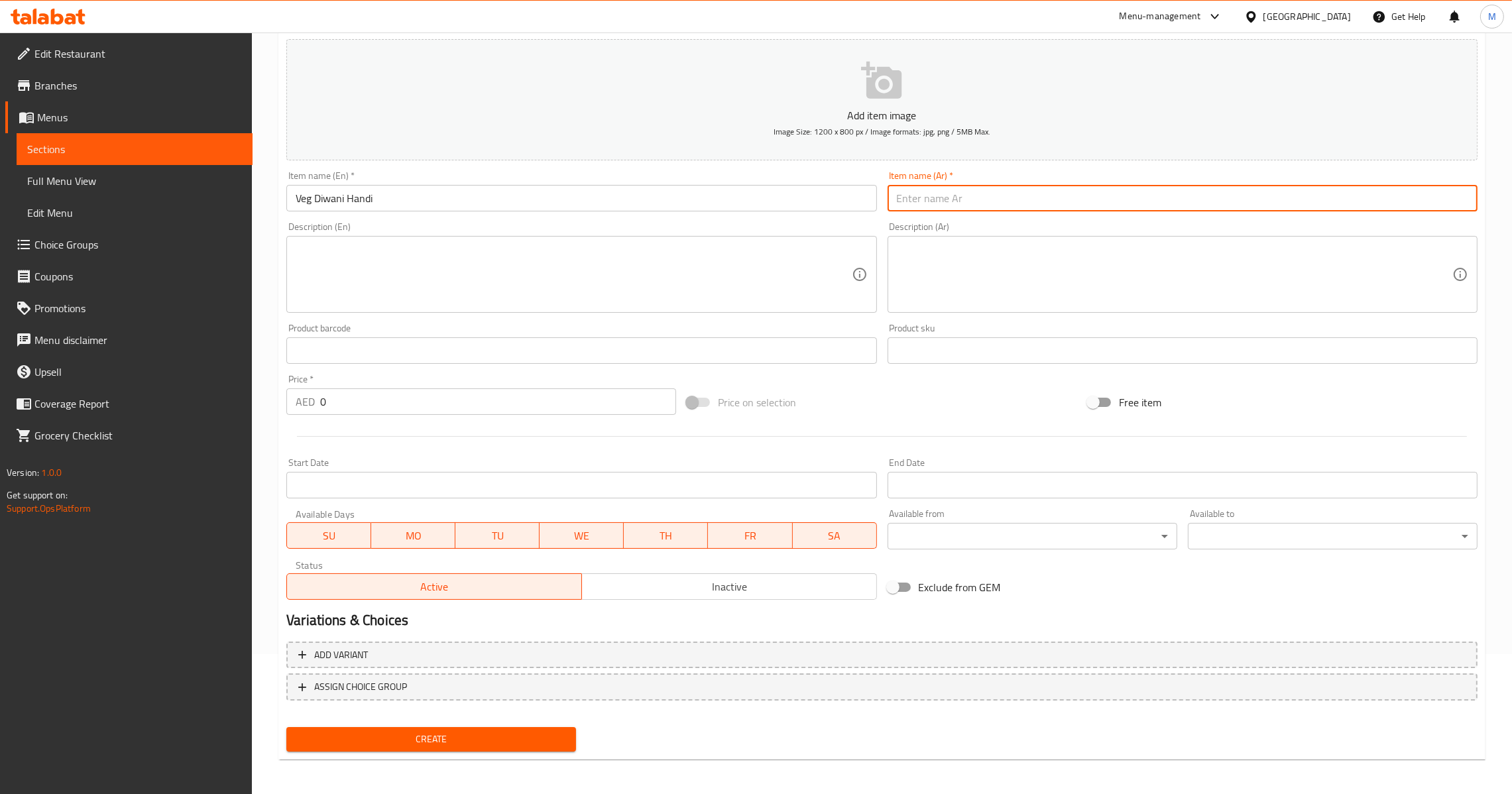
click at [937, 207] on input "text" at bounding box center [1182, 198] width 590 height 27
click at [921, 203] on input "ديواني نباتي" at bounding box center [1182, 198] width 590 height 27
click at [431, 402] on input "0" at bounding box center [498, 402] width 356 height 27
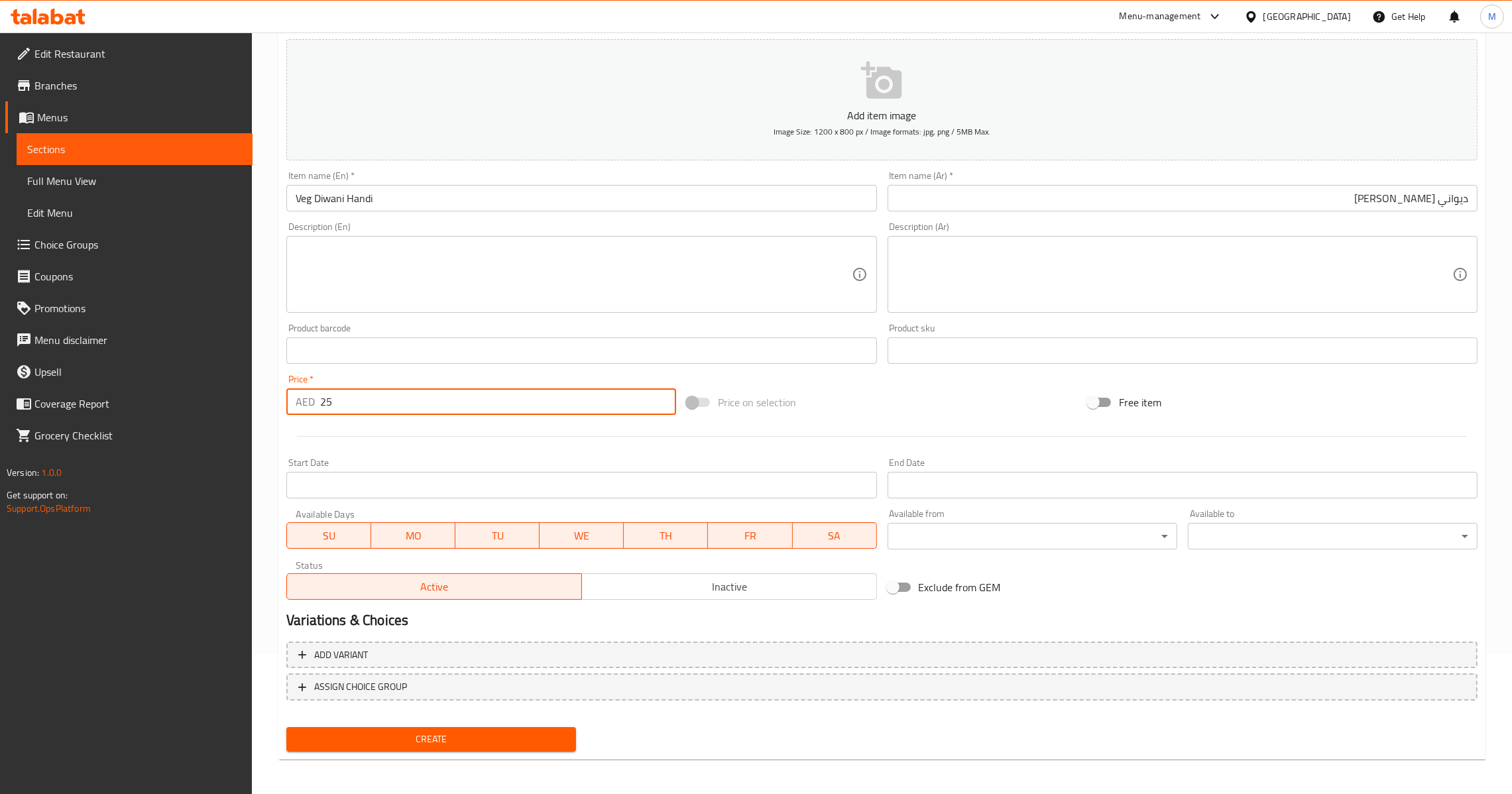
click at [447, 727] on button "Create" at bounding box center [431, 739] width 289 height 25
click at [415, 402] on input "0" at bounding box center [498, 402] width 356 height 27
click at [508, 189] on input "text" at bounding box center [581, 198] width 590 height 27
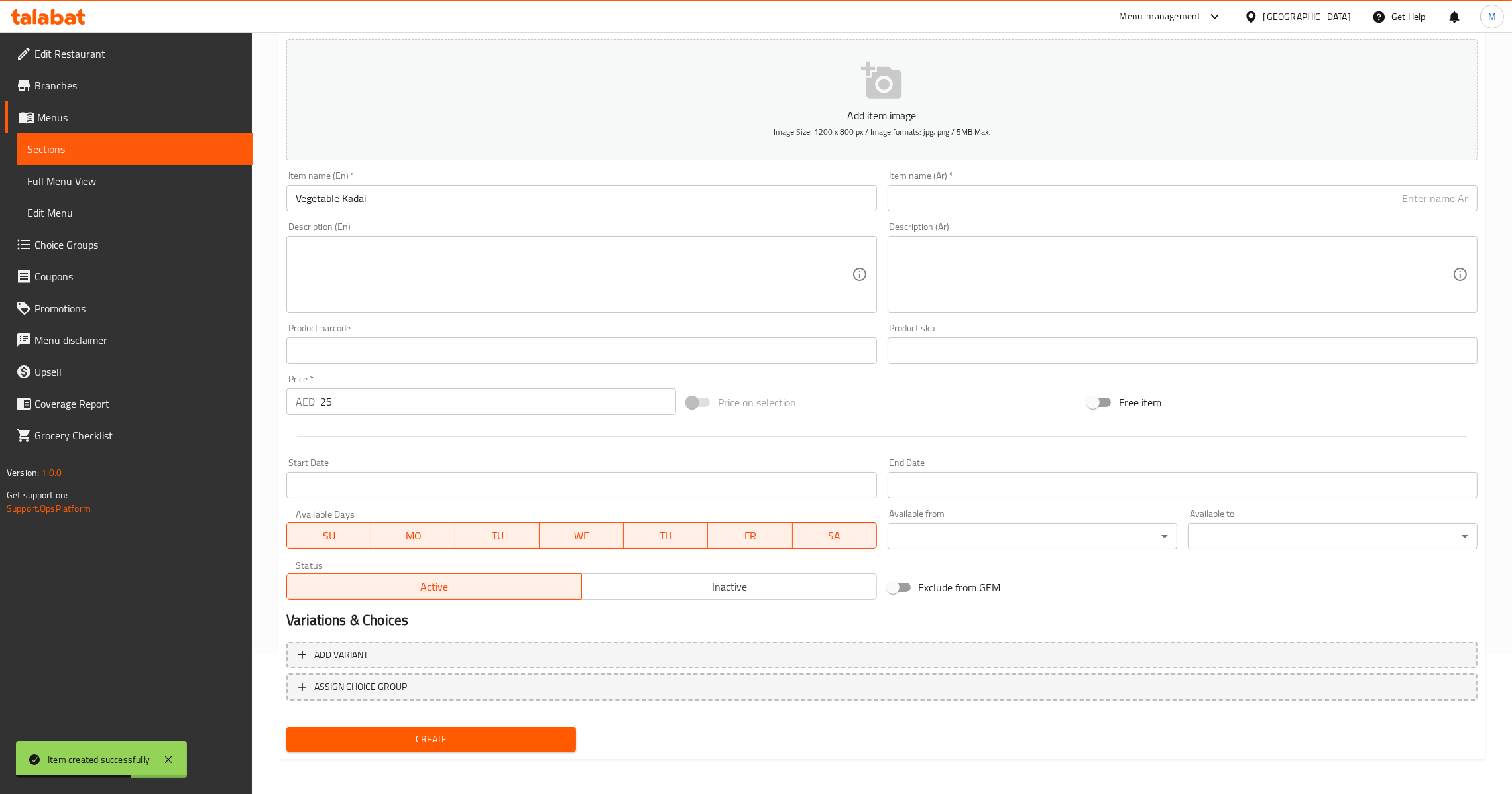
click at [669, 180] on div "Item name (En)   * Vegetable Kadai Item name (En) *" at bounding box center [581, 191] width 590 height 41
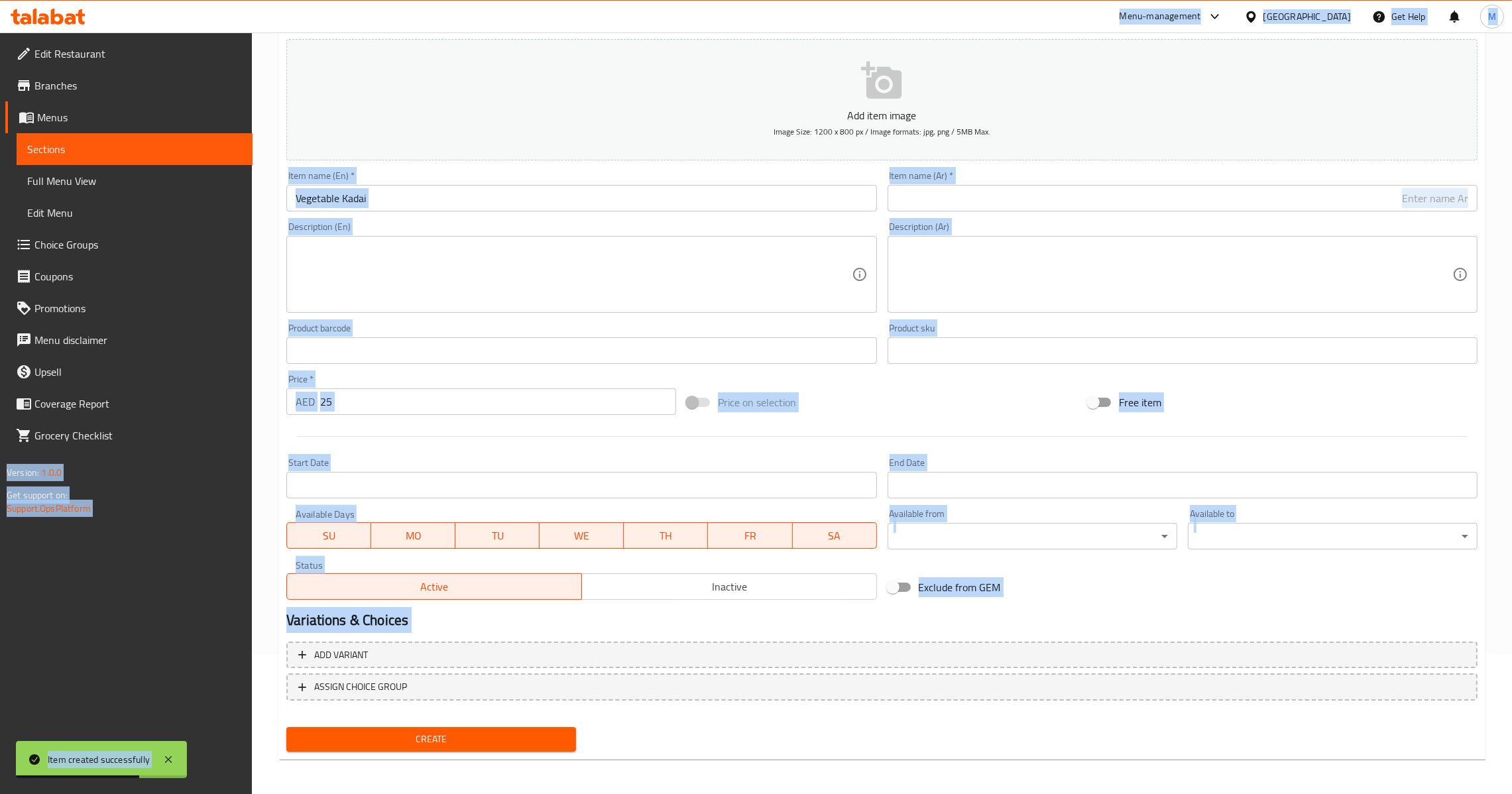
click at [654, 222] on div "Description (En) Description (En)" at bounding box center [581, 267] width 590 height 91
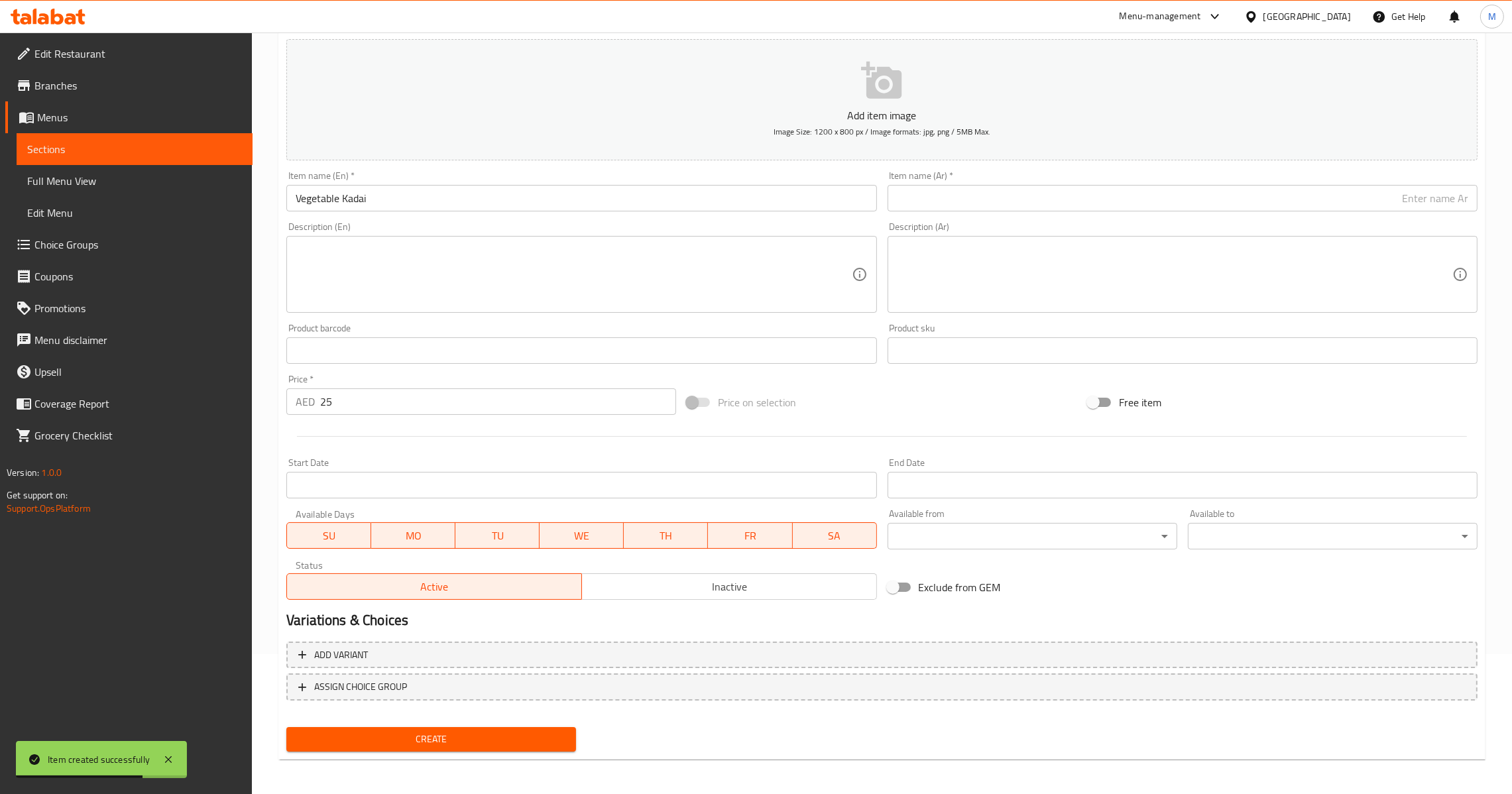
click at [688, 177] on div "Item name (En)   * Vegetable Kadai Item name (En) *" at bounding box center [581, 191] width 590 height 41
click at [679, 190] on input "Vegetable Kadai" at bounding box center [581, 198] width 590 height 27
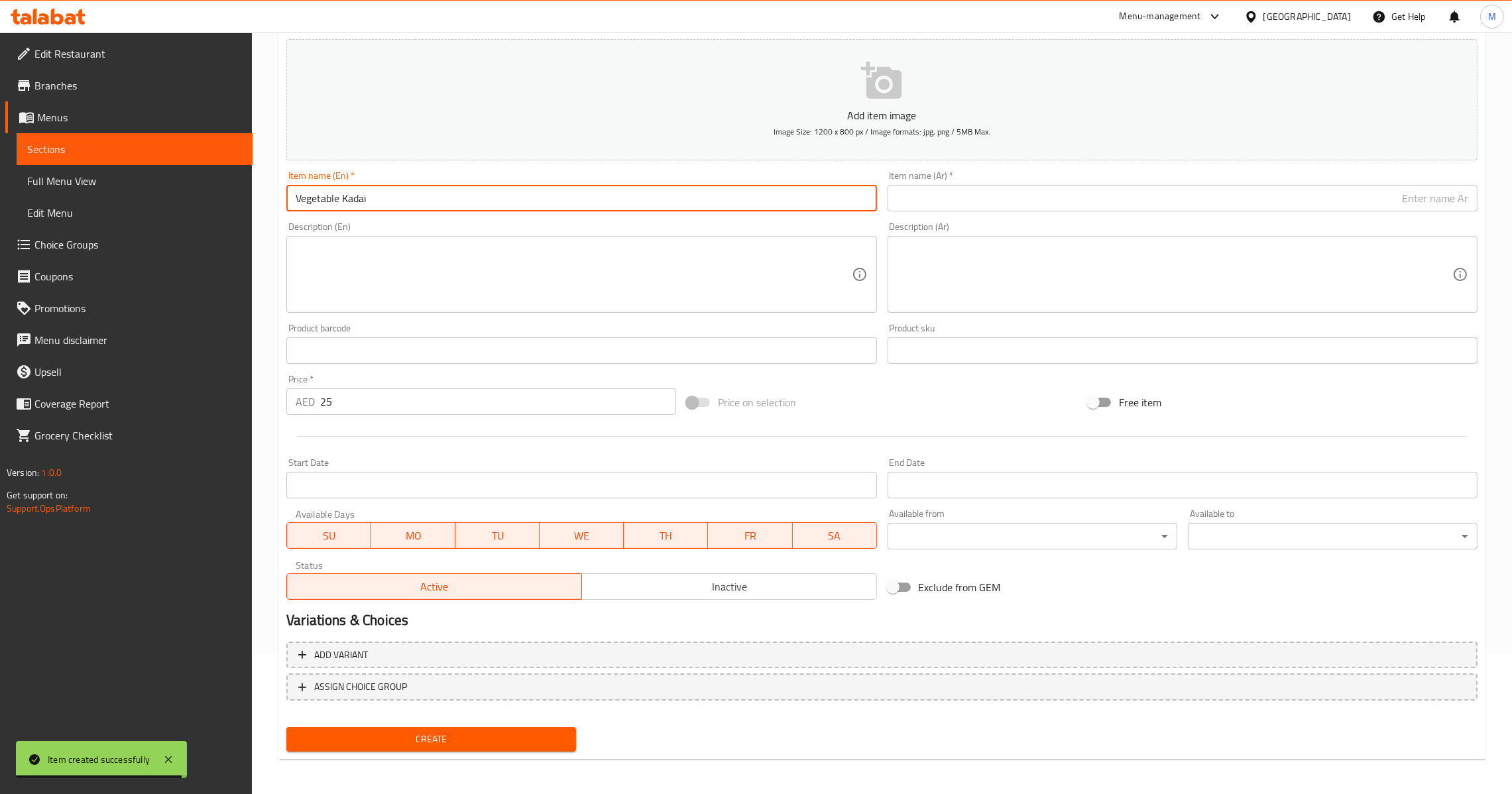
drag, startPoint x: 998, startPoint y: 190, endPoint x: 988, endPoint y: 204, distance: 17.2
click at [999, 190] on input "text" at bounding box center [1182, 198] width 590 height 27
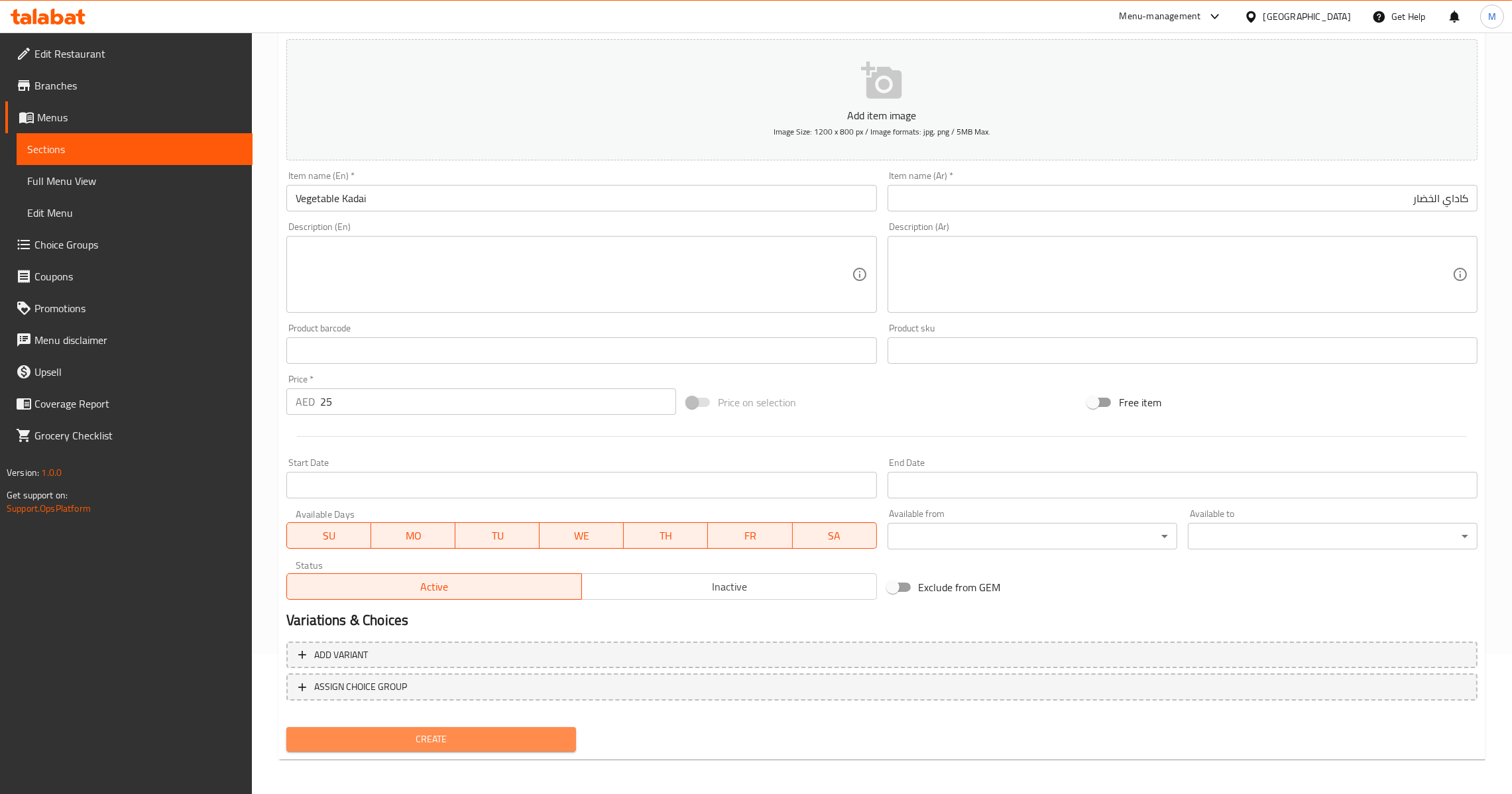
click at [472, 740] on span "Create" at bounding box center [432, 739] width 269 height 17
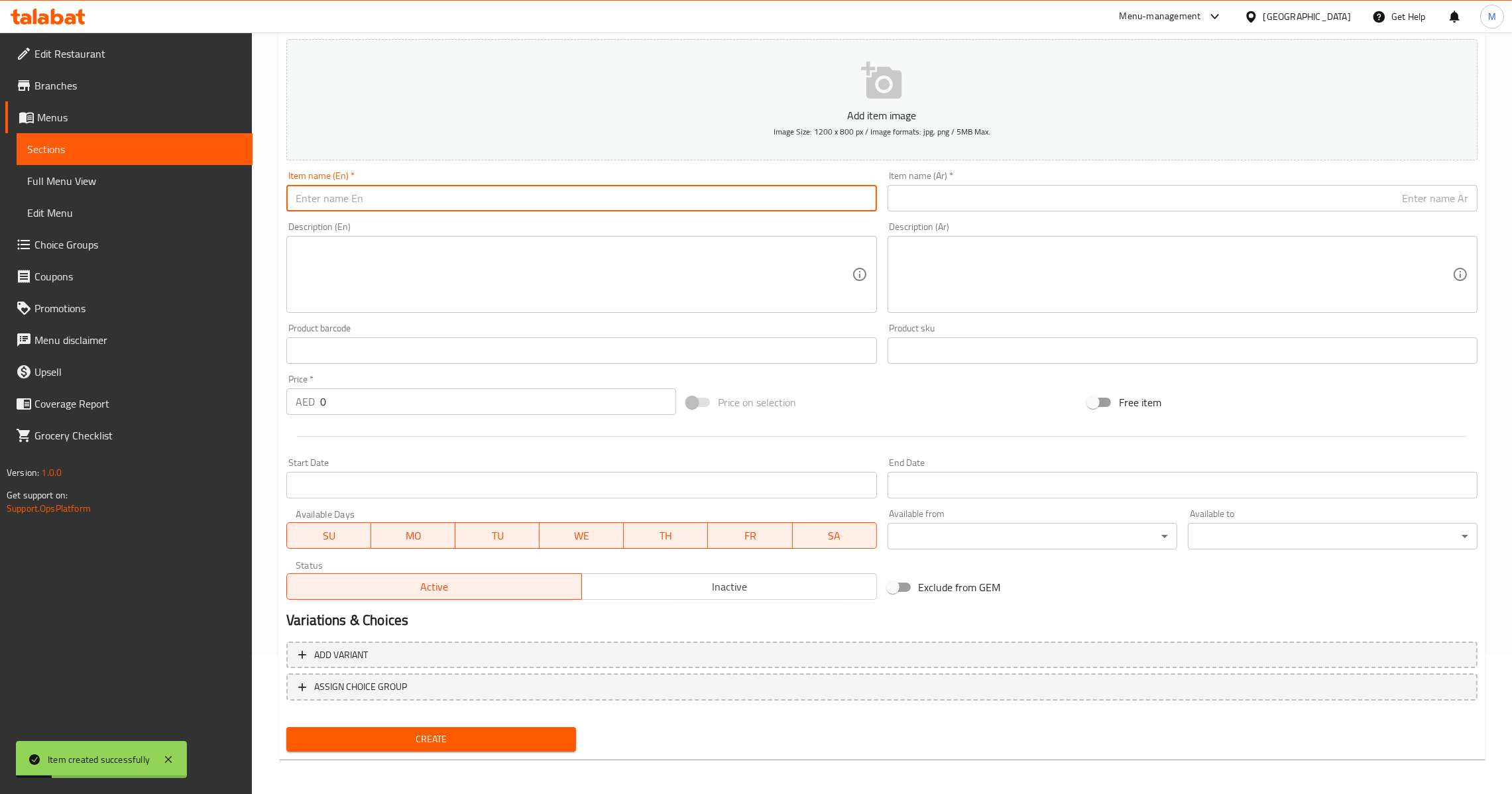
click at [440, 200] on input "text" at bounding box center [581, 198] width 590 height 27
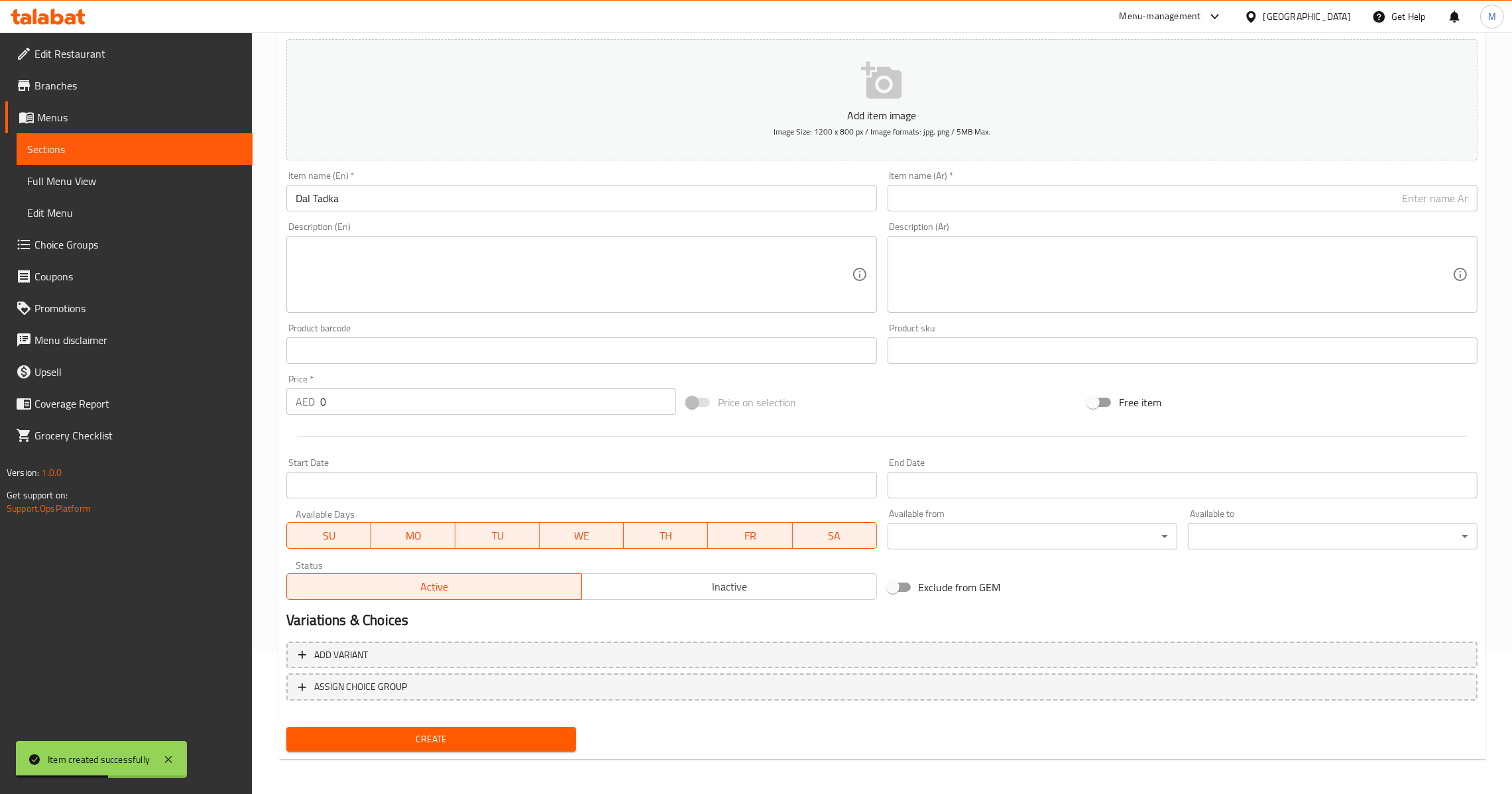
click at [901, 190] on input "text" at bounding box center [1182, 198] width 590 height 27
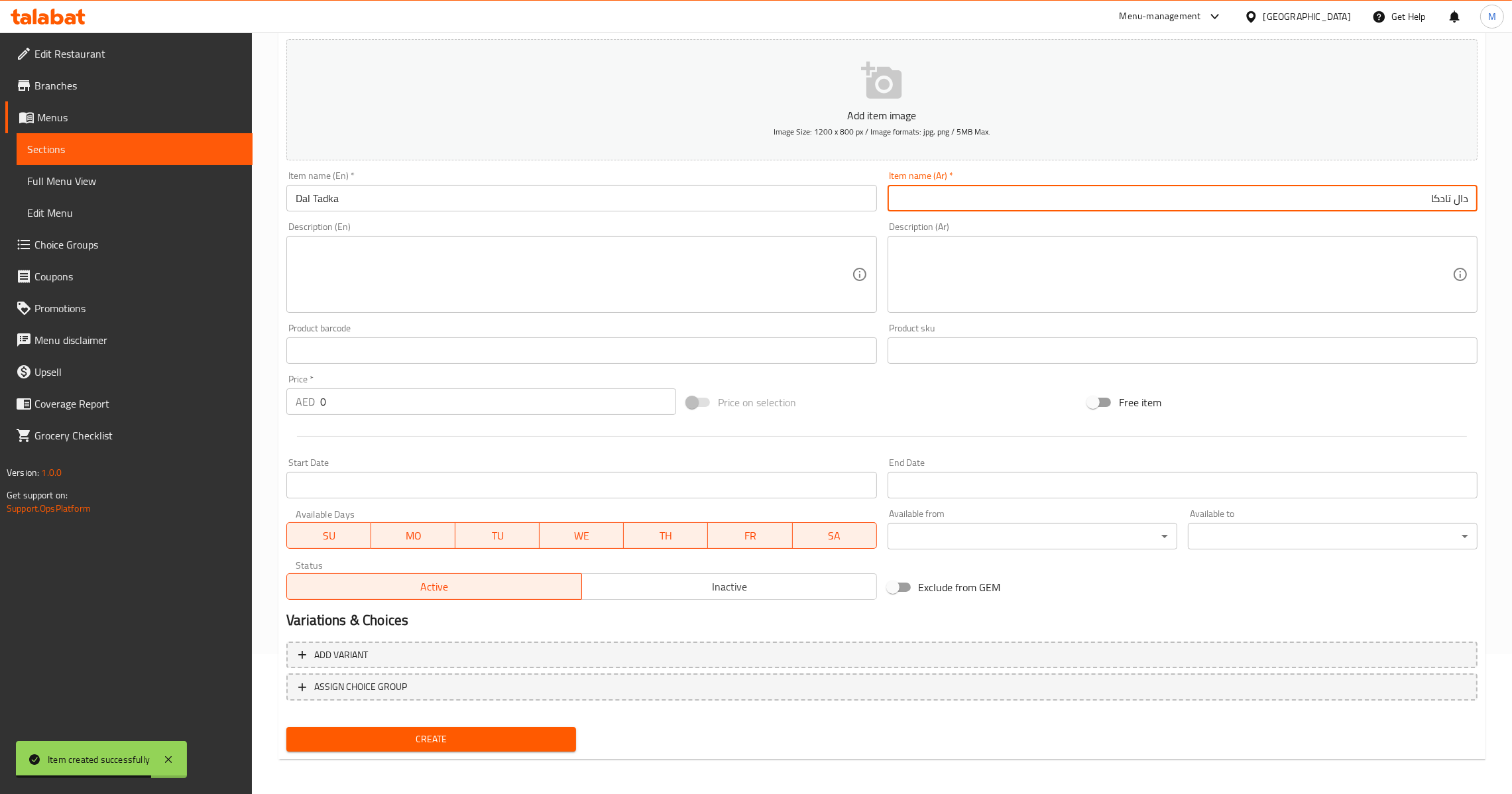
click at [411, 375] on div "Price   * AED 0 Price *" at bounding box center [481, 395] width 390 height 41
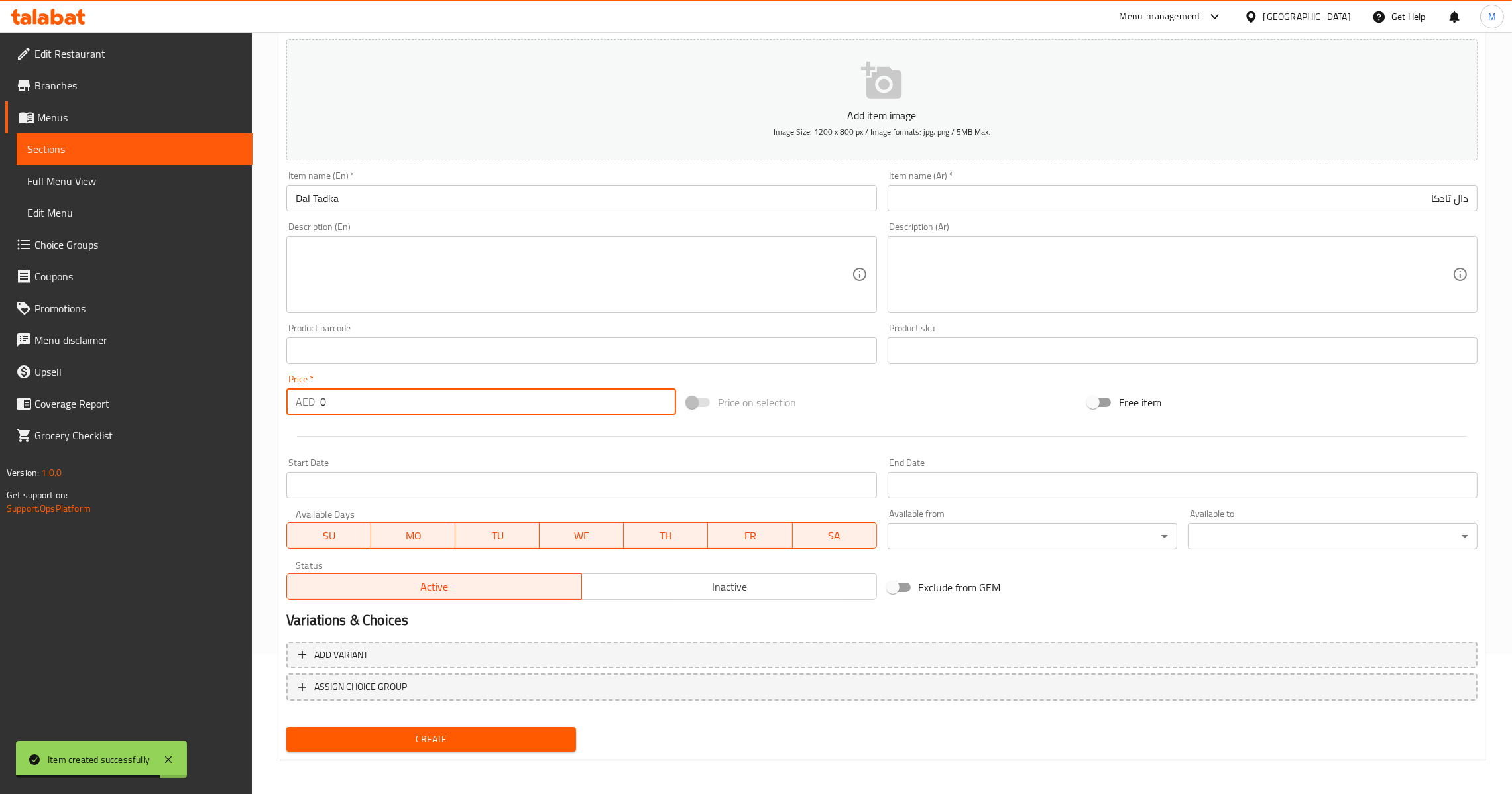
click at [419, 403] on input "0" at bounding box center [498, 402] width 356 height 27
click at [443, 727] on button "Create" at bounding box center [431, 739] width 289 height 25
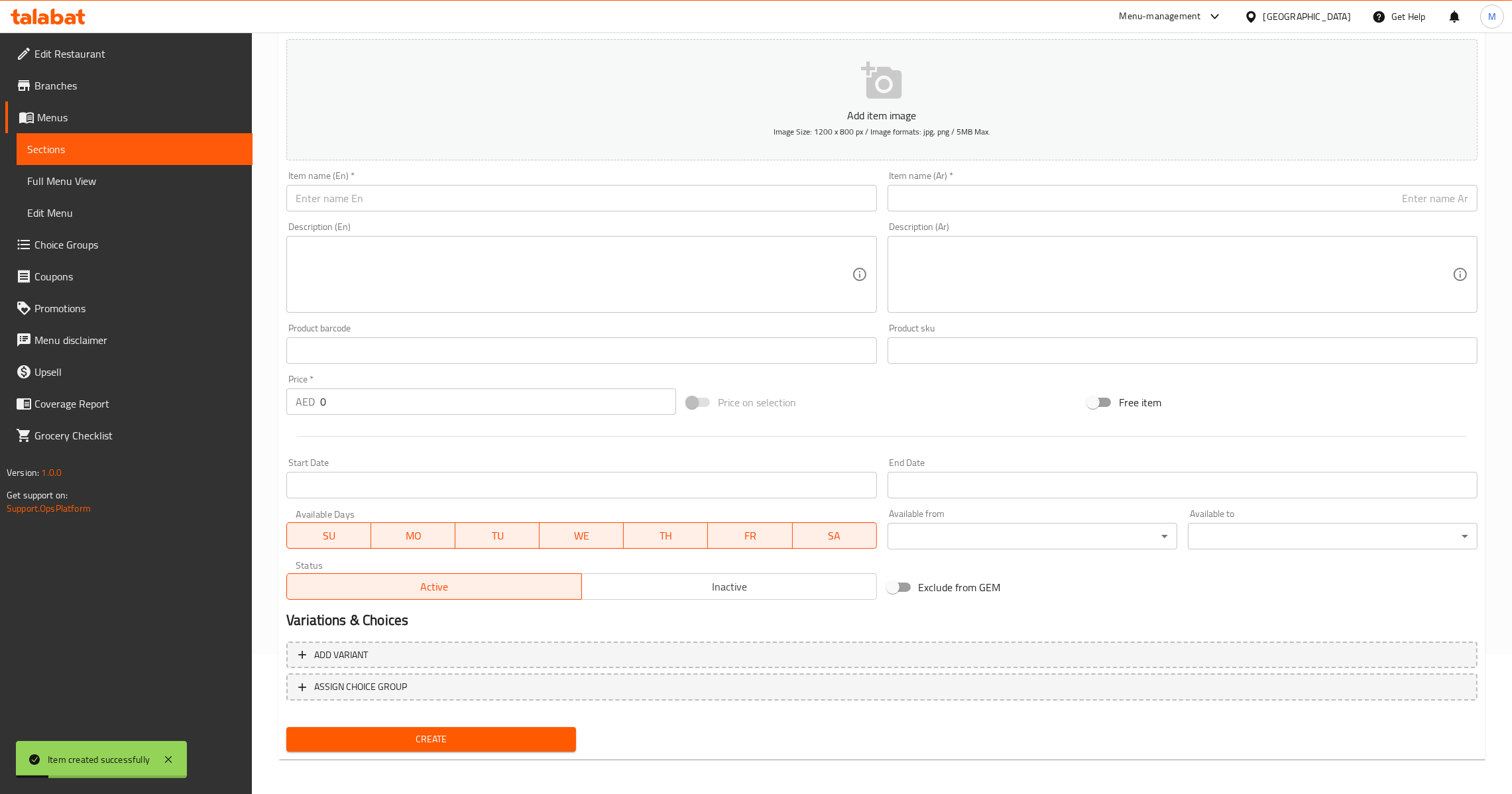
click at [481, 398] on input "0" at bounding box center [498, 402] width 356 height 27
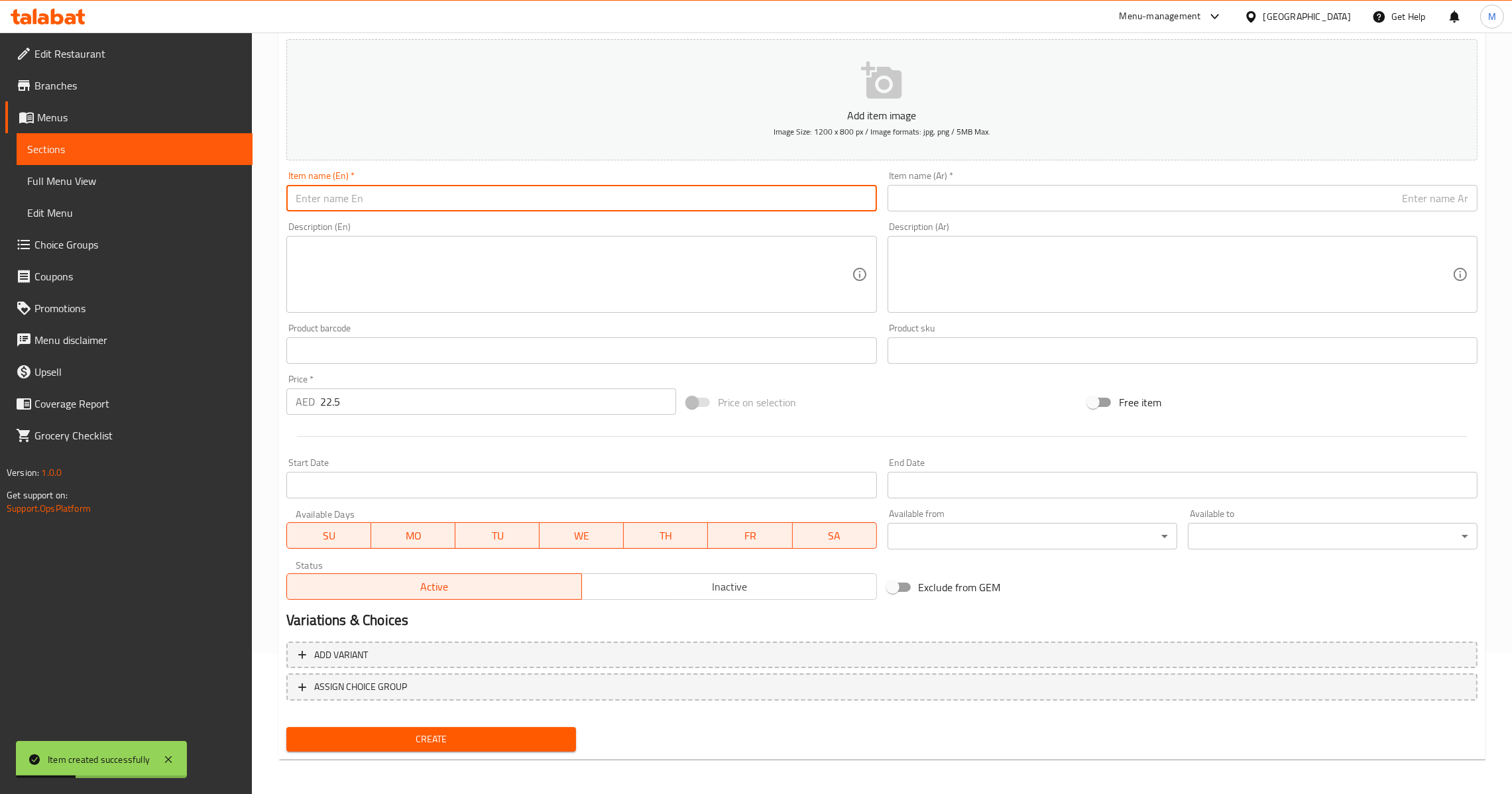
click at [491, 190] on input "text" at bounding box center [581, 198] width 590 height 27
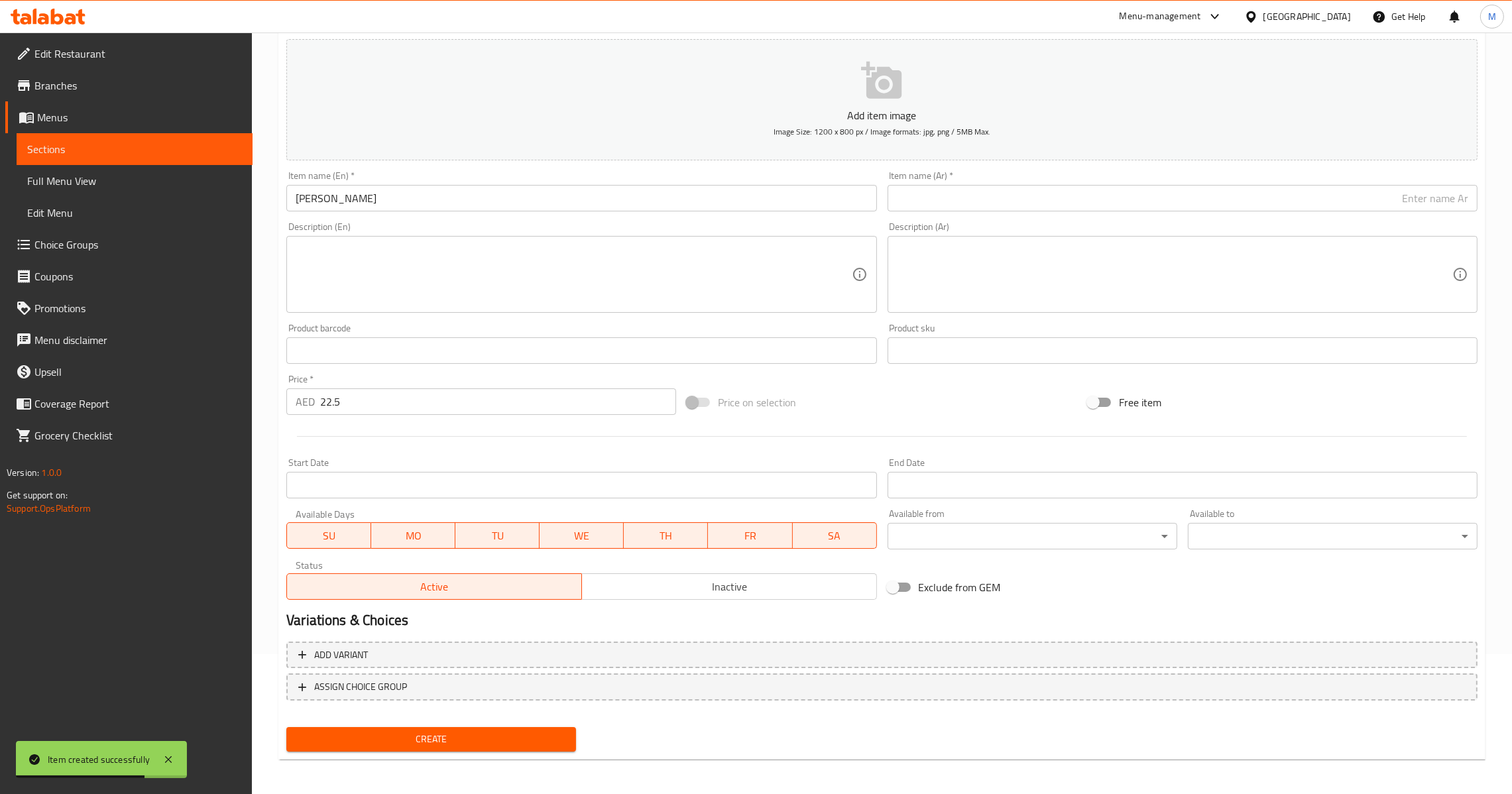
click at [919, 206] on input "text" at bounding box center [1182, 198] width 590 height 27
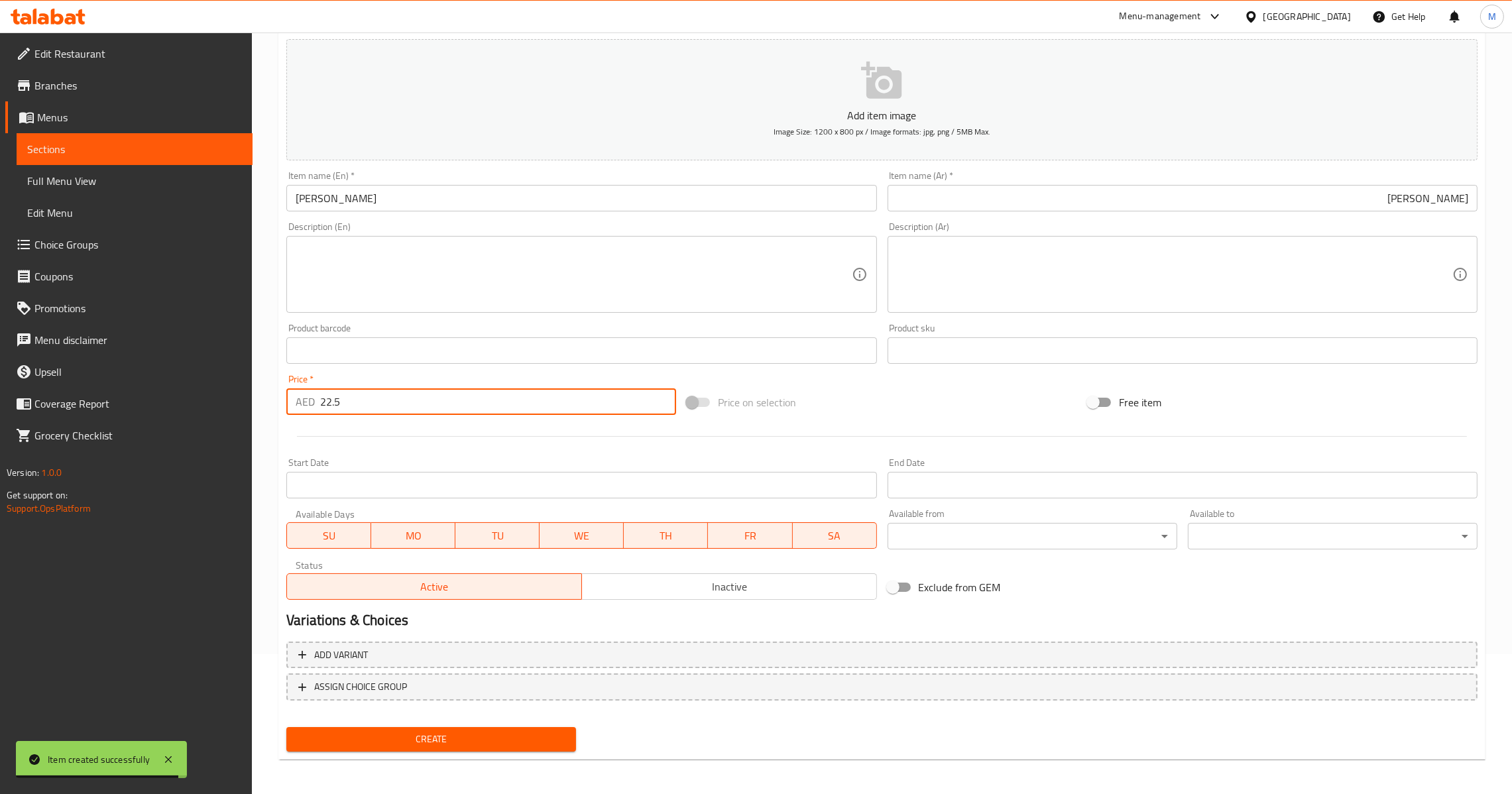
click at [405, 397] on input "22.5" at bounding box center [498, 402] width 356 height 27
click at [417, 727] on button "Create" at bounding box center [431, 739] width 289 height 25
click at [376, 397] on input "0" at bounding box center [498, 402] width 356 height 27
click at [490, 207] on input "text" at bounding box center [581, 198] width 590 height 27
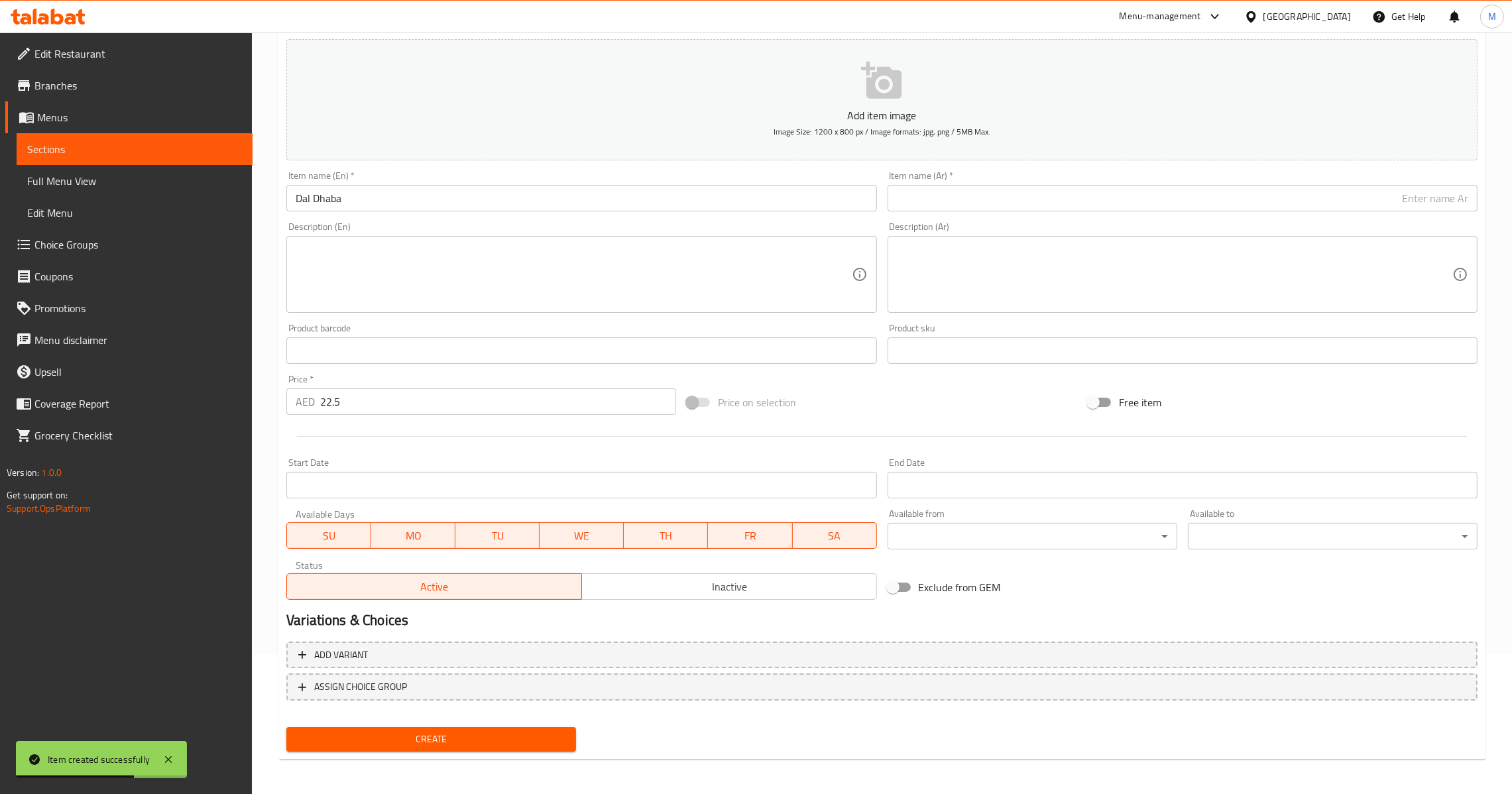
click at [623, 208] on input "Dal Dhaba" at bounding box center [581, 198] width 590 height 27
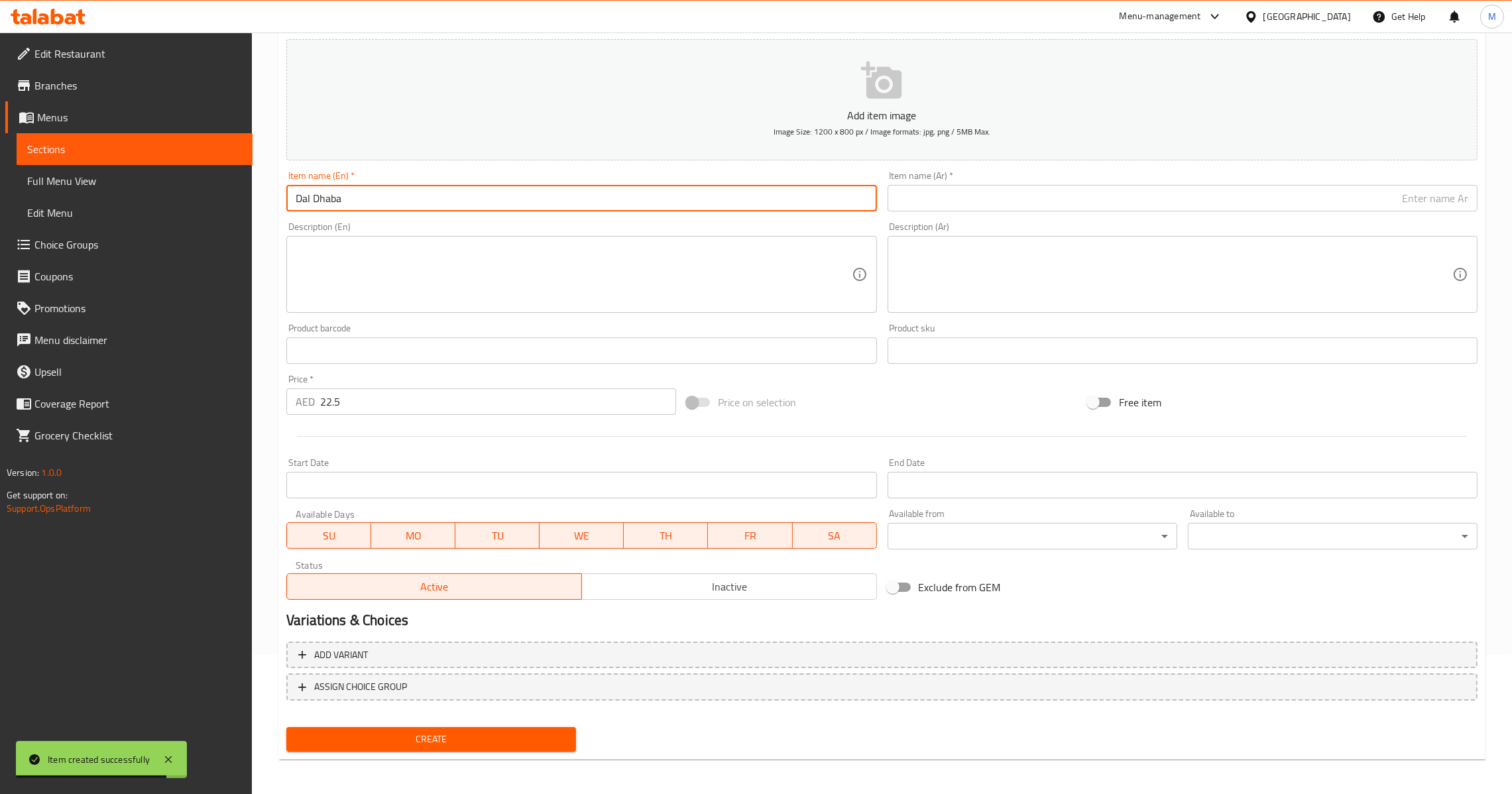
drag, startPoint x: 991, startPoint y: 204, endPoint x: 1001, endPoint y: 202, distance: 10.2
click at [1001, 202] on input "text" at bounding box center [1182, 198] width 590 height 27
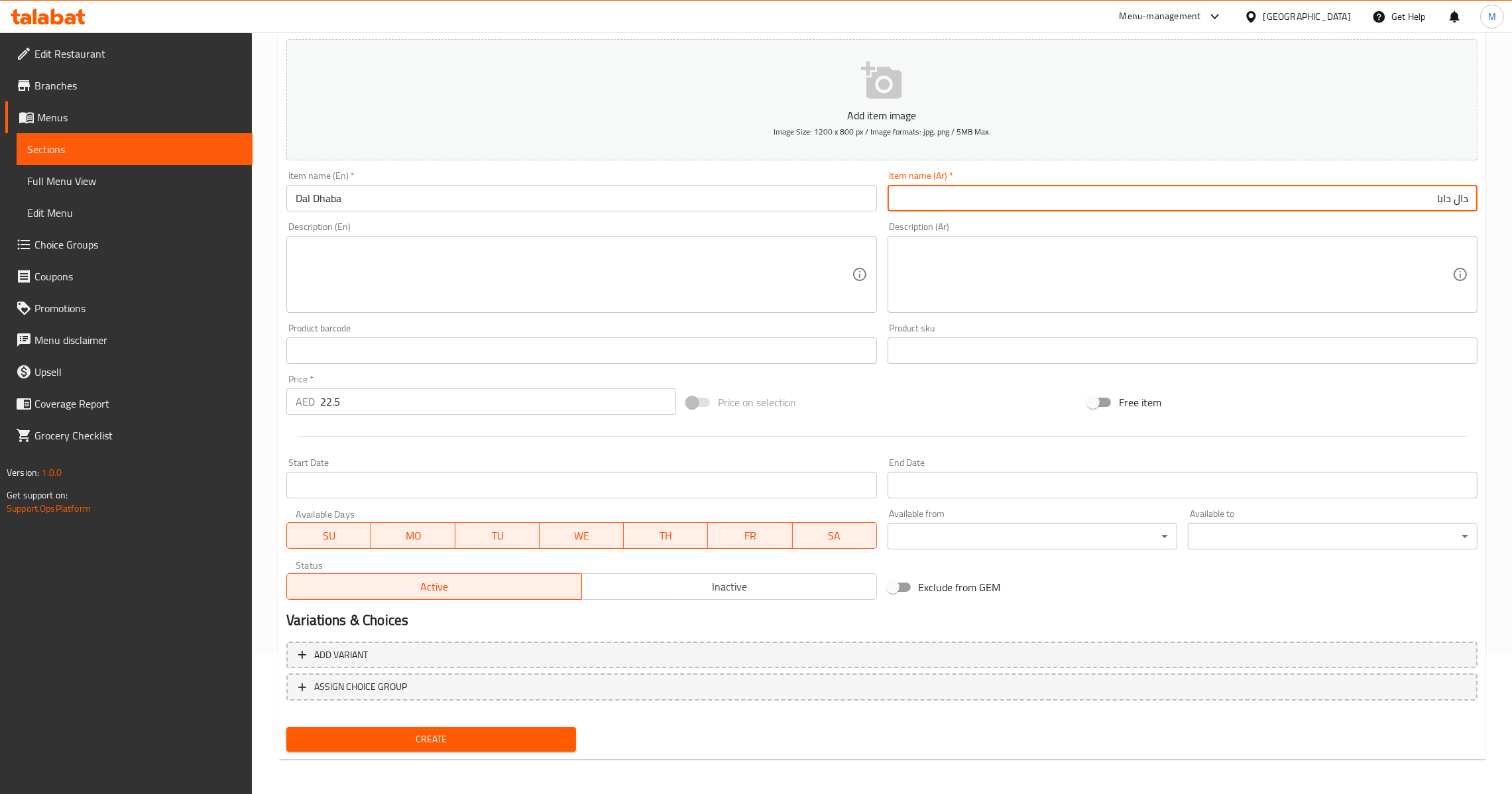
click at [475, 739] on span "Create" at bounding box center [432, 739] width 269 height 17
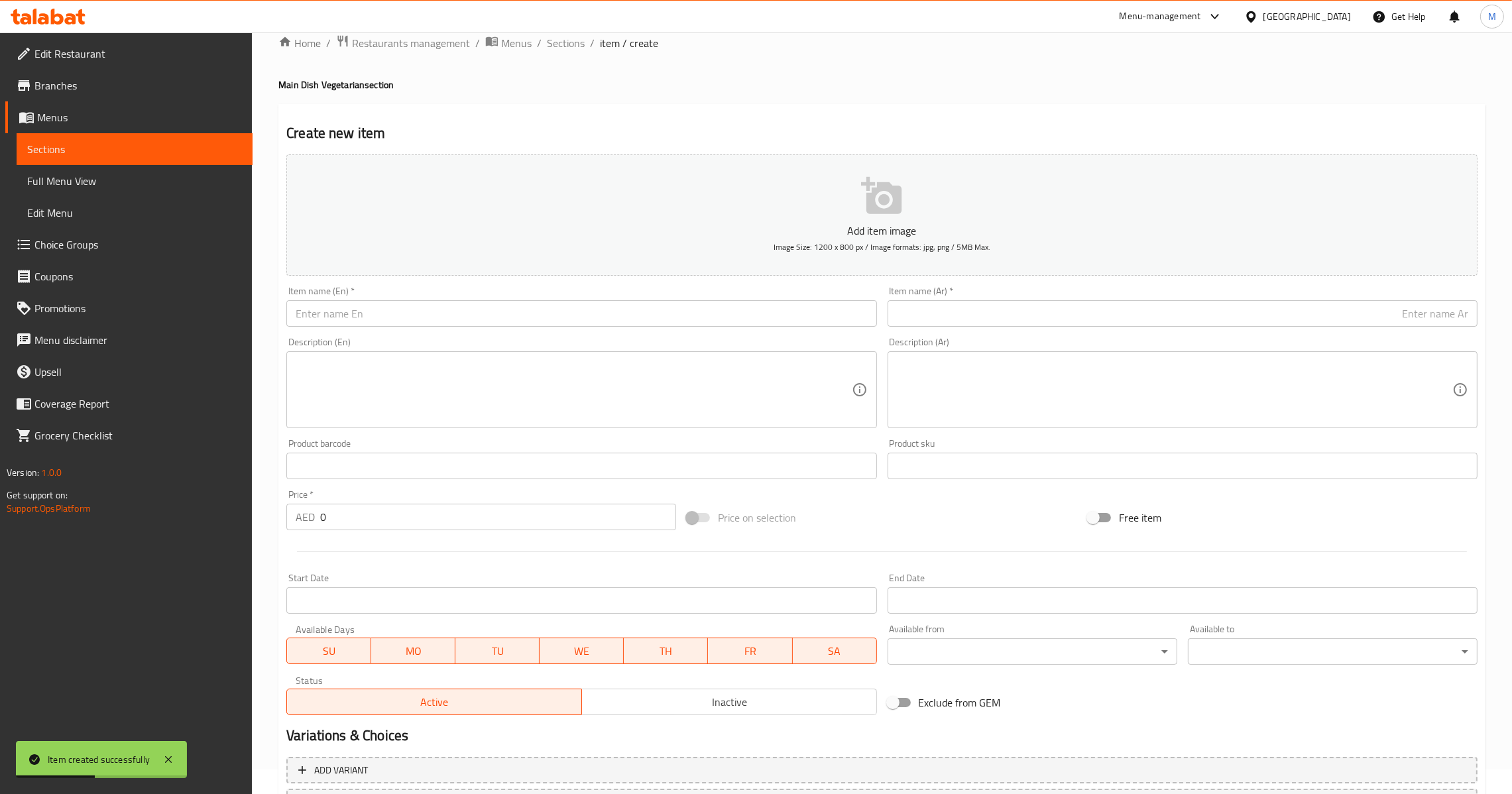
scroll to position [0, 0]
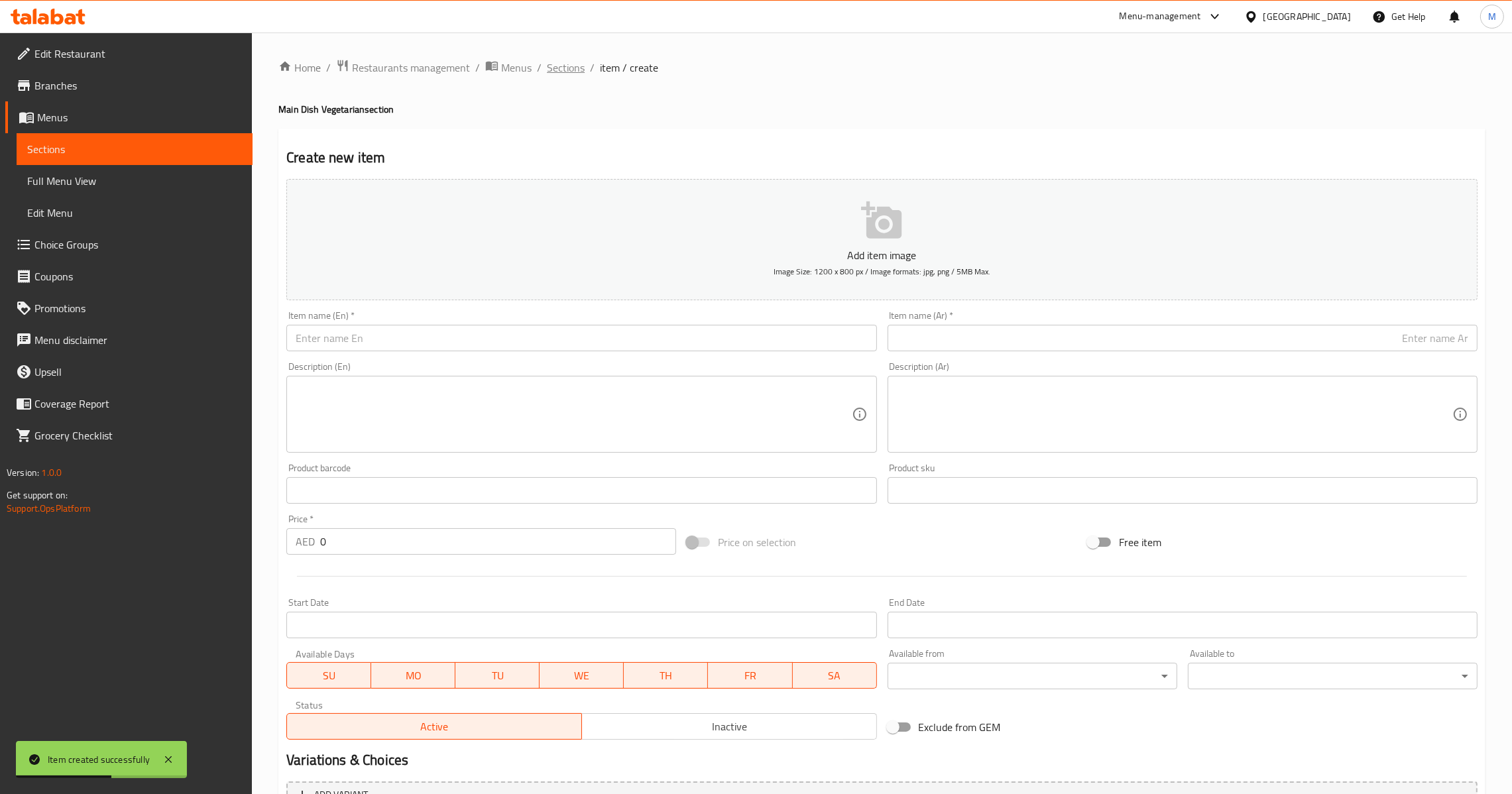
click at [578, 61] on span "Sections" at bounding box center [566, 68] width 38 height 16
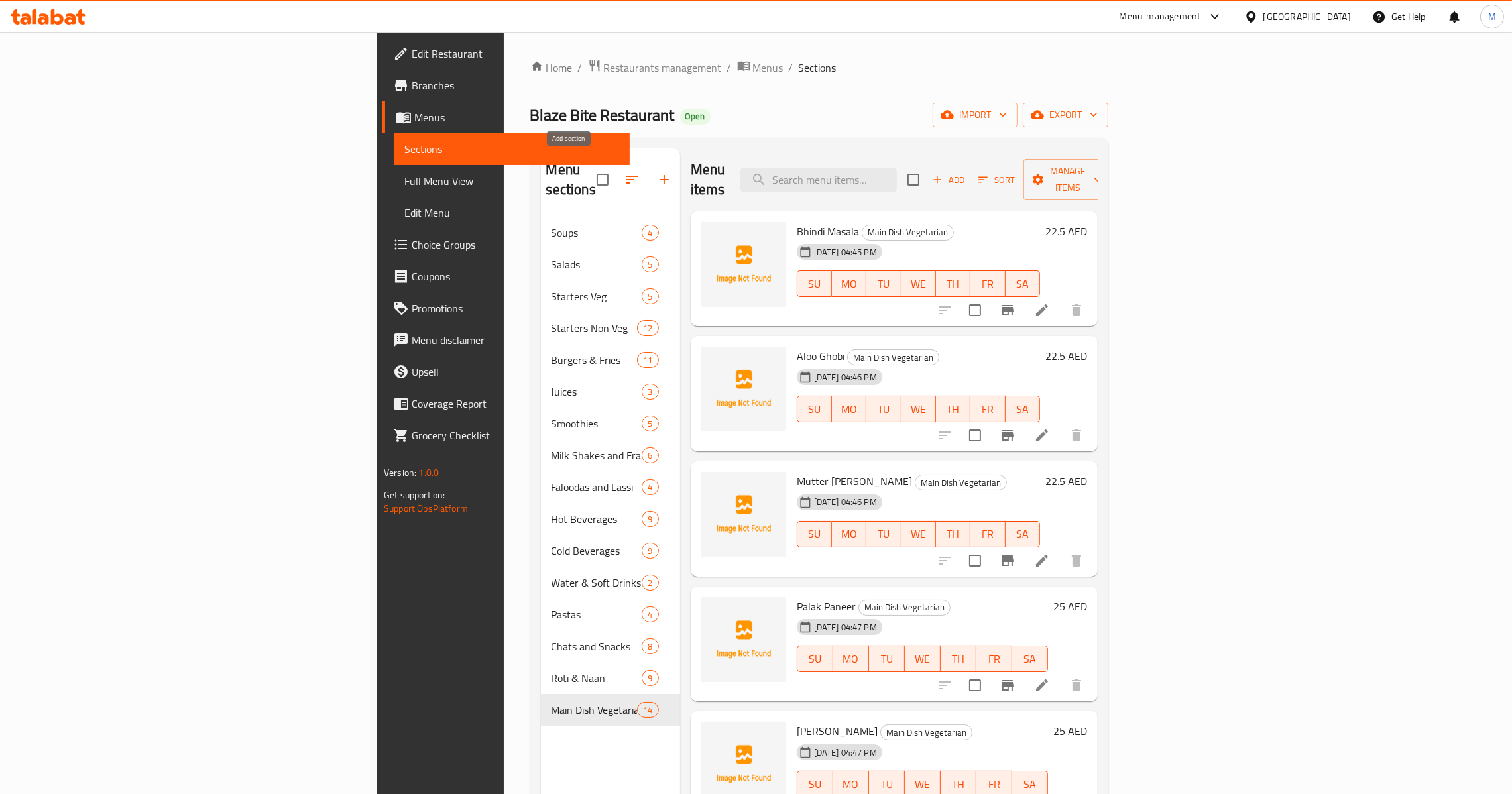
click at [649, 176] on button "button" at bounding box center [664, 180] width 32 height 32
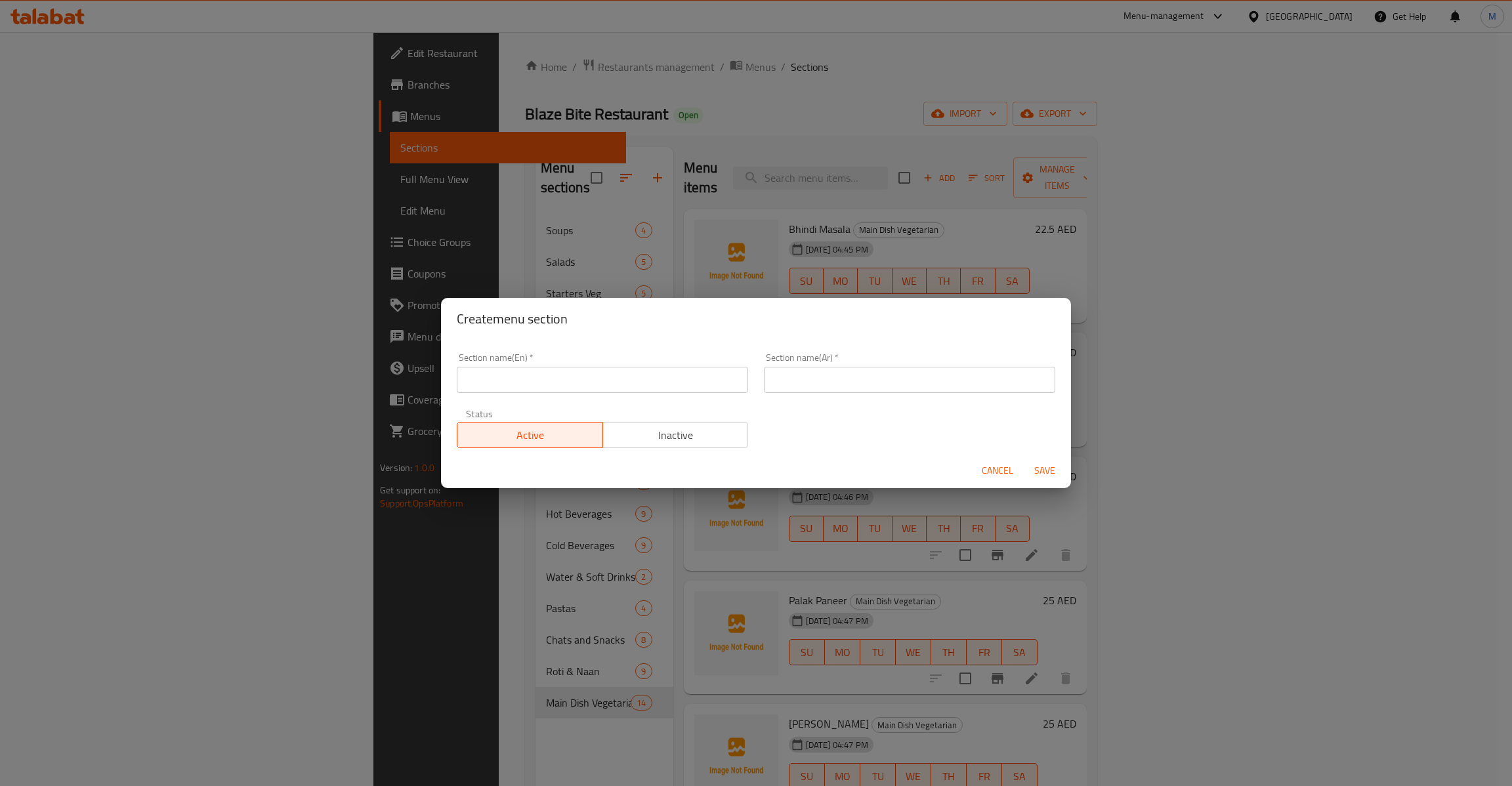
drag, startPoint x: 650, startPoint y: 358, endPoint x: 650, endPoint y: 365, distance: 7.0
click at [650, 363] on div "Section name(En)   * Section name(En) *" at bounding box center [603, 373] width 292 height 40
click at [651, 375] on input "text" at bounding box center [603, 380] width 292 height 27
click at [865, 379] on input "text" at bounding box center [910, 380] width 292 height 27
click at [1040, 469] on span "Save" at bounding box center [1045, 471] width 32 height 17
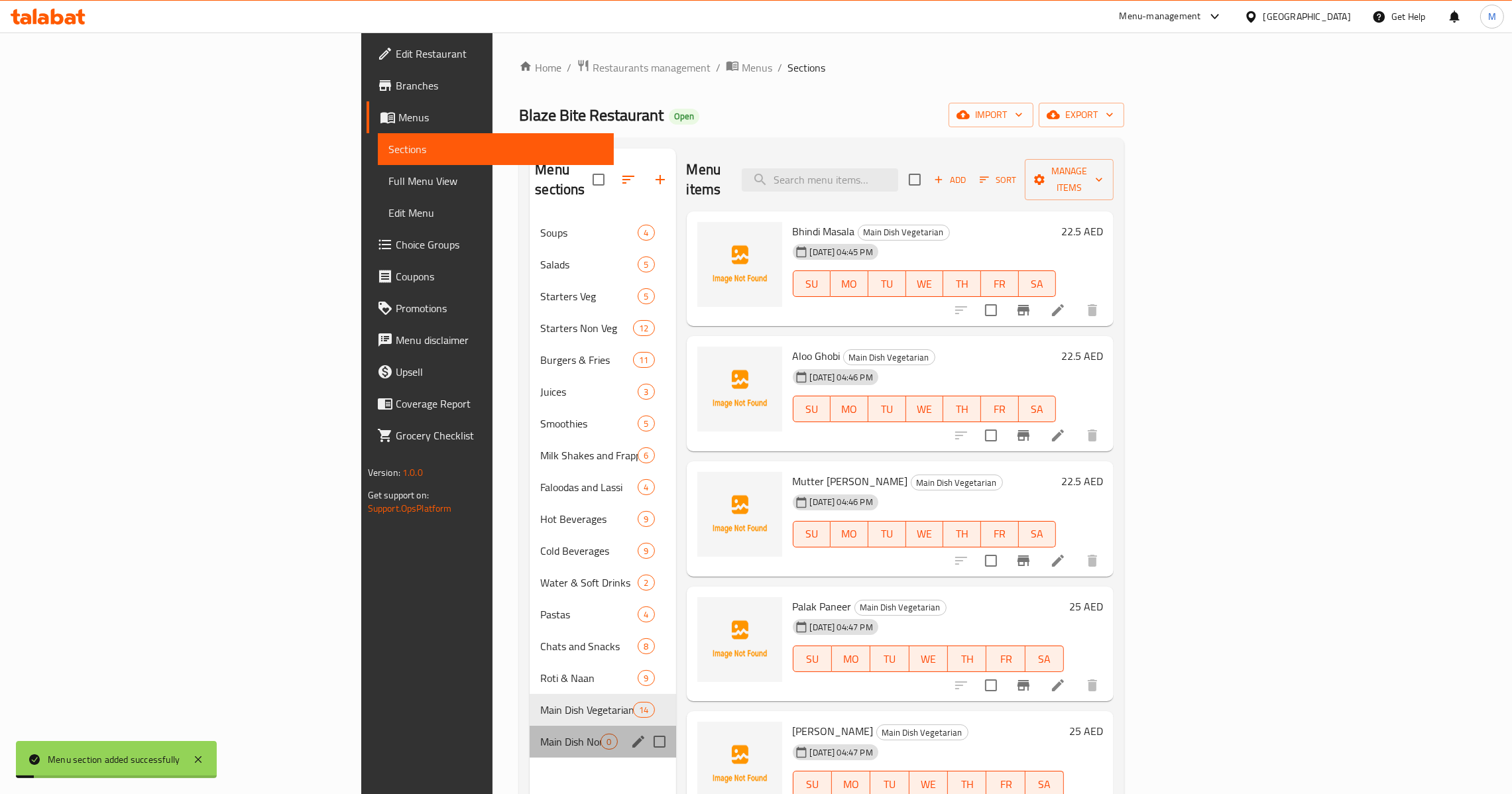
click at [529, 731] on div "Main Dish Non Veg 0" at bounding box center [602, 742] width 146 height 32
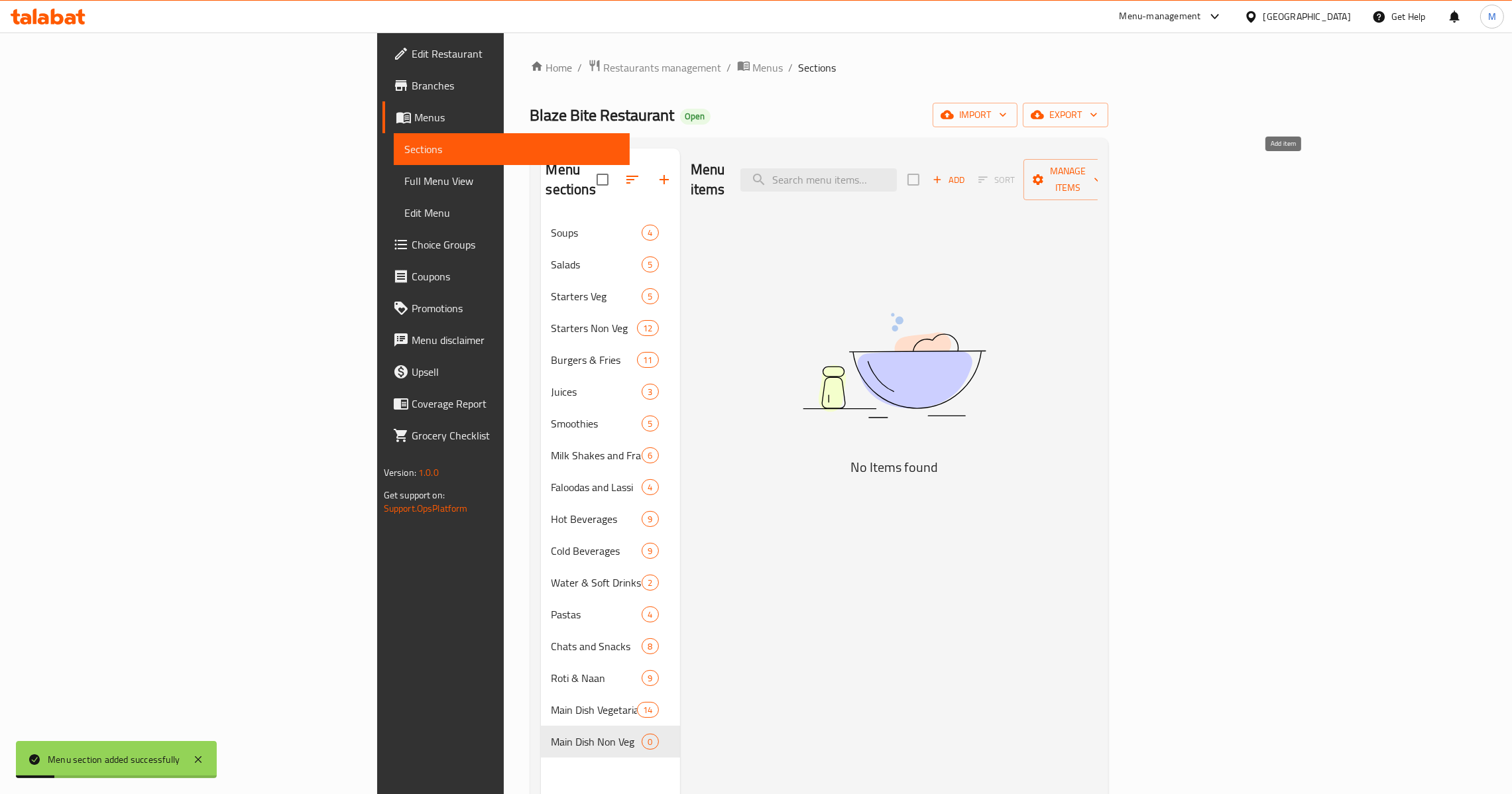
click at [967, 172] on span "Add" at bounding box center [949, 179] width 36 height 15
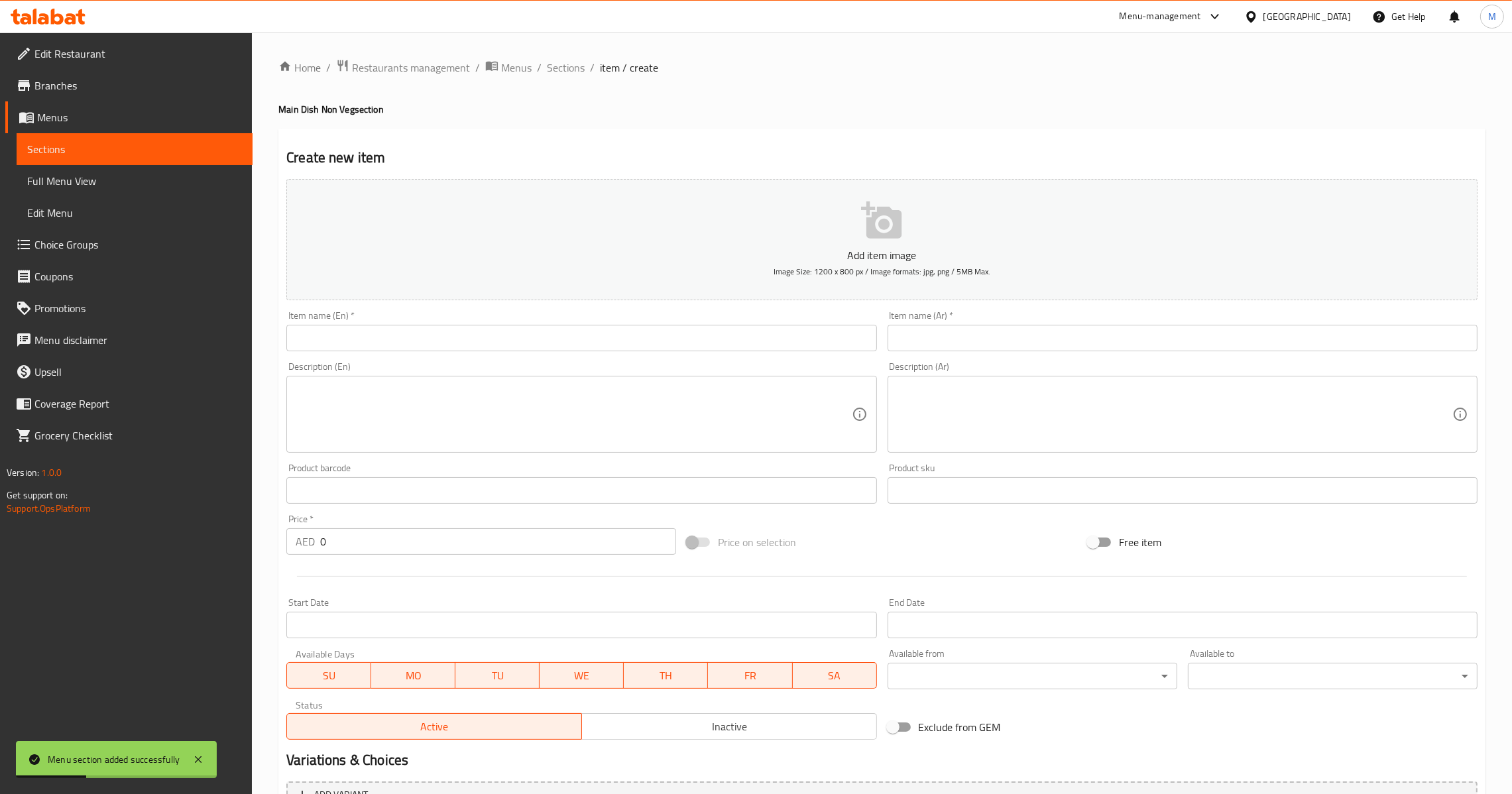
click at [541, 349] on input "text" at bounding box center [581, 338] width 590 height 27
click at [951, 336] on input "text" at bounding box center [1182, 338] width 590 height 27
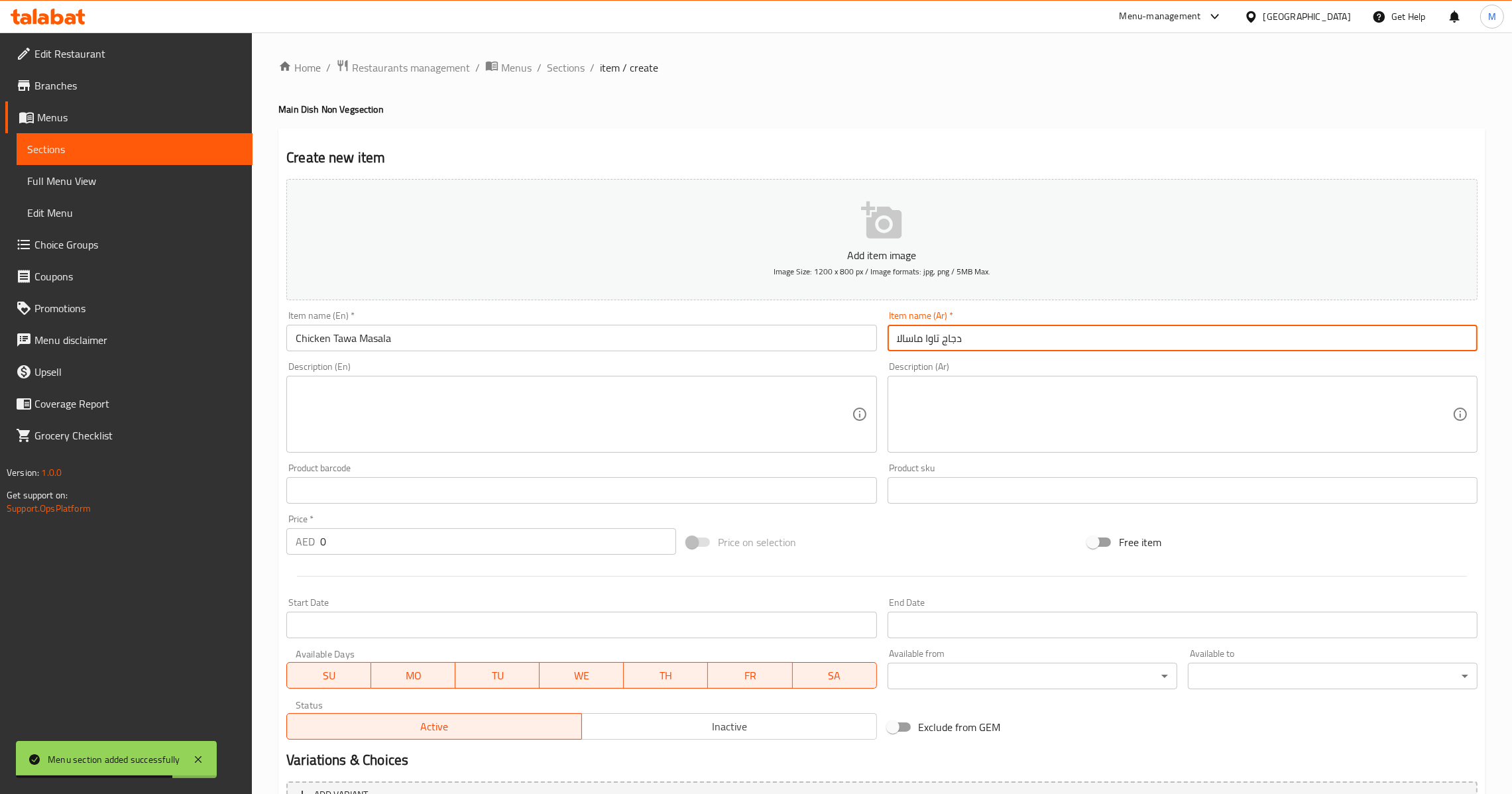
click at [321, 543] on input "0" at bounding box center [498, 541] width 356 height 27
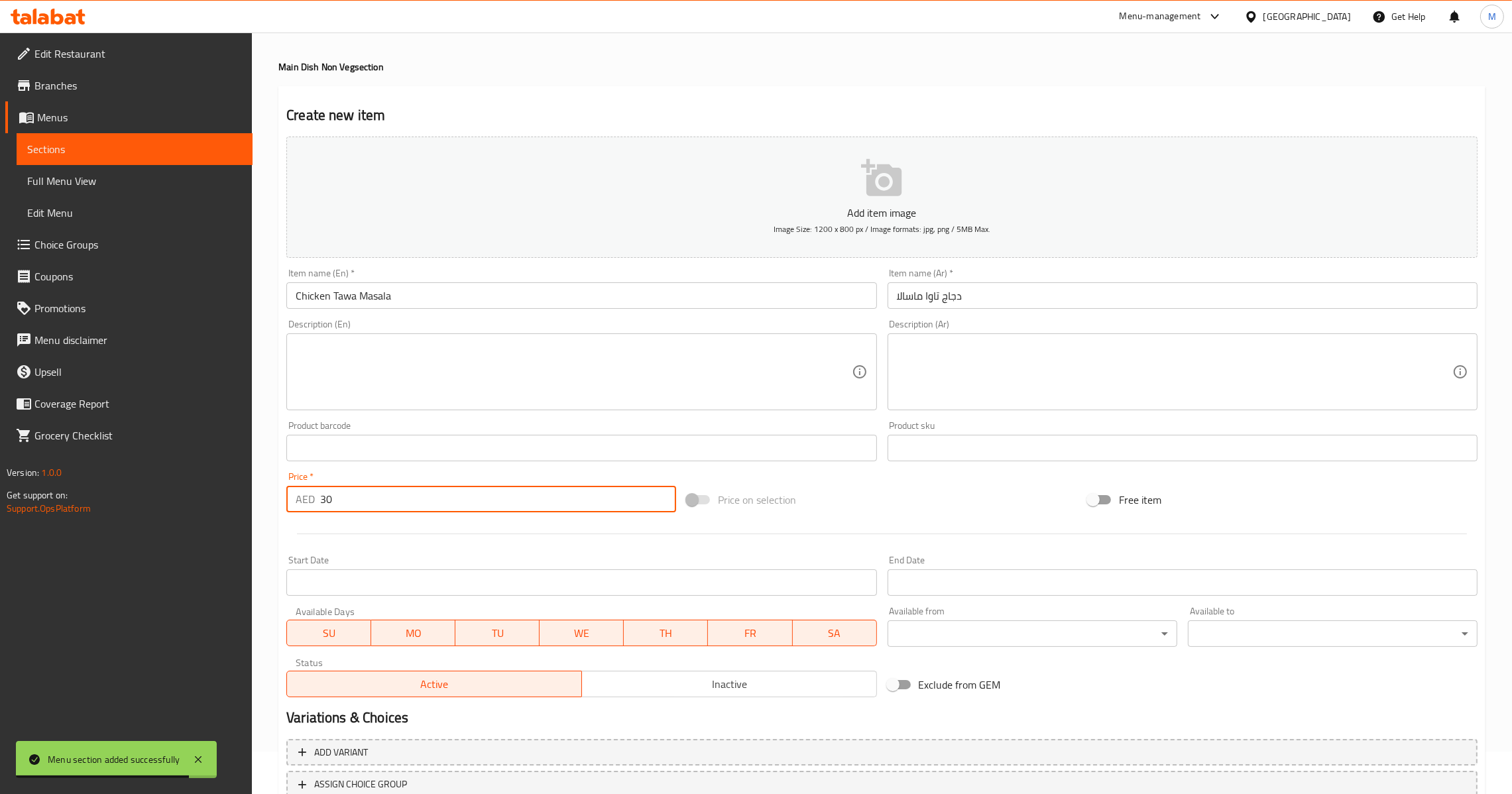
scroll to position [140, 0]
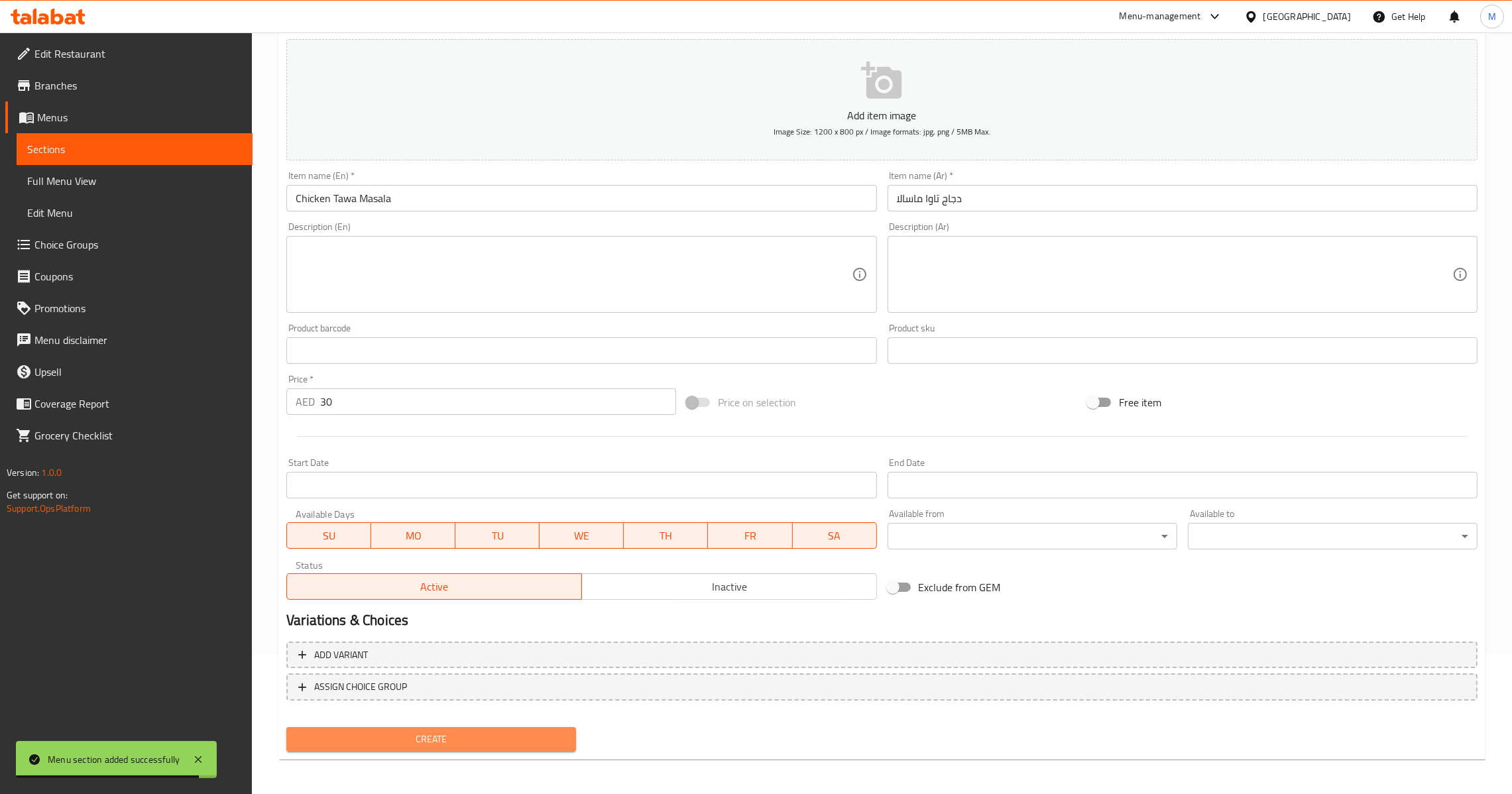
click at [417, 739] on span "Create" at bounding box center [432, 739] width 269 height 17
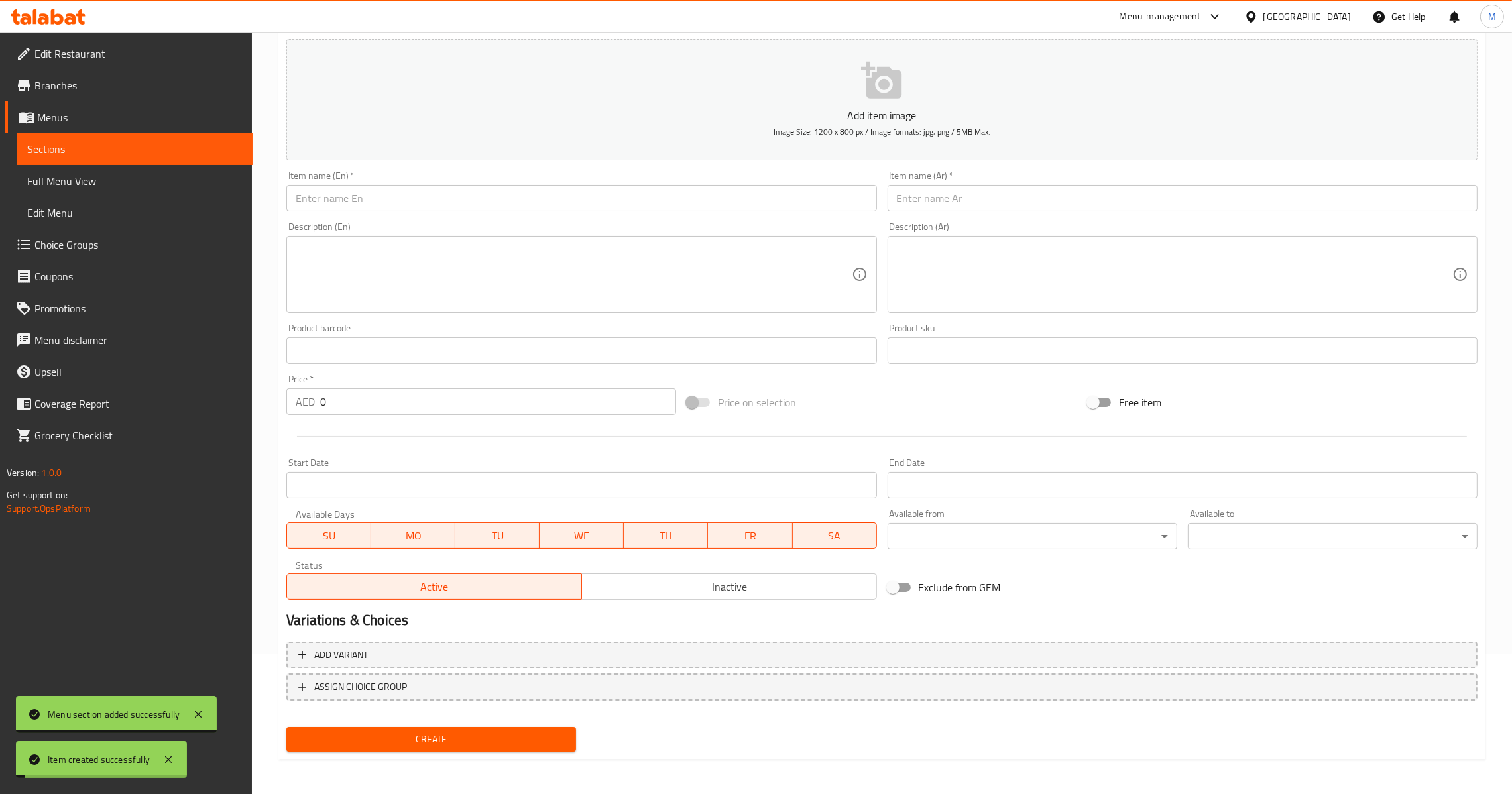
click at [321, 404] on input "0" at bounding box center [498, 402] width 356 height 27
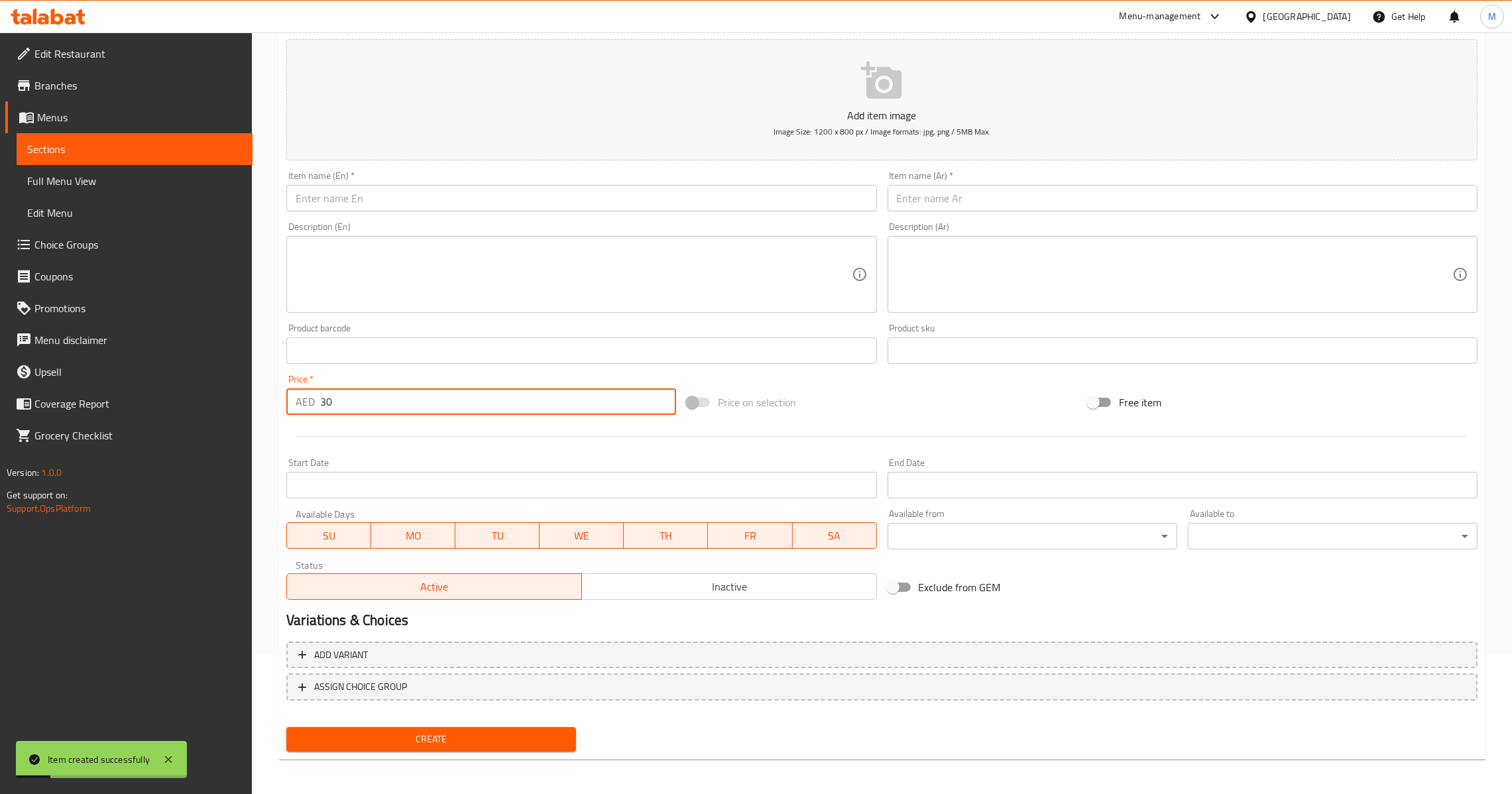
click at [456, 222] on div "Description (En) Description (En)" at bounding box center [581, 267] width 590 height 91
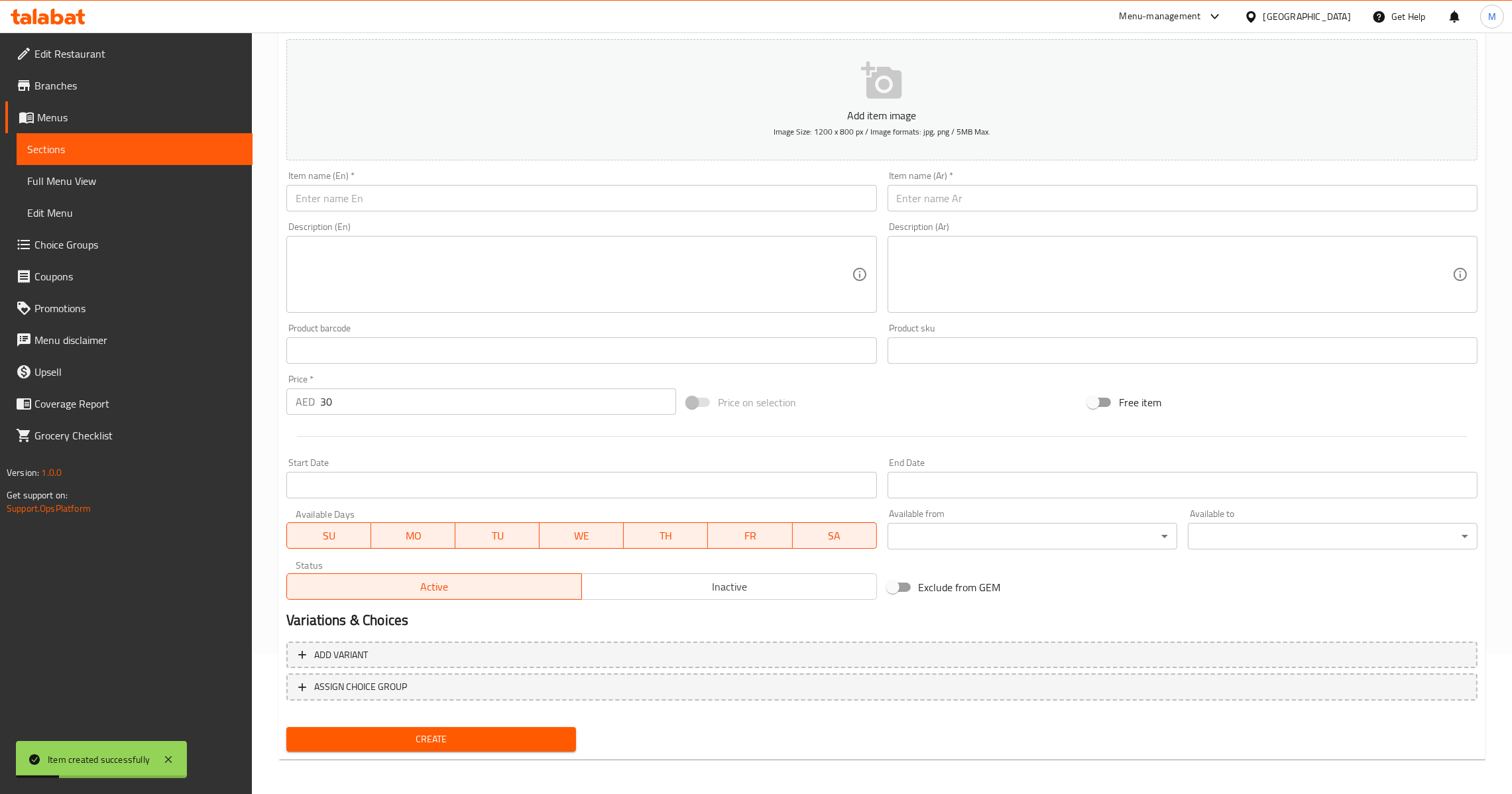
click at [469, 214] on div "Item name (En)   * Item name (En) *" at bounding box center [582, 191] width 601 height 51
click at [463, 207] on input "text" at bounding box center [581, 198] width 590 height 27
click at [917, 206] on input "text" at bounding box center [1182, 198] width 590 height 27
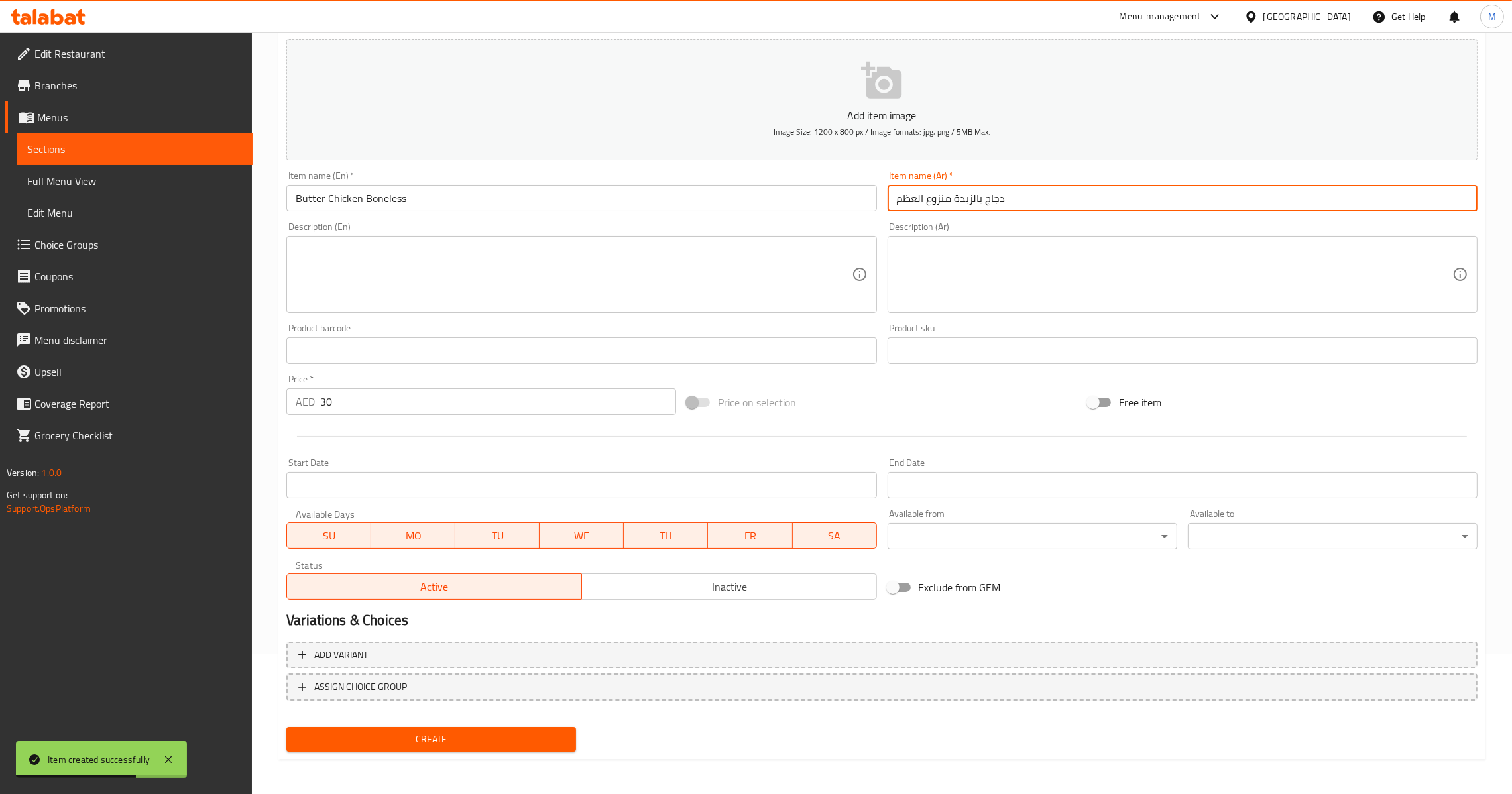
click at [949, 198] on input "دجاج بالزبدة منزوع العظم" at bounding box center [1182, 198] width 590 height 27
drag, startPoint x: 952, startPoint y: 198, endPoint x: 870, endPoint y: 218, distance: 84.4
click at [870, 218] on div "Add item image Image Size: 1200 x 800 px / Image formats: jpg, png / 5MB Max. I…" at bounding box center [882, 319] width 1202 height 571
click at [401, 727] on button "Create" at bounding box center [431, 739] width 289 height 25
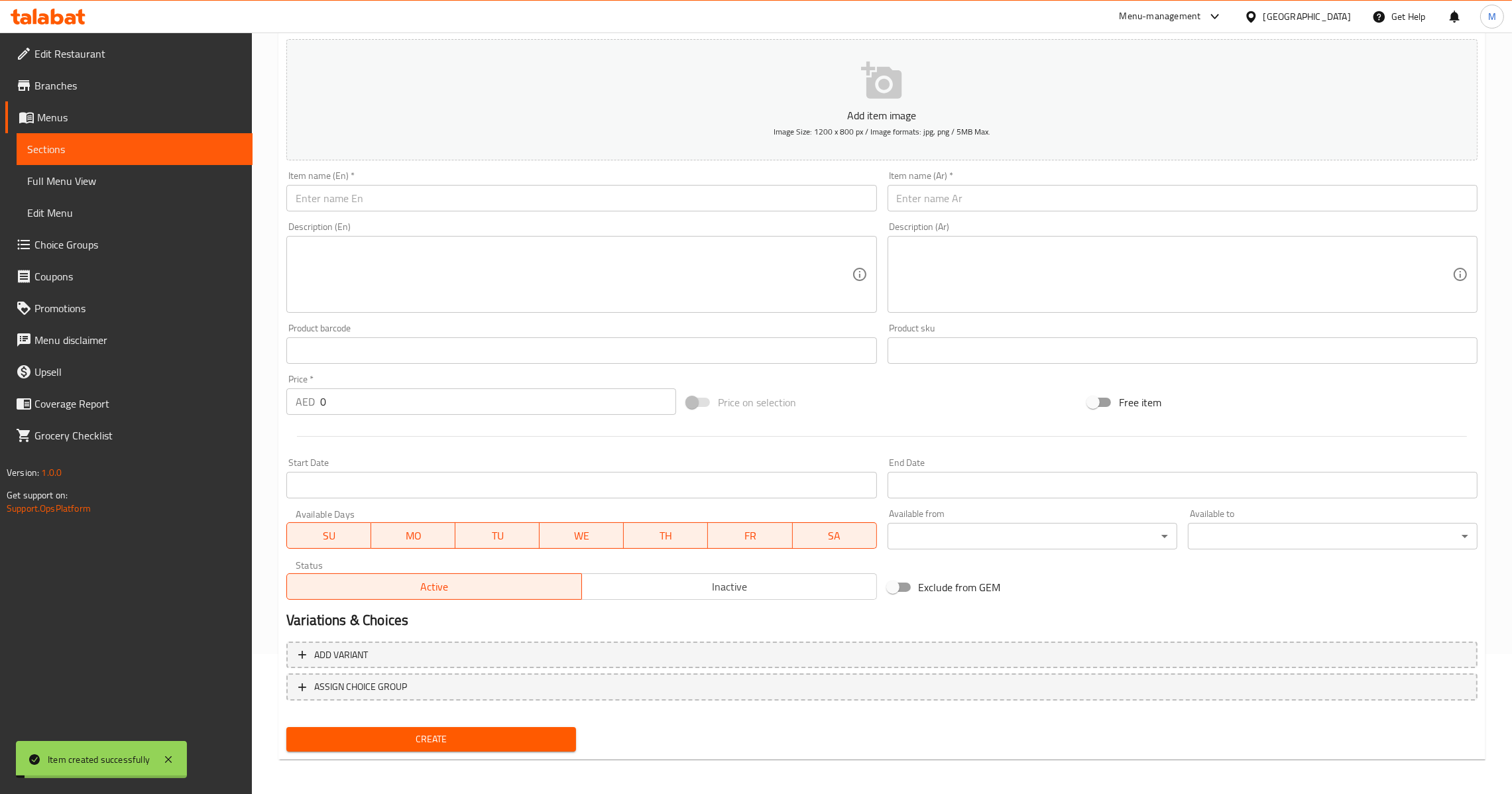
click at [316, 400] on div "AED 0 Price *" at bounding box center [481, 402] width 390 height 27
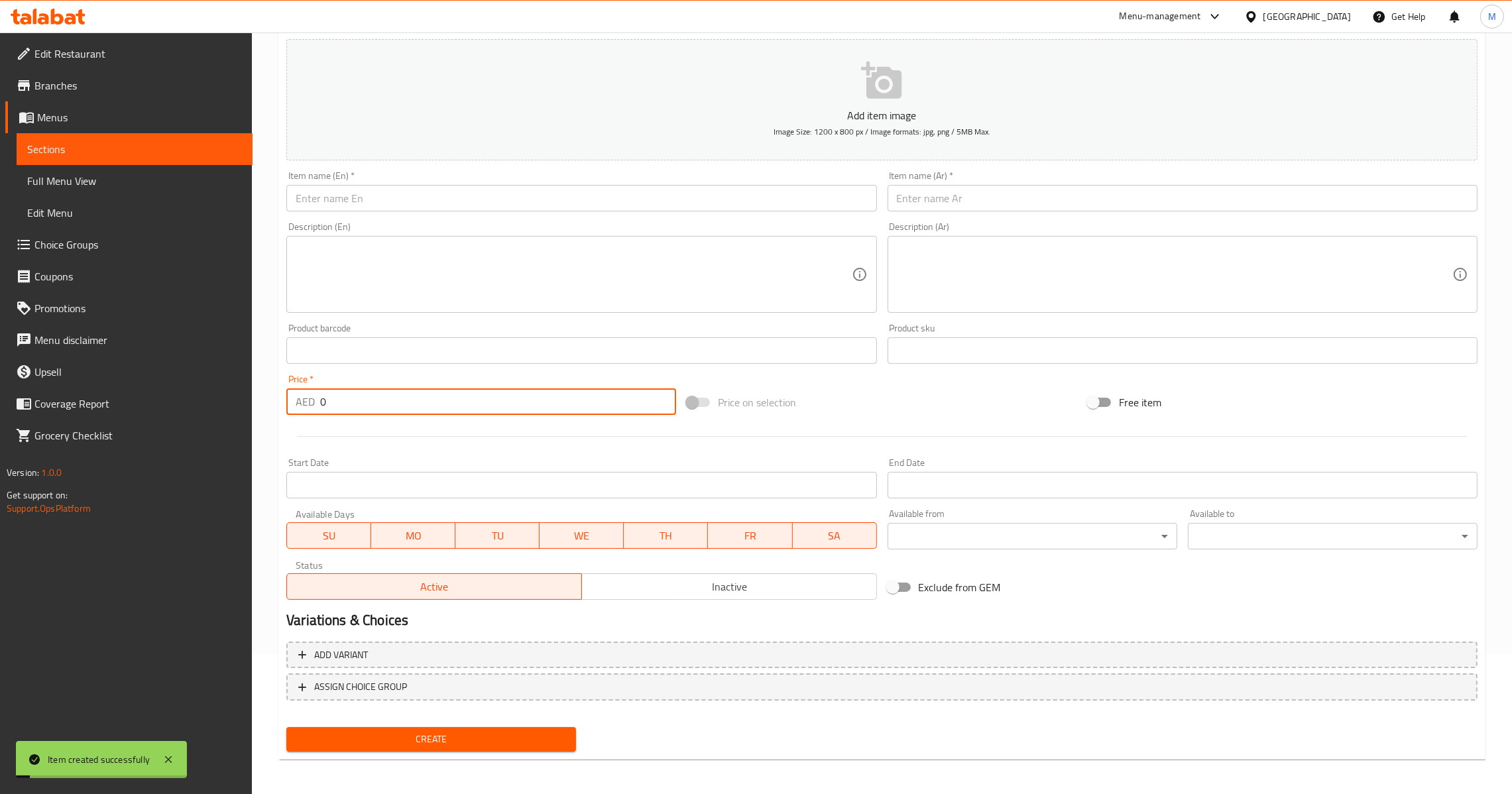
click at [319, 403] on div "AED 0 Price *" at bounding box center [481, 402] width 390 height 27
click at [619, 189] on input "text" at bounding box center [581, 198] width 590 height 27
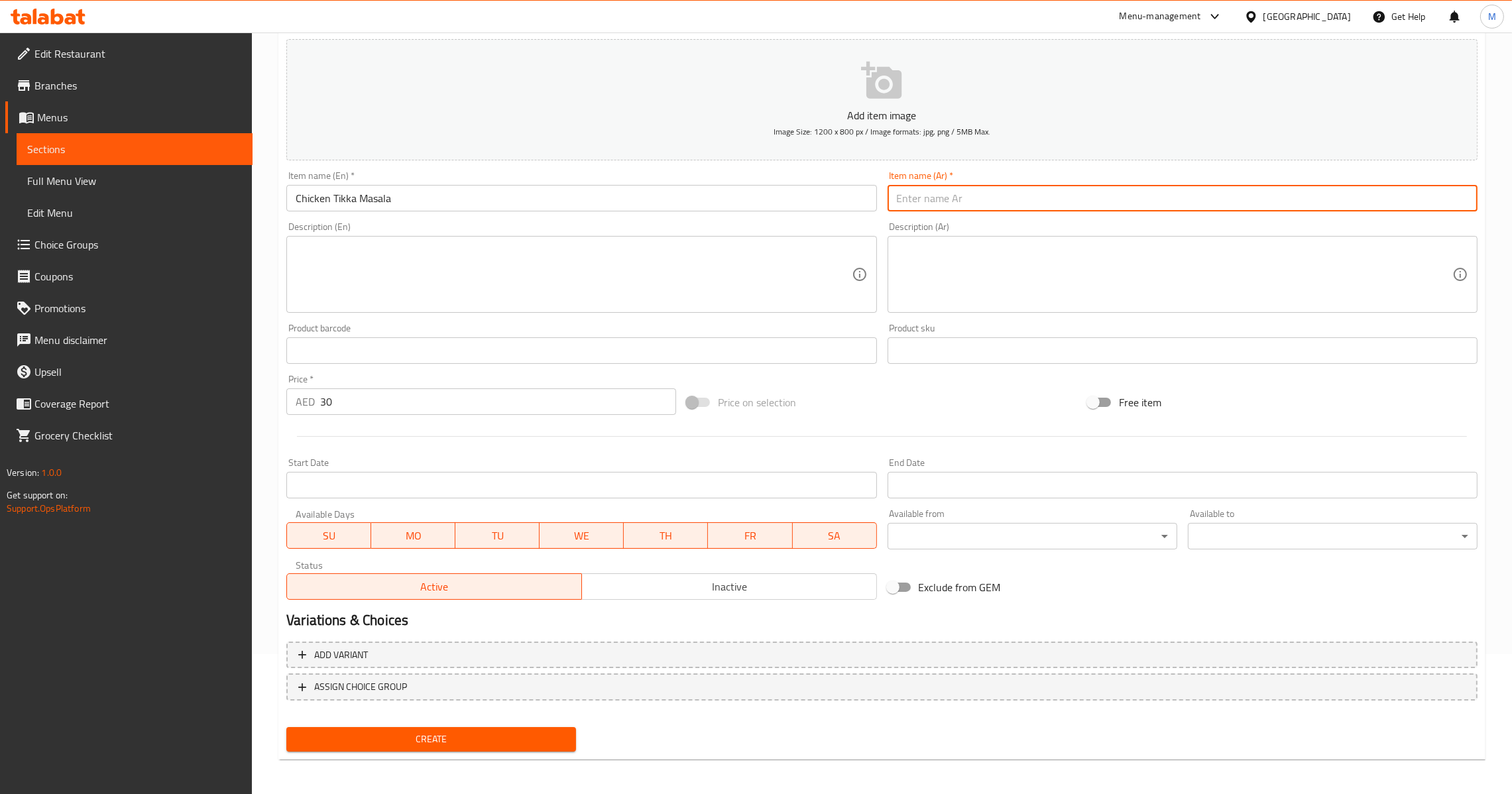
click at [1111, 202] on input "text" at bounding box center [1182, 198] width 590 height 27
click at [934, 190] on input "دجاج [PERSON_NAME]" at bounding box center [1182, 198] width 590 height 27
click at [468, 733] on span "Create" at bounding box center [432, 739] width 269 height 17
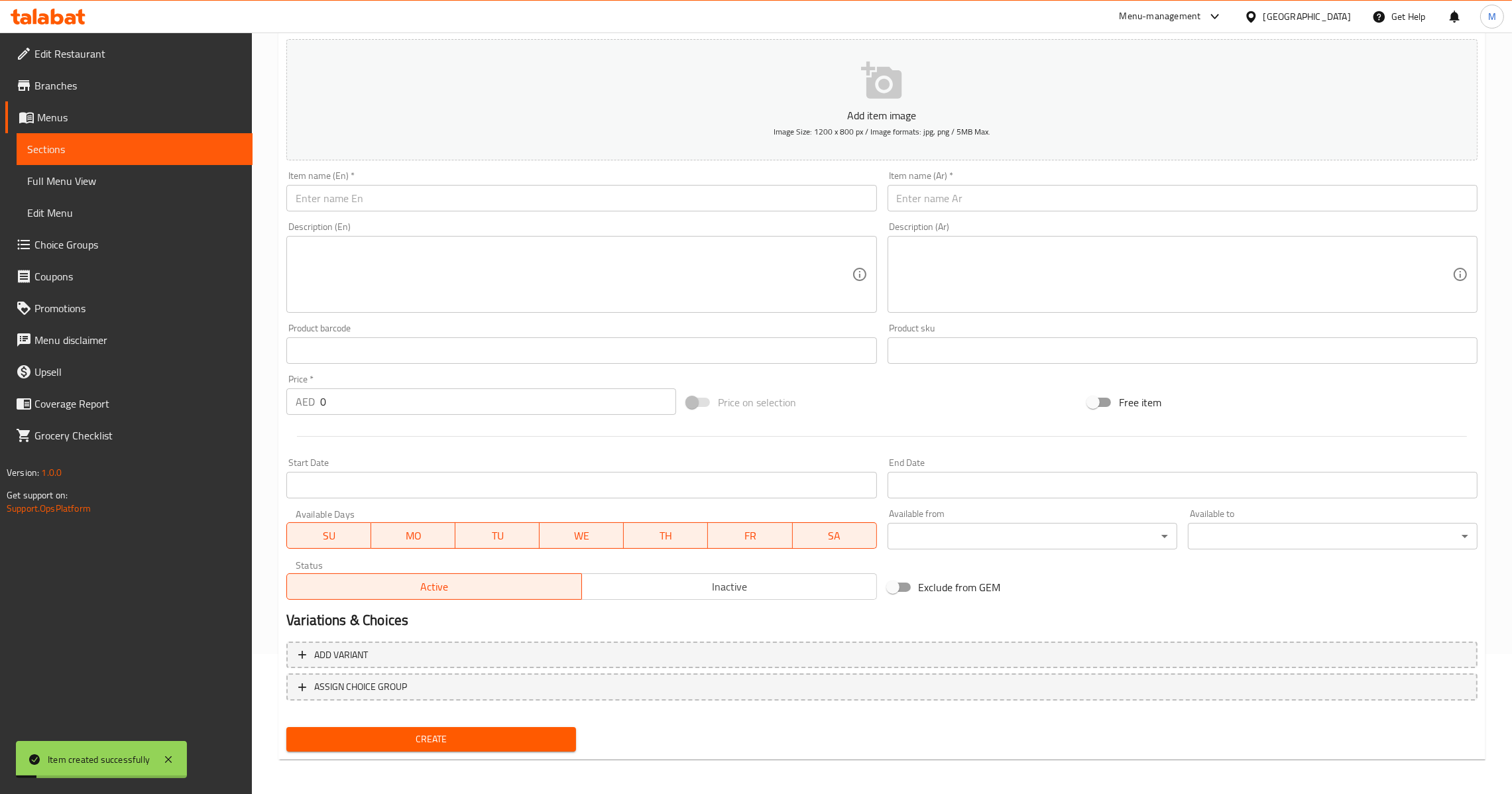
click at [321, 408] on input "0" at bounding box center [498, 402] width 356 height 27
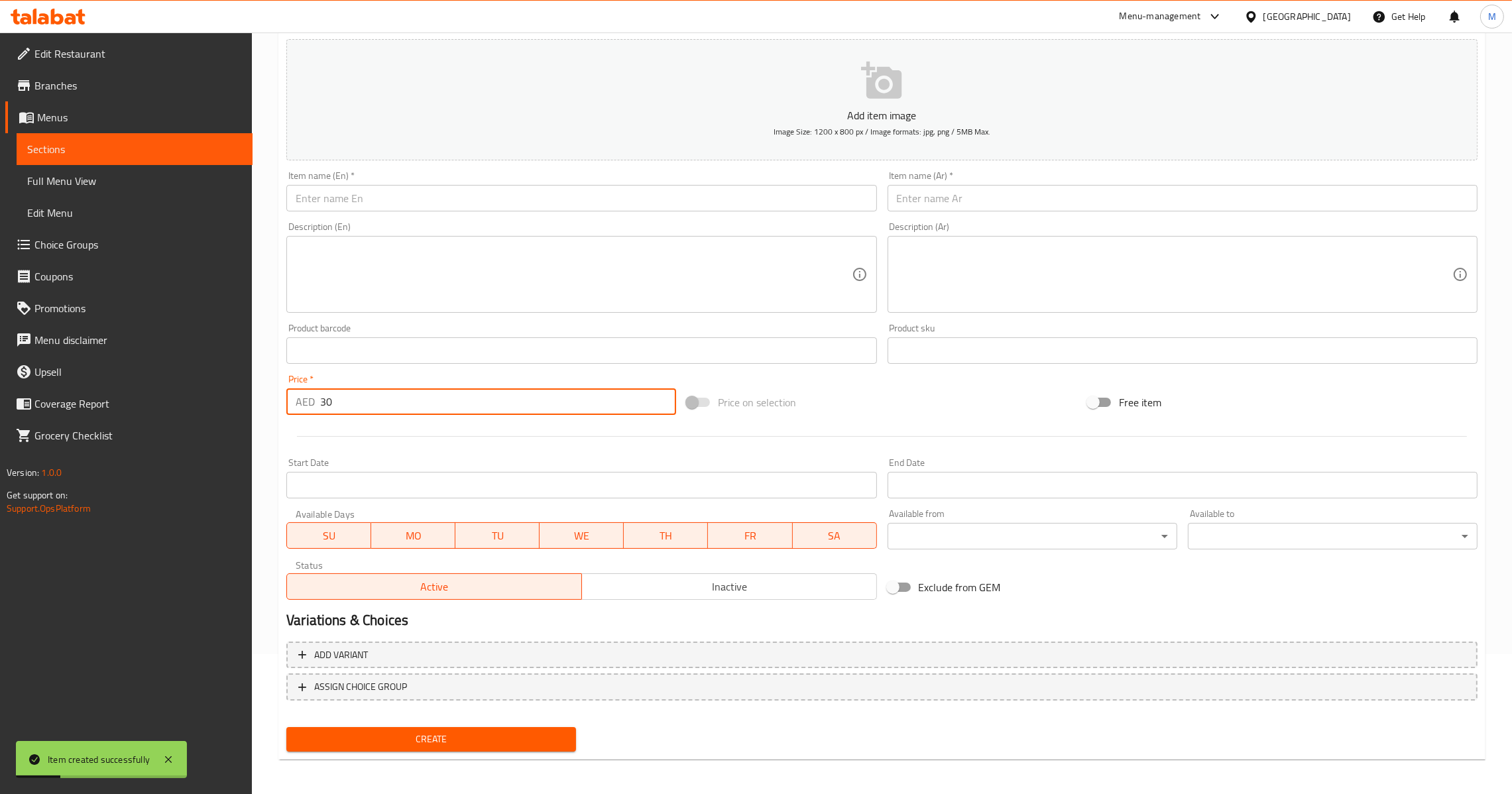
click at [491, 202] on input "text" at bounding box center [581, 198] width 590 height 27
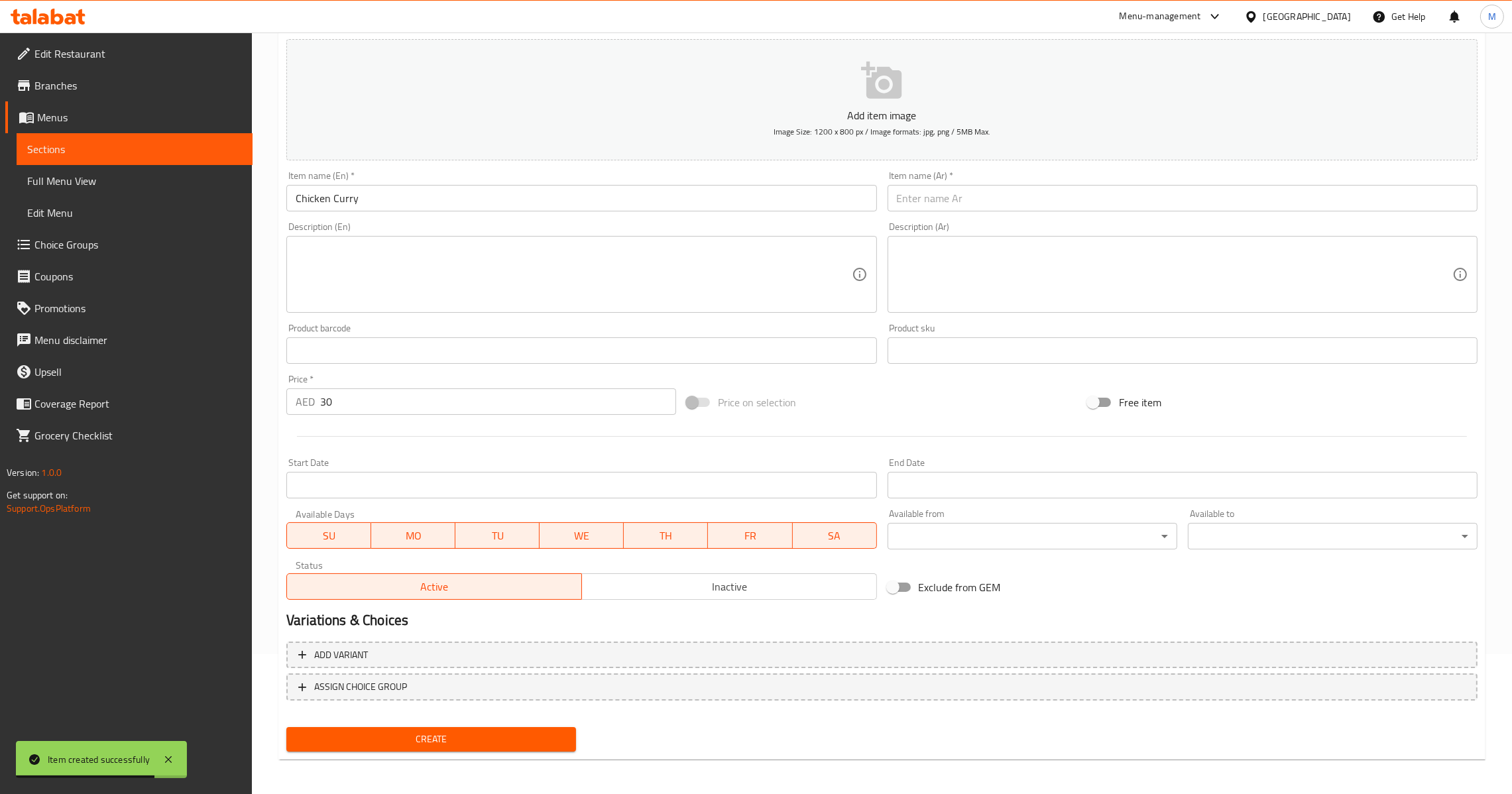
drag, startPoint x: 921, startPoint y: 178, endPoint x: 917, endPoint y: 186, distance: 8.9
click at [919, 179] on div "Item name (Ar)   * Item name (Ar) *" at bounding box center [1182, 191] width 590 height 41
click at [918, 196] on input "text" at bounding box center [1182, 198] width 590 height 27
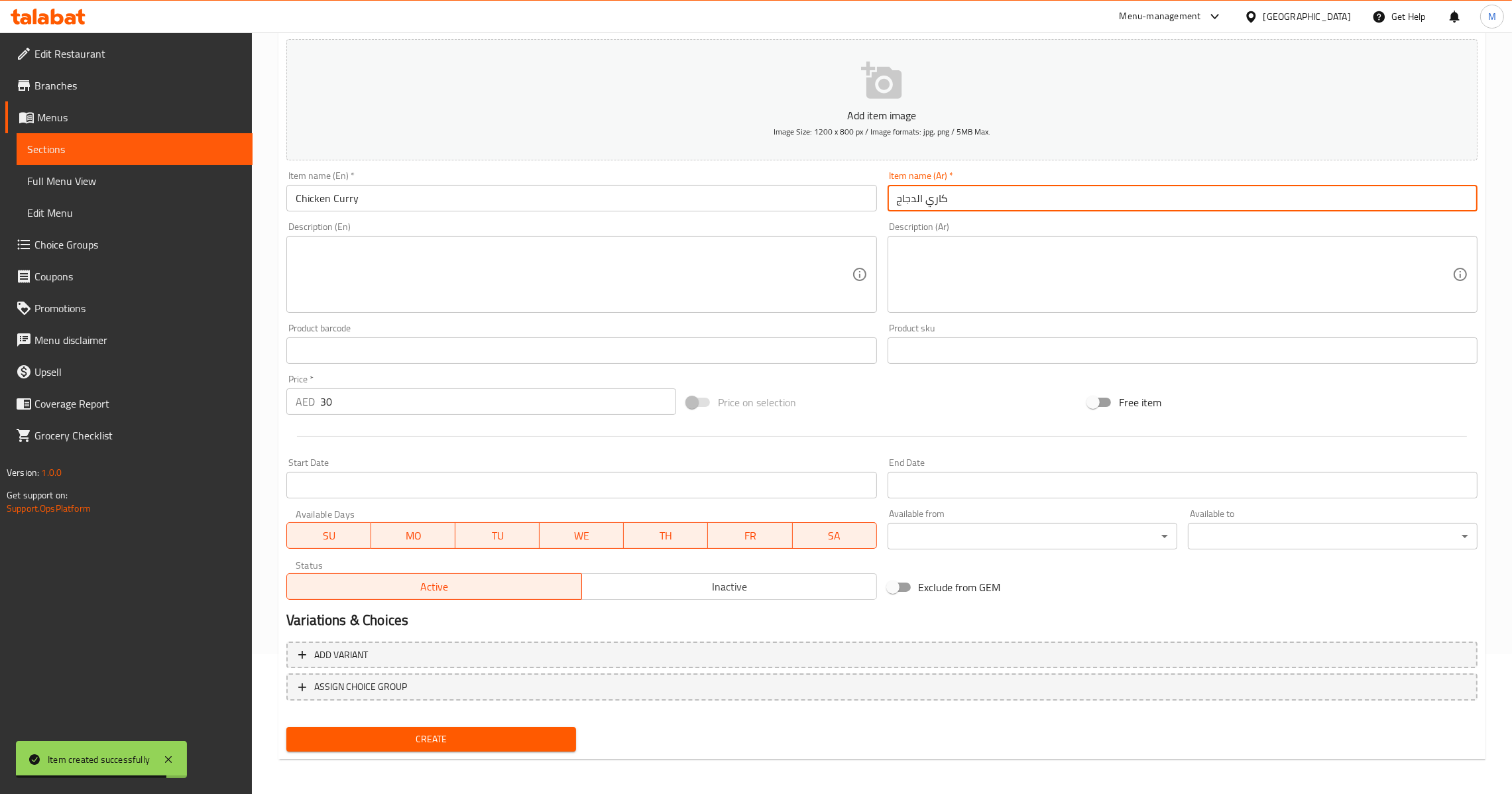
drag, startPoint x: 916, startPoint y: 201, endPoint x: 917, endPoint y: 226, distance: 25.0
click at [916, 201] on input "كاري الدجاج" at bounding box center [1182, 198] width 590 height 27
click at [468, 736] on span "Create" at bounding box center [432, 739] width 269 height 17
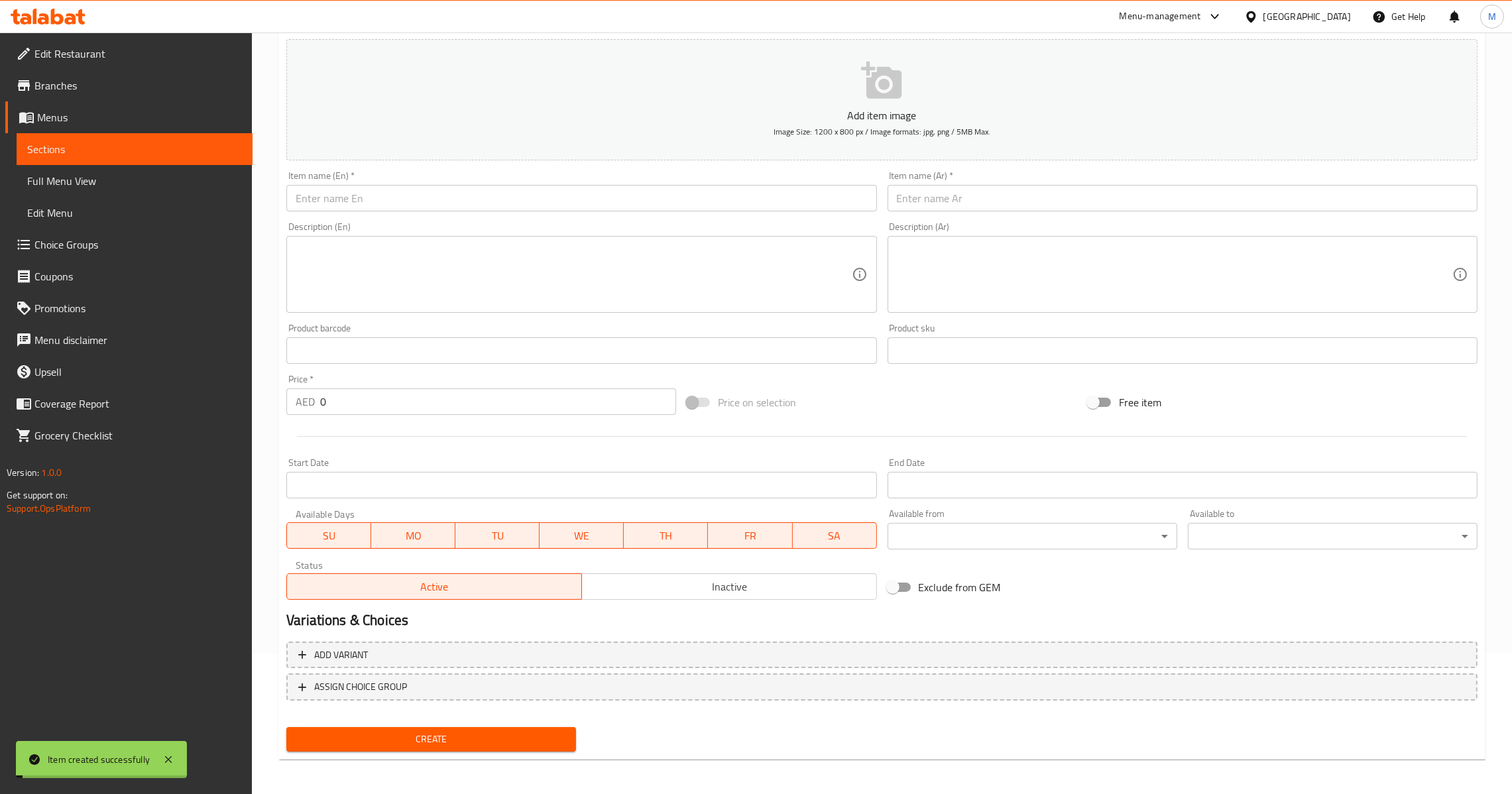
click at [323, 406] on input "0" at bounding box center [498, 402] width 356 height 27
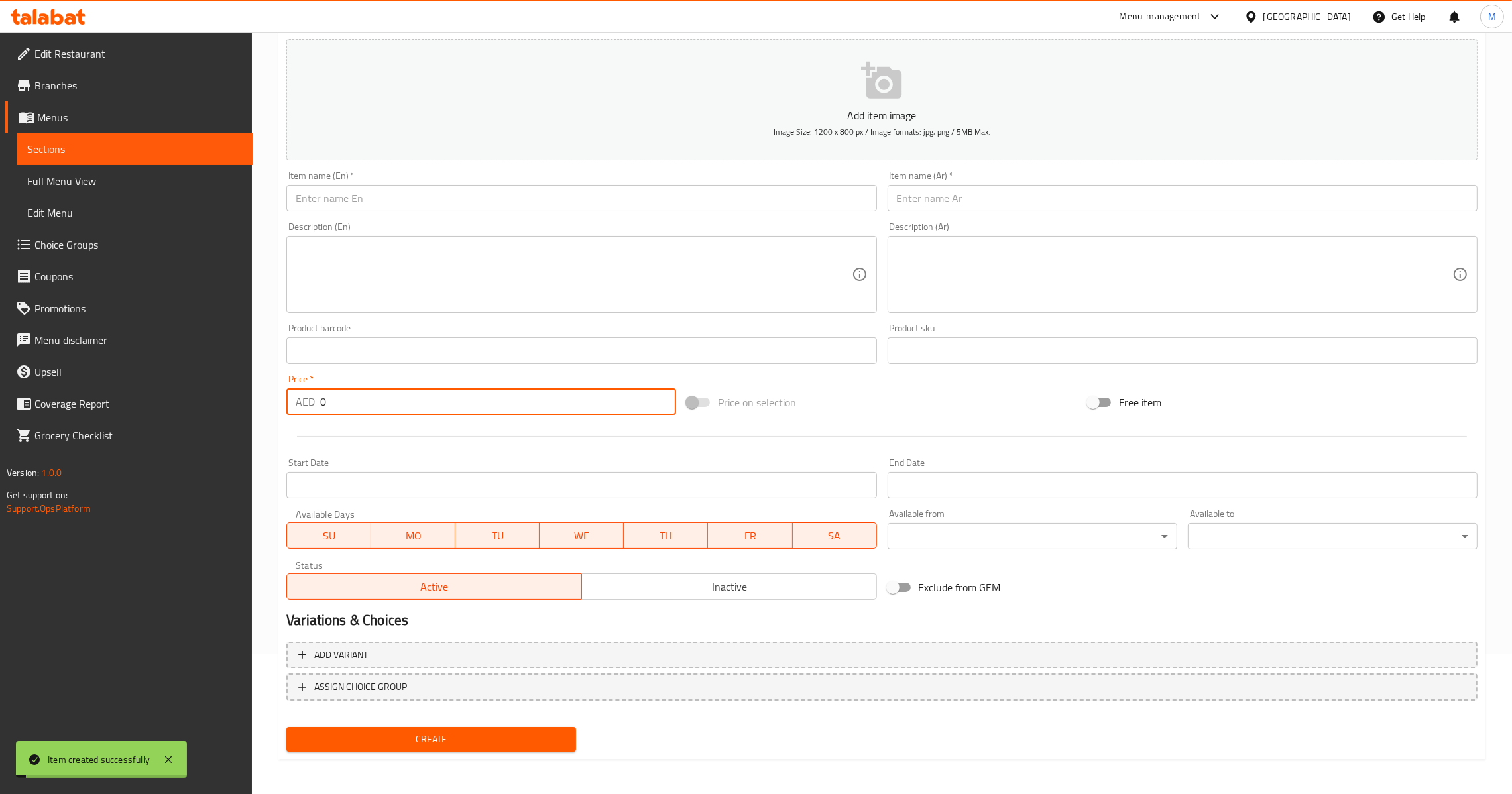
click at [321, 406] on input "0" at bounding box center [498, 402] width 356 height 27
click at [516, 193] on input "text" at bounding box center [581, 198] width 590 height 27
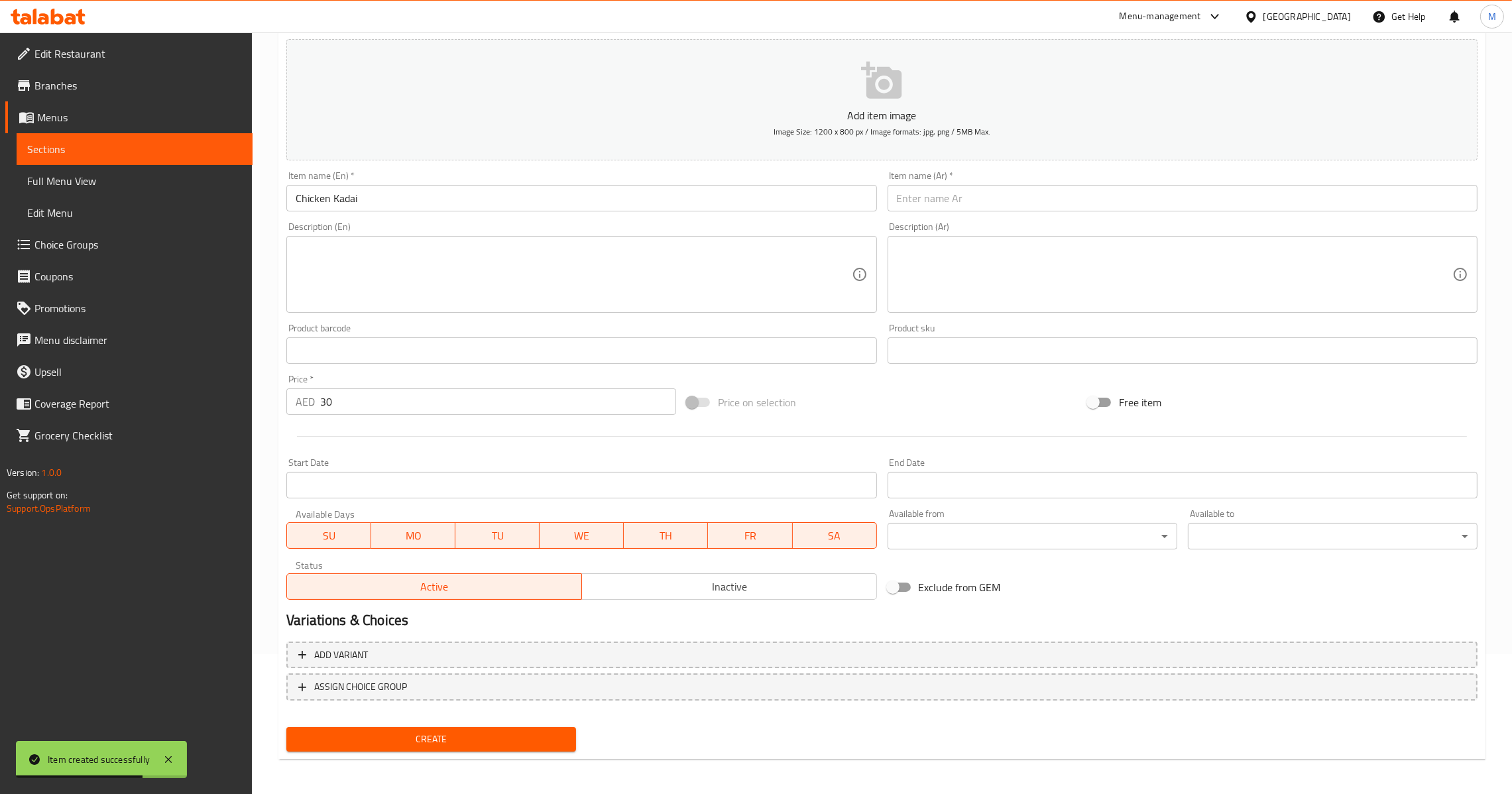
click at [569, 202] on input "Chicken Kadai" at bounding box center [581, 198] width 590 height 27
drag, startPoint x: 770, startPoint y: 182, endPoint x: 766, endPoint y: 193, distance: 11.7
click at [771, 183] on div "Item name (En)   * Chicken Kadai Item name (En) *" at bounding box center [581, 191] width 590 height 41
click at [763, 200] on input "Chicken Kadai" at bounding box center [581, 198] width 590 height 27
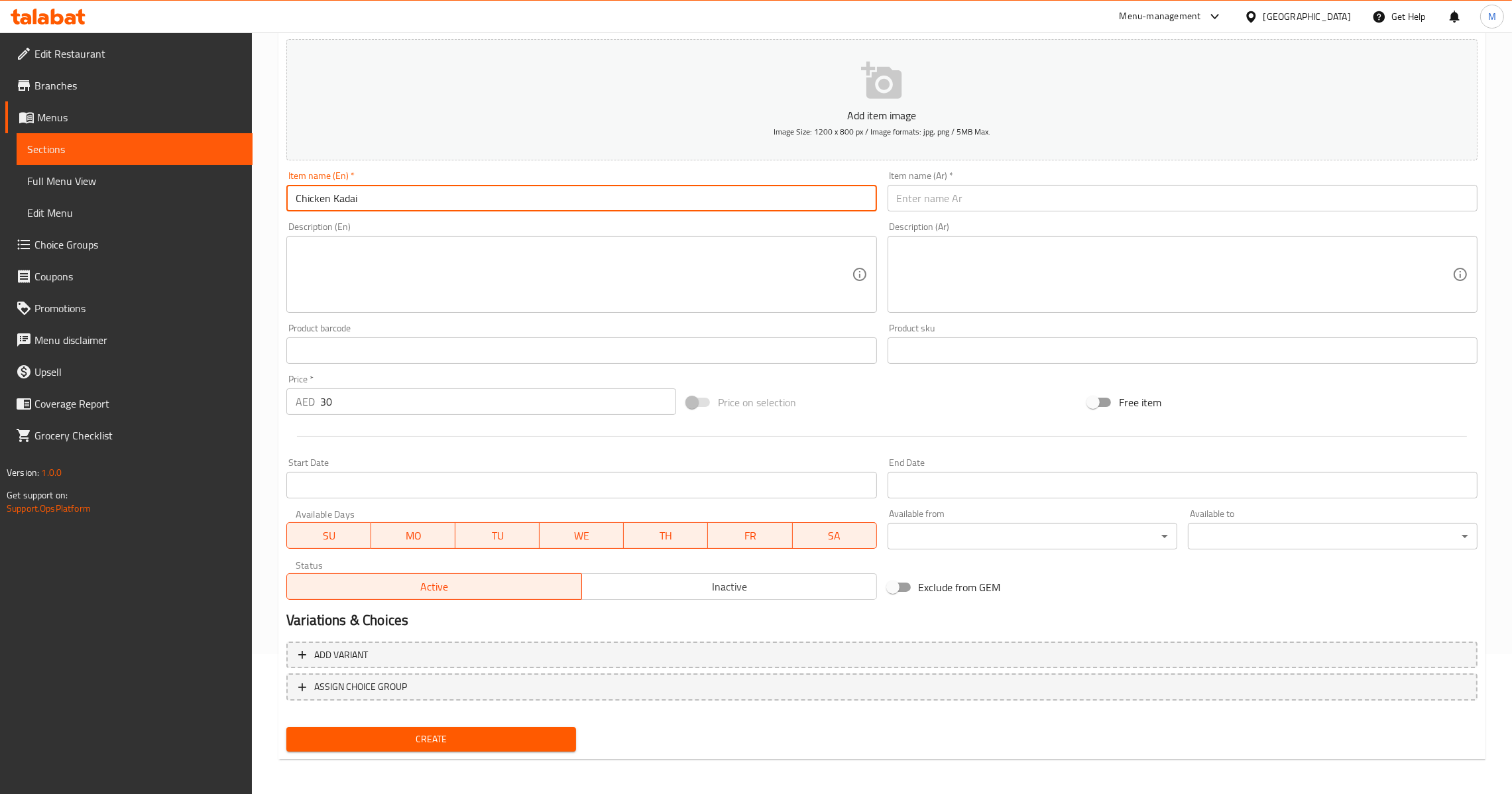
click at [1003, 189] on input "text" at bounding box center [1182, 198] width 590 height 27
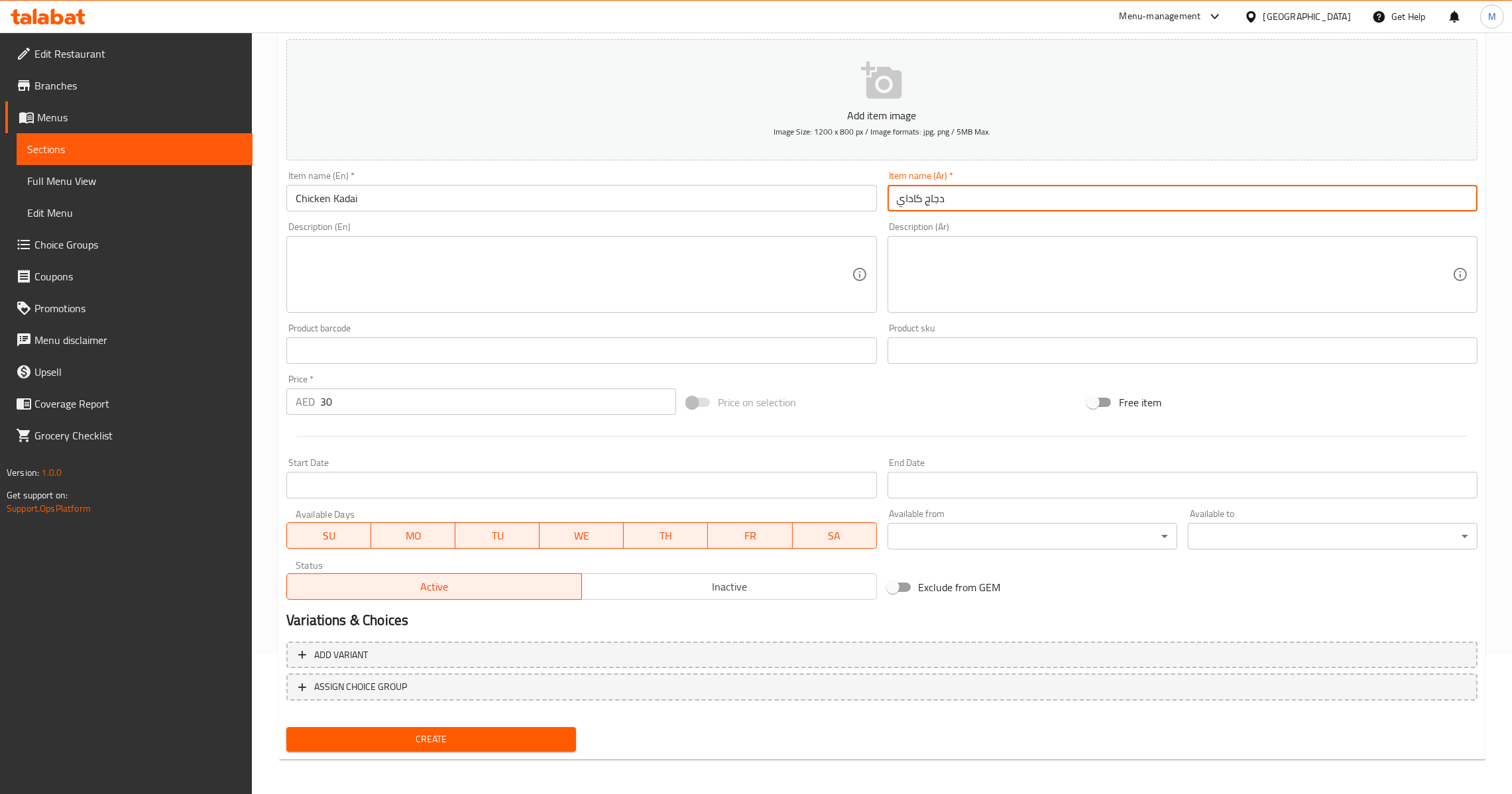
click at [451, 747] on button "Create" at bounding box center [431, 739] width 289 height 25
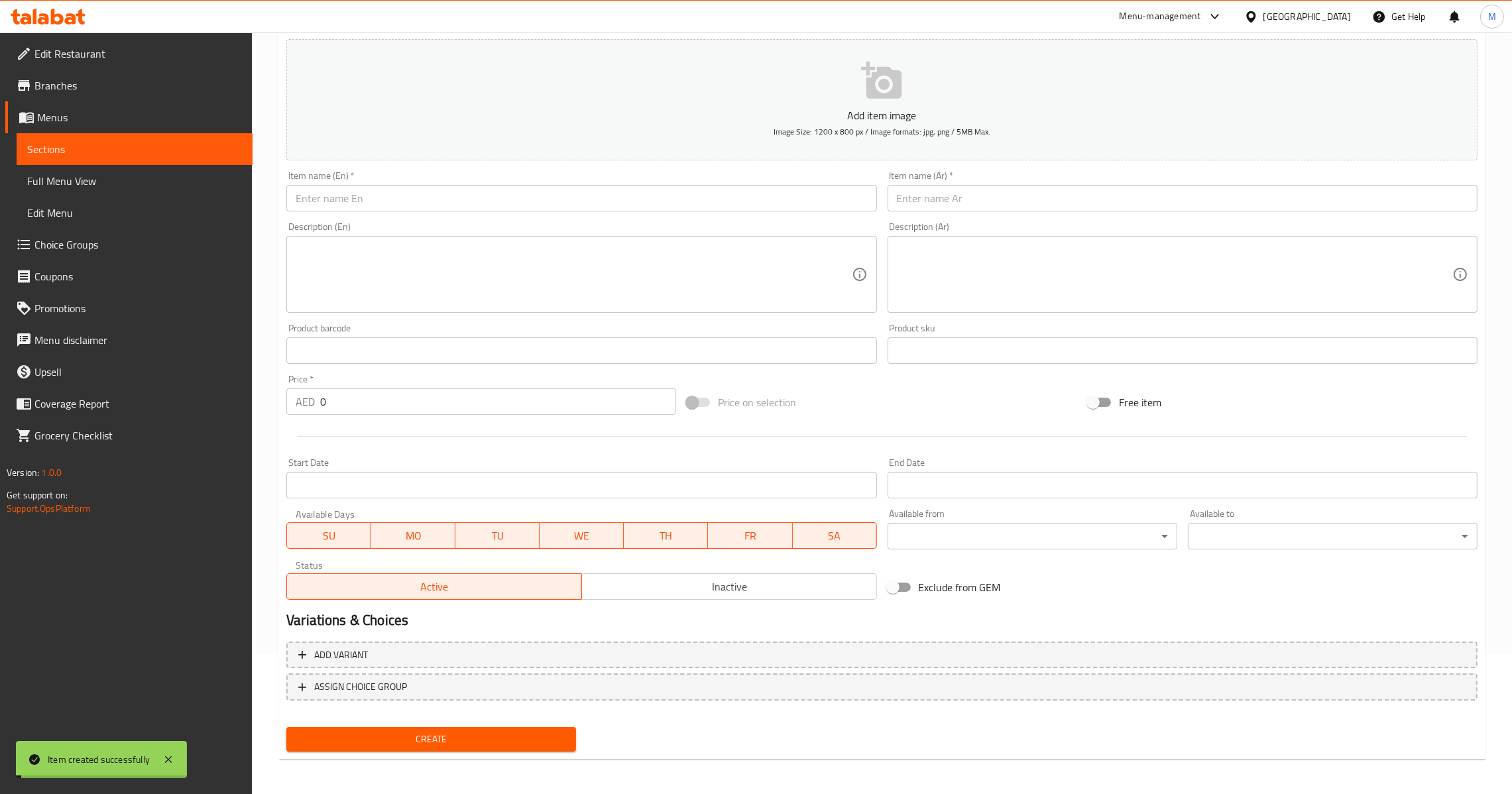
click at [323, 397] on input "0" at bounding box center [498, 402] width 356 height 27
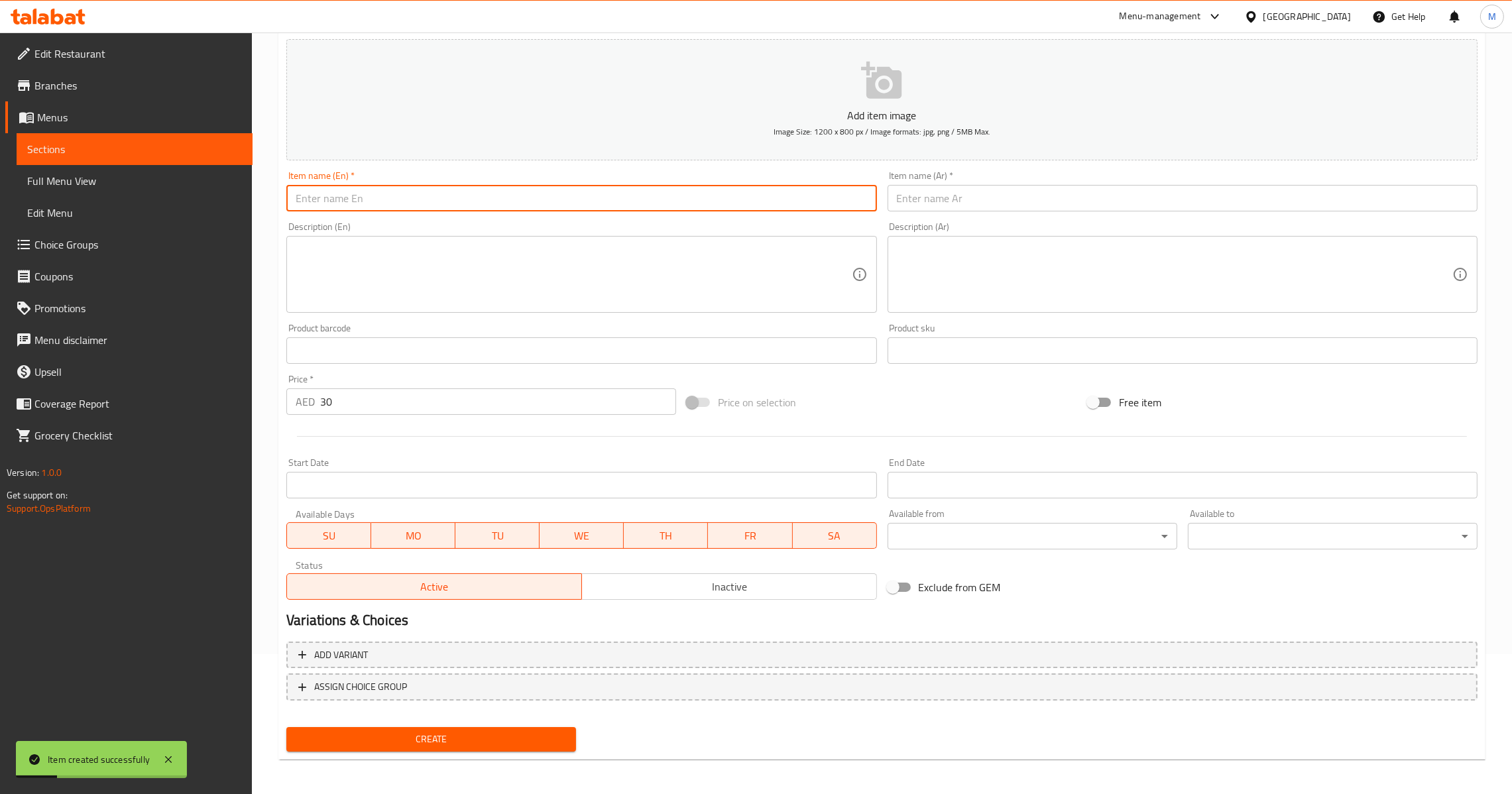
click at [455, 196] on input "text" at bounding box center [581, 198] width 590 height 27
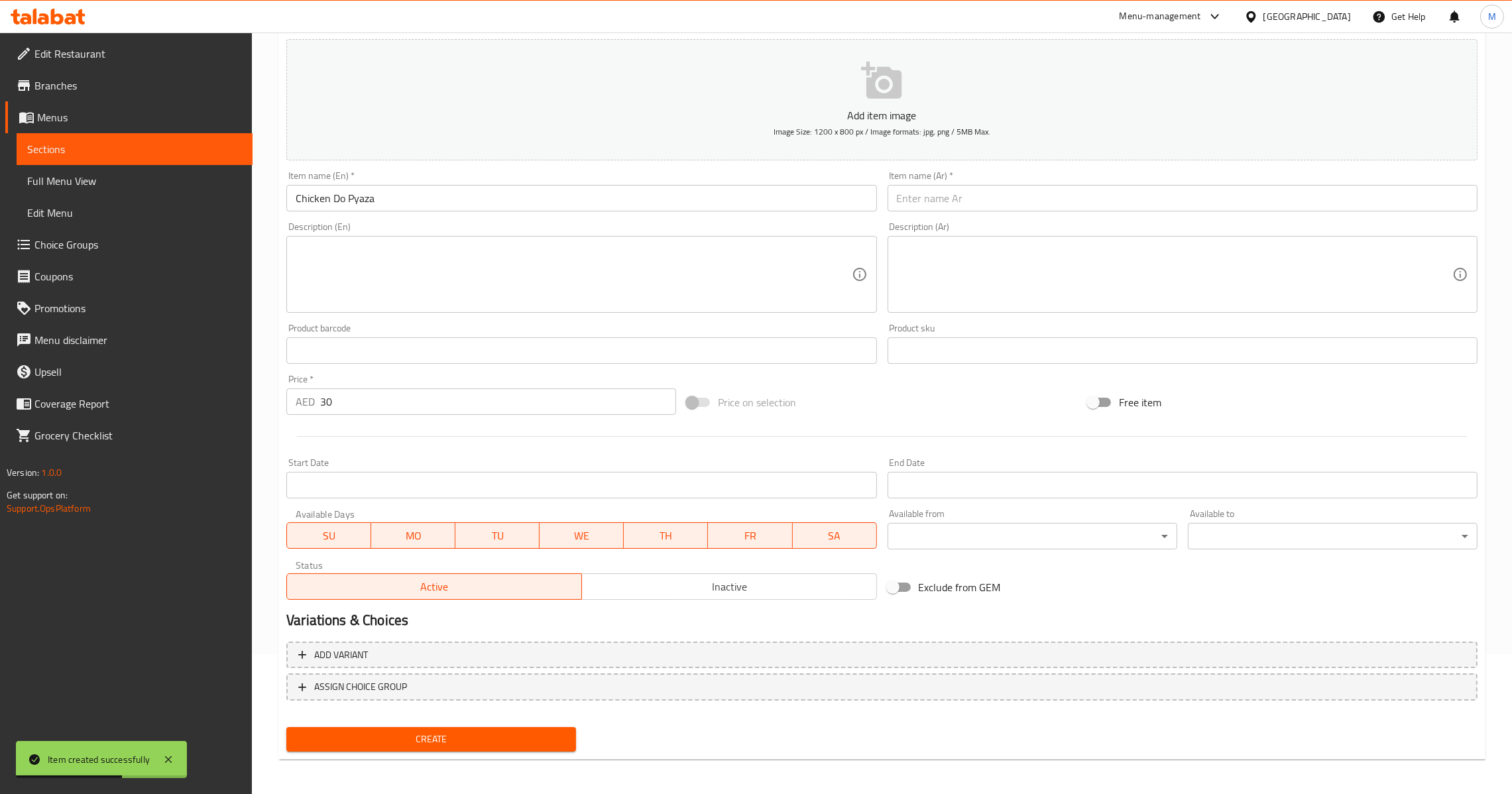
click at [906, 194] on input "text" at bounding box center [1182, 198] width 590 height 27
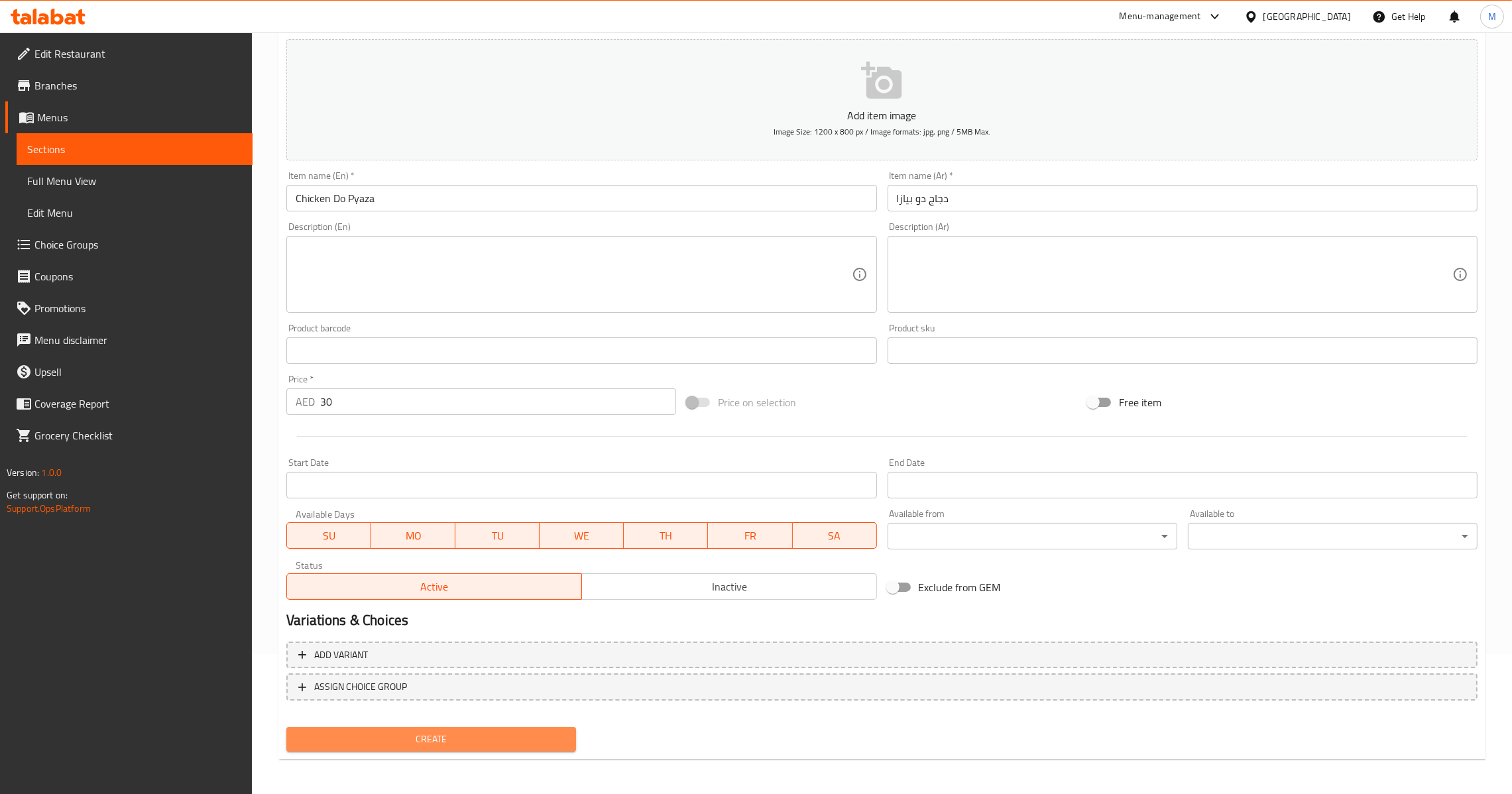
click at [416, 731] on span "Create" at bounding box center [432, 739] width 269 height 17
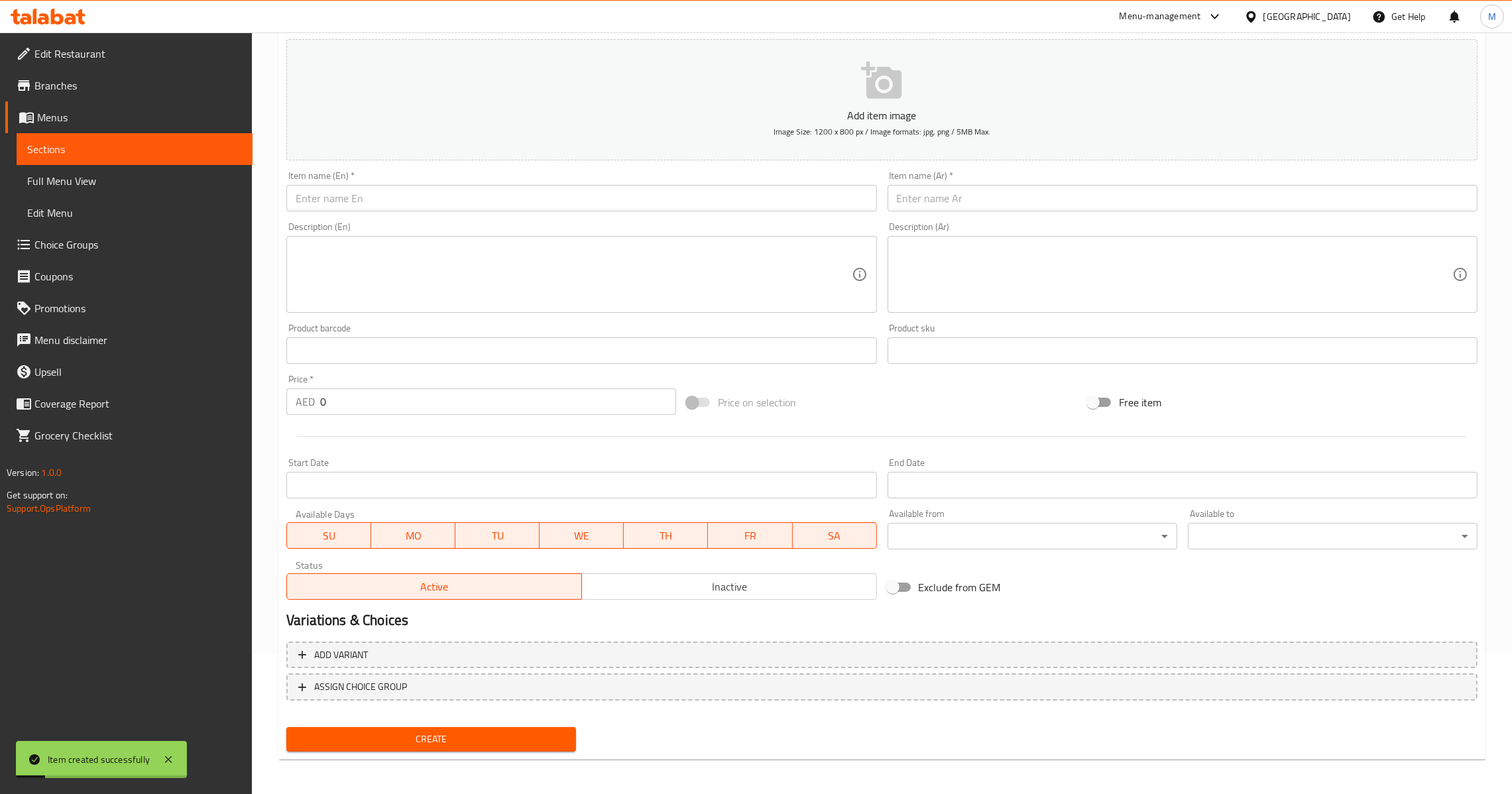
click at [323, 408] on input "0" at bounding box center [498, 402] width 356 height 27
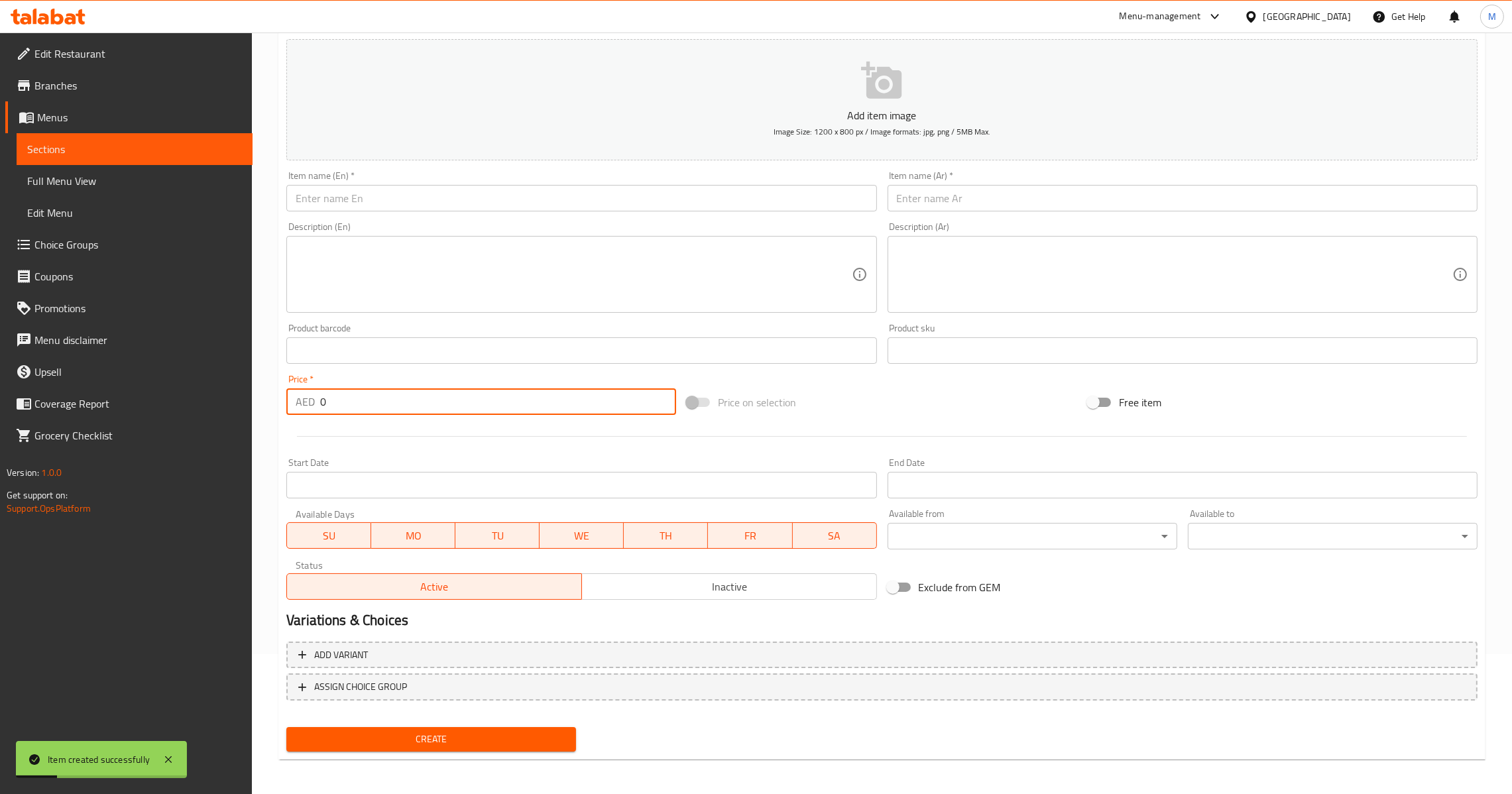
click at [320, 412] on input "0" at bounding box center [498, 402] width 356 height 27
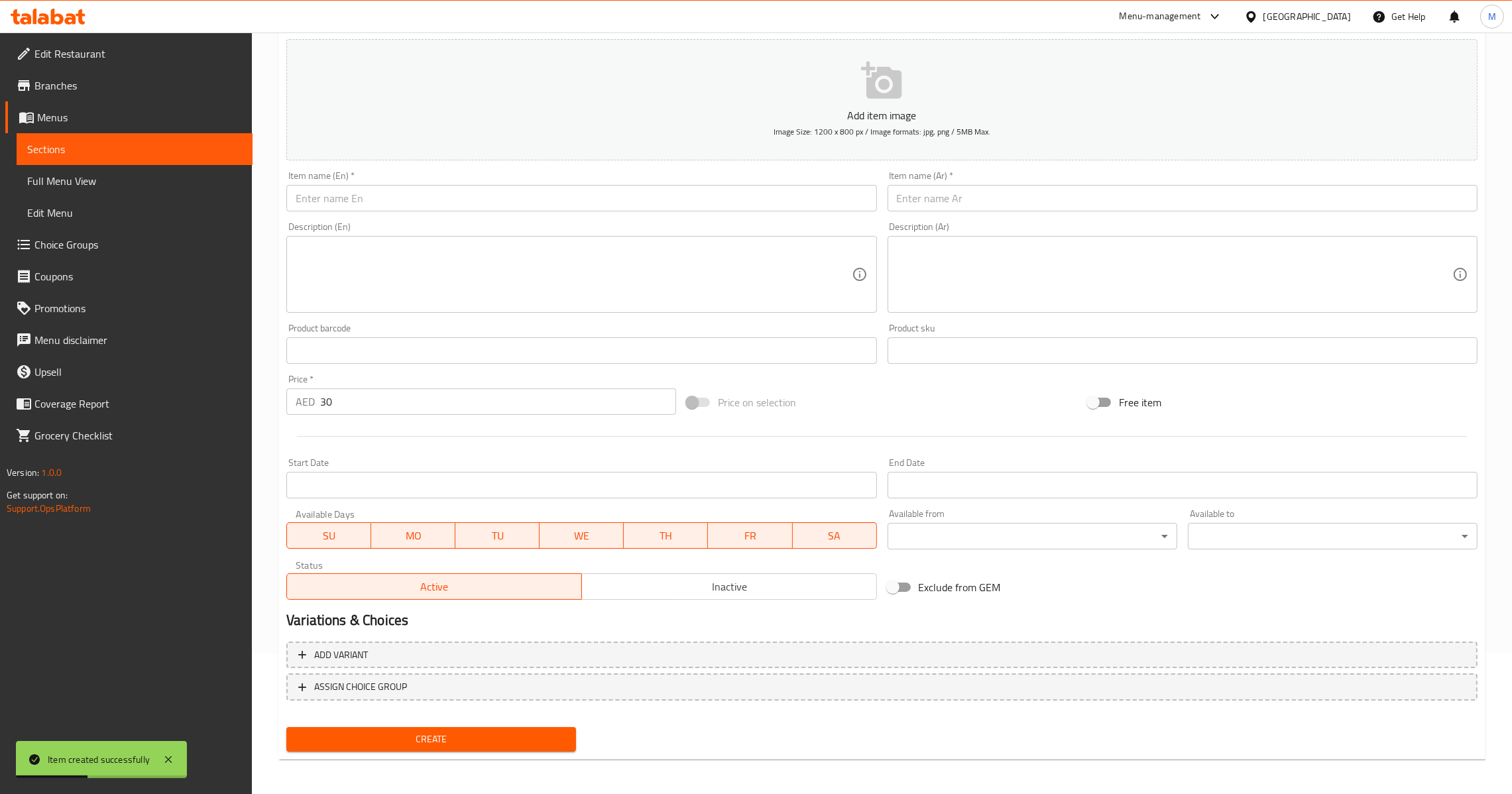
click at [432, 212] on div "Item name (En)   * Item name (En) *" at bounding box center [582, 191] width 601 height 51
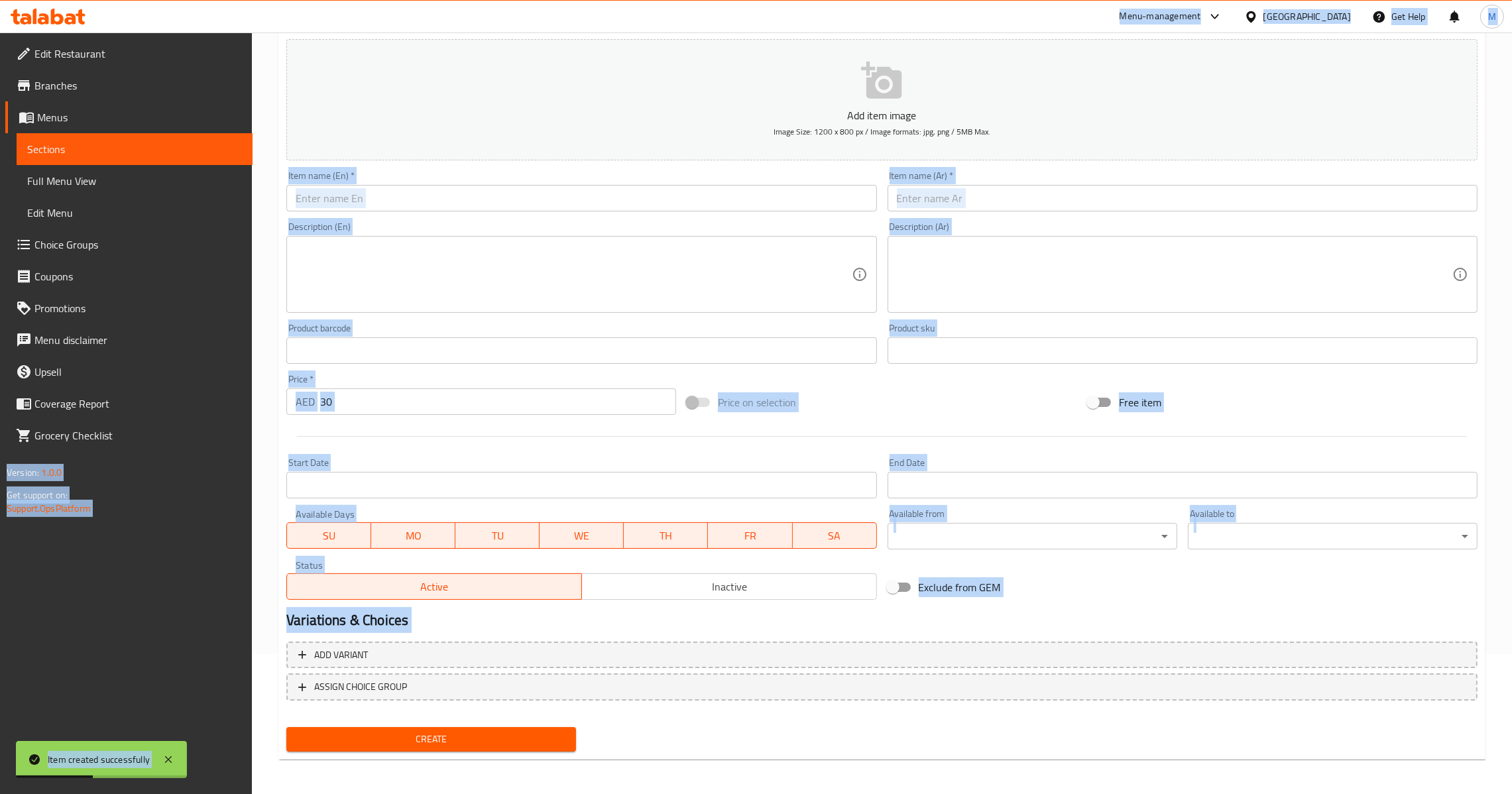
click at [460, 197] on input "text" at bounding box center [581, 198] width 590 height 27
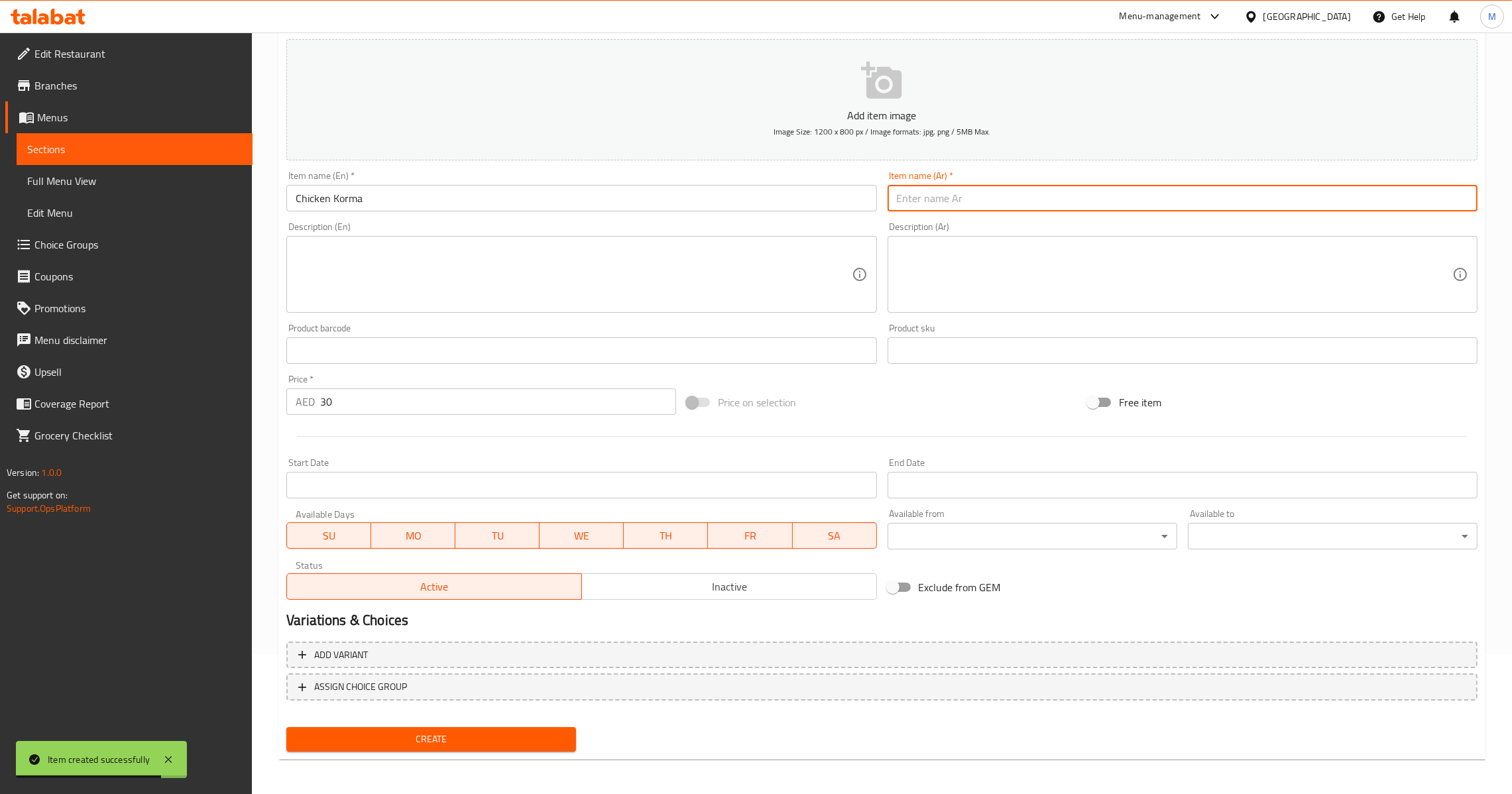
click at [958, 202] on input "text" at bounding box center [1182, 198] width 590 height 27
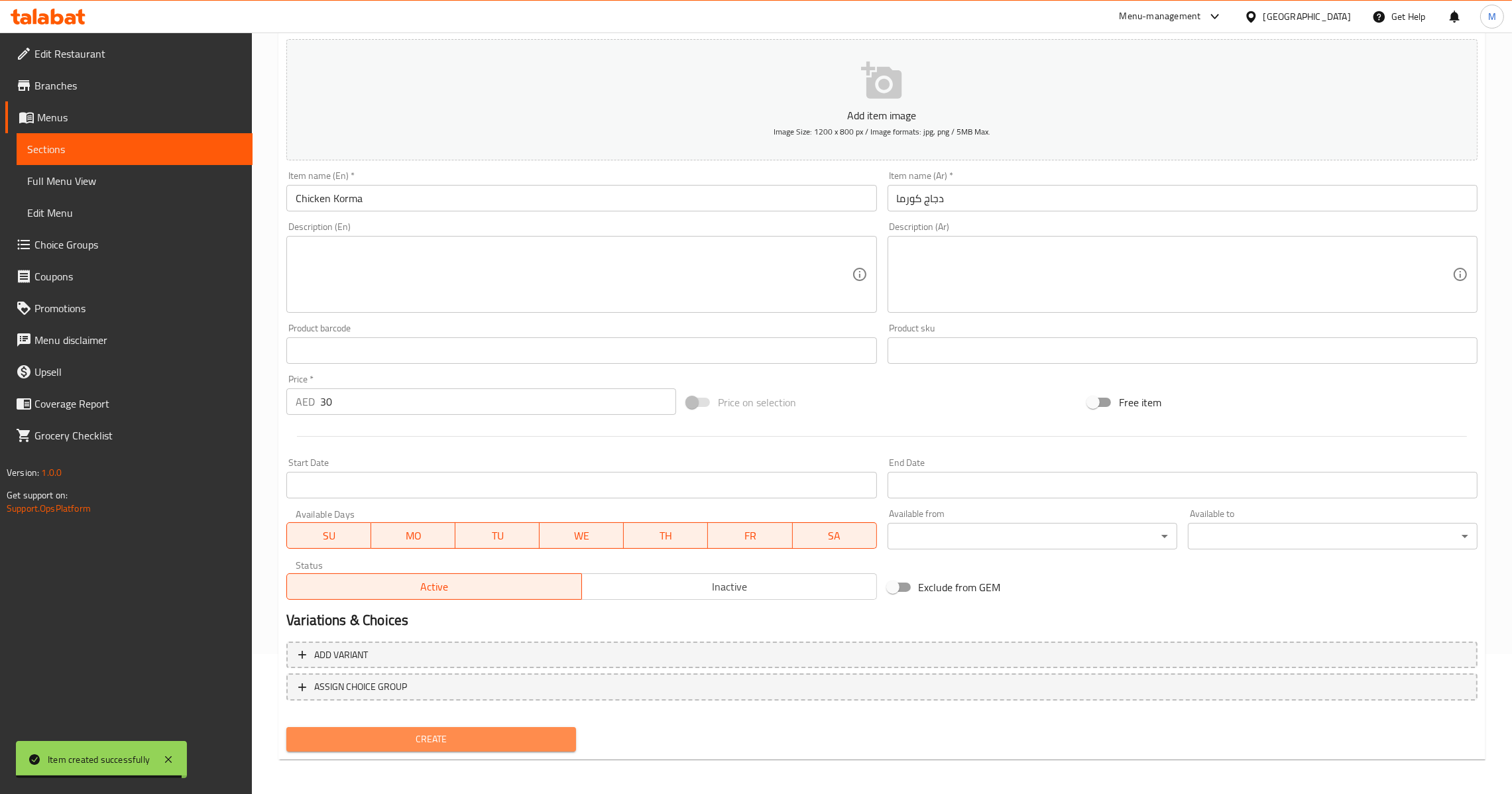
click at [432, 727] on button "Create" at bounding box center [431, 739] width 289 height 25
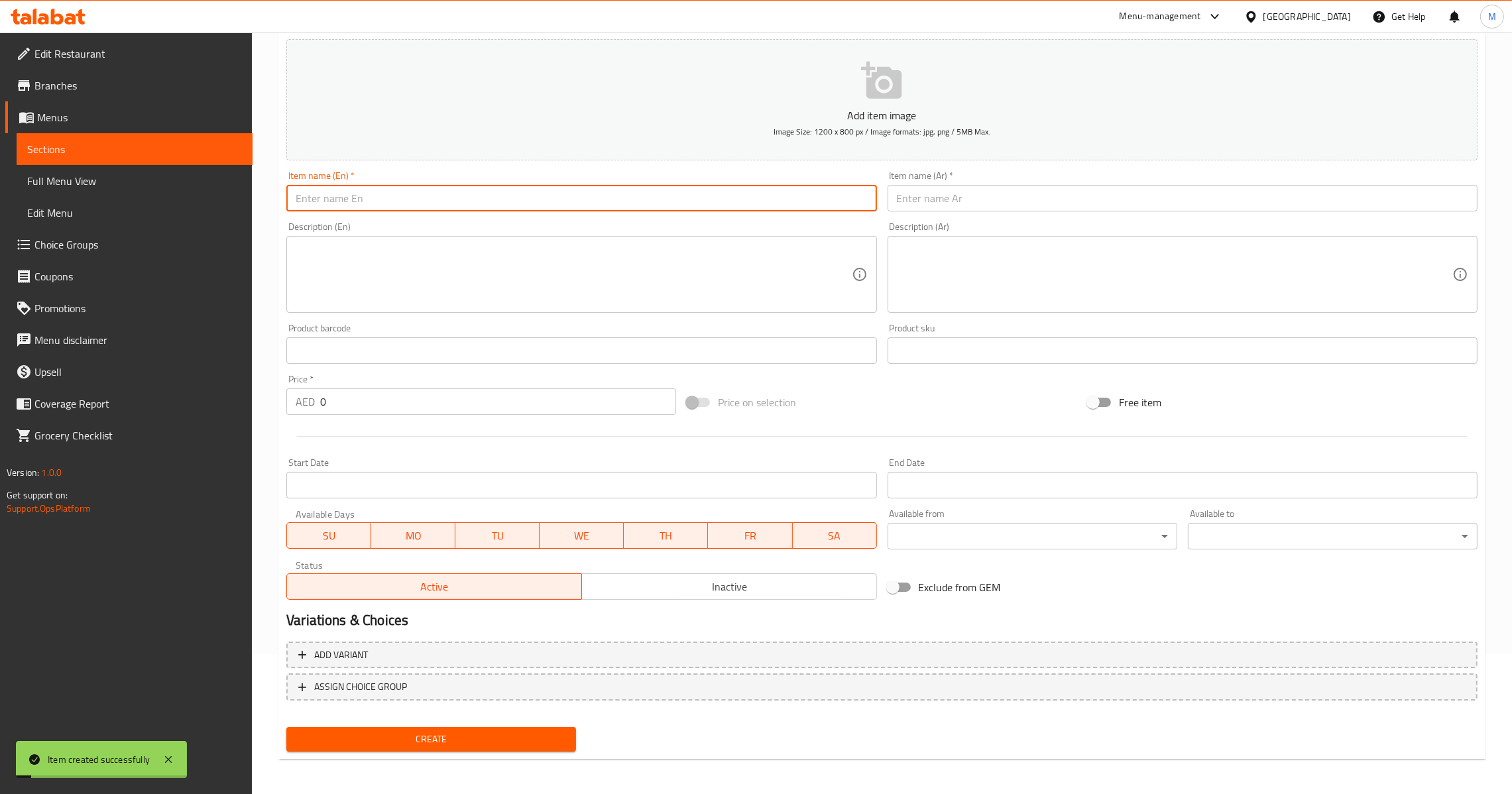
click at [532, 190] on input "text" at bounding box center [581, 198] width 590 height 27
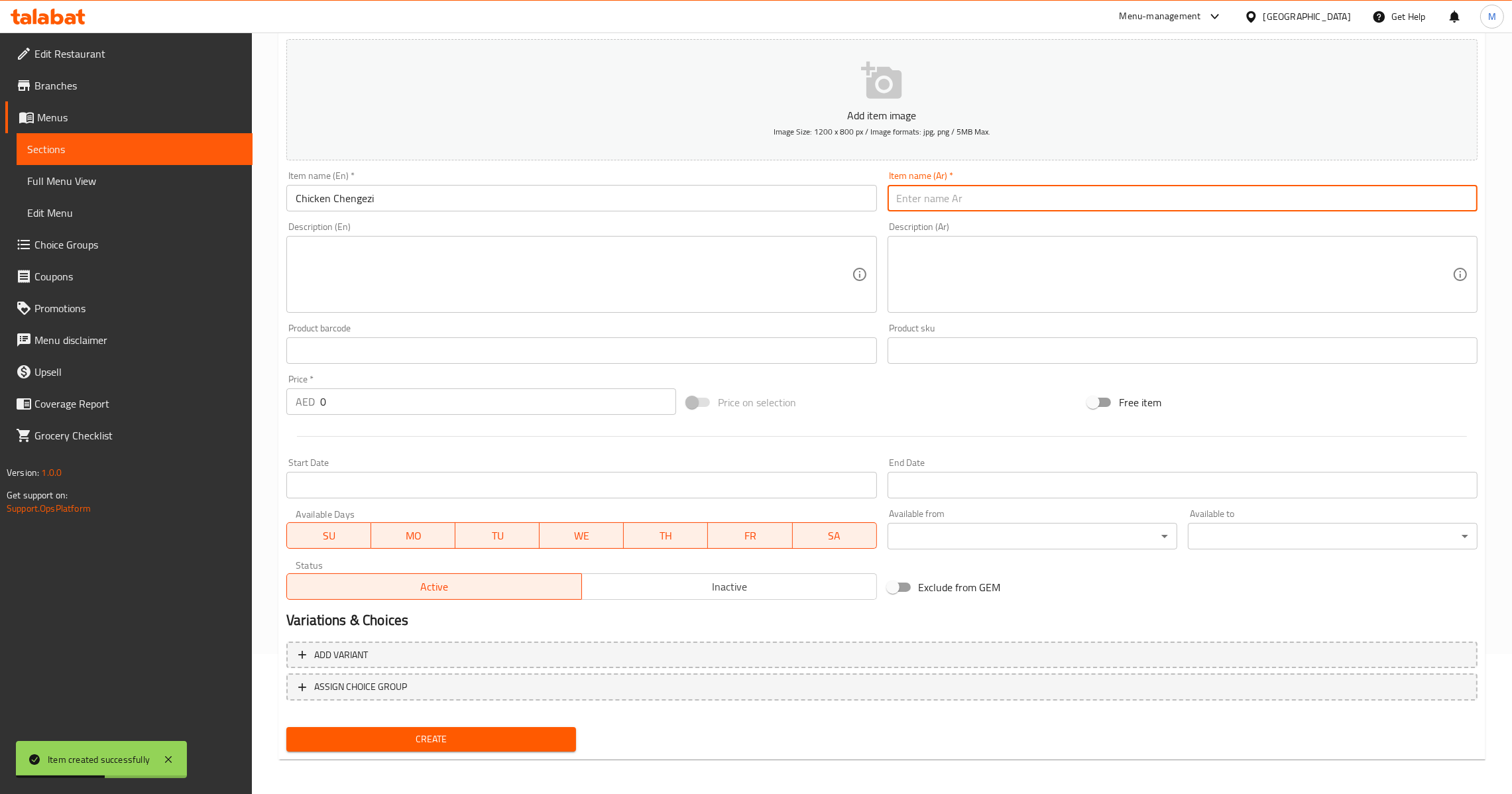
click at [921, 186] on input "text" at bounding box center [1182, 198] width 590 height 27
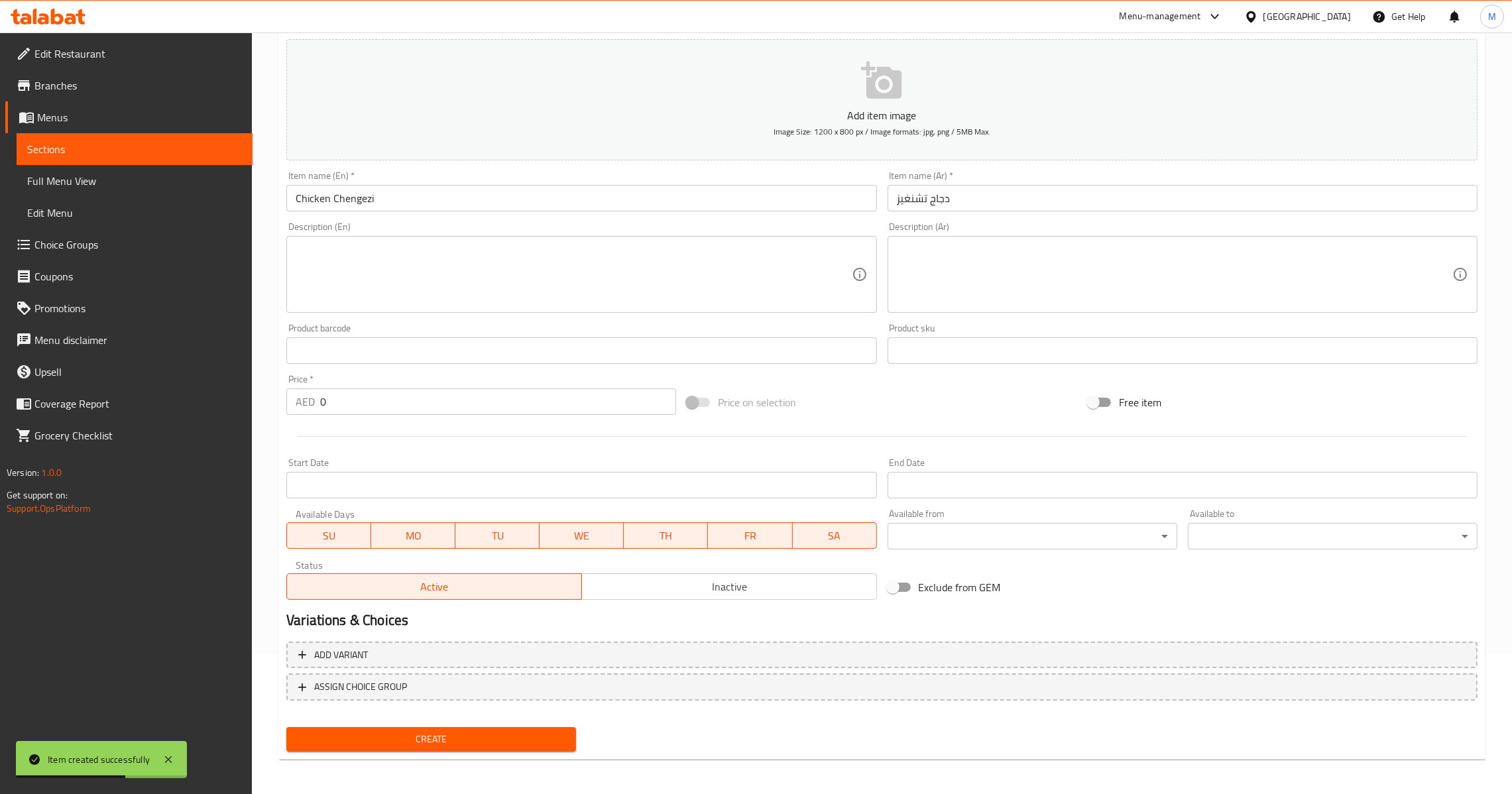
click at [316, 405] on div "AED 0 Price *" at bounding box center [481, 402] width 390 height 27
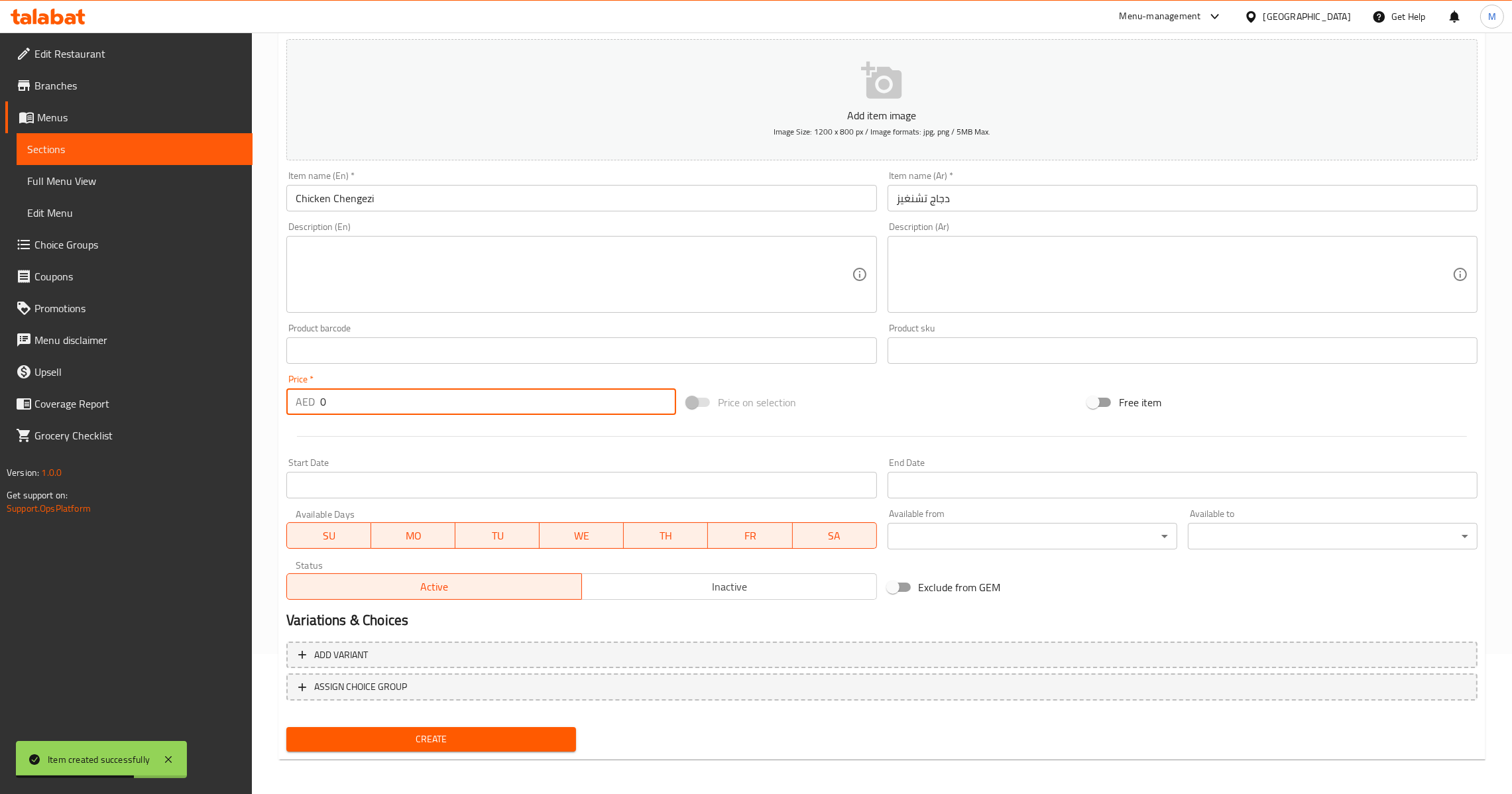
click at [320, 404] on input "0" at bounding box center [498, 402] width 356 height 27
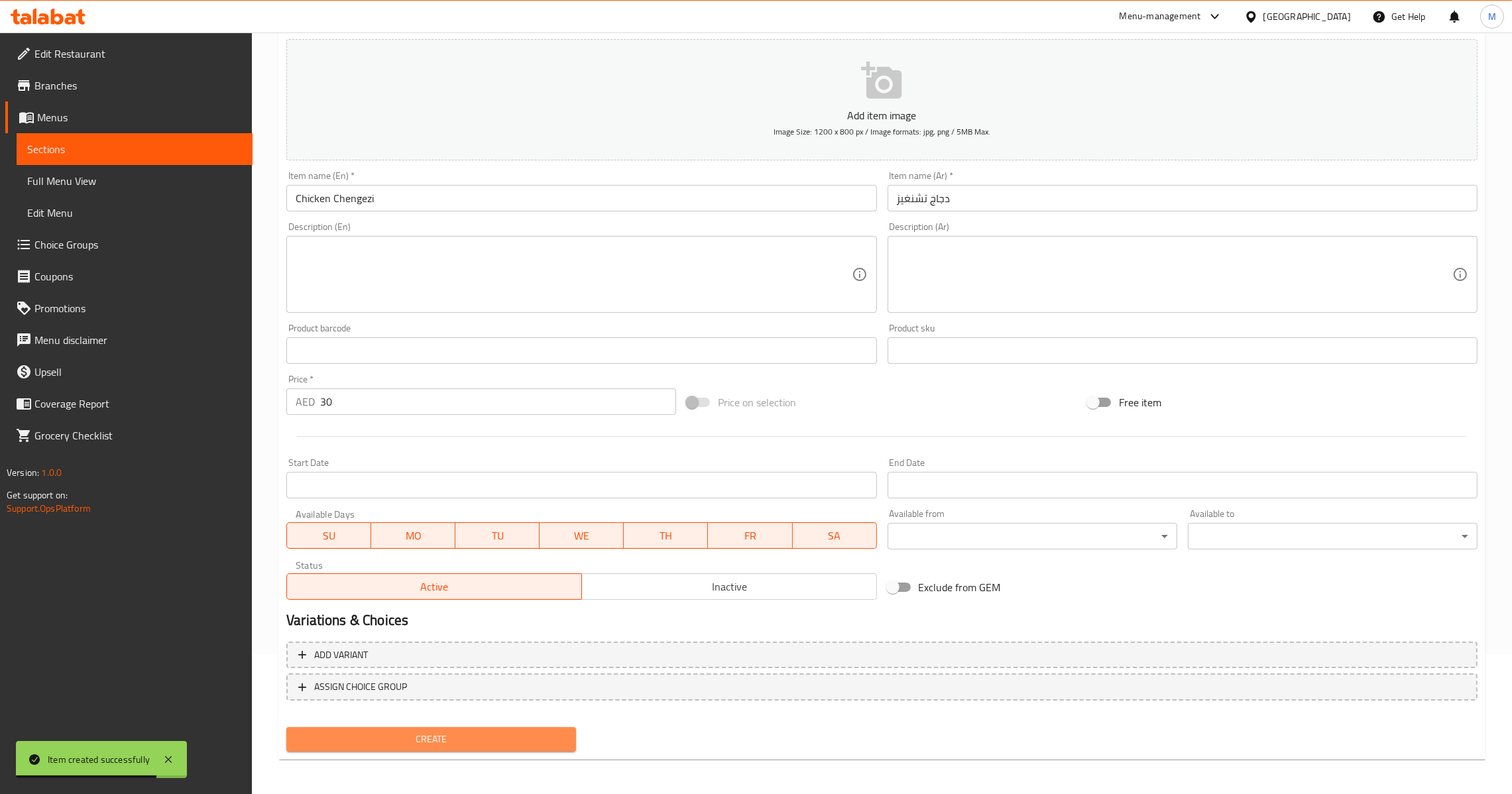
click at [409, 731] on span "Create" at bounding box center [432, 739] width 269 height 17
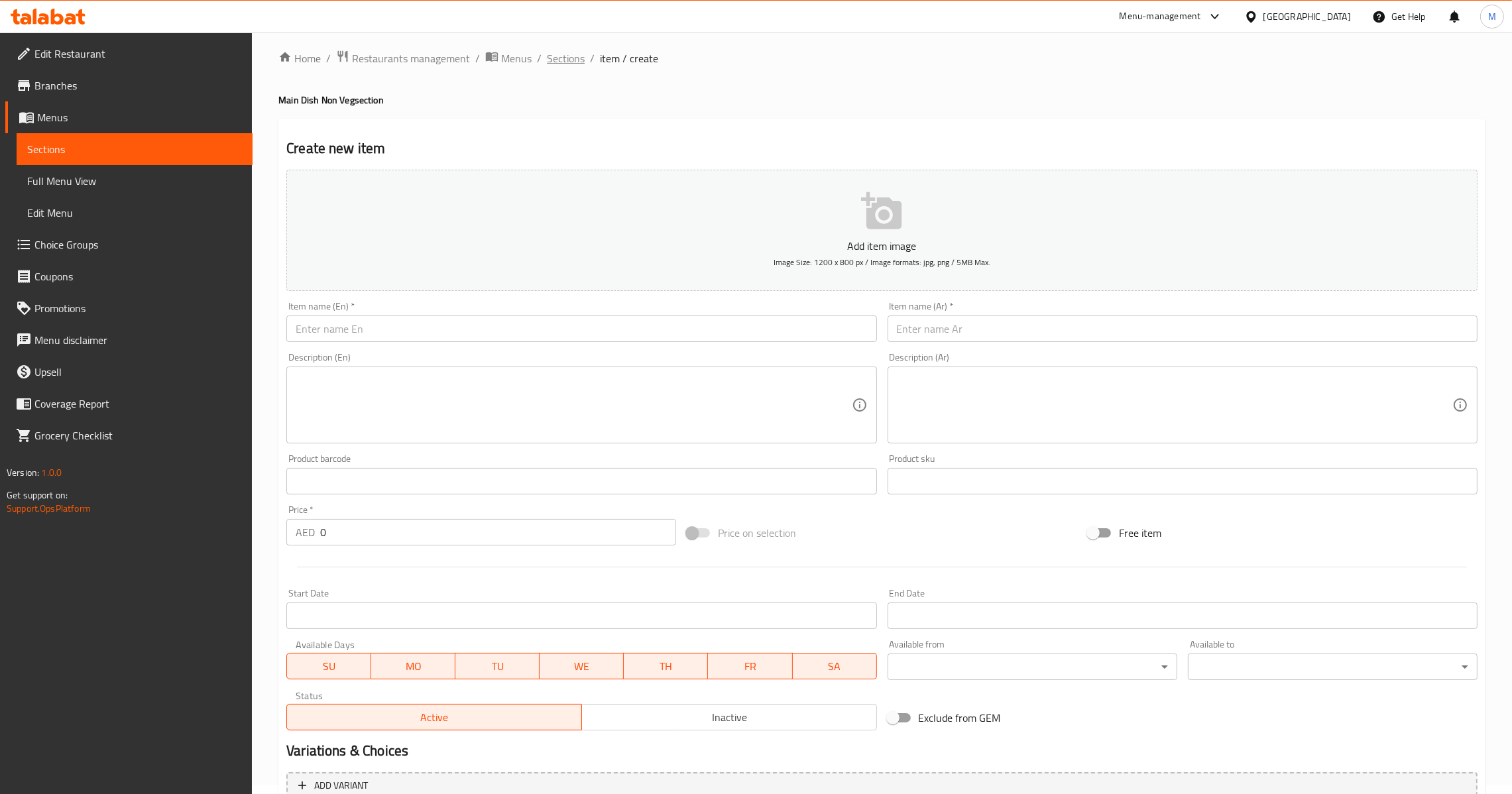
scroll to position [0, 0]
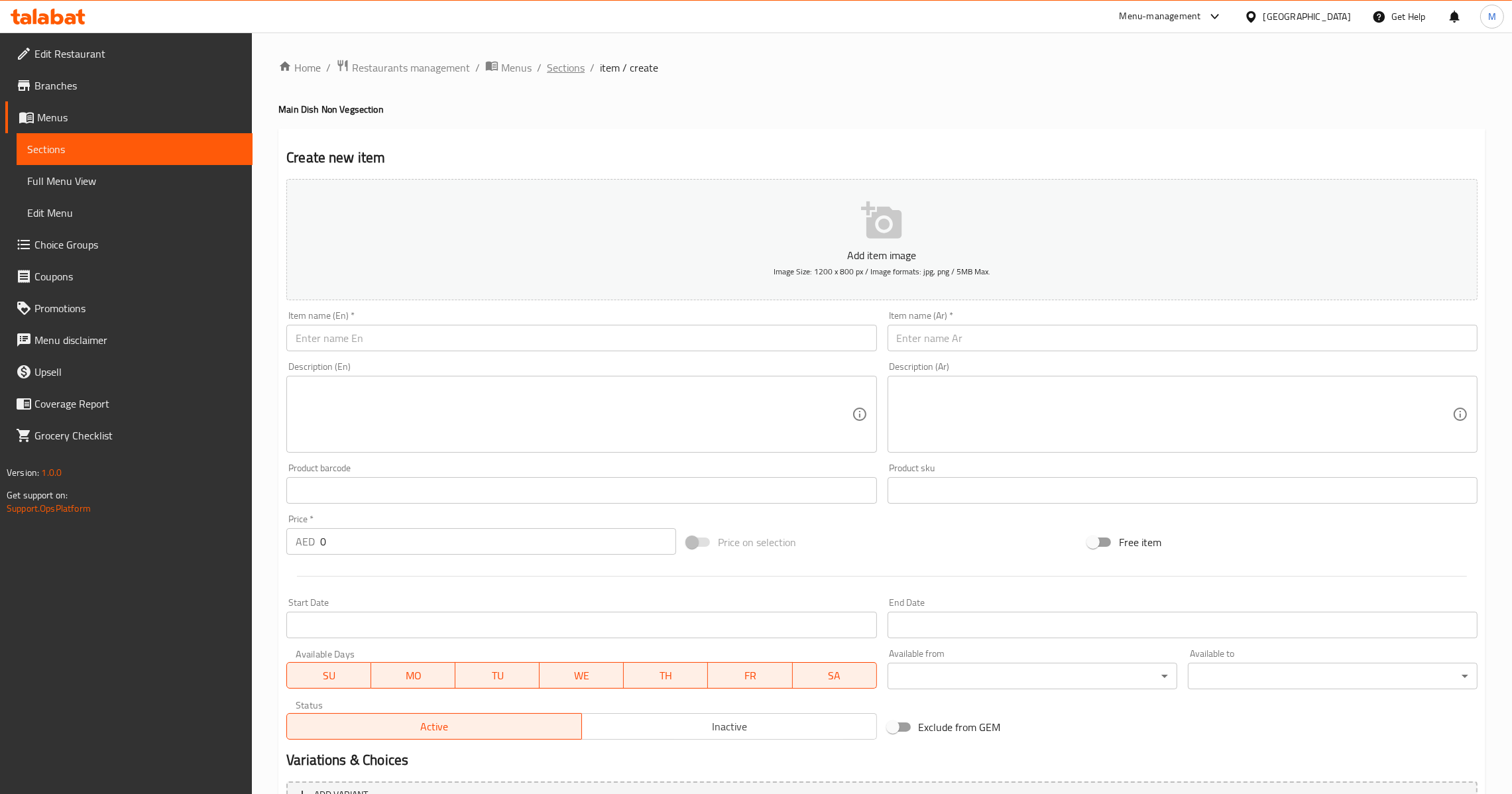
click at [563, 72] on span "Sections" at bounding box center [566, 68] width 38 height 16
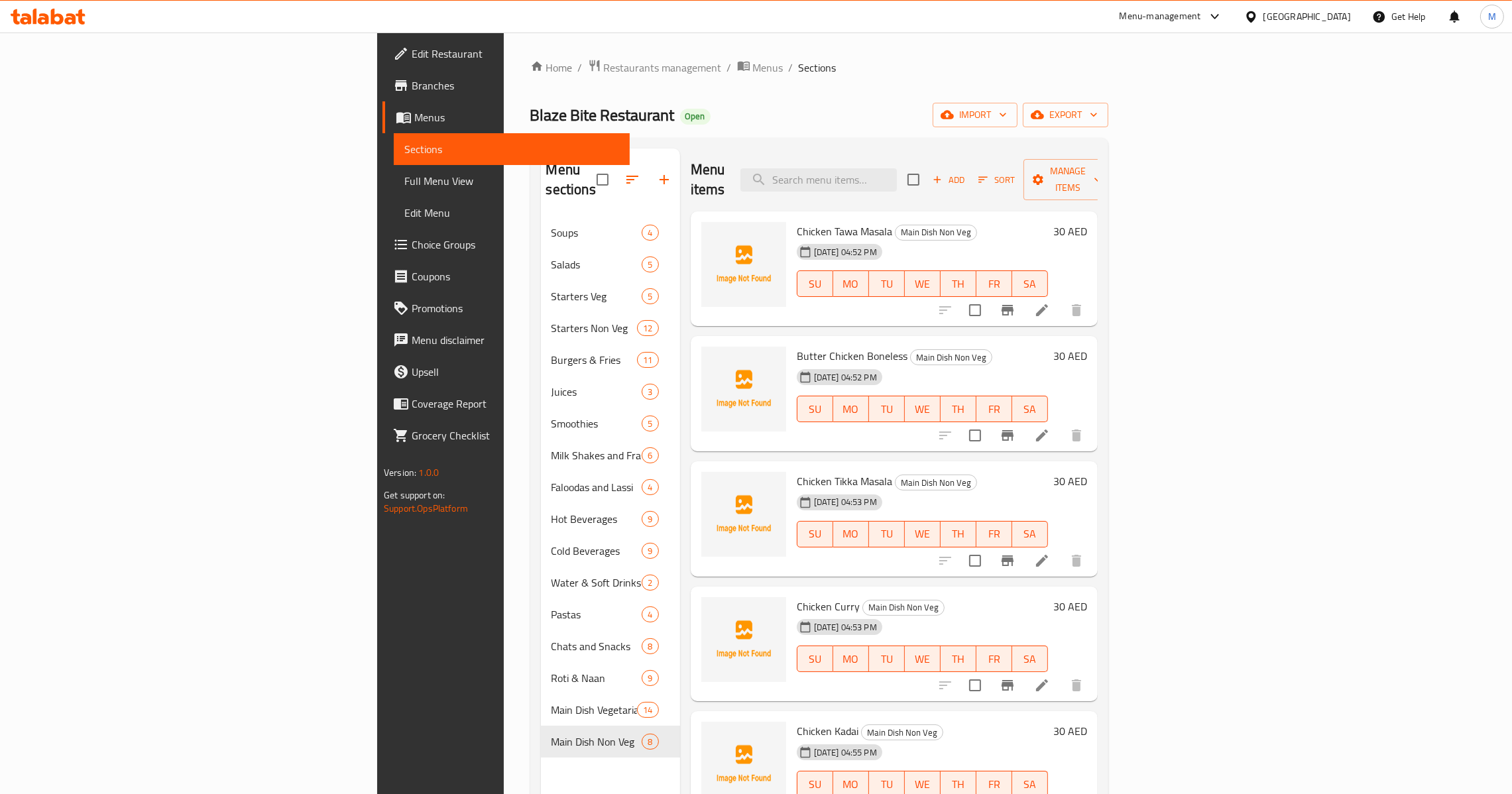
click at [967, 172] on span "Add" at bounding box center [949, 179] width 36 height 15
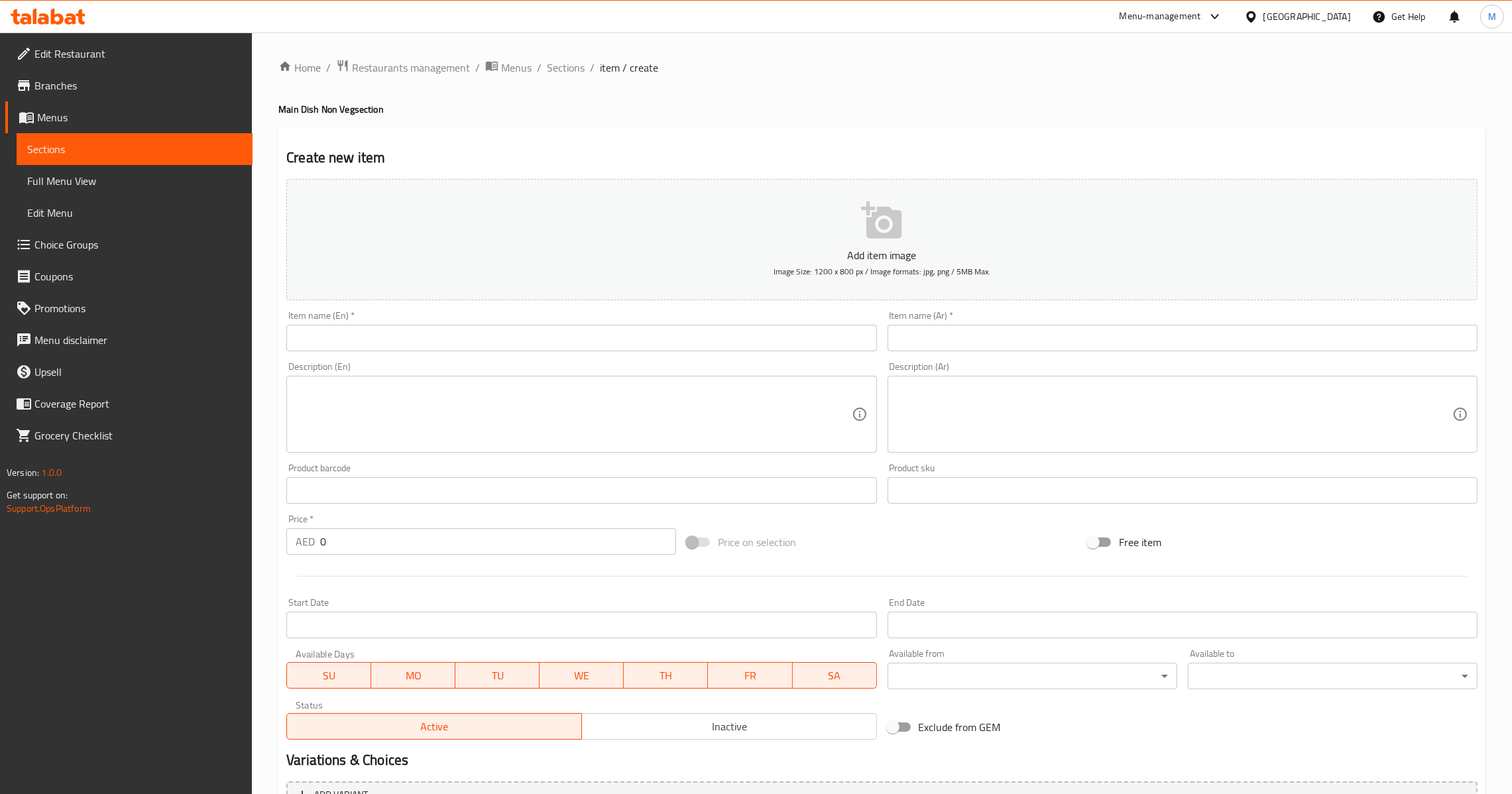
drag, startPoint x: 499, startPoint y: 353, endPoint x: 507, endPoint y: 343, distance: 12.8
click at [499, 353] on div "Item name (En)   * Item name (En) *" at bounding box center [582, 330] width 601 height 51
click at [520, 332] on input "text" at bounding box center [581, 338] width 590 height 27
click at [1000, 363] on div "Description (Ar) Description (Ar)" at bounding box center [1182, 407] width 590 height 91
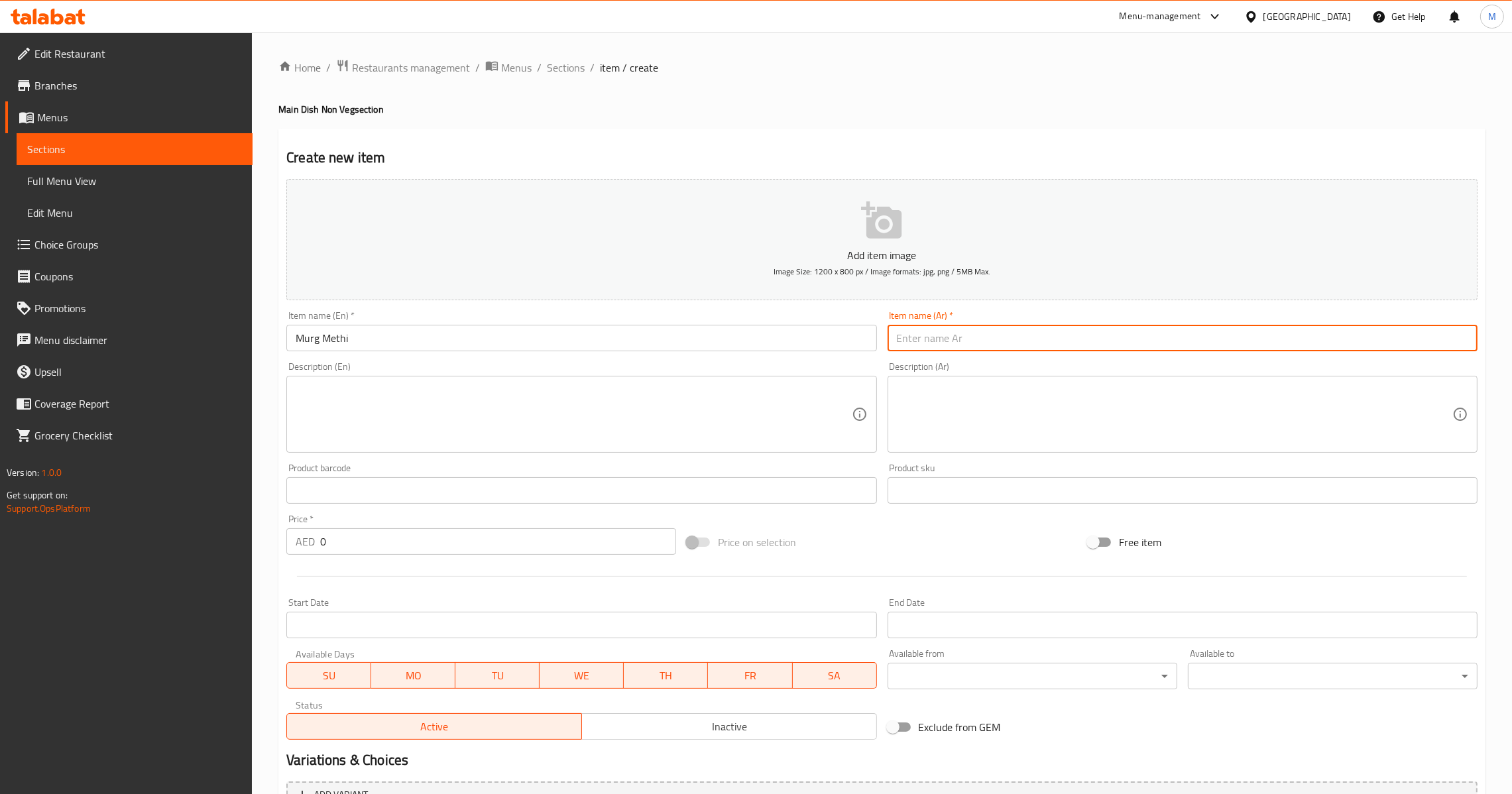
click at [1000, 347] on input "text" at bounding box center [1182, 338] width 590 height 27
click at [324, 543] on input "0" at bounding box center [498, 541] width 356 height 27
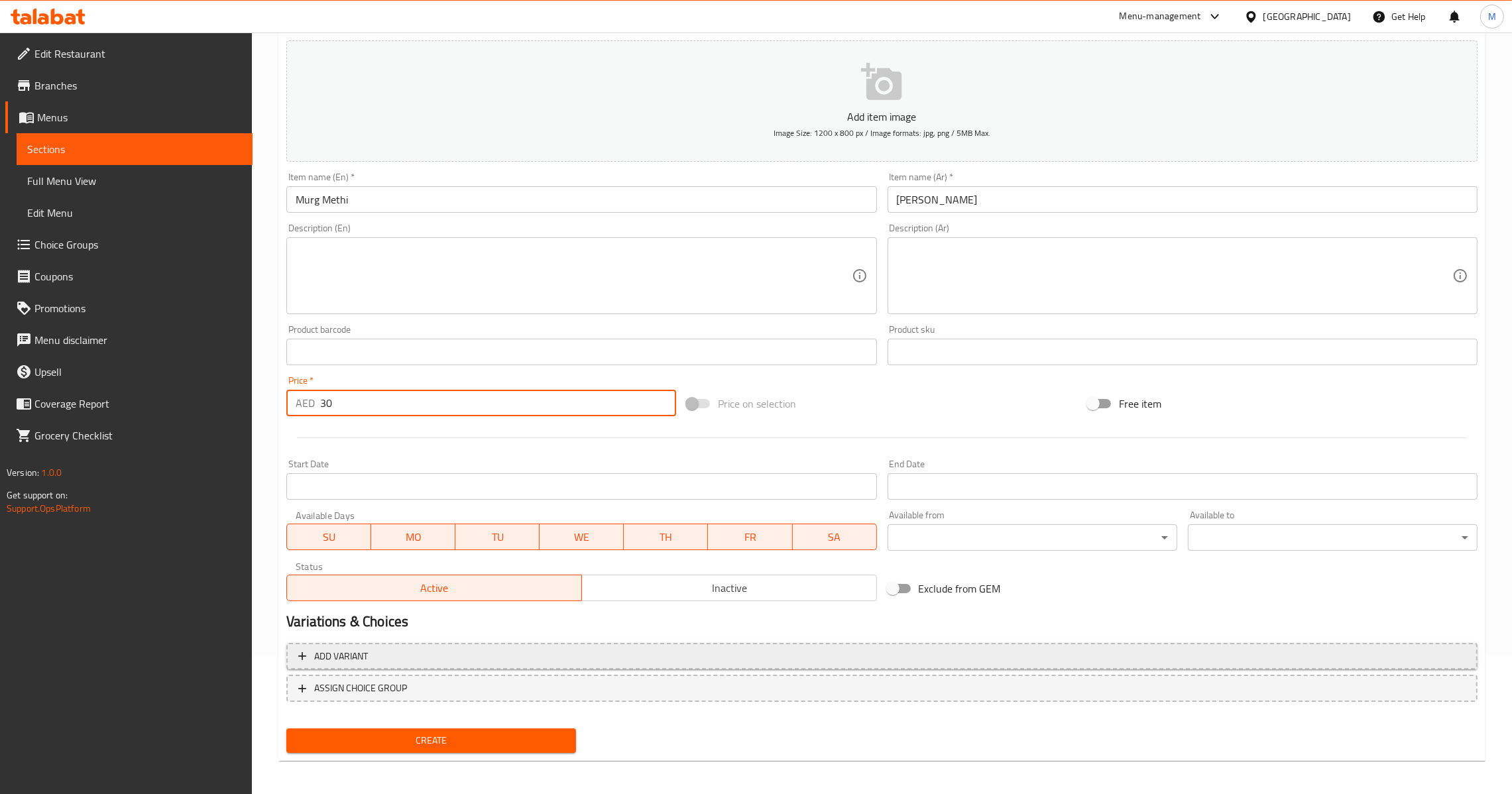
scroll to position [140, 0]
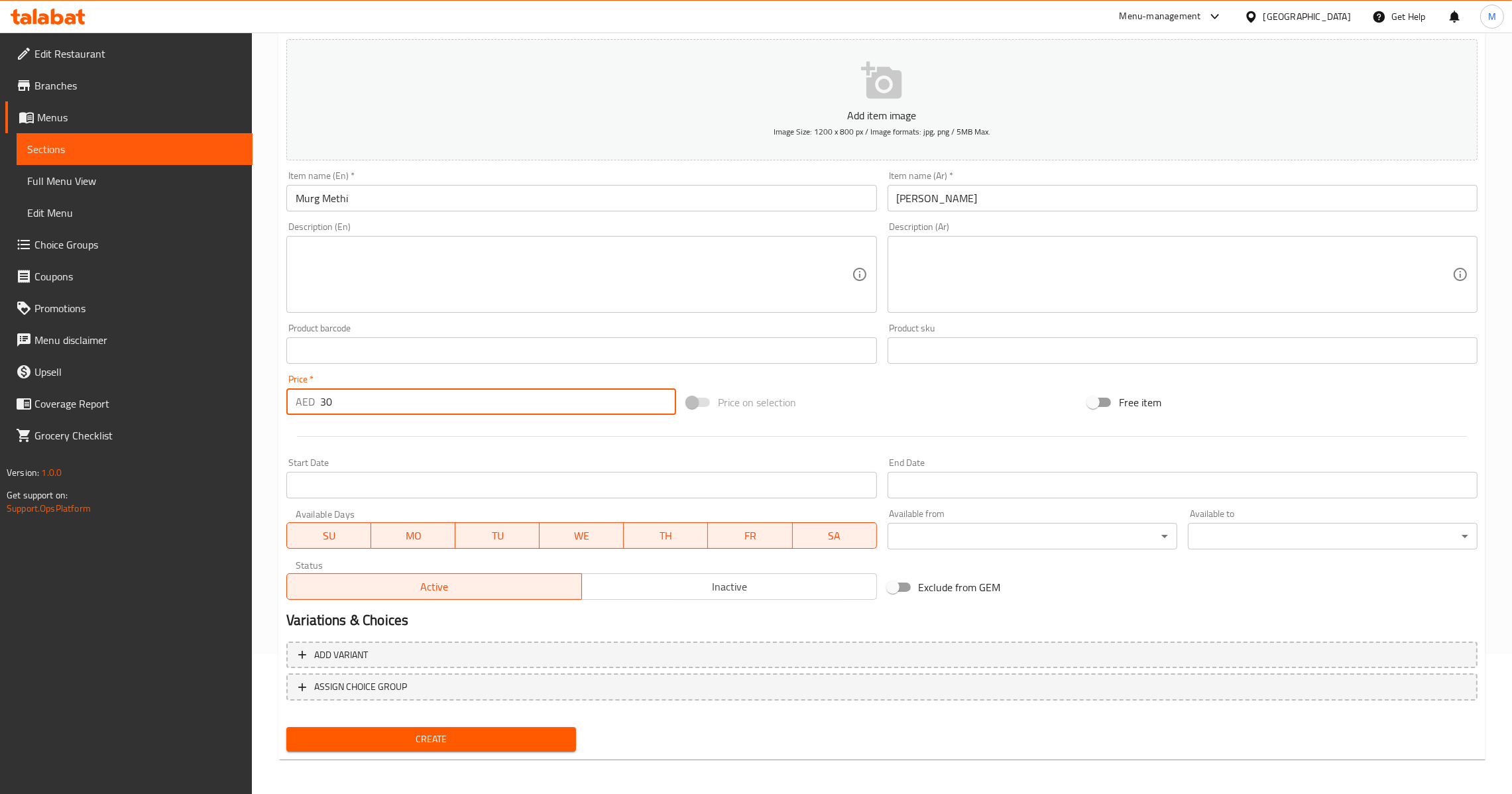
click at [473, 727] on button "Create" at bounding box center [431, 739] width 289 height 25
click at [359, 401] on input "0" at bounding box center [498, 402] width 356 height 27
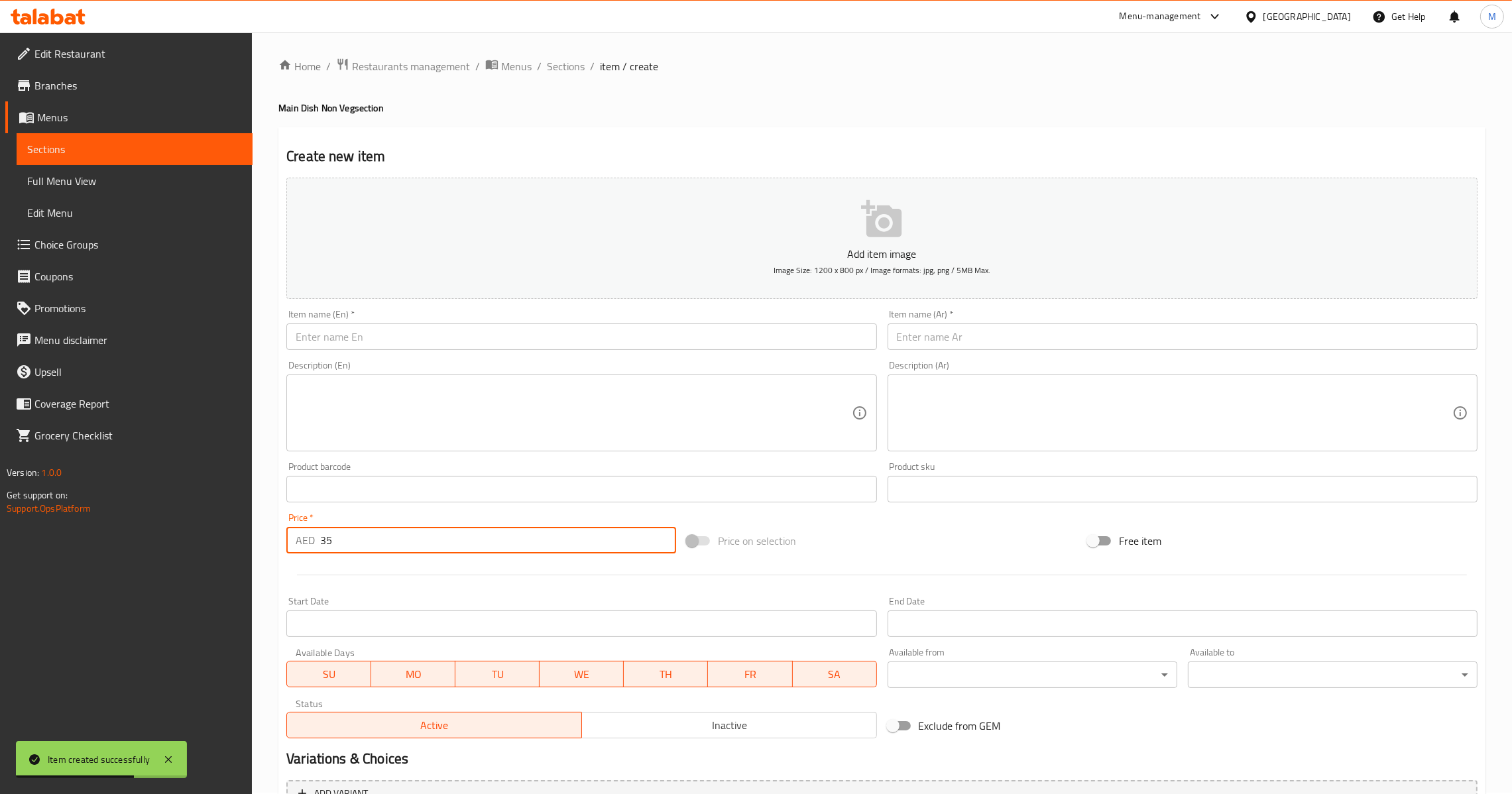
scroll to position [0, 0]
click at [437, 333] on input "text" at bounding box center [581, 338] width 590 height 27
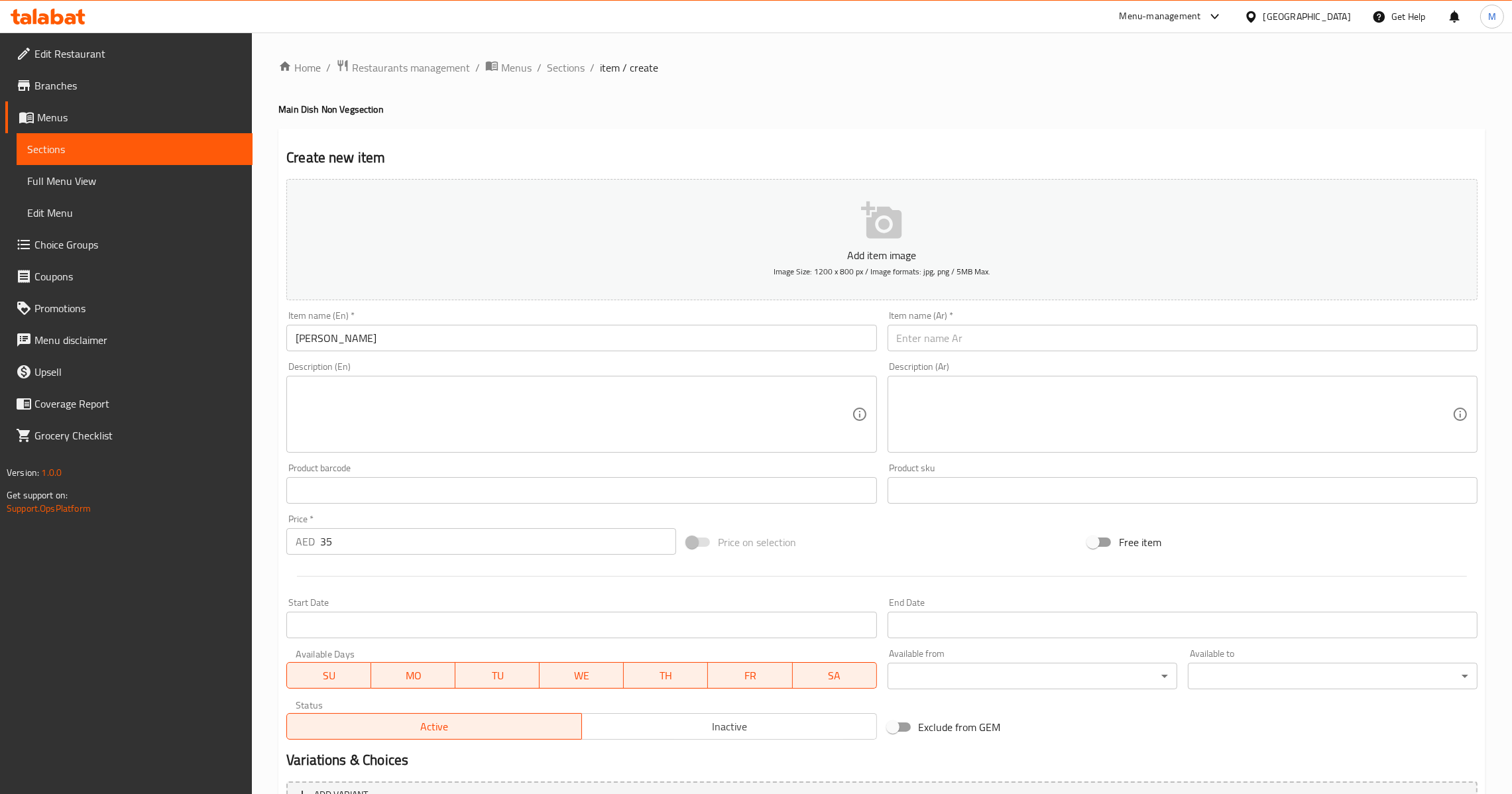
click at [1026, 350] on input "text" at bounding box center [1182, 338] width 590 height 27
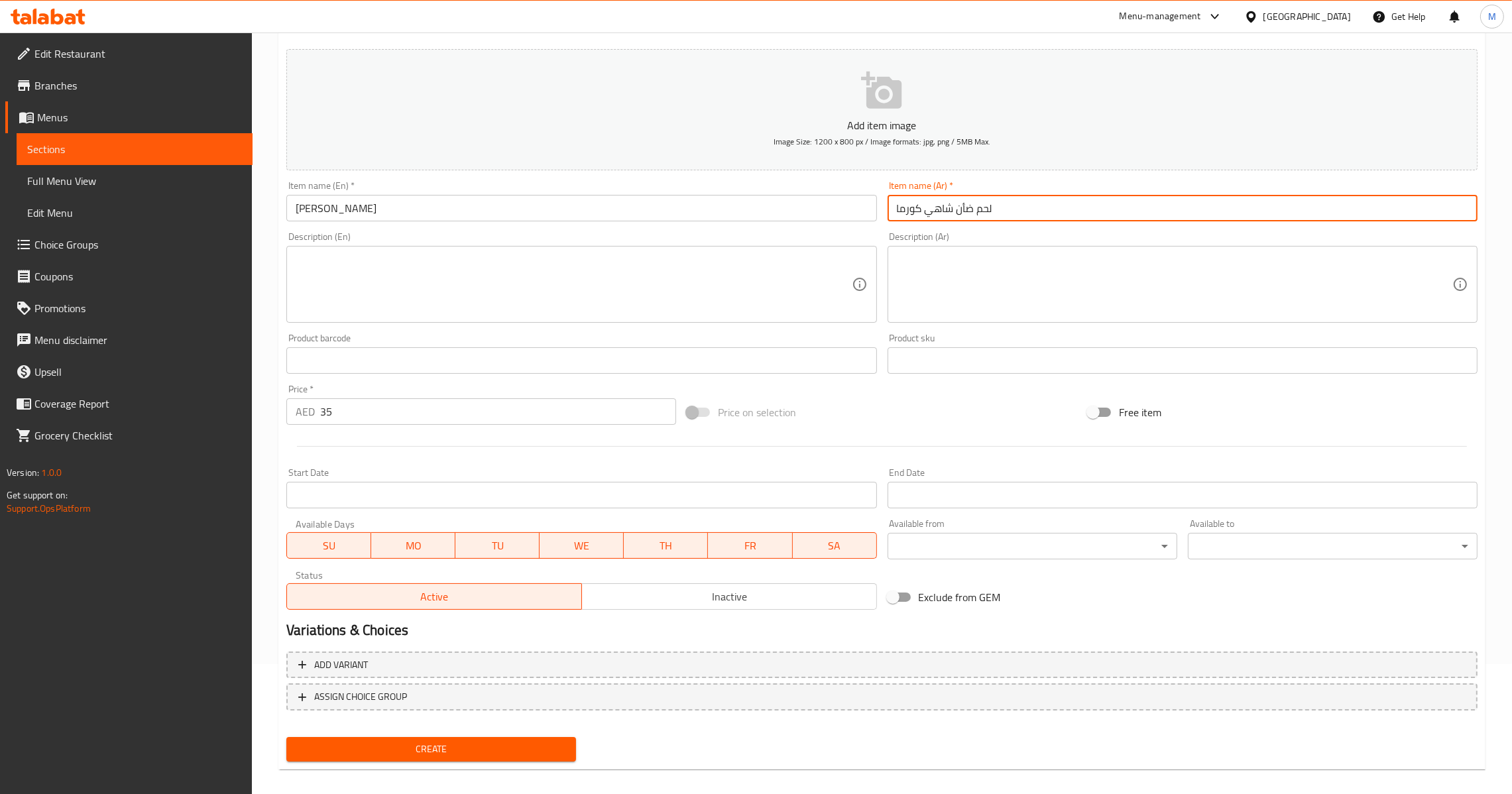
scroll to position [140, 0]
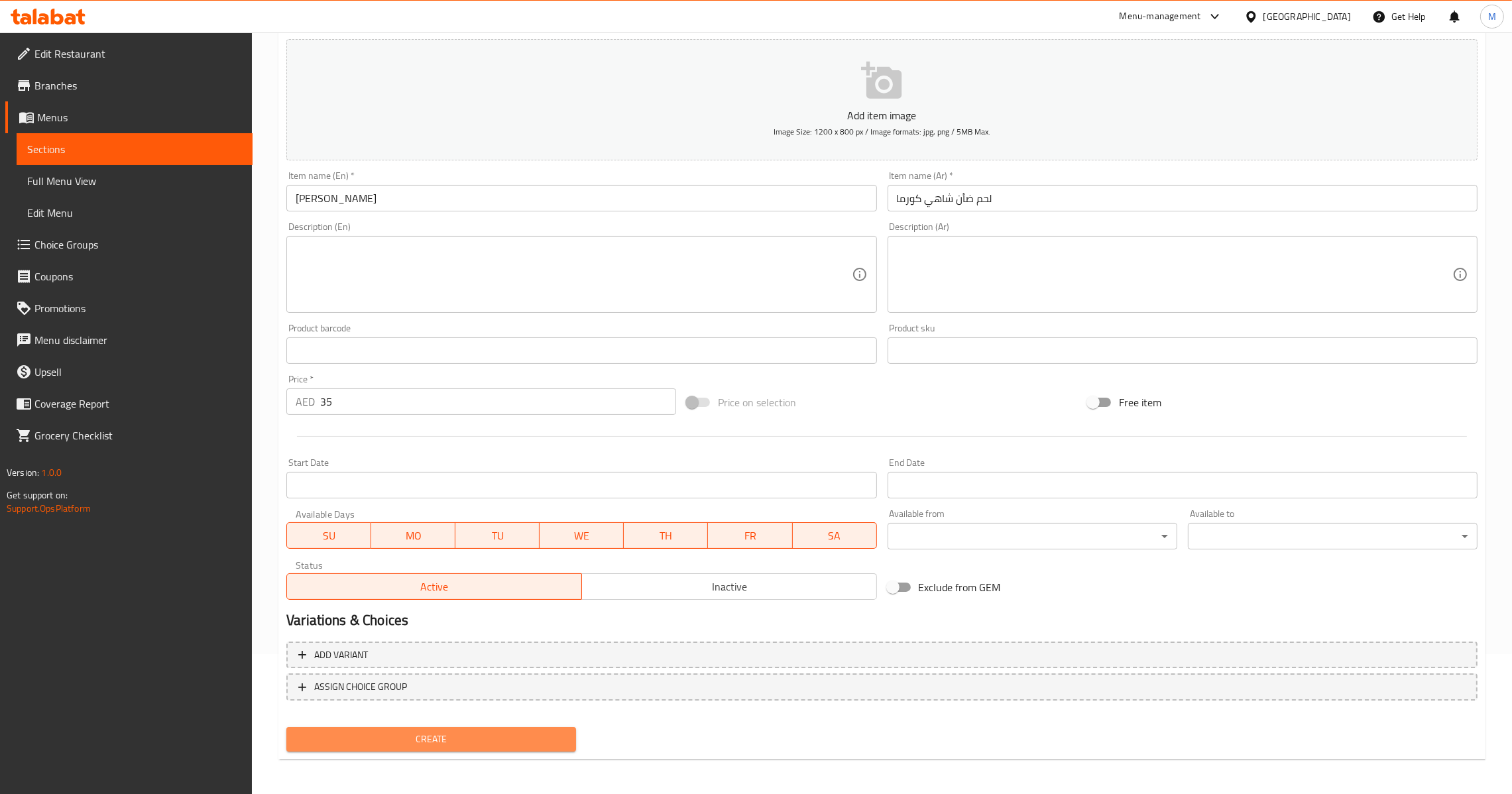
click at [519, 727] on button "Create" at bounding box center [431, 739] width 289 height 25
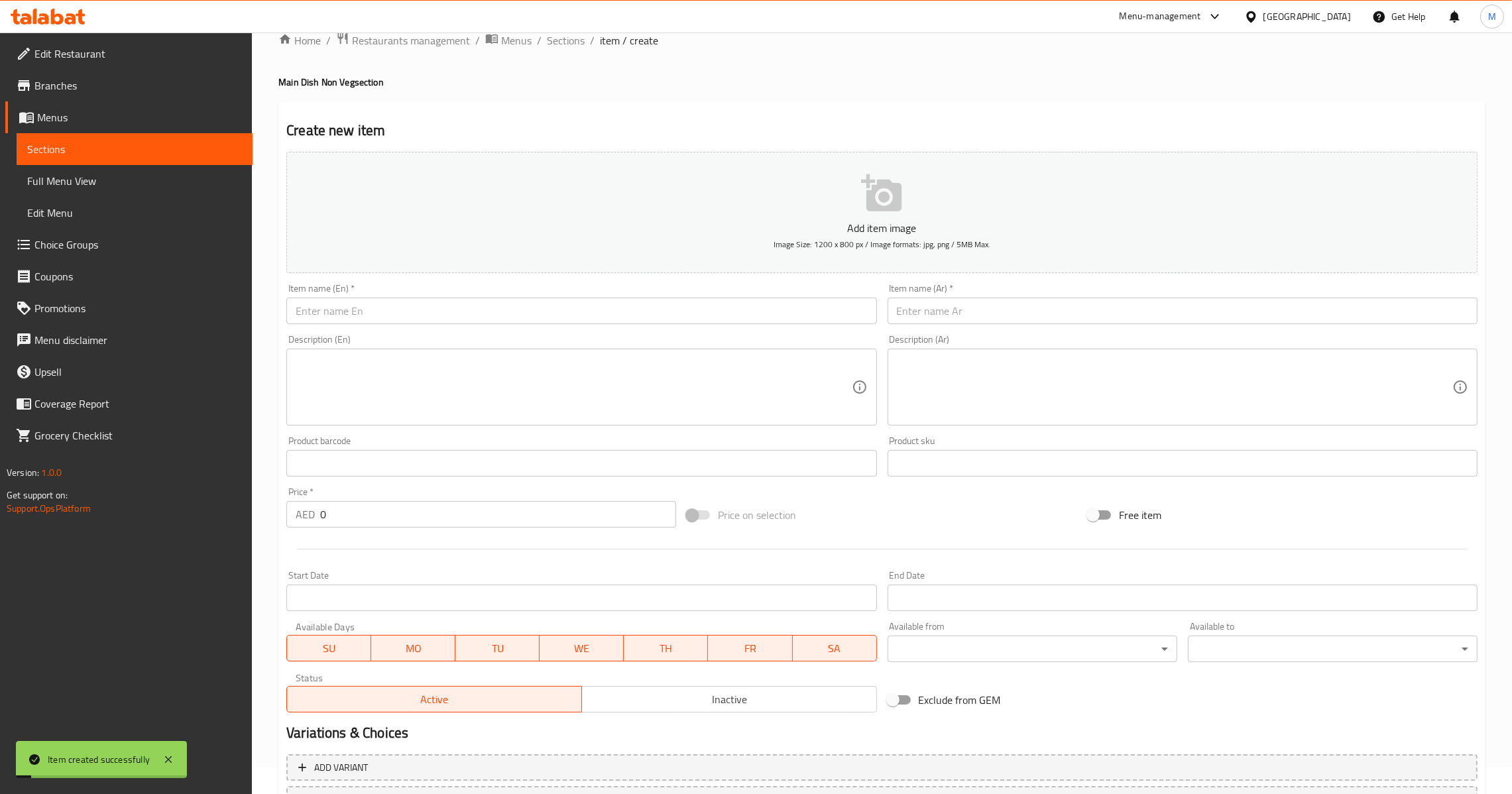
scroll to position [0, 0]
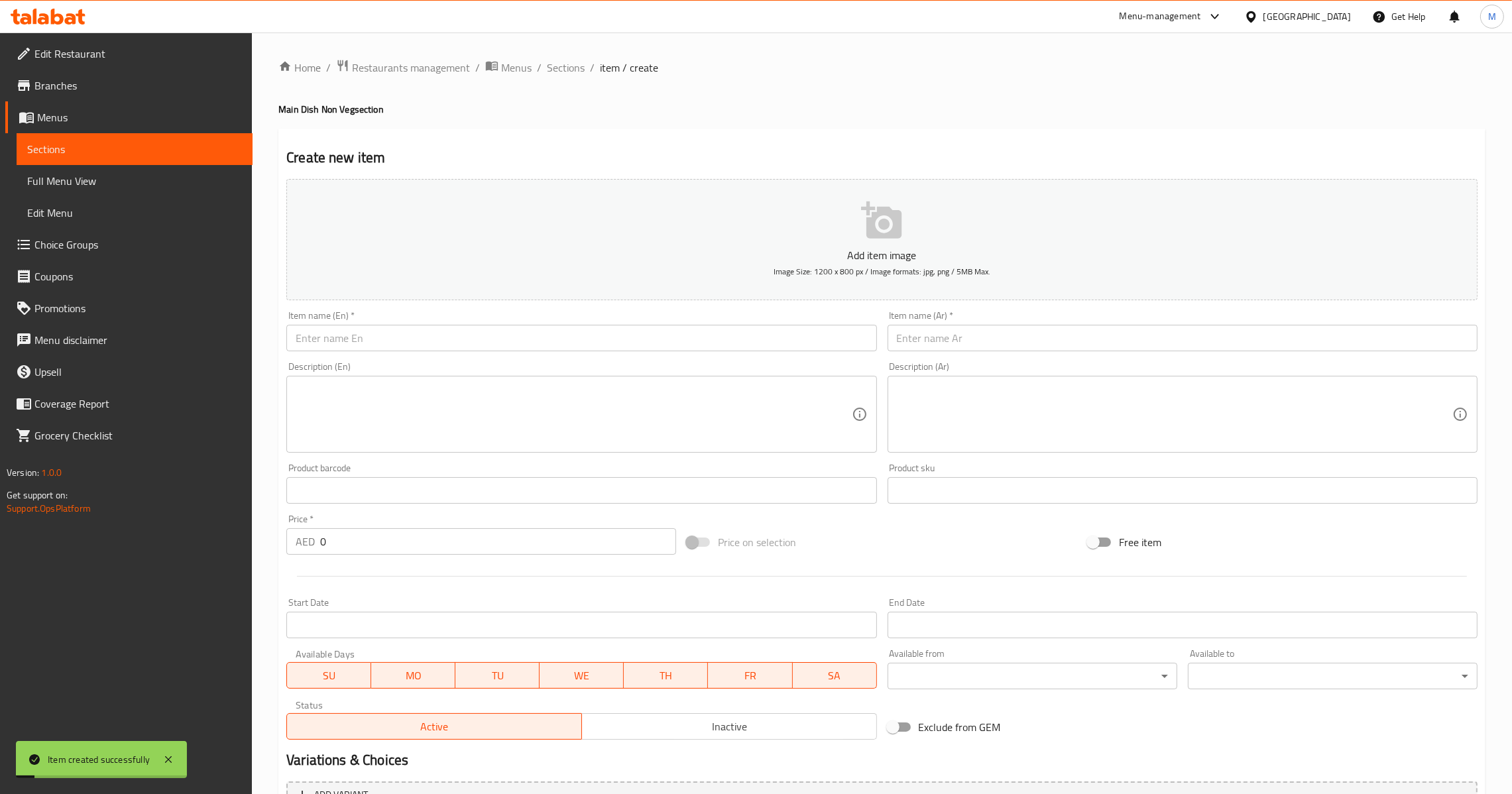
click at [456, 337] on input "text" at bounding box center [581, 338] width 590 height 27
click at [993, 339] on input "text" at bounding box center [1182, 338] width 590 height 27
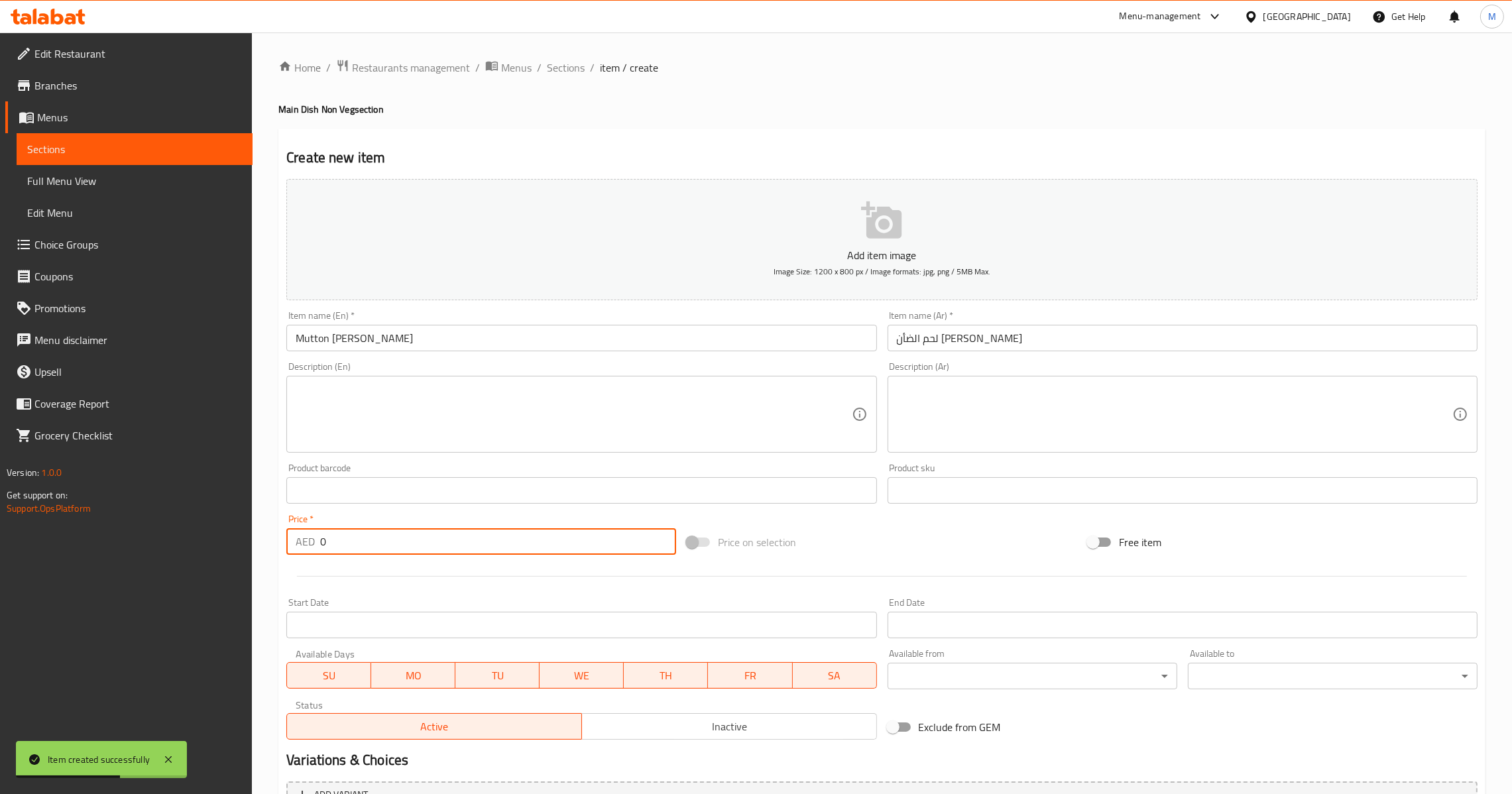
drag, startPoint x: 331, startPoint y: 541, endPoint x: 287, endPoint y: 554, distance: 45.9
click at [287, 554] on div "AED 0 Price *" at bounding box center [481, 541] width 390 height 27
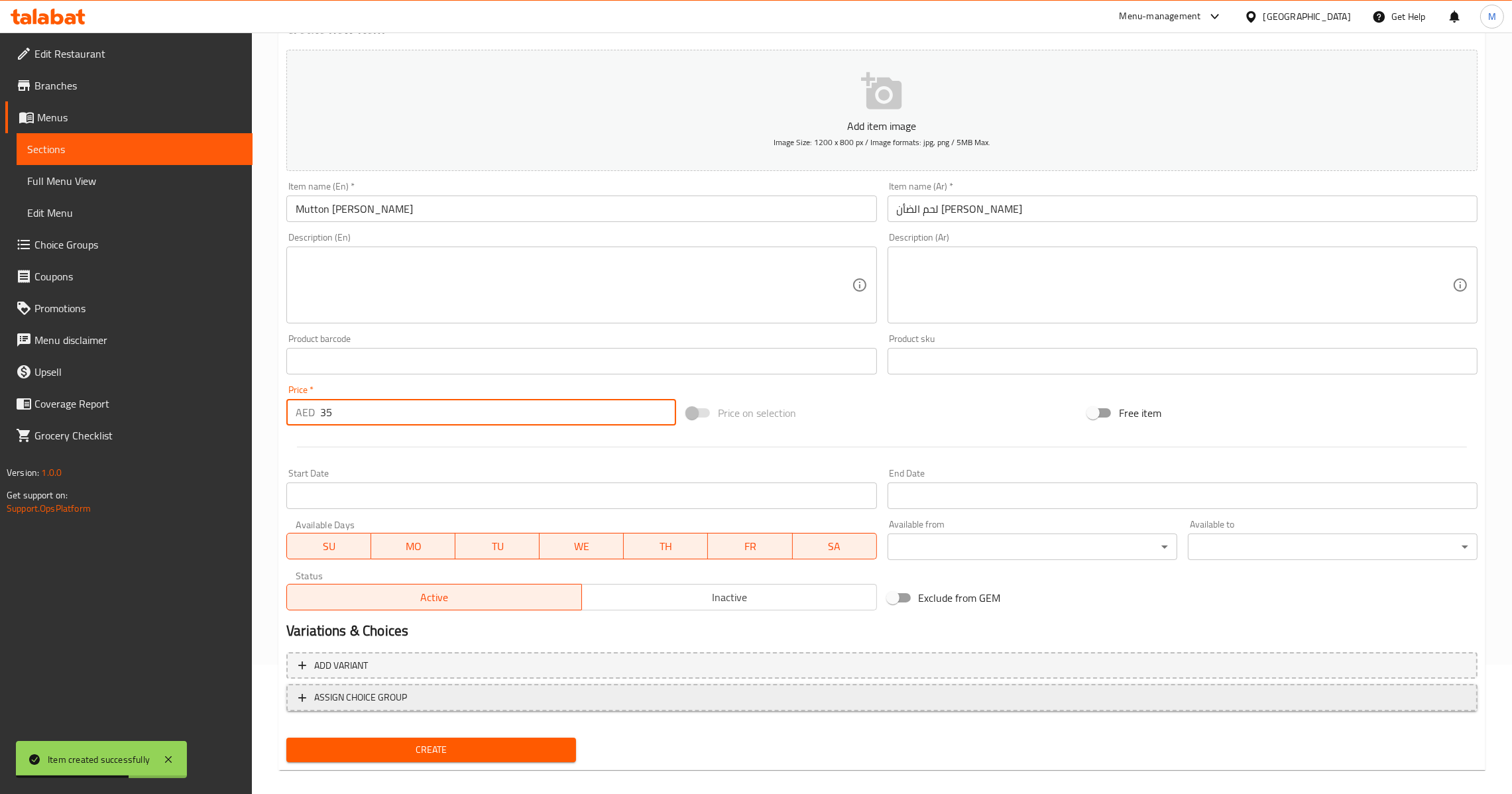
scroll to position [140, 0]
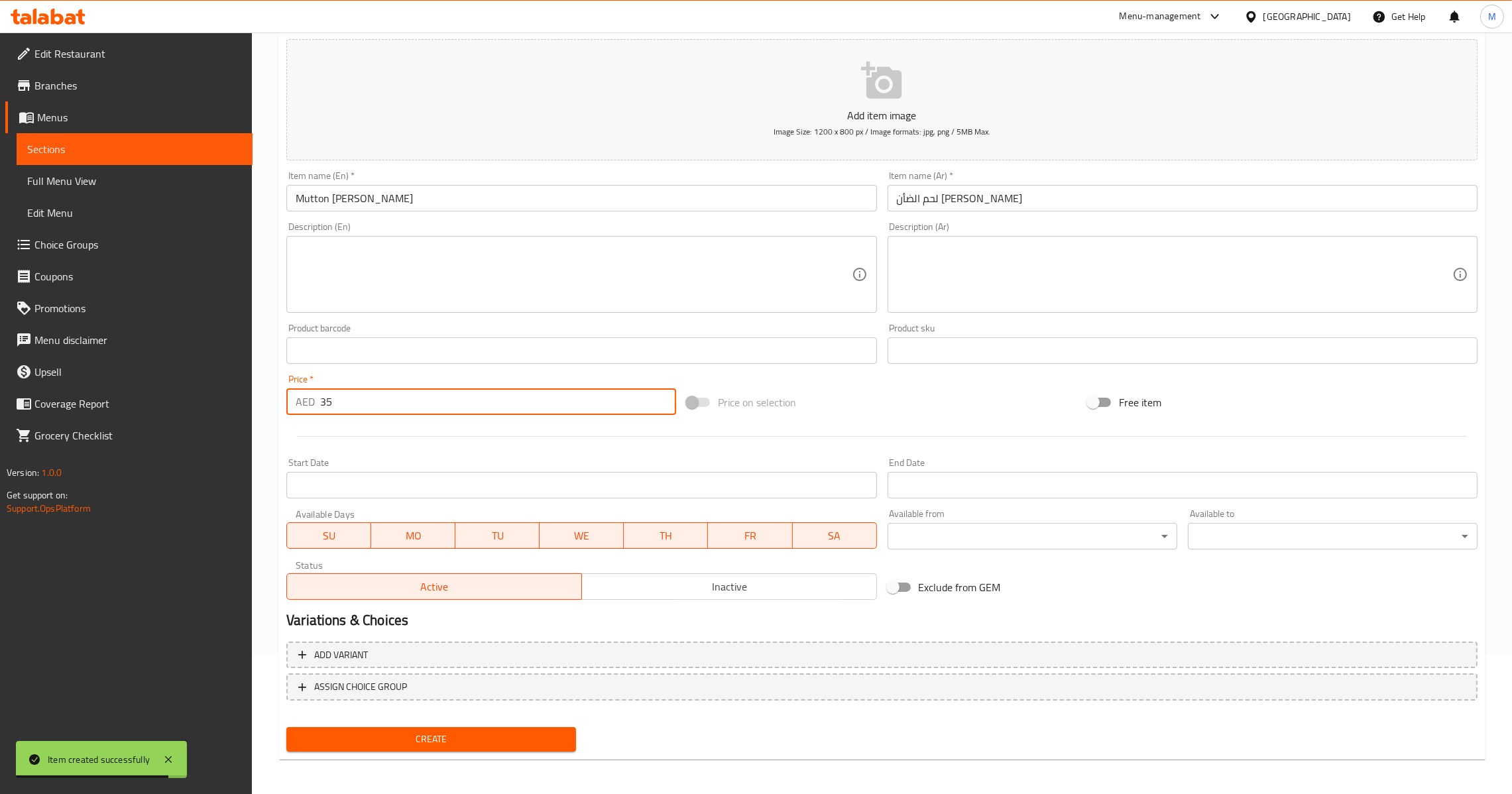
click at [502, 722] on div "Create" at bounding box center [432, 739] width 300 height 35
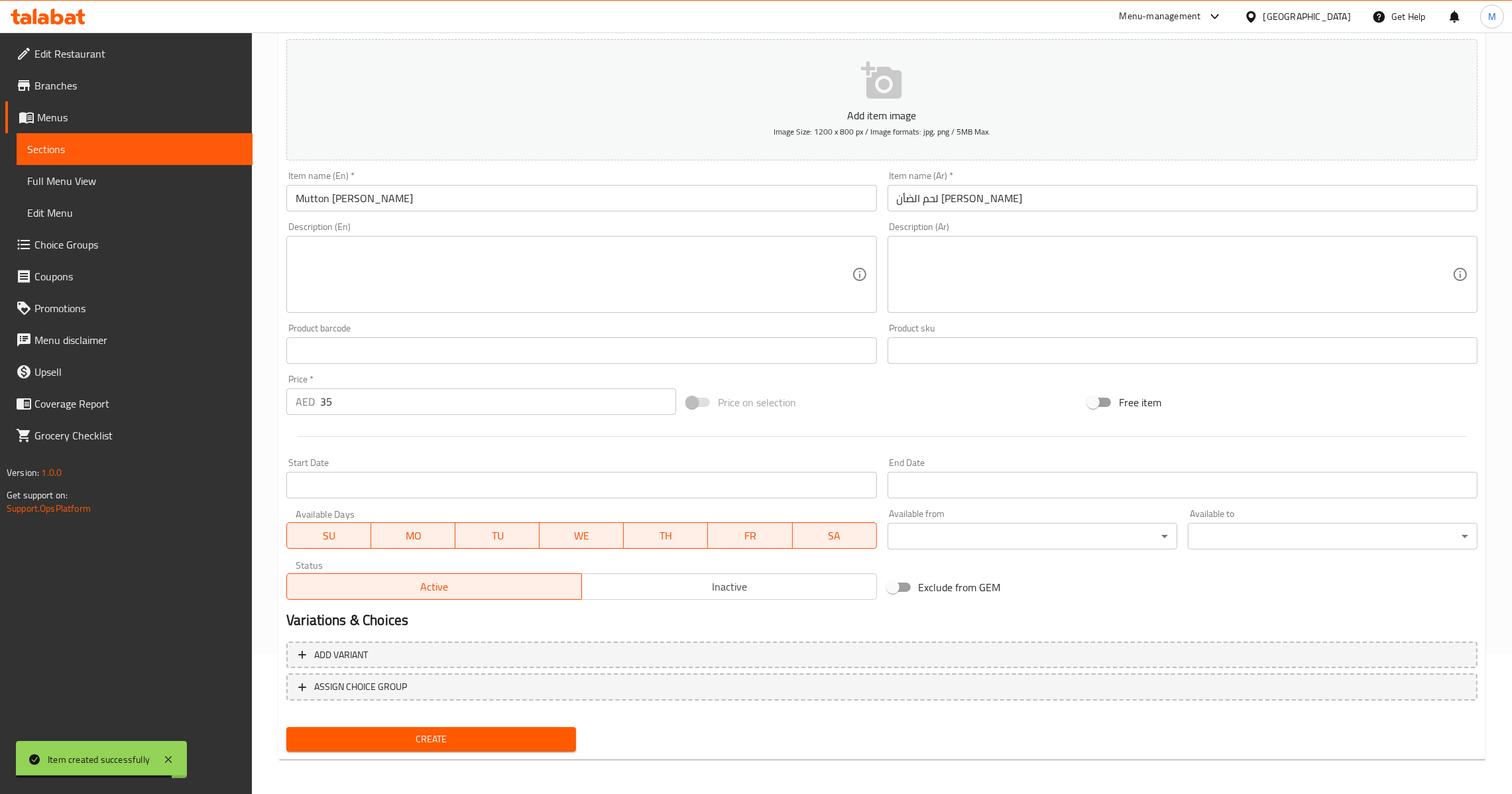
click at [498, 722] on div "Create" at bounding box center [432, 739] width 300 height 35
click at [491, 733] on span "Create" at bounding box center [432, 739] width 269 height 17
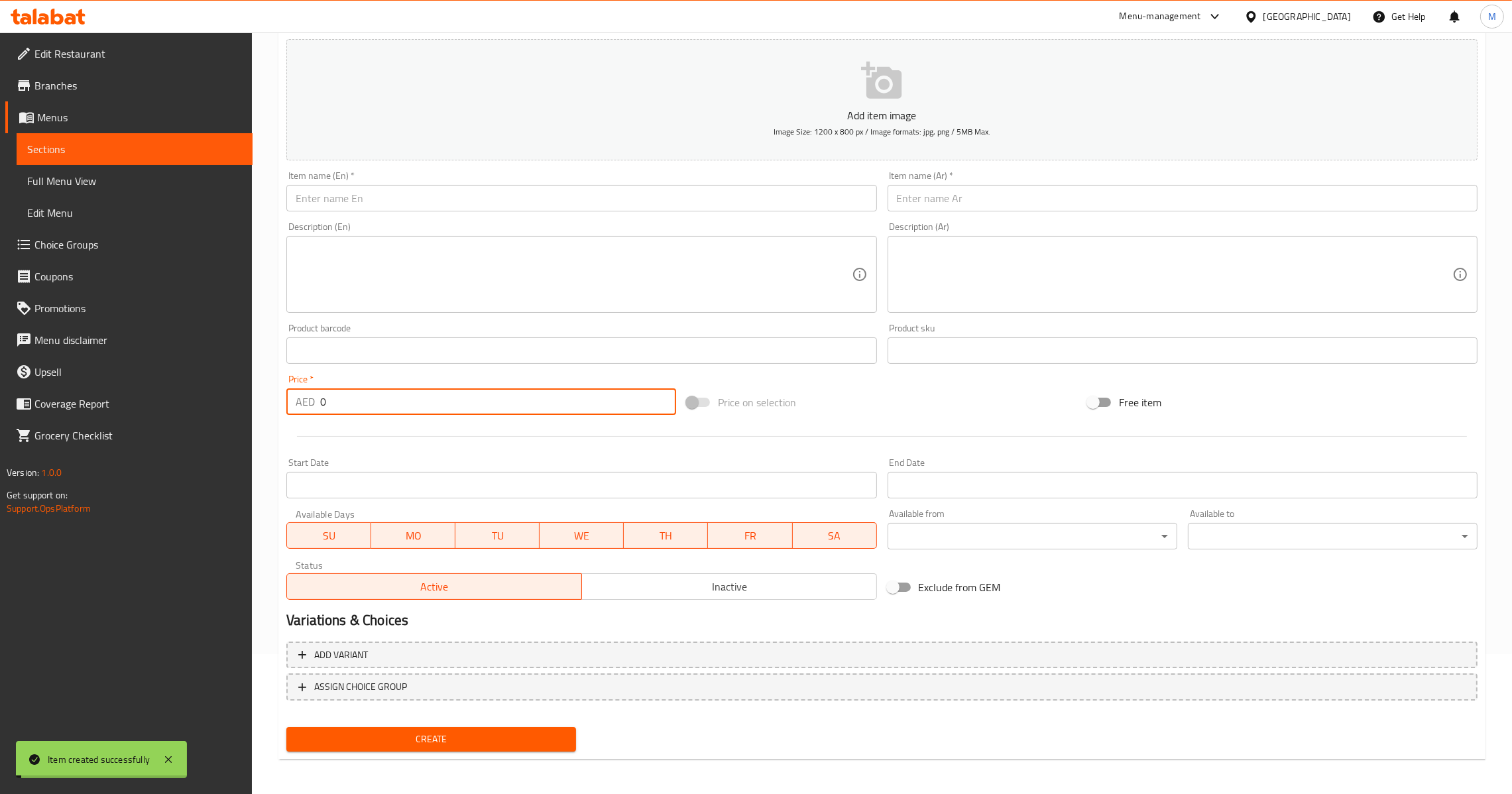
click at [409, 404] on input "0" at bounding box center [498, 402] width 356 height 27
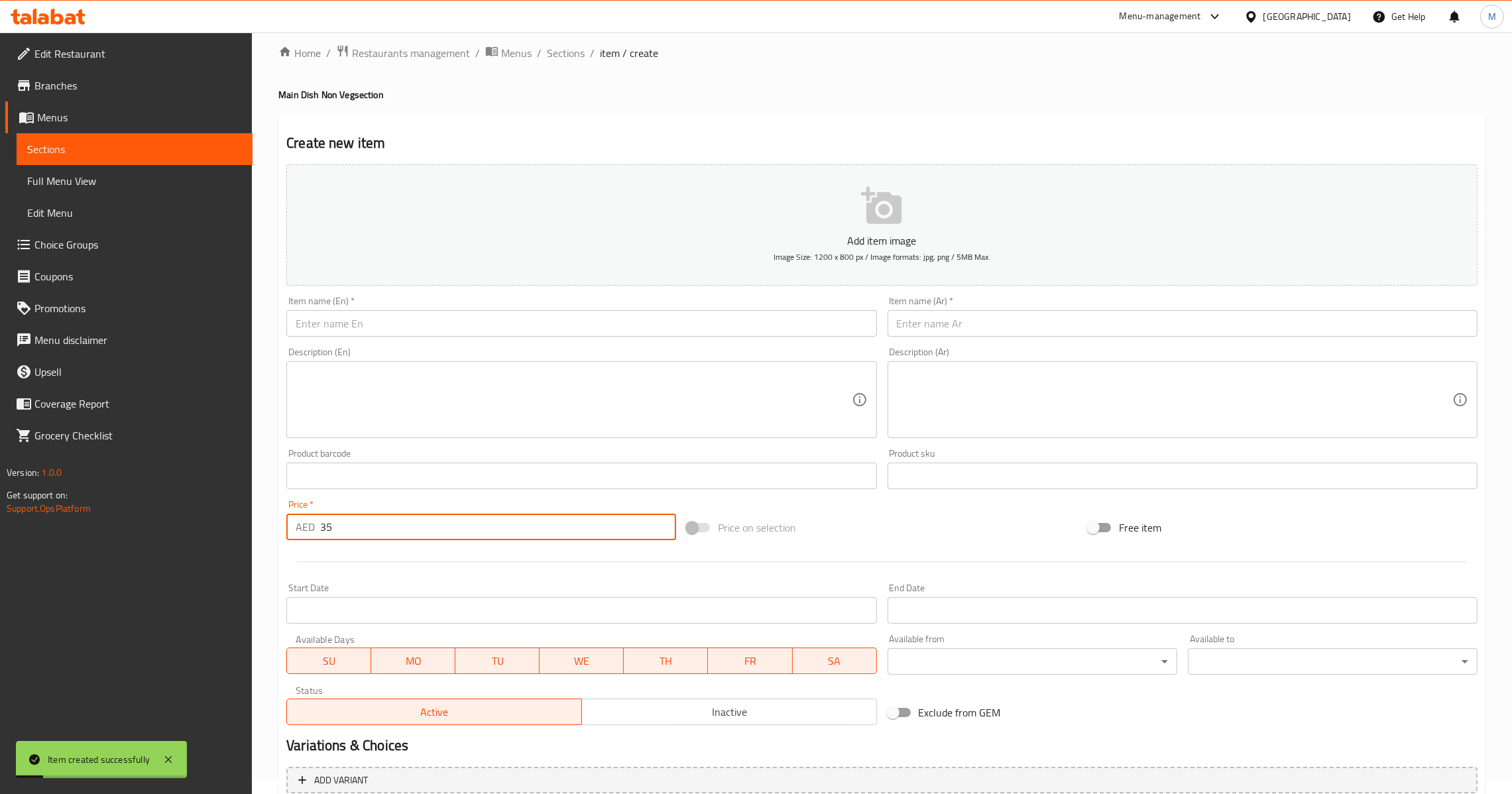
scroll to position [0, 0]
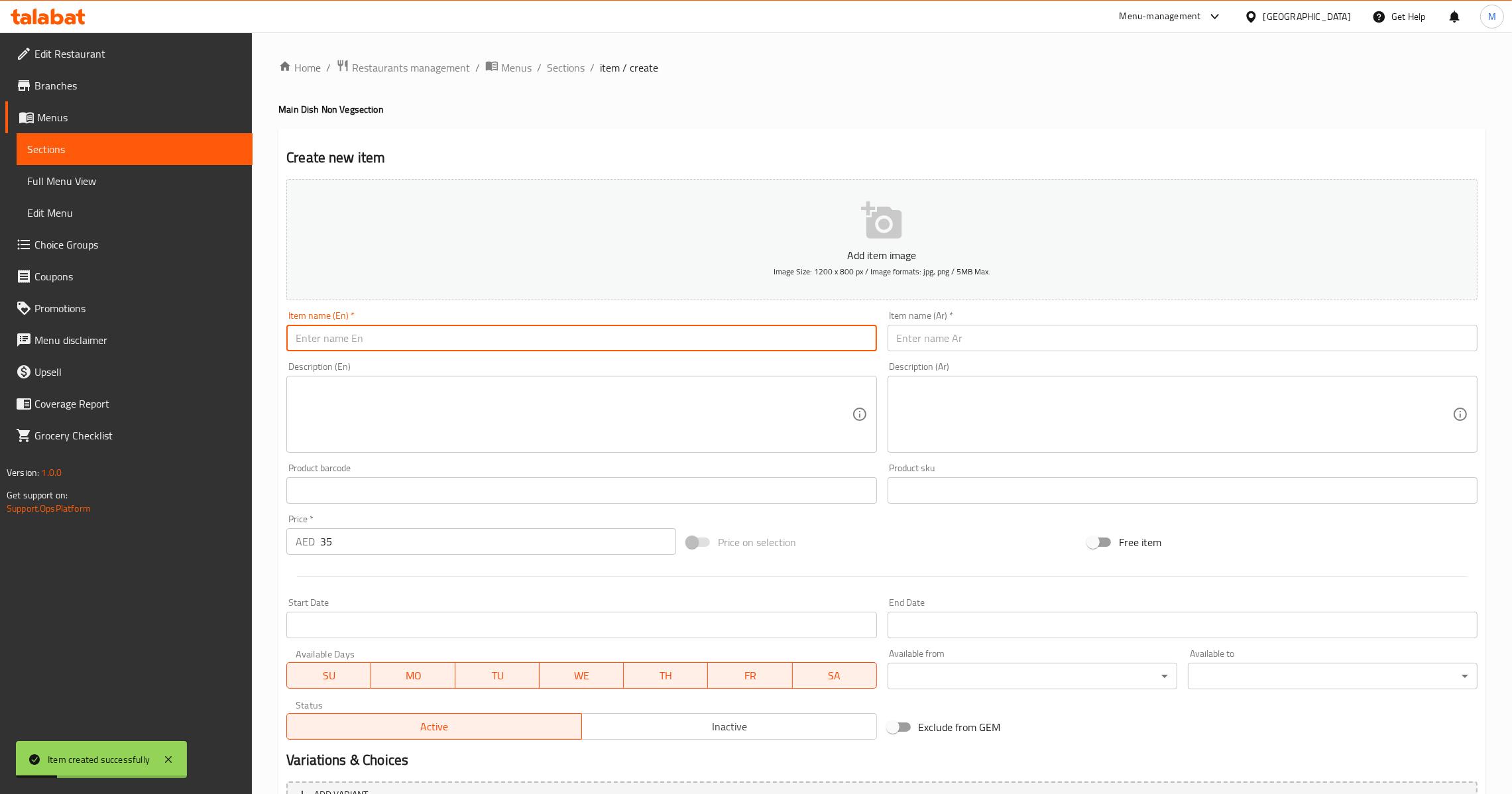
click at [439, 337] on input "text" at bounding box center [581, 338] width 590 height 27
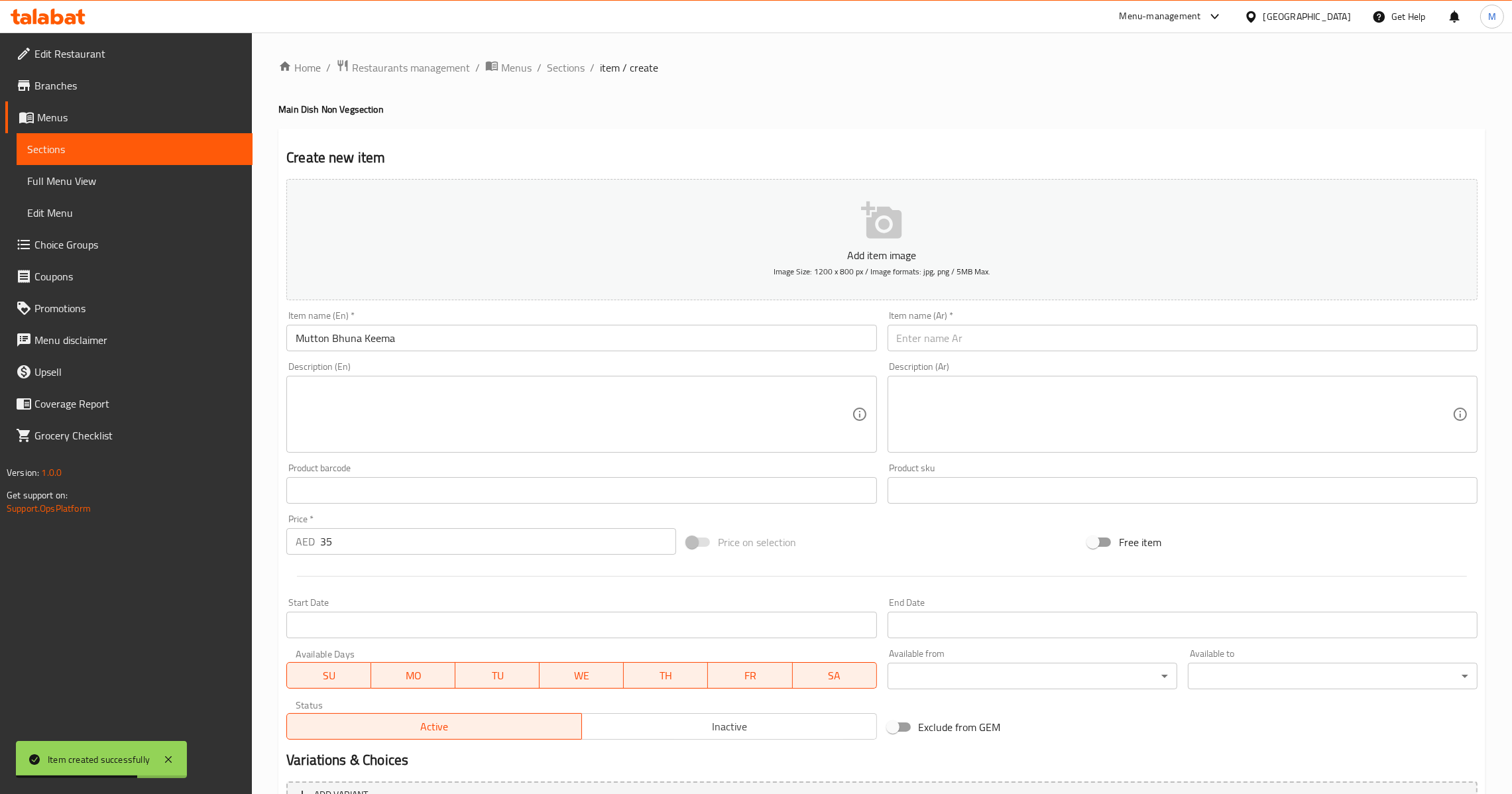
click at [986, 333] on input "text" at bounding box center [1182, 338] width 590 height 27
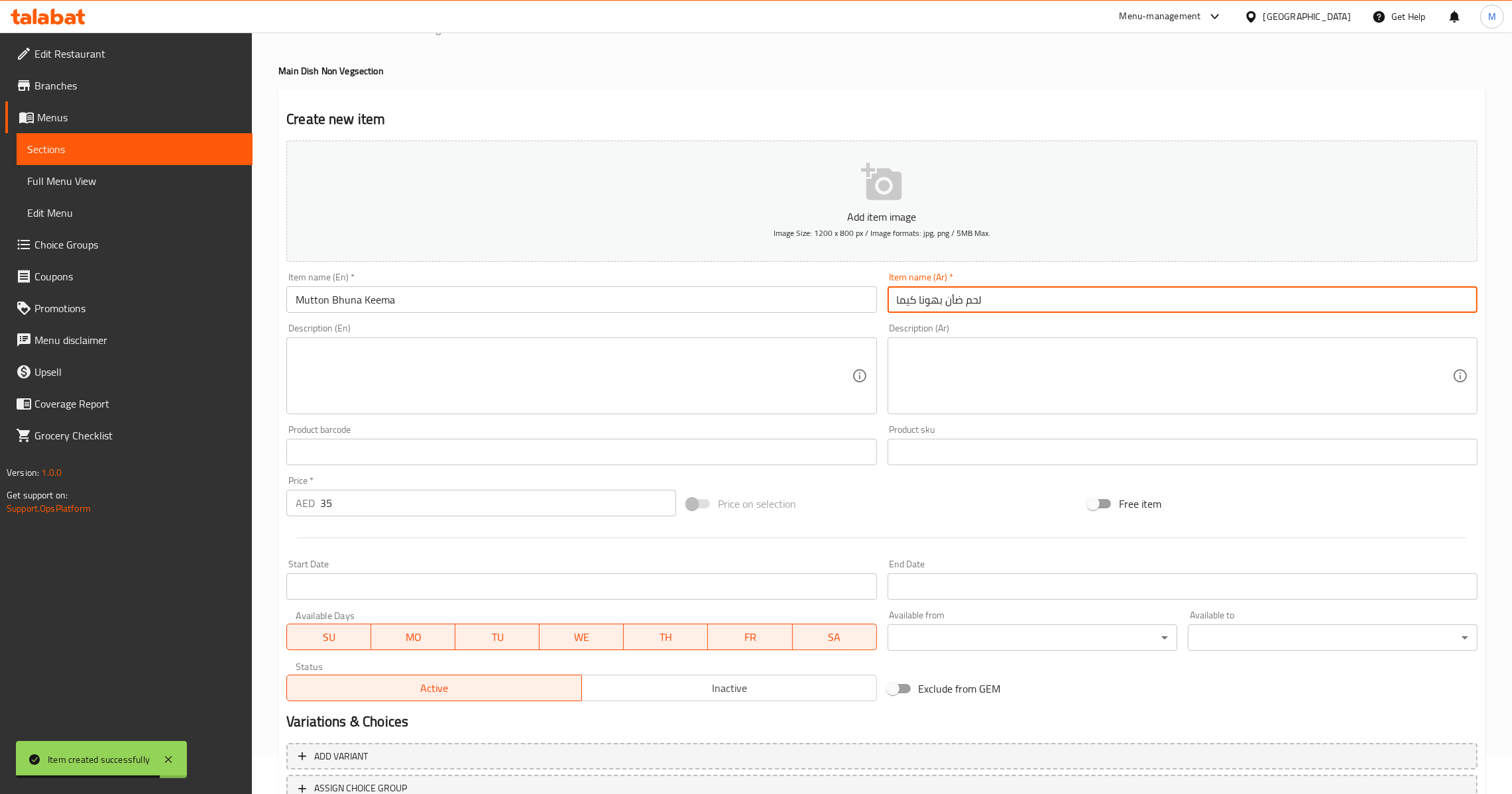
scroll to position [140, 0]
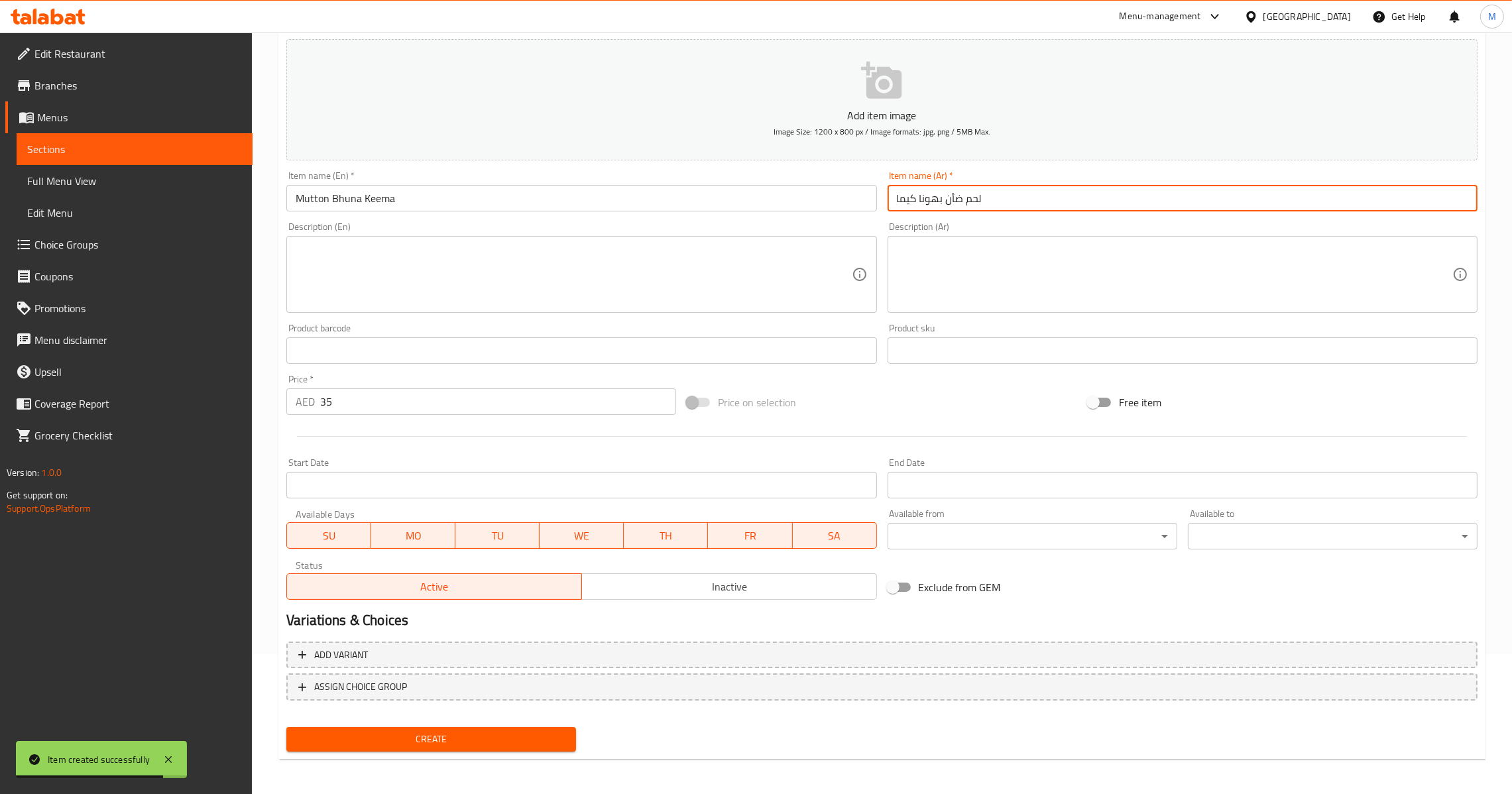
click at [557, 738] on span "Create" at bounding box center [432, 739] width 269 height 17
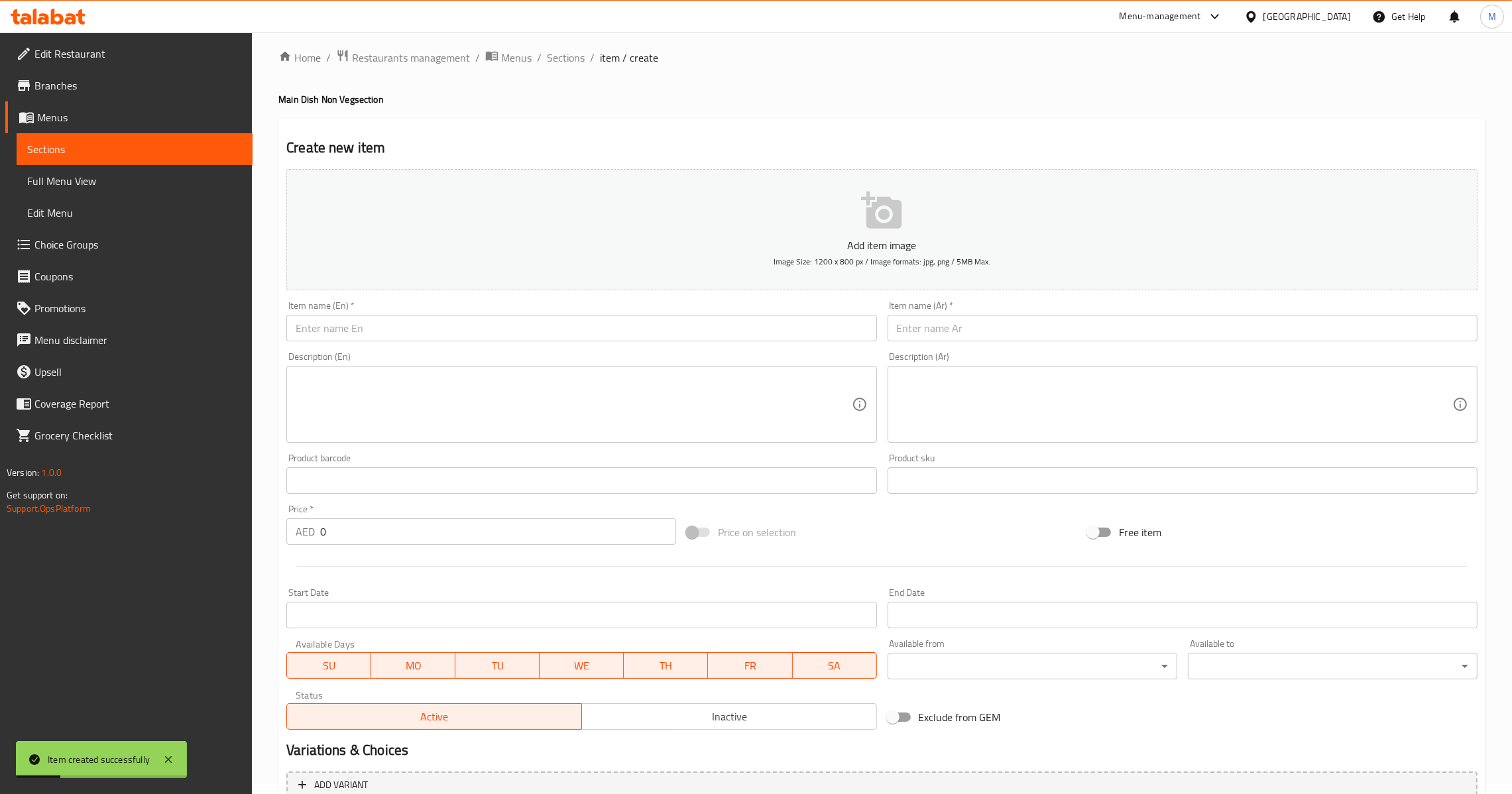
scroll to position [0, 0]
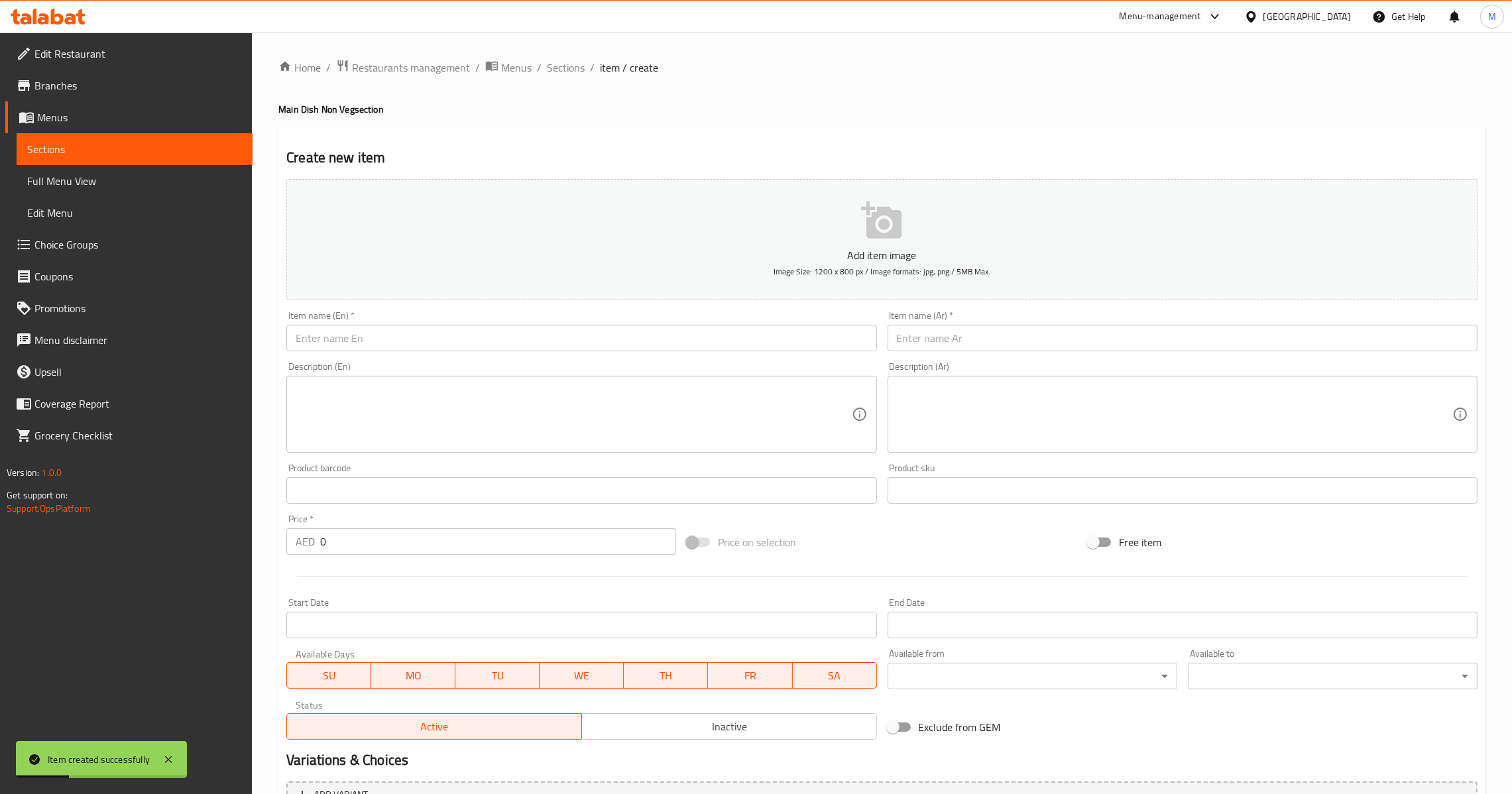
click at [555, 56] on div "Home / Restaurants management / Menus / Sections / item / create Main Dish Non …" at bounding box center [881, 485] width 1260 height 904
click at [559, 63] on span "Sections" at bounding box center [566, 68] width 38 height 16
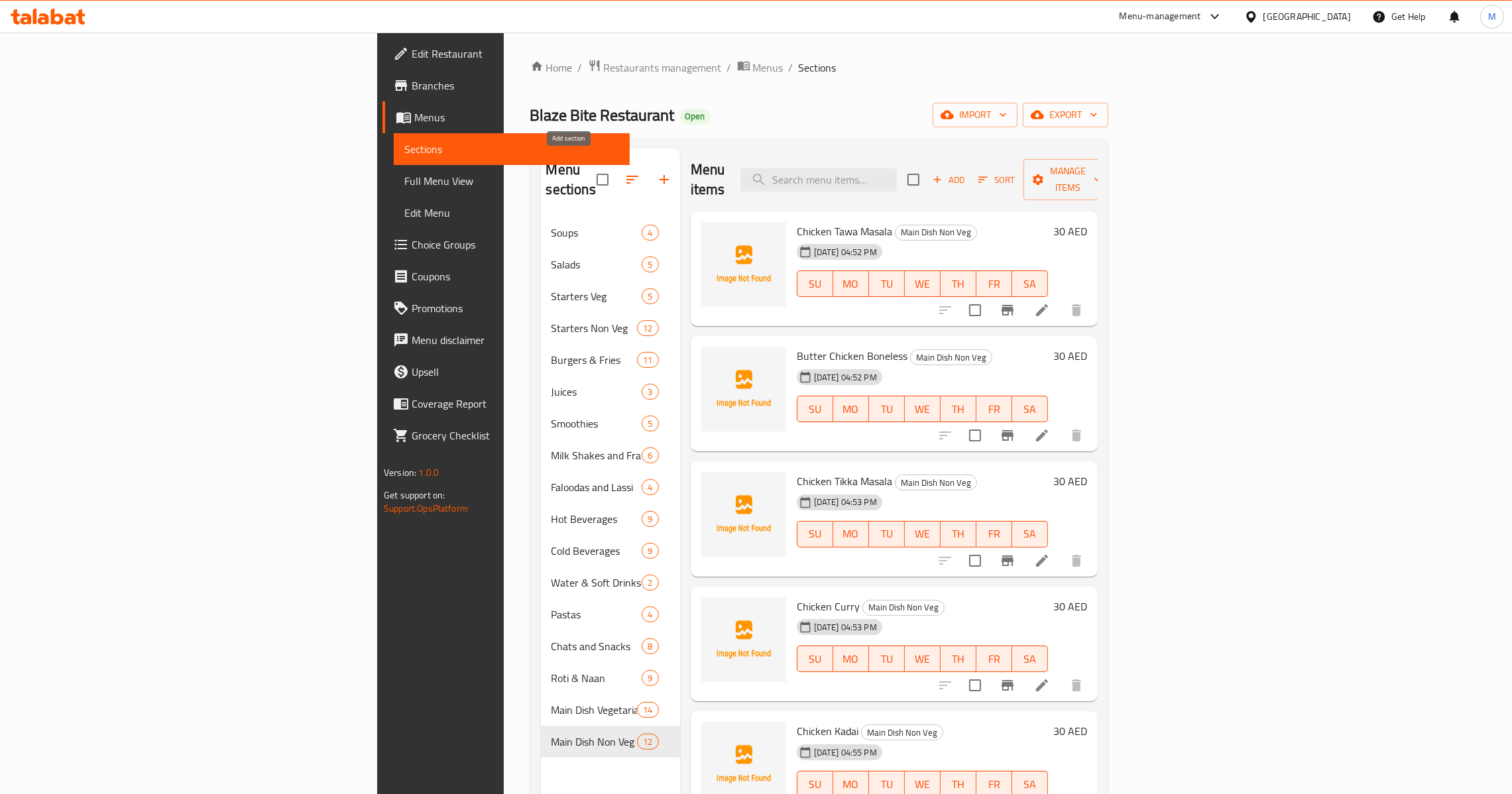
click at [657, 172] on icon "button" at bounding box center [664, 180] width 16 height 16
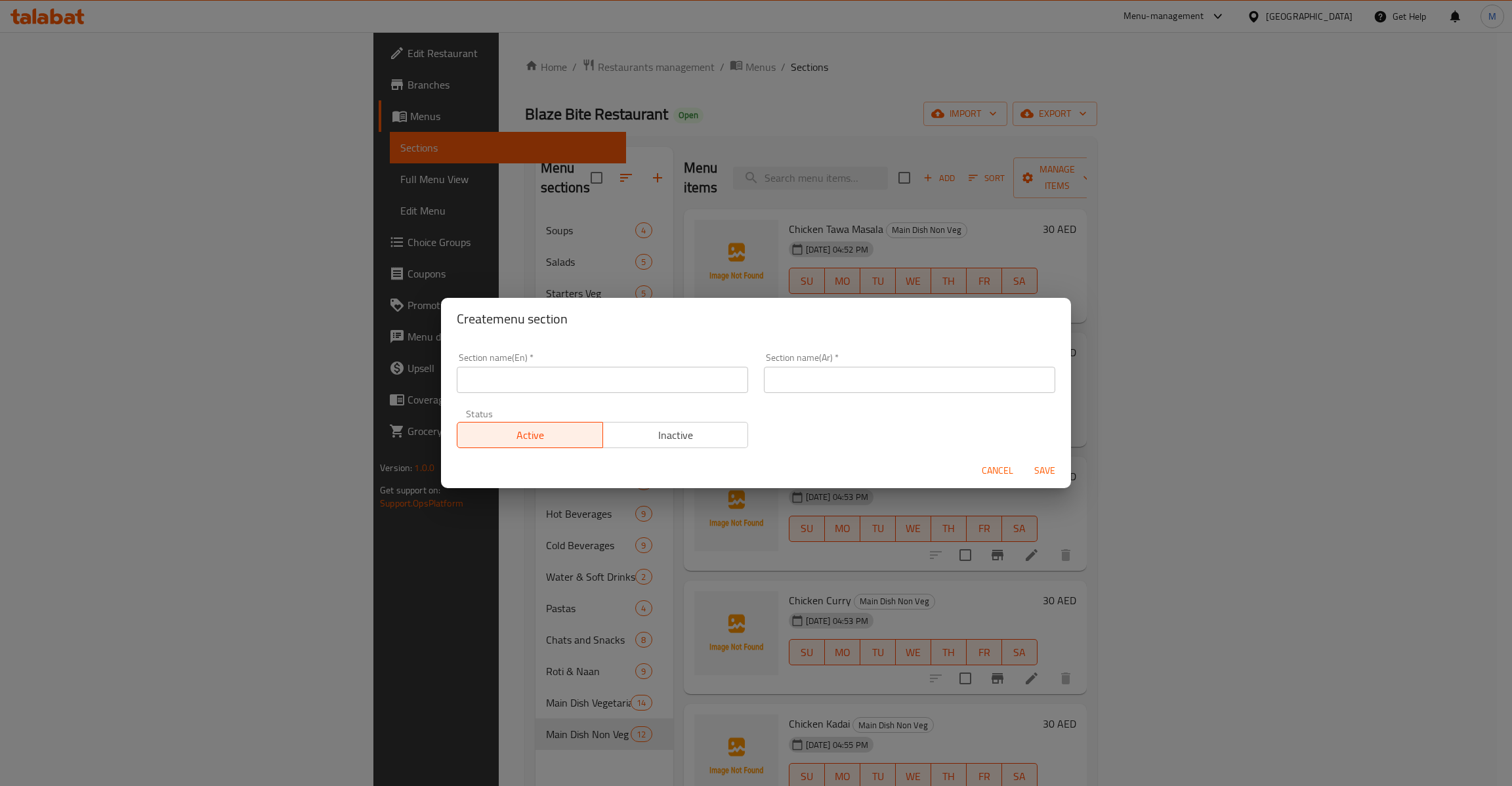
click at [580, 384] on input "text" at bounding box center [603, 380] width 292 height 27
click at [866, 373] on input "text" at bounding box center [910, 380] width 292 height 27
click at [1060, 467] on span "Save" at bounding box center [1045, 471] width 32 height 17
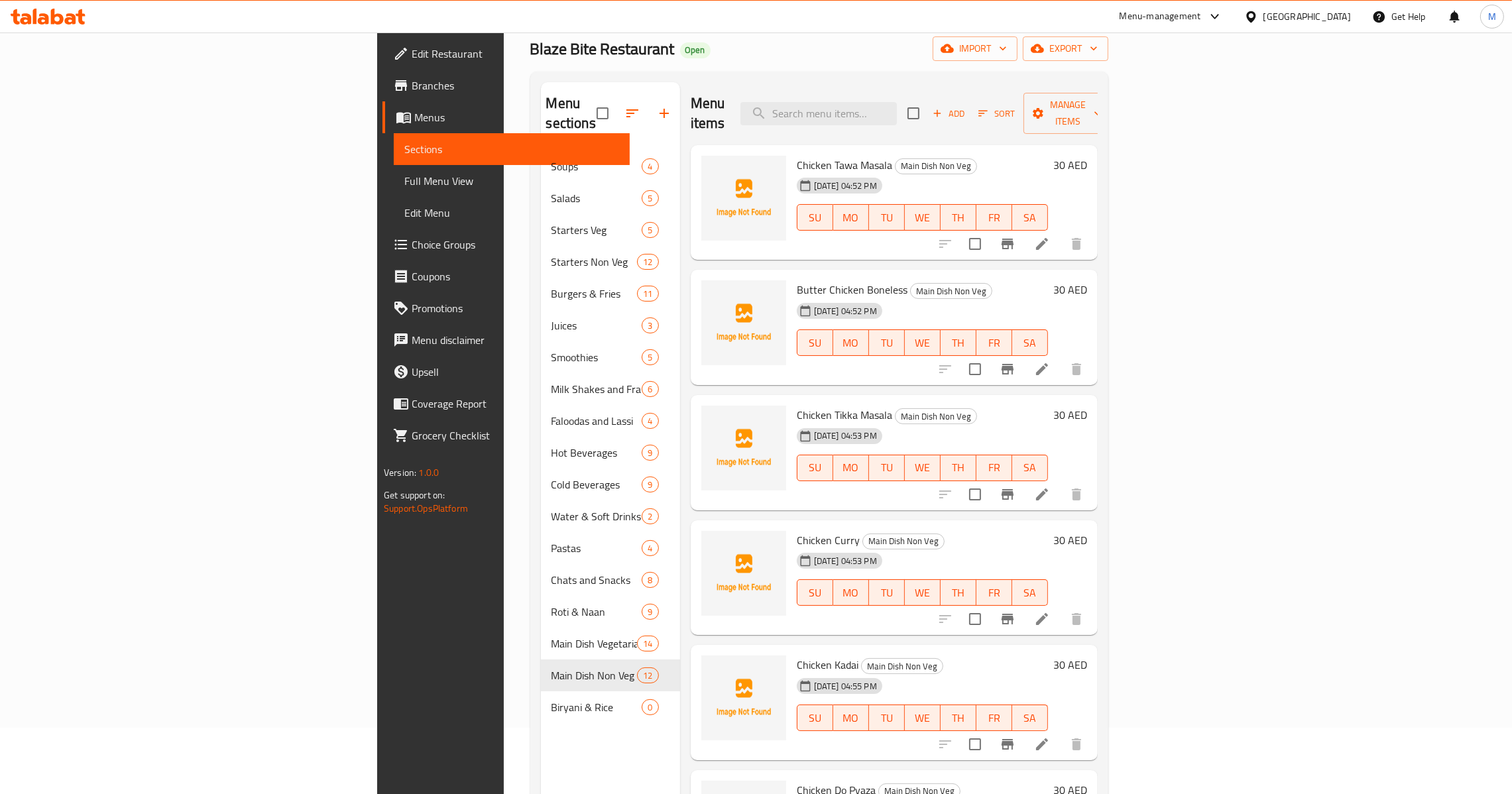
scroll to position [99, 0]
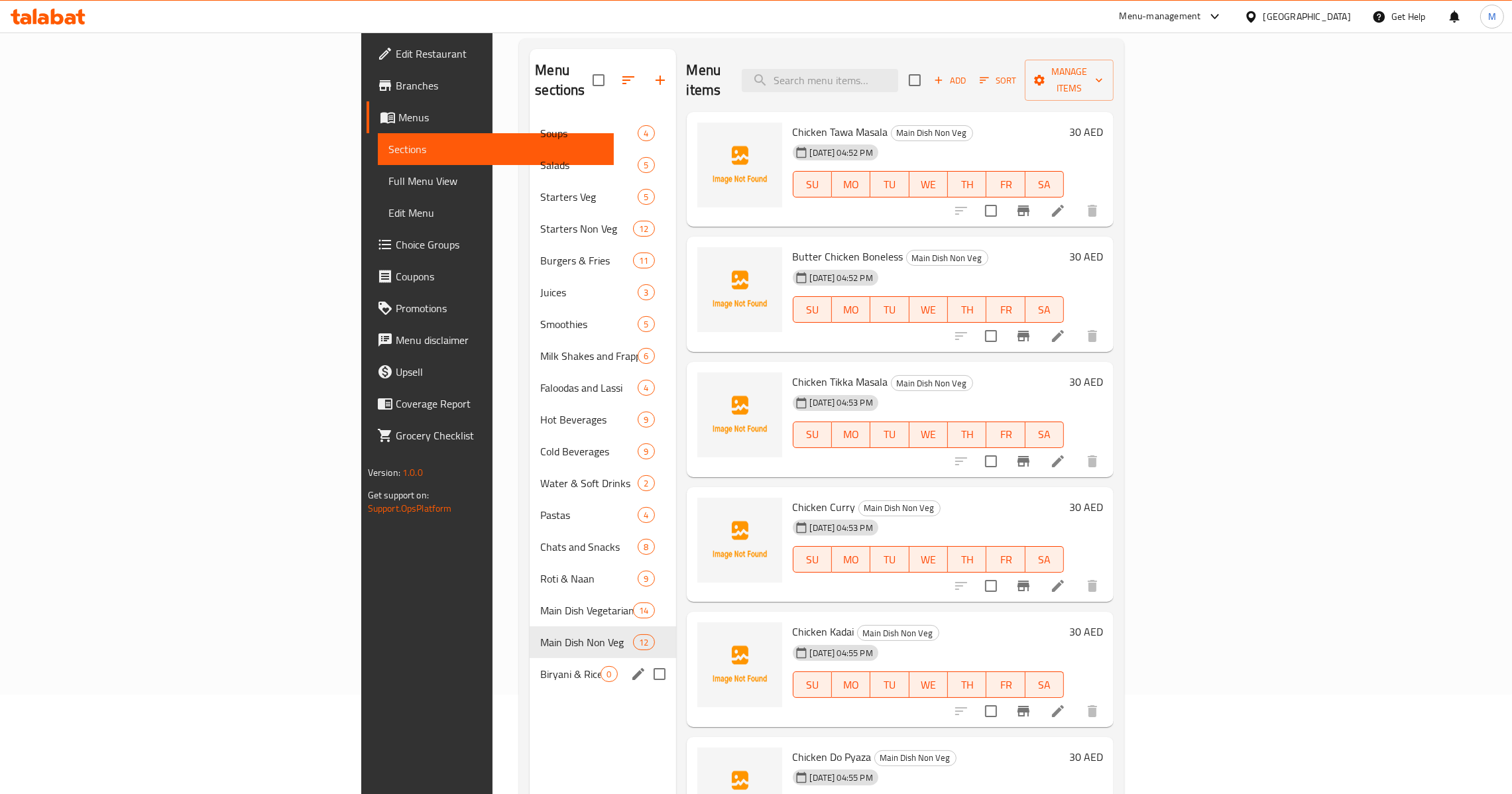
click at [529, 667] on div "Biryani & Rice 0" at bounding box center [602, 675] width 146 height 32
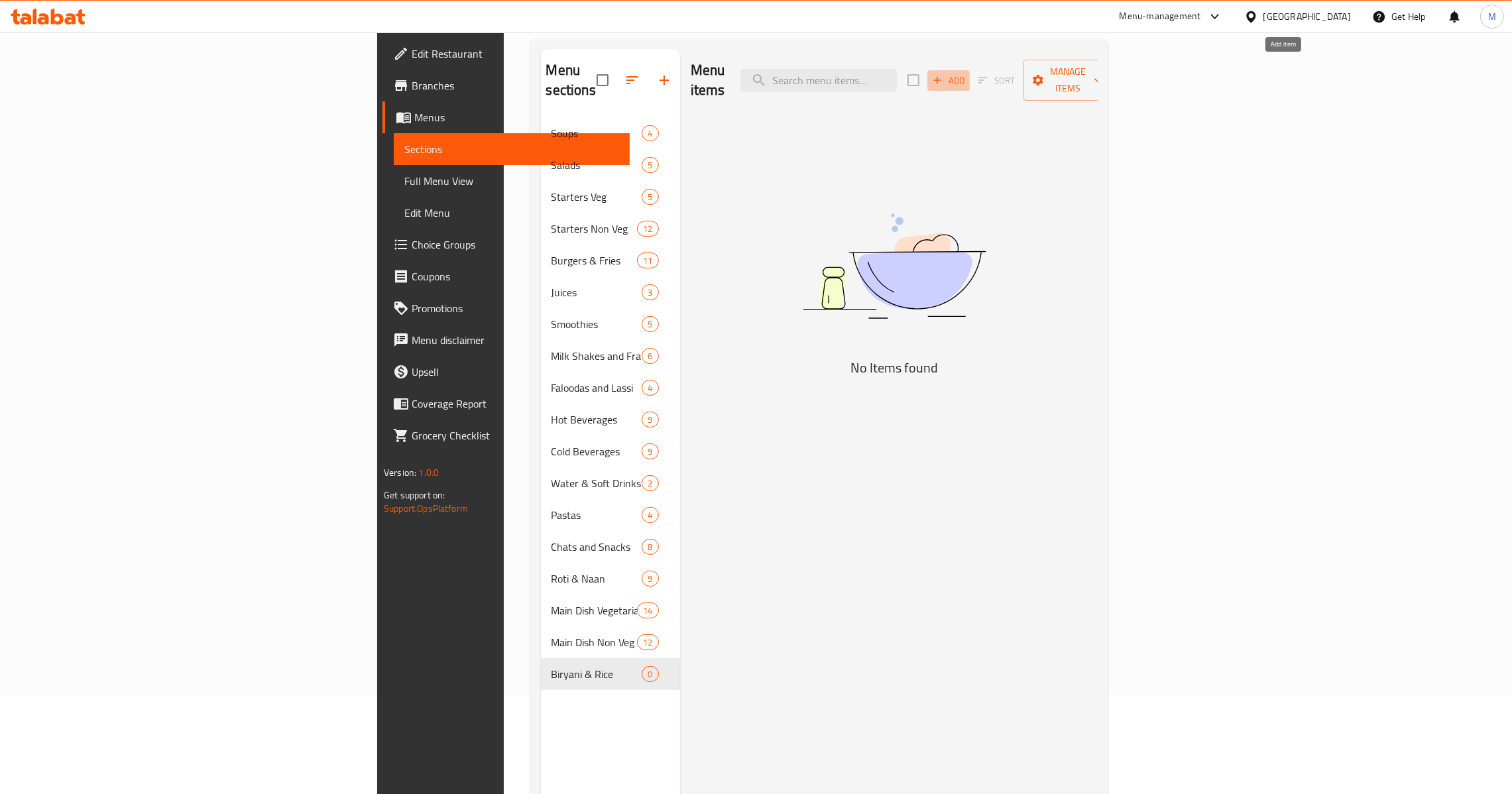
click at [967, 73] on span "Add" at bounding box center [949, 80] width 36 height 15
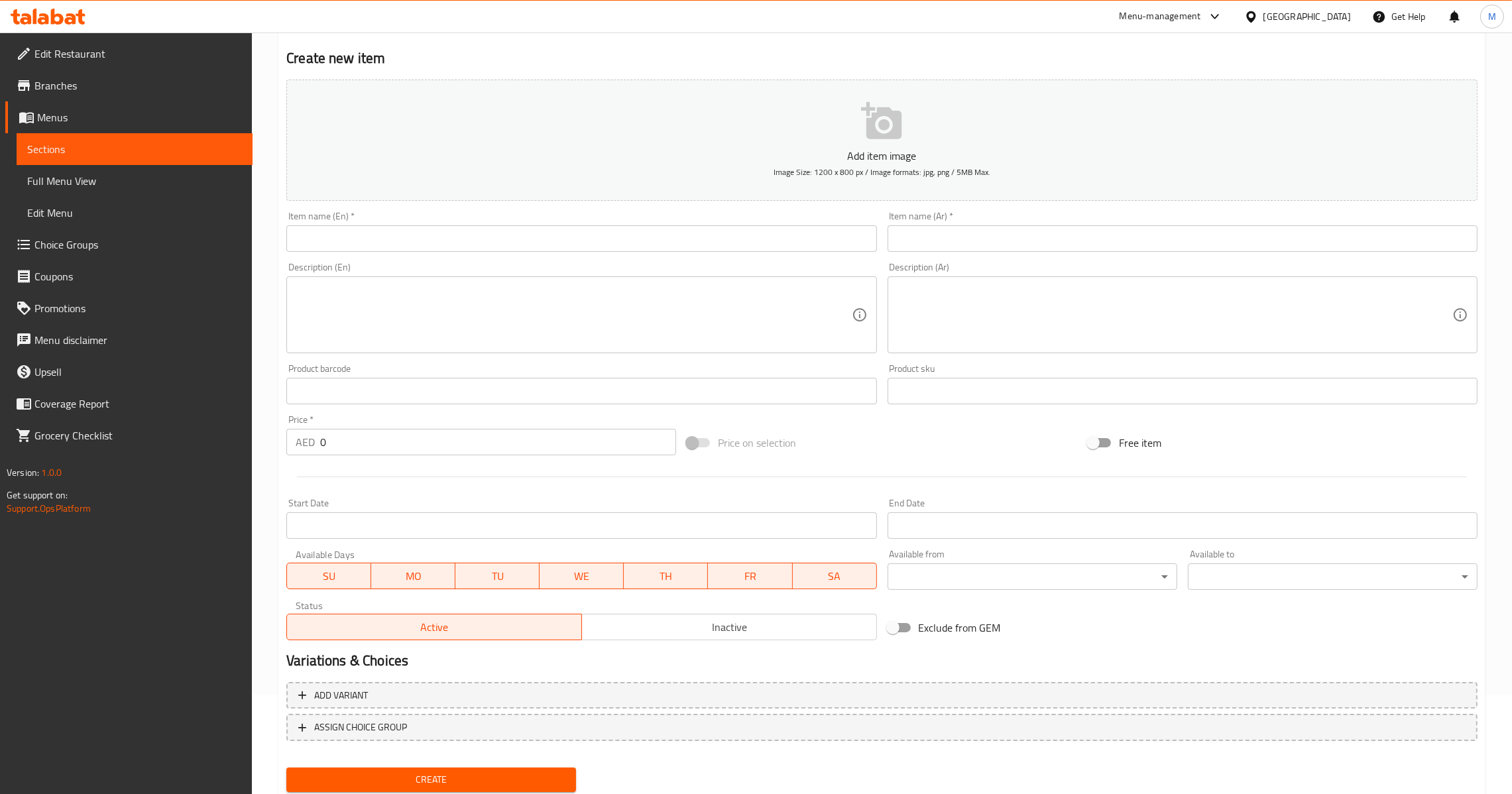
click at [447, 235] on input "text" at bounding box center [581, 239] width 590 height 27
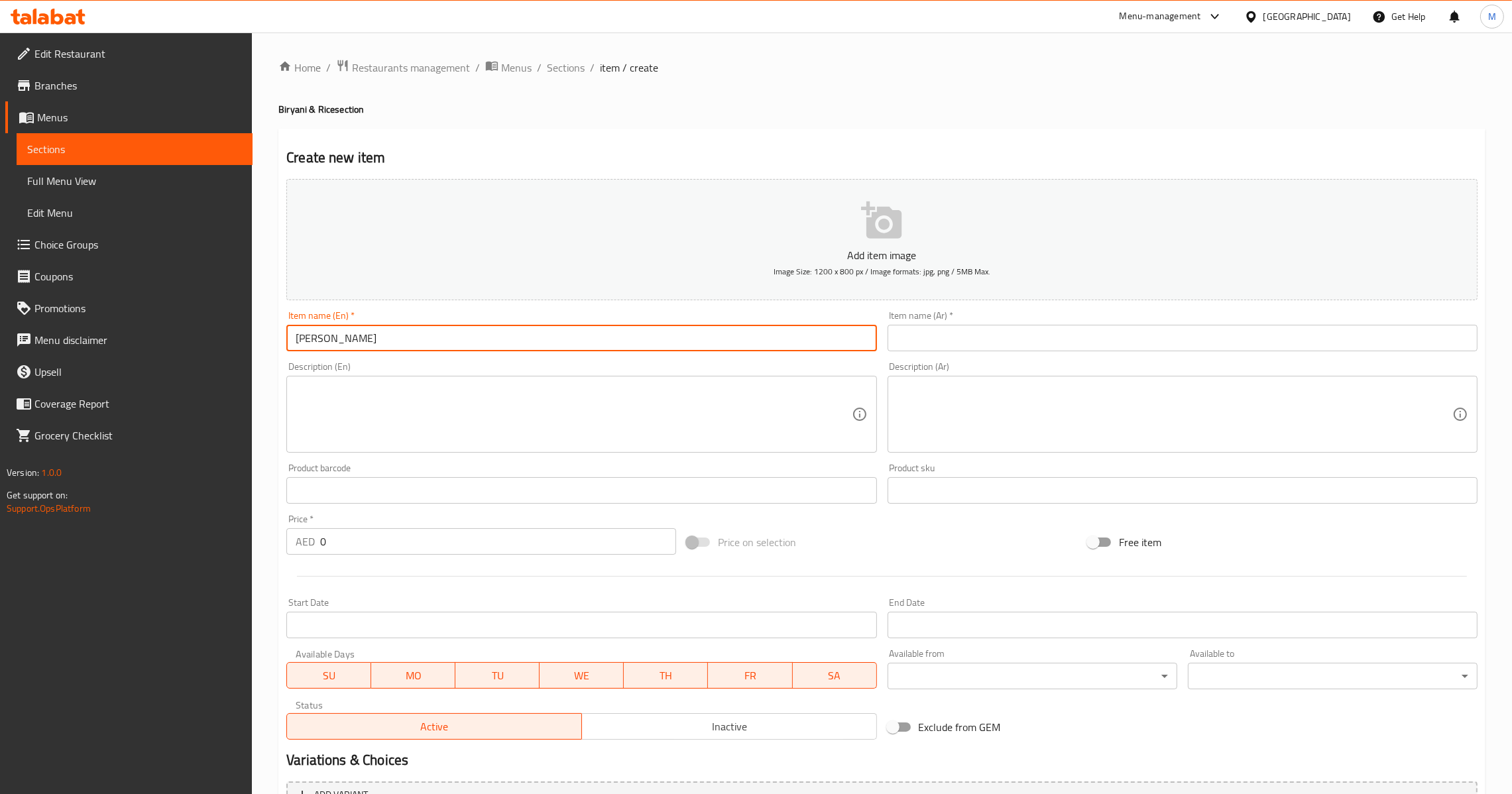
click at [415, 549] on input "0" at bounding box center [498, 541] width 356 height 27
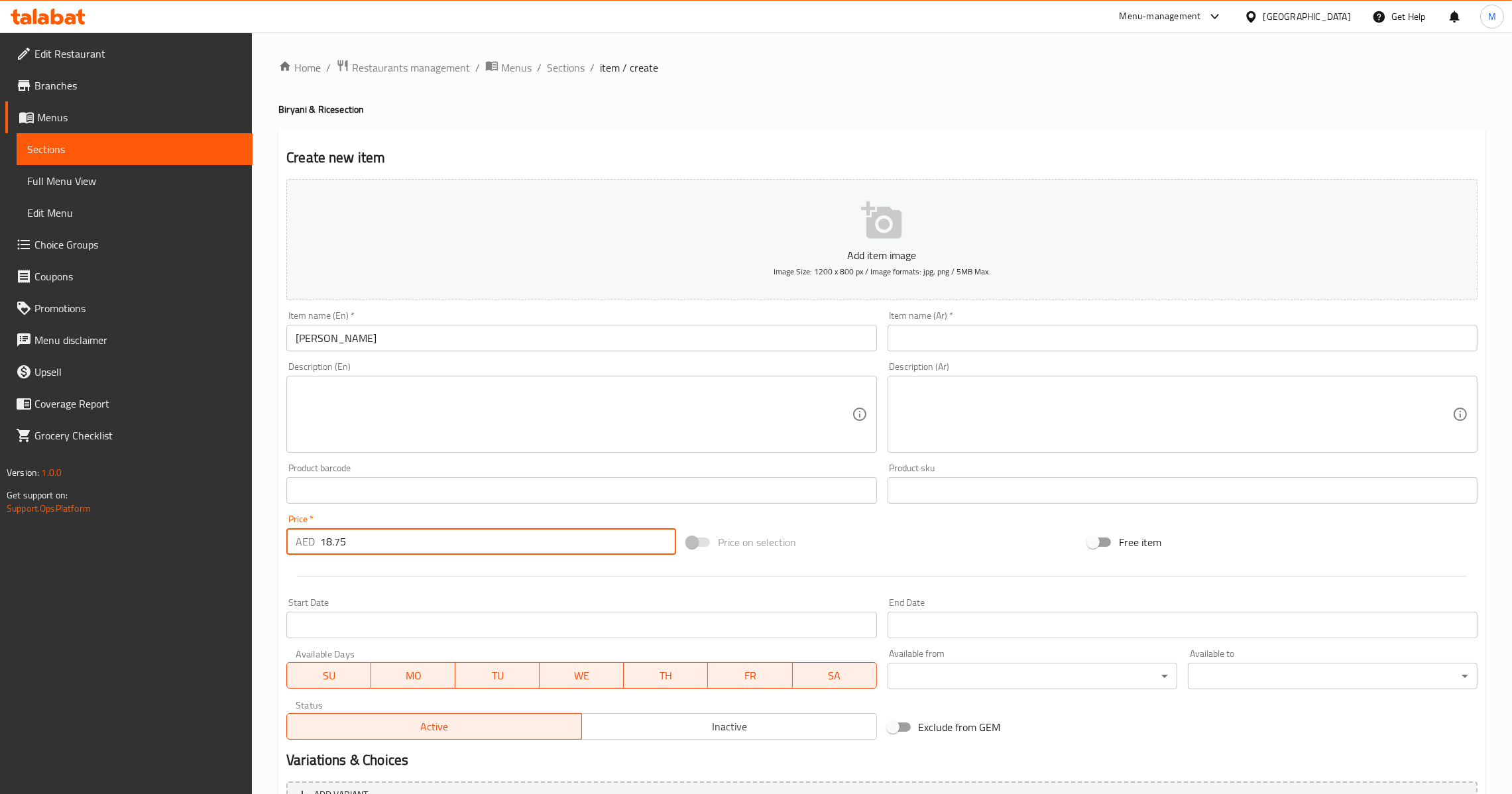
click at [540, 341] on input "[PERSON_NAME]" at bounding box center [581, 338] width 590 height 27
drag, startPoint x: 1030, startPoint y: 324, endPoint x: 1031, endPoint y: 341, distance: 17.0
click at [1030, 325] on input "text" at bounding box center [1182, 338] width 590 height 27
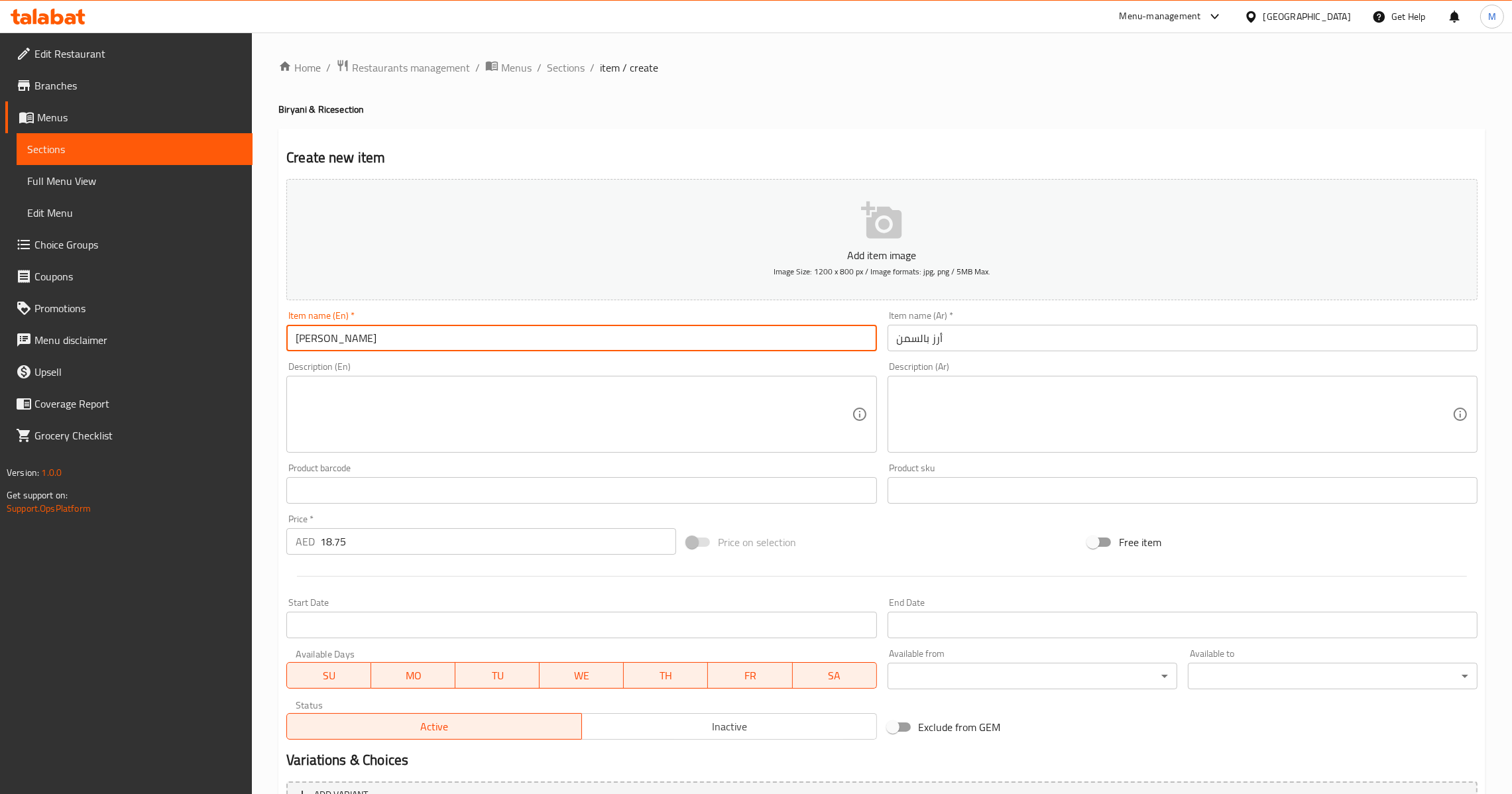
click at [415, 329] on input "[PERSON_NAME]" at bounding box center [581, 338] width 590 height 27
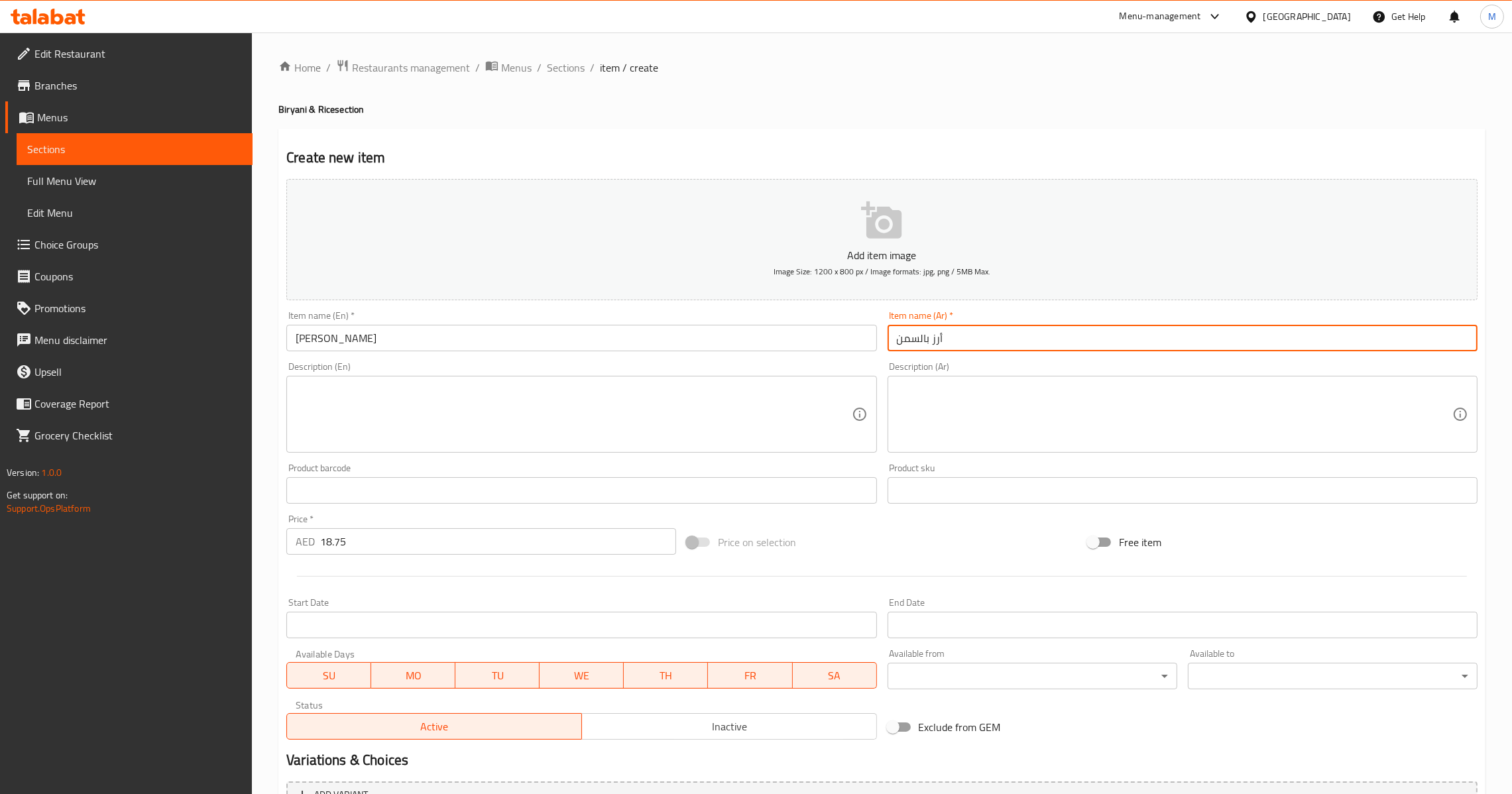
click at [1017, 339] on input "أرز بالسمن" at bounding box center [1182, 338] width 590 height 27
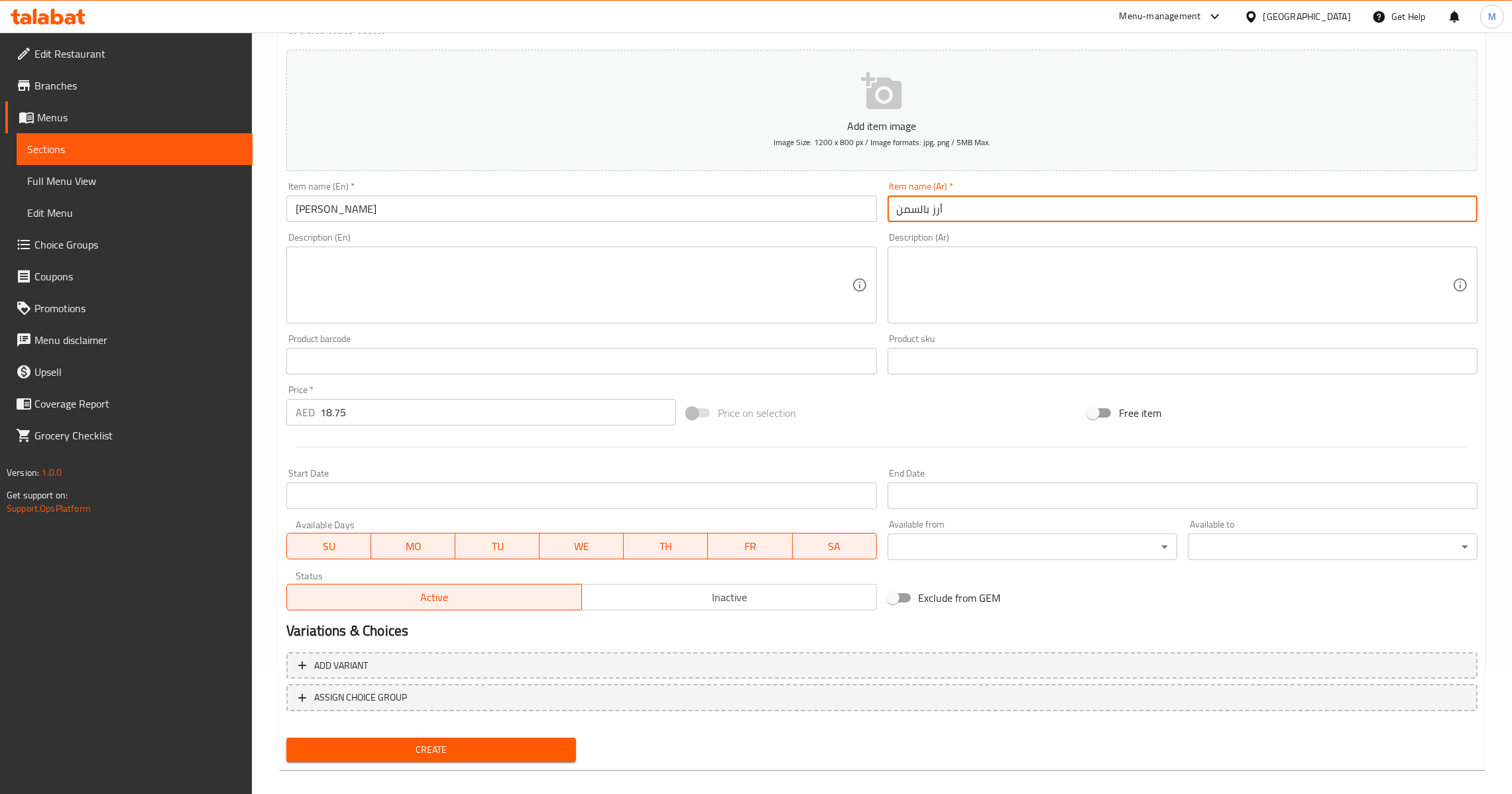
scroll to position [140, 0]
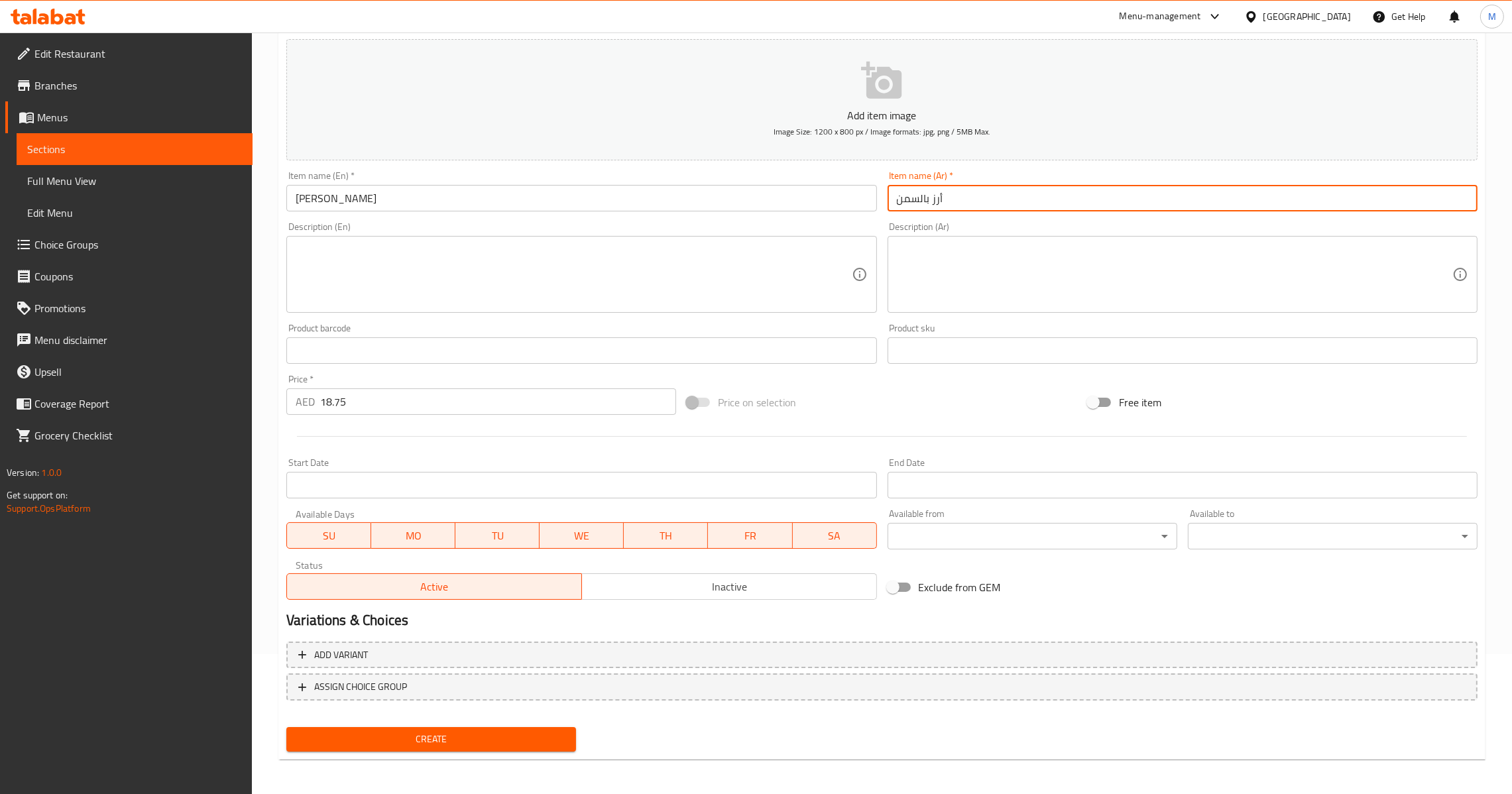
click at [419, 731] on span "Create" at bounding box center [432, 739] width 269 height 17
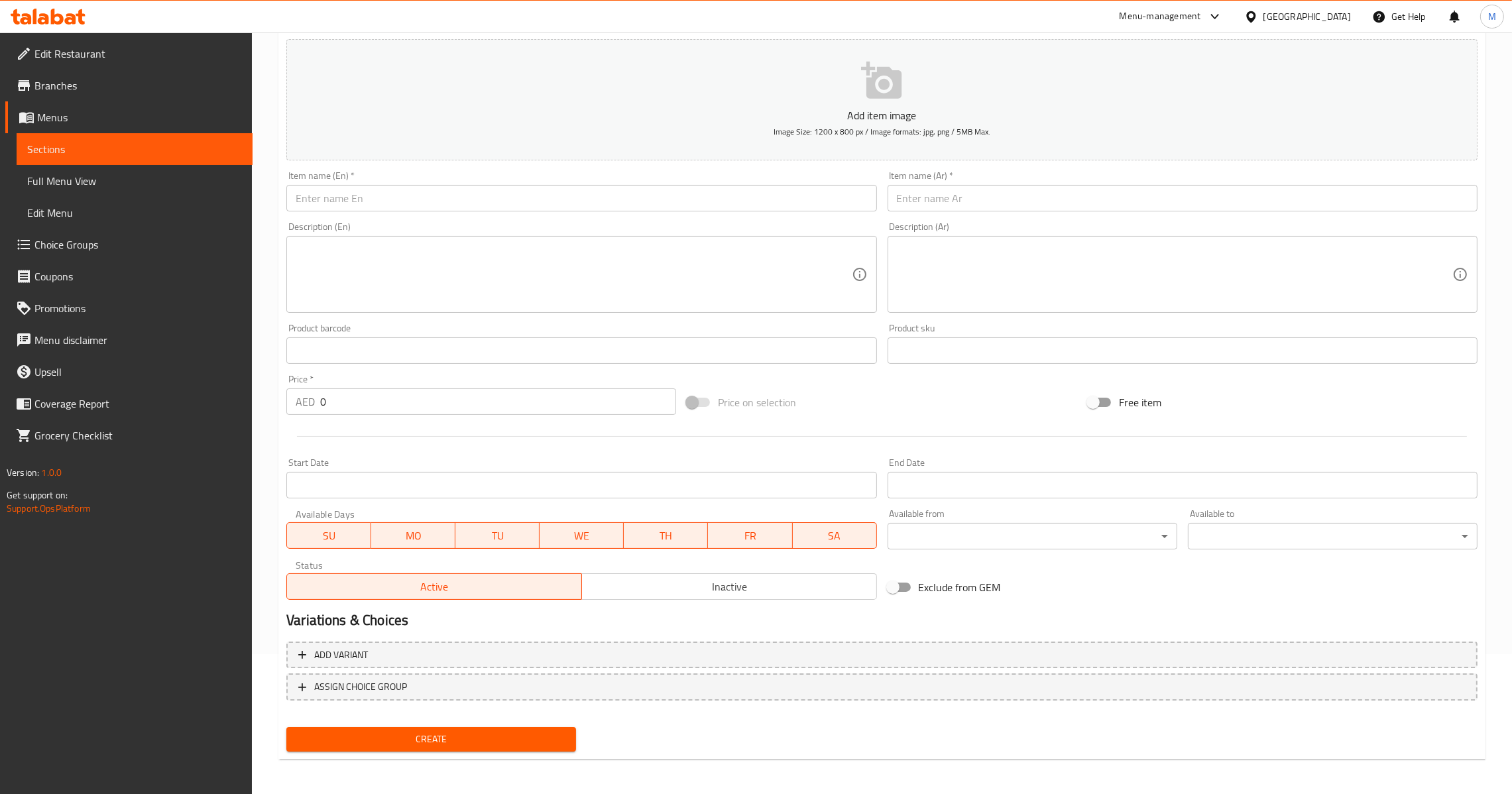
click at [437, 190] on input "text" at bounding box center [581, 198] width 590 height 27
click at [919, 220] on div "Description (Ar) Description (Ar)" at bounding box center [1183, 268] width 601 height 101
click at [920, 194] on input "text" at bounding box center [1182, 198] width 590 height 27
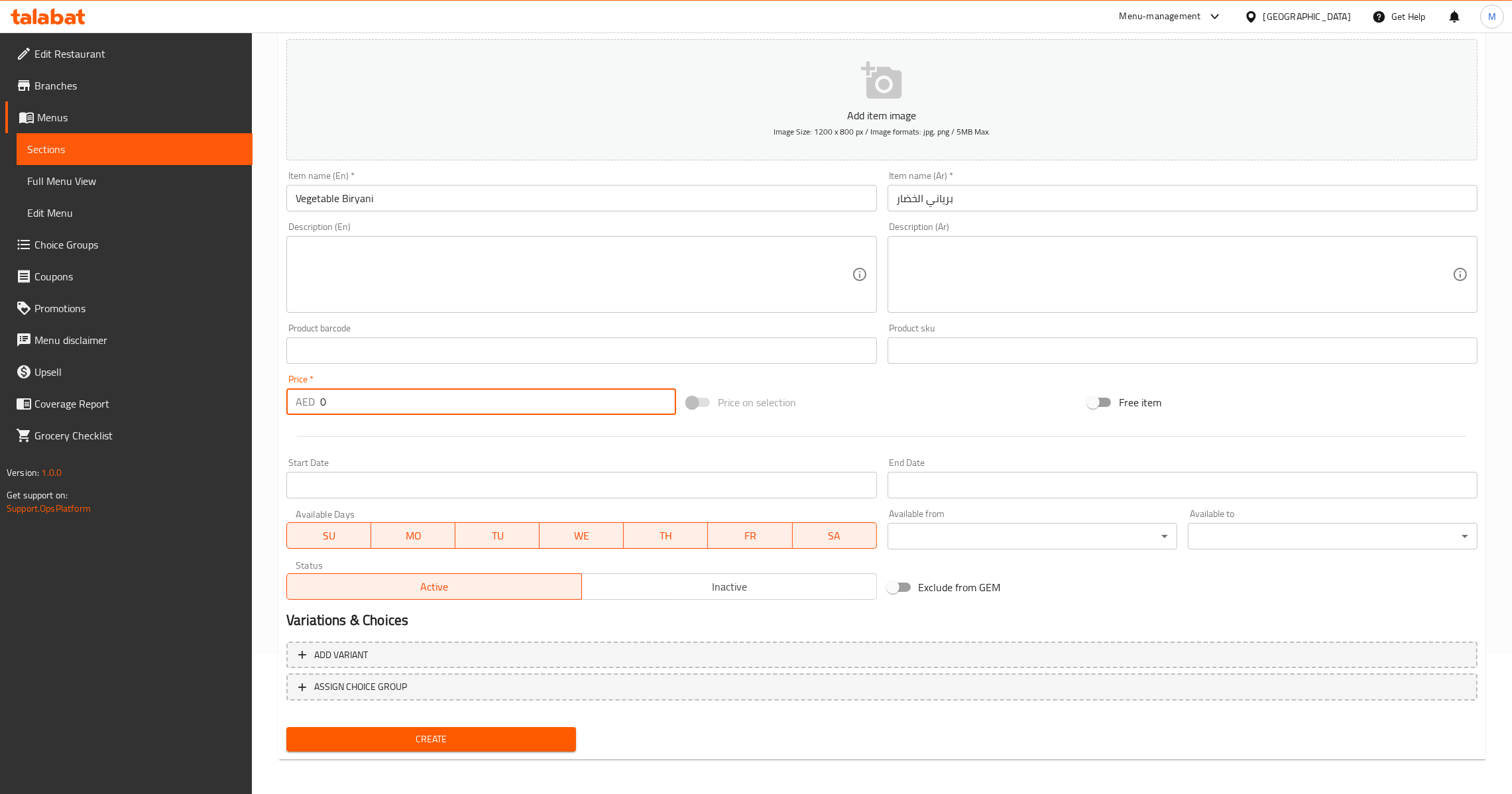
click at [347, 395] on input "0" at bounding box center [498, 402] width 356 height 27
click at [400, 739] on span "Create" at bounding box center [432, 739] width 269 height 17
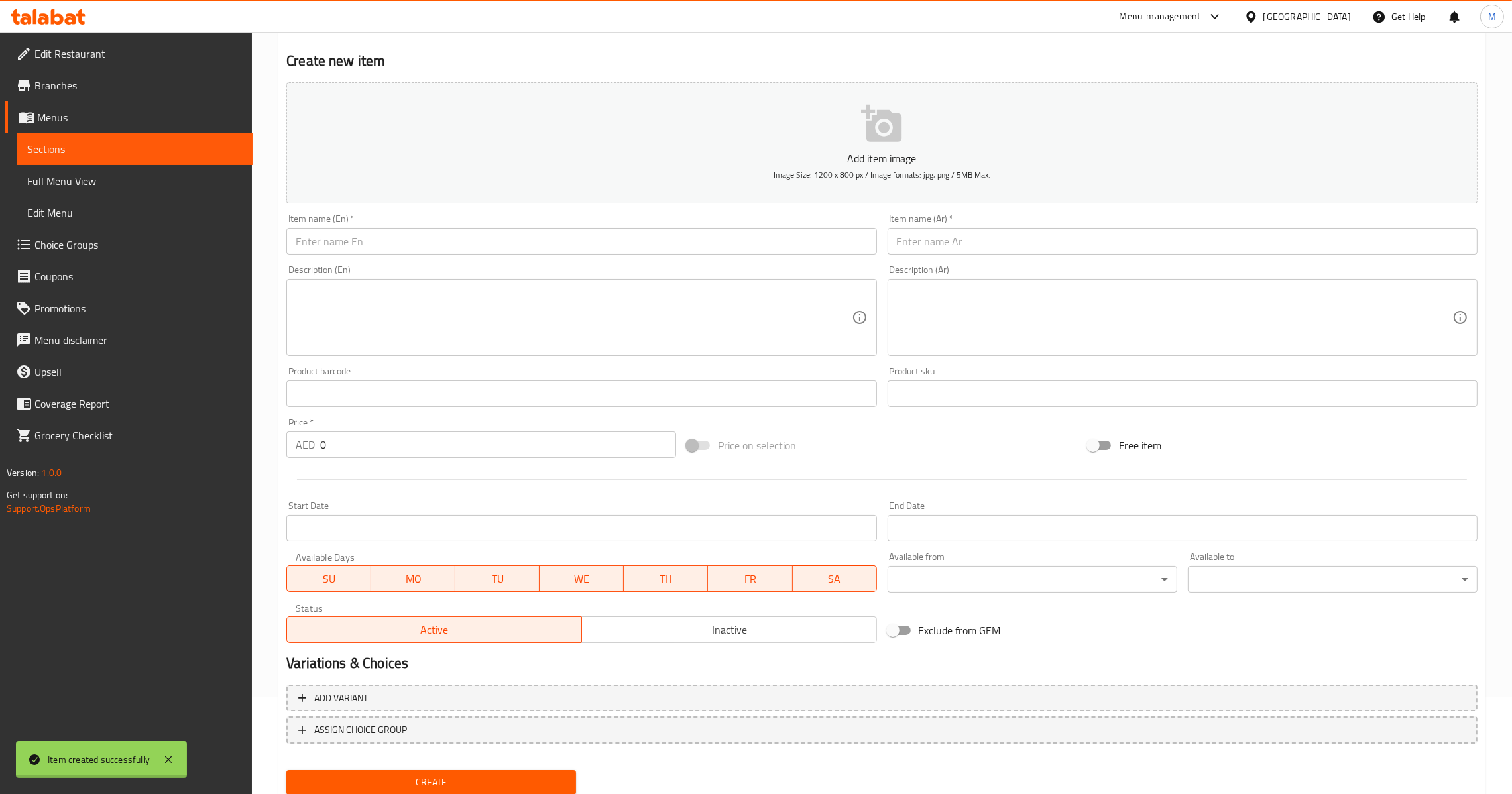
scroll to position [0, 0]
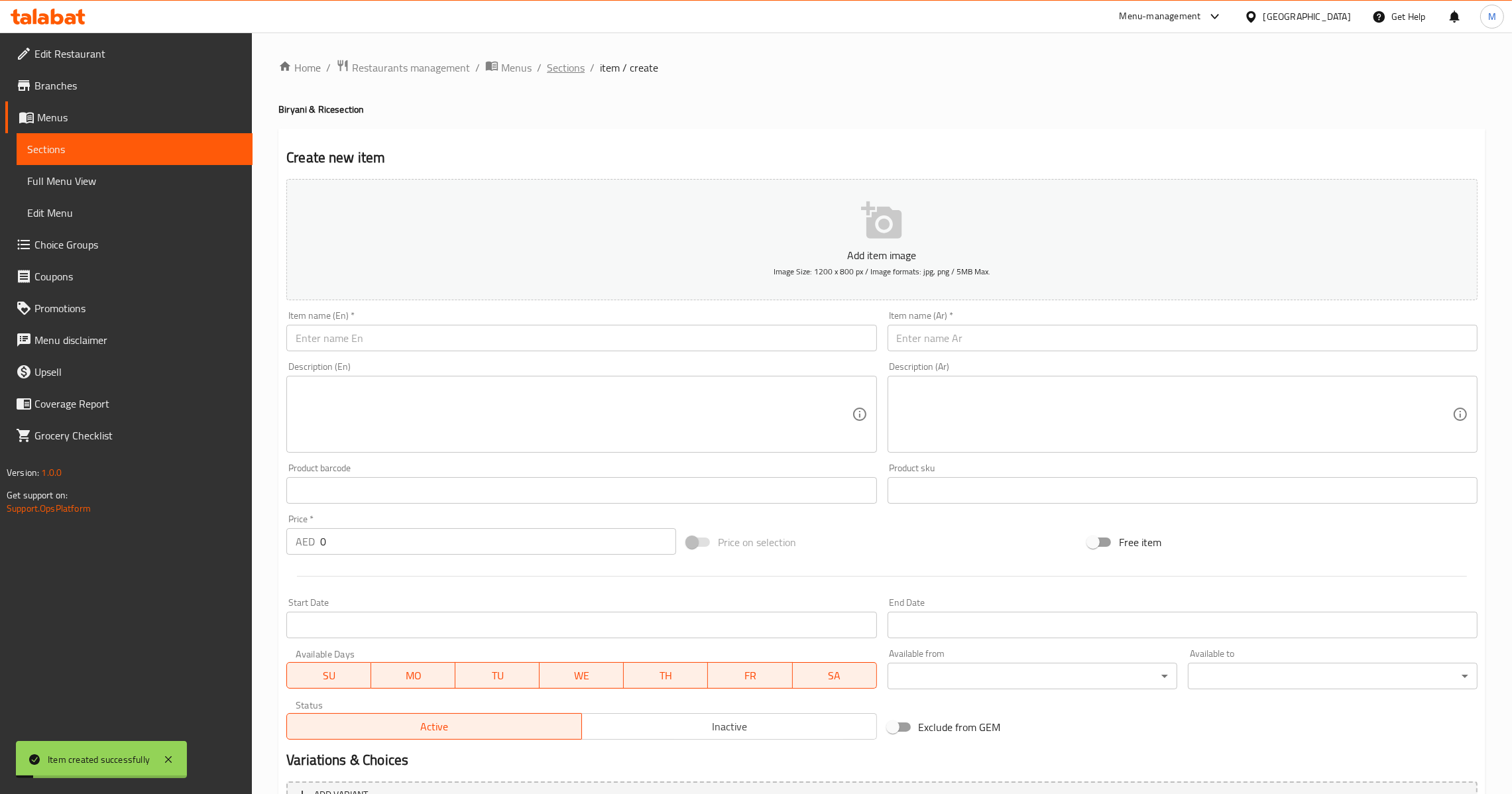
click at [567, 73] on span "Sections" at bounding box center [566, 68] width 38 height 16
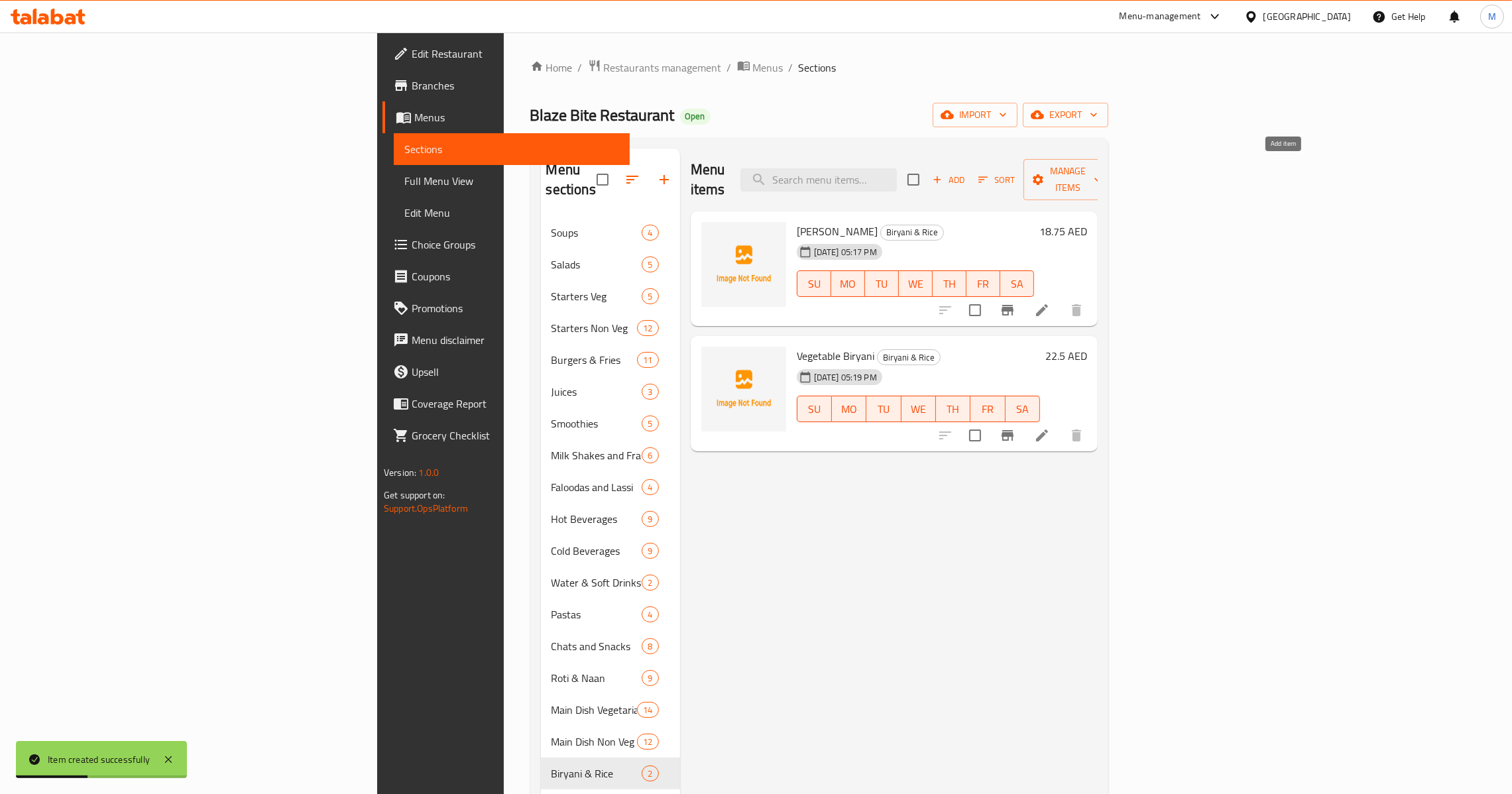
click at [967, 172] on span "Add" at bounding box center [949, 179] width 36 height 15
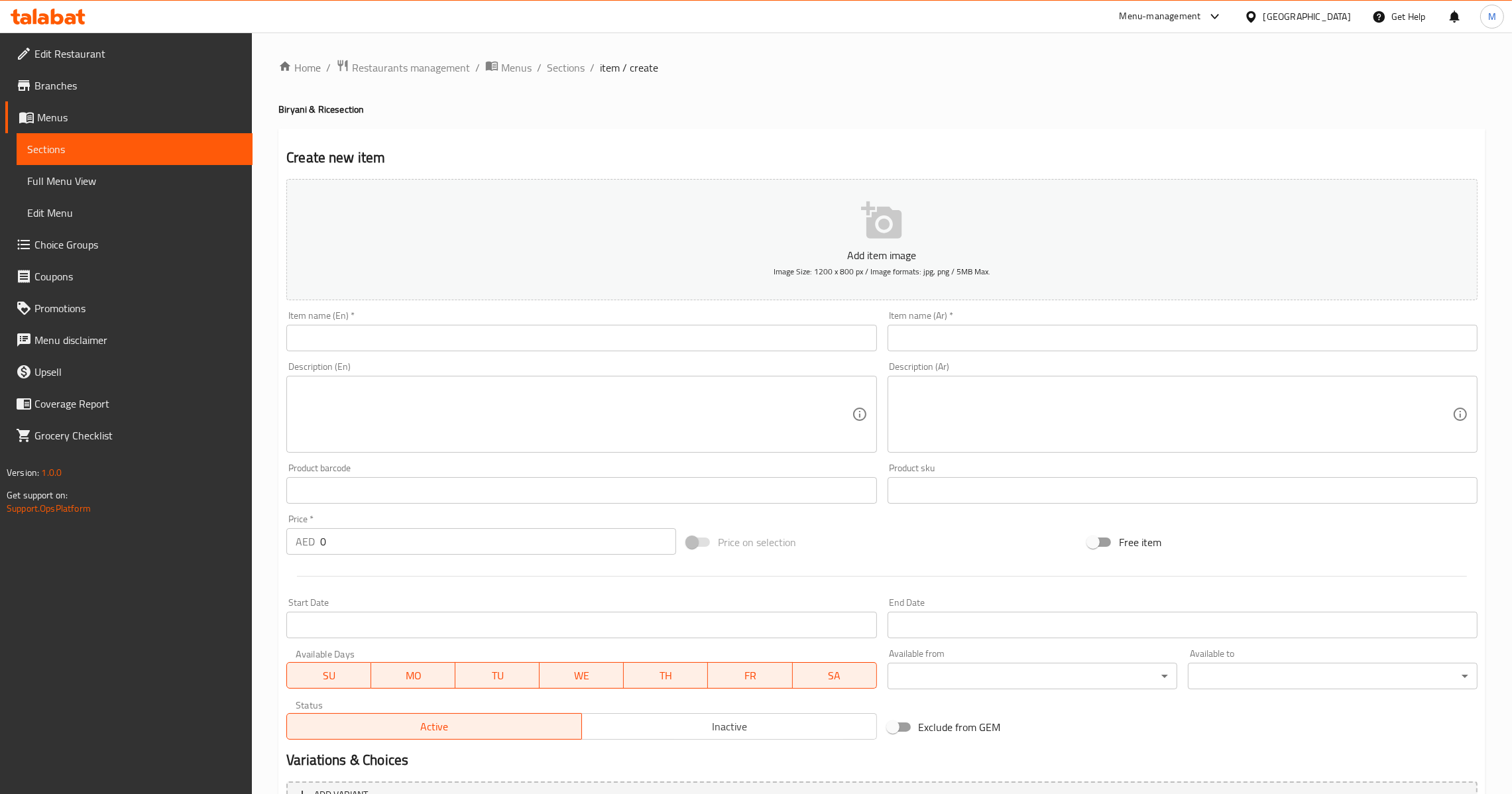
click at [449, 345] on input "text" at bounding box center [581, 338] width 590 height 27
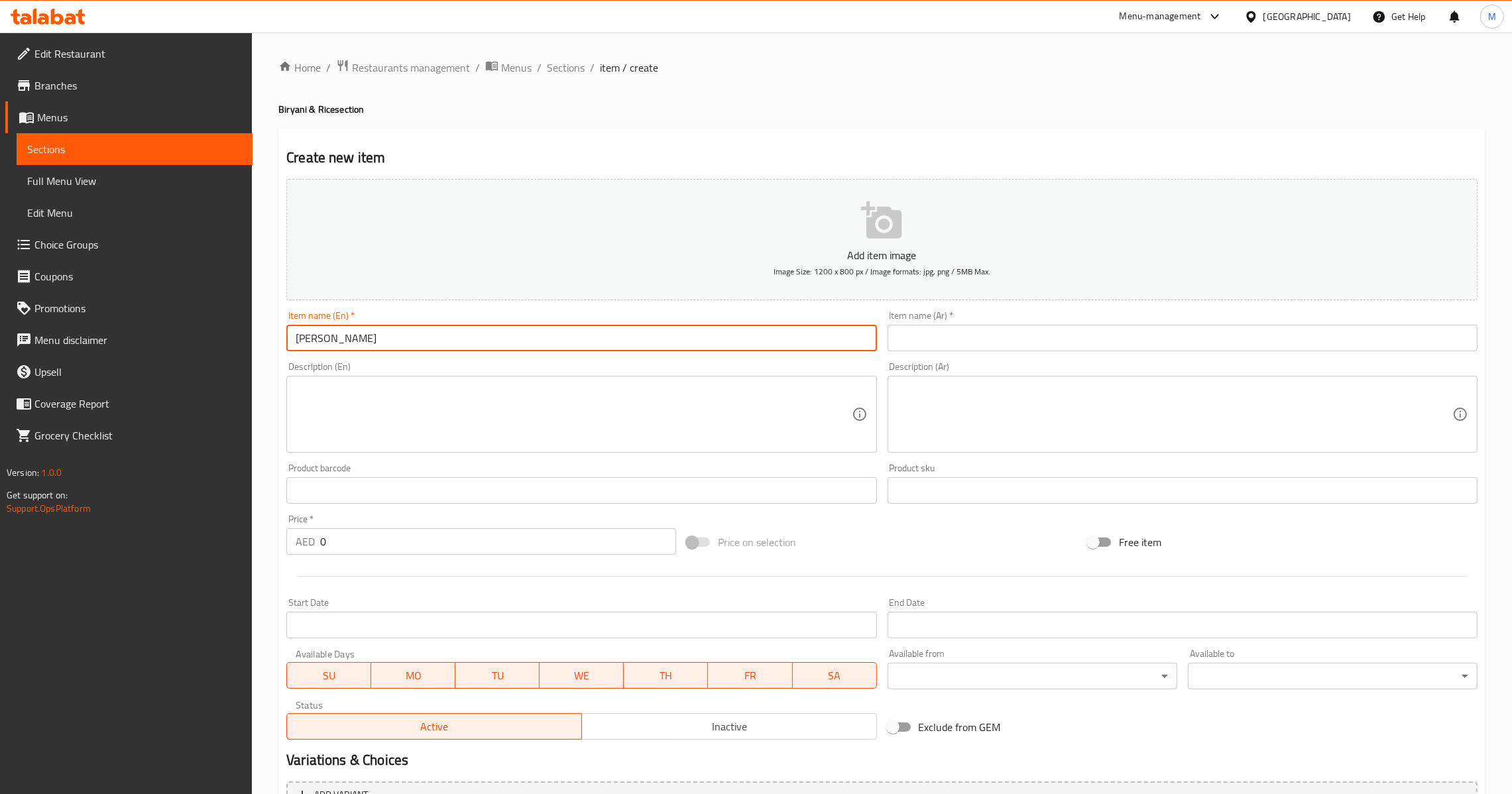
click at [359, 556] on div "Price   * AED 0 Price *" at bounding box center [481, 534] width 401 height 51
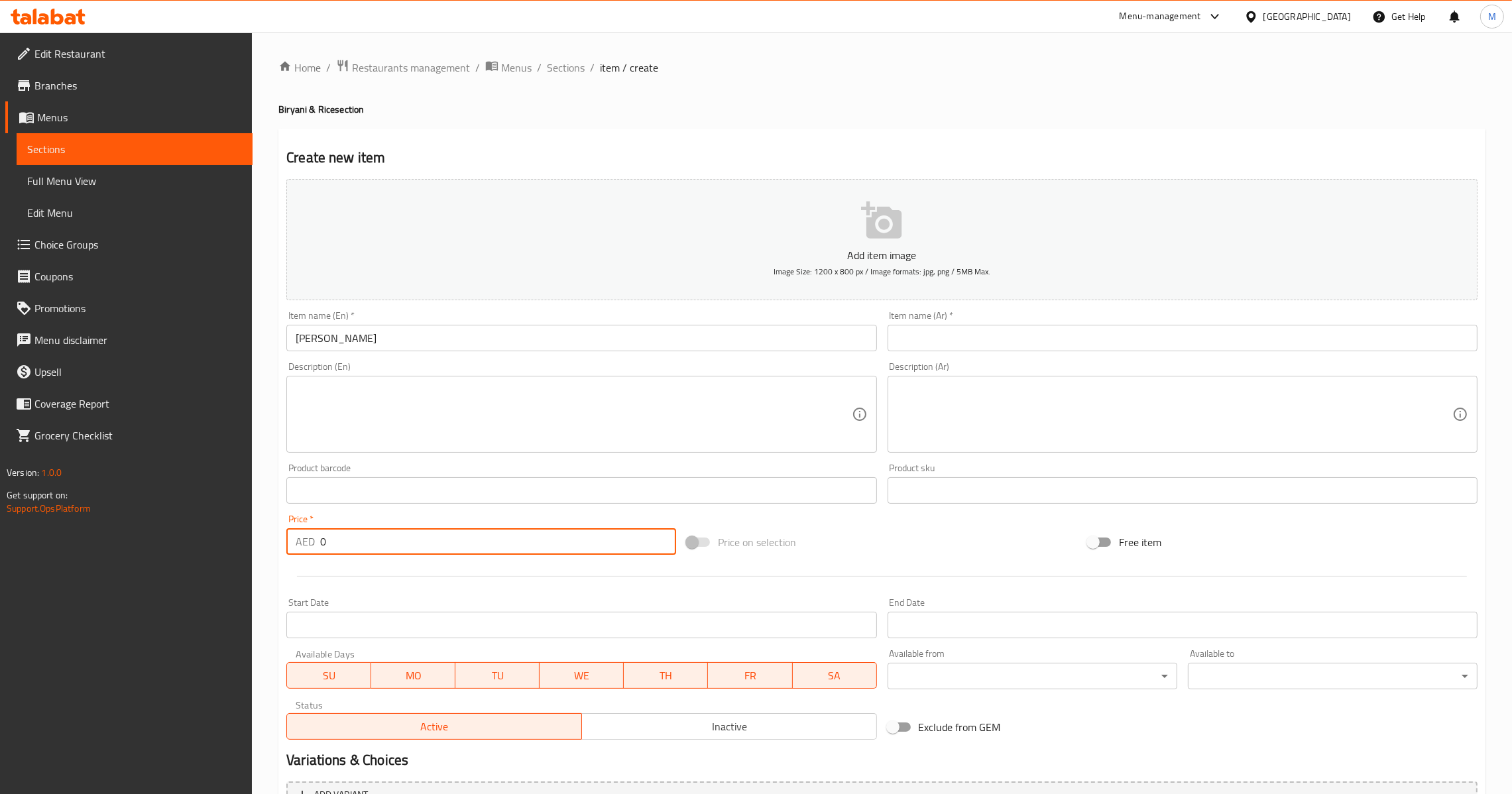
click at [375, 538] on input "0" at bounding box center [498, 541] width 356 height 27
click at [499, 349] on input "[PERSON_NAME]" at bounding box center [581, 338] width 590 height 27
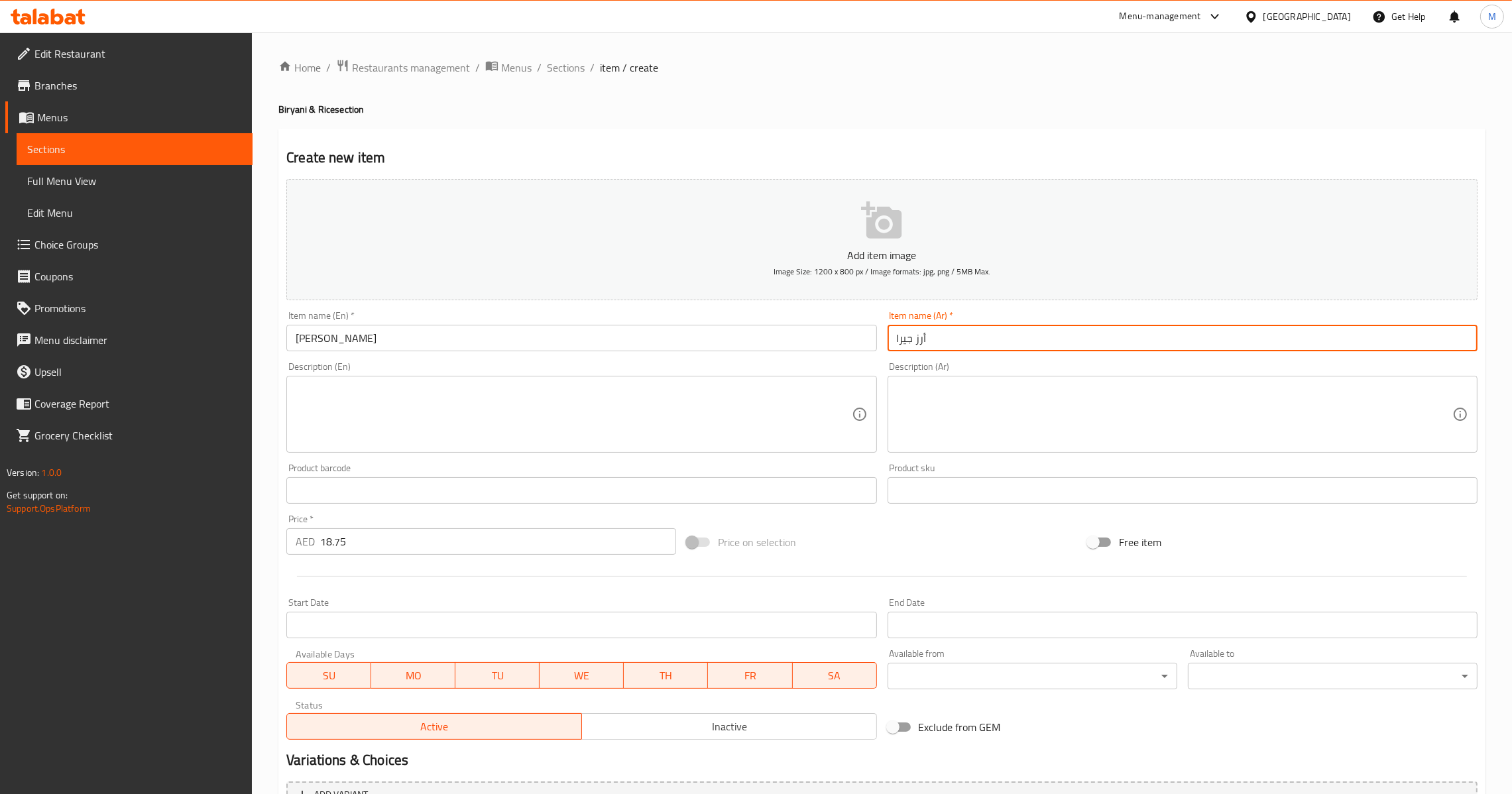
click at [969, 335] on input "أرز جيرا" at bounding box center [1182, 338] width 590 height 27
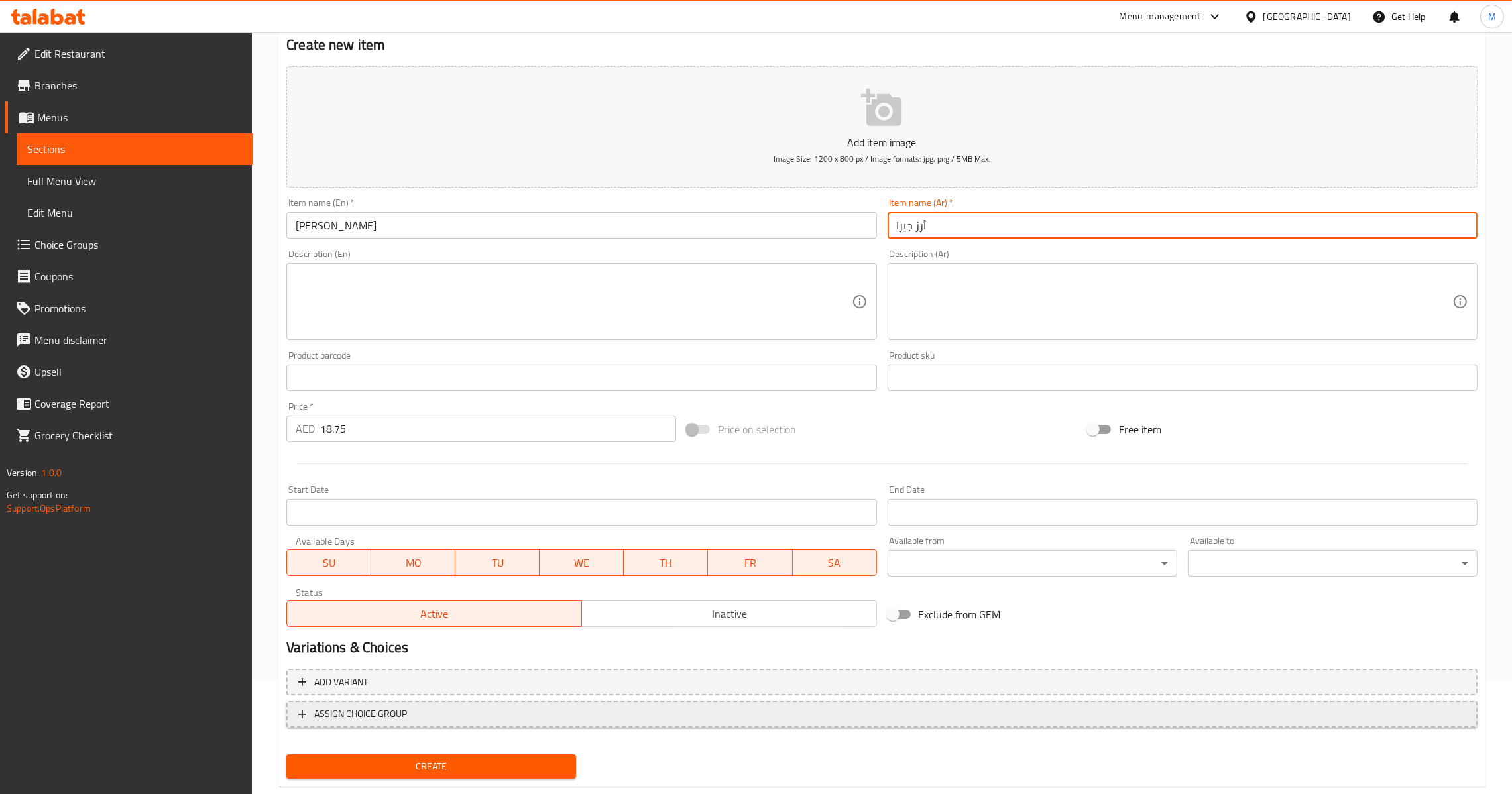
scroll to position [140, 0]
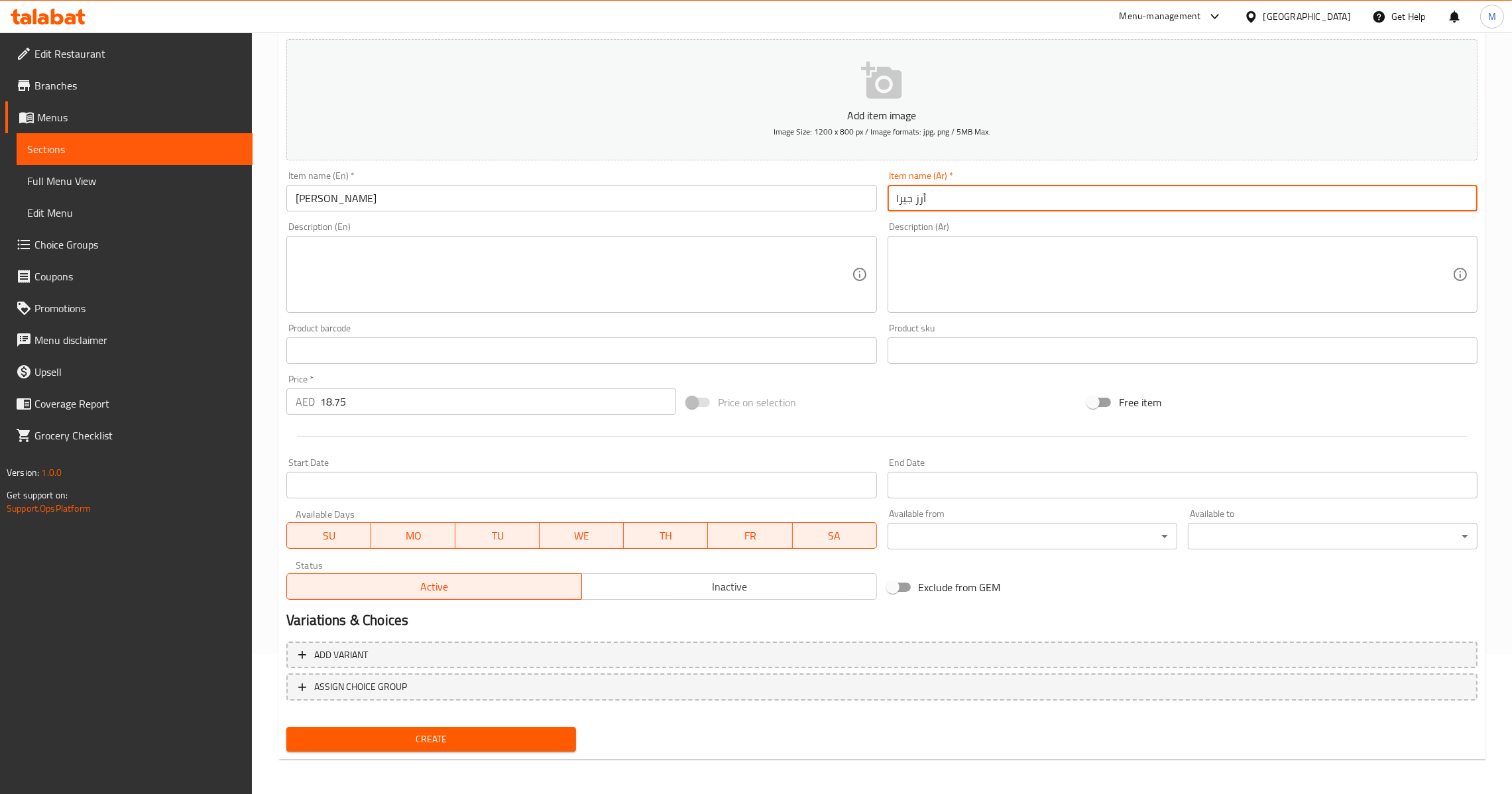
click at [432, 743] on span "Create" at bounding box center [432, 739] width 269 height 17
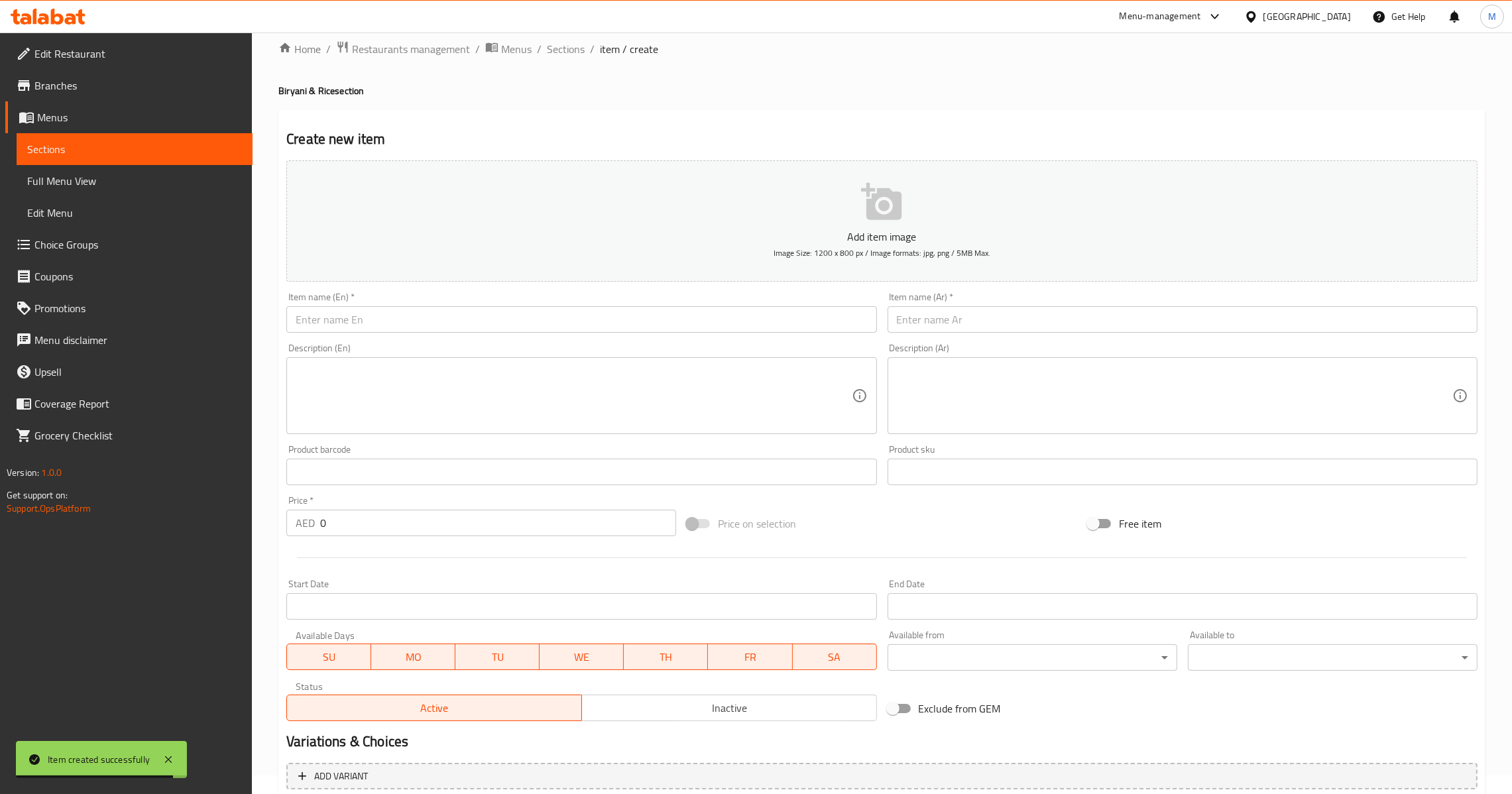
scroll to position [0, 0]
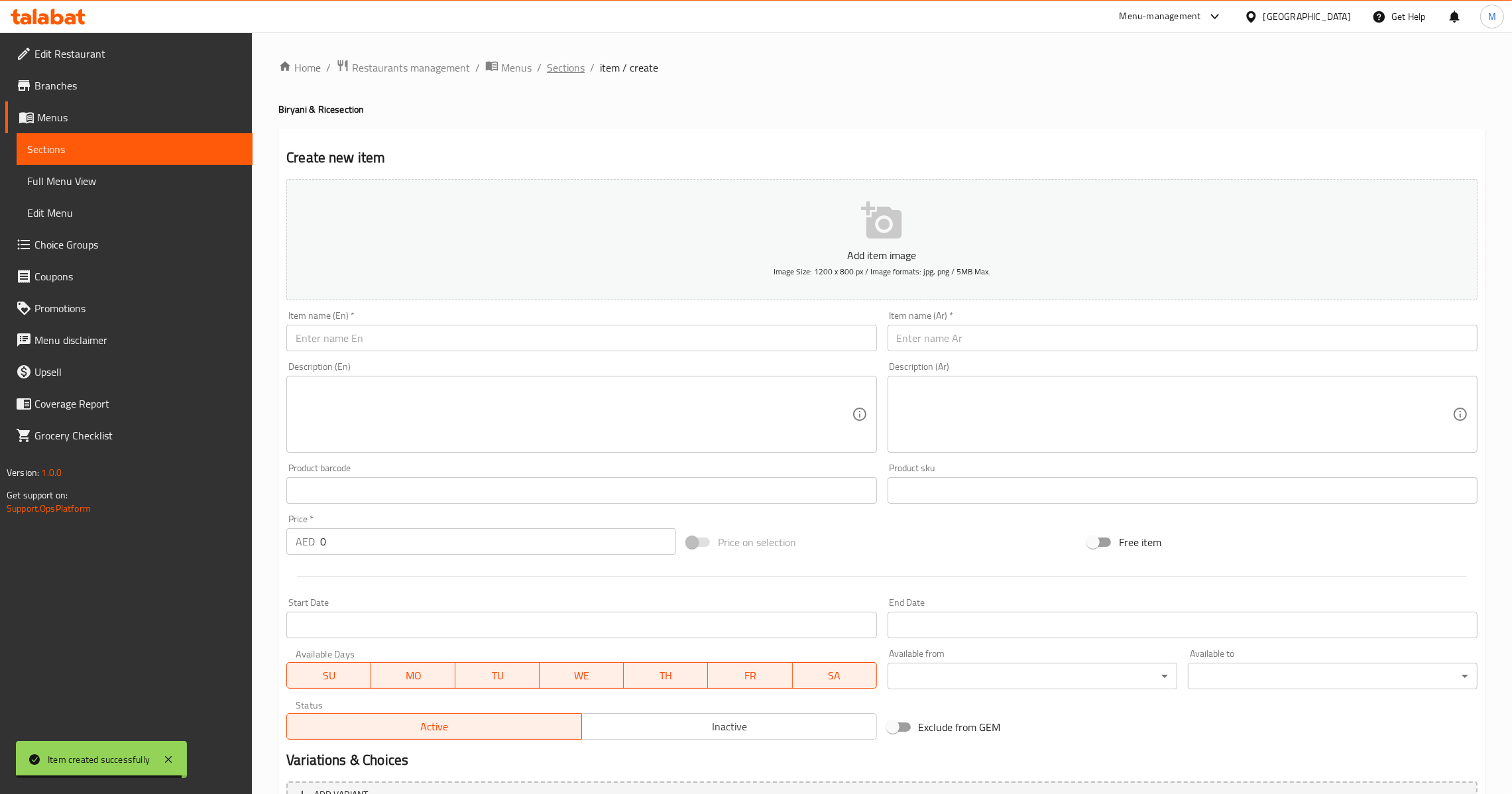
drag, startPoint x: 571, startPoint y: 78, endPoint x: 571, endPoint y: 68, distance: 10.0
click at [571, 75] on div "Home / Restaurants management / Menus / Sections / item / create Biryani & Rice…" at bounding box center [882, 485] width 1208 height 852
click at [571, 68] on span "Sections" at bounding box center [566, 68] width 38 height 16
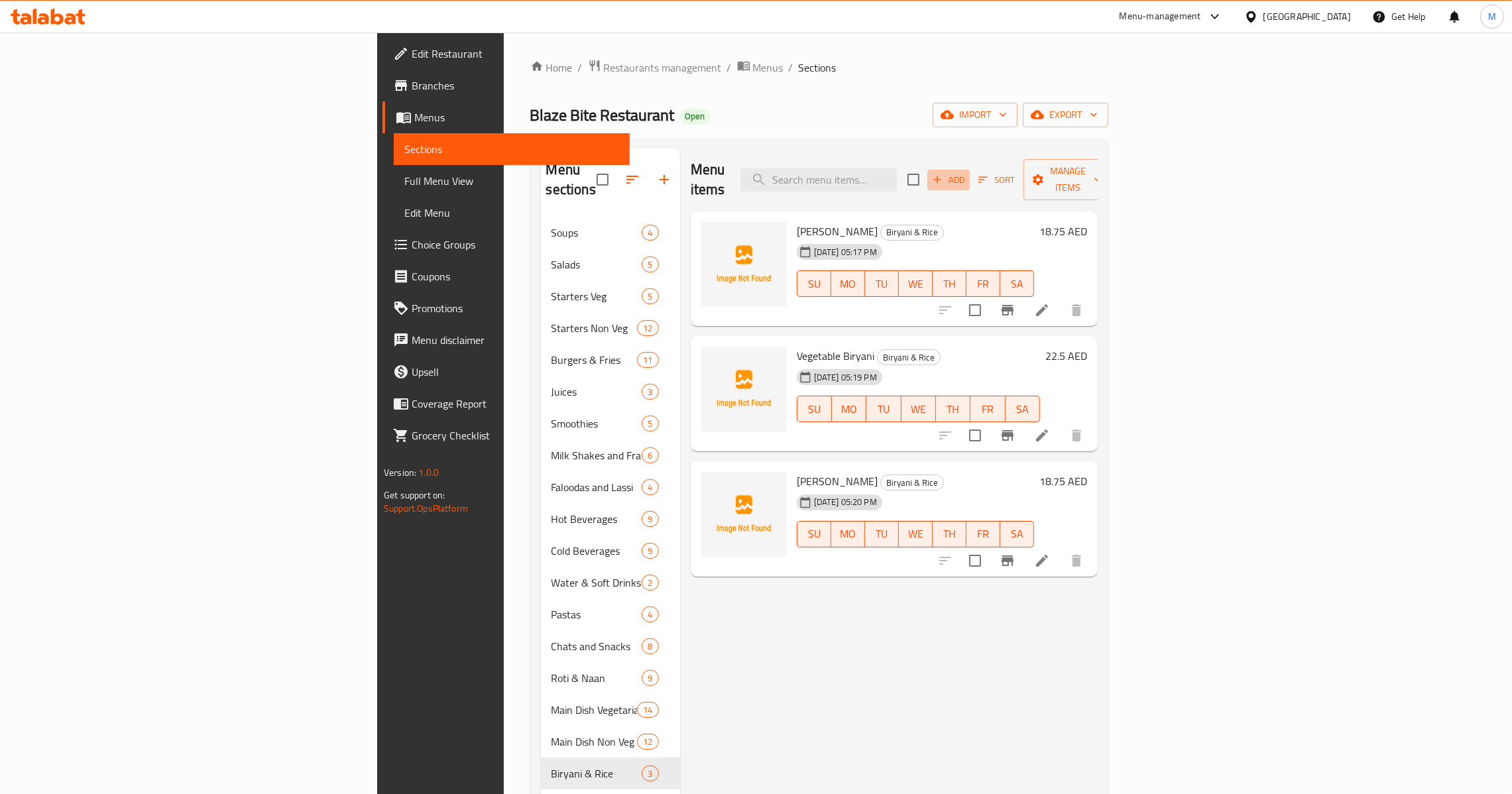
click at [967, 174] on span "Add" at bounding box center [949, 179] width 36 height 15
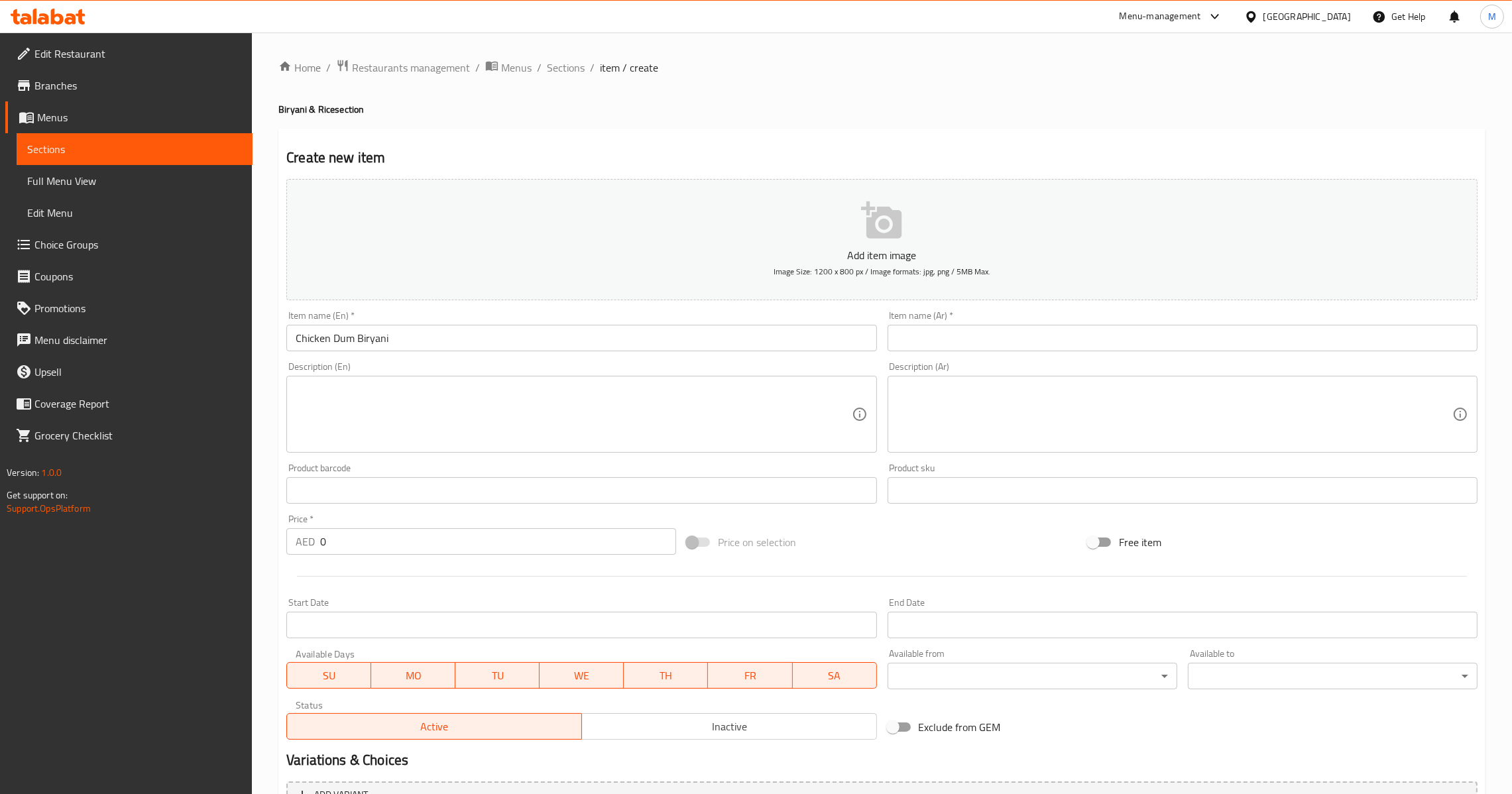
drag, startPoint x: 487, startPoint y: 335, endPoint x: 467, endPoint y: 349, distance: 24.4
click at [487, 335] on input "Chicken Dum Biryani" at bounding box center [581, 338] width 590 height 27
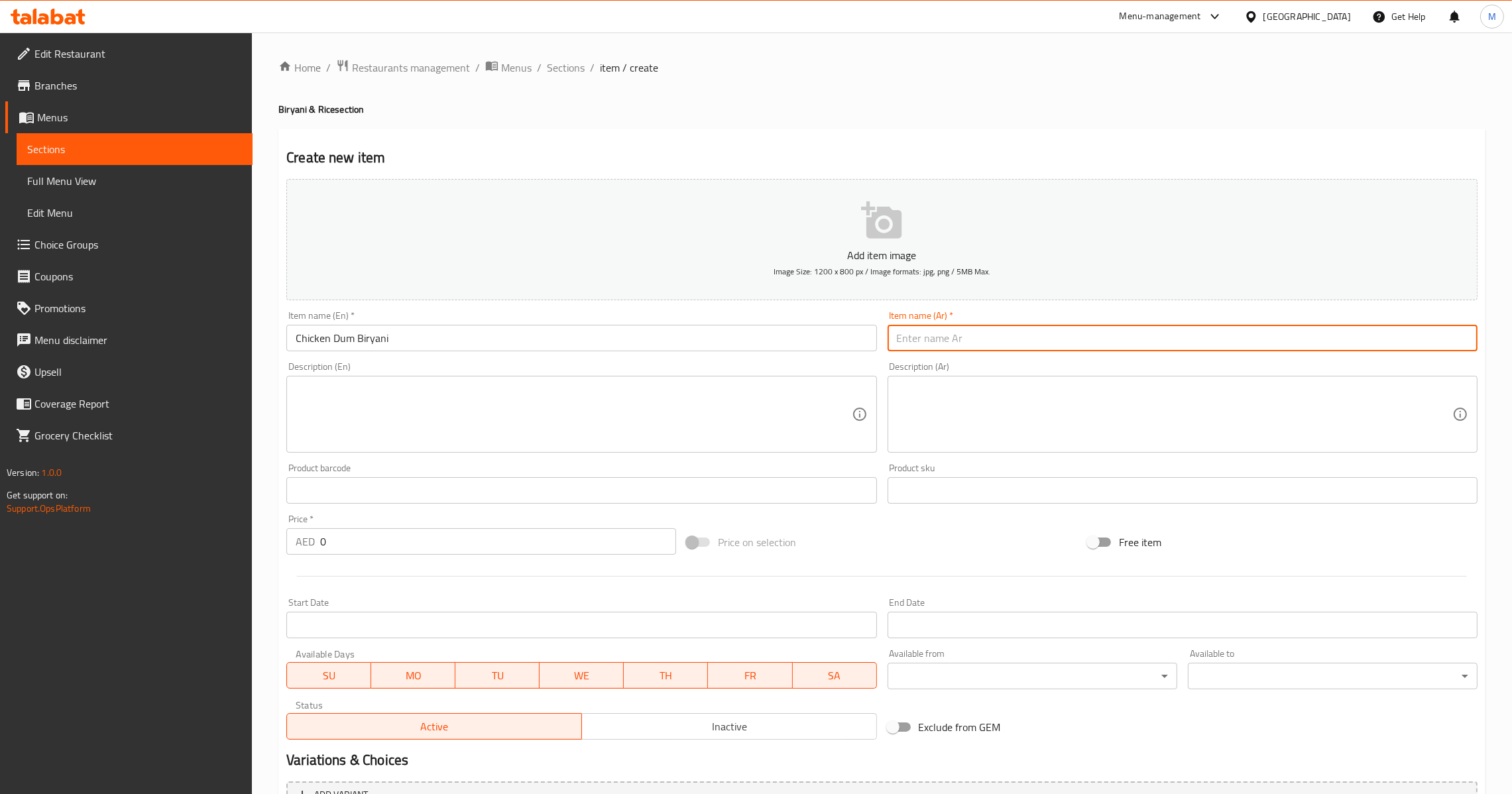
click at [990, 333] on input "text" at bounding box center [1182, 338] width 590 height 27
click at [405, 540] on div "Price   * AED 0 Price *" at bounding box center [481, 534] width 390 height 41
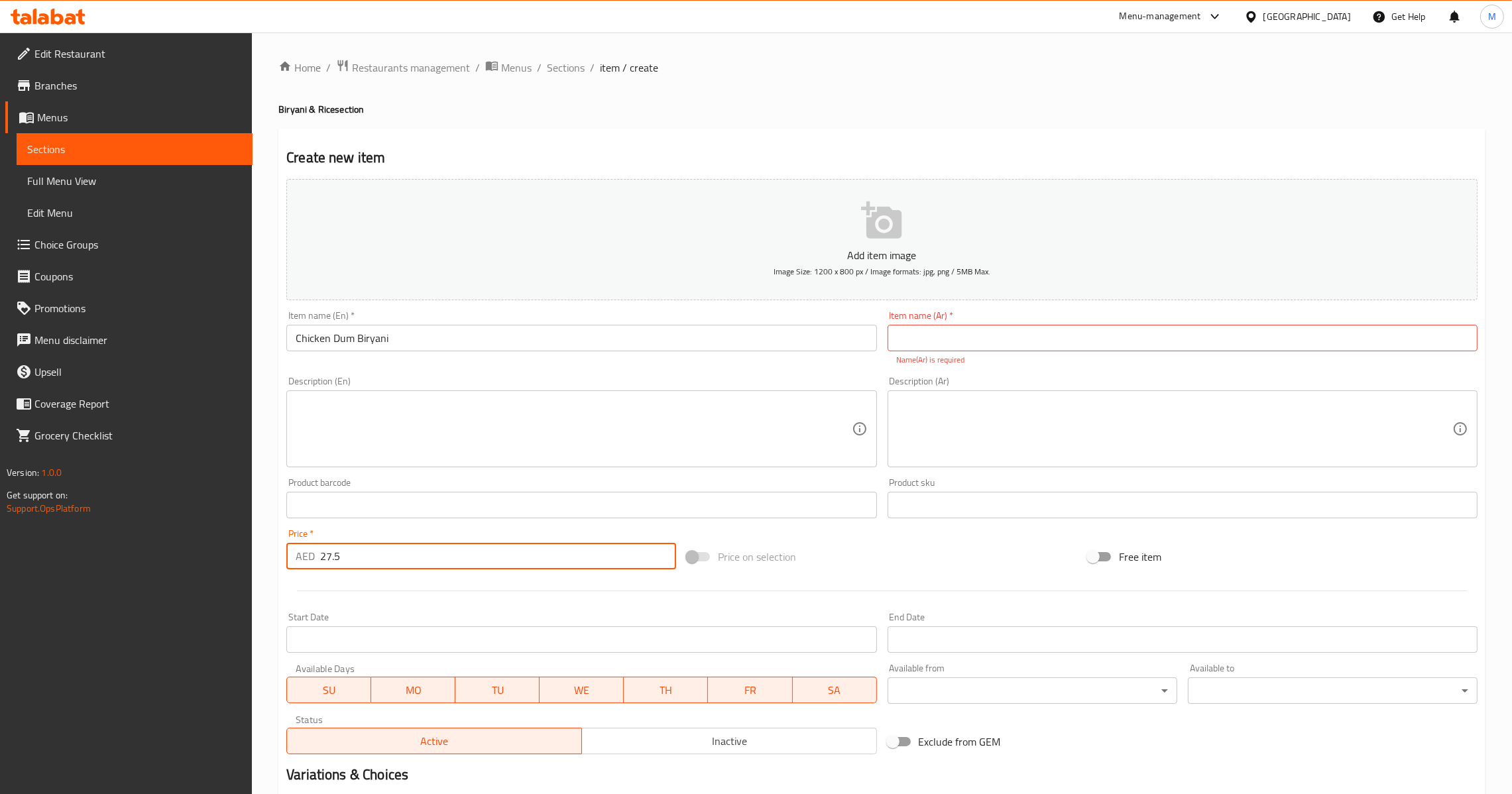
click at [711, 337] on input "Chicken Dum Biryani" at bounding box center [581, 338] width 590 height 27
click at [976, 331] on input "text" at bounding box center [1182, 338] width 590 height 27
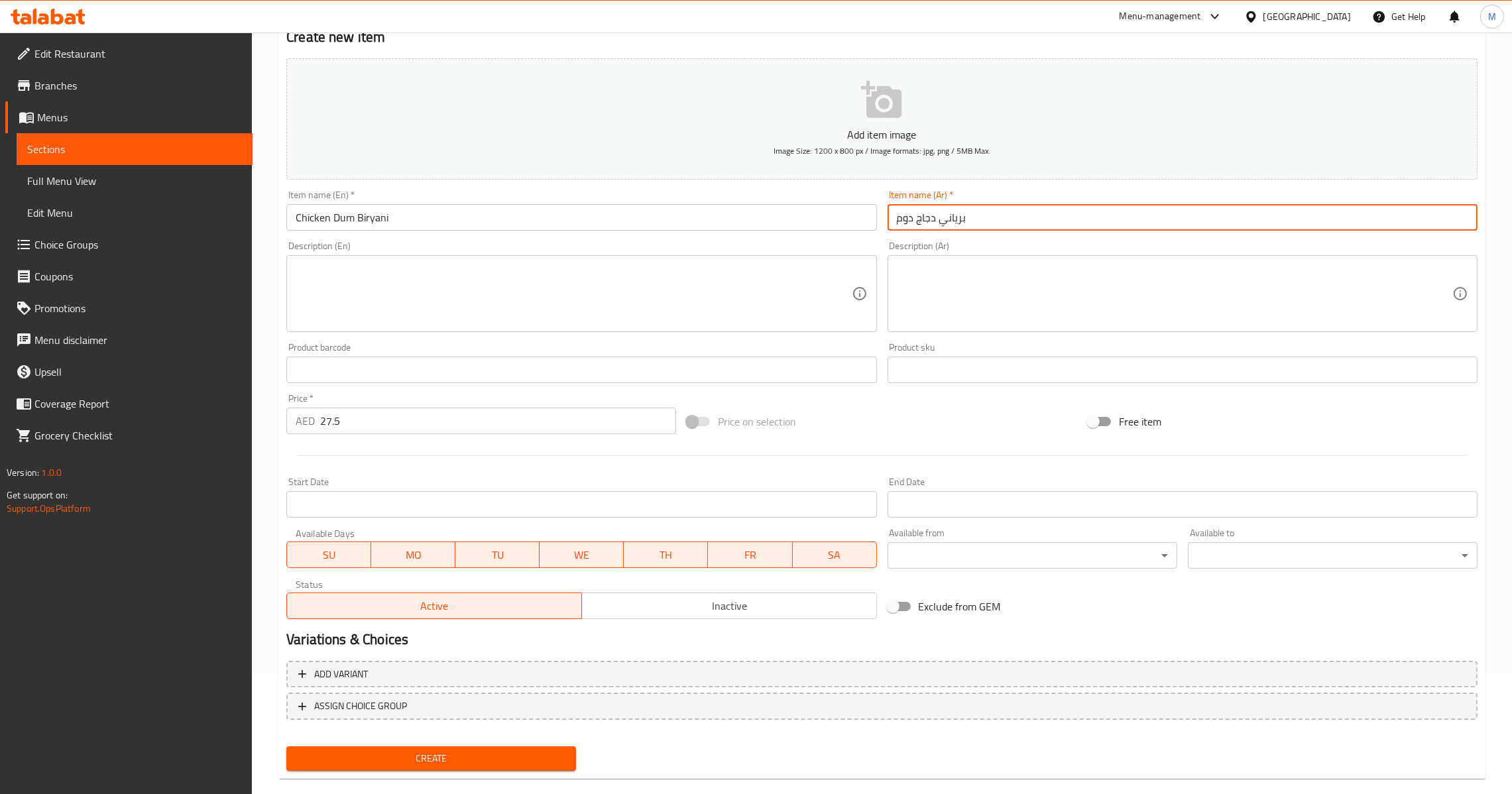
scroll to position [140, 0]
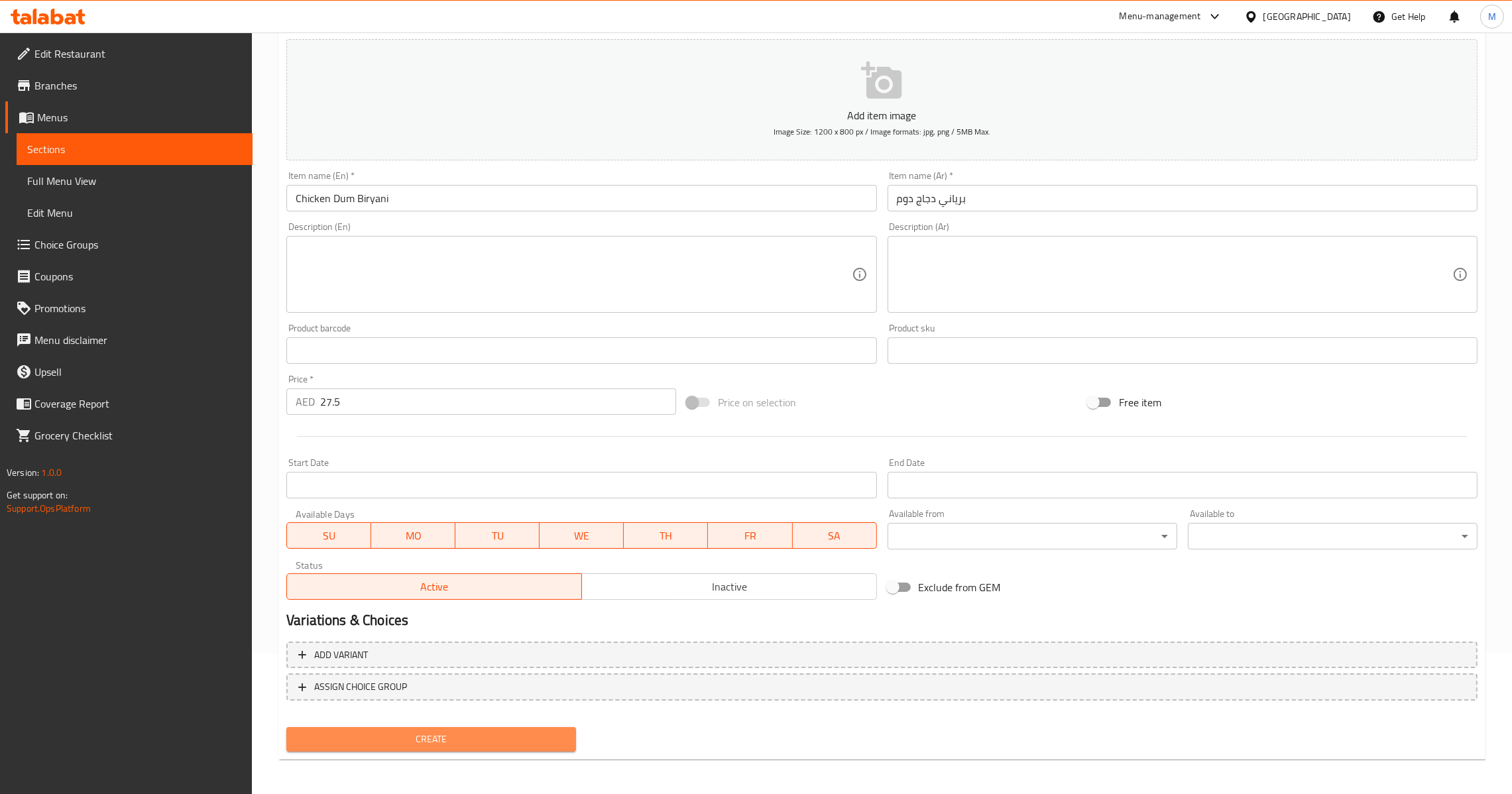
click at [471, 734] on span "Create" at bounding box center [432, 739] width 269 height 17
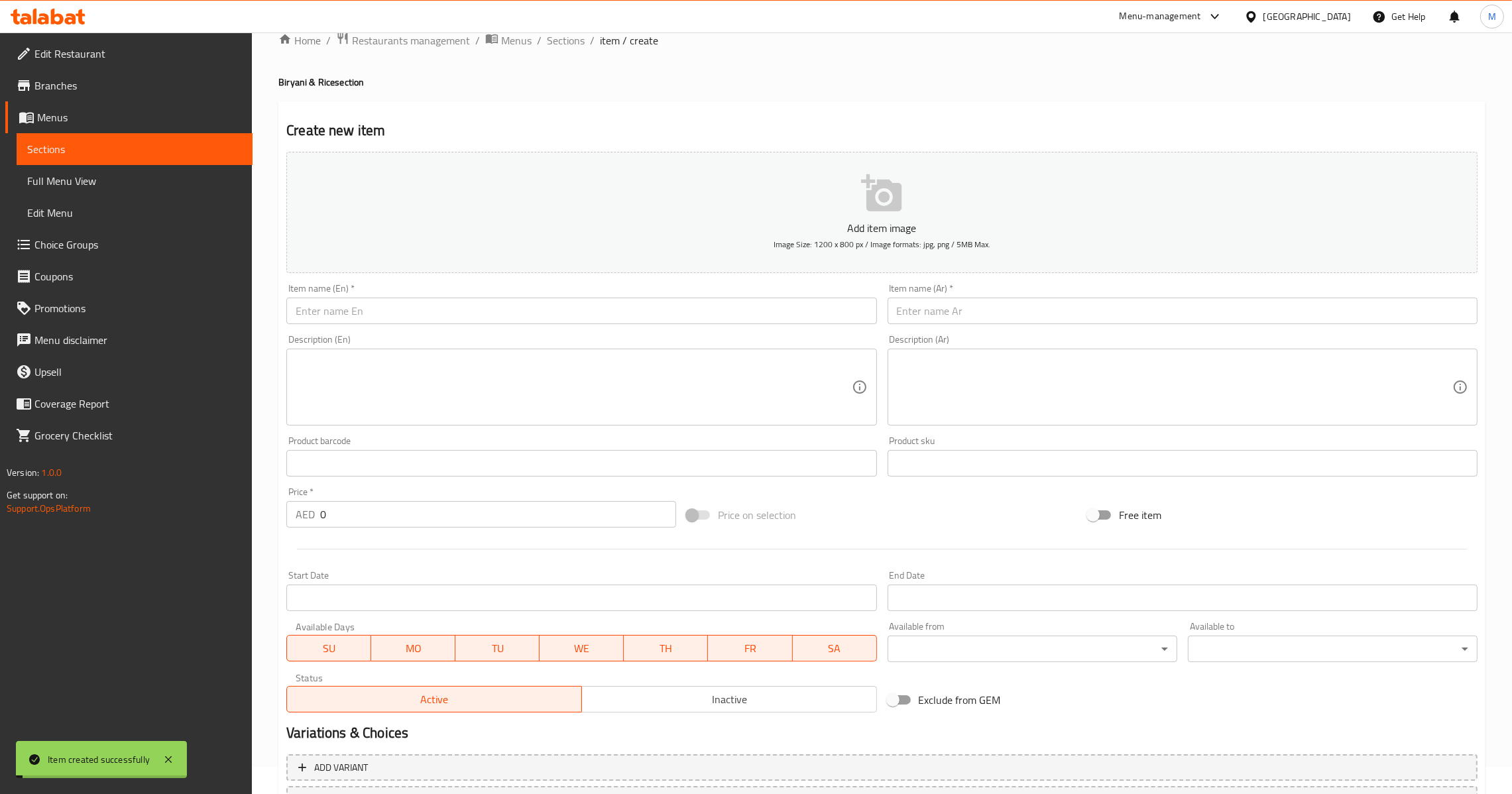
scroll to position [0, 0]
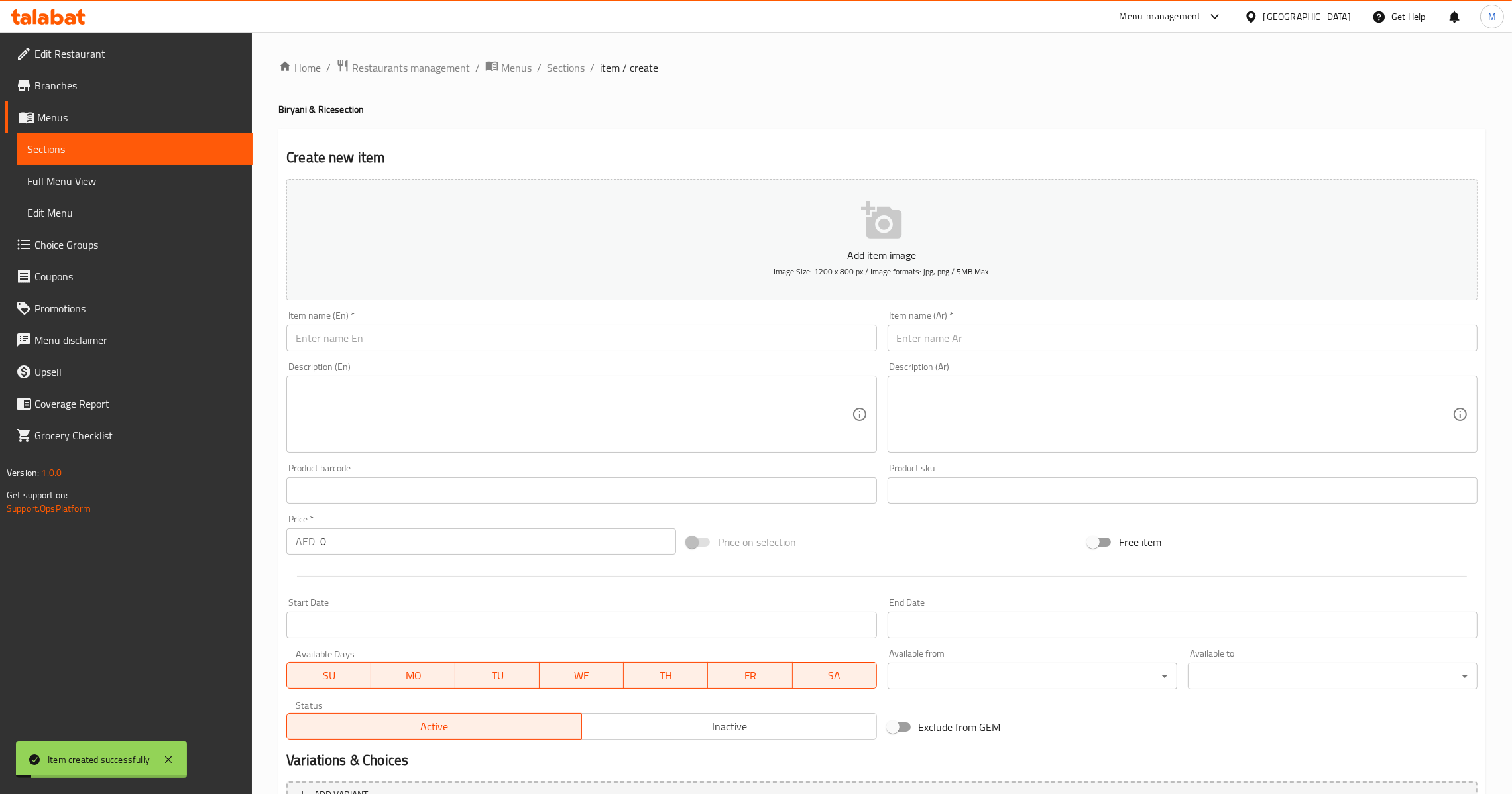
drag, startPoint x: 445, startPoint y: 345, endPoint x: 448, endPoint y: 329, distance: 16.3
click at [447, 329] on input "text" at bounding box center [581, 338] width 590 height 27
click at [1005, 349] on input "text" at bounding box center [1182, 338] width 590 height 27
click at [351, 563] on div at bounding box center [882, 576] width 1202 height 33
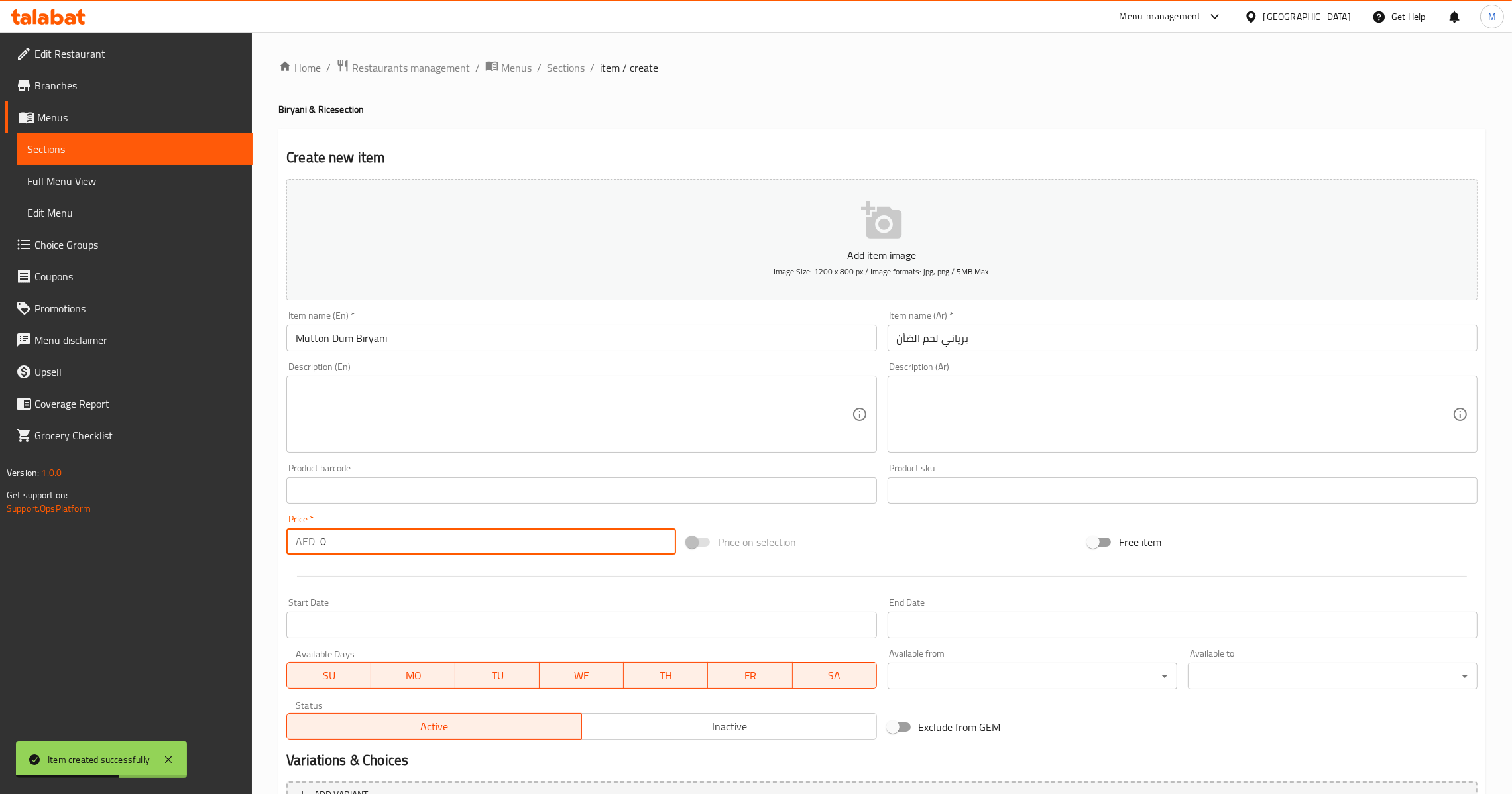
drag, startPoint x: 356, startPoint y: 555, endPoint x: 331, endPoint y: 551, distance: 25.3
click at [331, 551] on div "Price   * AED 0 Price *" at bounding box center [481, 534] width 401 height 51
drag, startPoint x: 375, startPoint y: 546, endPoint x: 278, endPoint y: 559, distance: 97.9
click at [278, 559] on div "Home / Restaurants management / Menus / Sections / item / create Biryani & Rice…" at bounding box center [881, 485] width 1260 height 904
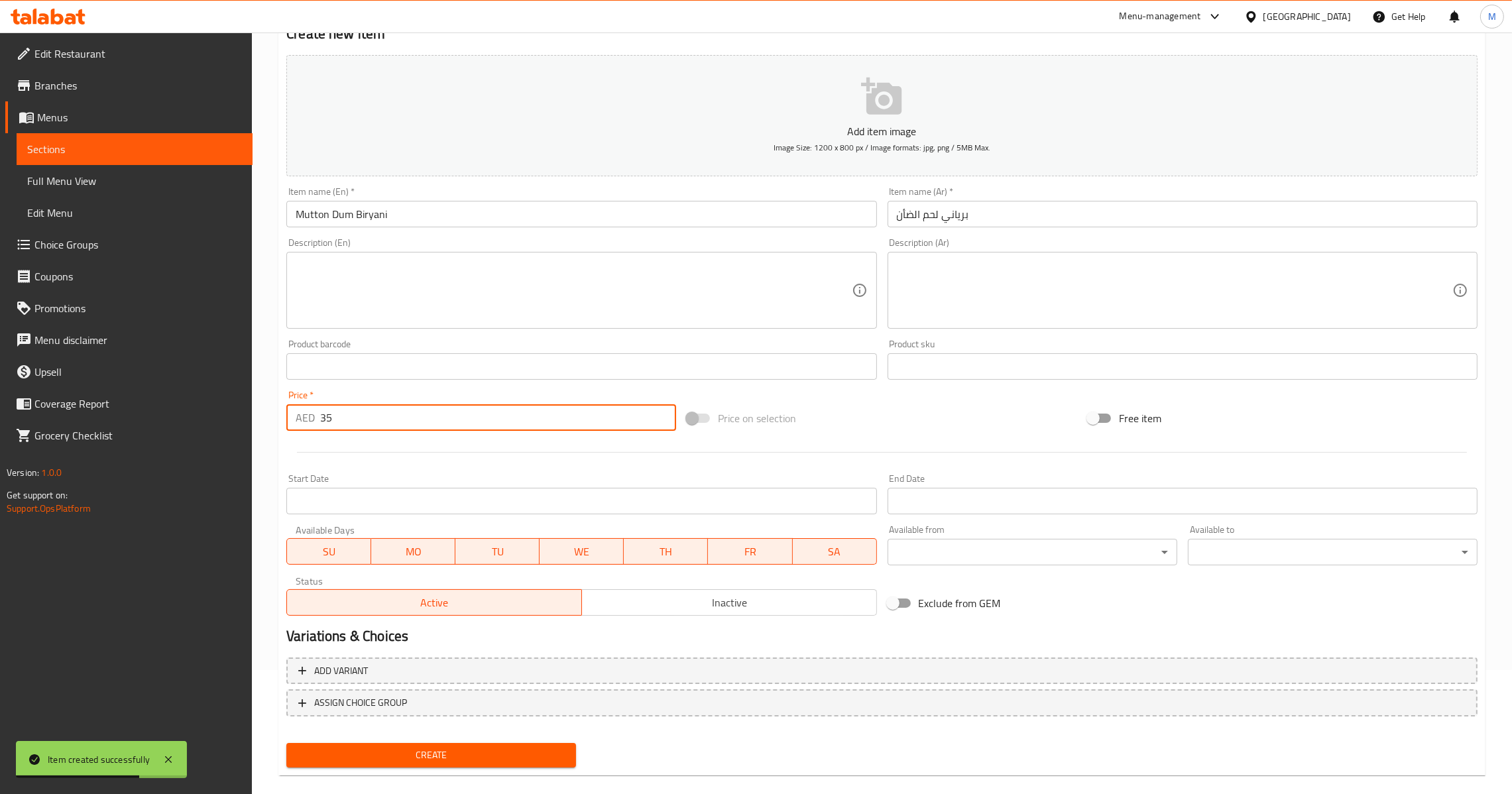
scroll to position [140, 0]
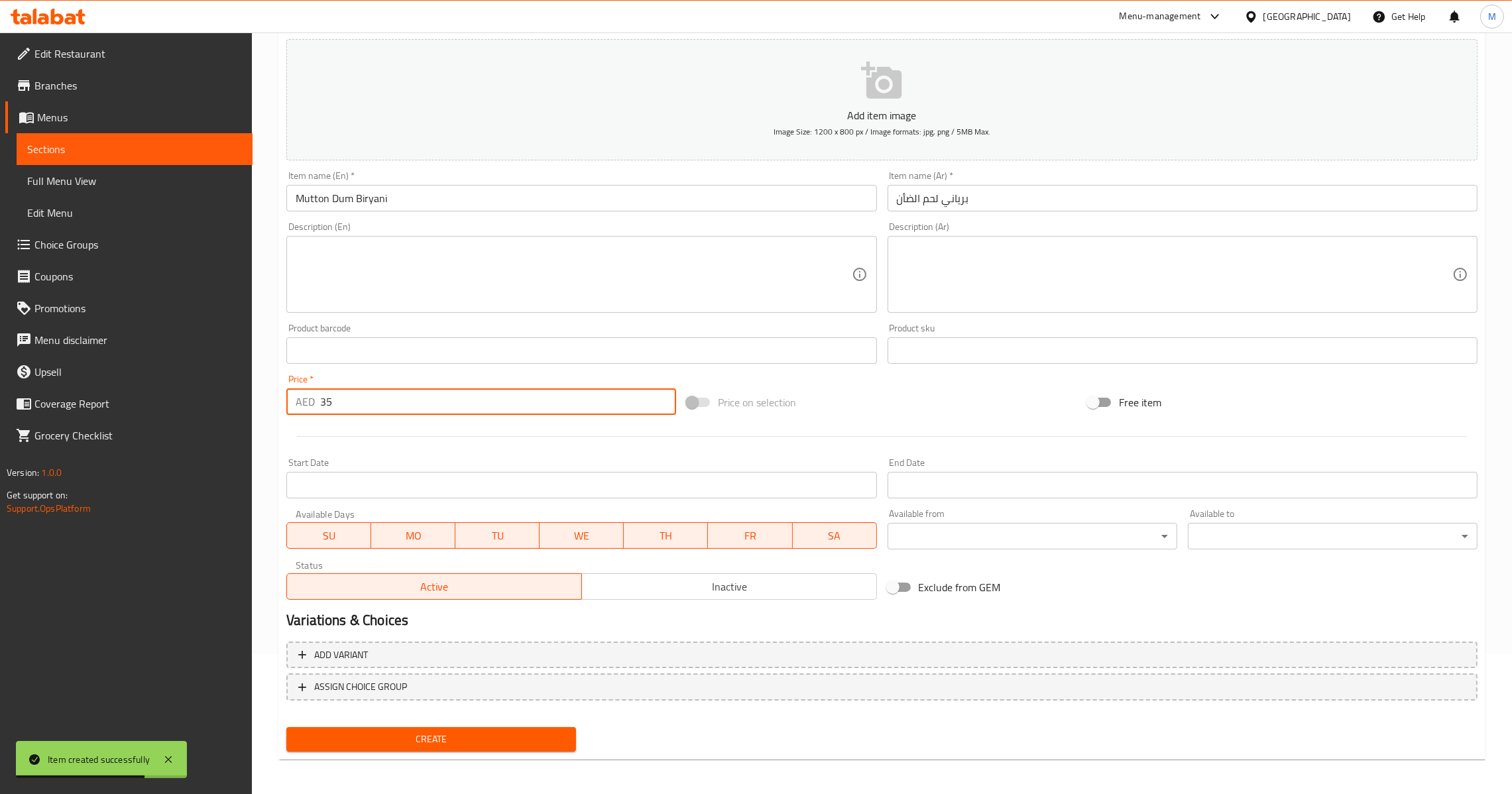
click at [424, 742] on span "Create" at bounding box center [432, 739] width 269 height 17
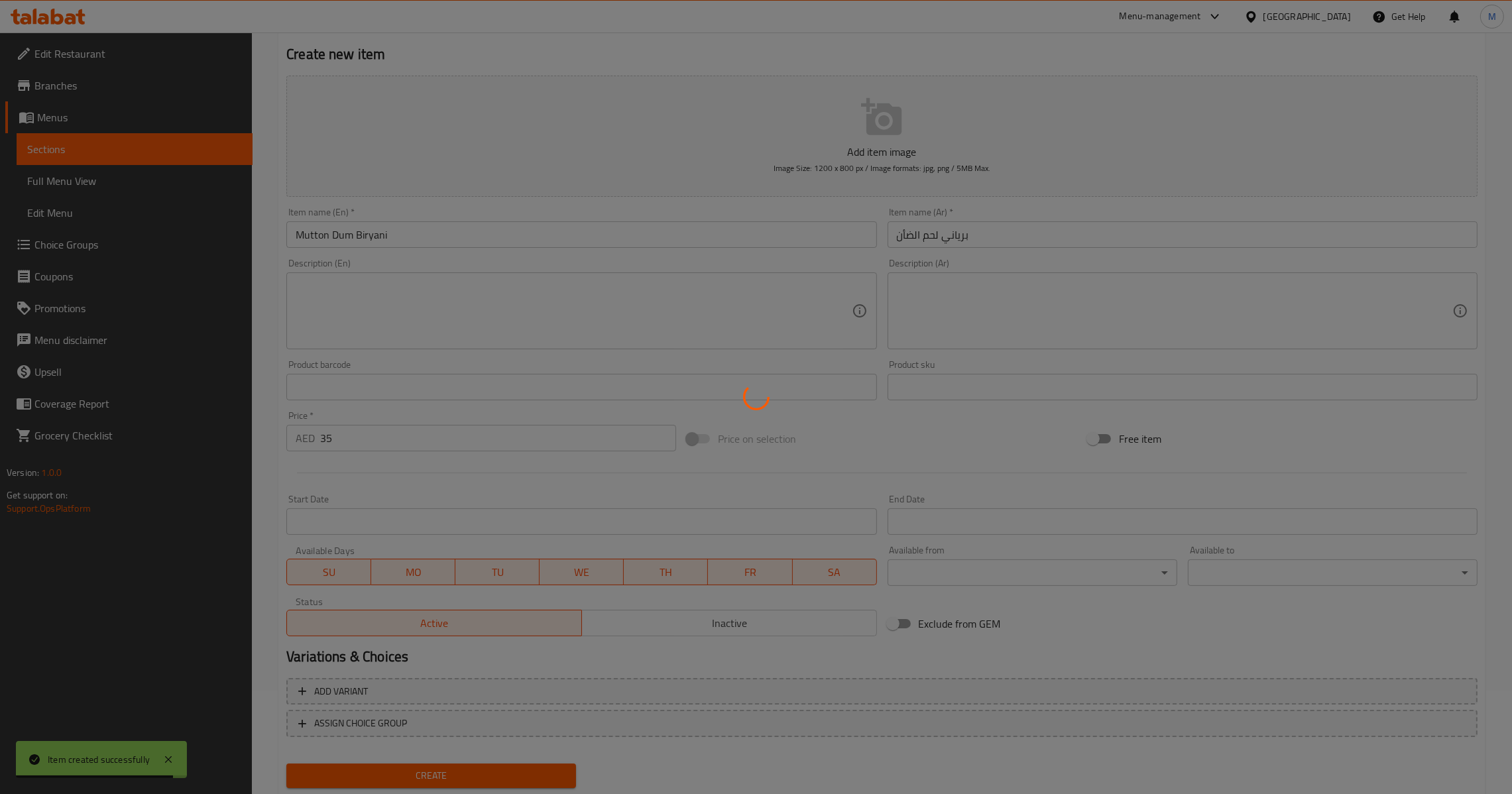
scroll to position [0, 0]
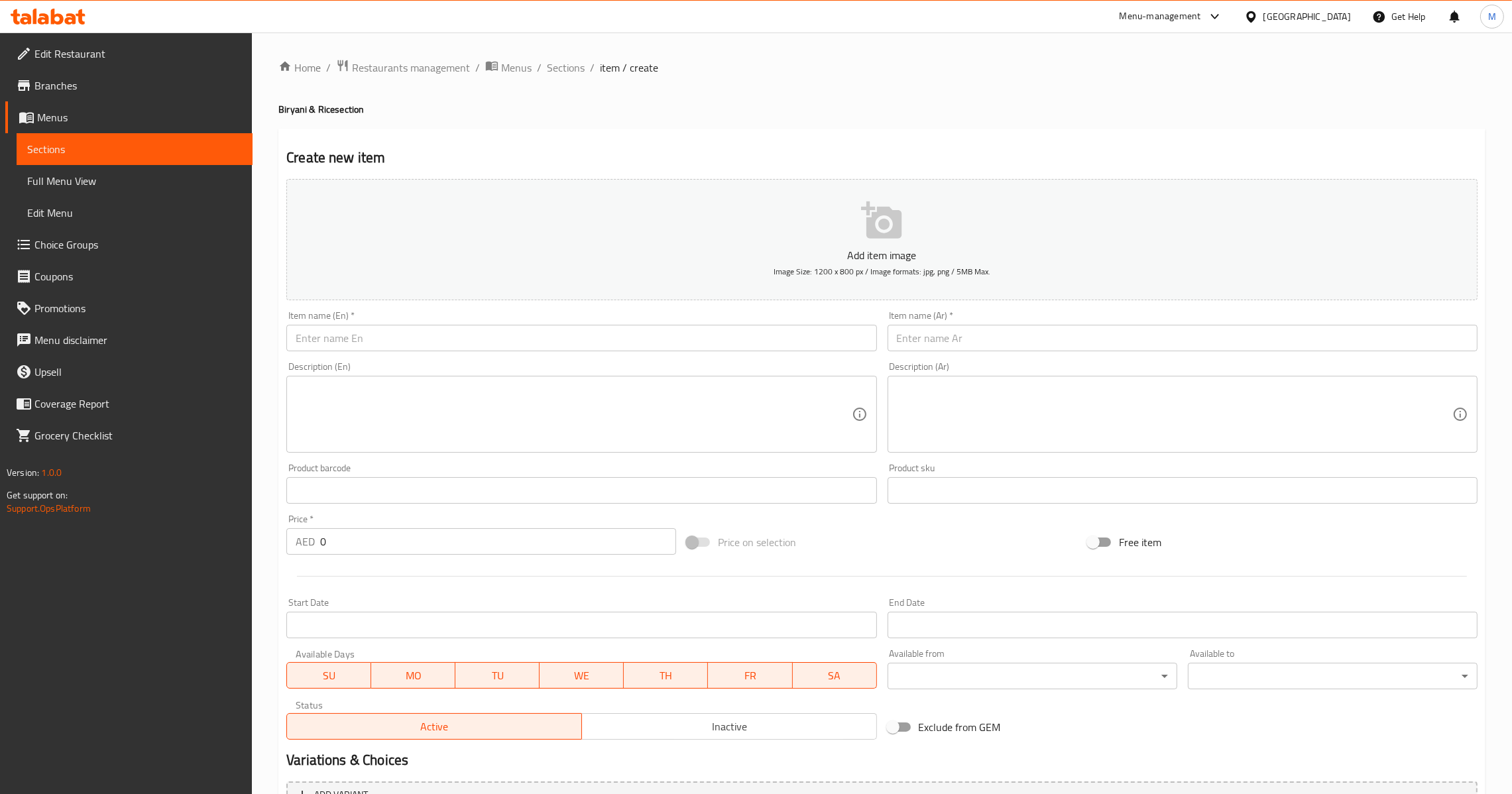
drag, startPoint x: 479, startPoint y: 314, endPoint x: 483, endPoint y: 327, distance: 13.6
click at [479, 314] on div "Item name (En)   * Item name (En) *" at bounding box center [581, 331] width 590 height 41
click at [483, 327] on input "Prawns Biryani" at bounding box center [581, 338] width 590 height 27
click at [989, 373] on div "Description (Ar) Description (Ar)" at bounding box center [1182, 407] width 590 height 91
click at [989, 346] on input "text" at bounding box center [1182, 338] width 590 height 27
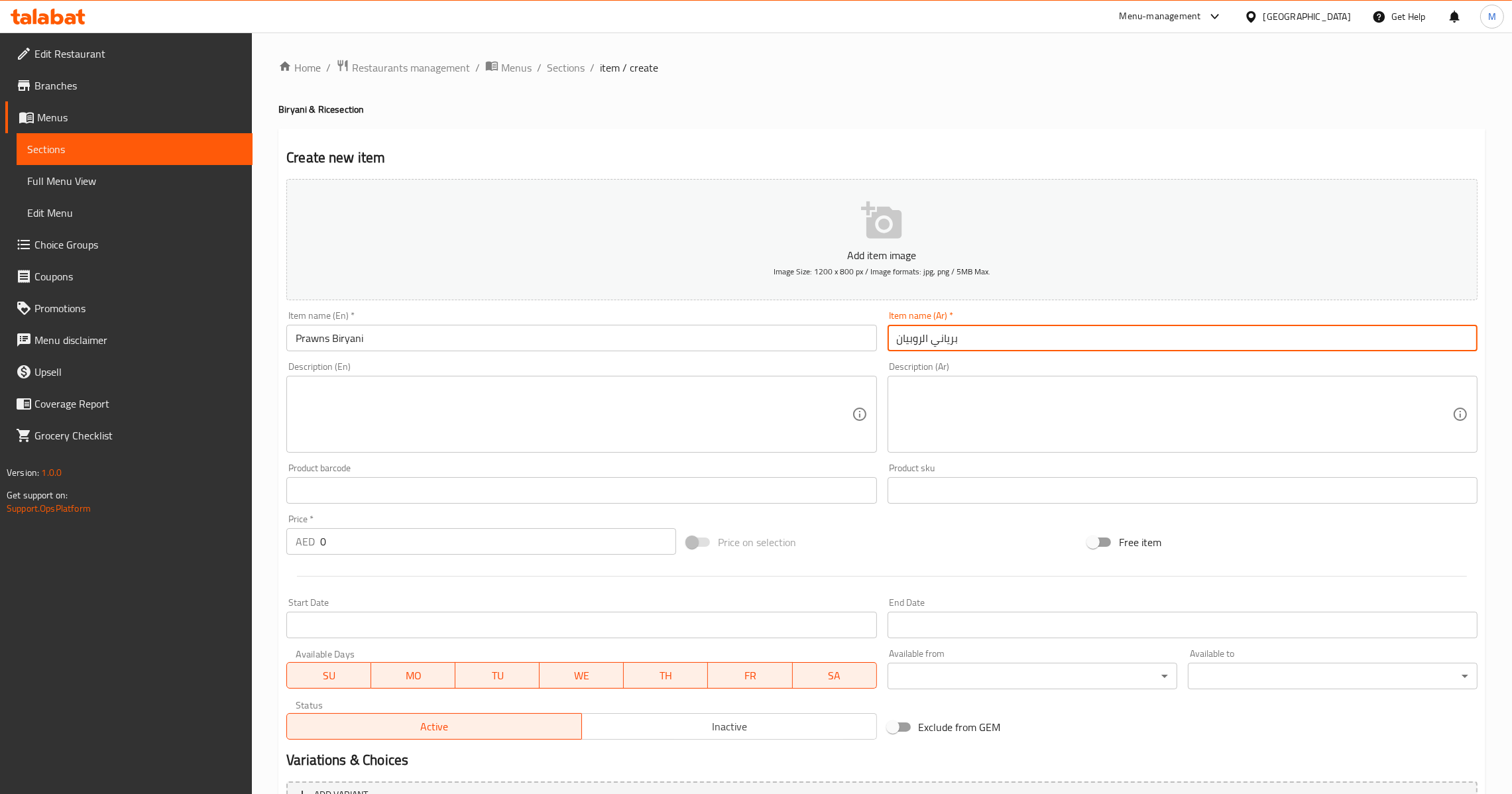
click at [319, 539] on div "AED 0 Price *" at bounding box center [481, 541] width 390 height 27
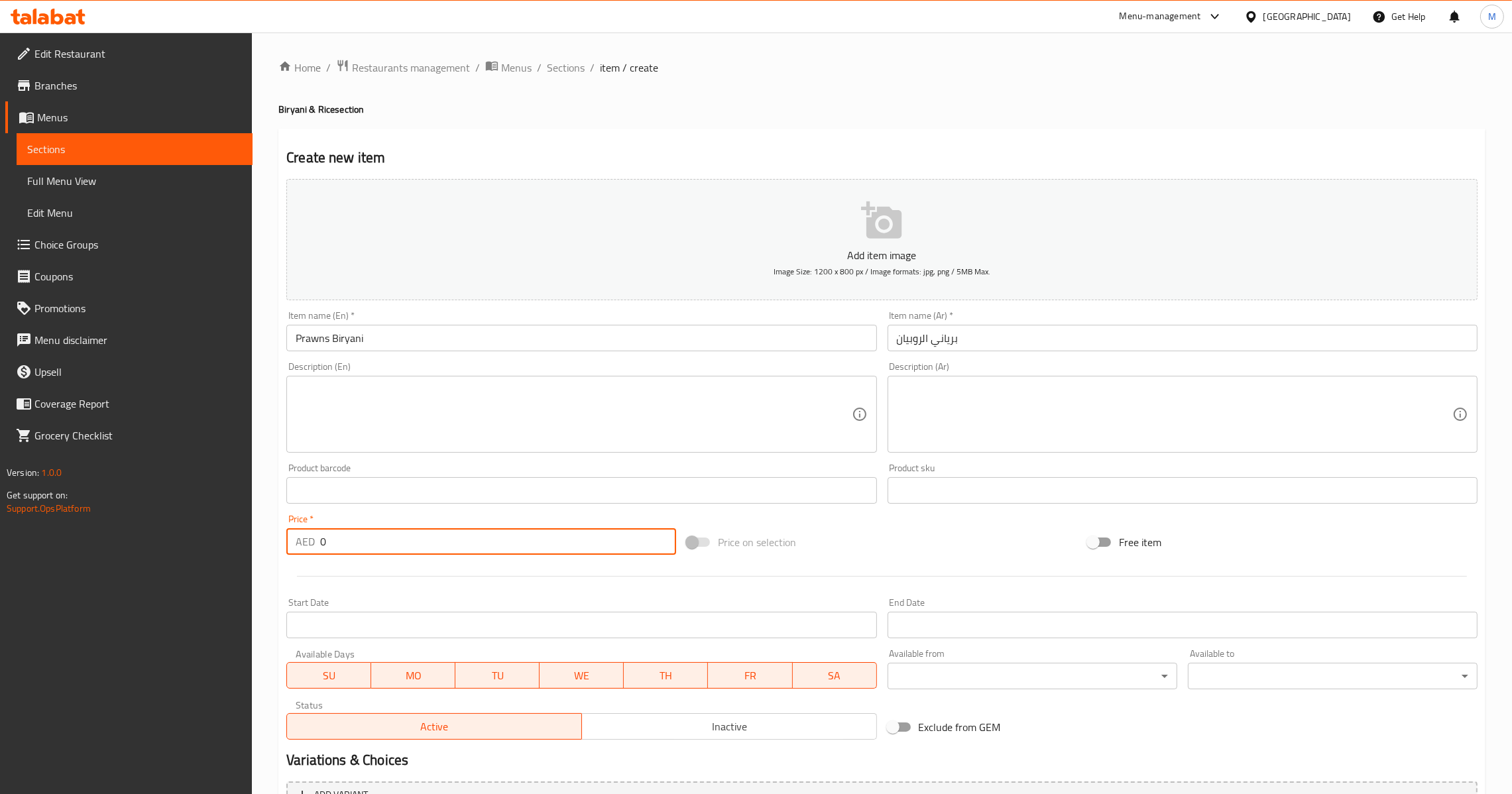
click at [323, 543] on input "0" at bounding box center [498, 541] width 356 height 27
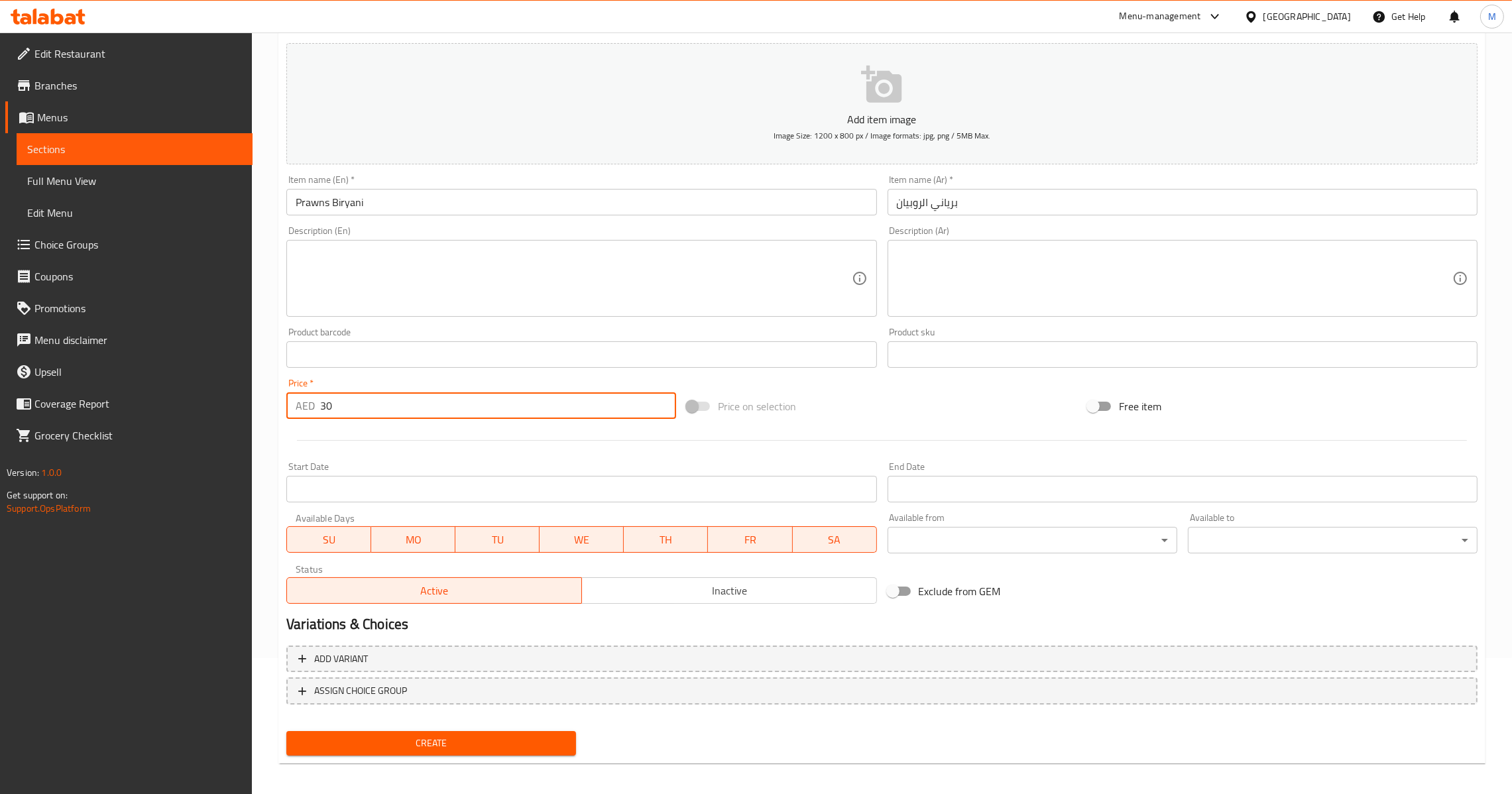
scroll to position [140, 0]
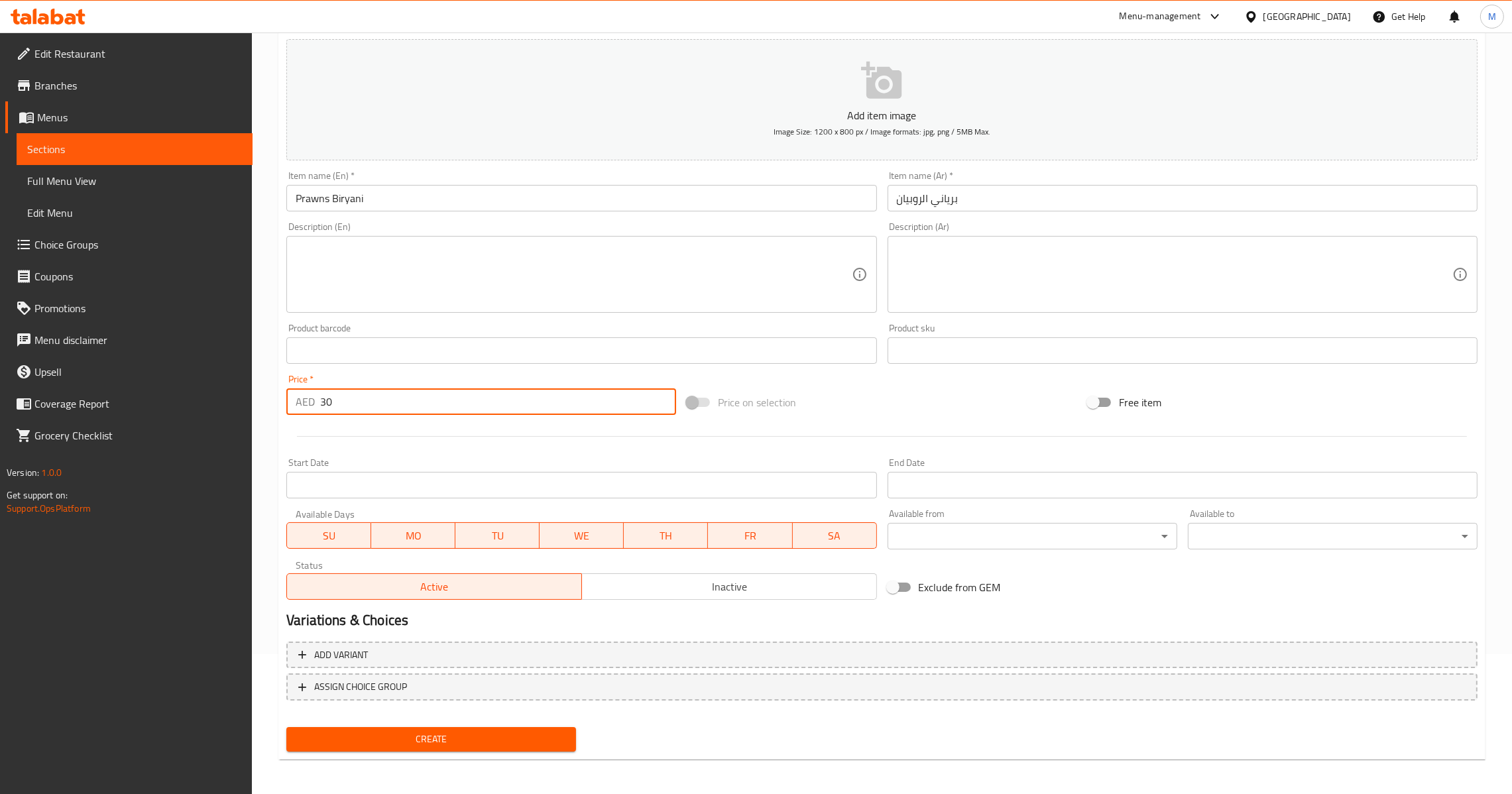
click at [447, 740] on span "Create" at bounding box center [432, 739] width 269 height 17
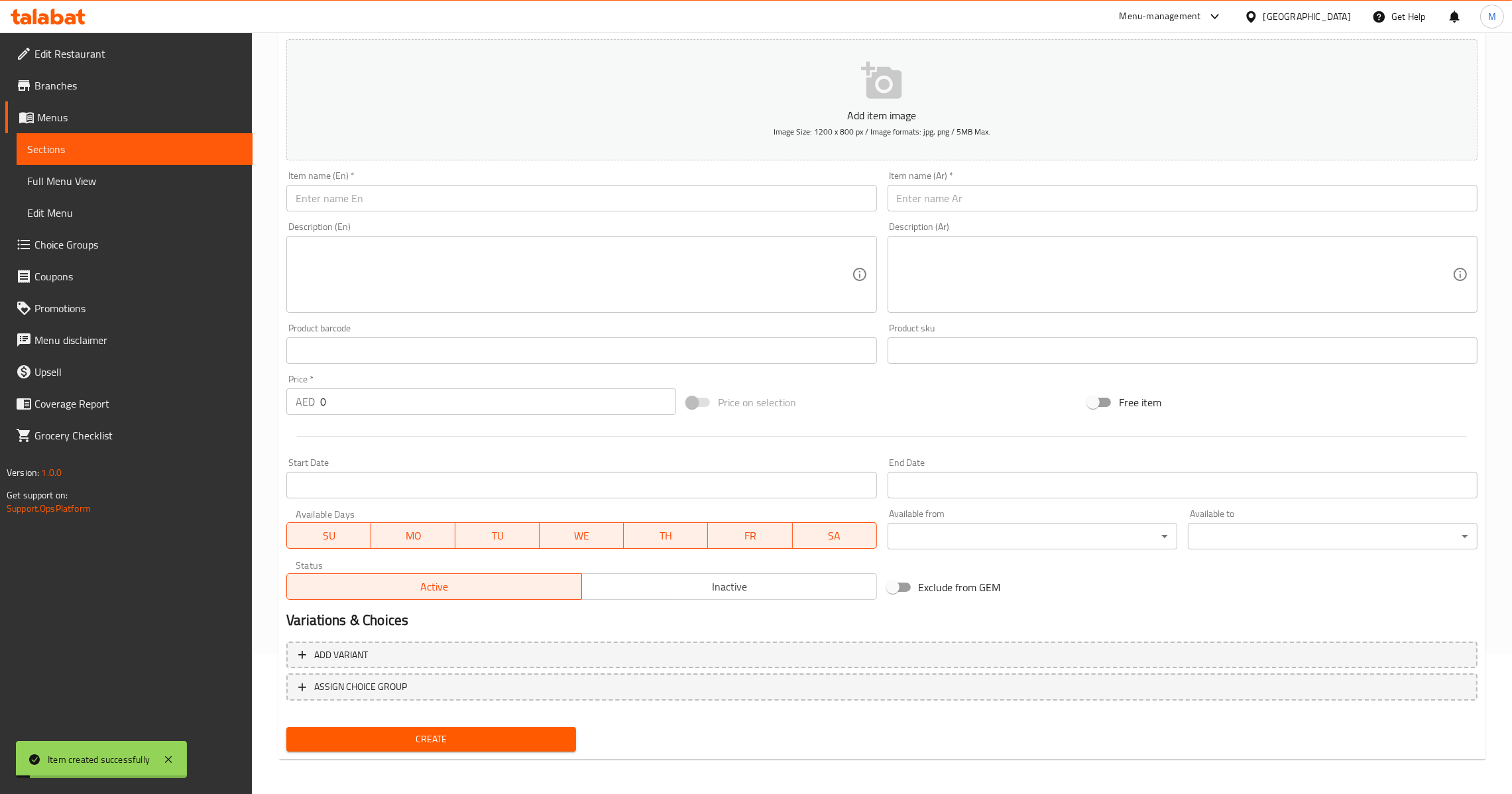
click at [449, 202] on input "text" at bounding box center [581, 198] width 590 height 27
click at [938, 220] on div "Description (Ar) Description (Ar)" at bounding box center [1183, 268] width 601 height 101
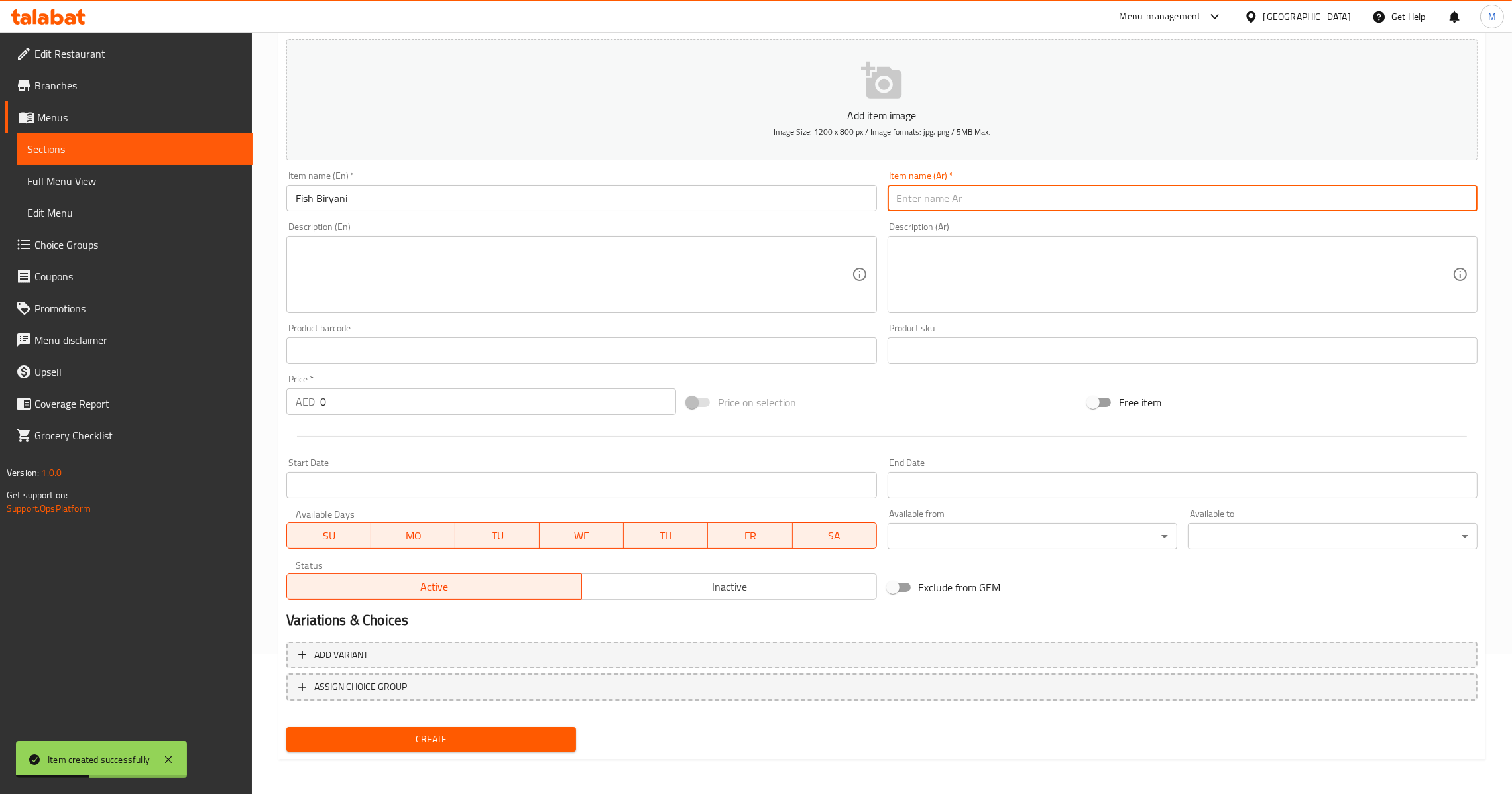
click at [937, 196] on input "text" at bounding box center [1182, 198] width 590 height 27
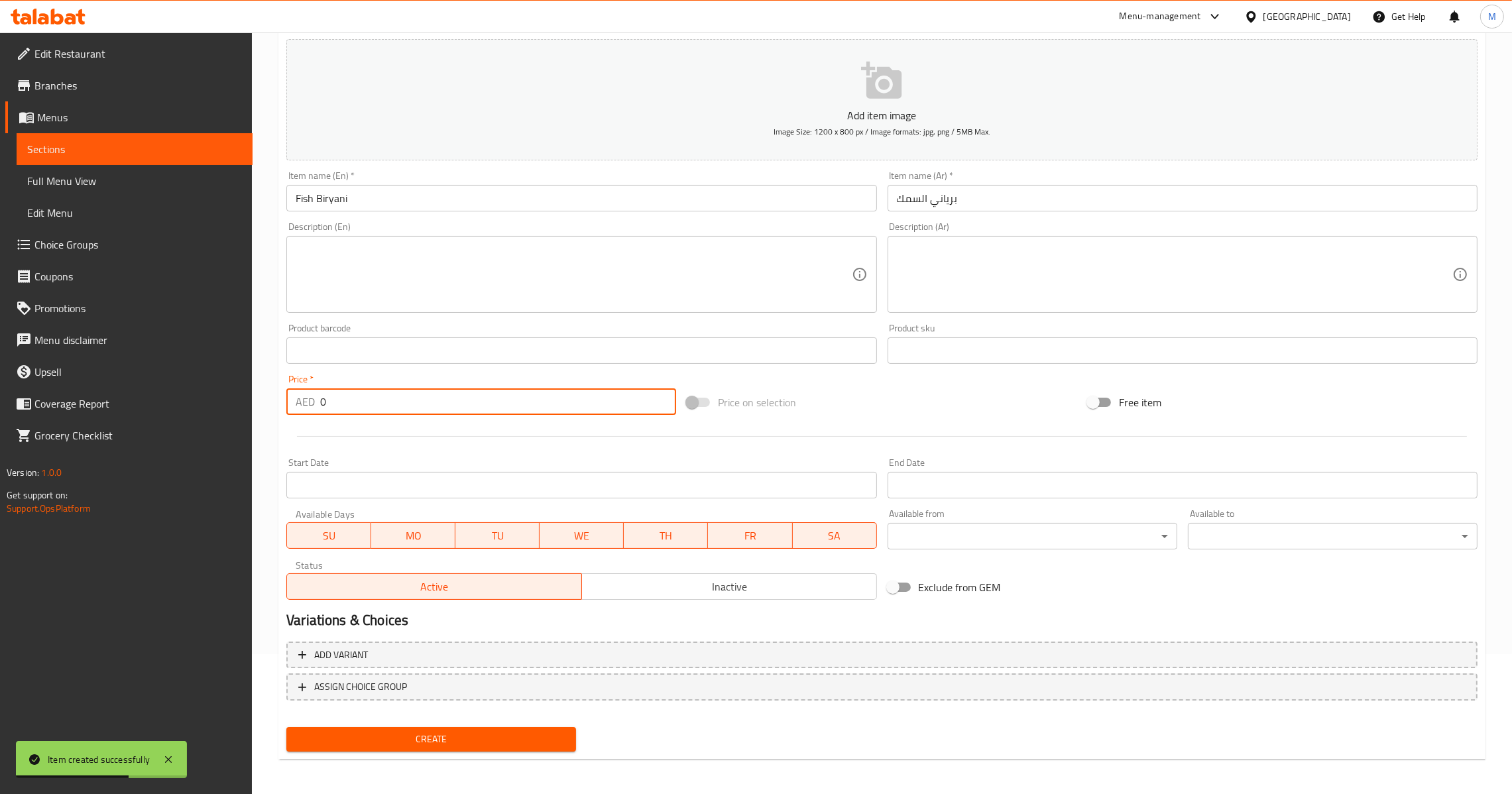
drag, startPoint x: 327, startPoint y: 400, endPoint x: 319, endPoint y: 404, distance: 8.9
click at [319, 404] on div "AED 0 Price *" at bounding box center [481, 402] width 390 height 27
click at [389, 734] on span "Create" at bounding box center [432, 739] width 269 height 17
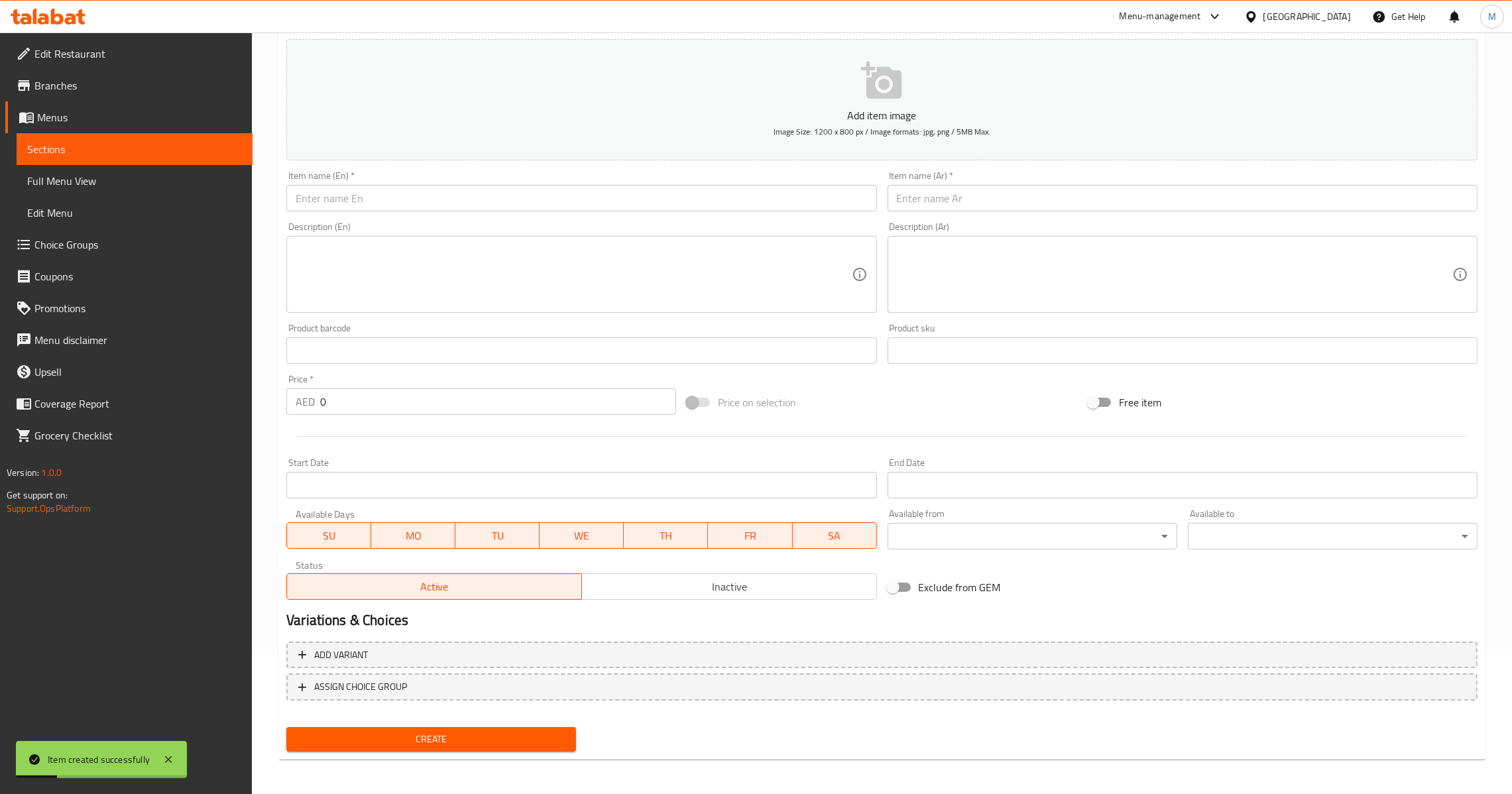
click at [495, 178] on div "Item name (En)   * Item name (En) *" at bounding box center [581, 191] width 590 height 41
click at [499, 190] on input "Egg Fried Rice" at bounding box center [581, 198] width 590 height 27
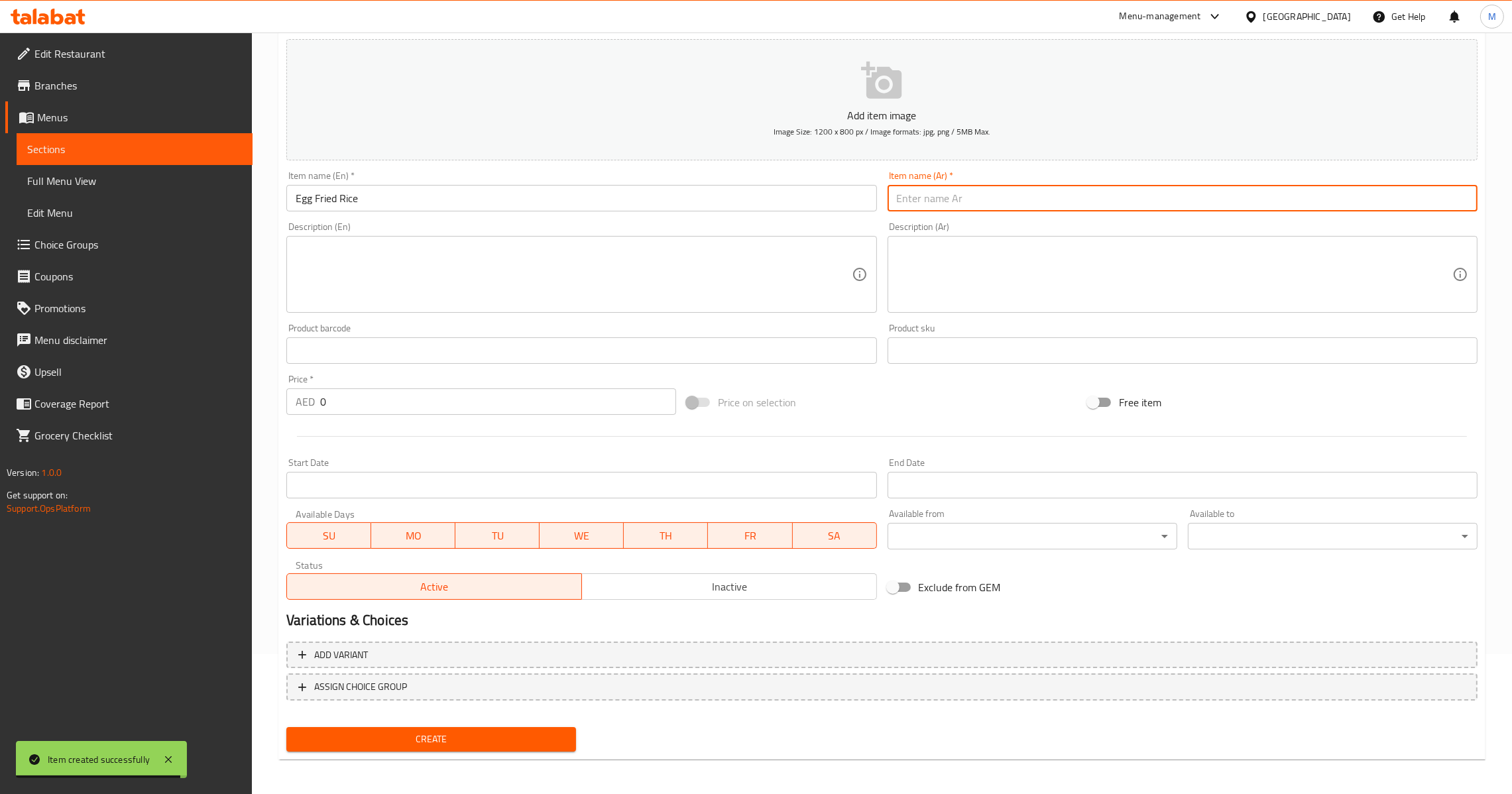
click at [901, 185] on input "text" at bounding box center [1182, 198] width 590 height 27
click at [372, 402] on input "0" at bounding box center [498, 402] width 356 height 27
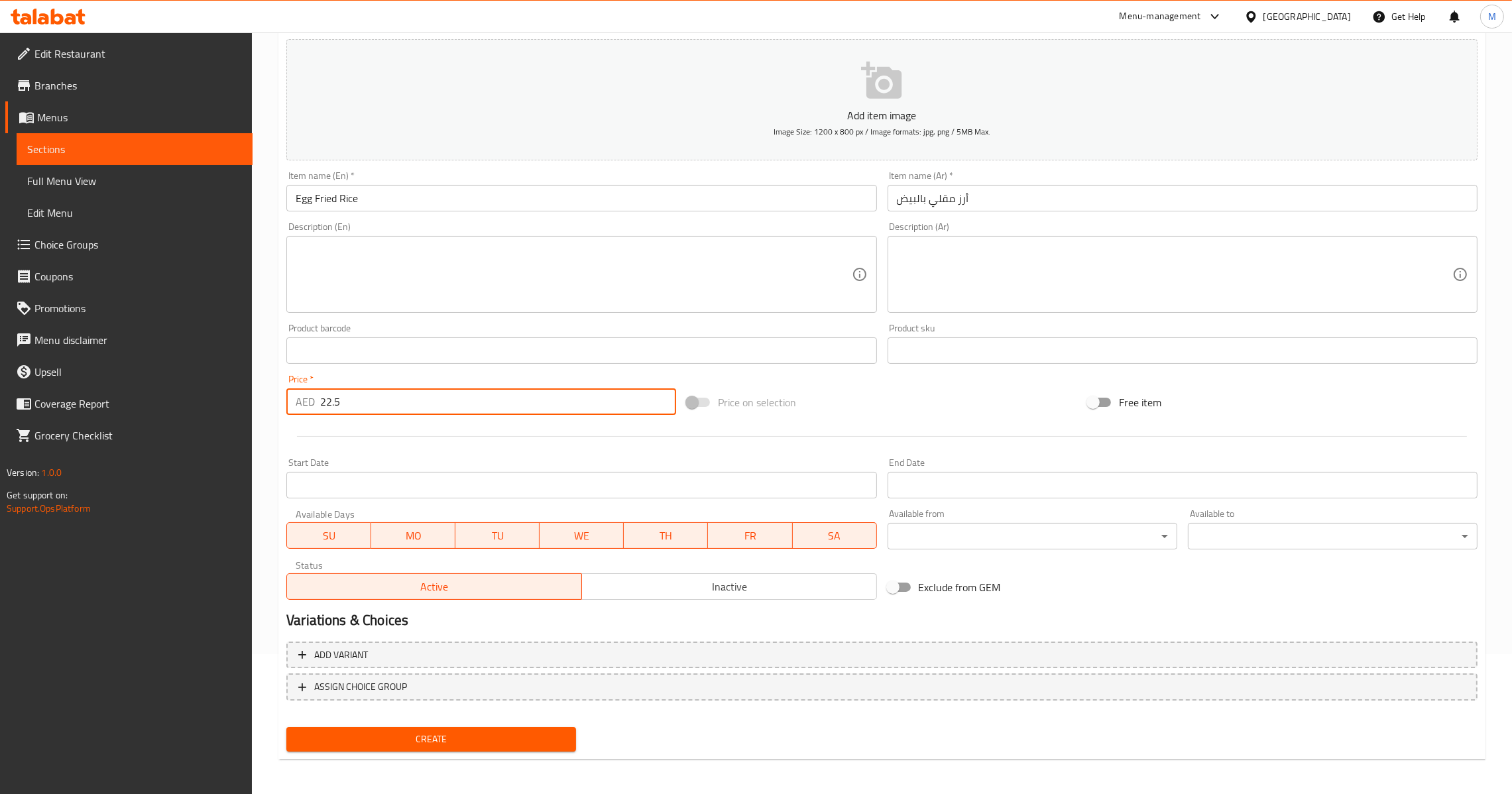
click at [444, 762] on div "Home / Restaurants management / Menus / Sections / item / create Biryani & Rice…" at bounding box center [882, 345] width 1208 height 852
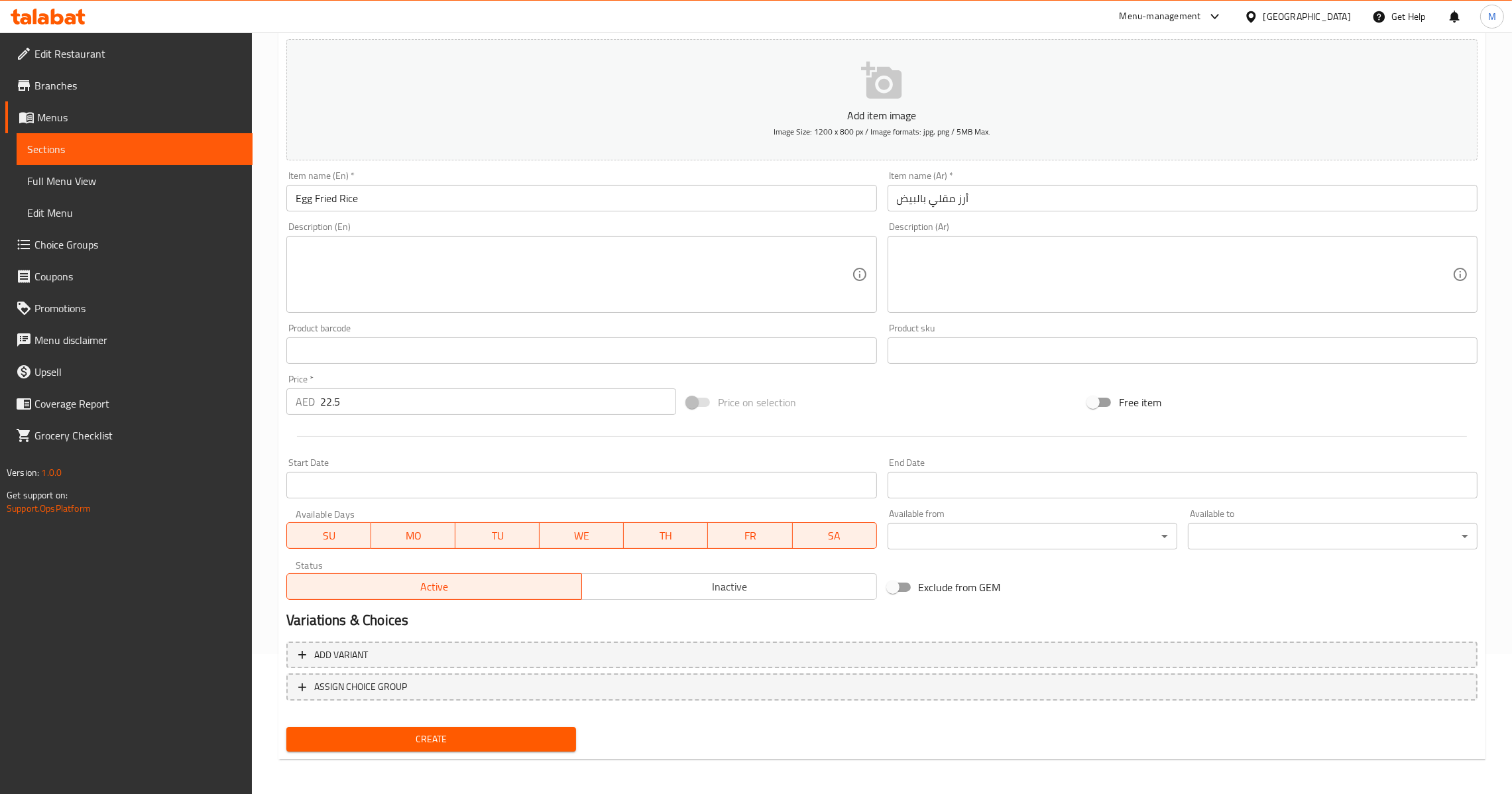
click at [448, 743] on span "Create" at bounding box center [432, 739] width 269 height 17
drag, startPoint x: 499, startPoint y: 206, endPoint x: 507, endPoint y: 203, distance: 8.5
click at [499, 206] on input "text" at bounding box center [581, 198] width 590 height 27
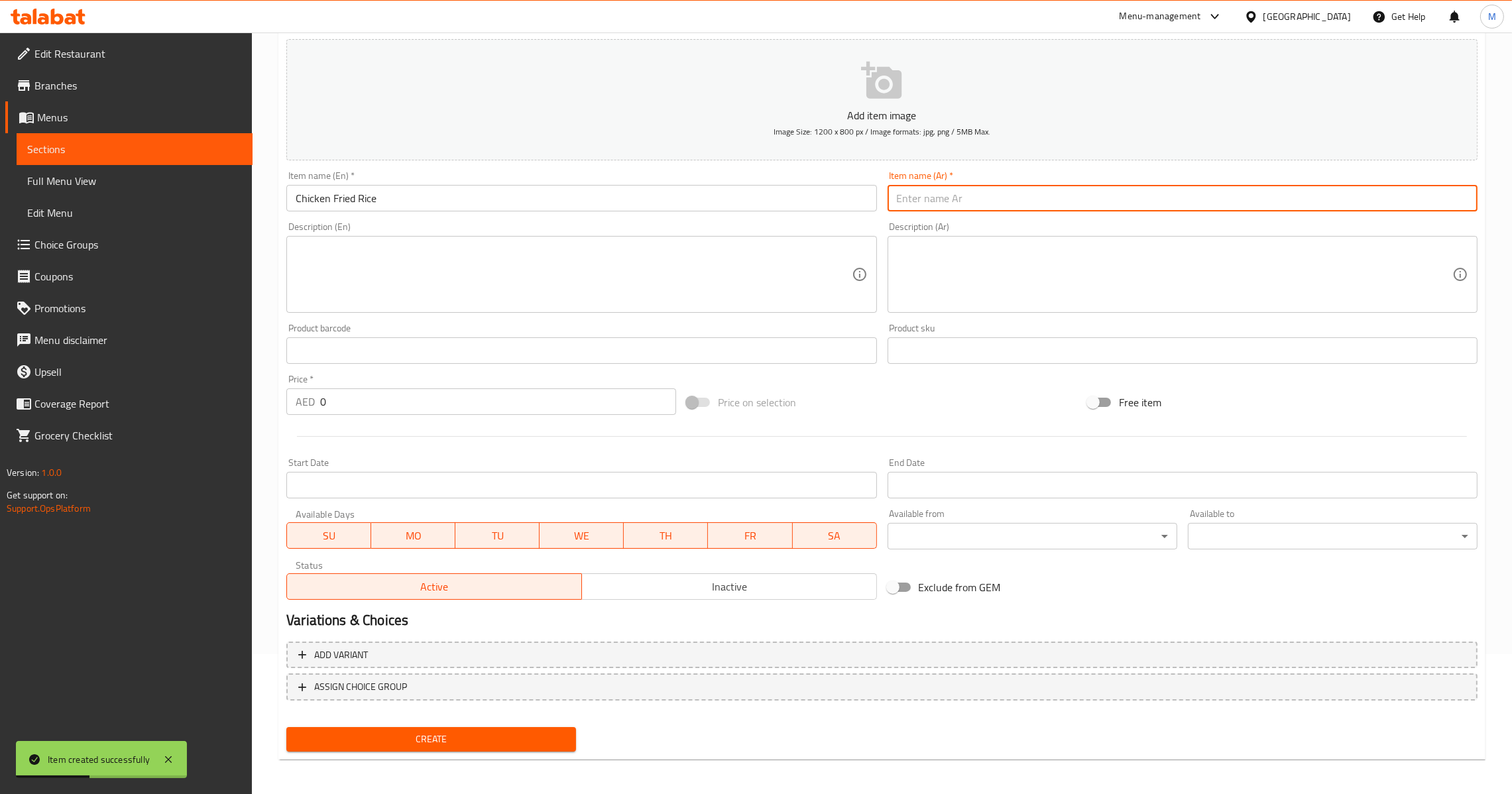
click at [928, 199] on input "text" at bounding box center [1182, 198] width 590 height 27
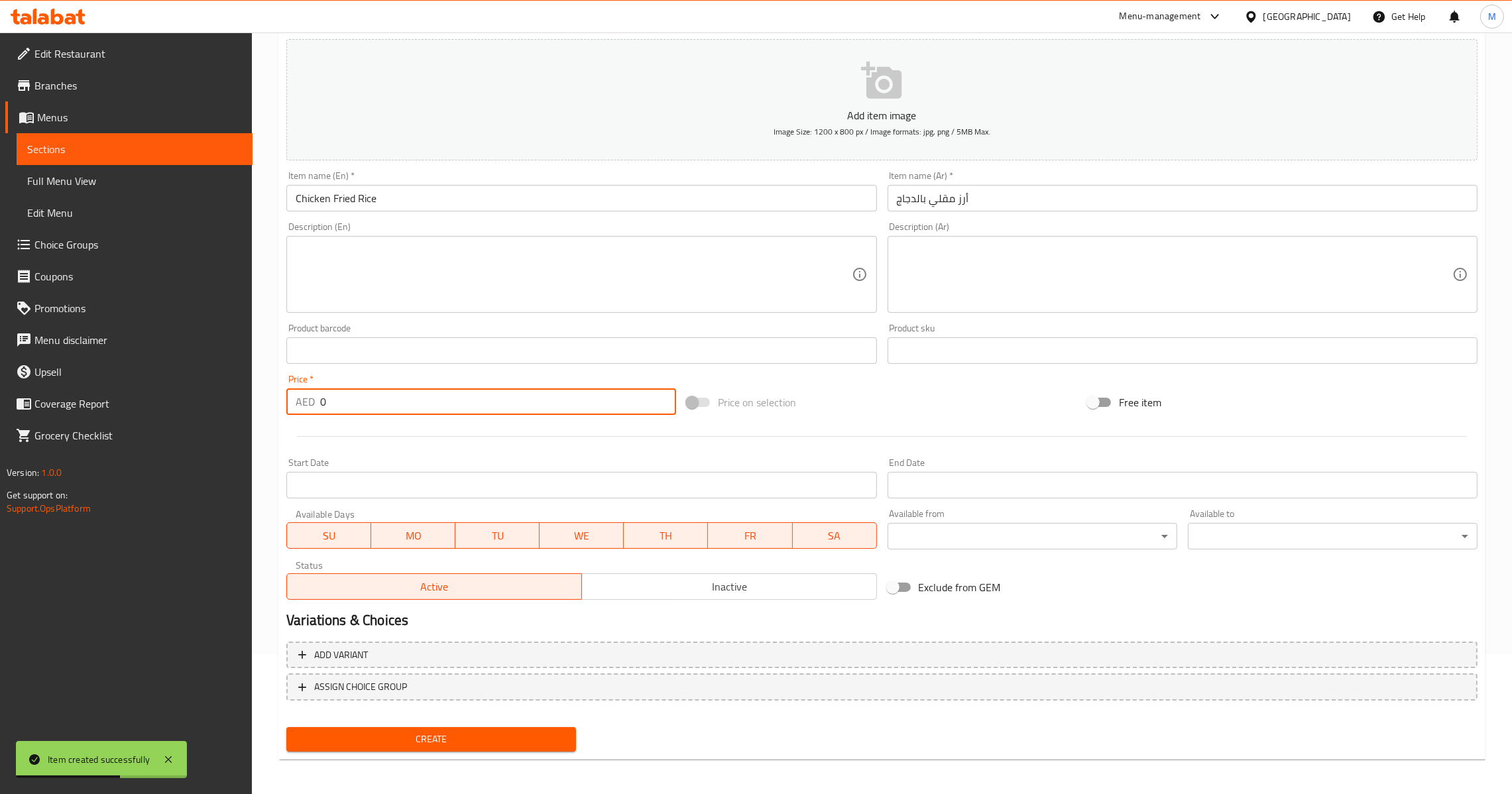
click at [415, 410] on input "0" at bounding box center [498, 402] width 356 height 27
click at [376, 736] on span "Create" at bounding box center [432, 739] width 269 height 17
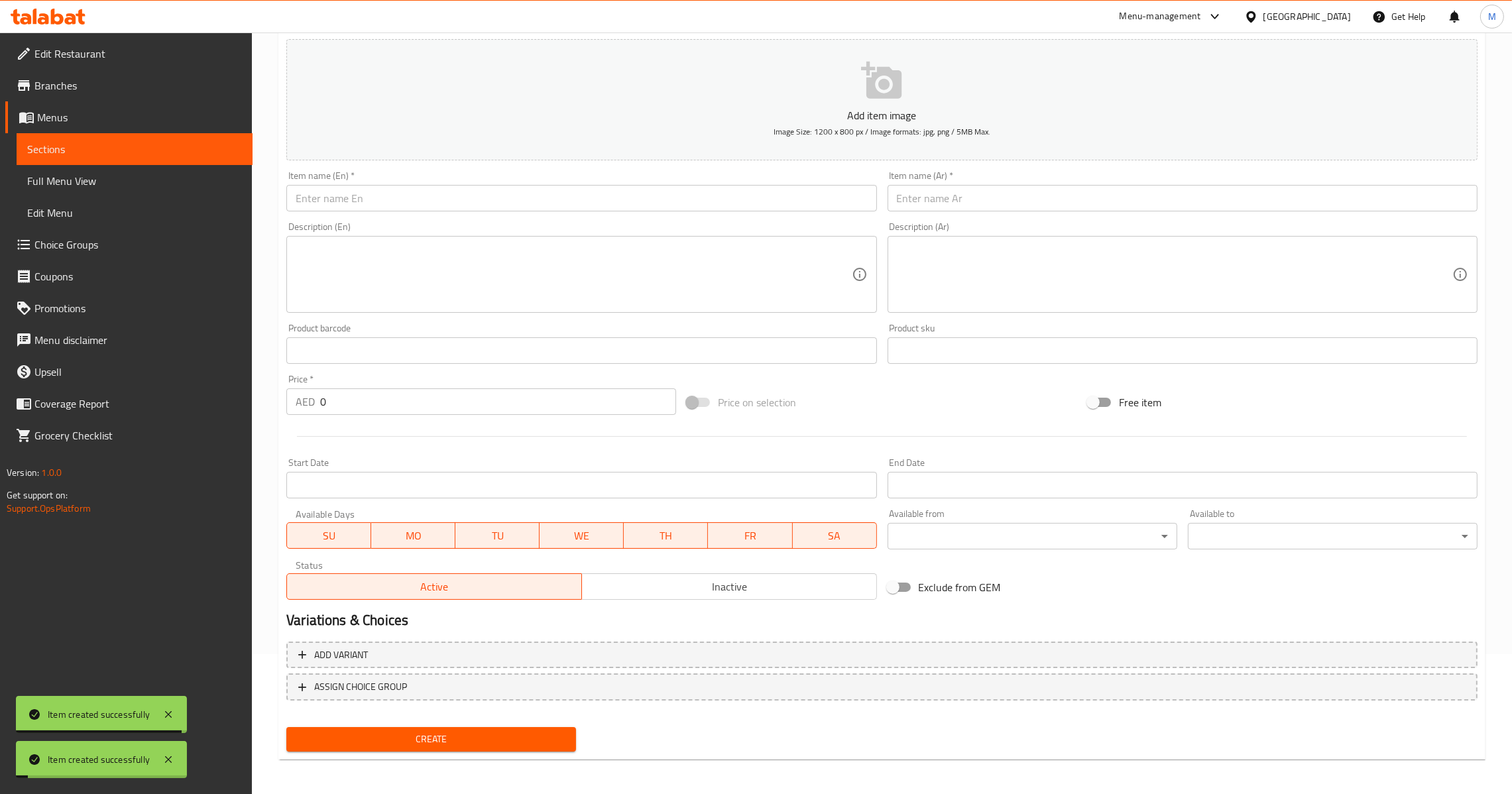
click at [515, 198] on input "text" at bounding box center [581, 198] width 590 height 27
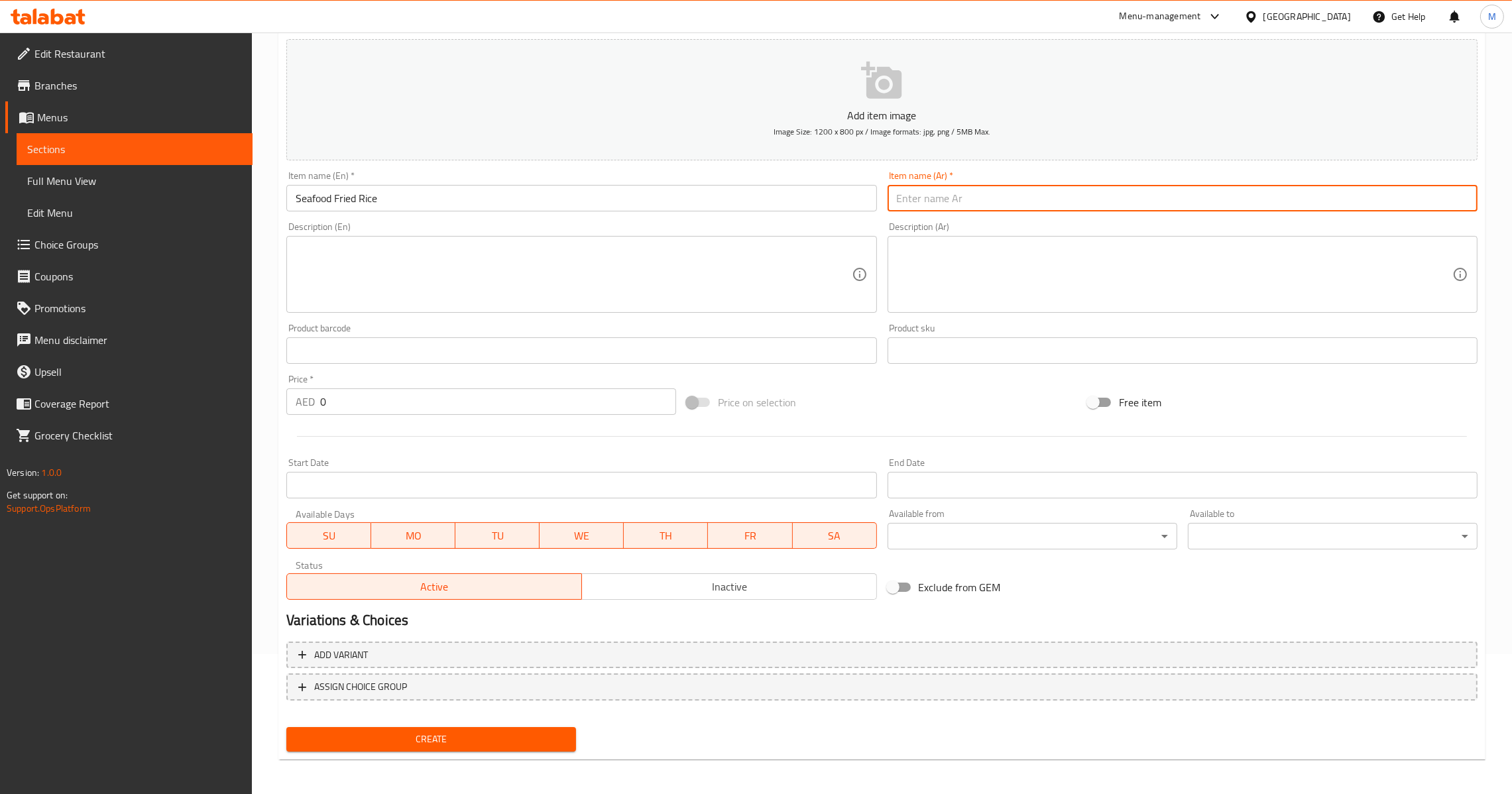
click at [901, 201] on input "text" at bounding box center [1182, 198] width 590 height 27
click at [321, 405] on input "0" at bounding box center [498, 402] width 356 height 27
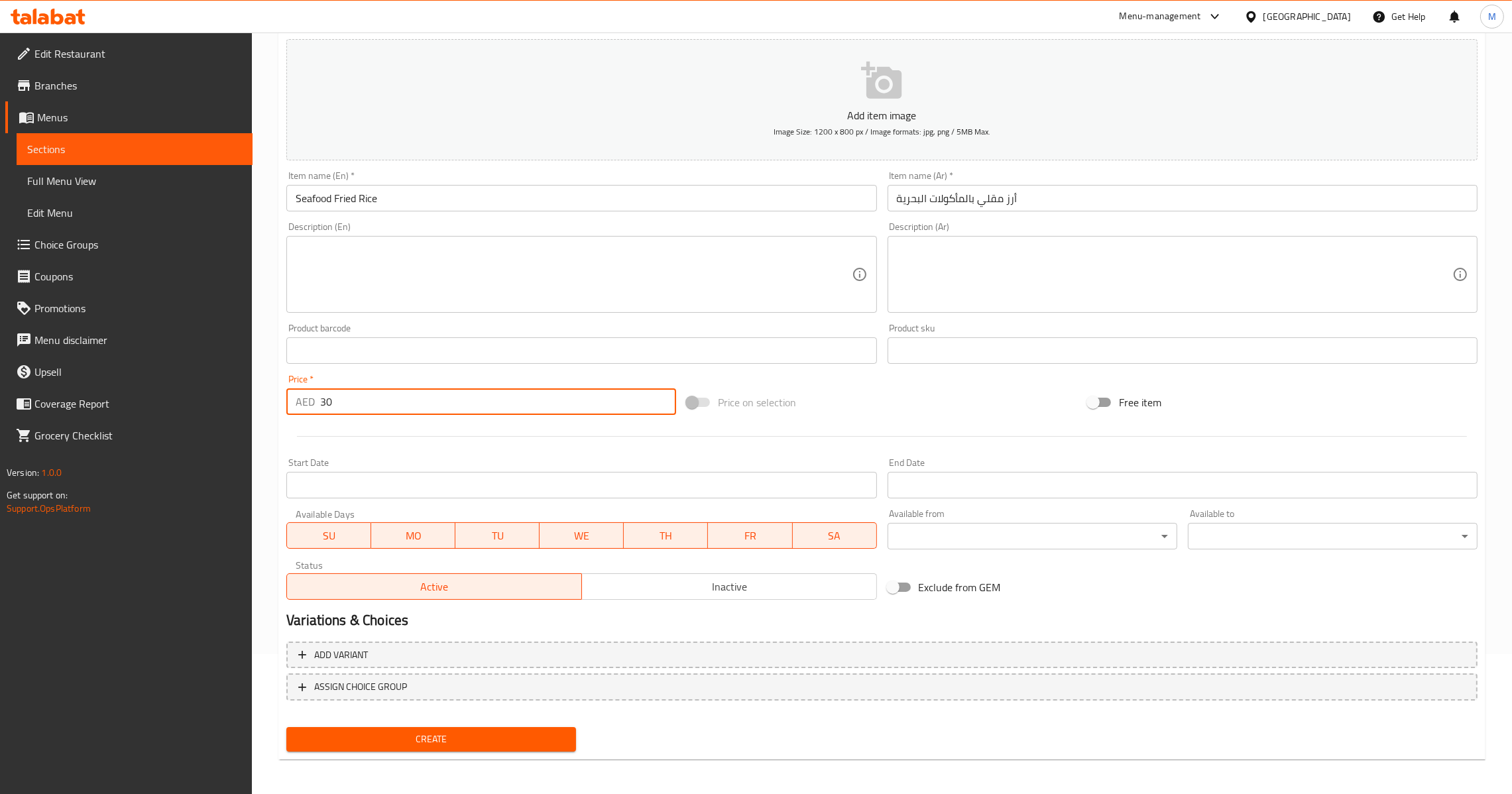
click at [409, 731] on span "Create" at bounding box center [432, 739] width 269 height 17
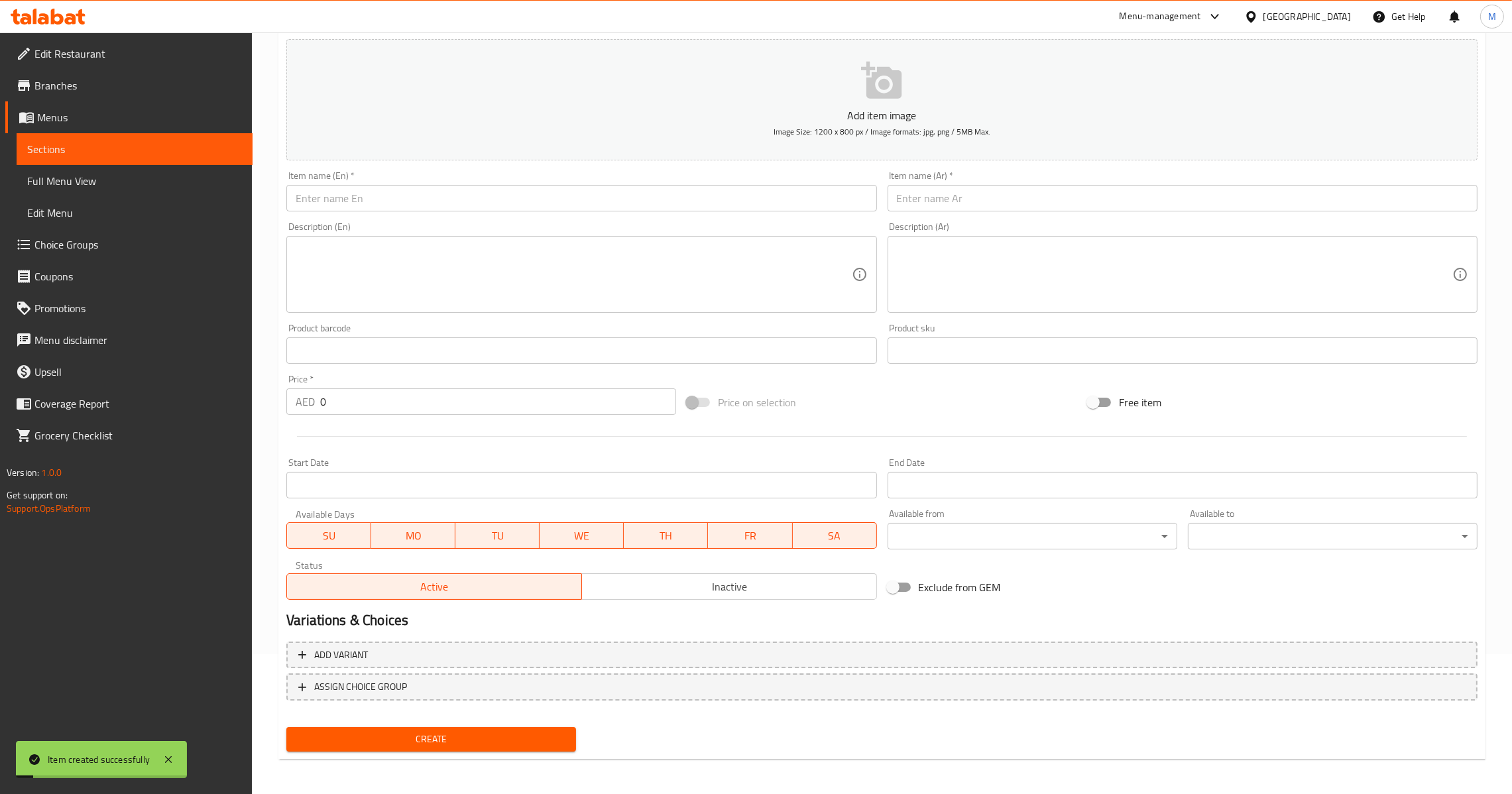
drag, startPoint x: 536, startPoint y: 226, endPoint x: 548, endPoint y: 206, distance: 23.3
click at [537, 223] on div "Description (En) Description (En)" at bounding box center [581, 267] width 590 height 91
click at [549, 205] on input "text" at bounding box center [581, 198] width 590 height 27
click at [920, 191] on input "text" at bounding box center [1182, 198] width 590 height 27
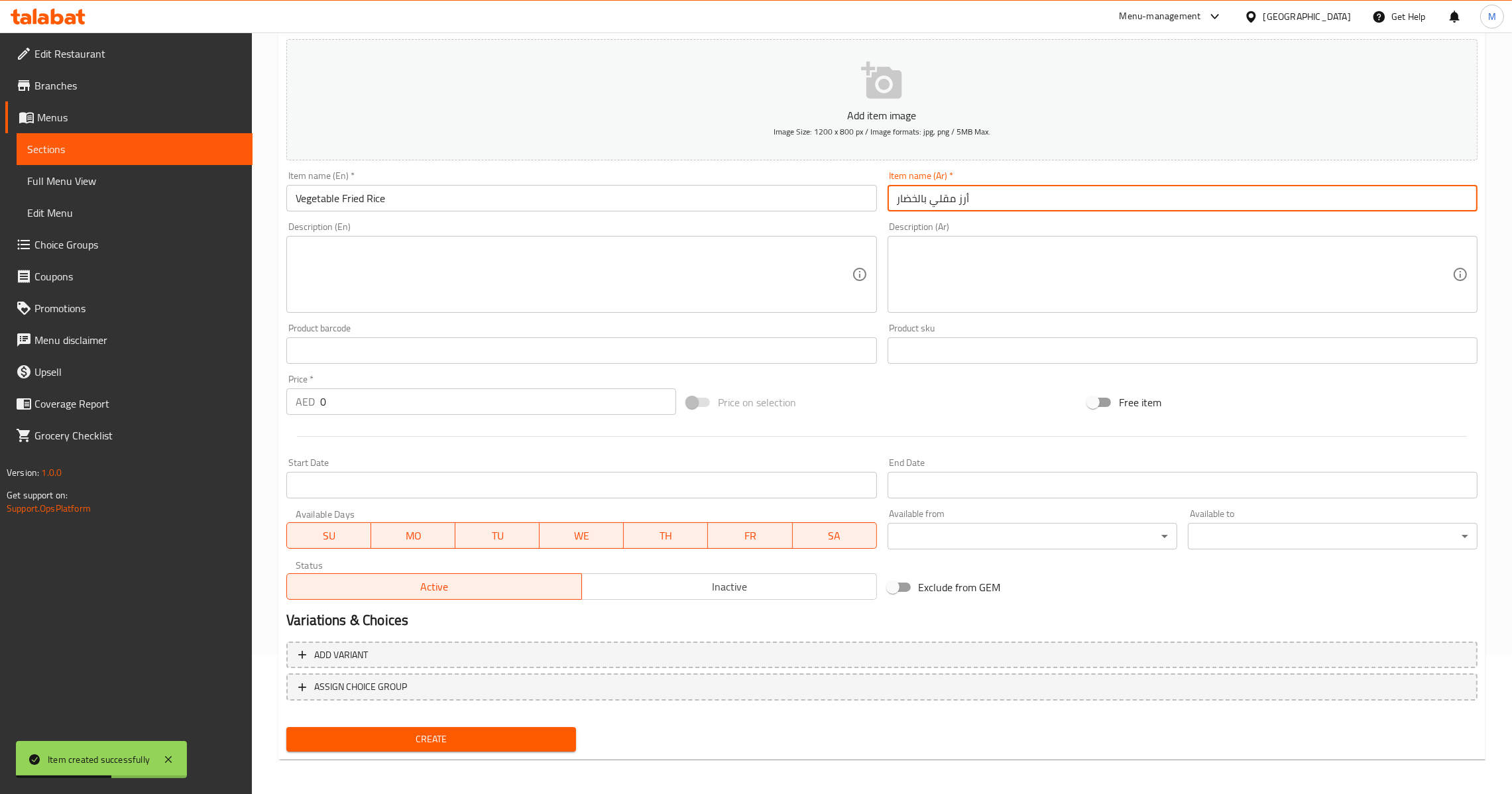
click at [433, 406] on input "0" at bounding box center [498, 402] width 356 height 27
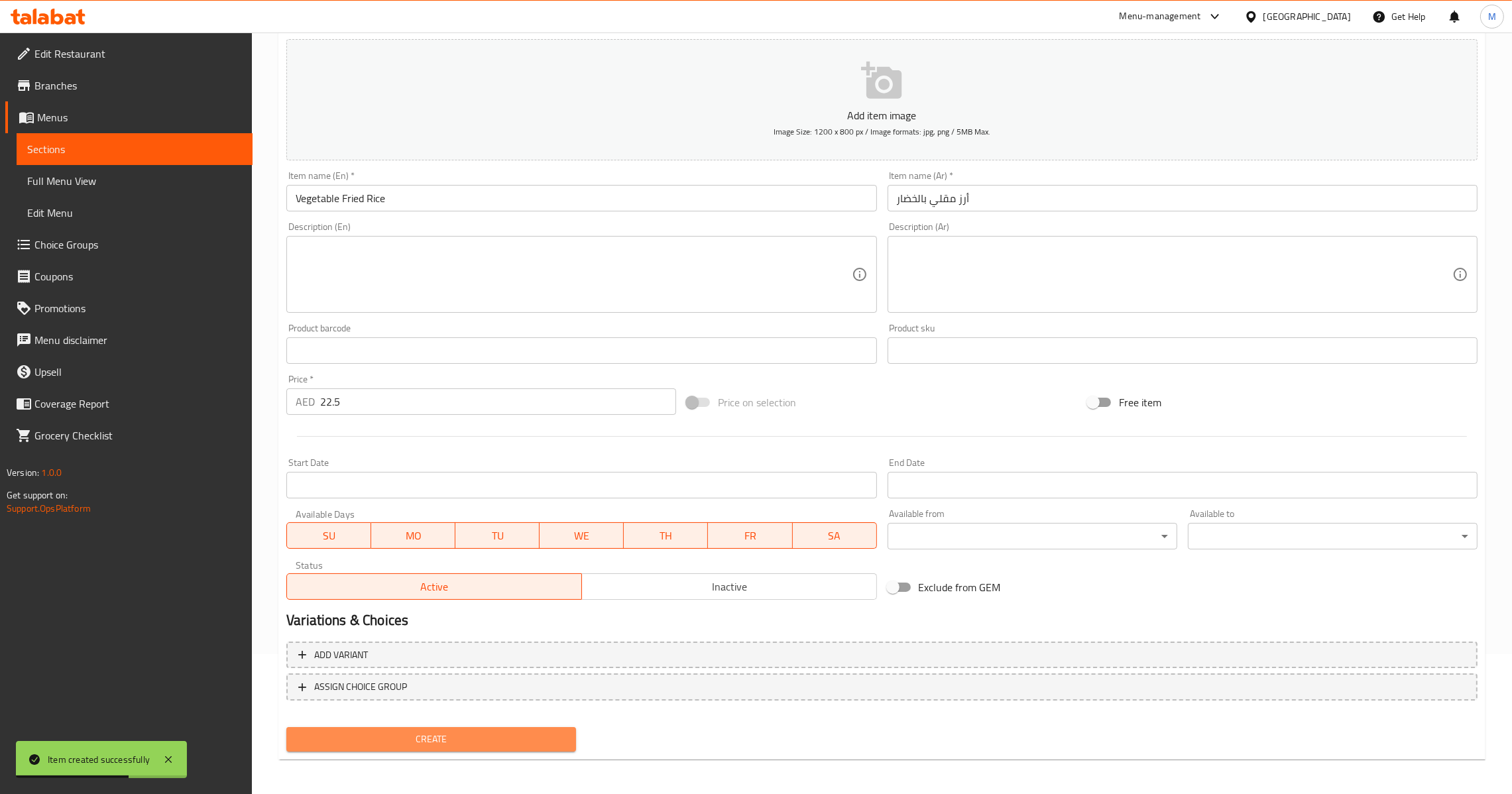
click at [427, 748] on button "Create" at bounding box center [431, 739] width 289 height 25
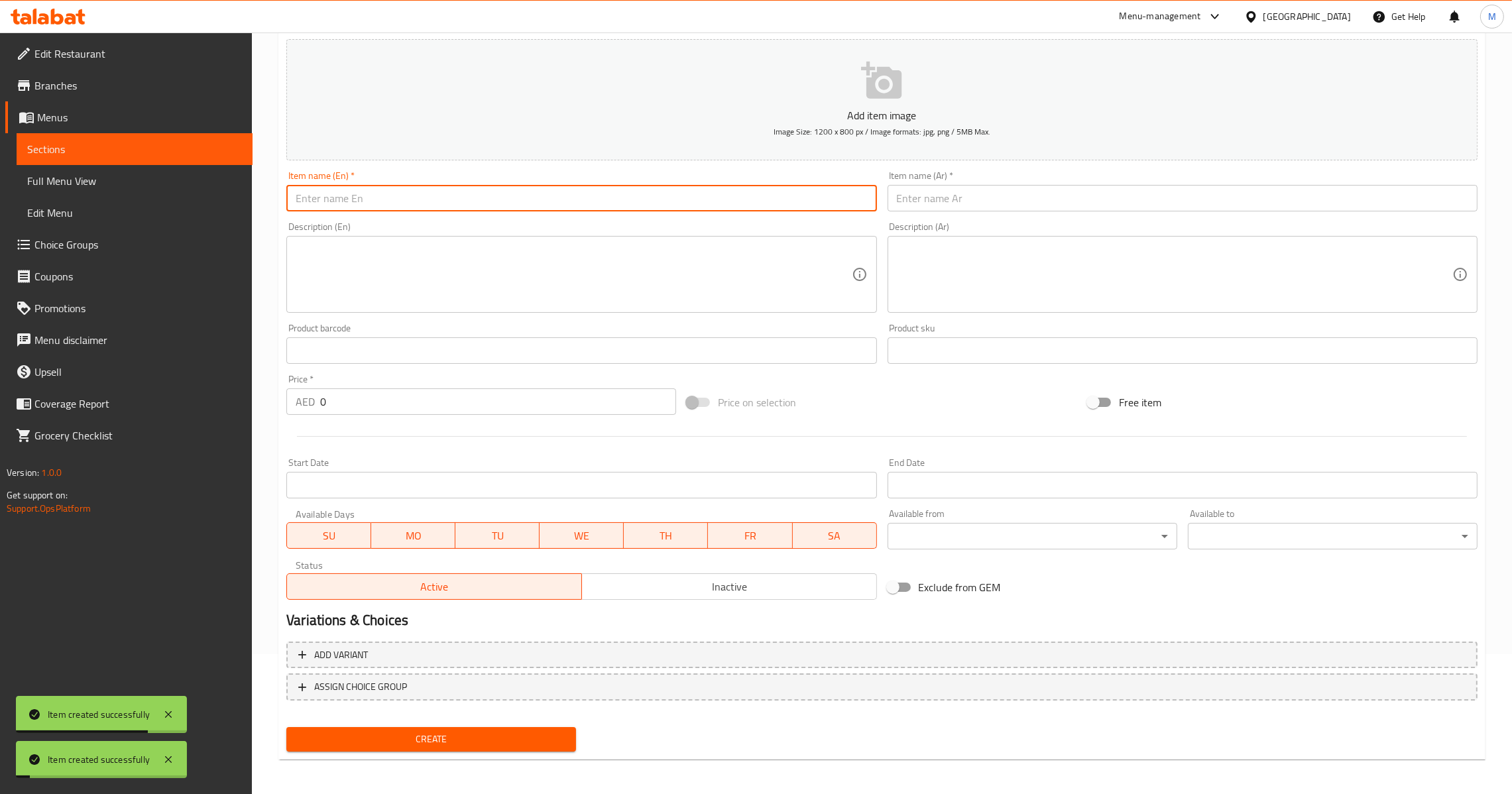
drag, startPoint x: 527, startPoint y: 203, endPoint x: 630, endPoint y: 150, distance: 115.8
click at [527, 203] on input "text" at bounding box center [581, 198] width 590 height 27
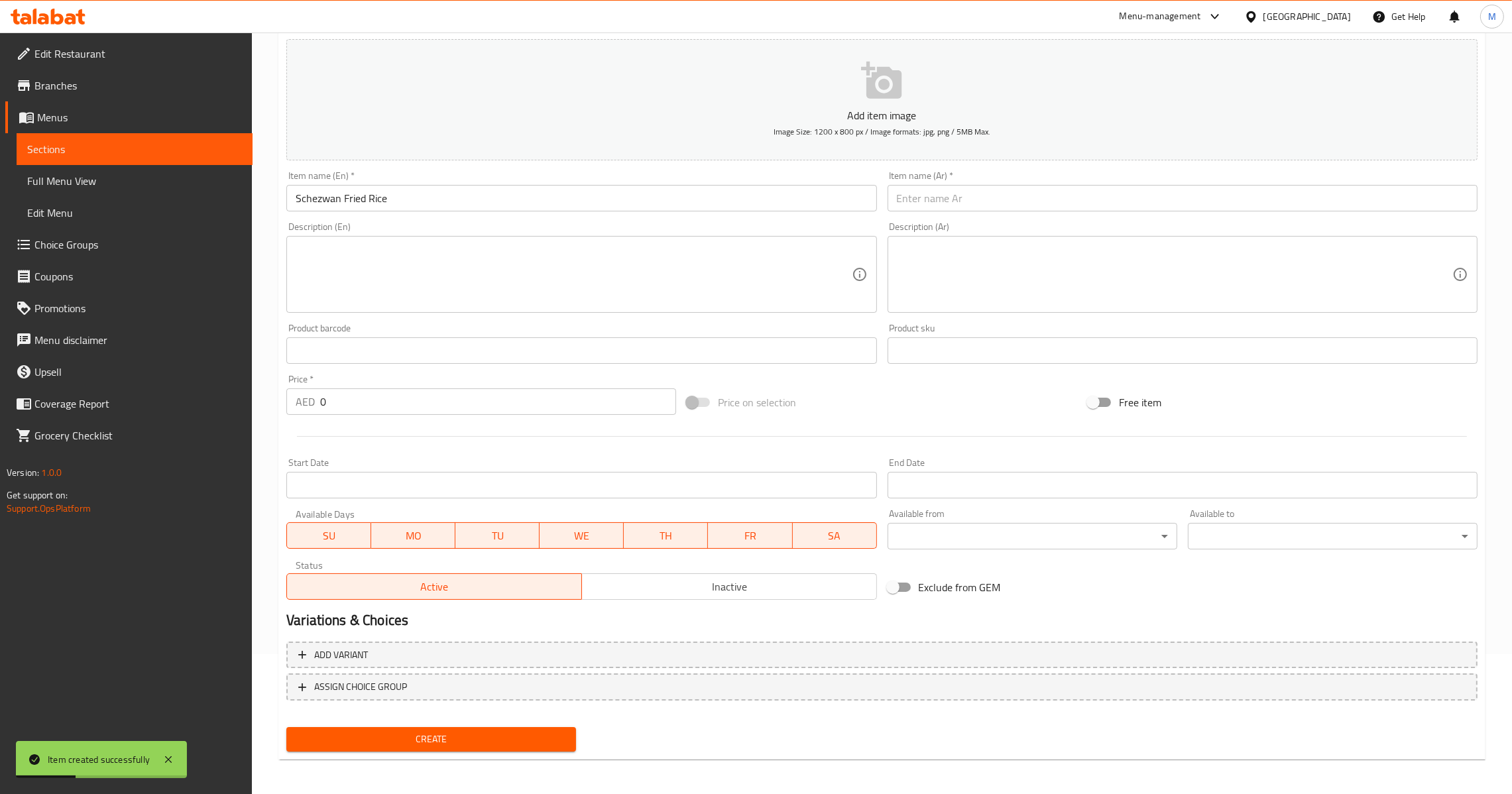
click at [916, 213] on div "Item name (Ar)   * Item name (Ar) *" at bounding box center [1183, 191] width 601 height 51
click at [911, 209] on input "أرز مقلي على طريقة شيزوان" at bounding box center [1182, 198] width 590 height 27
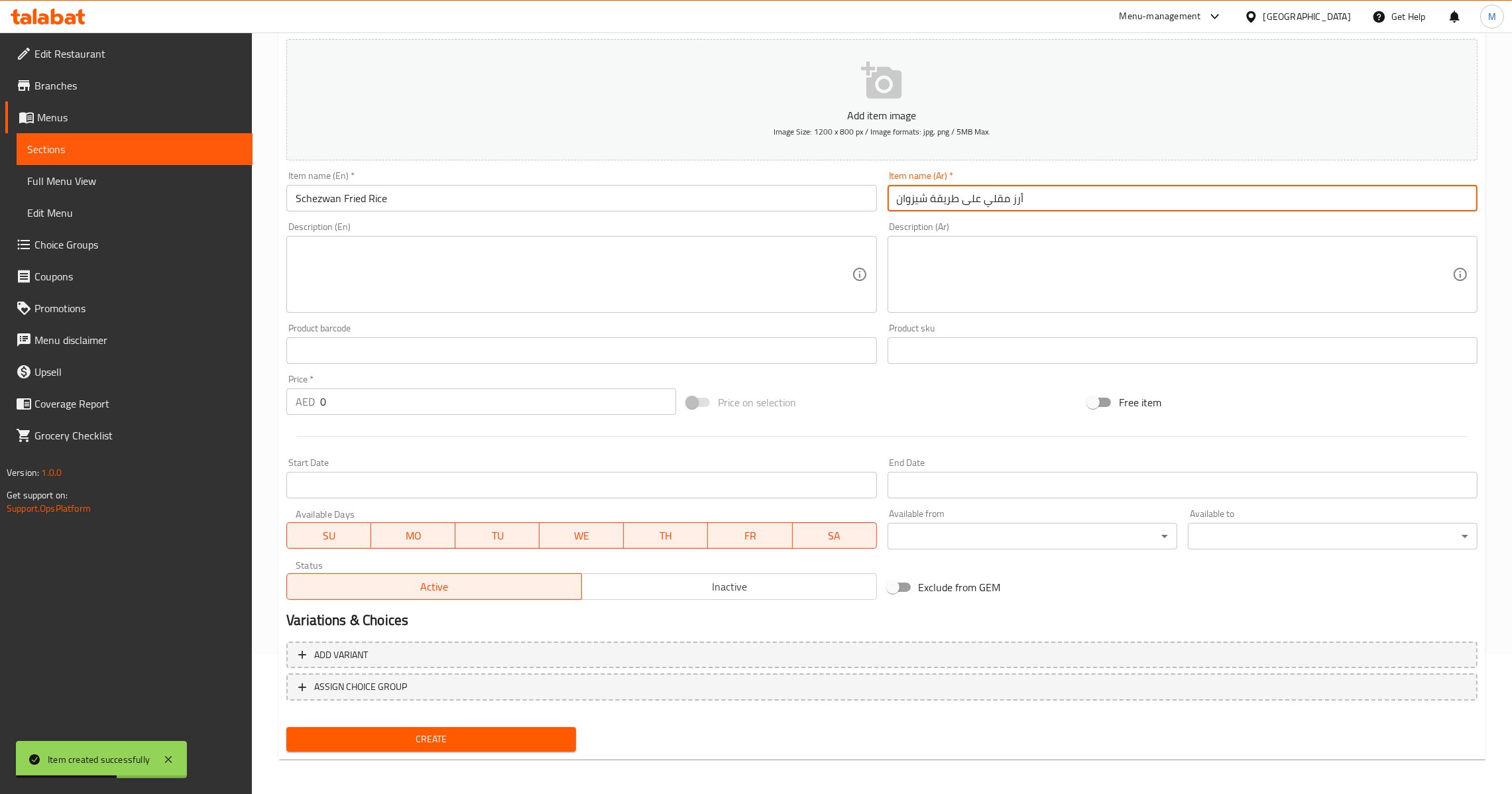
click at [361, 406] on input "0" at bounding box center [498, 402] width 356 height 27
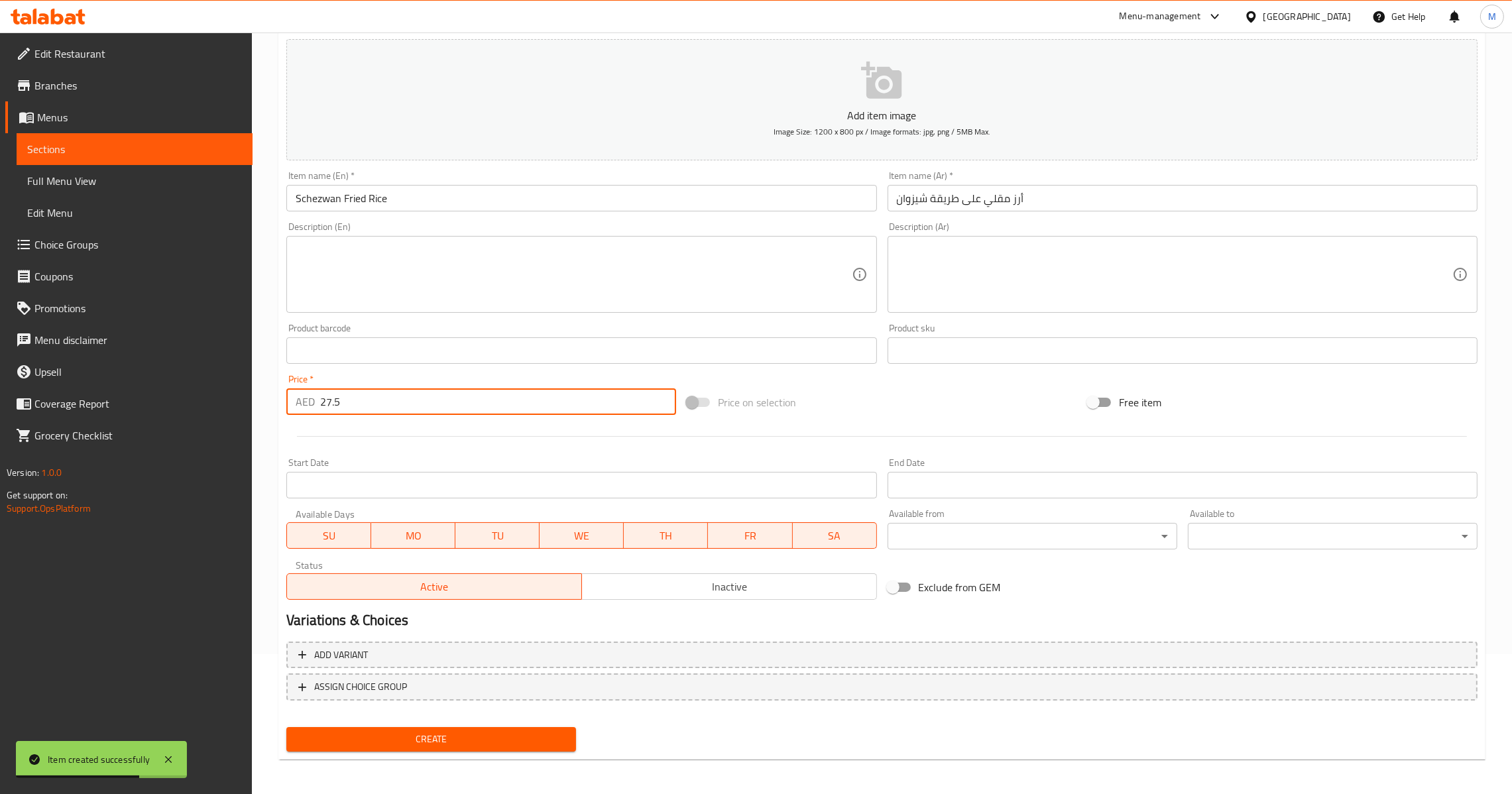
click at [421, 747] on button "Create" at bounding box center [431, 739] width 289 height 25
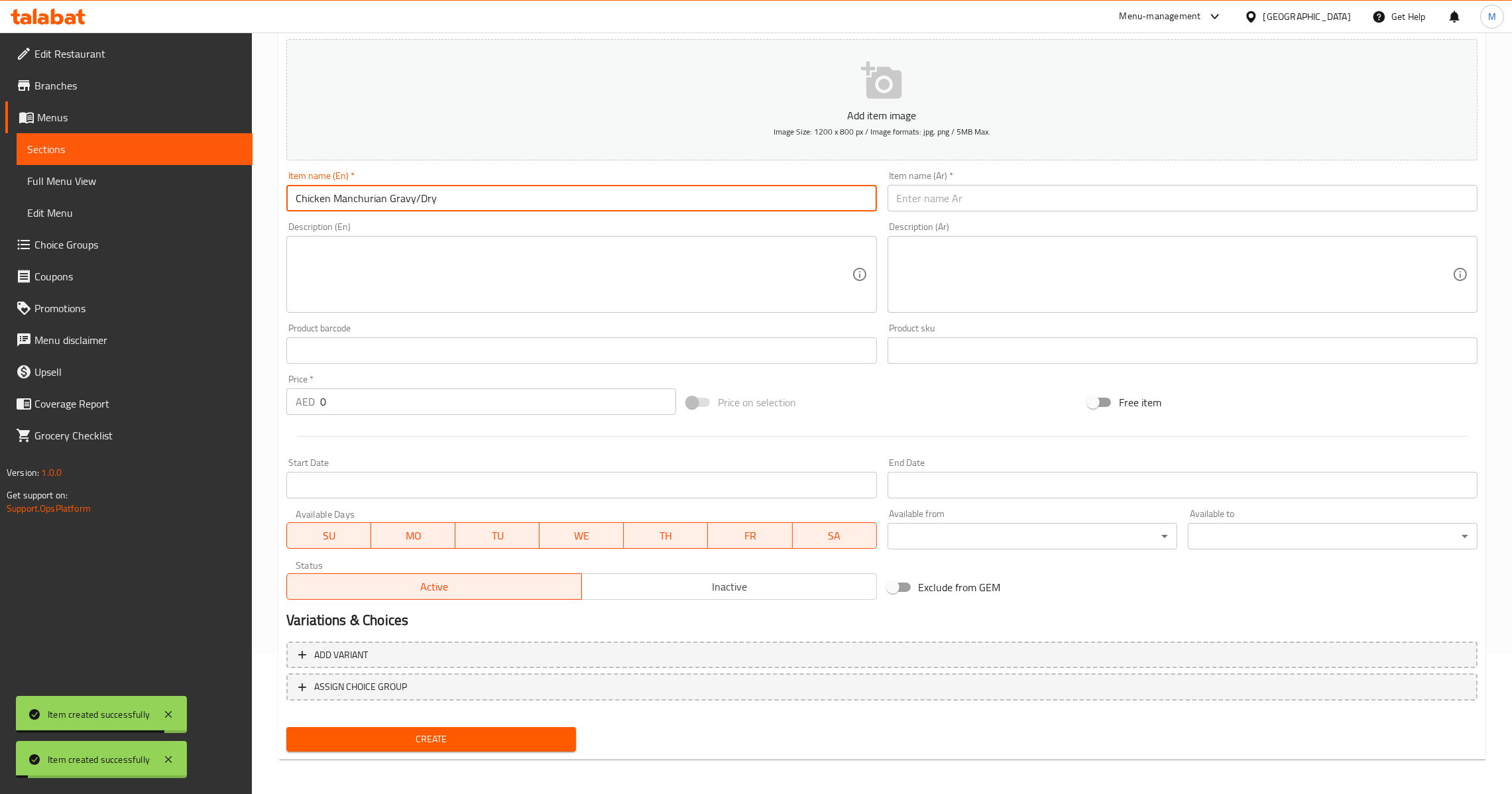
click at [590, 203] on input "Chicken Manchurian Gravy/Dry" at bounding box center [581, 198] width 590 height 27
drag, startPoint x: 389, startPoint y: 198, endPoint x: 492, endPoint y: 198, distance: 103.0
click at [492, 198] on input "Chicken Manchurian Gravy/Dry" at bounding box center [581, 198] width 590 height 27
drag, startPoint x: 413, startPoint y: 200, endPoint x: 388, endPoint y: 202, distance: 25.1
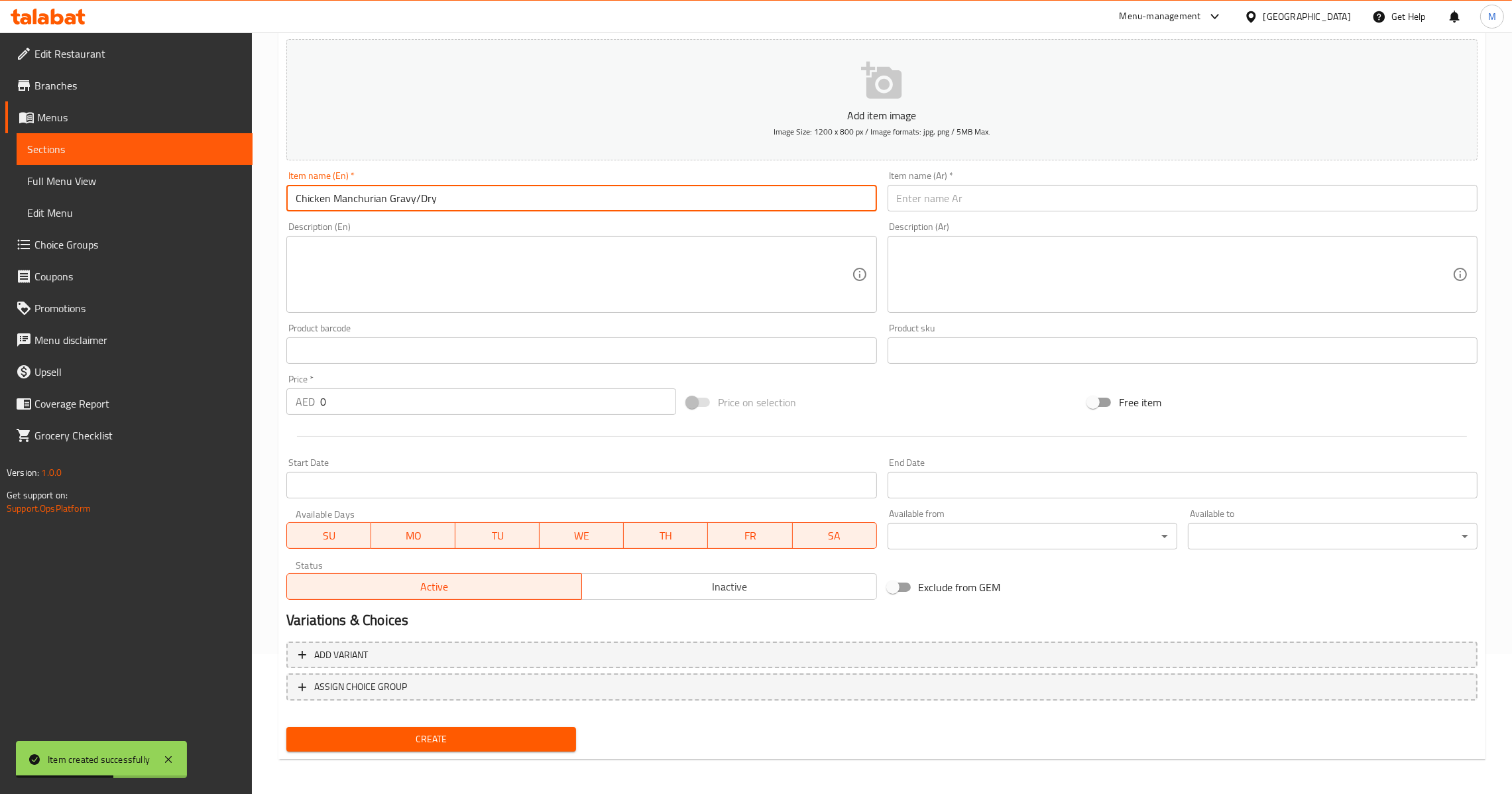
click at [388, 202] on input "Chicken Manchurian Gravy/Dry" at bounding box center [581, 198] width 590 height 27
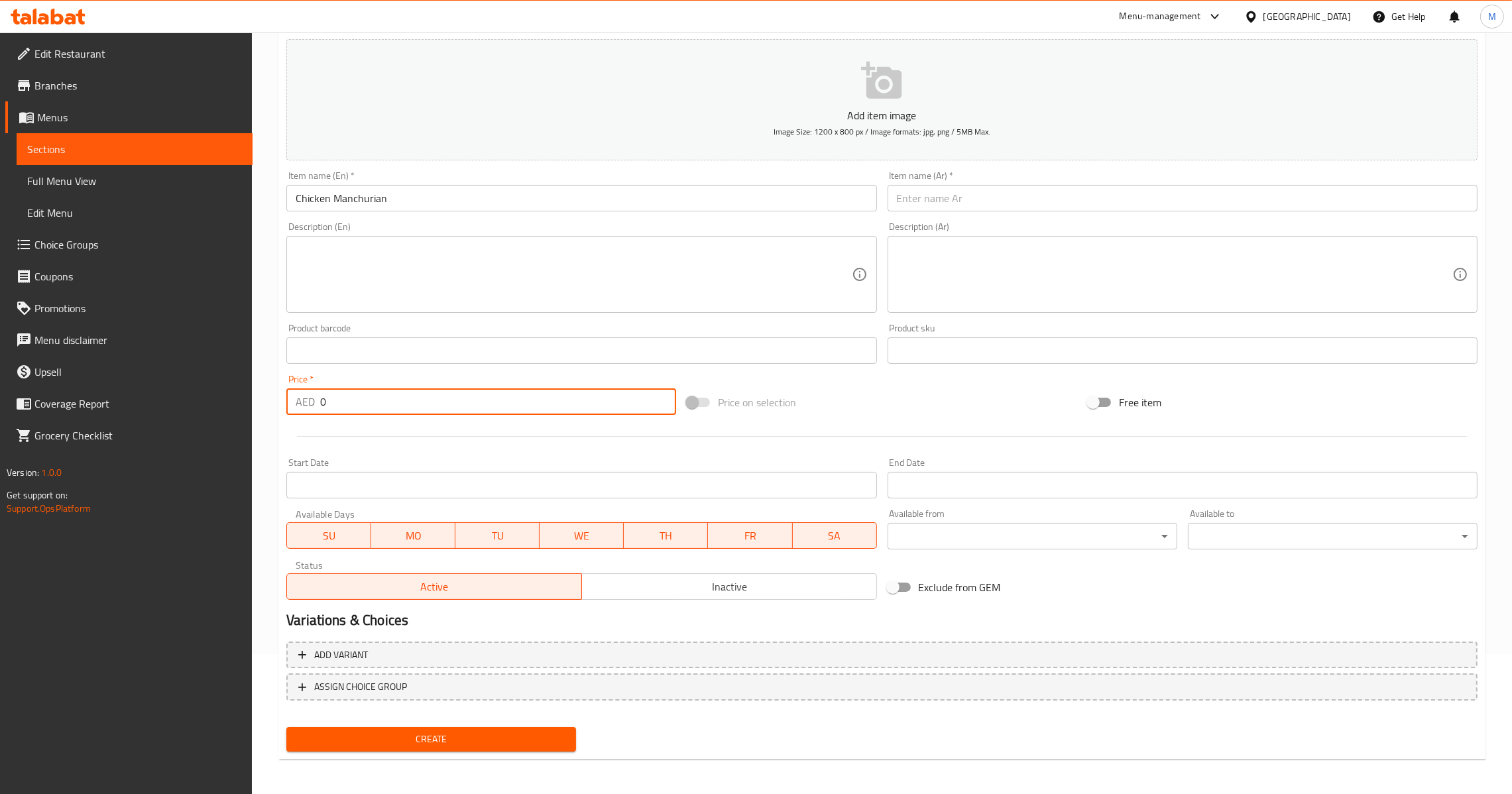
click at [337, 389] on input "0" at bounding box center [498, 402] width 356 height 27
click at [570, 211] on input "Chicken Manchurian" at bounding box center [581, 198] width 590 height 27
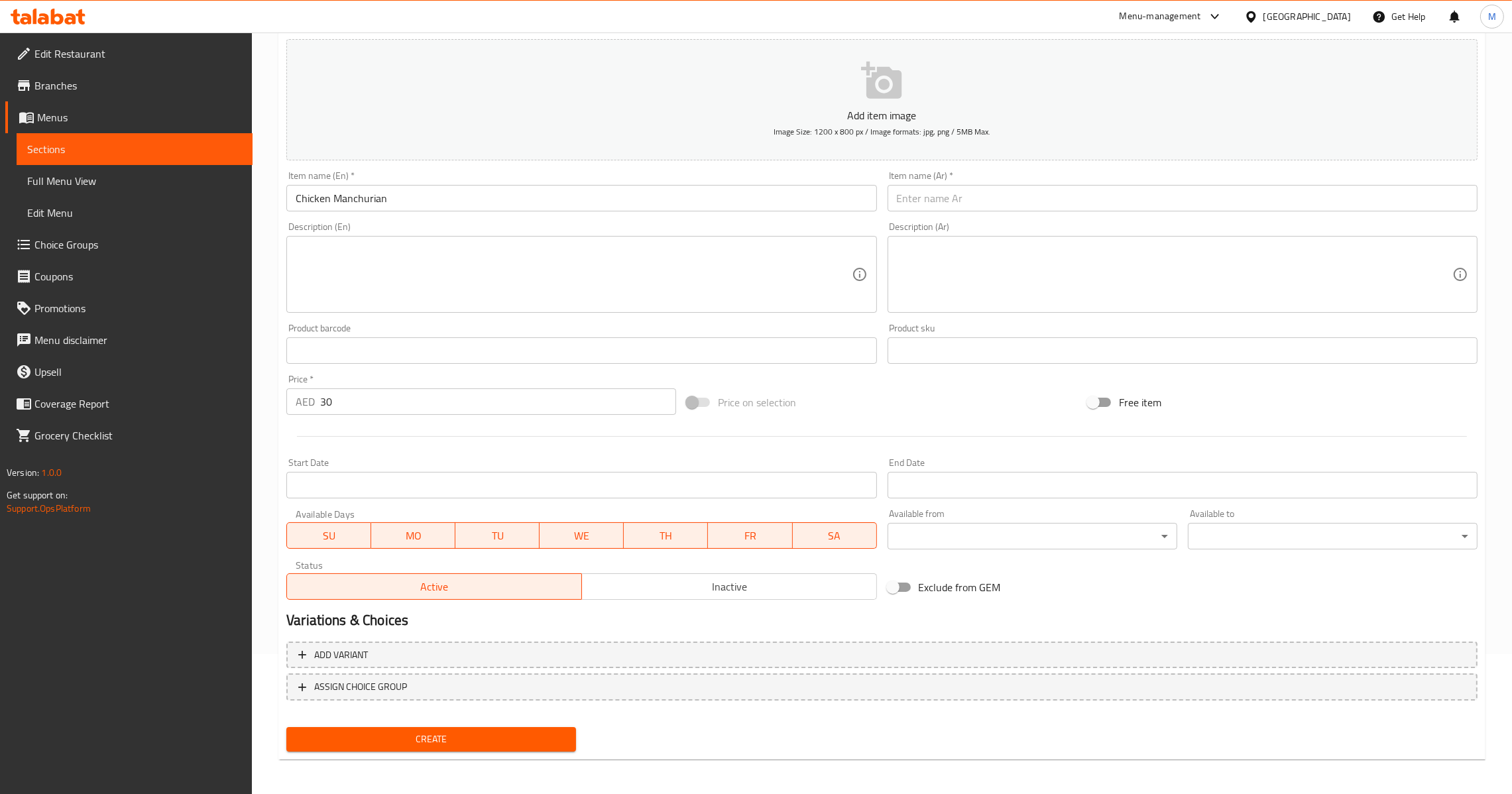
click at [923, 186] on input "text" at bounding box center [1182, 198] width 590 height 27
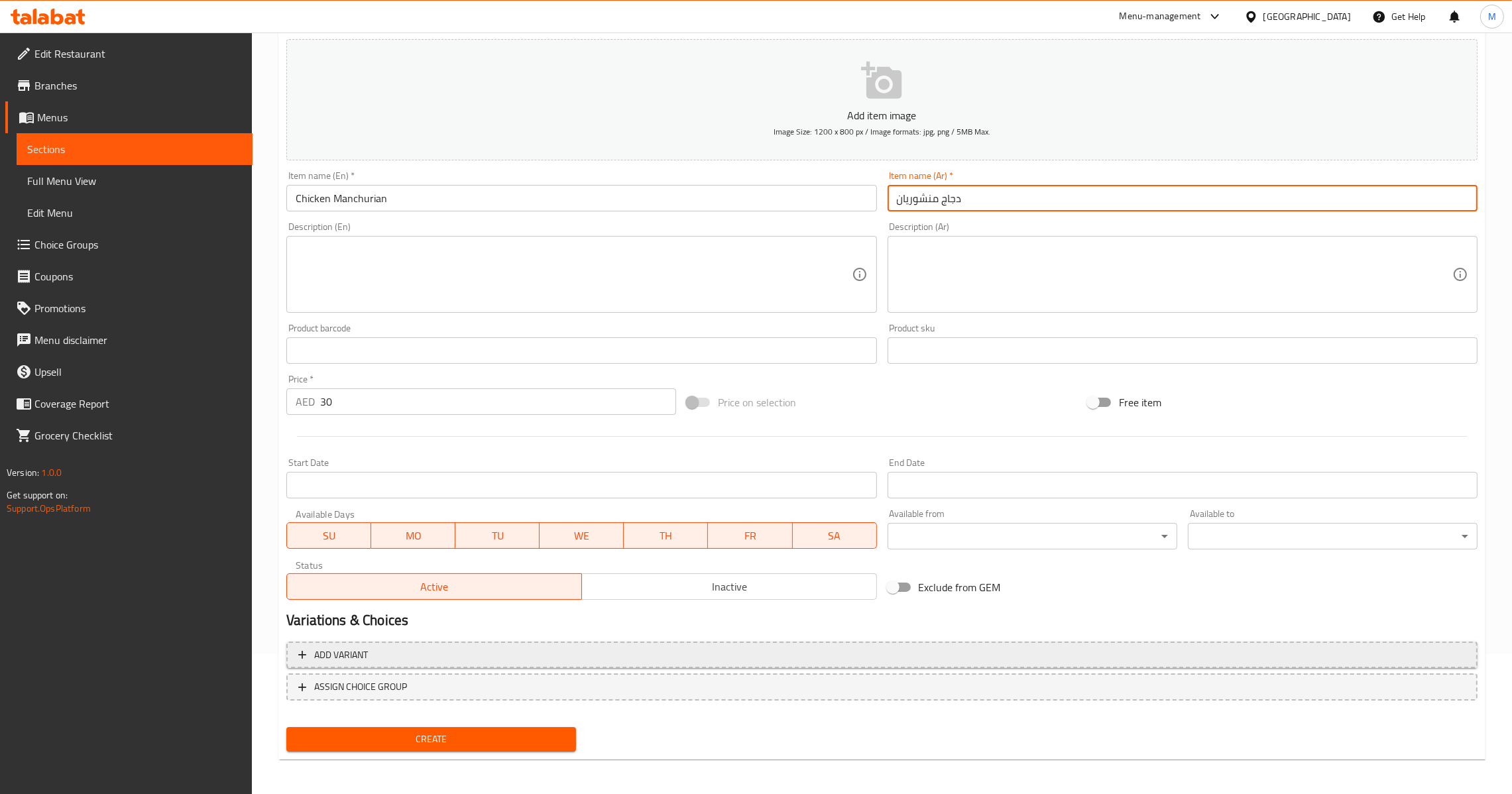
click at [1166, 652] on span "Add variant" at bounding box center [882, 655] width 1168 height 17
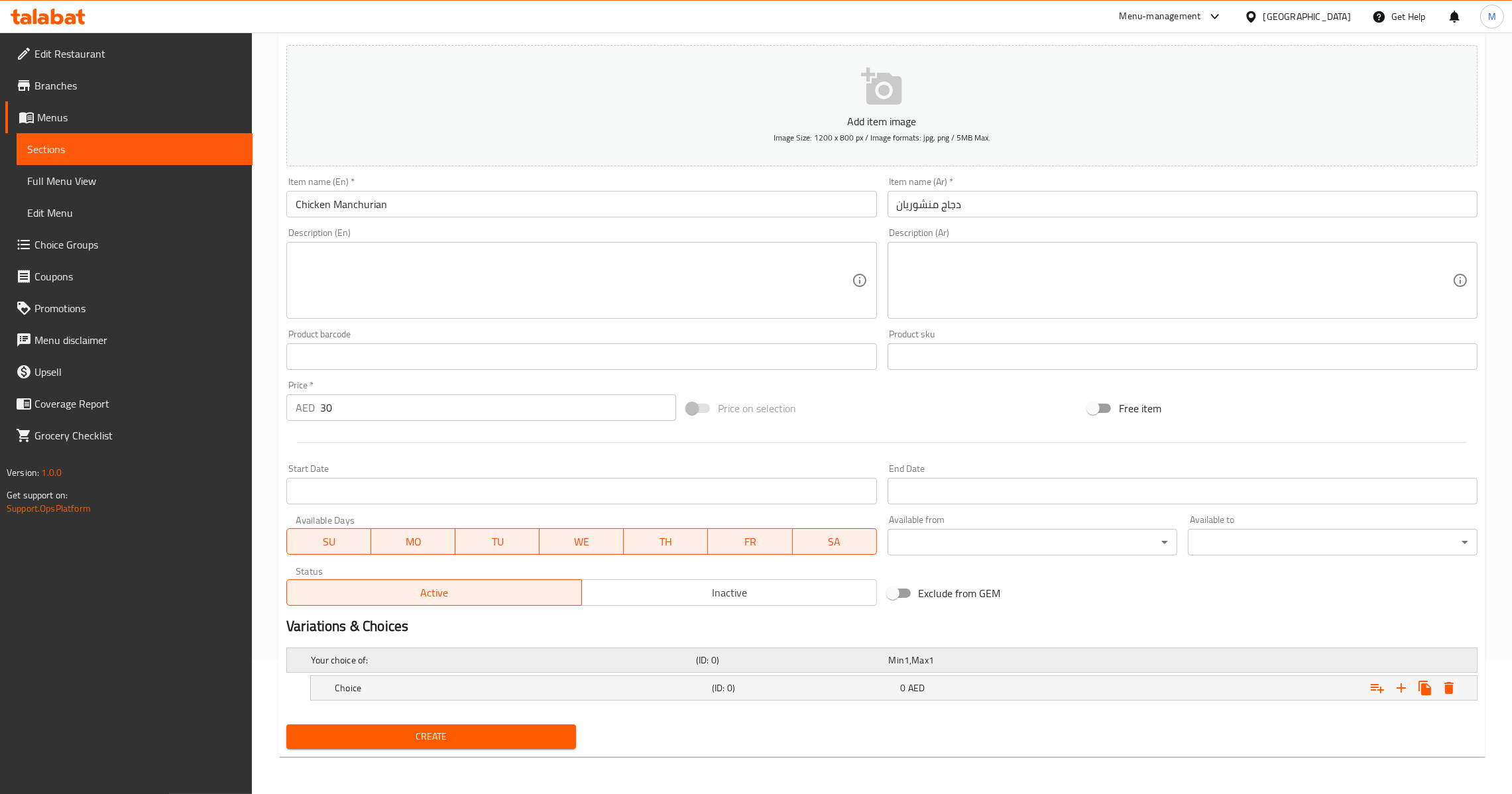
scroll to position [132, 0]
click at [1402, 688] on icon "Expand" at bounding box center [1401, 689] width 9 height 9
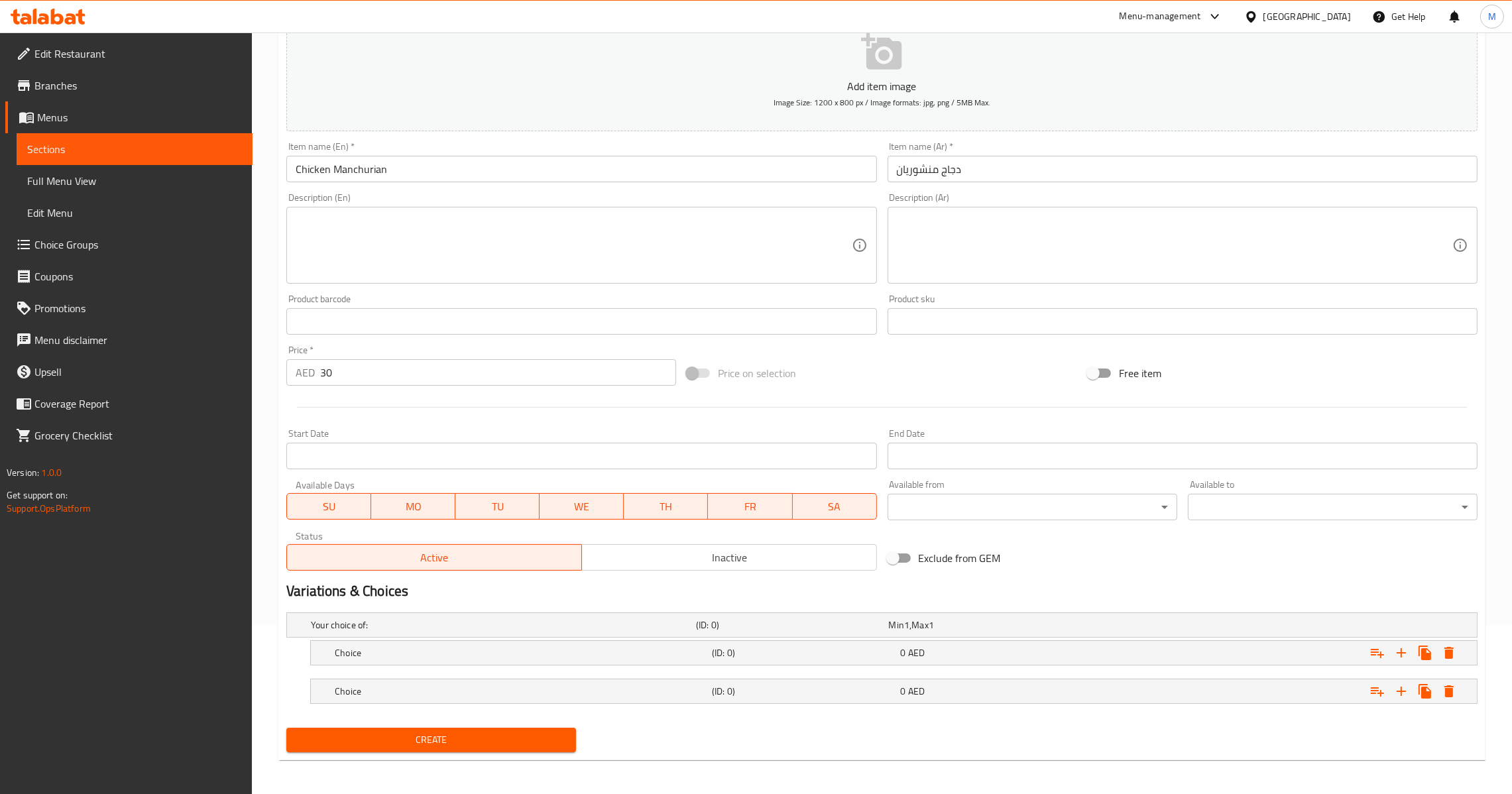
scroll to position [172, 0]
click at [722, 691] on h5 "(ID: 0)" at bounding box center [804, 689] width 183 height 13
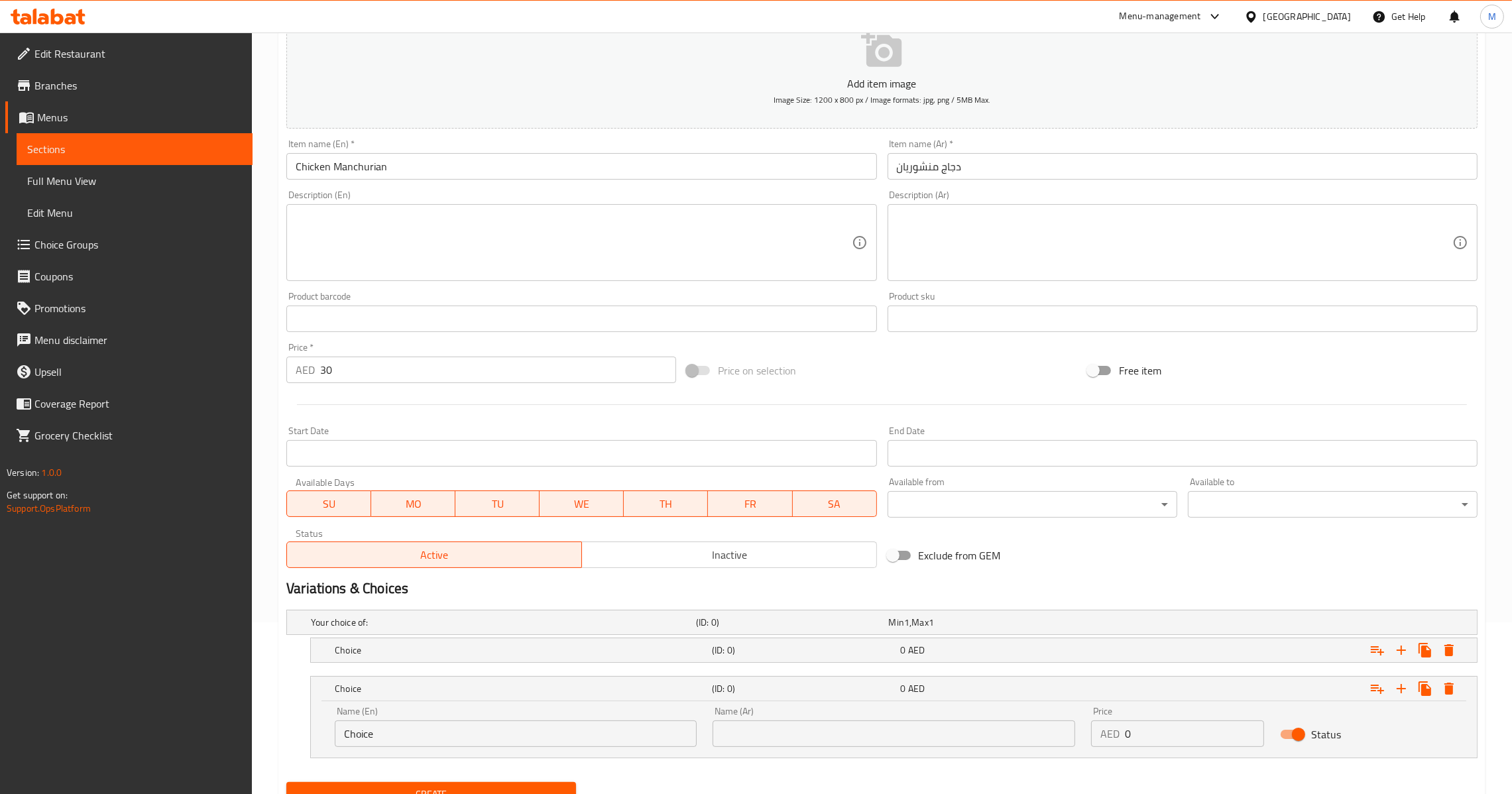
drag, startPoint x: 730, startPoint y: 647, endPoint x: 978, endPoint y: 675, distance: 249.6
click at [733, 648] on h5 "(ID: 0)" at bounding box center [804, 650] width 183 height 13
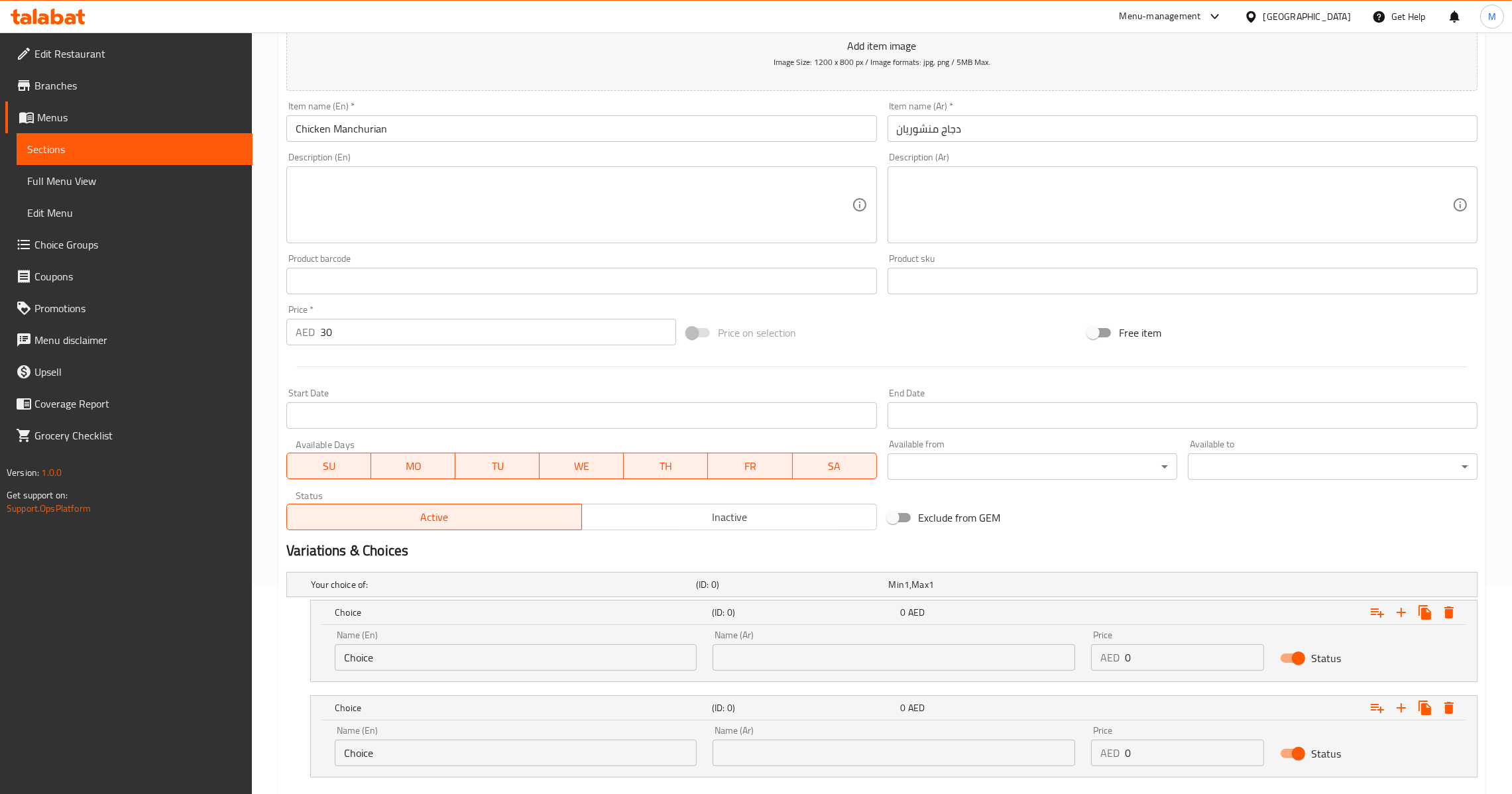
scroll to position [272, 0]
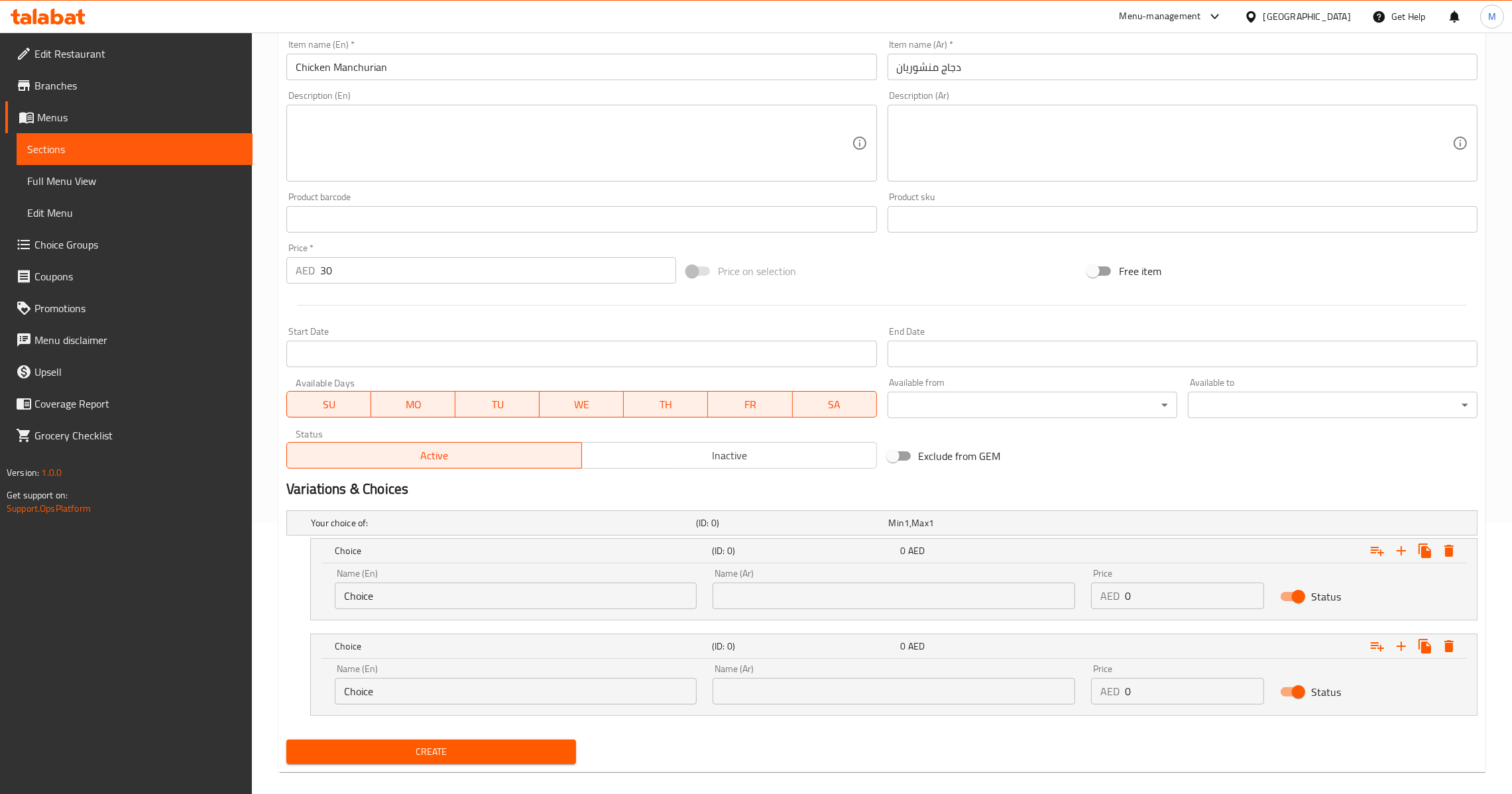
click at [623, 603] on input "Choice" at bounding box center [516, 596] width 362 height 27
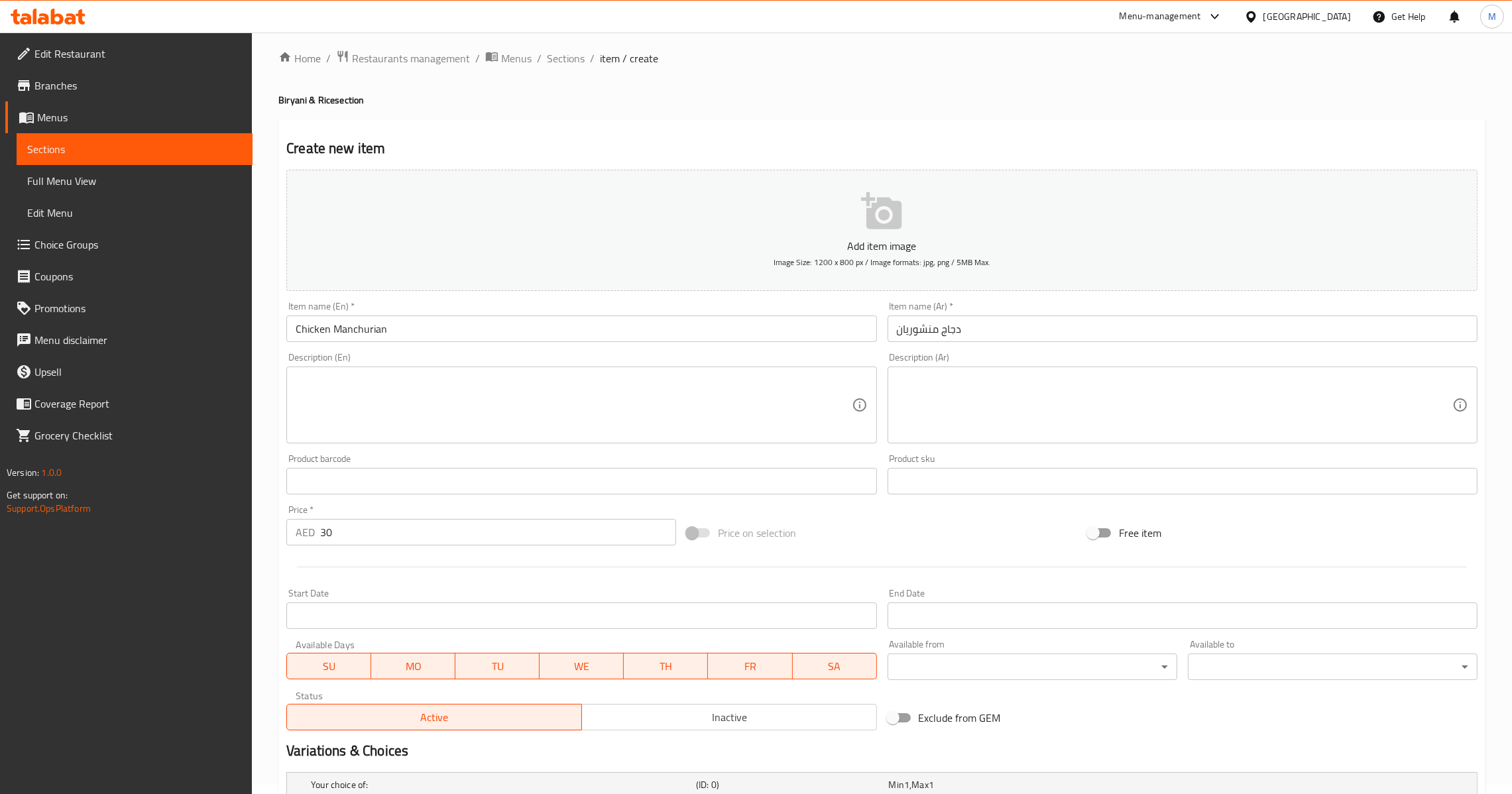
scroll to position [0, 0]
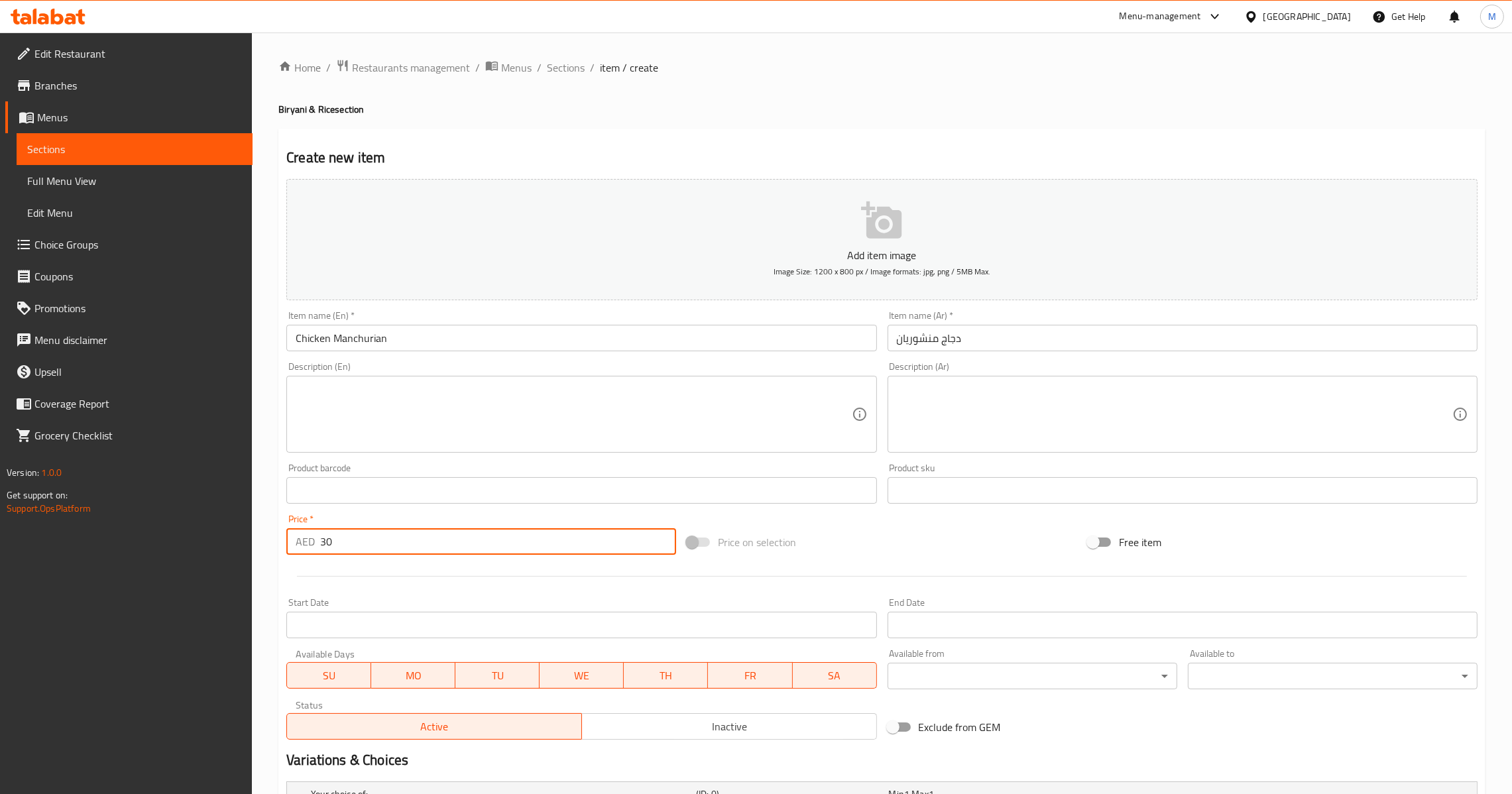
drag, startPoint x: 309, startPoint y: 552, endPoint x: 222, endPoint y: 564, distance: 87.8
click at [222, 564] on div "Edit Restaurant Branches Menus Sections Full Menu View Edit Menu Choice Groups …" at bounding box center [756, 557] width 1512 height 1049
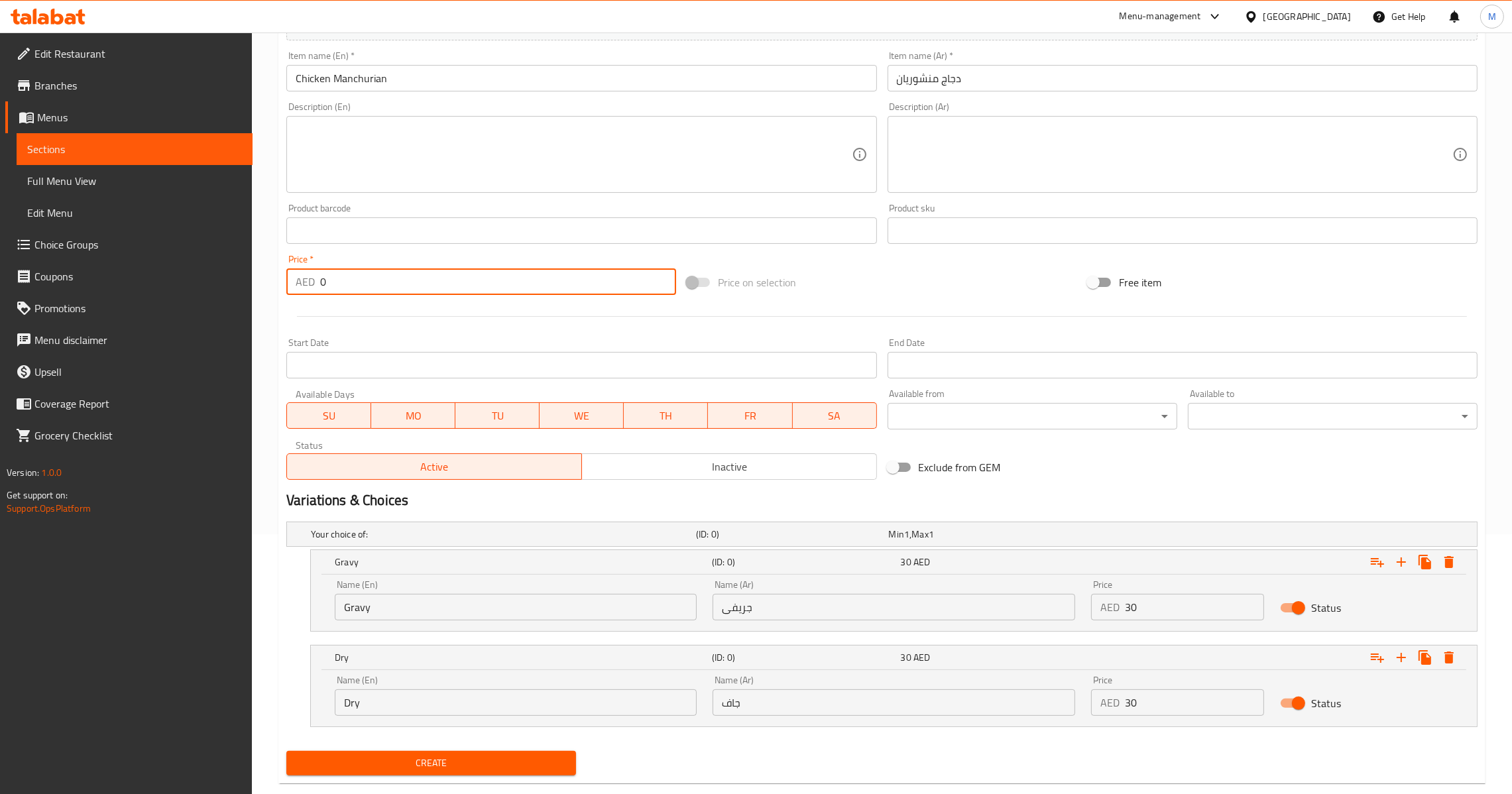
scroll to position [286, 0]
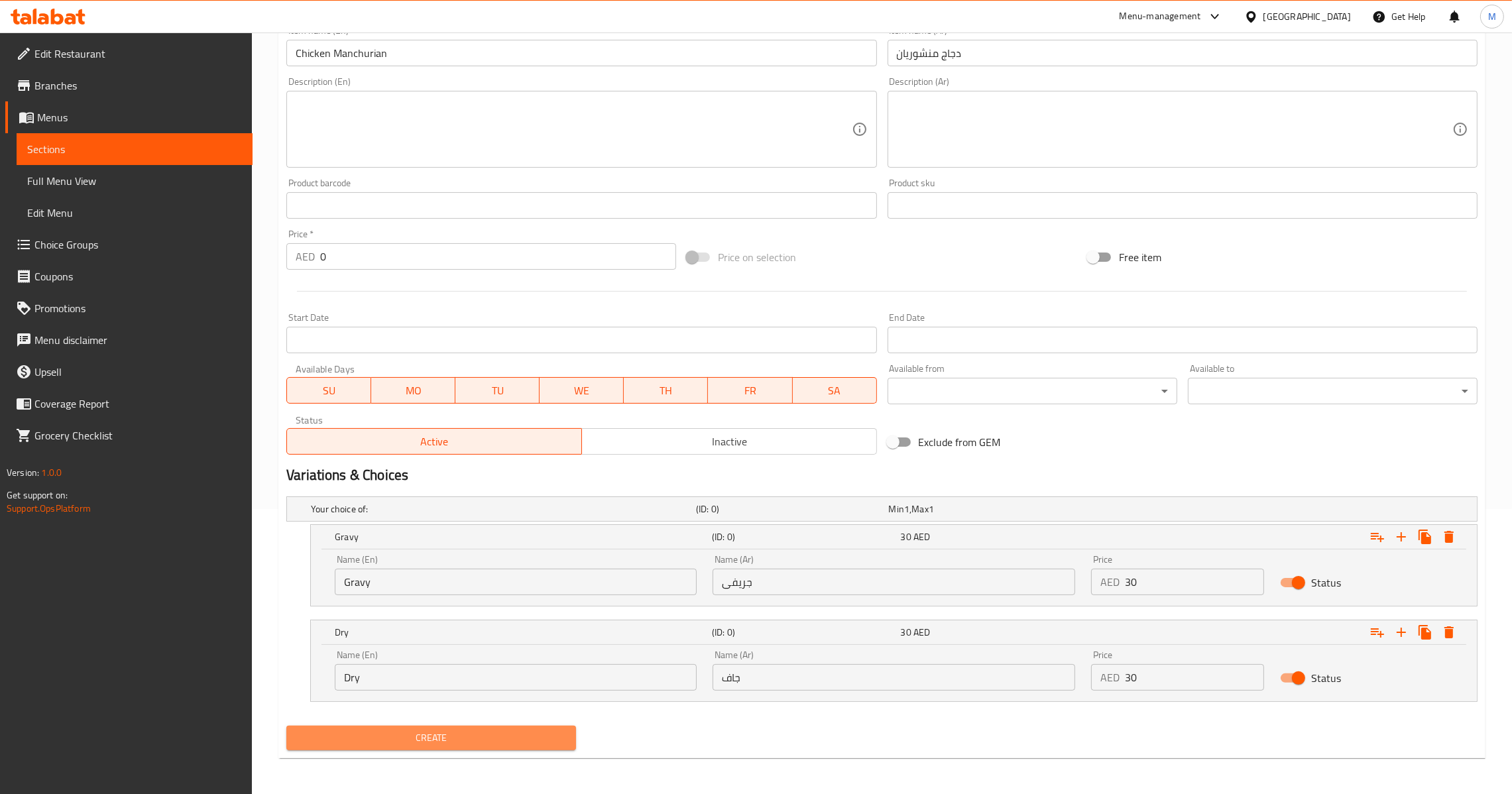
click at [456, 735] on span "Create" at bounding box center [432, 738] width 269 height 17
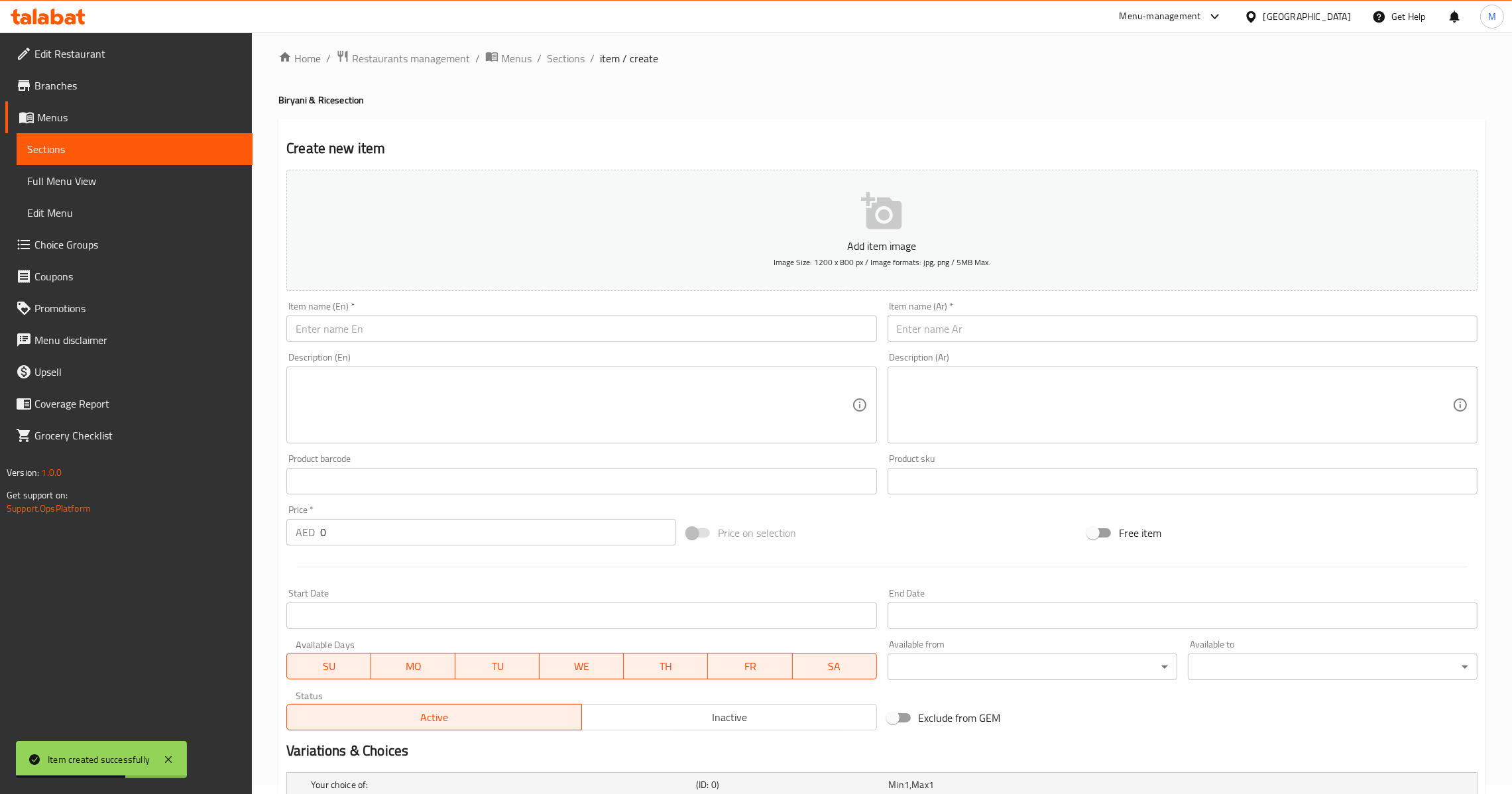
scroll to position [0, 0]
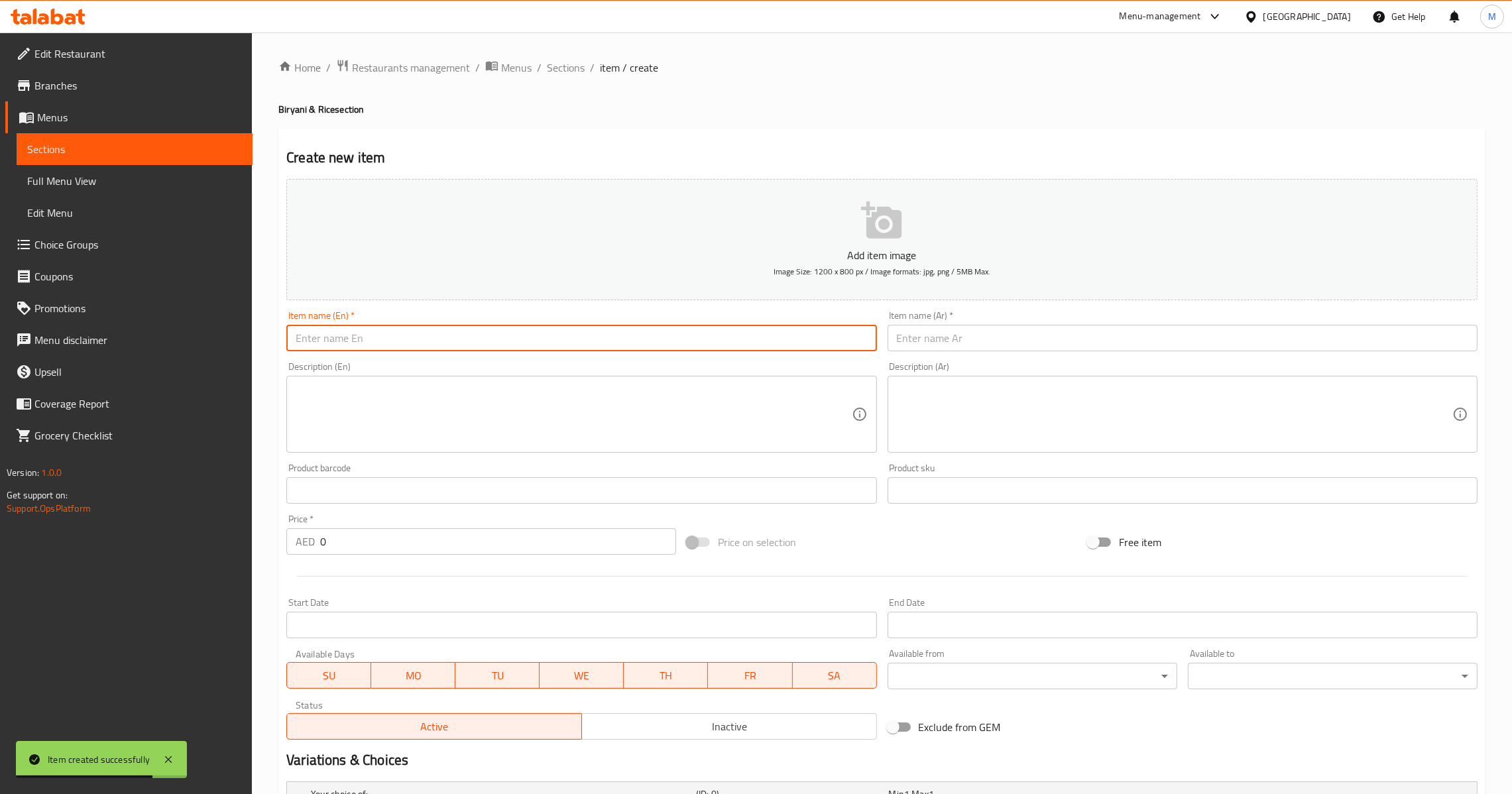
click at [385, 345] on input "text" at bounding box center [581, 338] width 590 height 27
click at [365, 340] on input "Chilli Chicken Dry/Gravy" at bounding box center [581, 338] width 590 height 27
drag, startPoint x: 365, startPoint y: 340, endPoint x: 432, endPoint y: 345, distance: 67.2
click at [432, 345] on input "Chilli Chicken Dry/Gravy" at bounding box center [581, 338] width 590 height 27
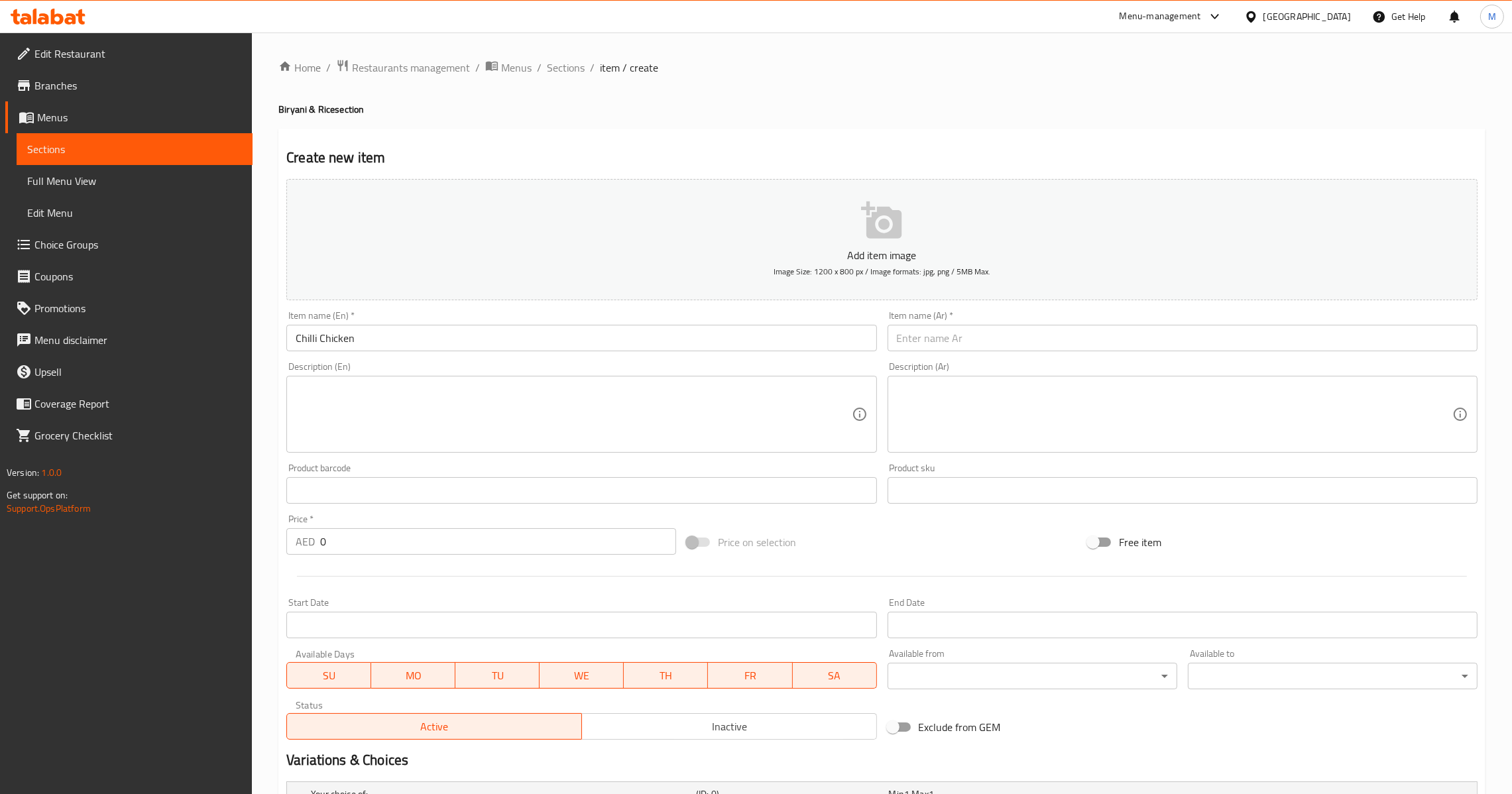
click at [1017, 298] on button "Add item image Image Size: 1200 x 800 px / Image formats: jpg, png / 5MB Max." at bounding box center [882, 240] width 1192 height 121
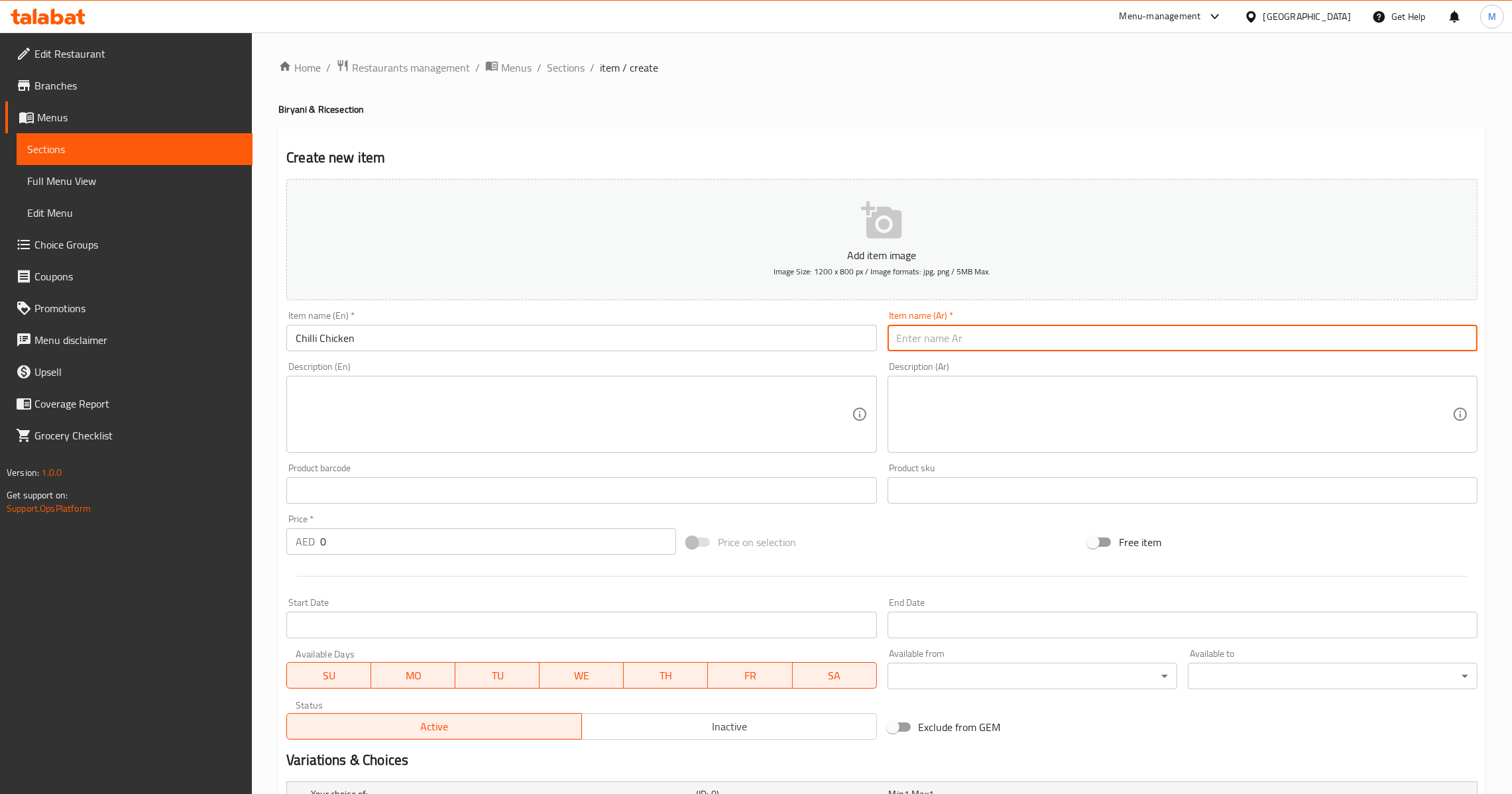
click at [1009, 343] on input "text" at bounding box center [1182, 338] width 590 height 27
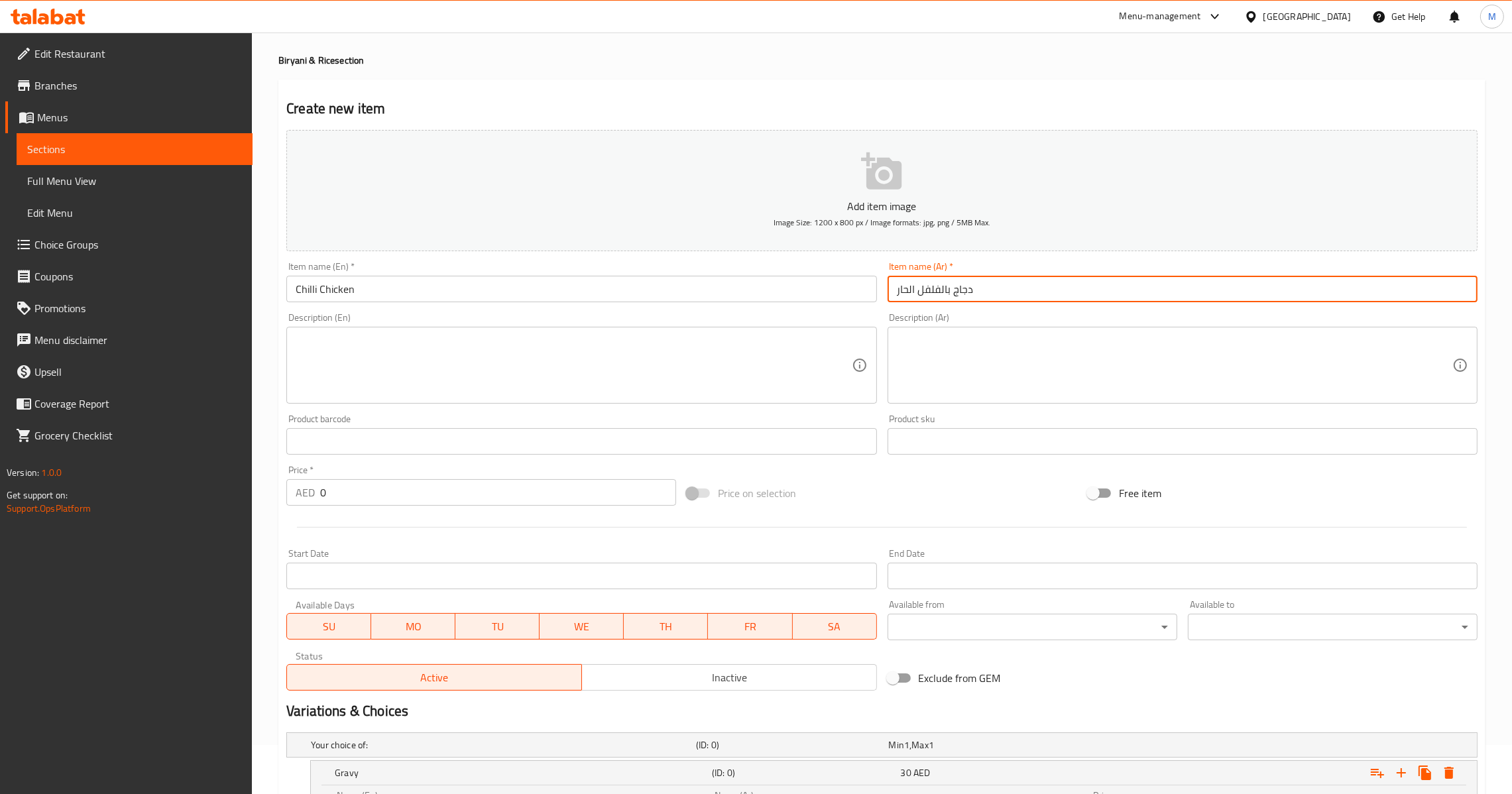
scroll to position [286, 0]
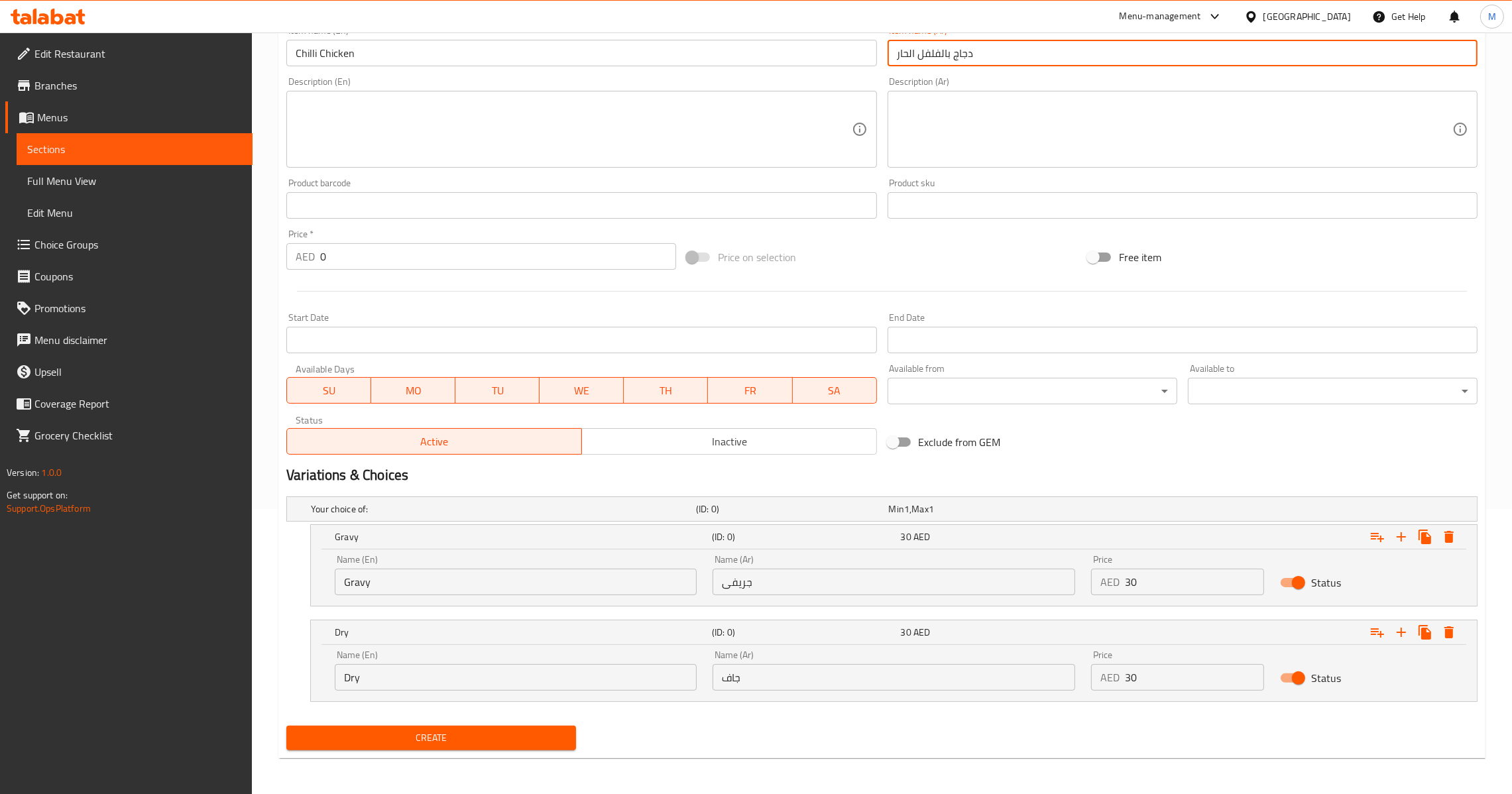
click at [478, 734] on span "Create" at bounding box center [432, 738] width 269 height 17
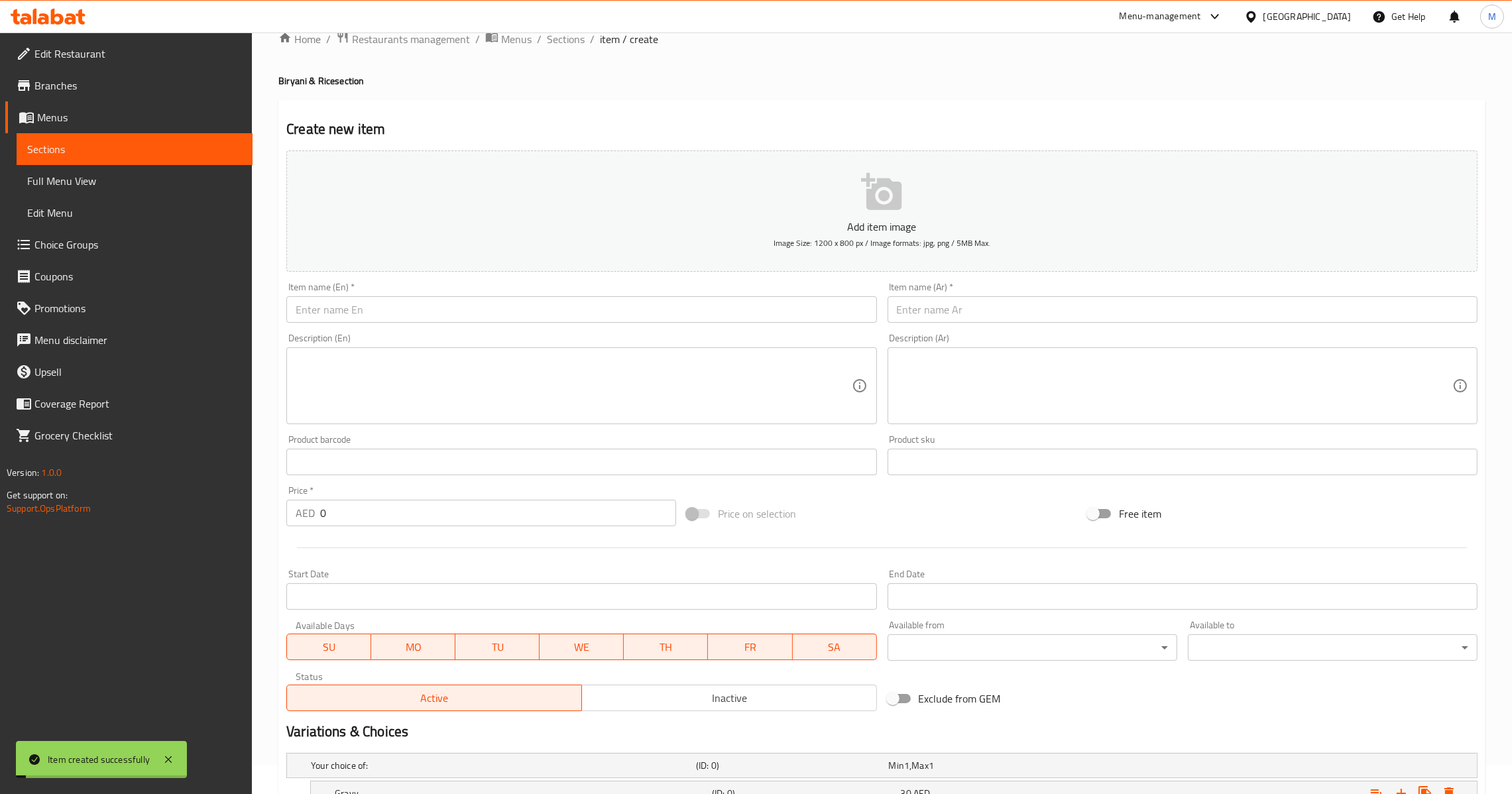
scroll to position [0, 0]
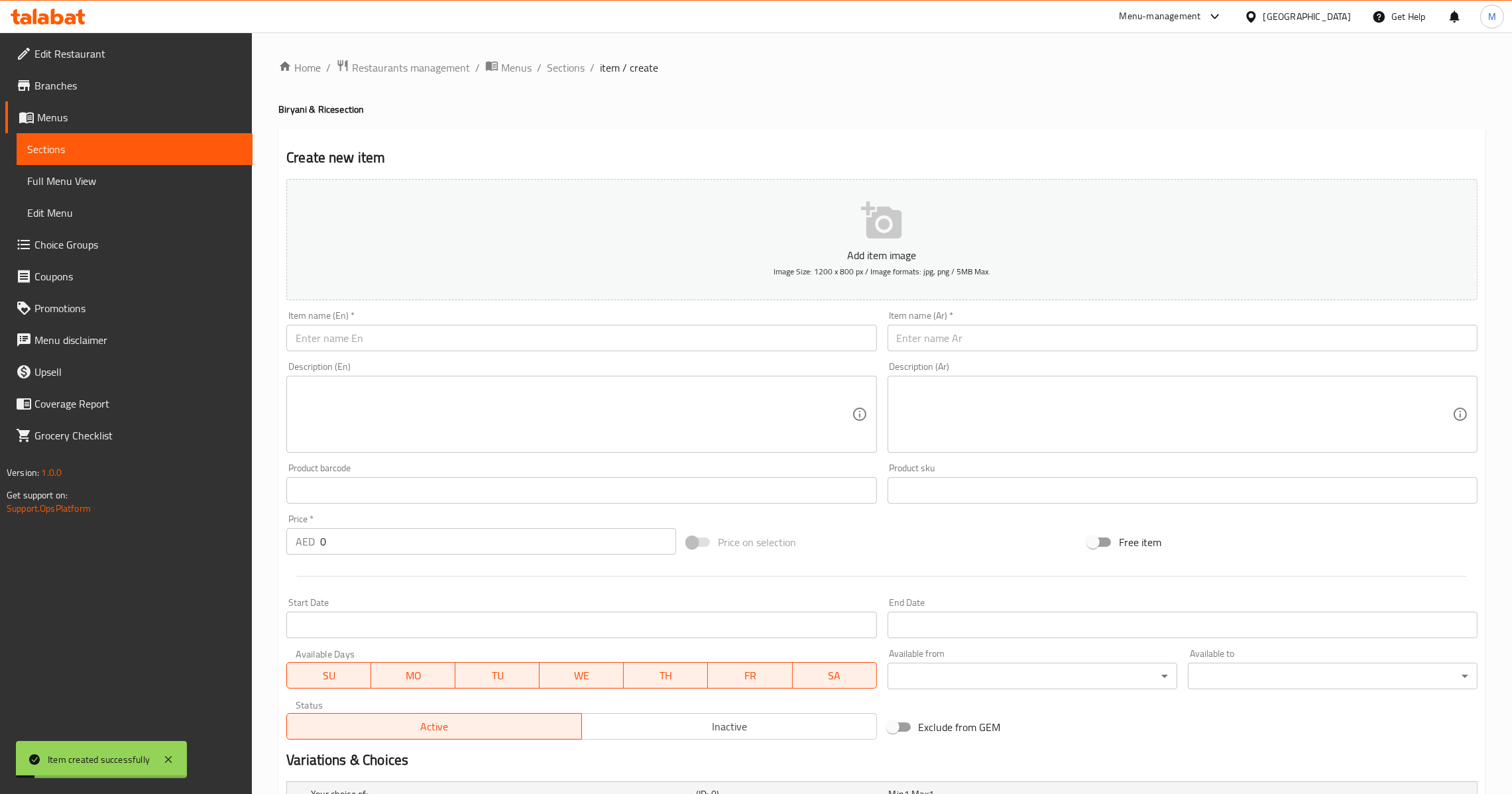
click at [408, 353] on div "Item name (En)   * Item name (En) *" at bounding box center [582, 330] width 601 height 51
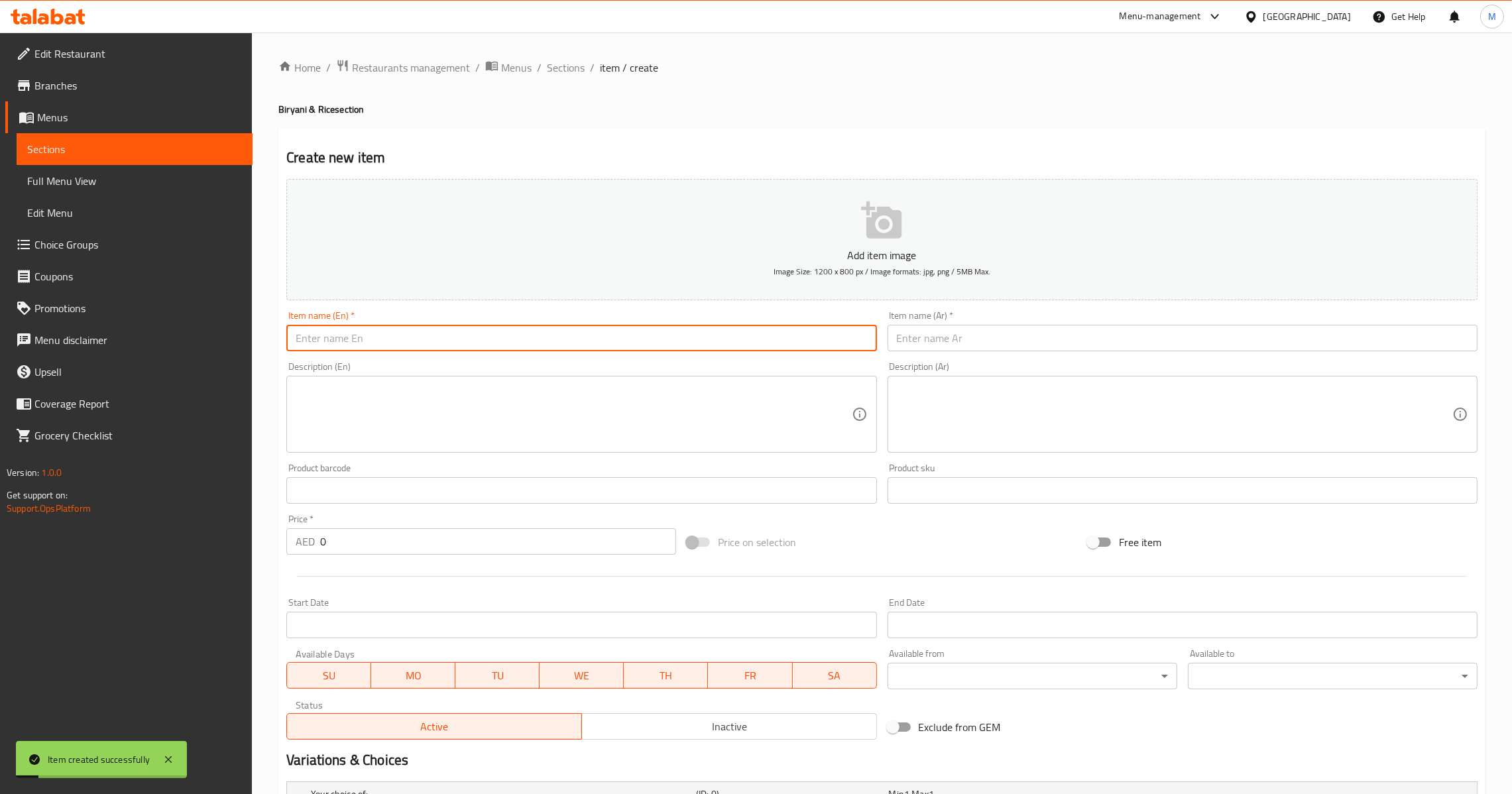
click at [449, 333] on input "text" at bounding box center [581, 338] width 590 height 27
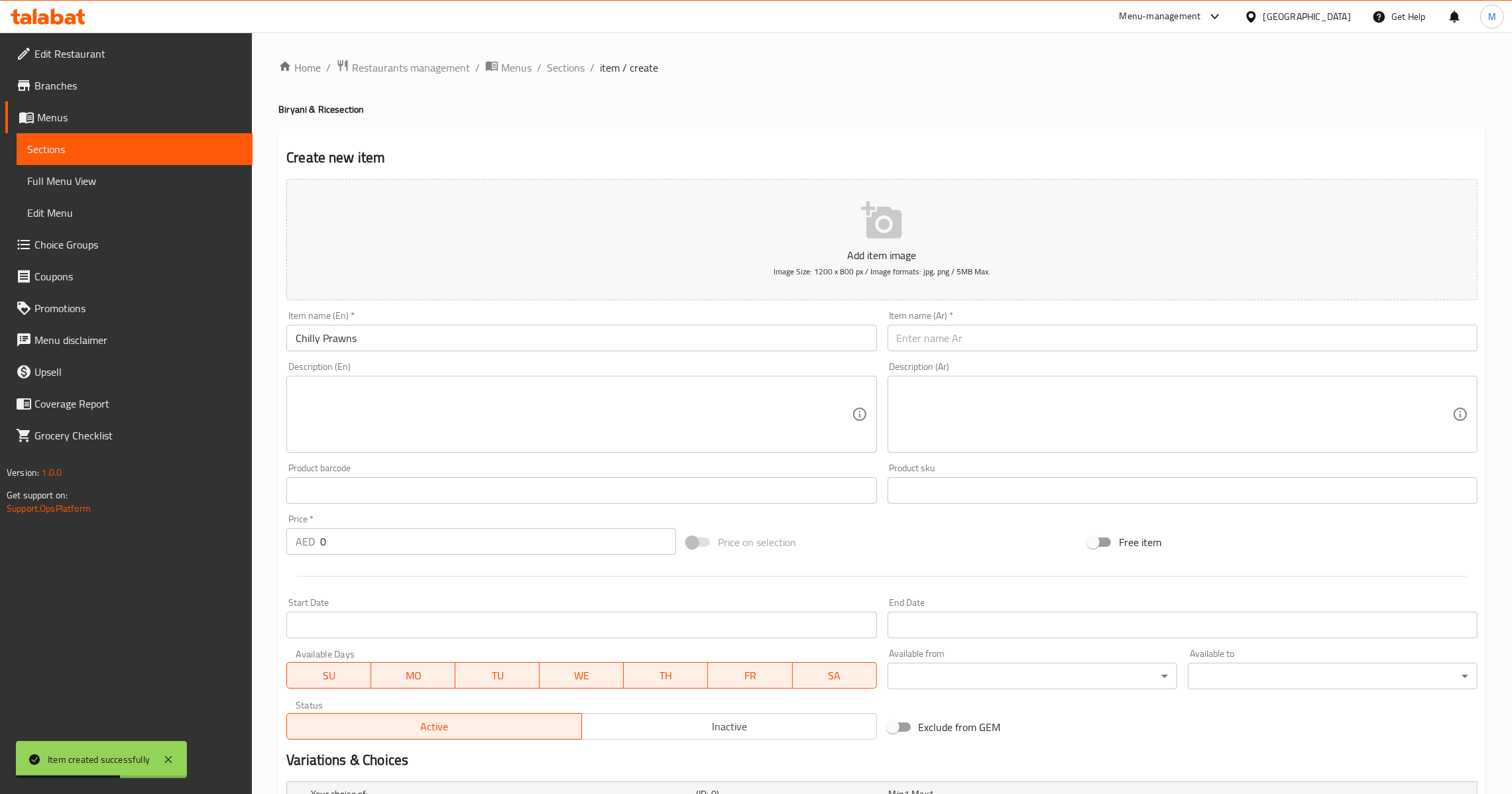
drag, startPoint x: 990, startPoint y: 331, endPoint x: 964, endPoint y: 352, distance: 33.4
click at [990, 331] on input "text" at bounding box center [1182, 338] width 590 height 27
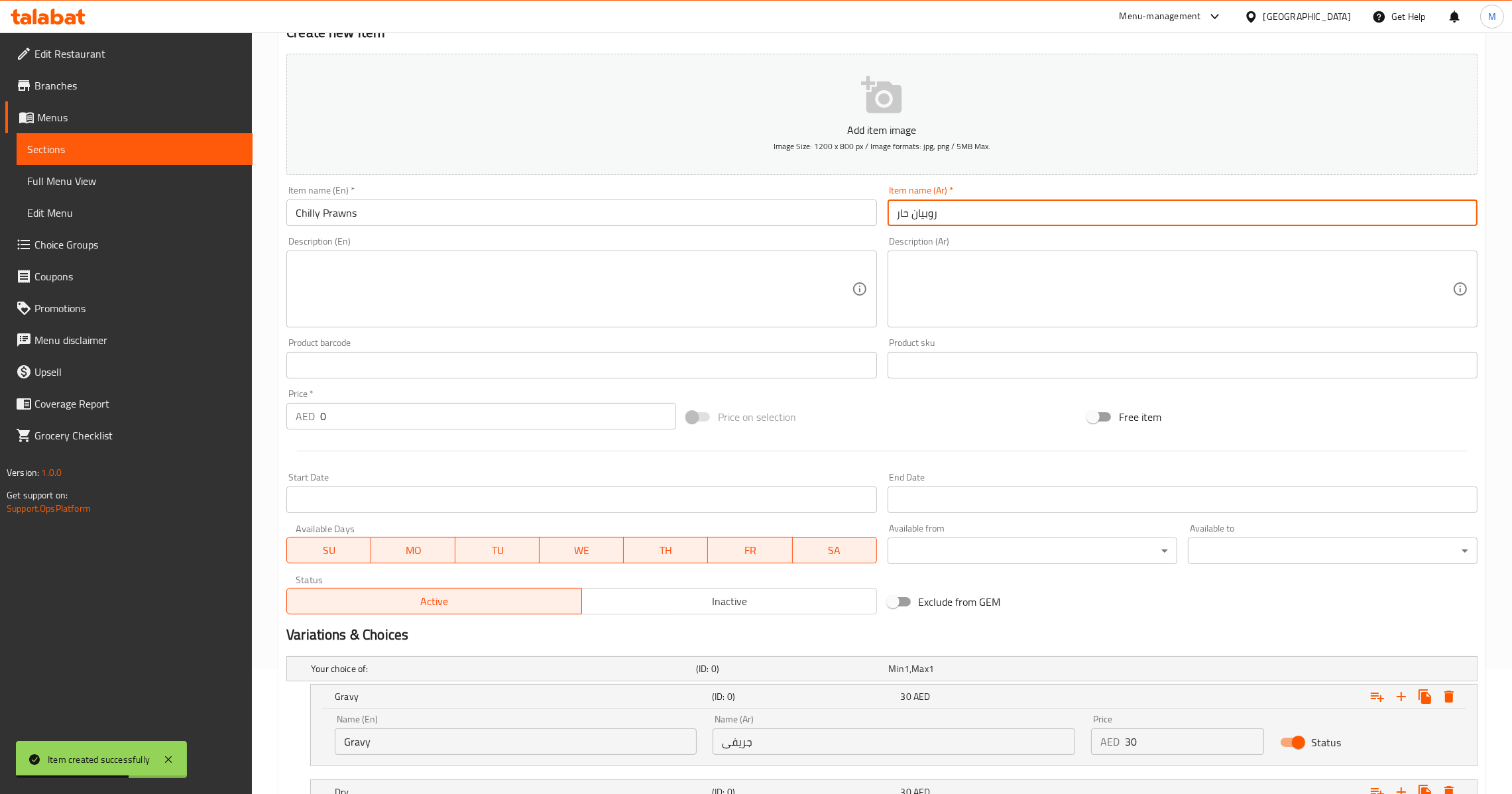
scroll to position [286, 0]
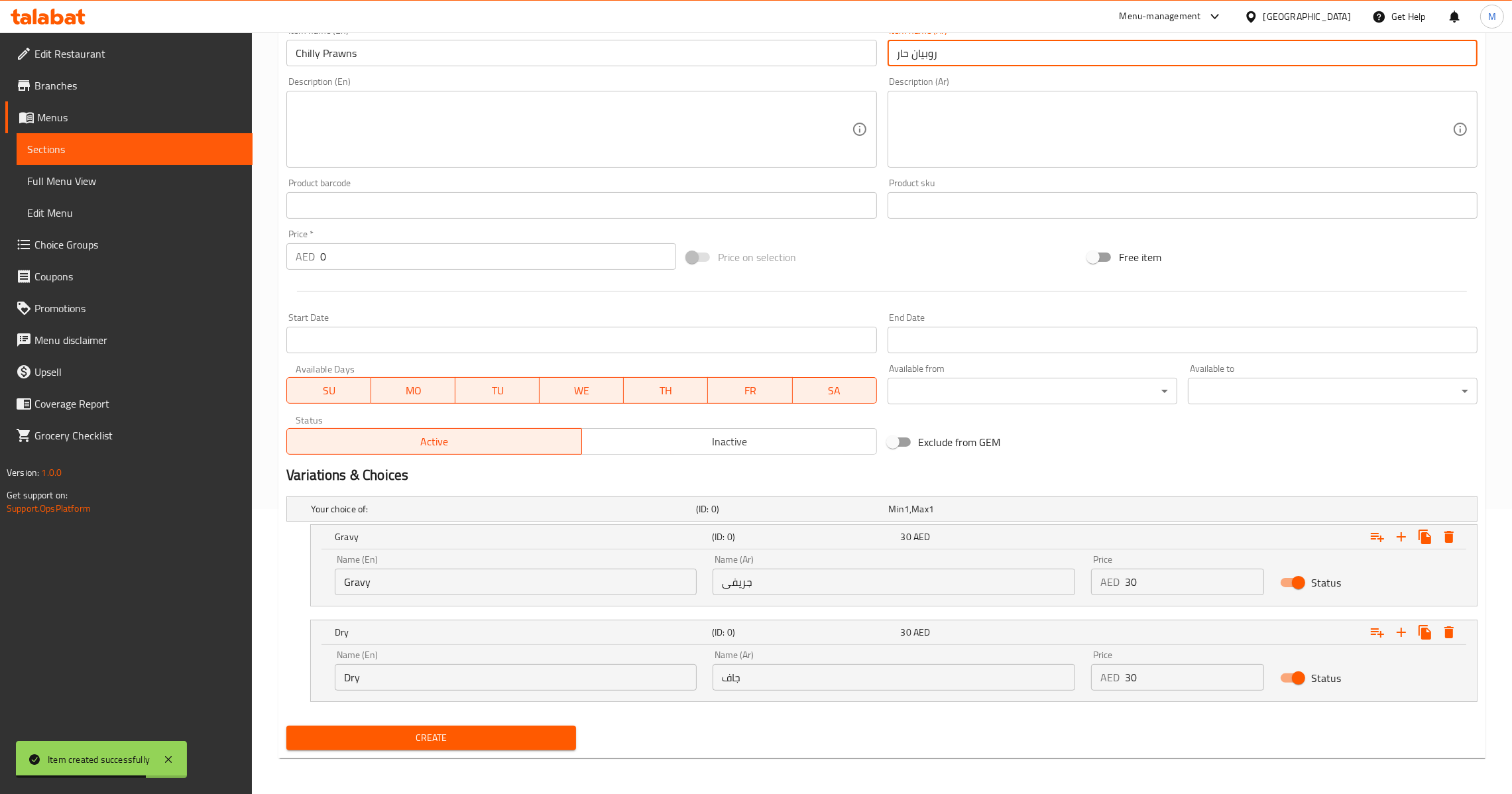
click at [456, 758] on div "Home / Restaurants management / Menus / Sections / item / create Biryani & Rice…" at bounding box center [882, 272] width 1208 height 995
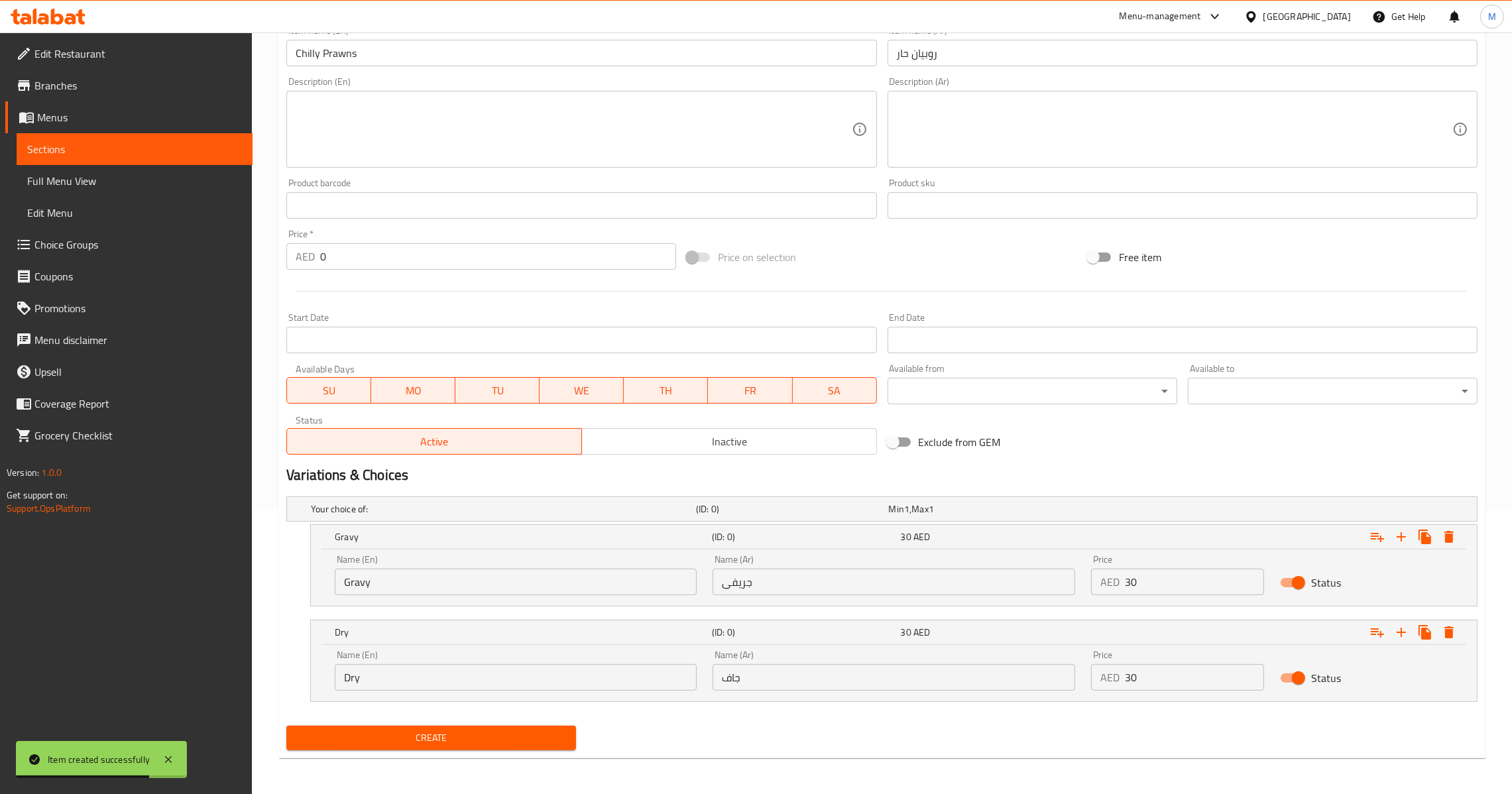
click at [475, 730] on span "Create" at bounding box center [432, 738] width 269 height 17
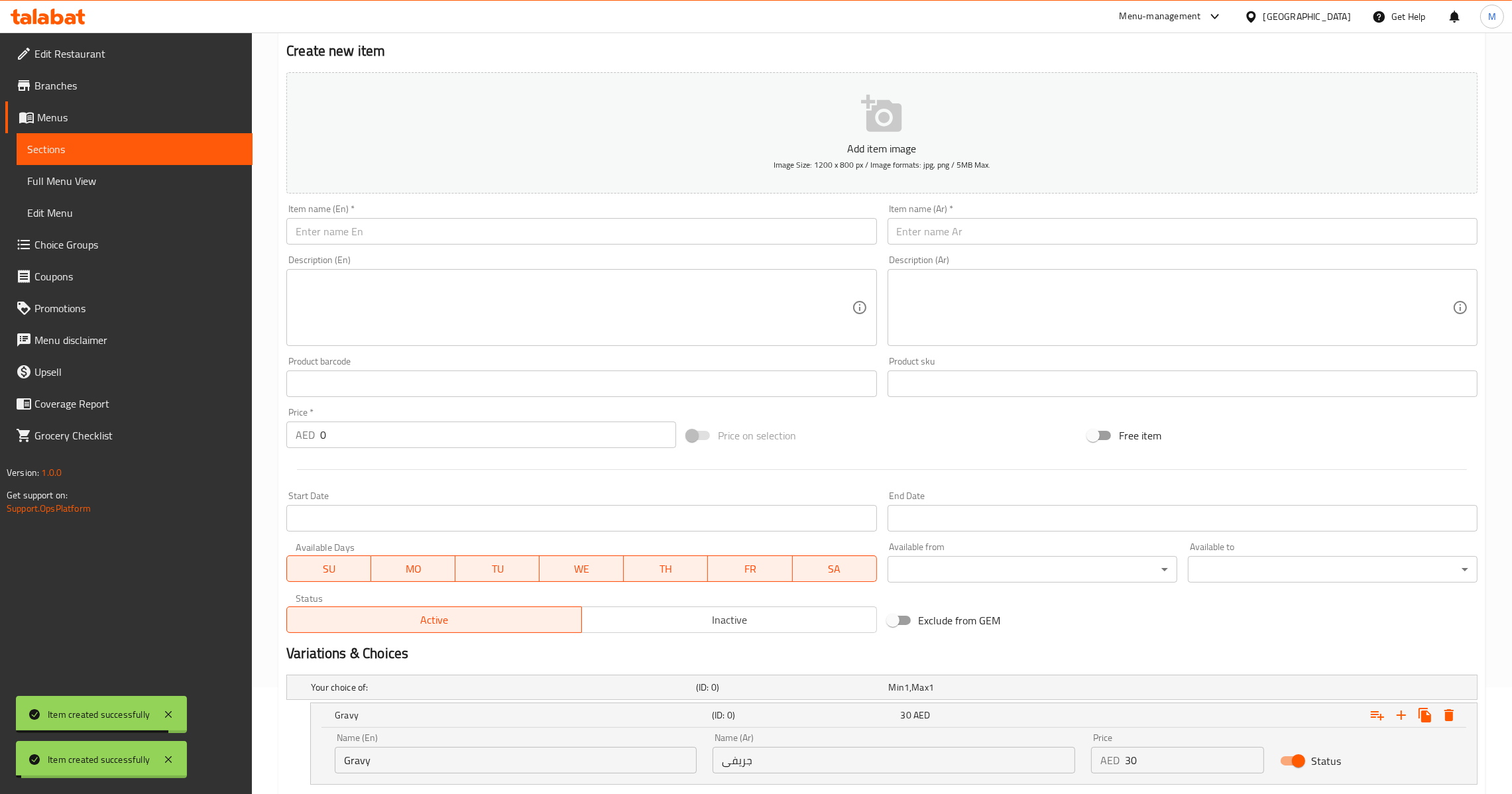
scroll to position [87, 0]
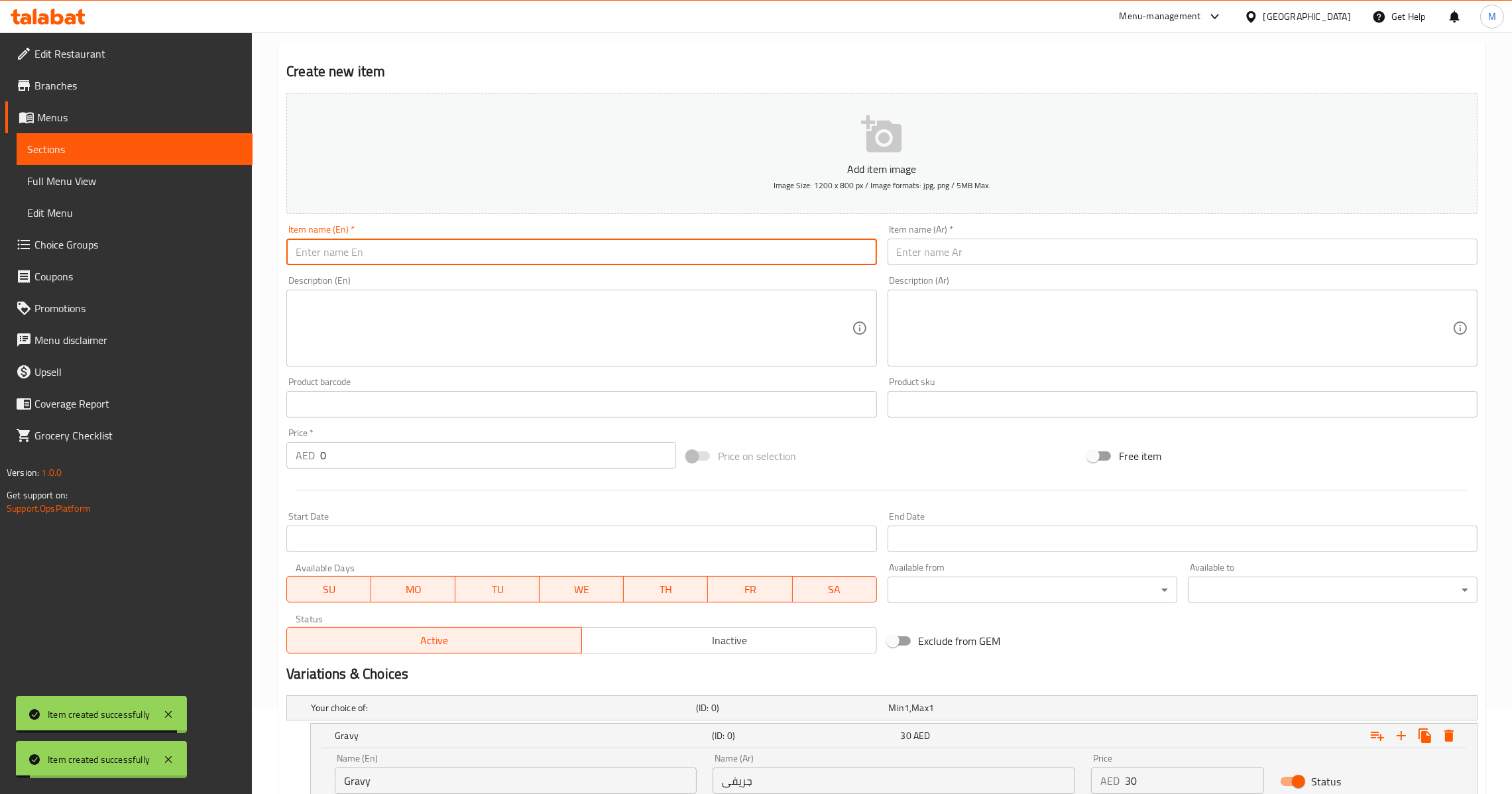
click at [598, 247] on input "text" at bounding box center [581, 252] width 590 height 27
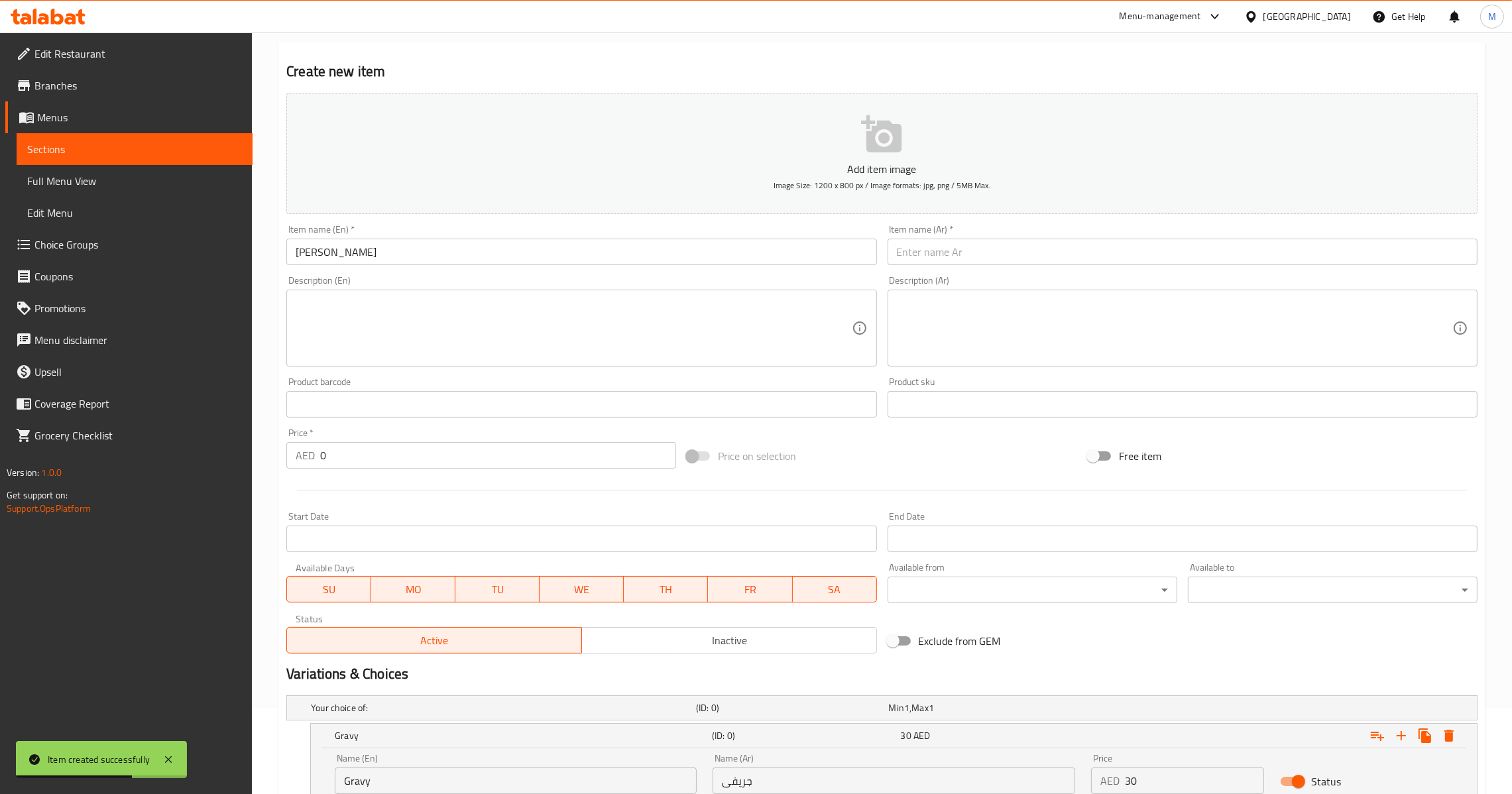
drag, startPoint x: 1017, startPoint y: 249, endPoint x: 925, endPoint y: 369, distance: 151.2
click at [1017, 249] on input "text" at bounding box center [1182, 252] width 590 height 27
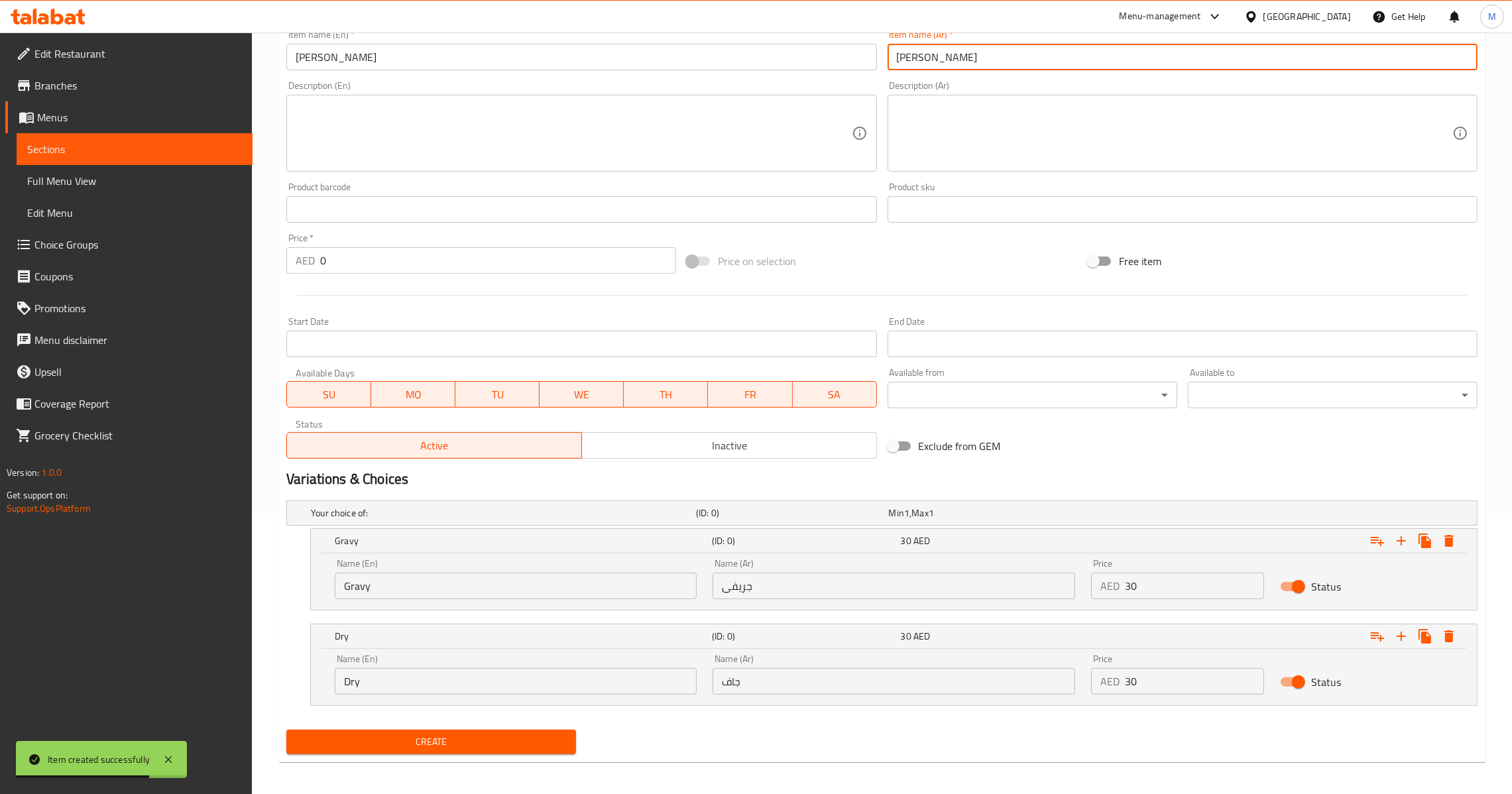
scroll to position [286, 0]
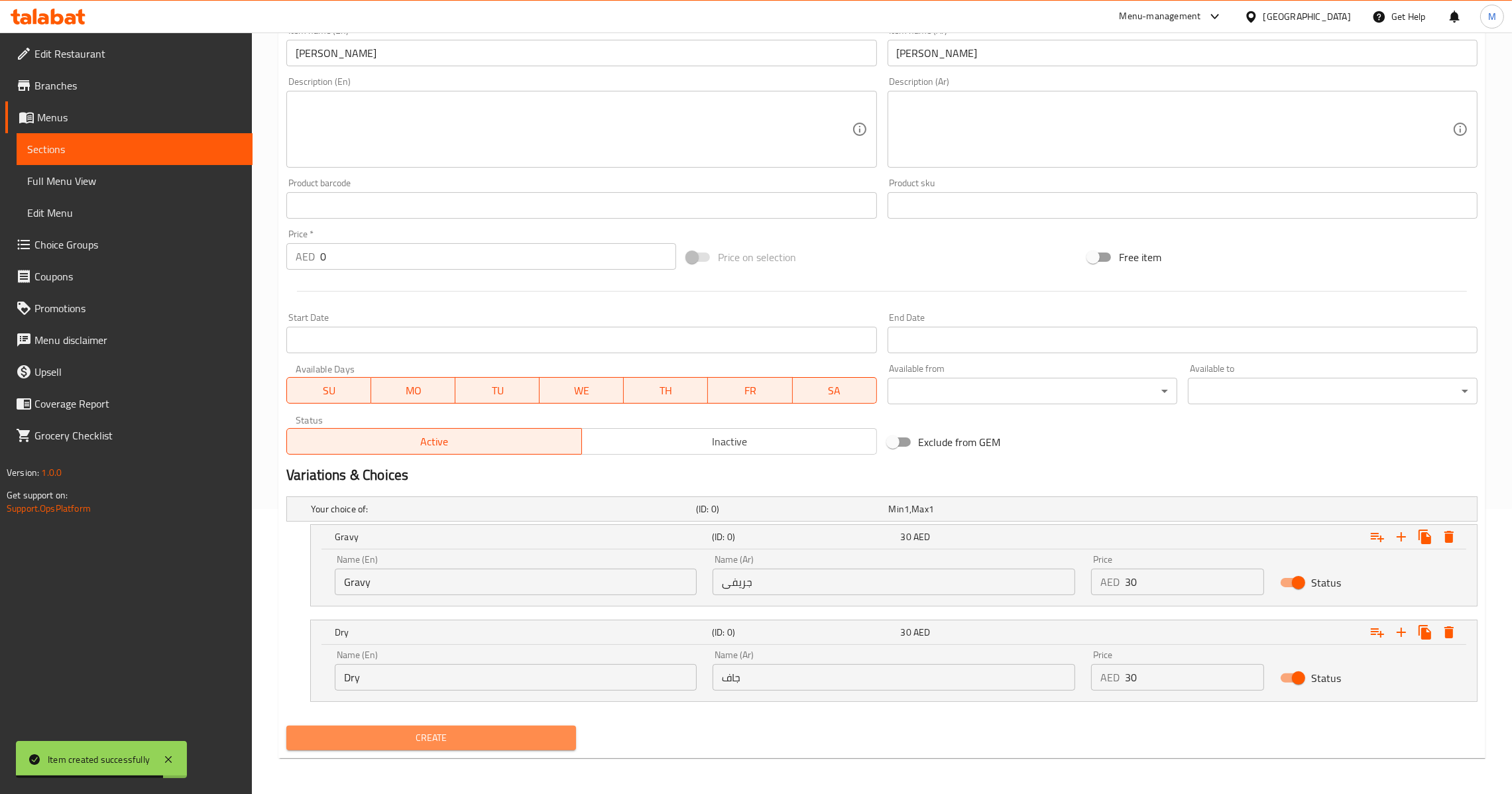
click at [497, 737] on span "Create" at bounding box center [432, 738] width 269 height 17
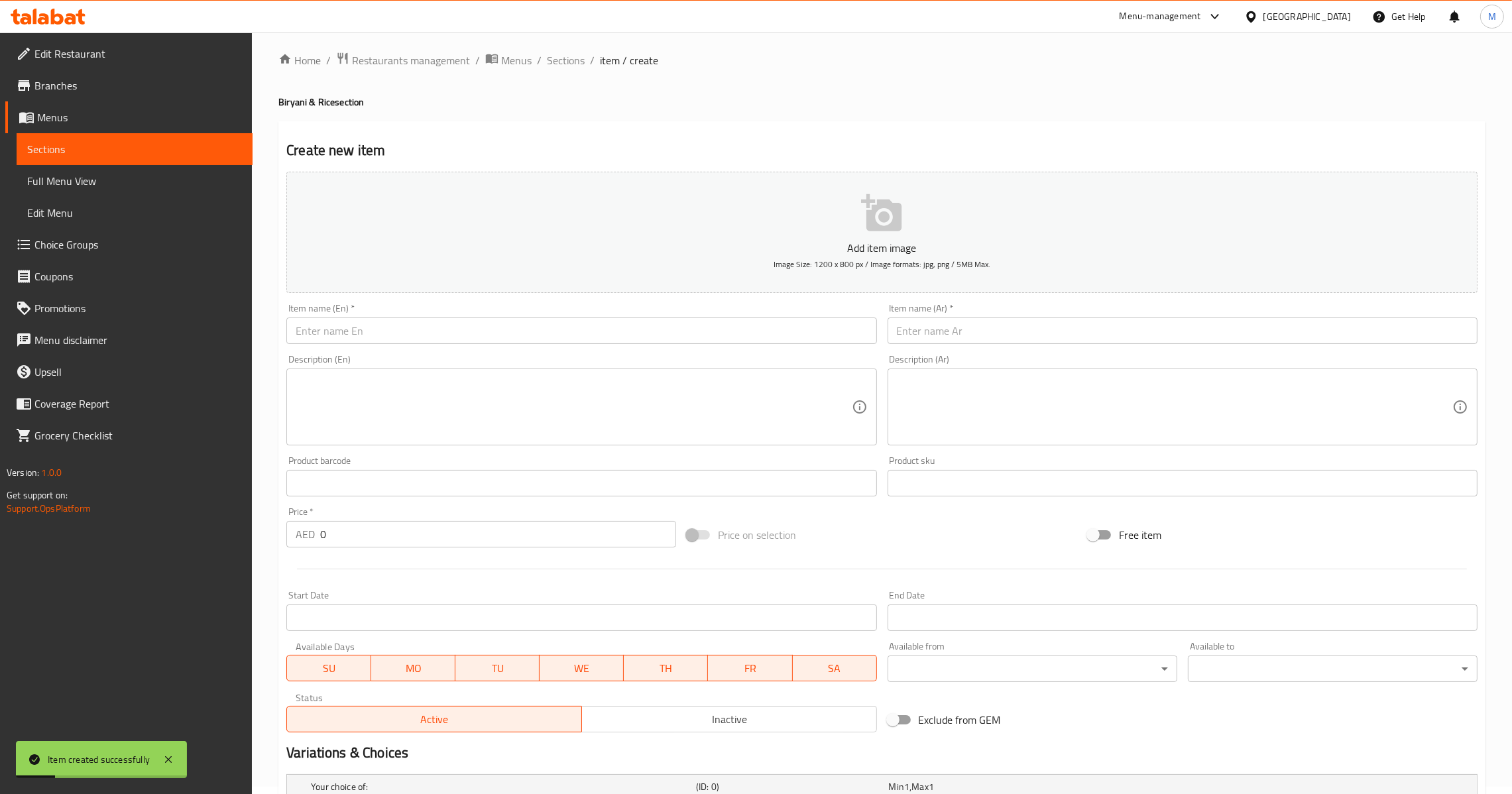
scroll to position [0, 0]
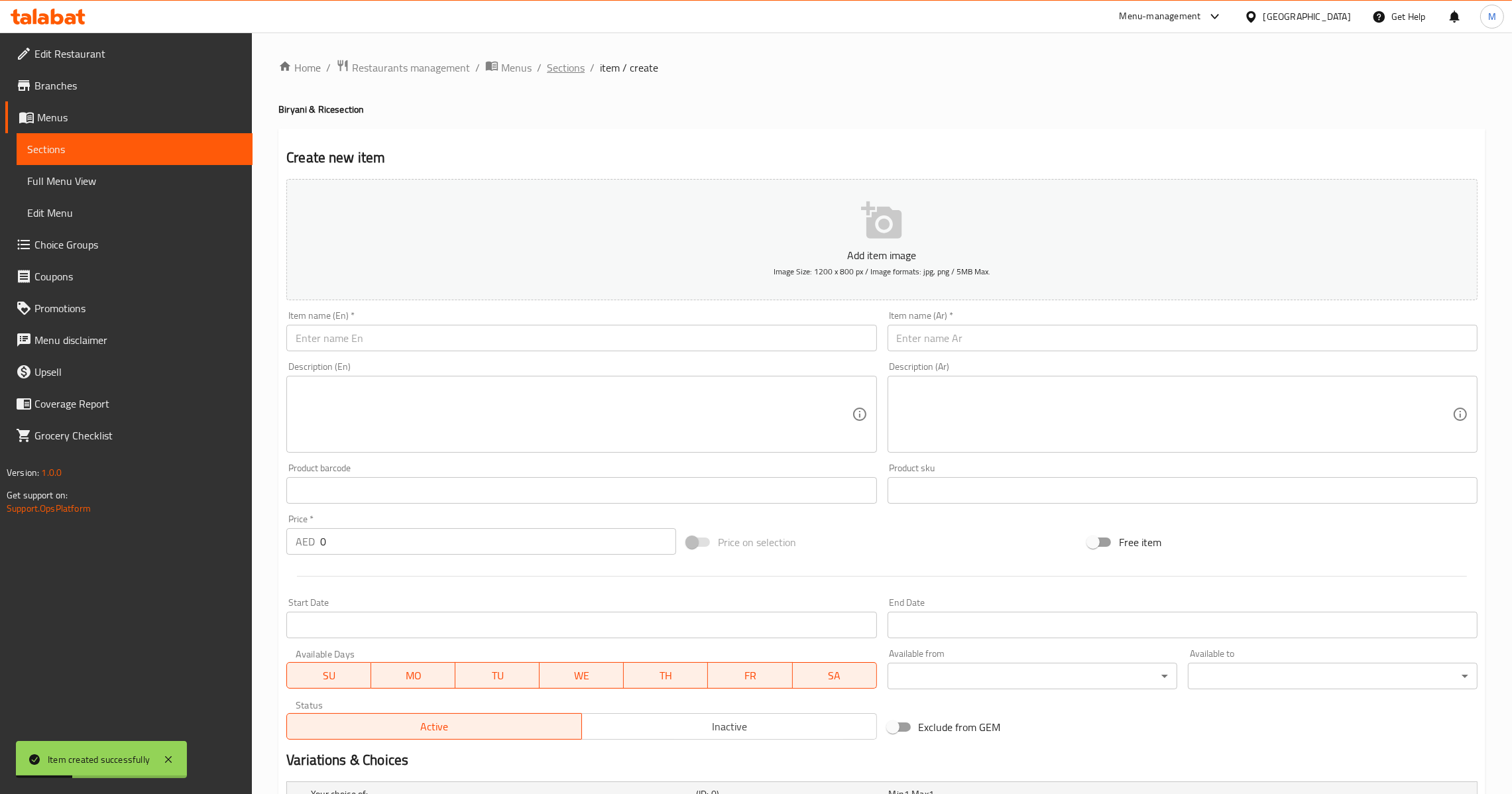
click at [554, 67] on span "Sections" at bounding box center [566, 68] width 38 height 16
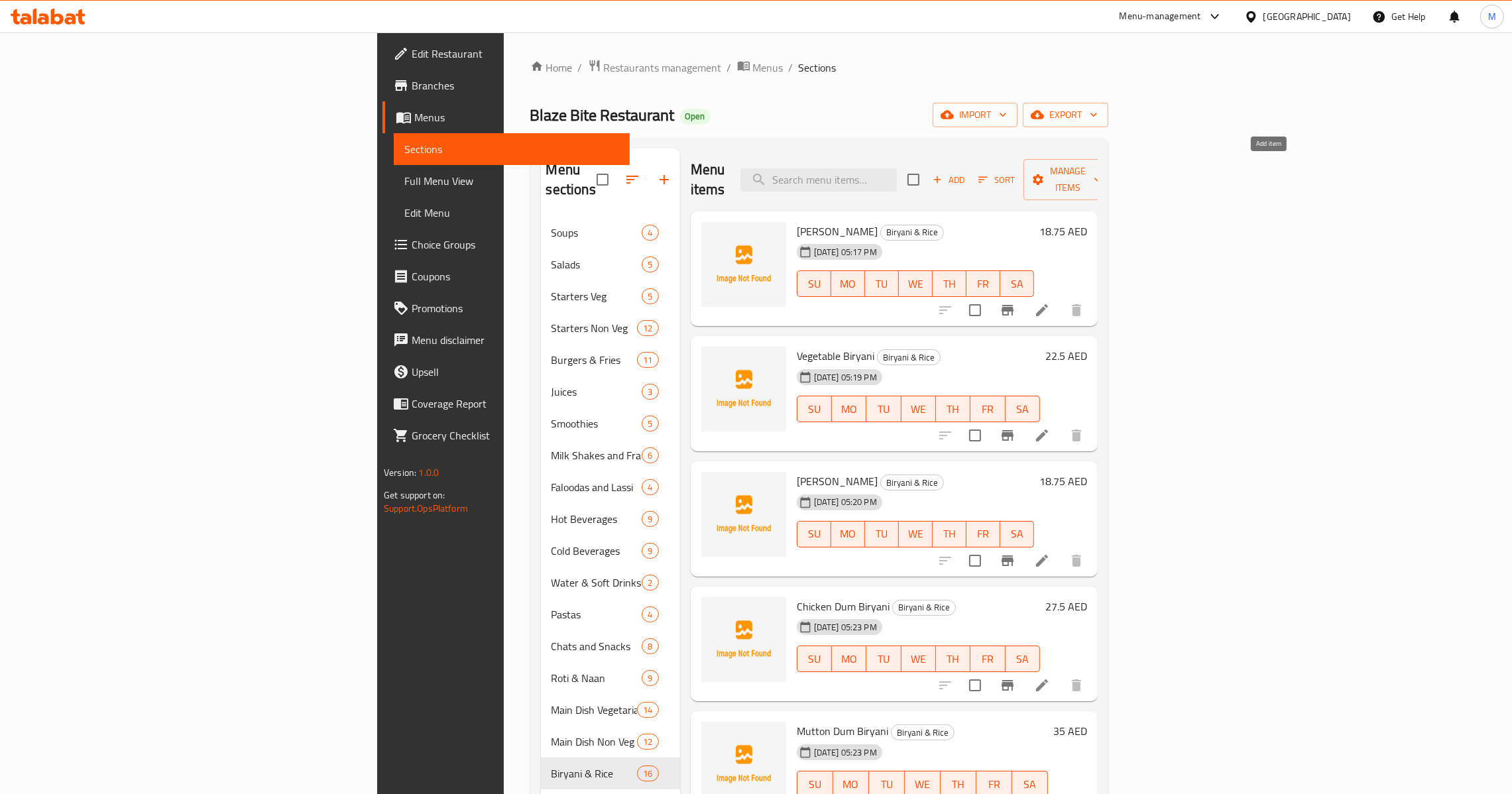
click at [967, 172] on span "Add" at bounding box center [949, 179] width 36 height 15
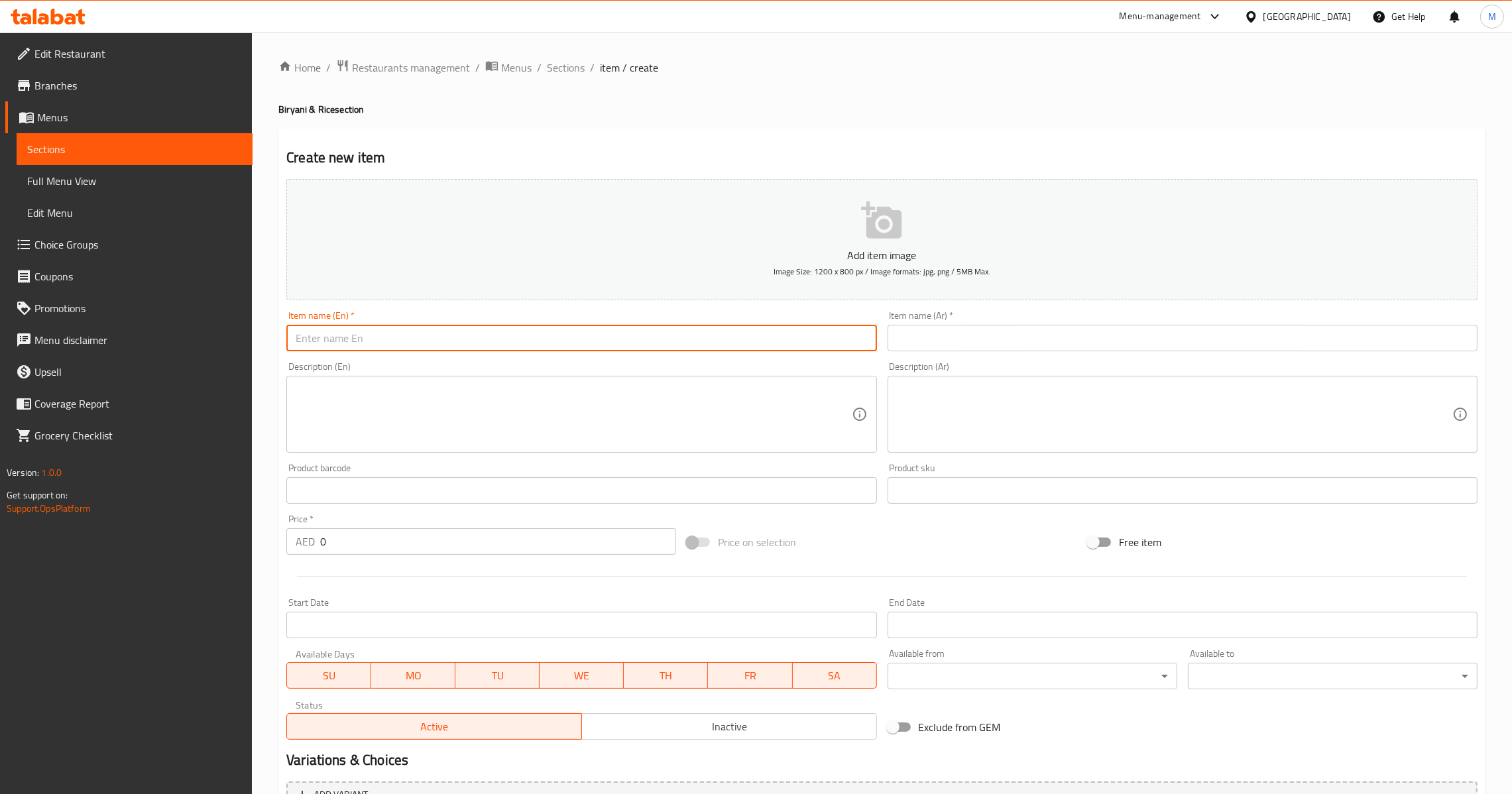
click at [421, 329] on input "text" at bounding box center [581, 338] width 590 height 27
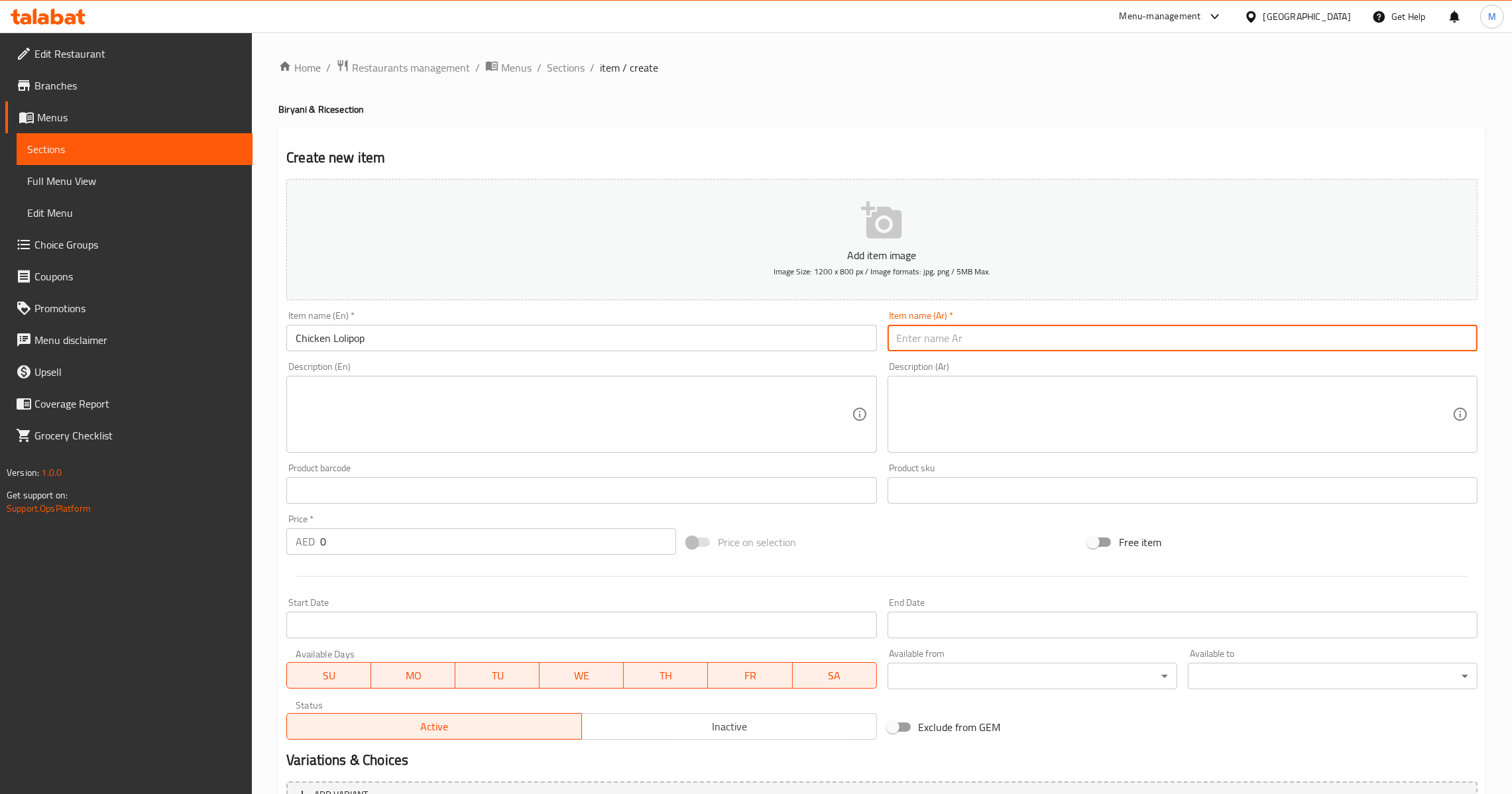
click at [948, 349] on input "text" at bounding box center [1182, 338] width 590 height 27
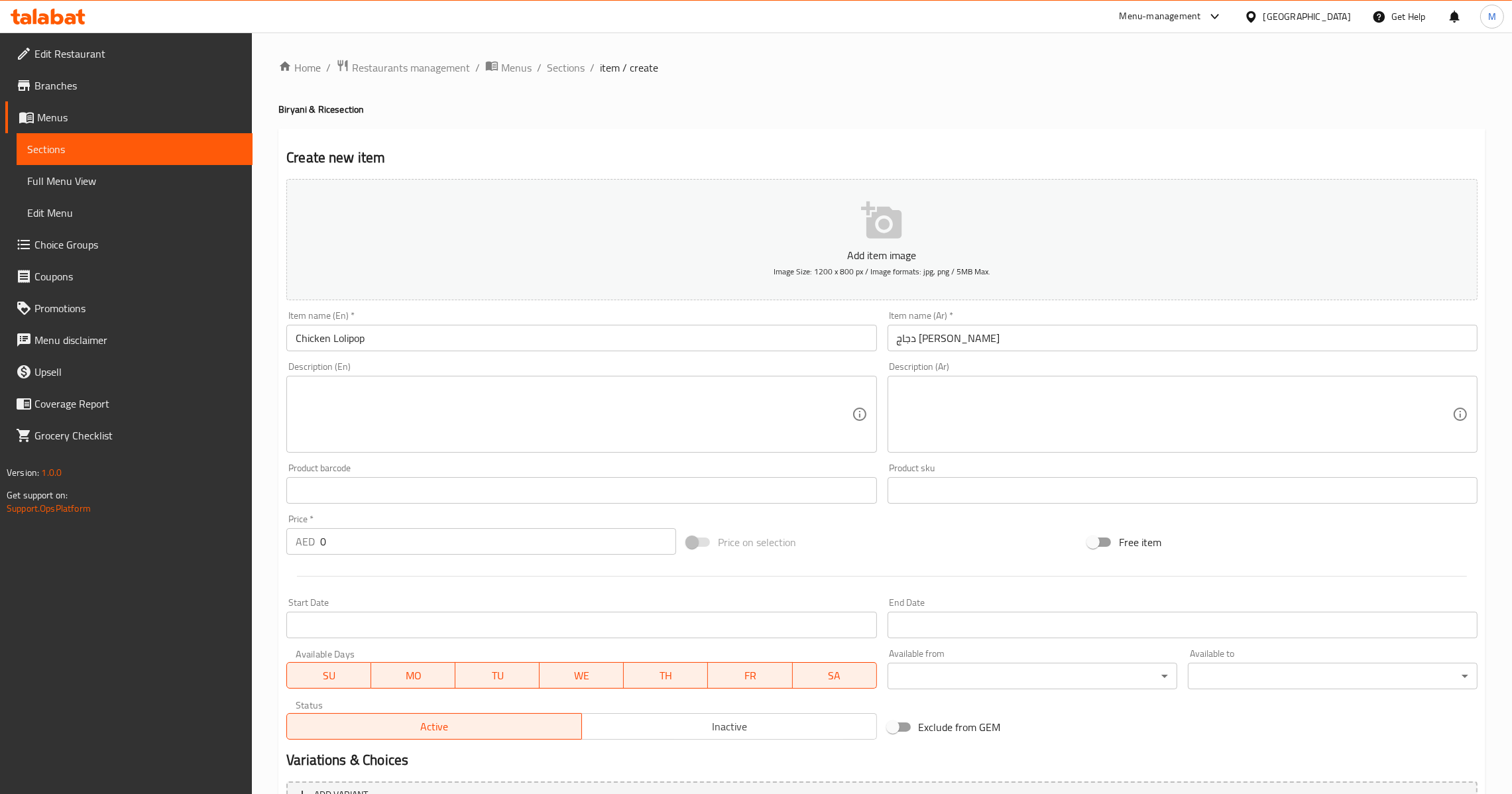
click at [317, 540] on div "AED 0 Price *" at bounding box center [481, 541] width 390 height 27
click at [320, 547] on input "0" at bounding box center [498, 541] width 356 height 27
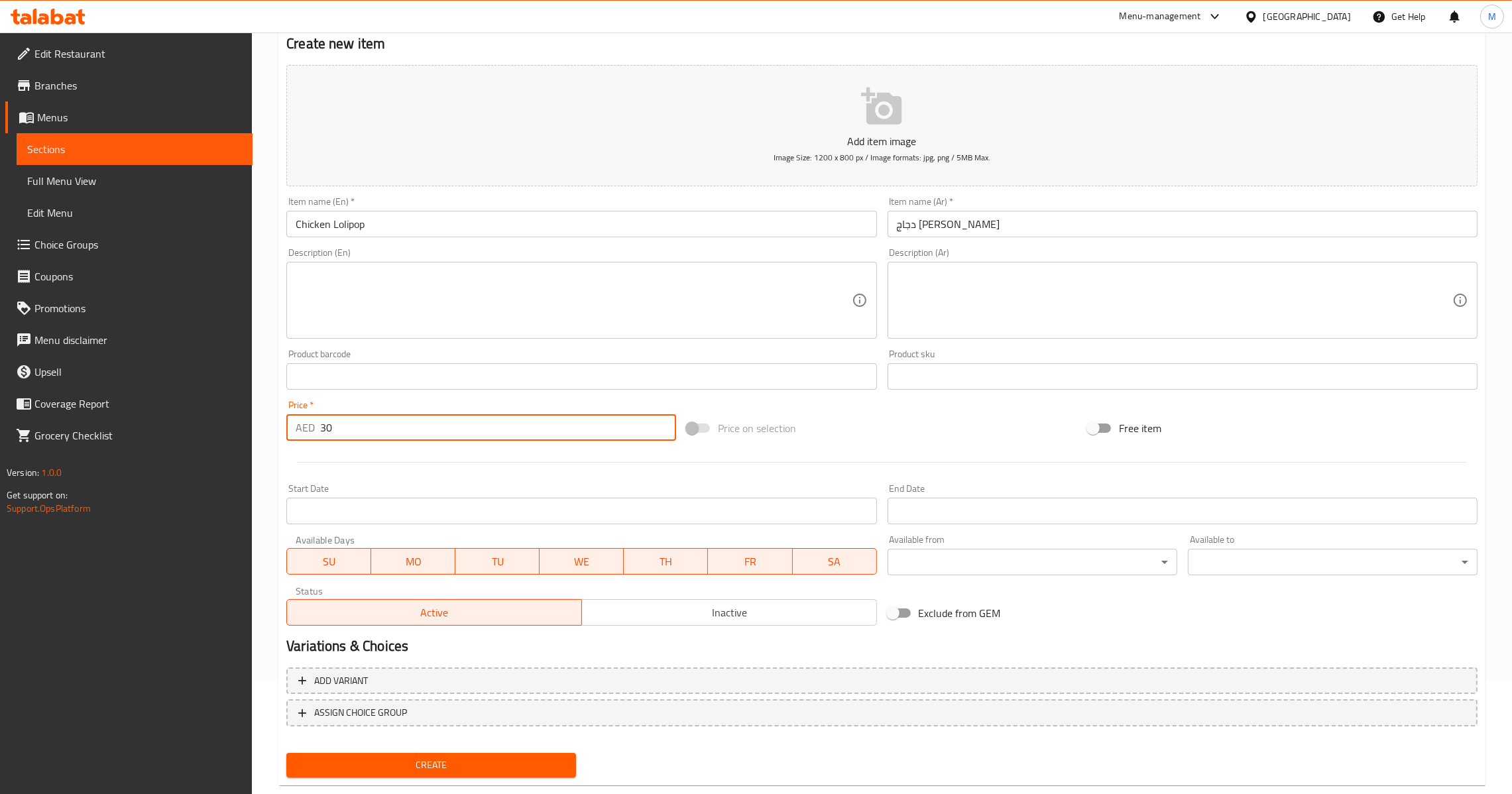
scroll to position [140, 0]
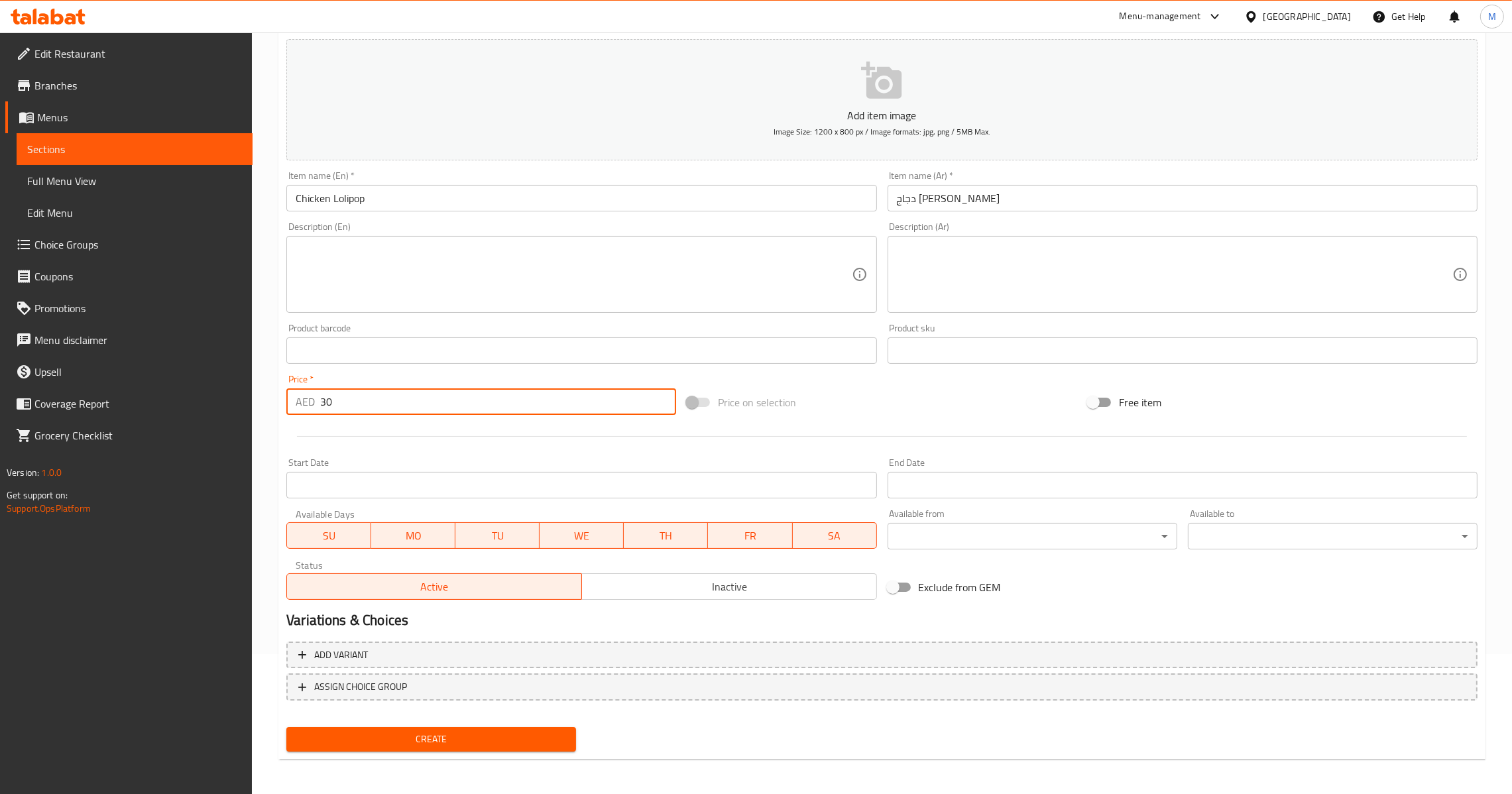
drag, startPoint x: 395, startPoint y: 732, endPoint x: 399, endPoint y: 738, distance: 7.2
click at [396, 733] on span "Create" at bounding box center [432, 739] width 269 height 17
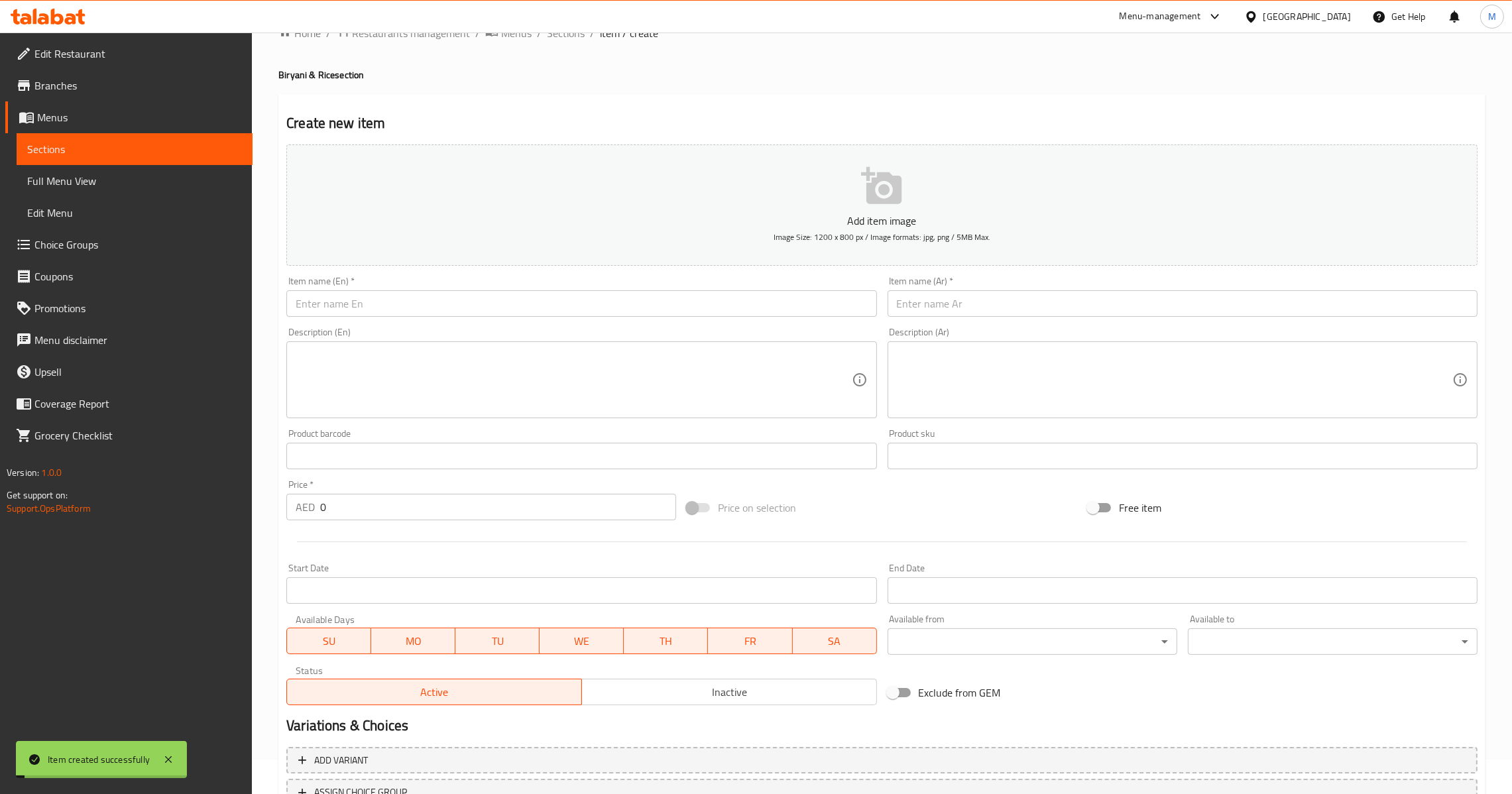
scroll to position [0, 0]
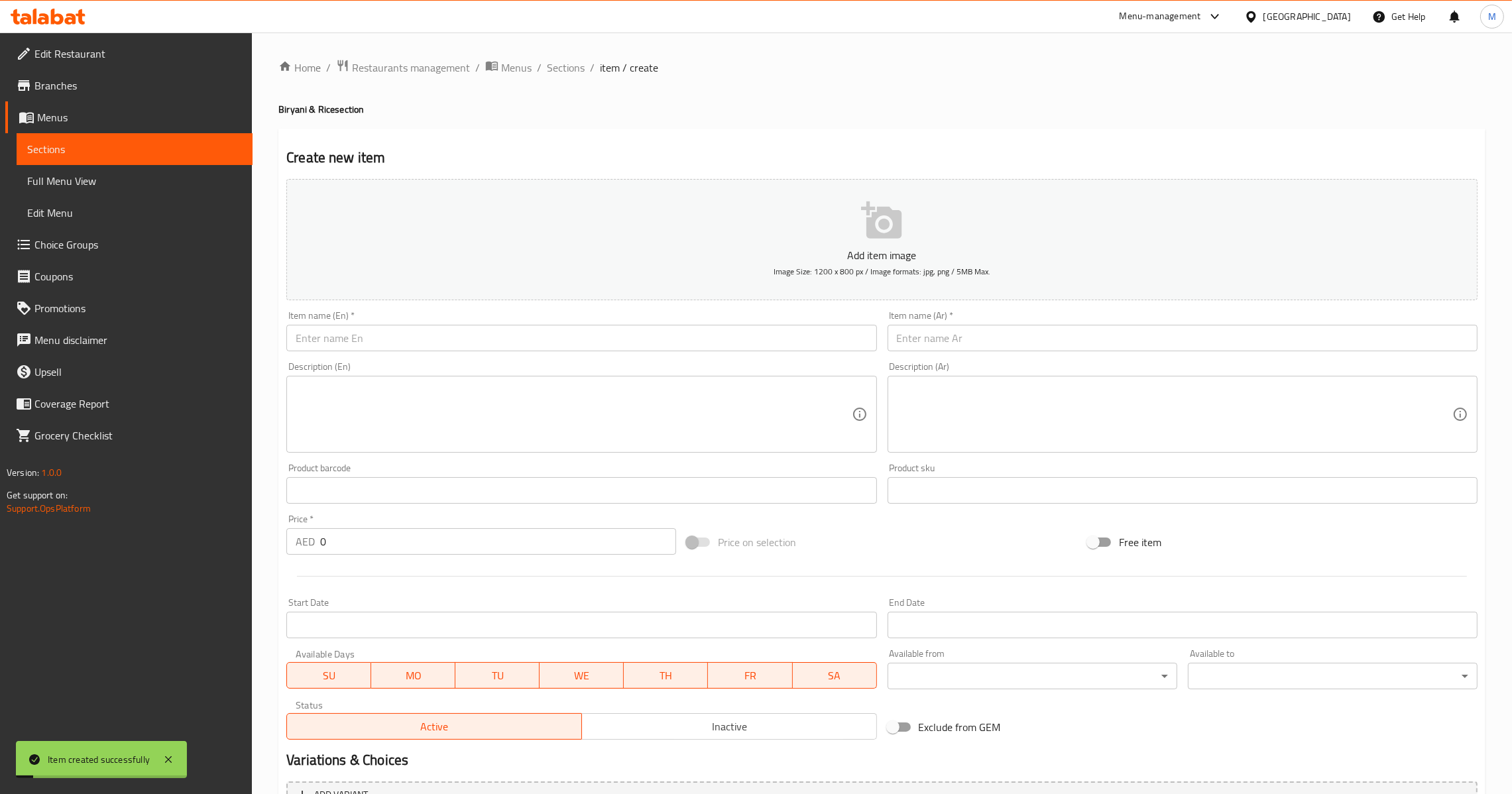
click at [602, 354] on div "Item name (En)   * Item name (En) *" at bounding box center [582, 330] width 601 height 51
click at [613, 351] on div "Item name (En)   * Item name (En) *" at bounding box center [582, 330] width 601 height 51
click at [624, 343] on input "text" at bounding box center [581, 338] width 590 height 27
click at [981, 333] on input "text" at bounding box center [1182, 338] width 590 height 27
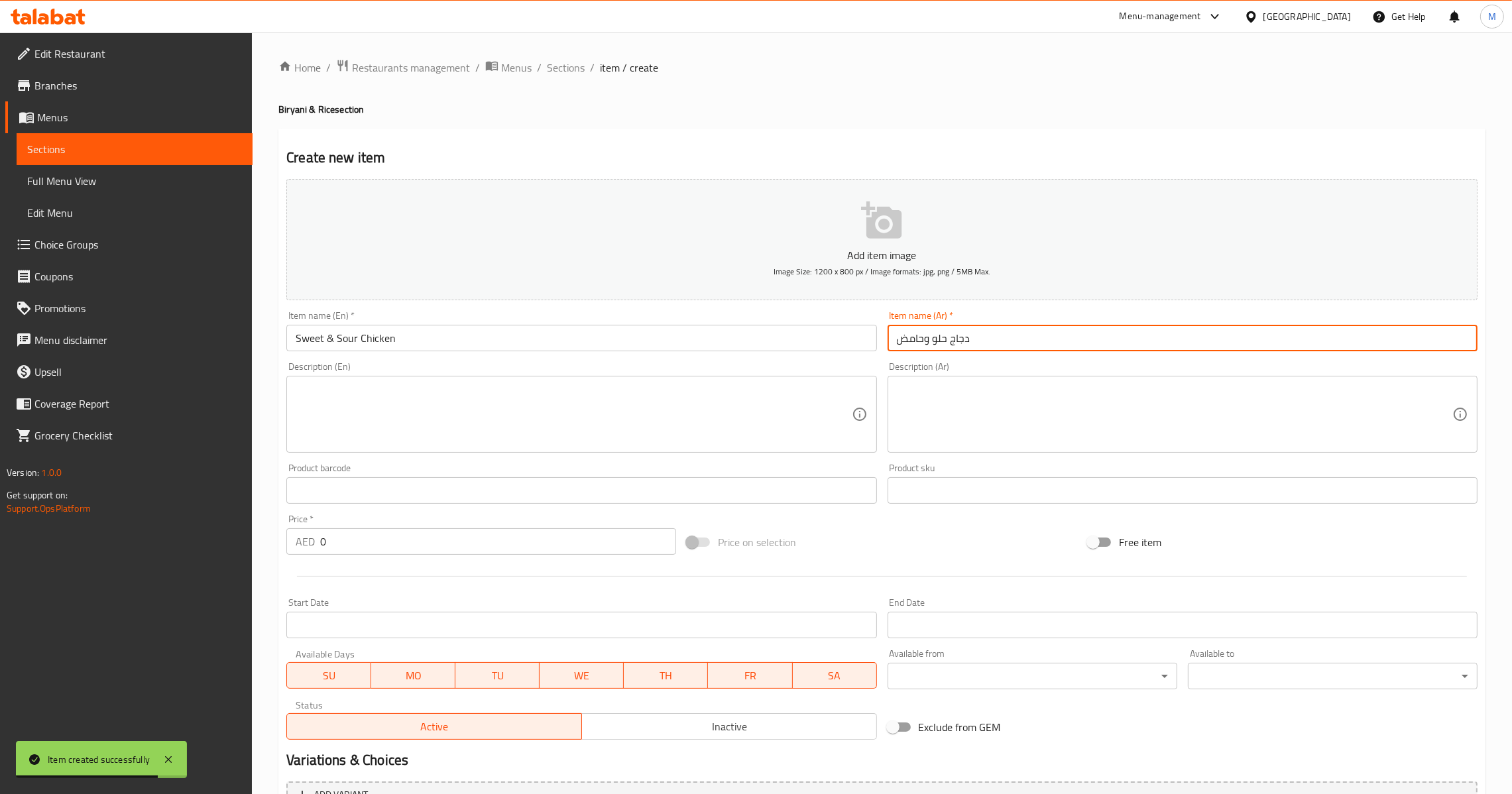
click at [319, 542] on div "AED 0 Price *" at bounding box center [481, 541] width 390 height 27
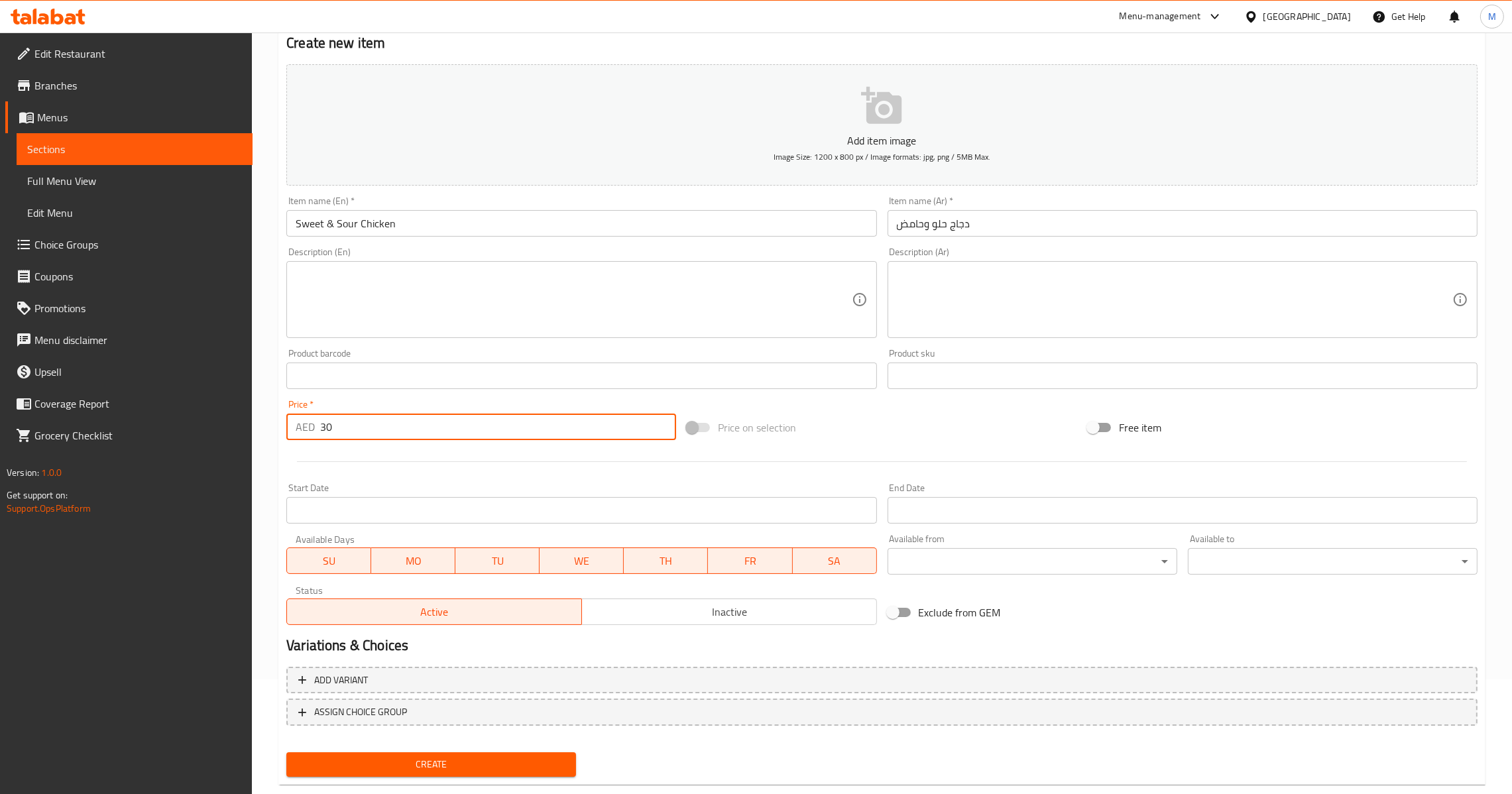
scroll to position [140, 0]
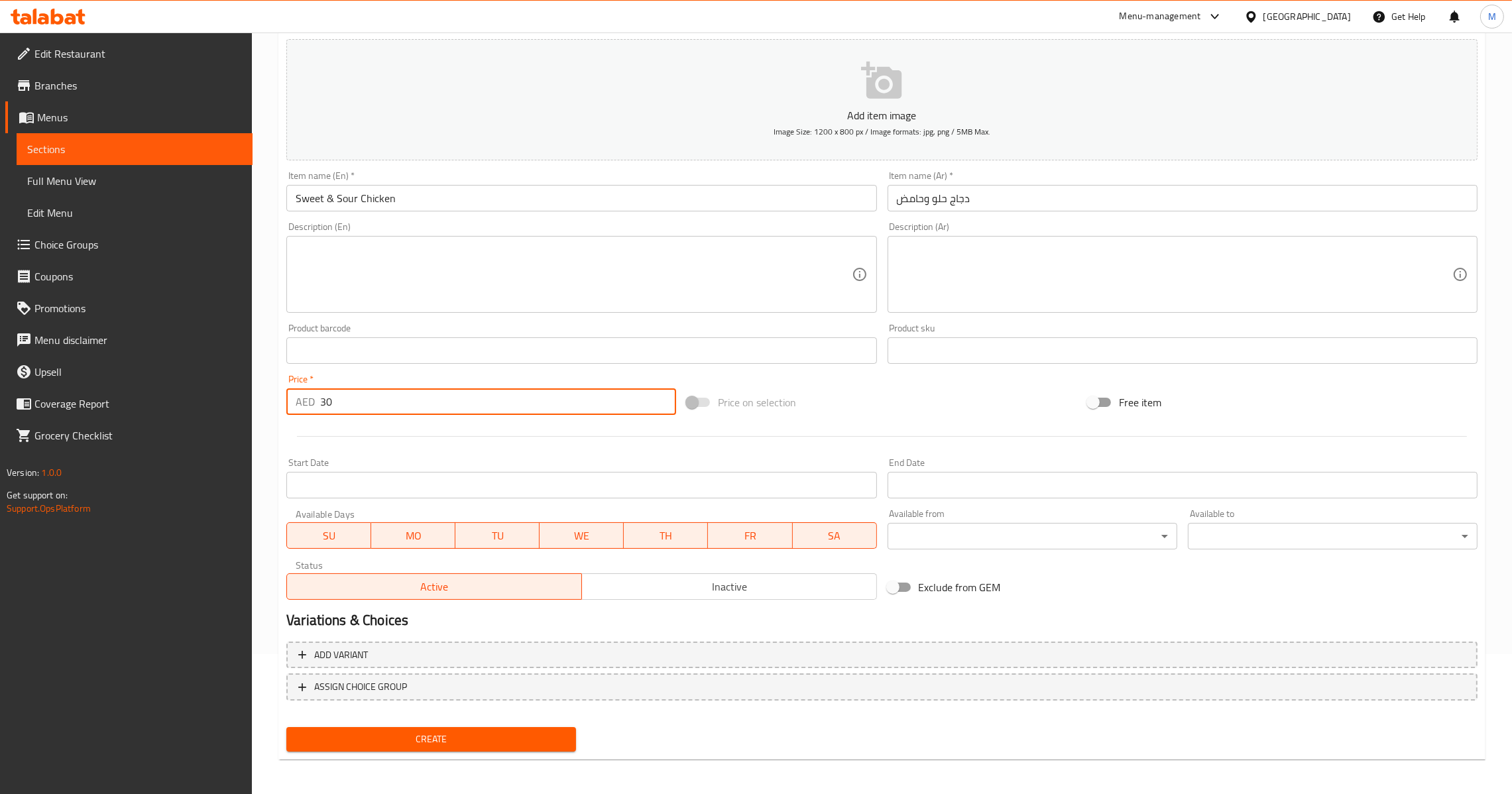
click at [392, 732] on span "Create" at bounding box center [432, 739] width 269 height 17
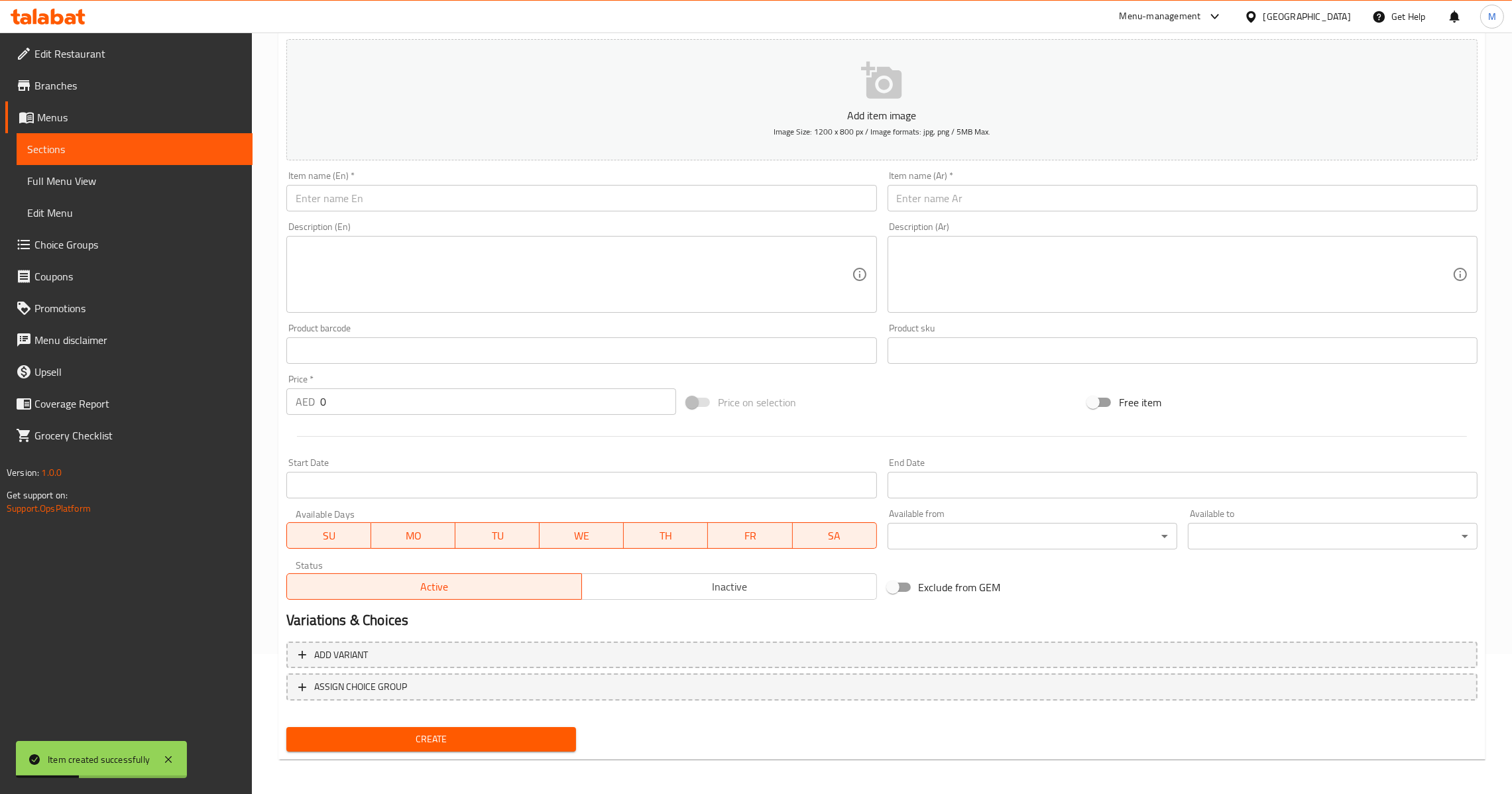
click at [440, 191] on input "text" at bounding box center [581, 198] width 590 height 27
click at [919, 194] on input "text" at bounding box center [1182, 198] width 590 height 27
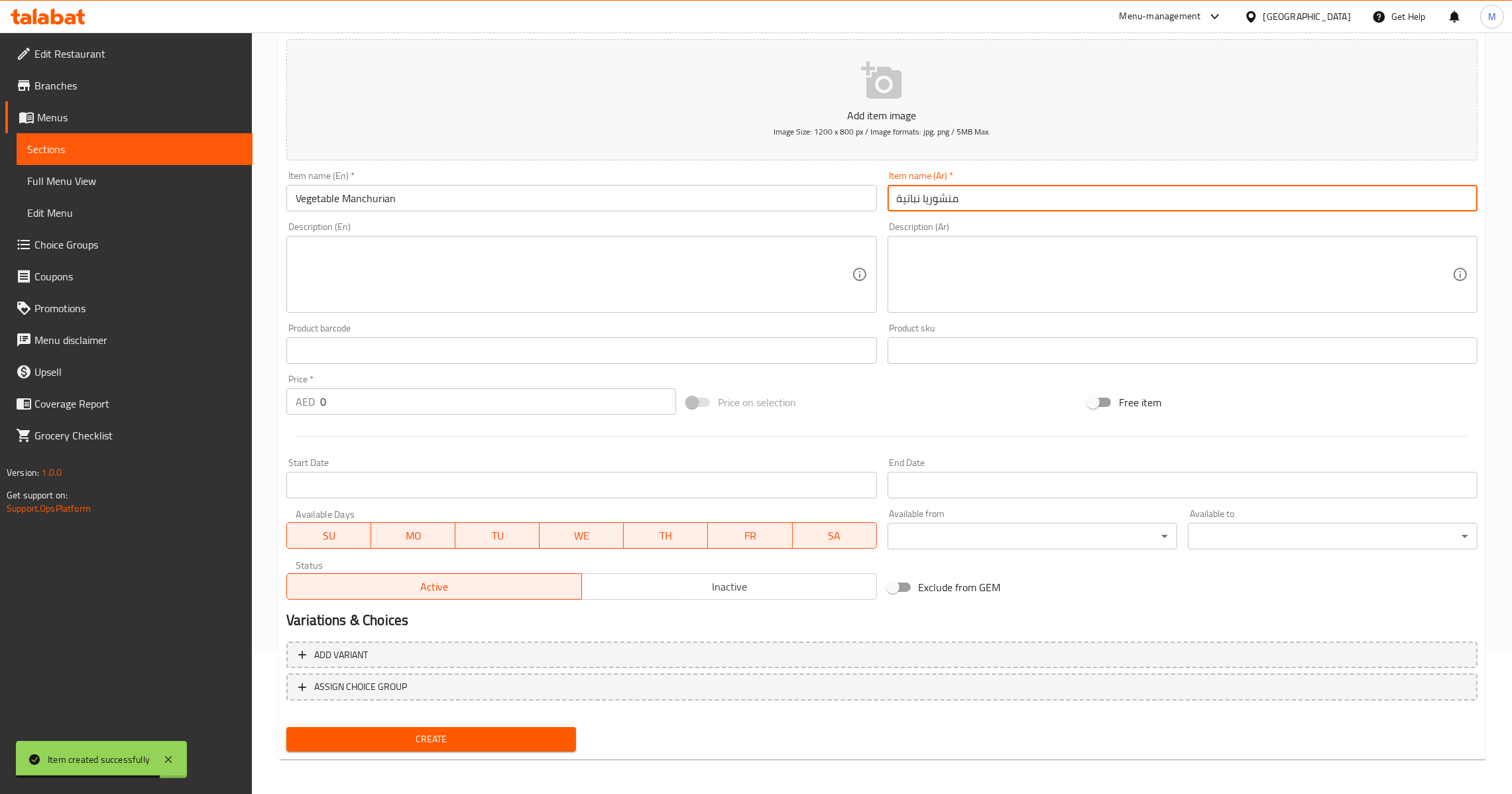
click at [923, 204] on input "منشوريا نباتية" at bounding box center [1182, 198] width 590 height 27
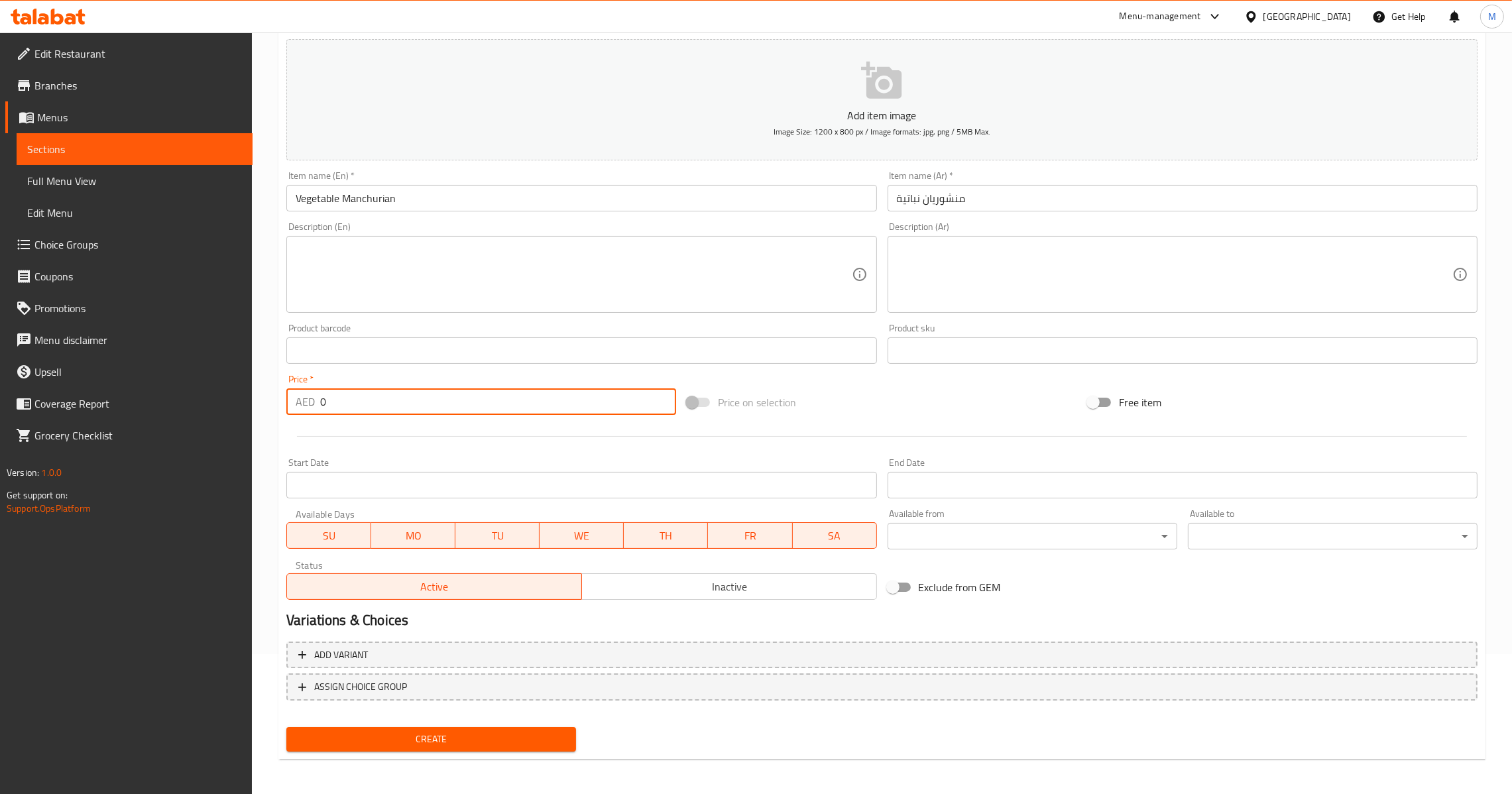
click at [320, 406] on input "0" at bounding box center [498, 402] width 356 height 27
click at [462, 731] on span "Create" at bounding box center [432, 739] width 269 height 17
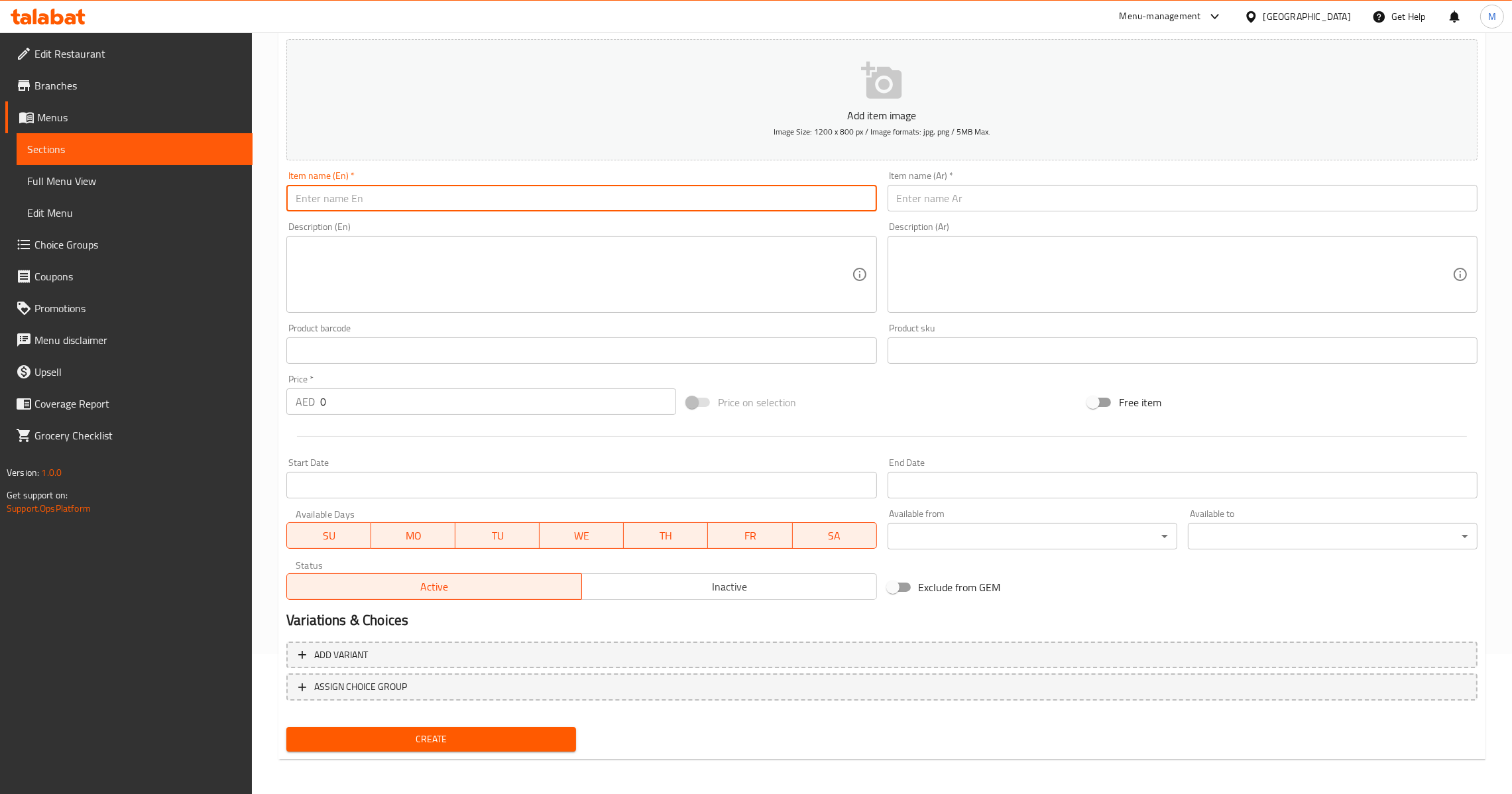
click at [472, 185] on input "text" at bounding box center [581, 198] width 590 height 27
click at [481, 198] on input "Chicken Noodles Shezwan Noodle" at bounding box center [581, 198] width 590 height 27
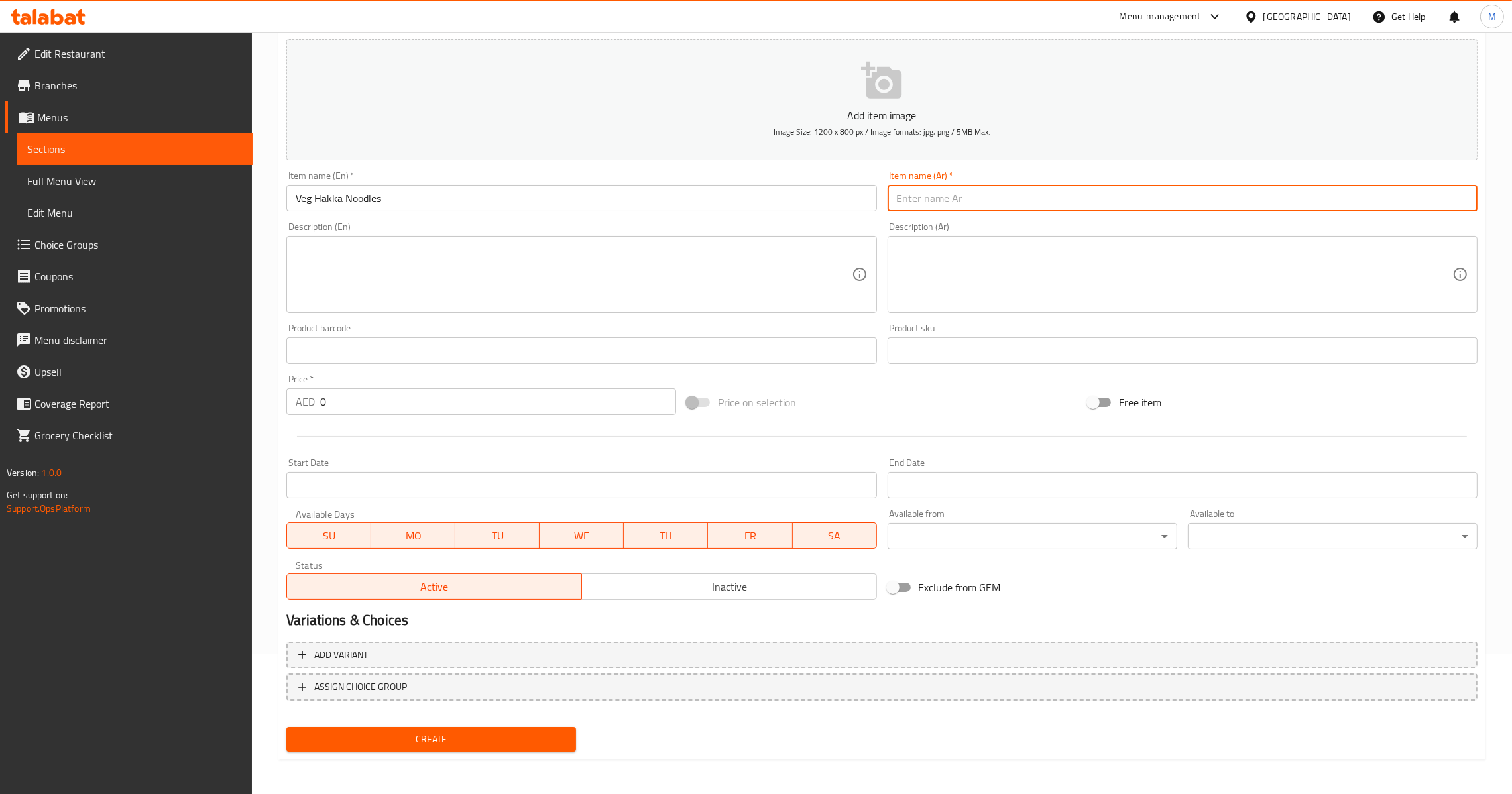
drag, startPoint x: 900, startPoint y: 193, endPoint x: 682, endPoint y: 332, distance: 258.5
click at [901, 193] on input "text" at bounding box center [1182, 198] width 590 height 27
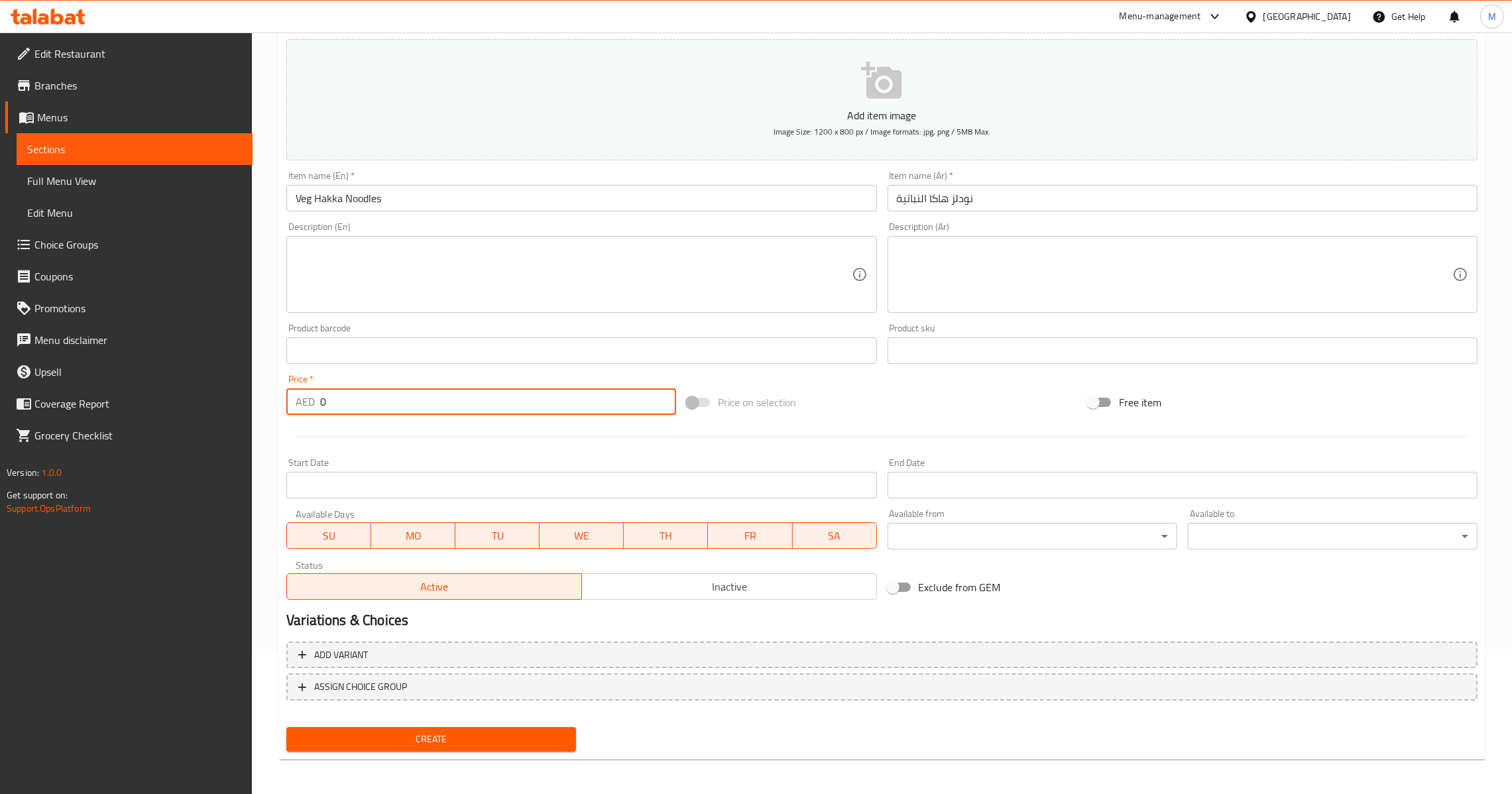
drag, startPoint x: 341, startPoint y: 406, endPoint x: 190, endPoint y: 418, distance: 151.5
click at [190, 418] on div "Edit Restaurant Branches Menus Sections Full Menu View Edit Menu Choice Groups …" at bounding box center [756, 344] width 1512 height 904
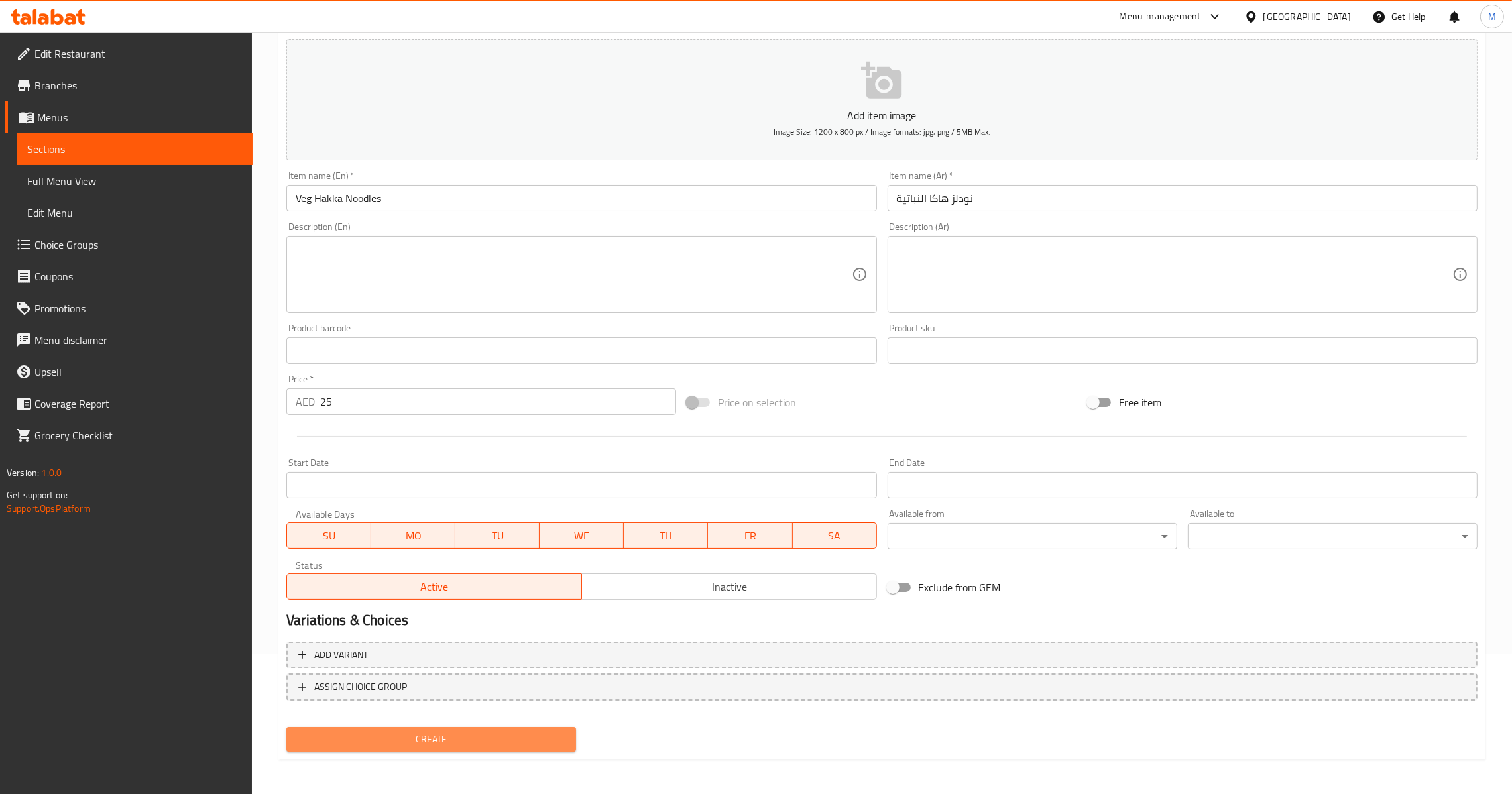
click at [445, 735] on span "Create" at bounding box center [432, 739] width 269 height 17
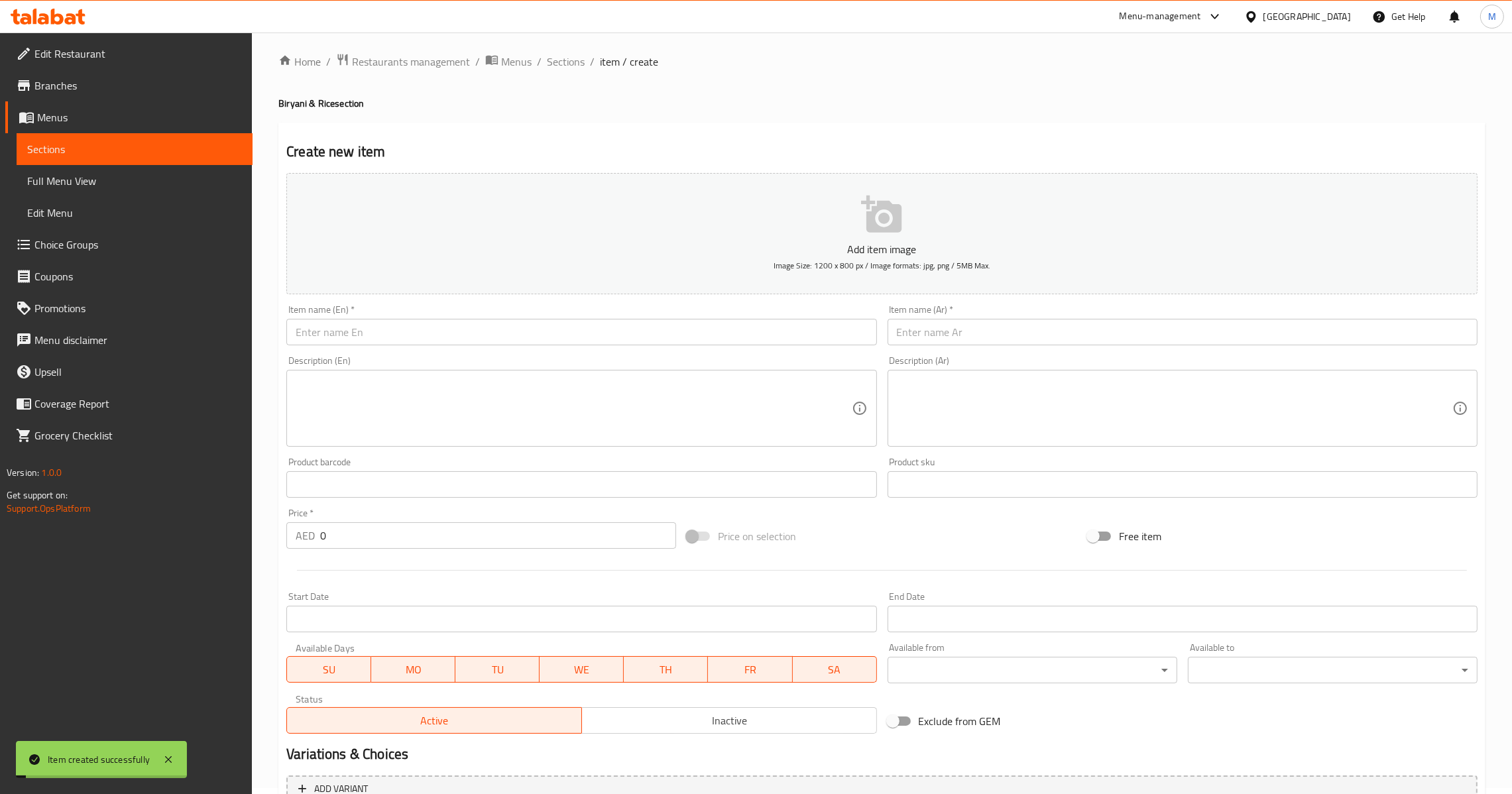
scroll to position [0, 0]
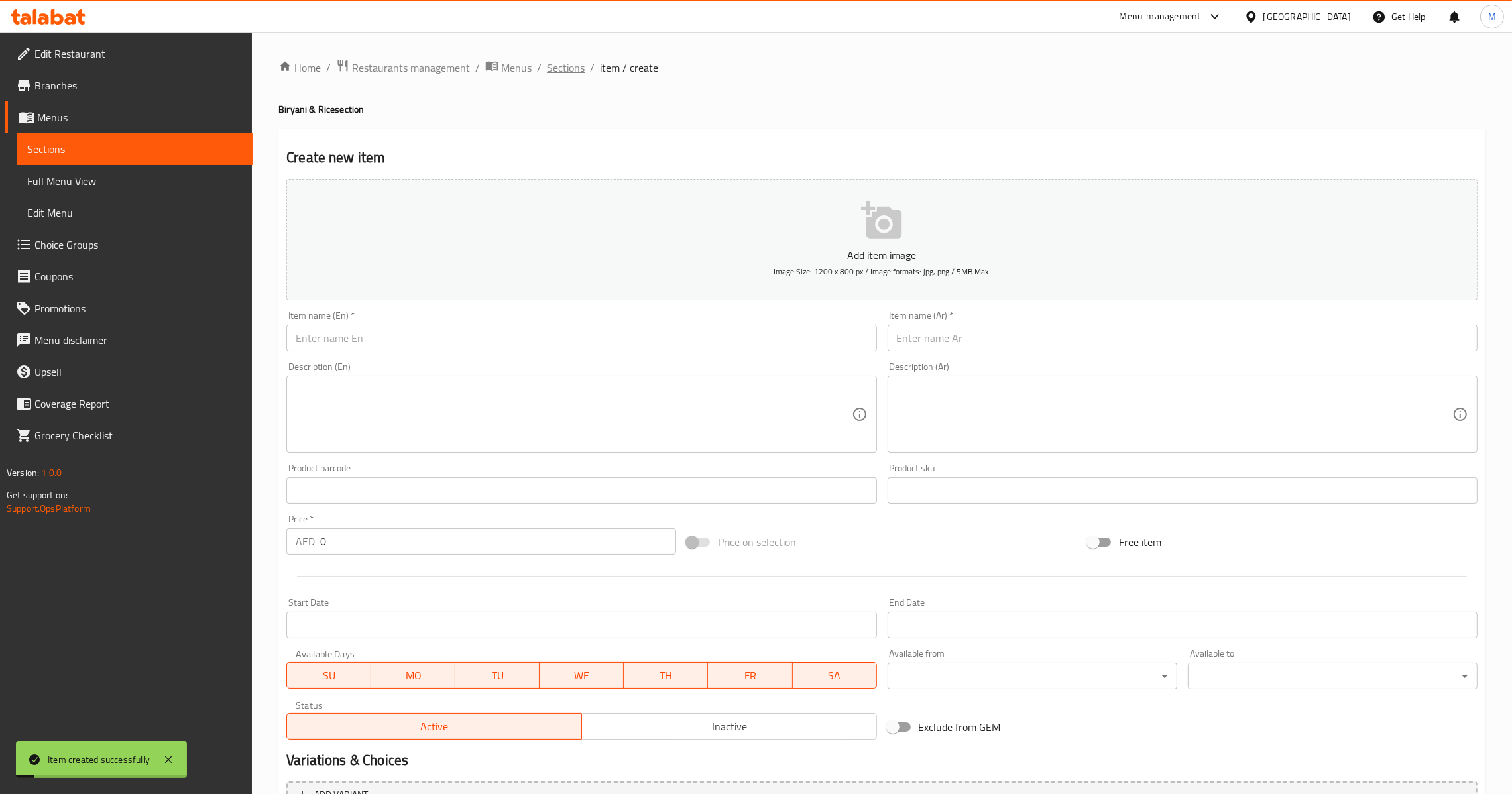
click at [547, 68] on span "Sections" at bounding box center [566, 68] width 38 height 16
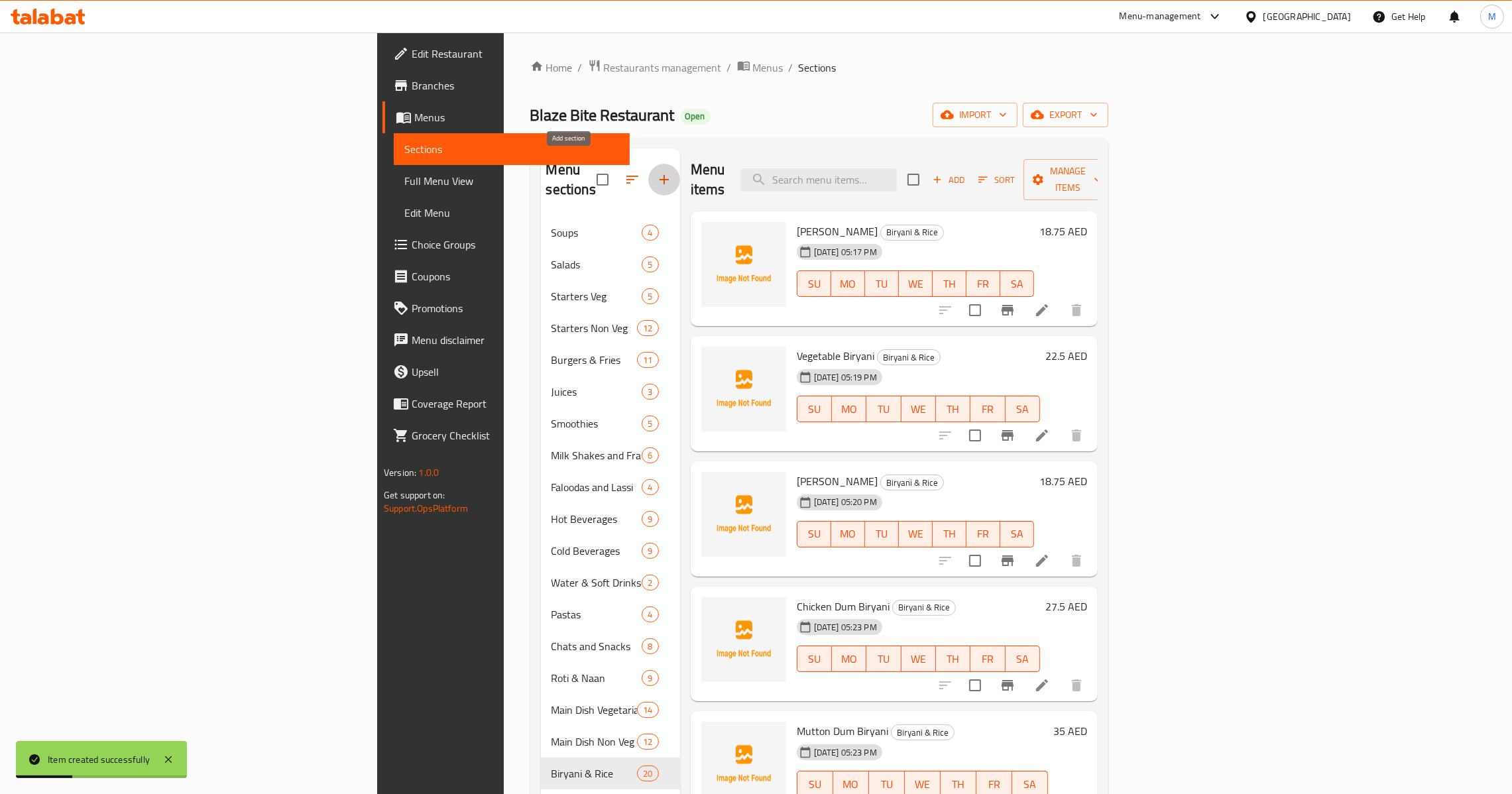
click at [657, 172] on icon "button" at bounding box center [664, 180] width 16 height 16
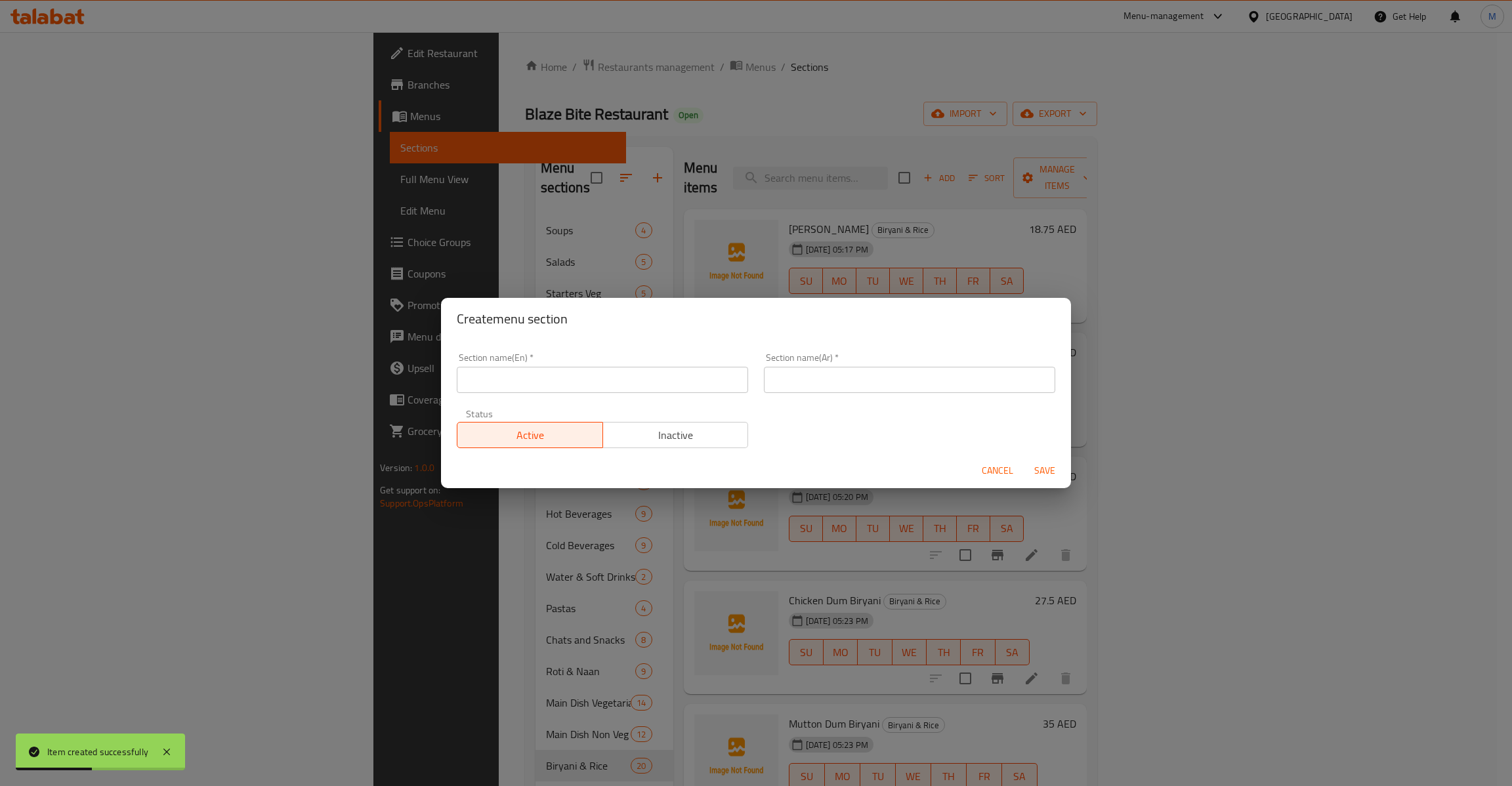
click at [632, 373] on input "text" at bounding box center [603, 380] width 292 height 27
click at [875, 388] on input "text" at bounding box center [910, 380] width 292 height 27
click at [1024, 459] on button "Save" at bounding box center [1045, 471] width 42 height 25
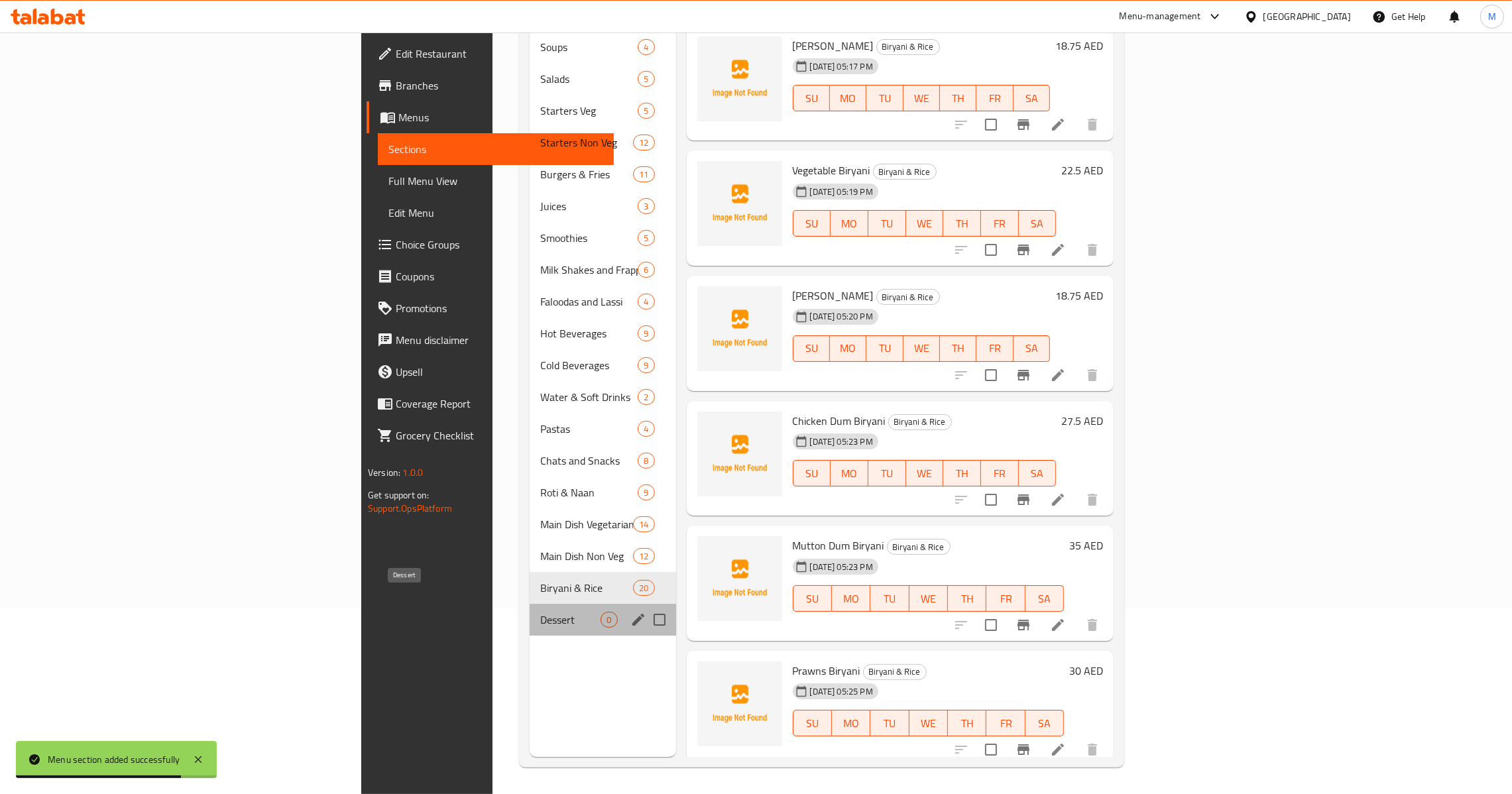
click at [540, 612] on span "Dessert" at bounding box center [570, 620] width 61 height 16
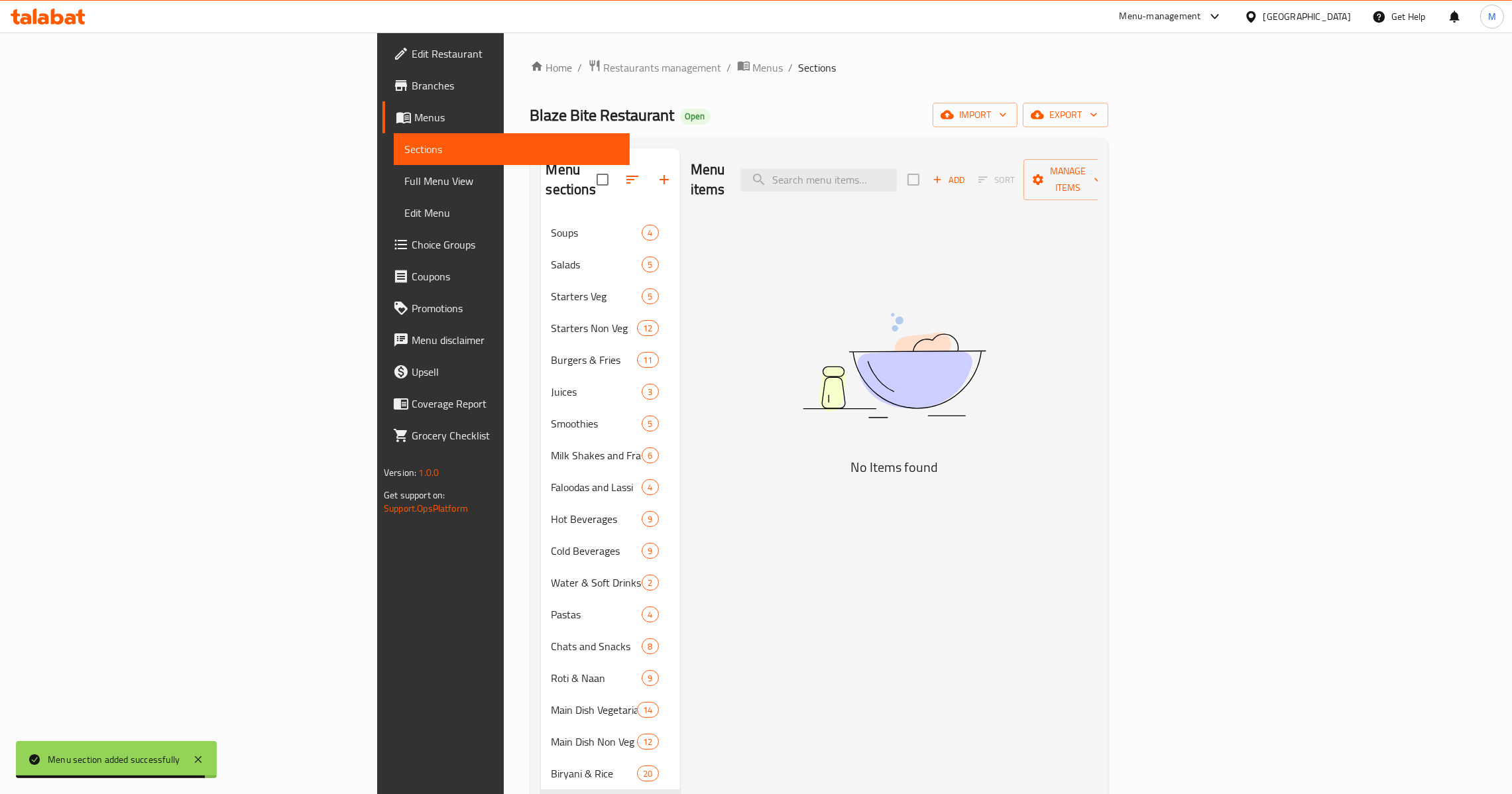
click at [967, 172] on span "Add" at bounding box center [949, 179] width 36 height 15
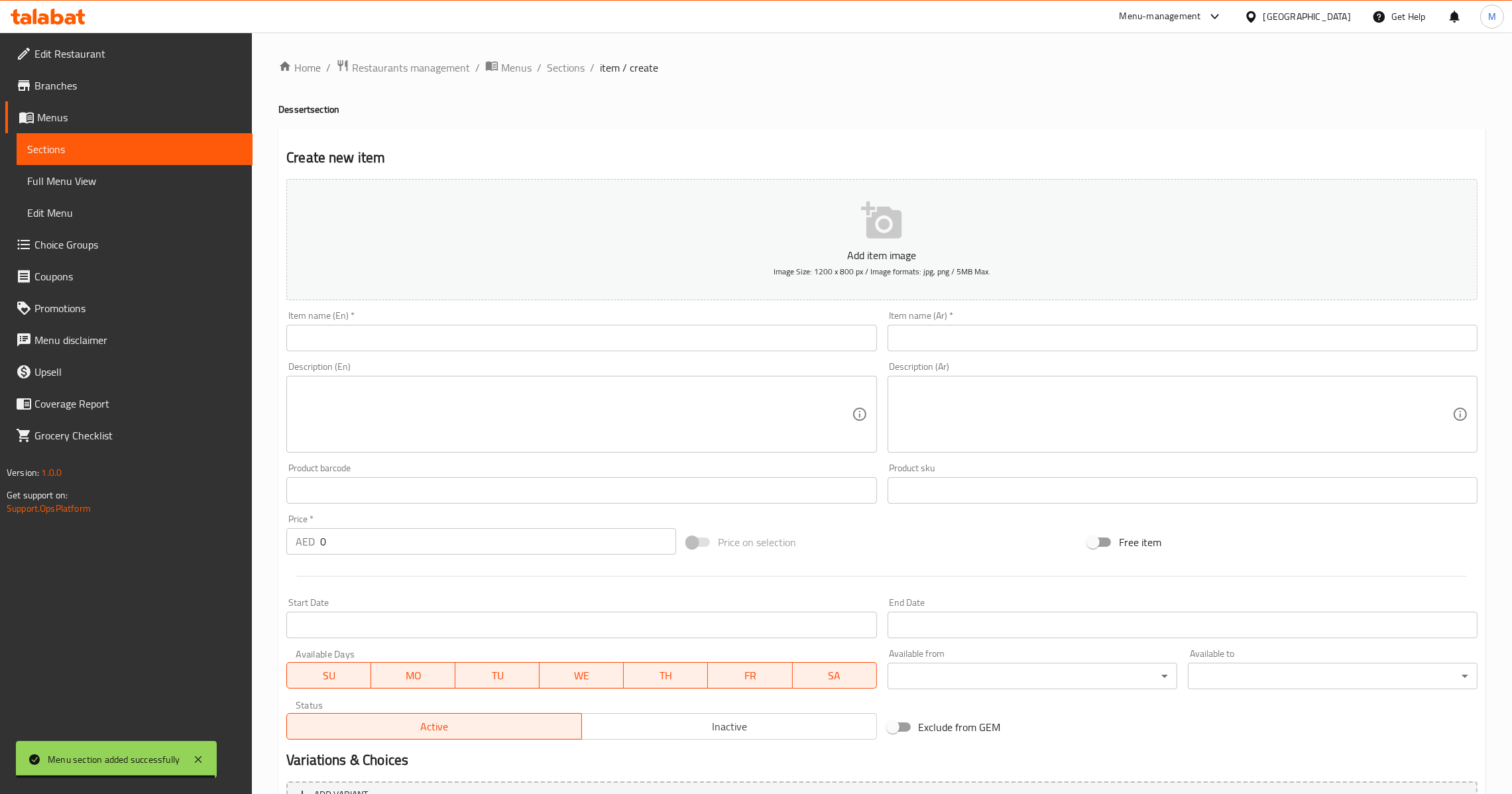
click at [702, 335] on input "text" at bounding box center [581, 338] width 590 height 27
click at [955, 333] on input "text" at bounding box center [1182, 338] width 590 height 27
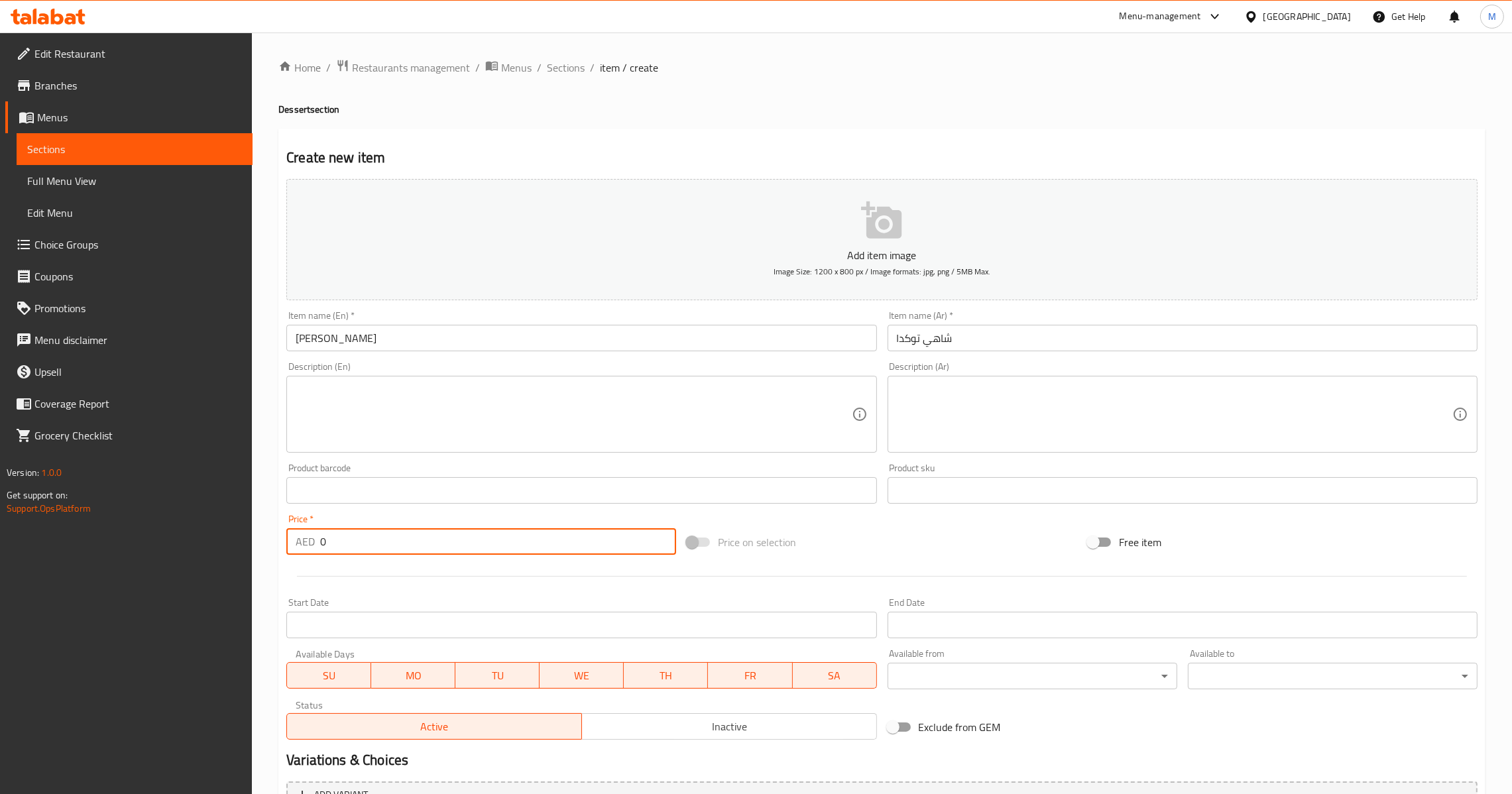
click at [377, 539] on input "0" at bounding box center [498, 541] width 356 height 27
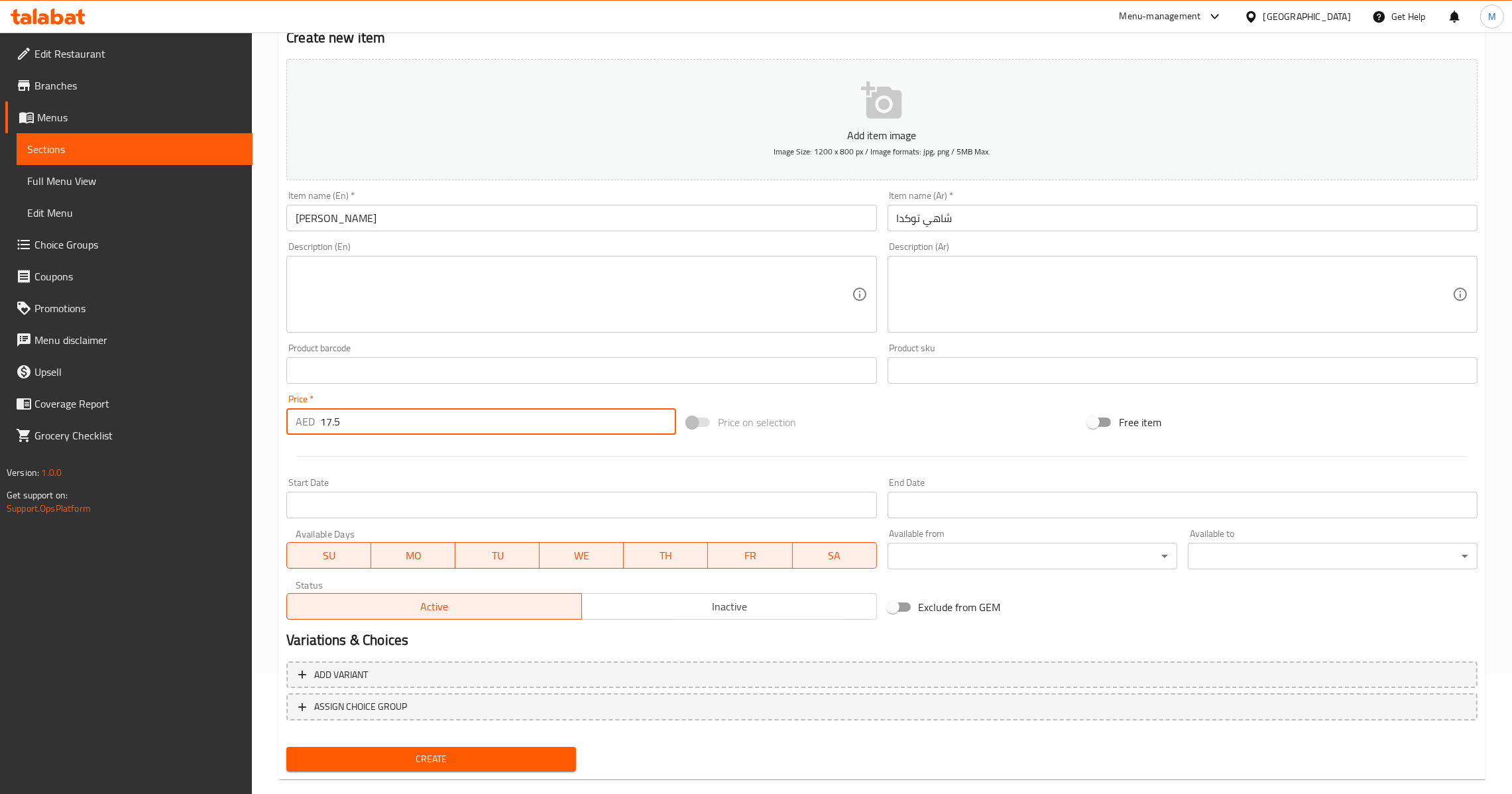
scroll to position [140, 0]
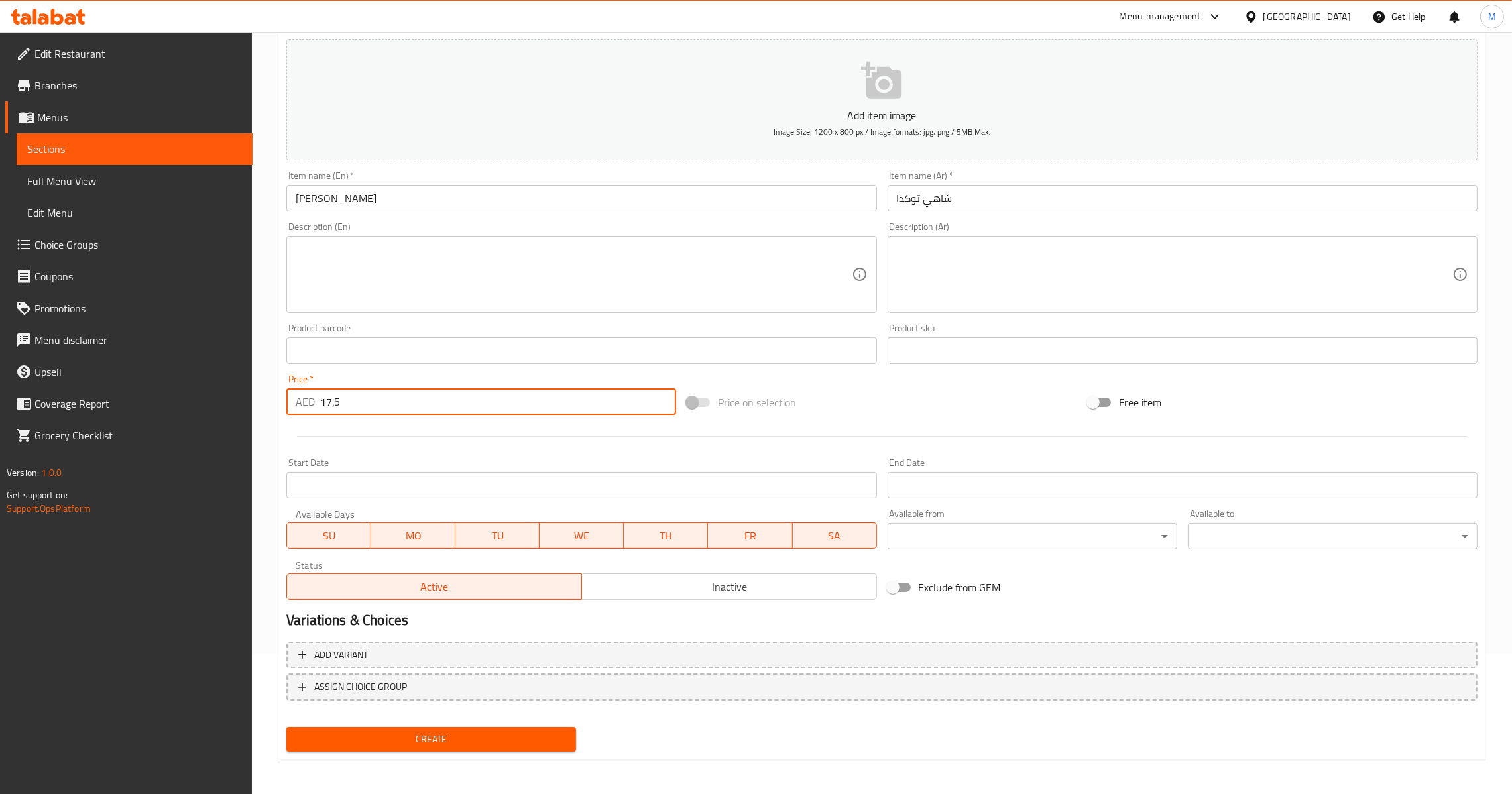
click at [425, 727] on button "Create" at bounding box center [431, 739] width 289 height 25
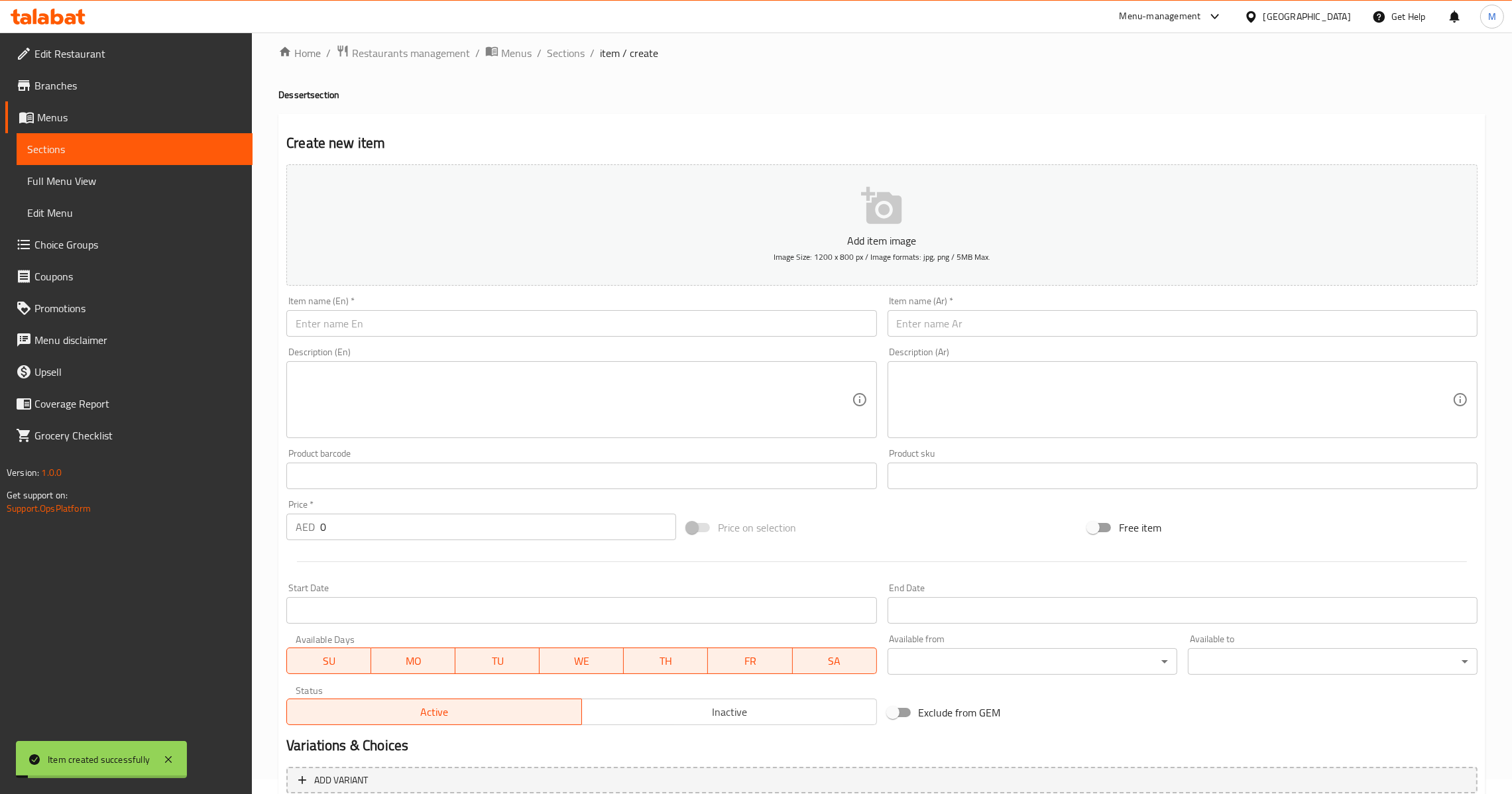
scroll to position [0, 0]
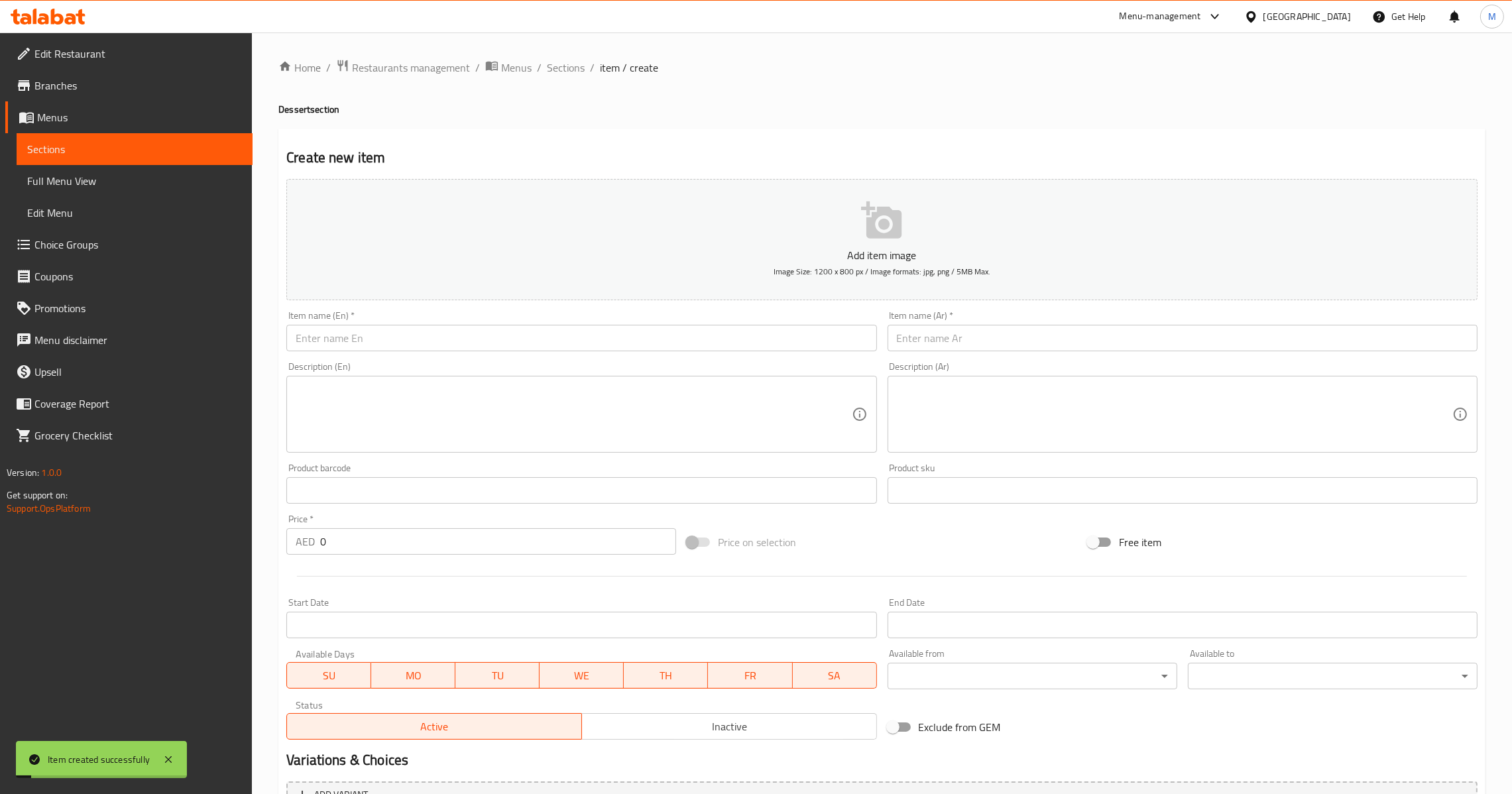
drag, startPoint x: 535, startPoint y: 330, endPoint x: 710, endPoint y: 281, distance: 181.7
click at [535, 330] on input "text" at bounding box center [581, 338] width 590 height 27
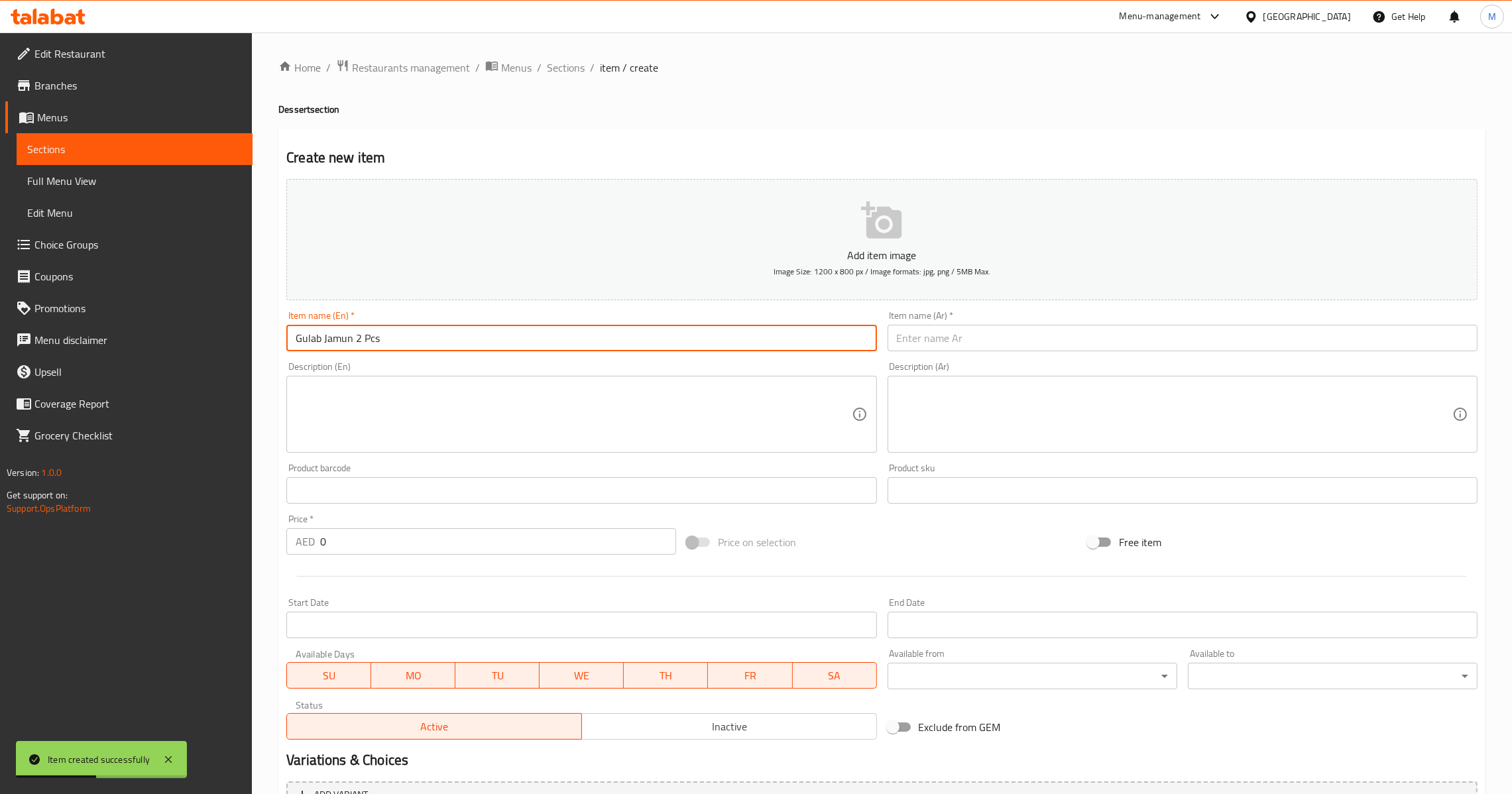
click at [389, 337] on input "Gulab Jamun 2 Pcs" at bounding box center [581, 338] width 590 height 27
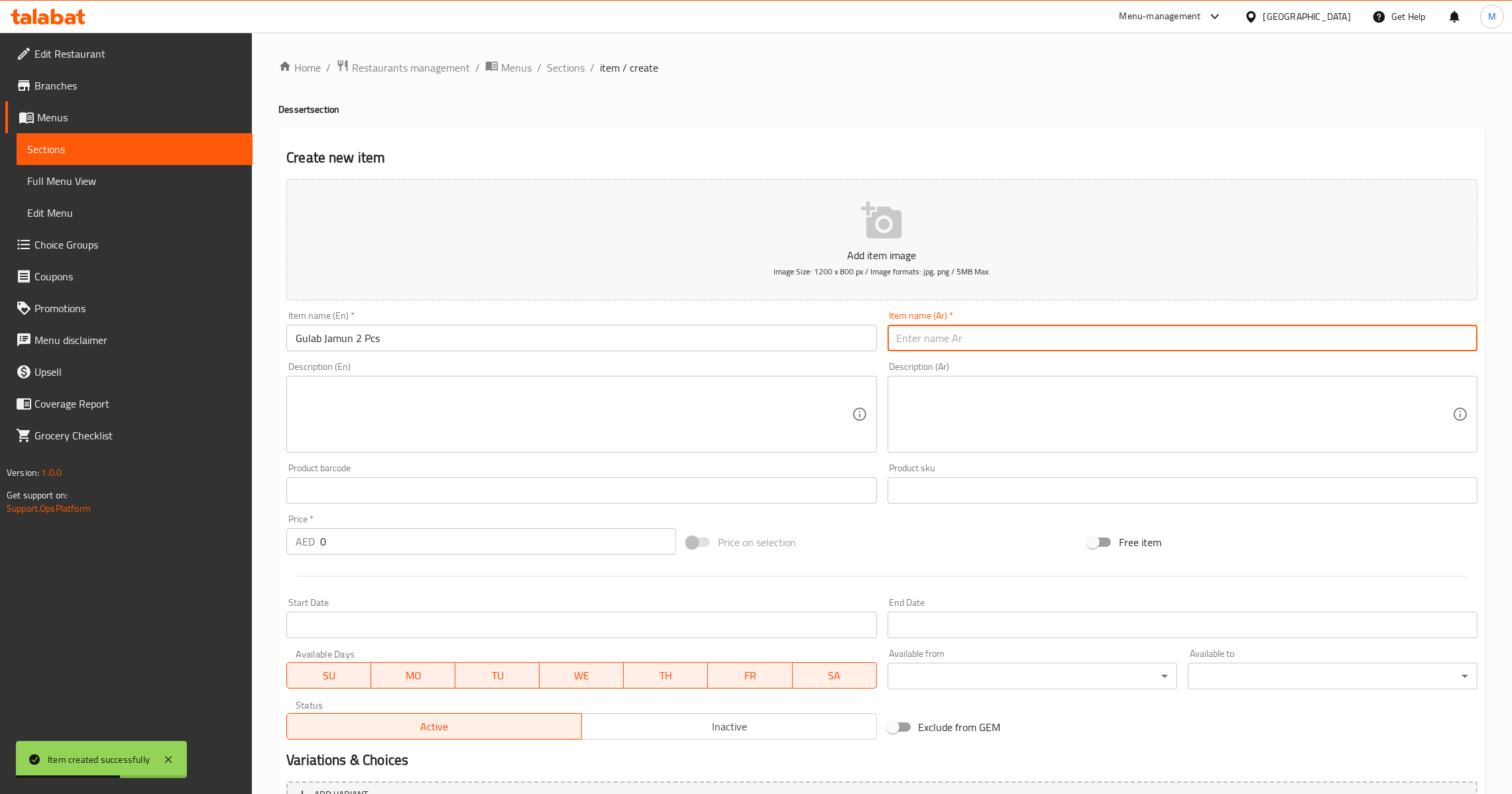
click at [1102, 339] on input "text" at bounding box center [1182, 338] width 590 height 27
click at [393, 543] on input "0" at bounding box center [498, 541] width 356 height 27
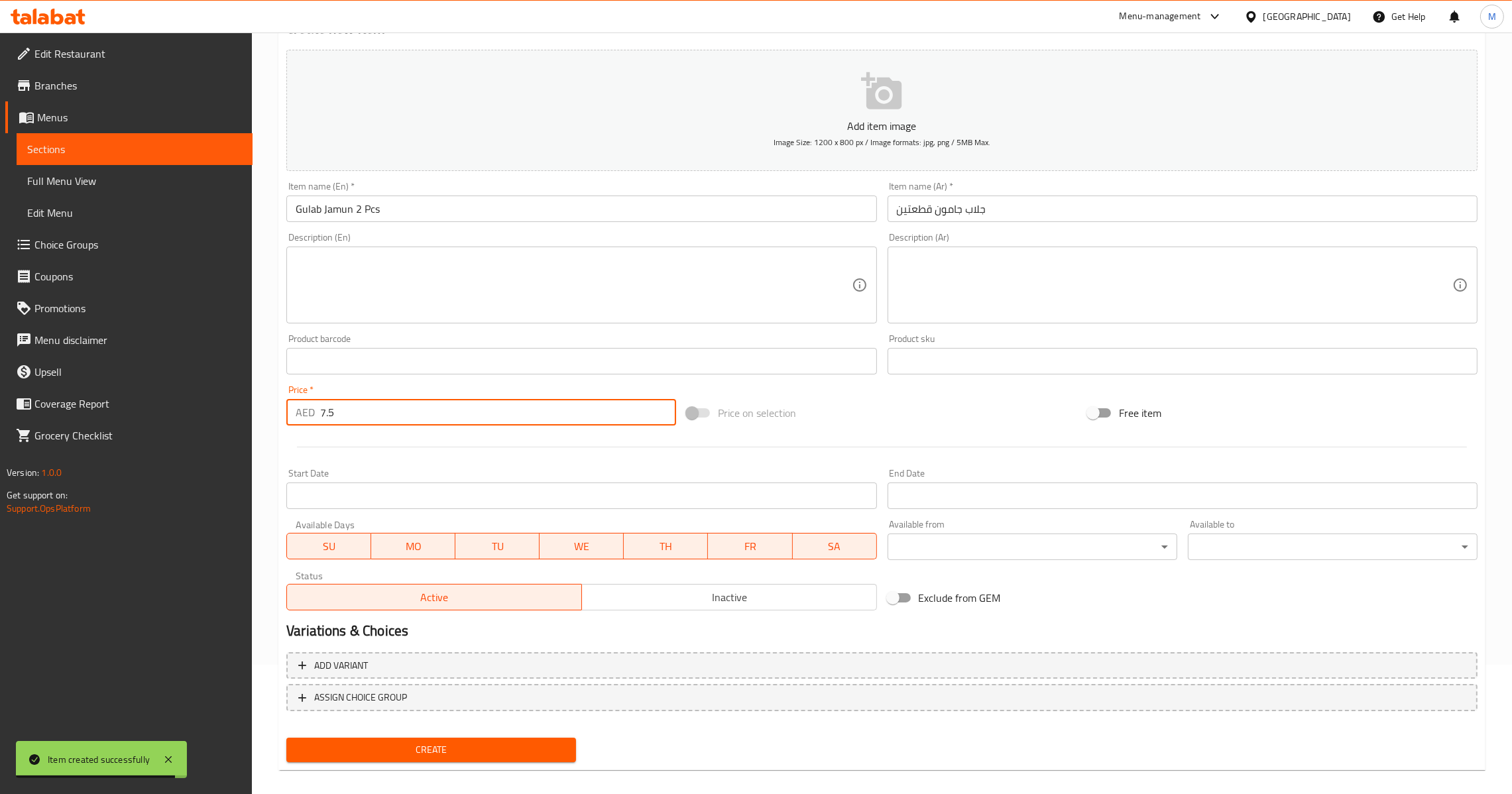
scroll to position [140, 0]
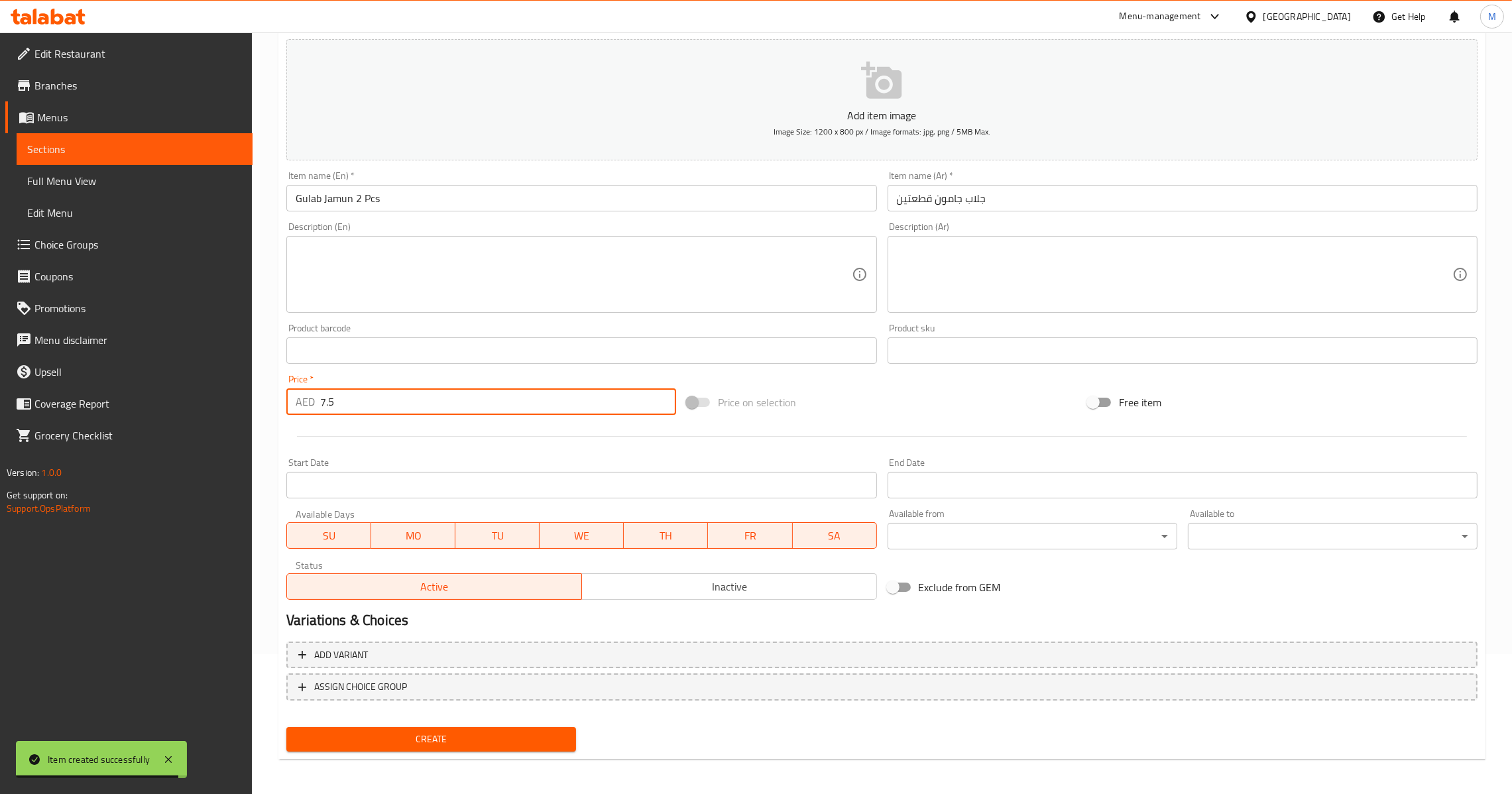
click at [393, 731] on span "Create" at bounding box center [432, 739] width 269 height 17
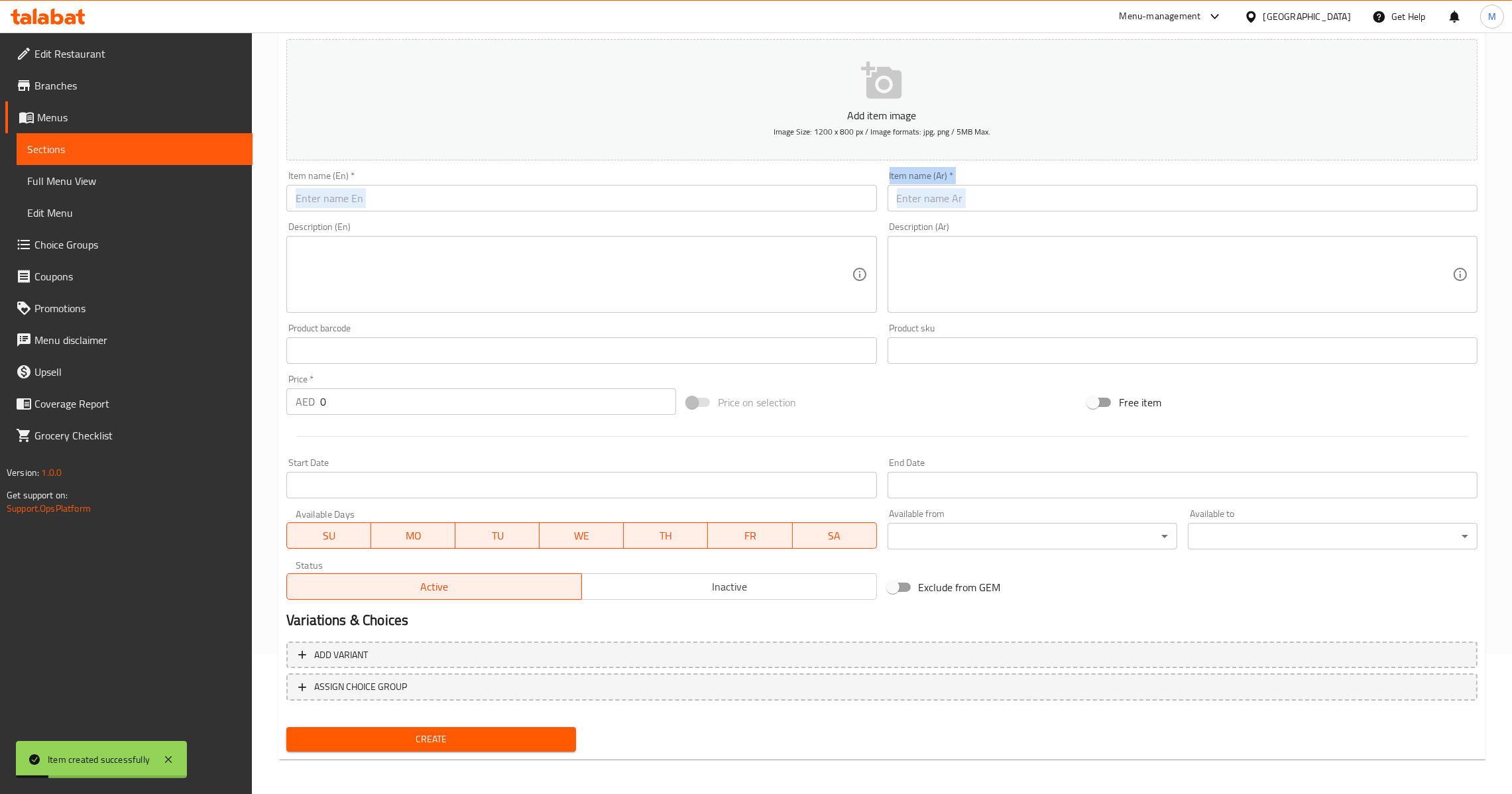
drag, startPoint x: 473, startPoint y: 222, endPoint x: 482, endPoint y: 212, distance: 13.5
click at [482, 212] on div "Add item image Image Size: 1200 x 800 px / Image formats: jpg, png / 5MB Max. I…" at bounding box center [882, 319] width 1202 height 571
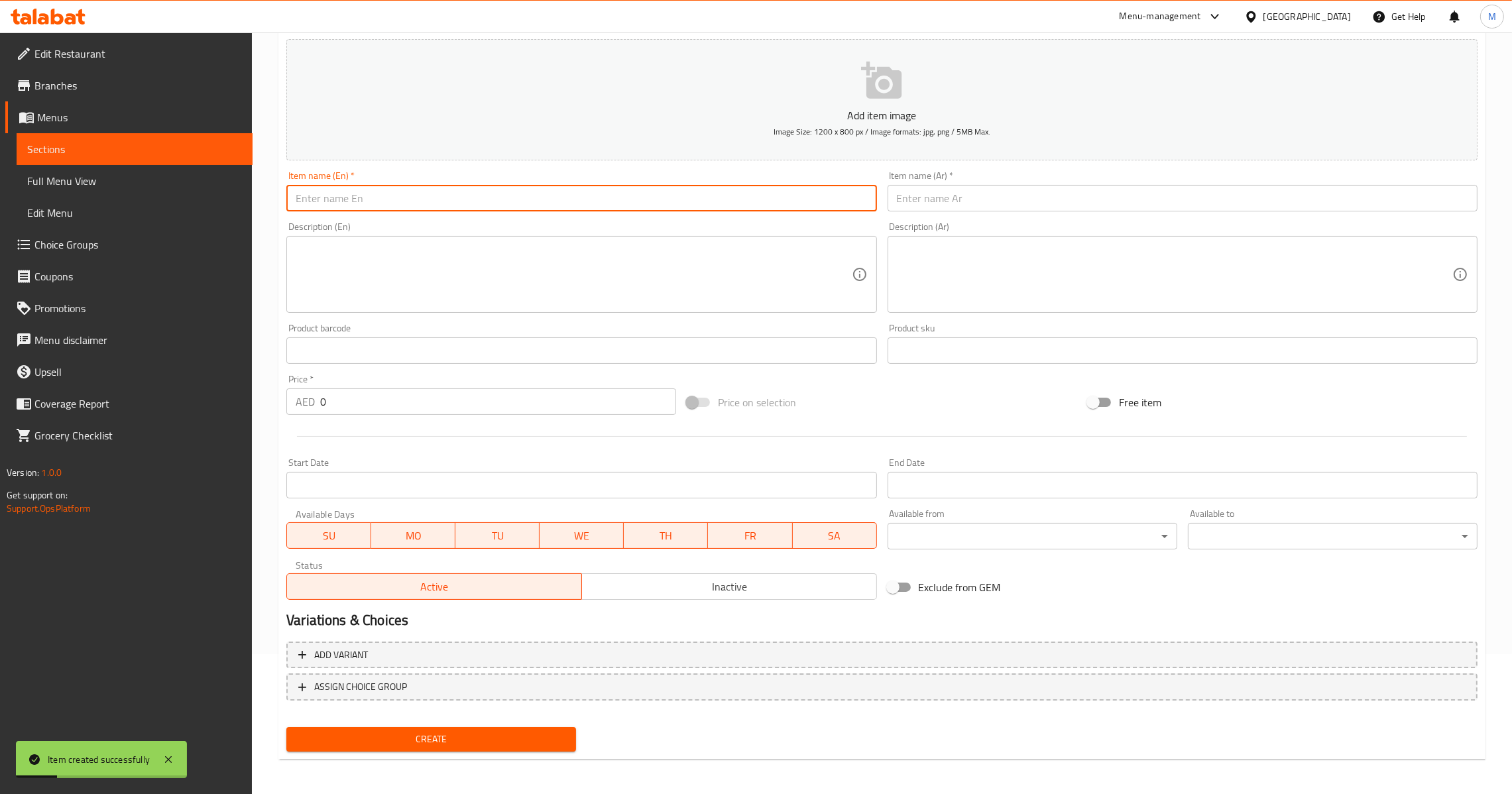
click at [483, 206] on input "text" at bounding box center [581, 198] width 590 height 27
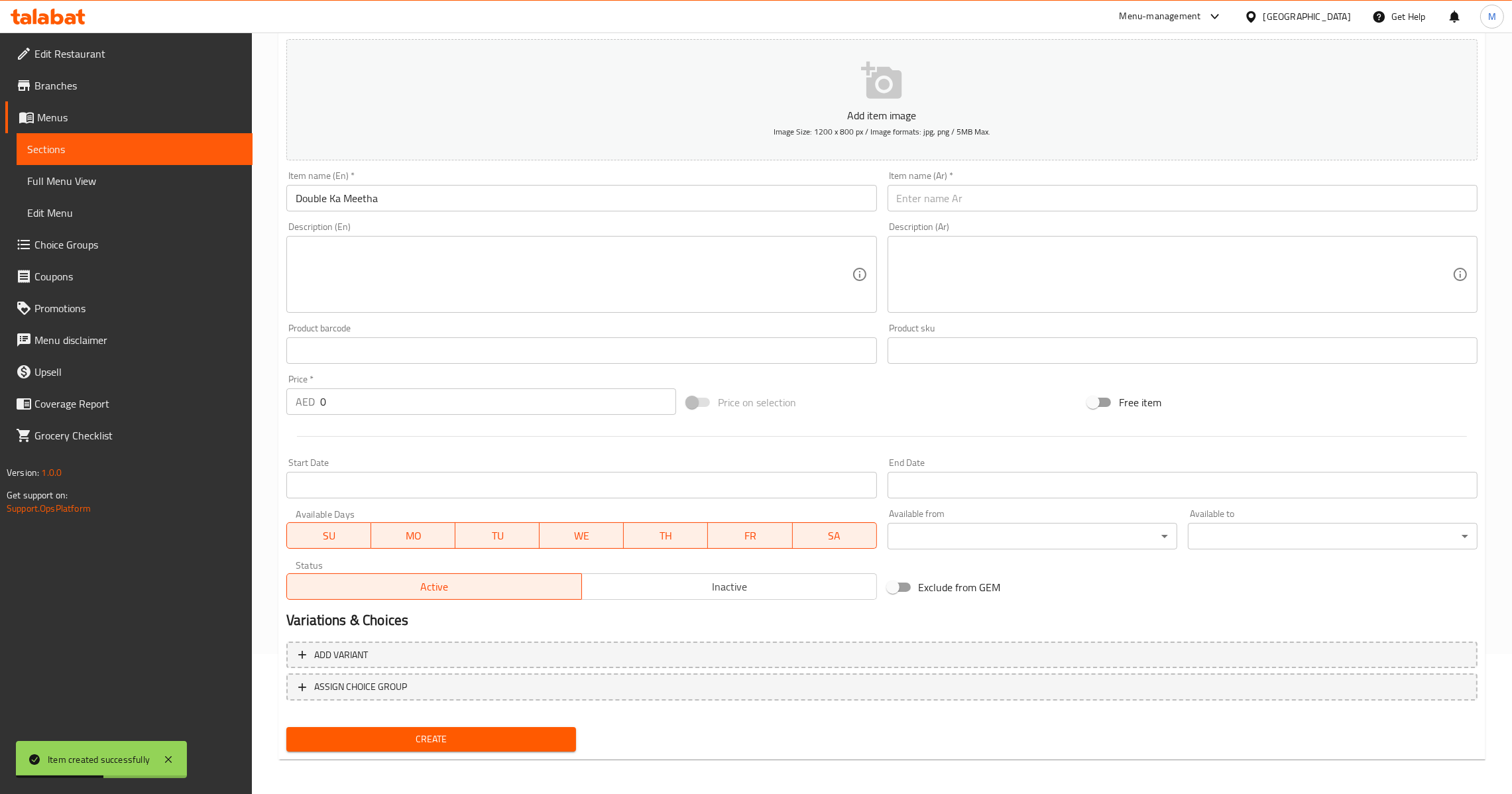
drag, startPoint x: 909, startPoint y: 220, endPoint x: 916, endPoint y: 206, distance: 15.7
click at [909, 219] on div "Description (Ar) Description (Ar)" at bounding box center [1183, 268] width 601 height 101
click at [919, 198] on input "text" at bounding box center [1182, 198] width 590 height 27
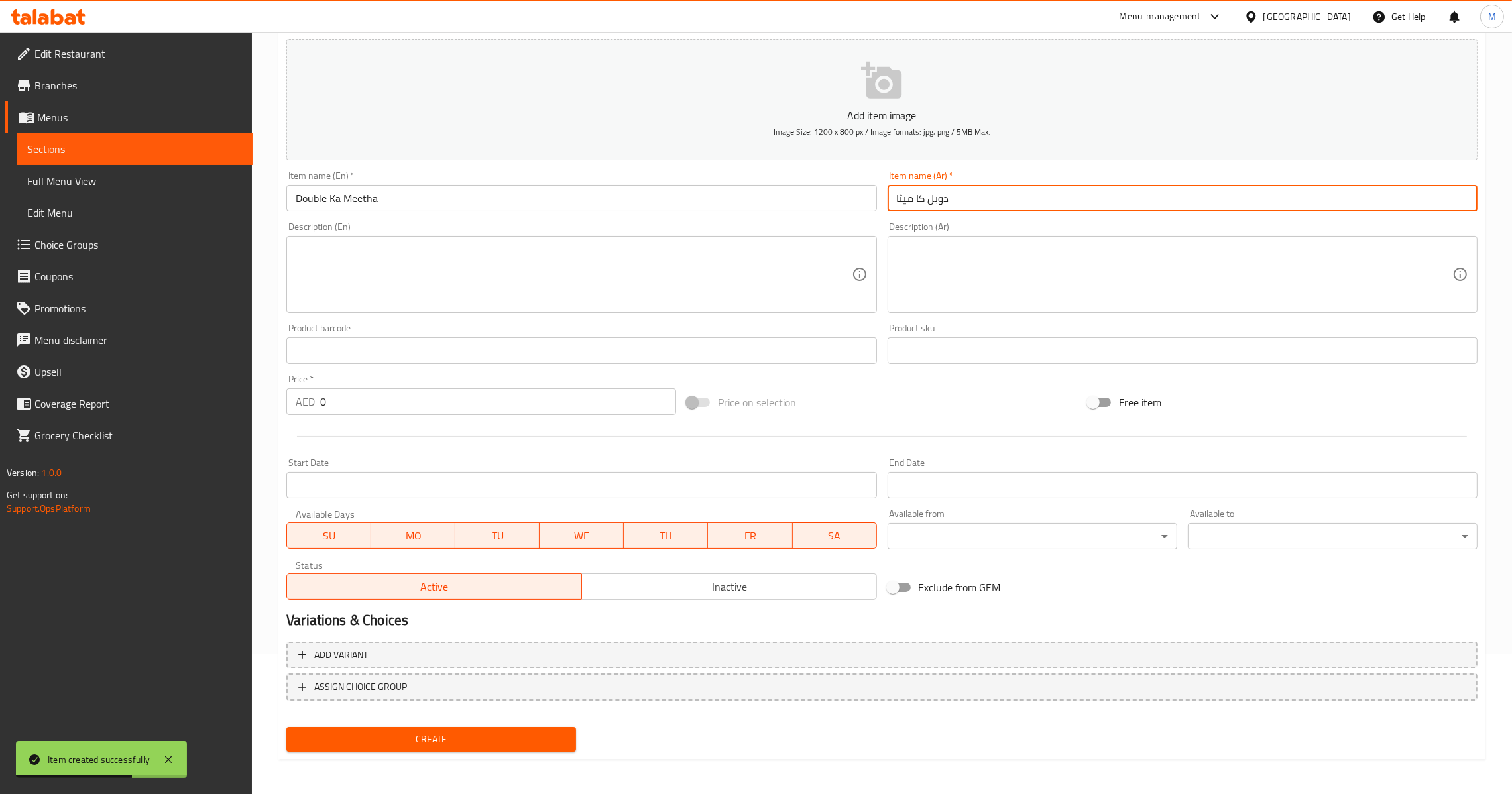
click at [401, 414] on input "0" at bounding box center [498, 402] width 356 height 27
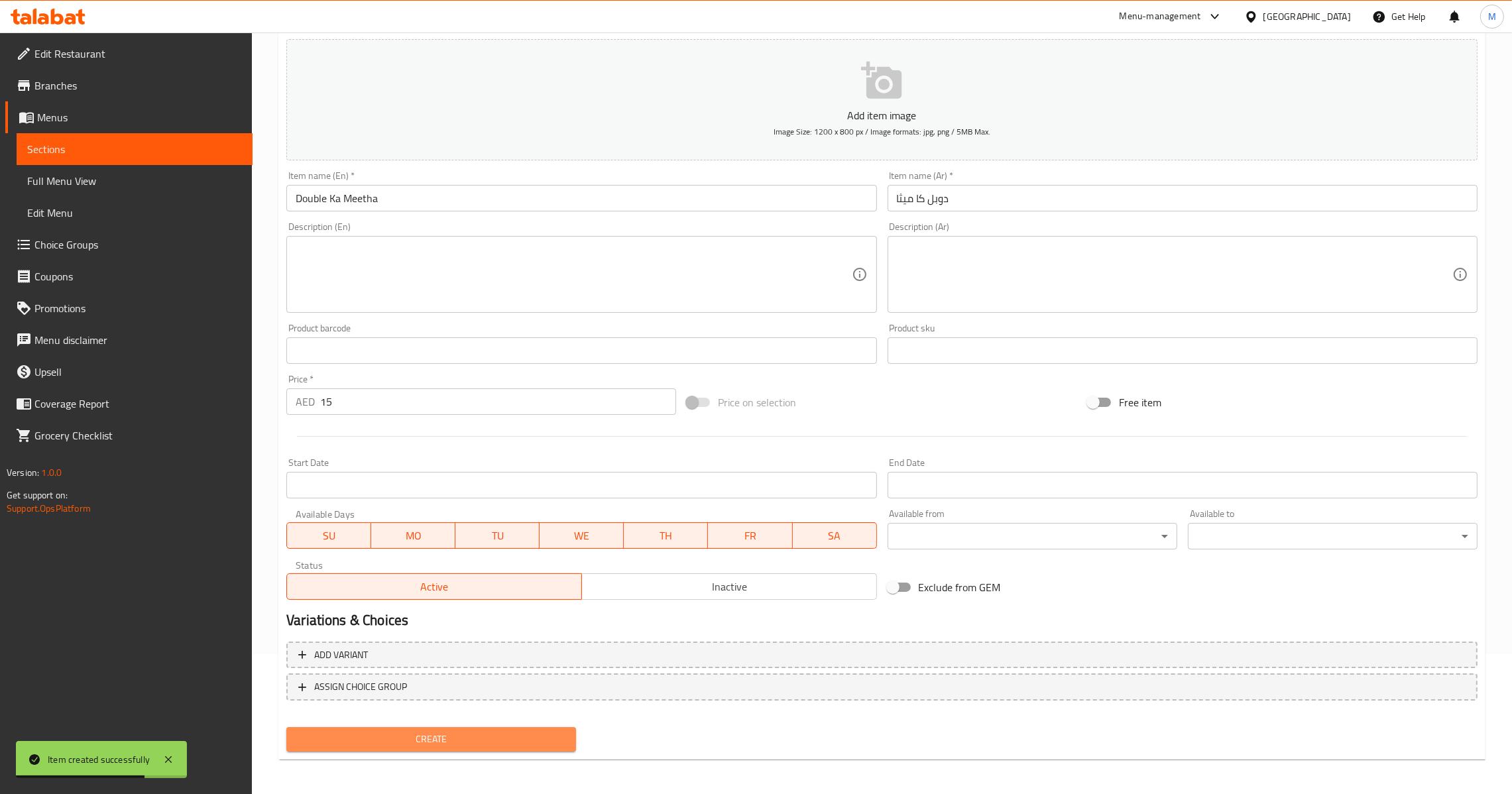
click at [397, 748] on button "Create" at bounding box center [431, 739] width 289 height 25
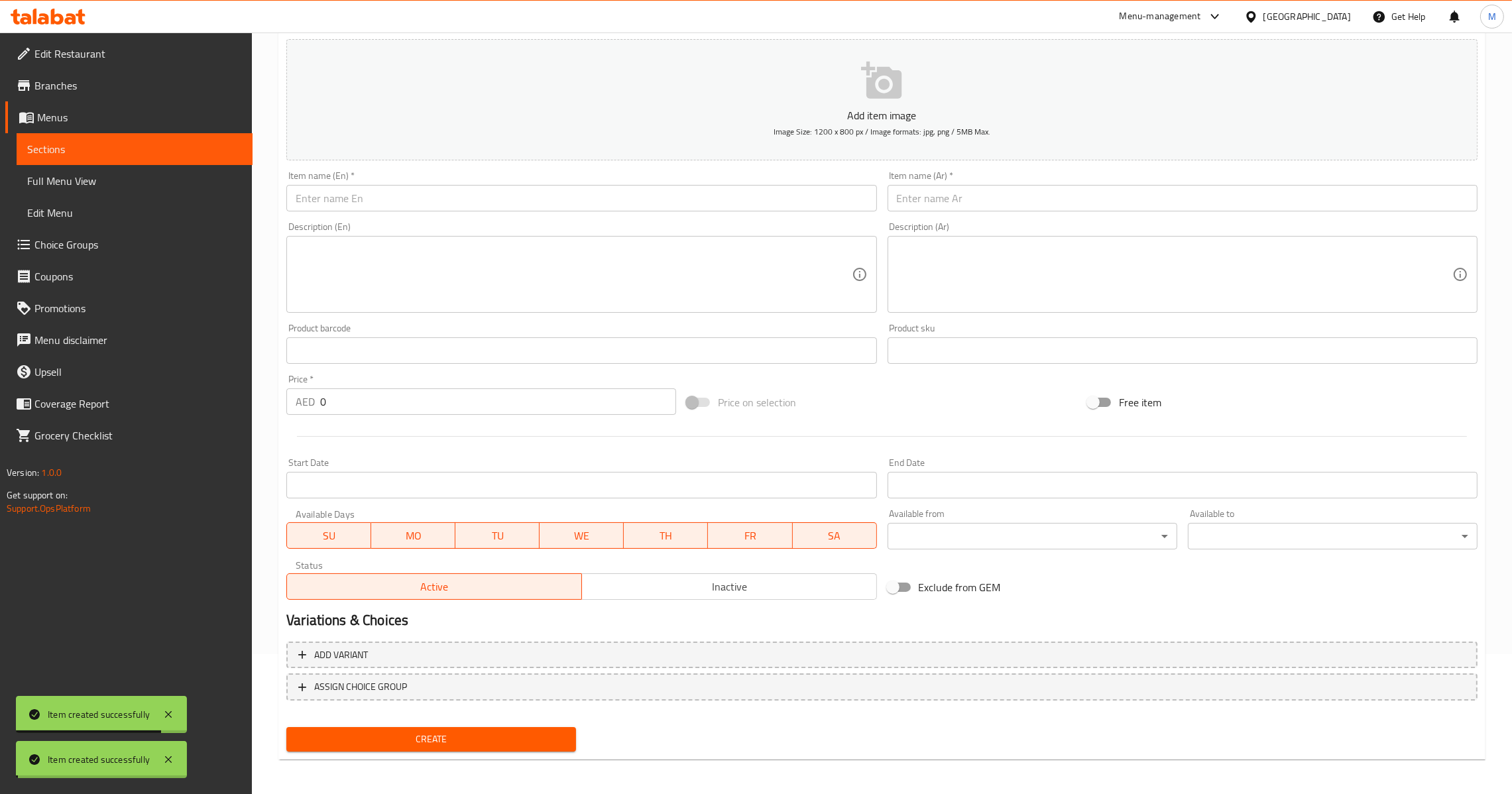
click at [359, 399] on input "0" at bounding box center [498, 402] width 356 height 27
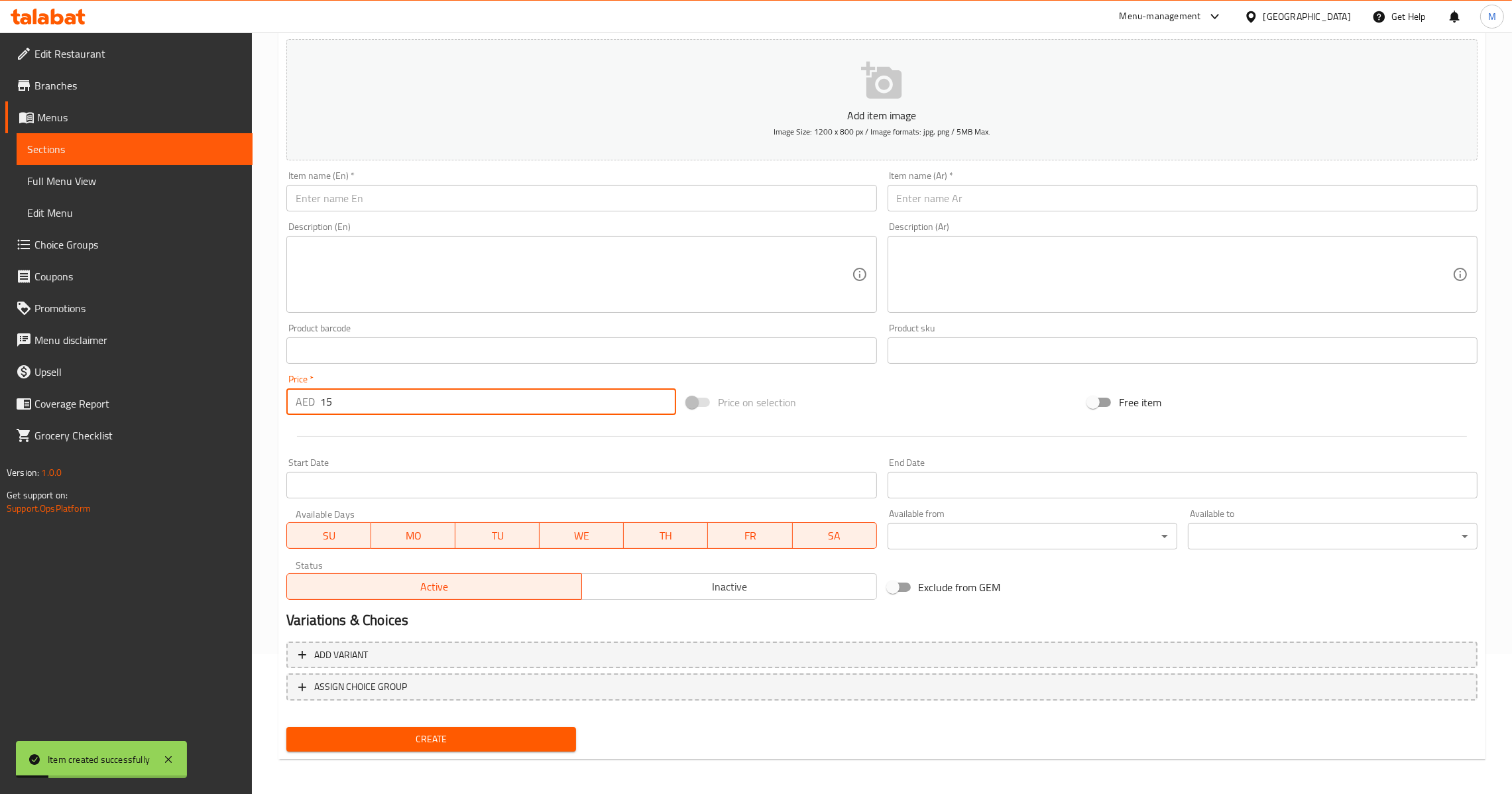
click at [575, 177] on div "Item name (En)   * Item name (En) *" at bounding box center [581, 191] width 590 height 41
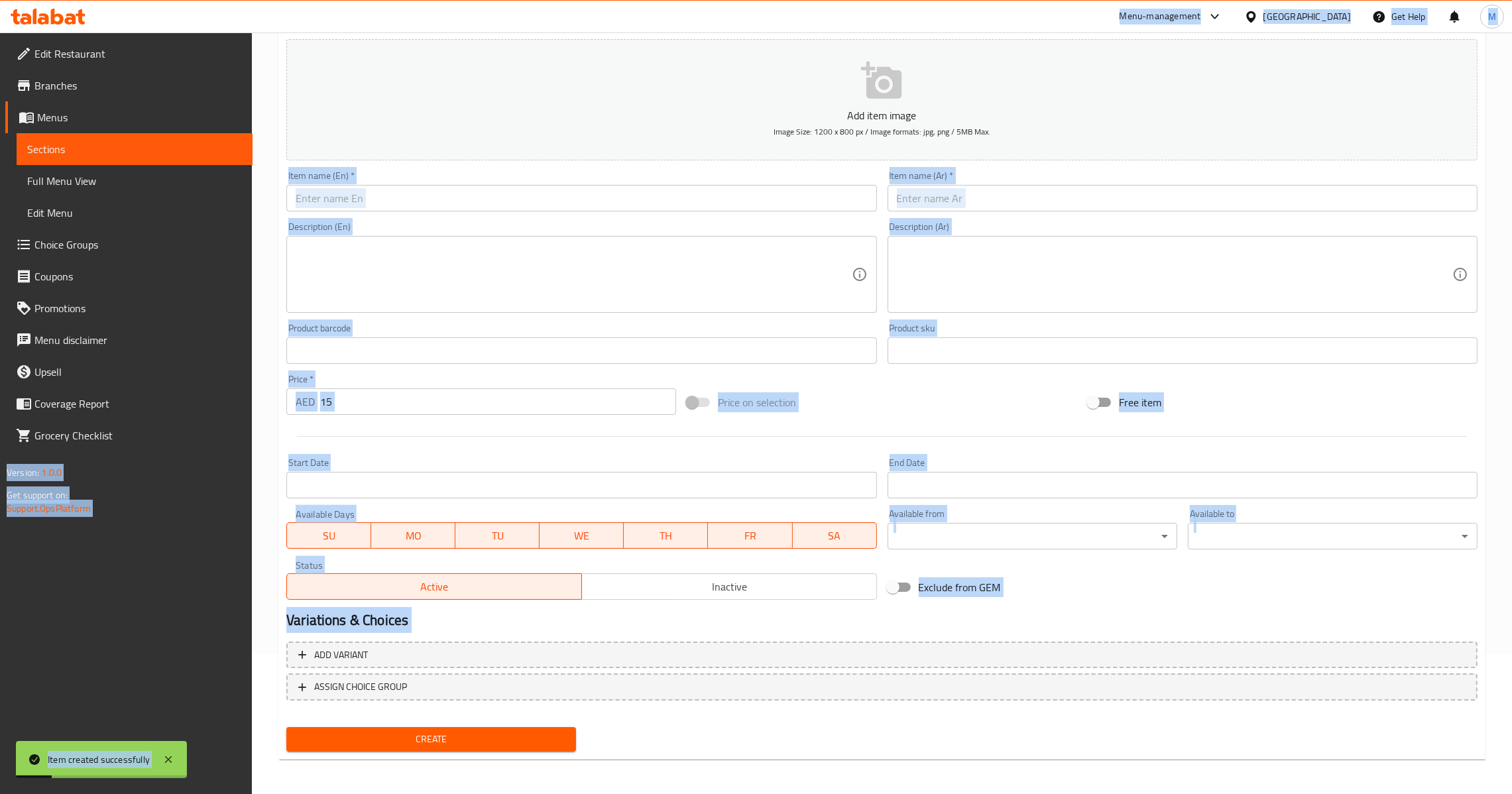
click at [579, 191] on input "text" at bounding box center [581, 198] width 590 height 27
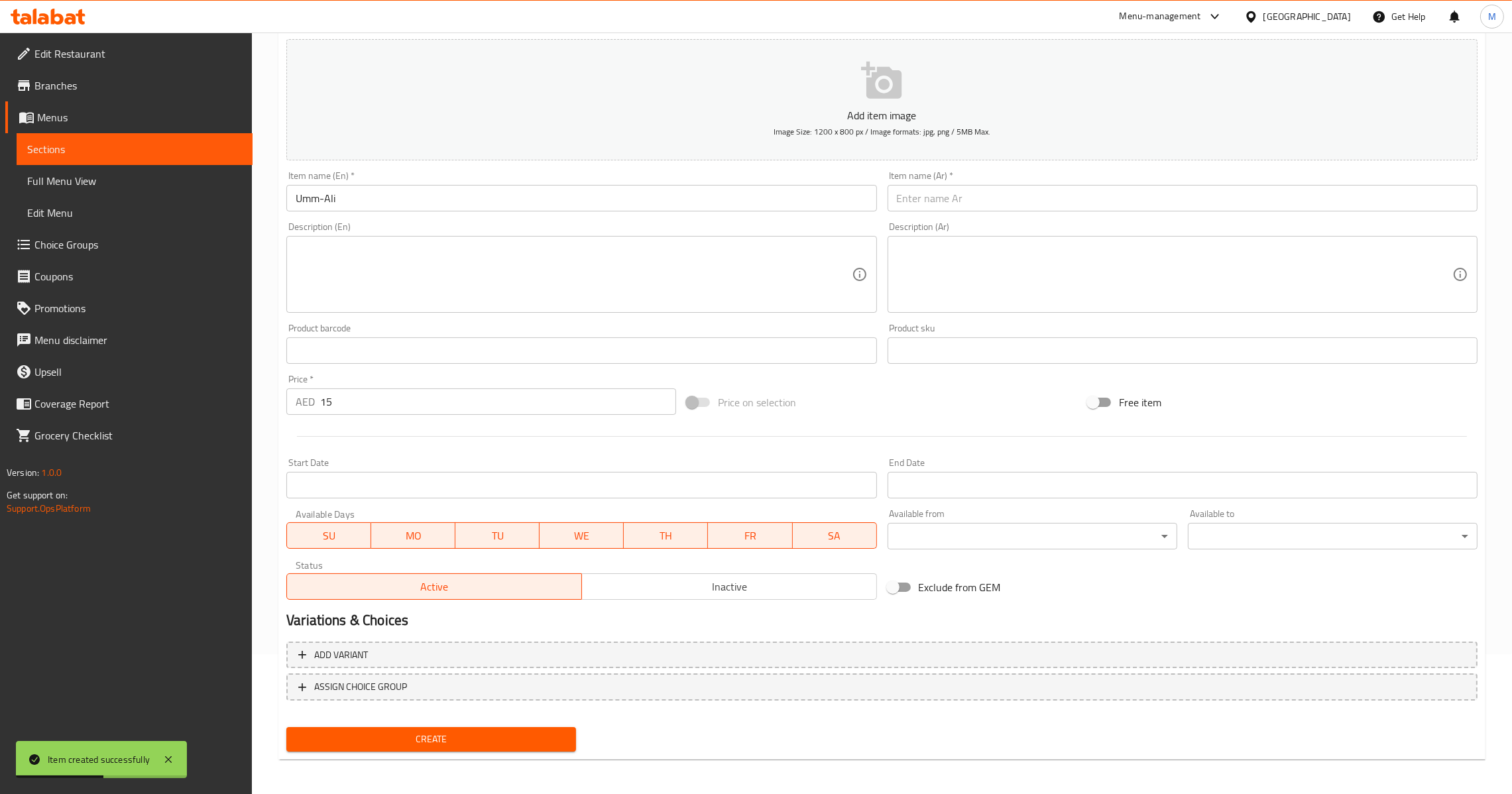
click at [899, 202] on input "text" at bounding box center [1182, 198] width 590 height 27
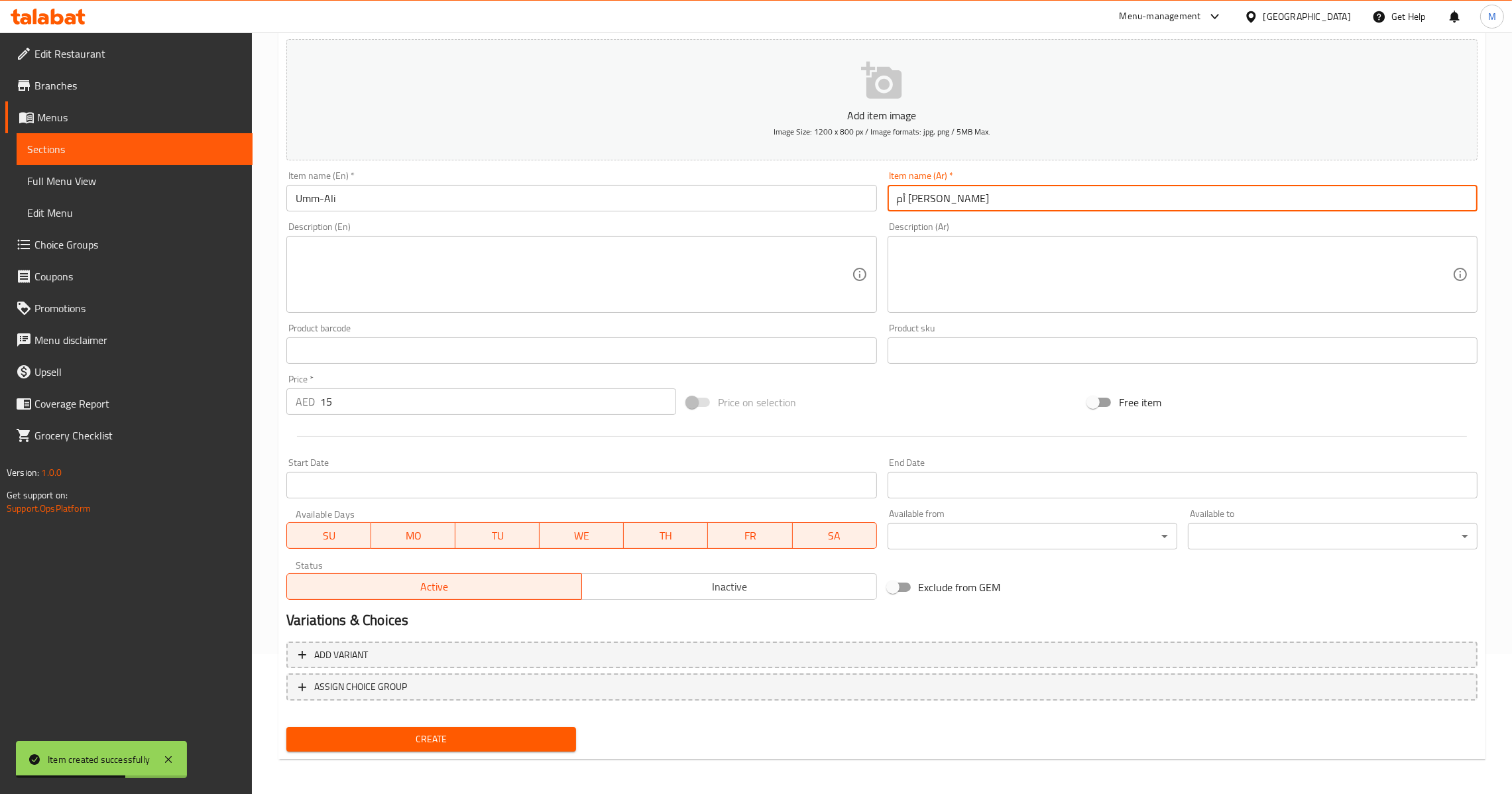
click at [392, 752] on div "Create" at bounding box center [432, 739] width 300 height 35
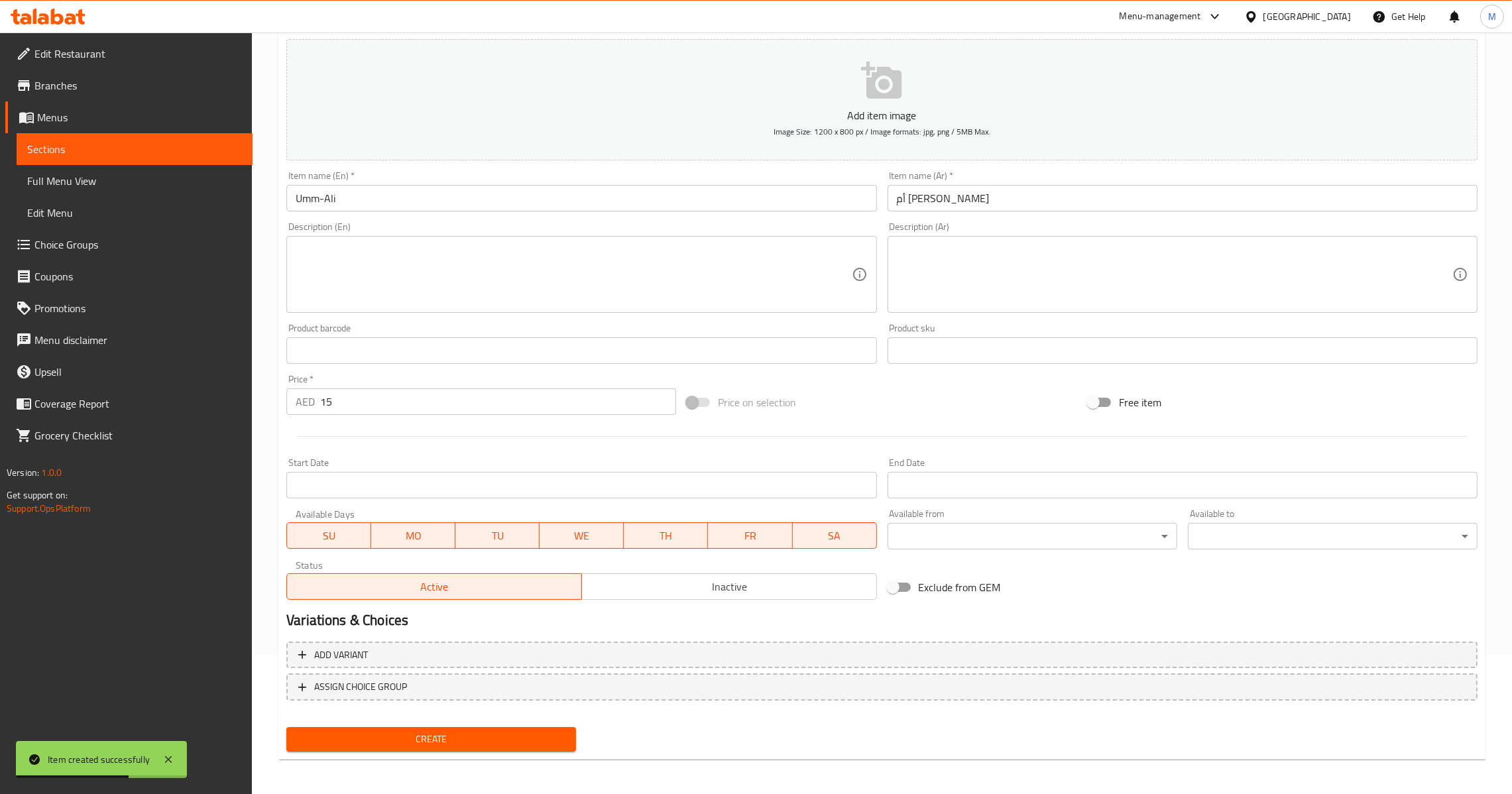
click at [413, 739] on span "Create" at bounding box center [432, 739] width 269 height 17
